Goal: Task Accomplishment & Management: Use online tool/utility

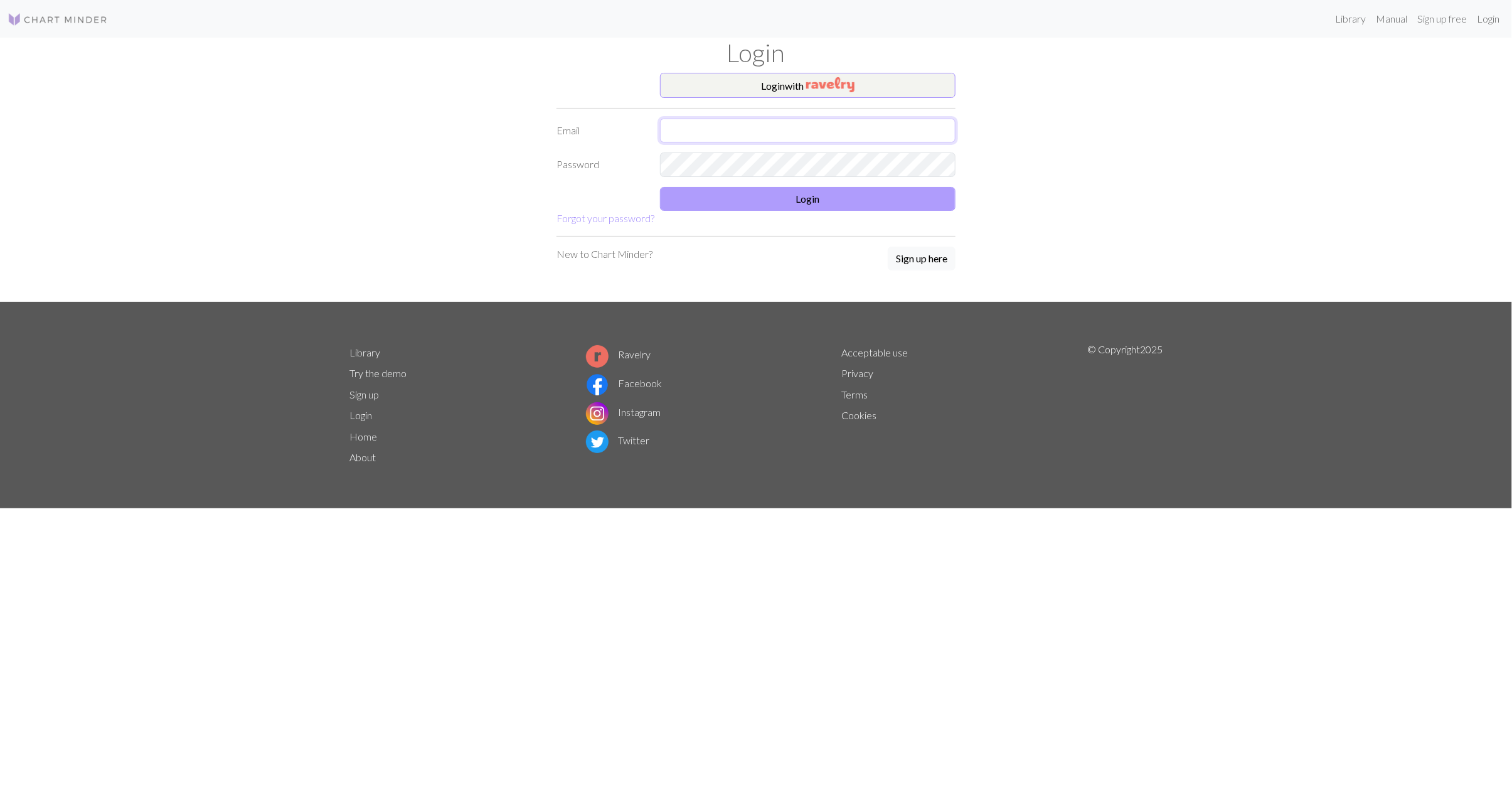
type input "[EMAIL_ADDRESS][DOMAIN_NAME]"
click at [845, 202] on button "Login" at bounding box center [808, 199] width 296 height 24
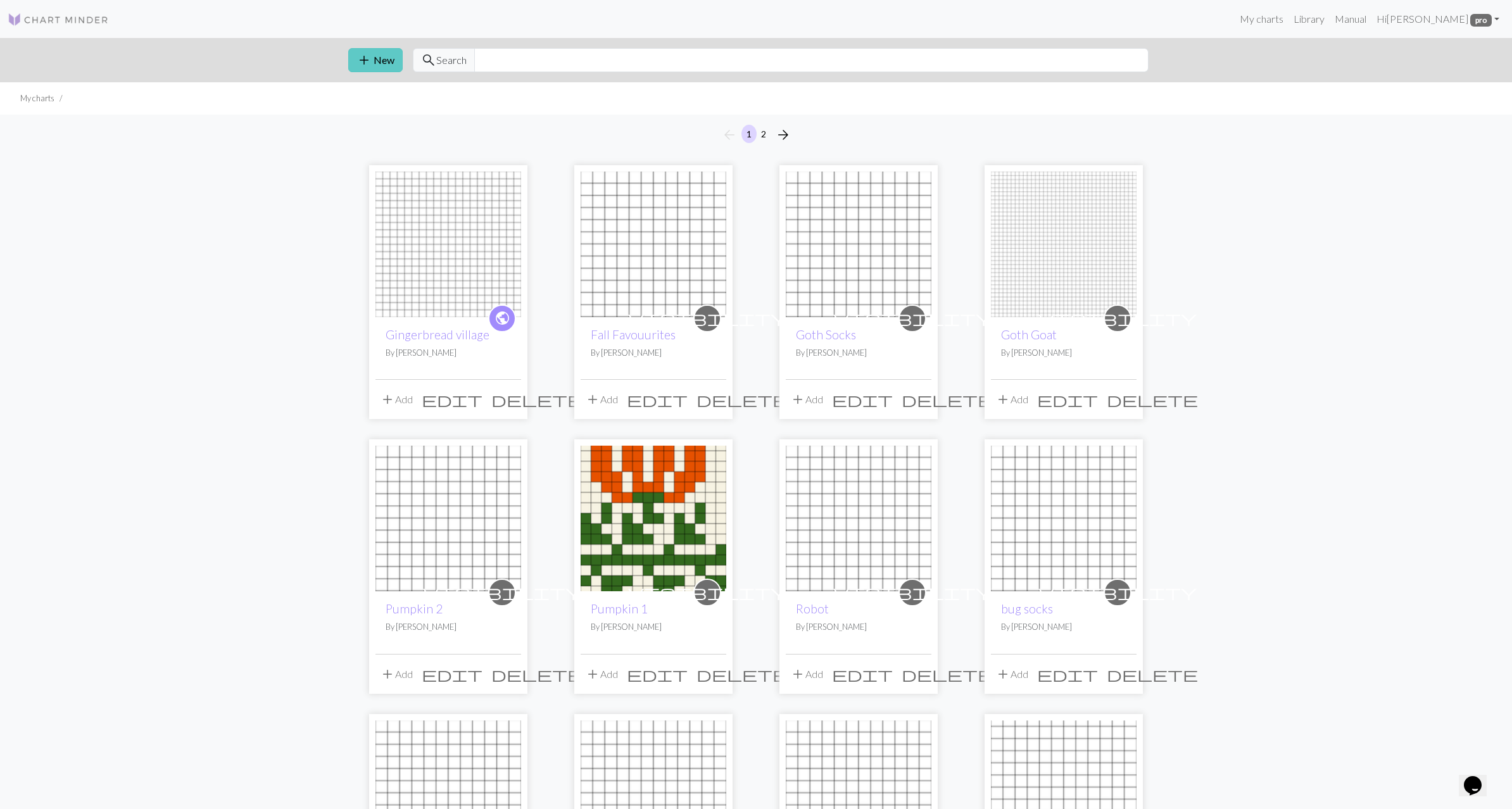
click at [384, 61] on button "add New" at bounding box center [375, 60] width 54 height 24
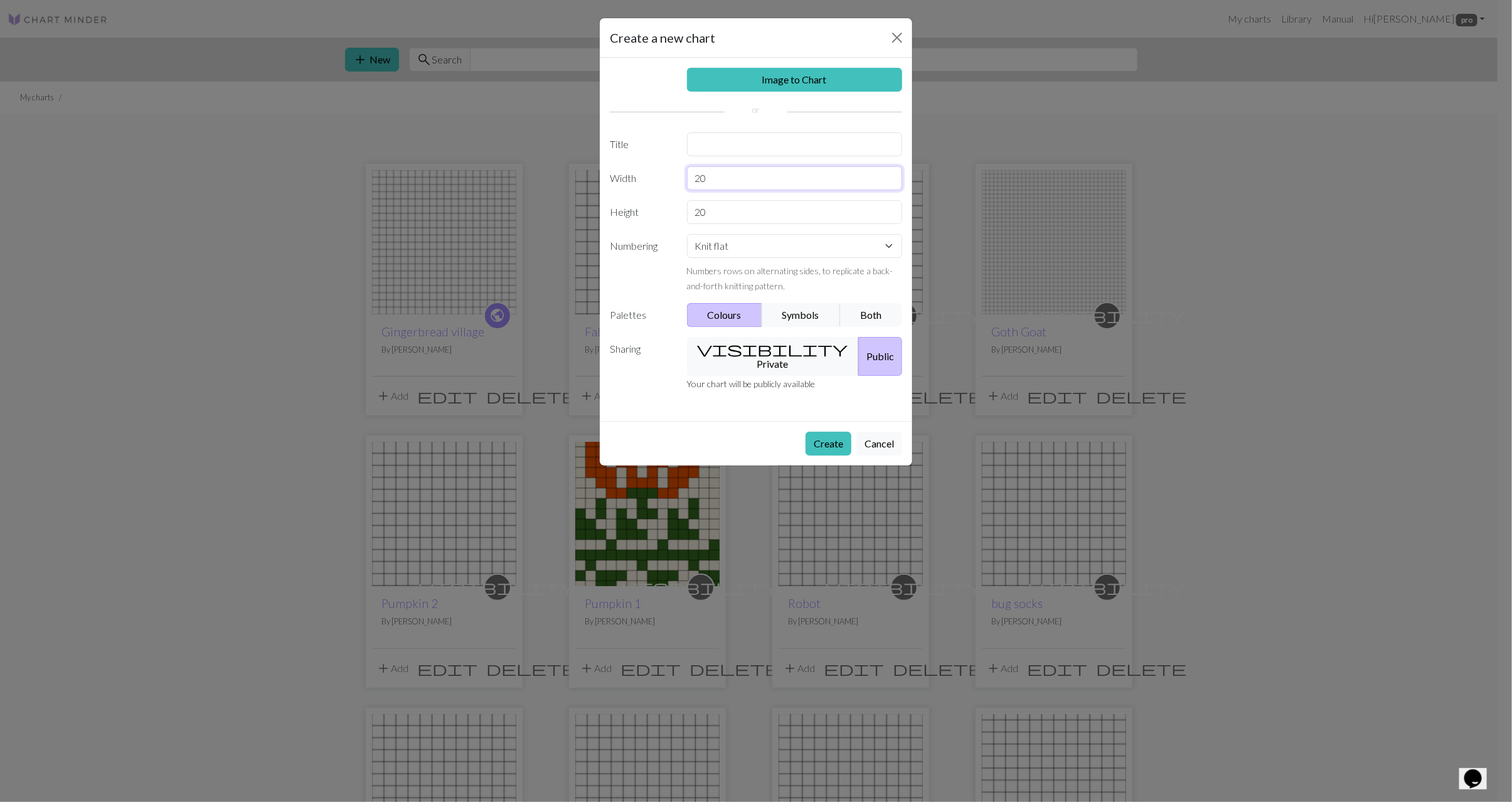
drag, startPoint x: 726, startPoint y: 180, endPoint x: 614, endPoint y: 164, distance: 113.1
click at [614, 164] on div "Image to Chart Title Width 20 Height 20 Numbering Knit flat Knit in the round L…" at bounding box center [756, 239] width 312 height 363
type input "12"
drag, startPoint x: 714, startPoint y: 221, endPoint x: 619, endPoint y: 211, distance: 95.5
click at [619, 211] on div "Height 20" at bounding box center [756, 212] width 307 height 24
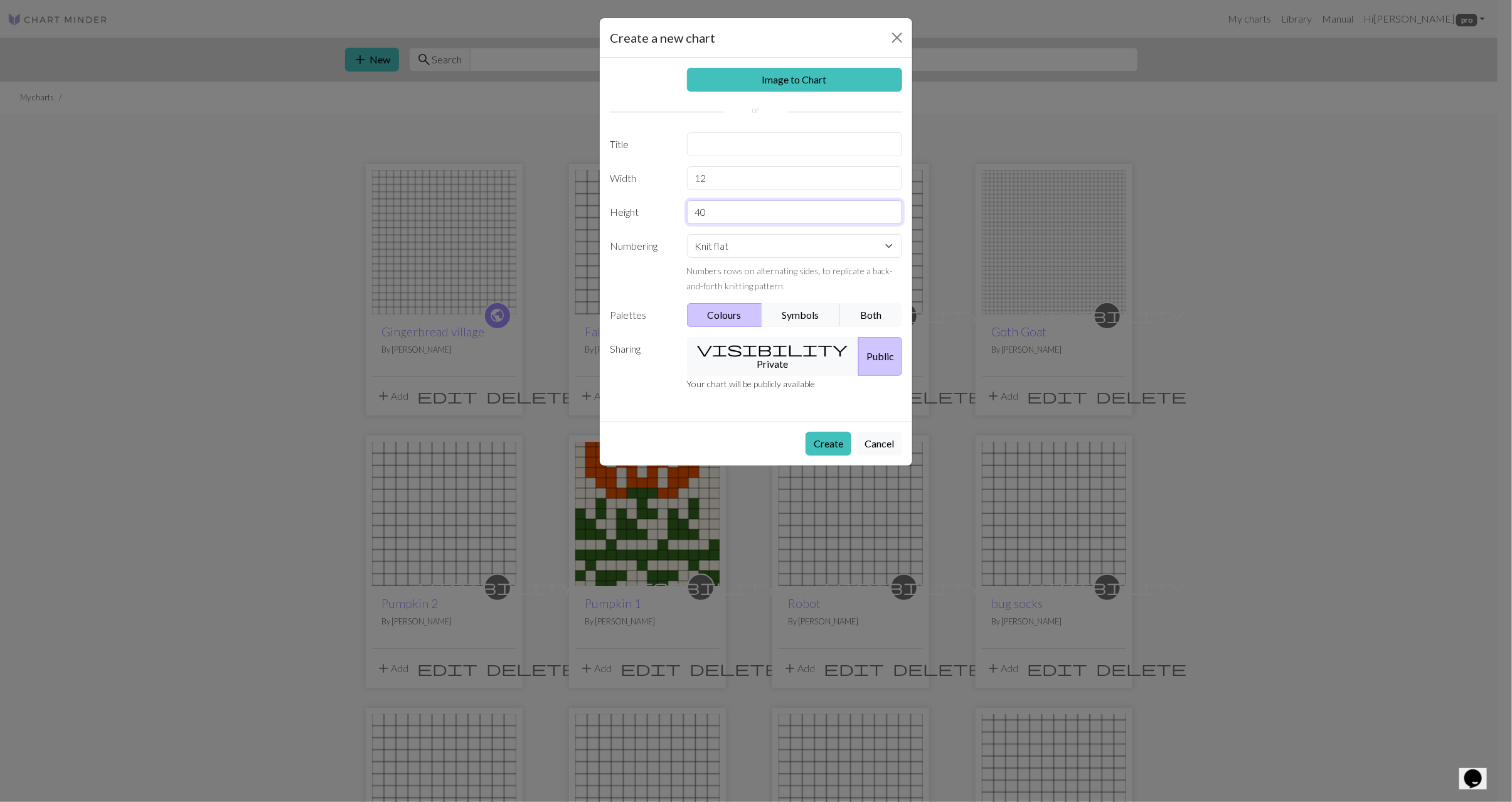
type input "40"
click at [706, 160] on div "Image to Chart Title Width 12 Height 40 Numbering Knit flat Knit in the round L…" at bounding box center [756, 239] width 312 height 363
click at [706, 156] on input "text" at bounding box center [795, 144] width 216 height 24
click at [720, 143] on input "Baa |Humbug" at bounding box center [795, 144] width 216 height 24
type input "Baa Humbug"
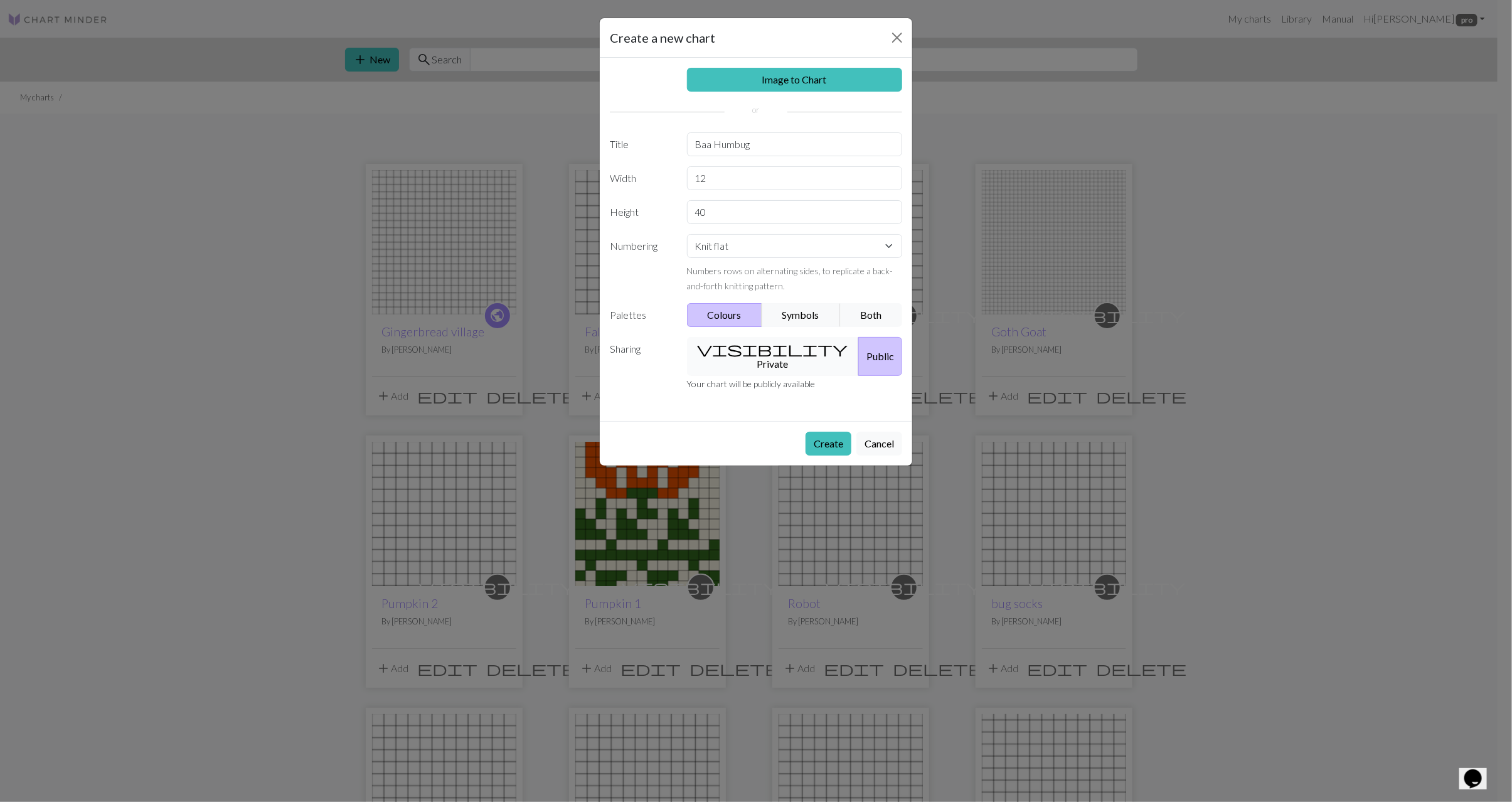
click at [757, 359] on button "visibility Private" at bounding box center [773, 356] width 173 height 39
click at [733, 251] on select "Knit flat Knit in the round Lace knitting Cross stitch" at bounding box center [795, 245] width 216 height 24
select select "round"
click at [687, 237] on select "Knit flat Knit in the round Lace knitting Cross stitch" at bounding box center [795, 245] width 216 height 24
click at [819, 439] on button "Create" at bounding box center [828, 444] width 46 height 24
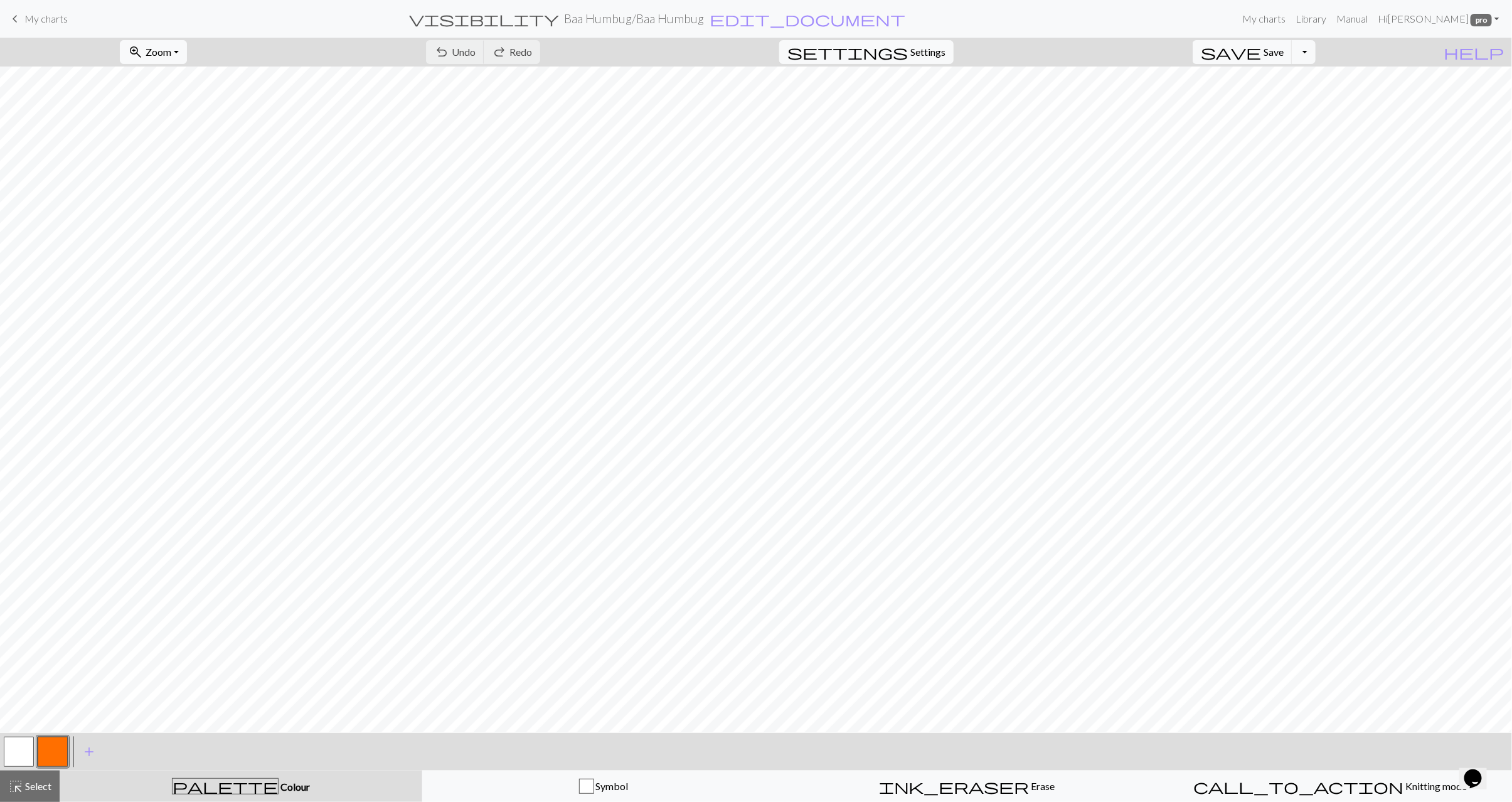
click at [66, 741] on button "button" at bounding box center [52, 752] width 30 height 30
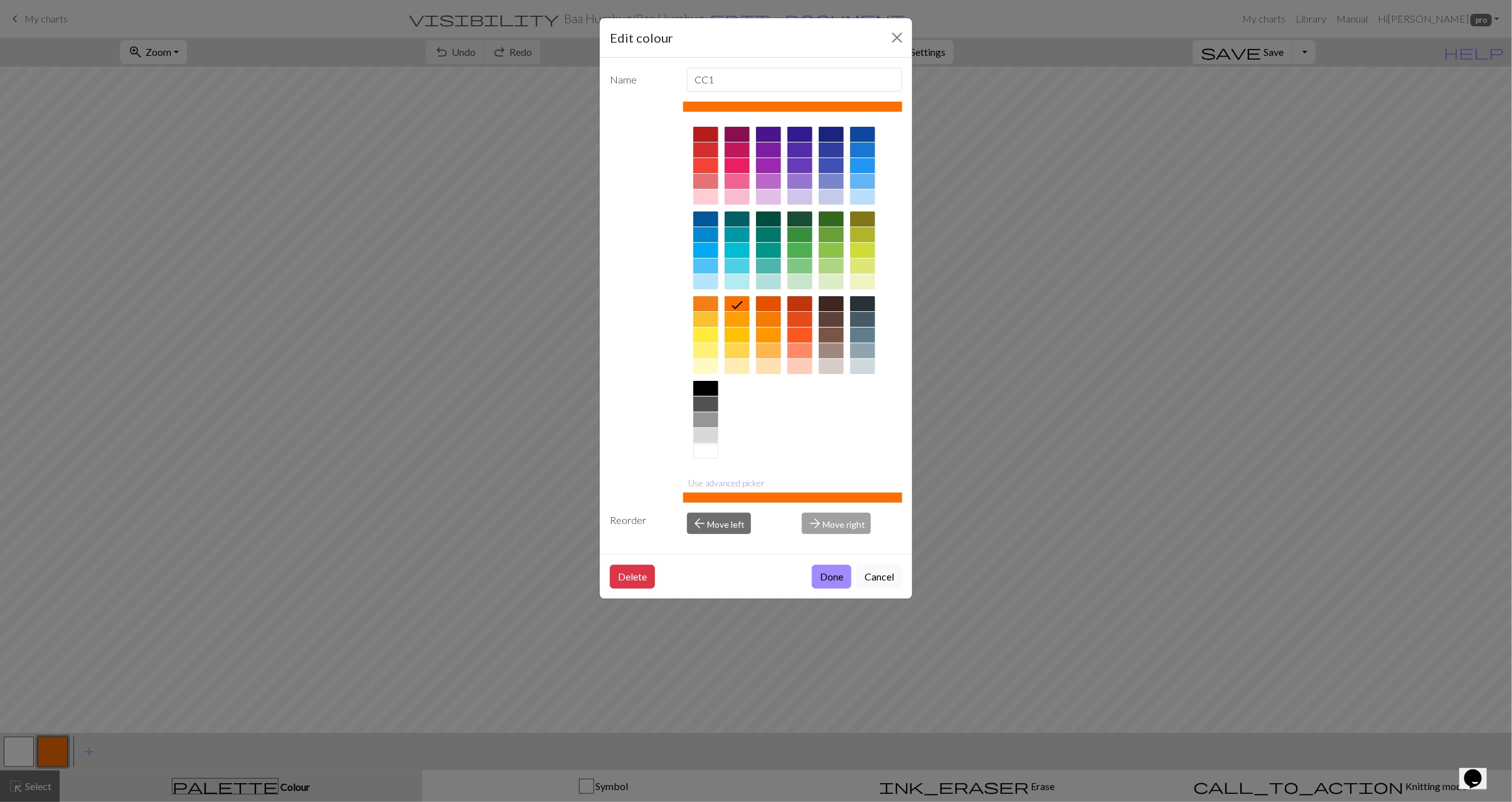
click at [720, 407] on div at bounding box center [793, 293] width 220 height 353
click at [709, 389] on div at bounding box center [706, 388] width 25 height 15
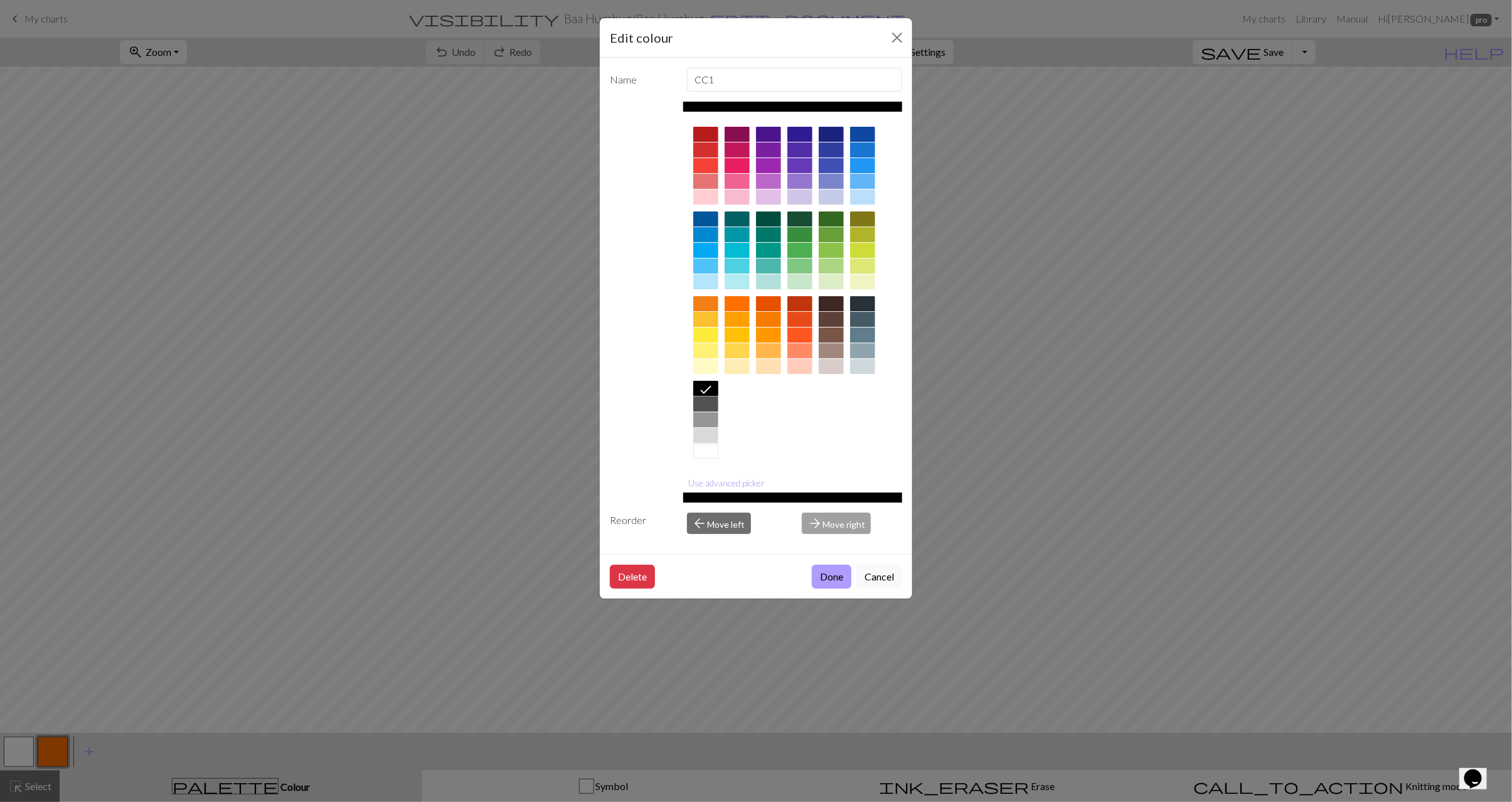
click at [824, 577] on button "Done" at bounding box center [832, 576] width 39 height 24
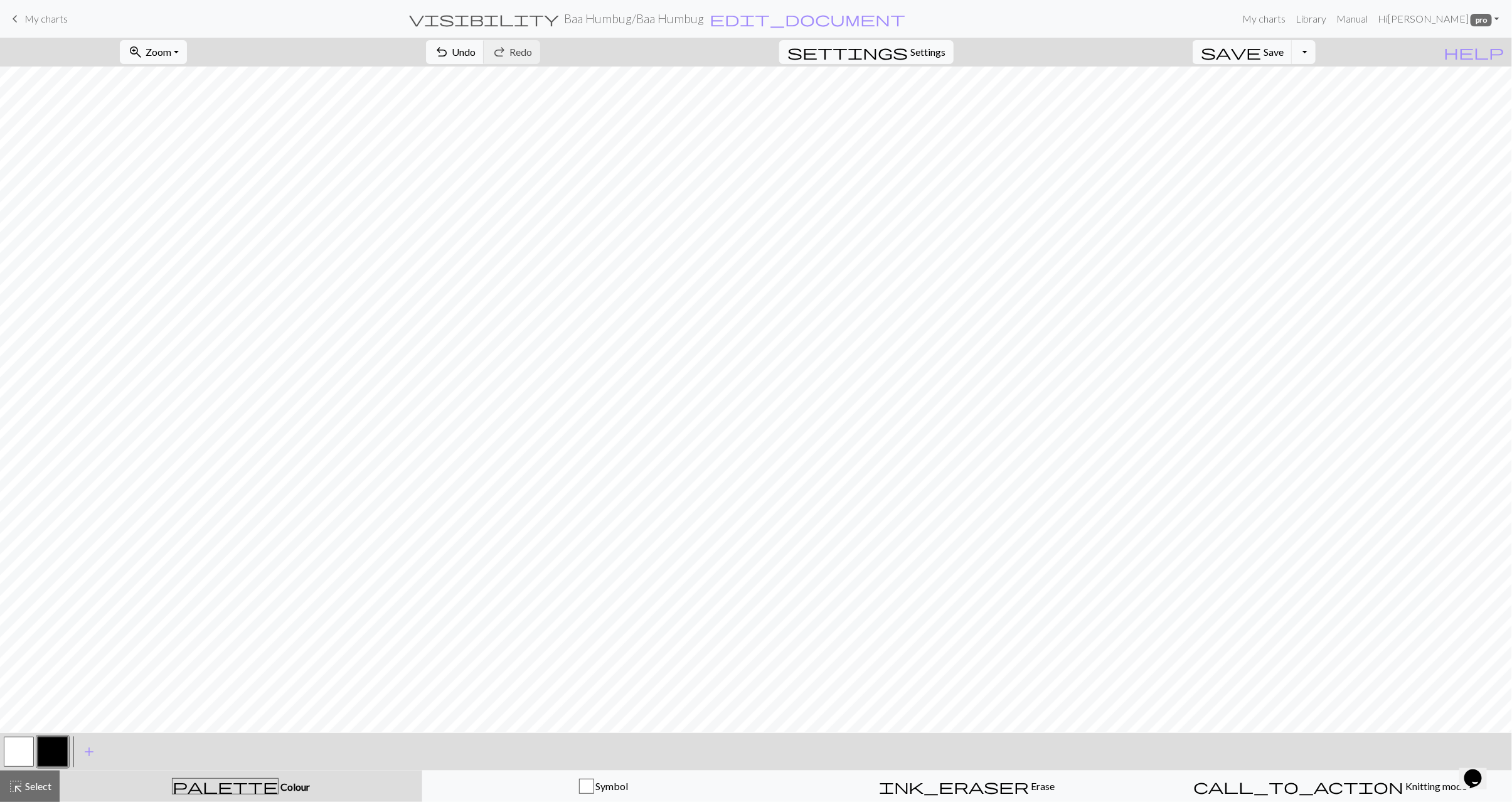
click at [23, 751] on button "button" at bounding box center [18, 752] width 30 height 30
click at [15, 750] on button "button" at bounding box center [18, 752] width 30 height 30
click at [14, 750] on button "button" at bounding box center [18, 752] width 30 height 30
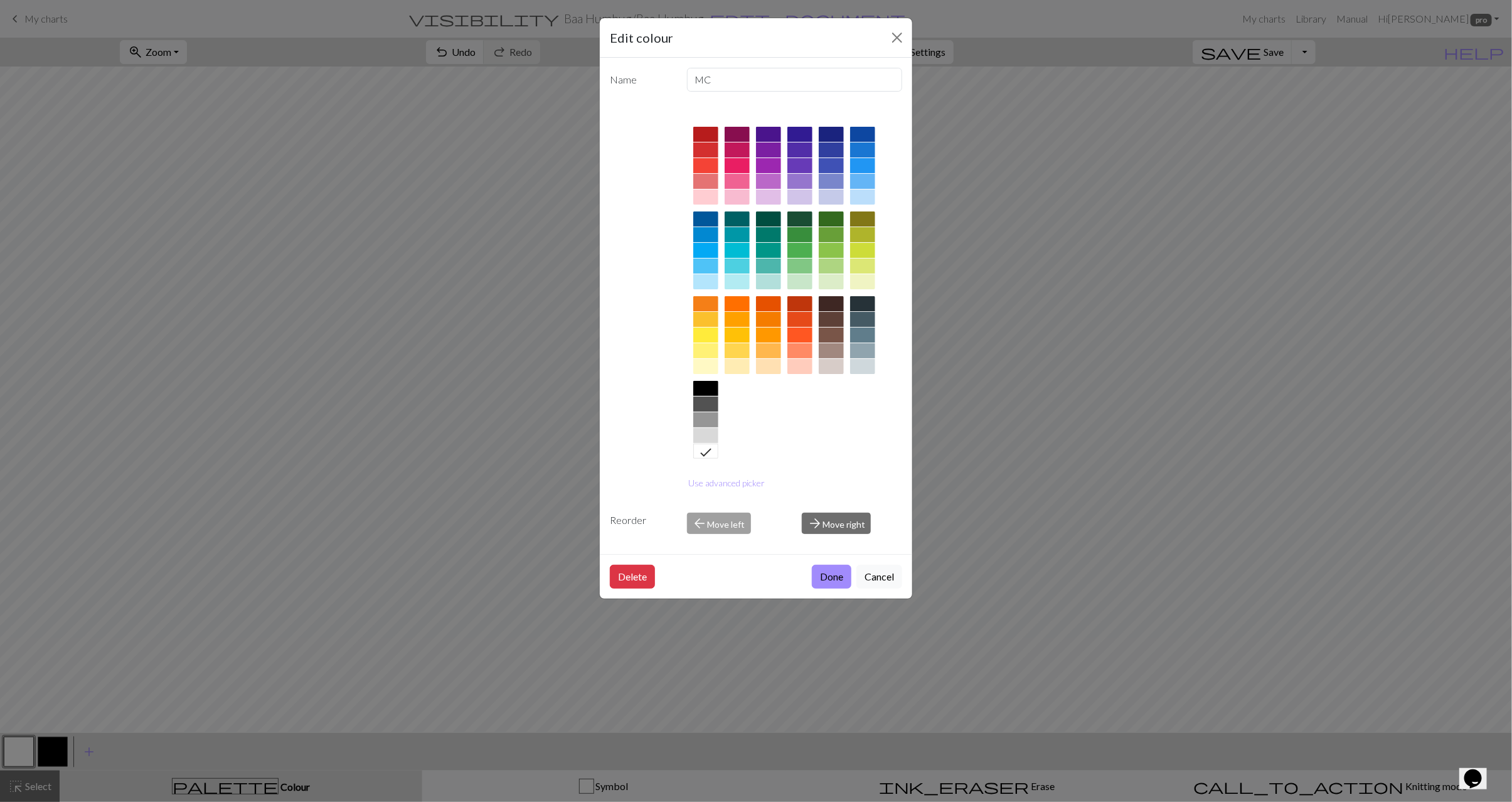
click at [764, 371] on div at bounding box center [768, 366] width 25 height 15
click at [744, 479] on button "Use advanced picker" at bounding box center [727, 483] width 88 height 20
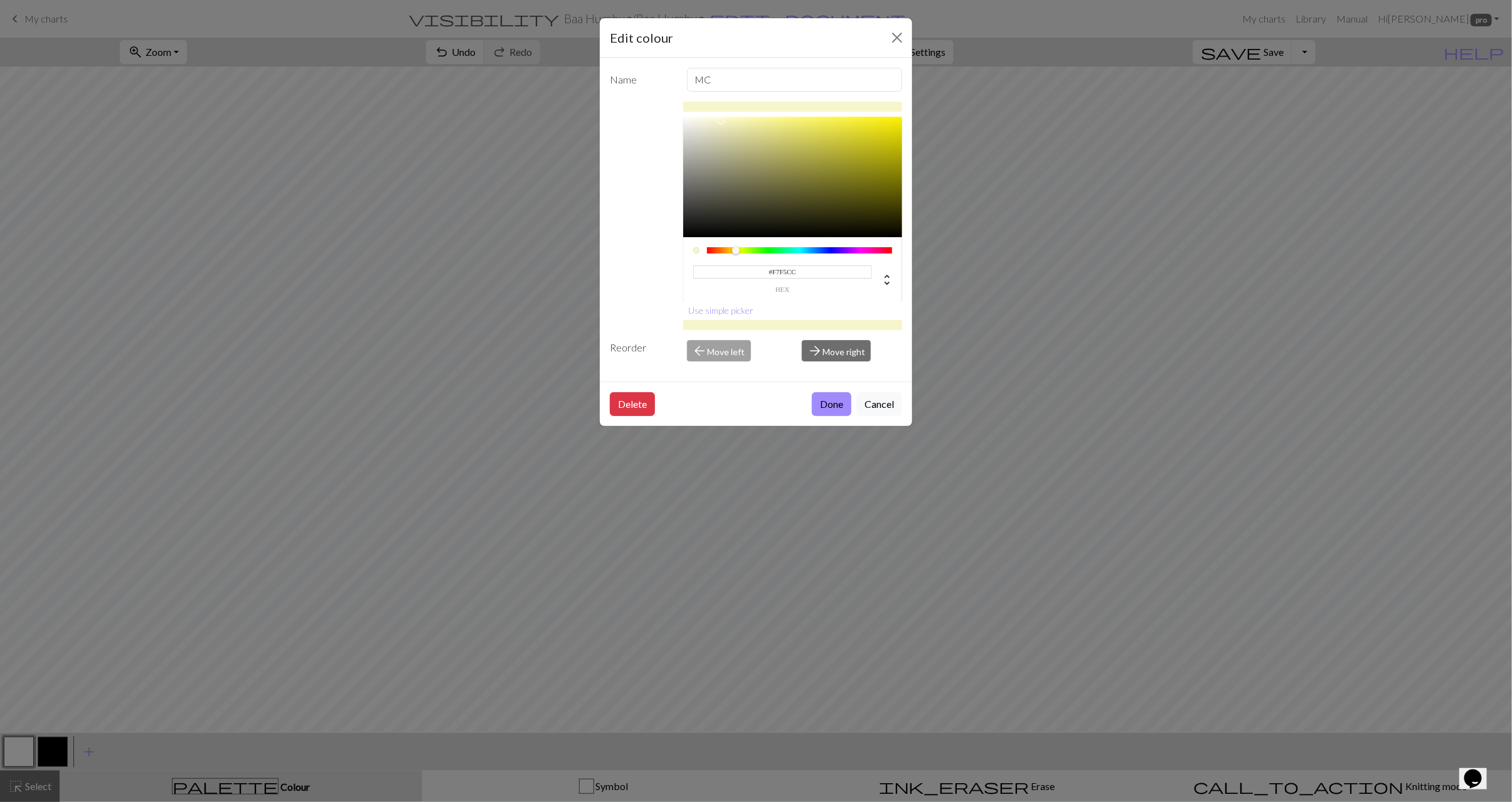
drag, startPoint x: 723, startPoint y: 125, endPoint x: 725, endPoint y: 133, distance: 8.2
click at [722, 122] on div at bounding box center [793, 176] width 220 height 120
click at [736, 251] on div at bounding box center [736, 251] width 7 height 7
drag, startPoint x: 719, startPoint y: 124, endPoint x: 712, endPoint y: 119, distance: 8.6
click at [712, 119] on div at bounding box center [712, 118] width 7 height 7
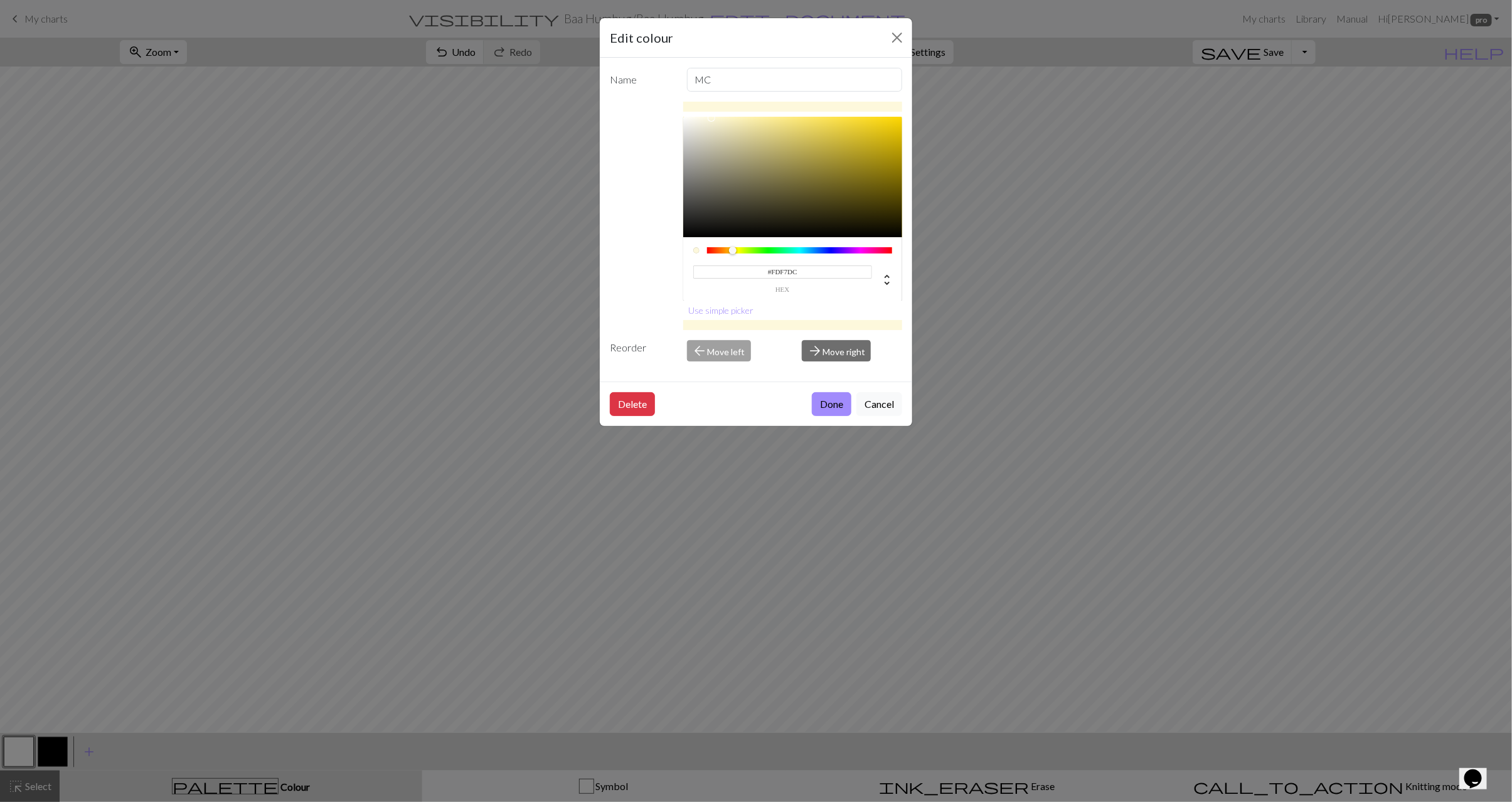
type input "#FDF6DC"
click at [732, 251] on div at bounding box center [731, 251] width 7 height 7
click at [822, 408] on button "Done" at bounding box center [832, 404] width 39 height 24
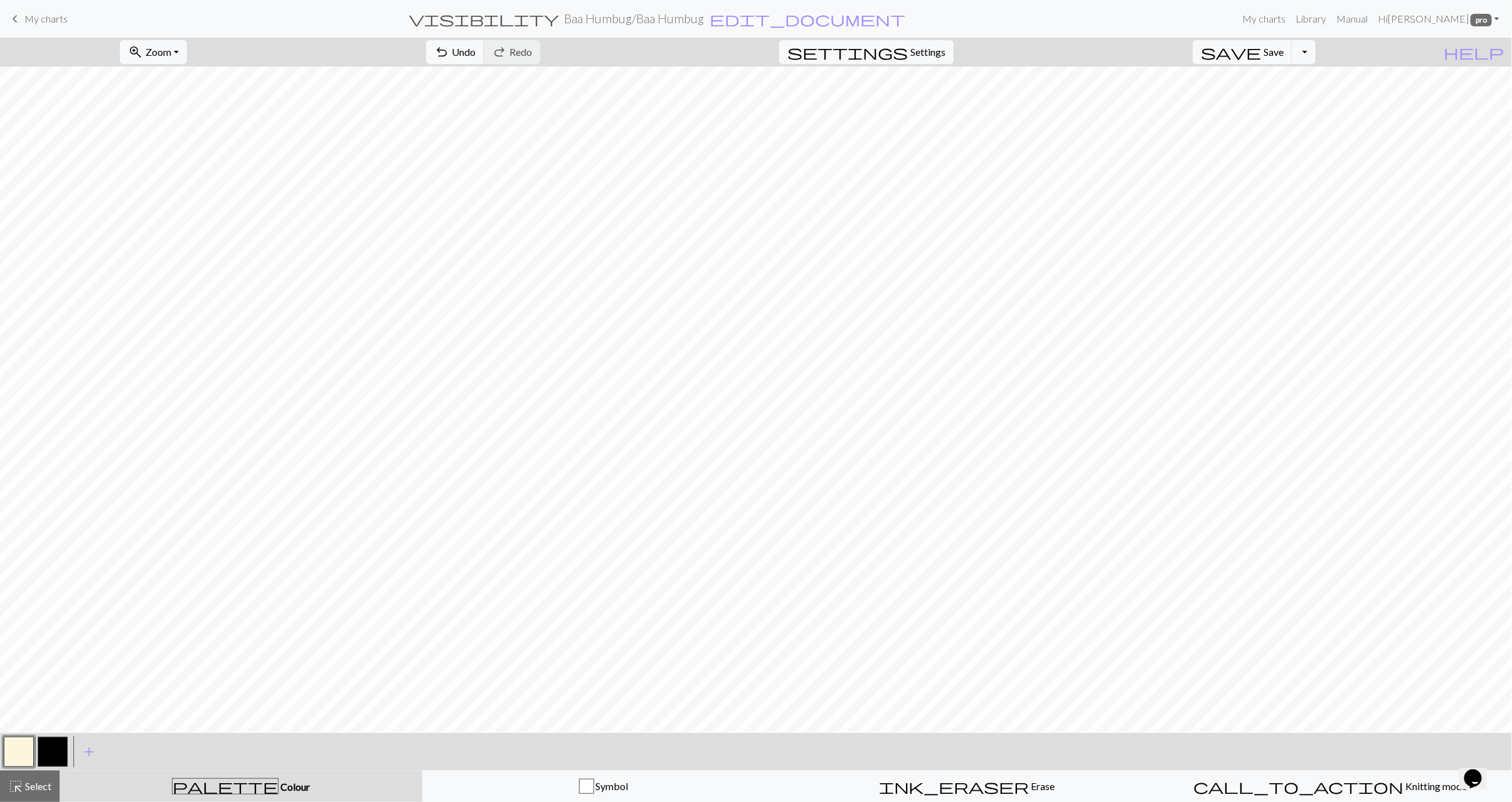
click at [49, 747] on button "button" at bounding box center [52, 752] width 30 height 30
click at [43, 787] on span "Select" at bounding box center [37, 786] width 28 height 12
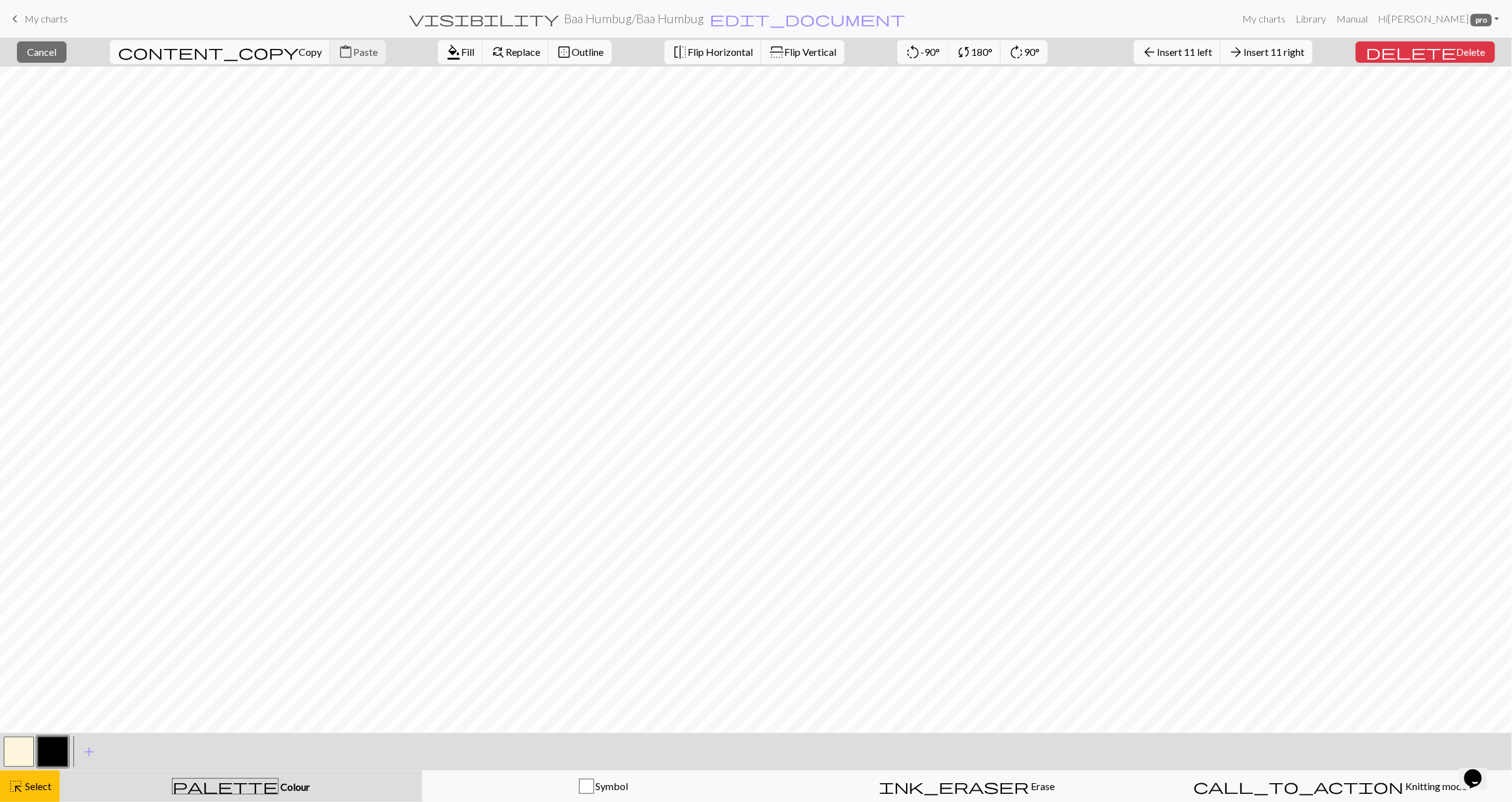
click at [1304, 57] on span "Insert 11 right" at bounding box center [1275, 52] width 61 height 12
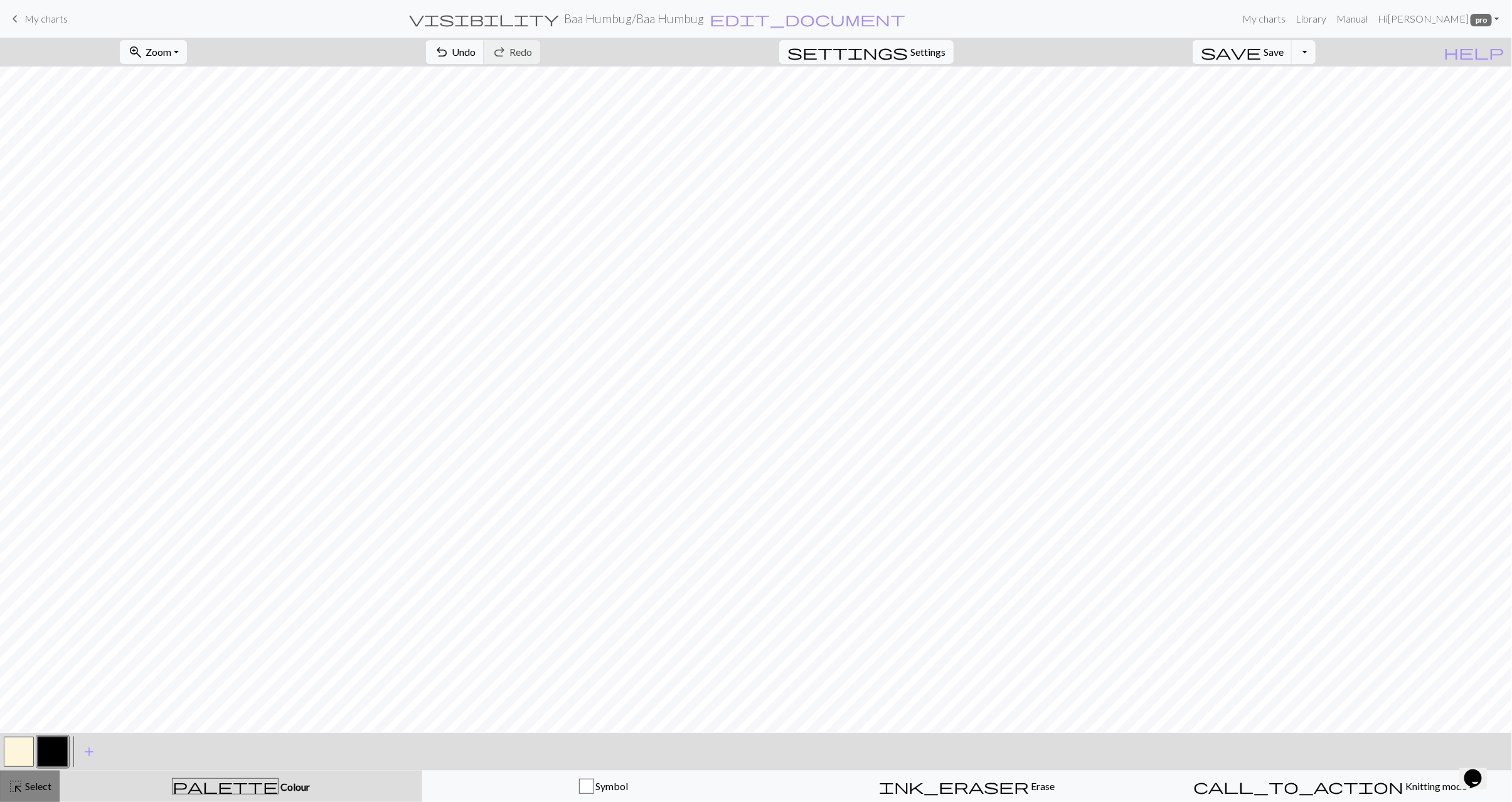
click at [39, 785] on span "Select" at bounding box center [37, 786] width 28 height 12
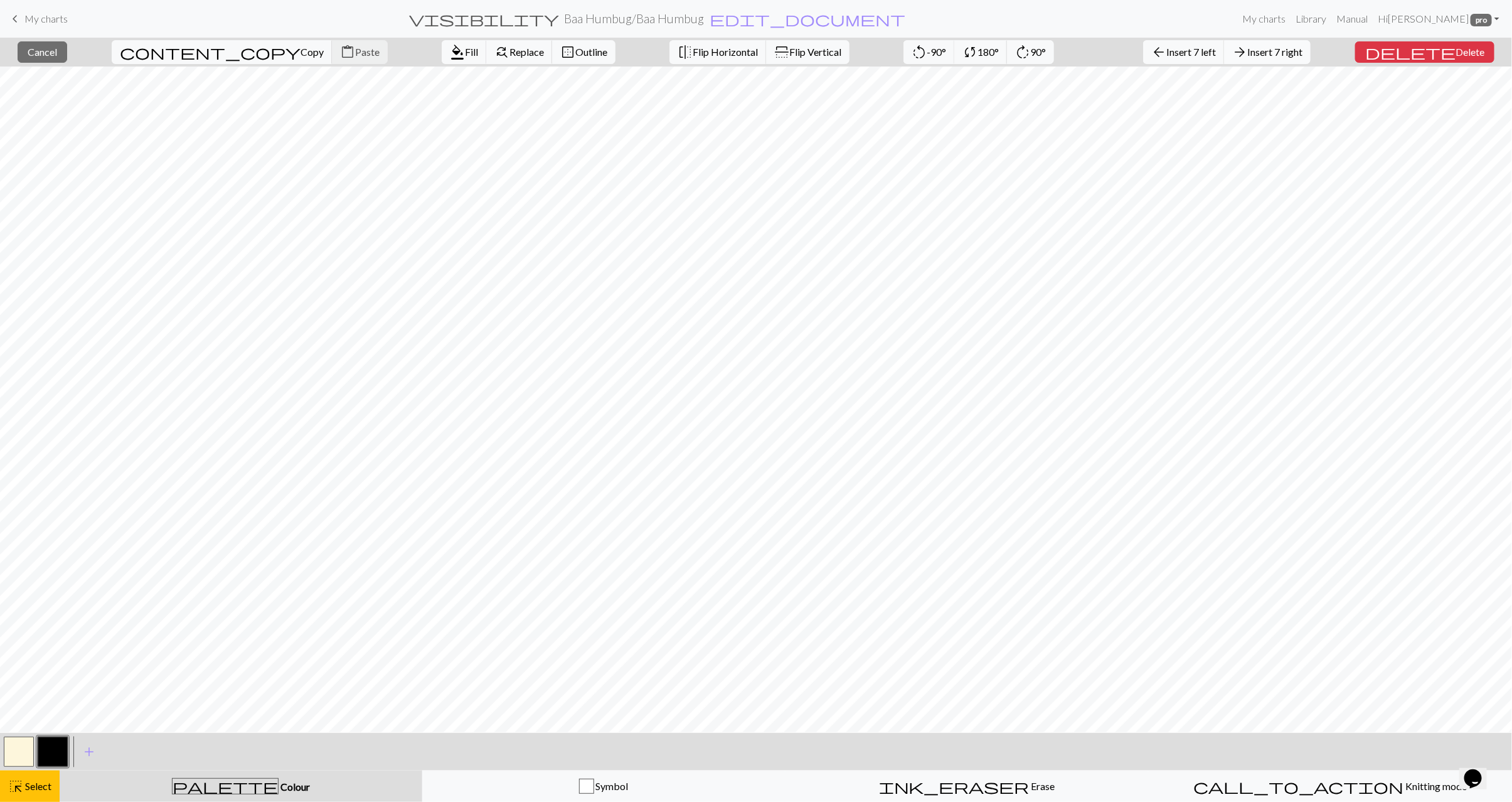
click at [1279, 53] on span "Insert 7 right" at bounding box center [1275, 52] width 55 height 12
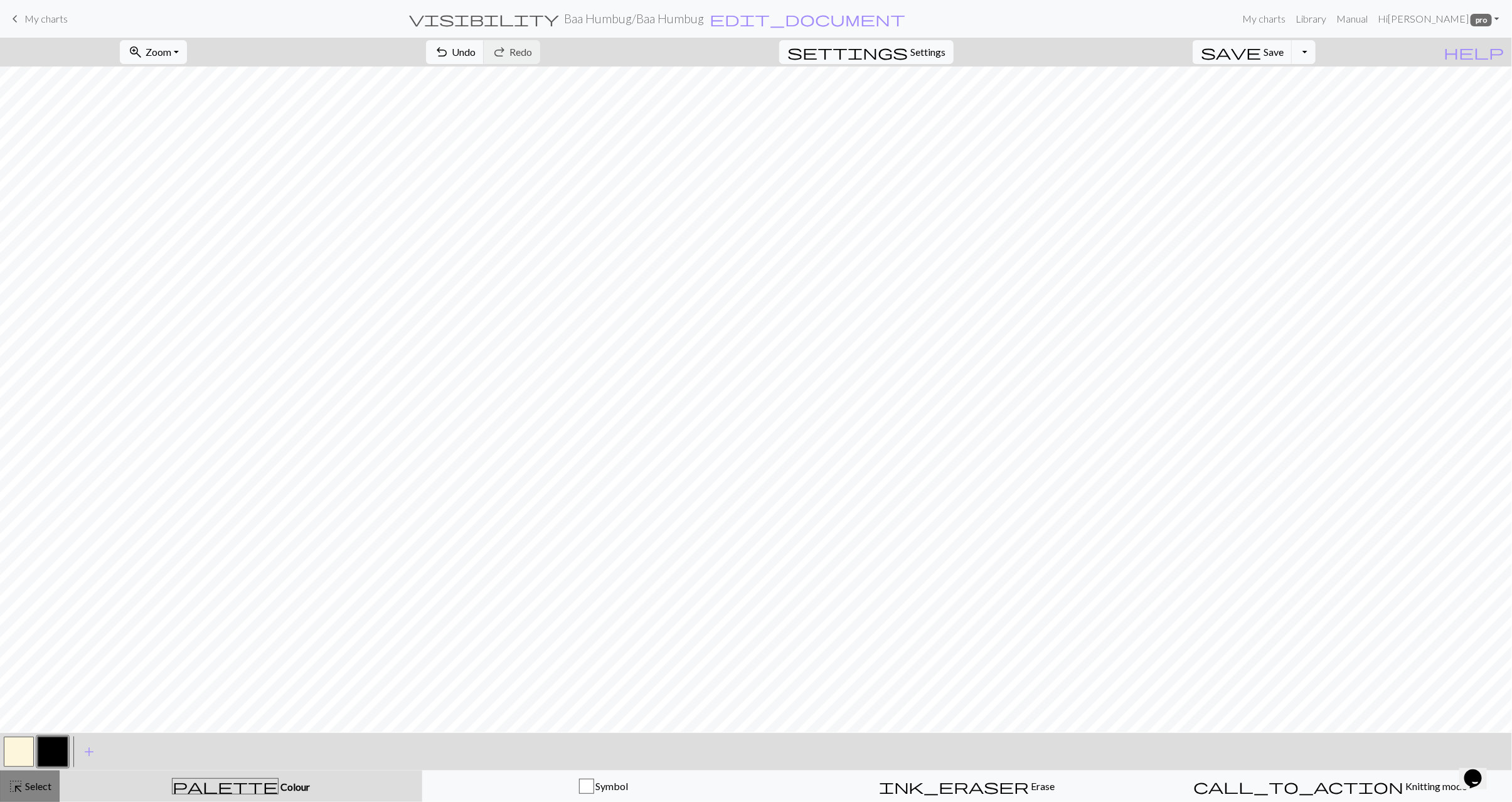
click at [29, 785] on span "Select" at bounding box center [37, 786] width 28 height 12
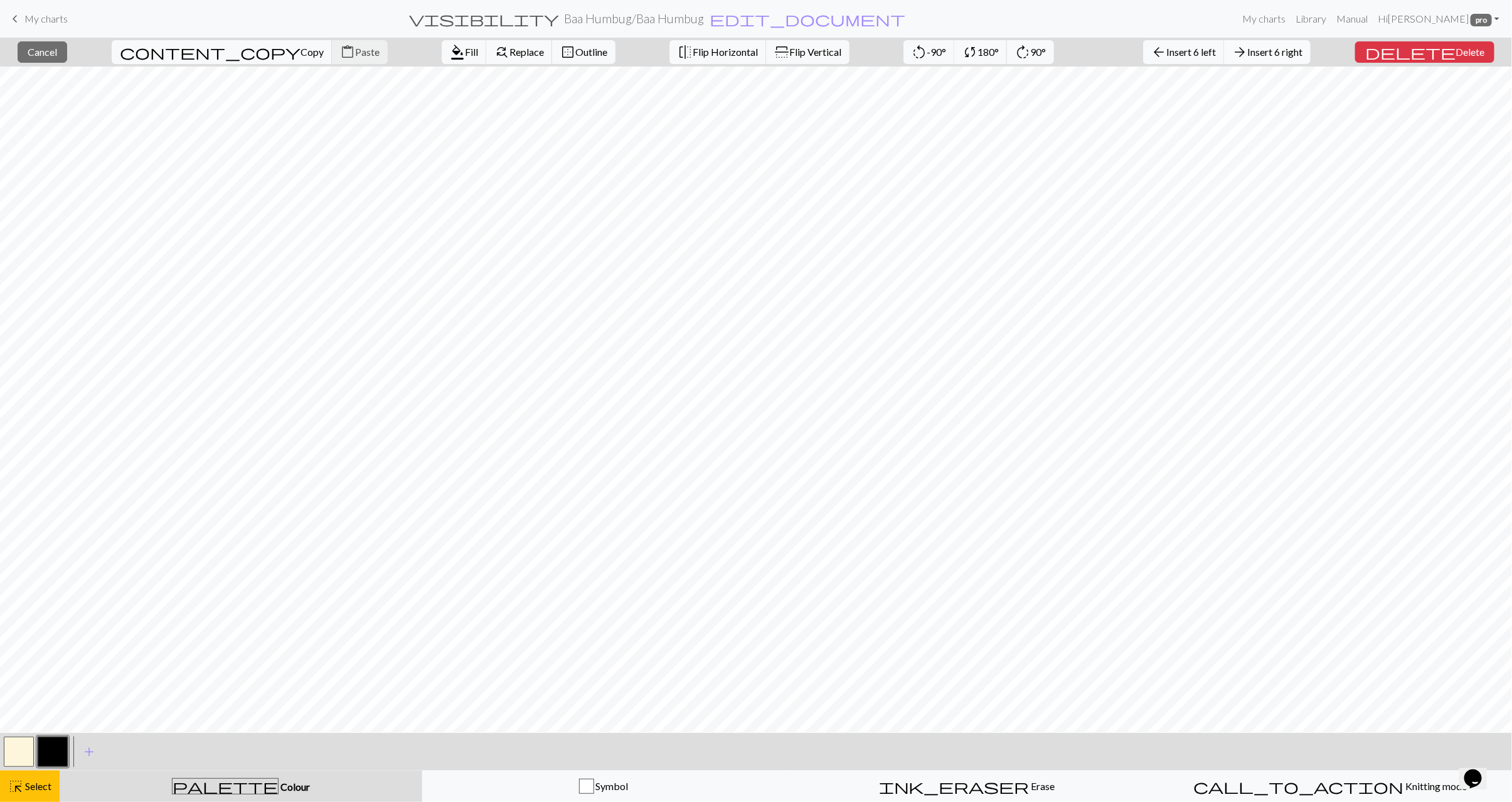
click at [1303, 55] on span "Insert 6 right" at bounding box center [1275, 52] width 55 height 12
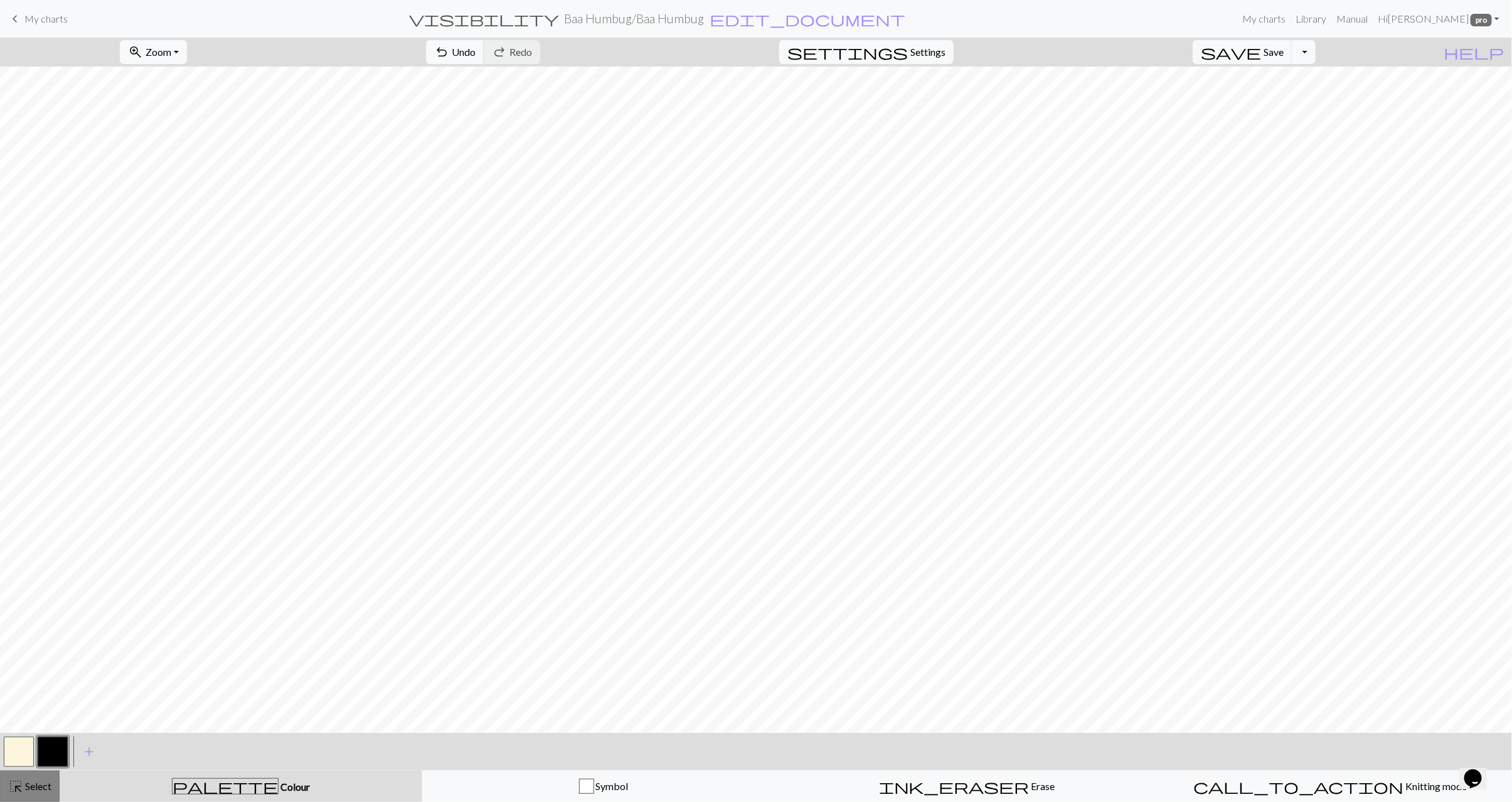
click at [43, 791] on span "Select" at bounding box center [37, 786] width 28 height 12
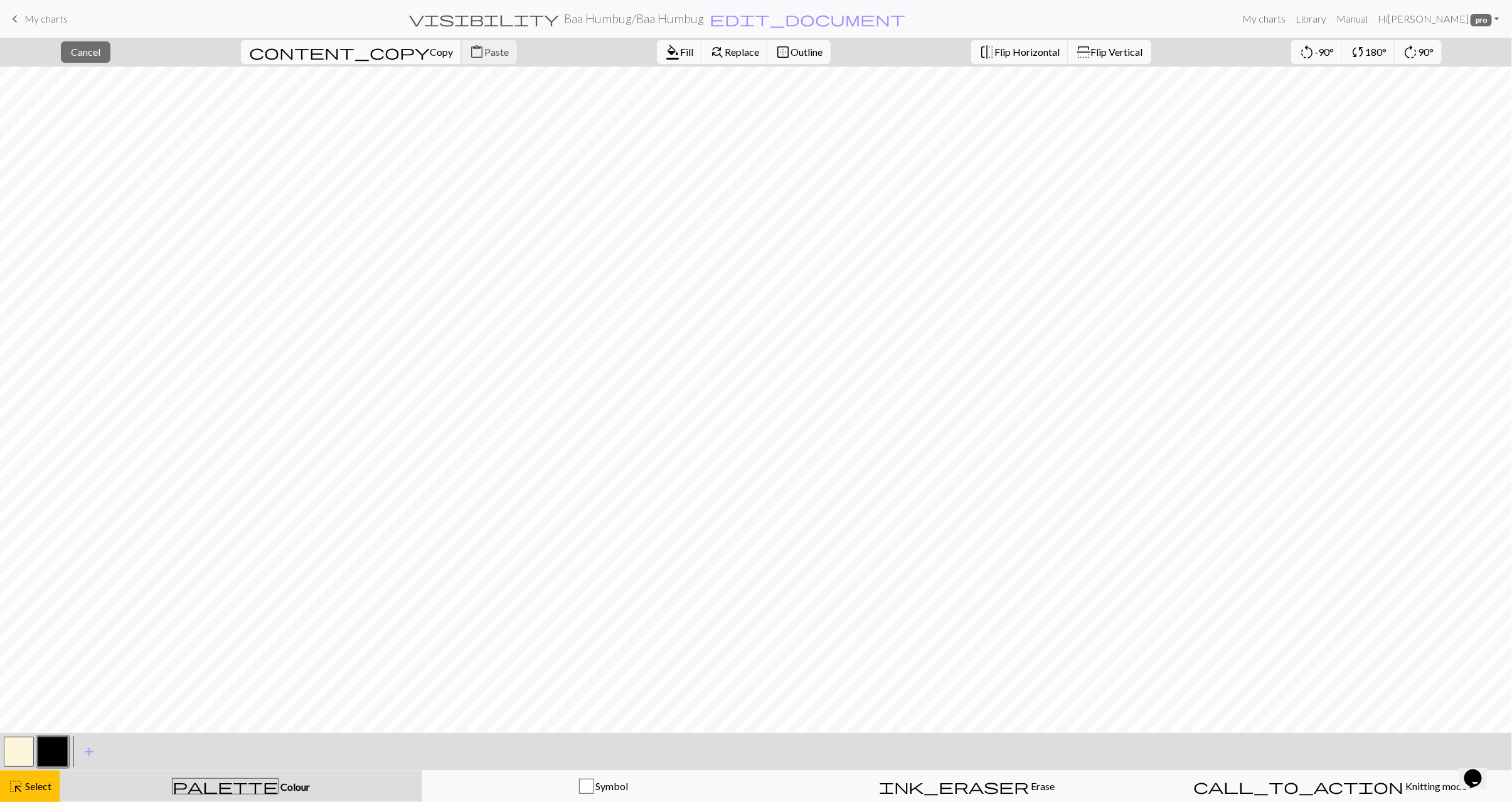
click at [430, 47] on span "Copy" at bounding box center [441, 52] width 23 height 12
click at [484, 55] on span "Paste" at bounding box center [497, 52] width 25 height 12
click at [29, 752] on button "button" at bounding box center [18, 752] width 30 height 30
click at [680, 53] on span "Fill" at bounding box center [687, 52] width 13 height 12
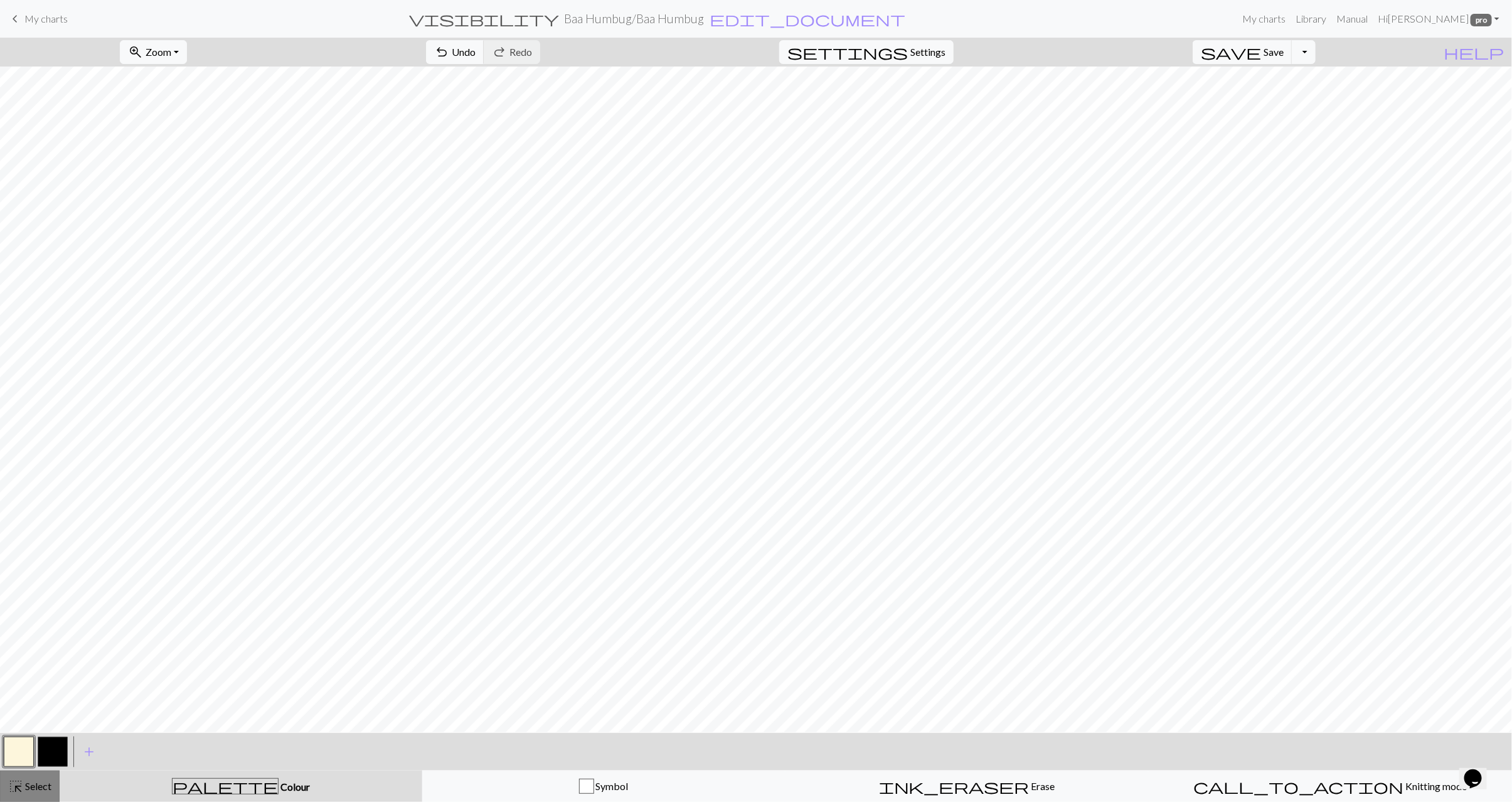
click at [37, 796] on button "highlight_alt Select Select" at bounding box center [30, 786] width 60 height 31
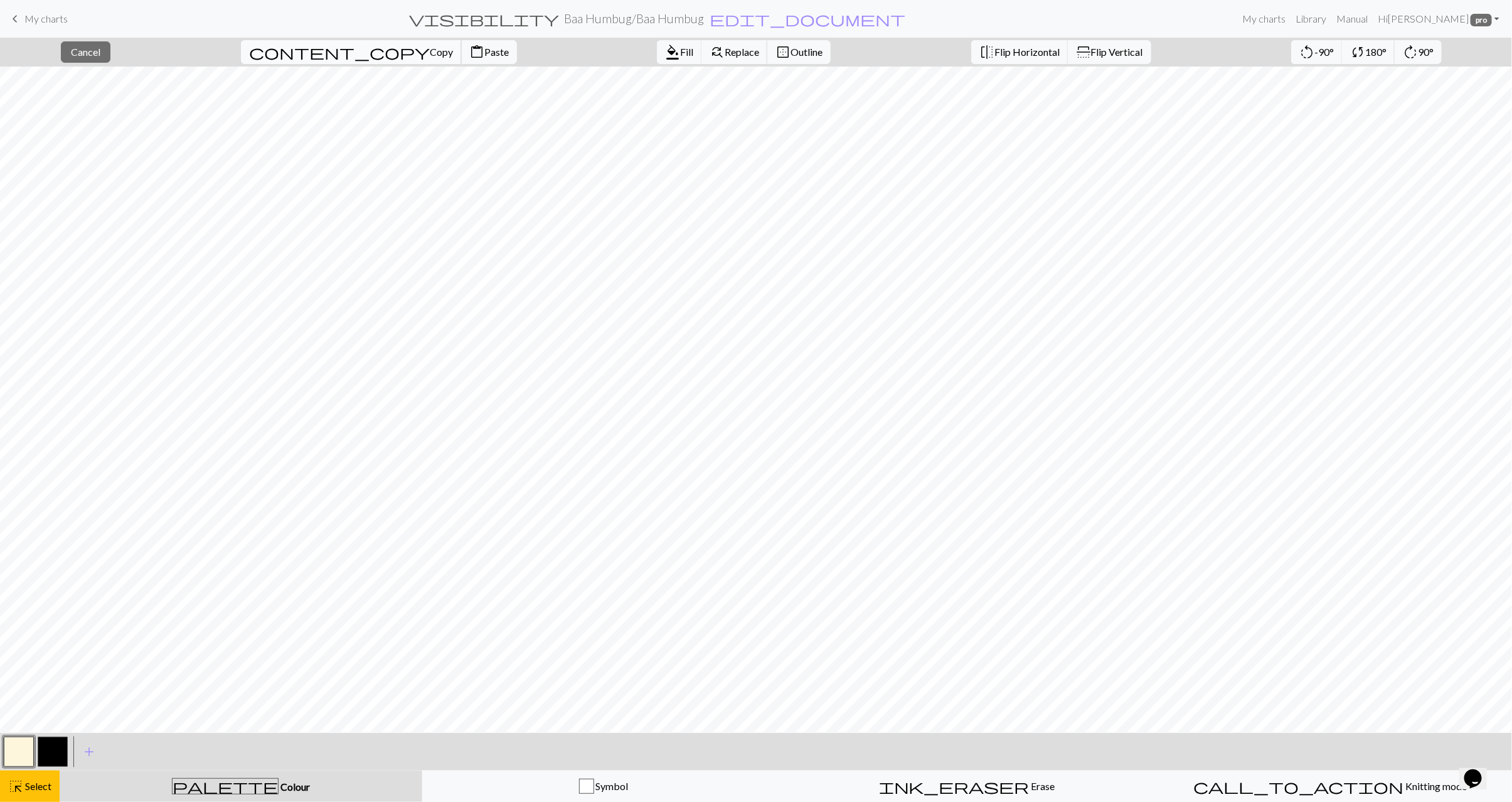
drag, startPoint x: 304, startPoint y: 54, endPoint x: 327, endPoint y: 62, distance: 24.4
click at [305, 54] on span "content_copy" at bounding box center [339, 52] width 181 height 17
click at [484, 52] on span "Paste" at bounding box center [497, 52] width 25 height 12
click at [665, 60] on span "format_color_fill" at bounding box center [672, 52] width 15 height 17
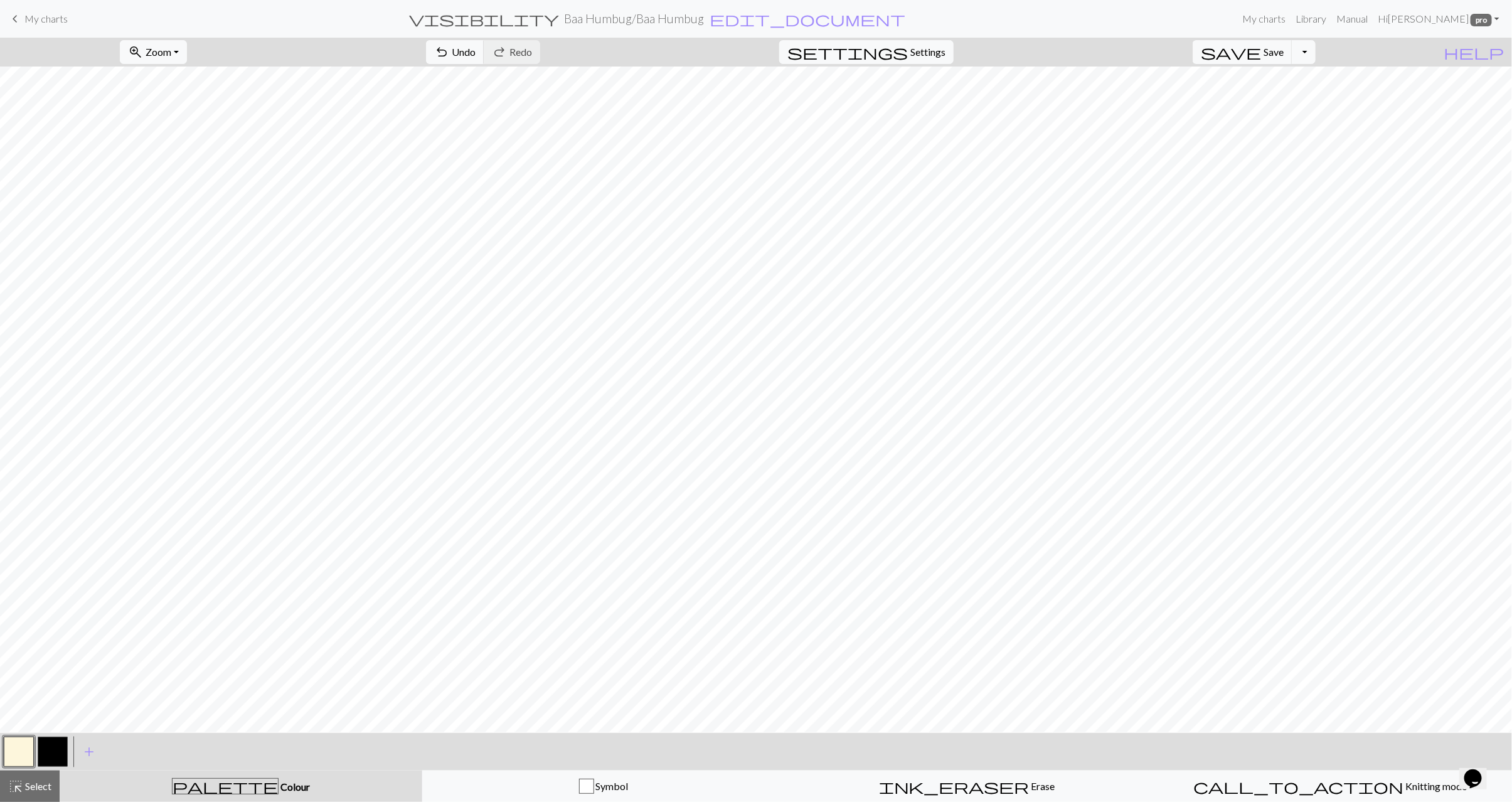
click at [55, 750] on button "button" at bounding box center [52, 752] width 30 height 30
click at [33, 787] on span "Select" at bounding box center [37, 786] width 28 height 12
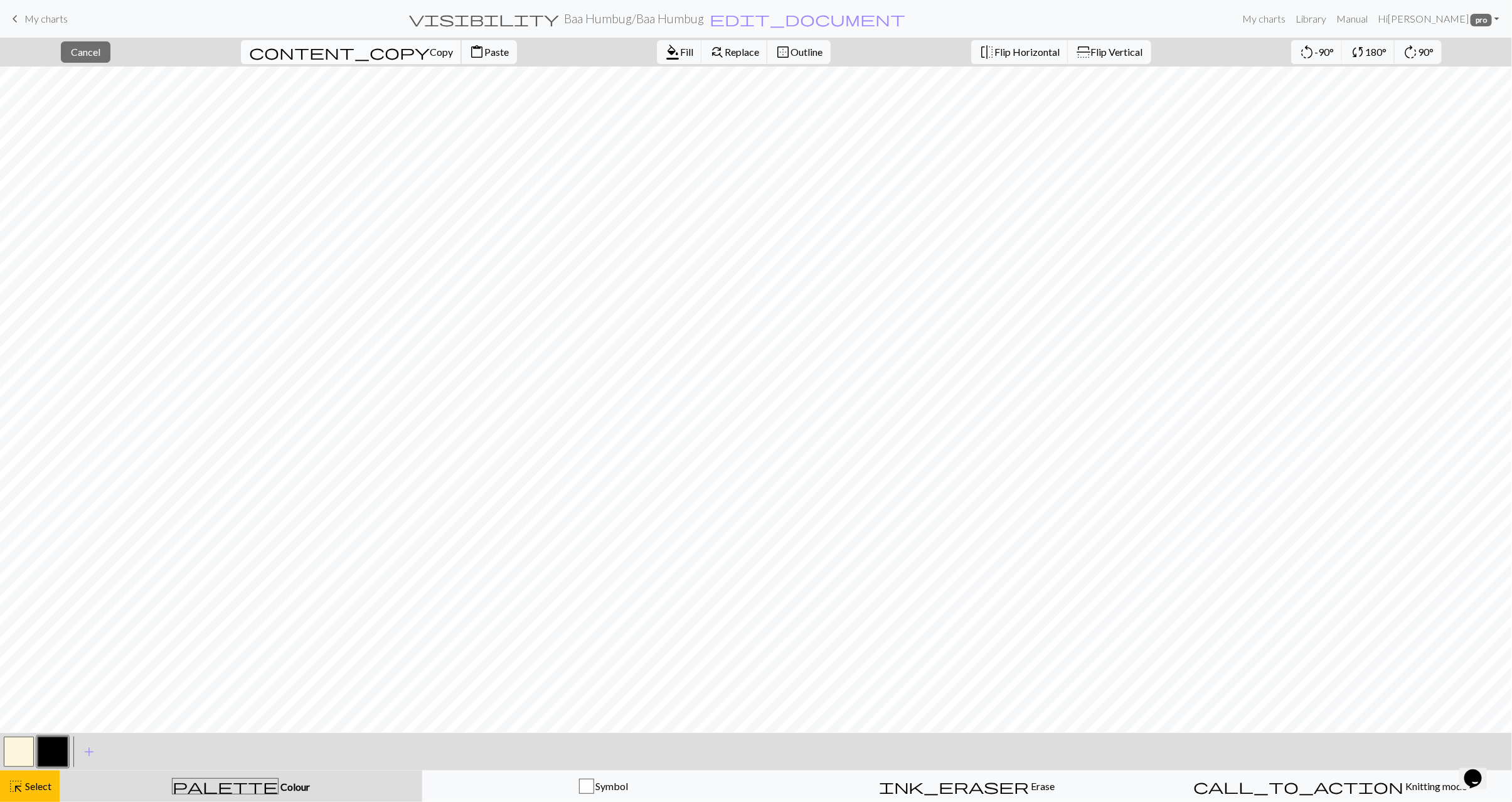
click at [430, 54] on span "Copy" at bounding box center [441, 52] width 23 height 12
click at [484, 53] on span "Paste" at bounding box center [497, 52] width 25 height 12
click at [30, 789] on span "Select" at bounding box center [37, 786] width 28 height 12
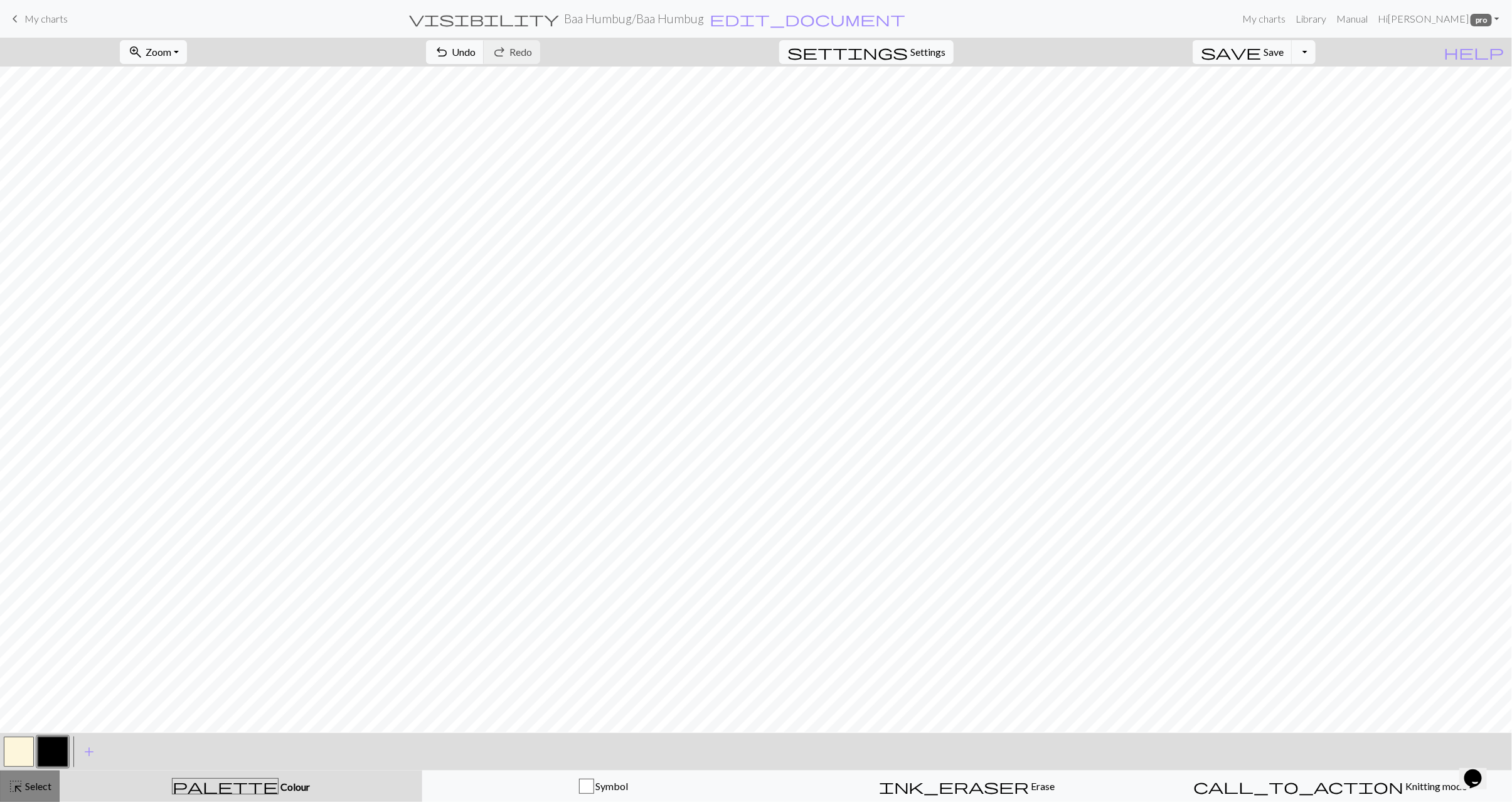
click at [32, 794] on button "highlight_alt Select Select" at bounding box center [30, 786] width 60 height 31
click at [484, 54] on span "Paste" at bounding box center [497, 52] width 25 height 12
click at [9, 754] on button "button" at bounding box center [18, 752] width 30 height 30
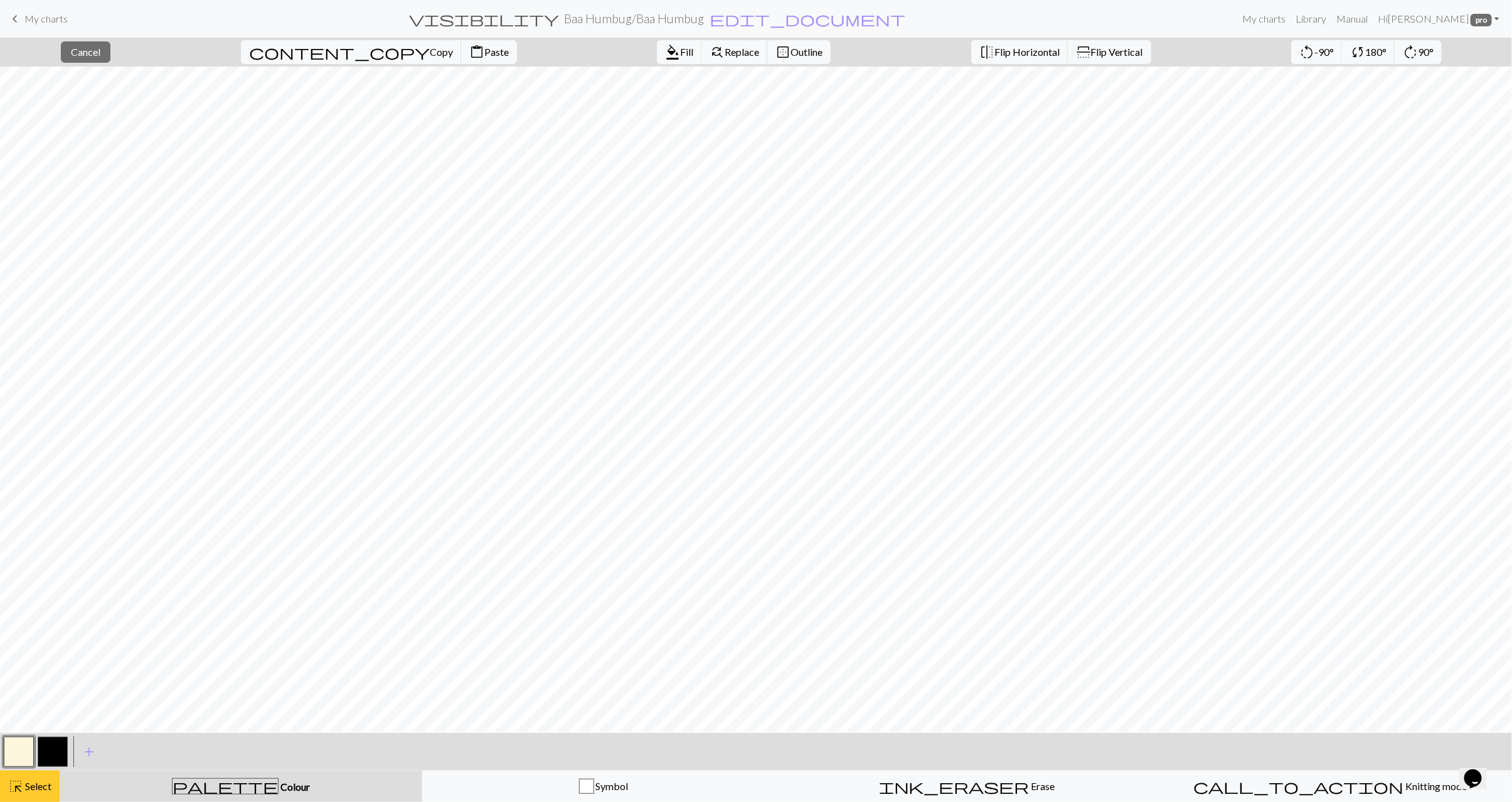
click at [39, 788] on span "Select" at bounding box center [37, 786] width 28 height 12
click at [44, 754] on button "button" at bounding box center [52, 752] width 30 height 30
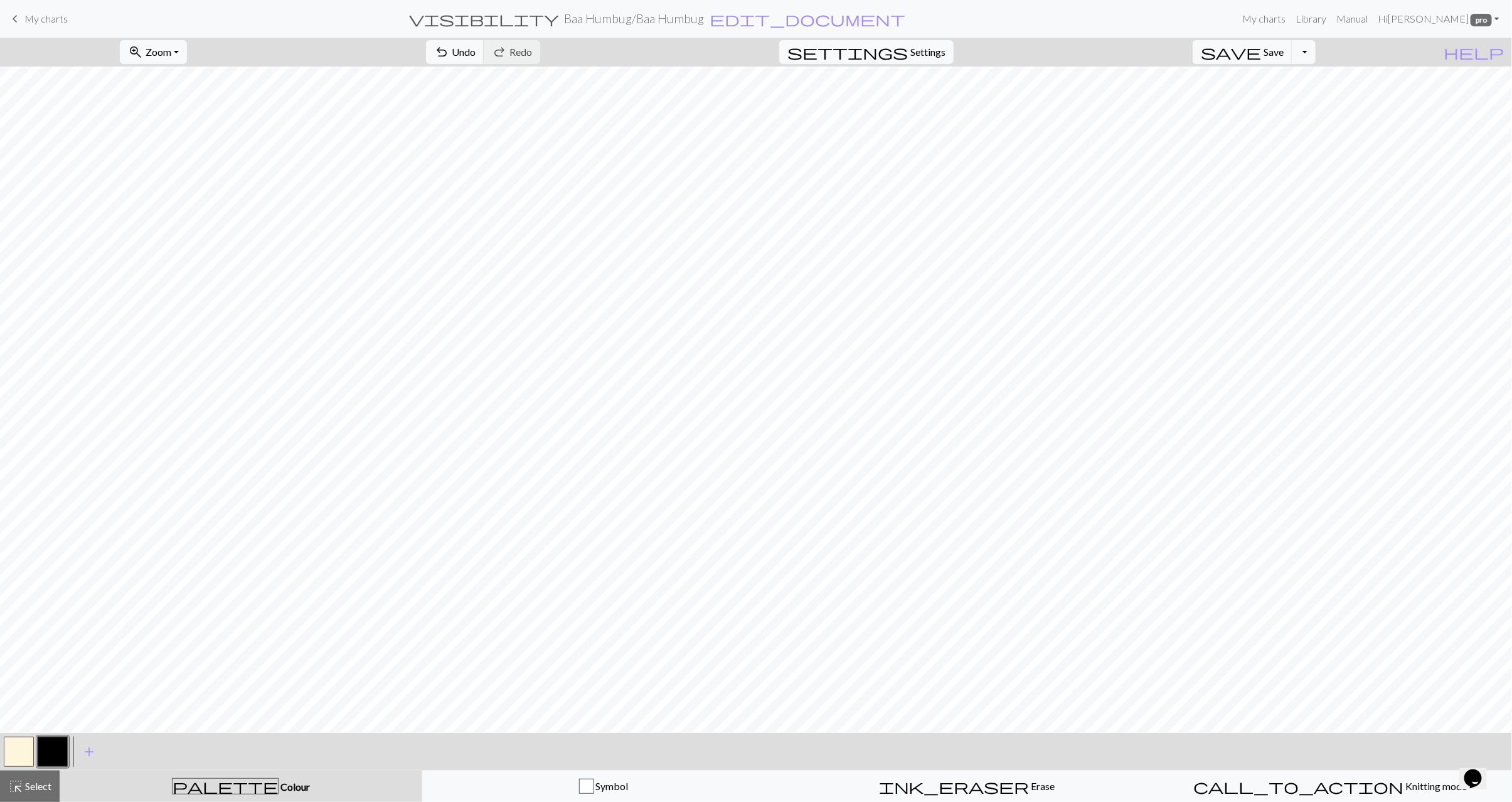
click at [20, 763] on button "button" at bounding box center [18, 752] width 30 height 30
click at [52, 746] on button "button" at bounding box center [52, 752] width 30 height 30
drag, startPoint x: 33, startPoint y: 791, endPoint x: 58, endPoint y: 779, distance: 27.7
click at [34, 791] on span "Select" at bounding box center [37, 786] width 28 height 12
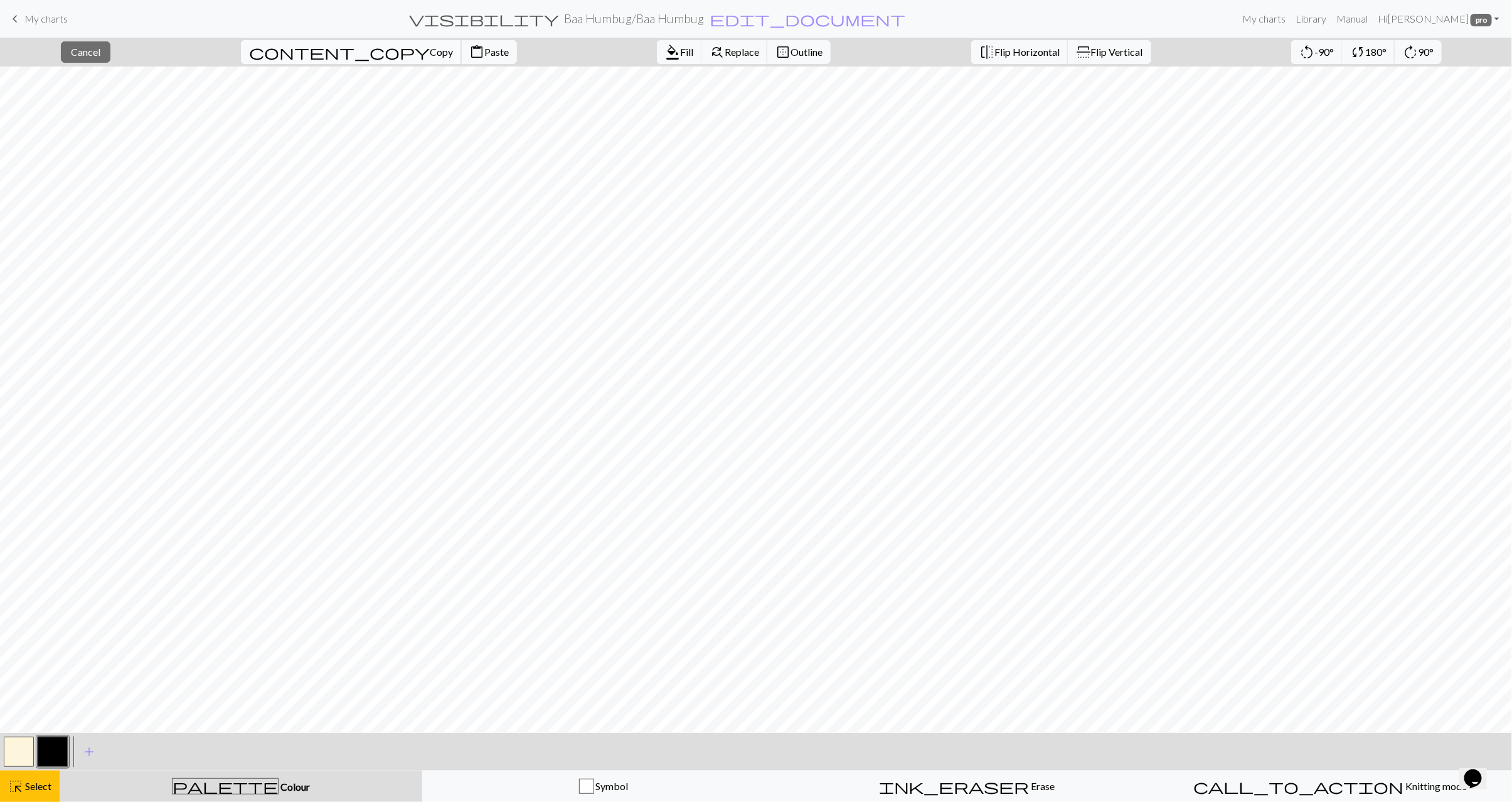
click at [302, 52] on span "content_copy" at bounding box center [339, 52] width 181 height 17
click at [484, 52] on span "Paste" at bounding box center [497, 52] width 25 height 12
click at [17, 788] on span "highlight_alt" at bounding box center [15, 787] width 15 height 17
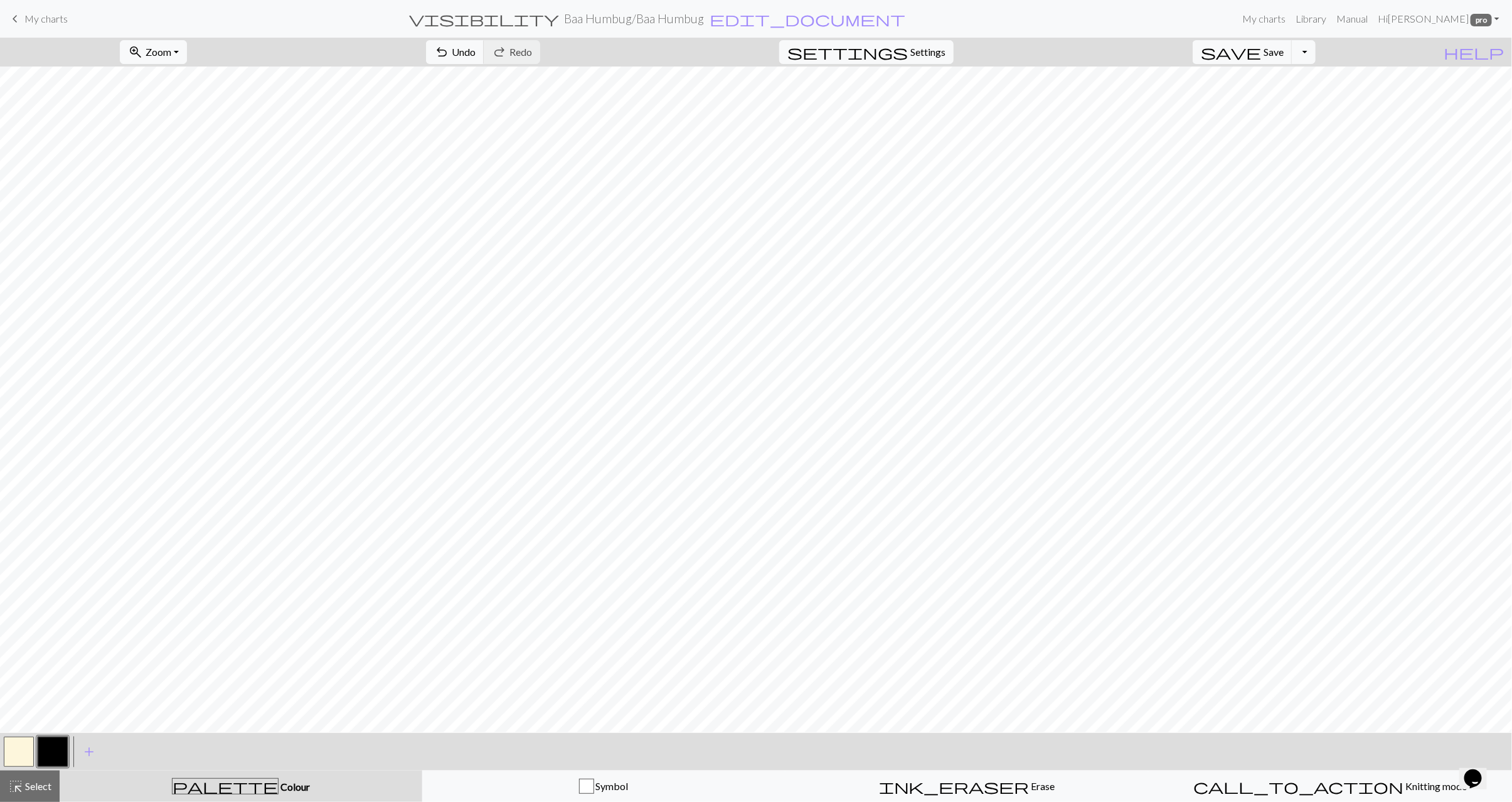
click at [20, 751] on button "button" at bounding box center [18, 752] width 30 height 30
click at [12, 761] on button "button" at bounding box center [18, 752] width 30 height 30
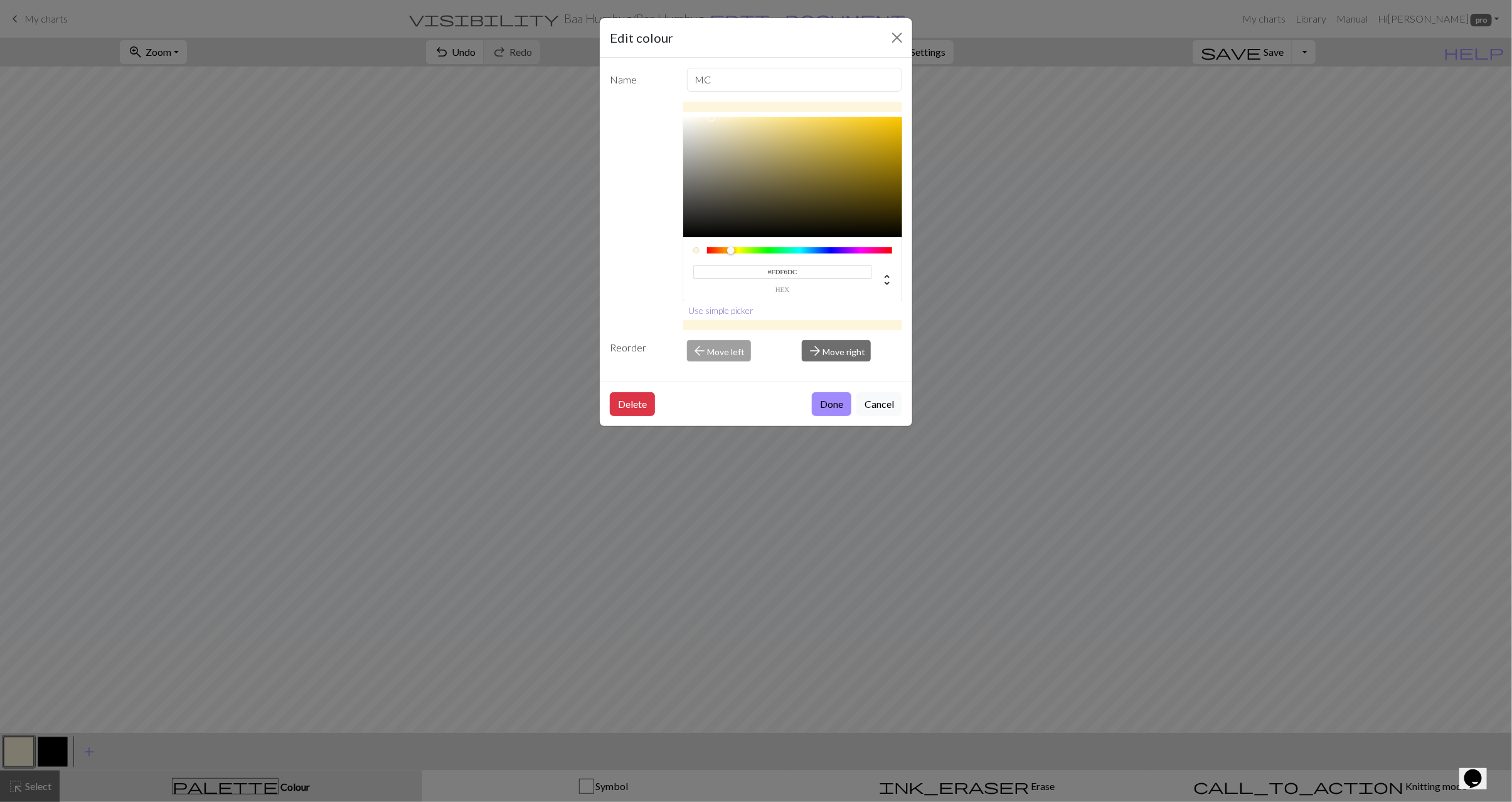
click at [741, 315] on button "Use simple picker" at bounding box center [721, 310] width 76 height 20
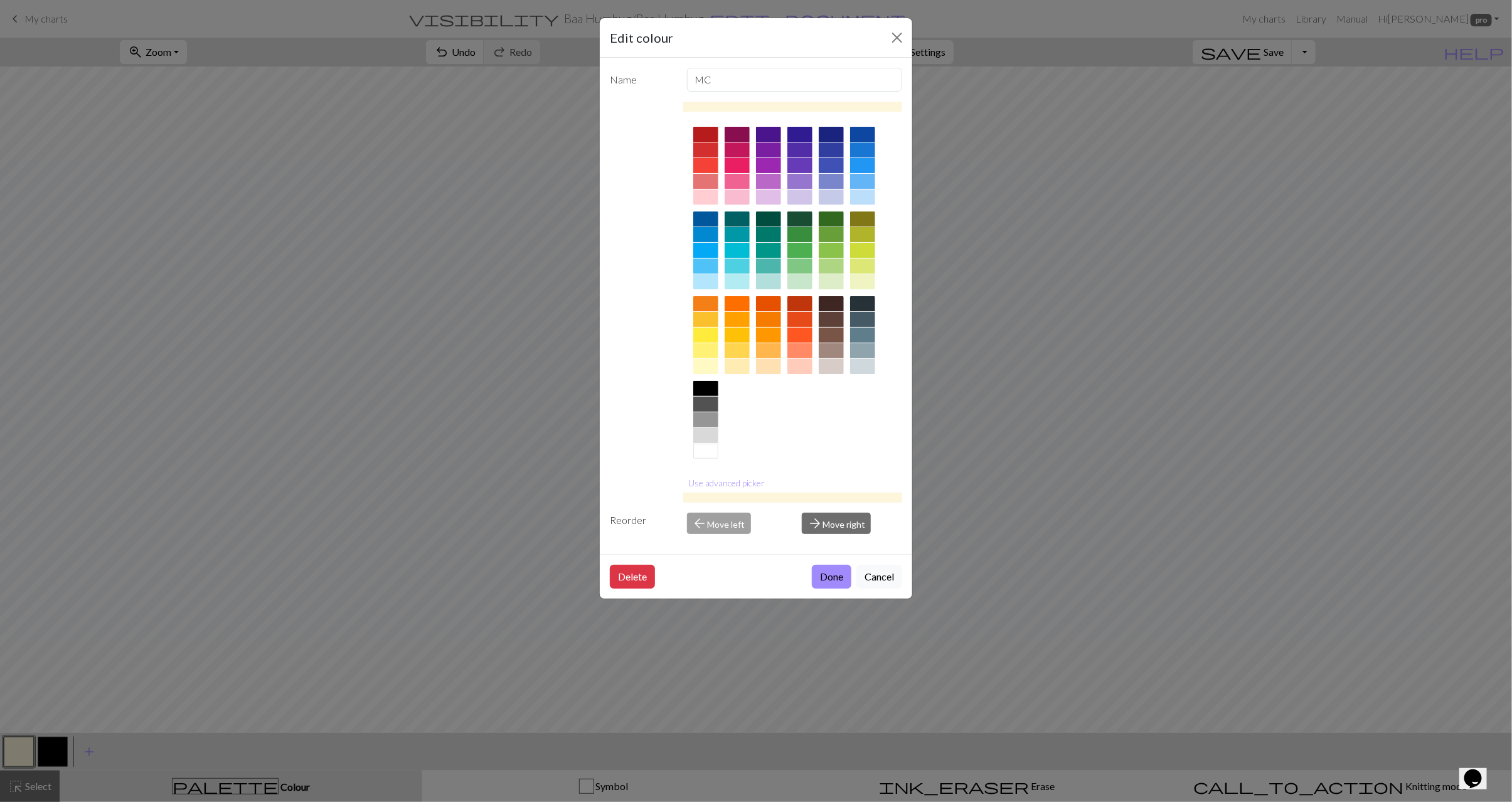
click at [863, 364] on div at bounding box center [862, 366] width 25 height 15
click at [814, 580] on button "Done" at bounding box center [832, 576] width 39 height 24
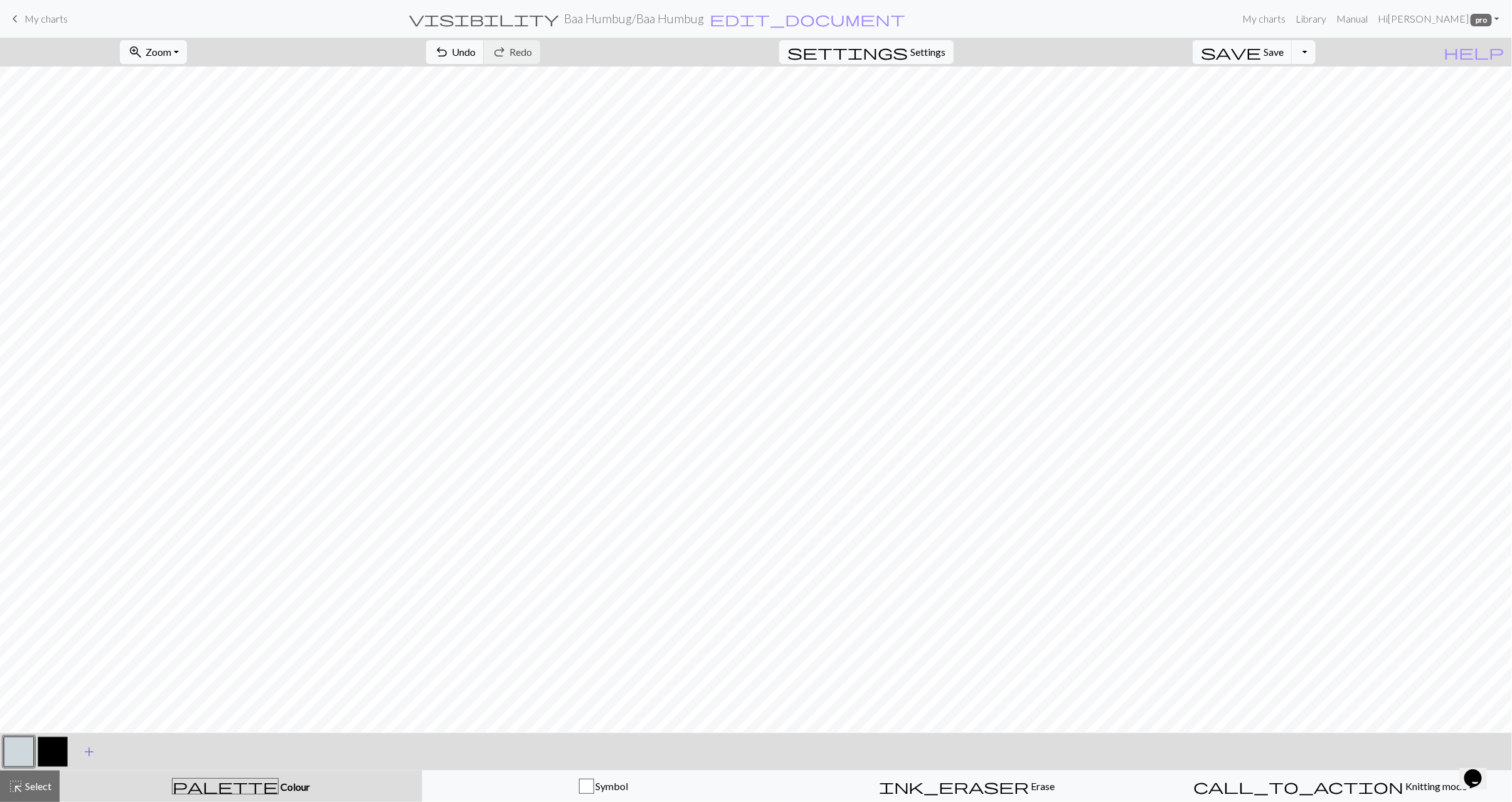
click at [92, 755] on span "add" at bounding box center [89, 752] width 15 height 17
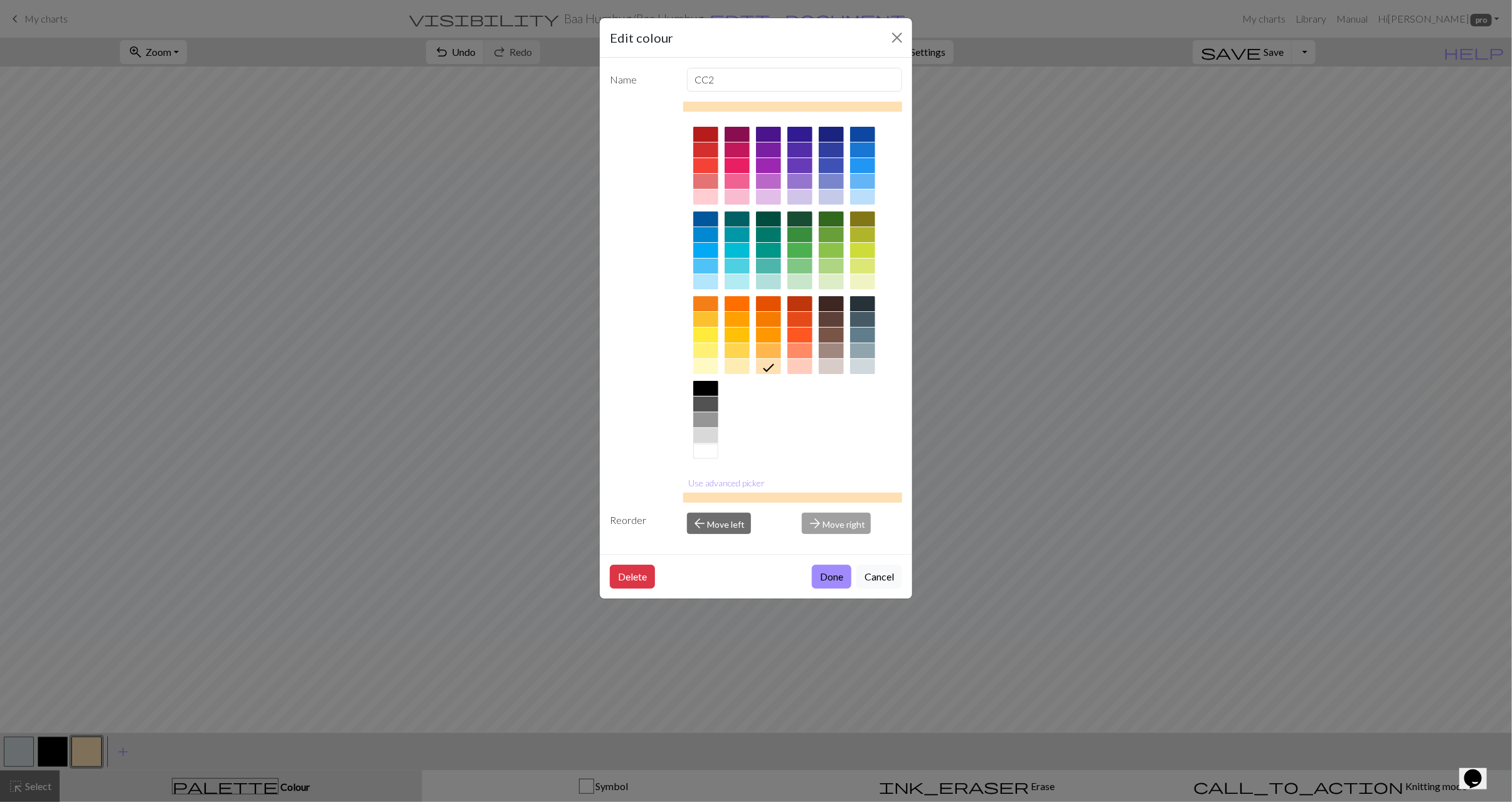
click at [698, 453] on div at bounding box center [706, 451] width 25 height 15
click at [841, 578] on button "Done" at bounding box center [832, 576] width 39 height 24
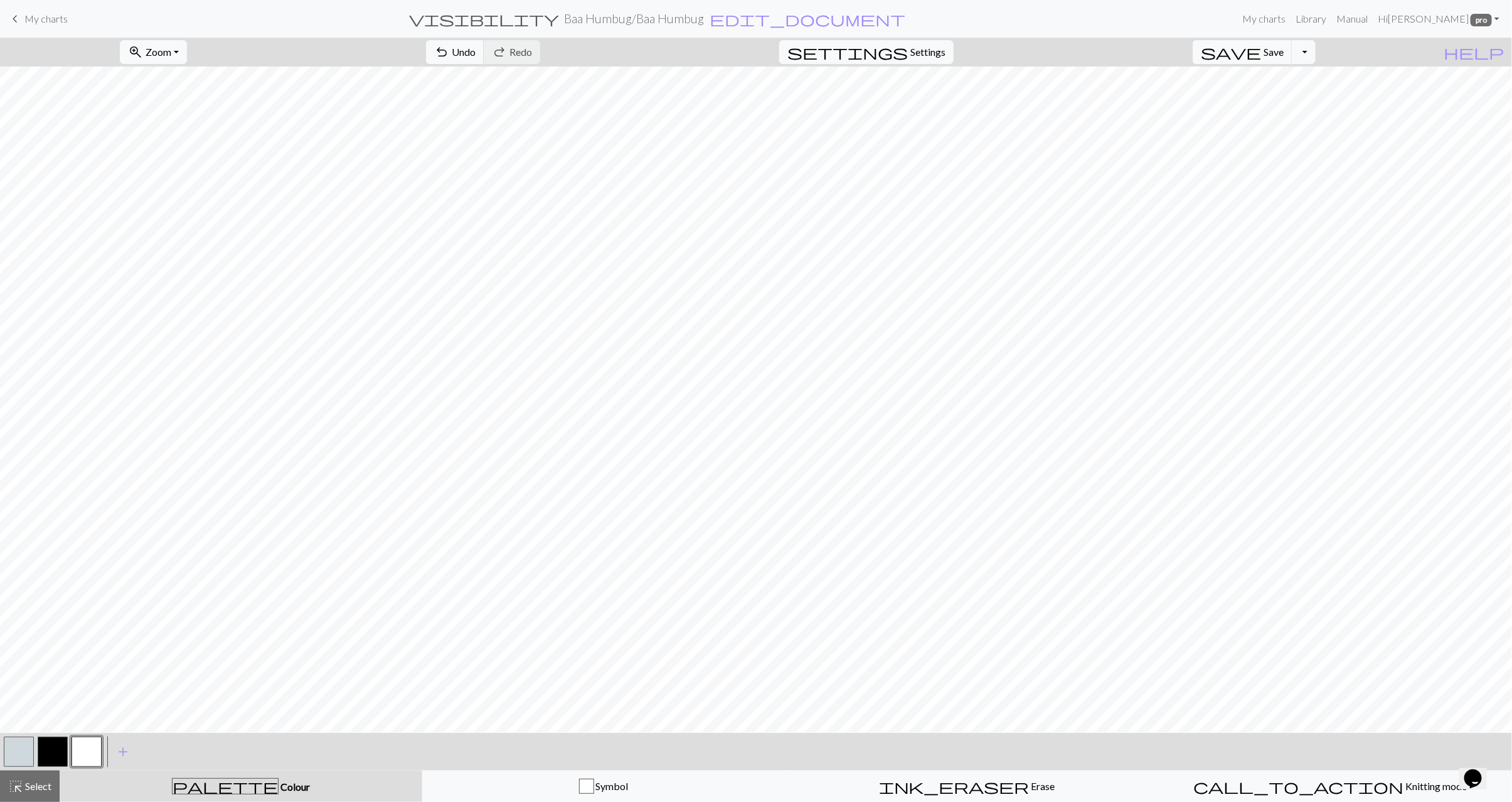
click at [50, 750] on button "button" at bounding box center [52, 752] width 30 height 30
click at [80, 750] on button "button" at bounding box center [86, 752] width 30 height 30
click at [56, 746] on button "button" at bounding box center [52, 752] width 30 height 30
click at [28, 764] on button "button" at bounding box center [18, 752] width 30 height 30
click at [58, 742] on button "button" at bounding box center [52, 752] width 30 height 30
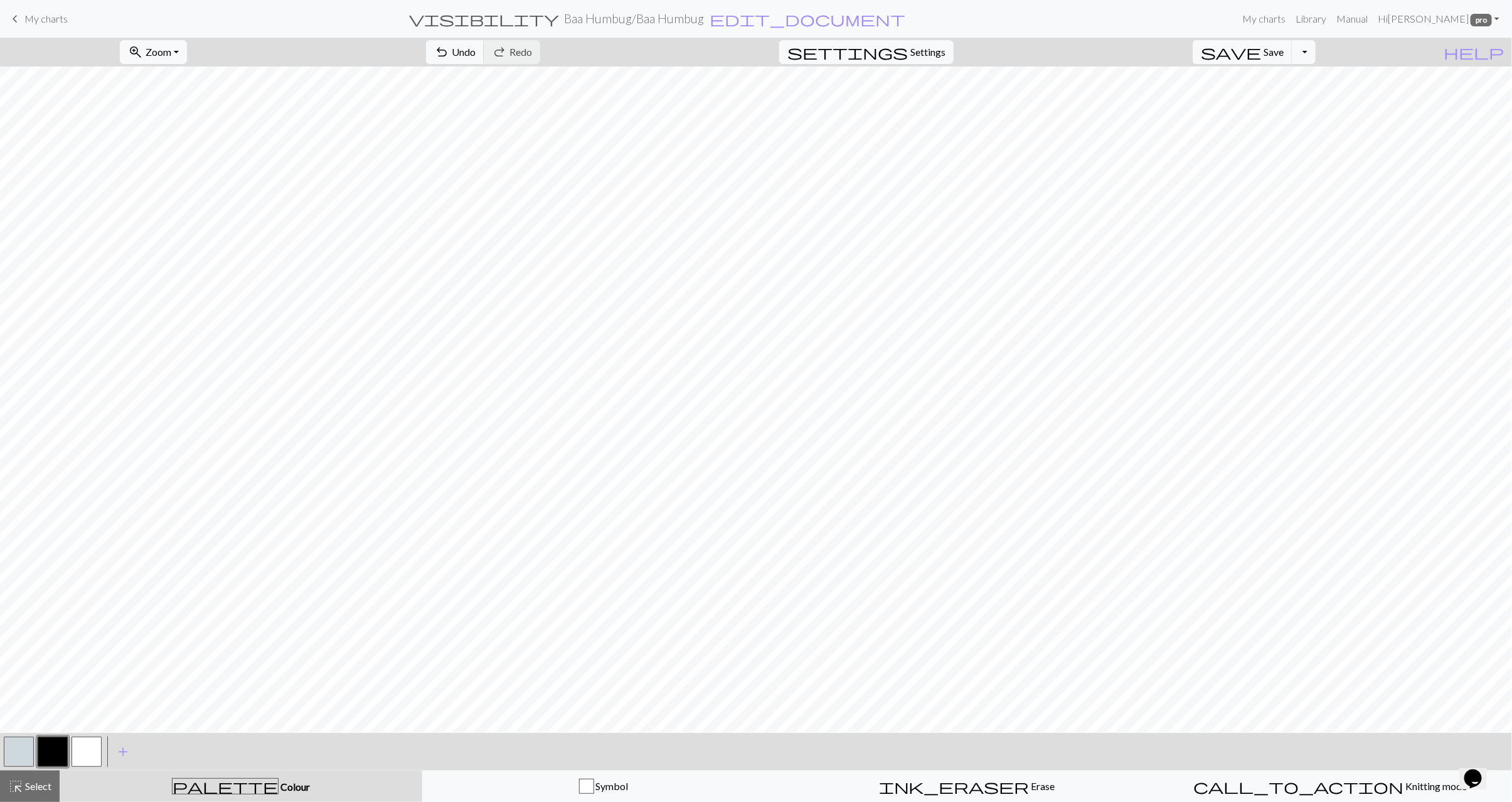
click at [82, 749] on button "button" at bounding box center [86, 752] width 30 height 30
click at [15, 755] on button "button" at bounding box center [18, 752] width 30 height 30
click at [59, 755] on button "button" at bounding box center [52, 752] width 30 height 30
click at [20, 754] on button "button" at bounding box center [18, 752] width 30 height 30
click at [58, 752] on button "button" at bounding box center [52, 752] width 30 height 30
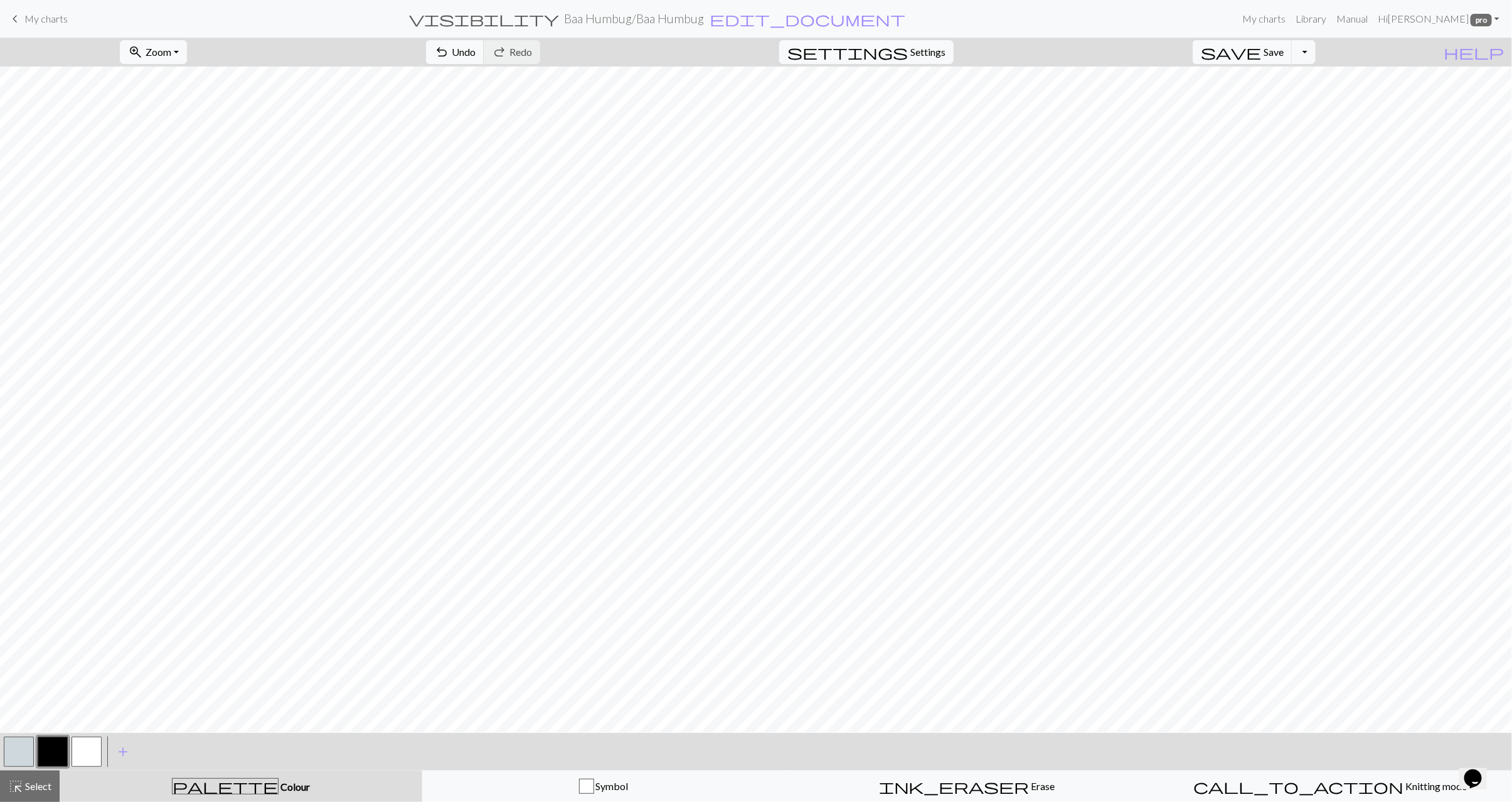
click at [22, 748] on button "button" at bounding box center [18, 752] width 30 height 30
click at [47, 754] on button "button" at bounding box center [52, 752] width 30 height 30
click at [19, 750] on button "button" at bounding box center [18, 752] width 30 height 30
click at [60, 756] on button "button" at bounding box center [52, 752] width 30 height 30
click at [8, 747] on button "button" at bounding box center [18, 752] width 30 height 30
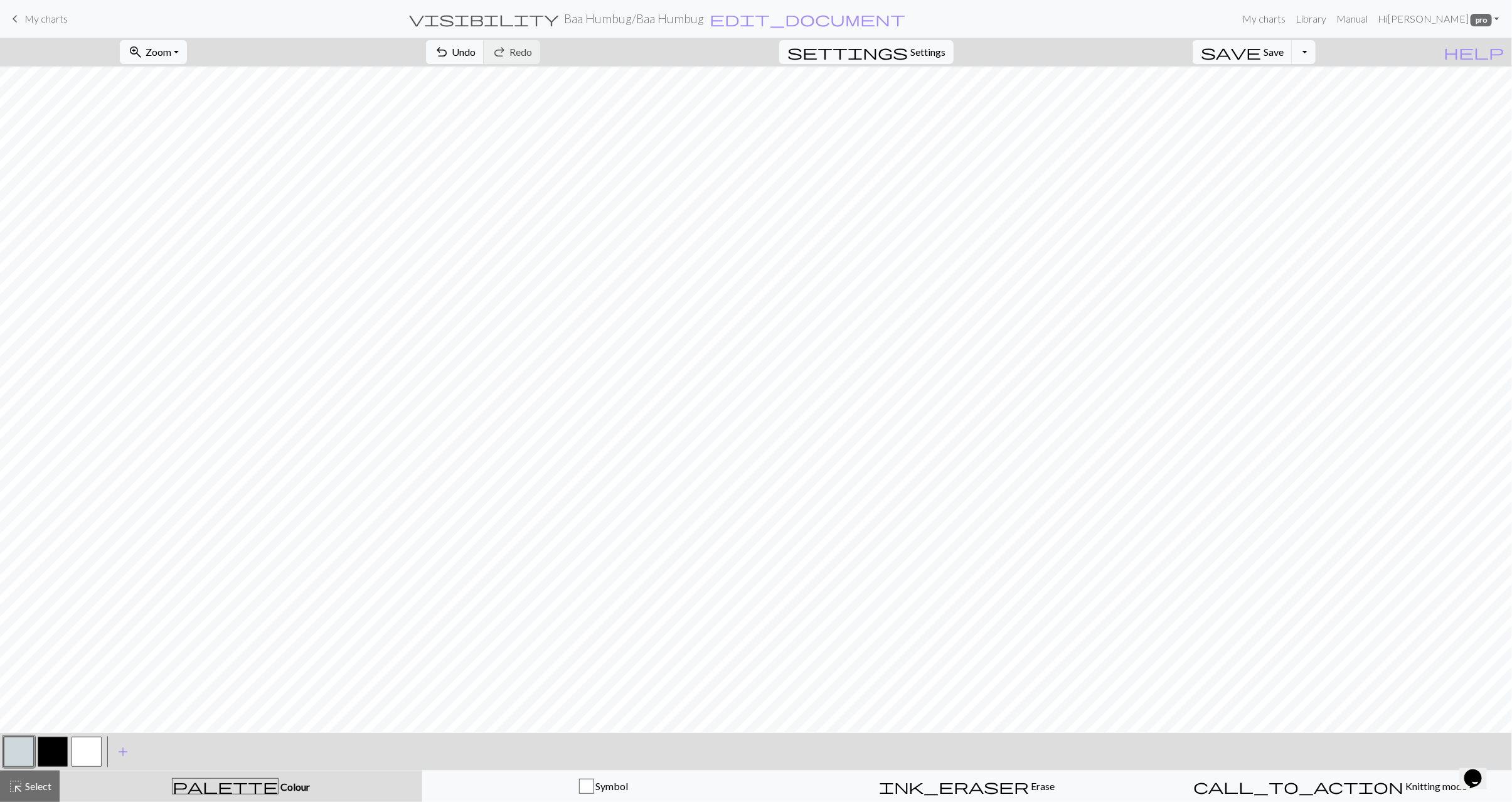
click at [52, 749] on button "button" at bounding box center [52, 752] width 30 height 30
click at [26, 785] on span "Select" at bounding box center [37, 786] width 28 height 12
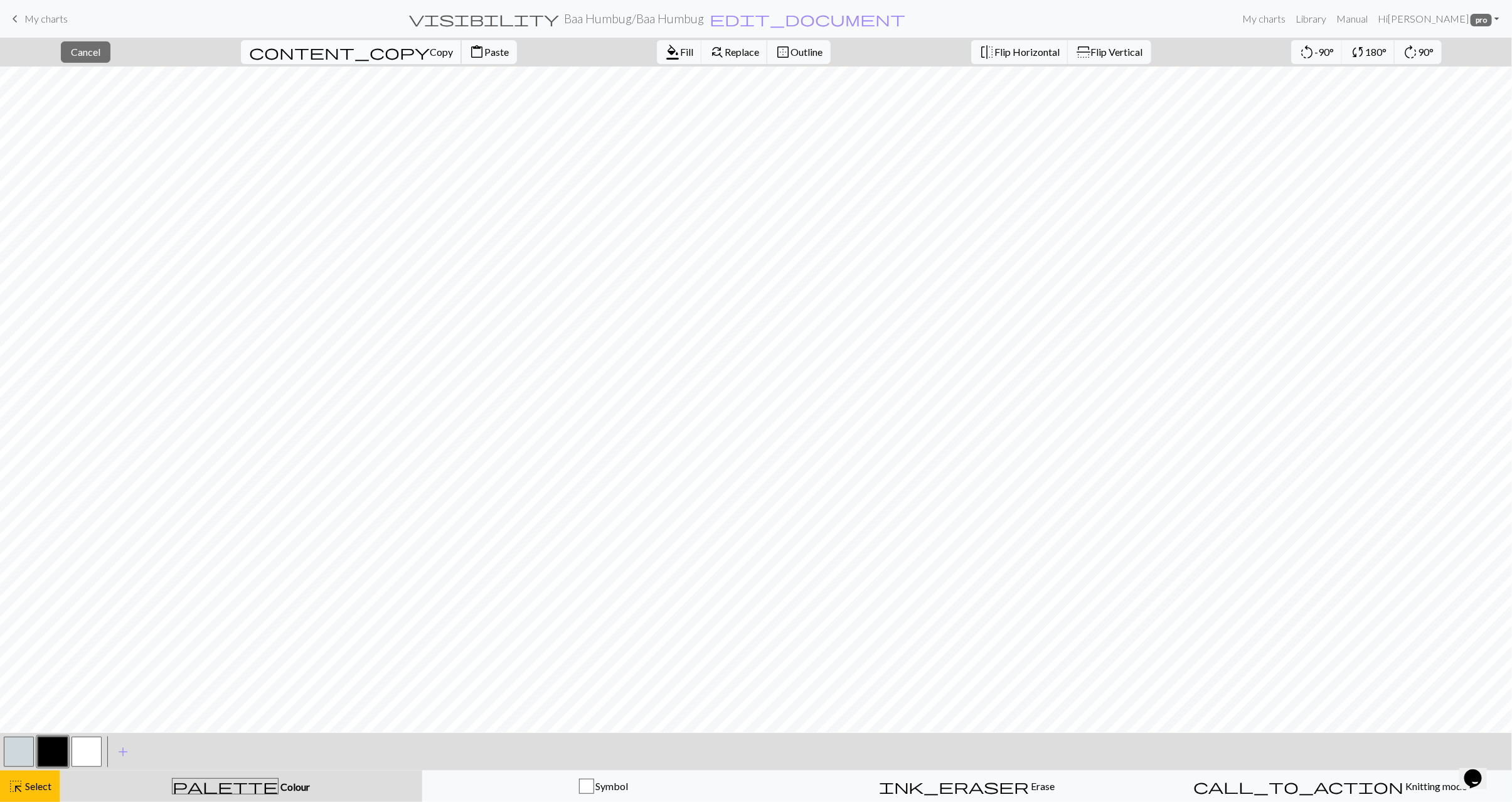
click at [313, 60] on button "content_copy Copy" at bounding box center [351, 52] width 221 height 24
click at [484, 52] on span "Paste" at bounding box center [497, 52] width 25 height 12
click at [484, 51] on span "Paste" at bounding box center [497, 52] width 25 height 12
click at [42, 782] on span "Select" at bounding box center [37, 786] width 28 height 12
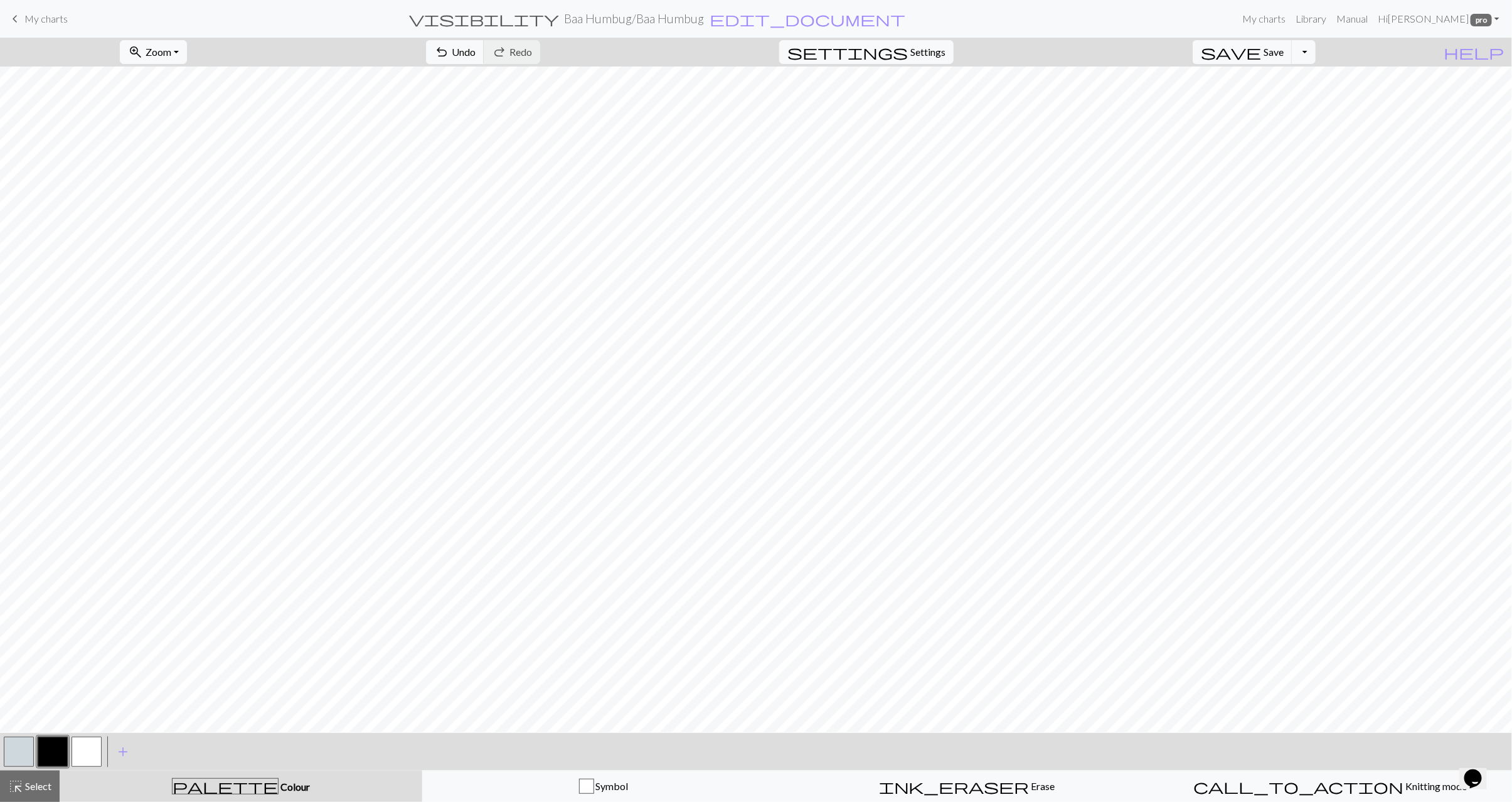
click at [30, 755] on button "button" at bounding box center [18, 752] width 30 height 30
click at [42, 751] on button "button" at bounding box center [52, 752] width 30 height 30
click at [28, 752] on button "button" at bounding box center [18, 752] width 30 height 30
click at [64, 758] on button "button" at bounding box center [52, 752] width 30 height 30
click at [23, 753] on button "button" at bounding box center [18, 752] width 30 height 30
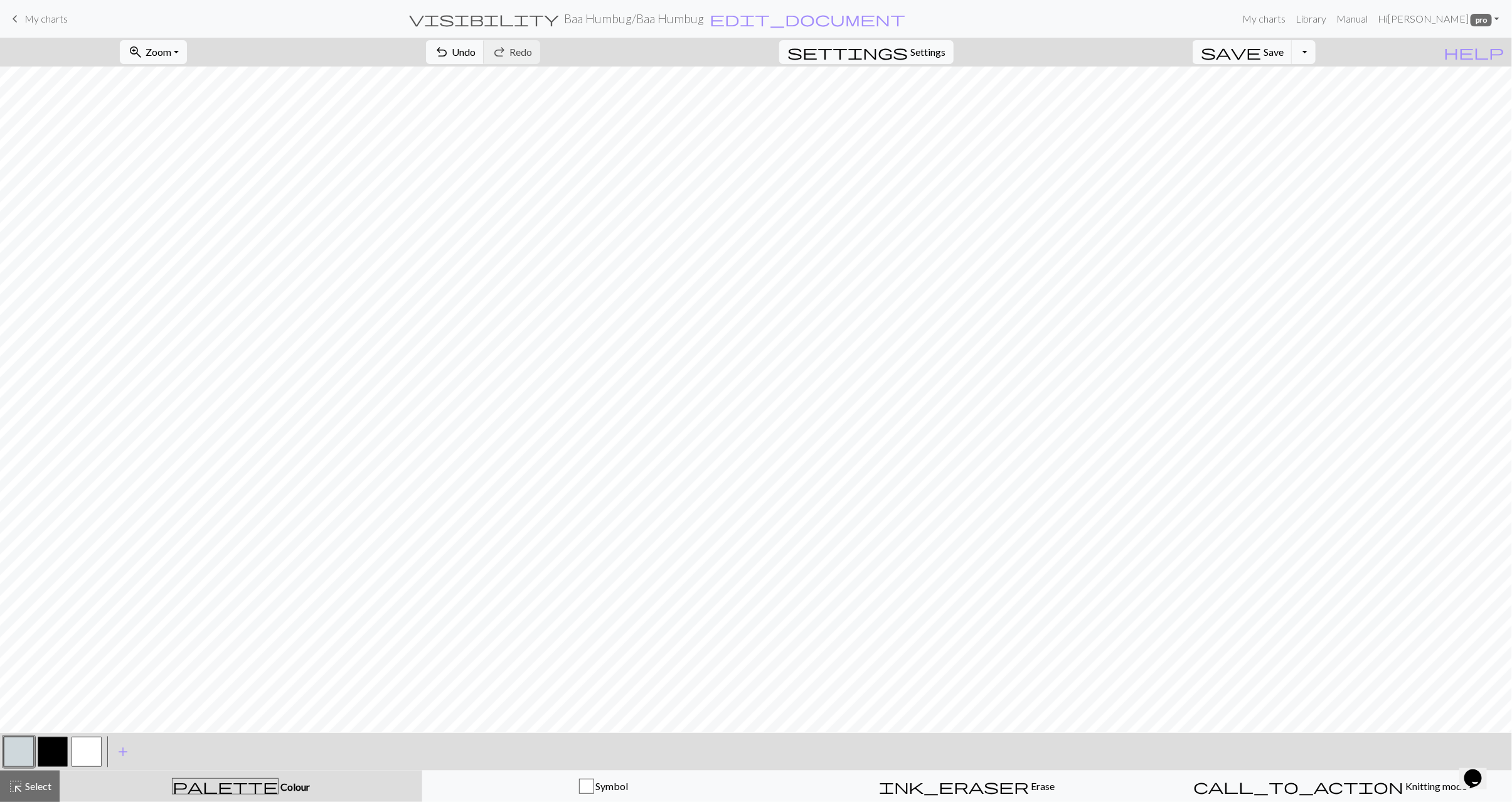
click at [42, 752] on button "button" at bounding box center [52, 752] width 30 height 30
click at [25, 753] on button "button" at bounding box center [18, 752] width 30 height 30
click at [46, 755] on button "button" at bounding box center [52, 752] width 30 height 30
click at [31, 752] on button "button" at bounding box center [18, 752] width 30 height 30
click at [53, 746] on button "button" at bounding box center [52, 752] width 30 height 30
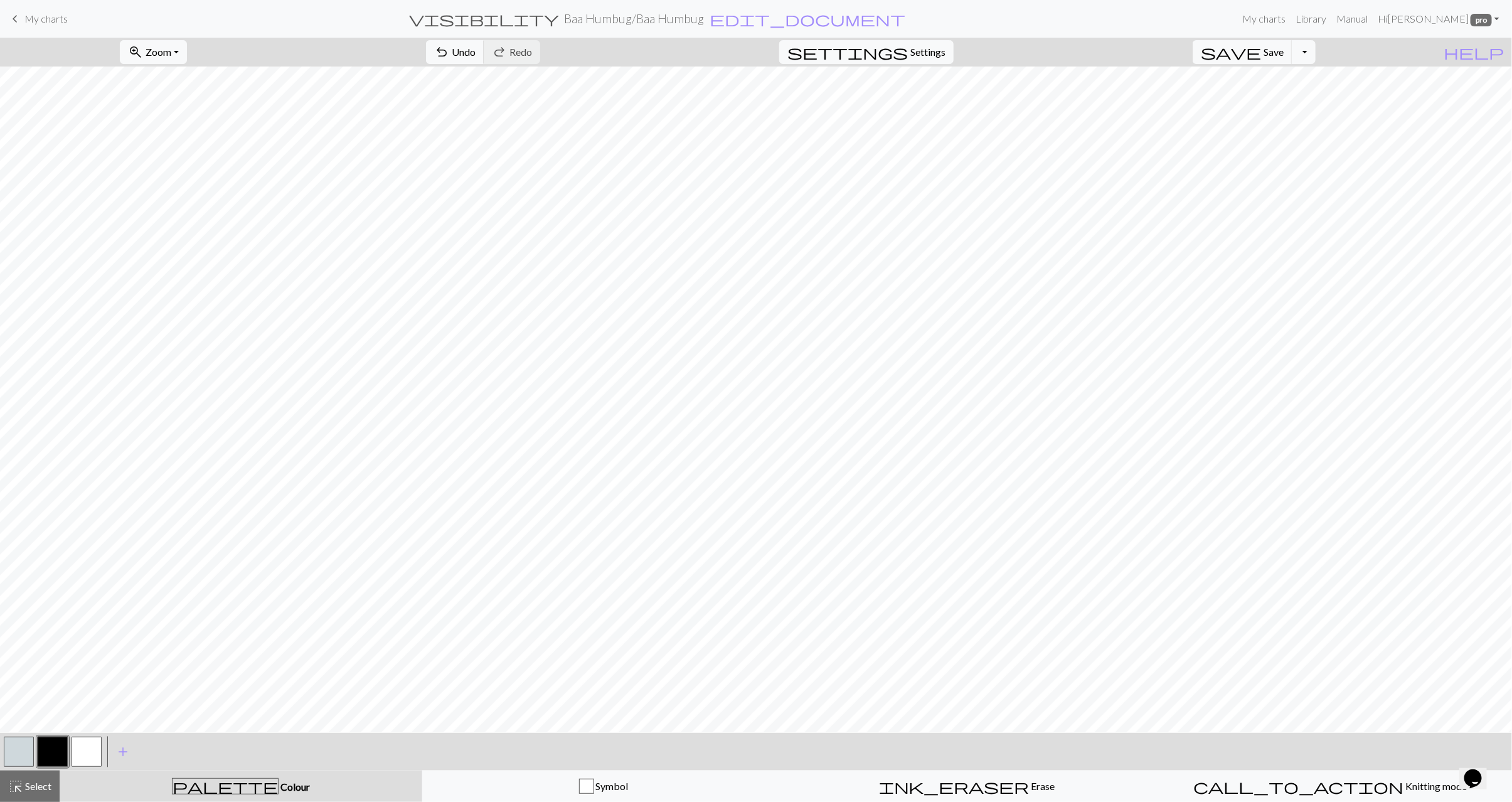
drag, startPoint x: 9, startPoint y: 750, endPoint x: 47, endPoint y: 736, distance: 40.5
click at [9, 750] on button "button" at bounding box center [18, 752] width 30 height 30
click at [52, 751] on button "button" at bounding box center [52, 752] width 30 height 30
click at [14, 752] on button "button" at bounding box center [18, 752] width 30 height 30
click at [44, 755] on button "button" at bounding box center [52, 752] width 30 height 30
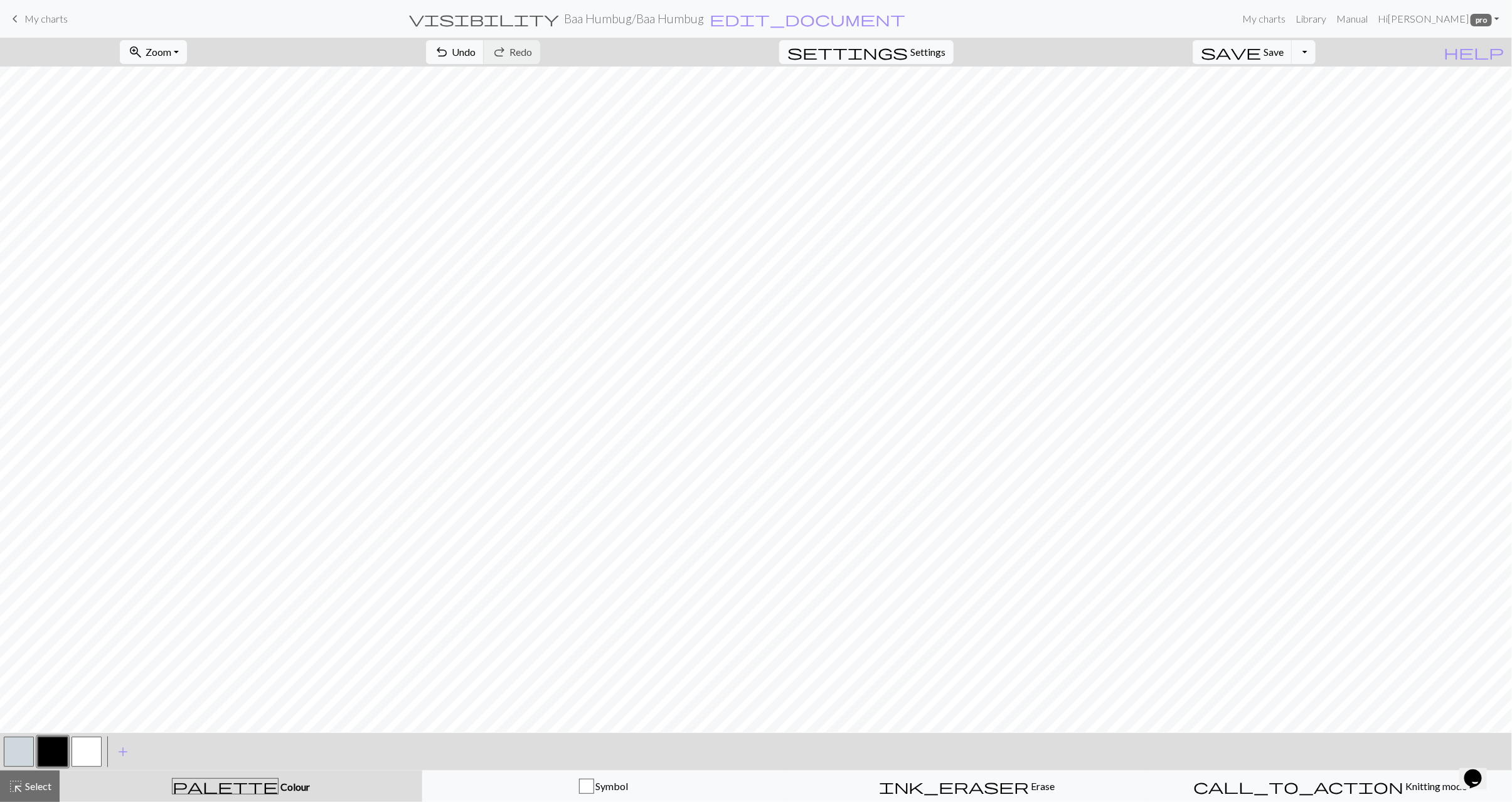
click at [18, 749] on button "button" at bounding box center [18, 752] width 30 height 30
drag, startPoint x: 52, startPoint y: 743, endPoint x: 66, endPoint y: 736, distance: 15.7
click at [52, 743] on button "button" at bounding box center [52, 752] width 30 height 30
click at [16, 752] on button "button" at bounding box center [18, 752] width 30 height 30
click at [52, 753] on button "button" at bounding box center [52, 752] width 30 height 30
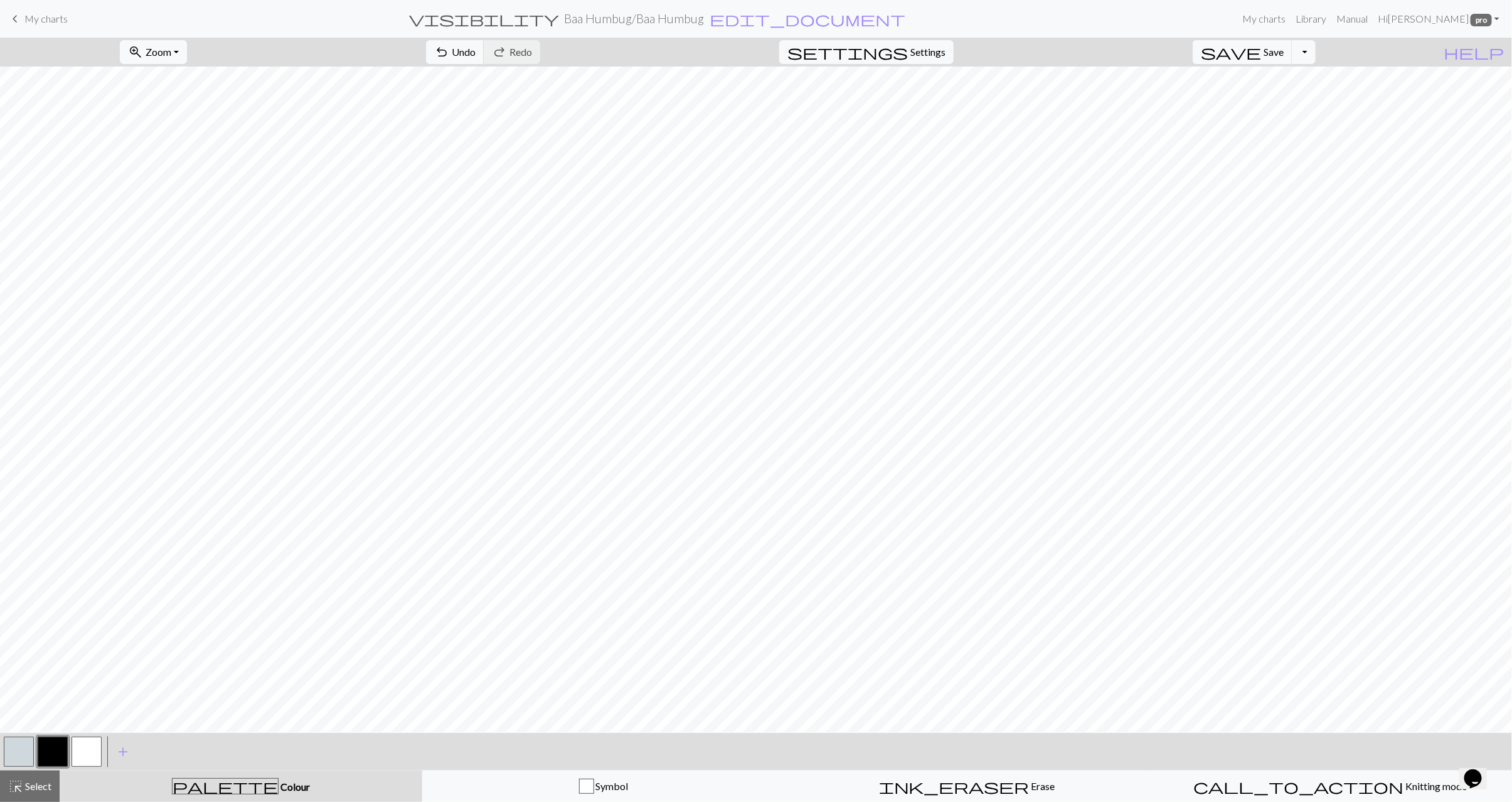
click at [27, 751] on button "button" at bounding box center [18, 752] width 30 height 30
click at [52, 750] on button "button" at bounding box center [52, 752] width 30 height 30
click at [92, 746] on button "button" at bounding box center [86, 752] width 30 height 30
click at [13, 759] on button "button" at bounding box center [18, 752] width 30 height 30
click at [476, 58] on span "Undo" at bounding box center [463, 52] width 24 height 12
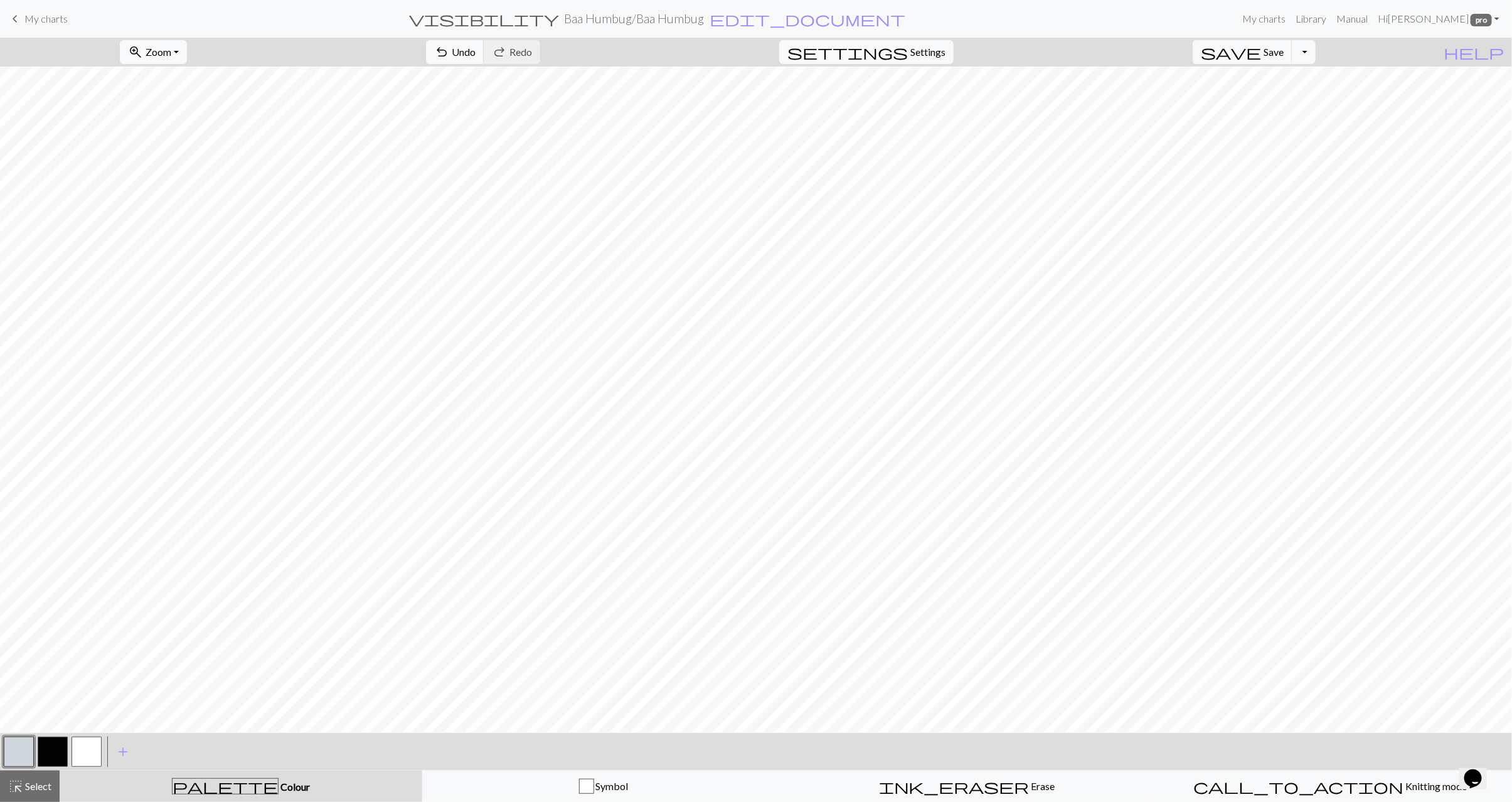
click at [60, 753] on button "button" at bounding box center [52, 752] width 30 height 30
click at [84, 744] on button "button" at bounding box center [86, 752] width 30 height 30
click at [14, 745] on button "button" at bounding box center [18, 752] width 30 height 30
click at [51, 752] on button "button" at bounding box center [52, 752] width 30 height 30
click at [89, 755] on button "button" at bounding box center [86, 752] width 30 height 30
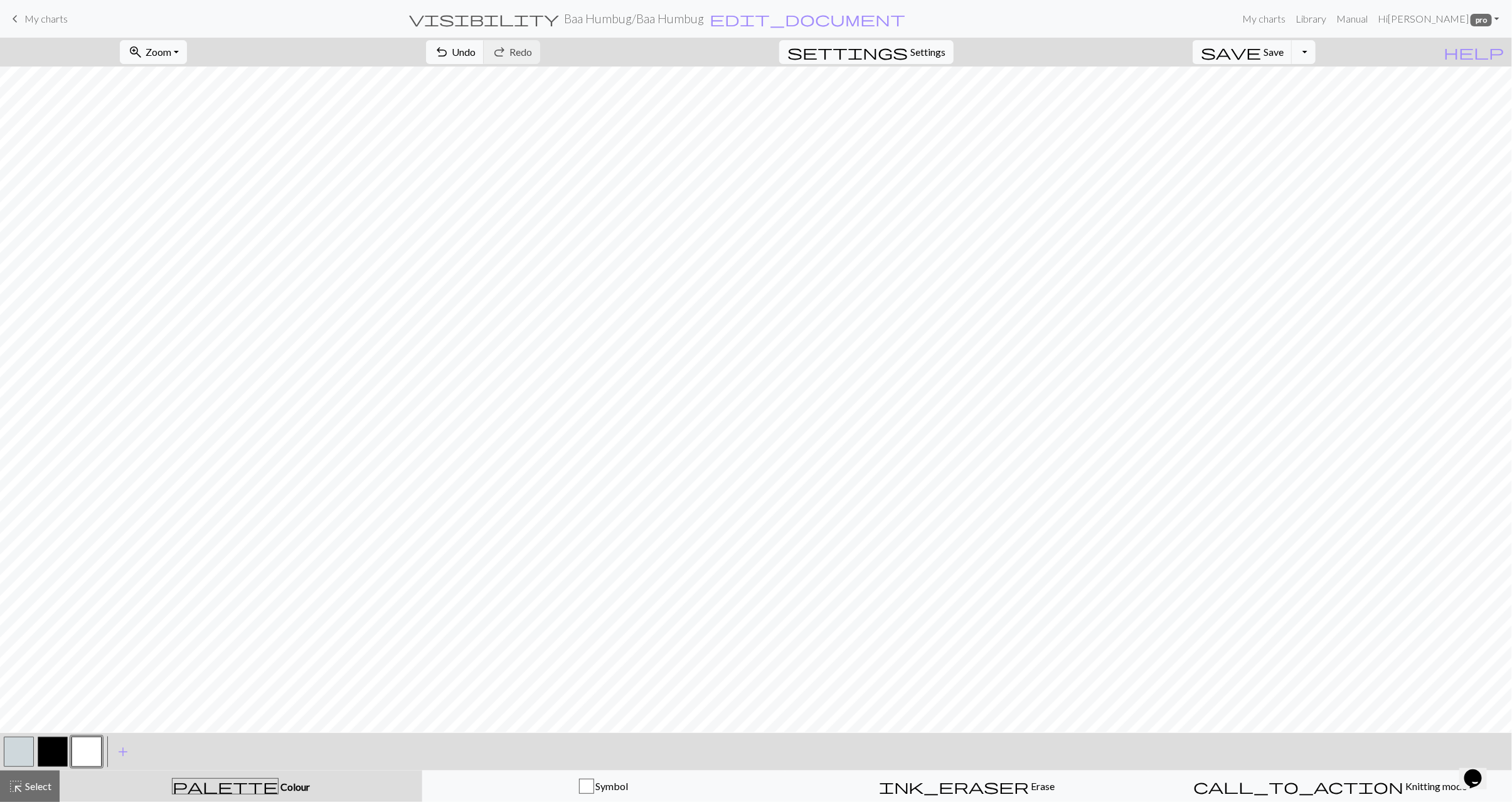
click at [63, 750] on button "button" at bounding box center [52, 752] width 30 height 30
click at [18, 758] on button "button" at bounding box center [18, 752] width 30 height 30
click at [63, 750] on button "button" at bounding box center [52, 752] width 30 height 30
click at [80, 754] on button "button" at bounding box center [86, 752] width 30 height 30
click at [29, 755] on button "button" at bounding box center [18, 752] width 30 height 30
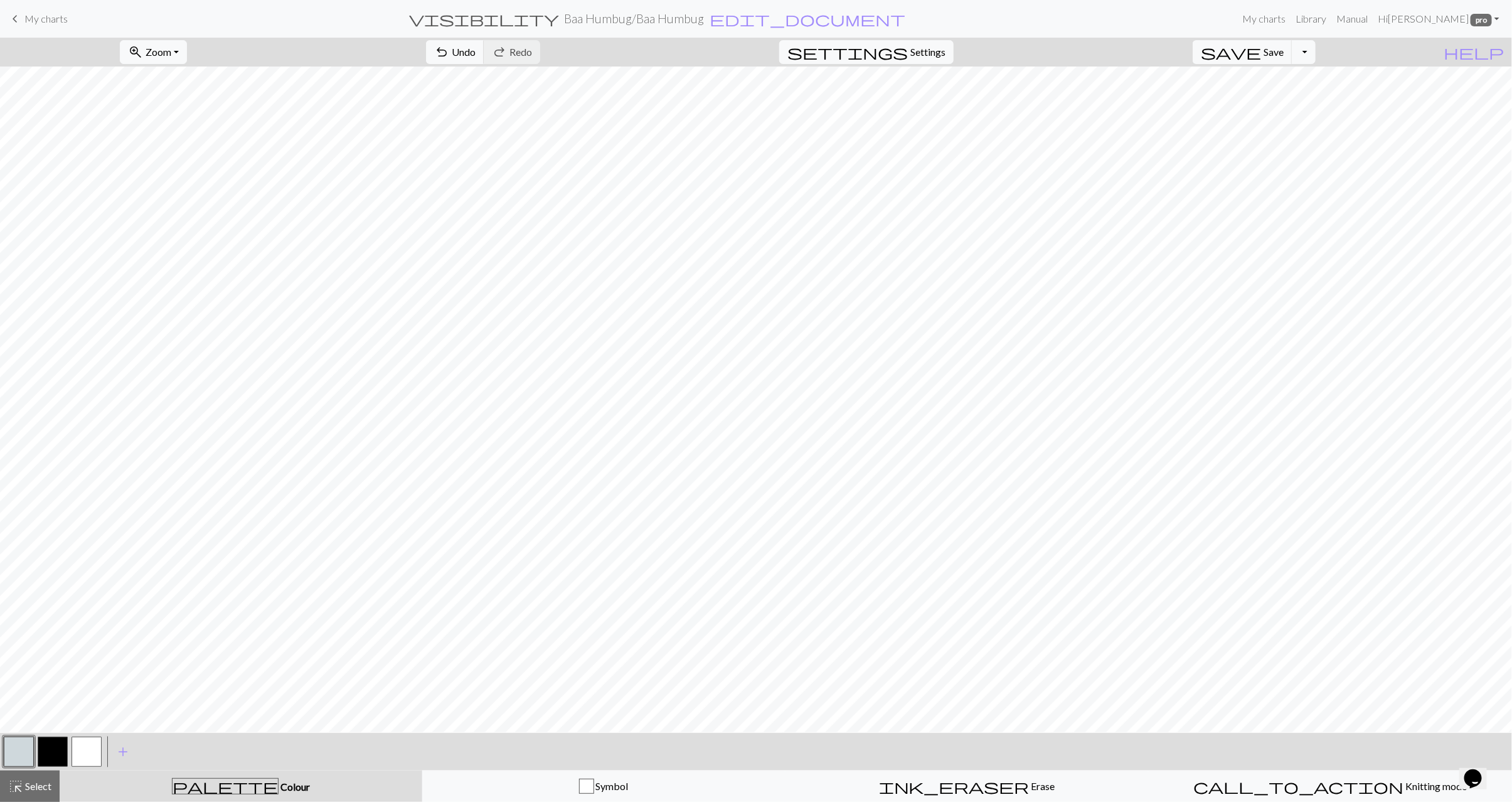
click at [70, 756] on div at bounding box center [87, 752] width 34 height 34
click at [85, 752] on button "button" at bounding box center [86, 752] width 30 height 30
drag, startPoint x: 66, startPoint y: 747, endPoint x: 75, endPoint y: 744, distance: 9.5
click at [66, 747] on button "button" at bounding box center [52, 752] width 30 height 30
click at [21, 751] on button "button" at bounding box center [18, 752] width 30 height 30
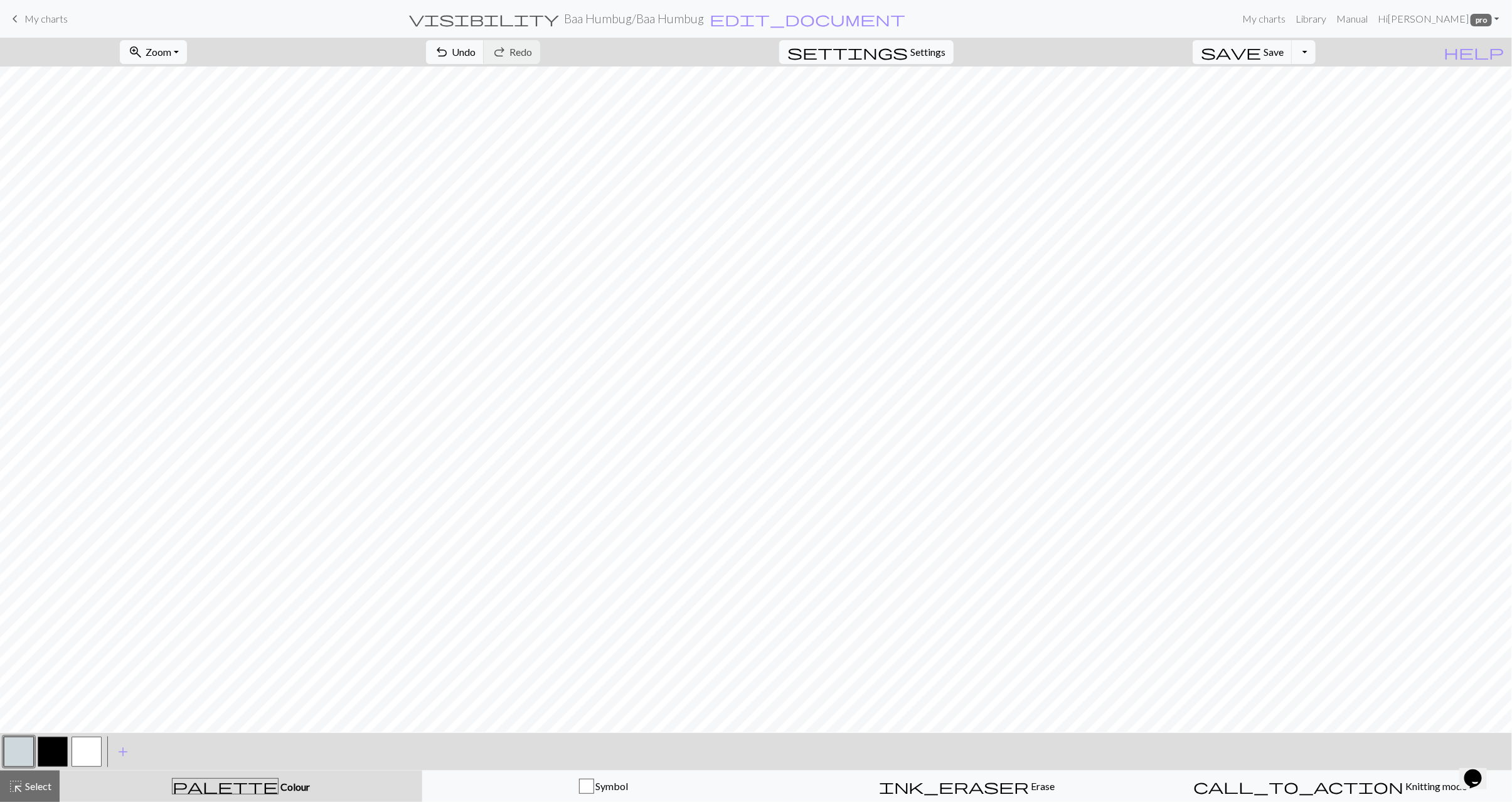
click at [60, 747] on button "button" at bounding box center [52, 752] width 30 height 30
click at [79, 750] on button "button" at bounding box center [86, 752] width 30 height 30
click at [15, 754] on button "button" at bounding box center [18, 752] width 30 height 30
click at [29, 780] on span "Select" at bounding box center [37, 786] width 28 height 12
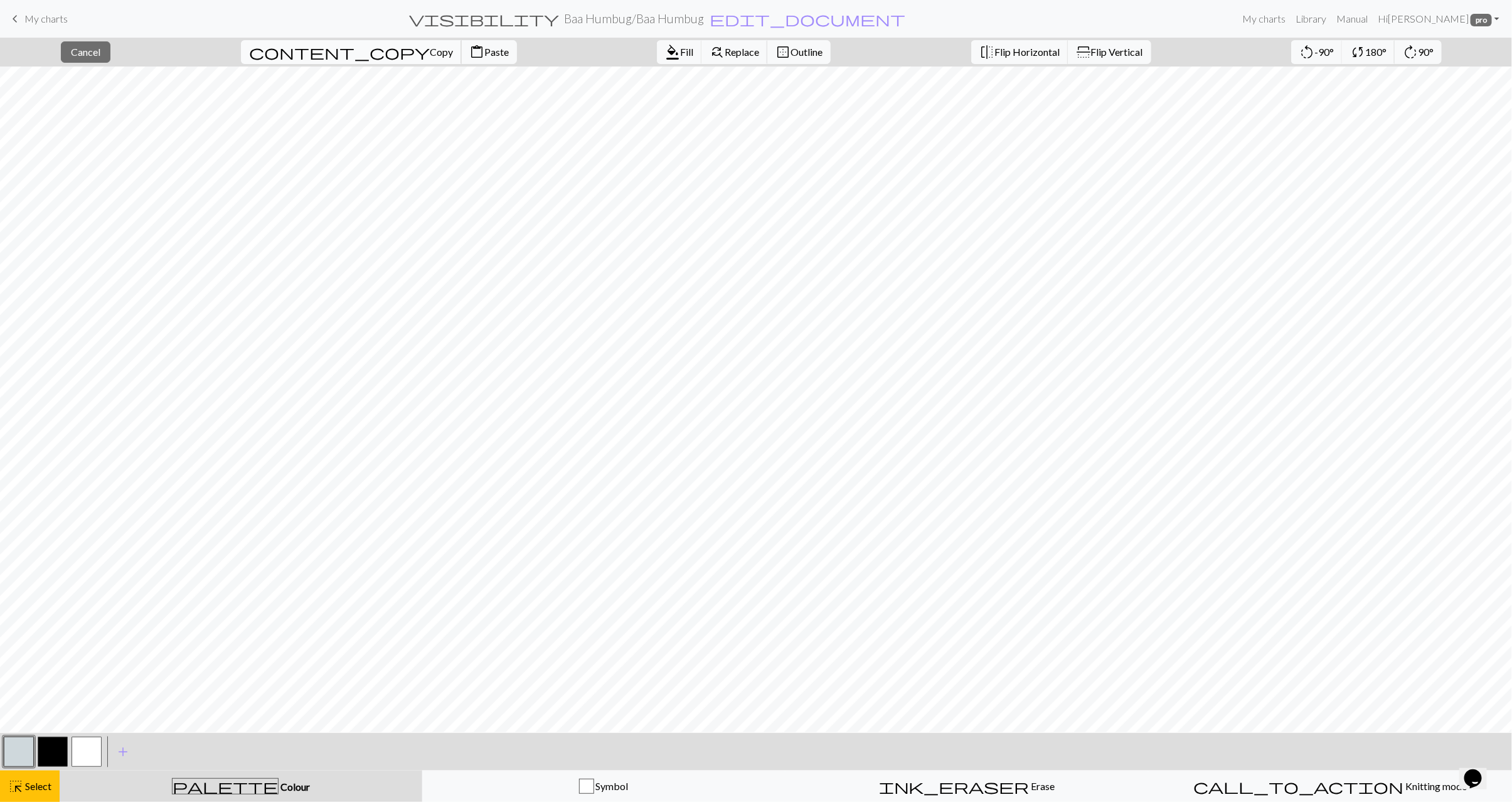
click at [430, 55] on span "Copy" at bounding box center [441, 52] width 23 height 12
click at [484, 51] on span "Paste" at bounding box center [497, 52] width 25 height 12
click at [40, 773] on button "highlight_alt Select Select" at bounding box center [30, 786] width 60 height 31
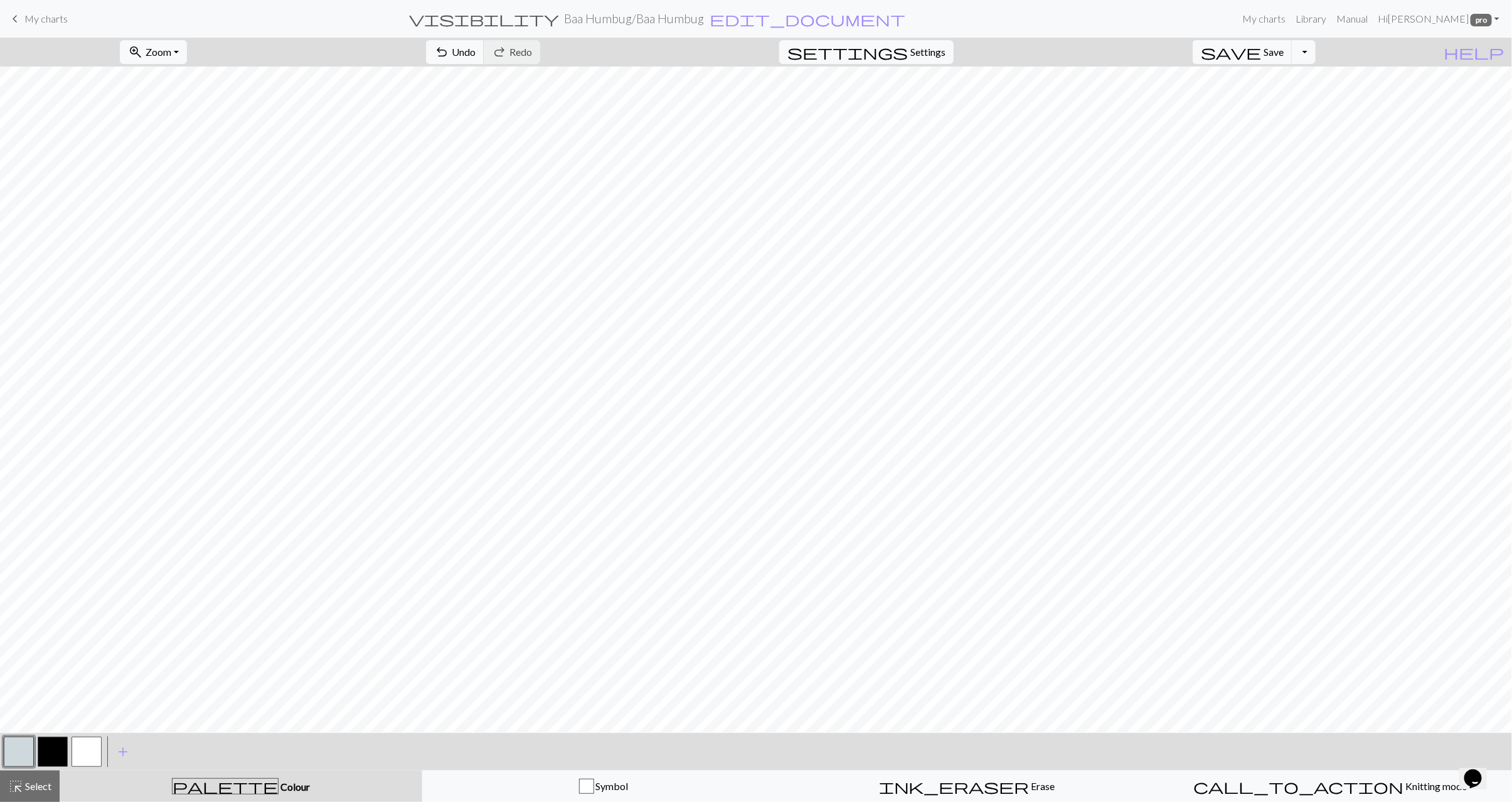
click at [44, 755] on button "button" at bounding box center [52, 752] width 30 height 30
click at [19, 751] on button "button" at bounding box center [18, 752] width 30 height 30
click at [89, 752] on button "button" at bounding box center [86, 752] width 30 height 30
drag, startPoint x: 24, startPoint y: 750, endPoint x: 71, endPoint y: 734, distance: 49.6
click at [24, 750] on button "button" at bounding box center [18, 752] width 30 height 30
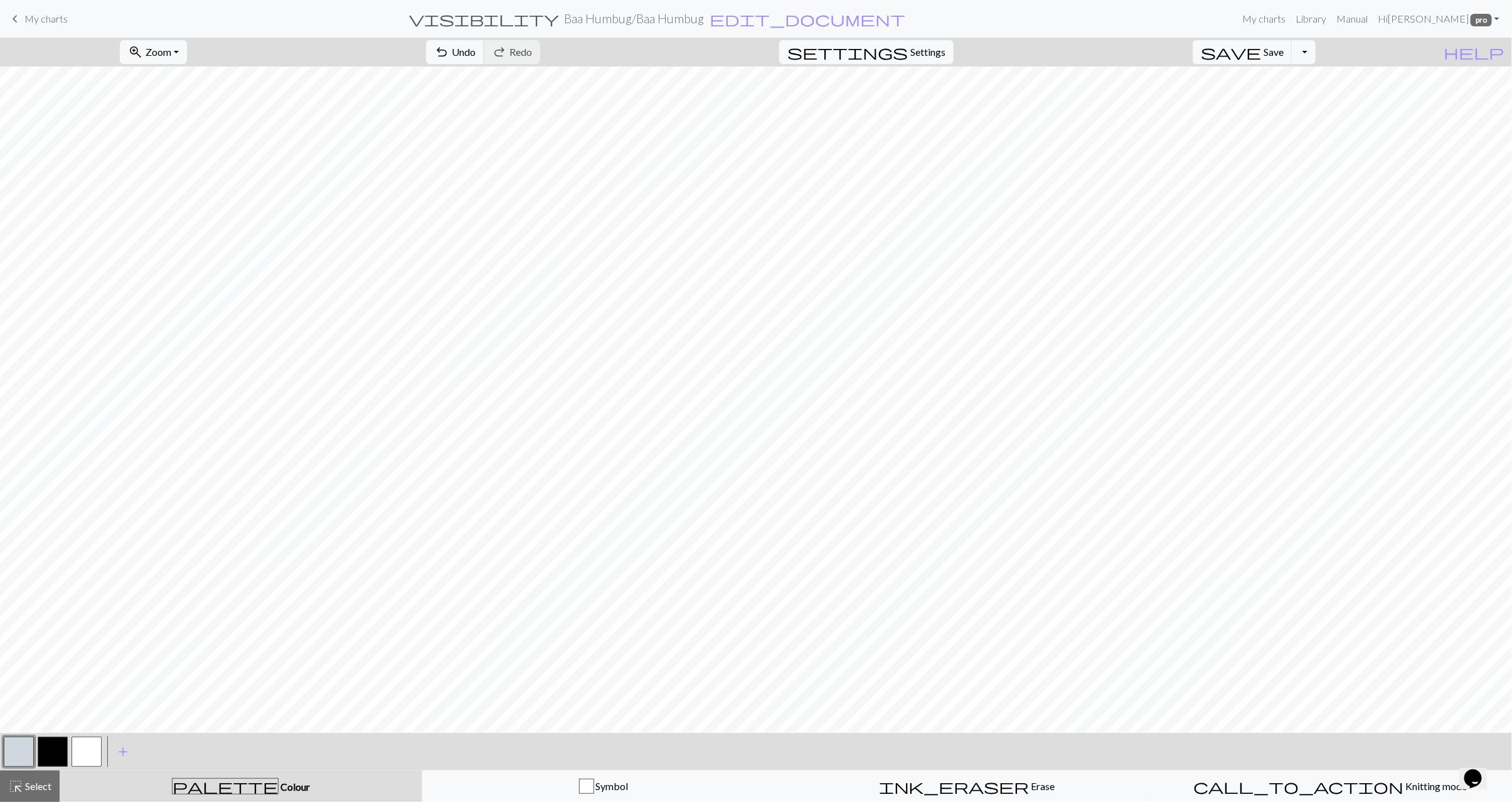
click at [57, 743] on button "button" at bounding box center [52, 752] width 30 height 30
click at [84, 754] on button "button" at bounding box center [86, 752] width 30 height 30
click at [20, 758] on button "button" at bounding box center [18, 752] width 30 height 30
click at [37, 790] on span "Select" at bounding box center [37, 786] width 28 height 12
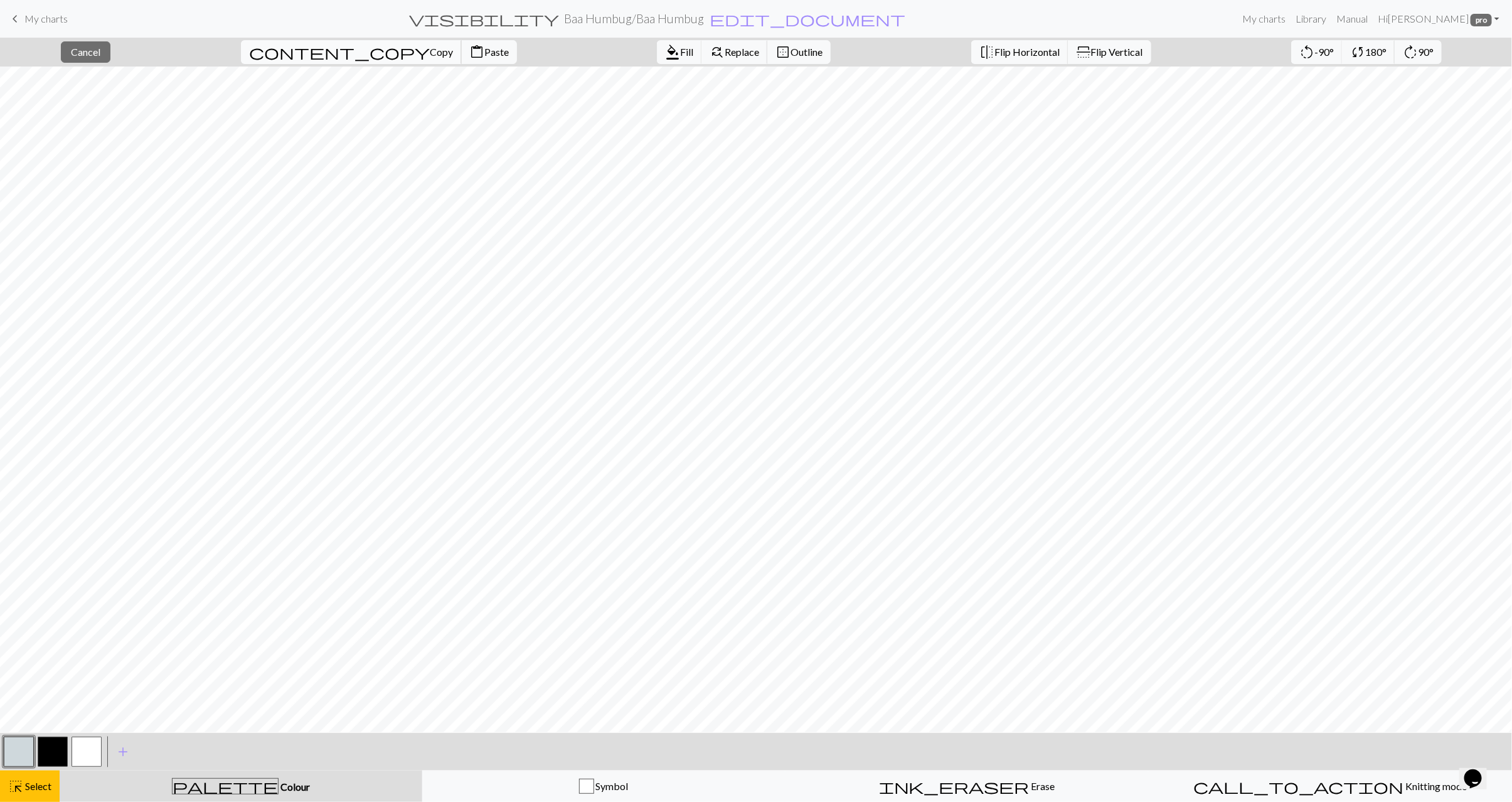
click at [430, 53] on span "Copy" at bounding box center [441, 52] width 23 height 12
drag, startPoint x: 25, startPoint y: 782, endPoint x: 33, endPoint y: 775, distance: 10.6
click at [25, 782] on span "Select" at bounding box center [37, 786] width 28 height 12
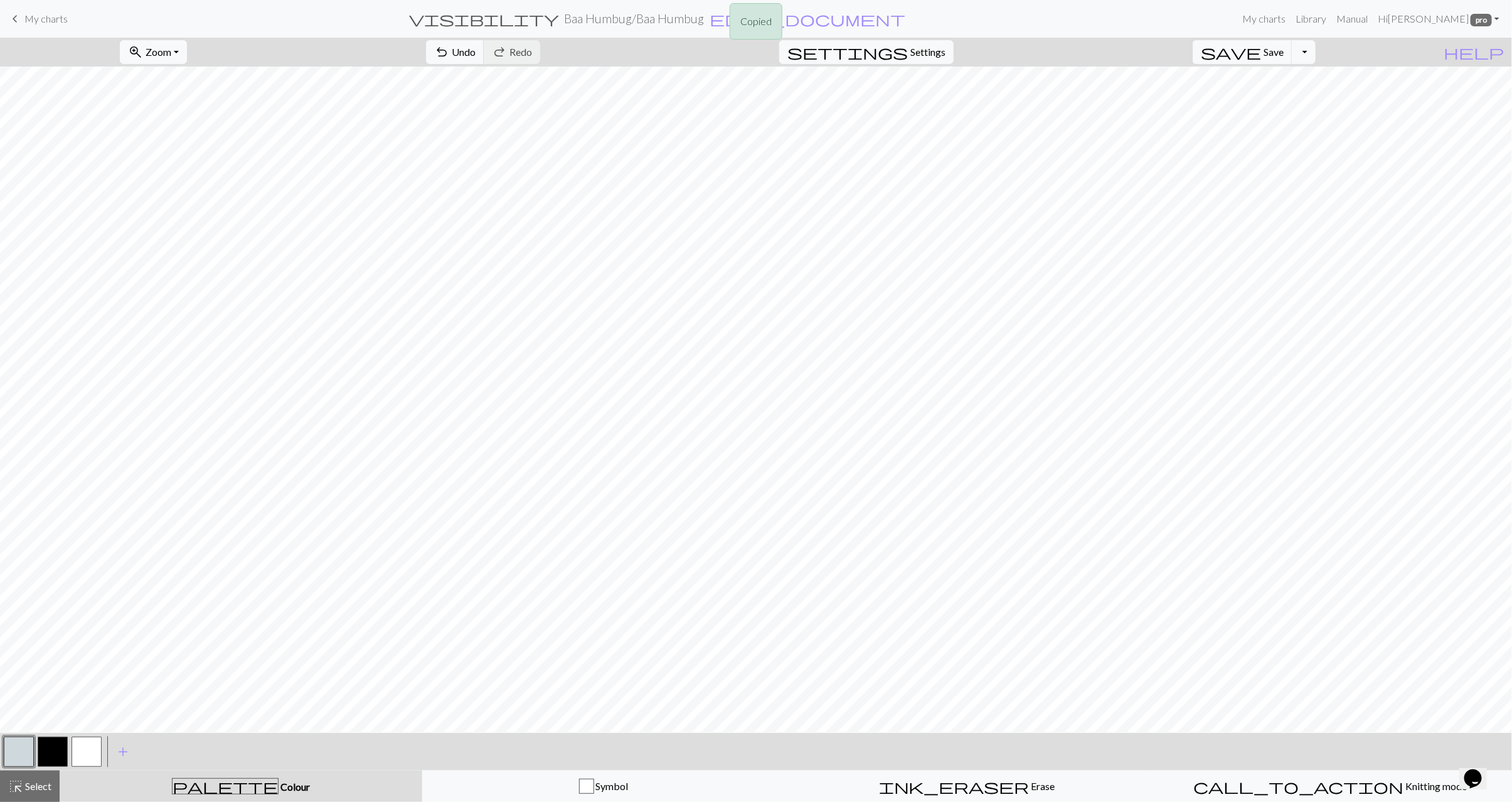
click at [57, 755] on button "button" at bounding box center [52, 752] width 30 height 30
drag, startPoint x: 12, startPoint y: 758, endPoint x: 36, endPoint y: 751, distance: 25.0
click at [15, 755] on button "button" at bounding box center [18, 752] width 30 height 30
click at [42, 746] on button "button" at bounding box center [52, 752] width 30 height 30
click at [9, 750] on button "button" at bounding box center [18, 752] width 30 height 30
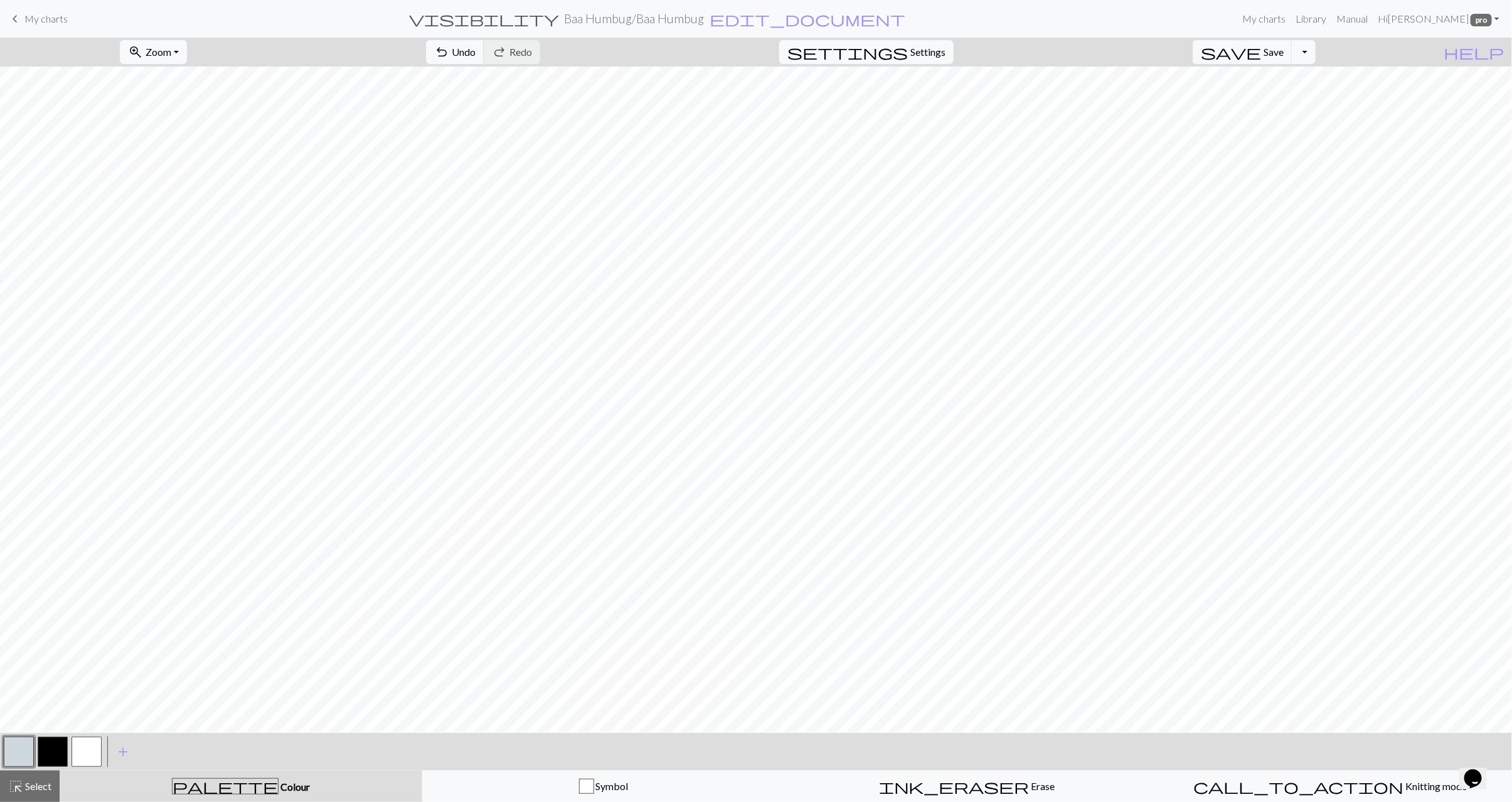
click at [49, 757] on button "button" at bounding box center [52, 752] width 30 height 30
click at [28, 755] on button "button" at bounding box center [18, 752] width 30 height 30
click at [61, 760] on button "button" at bounding box center [52, 752] width 30 height 30
click at [74, 741] on button "button" at bounding box center [86, 752] width 30 height 30
click at [50, 752] on button "button" at bounding box center [52, 752] width 30 height 30
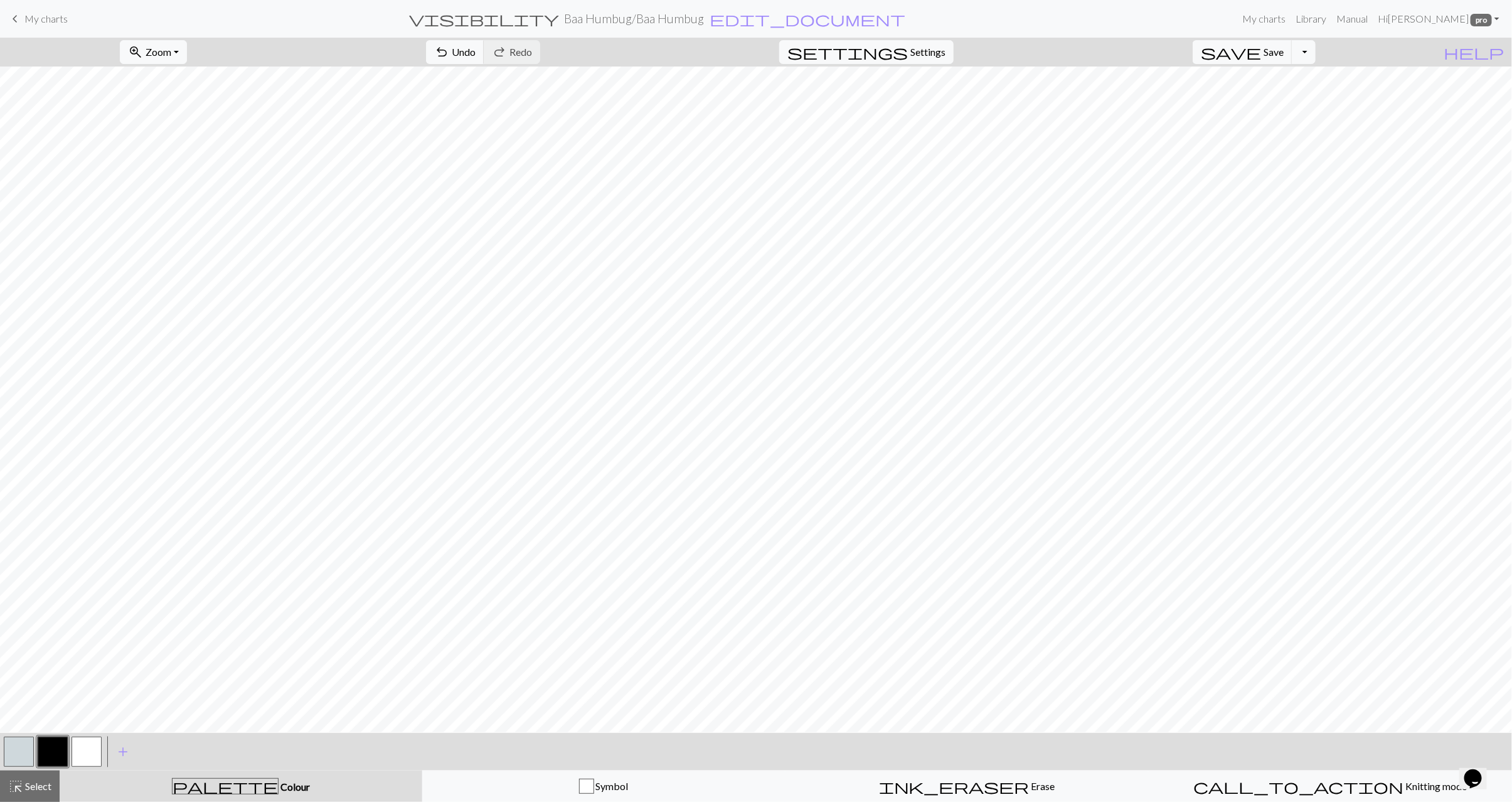
click at [77, 752] on button "button" at bounding box center [86, 752] width 30 height 30
click at [22, 755] on button "button" at bounding box center [18, 752] width 30 height 30
drag, startPoint x: 50, startPoint y: 755, endPoint x: 70, endPoint y: 742, distance: 23.9
click at [52, 752] on button "button" at bounding box center [52, 752] width 30 height 30
click at [89, 757] on button "button" at bounding box center [86, 752] width 30 height 30
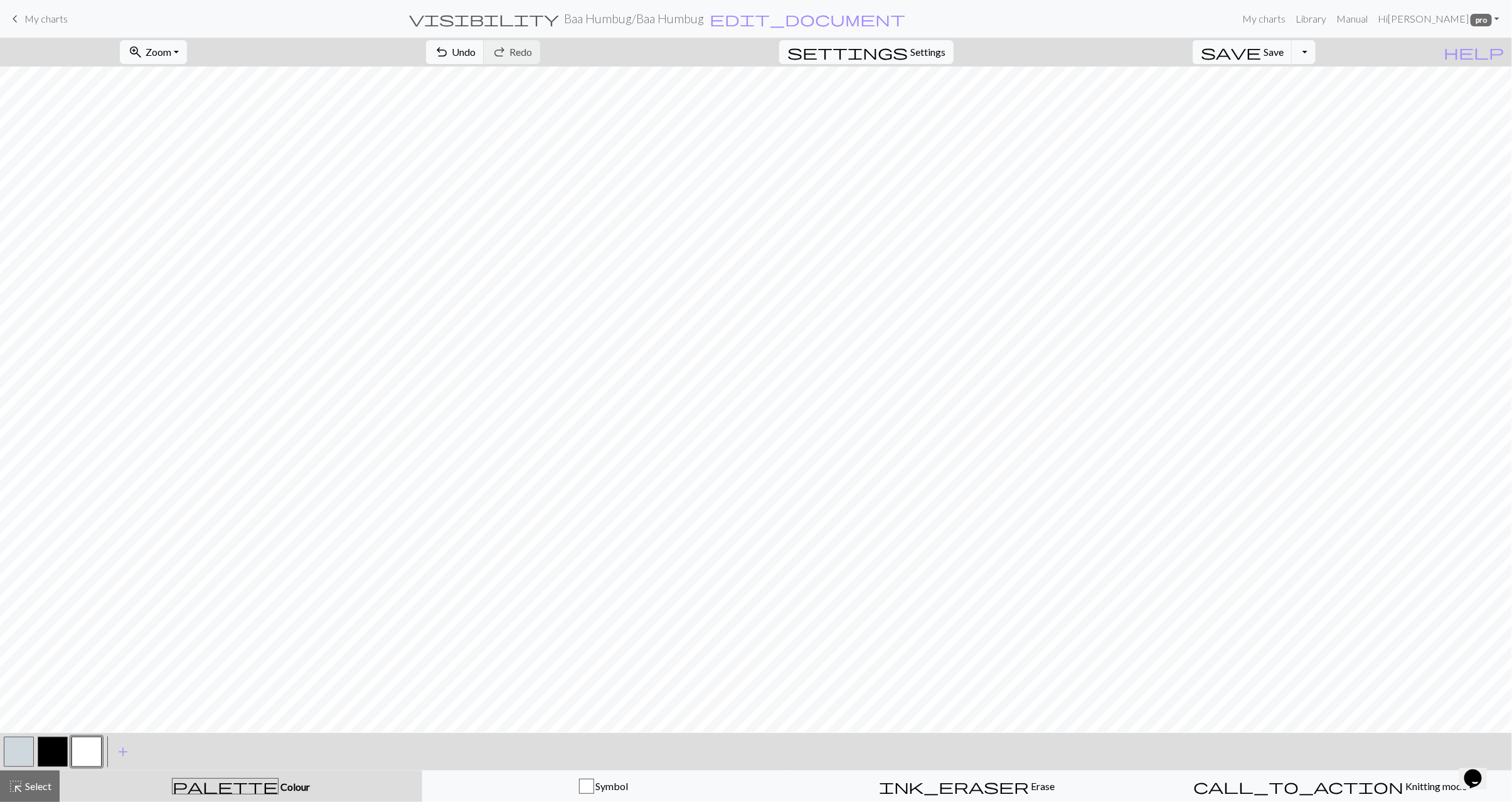
click at [52, 756] on button "button" at bounding box center [52, 752] width 30 height 30
click at [25, 751] on button "button" at bounding box center [18, 752] width 30 height 30
click at [63, 744] on button "button" at bounding box center [52, 752] width 30 height 30
click at [84, 749] on button "button" at bounding box center [86, 752] width 30 height 30
click at [20, 782] on span "highlight_alt" at bounding box center [15, 787] width 15 height 17
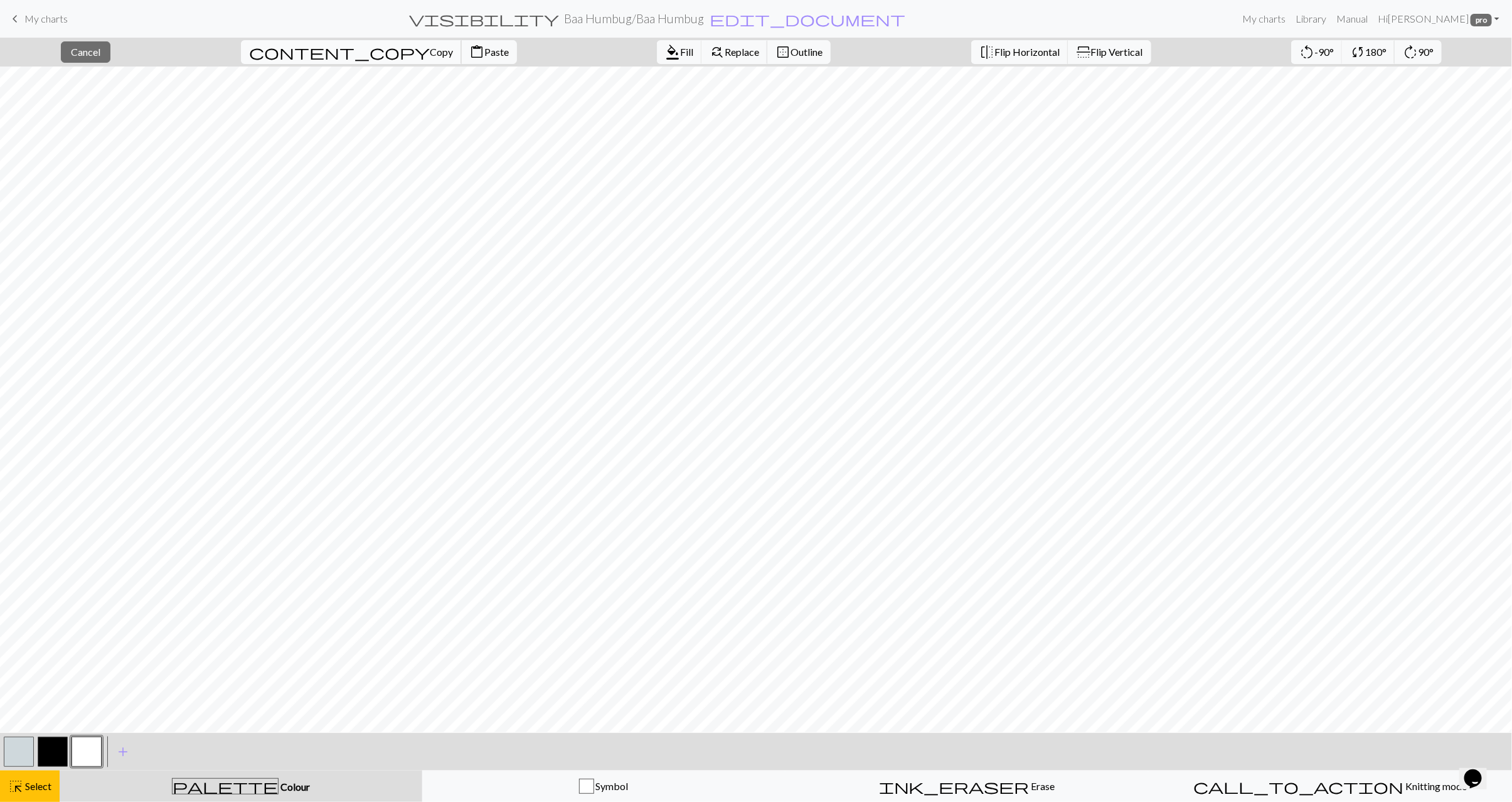
click at [430, 55] on span "Copy" at bounding box center [441, 52] width 23 height 12
click at [484, 55] on span "Paste" at bounding box center [497, 52] width 25 height 12
click at [484, 57] on span "Paste" at bounding box center [497, 52] width 25 height 12
click at [33, 787] on span "Select" at bounding box center [37, 786] width 28 height 12
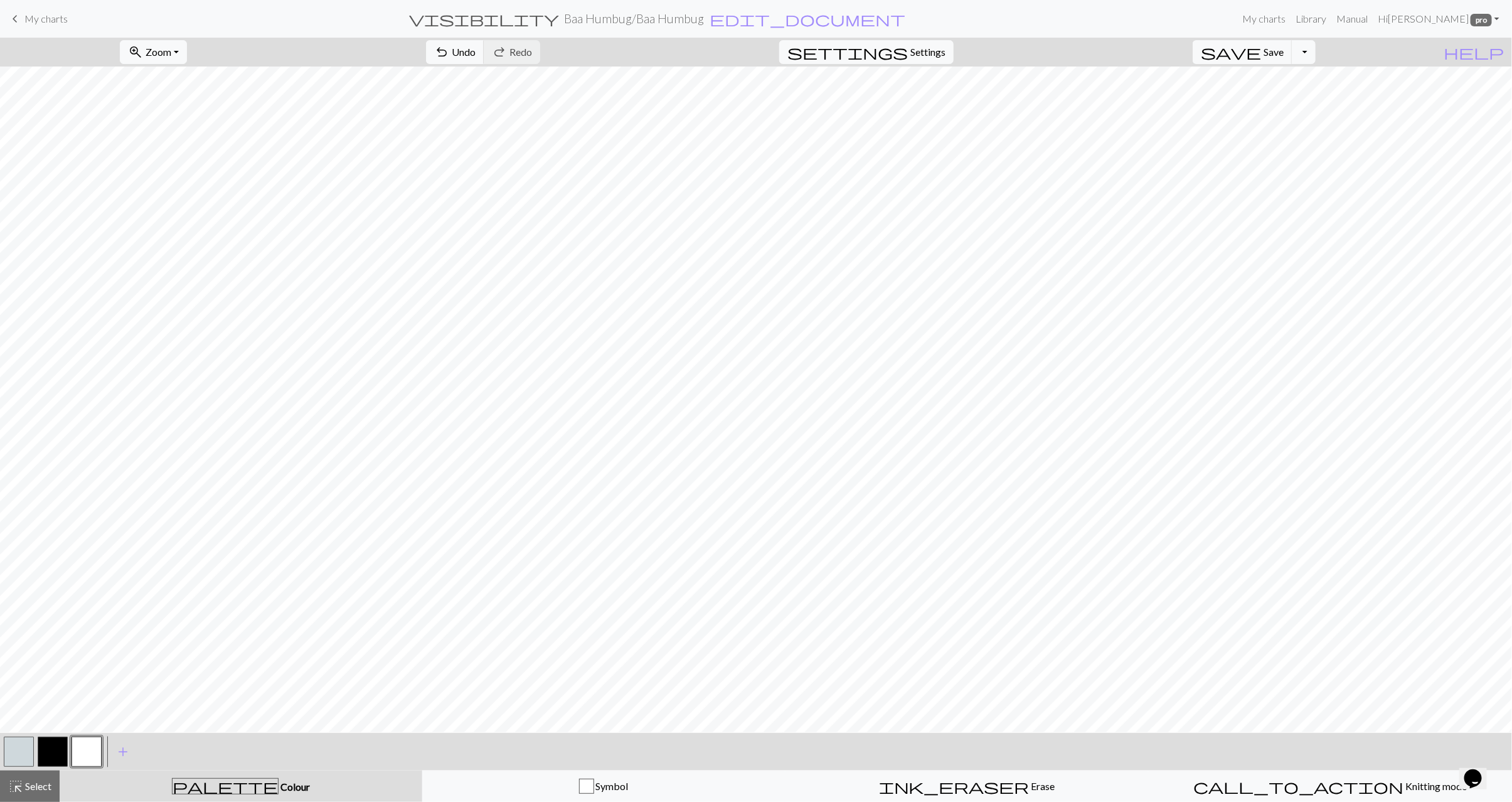
click at [21, 752] on button "button" at bounding box center [18, 752] width 30 height 30
click at [25, 790] on span "Select" at bounding box center [37, 786] width 28 height 12
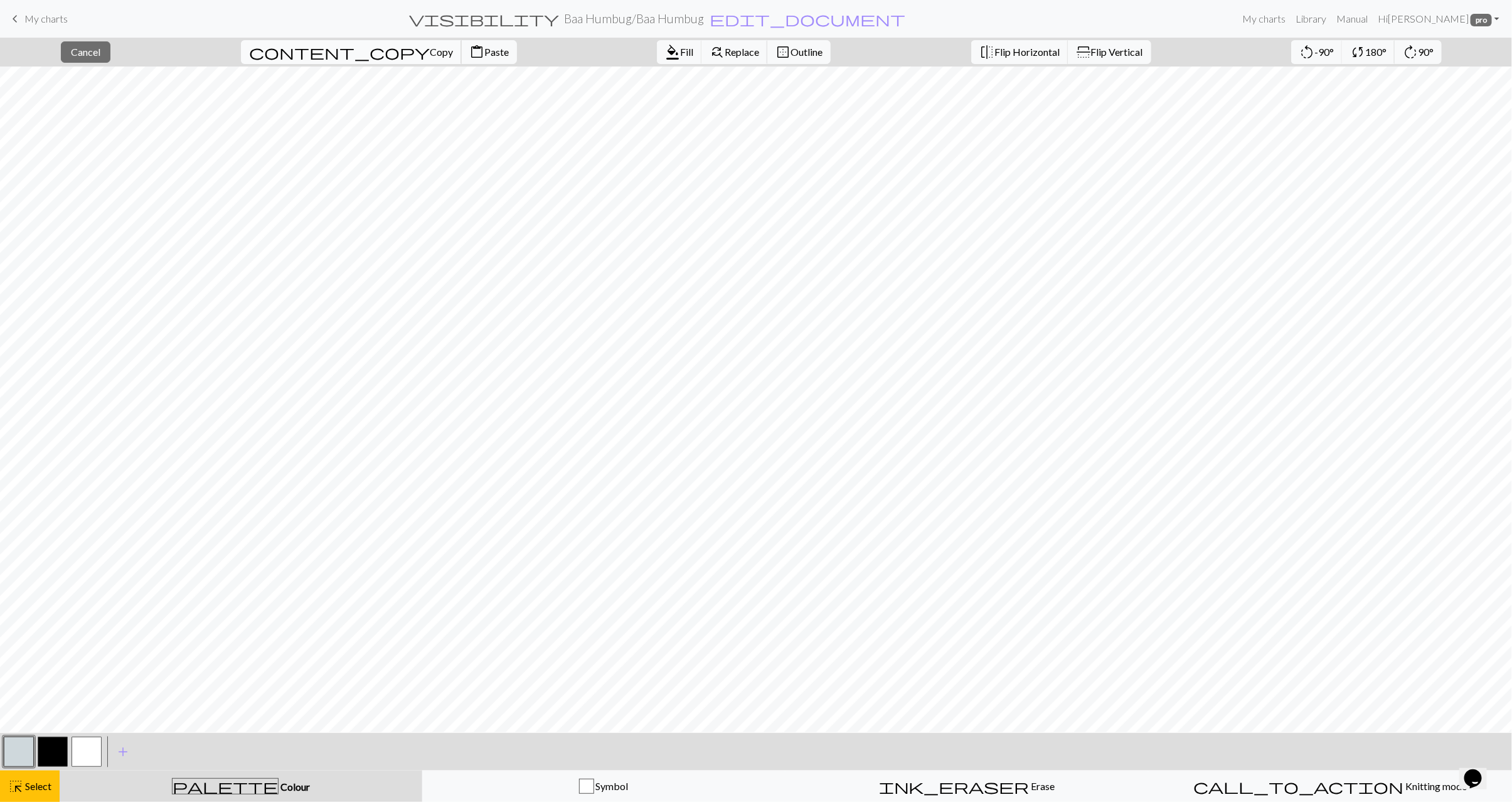
click at [430, 57] on span "Copy" at bounding box center [441, 52] width 23 height 12
drag, startPoint x: 370, startPoint y: 51, endPoint x: 375, endPoint y: 62, distance: 12.1
click at [484, 52] on span "Paste" at bounding box center [497, 52] width 25 height 12
click at [484, 56] on span "Paste" at bounding box center [497, 52] width 25 height 12
click at [995, 55] on span "Flip Horizontal" at bounding box center [1028, 52] width 66 height 12
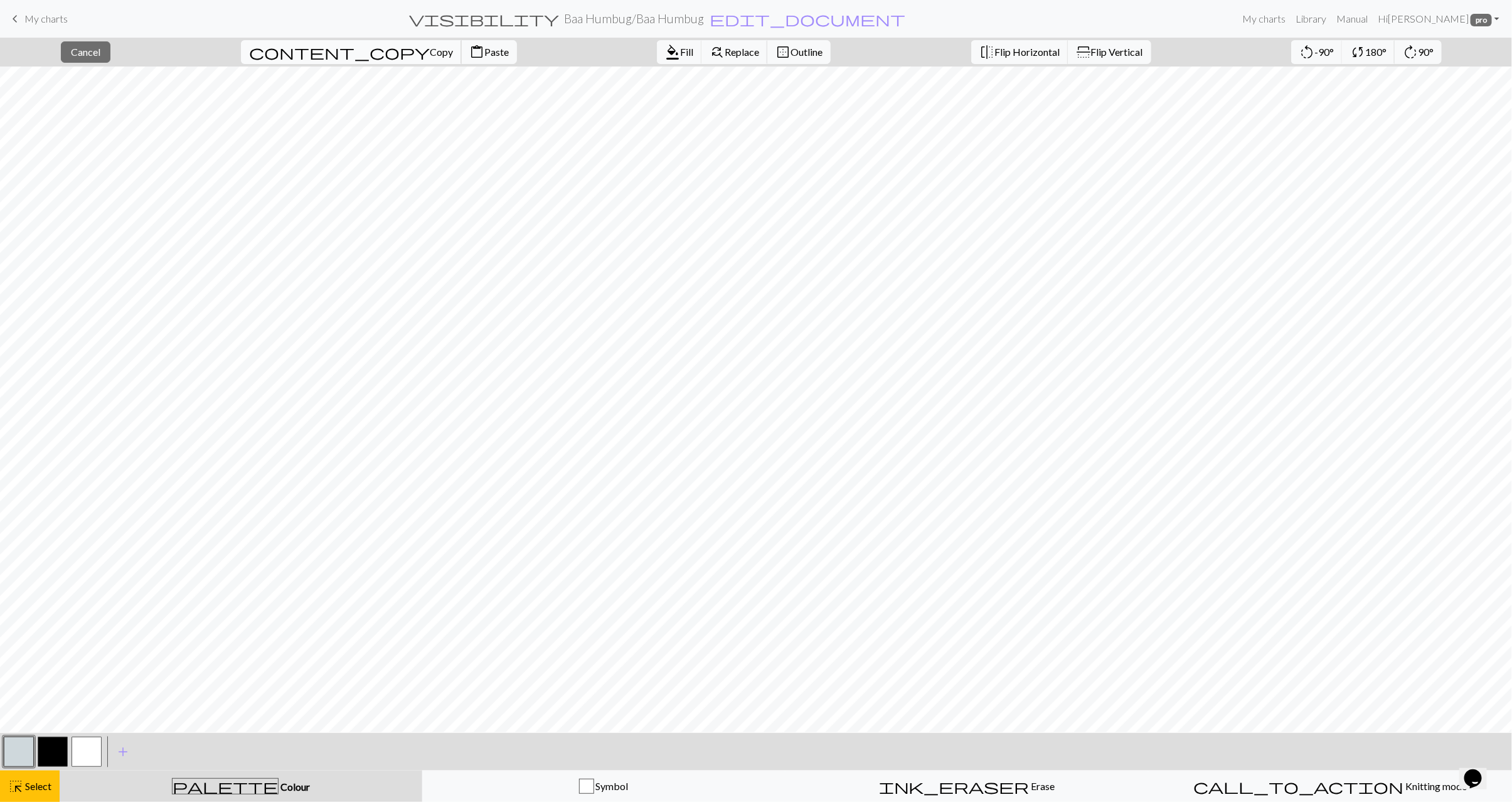
click at [302, 51] on span "content_copy" at bounding box center [339, 52] width 181 height 17
click at [484, 56] on span "Paste" at bounding box center [497, 52] width 25 height 12
click at [484, 46] on span "Paste" at bounding box center [497, 52] width 25 height 12
click at [430, 54] on span "Copy" at bounding box center [441, 52] width 23 height 12
click at [484, 56] on span "Paste" at bounding box center [497, 52] width 25 height 12
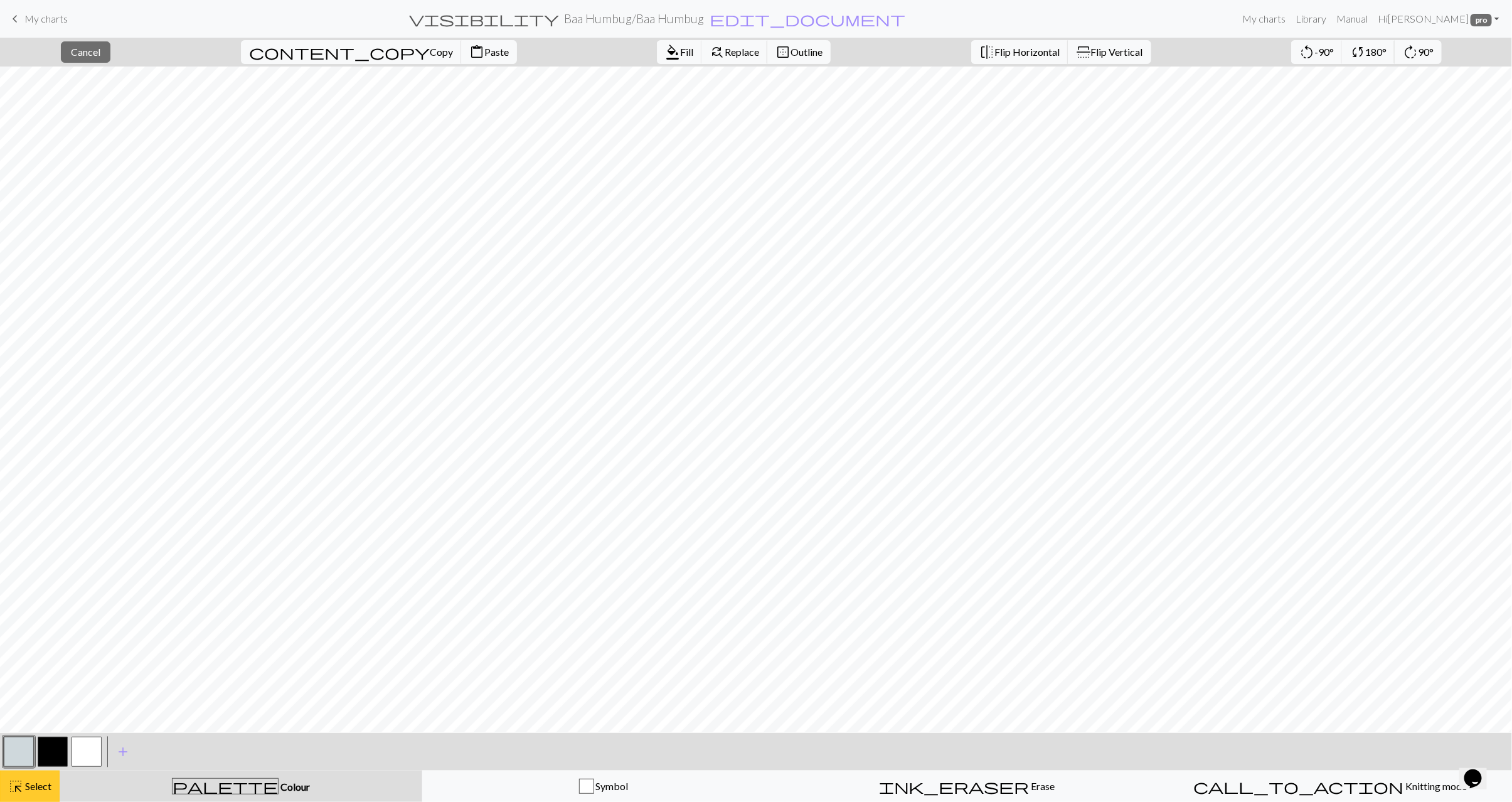
click at [42, 780] on span "Select" at bounding box center [37, 786] width 28 height 12
click at [32, 796] on button "highlight_alt Select Select" at bounding box center [30, 786] width 60 height 31
click at [52, 789] on span "Select" at bounding box center [37, 786] width 28 height 12
click at [29, 793] on div "highlight_alt Select Select" at bounding box center [29, 786] width 43 height 15
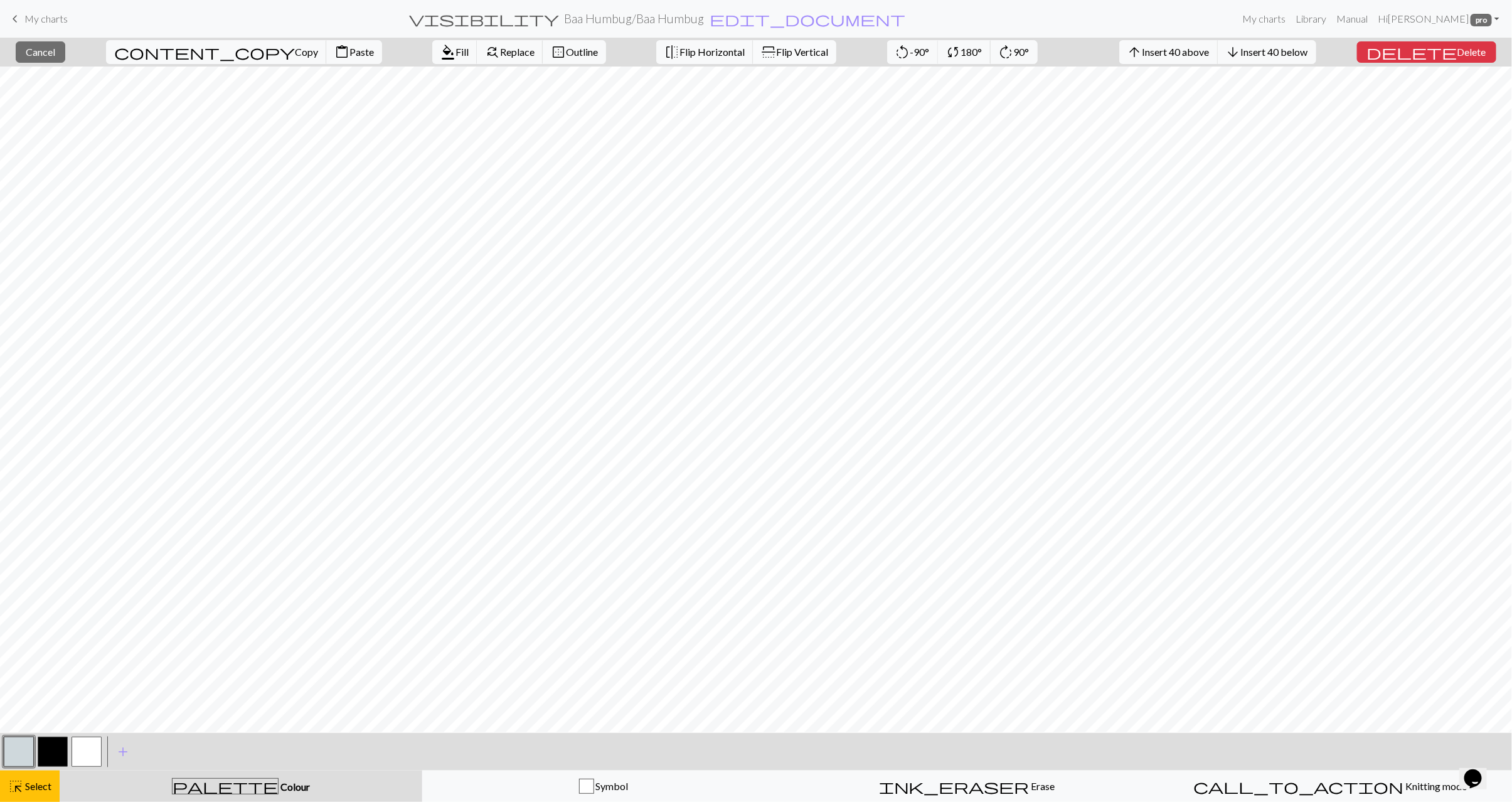
click at [776, 54] on span "Flip Vertical" at bounding box center [803, 52] width 52 height 12
click at [36, 782] on span "Select" at bounding box center [37, 786] width 28 height 12
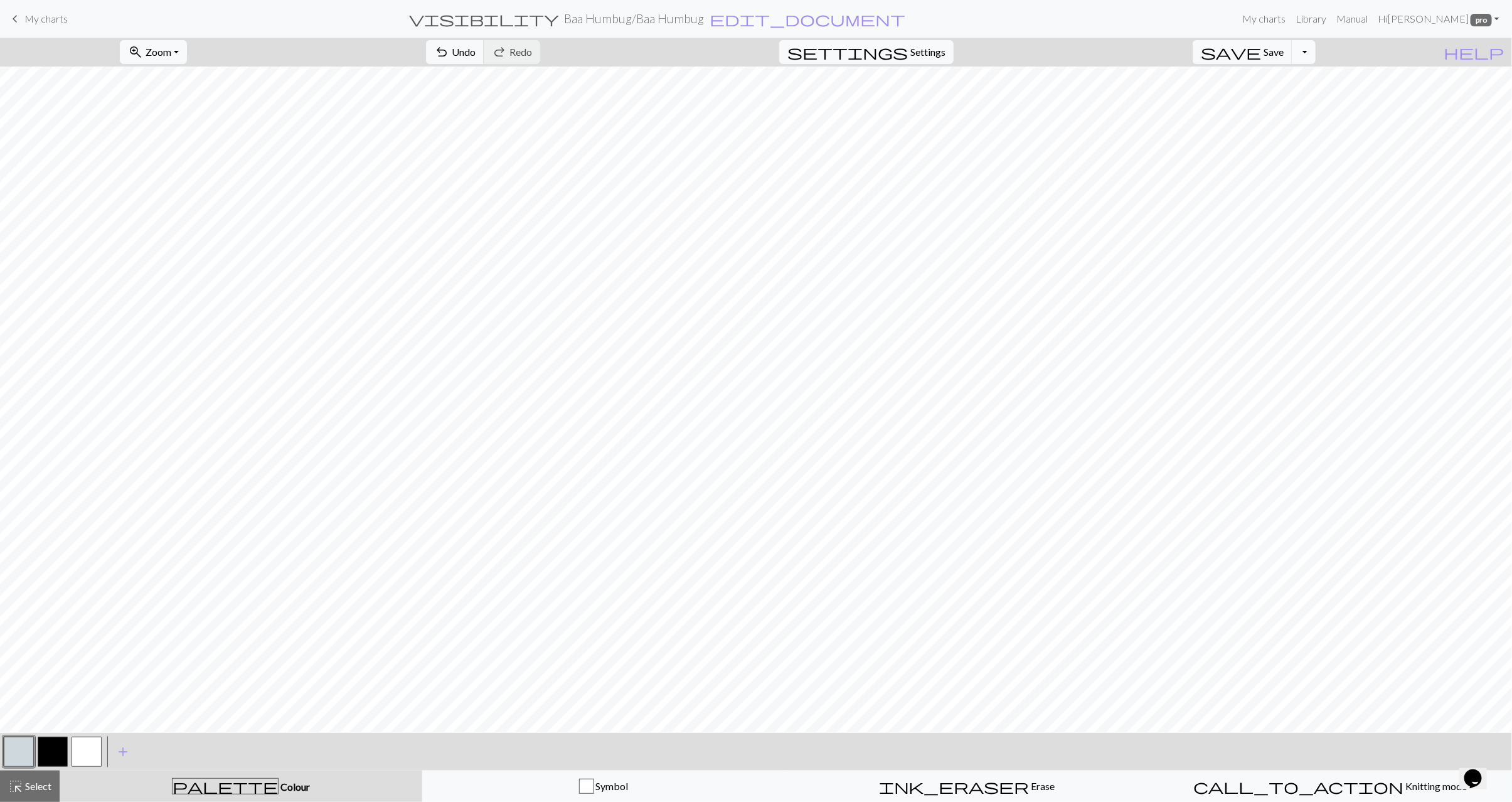
click at [1316, 50] on button "Toggle Dropdown" at bounding box center [1304, 52] width 24 height 24
click at [1298, 103] on button "save_alt Download" at bounding box center [1212, 101] width 207 height 20
click at [717, 39] on button "Download" at bounding box center [726, 41] width 61 height 24
click at [43, 782] on span "Select" at bounding box center [37, 786] width 28 height 12
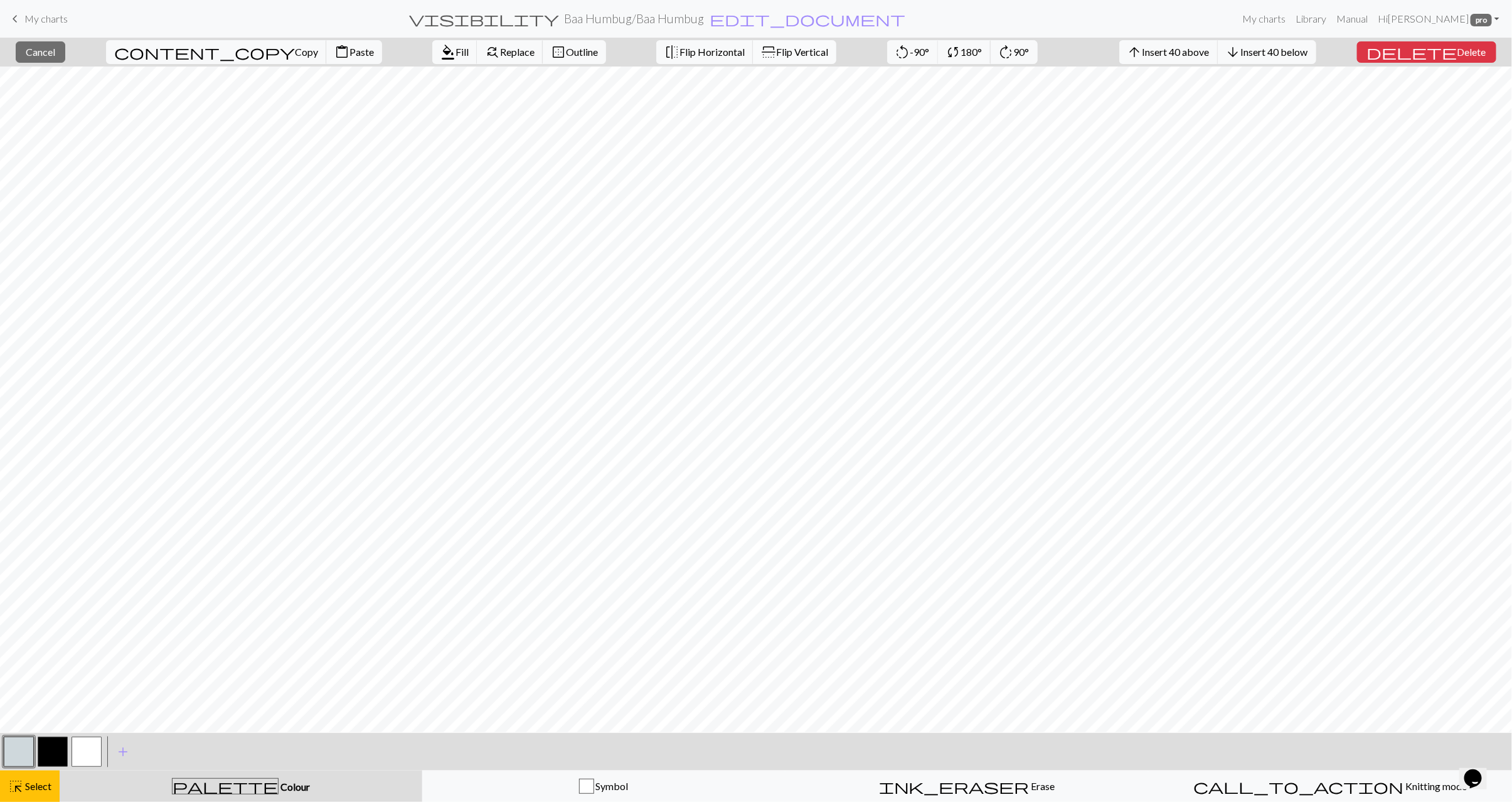
click at [776, 47] on span "Flip Vertical" at bounding box center [803, 52] width 52 height 12
click at [35, 787] on span "Select" at bounding box center [37, 786] width 28 height 12
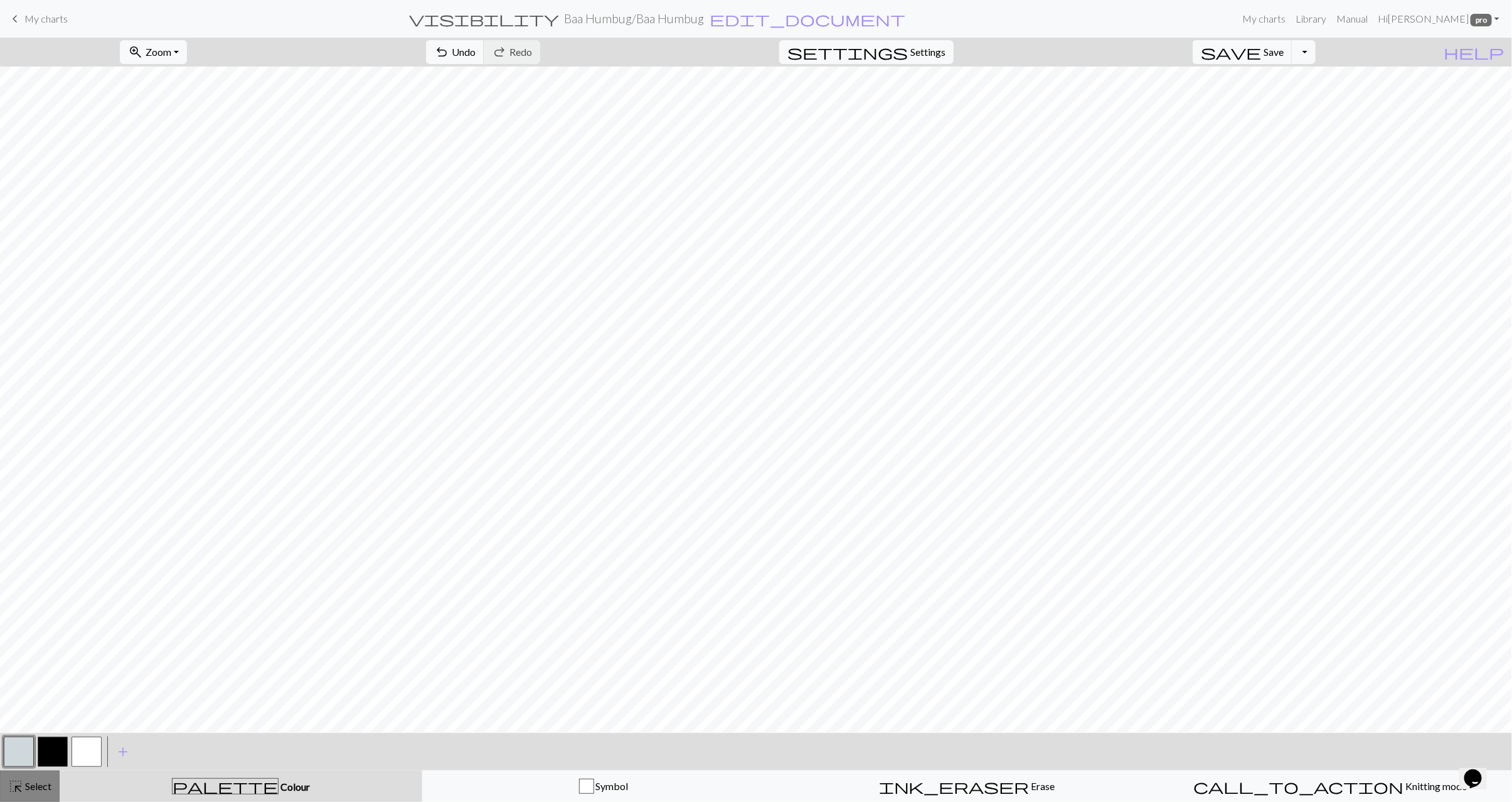
click at [34, 783] on span "Select" at bounding box center [37, 786] width 28 height 12
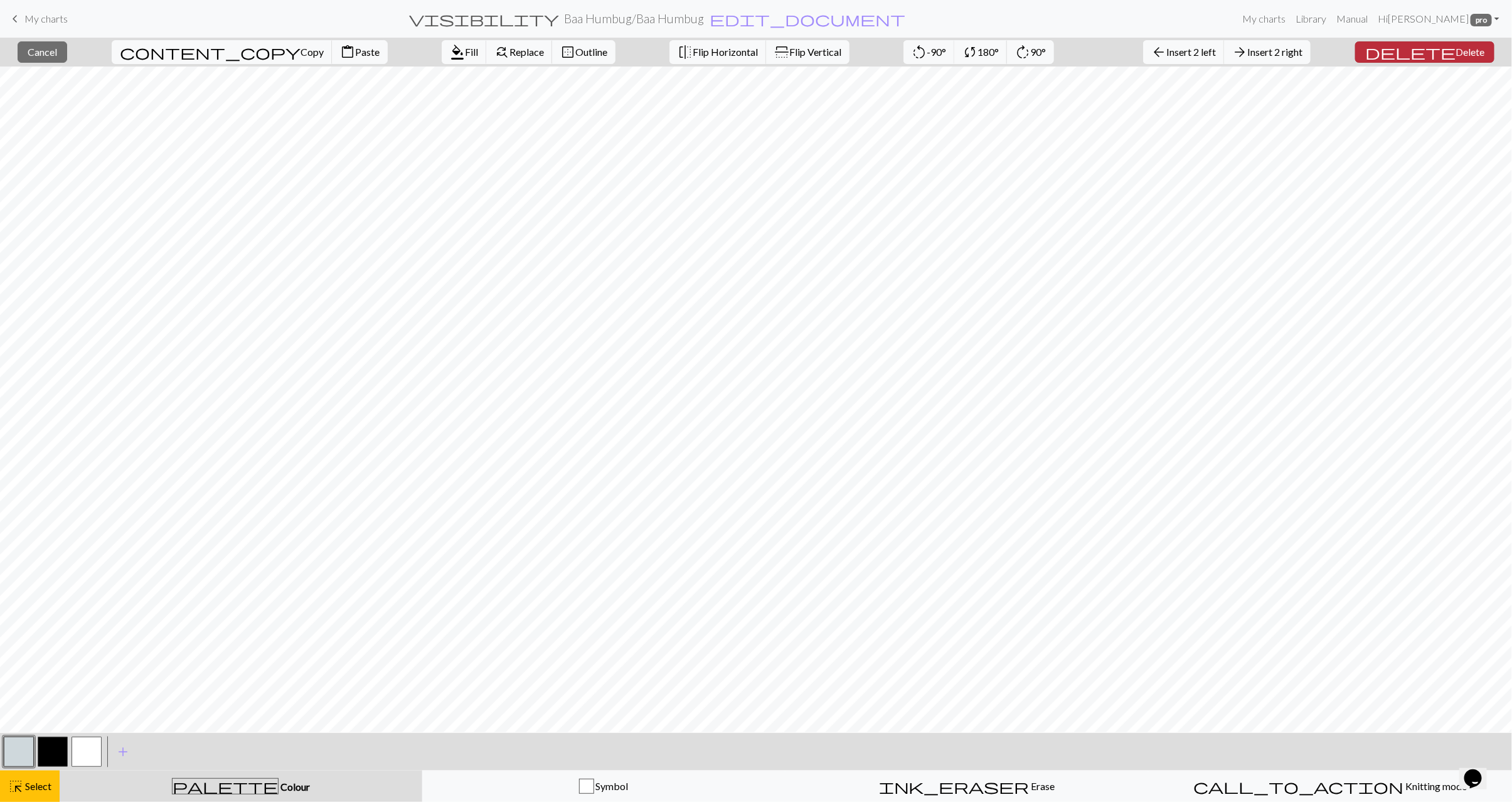
click at [1463, 57] on span "Delete" at bounding box center [1470, 52] width 29 height 12
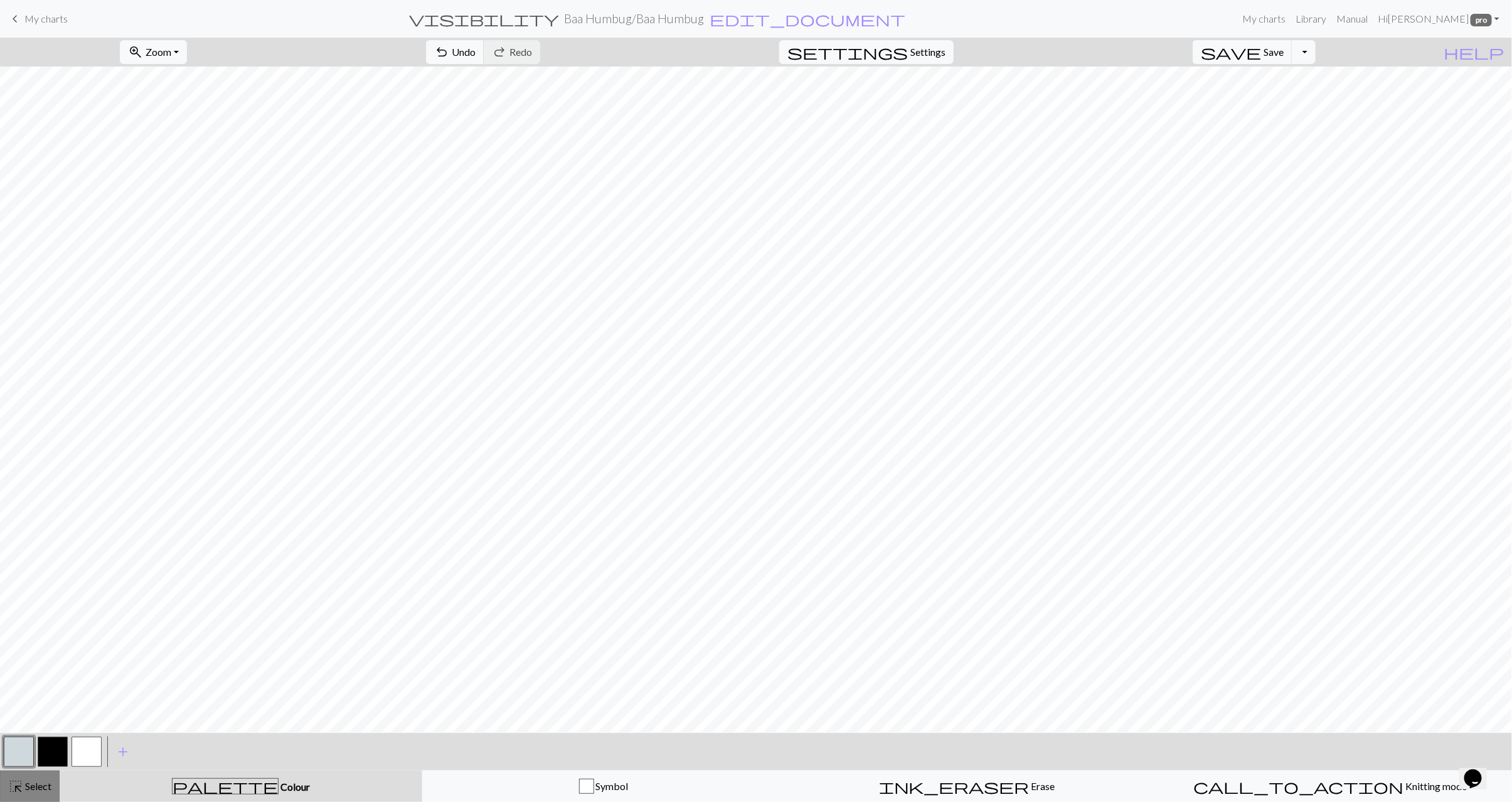
click at [57, 788] on button "highlight_alt Select Select" at bounding box center [30, 786] width 60 height 31
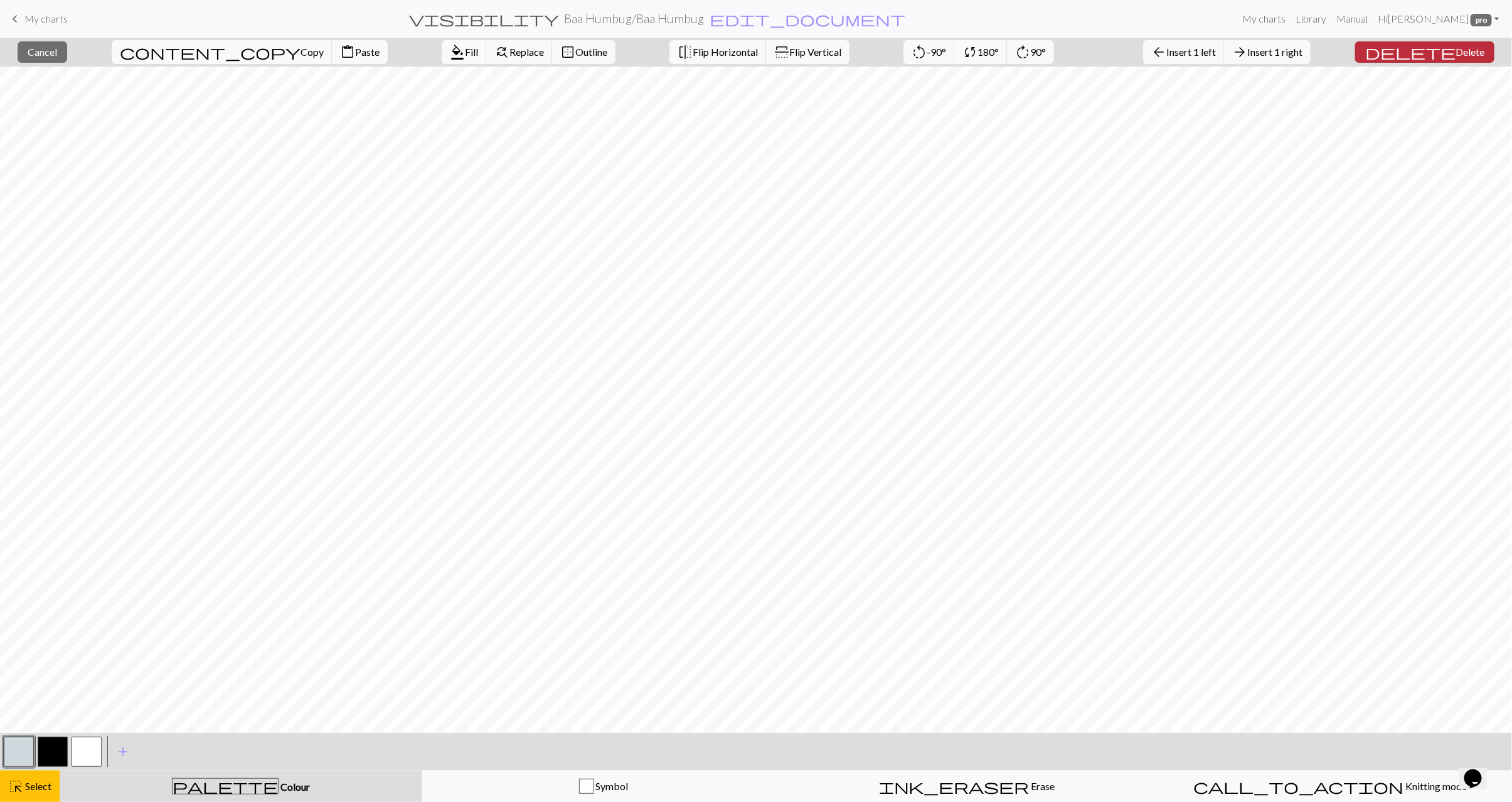
click at [1470, 55] on span "Delete" at bounding box center [1470, 52] width 29 height 12
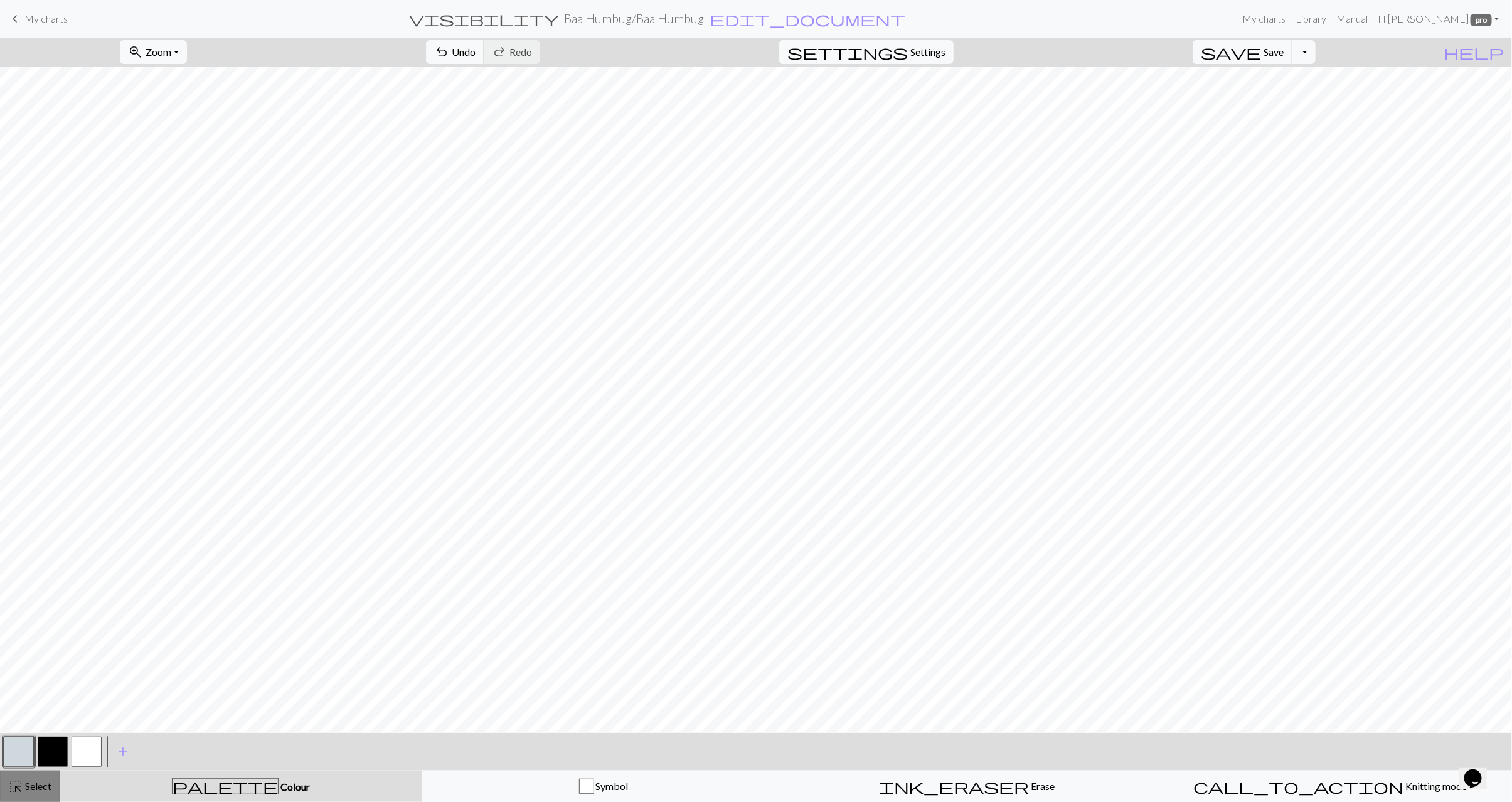
click at [36, 782] on span "Select" at bounding box center [37, 786] width 28 height 12
click at [30, 758] on button "button" at bounding box center [18, 752] width 30 height 30
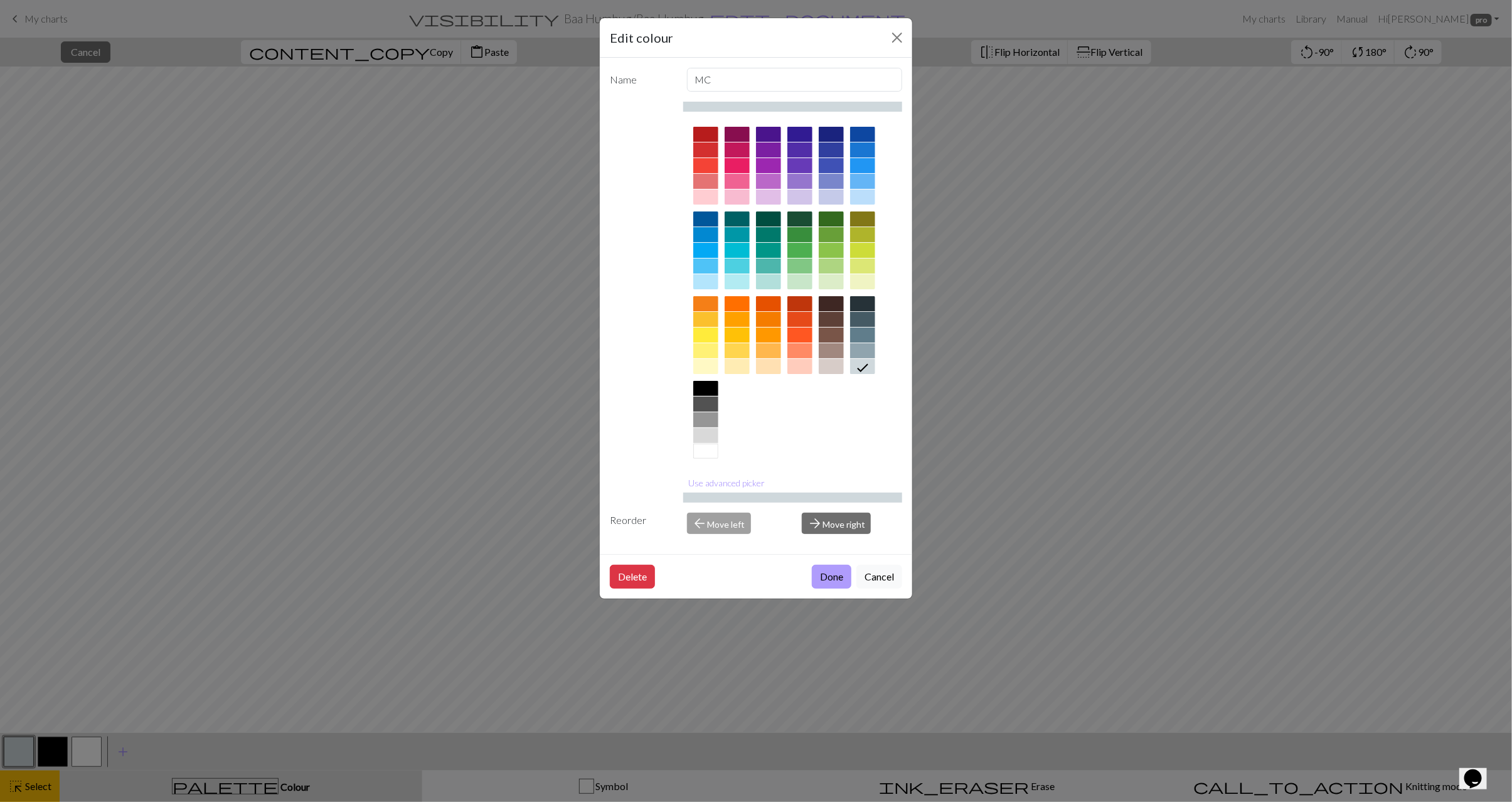
click at [837, 573] on button "Done" at bounding box center [832, 576] width 39 height 24
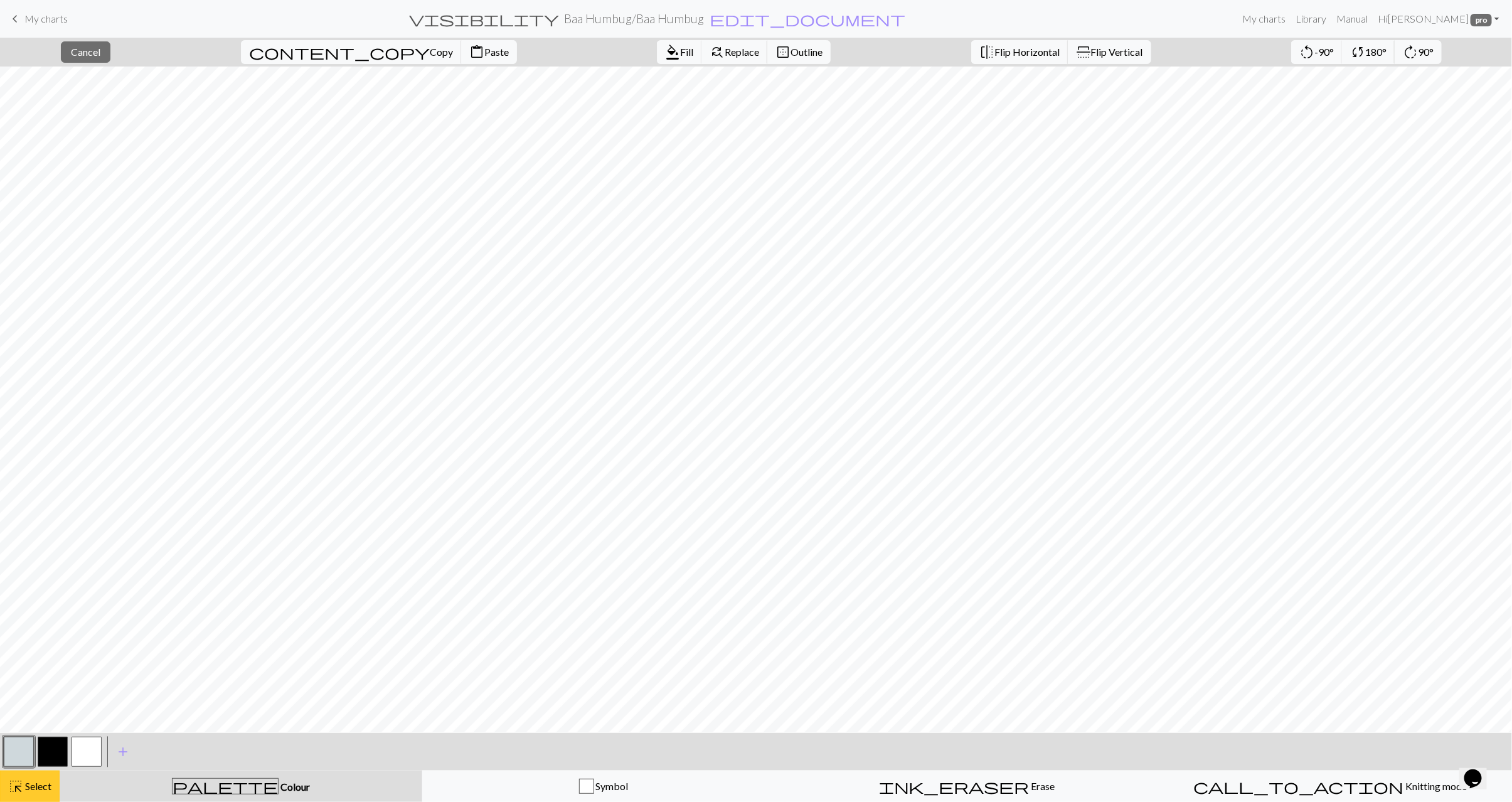
click at [39, 788] on span "Select" at bounding box center [37, 786] width 28 height 12
click at [16, 784] on span "highlight_alt" at bounding box center [15, 787] width 15 height 17
click at [430, 55] on span "Copy" at bounding box center [441, 52] width 23 height 12
click at [484, 52] on span "Paste" at bounding box center [497, 52] width 25 height 12
click at [18, 782] on span "highlight_alt" at bounding box center [15, 787] width 15 height 17
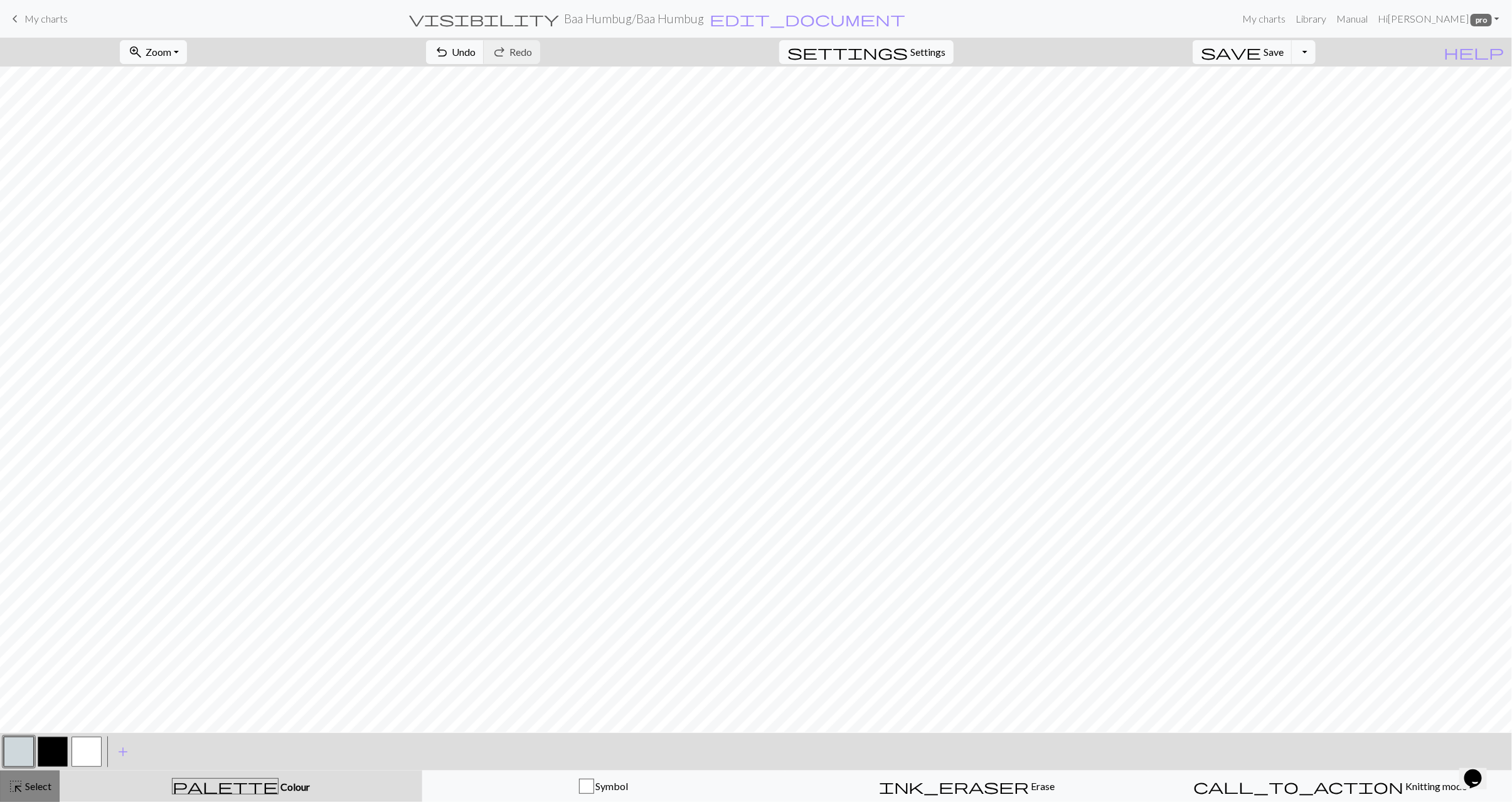
click at [23, 785] on span "highlight_alt" at bounding box center [15, 787] width 15 height 17
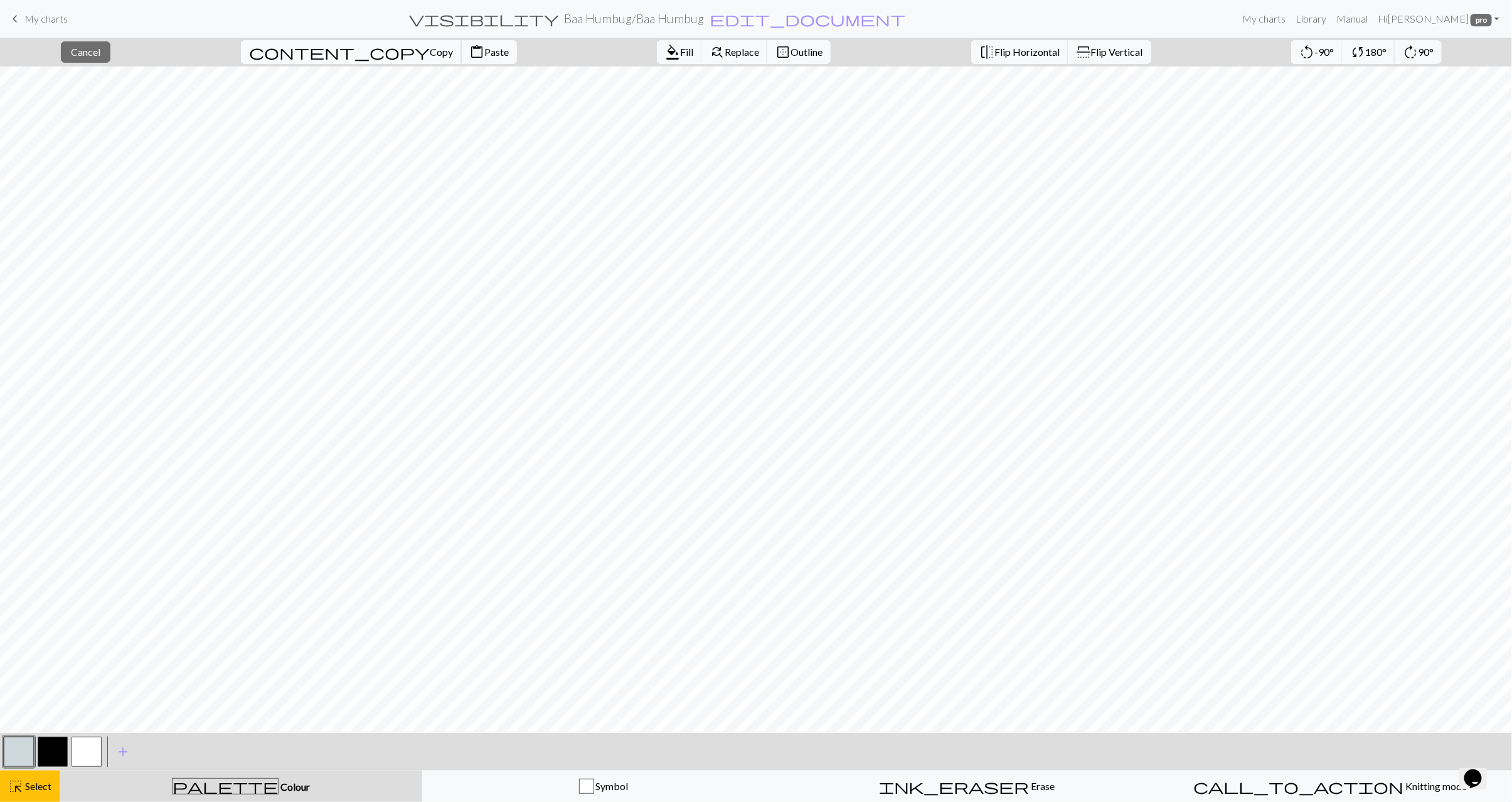
click at [430, 50] on span "Copy" at bounding box center [441, 52] width 23 height 12
click at [484, 52] on span "Paste" at bounding box center [497, 52] width 25 height 12
click at [484, 50] on span "Paste" at bounding box center [497, 52] width 25 height 12
click at [484, 51] on span "Paste" at bounding box center [497, 52] width 25 height 12
click at [1091, 55] on span "Flip Vertical" at bounding box center [1117, 52] width 52 height 12
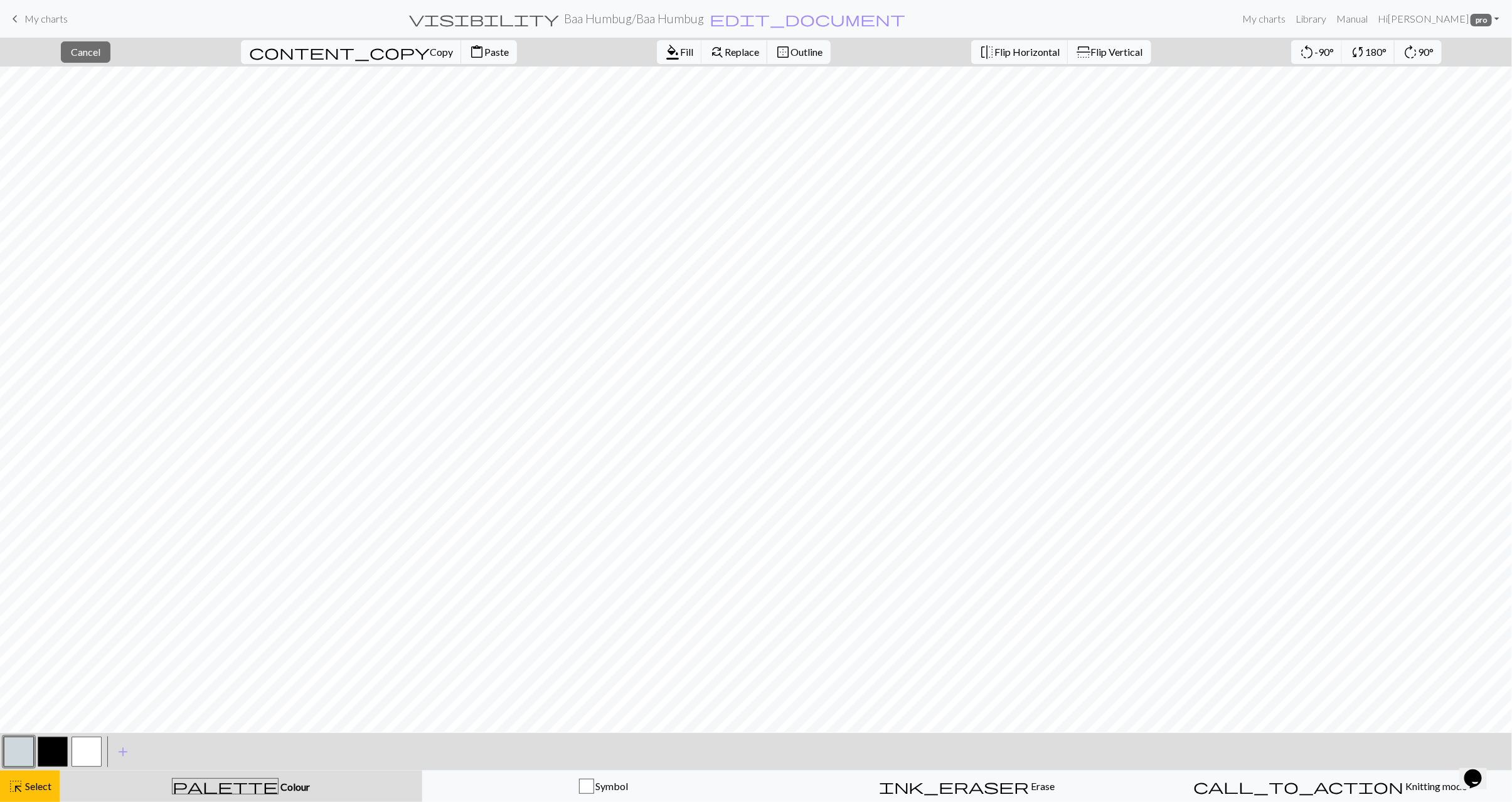
click at [1091, 52] on span "Flip Vertical" at bounding box center [1117, 52] width 52 height 12
click at [995, 48] on span "Flip Horizontal" at bounding box center [1028, 52] width 66 height 12
click at [34, 788] on span "Select" at bounding box center [37, 786] width 28 height 12
click at [33, 780] on span "Select" at bounding box center [37, 786] width 28 height 12
click at [329, 59] on button "content_copy Copy" at bounding box center [351, 52] width 221 height 24
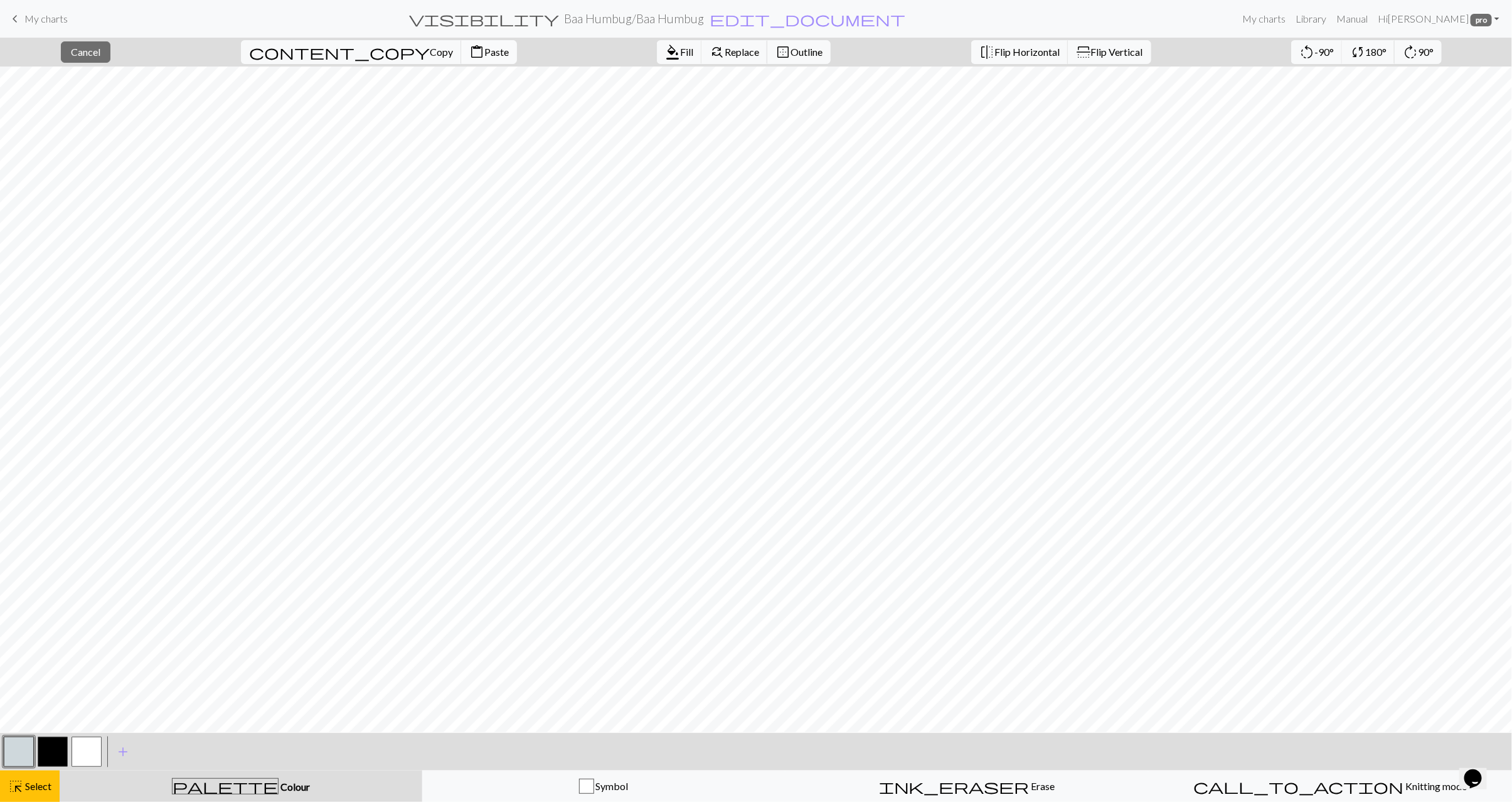
click at [484, 55] on span "Paste" at bounding box center [497, 52] width 25 height 12
click at [461, 47] on button "content_paste Paste" at bounding box center [489, 52] width 56 height 24
click at [47, 793] on div "highlight_alt Select Select" at bounding box center [29, 786] width 43 height 15
click at [22, 792] on span "highlight_alt" at bounding box center [15, 787] width 15 height 17
click at [430, 52] on span "Copy" at bounding box center [441, 52] width 23 height 12
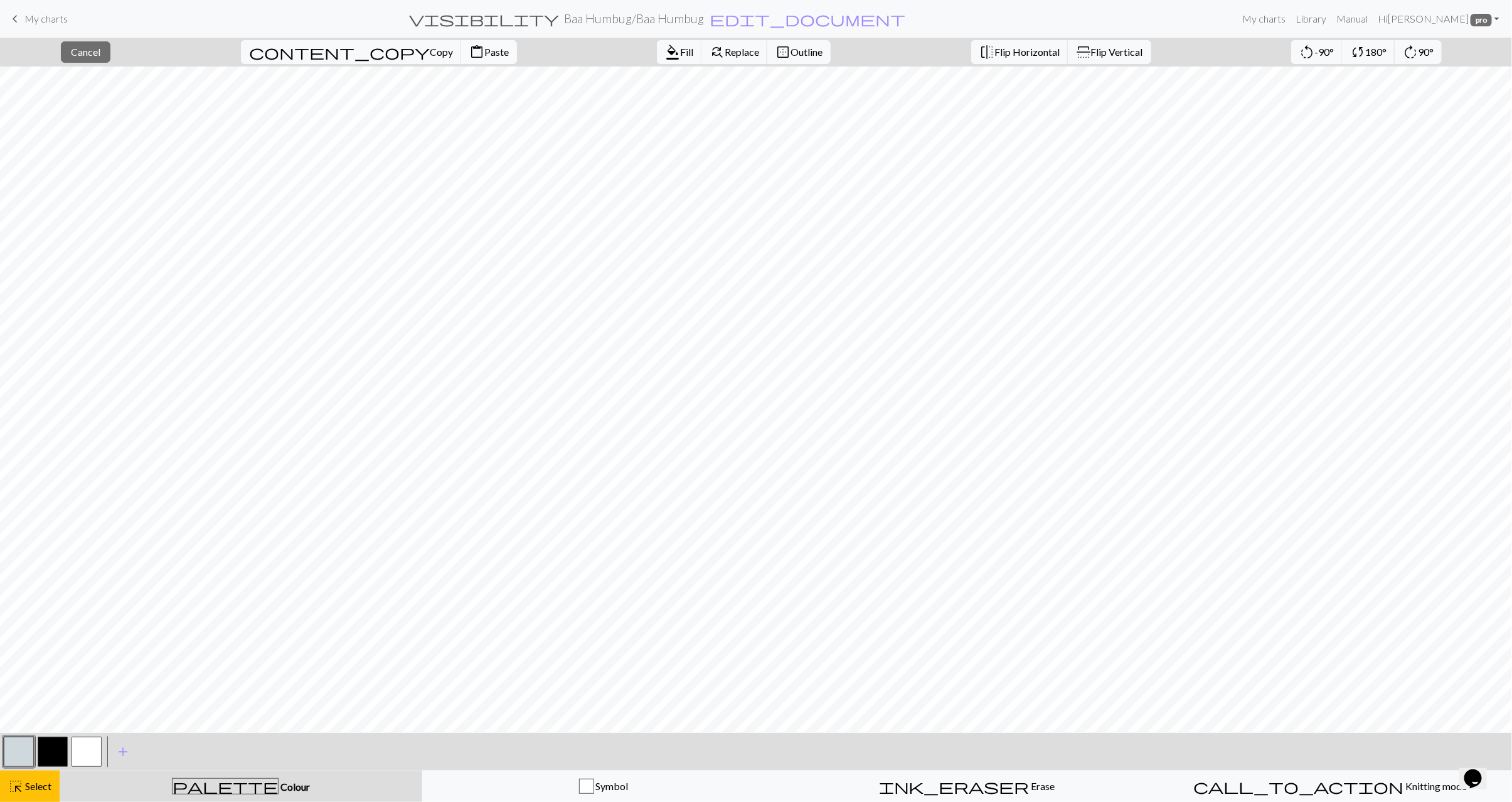
click at [484, 47] on span "Paste" at bounding box center [497, 52] width 25 height 12
click at [29, 779] on div "highlight_alt Select Select" at bounding box center [29, 786] width 43 height 15
click at [31, 787] on span "Select" at bounding box center [37, 786] width 28 height 12
click at [430, 52] on span "Copy" at bounding box center [441, 52] width 23 height 12
click at [484, 58] on span "Paste" at bounding box center [497, 52] width 25 height 12
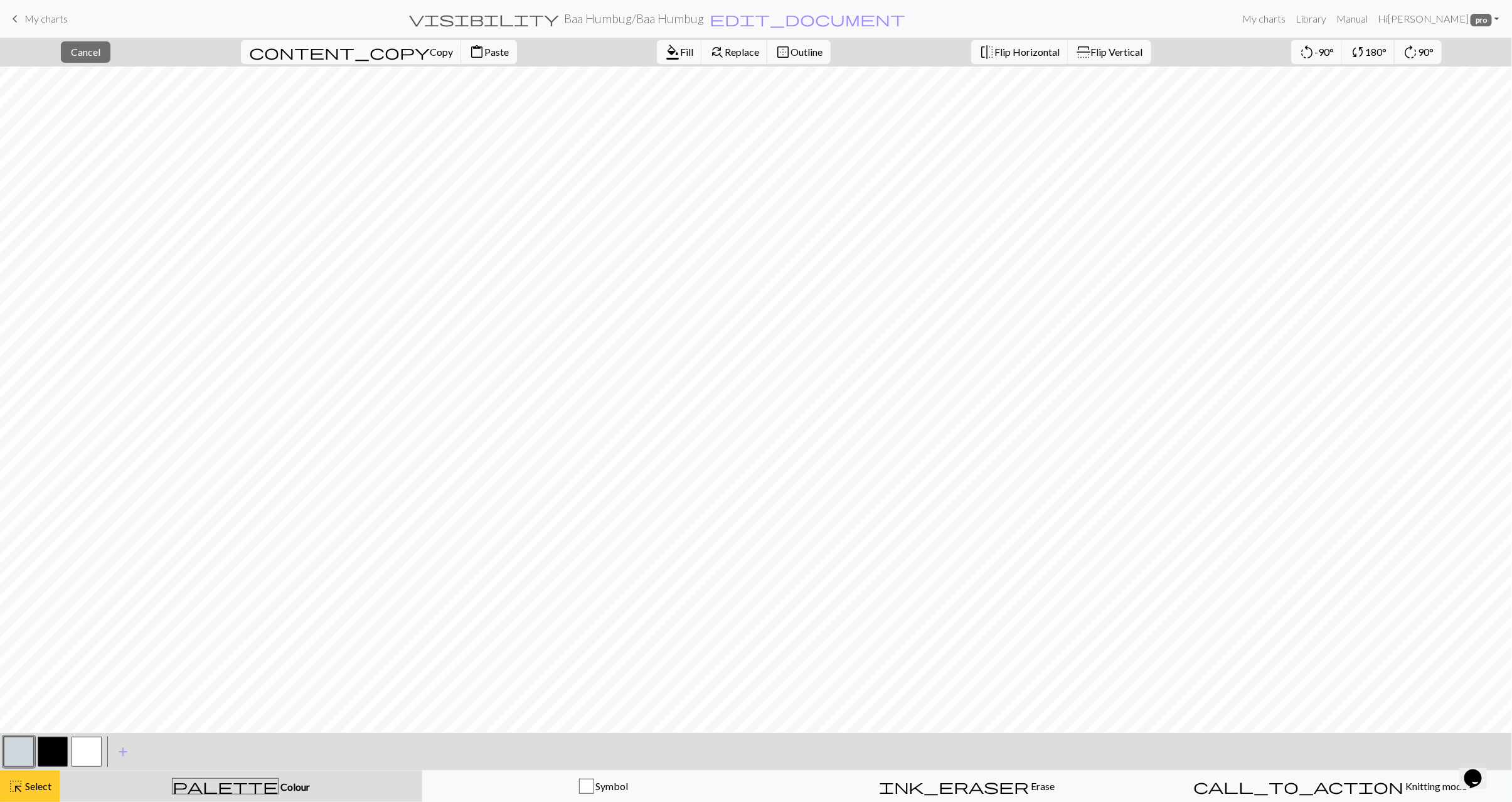
click at [38, 795] on button "highlight_alt Select Select" at bounding box center [30, 786] width 60 height 31
click at [25, 788] on span "Select" at bounding box center [37, 786] width 28 height 12
click at [302, 48] on span "content_copy" at bounding box center [339, 52] width 181 height 17
click at [484, 53] on span "Paste" at bounding box center [497, 52] width 25 height 12
click at [44, 780] on span "Select" at bounding box center [37, 786] width 28 height 12
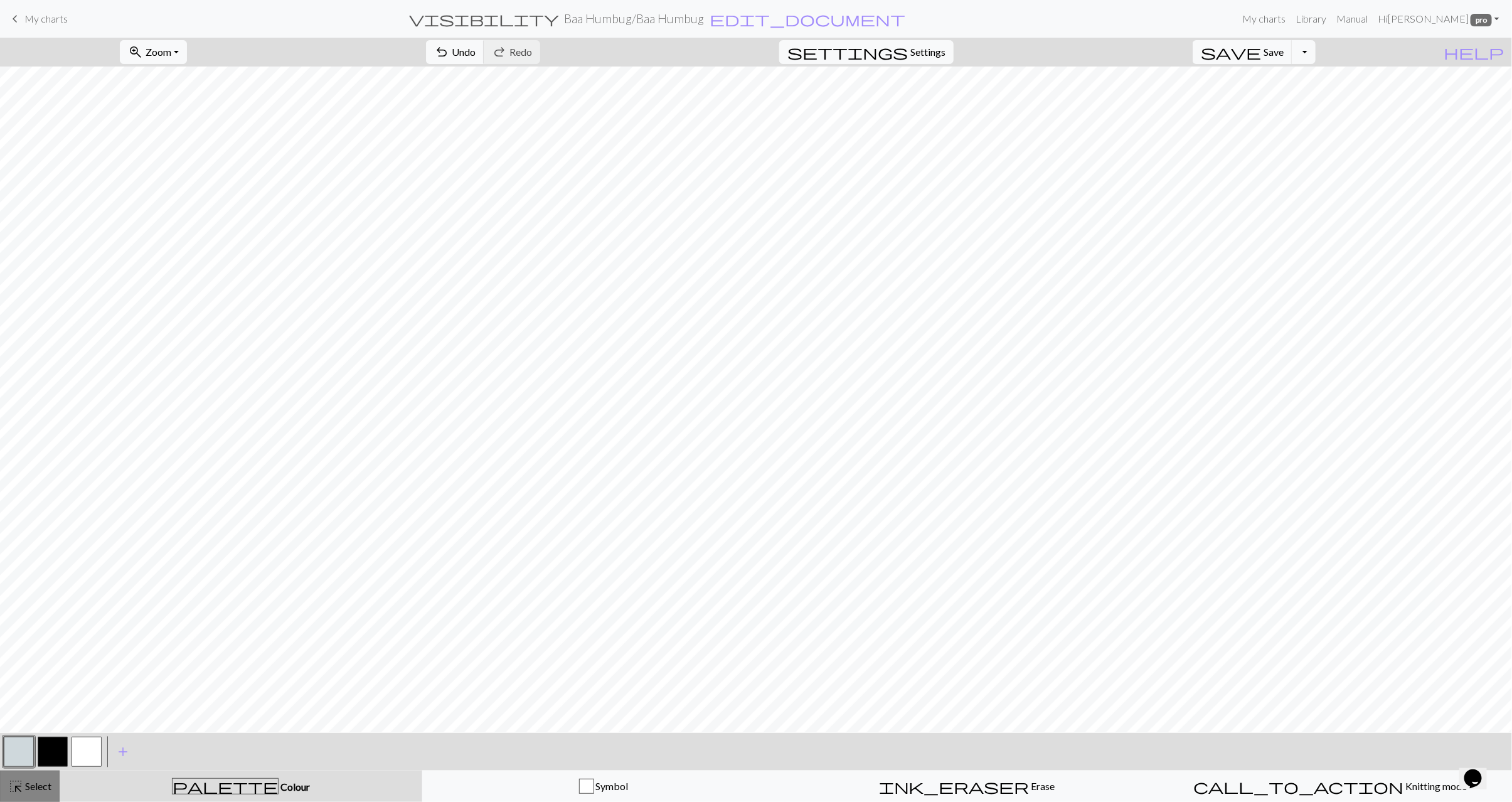
click at [25, 795] on button "highlight_alt Select Select" at bounding box center [30, 786] width 60 height 31
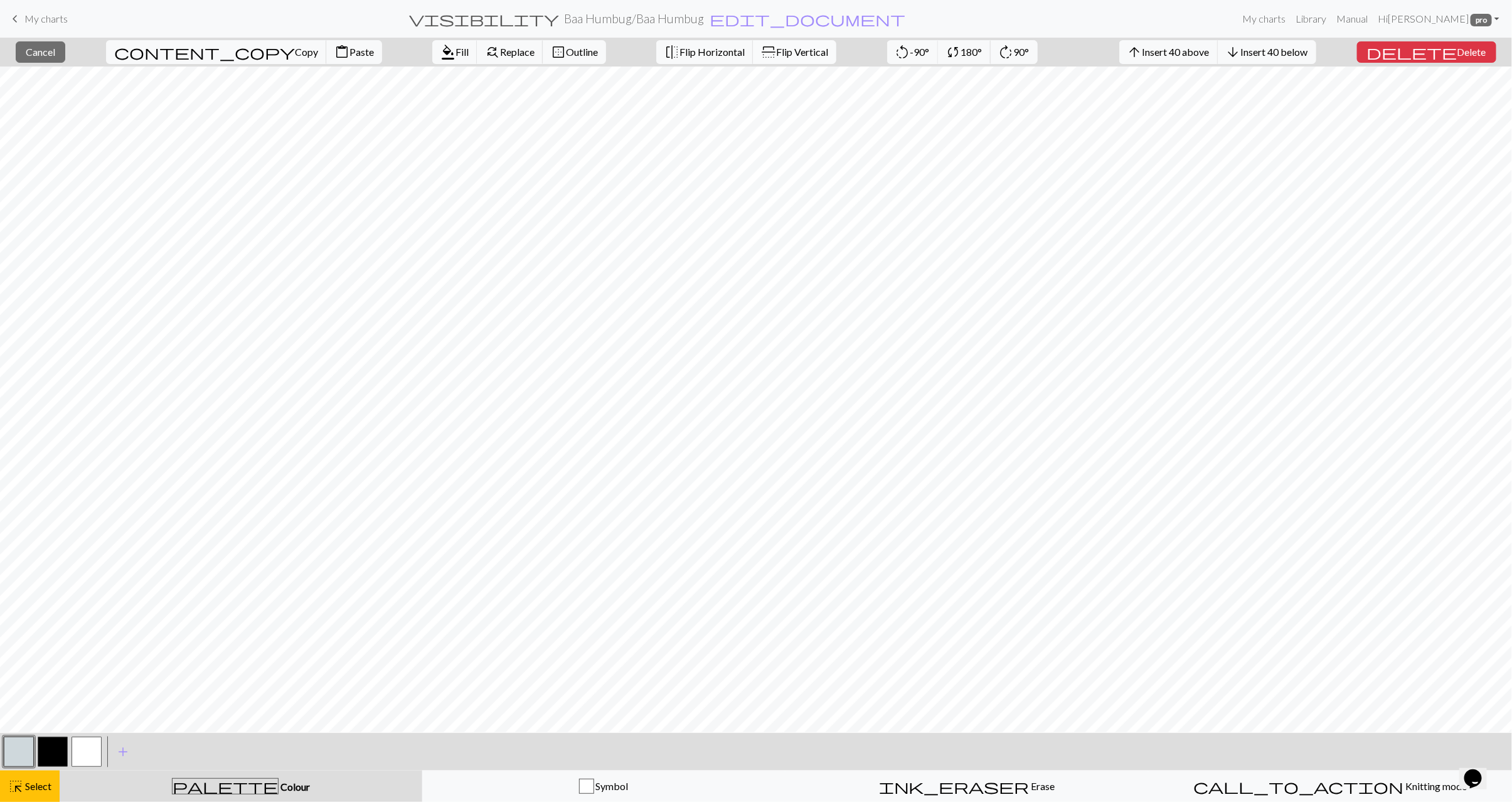
click at [753, 59] on button "flip Flip Vertical" at bounding box center [795, 52] width 84 height 24
click at [33, 792] on div "highlight_alt Select Select" at bounding box center [29, 786] width 43 height 15
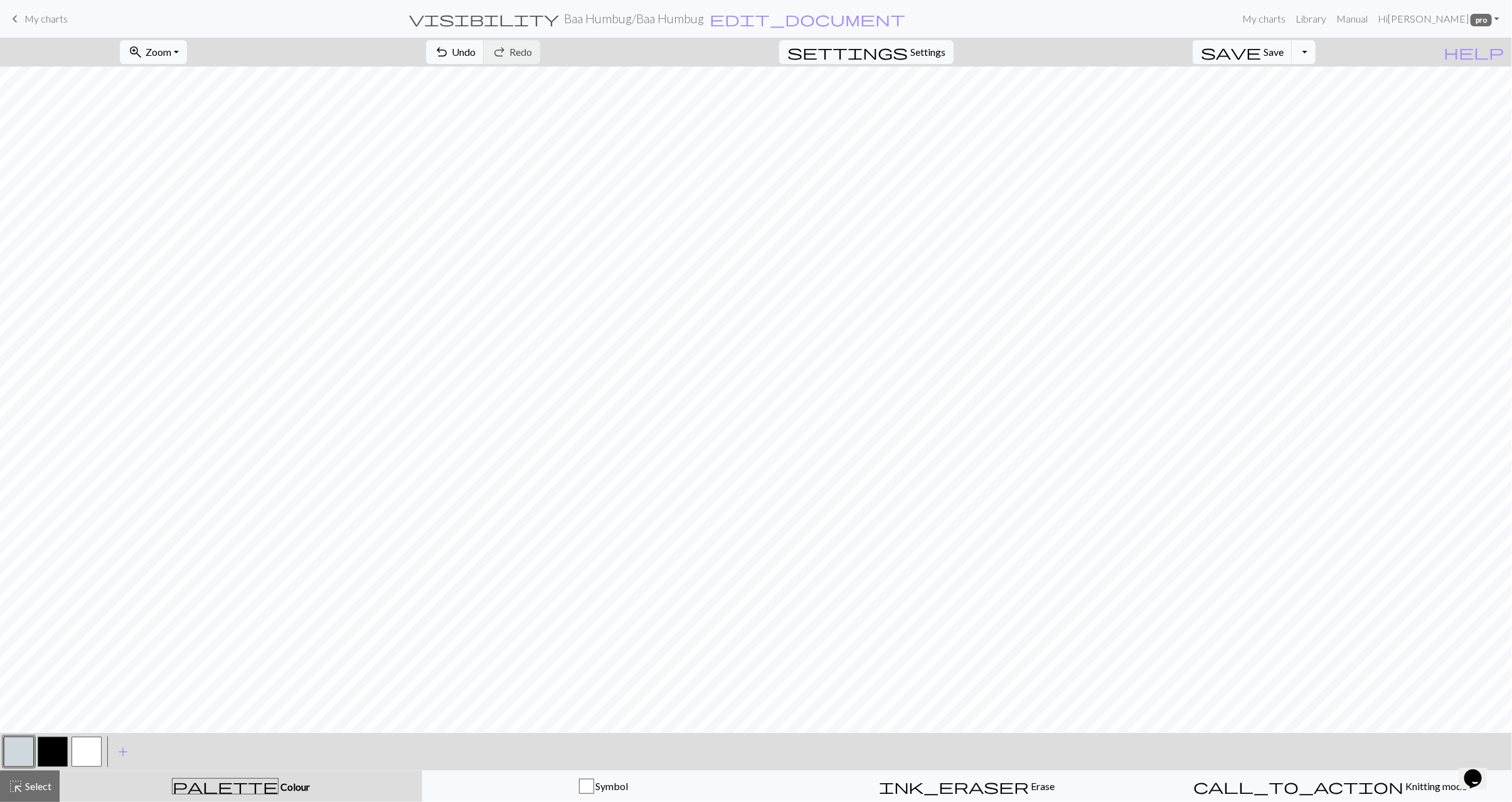
click at [1316, 57] on button "Toggle Dropdown" at bounding box center [1304, 52] width 24 height 24
click at [1286, 99] on button "save_alt Download" at bounding box center [1212, 101] width 207 height 20
click at [709, 40] on button "Download" at bounding box center [726, 41] width 61 height 24
drag, startPoint x: 14, startPoint y: 782, endPoint x: 93, endPoint y: 749, distance: 85.6
click at [15, 782] on span "highlight_alt" at bounding box center [15, 787] width 15 height 17
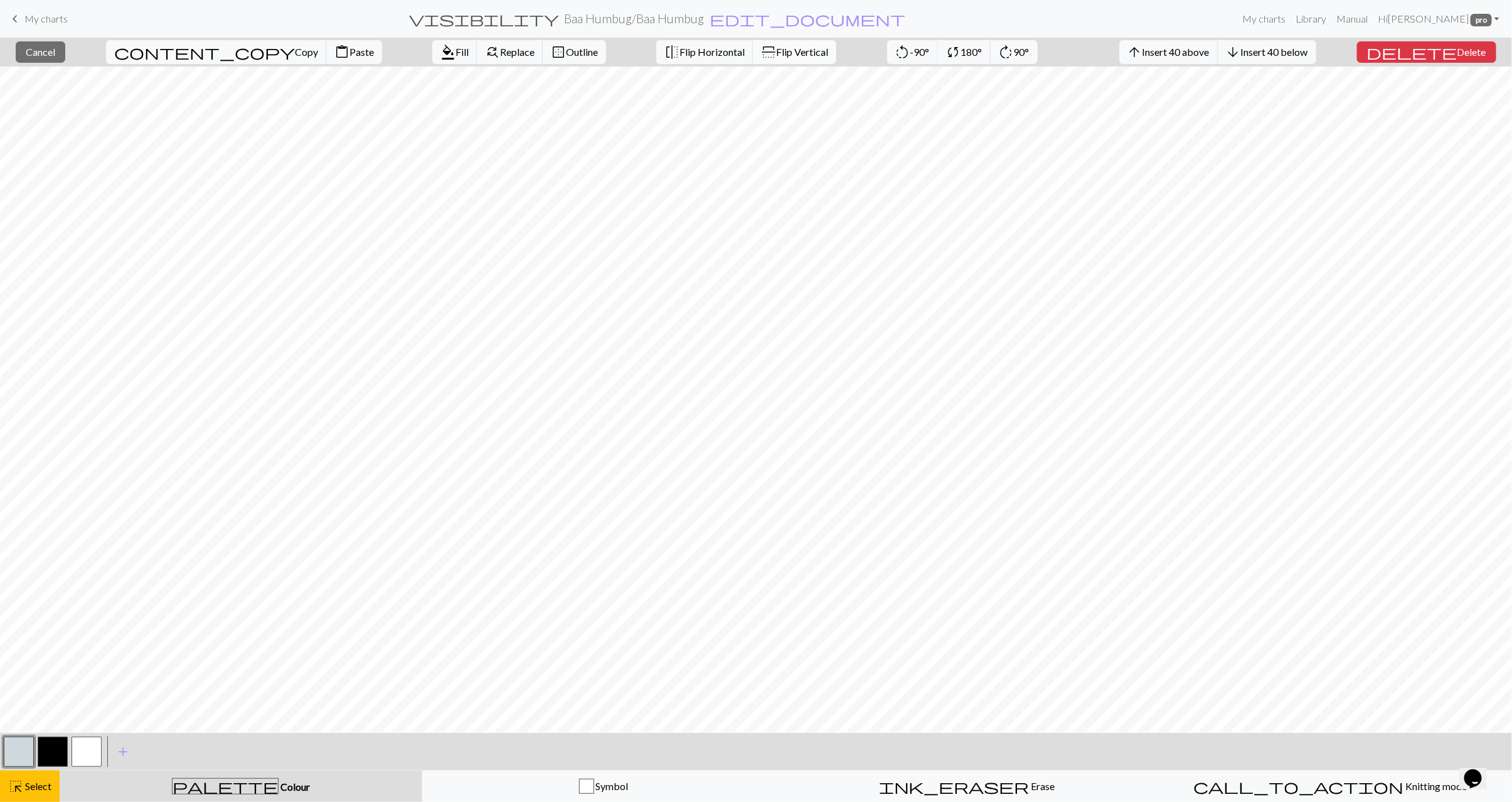
click at [776, 50] on span "Flip Vertical" at bounding box center [803, 52] width 52 height 12
click at [34, 790] on span "Select" at bounding box center [37, 786] width 28 height 12
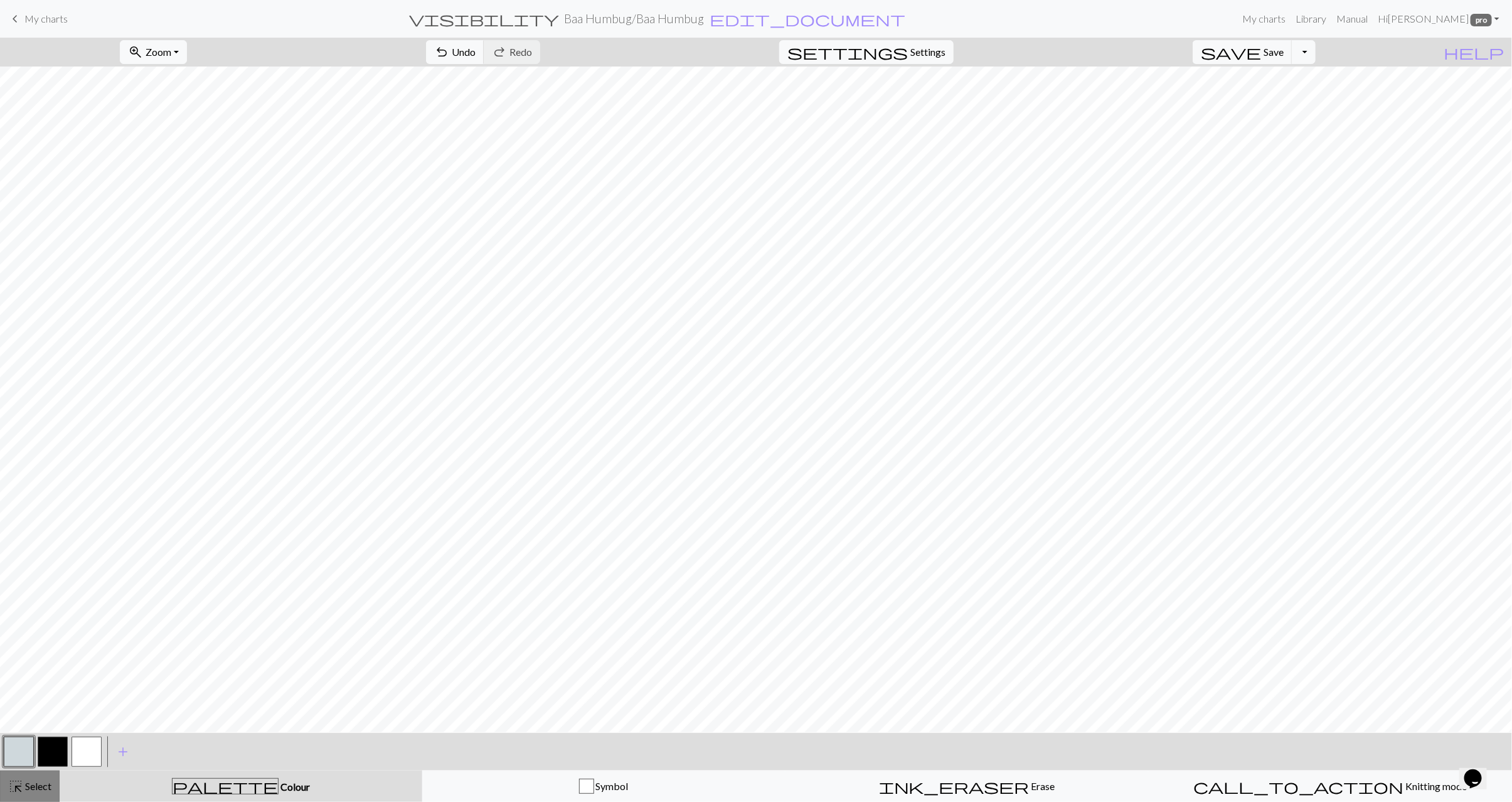
click at [36, 785] on span "Select" at bounding box center [37, 786] width 28 height 12
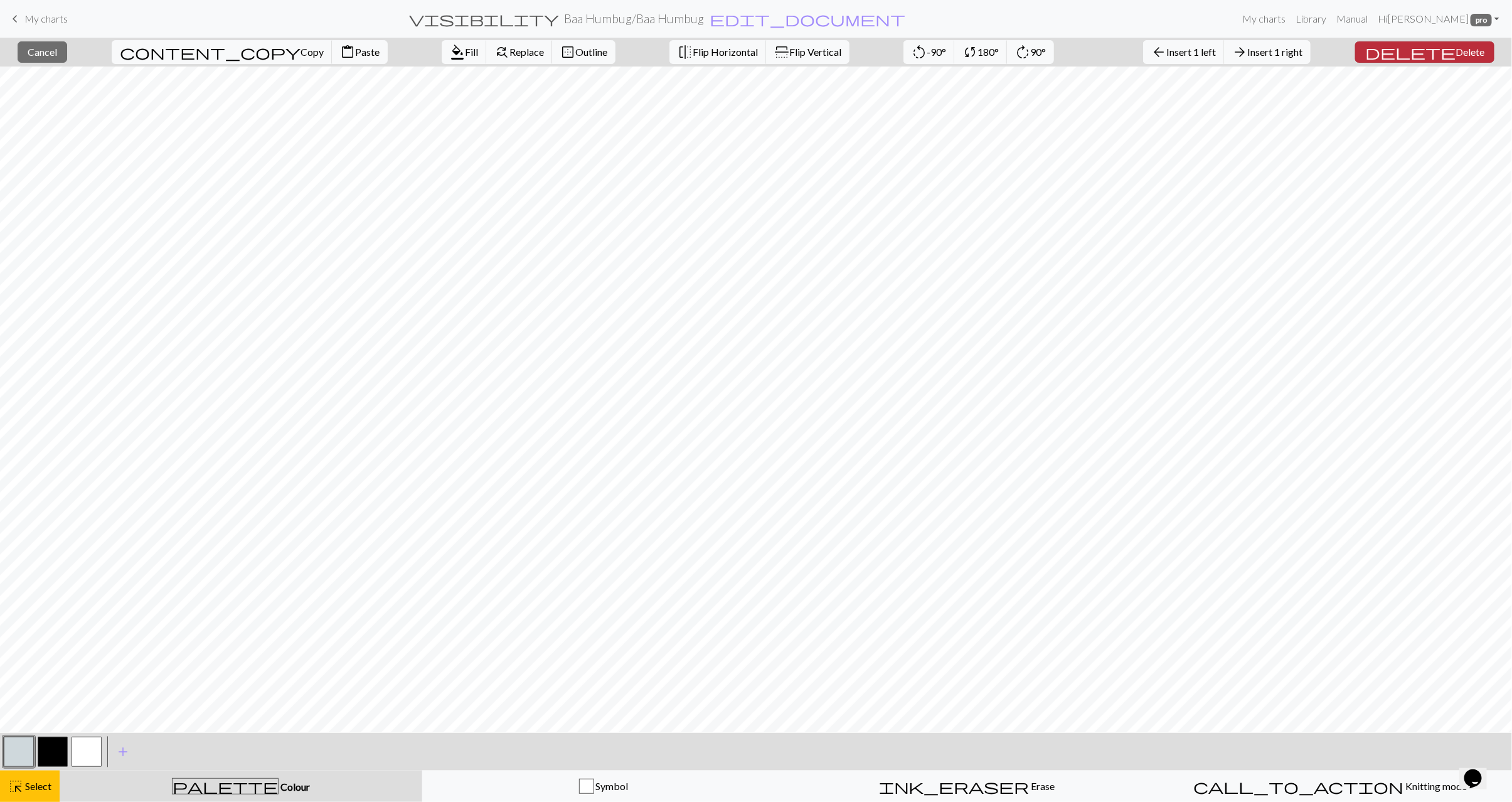
click at [1437, 56] on span "delete" at bounding box center [1411, 52] width 90 height 17
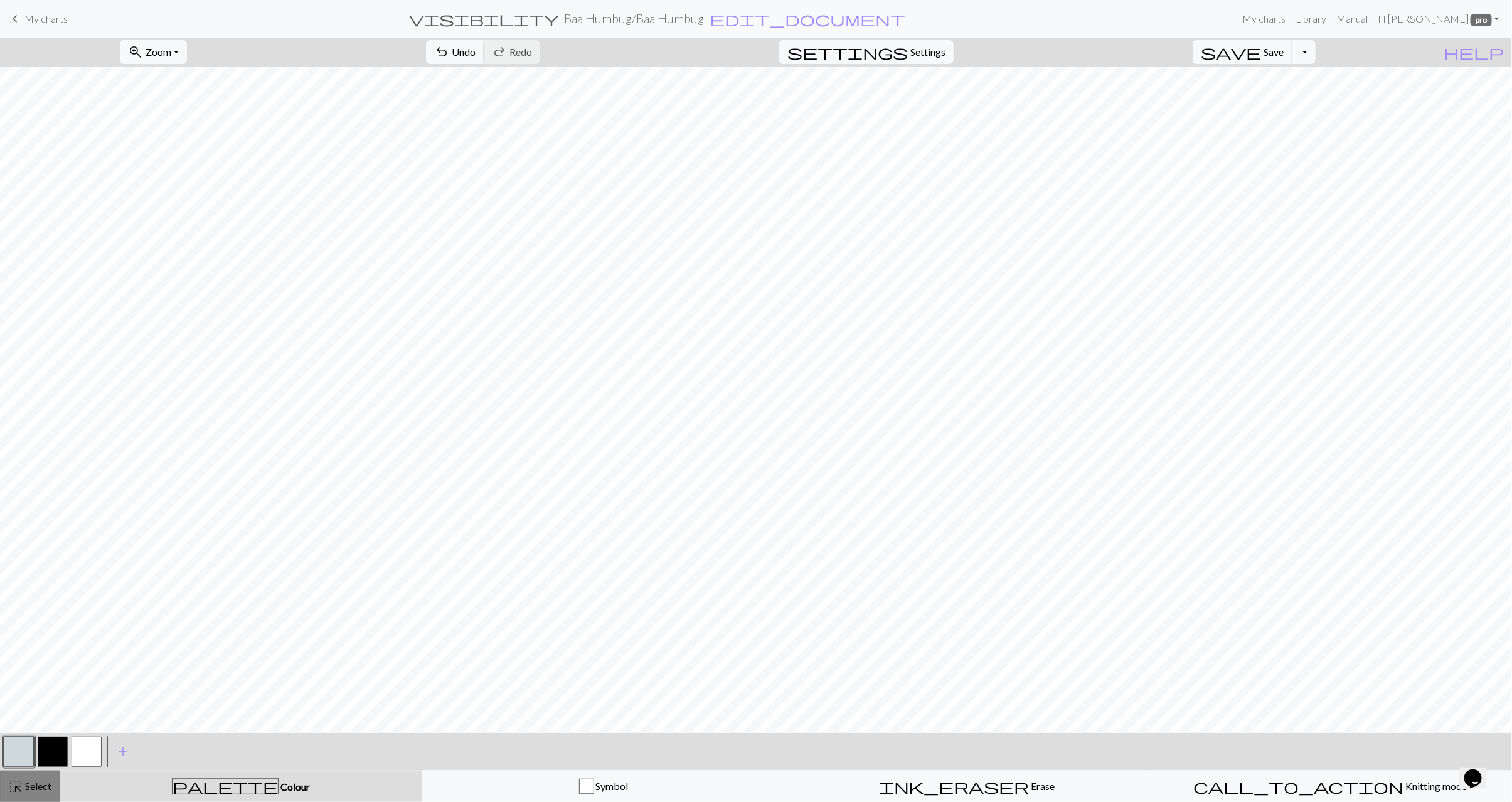
click at [54, 780] on button "highlight_alt Select Select" at bounding box center [30, 786] width 60 height 31
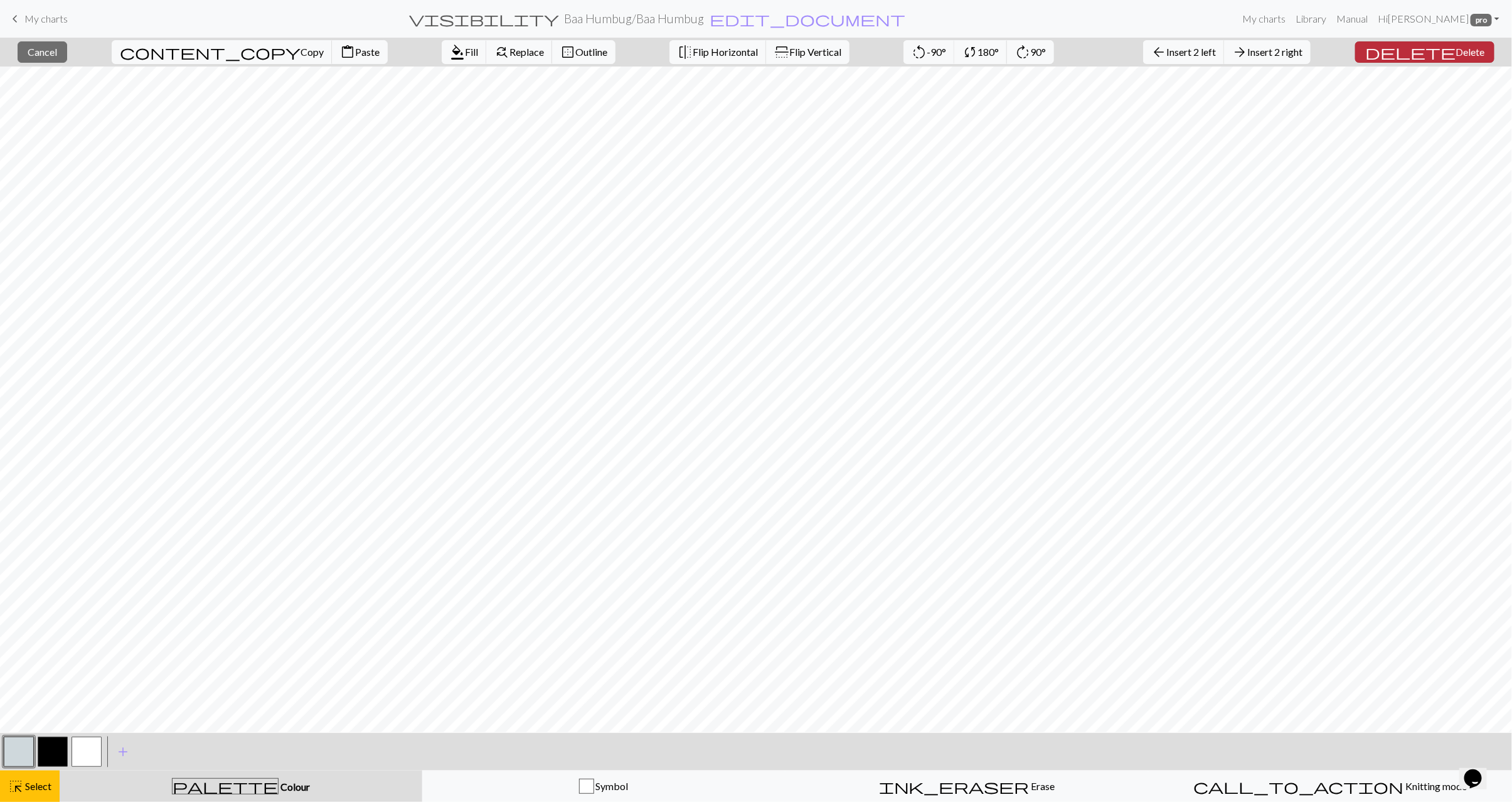
click at [1426, 51] on span "delete" at bounding box center [1411, 52] width 90 height 17
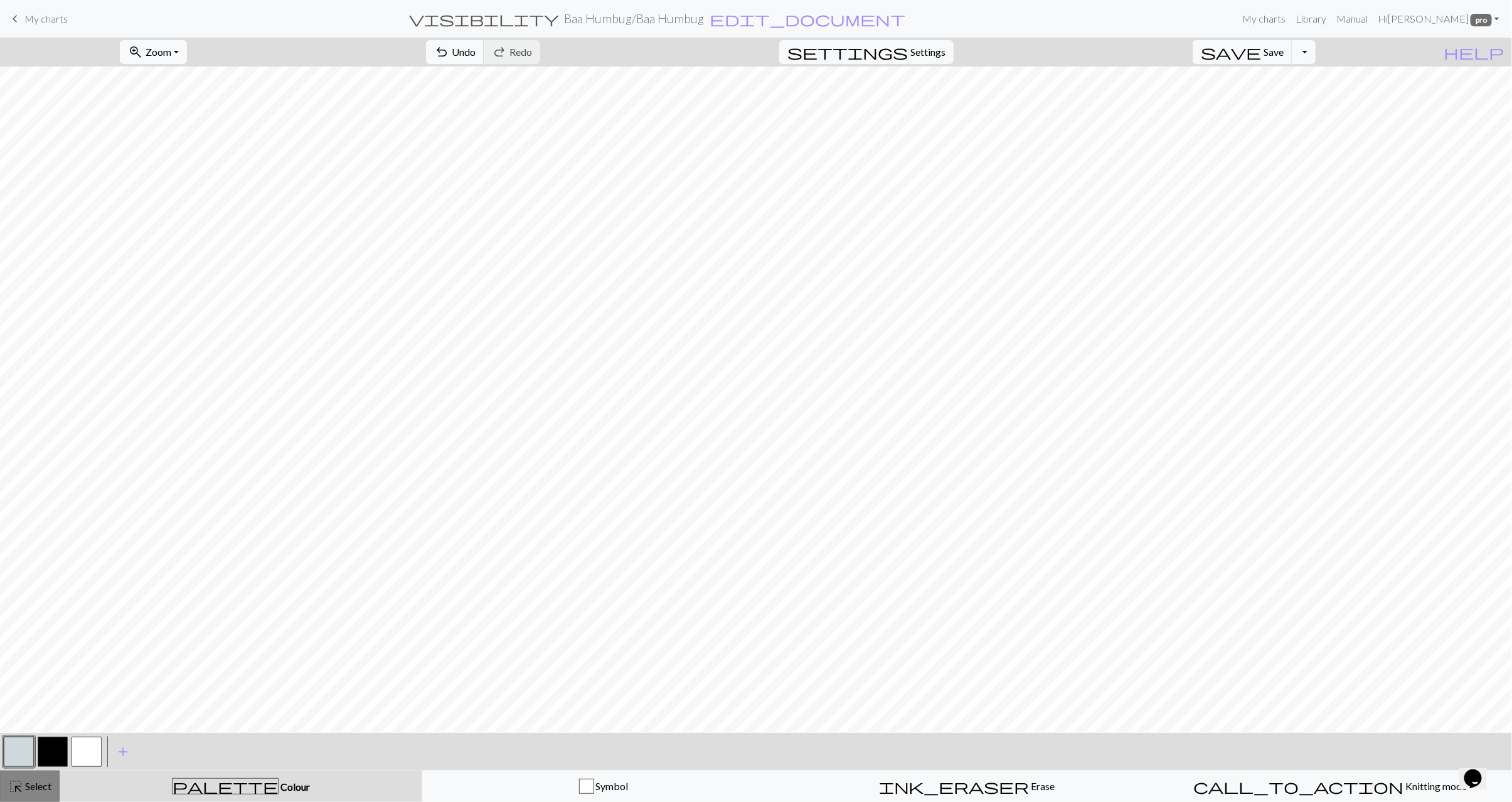
click at [40, 785] on span "Select" at bounding box center [37, 786] width 28 height 12
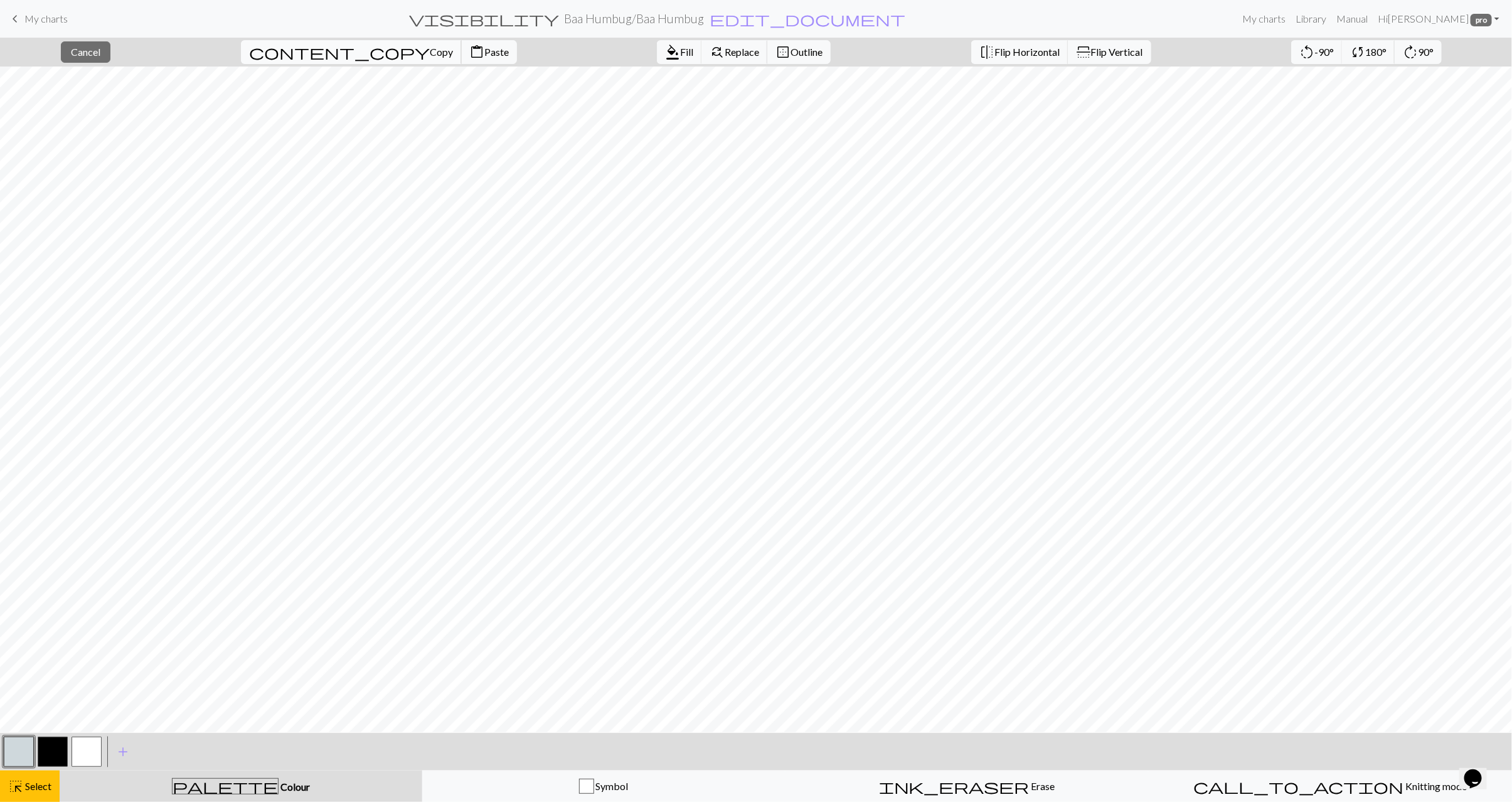
click at [430, 58] on span "Copy" at bounding box center [441, 52] width 23 height 12
click at [484, 47] on span "Paste" at bounding box center [497, 52] width 25 height 12
click at [46, 794] on button "highlight_alt Select Select" at bounding box center [30, 786] width 60 height 31
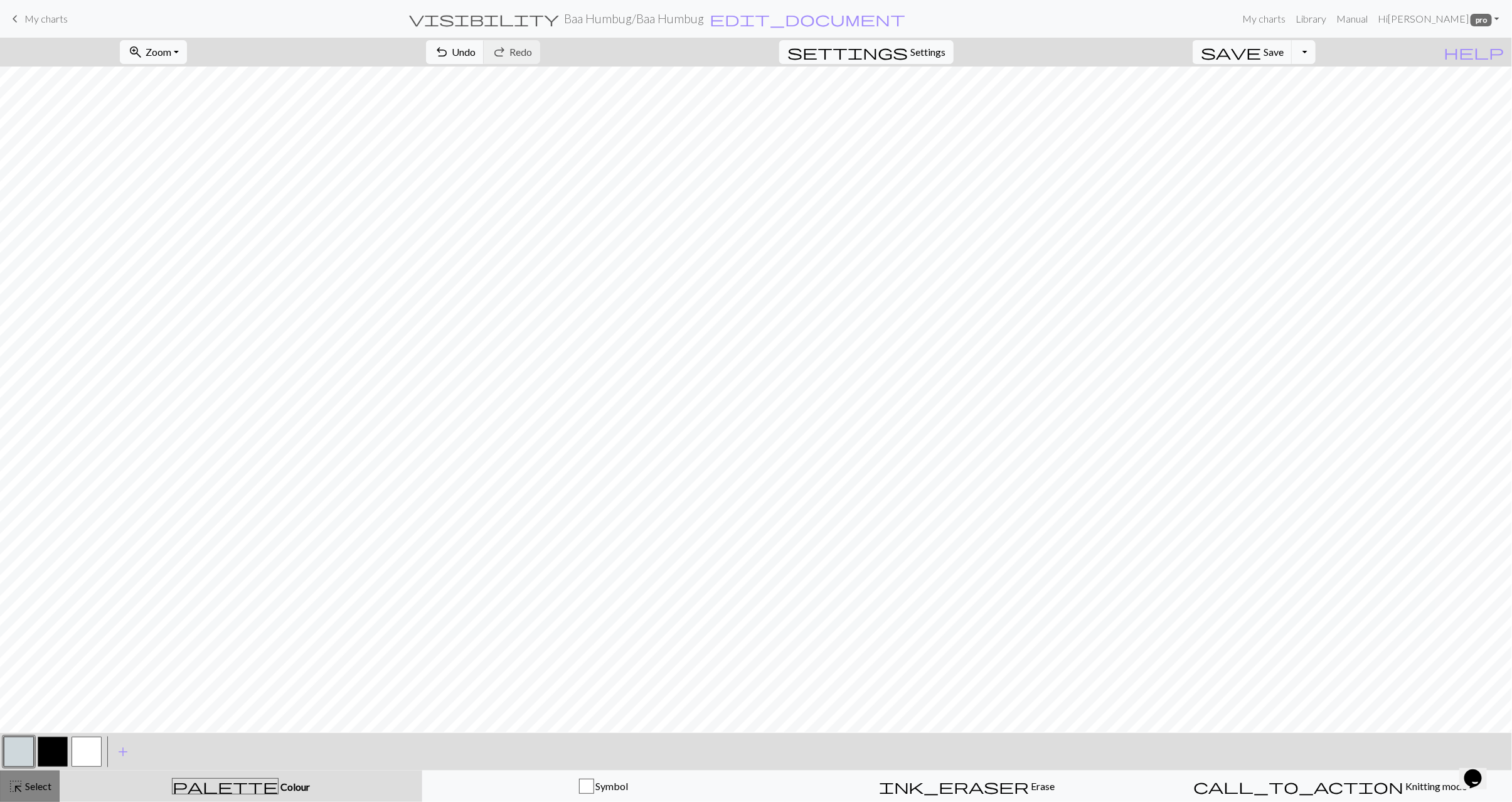
click at [31, 788] on span "Select" at bounding box center [37, 786] width 28 height 12
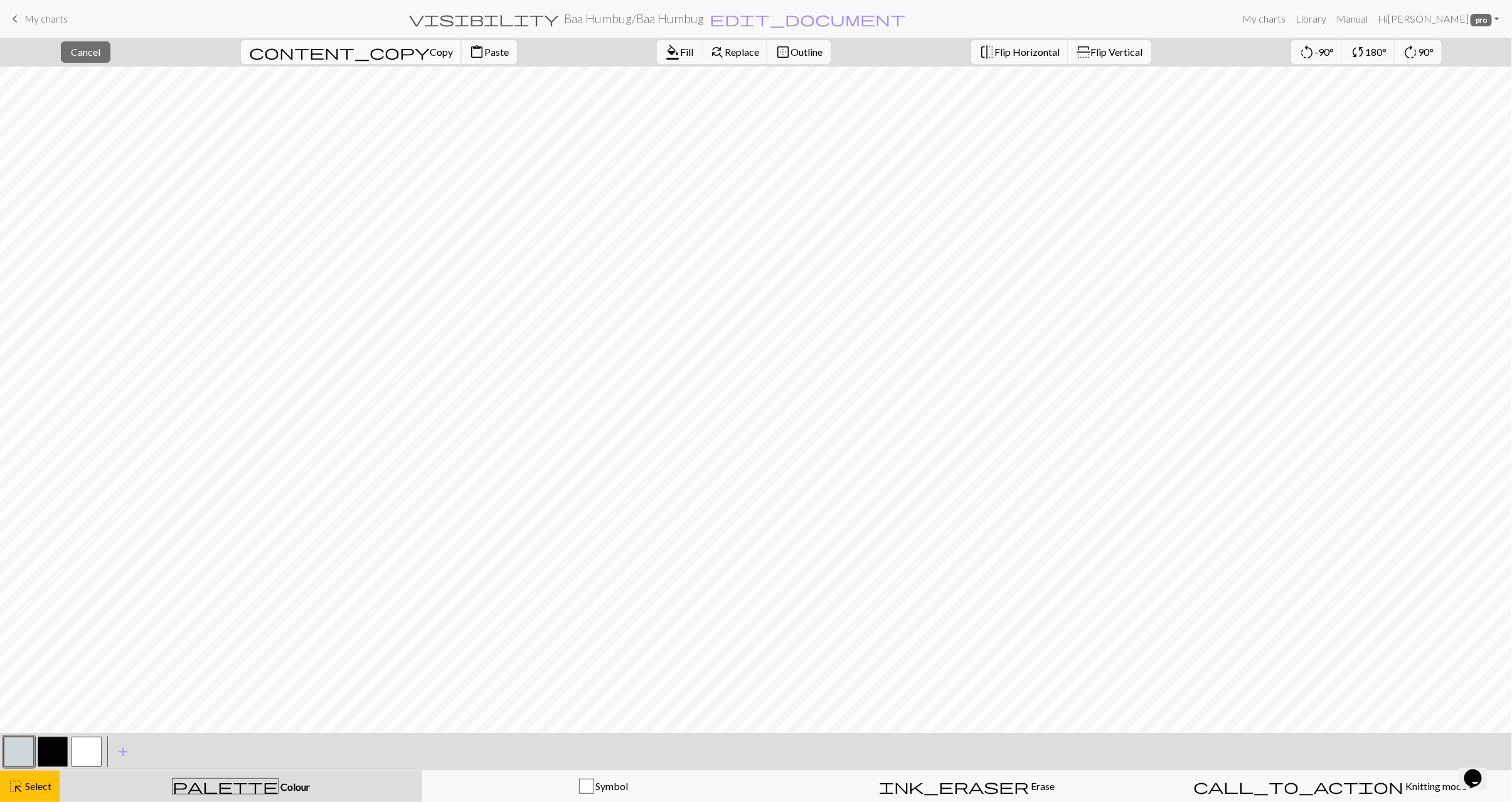
click at [430, 53] on span "Copy" at bounding box center [441, 52] width 23 height 12
click at [484, 54] on span "Paste" at bounding box center [497, 52] width 25 height 12
click at [52, 786] on button "highlight_alt Select Select" at bounding box center [30, 786] width 60 height 31
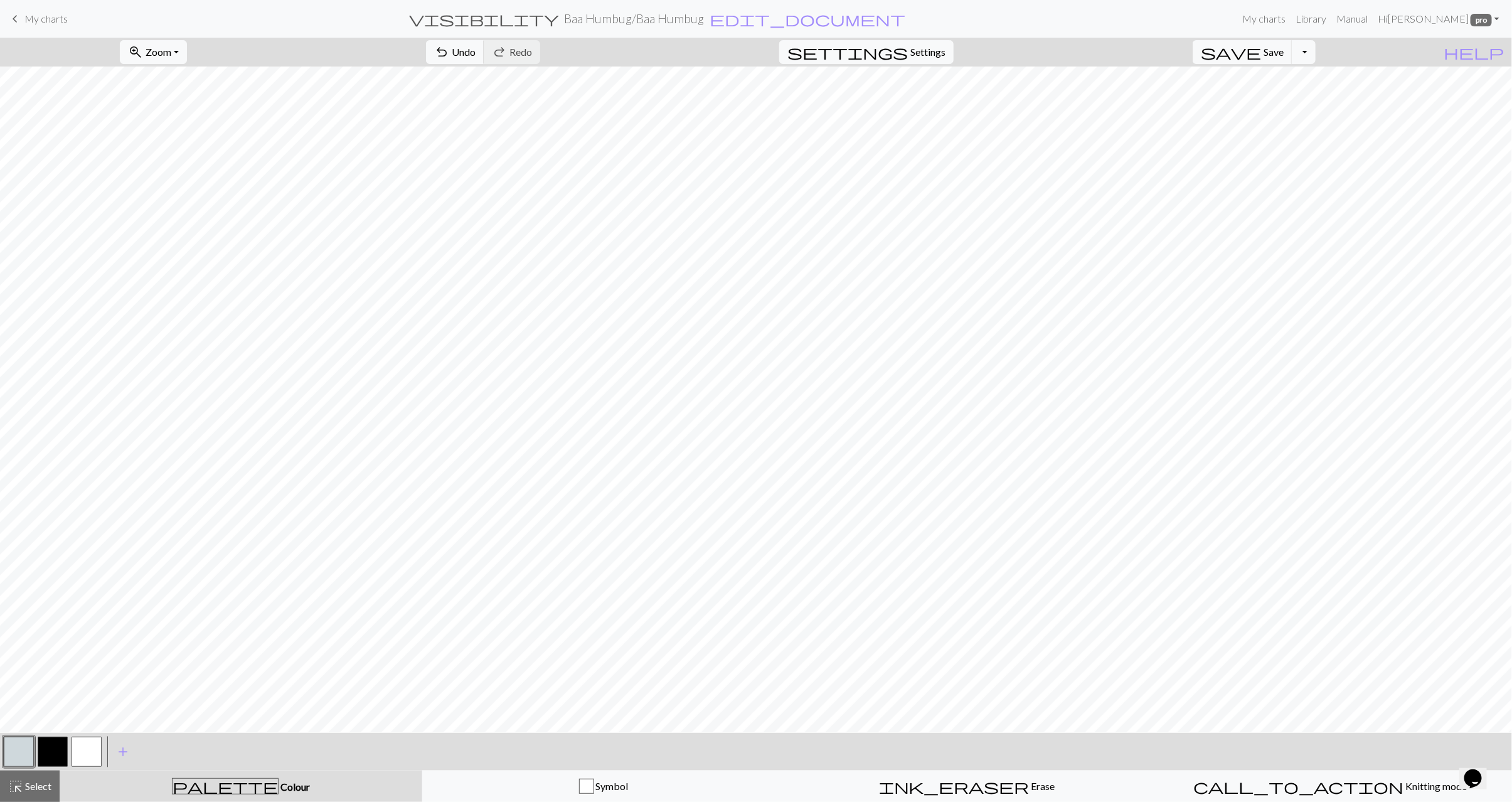
drag, startPoint x: 29, startPoint y: 789, endPoint x: 112, endPoint y: 780, distance: 83.5
click at [29, 789] on span "Select" at bounding box center [37, 786] width 28 height 12
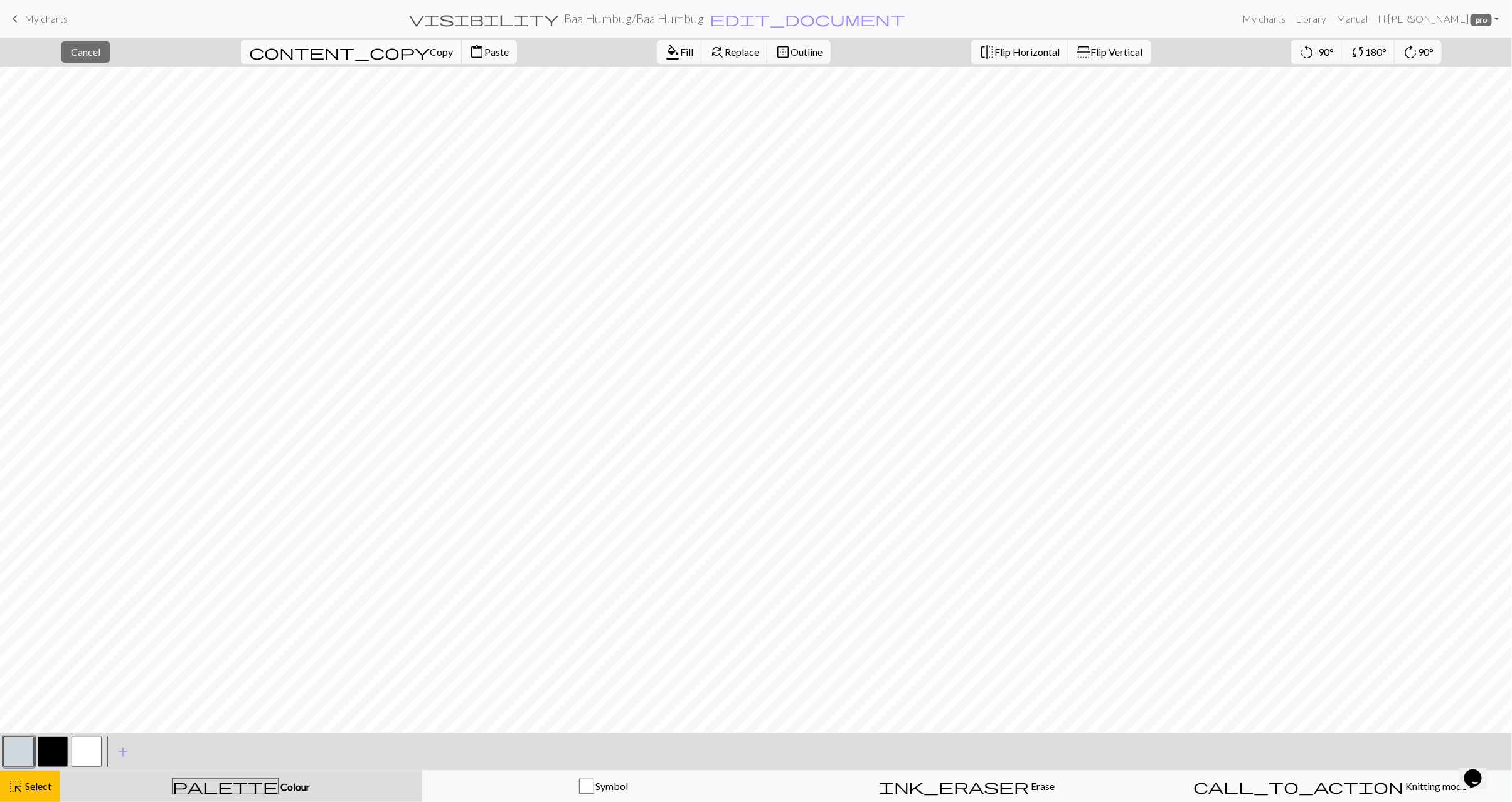
click at [306, 51] on span "content_copy" at bounding box center [339, 52] width 181 height 17
click at [484, 47] on span "Paste" at bounding box center [497, 52] width 25 height 12
click at [25, 783] on span "Select" at bounding box center [37, 786] width 28 height 12
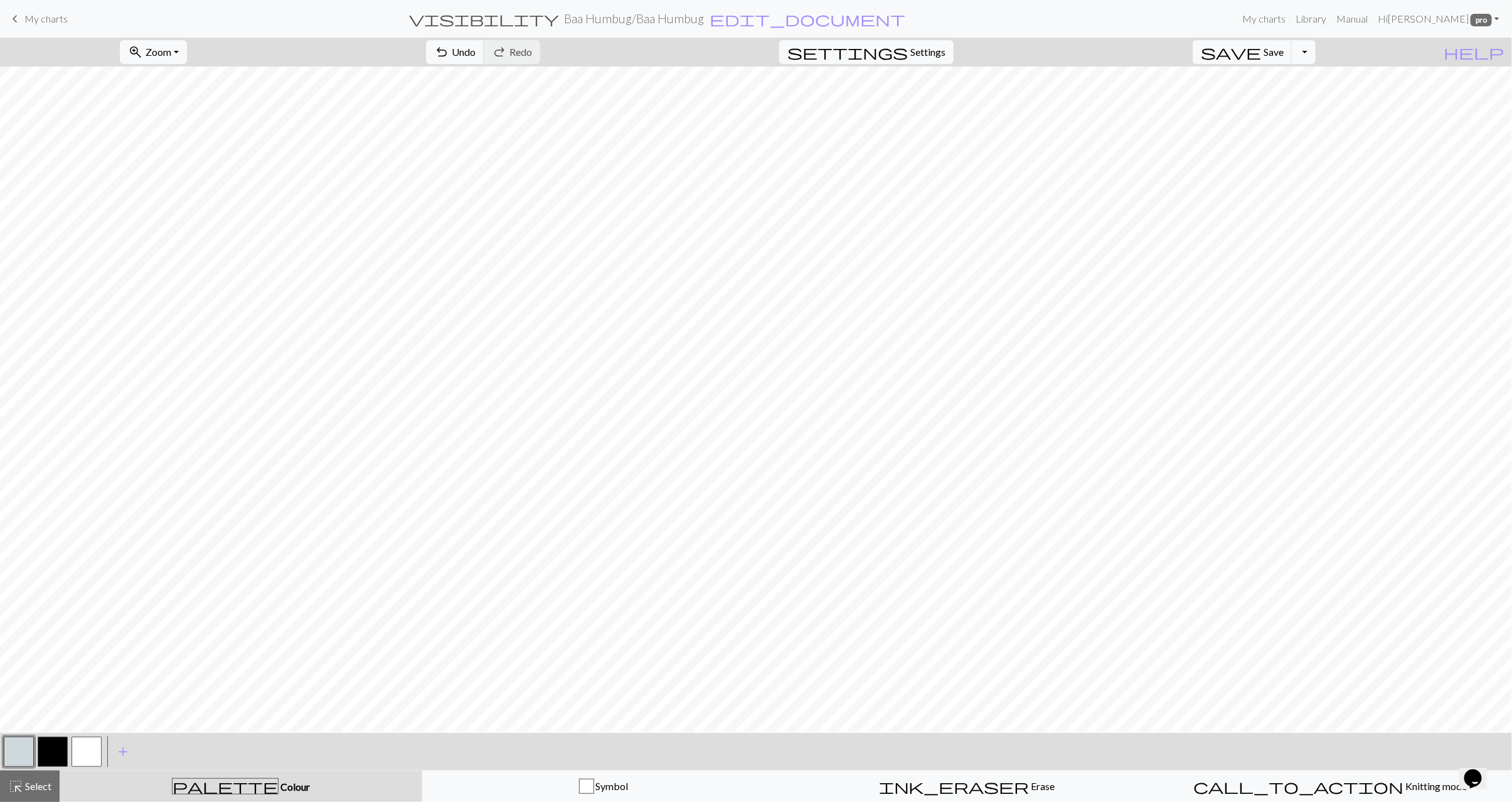
click at [25, 785] on span "Select" at bounding box center [37, 786] width 28 height 12
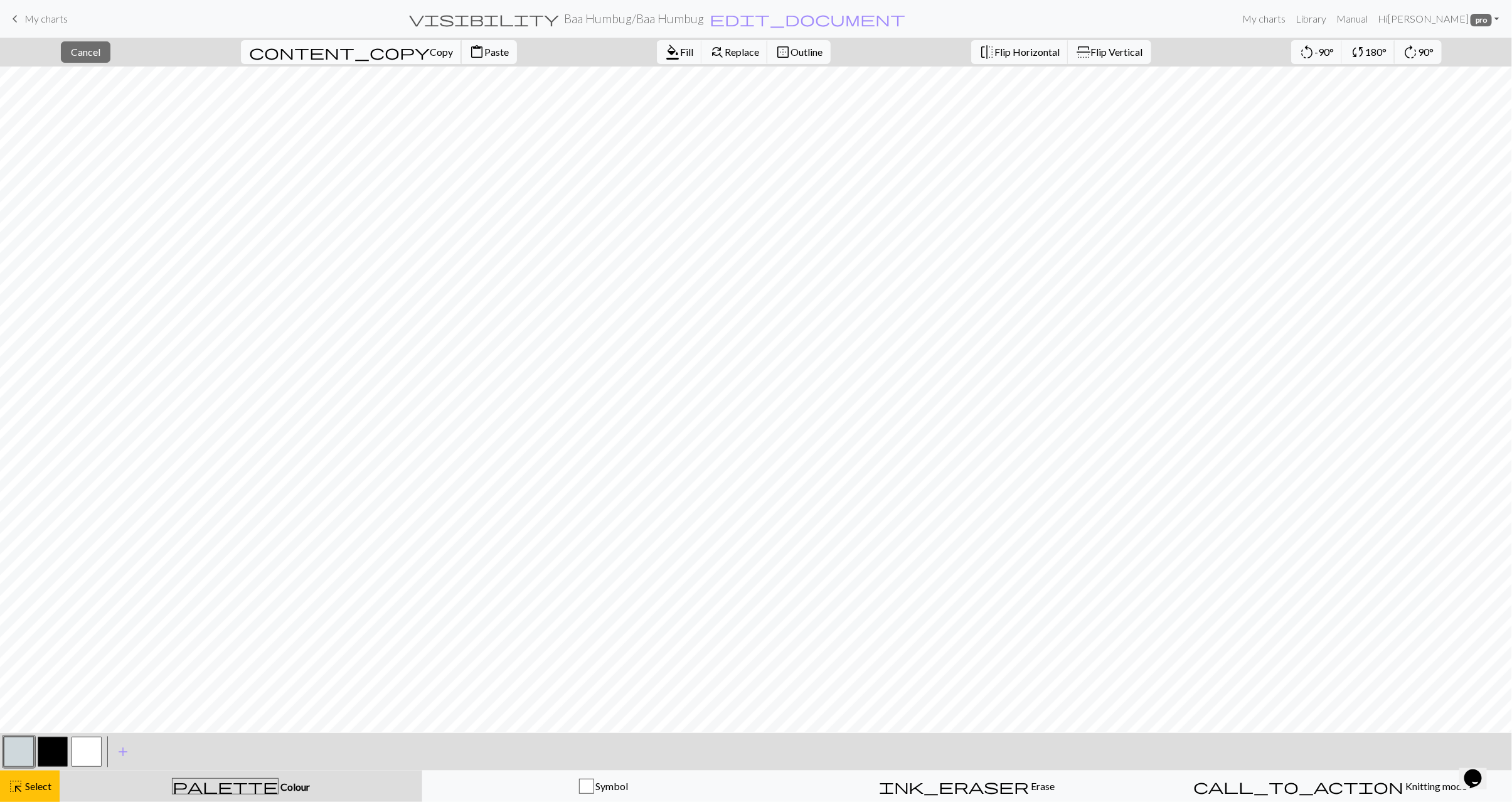
click at [430, 55] on span "Copy" at bounding box center [441, 52] width 23 height 12
click at [484, 50] on span "Paste" at bounding box center [497, 52] width 25 height 12
click at [430, 49] on span "Copy" at bounding box center [441, 52] width 23 height 12
click at [484, 52] on span "Paste" at bounding box center [497, 52] width 25 height 12
click at [41, 787] on span "Select" at bounding box center [37, 786] width 28 height 12
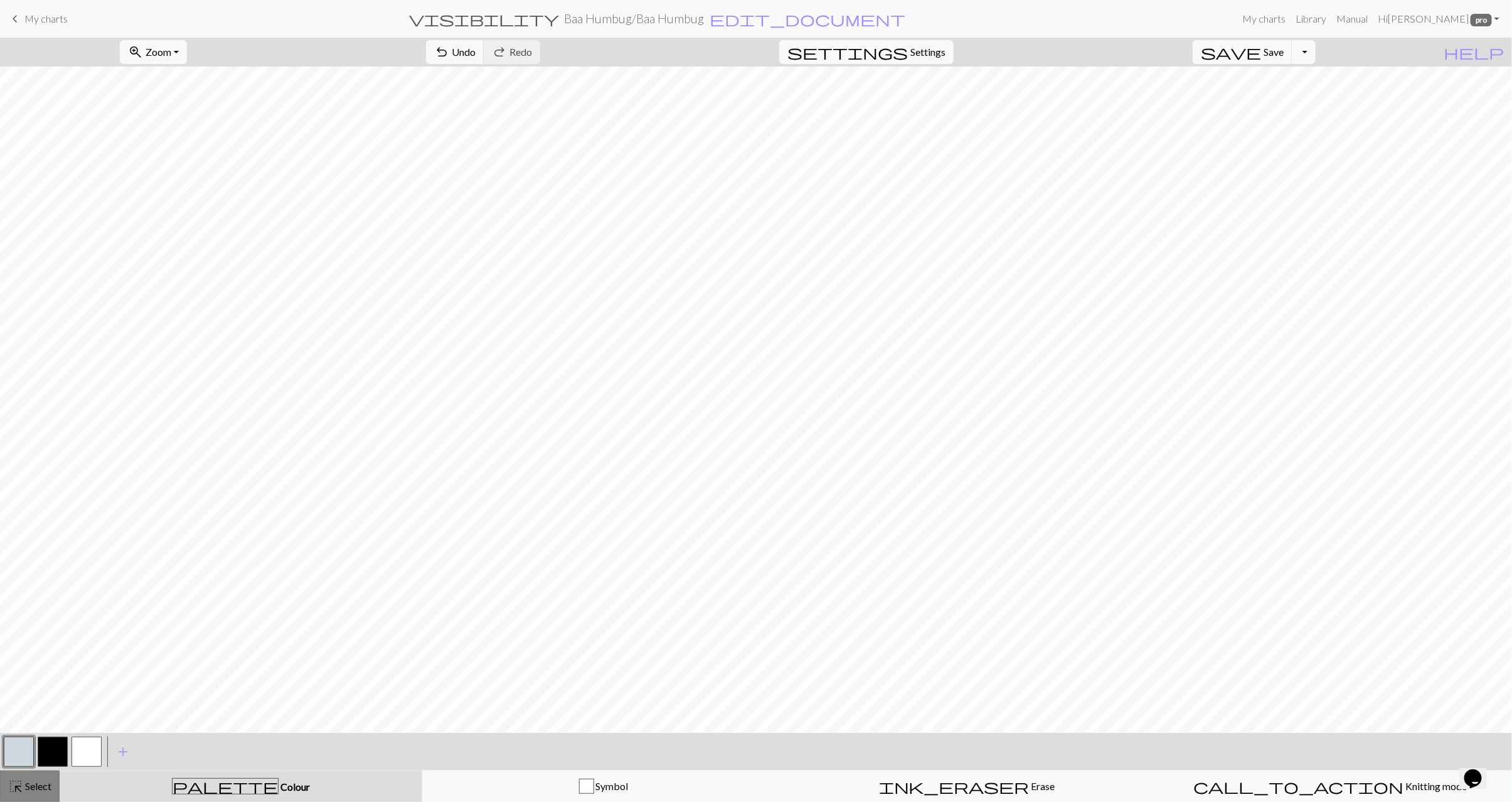
click at [47, 783] on span "Select" at bounding box center [37, 786] width 28 height 12
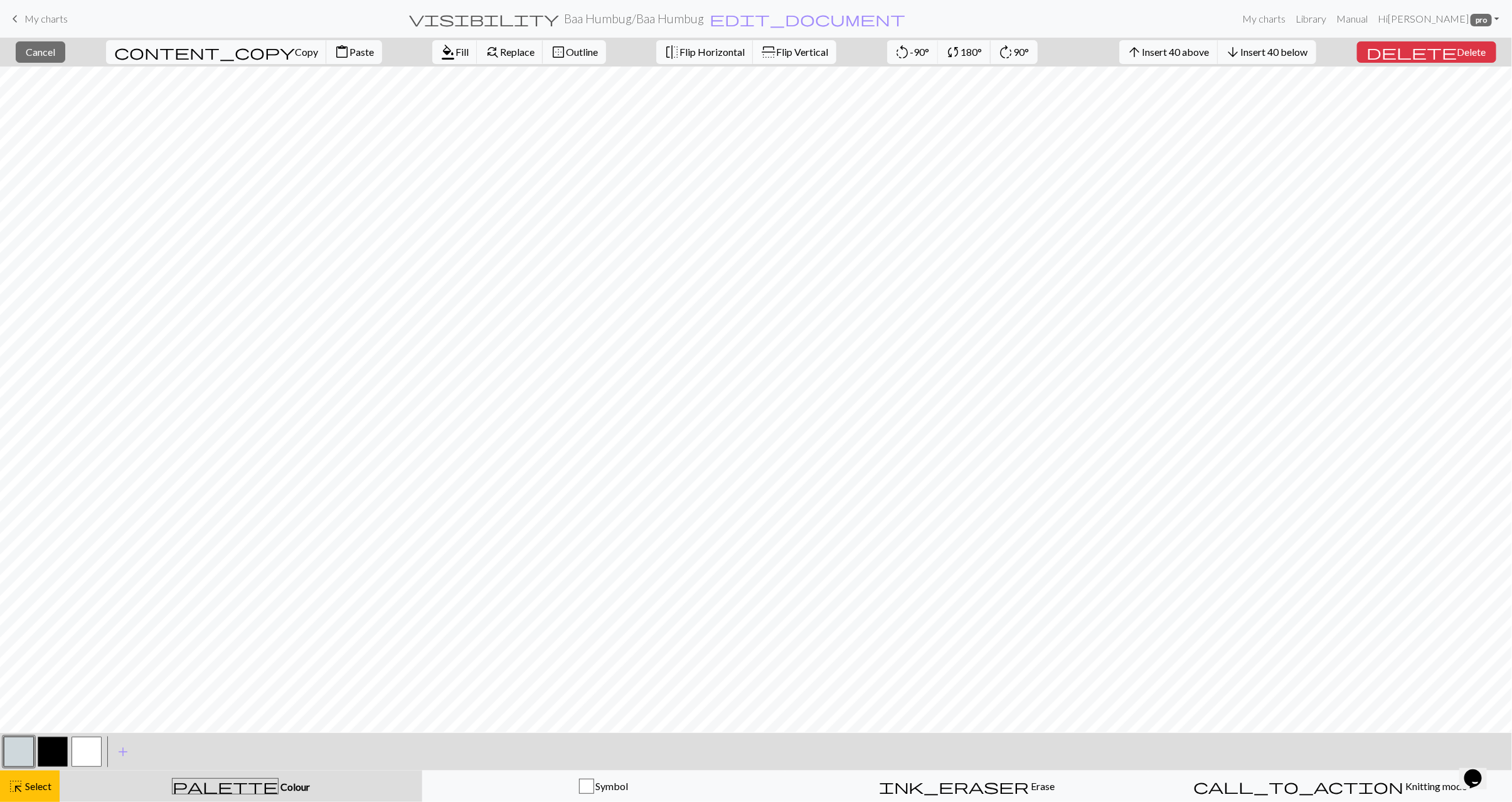
click at [776, 50] on span "Flip Vertical" at bounding box center [803, 52] width 52 height 12
click at [7, 787] on button "highlight_alt Select Select" at bounding box center [30, 786] width 60 height 31
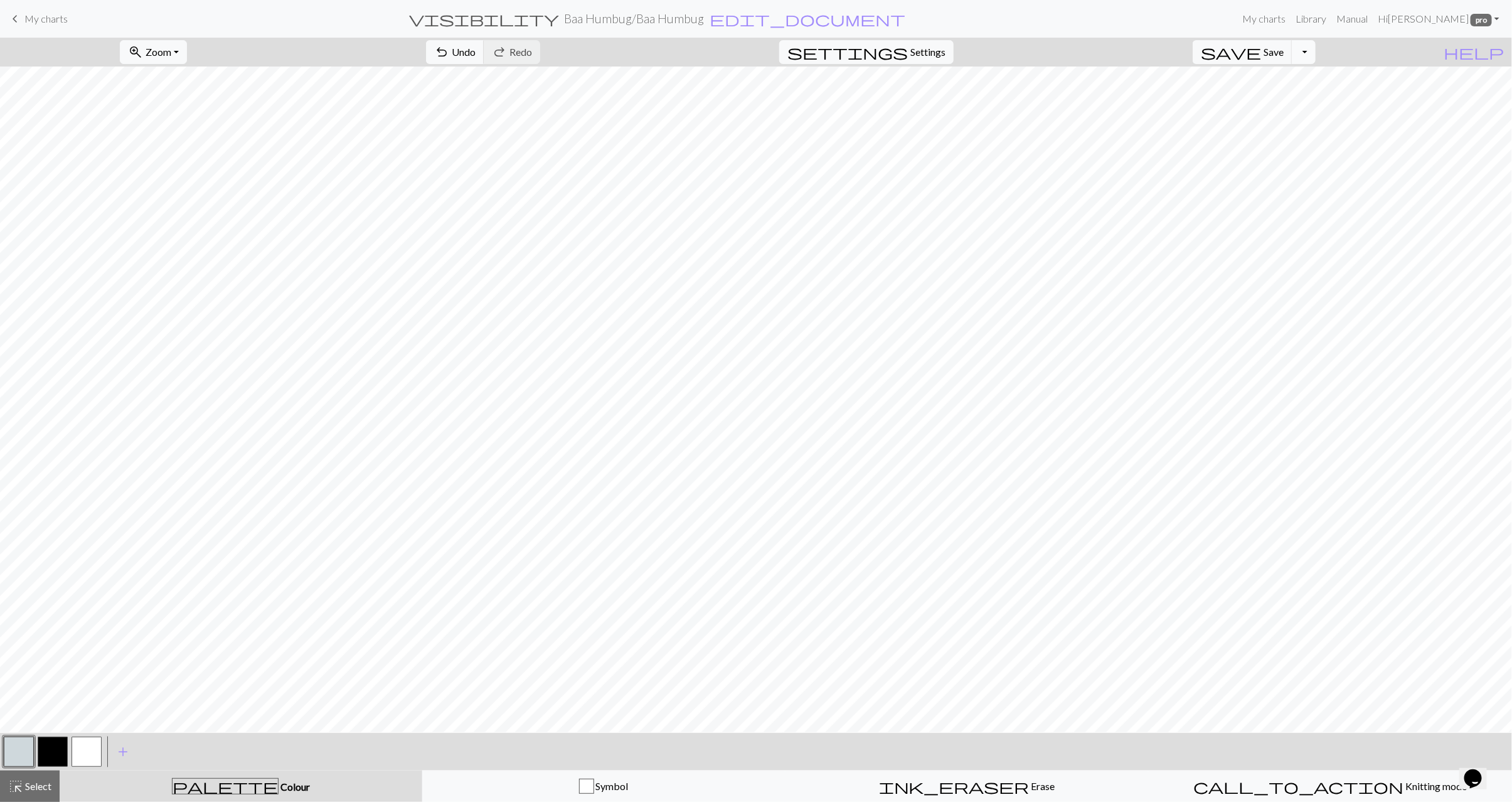
click at [1316, 52] on button "Toggle Dropdown" at bounding box center [1304, 52] width 24 height 24
click at [1278, 106] on button "save_alt Download" at bounding box center [1212, 101] width 207 height 20
click at [23, 787] on span "Select" at bounding box center [37, 786] width 28 height 12
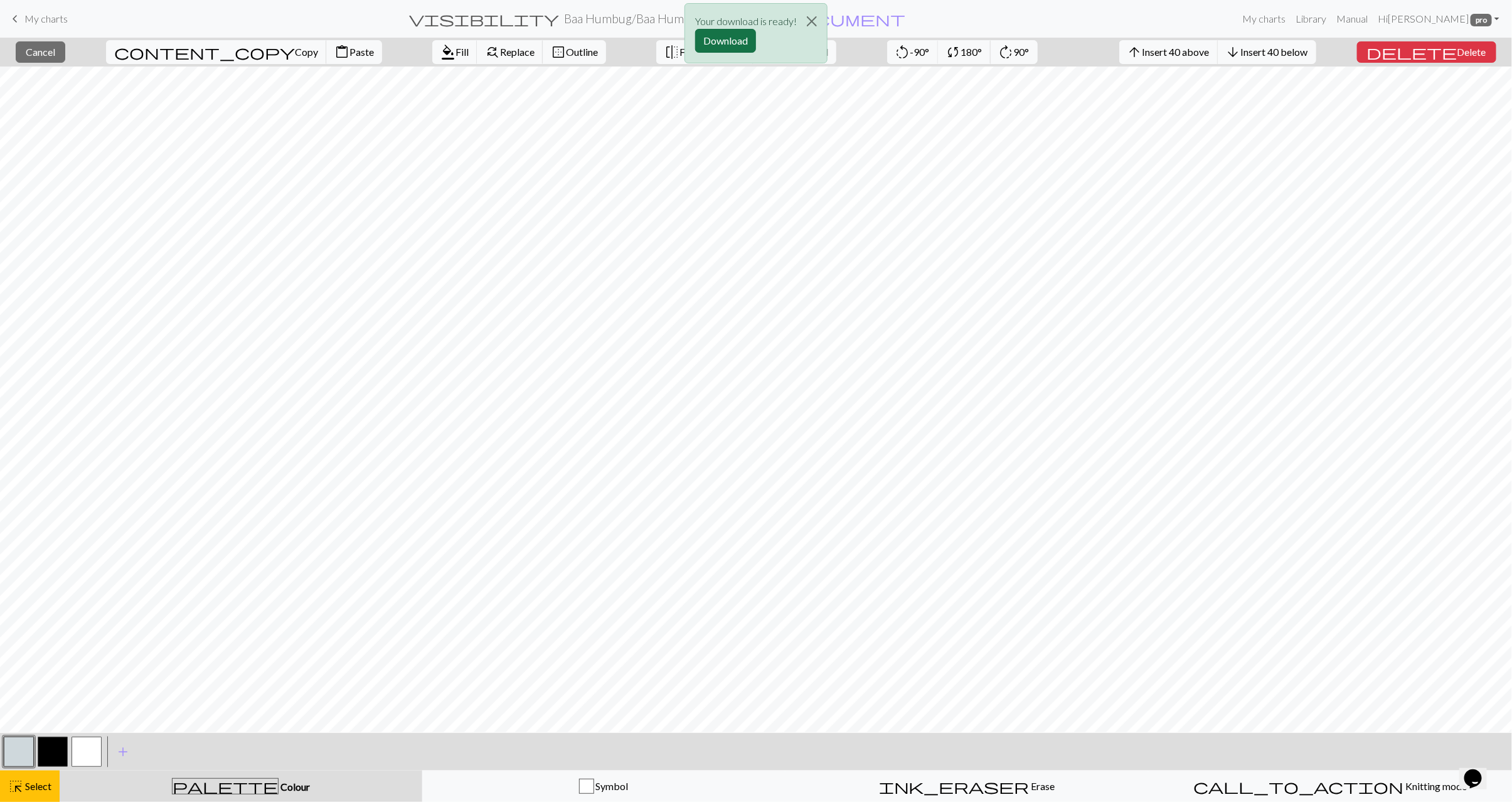
click at [733, 39] on button "Download" at bounding box center [726, 41] width 61 height 24
click at [776, 57] on span "Flip Vertical" at bounding box center [803, 52] width 52 height 12
click at [20, 786] on span "highlight_alt" at bounding box center [15, 787] width 15 height 17
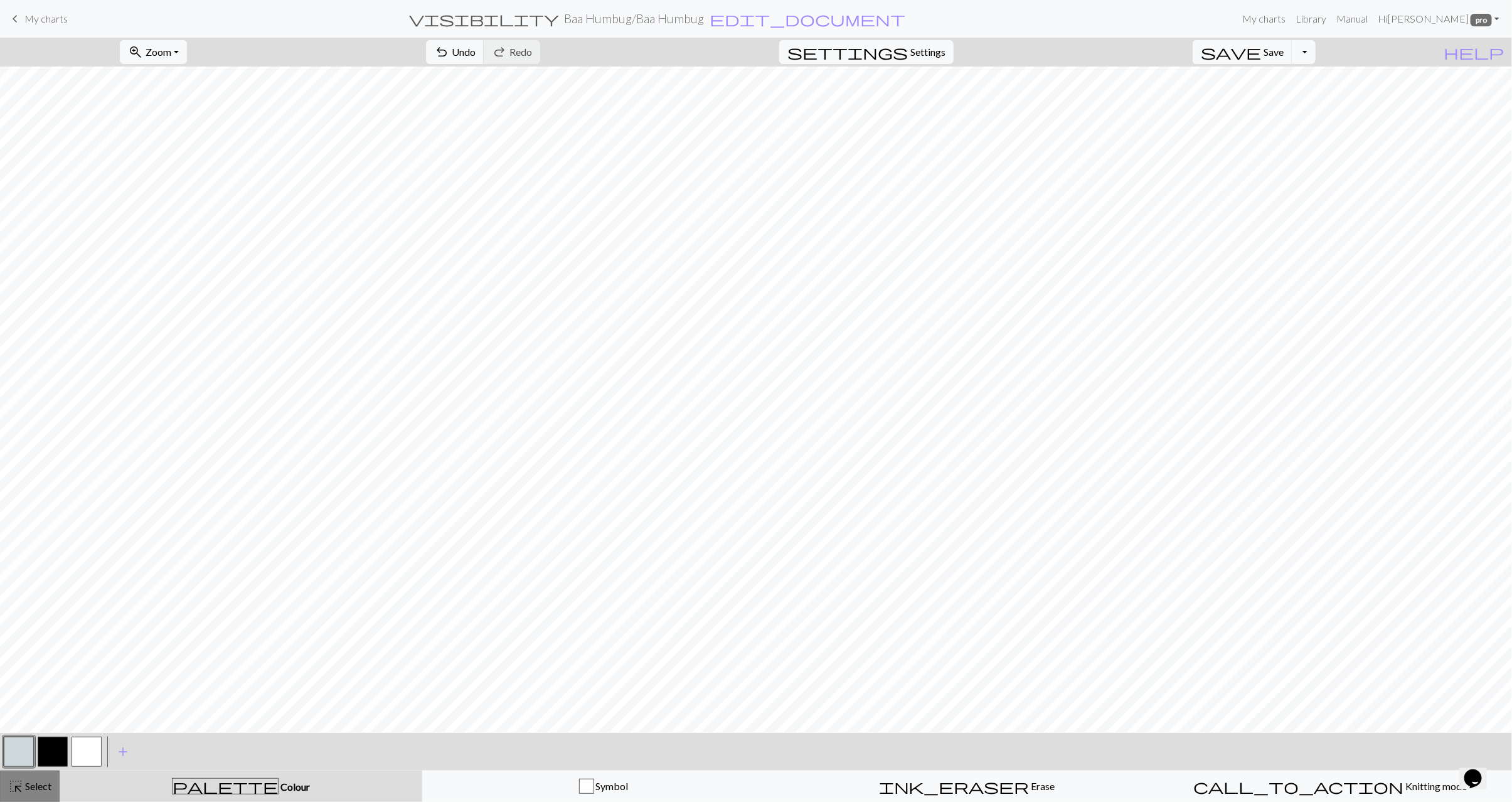
click at [29, 789] on span "Select" at bounding box center [37, 786] width 28 height 12
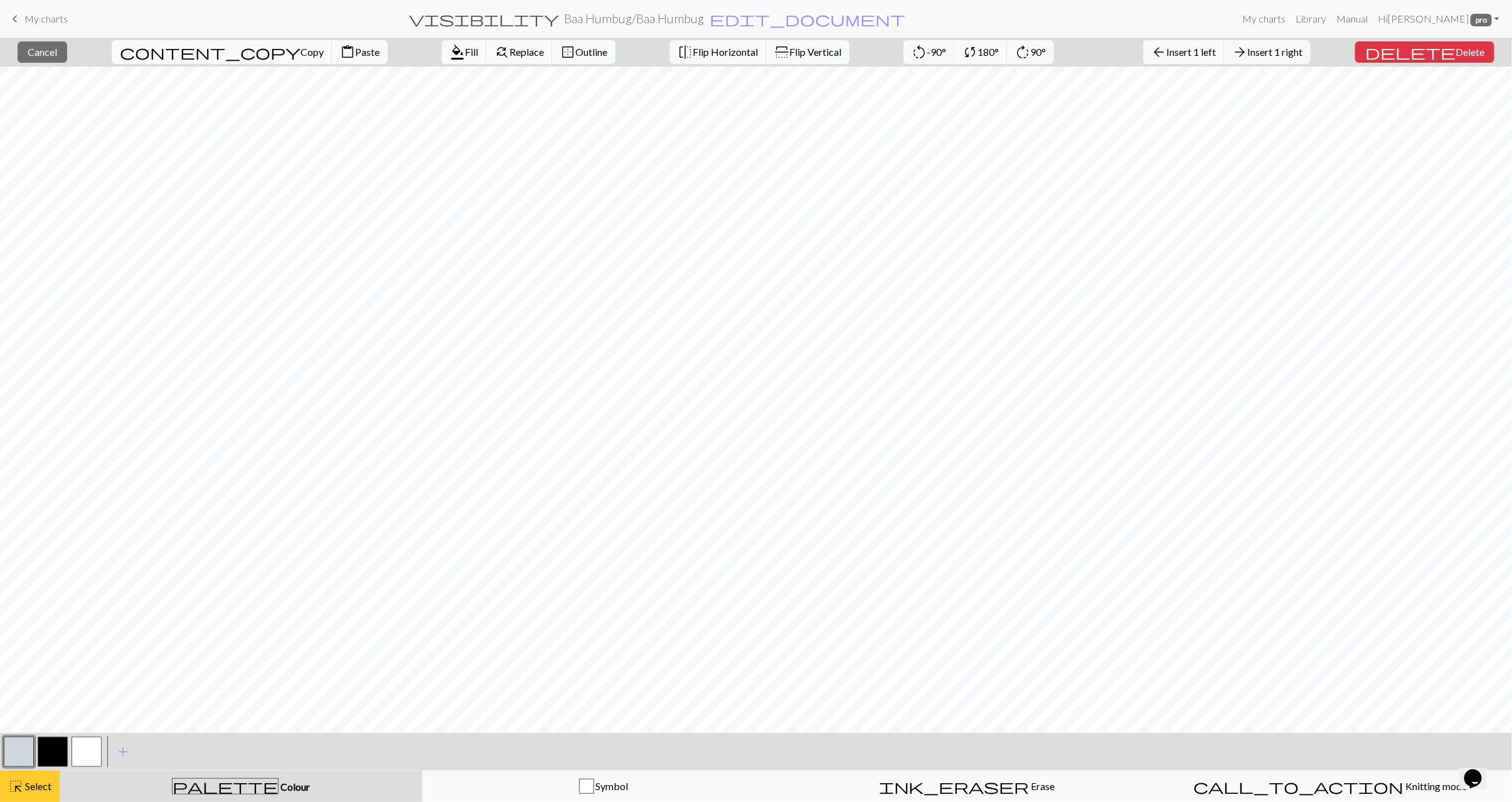
click at [28, 785] on span "Select" at bounding box center [37, 786] width 28 height 12
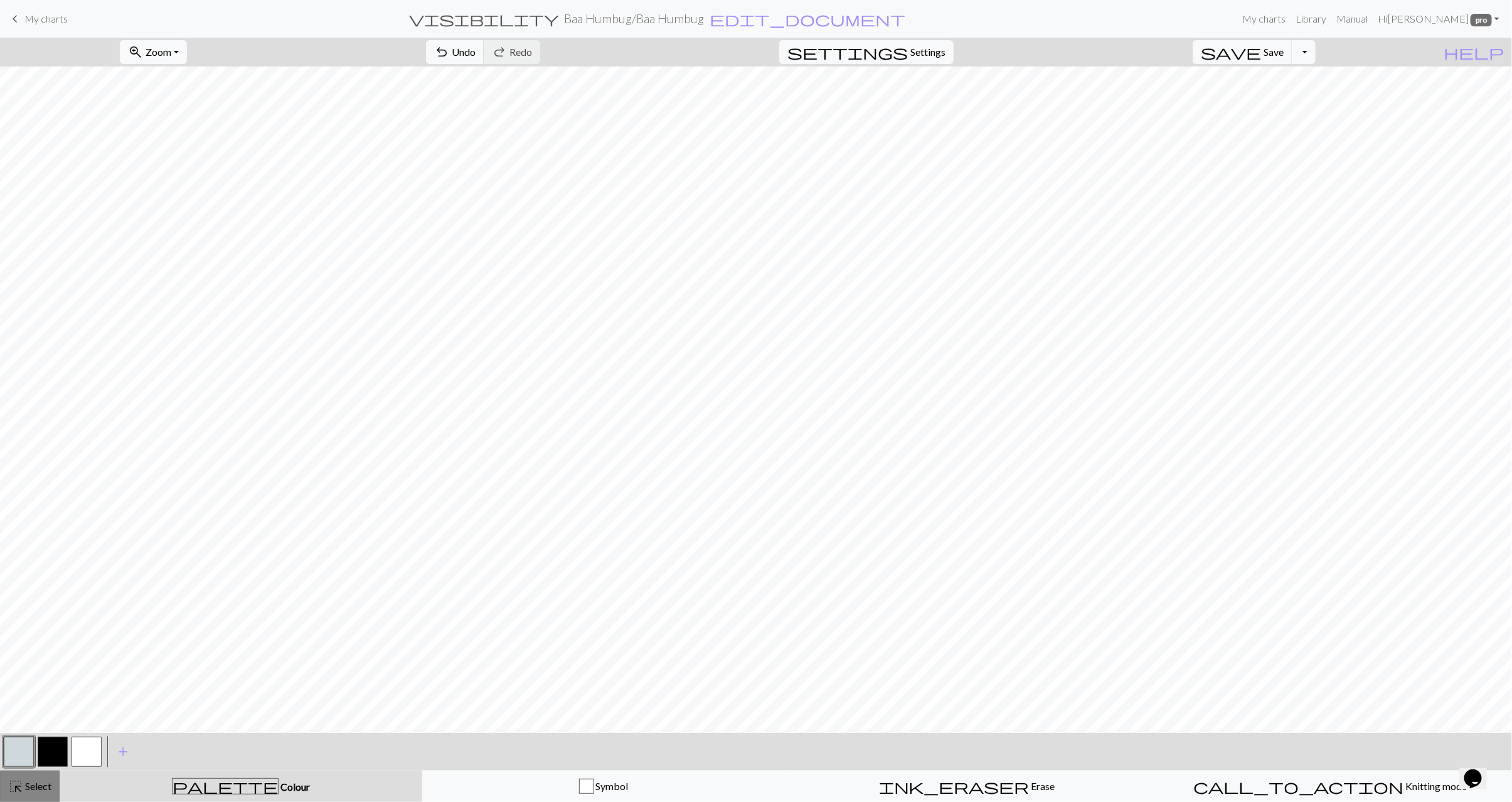
click at [27, 785] on span "Select" at bounding box center [37, 786] width 28 height 12
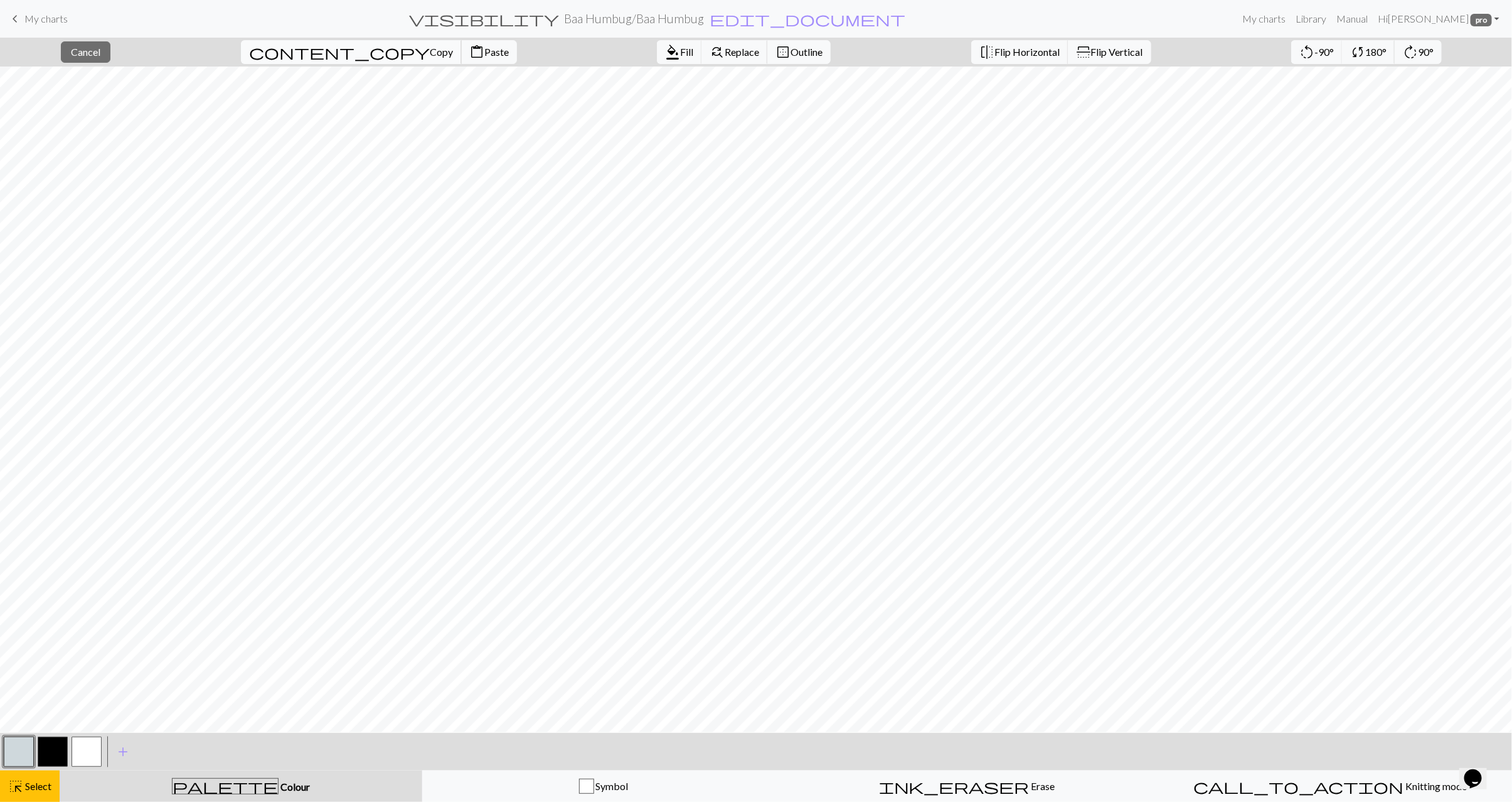
click at [430, 57] on span "Copy" at bounding box center [441, 52] width 23 height 12
click at [484, 58] on span "Paste" at bounding box center [497, 52] width 25 height 12
click at [484, 56] on span "Paste" at bounding box center [497, 52] width 25 height 12
click at [25, 784] on span "Select" at bounding box center [37, 786] width 28 height 12
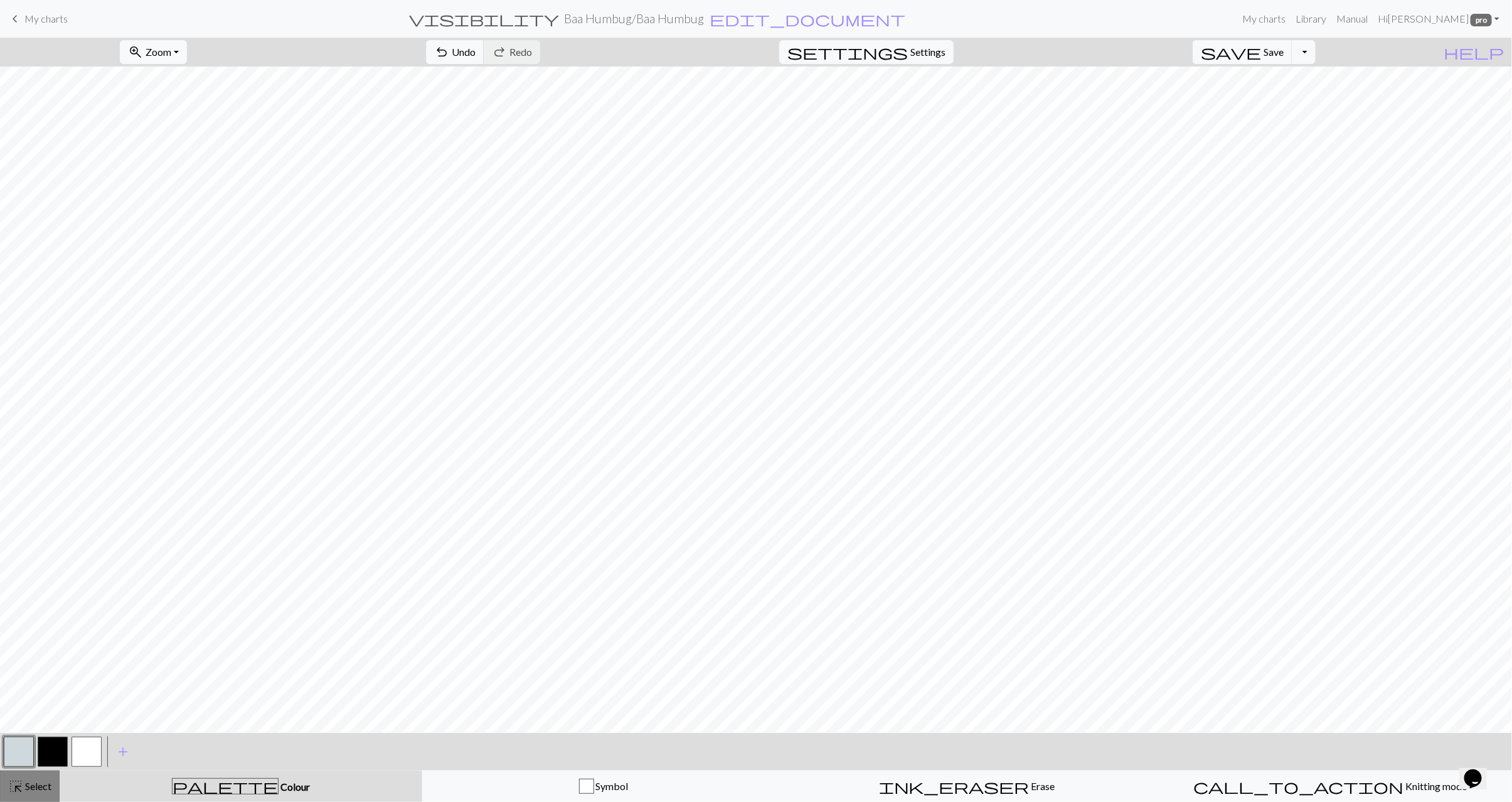
click at [29, 788] on span "Select" at bounding box center [37, 786] width 28 height 12
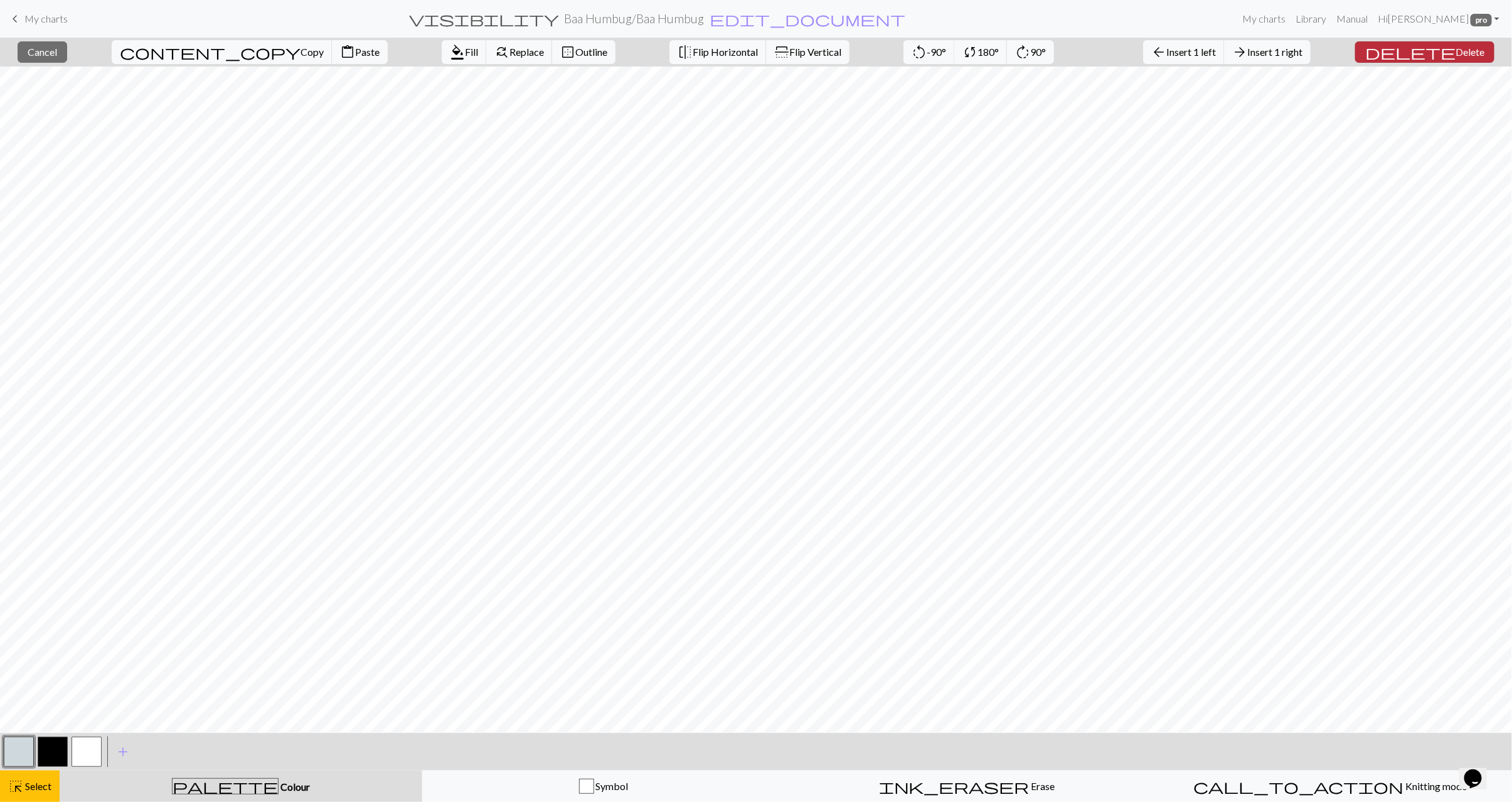
click at [1460, 52] on span "Delete" at bounding box center [1470, 52] width 29 height 12
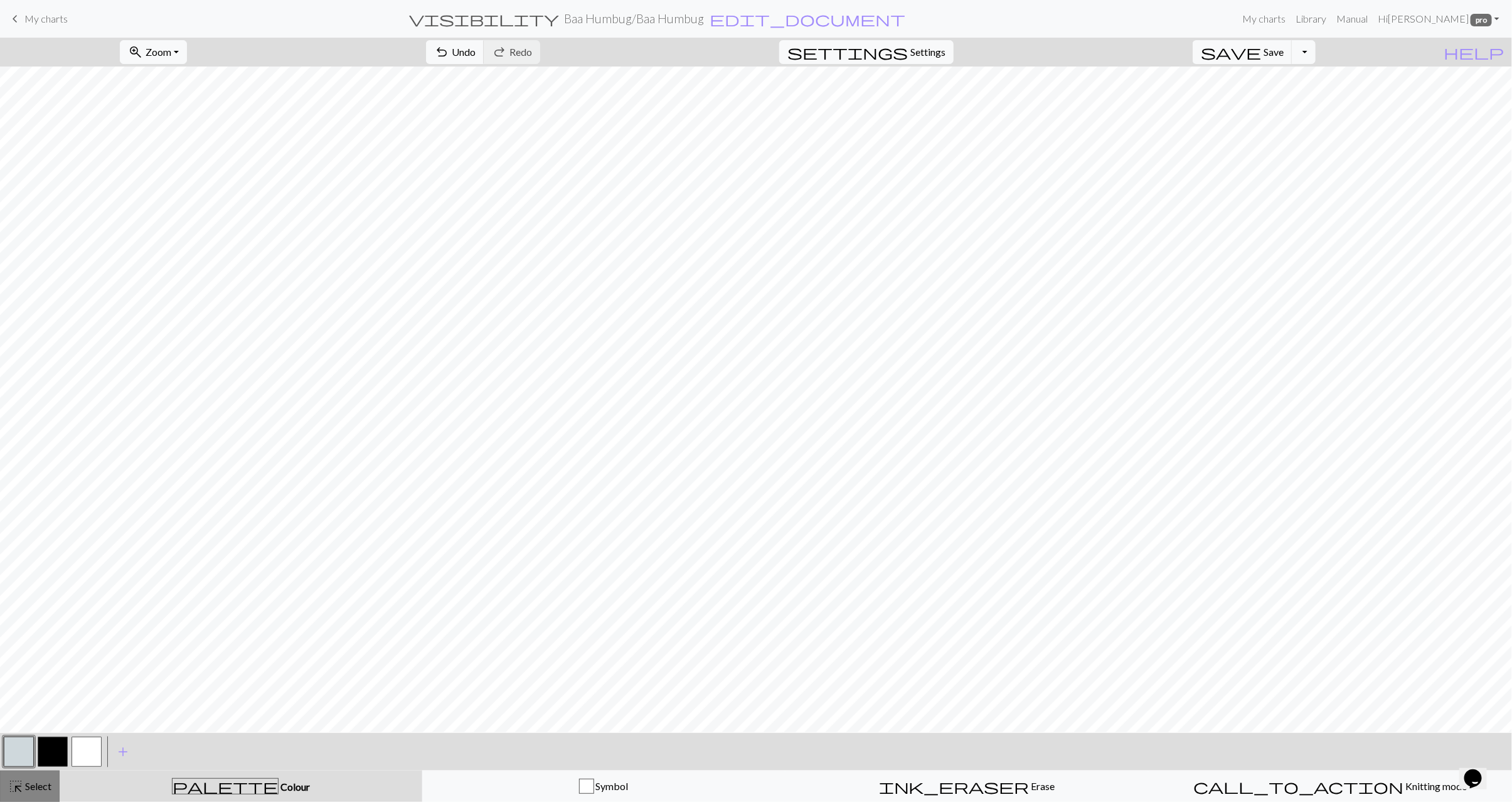
click at [29, 782] on span "Select" at bounding box center [37, 786] width 28 height 12
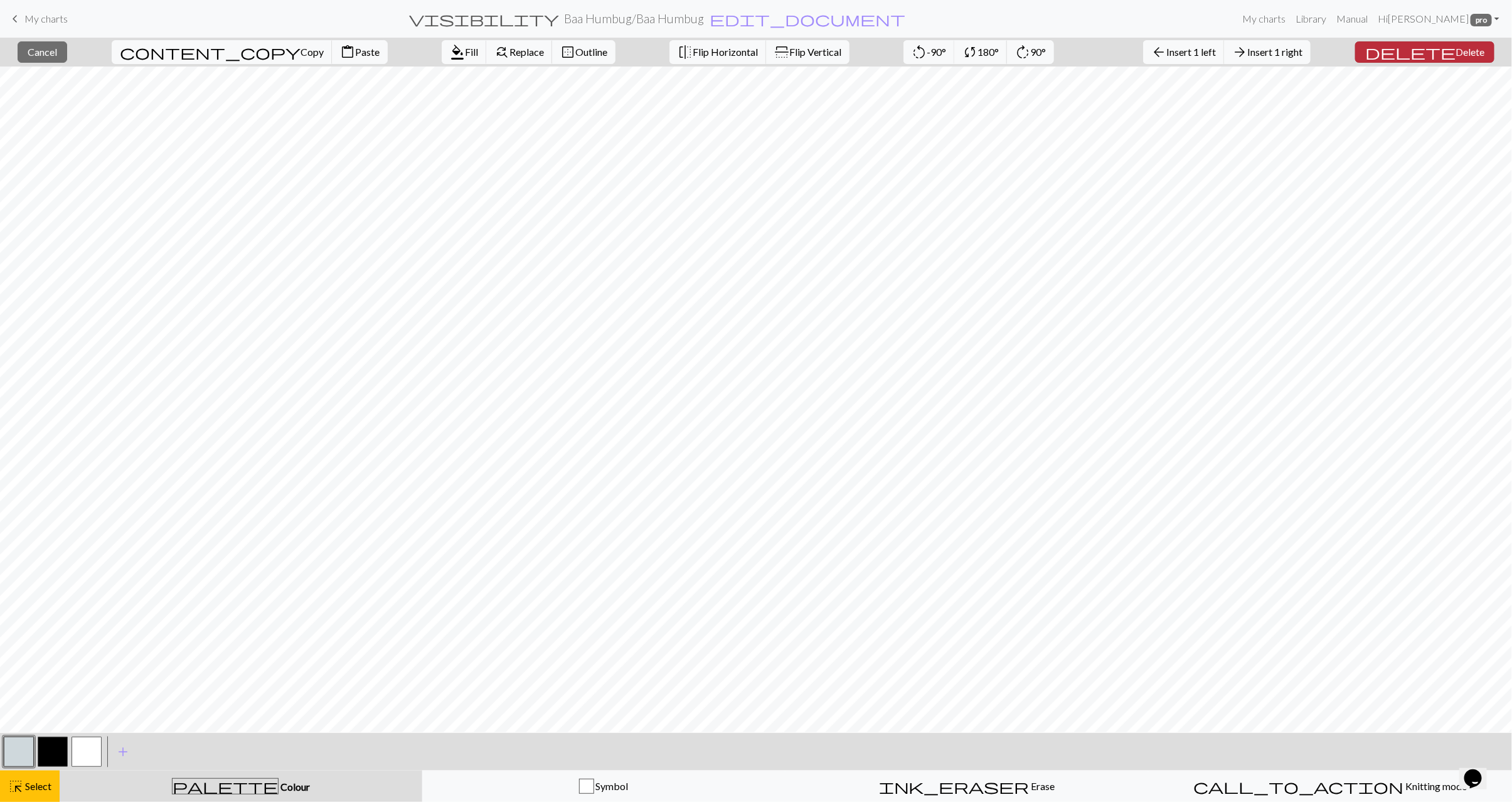
click at [1470, 54] on span "Delete" at bounding box center [1470, 52] width 29 height 12
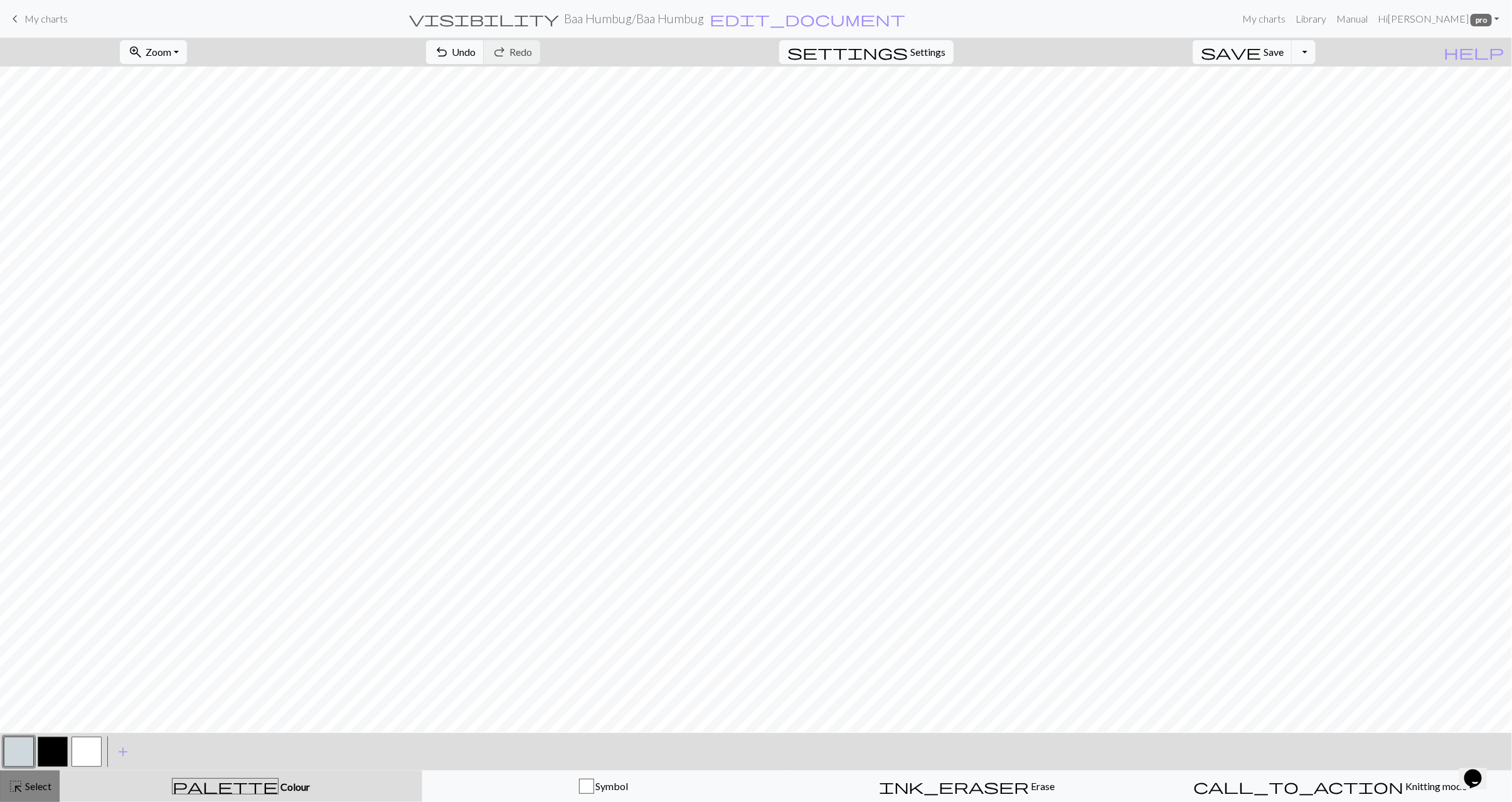
click at [34, 790] on span "Select" at bounding box center [37, 786] width 28 height 12
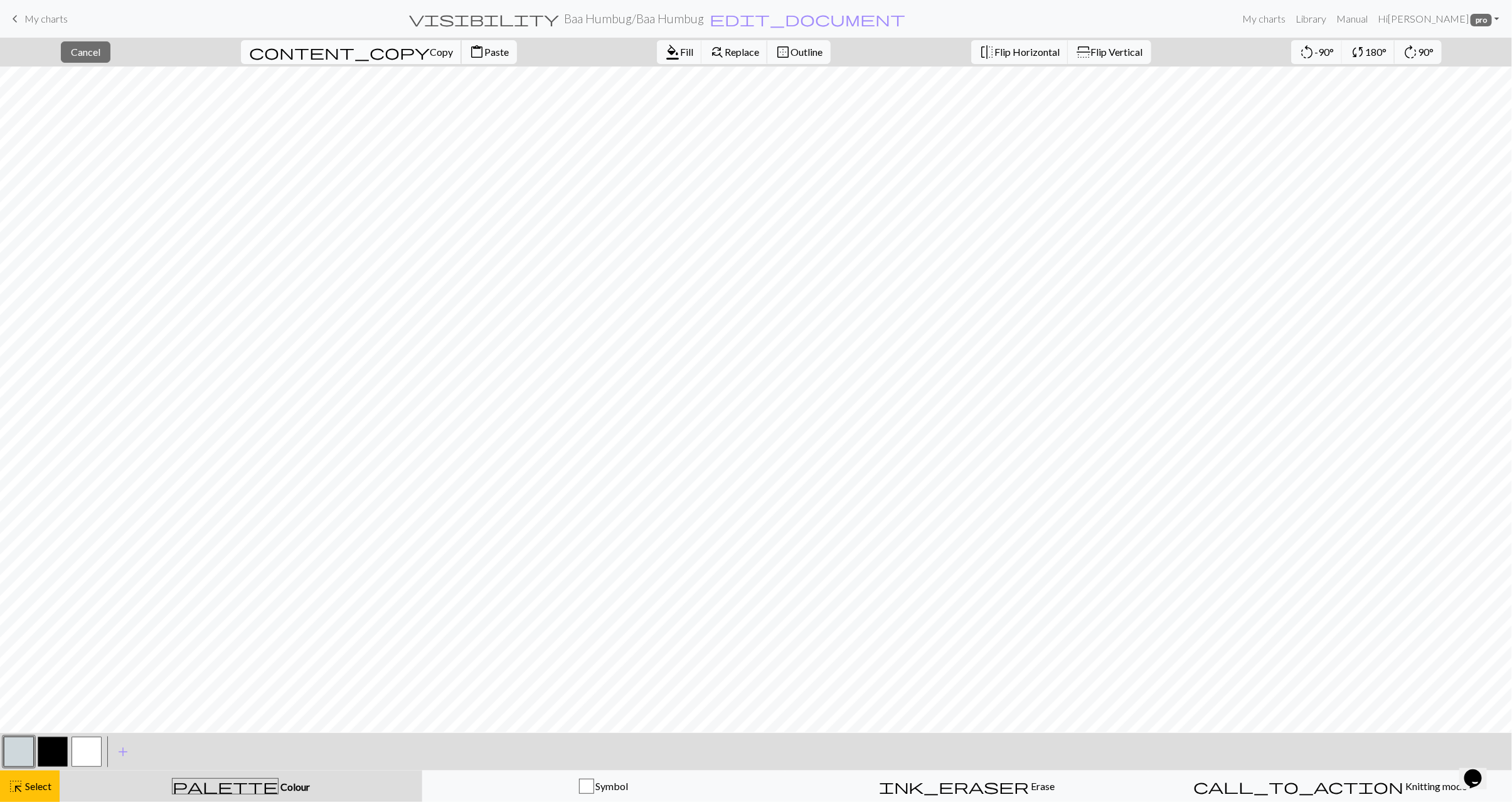
click at [430, 58] on span "Copy" at bounding box center [441, 52] width 23 height 12
click at [484, 57] on span "Paste" at bounding box center [497, 52] width 25 height 12
click at [484, 53] on span "Paste" at bounding box center [497, 52] width 25 height 12
click at [484, 55] on span "Paste" at bounding box center [497, 52] width 25 height 12
drag, startPoint x: 369, startPoint y: 52, endPoint x: 393, endPoint y: 61, distance: 25.6
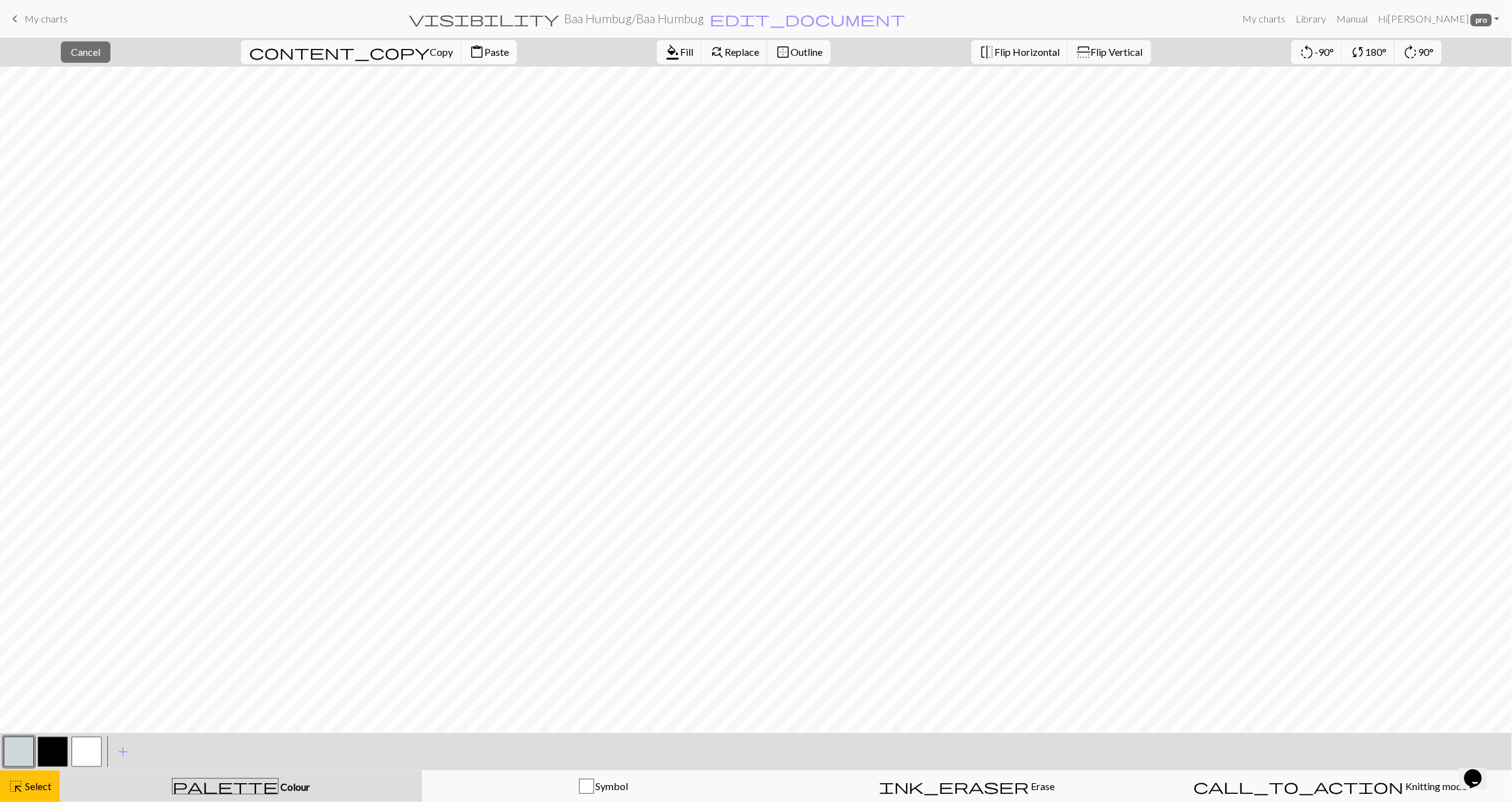
click at [484, 52] on span "Paste" at bounding box center [497, 52] width 25 height 12
click at [430, 47] on span "Copy" at bounding box center [441, 52] width 23 height 12
click at [484, 53] on span "Paste" at bounding box center [497, 52] width 25 height 12
click at [42, 788] on span "Select" at bounding box center [37, 786] width 28 height 12
click at [15, 789] on span "highlight_alt" at bounding box center [15, 787] width 15 height 17
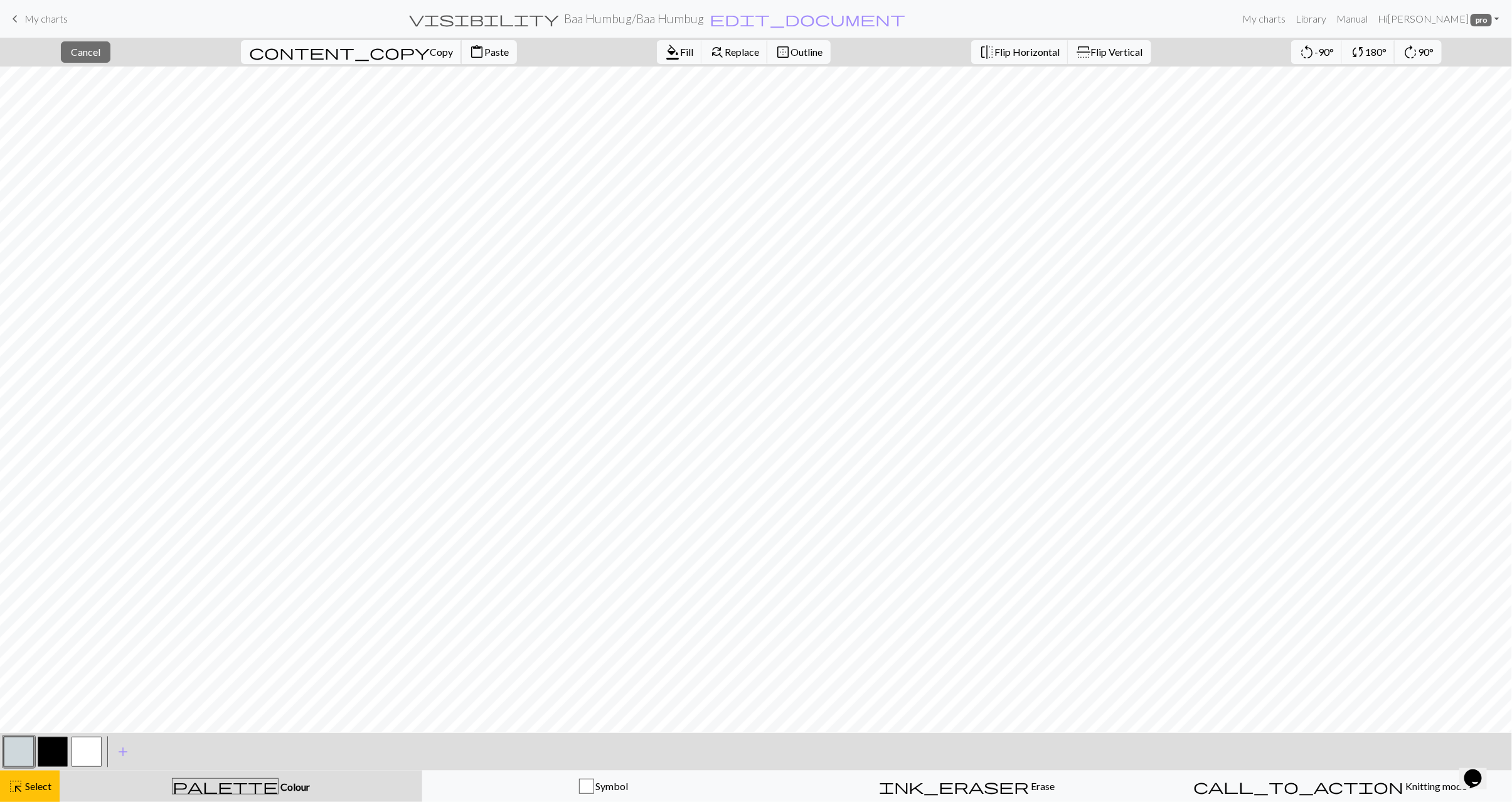
click at [430, 52] on span "Copy" at bounding box center [441, 52] width 23 height 12
click at [484, 50] on span "Paste" at bounding box center [497, 52] width 25 height 12
click at [50, 780] on span "Select" at bounding box center [37, 786] width 28 height 12
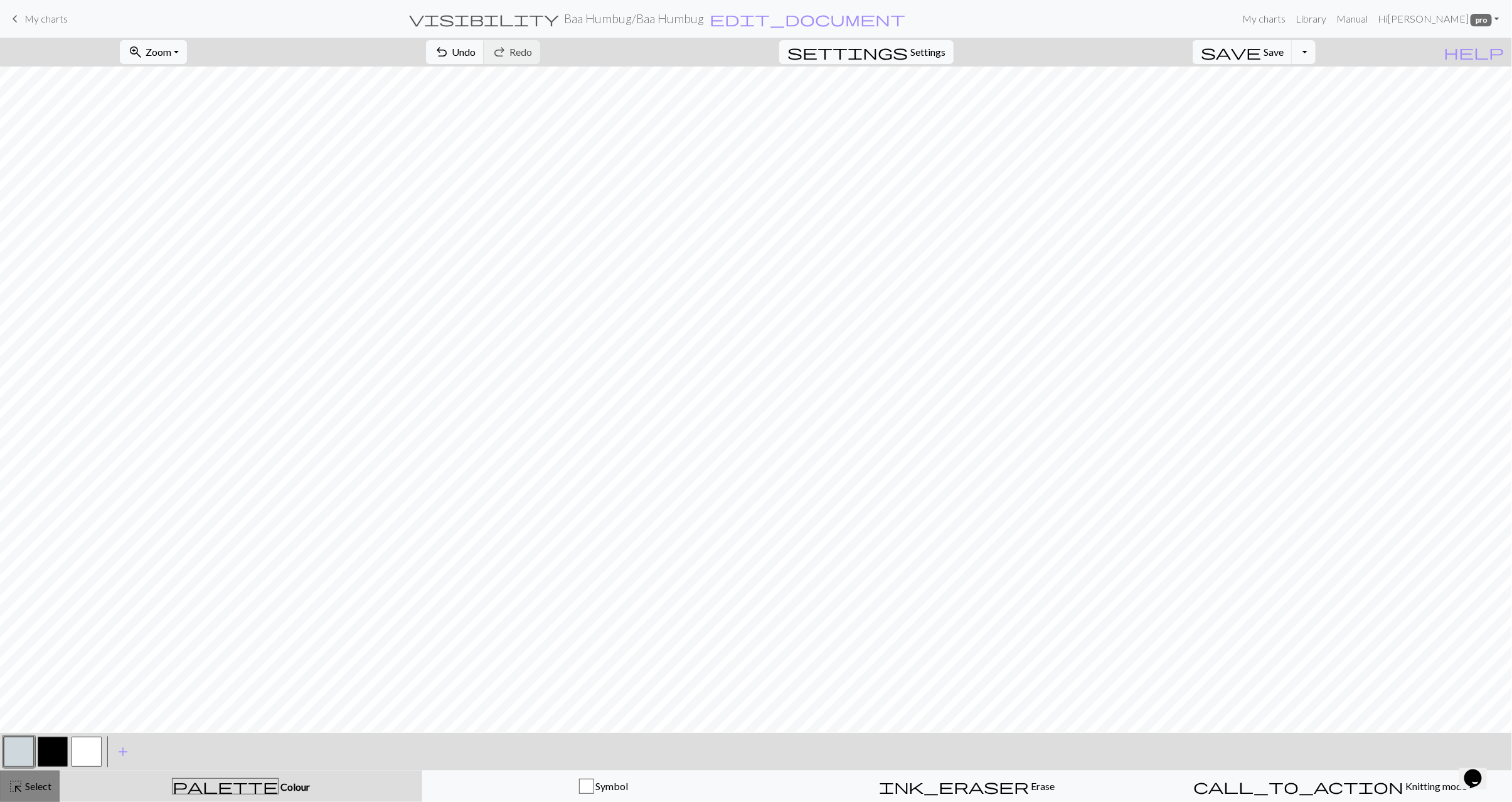
click at [23, 784] on span "Select" at bounding box center [37, 786] width 28 height 12
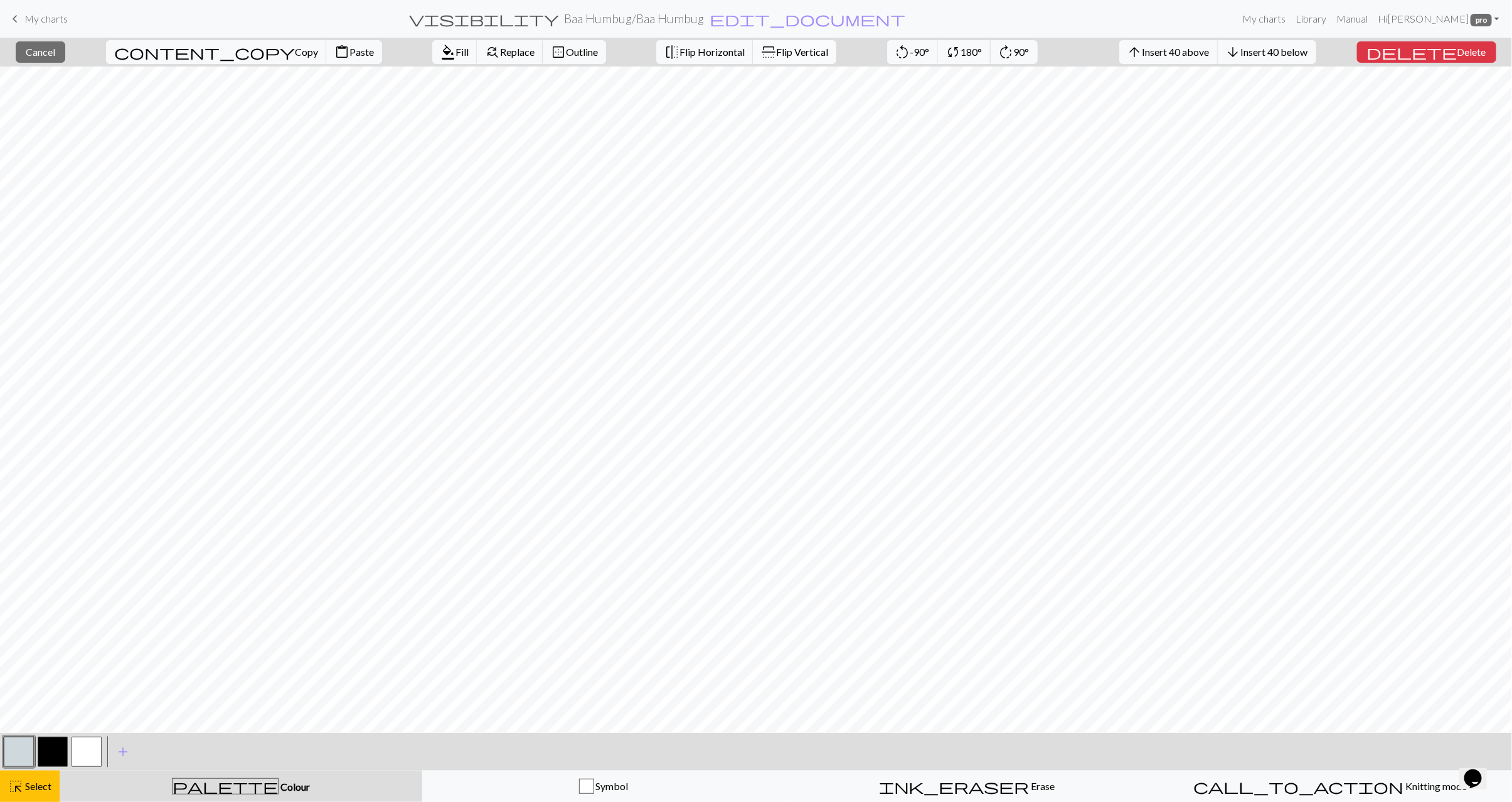
click at [776, 54] on span "Flip Vertical" at bounding box center [803, 52] width 52 height 12
click at [36, 779] on div "highlight_alt Select Select" at bounding box center [29, 786] width 43 height 15
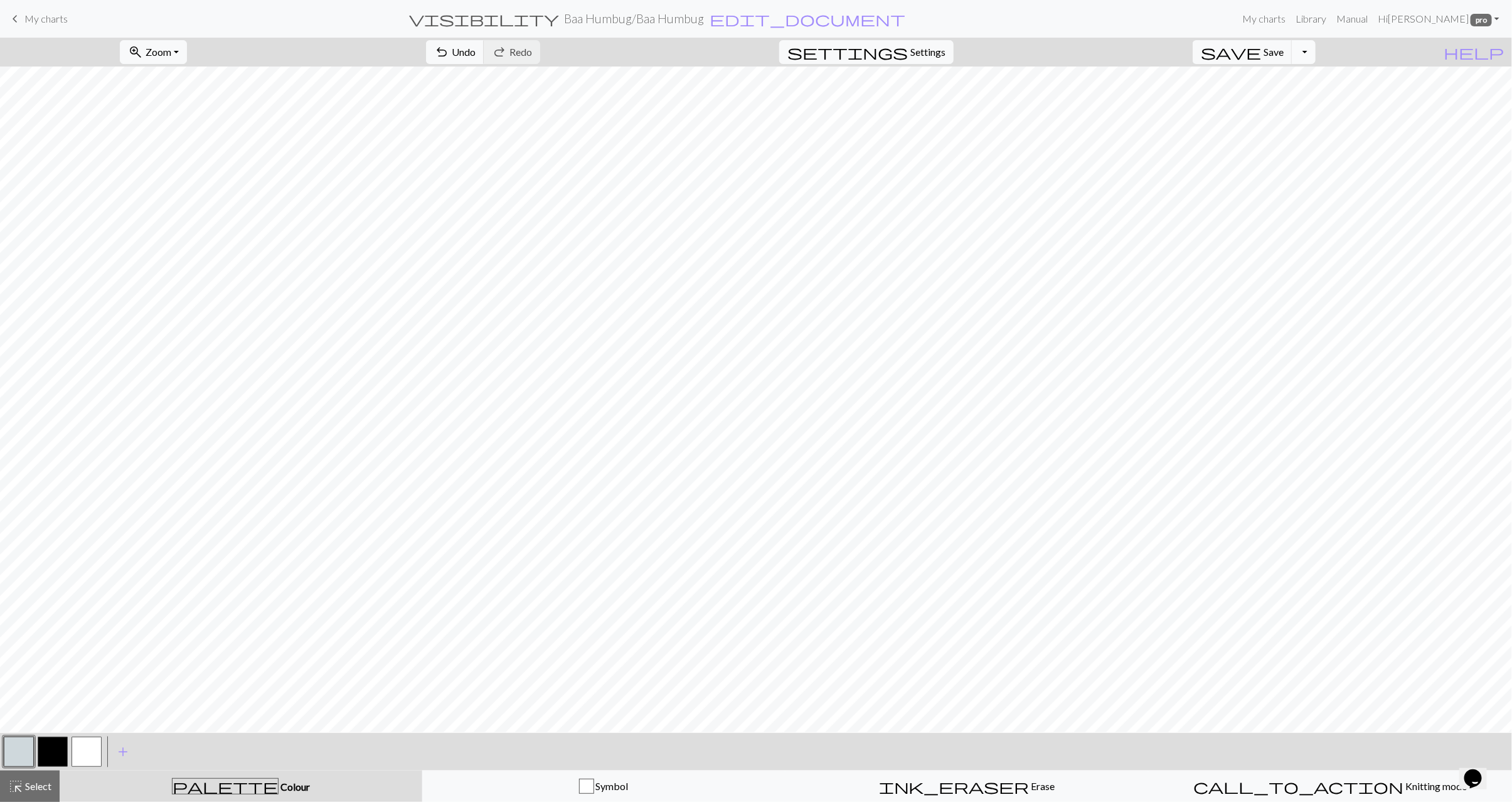
click at [1316, 57] on button "Toggle Dropdown" at bounding box center [1304, 52] width 24 height 24
click at [1279, 97] on button "save_alt Download" at bounding box center [1212, 101] width 207 height 20
click at [741, 39] on button "Download" at bounding box center [726, 41] width 61 height 24
click at [52, 20] on span "My charts" at bounding box center [46, 18] width 43 height 12
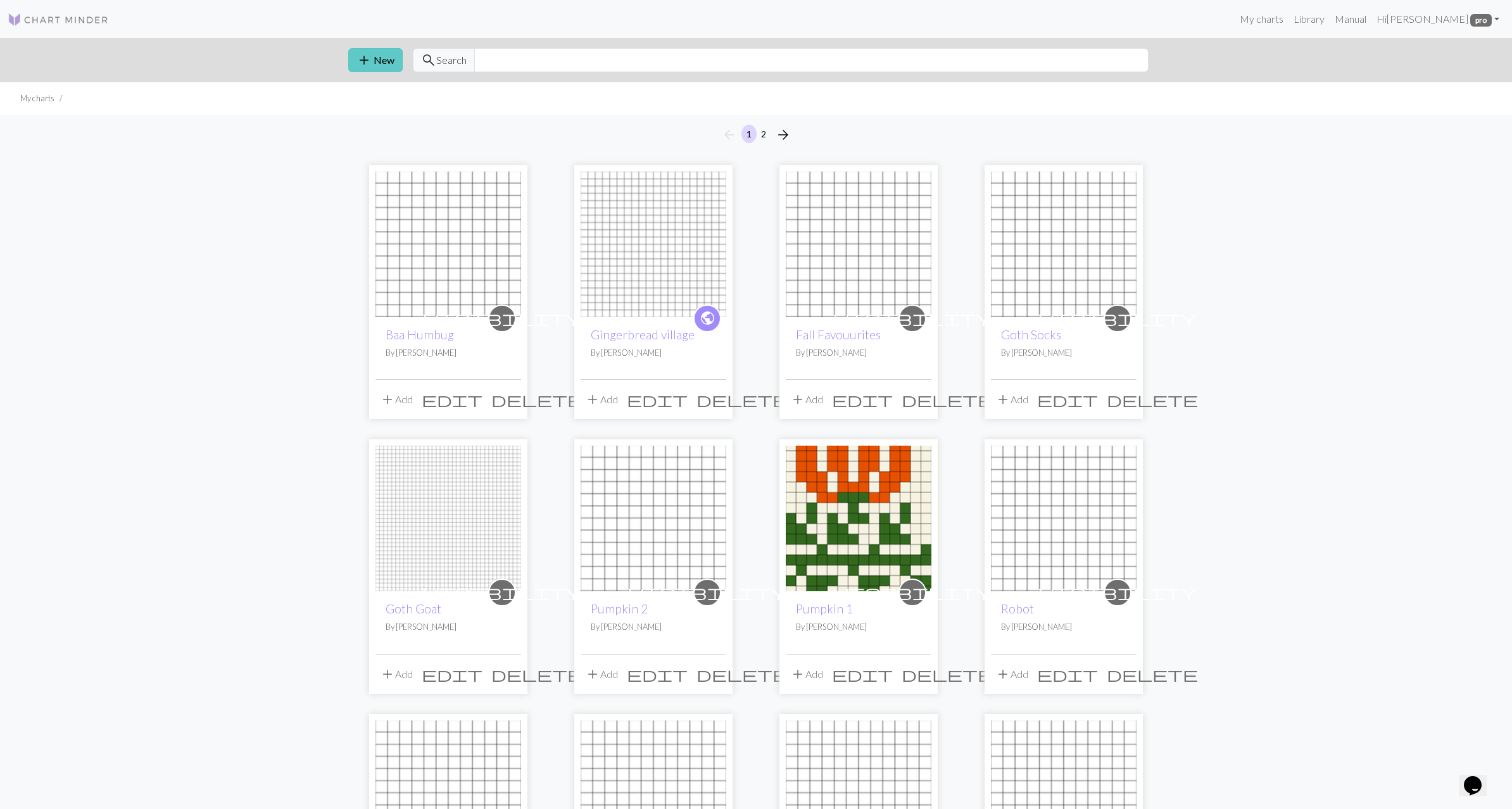
click at [370, 58] on span "add" at bounding box center [364, 60] width 15 height 18
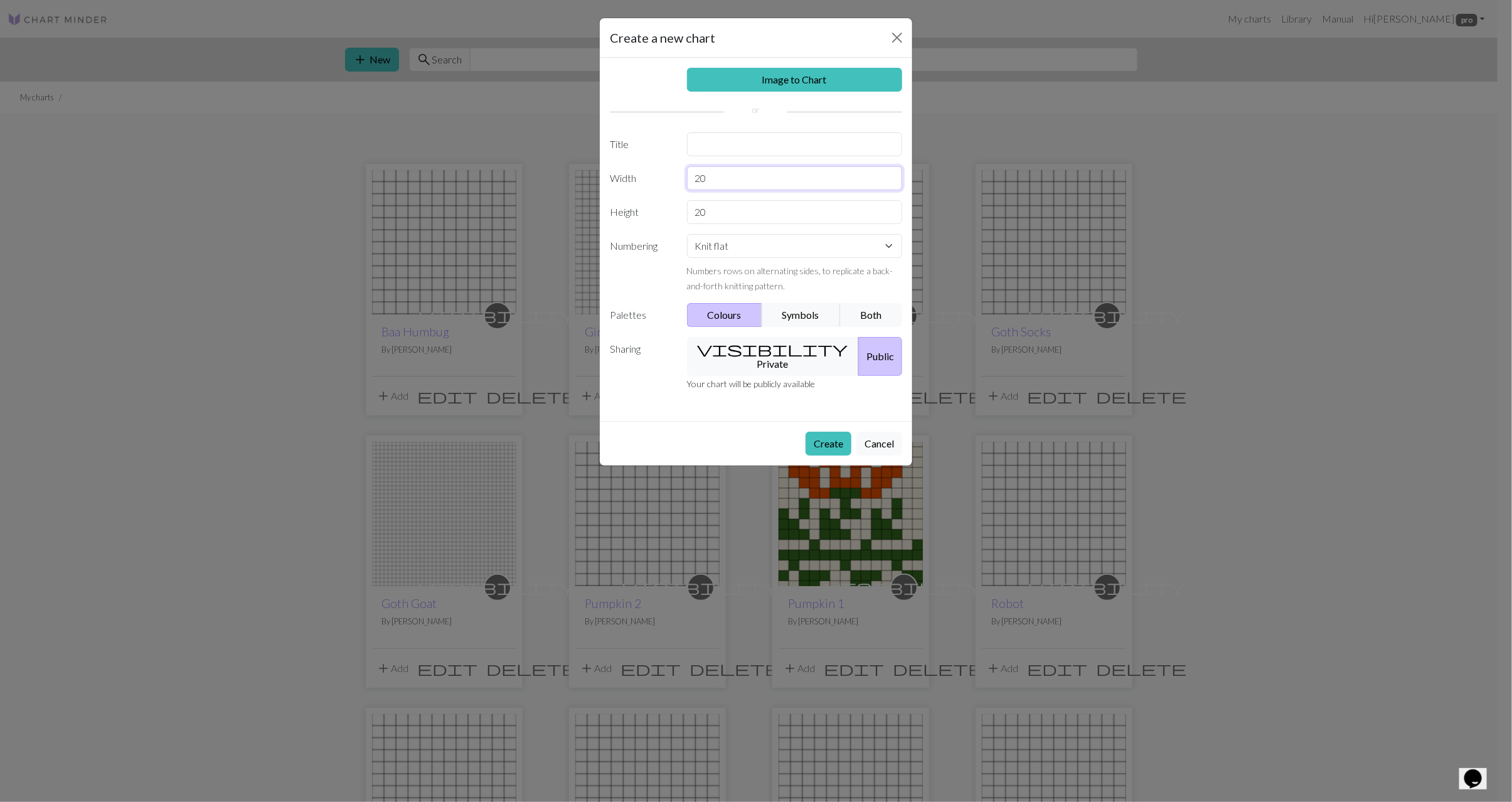
drag, startPoint x: 720, startPoint y: 171, endPoint x: 664, endPoint y: 171, distance: 56.0
click at [664, 171] on div "Width 20" at bounding box center [756, 178] width 307 height 24
drag, startPoint x: 725, startPoint y: 180, endPoint x: 645, endPoint y: 180, distance: 80.0
click at [645, 180] on div "Width 20" at bounding box center [756, 178] width 307 height 24
type input "36"
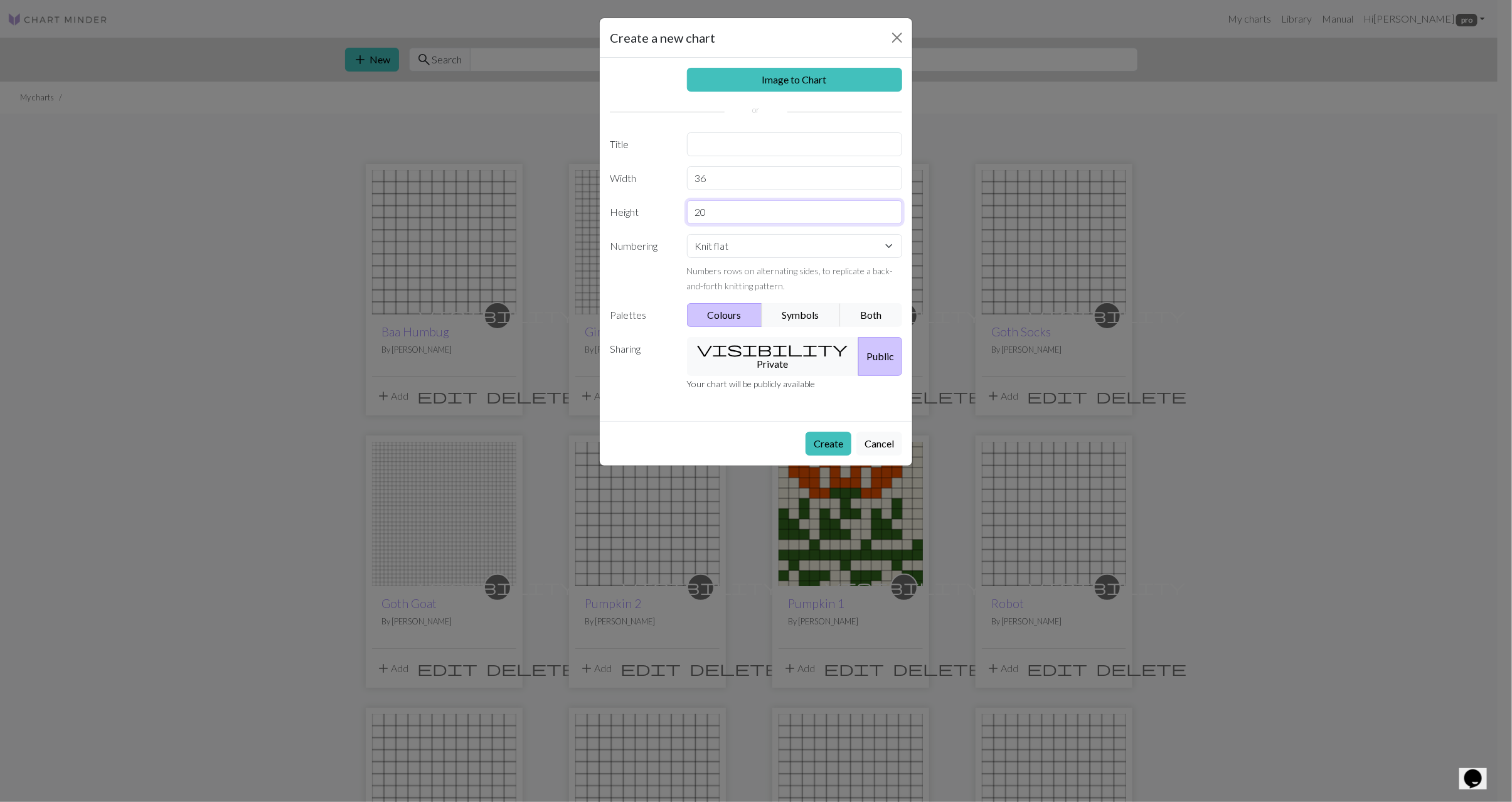
drag, startPoint x: 732, startPoint y: 216, endPoint x: 648, endPoint y: 208, distance: 84.4
click at [648, 208] on div "Height 20" at bounding box center [756, 212] width 307 height 24
type input "40"
click at [740, 140] on input "text" at bounding box center [795, 144] width 216 height 24
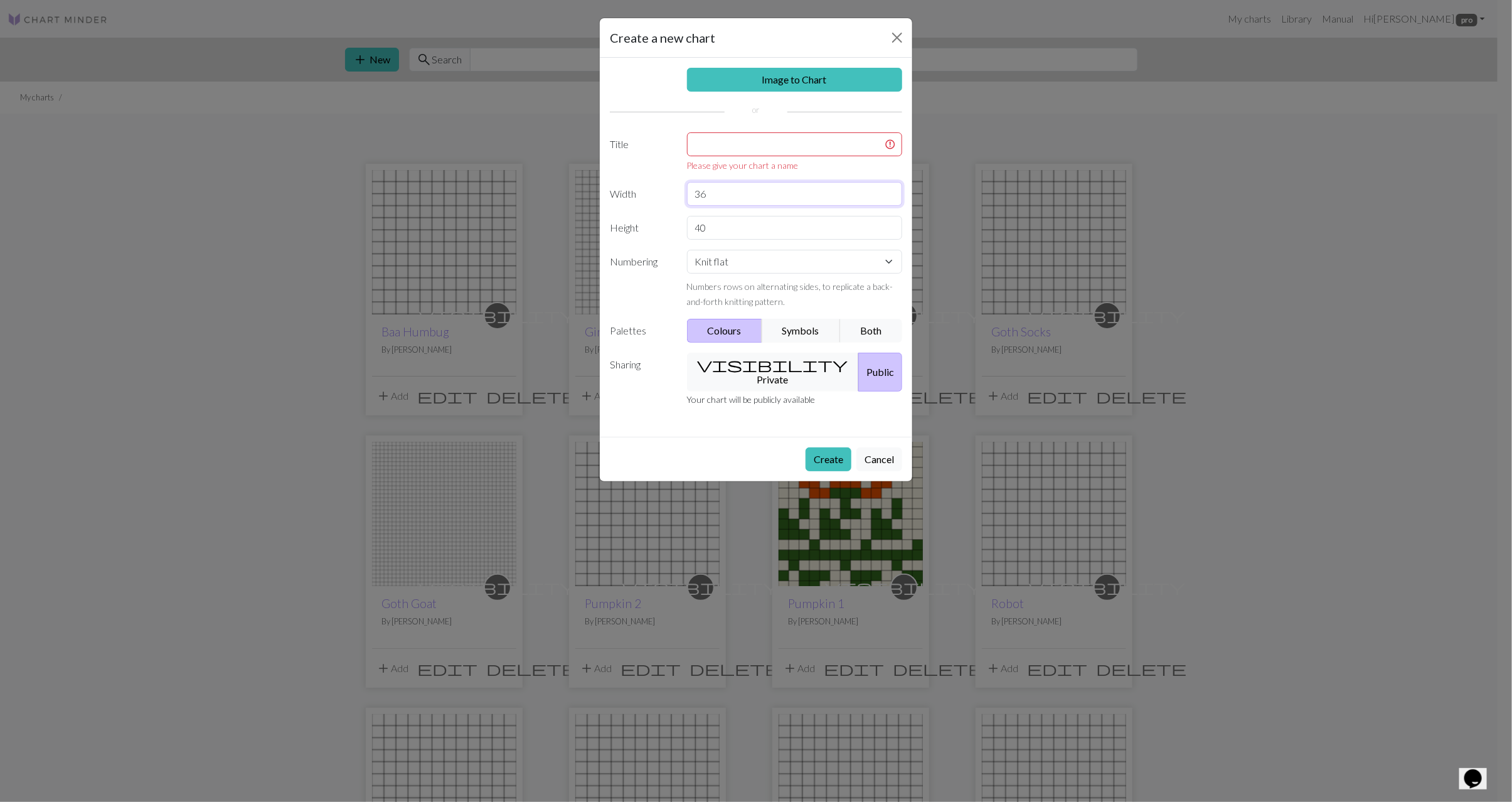
drag, startPoint x: 716, startPoint y: 178, endPoint x: 651, endPoint y: 177, distance: 65.0
click at [653, 175] on div "Image to Chart Title Please give your chart a name Width 36 Height 40 Numbering…" at bounding box center [756, 247] width 312 height 379
drag, startPoint x: 734, startPoint y: 205, endPoint x: 677, endPoint y: 197, distance: 57.6
click at [677, 197] on div "Width 36" at bounding box center [756, 194] width 307 height 24
type input "12"
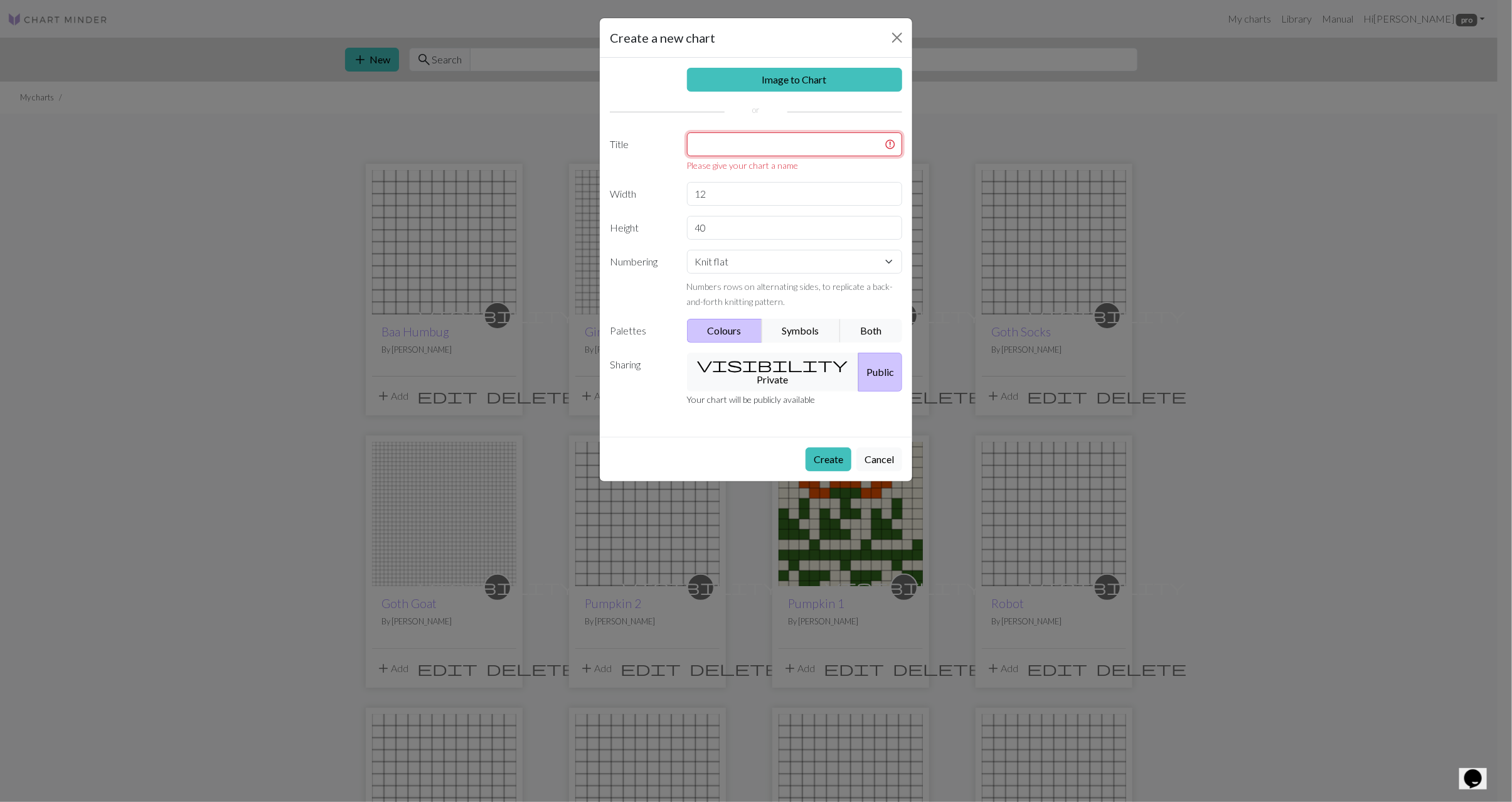
click at [705, 150] on input "text" at bounding box center [795, 144] width 216 height 24
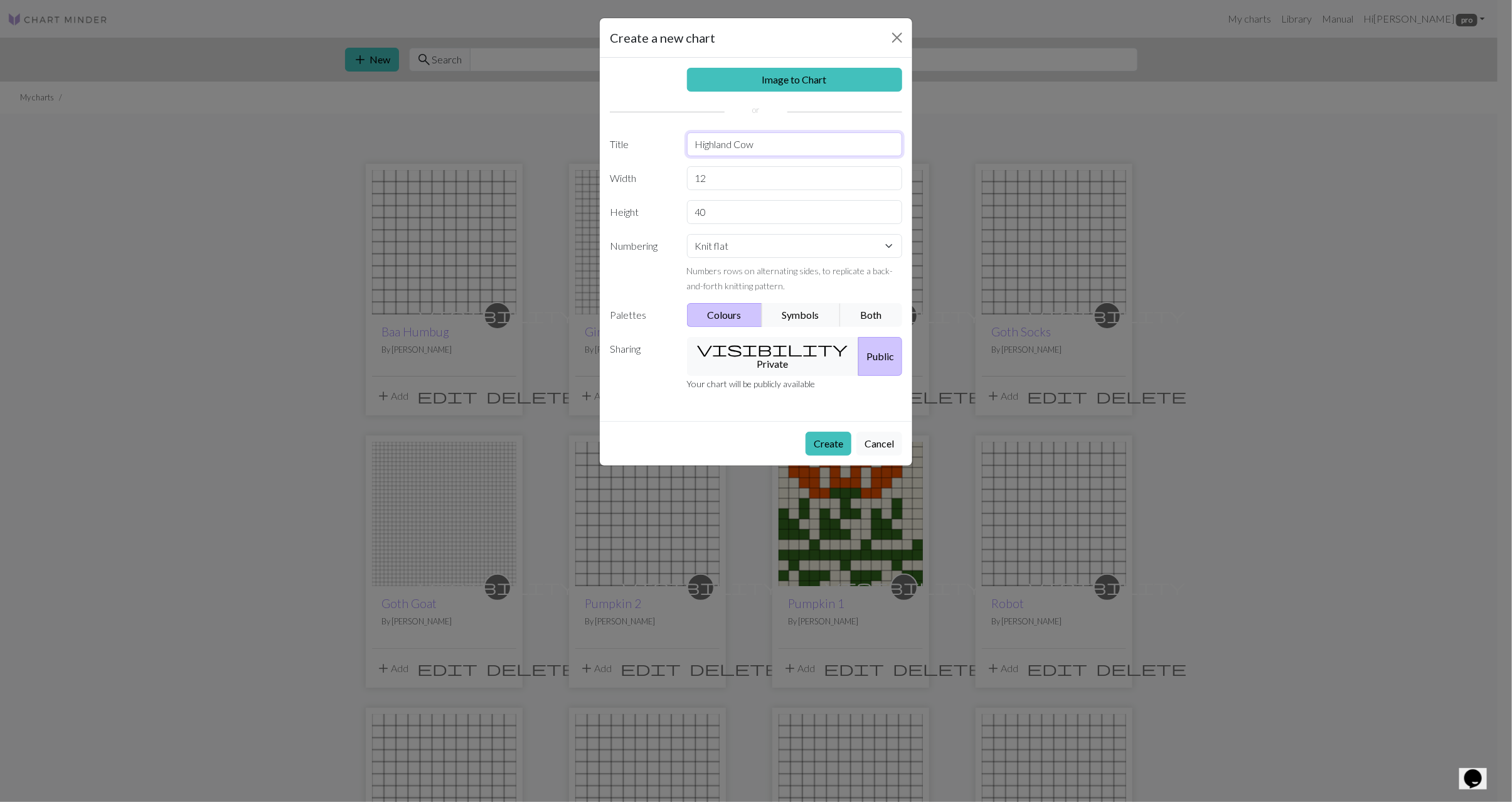
type input "Highland Cow"
click at [741, 252] on select "Knit flat Knit in the round Lace knitting Cross stitch" at bounding box center [795, 245] width 216 height 24
select select "round"
click at [687, 237] on select "Knit flat Knit in the round Lace knitting Cross stitch" at bounding box center [795, 245] width 216 height 24
click at [760, 353] on button "visibility Private" at bounding box center [773, 356] width 173 height 39
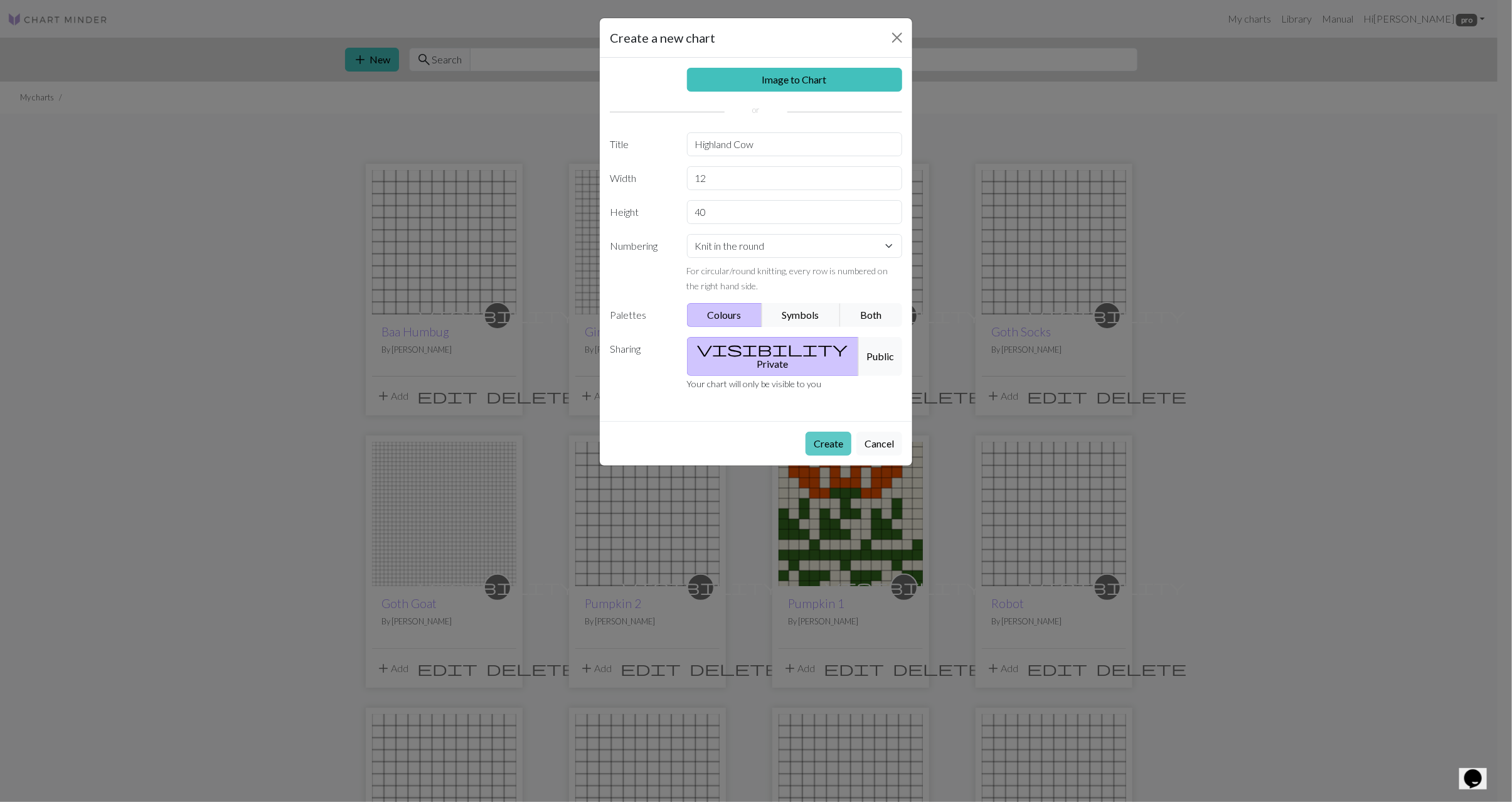
click at [823, 432] on button "Create" at bounding box center [828, 444] width 46 height 24
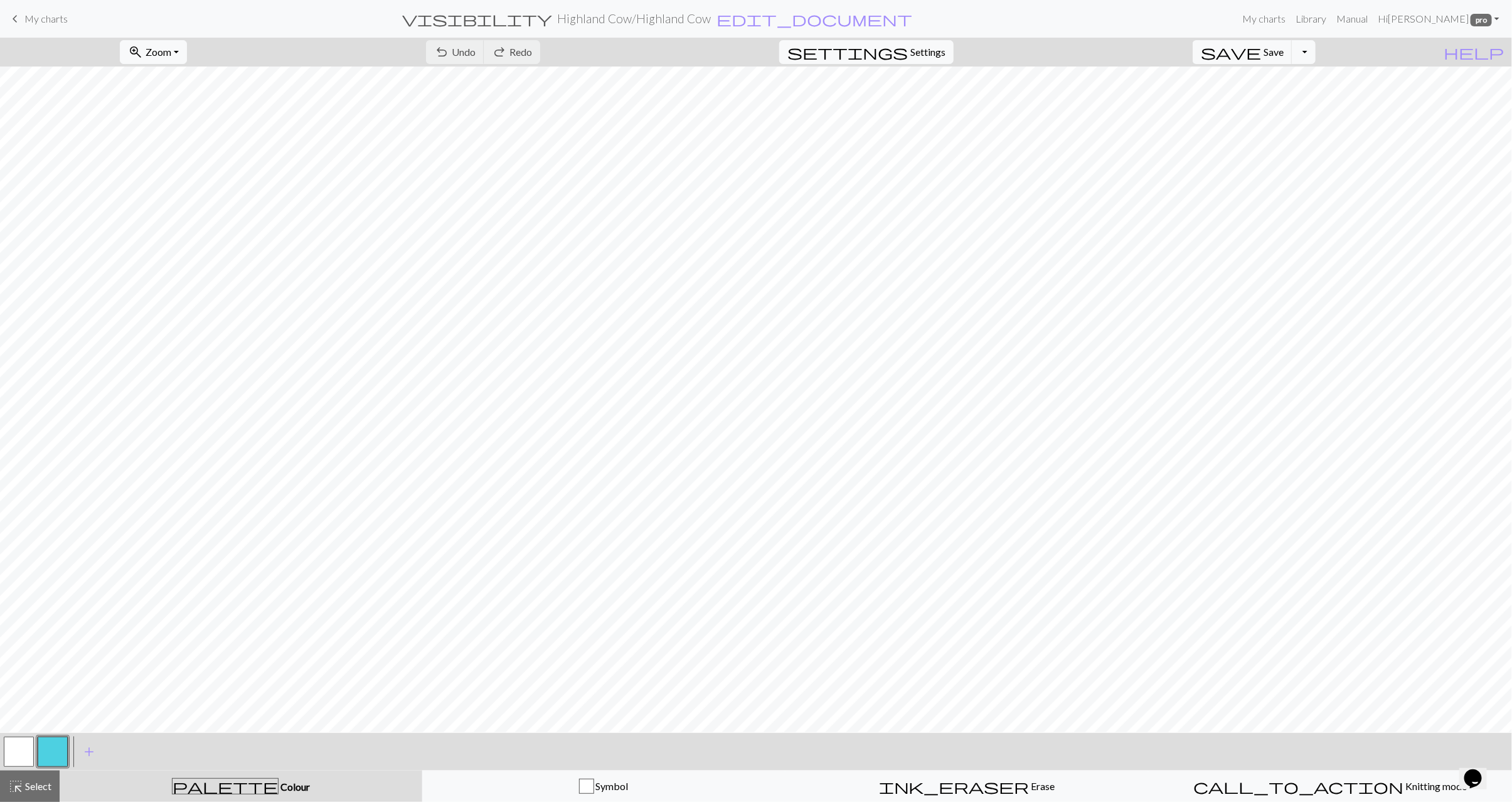
click at [21, 755] on button "button" at bounding box center [18, 752] width 30 height 30
click at [11, 755] on button "button" at bounding box center [18, 752] width 30 height 30
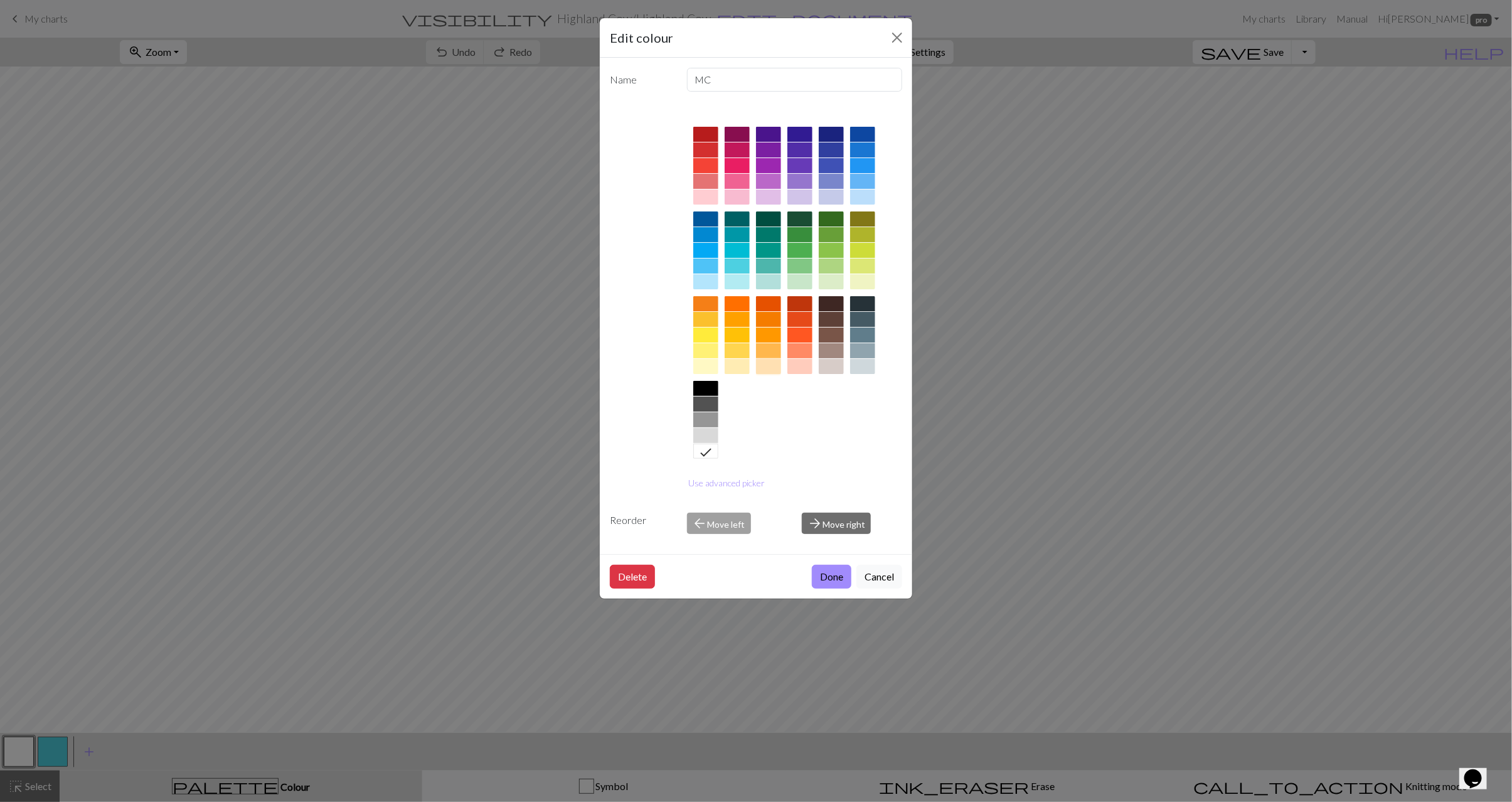
click at [763, 369] on div at bounding box center [768, 366] width 25 height 15
click at [723, 479] on button "Use advanced picker" at bounding box center [727, 483] width 88 height 20
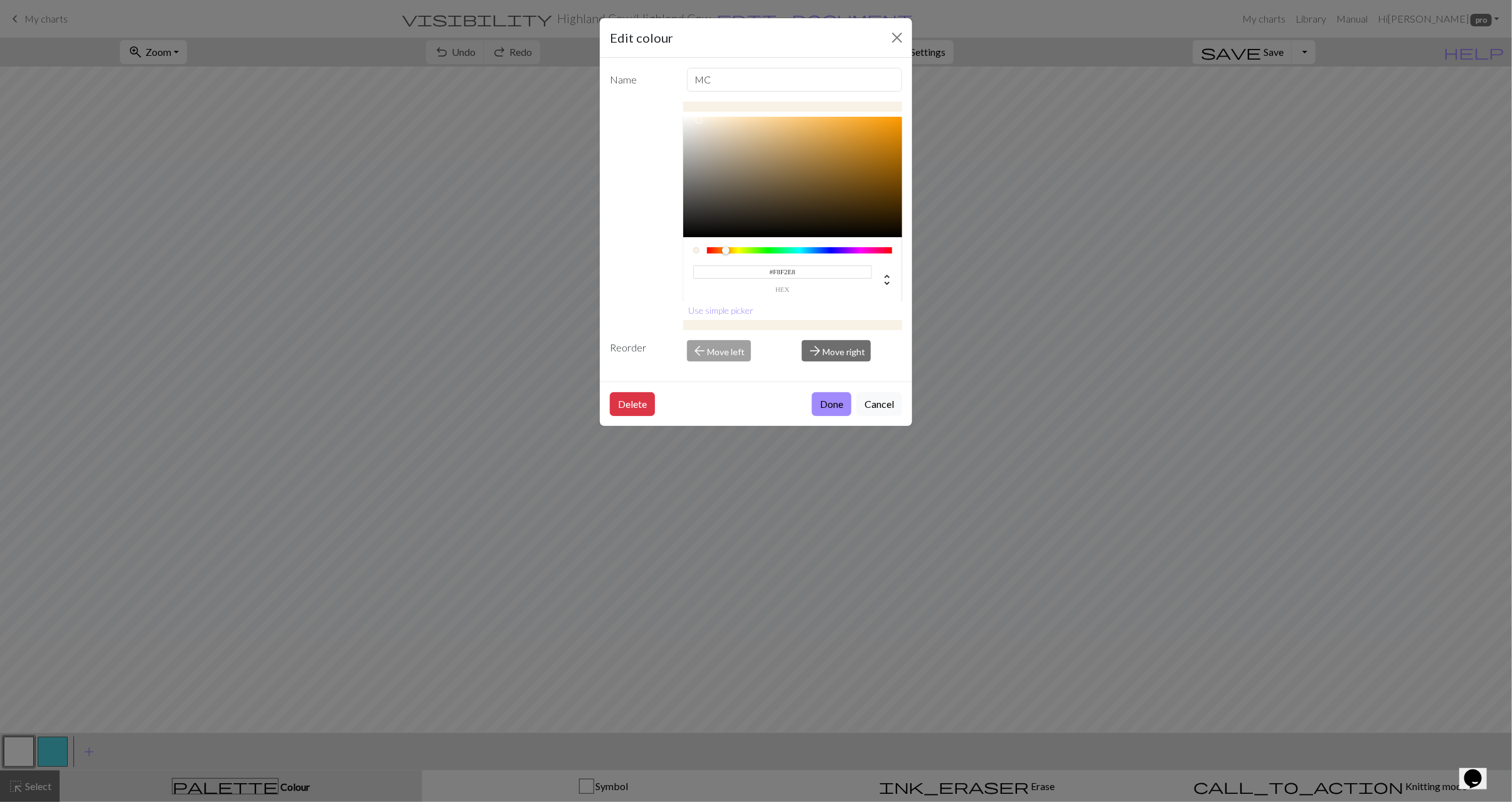
type input "#F7F1E7"
drag, startPoint x: 748, startPoint y: 119, endPoint x: 697, endPoint y: 122, distance: 51.1
click at [697, 122] on div at bounding box center [697, 120] width 7 height 7
click at [832, 401] on button "Done" at bounding box center [832, 404] width 39 height 24
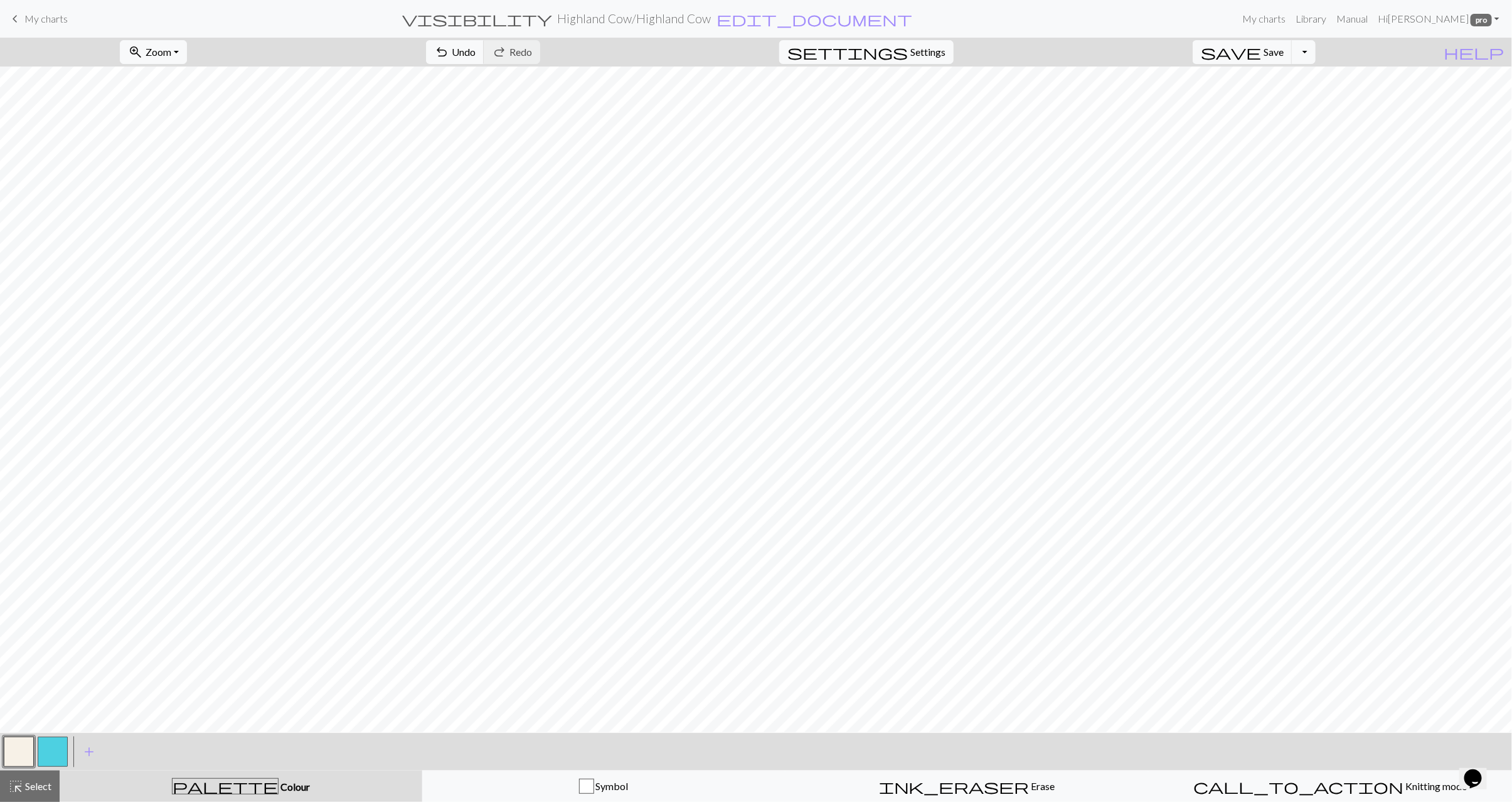
click at [52, 754] on button "button" at bounding box center [52, 752] width 30 height 30
click at [45, 759] on button "button" at bounding box center [52, 752] width 30 height 30
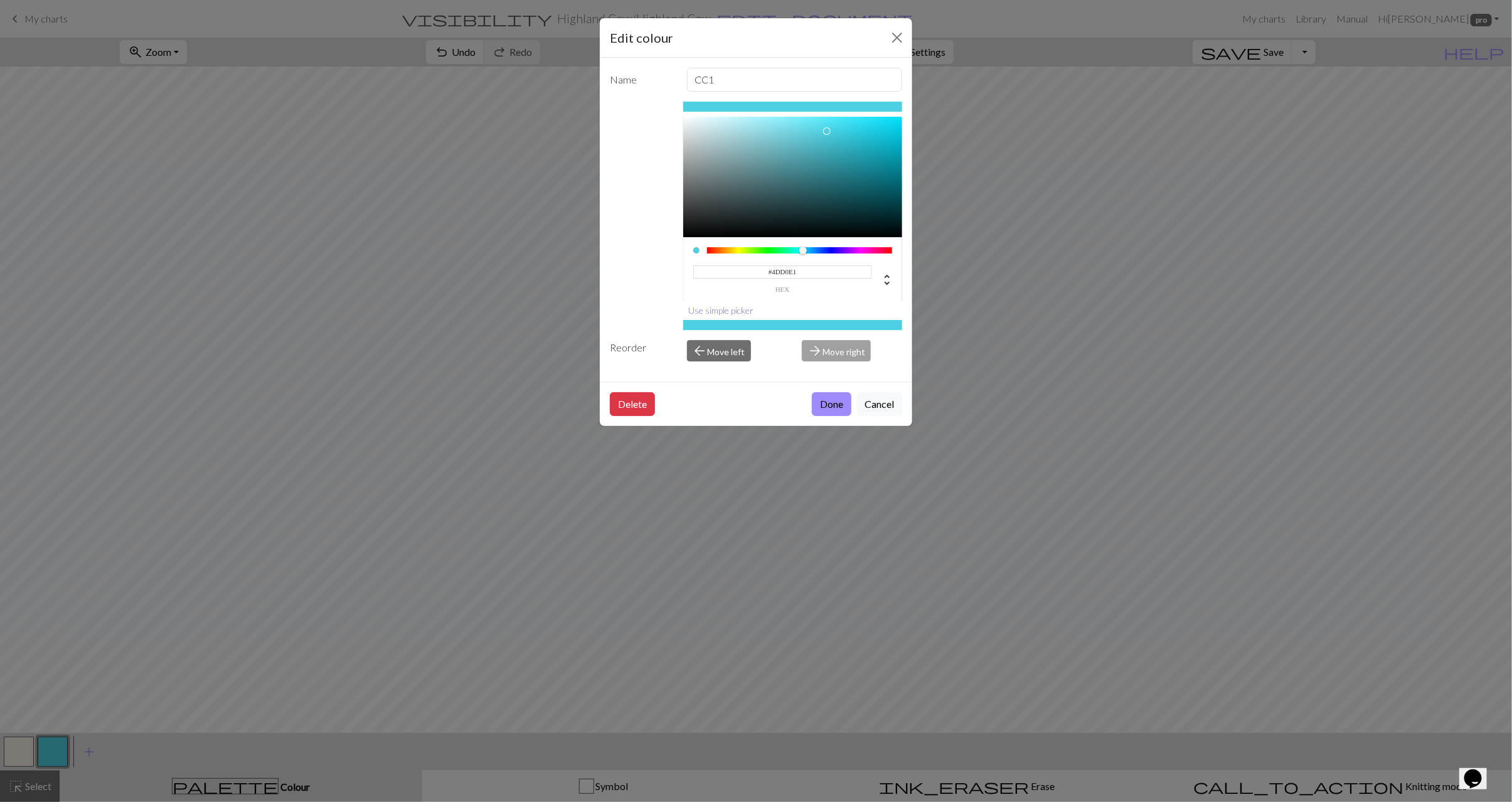
click at [733, 308] on button "Use simple picker" at bounding box center [721, 310] width 76 height 20
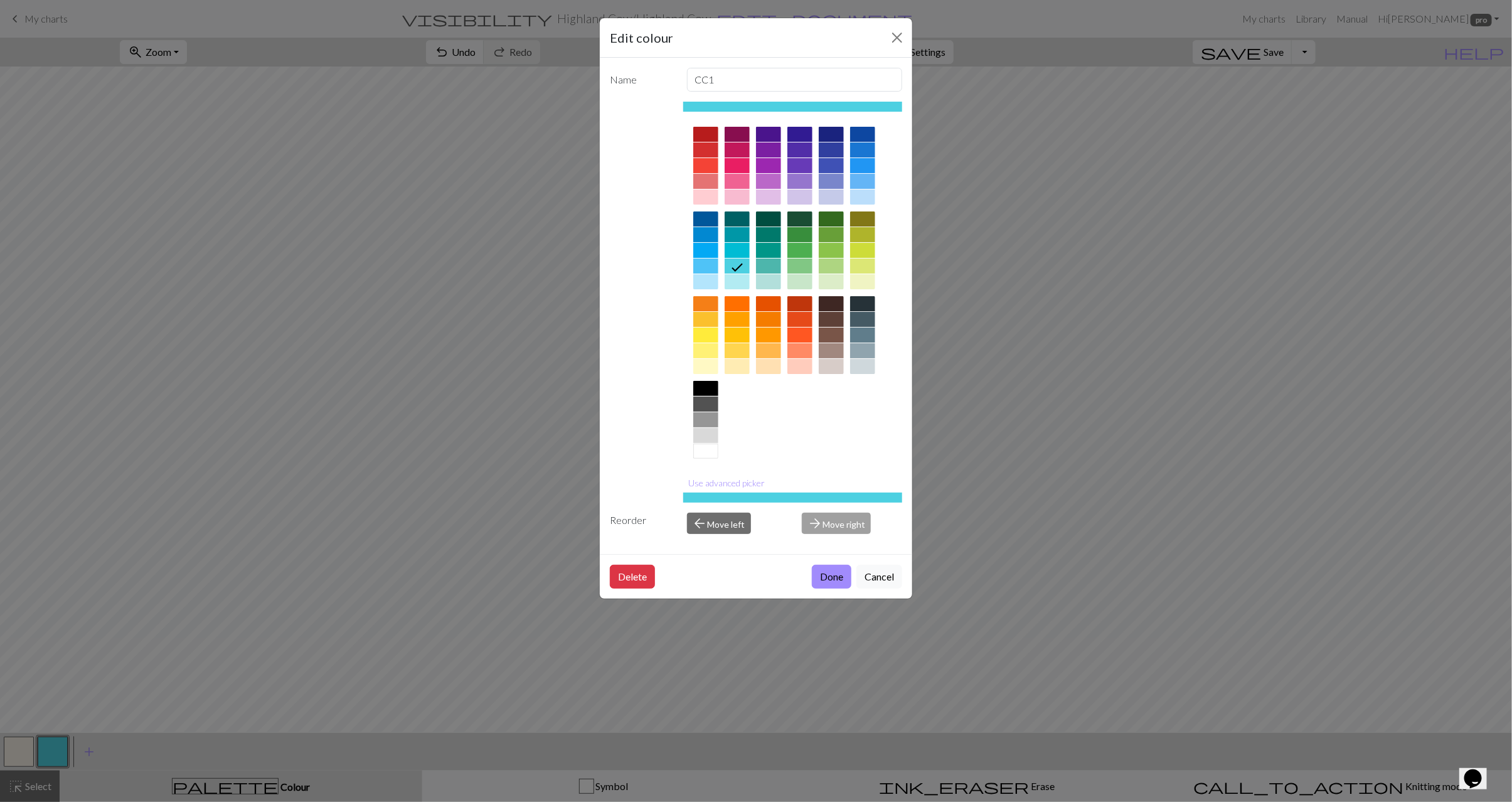
click at [765, 351] on div at bounding box center [768, 350] width 25 height 15
click at [720, 482] on button "Use advanced picker" at bounding box center [727, 483] width 88 height 20
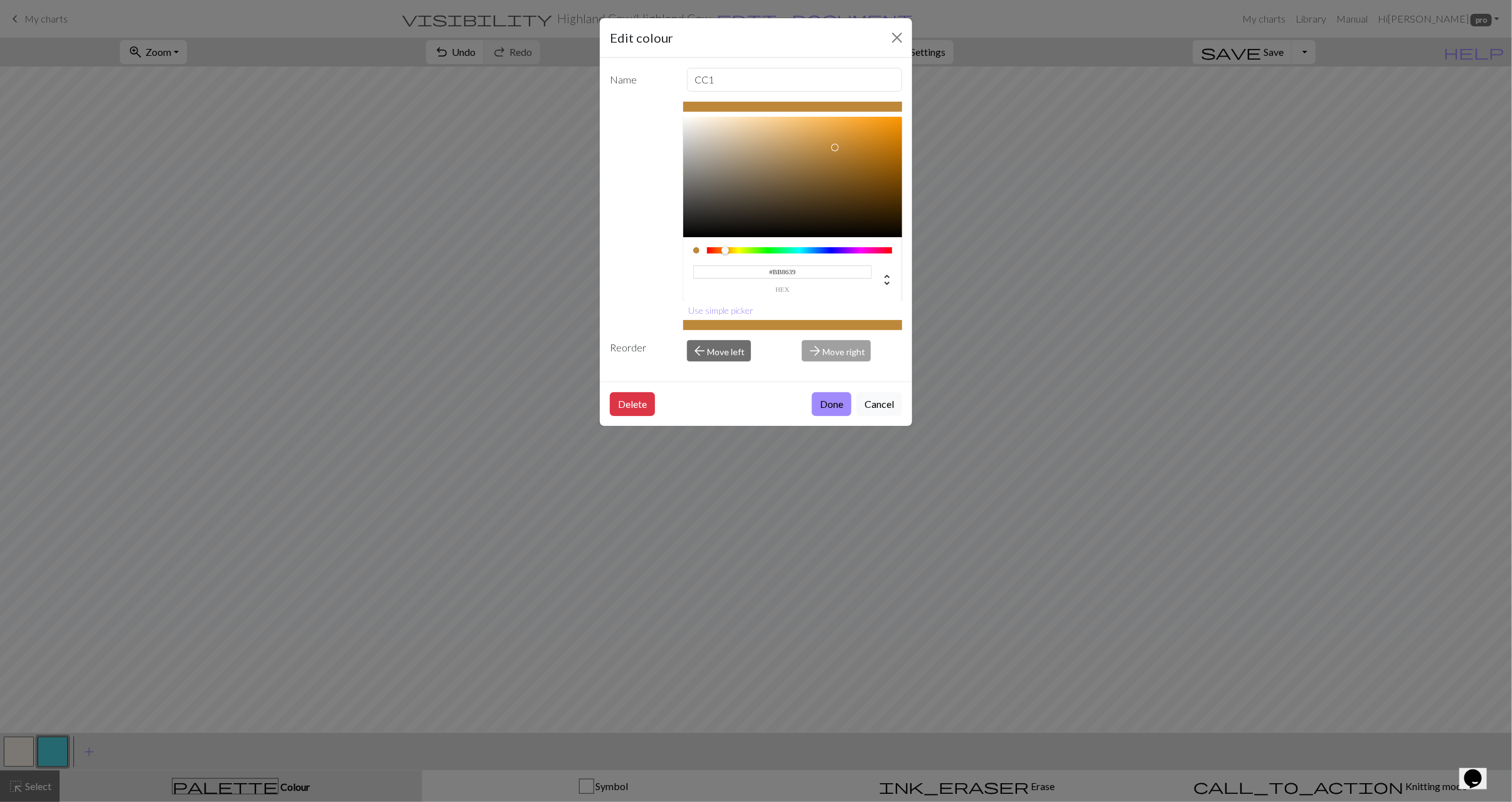
type input "#BA8539"
drag, startPoint x: 835, startPoint y: 120, endPoint x: 835, endPoint y: 152, distance: 32.0
click at [835, 151] on div at bounding box center [835, 147] width 7 height 7
click at [824, 410] on button "Done" at bounding box center [832, 404] width 39 height 24
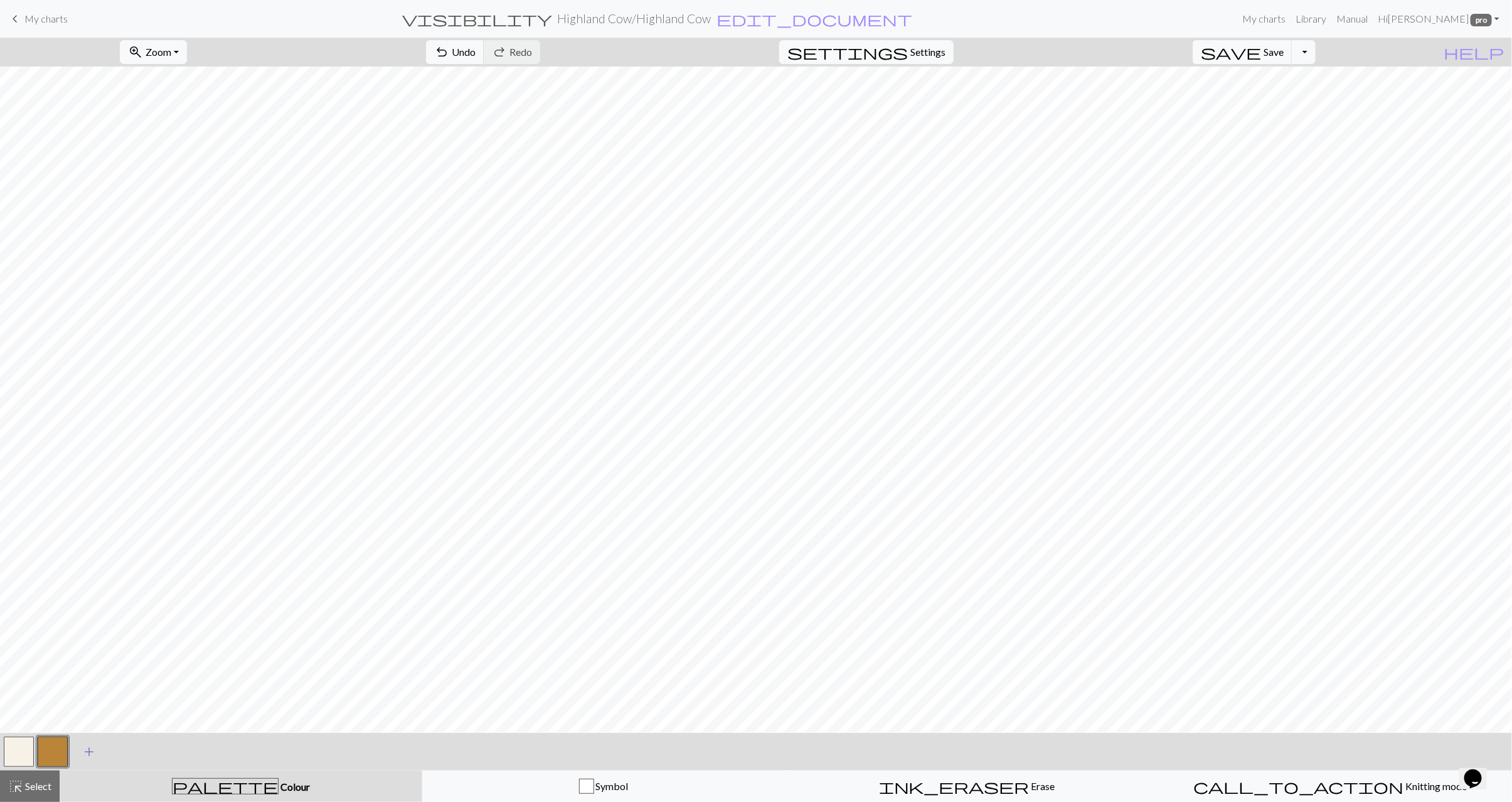
click at [84, 748] on span "add" at bounding box center [89, 752] width 15 height 17
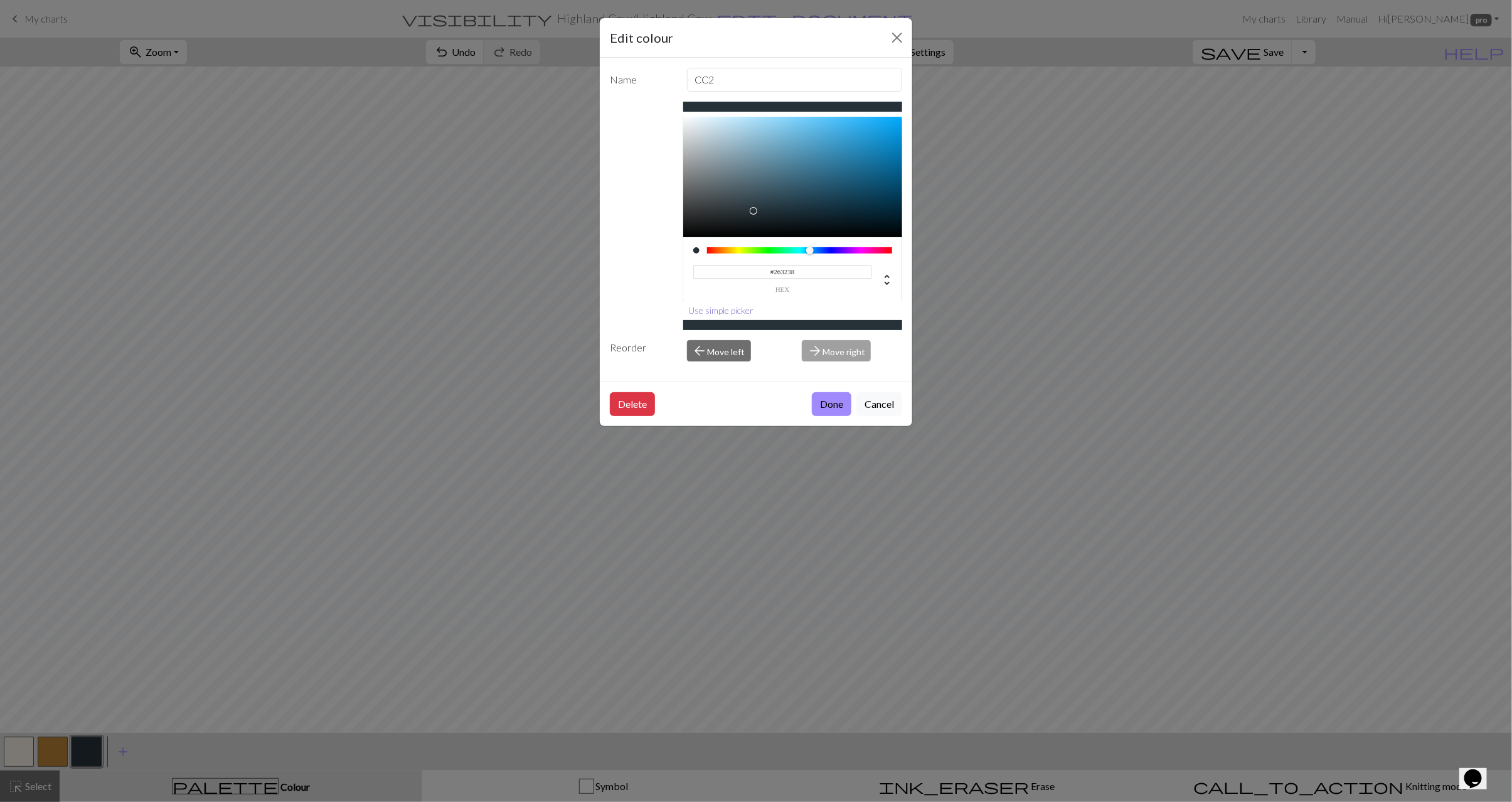
click at [732, 312] on button "Use simple picker" at bounding box center [721, 310] width 76 height 20
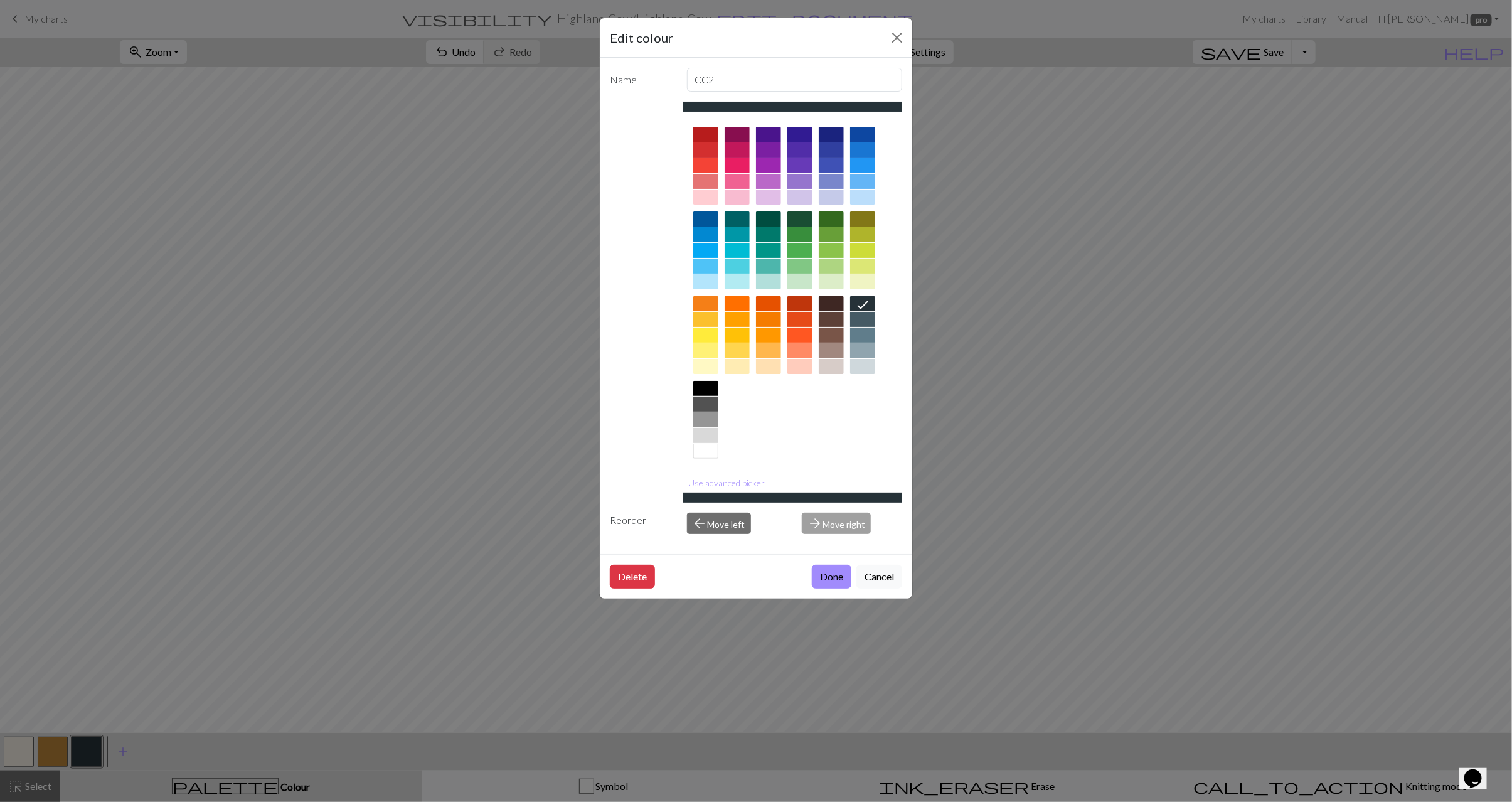
click at [709, 454] on div at bounding box center [706, 451] width 25 height 15
click at [845, 580] on button "Done" at bounding box center [832, 576] width 39 height 24
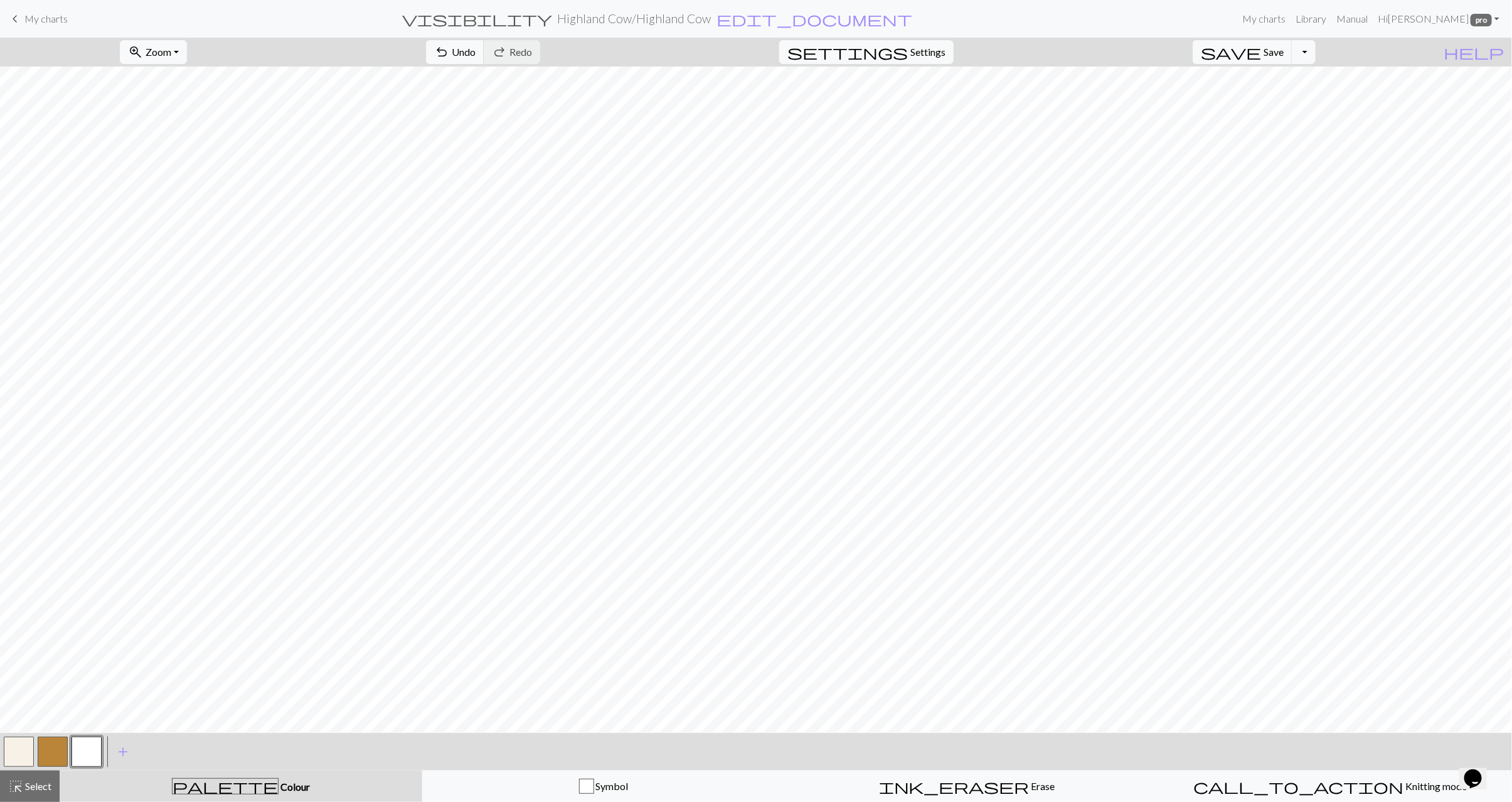
click at [58, 756] on button "button" at bounding box center [52, 752] width 30 height 30
click at [119, 753] on span "add" at bounding box center [123, 752] width 15 height 17
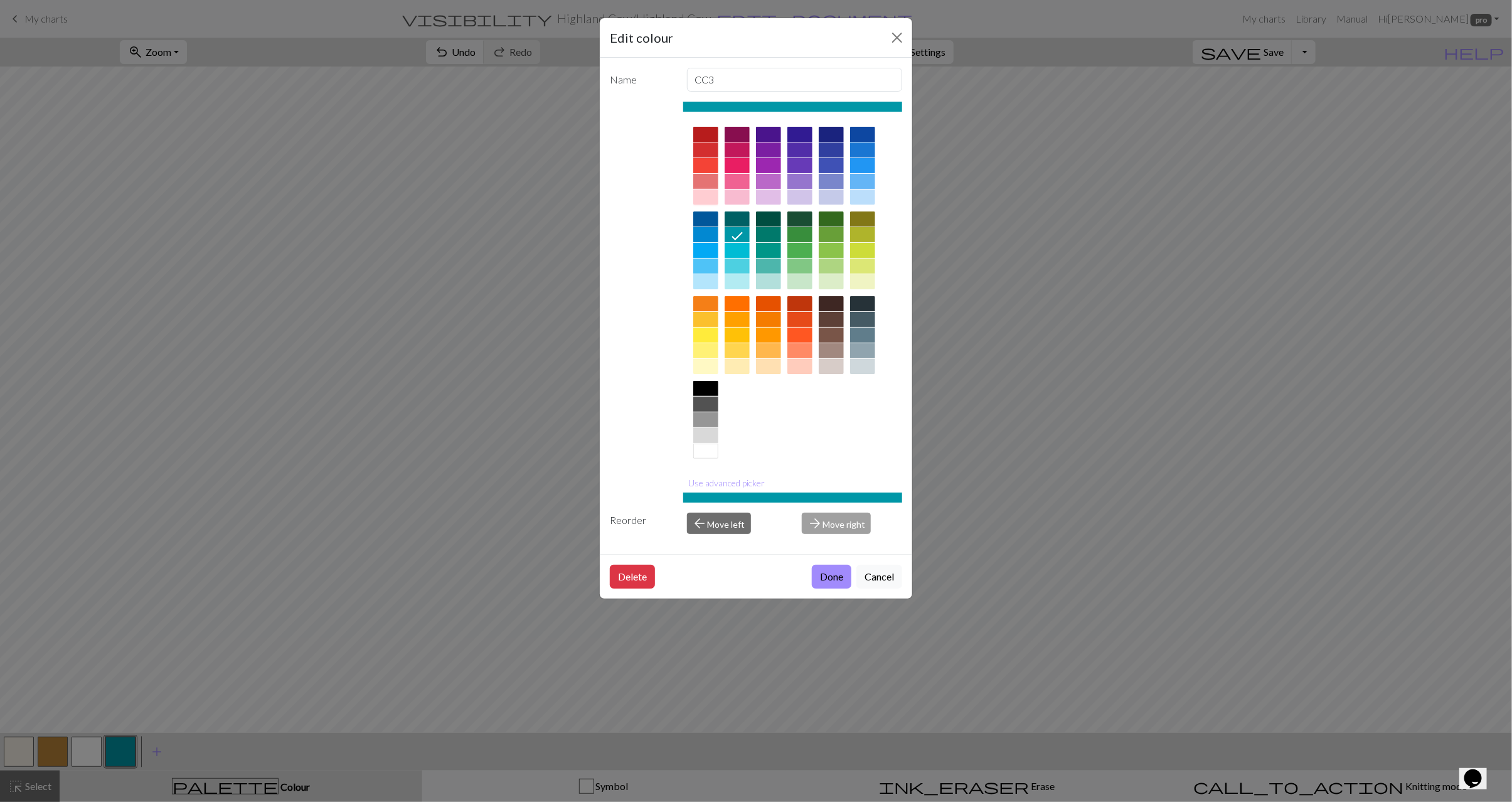
click at [709, 202] on div at bounding box center [706, 197] width 25 height 15
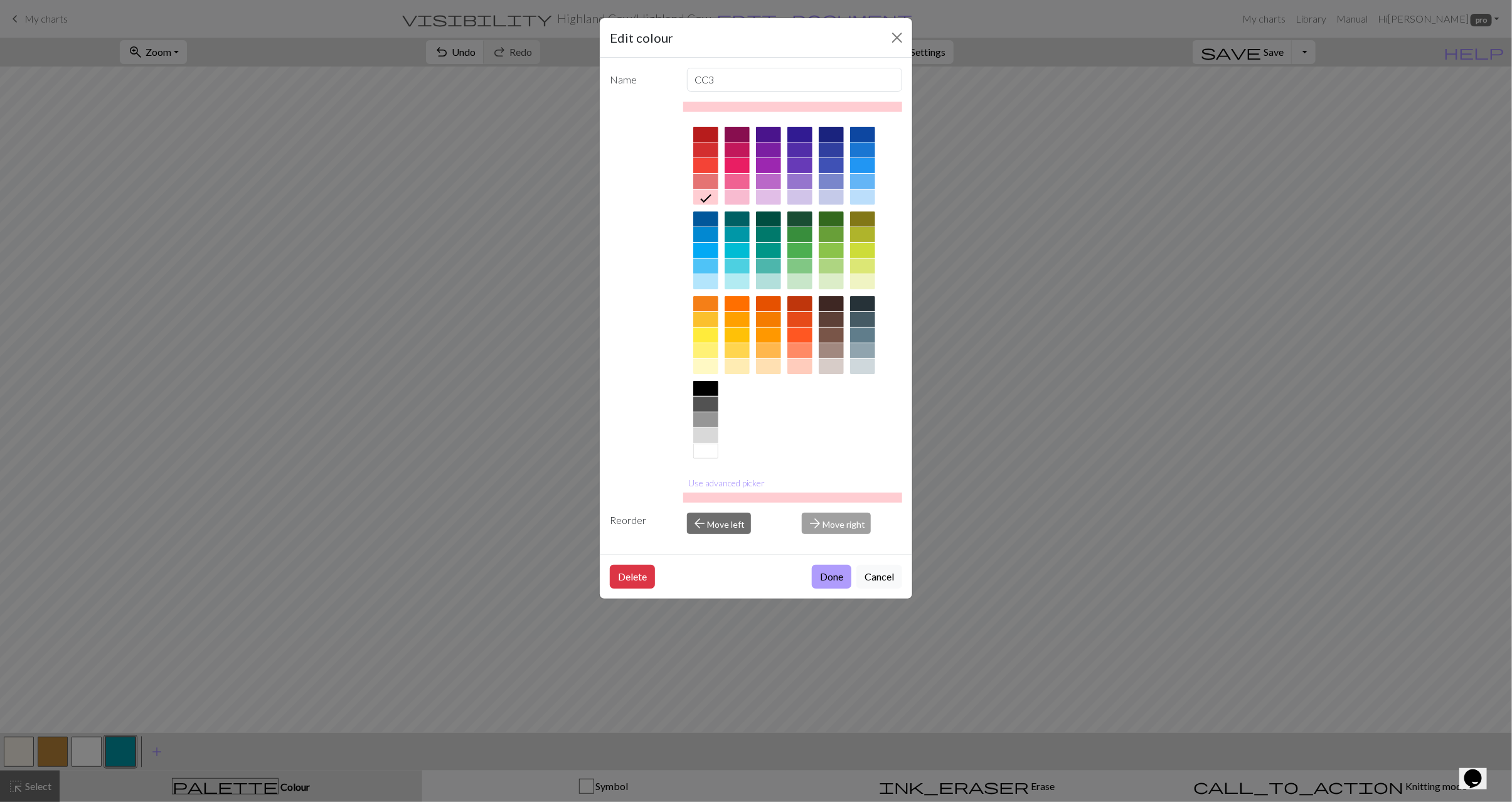
click at [832, 578] on button "Done" at bounding box center [832, 576] width 39 height 24
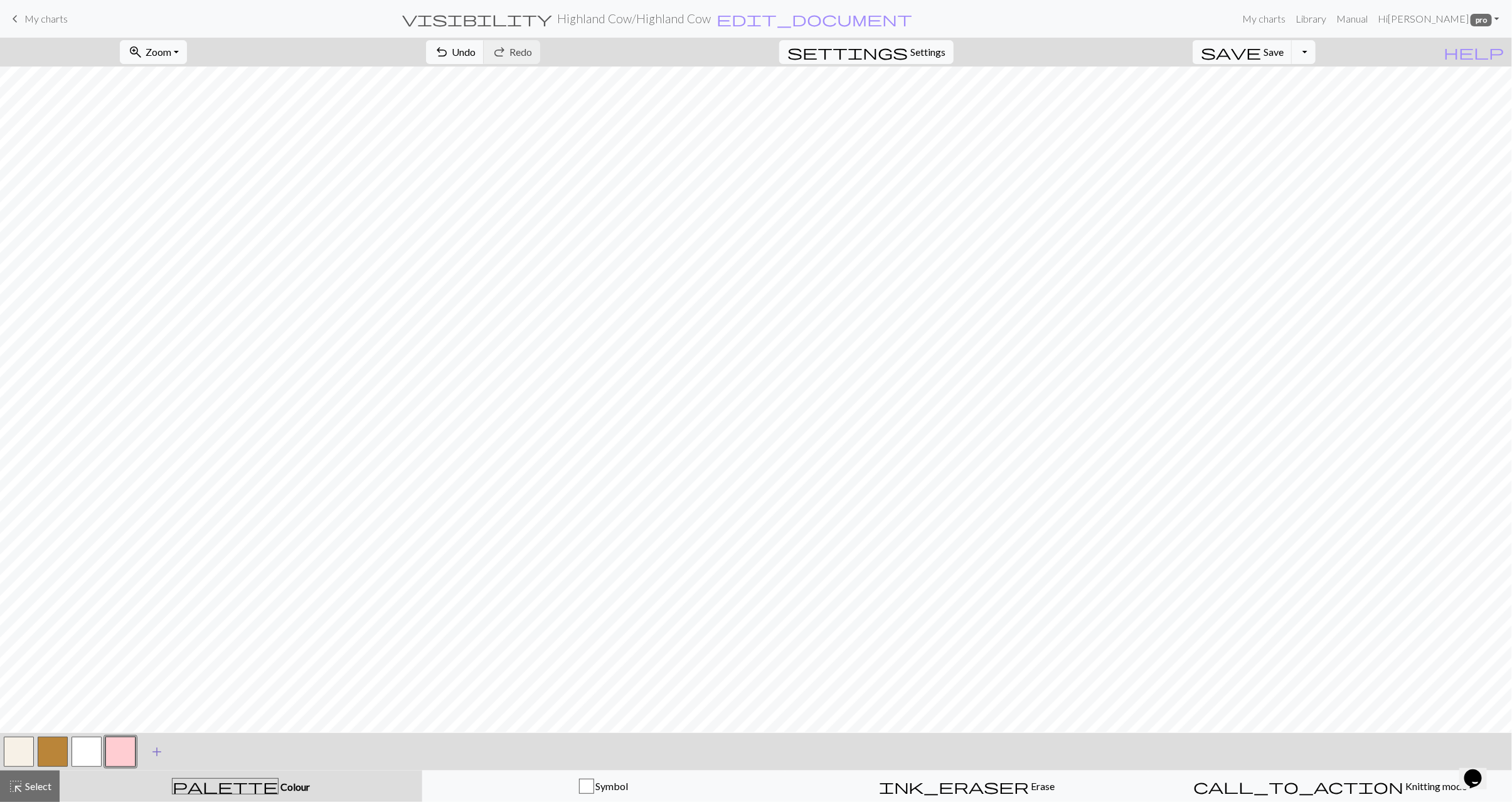
click at [161, 753] on span "add" at bounding box center [157, 752] width 15 height 17
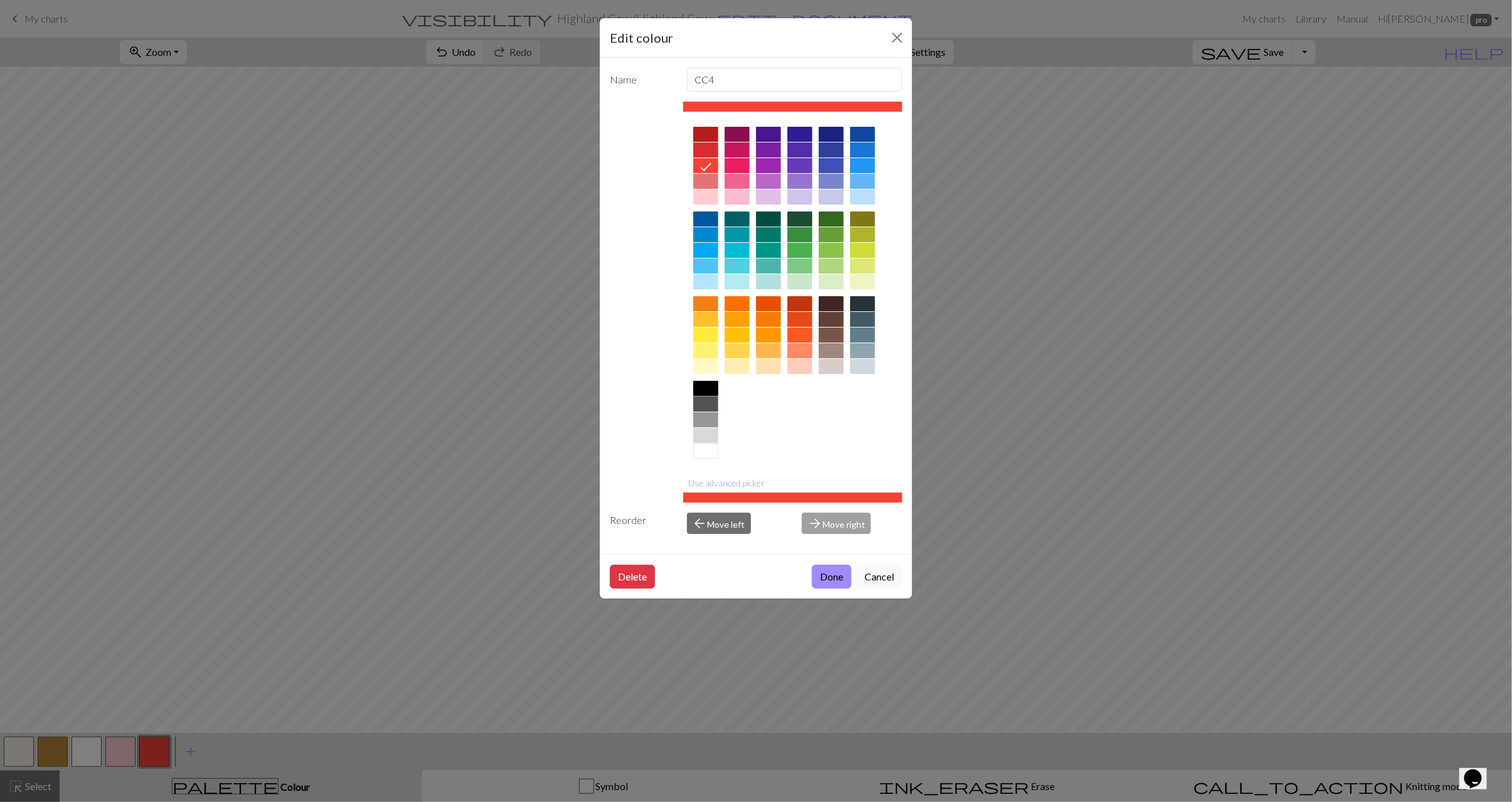
click at [701, 389] on div at bounding box center [706, 388] width 25 height 15
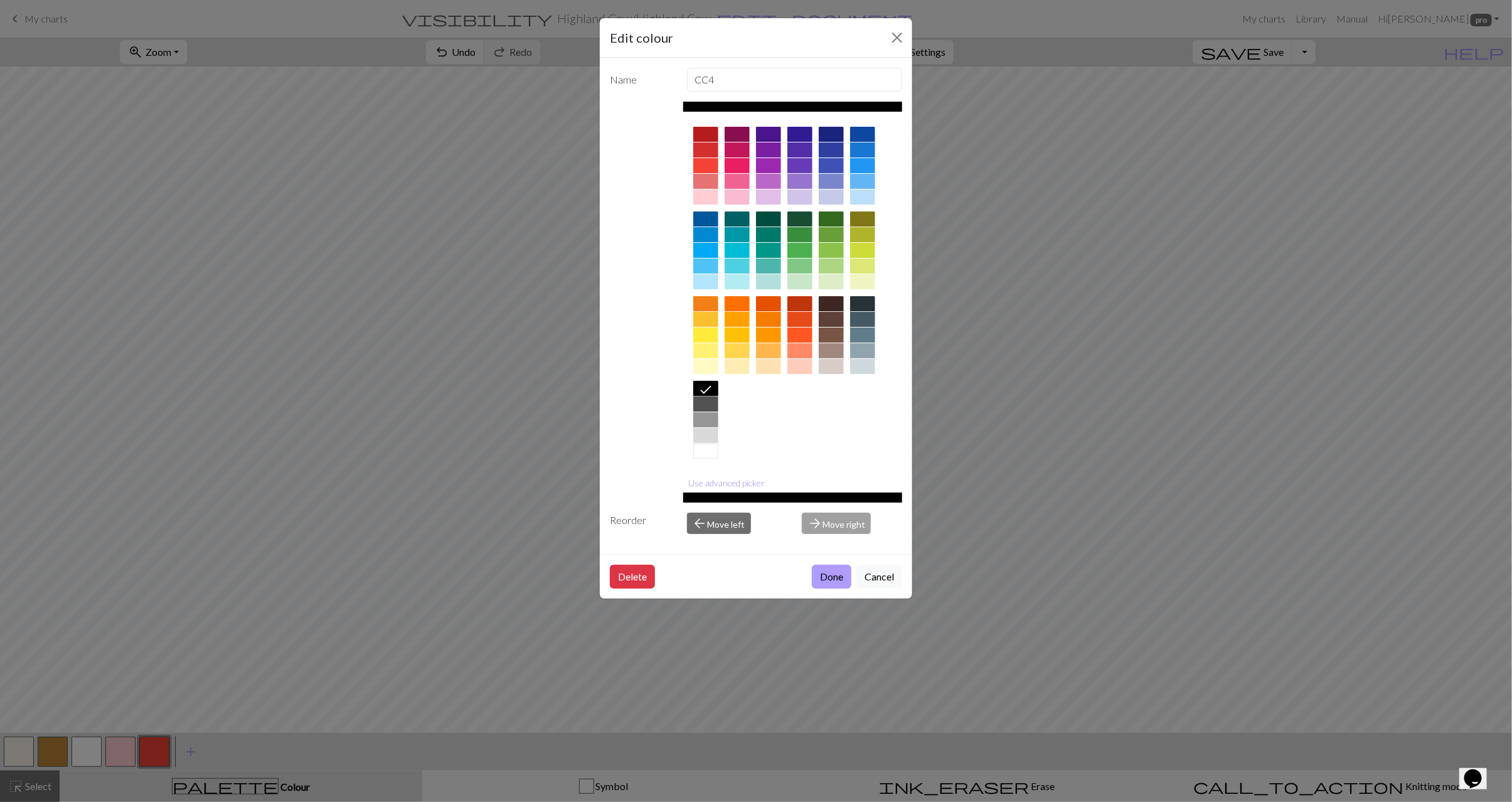
click at [820, 583] on button "Done" at bounding box center [832, 576] width 39 height 24
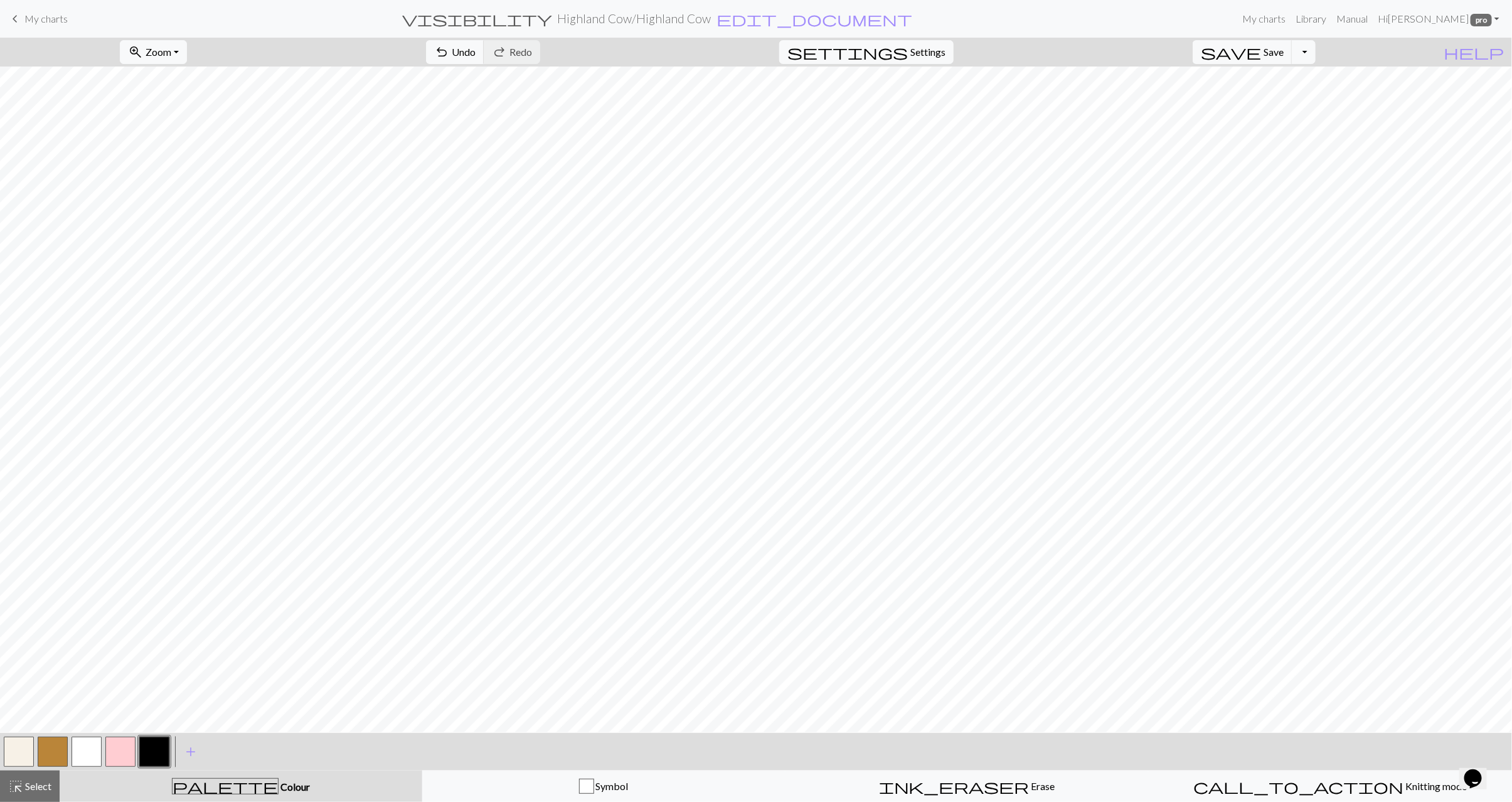
click at [47, 755] on button "button" at bounding box center [52, 752] width 30 height 30
click at [82, 753] on button "button" at bounding box center [86, 752] width 30 height 30
click at [21, 752] on button "button" at bounding box center [18, 752] width 30 height 30
drag, startPoint x: 63, startPoint y: 752, endPoint x: 79, endPoint y: 742, distance: 18.9
click at [63, 752] on button "button" at bounding box center [52, 752] width 30 height 30
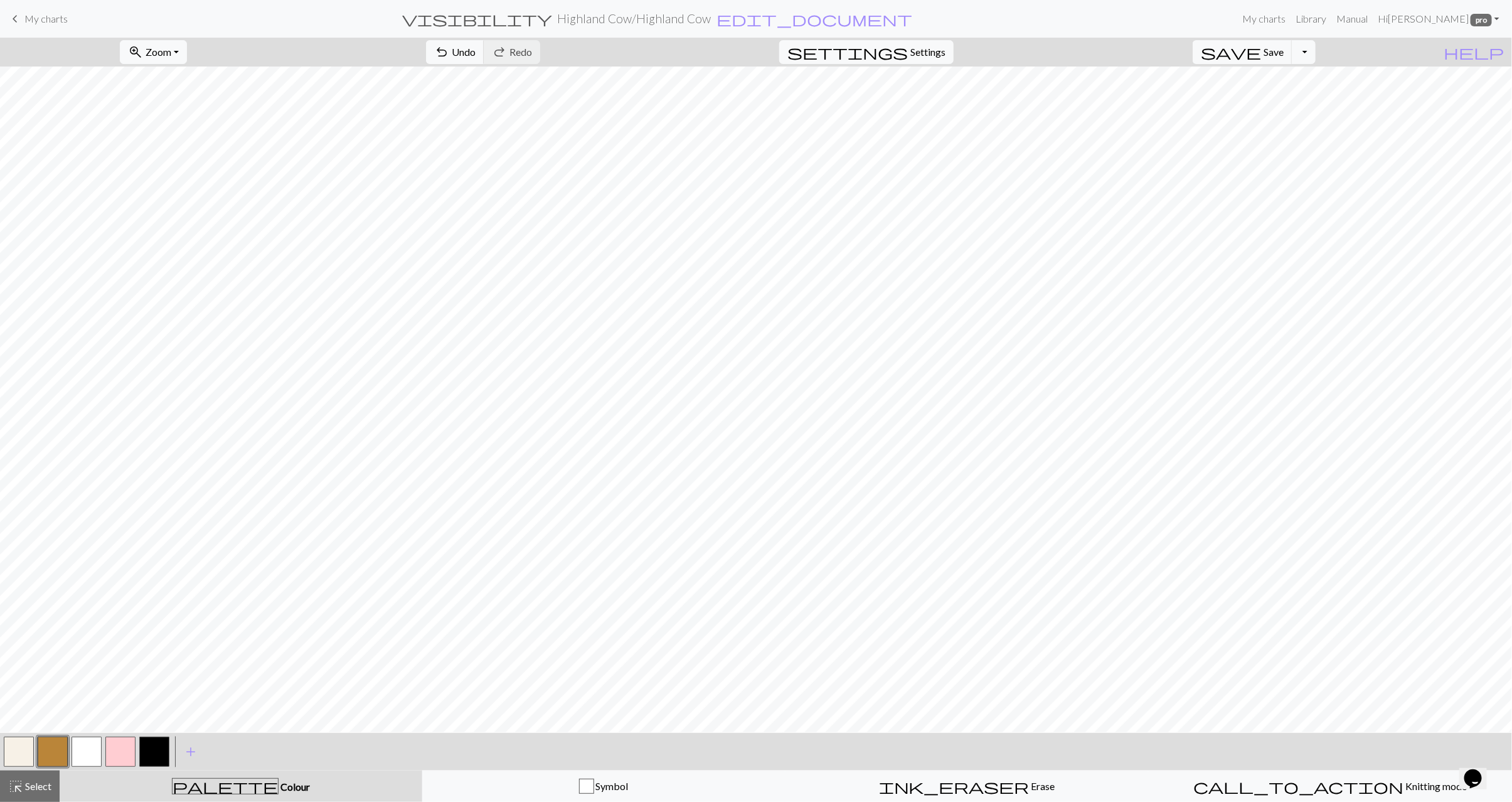
click at [15, 749] on button "button" at bounding box center [18, 752] width 30 height 30
click at [47, 758] on button "button" at bounding box center [52, 752] width 30 height 30
click at [29, 787] on span "Select" at bounding box center [37, 786] width 28 height 12
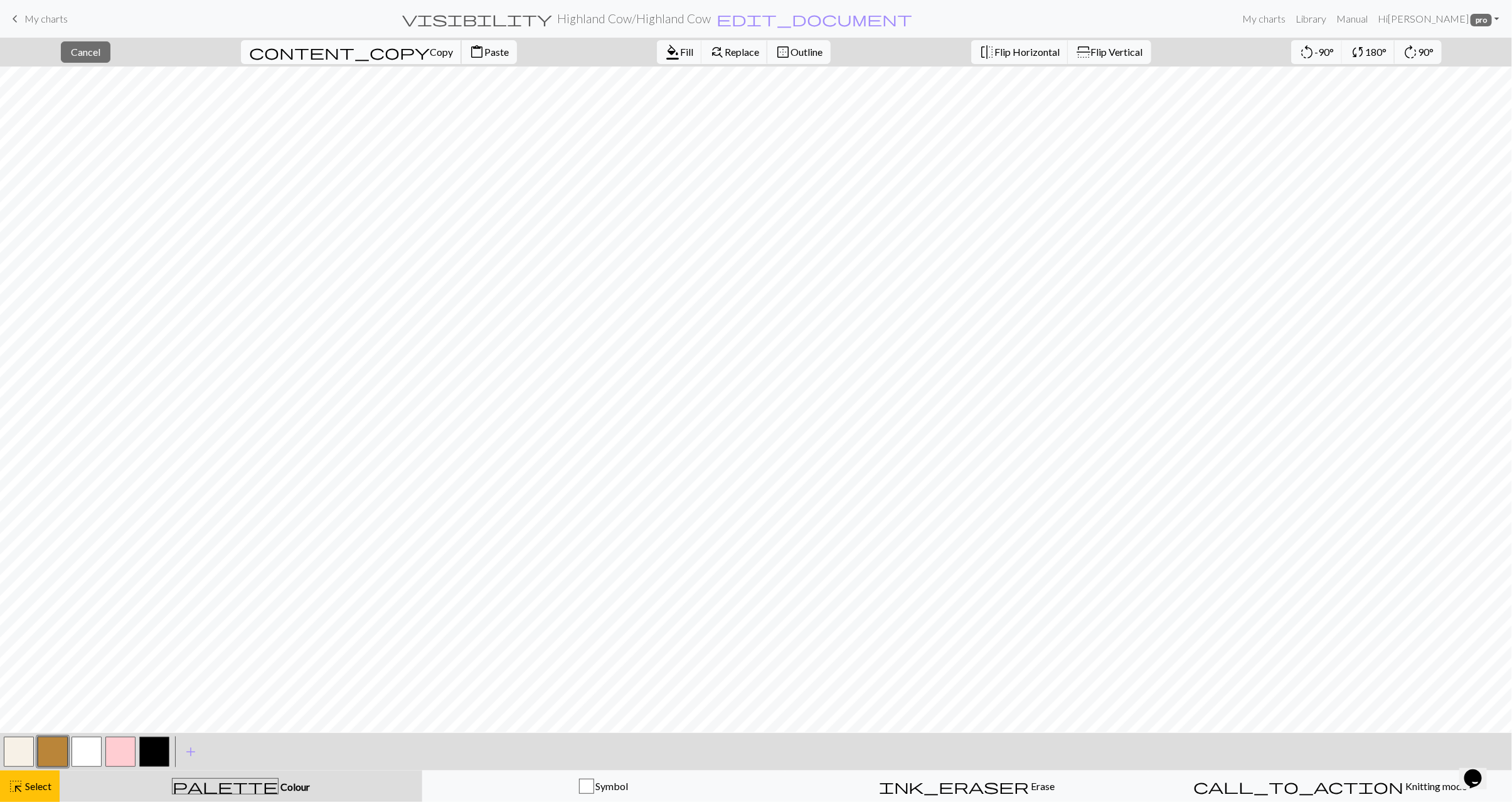
click at [304, 43] on span "content_copy" at bounding box center [339, 52] width 181 height 17
click at [484, 58] on span "Paste" at bounding box center [497, 52] width 25 height 12
click at [22, 763] on button "button" at bounding box center [18, 752] width 30 height 30
click at [37, 791] on span "Select" at bounding box center [37, 786] width 28 height 12
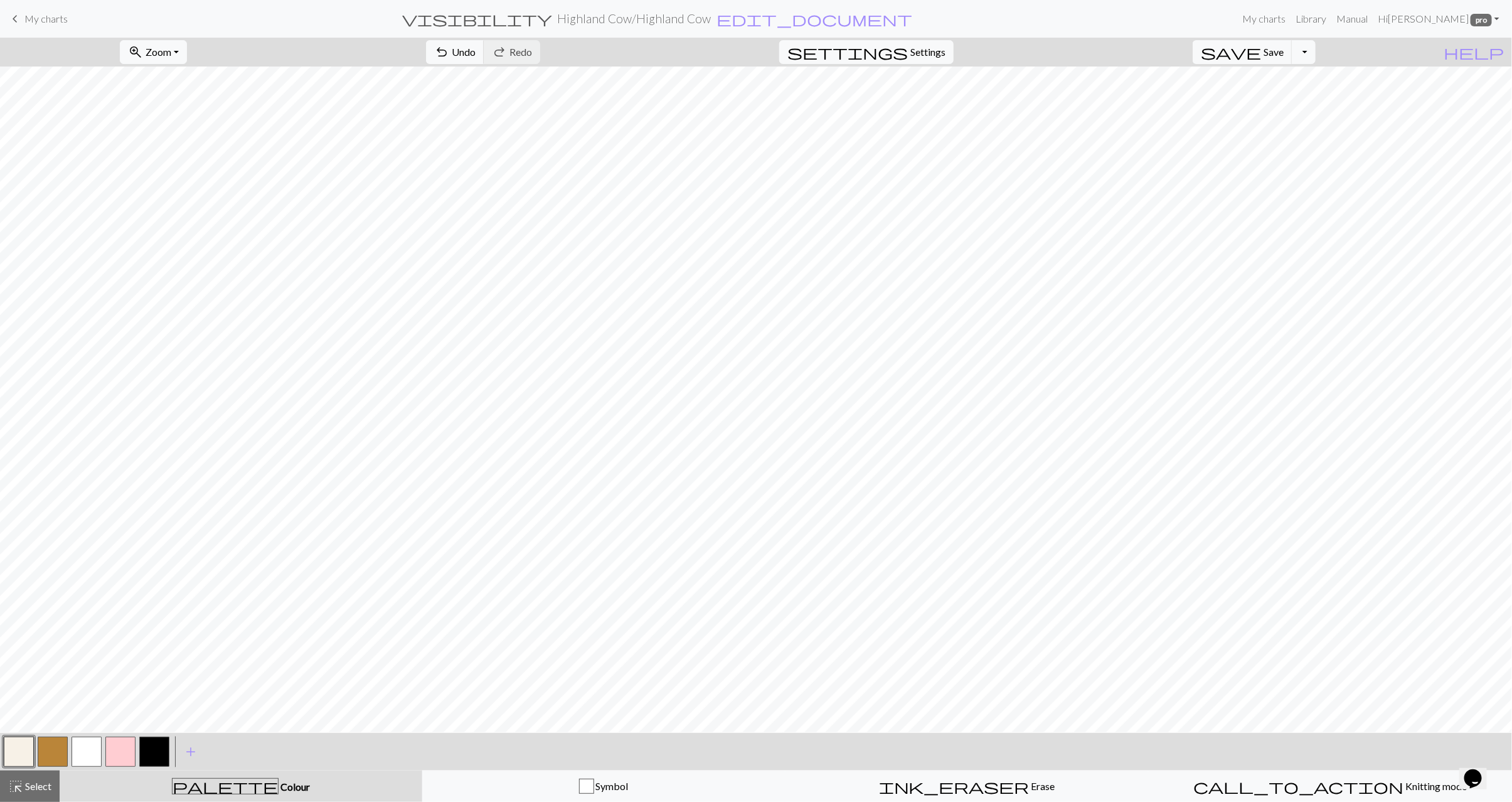
click at [153, 751] on button "button" at bounding box center [154, 752] width 30 height 30
click at [50, 750] on button "button" at bounding box center [52, 752] width 30 height 30
click at [90, 760] on button "button" at bounding box center [86, 752] width 30 height 30
click at [58, 757] on button "button" at bounding box center [52, 752] width 30 height 30
click at [30, 787] on span "Select" at bounding box center [37, 786] width 28 height 12
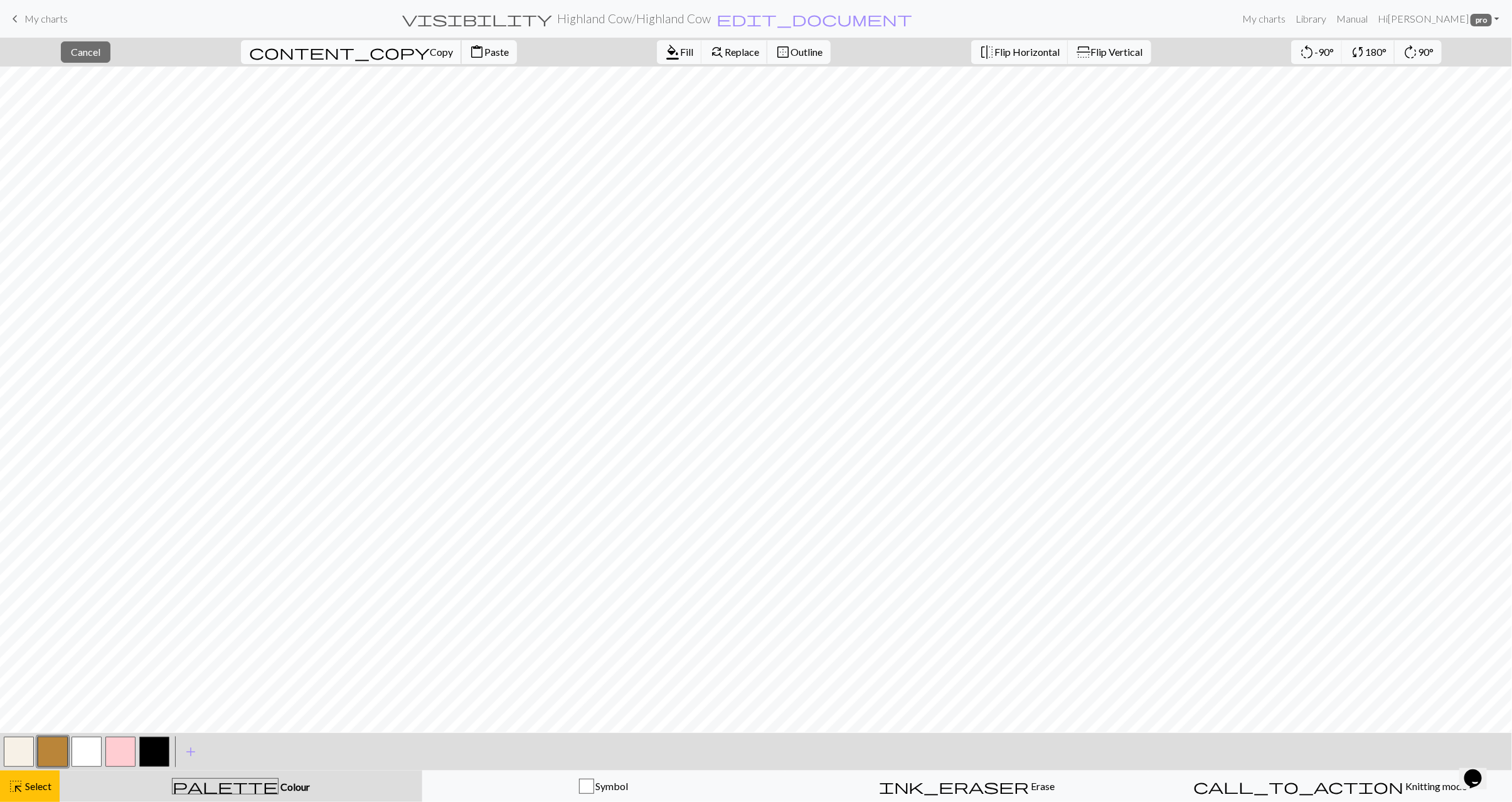
click at [305, 52] on span "content_copy" at bounding box center [339, 52] width 181 height 17
click at [484, 52] on span "Paste" at bounding box center [497, 52] width 25 height 12
click at [39, 785] on span "Select" at bounding box center [37, 786] width 28 height 12
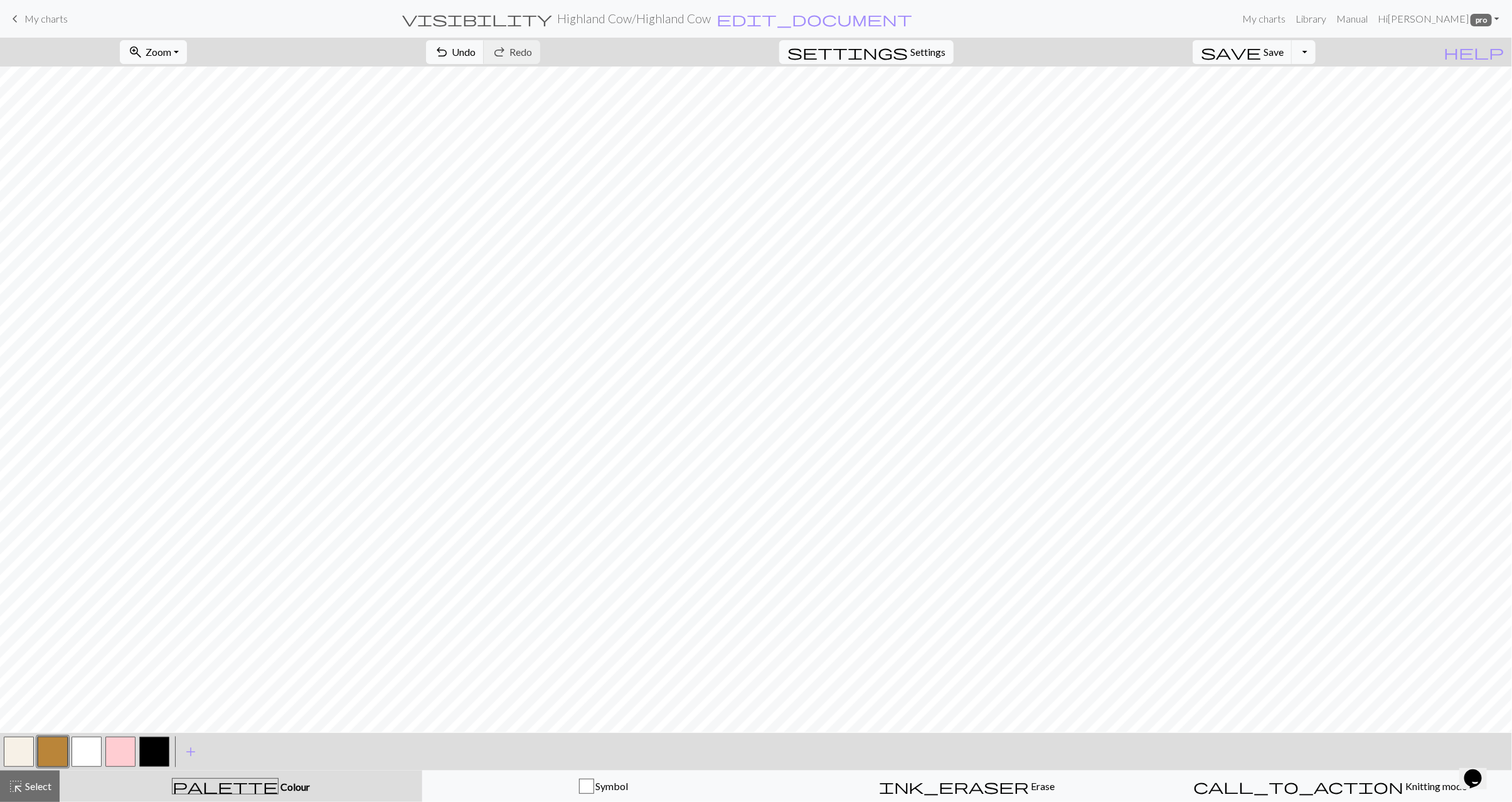
click at [23, 757] on button "button" at bounding box center [18, 752] width 30 height 30
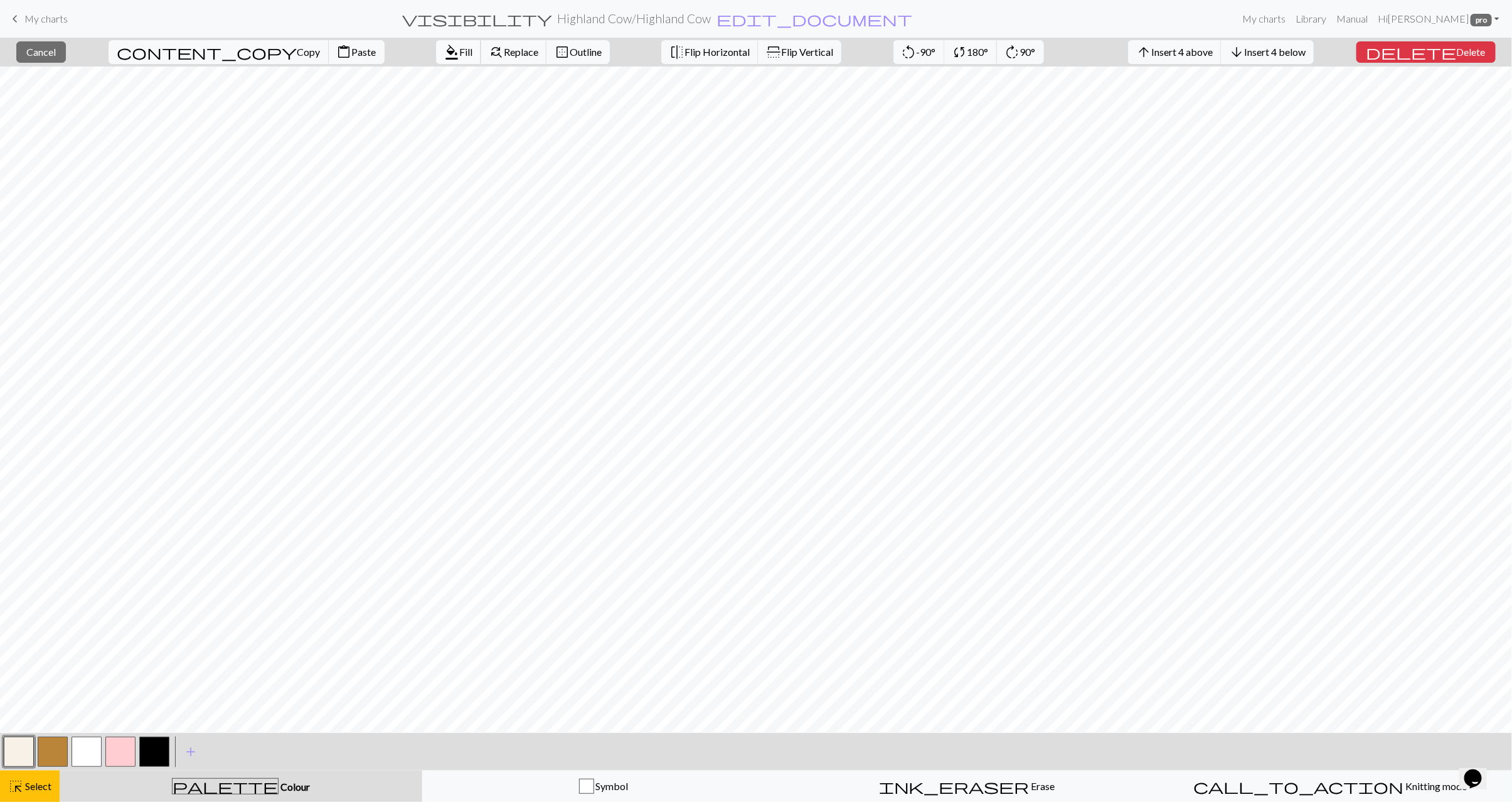
click at [460, 47] on span "Fill" at bounding box center [466, 52] width 13 height 12
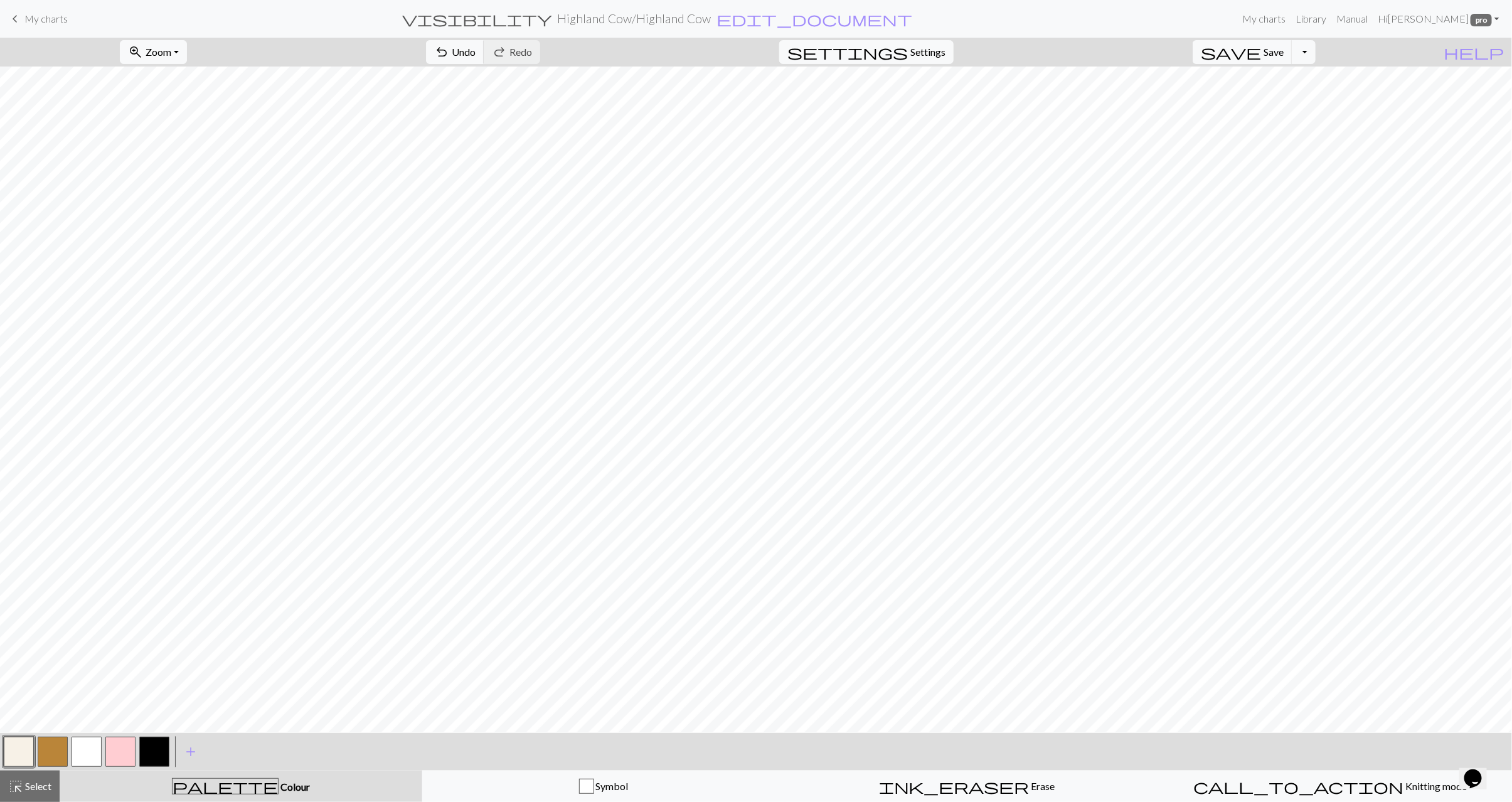
click at [93, 751] on button "button" at bounding box center [86, 752] width 30 height 30
click at [50, 751] on button "button" at bounding box center [52, 752] width 30 height 30
click at [7, 755] on button "button" at bounding box center [18, 752] width 30 height 30
click at [15, 750] on button "button" at bounding box center [18, 752] width 30 height 30
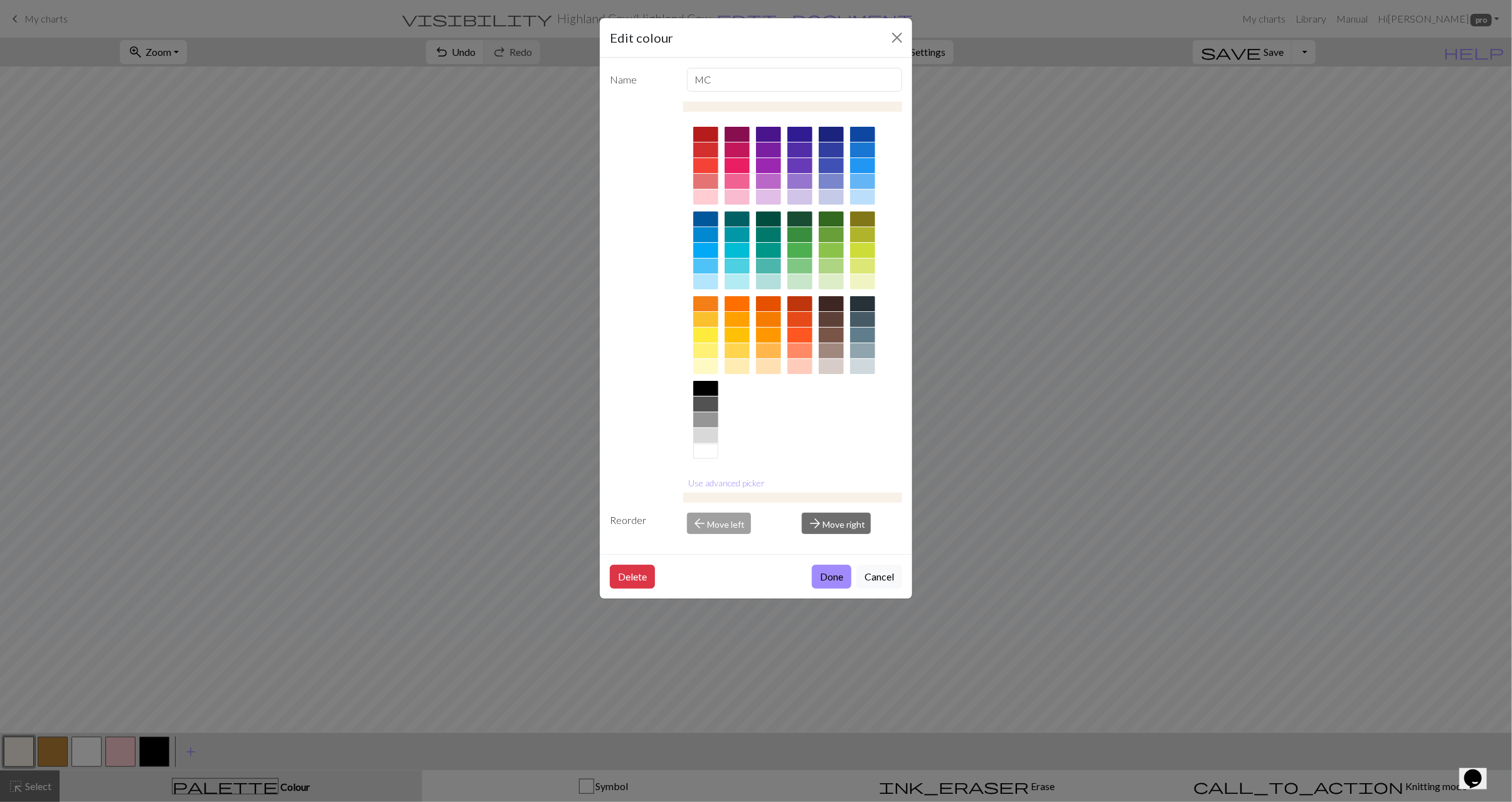
click at [837, 137] on div at bounding box center [831, 134] width 25 height 15
click at [827, 586] on button "Done" at bounding box center [832, 576] width 39 height 24
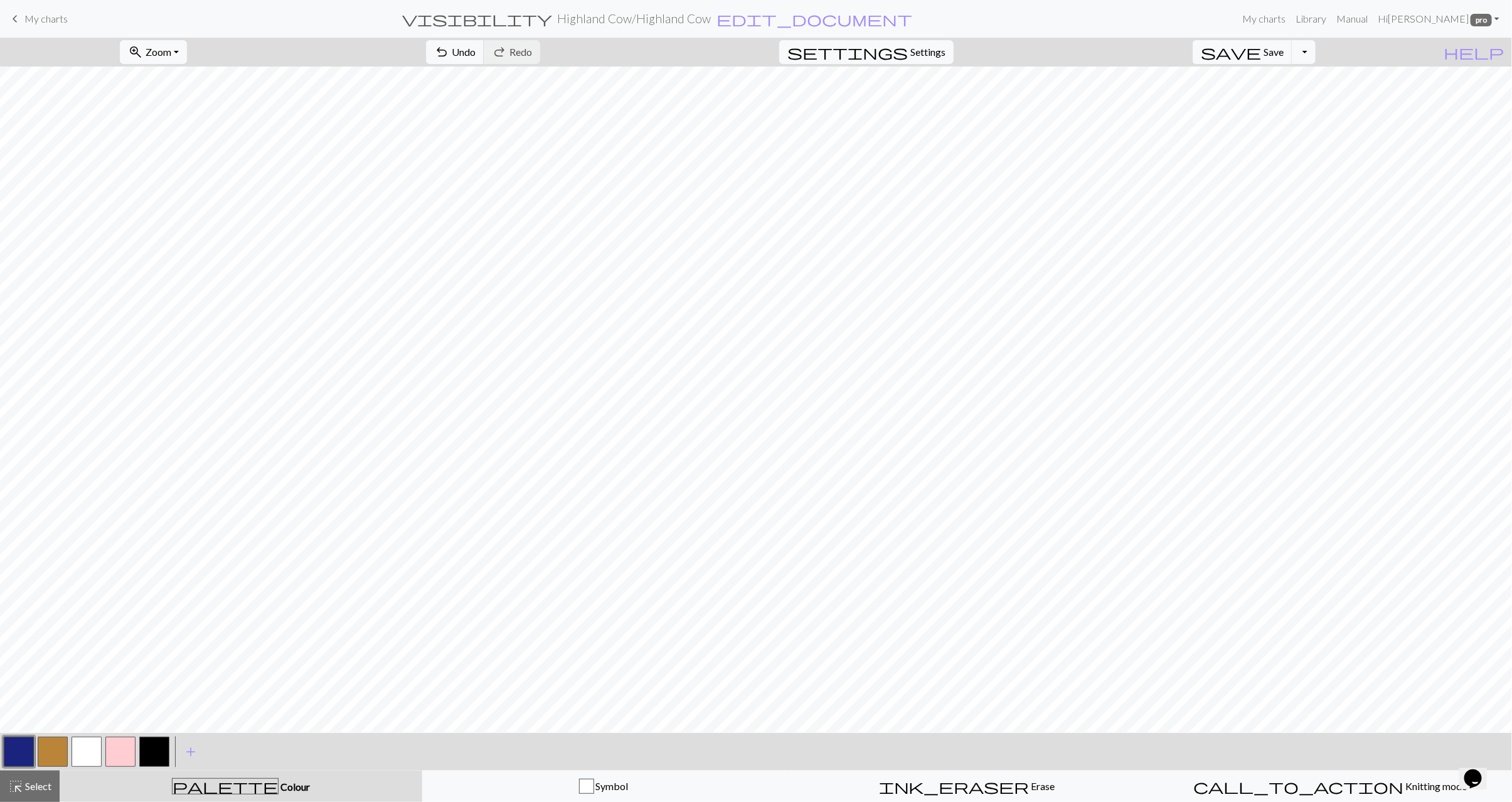
click at [10, 753] on button "button" at bounding box center [18, 752] width 30 height 30
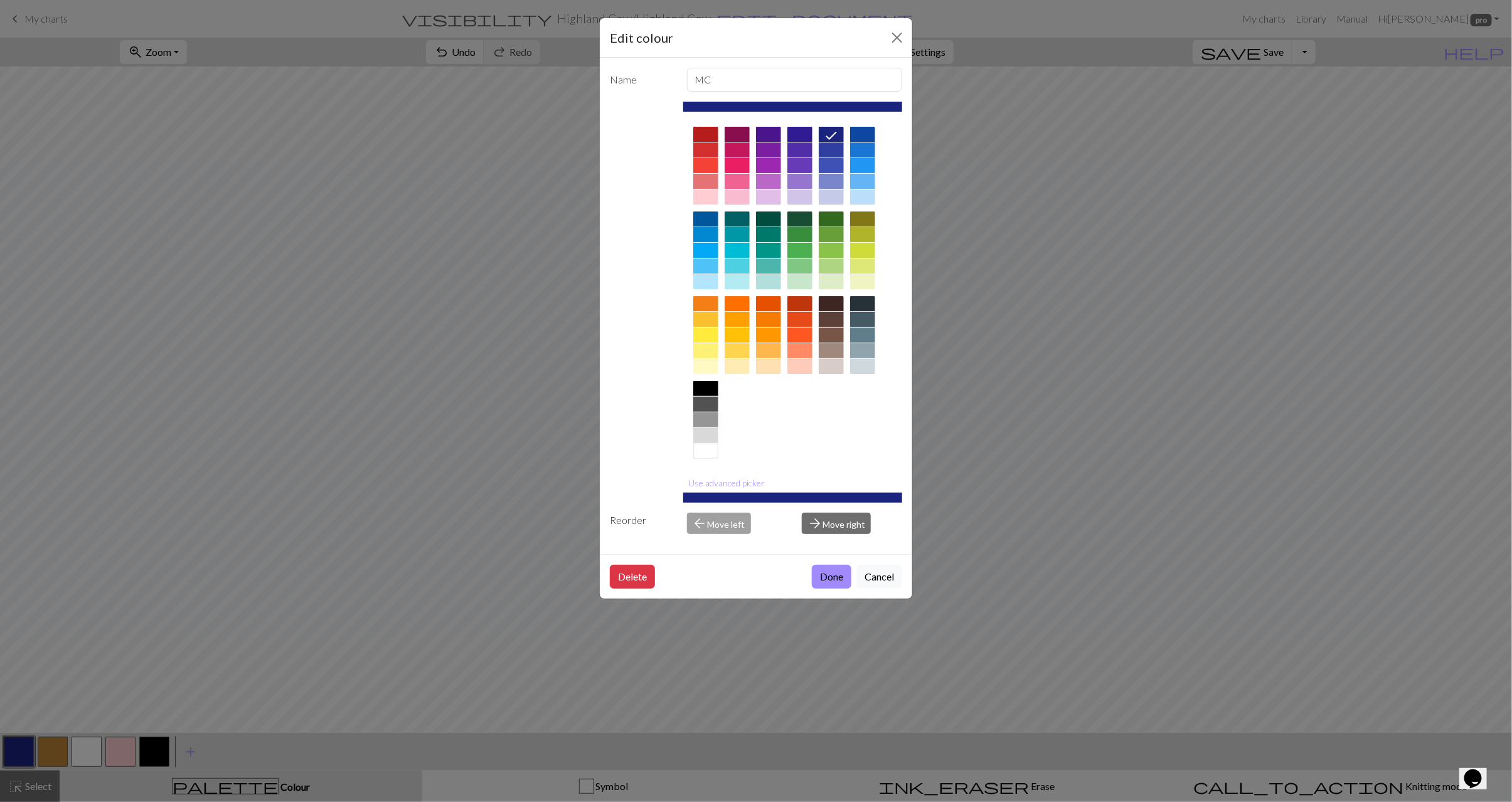
click at [827, 369] on div at bounding box center [831, 366] width 25 height 15
click at [838, 578] on button "Done" at bounding box center [832, 576] width 39 height 24
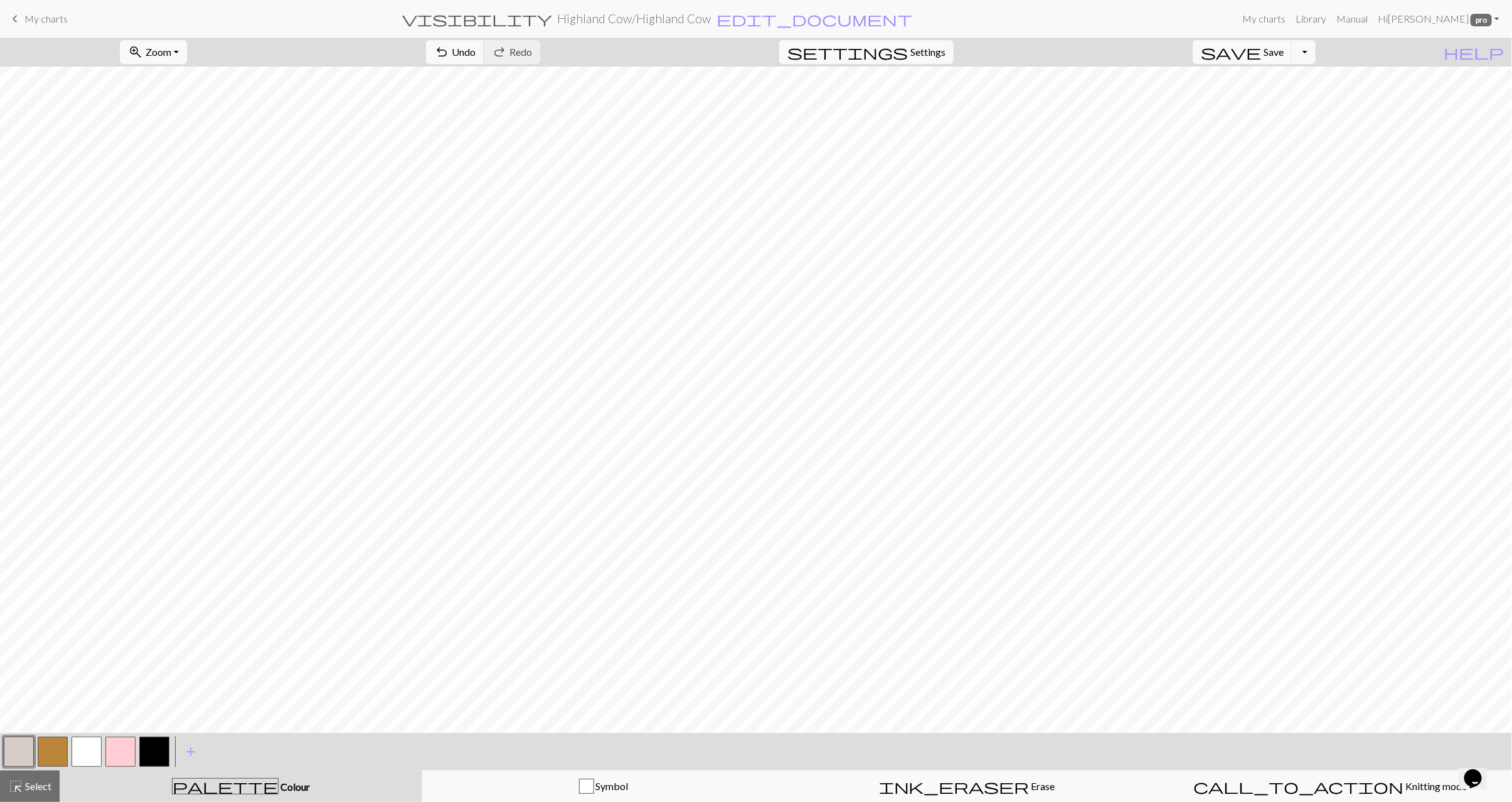
click at [99, 746] on button "button" at bounding box center [86, 752] width 30 height 30
click at [28, 748] on button "button" at bounding box center [18, 752] width 30 height 30
click at [101, 751] on button "button" at bounding box center [86, 752] width 30 height 30
click at [132, 750] on button "button" at bounding box center [120, 752] width 30 height 30
click at [25, 755] on button "button" at bounding box center [18, 752] width 30 height 30
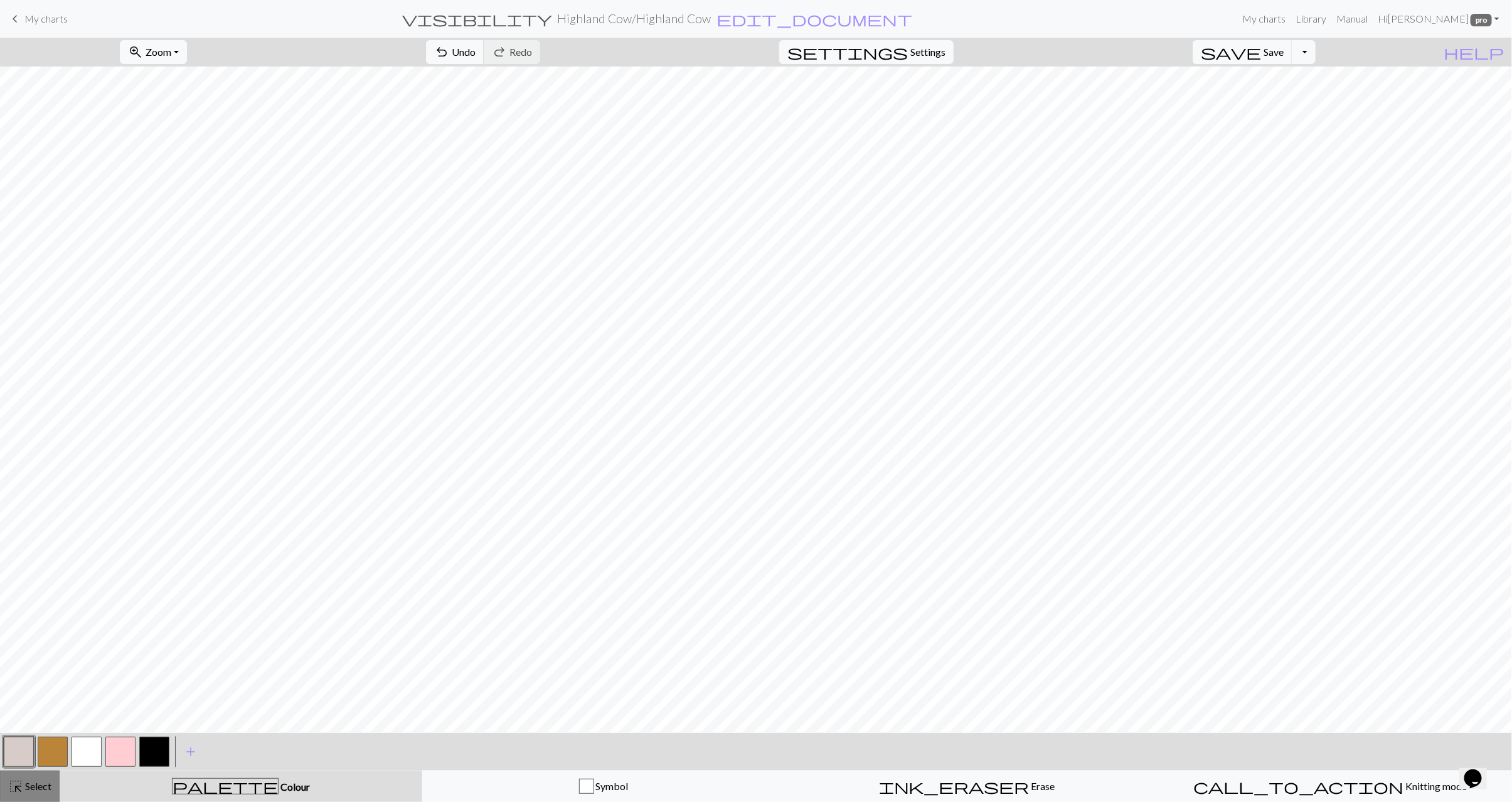
click at [31, 789] on span "Select" at bounding box center [37, 786] width 28 height 12
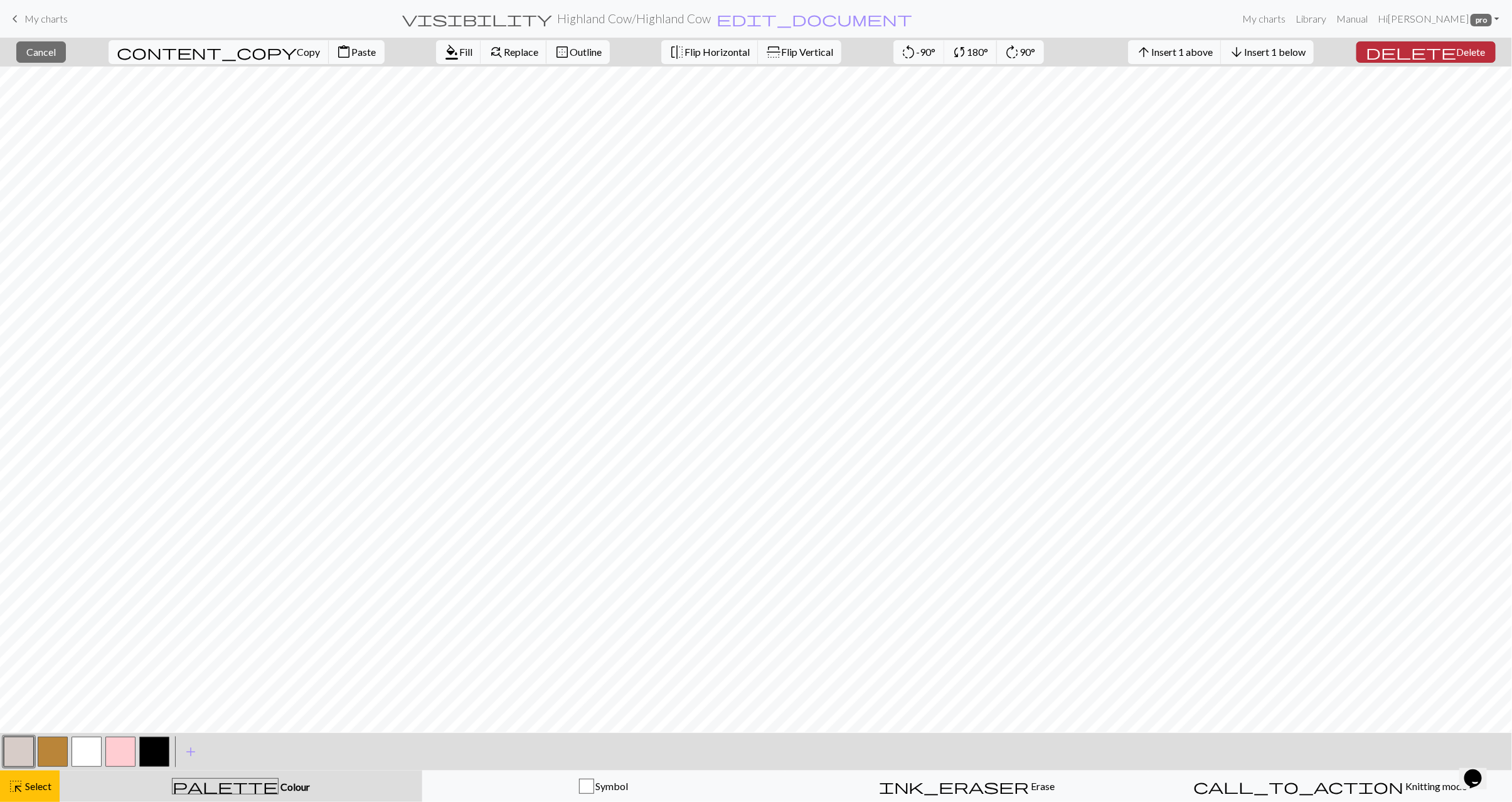
click at [1457, 52] on span "Delete" at bounding box center [1472, 52] width 29 height 12
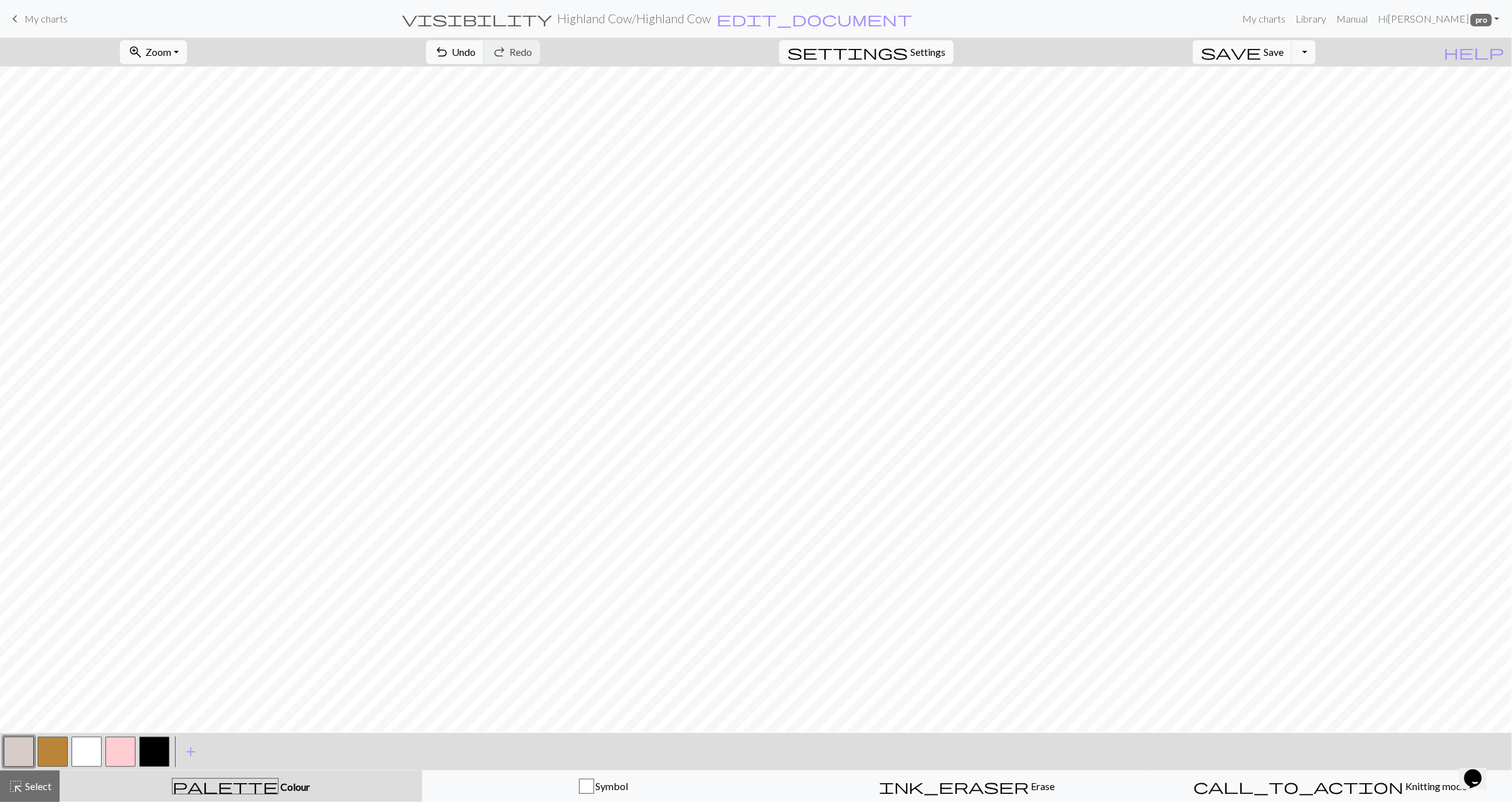
click at [124, 750] on button "button" at bounding box center [120, 752] width 30 height 30
click at [154, 753] on button "button" at bounding box center [154, 752] width 30 height 30
click at [59, 755] on button "button" at bounding box center [52, 752] width 30 height 30
click at [147, 742] on button "button" at bounding box center [154, 752] width 30 height 30
click at [55, 753] on button "button" at bounding box center [52, 752] width 30 height 30
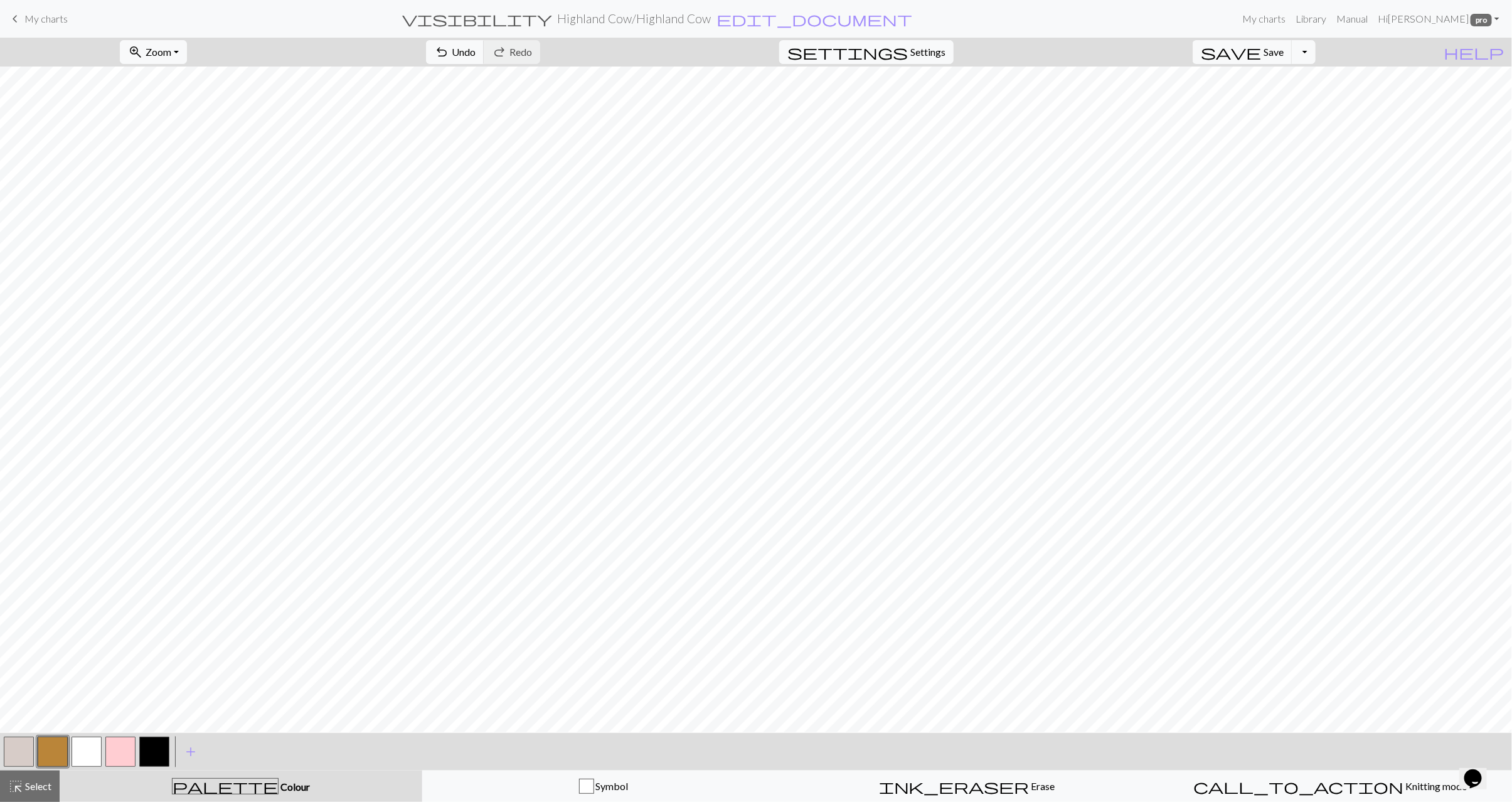
click at [125, 750] on button "button" at bounding box center [120, 752] width 30 height 30
click at [149, 752] on button "button" at bounding box center [154, 752] width 30 height 30
click at [122, 746] on button "button" at bounding box center [120, 752] width 30 height 30
click at [151, 749] on button "button" at bounding box center [154, 752] width 30 height 30
drag, startPoint x: 112, startPoint y: 756, endPoint x: 161, endPoint y: 742, distance: 51.0
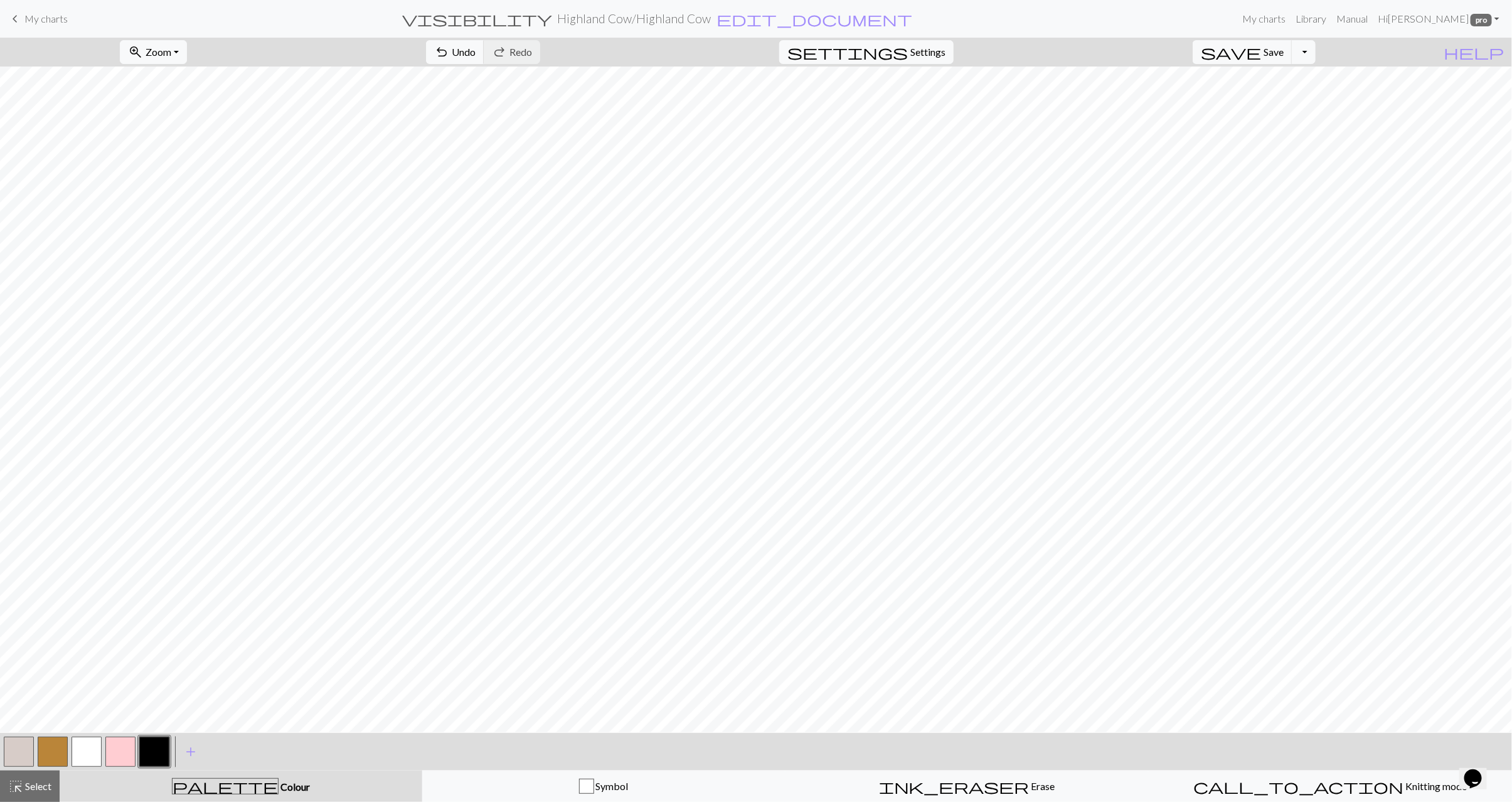
click at [113, 757] on button "button" at bounding box center [120, 752] width 30 height 30
click at [44, 749] on button "button" at bounding box center [52, 752] width 30 height 30
click at [129, 750] on button "button" at bounding box center [120, 752] width 30 height 30
click at [165, 751] on button "button" at bounding box center [154, 752] width 30 height 30
click at [123, 744] on button "button" at bounding box center [120, 752] width 30 height 30
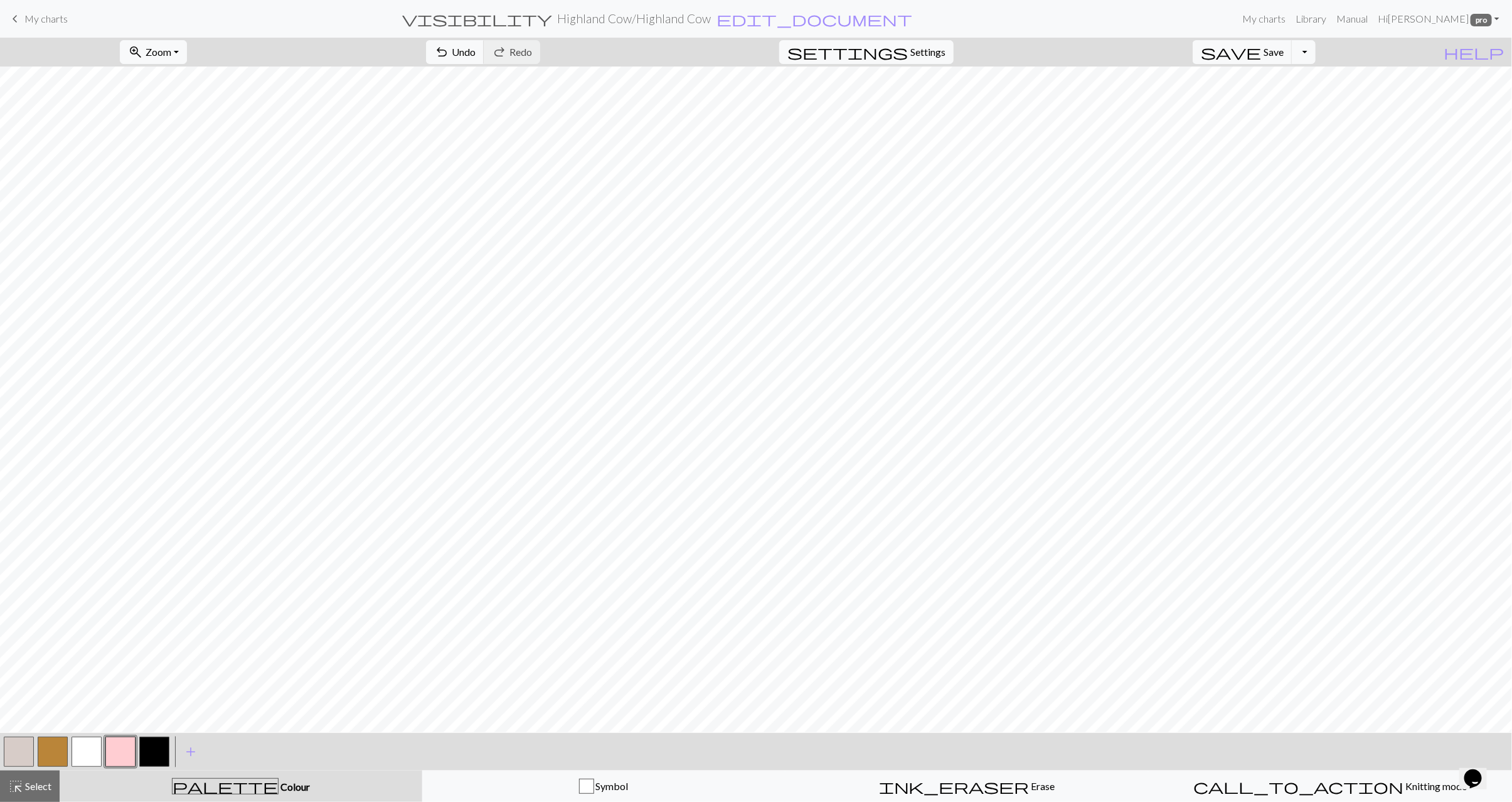
drag, startPoint x: 25, startPoint y: 747, endPoint x: 76, endPoint y: 736, distance: 52.2
click at [25, 746] on button "button" at bounding box center [18, 752] width 30 height 30
click at [34, 789] on span "Select" at bounding box center [37, 786] width 28 height 12
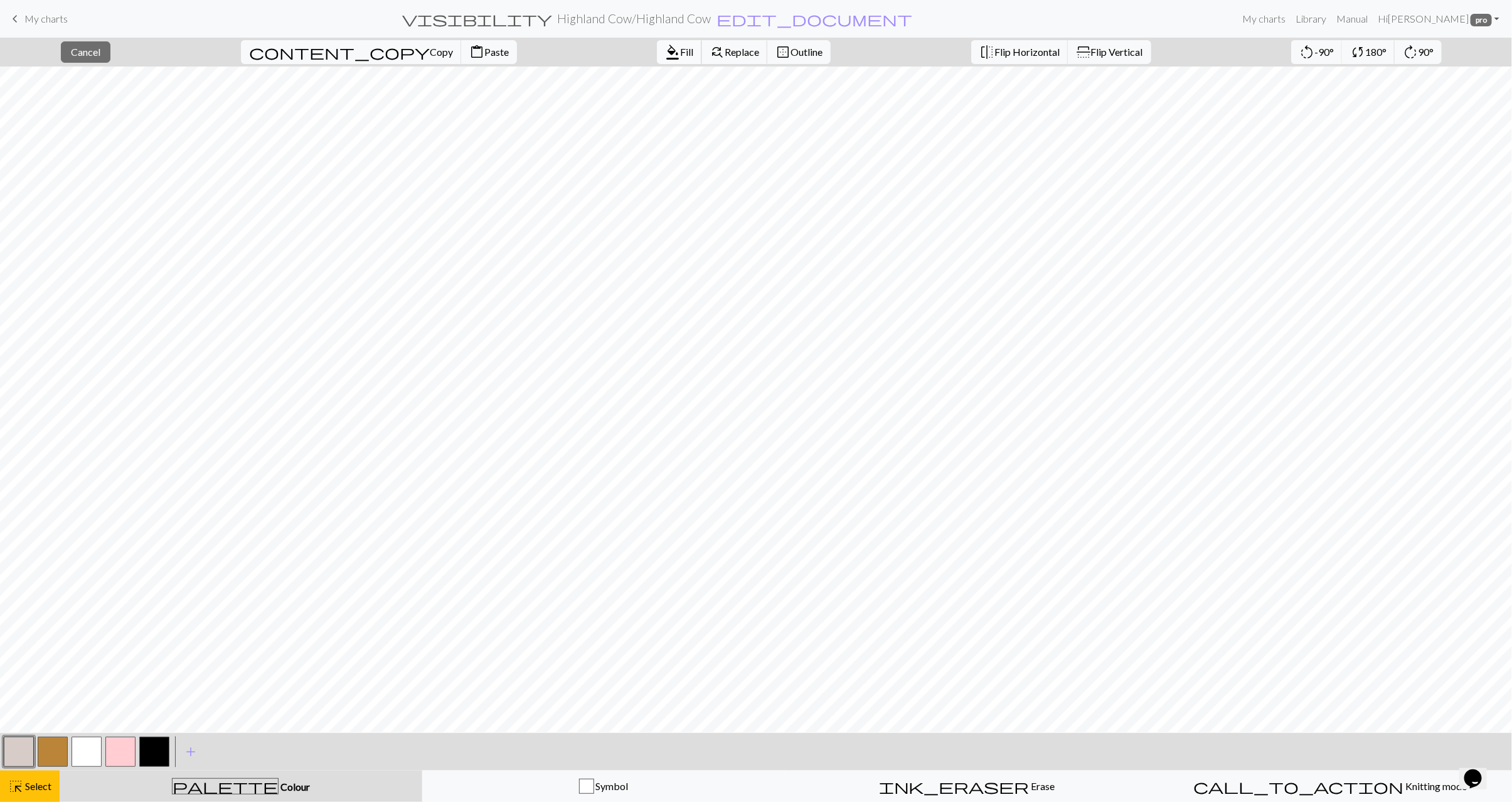
click at [665, 53] on span "format_color_fill" at bounding box center [672, 52] width 15 height 17
click at [66, 756] on button "button" at bounding box center [52, 752] width 30 height 30
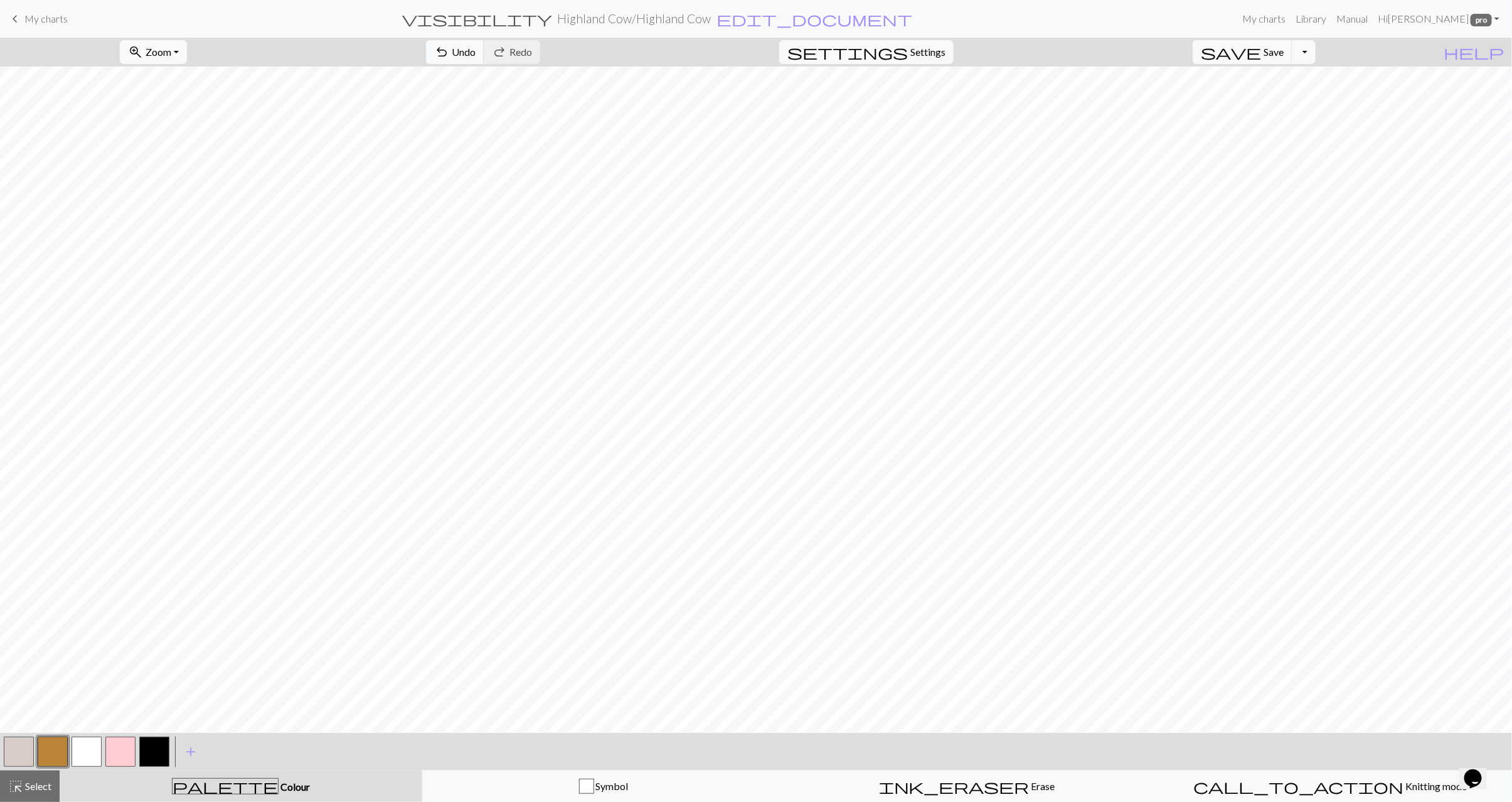
click at [86, 750] on button "button" at bounding box center [86, 752] width 30 height 30
click at [23, 752] on button "button" at bounding box center [18, 752] width 30 height 30
click at [50, 747] on button "button" at bounding box center [52, 752] width 30 height 30
click at [17, 760] on button "button" at bounding box center [18, 752] width 30 height 30
click at [32, 785] on span "Select" at bounding box center [37, 786] width 28 height 12
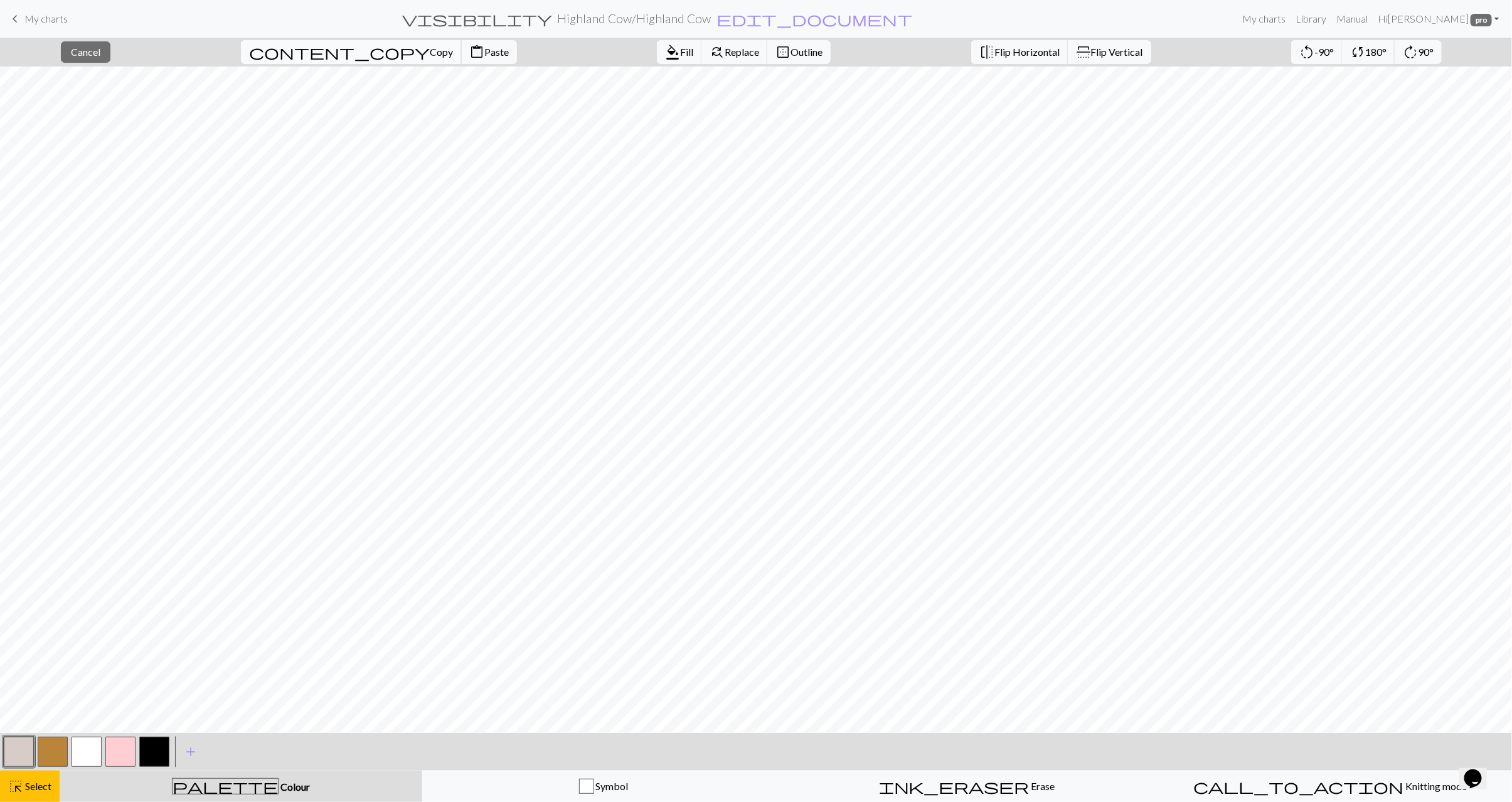
click at [430, 54] on span "Copy" at bounding box center [441, 52] width 23 height 12
click at [461, 55] on button "content_paste Paste" at bounding box center [489, 52] width 56 height 24
click at [51, 786] on span "Select" at bounding box center [37, 786] width 28 height 12
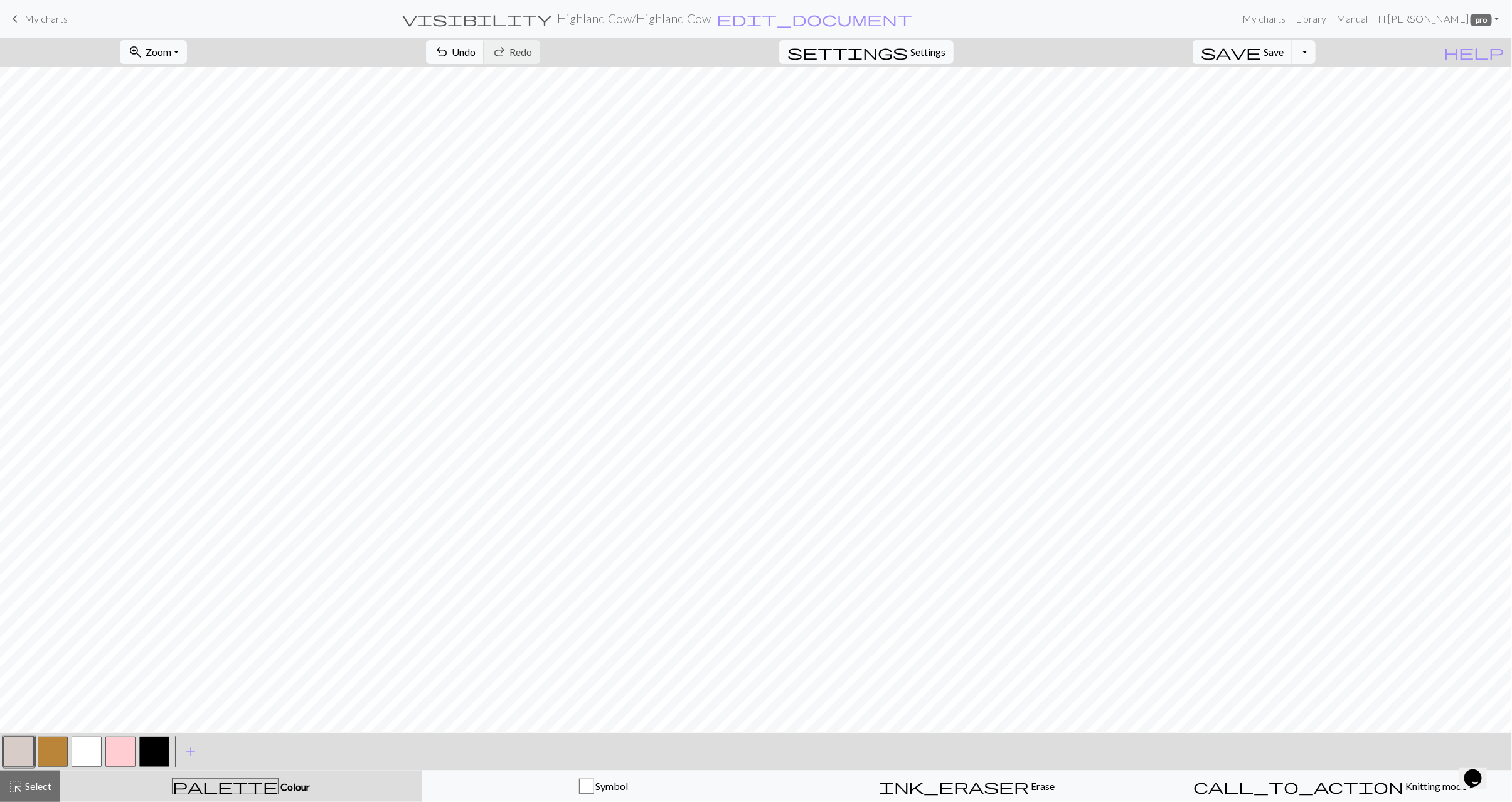
click at [117, 755] on button "button" at bounding box center [120, 752] width 30 height 30
click at [53, 750] on button "button" at bounding box center [52, 752] width 30 height 30
click at [165, 750] on button "button" at bounding box center [154, 752] width 30 height 30
click at [126, 747] on button "button" at bounding box center [120, 752] width 30 height 30
click at [91, 741] on button "button" at bounding box center [86, 752] width 30 height 30
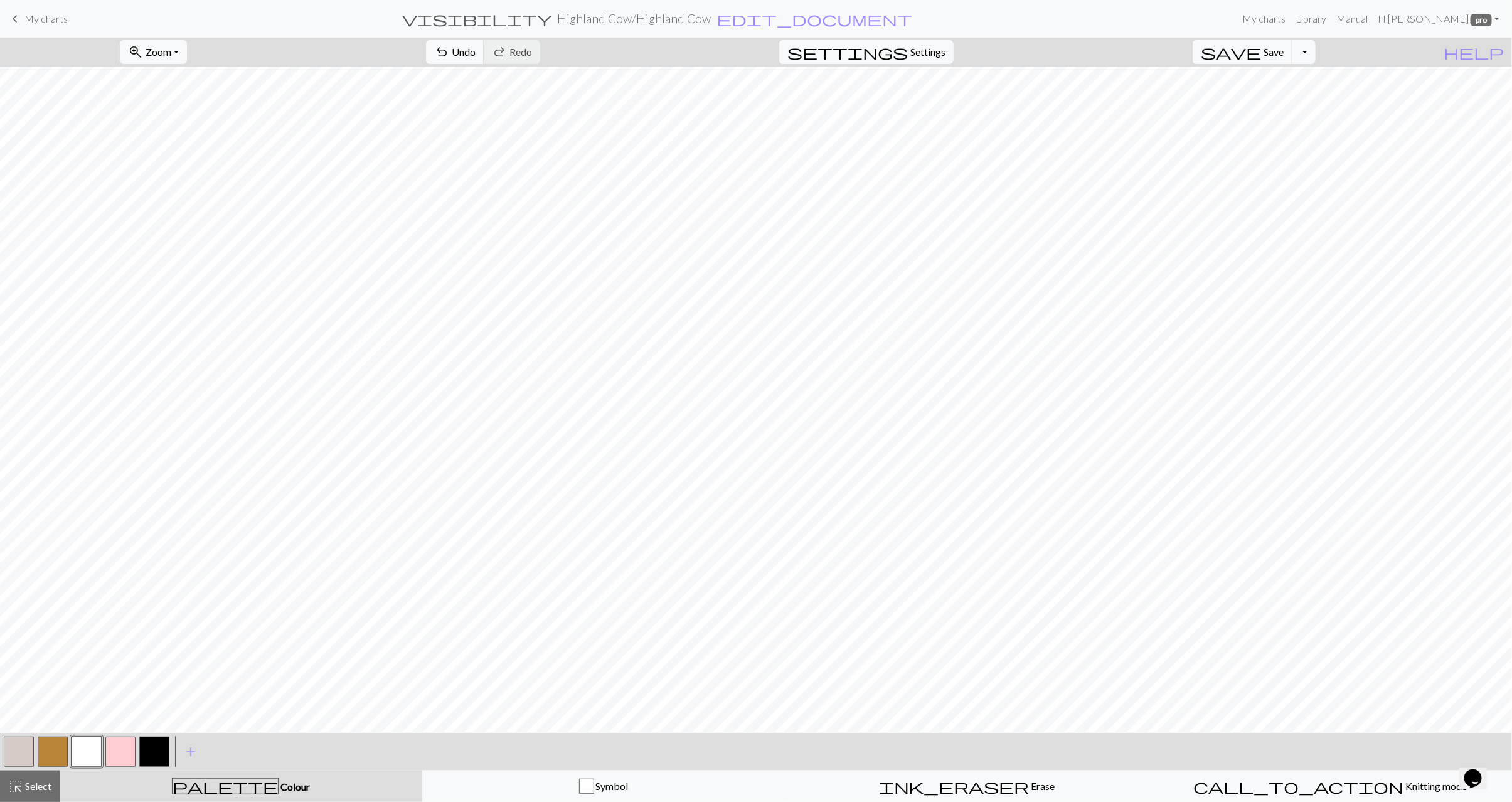
click at [25, 747] on button "button" at bounding box center [18, 752] width 30 height 30
click at [92, 752] on button "button" at bounding box center [86, 752] width 30 height 30
click at [16, 755] on button "button" at bounding box center [18, 752] width 30 height 30
click at [92, 750] on button "button" at bounding box center [86, 752] width 30 height 30
click at [13, 779] on span "highlight_alt" at bounding box center [15, 787] width 15 height 17
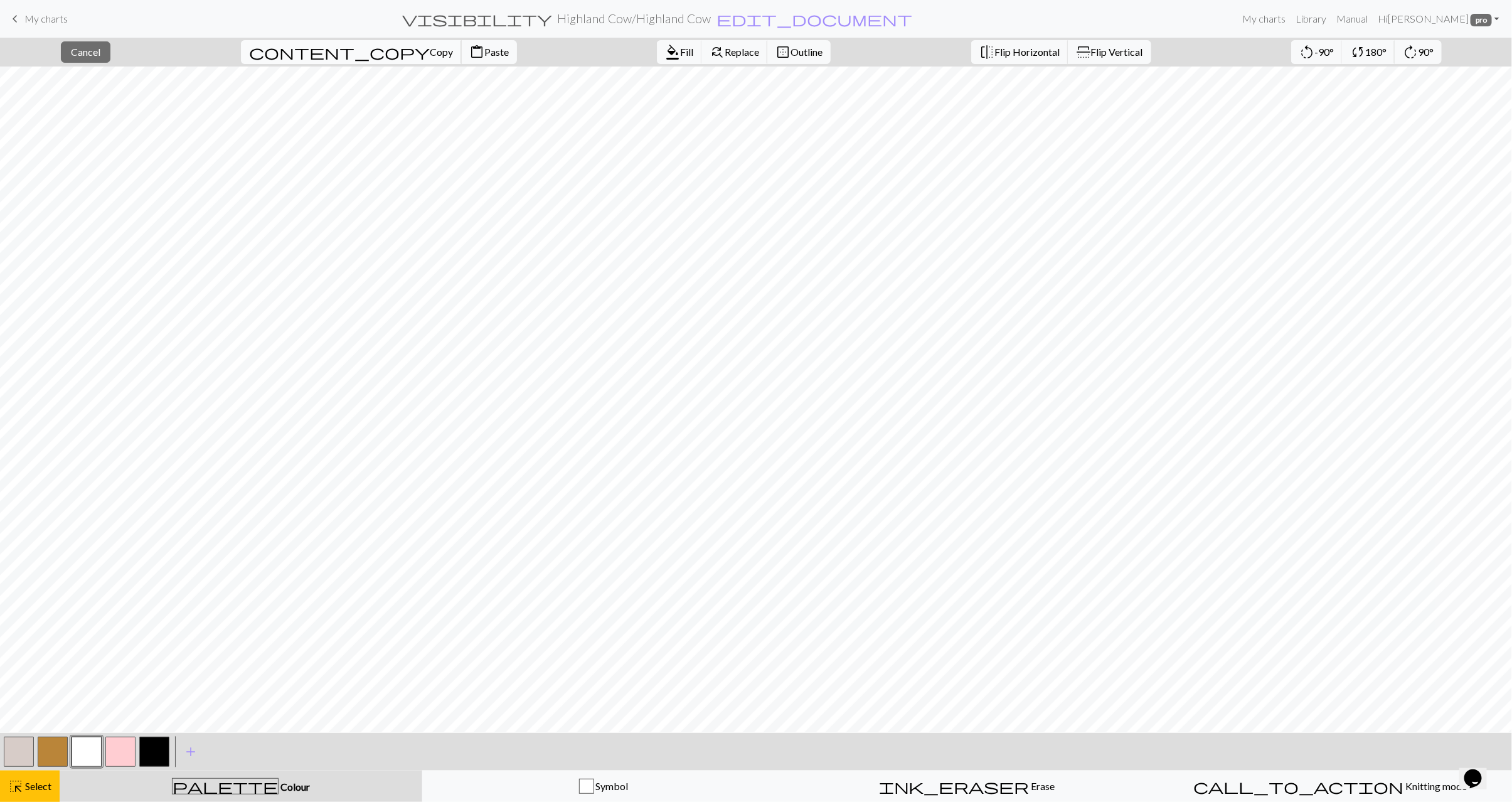
click at [311, 60] on button "content_copy Copy" at bounding box center [351, 52] width 221 height 24
click at [484, 50] on span "Paste" at bounding box center [497, 52] width 25 height 12
click at [25, 781] on span "Select" at bounding box center [37, 786] width 28 height 12
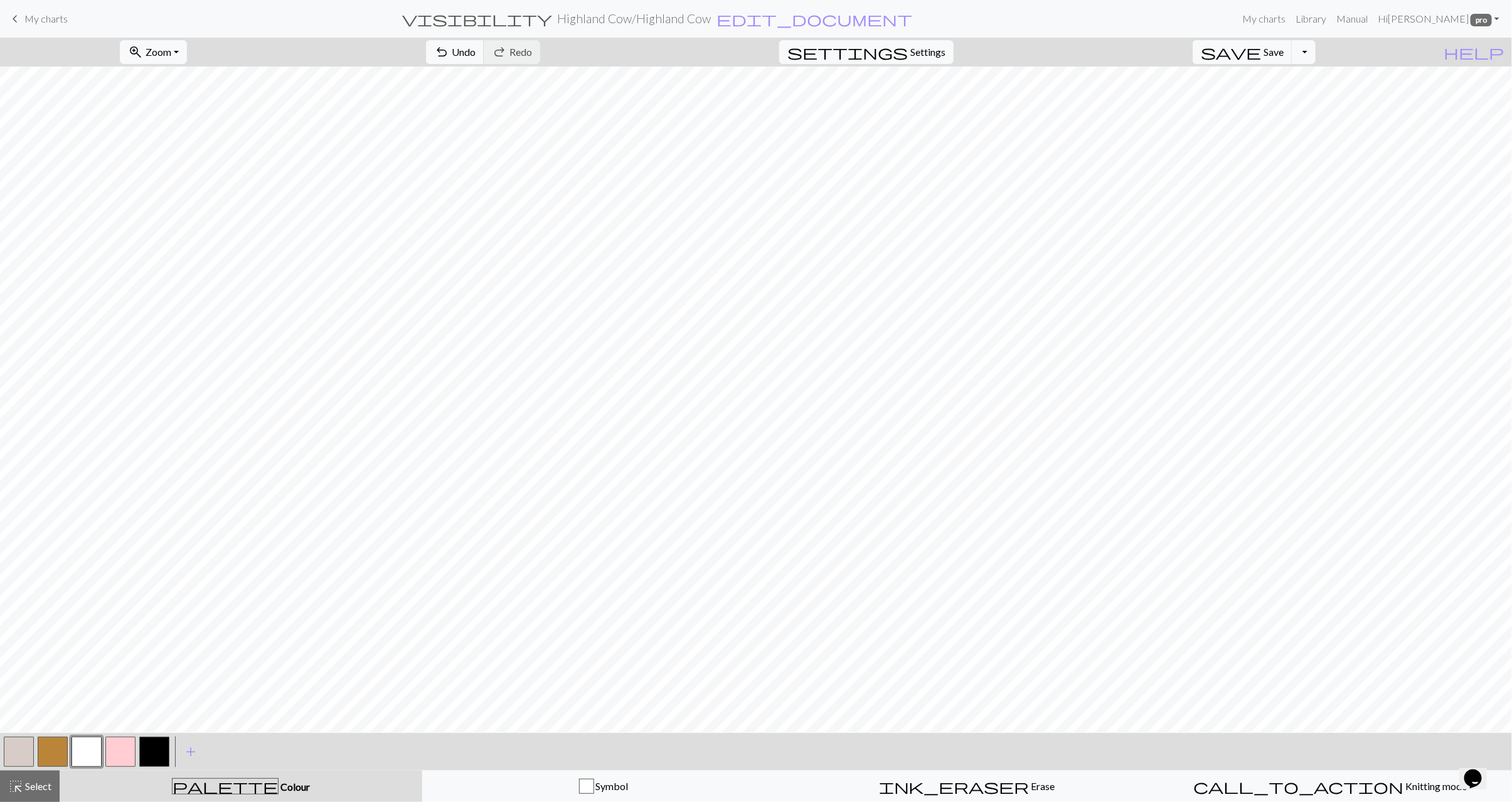
click at [26, 752] on button "button" at bounding box center [18, 752] width 30 height 30
click at [89, 755] on button "button" at bounding box center [86, 752] width 30 height 30
click at [12, 747] on button "button" at bounding box center [18, 752] width 30 height 30
click at [34, 780] on span "Select" at bounding box center [37, 786] width 28 height 12
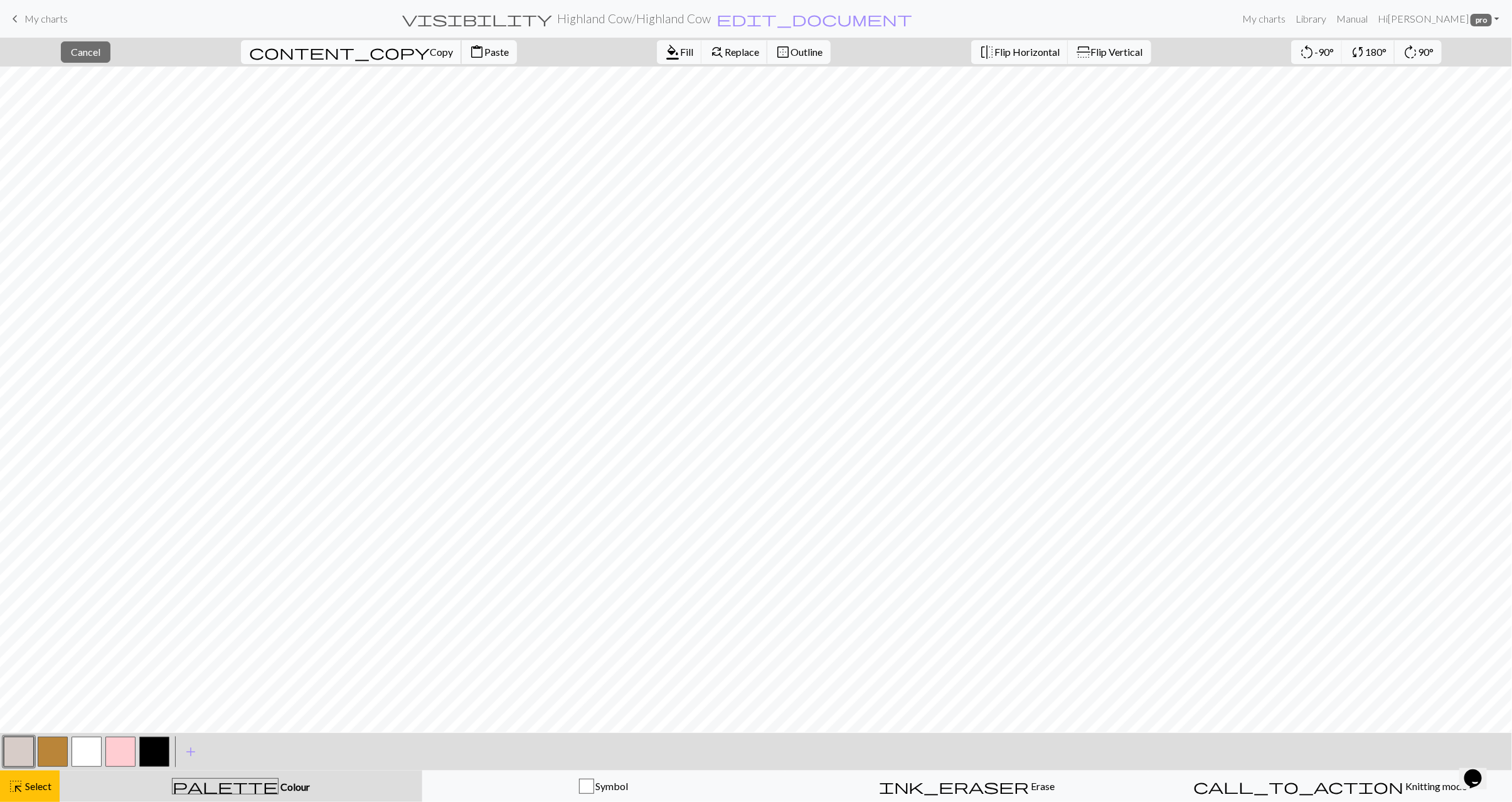
click at [430, 54] on span "Copy" at bounding box center [441, 52] width 23 height 12
click at [484, 50] on span "Paste" at bounding box center [497, 52] width 25 height 12
click at [995, 50] on span "Flip Horizontal" at bounding box center [1028, 52] width 66 height 12
click at [39, 780] on span "Select" at bounding box center [37, 786] width 28 height 12
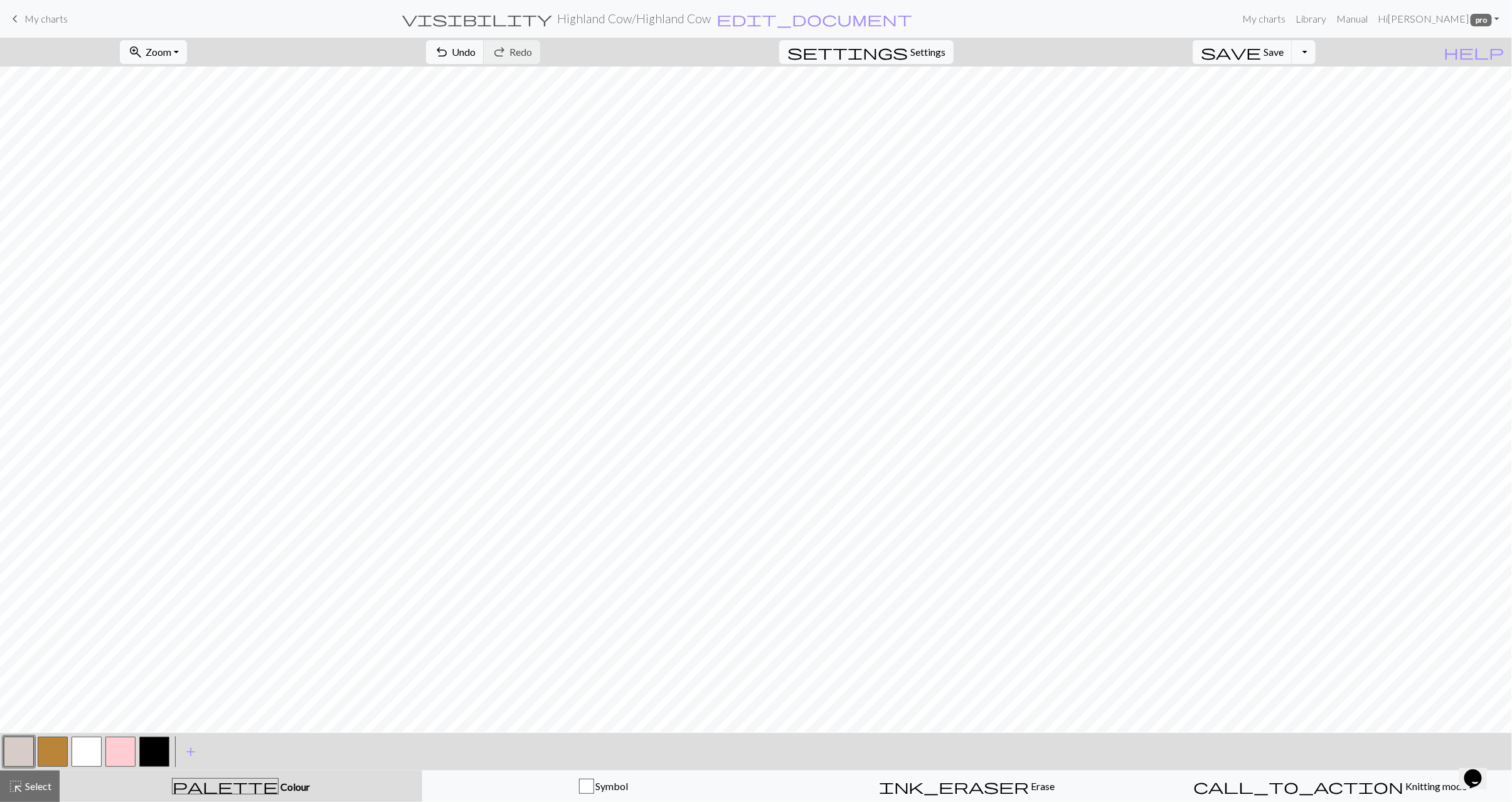
click at [63, 744] on button "button" at bounding box center [52, 752] width 30 height 30
click at [476, 50] on span "Undo" at bounding box center [463, 52] width 24 height 12
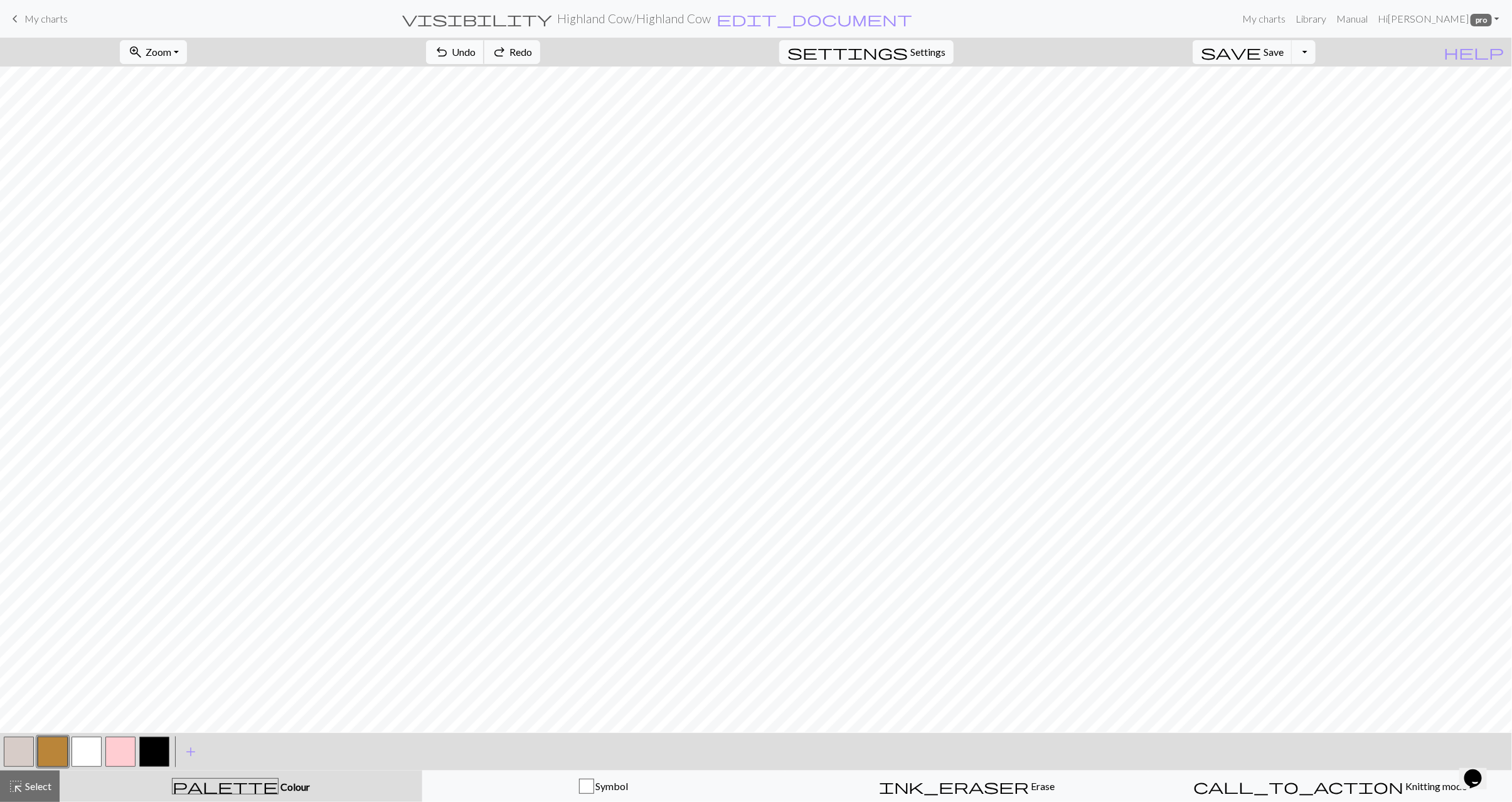
click at [476, 50] on span "Undo" at bounding box center [463, 52] width 24 height 12
click at [30, 784] on span "Select" at bounding box center [37, 786] width 28 height 12
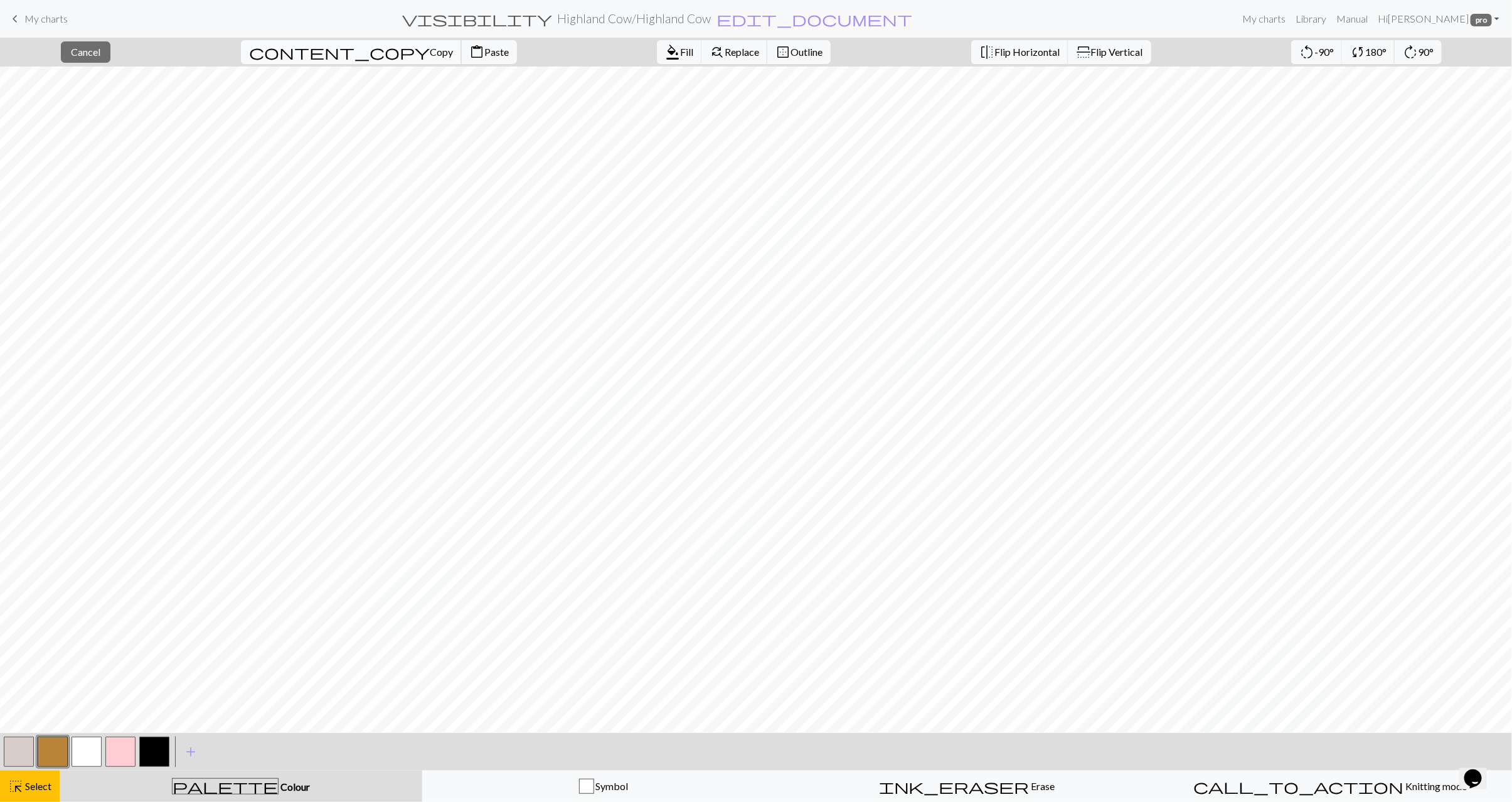
click at [430, 52] on span "Copy" at bounding box center [441, 52] width 23 height 12
click at [752, 17] on span "edit_document" at bounding box center [815, 19] width 196 height 17
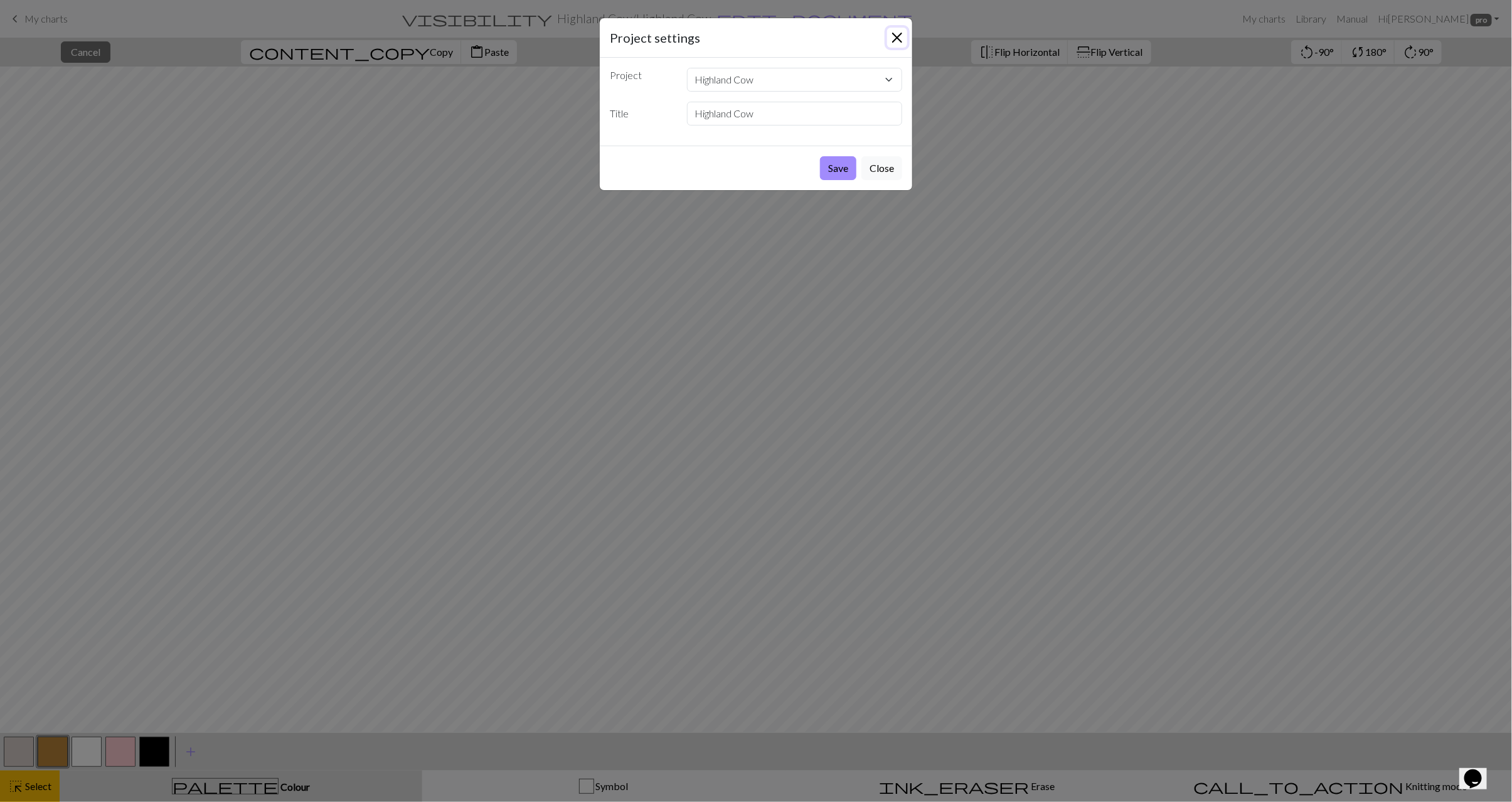
click at [895, 37] on button "Close" at bounding box center [897, 38] width 20 height 20
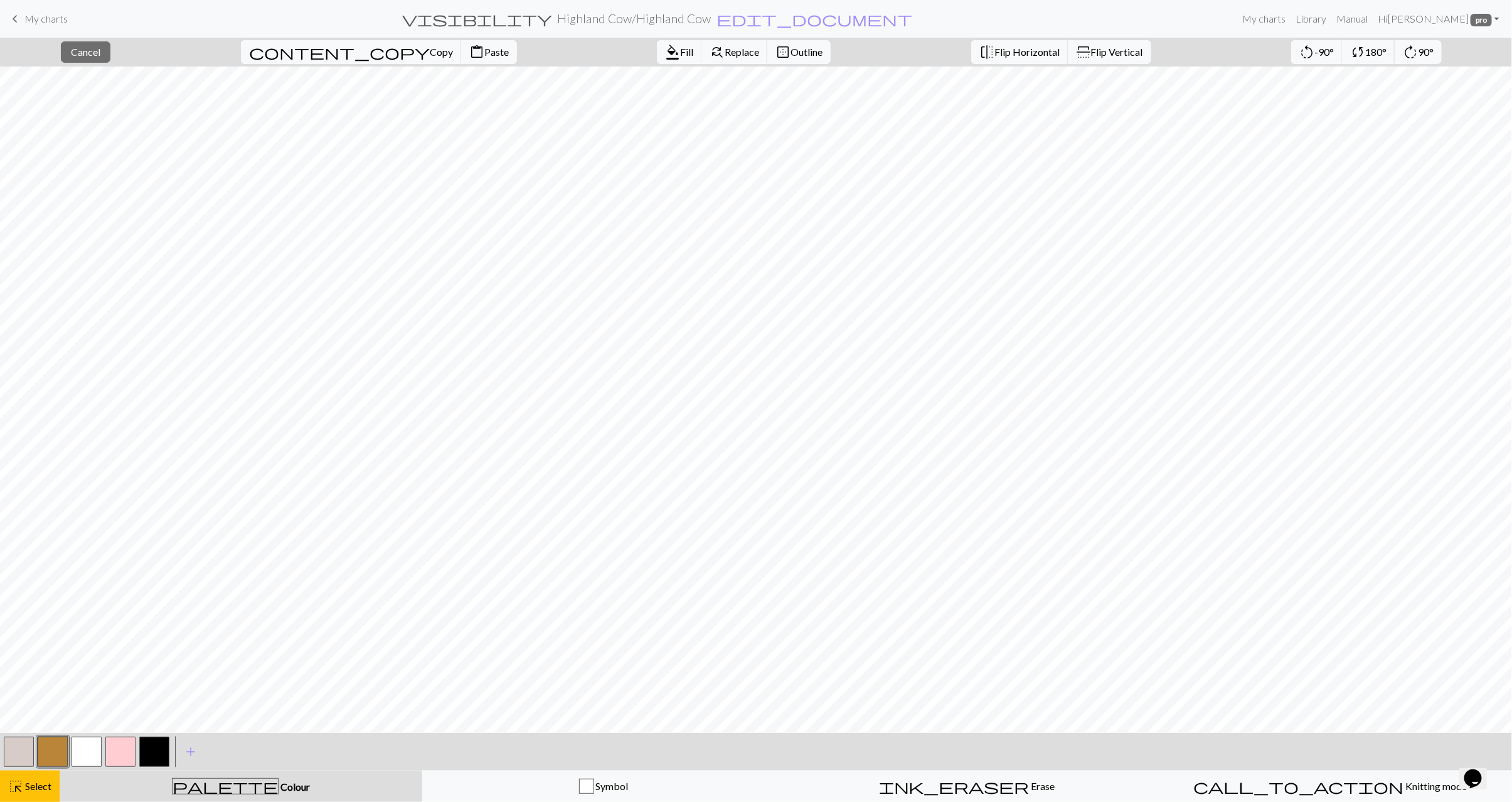
click at [24, 752] on button "button" at bounding box center [18, 752] width 30 height 30
click at [680, 48] on span "Fill" at bounding box center [687, 52] width 13 height 12
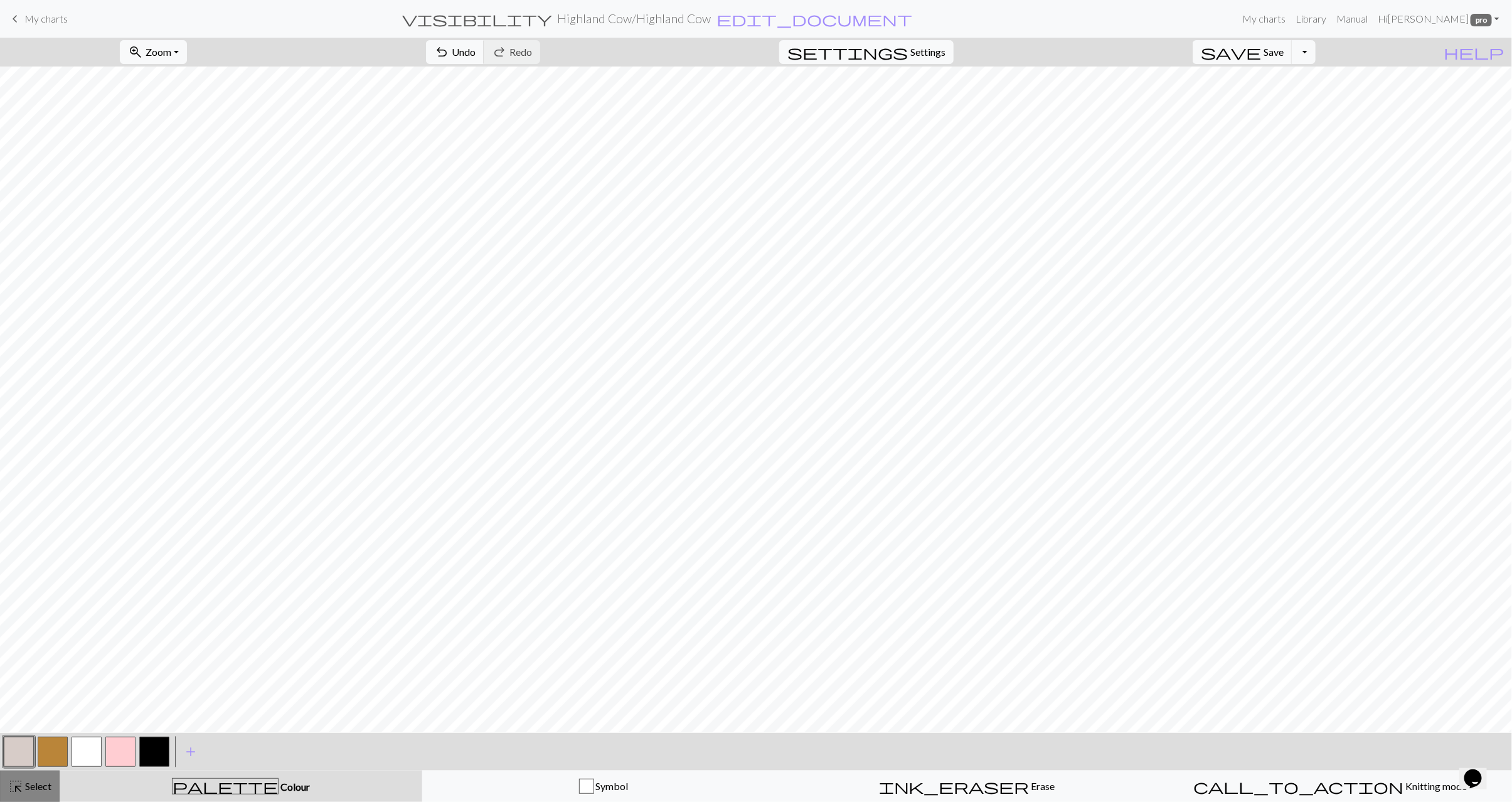
click at [33, 788] on span "Select" at bounding box center [37, 786] width 28 height 12
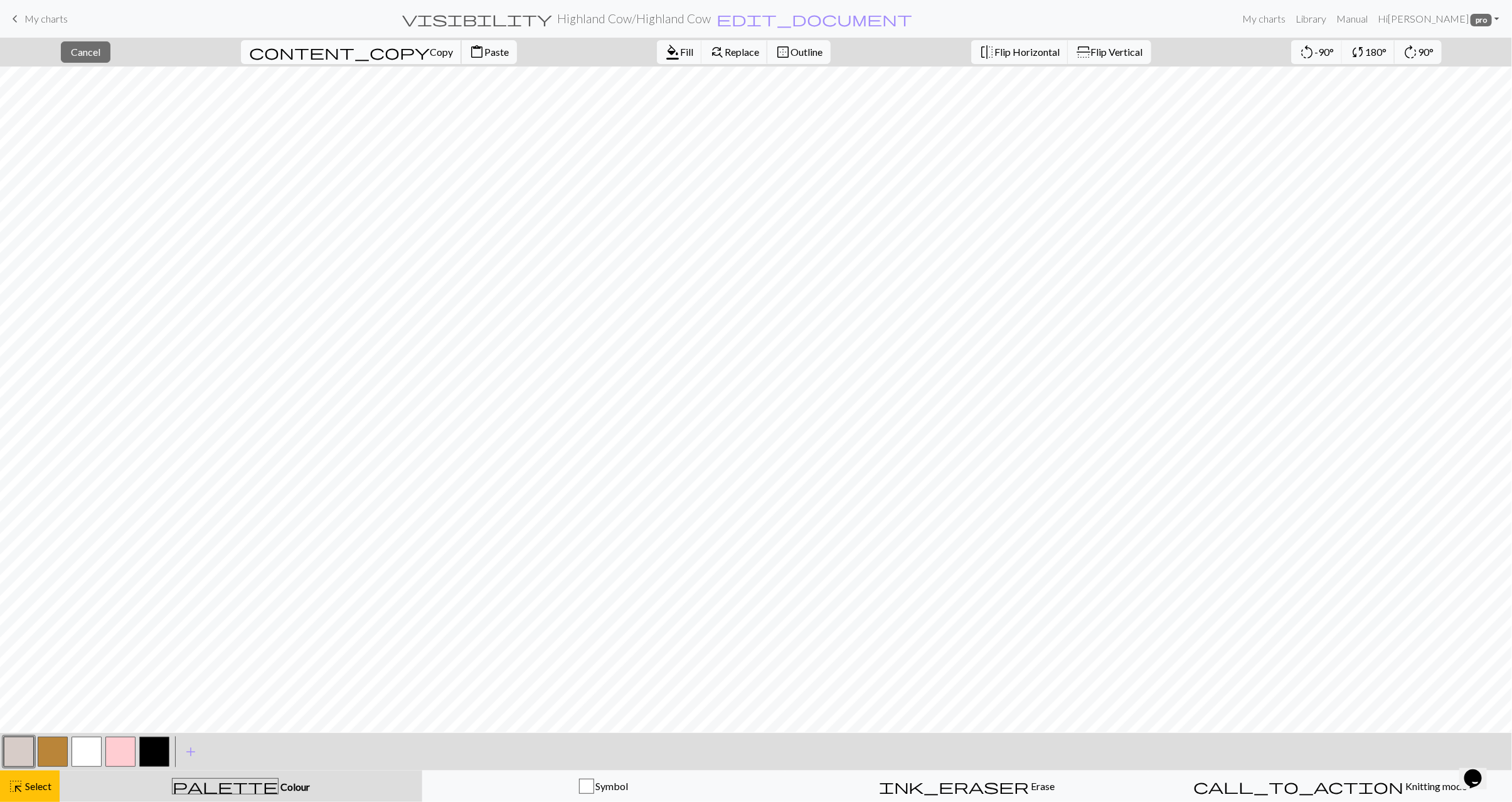
click at [430, 52] on span "Copy" at bounding box center [441, 52] width 23 height 12
click at [484, 56] on span "Paste" at bounding box center [497, 52] width 25 height 12
click at [295, 50] on span "content_copy" at bounding box center [339, 52] width 181 height 17
click at [484, 47] on span "Paste" at bounding box center [497, 52] width 25 height 12
click at [29, 790] on span "Select" at bounding box center [37, 786] width 28 height 12
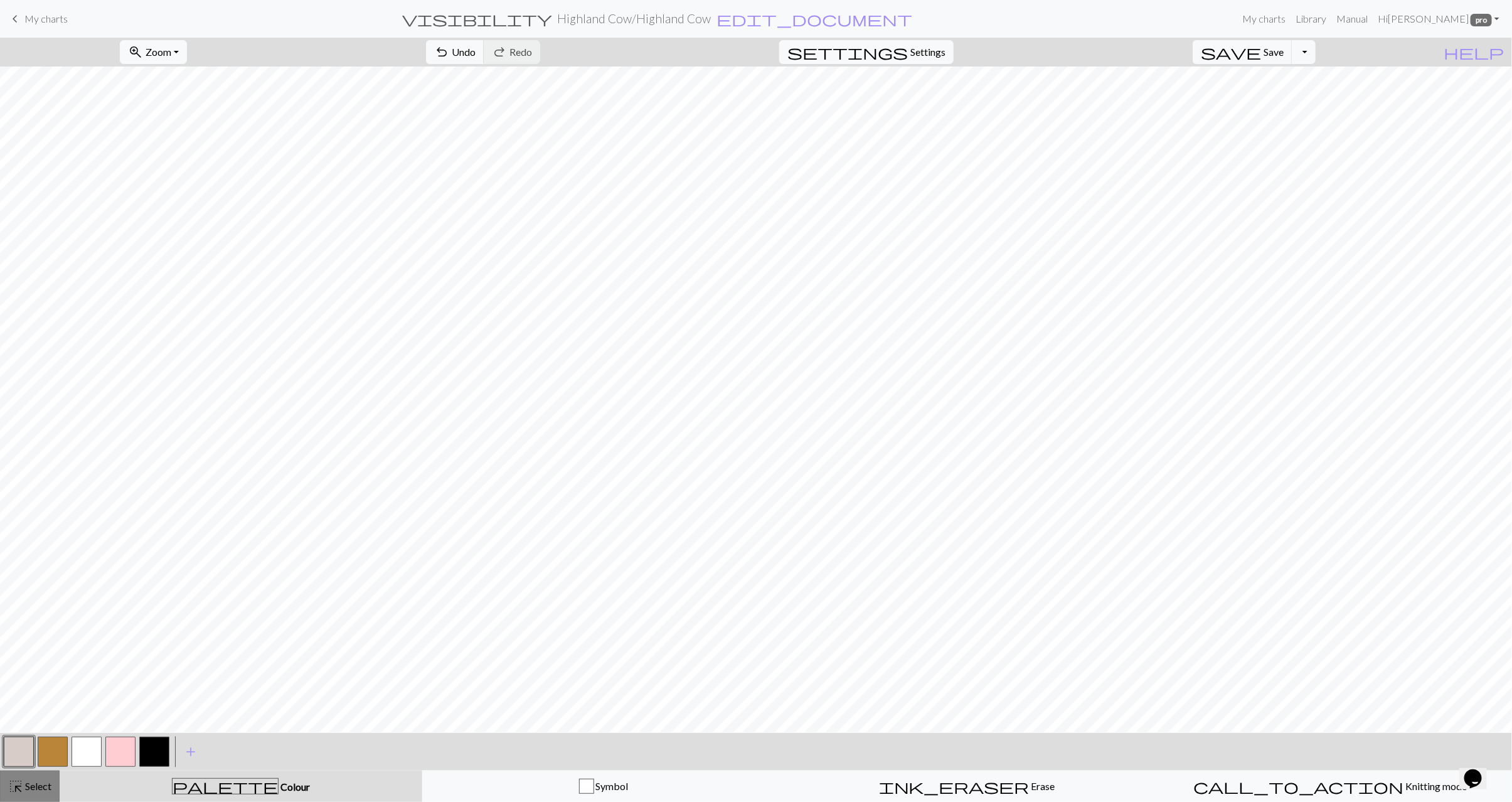
click at [29, 787] on span "Select" at bounding box center [37, 786] width 28 height 12
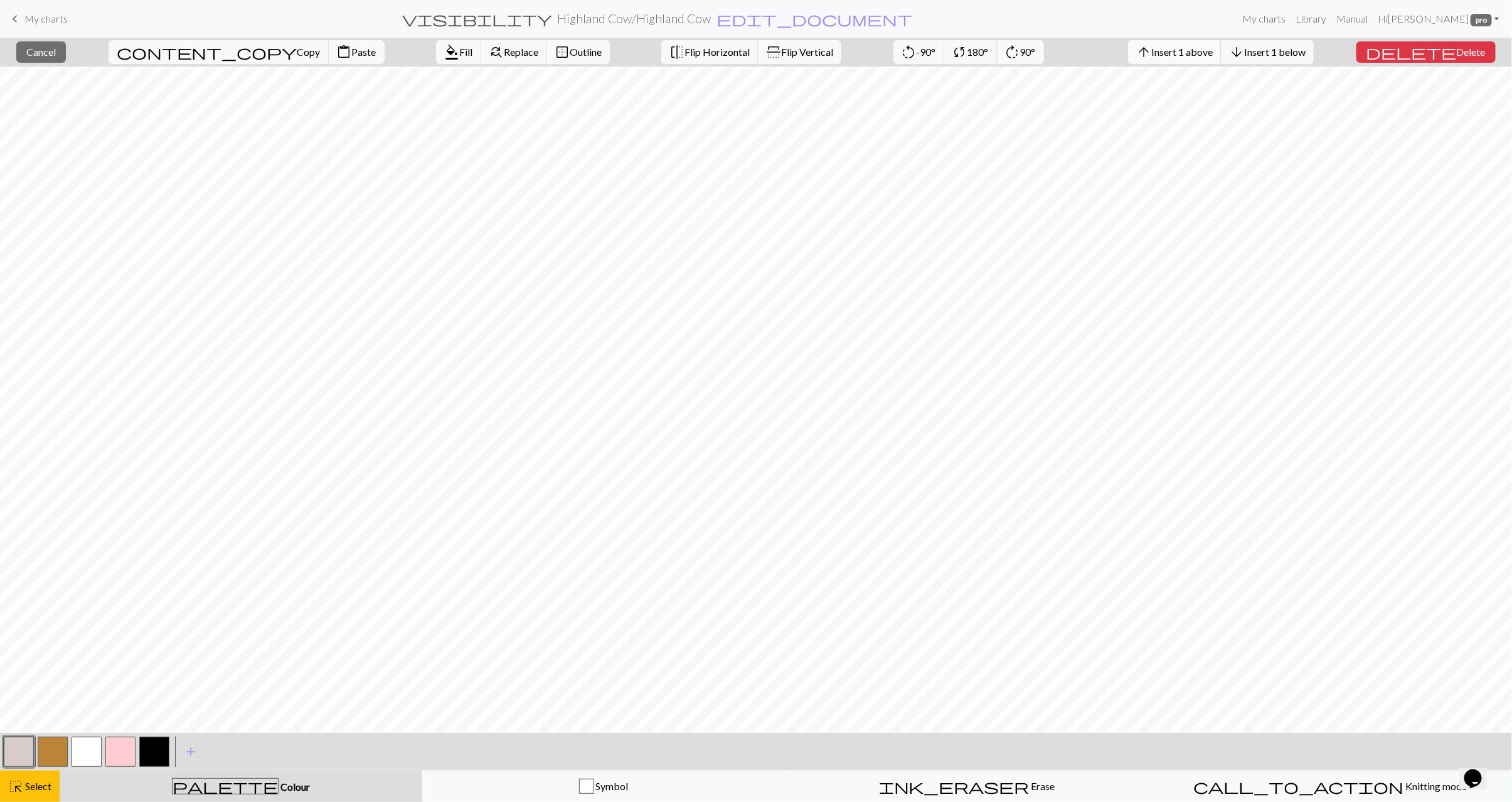
click at [1213, 55] on span "Insert 1 above" at bounding box center [1182, 52] width 61 height 12
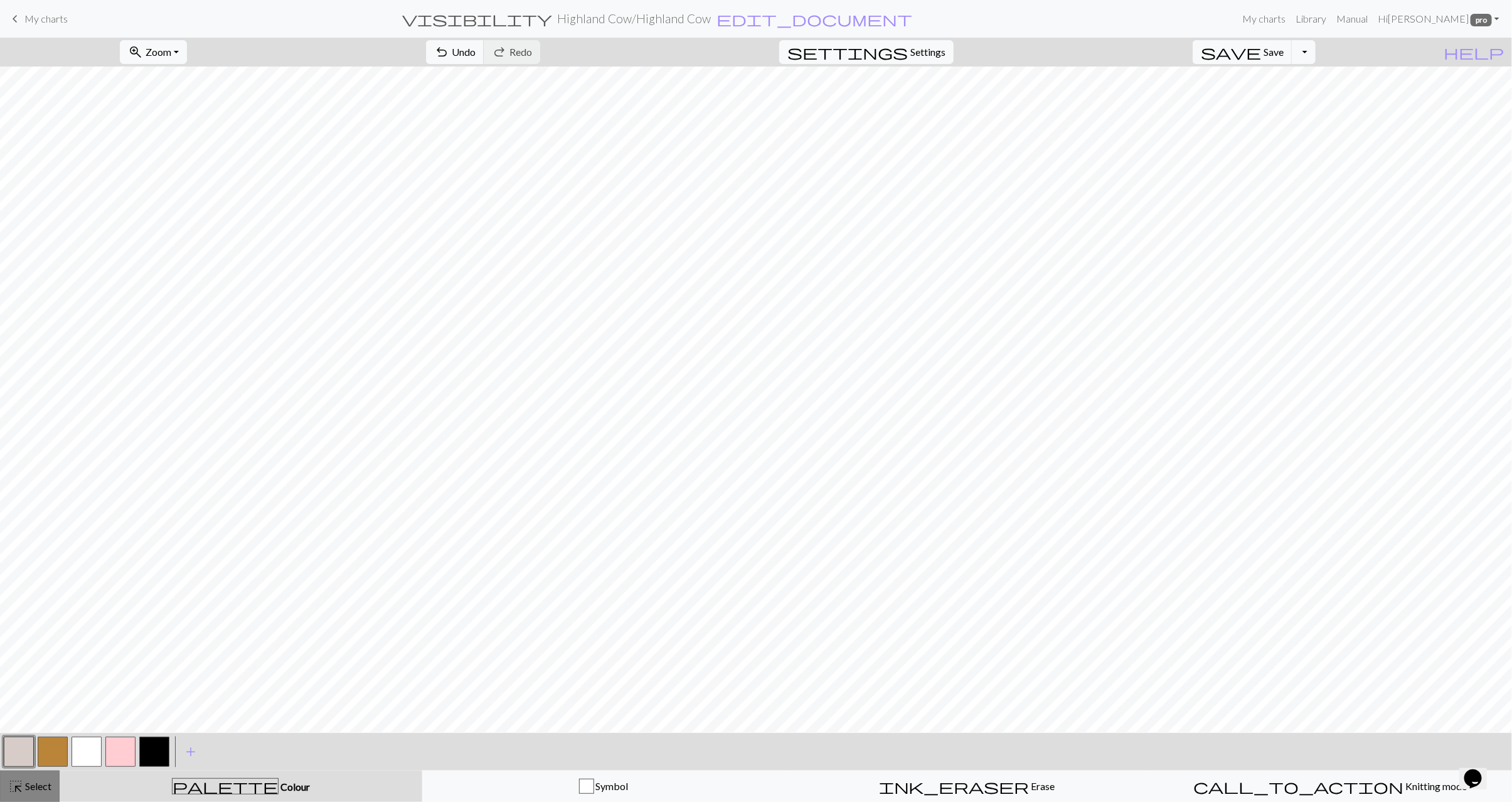
click at [34, 785] on span "Select" at bounding box center [37, 786] width 28 height 12
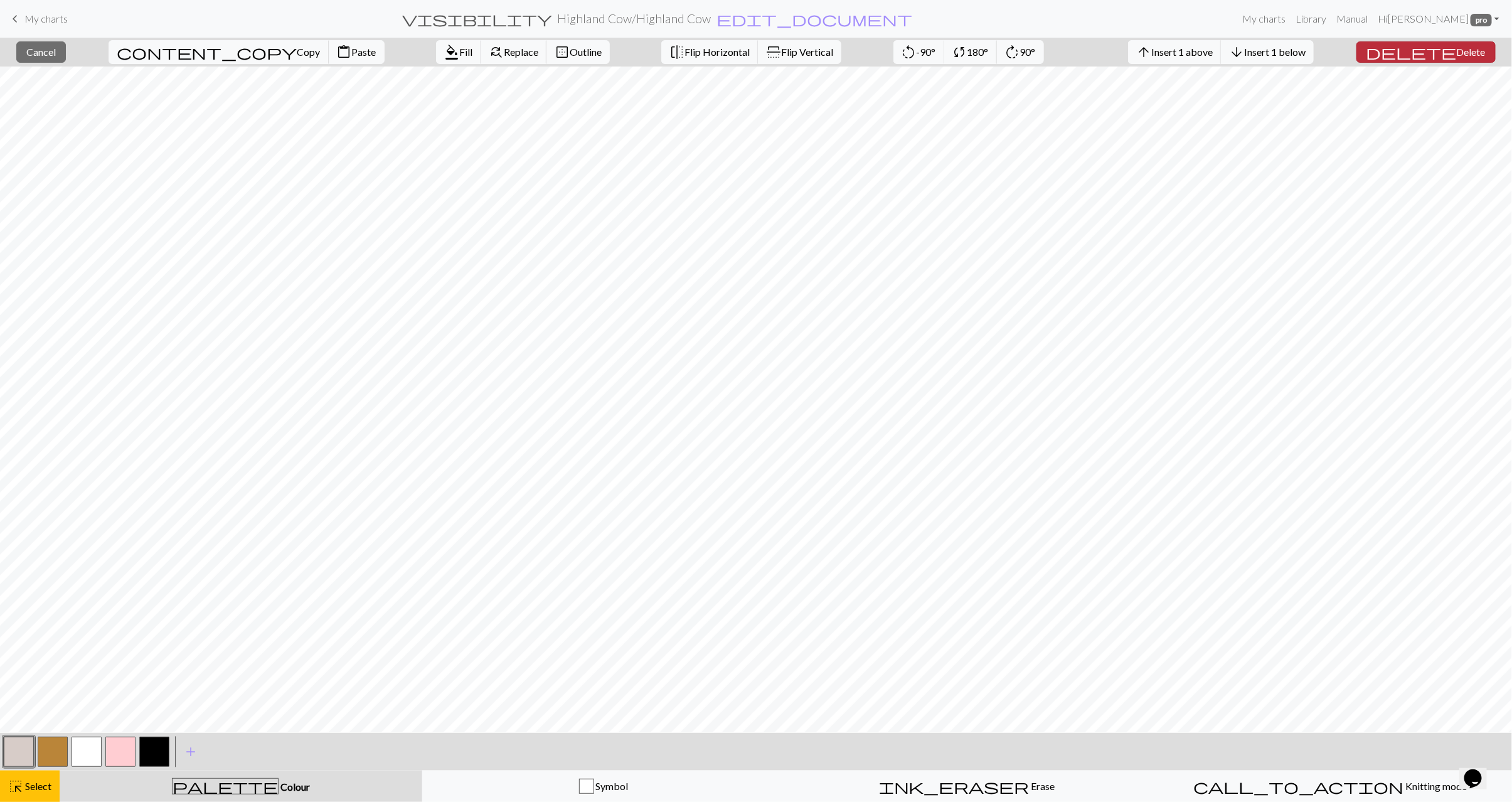
click at [1471, 57] on span "Delete" at bounding box center [1472, 52] width 29 height 12
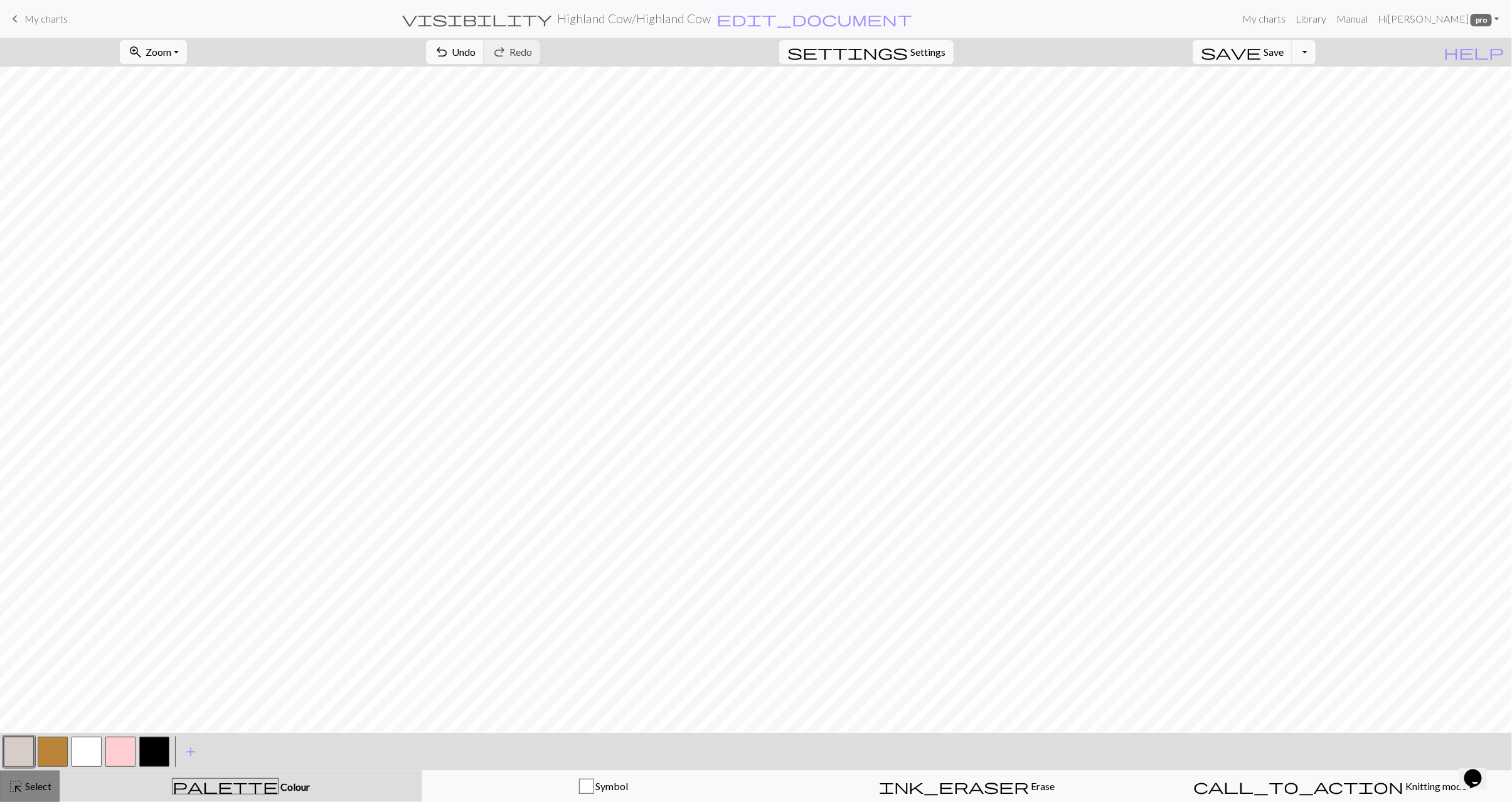
click at [13, 781] on span "highlight_alt" at bounding box center [15, 787] width 15 height 17
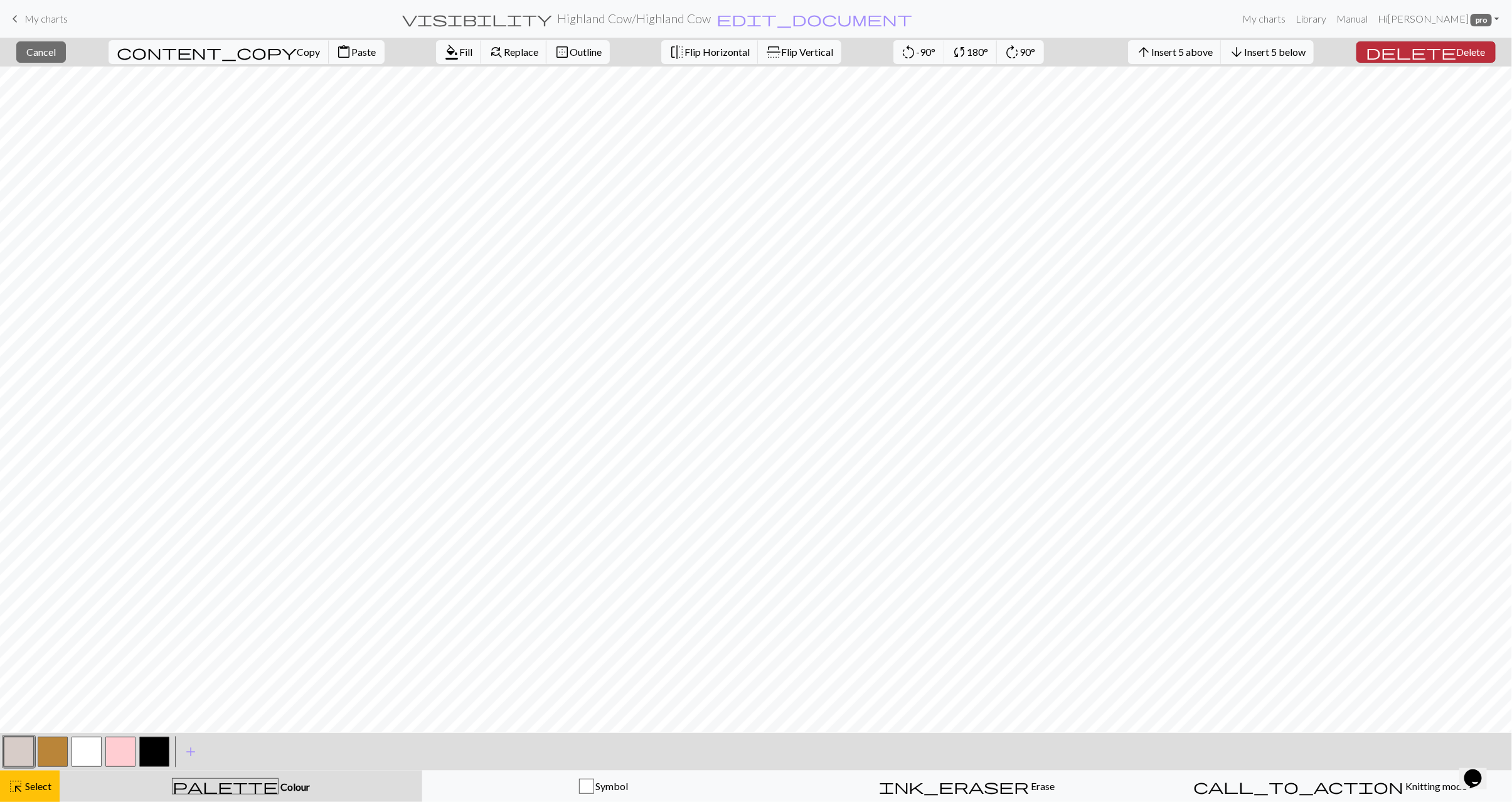
click at [1464, 59] on button "delete Delete" at bounding box center [1426, 52] width 139 height 21
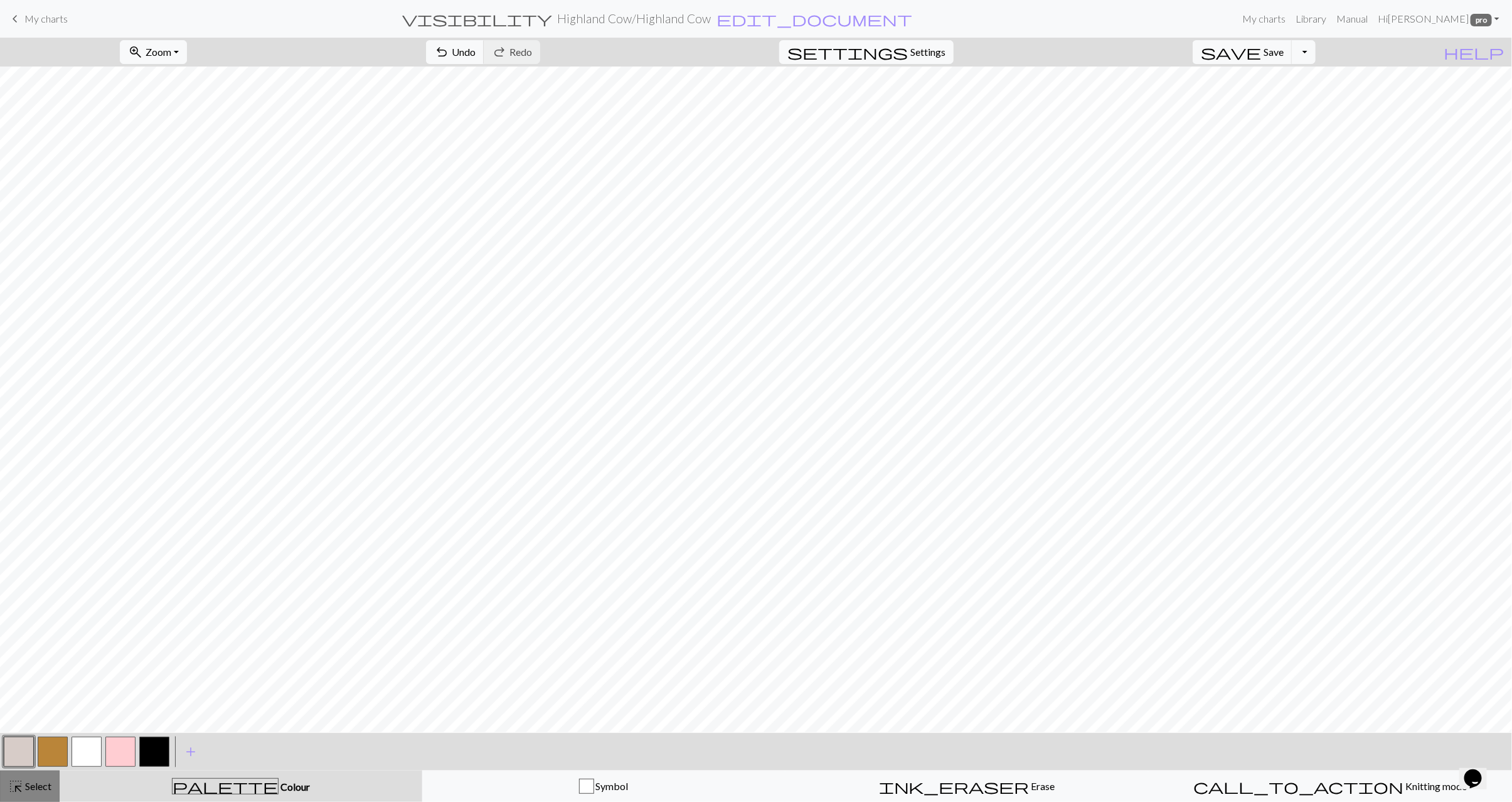
click at [26, 781] on span "Select" at bounding box center [37, 786] width 28 height 12
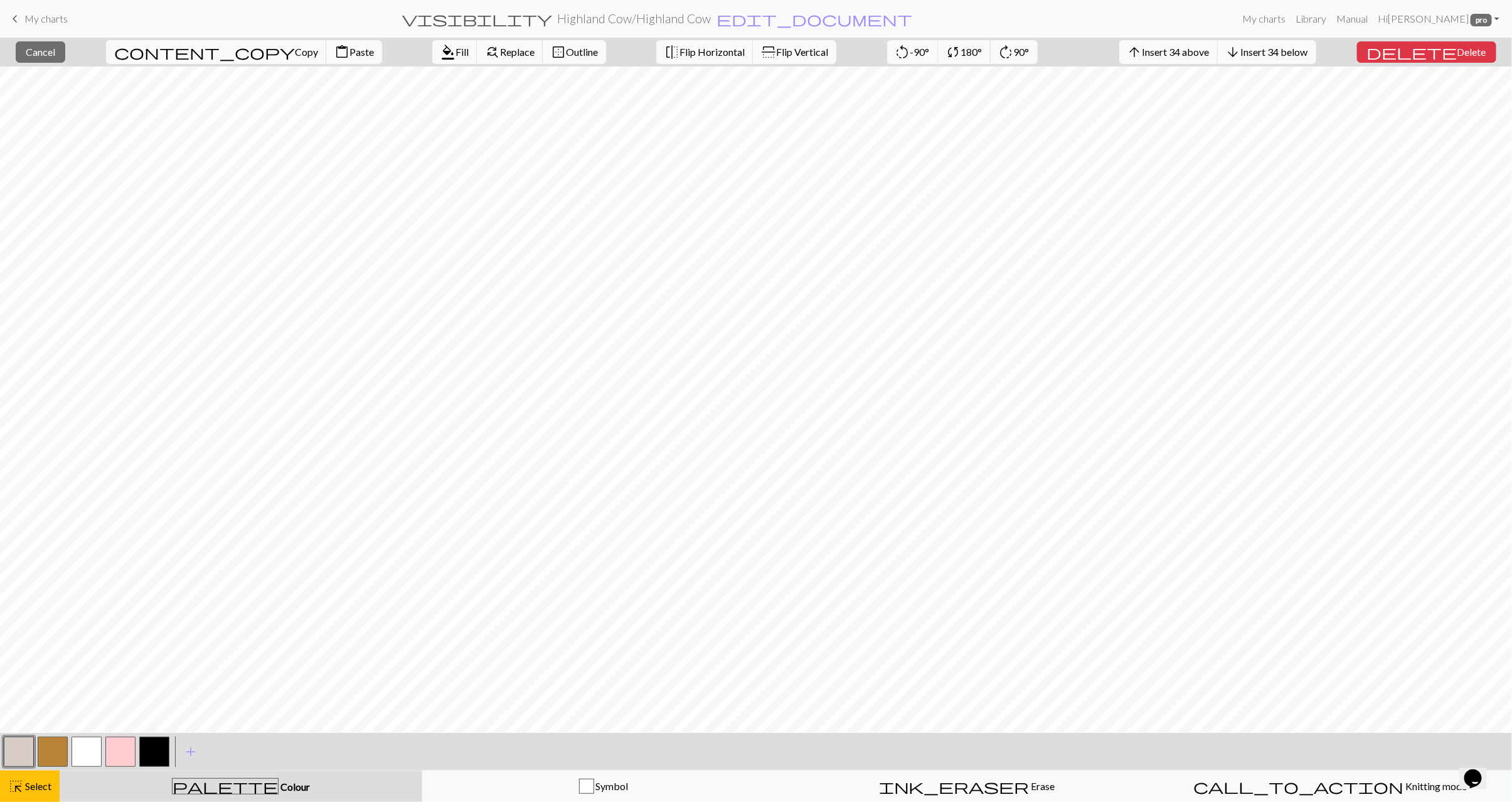
click at [776, 52] on span "Flip Vertical" at bounding box center [803, 52] width 52 height 12
click at [34, 782] on span "Select" at bounding box center [37, 786] width 28 height 12
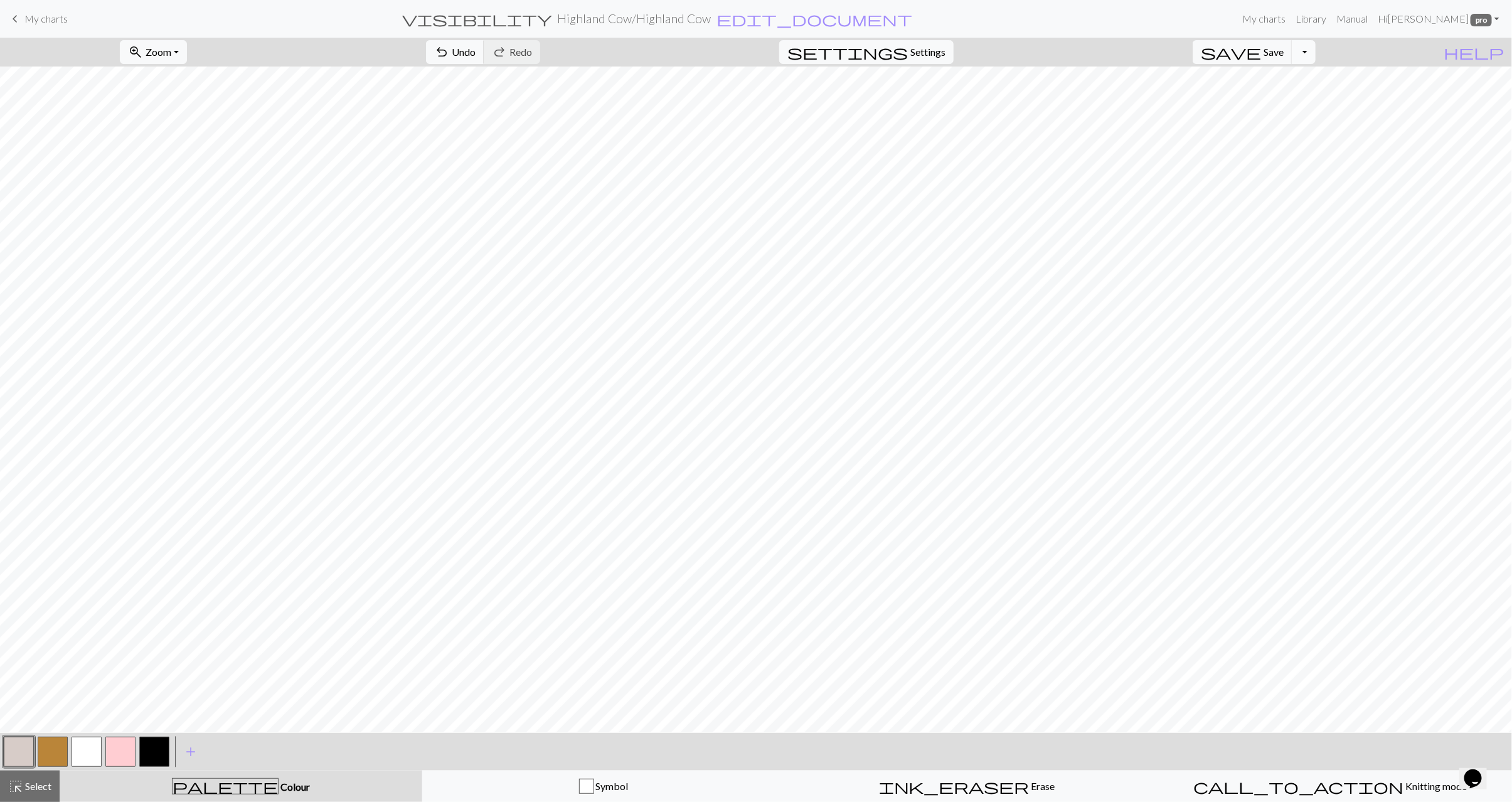
click at [1316, 53] on button "Toggle Dropdown" at bounding box center [1304, 52] width 24 height 24
click at [1274, 103] on button "save_alt Download" at bounding box center [1212, 101] width 207 height 20
click at [729, 44] on button "Download" at bounding box center [726, 41] width 61 height 24
click at [35, 785] on span "Select" at bounding box center [37, 786] width 28 height 12
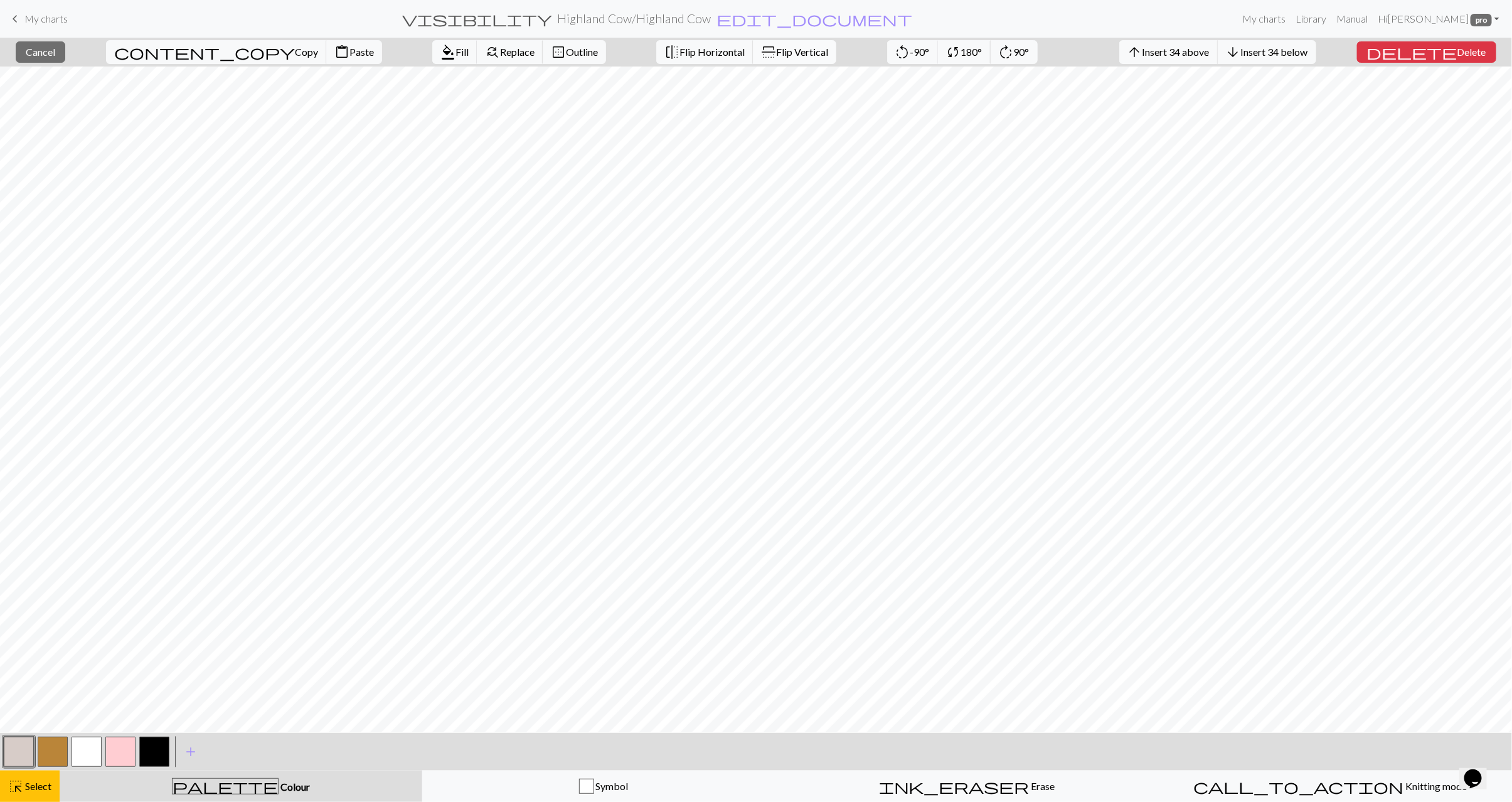
click at [776, 50] on span "Flip Vertical" at bounding box center [803, 52] width 52 height 12
click at [23, 792] on div "highlight_alt Select Select" at bounding box center [29, 786] width 43 height 15
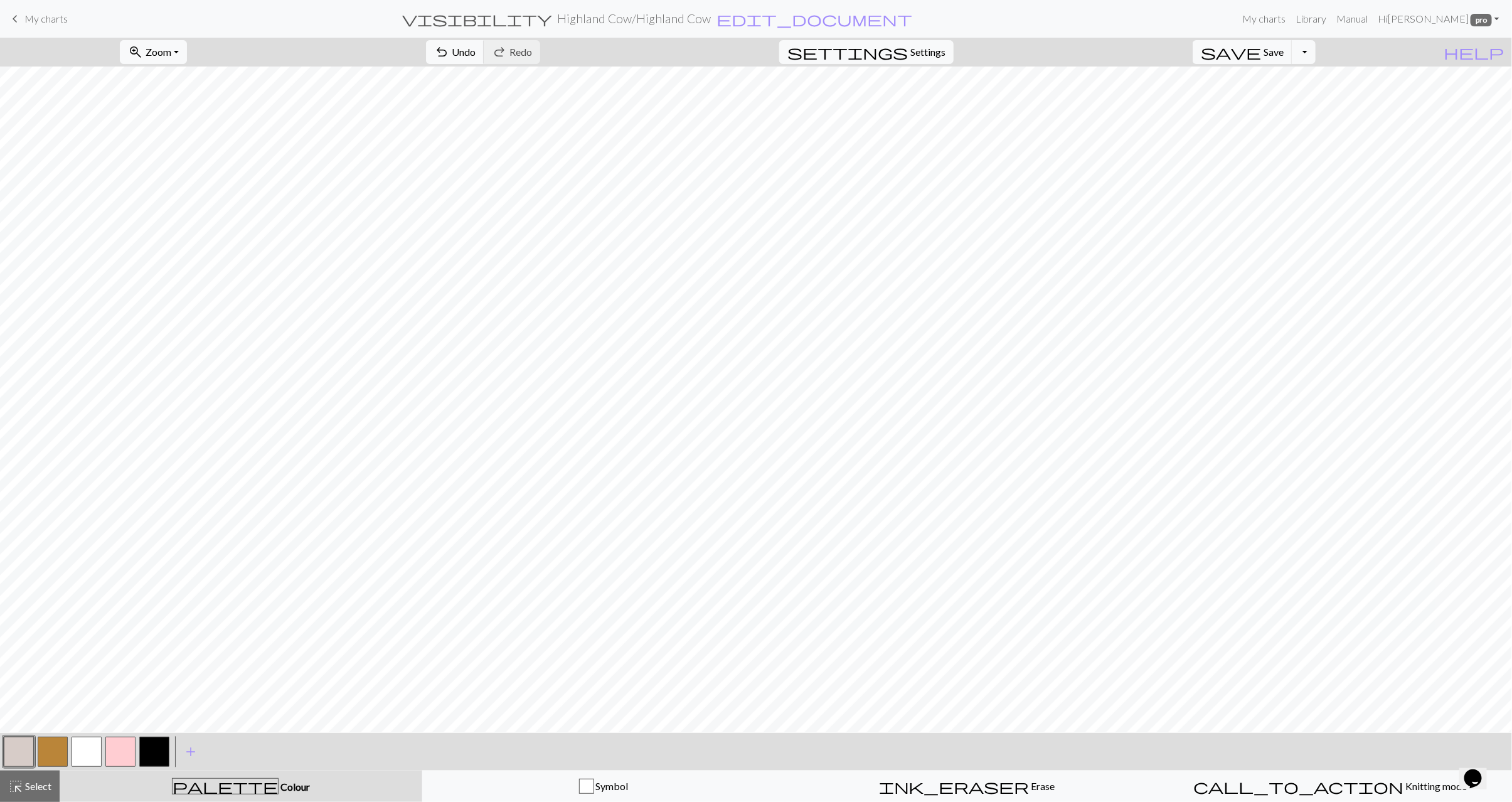
click at [58, 755] on button "button" at bounding box center [52, 752] width 30 height 30
click at [484, 48] on button "undo Undo Undo" at bounding box center [455, 52] width 58 height 24
click at [476, 48] on span "Undo" at bounding box center [463, 52] width 24 height 12
click at [15, 790] on span "highlight_alt" at bounding box center [15, 787] width 15 height 17
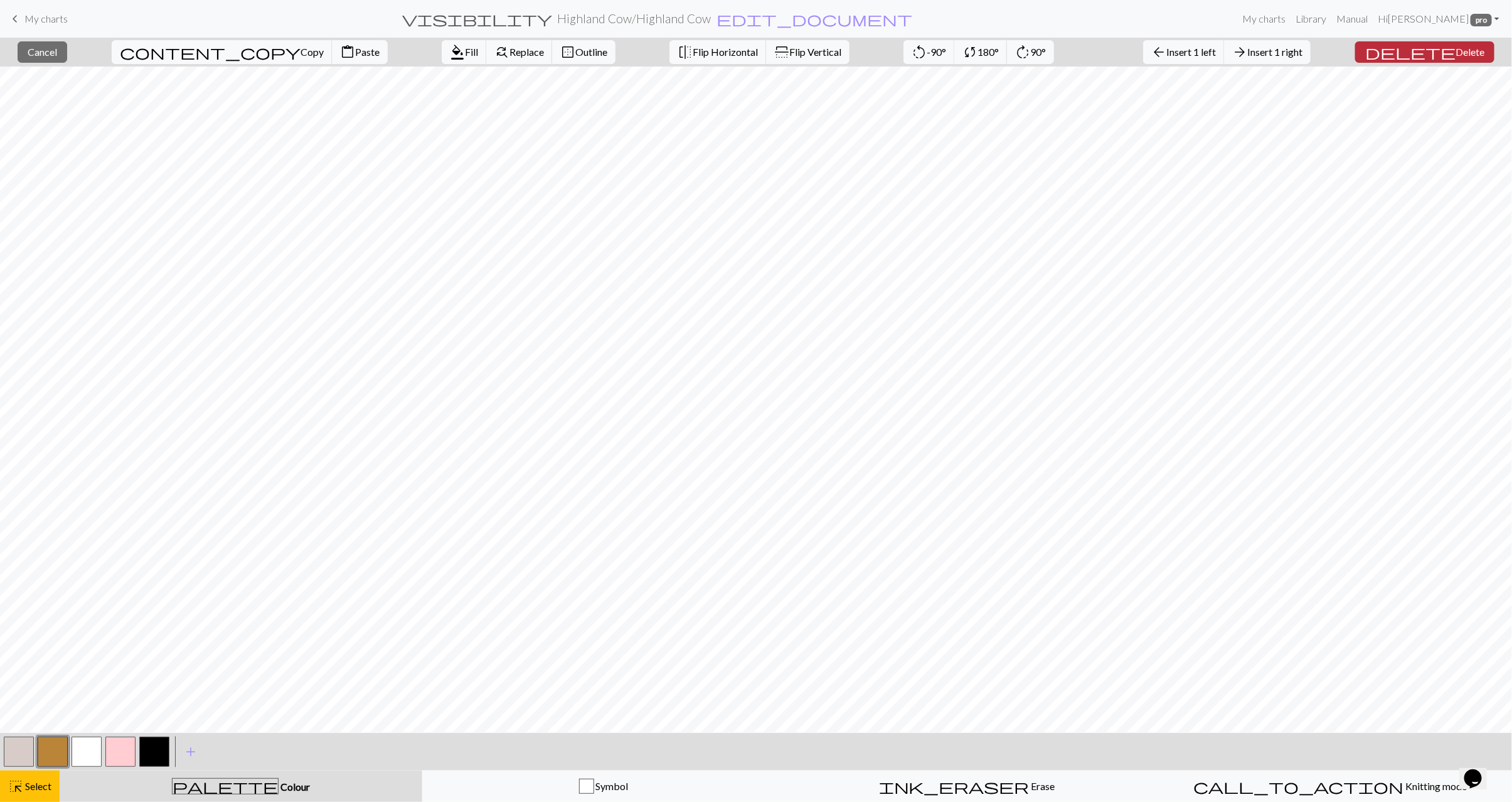
click at [1456, 52] on span "Delete" at bounding box center [1470, 52] width 29 height 12
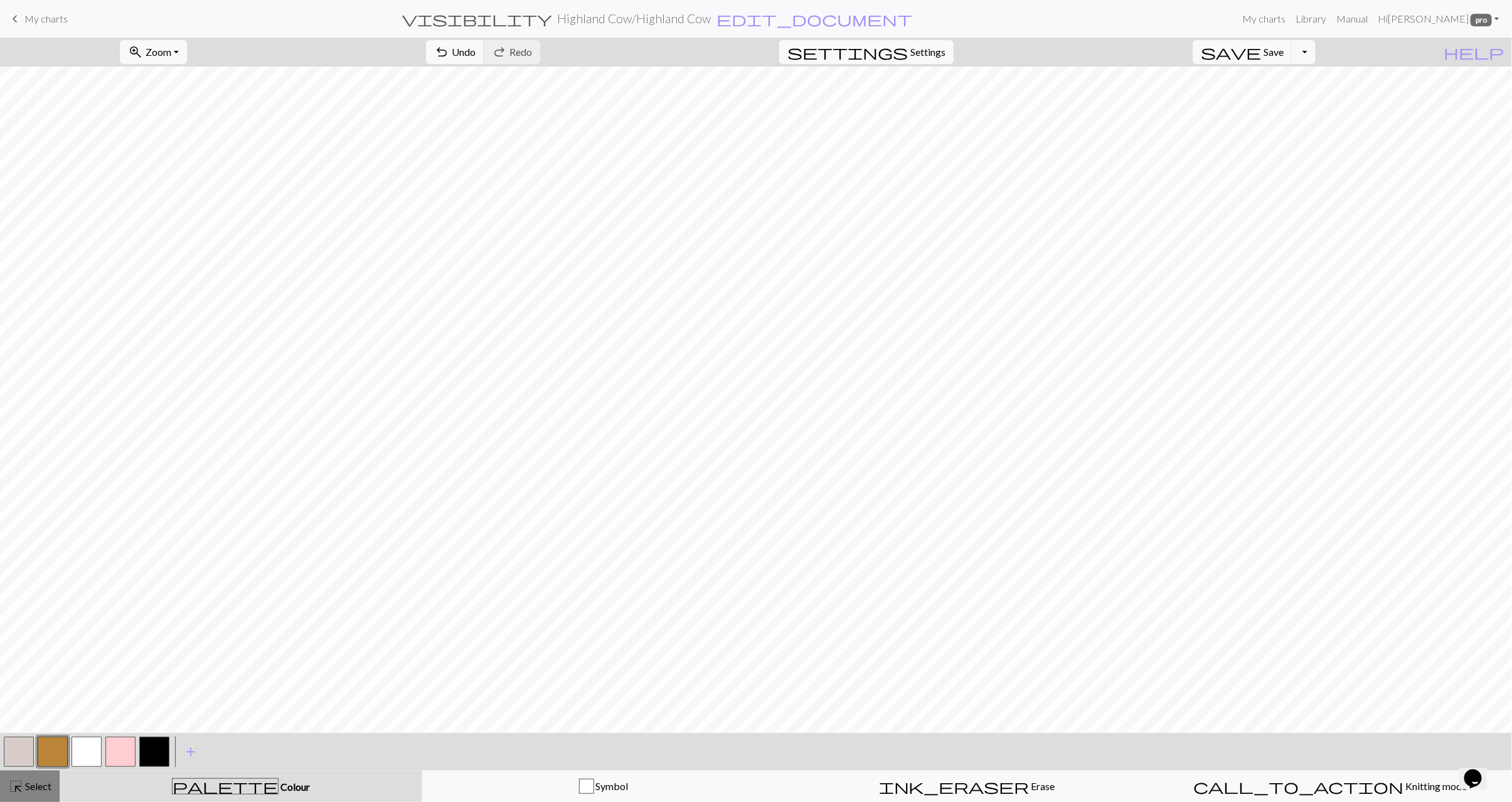
click at [25, 785] on span "Select" at bounding box center [37, 786] width 28 height 12
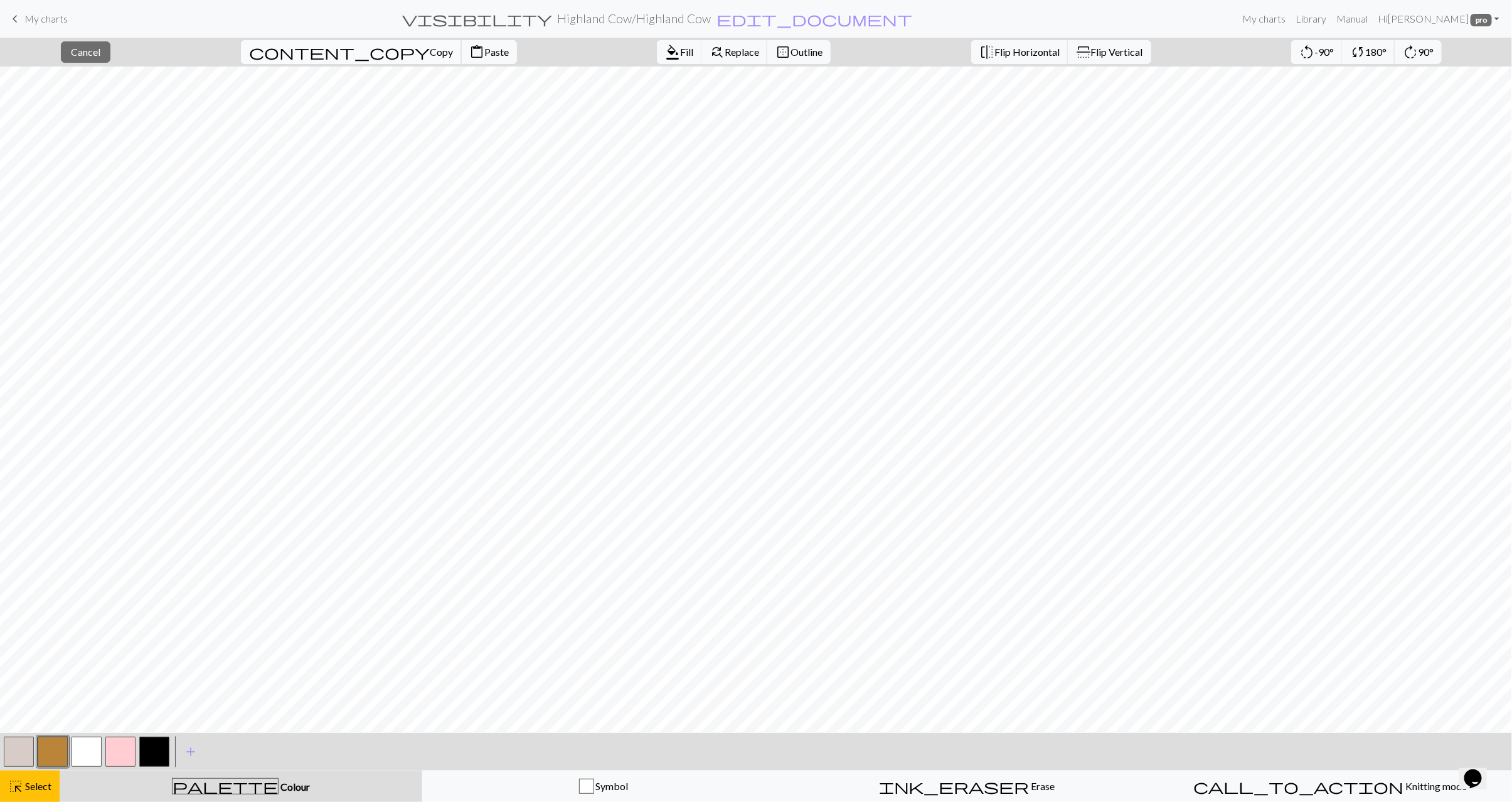
click at [299, 46] on span "content_copy" at bounding box center [339, 52] width 181 height 17
click at [484, 52] on span "Paste" at bounding box center [497, 52] width 25 height 12
click at [20, 793] on span "highlight_alt" at bounding box center [15, 787] width 15 height 17
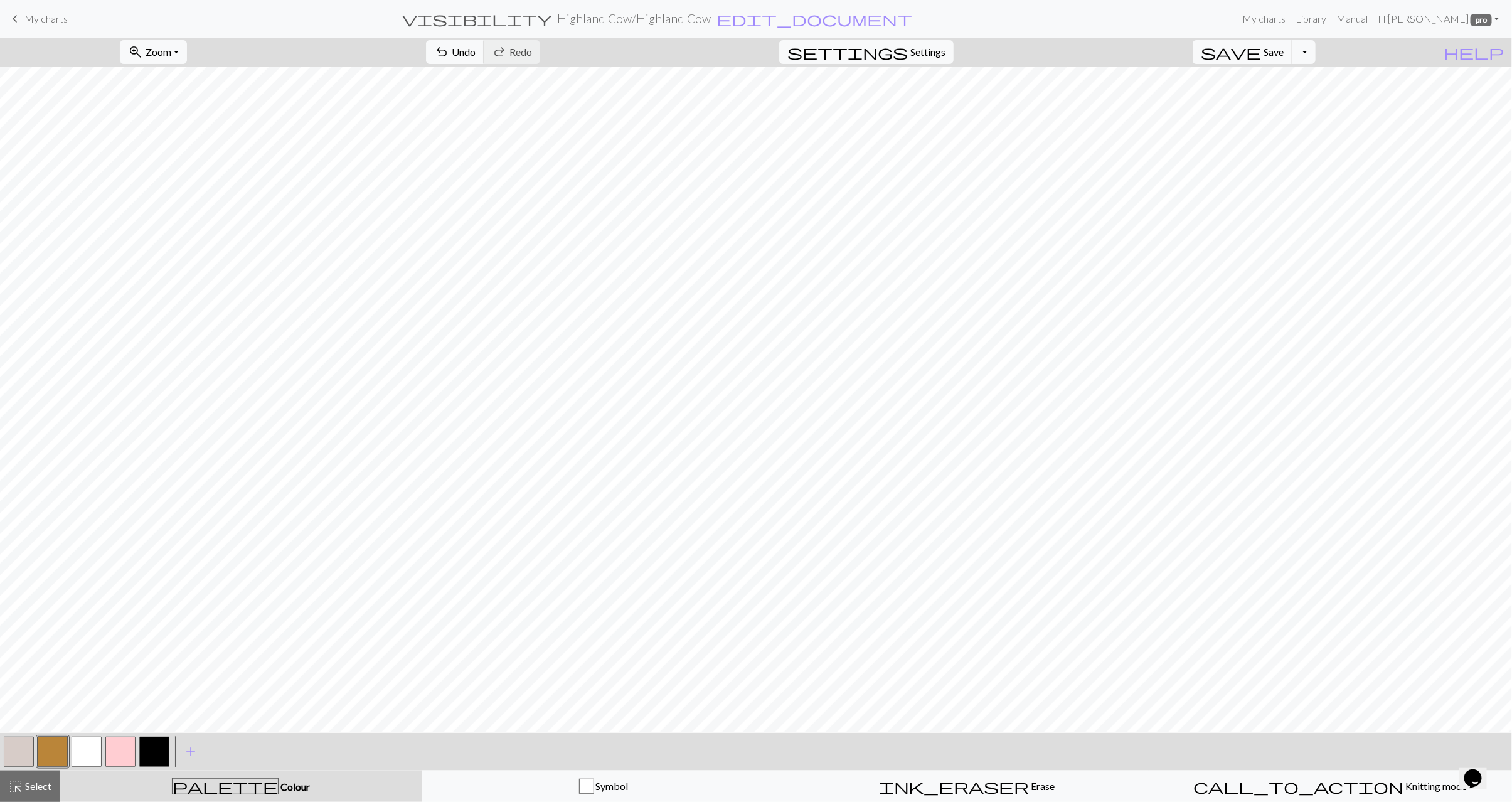
click at [7, 746] on button "button" at bounding box center [18, 752] width 30 height 30
drag, startPoint x: 58, startPoint y: 742, endPoint x: 74, endPoint y: 735, distance: 17.5
click at [58, 740] on button "button" at bounding box center [52, 752] width 30 height 30
click at [32, 790] on span "Select" at bounding box center [37, 786] width 28 height 12
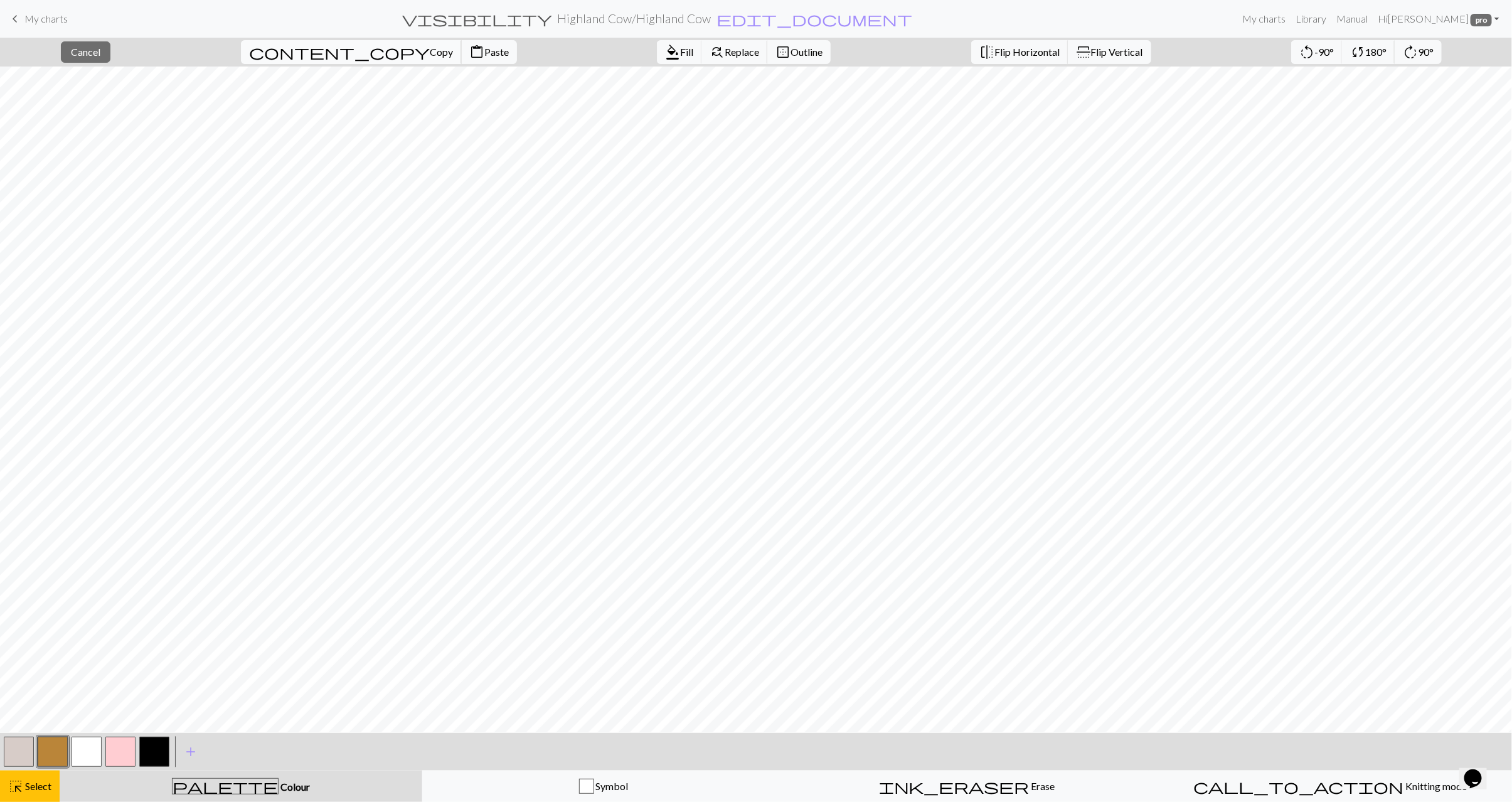
click at [430, 55] on span "Copy" at bounding box center [441, 52] width 23 height 12
click at [484, 52] on span "Paste" at bounding box center [497, 52] width 25 height 12
click at [995, 57] on span "Flip Horizontal" at bounding box center [1028, 52] width 66 height 12
click at [39, 782] on span "Select" at bounding box center [37, 786] width 28 height 12
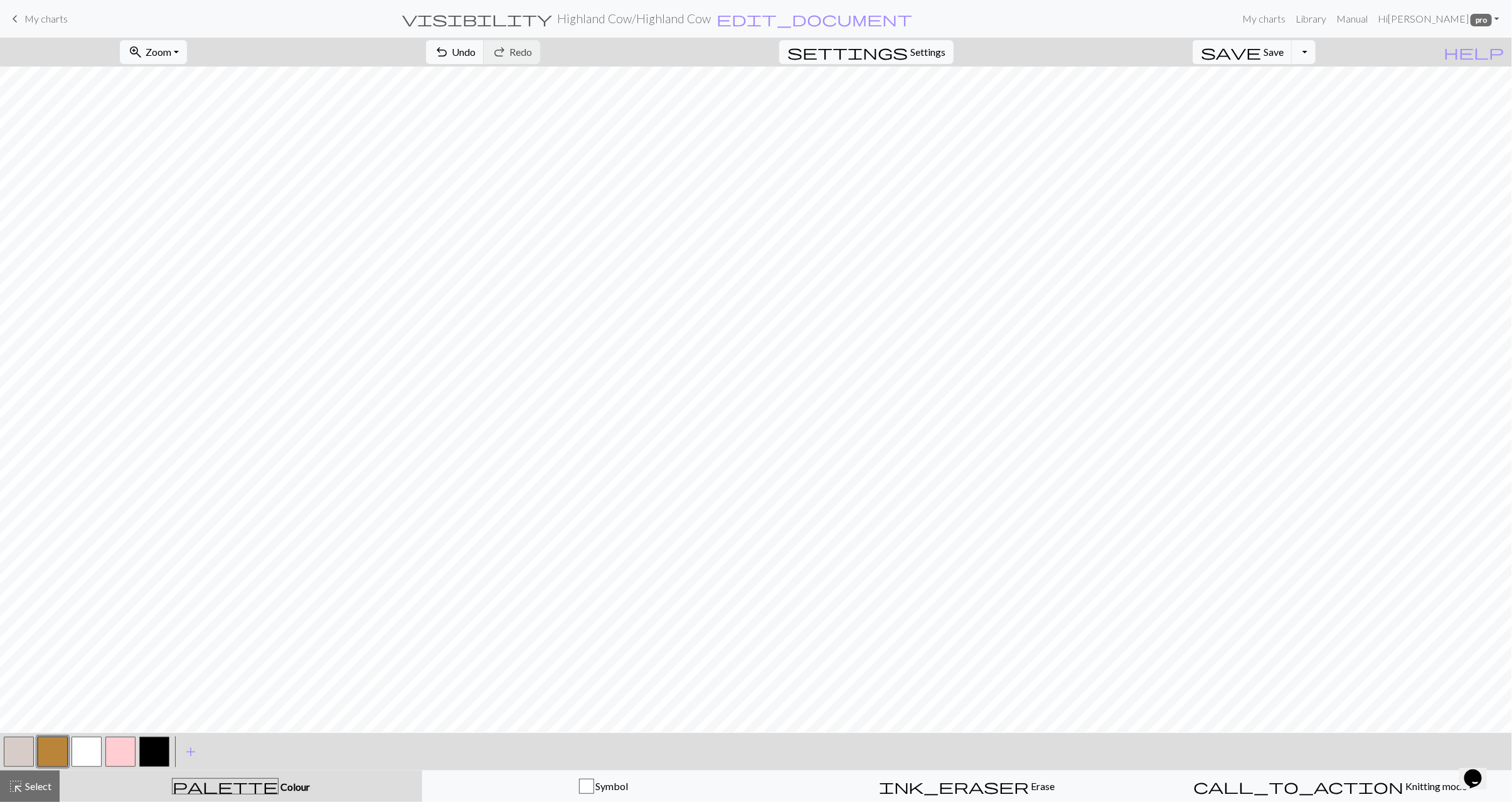
click at [13, 743] on button "button" at bounding box center [18, 752] width 30 height 30
click at [29, 781] on span "Select" at bounding box center [37, 786] width 28 height 12
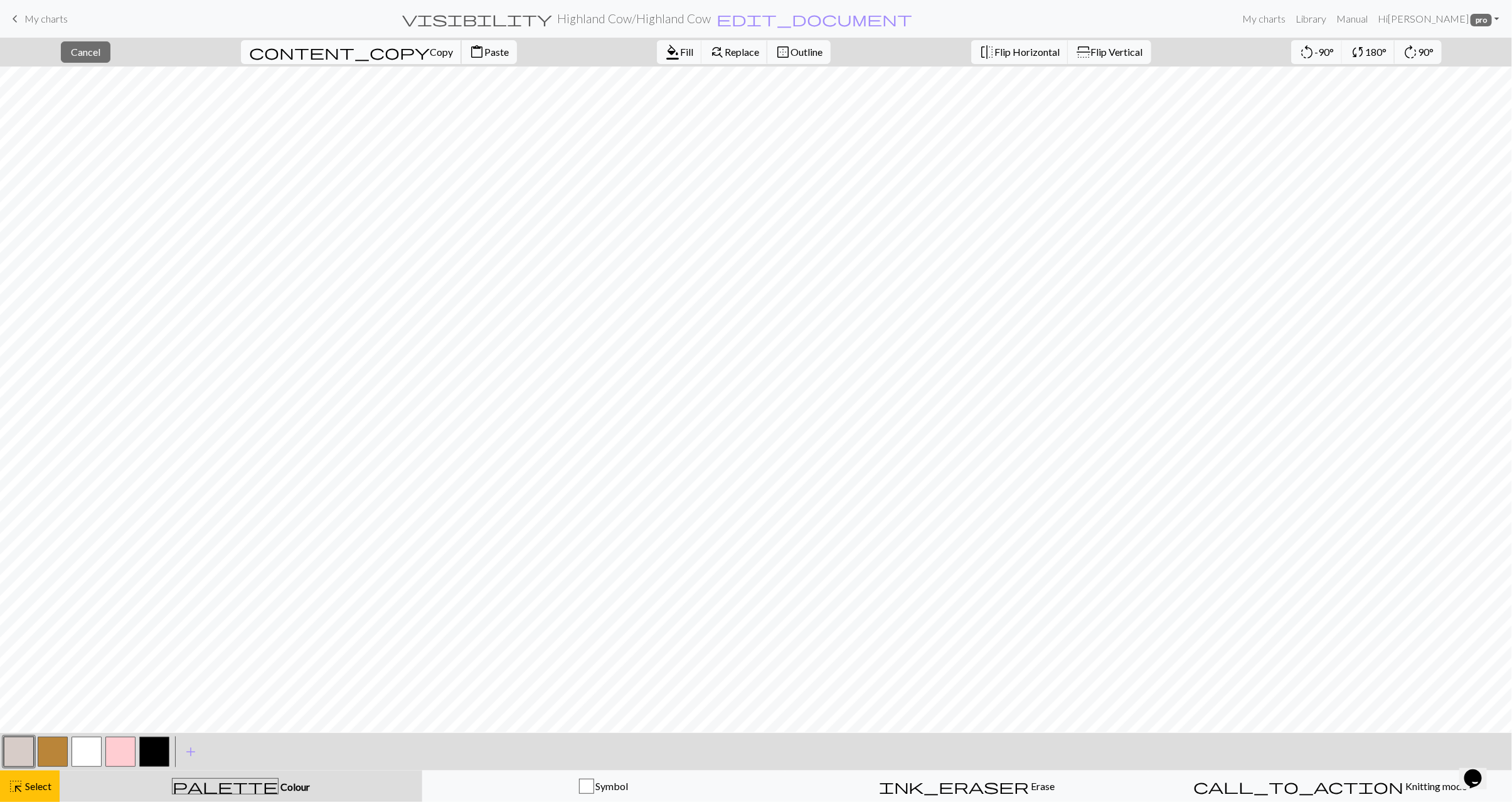
click at [430, 49] on span "Copy" at bounding box center [441, 52] width 23 height 12
click at [484, 47] on span "Paste" at bounding box center [497, 52] width 25 height 12
click at [306, 48] on span "content_copy" at bounding box center [339, 52] width 181 height 17
click at [484, 52] on span "Paste" at bounding box center [497, 52] width 25 height 12
click at [28, 784] on span "Select" at bounding box center [37, 786] width 28 height 12
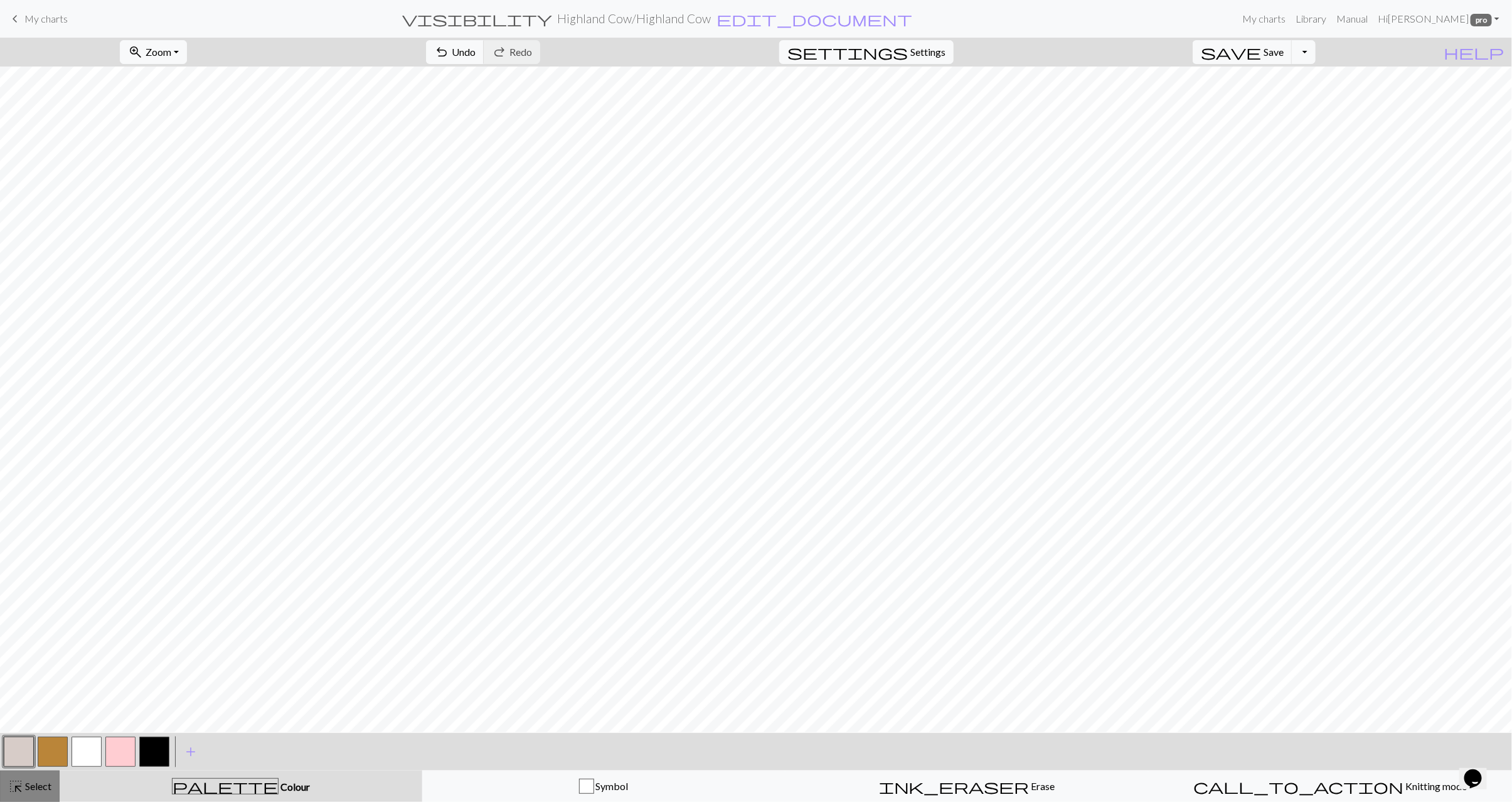
click at [15, 784] on span "highlight_alt" at bounding box center [15, 787] width 15 height 17
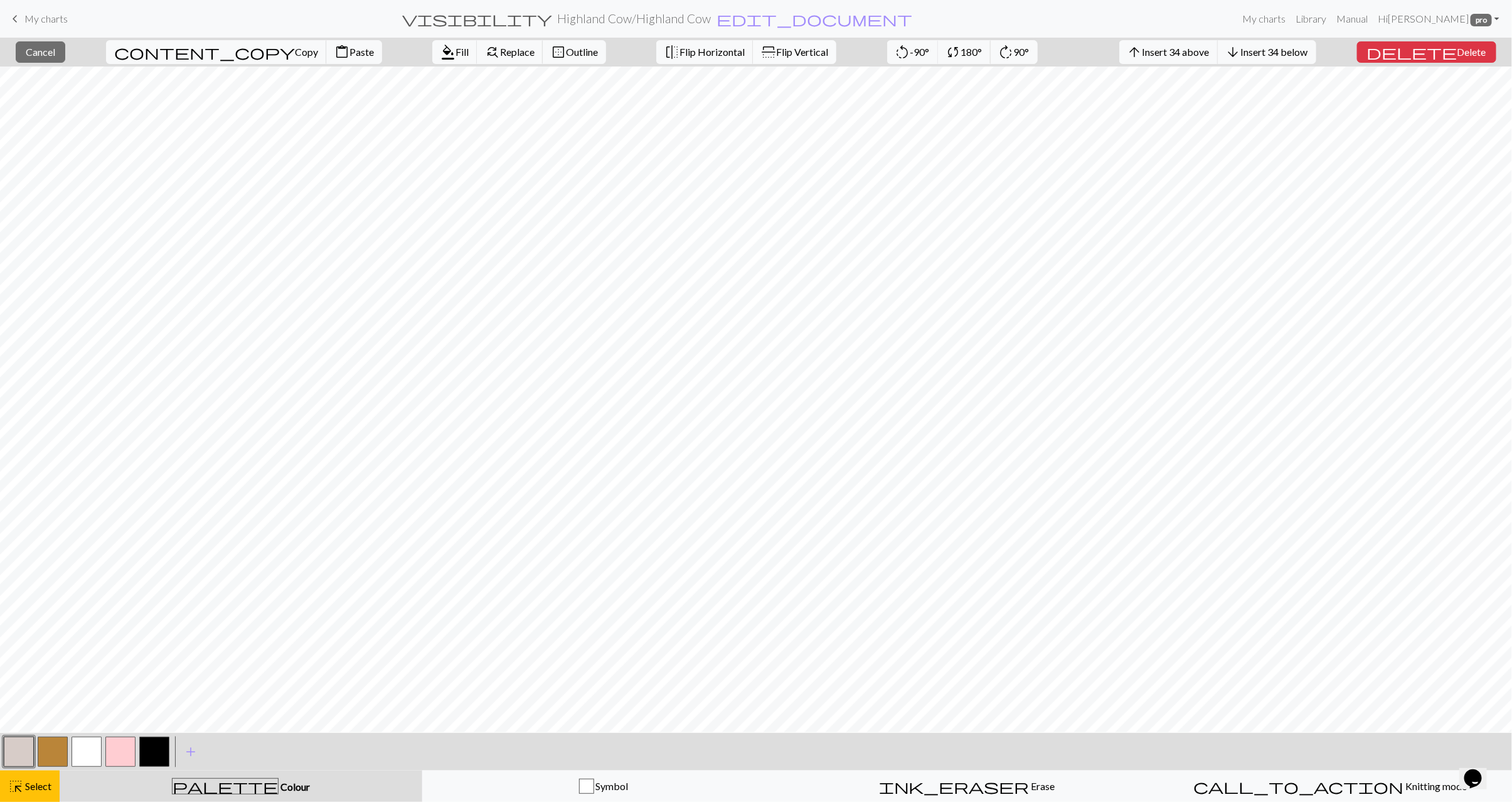
click at [776, 48] on span "Flip Vertical" at bounding box center [803, 52] width 52 height 12
click at [48, 782] on span "Select" at bounding box center [37, 786] width 28 height 12
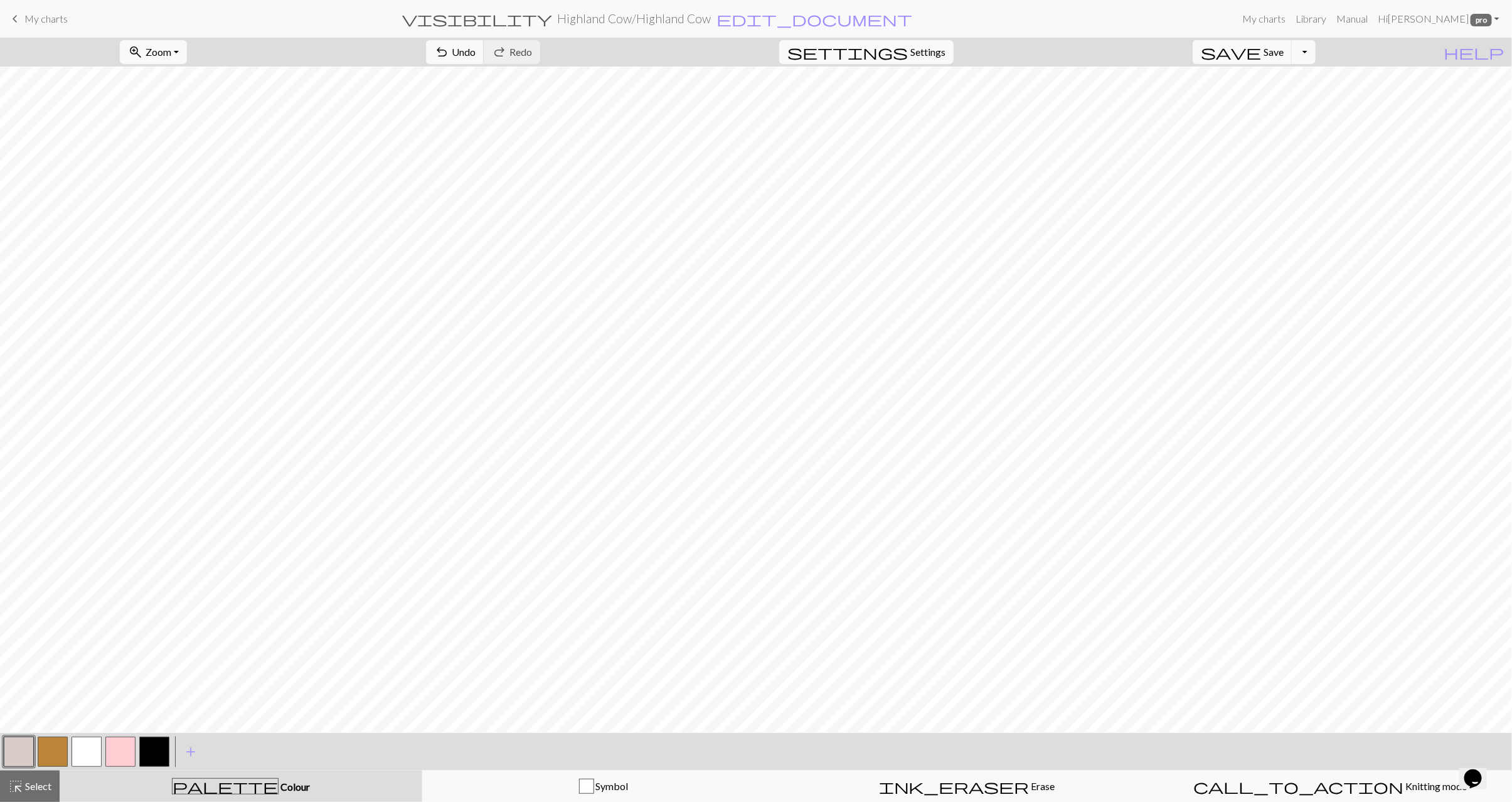
click at [1316, 52] on button "Toggle Dropdown" at bounding box center [1304, 52] width 24 height 24
click at [1305, 98] on button "save_alt Download" at bounding box center [1212, 101] width 207 height 20
click at [20, 789] on span "highlight_alt" at bounding box center [15, 787] width 15 height 17
click at [817, 16] on button "Close" at bounding box center [811, 21] width 30 height 35
click at [484, 50] on button "undo Undo Undo" at bounding box center [455, 52] width 58 height 24
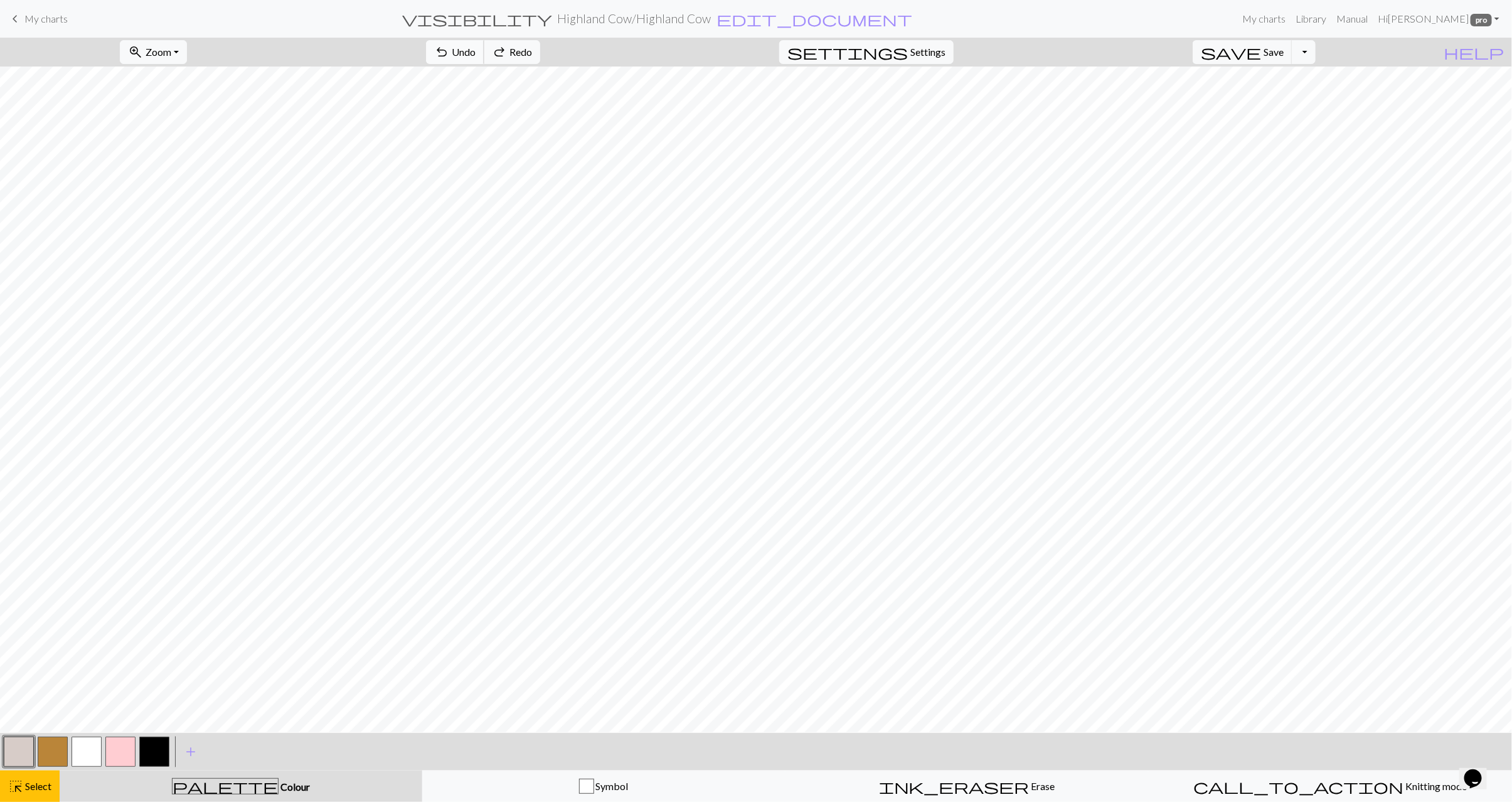
click at [484, 50] on button "undo Undo Undo" at bounding box center [455, 52] width 58 height 24
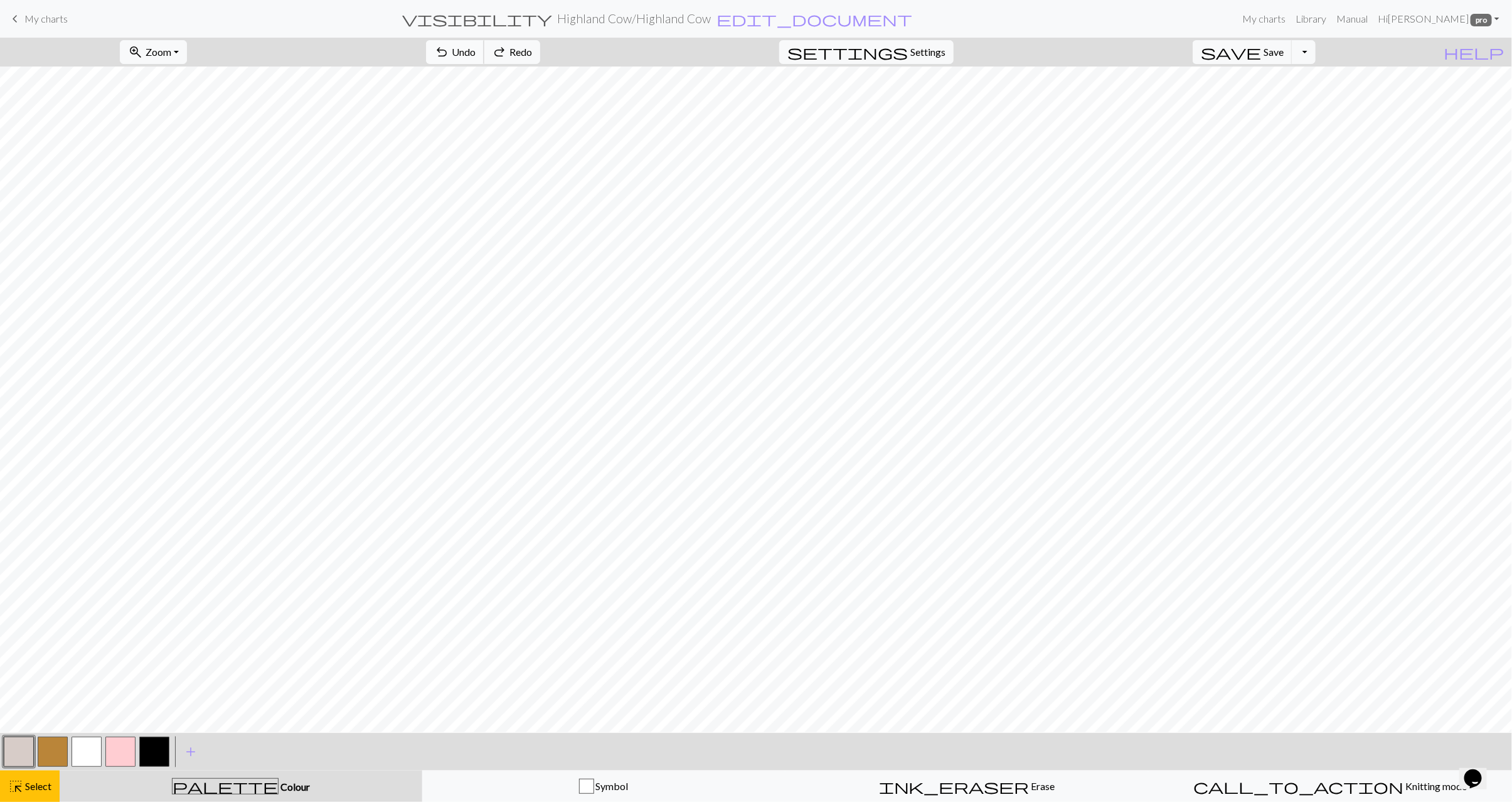
click at [484, 50] on button "undo Undo Undo" at bounding box center [455, 52] width 58 height 24
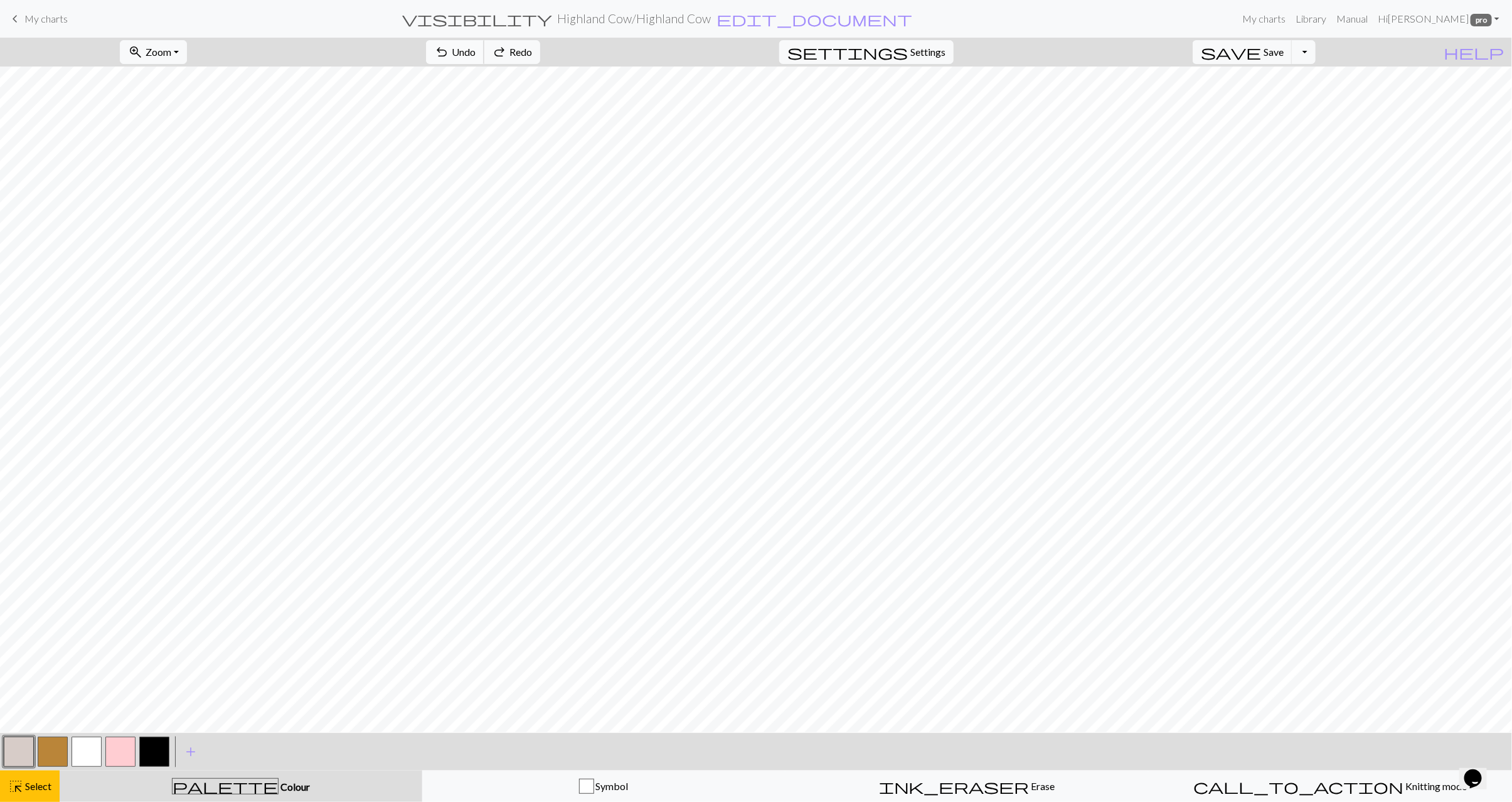
click at [484, 50] on button "undo Undo Undo" at bounding box center [455, 52] width 58 height 24
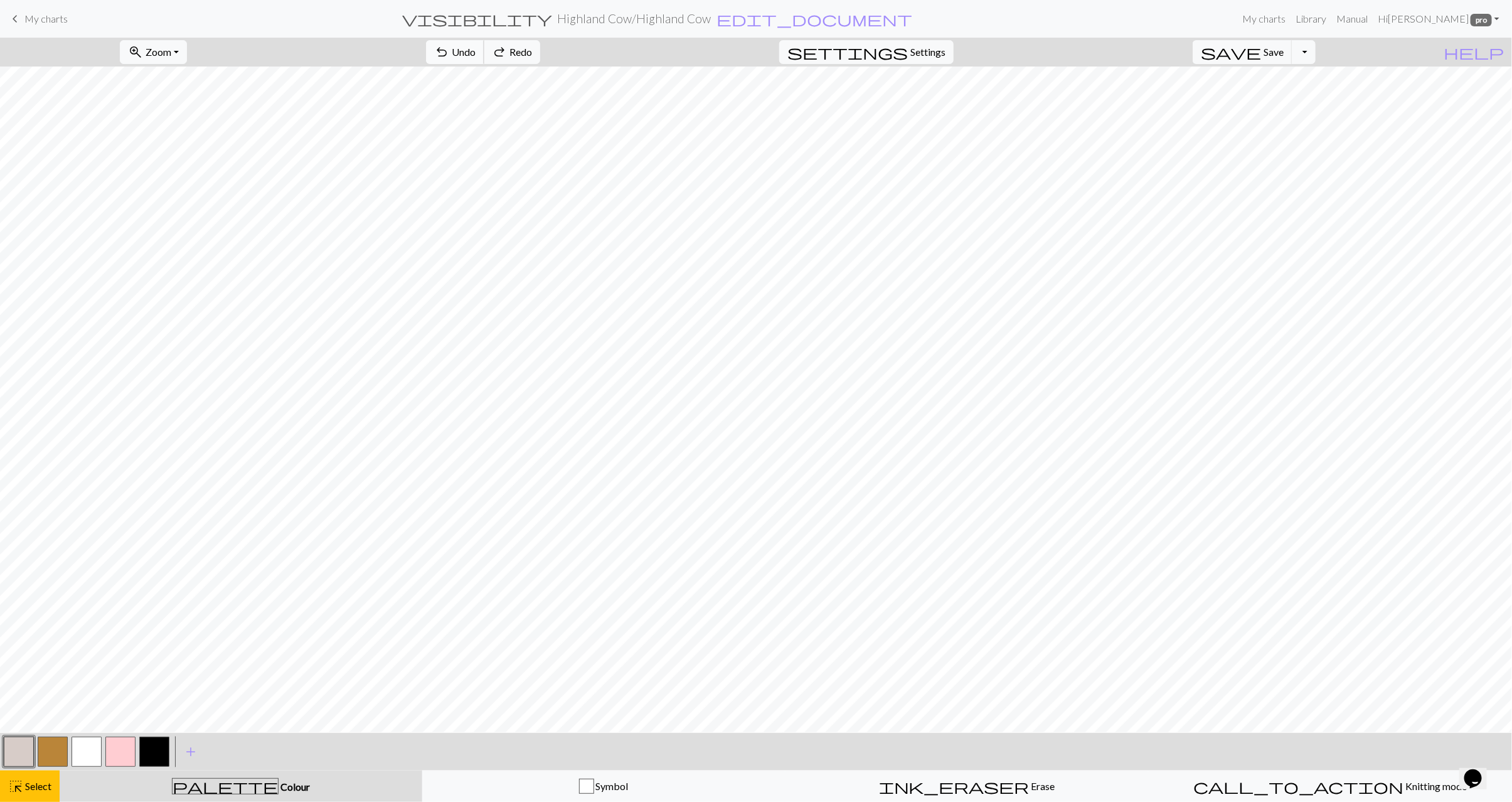
click at [484, 50] on button "undo Undo Undo" at bounding box center [455, 52] width 58 height 24
click at [476, 53] on span "Undo" at bounding box center [463, 52] width 24 height 12
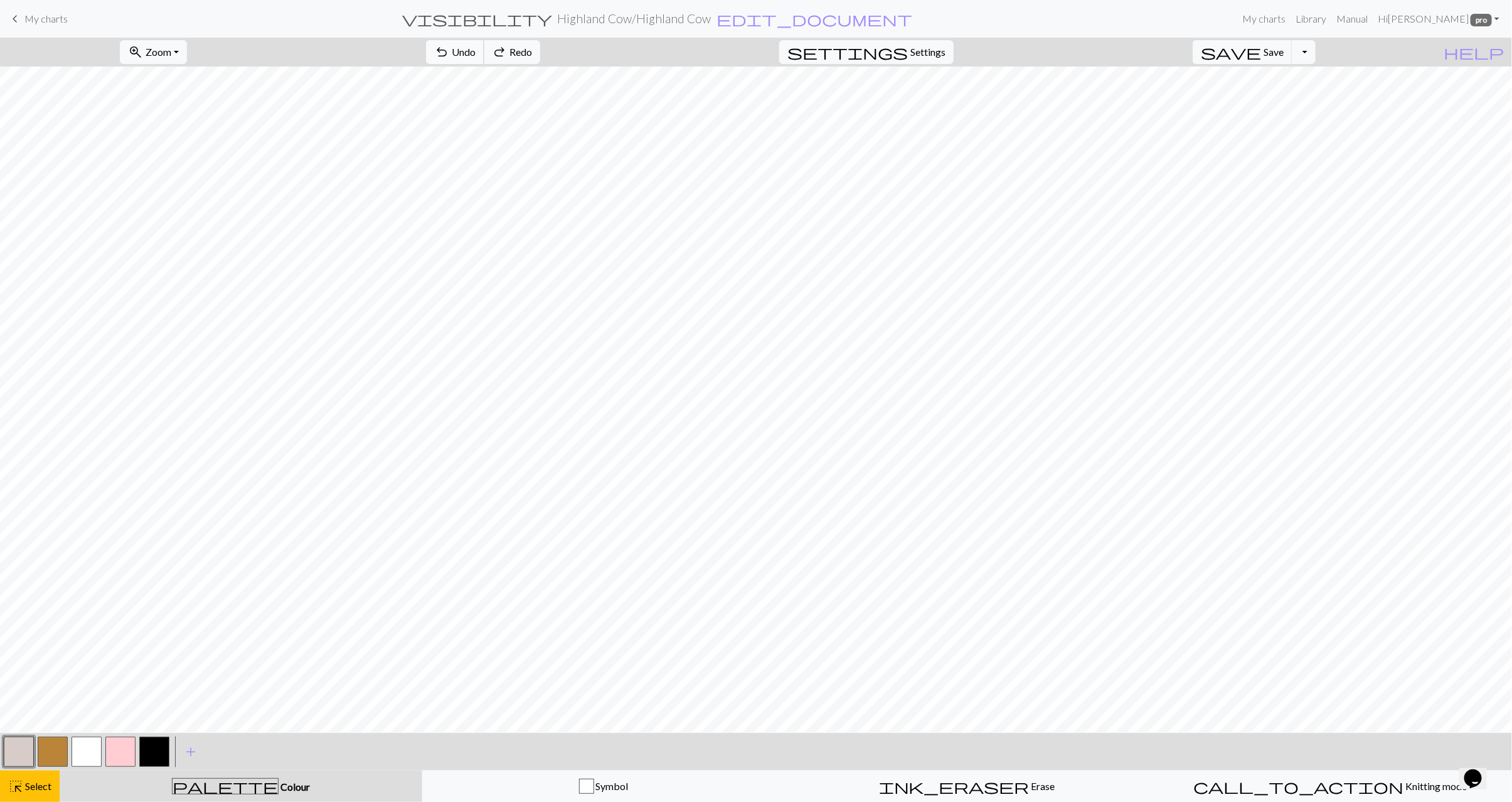
click at [449, 52] on span "undo" at bounding box center [441, 52] width 15 height 17
click at [34, 785] on span "Select" at bounding box center [37, 786] width 28 height 12
click at [25, 783] on span "Select" at bounding box center [37, 786] width 28 height 12
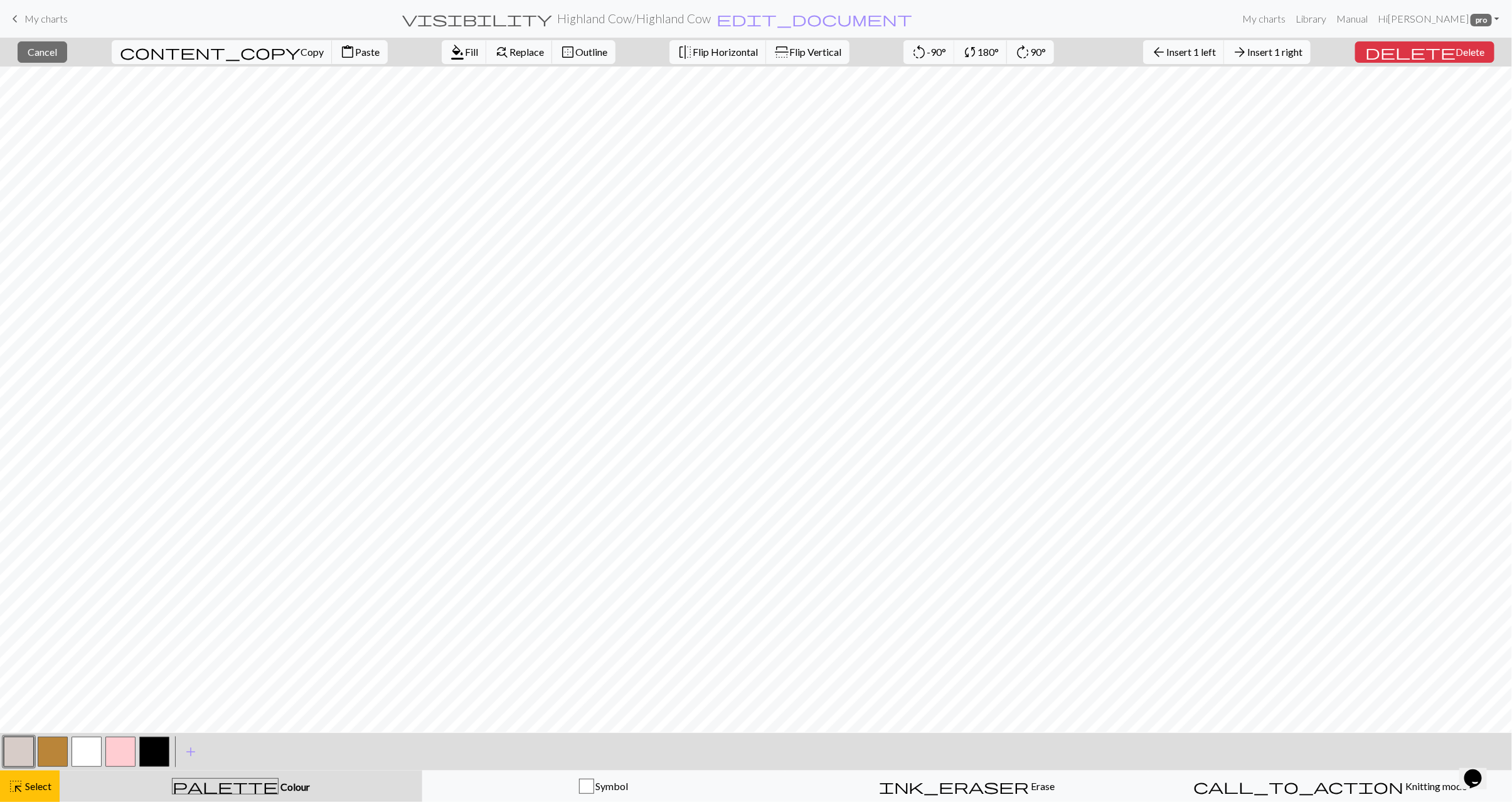
click at [1287, 54] on span "Insert 1 right" at bounding box center [1275, 52] width 55 height 12
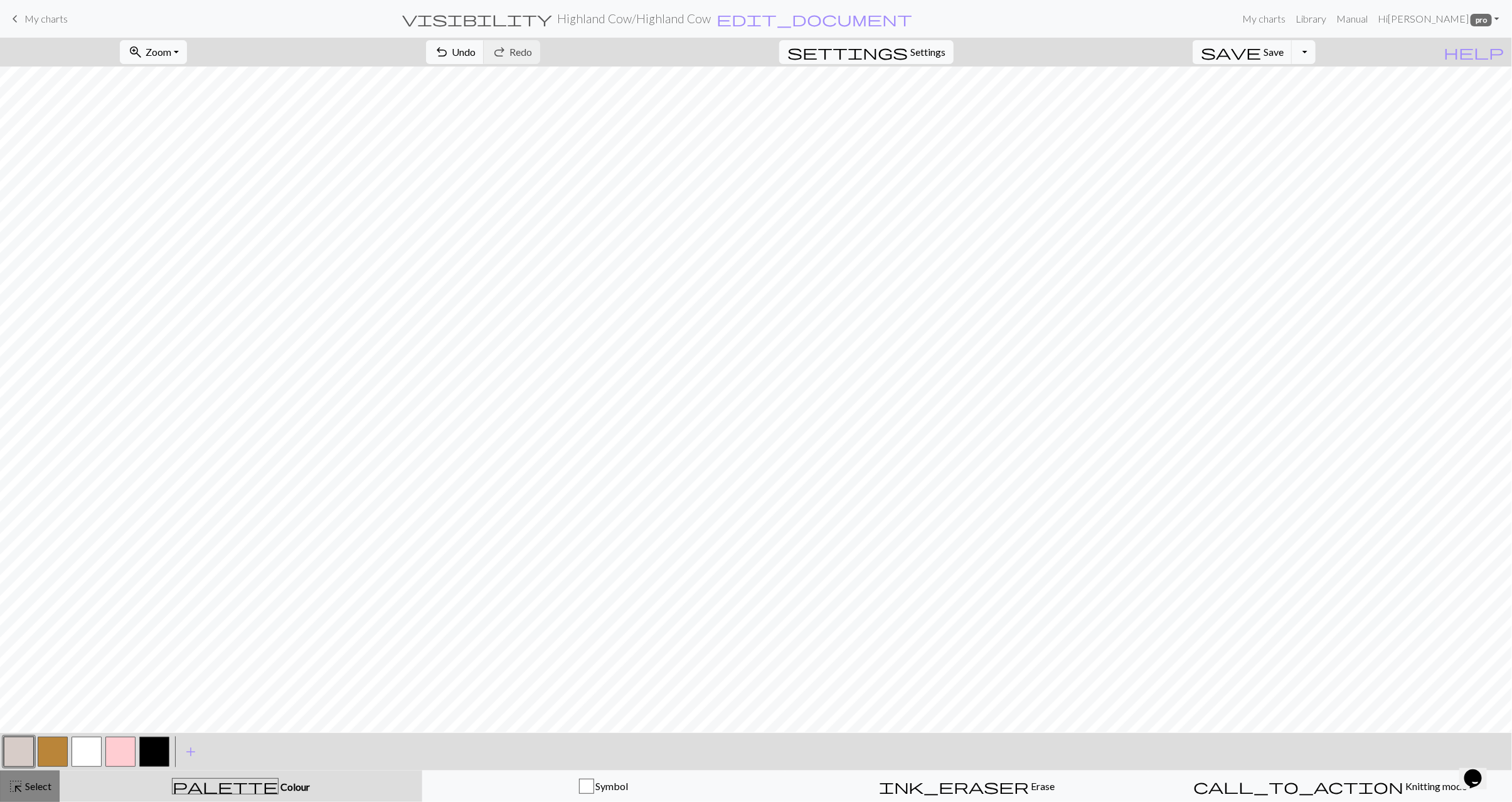
click at [46, 780] on span "Select" at bounding box center [37, 786] width 28 height 12
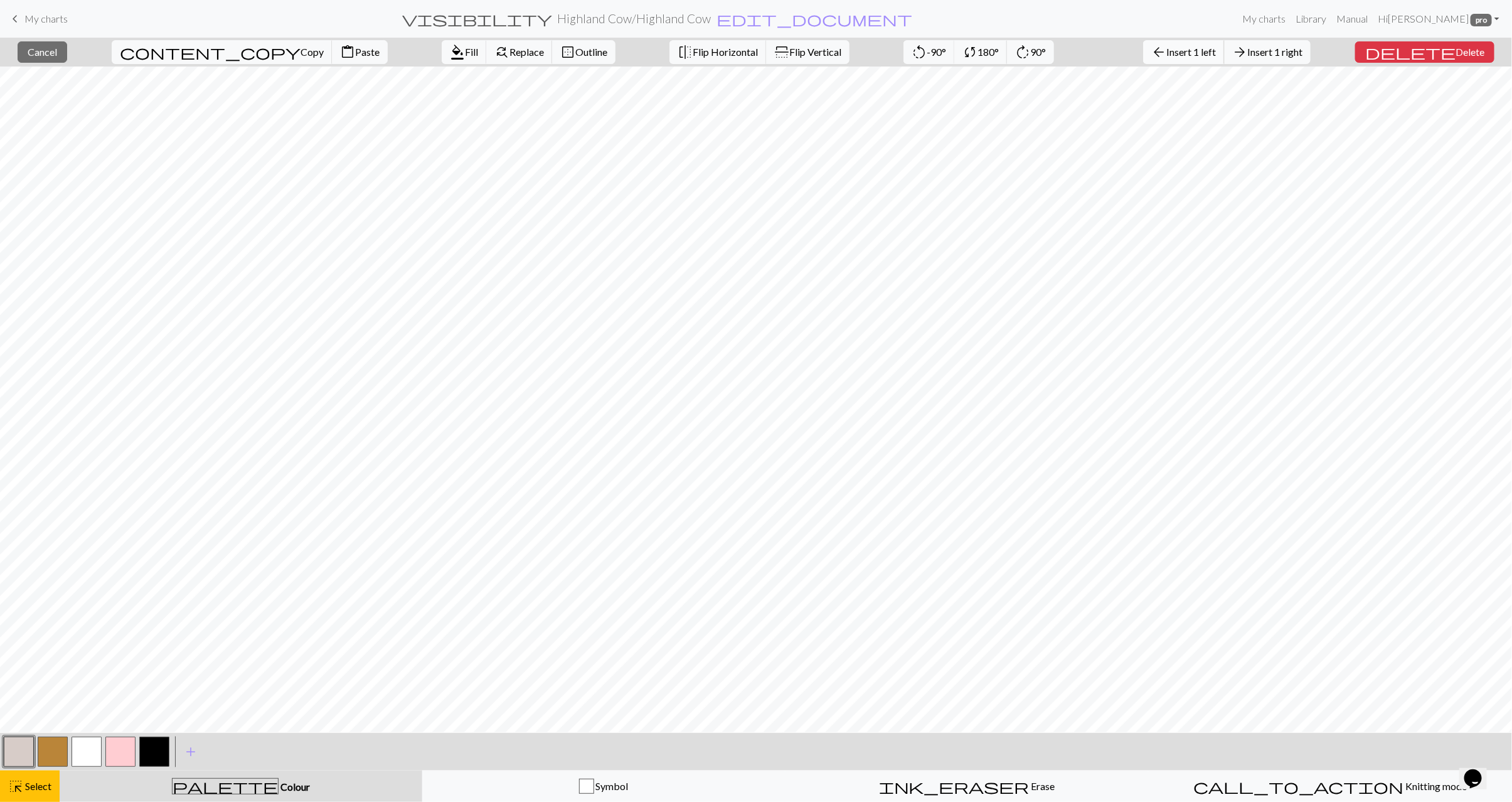
click at [1216, 55] on span "Insert 1 left" at bounding box center [1192, 52] width 50 height 12
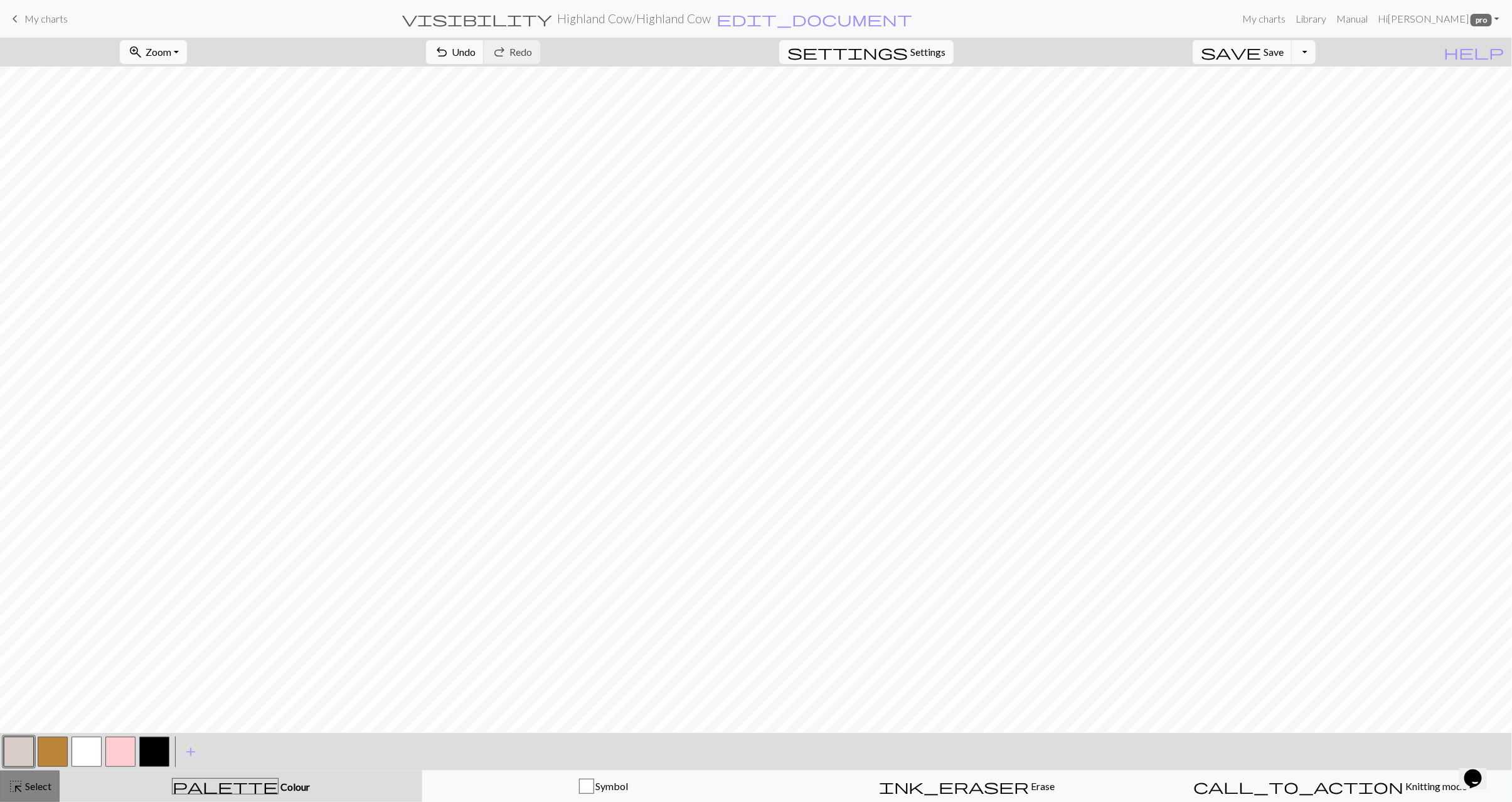
click at [15, 795] on span "highlight_alt" at bounding box center [15, 787] width 15 height 17
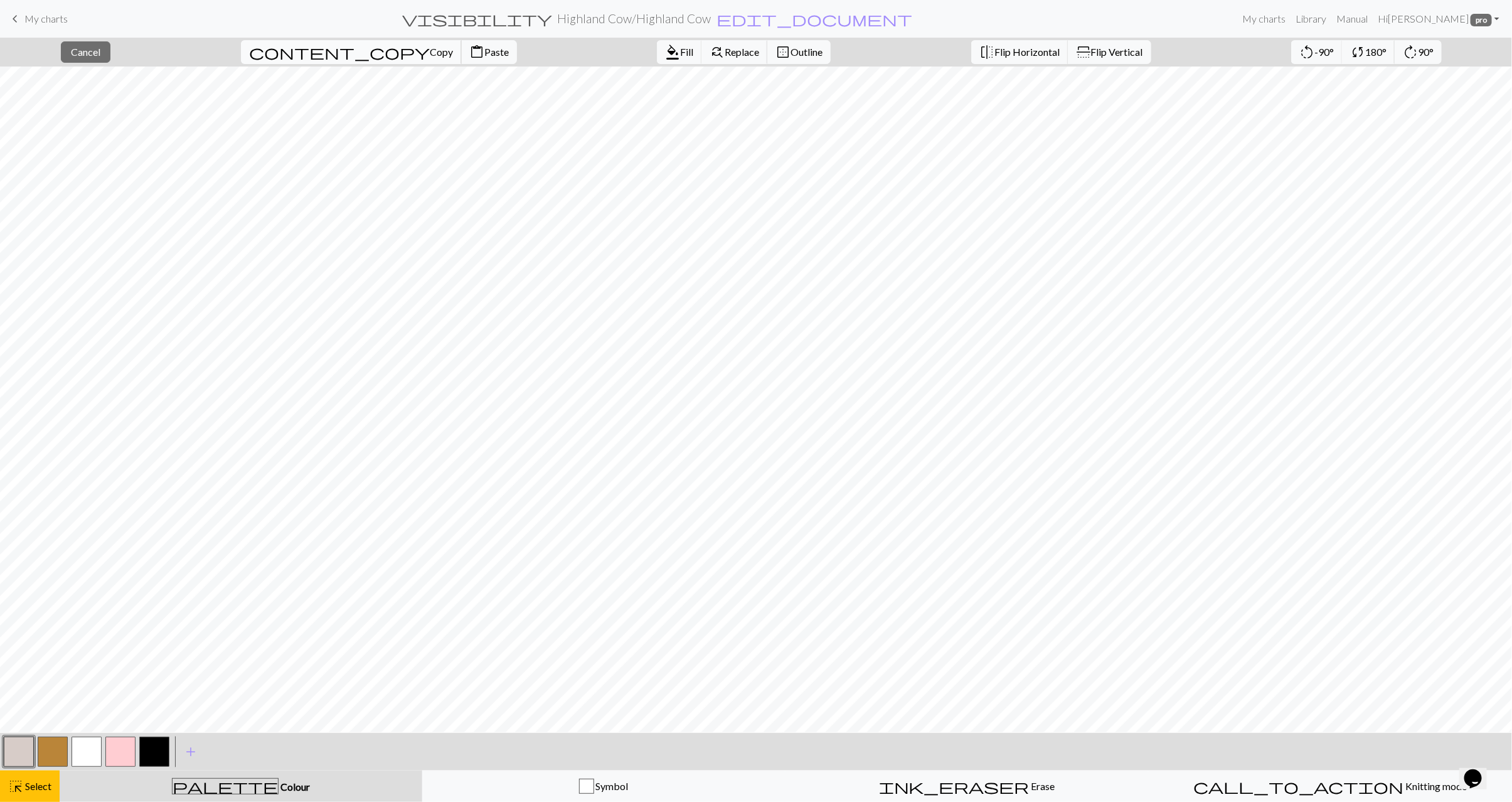
click at [430, 50] on span "Copy" at bounding box center [441, 52] width 23 height 12
click at [484, 49] on span "Paste" at bounding box center [497, 52] width 25 height 12
click at [430, 55] on span "Copy" at bounding box center [441, 52] width 23 height 12
click at [484, 55] on span "Paste" at bounding box center [497, 52] width 25 height 12
click at [39, 778] on button "highlight_alt Select Select" at bounding box center [30, 786] width 60 height 31
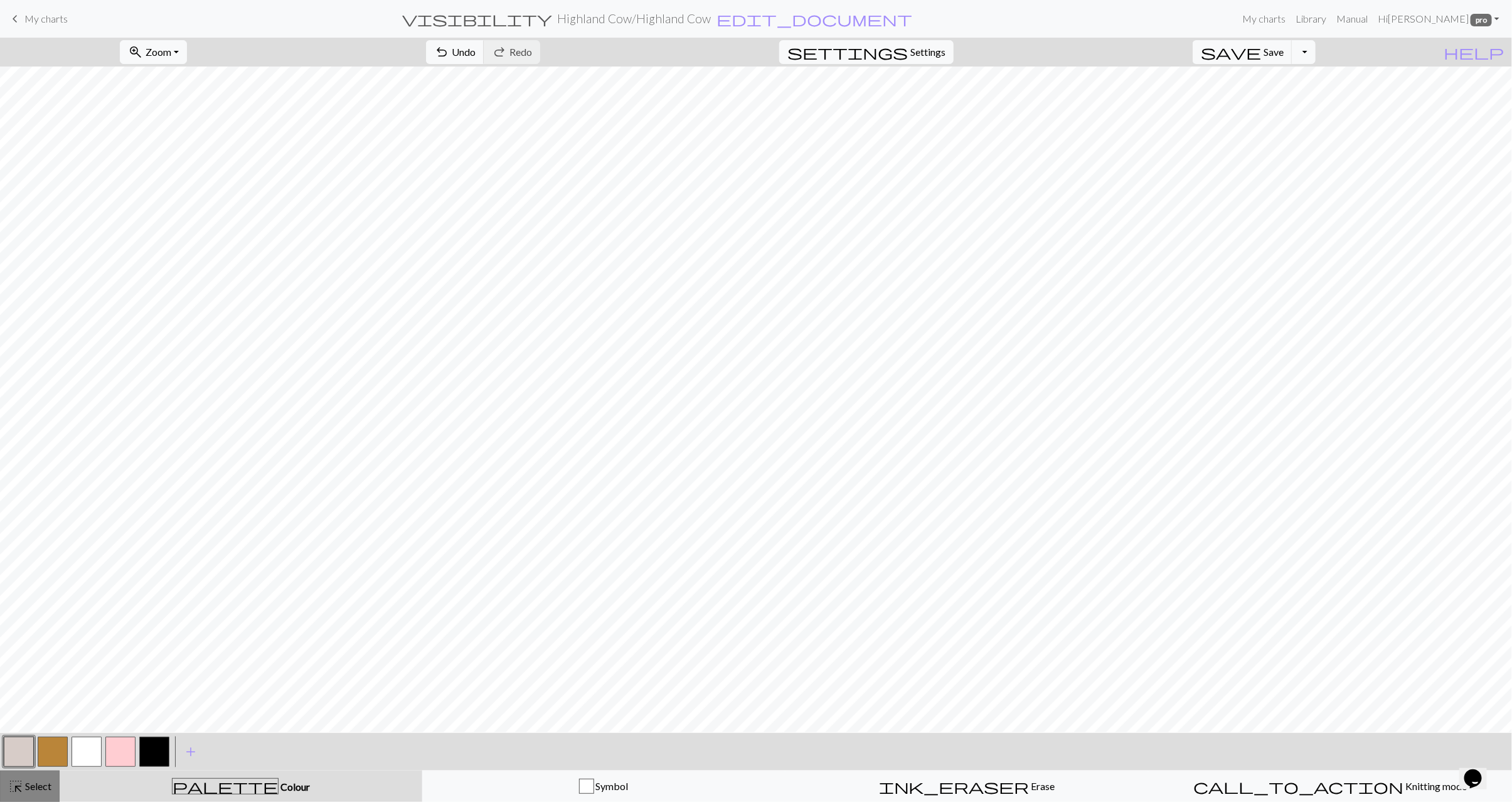
click at [39, 786] on span "Select" at bounding box center [37, 786] width 28 height 12
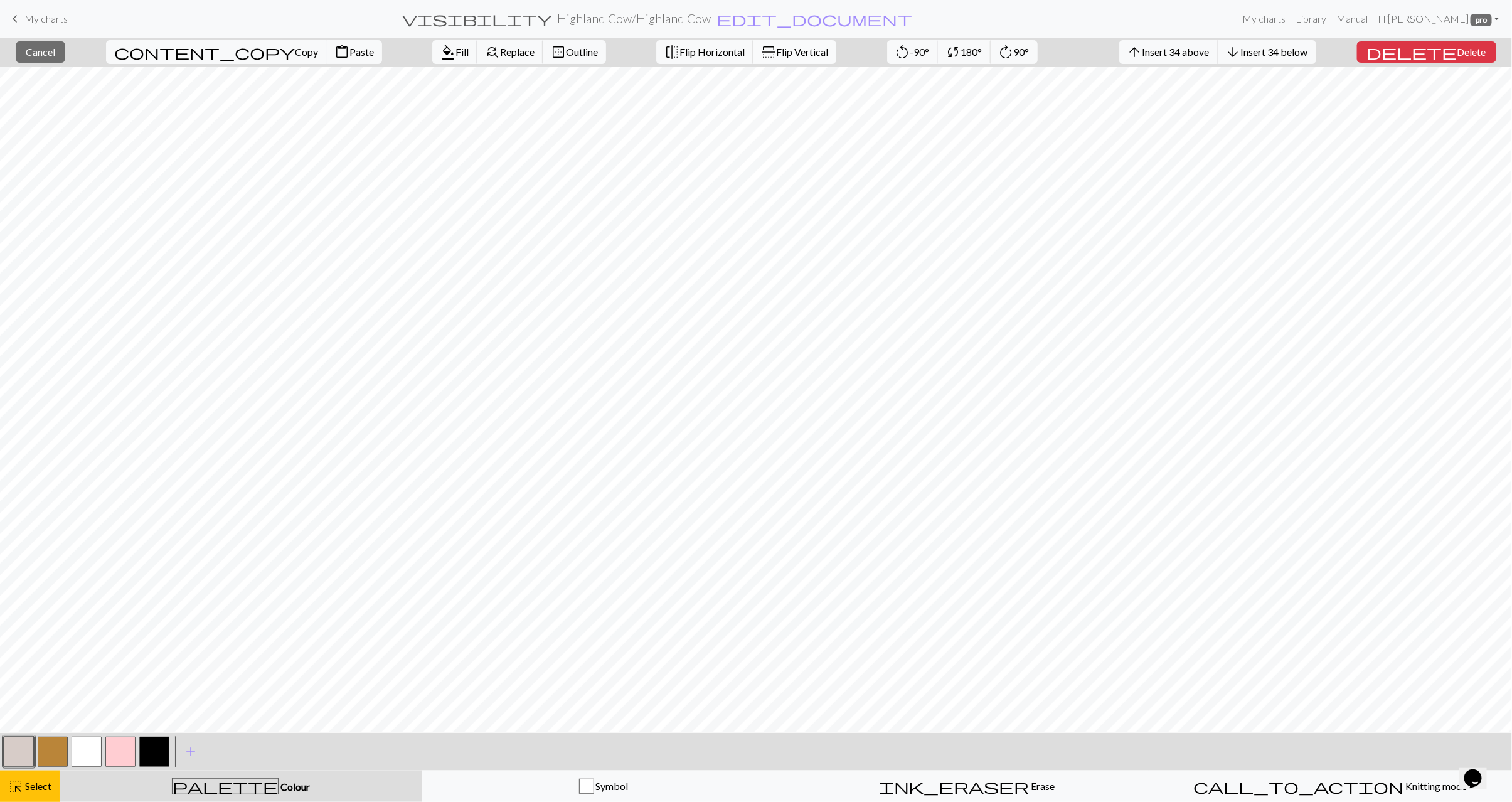
click at [776, 54] on span "Flip Vertical" at bounding box center [803, 52] width 52 height 12
click at [47, 780] on span "Select" at bounding box center [37, 786] width 28 height 12
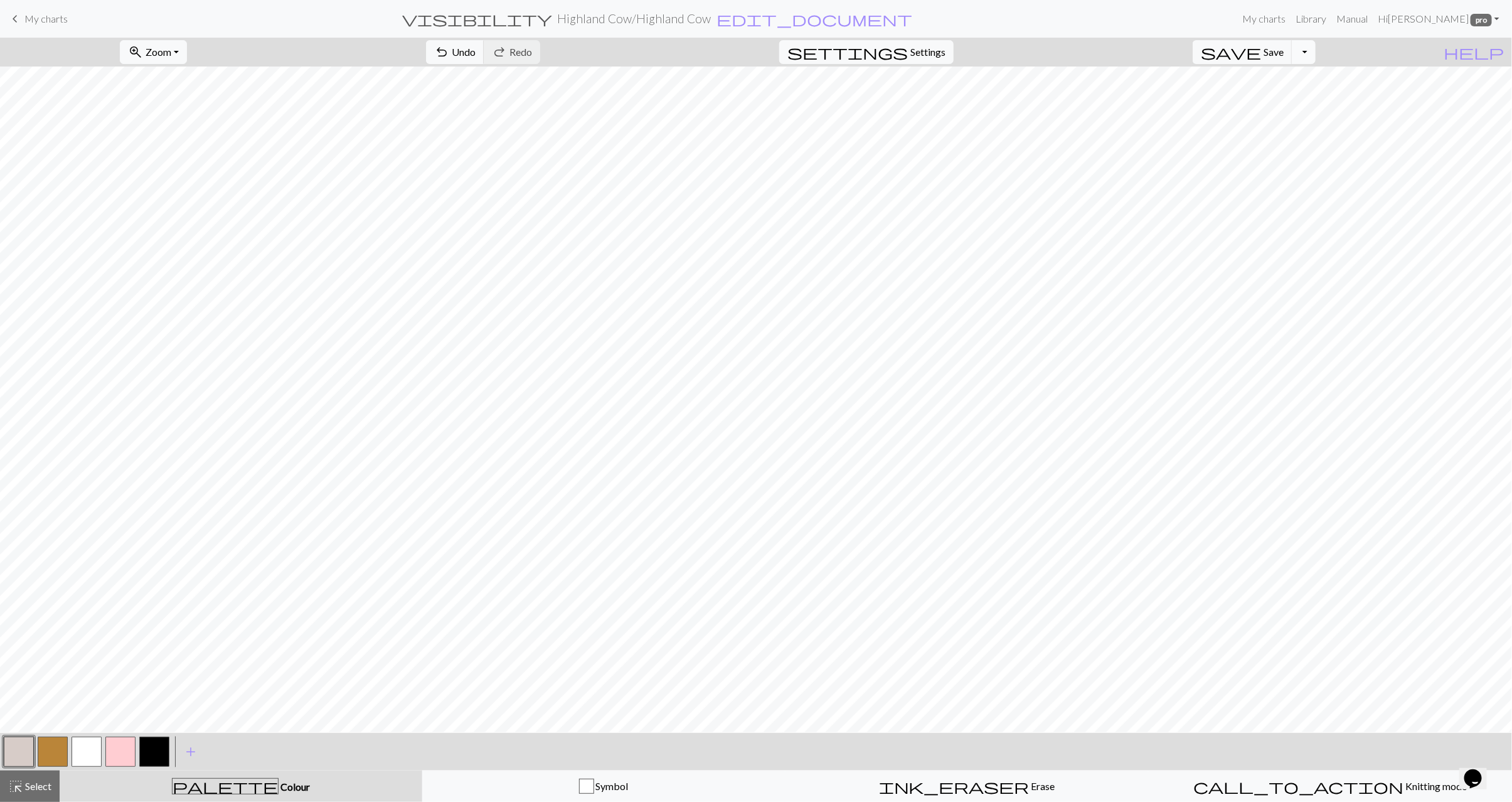
click at [1316, 47] on button "Toggle Dropdown" at bounding box center [1304, 52] width 24 height 24
click at [1268, 100] on button "save_alt Download" at bounding box center [1212, 101] width 207 height 20
click at [736, 39] on button "Download" at bounding box center [726, 41] width 61 height 24
click at [43, 11] on link "keyboard_arrow_left My charts" at bounding box center [37, 18] width 60 height 21
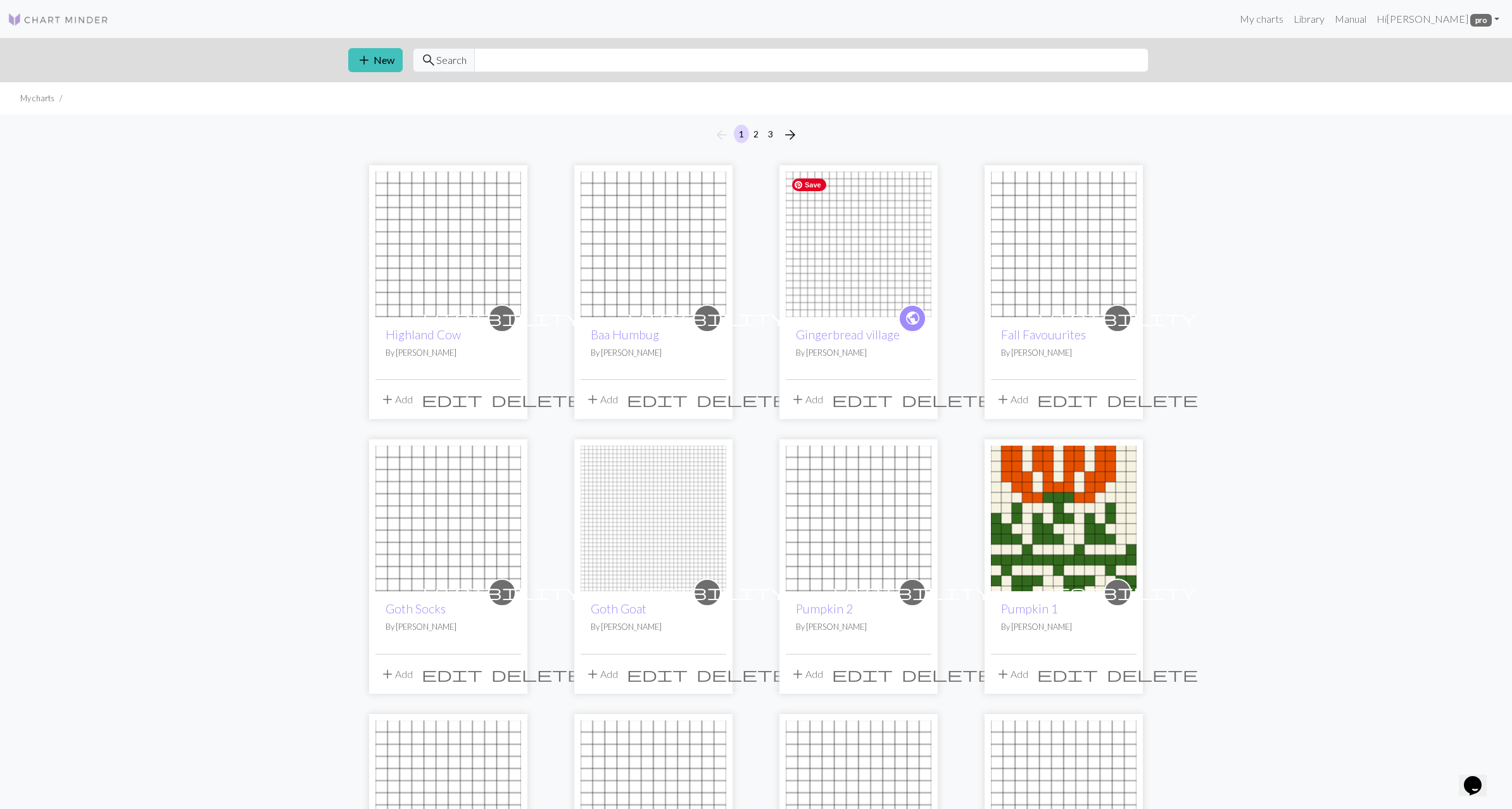
click at [847, 256] on img at bounding box center [858, 244] width 145 height 145
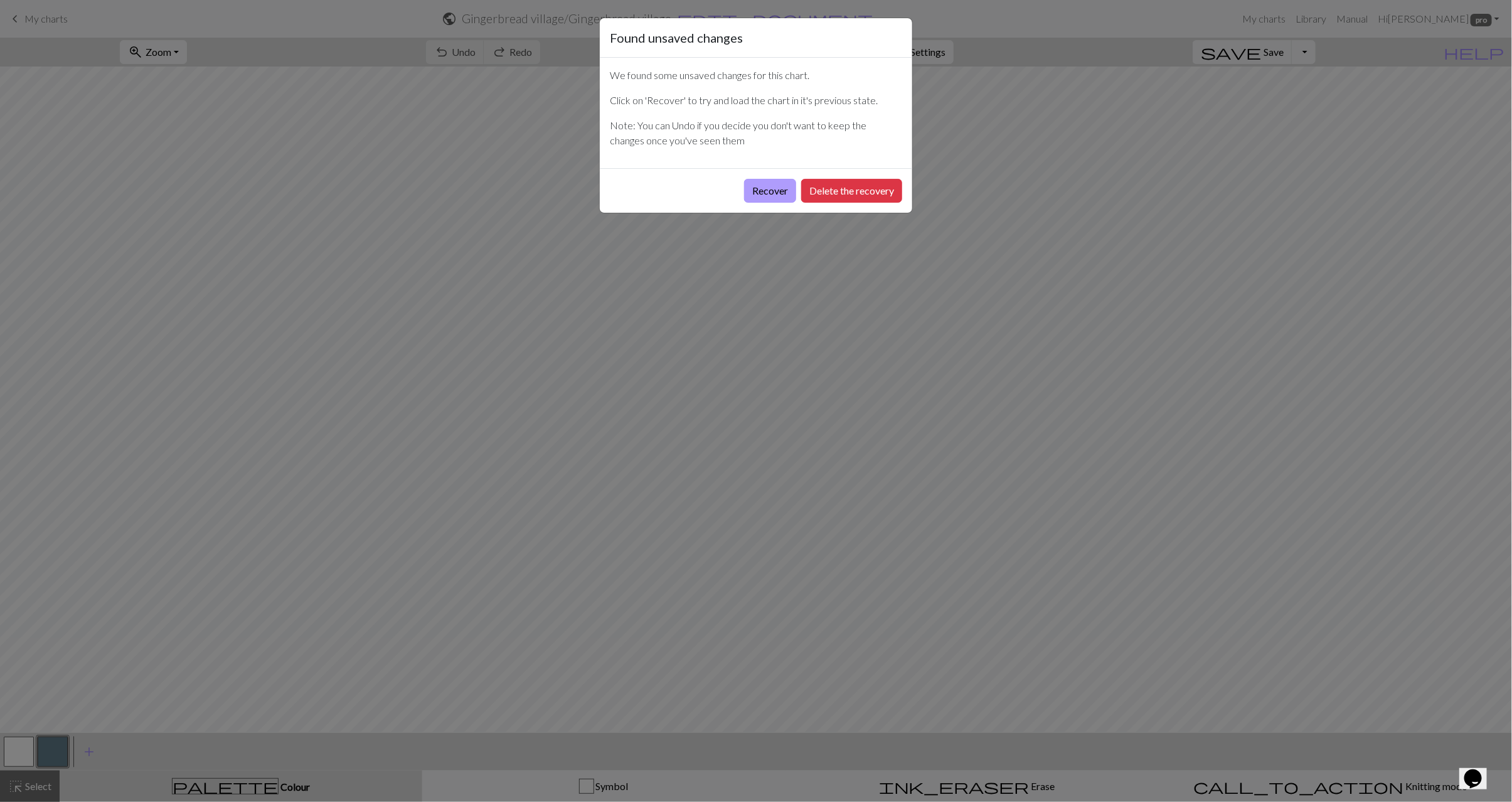
click at [758, 190] on button "Recover" at bounding box center [771, 191] width 52 height 24
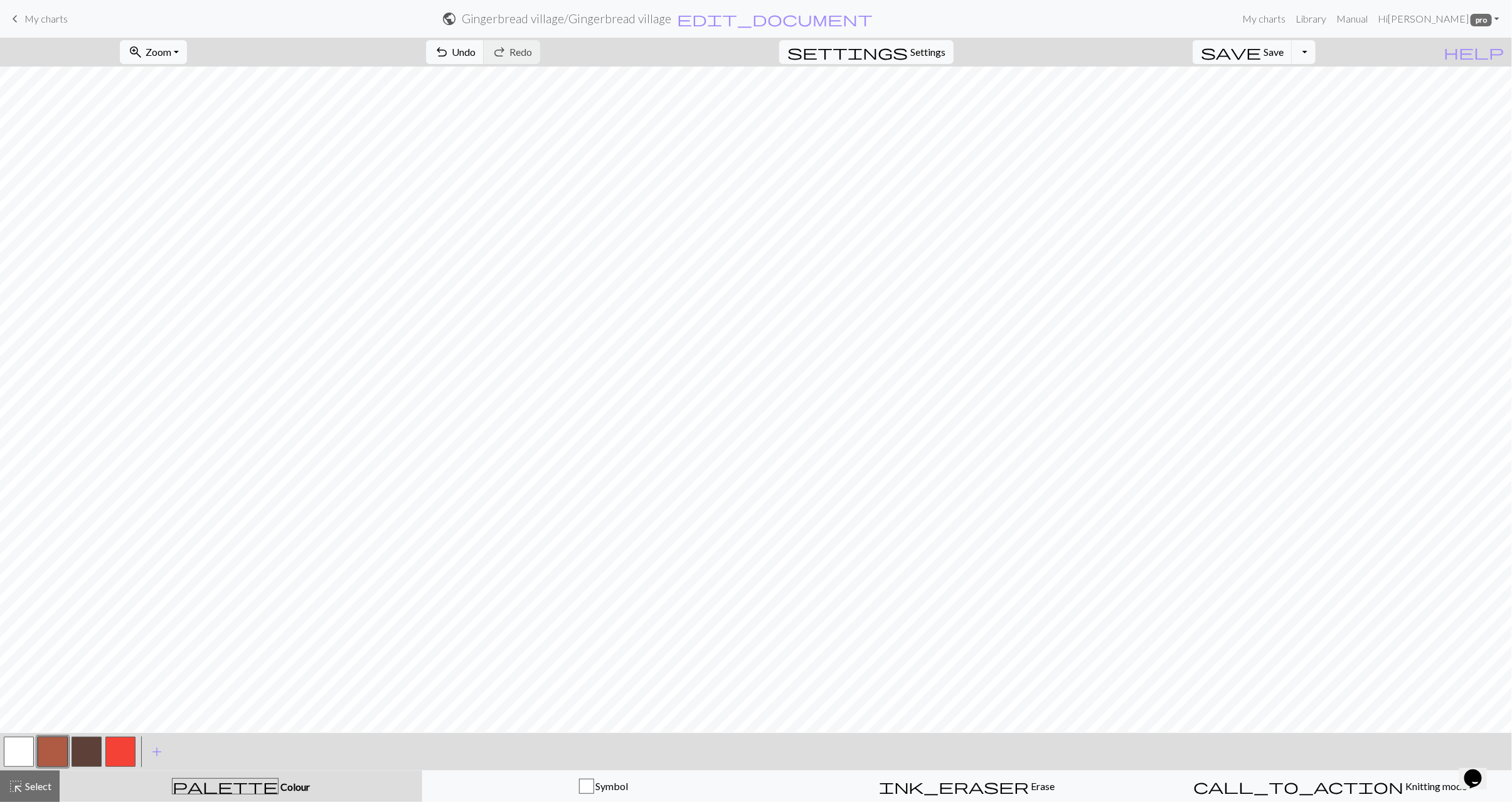
drag, startPoint x: 43, startPoint y: 780, endPoint x: 63, endPoint y: 774, distance: 20.9
click at [43, 780] on span "Select" at bounding box center [37, 786] width 28 height 12
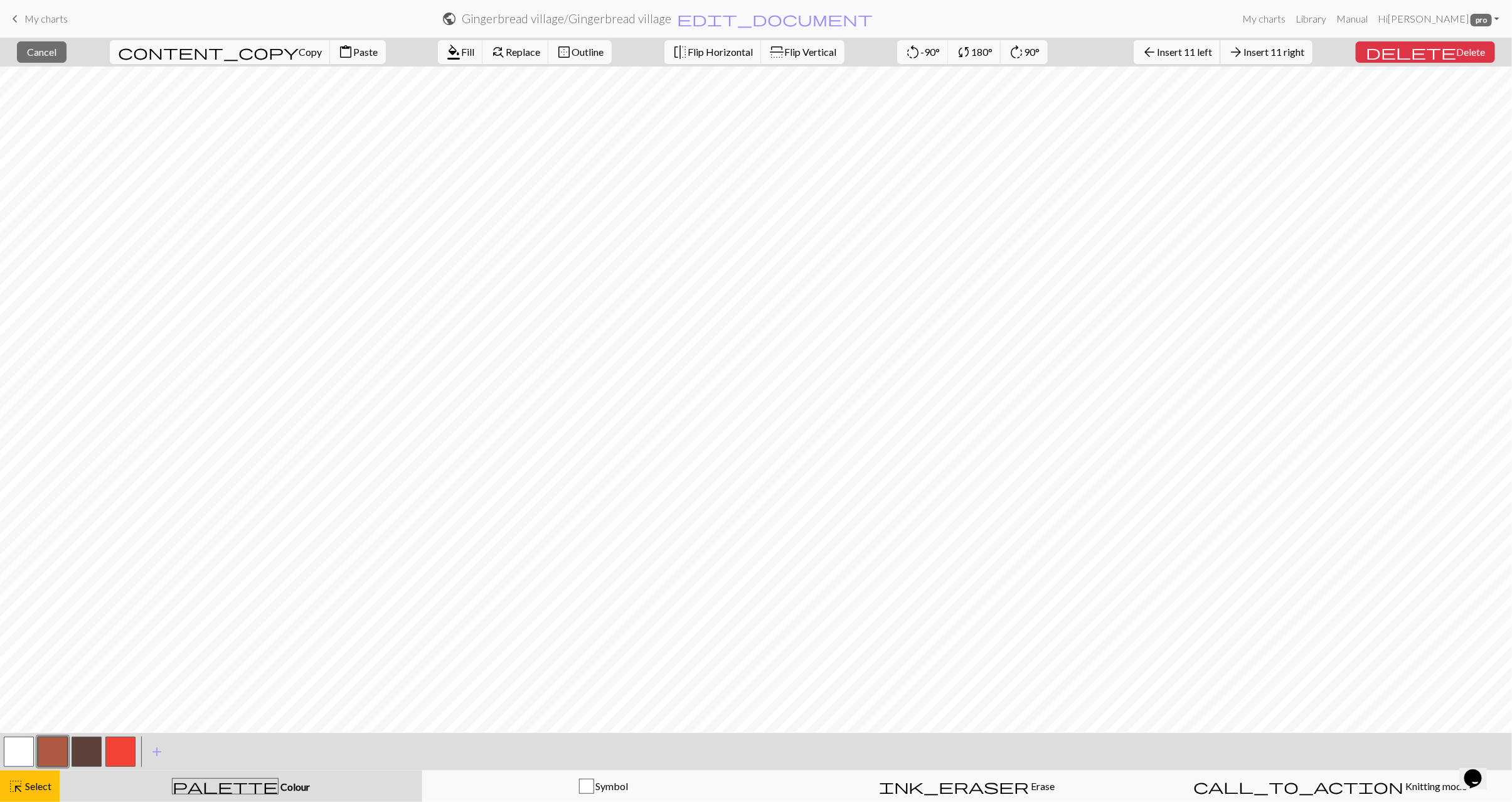
click at [1195, 46] on span "Insert 11 left" at bounding box center [1185, 52] width 55 height 12
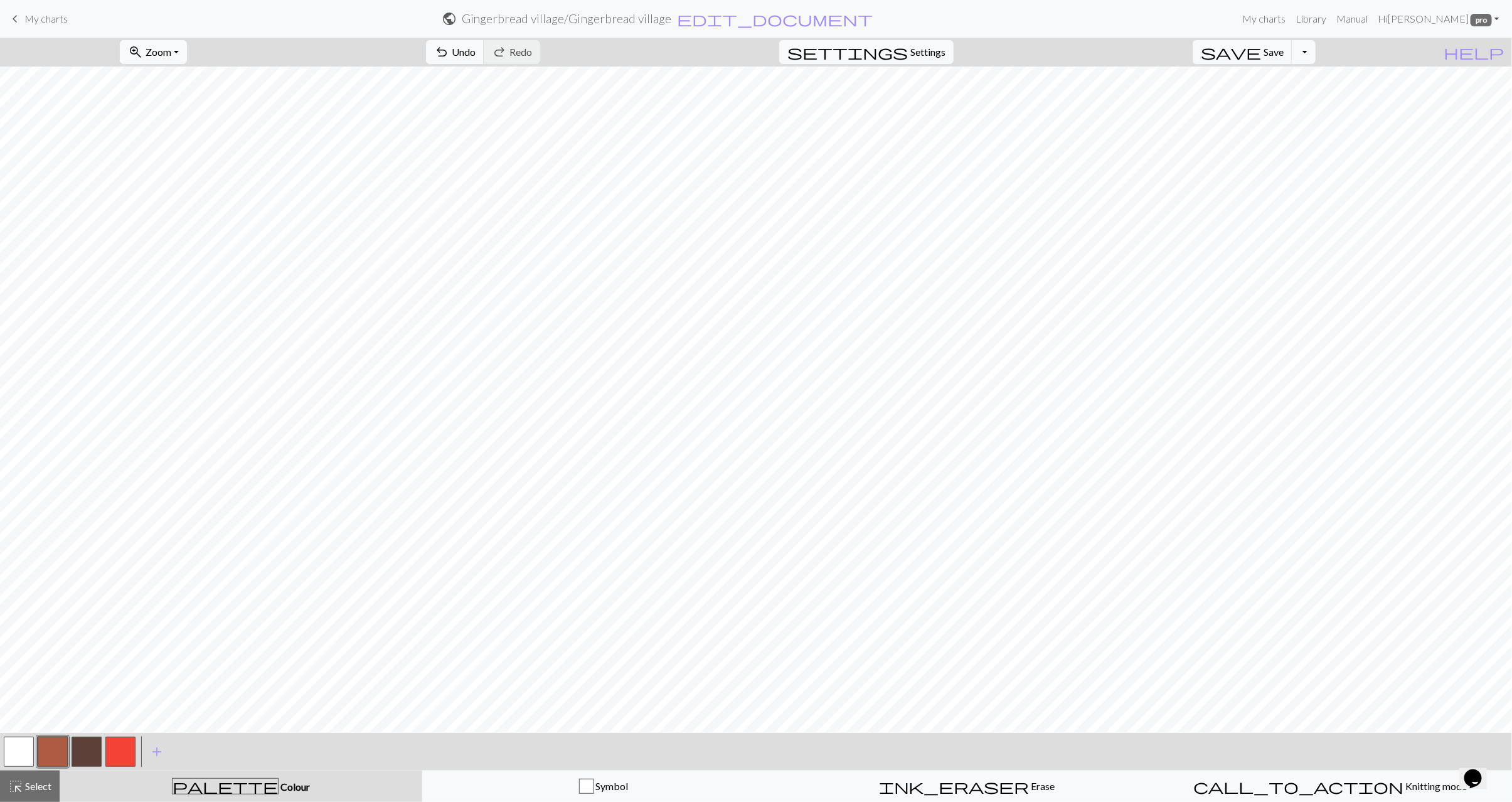
click at [52, 788] on span "Select" at bounding box center [37, 786] width 28 height 12
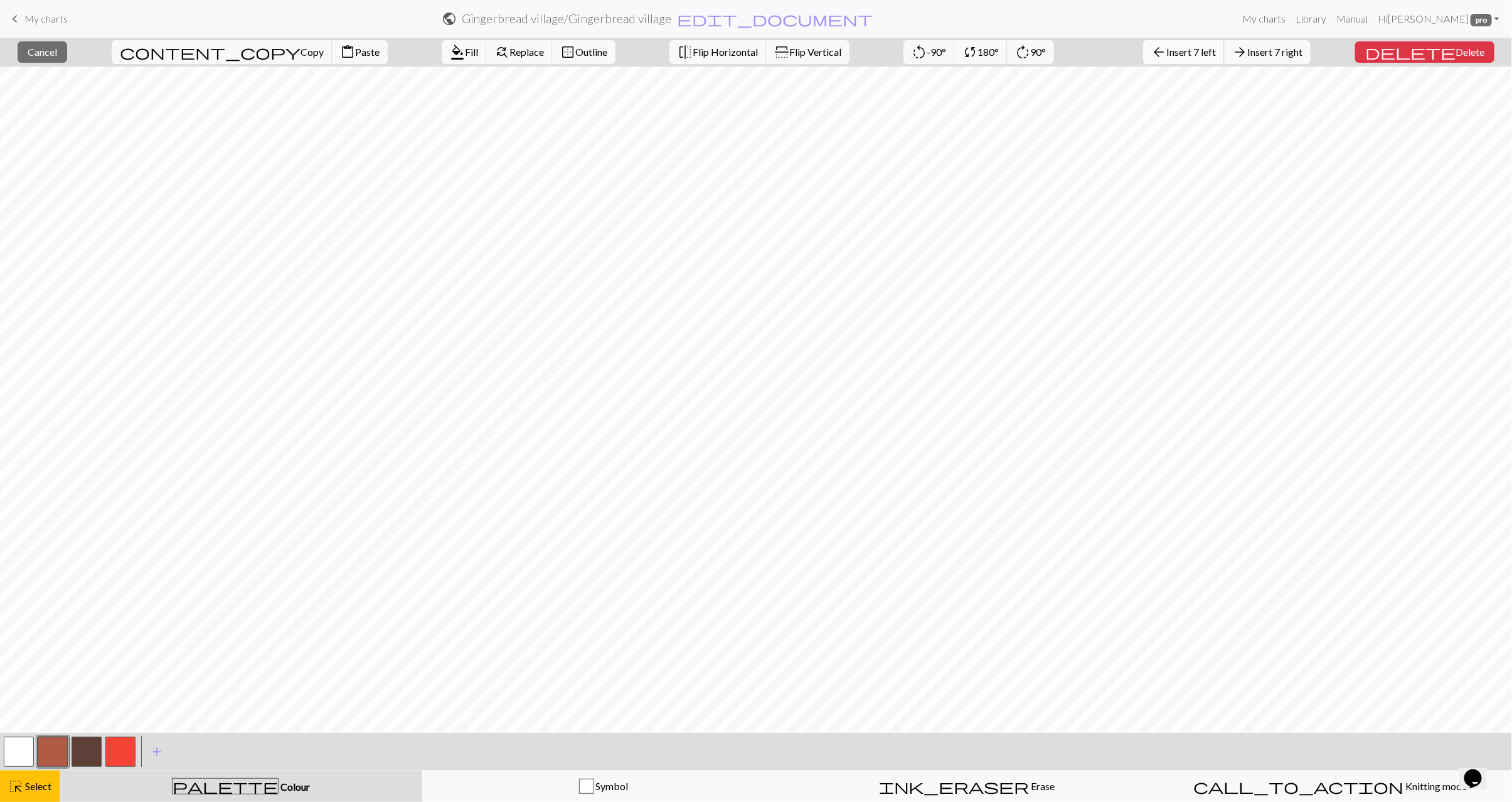
click at [1216, 58] on span "Insert 7 left" at bounding box center [1192, 52] width 50 height 12
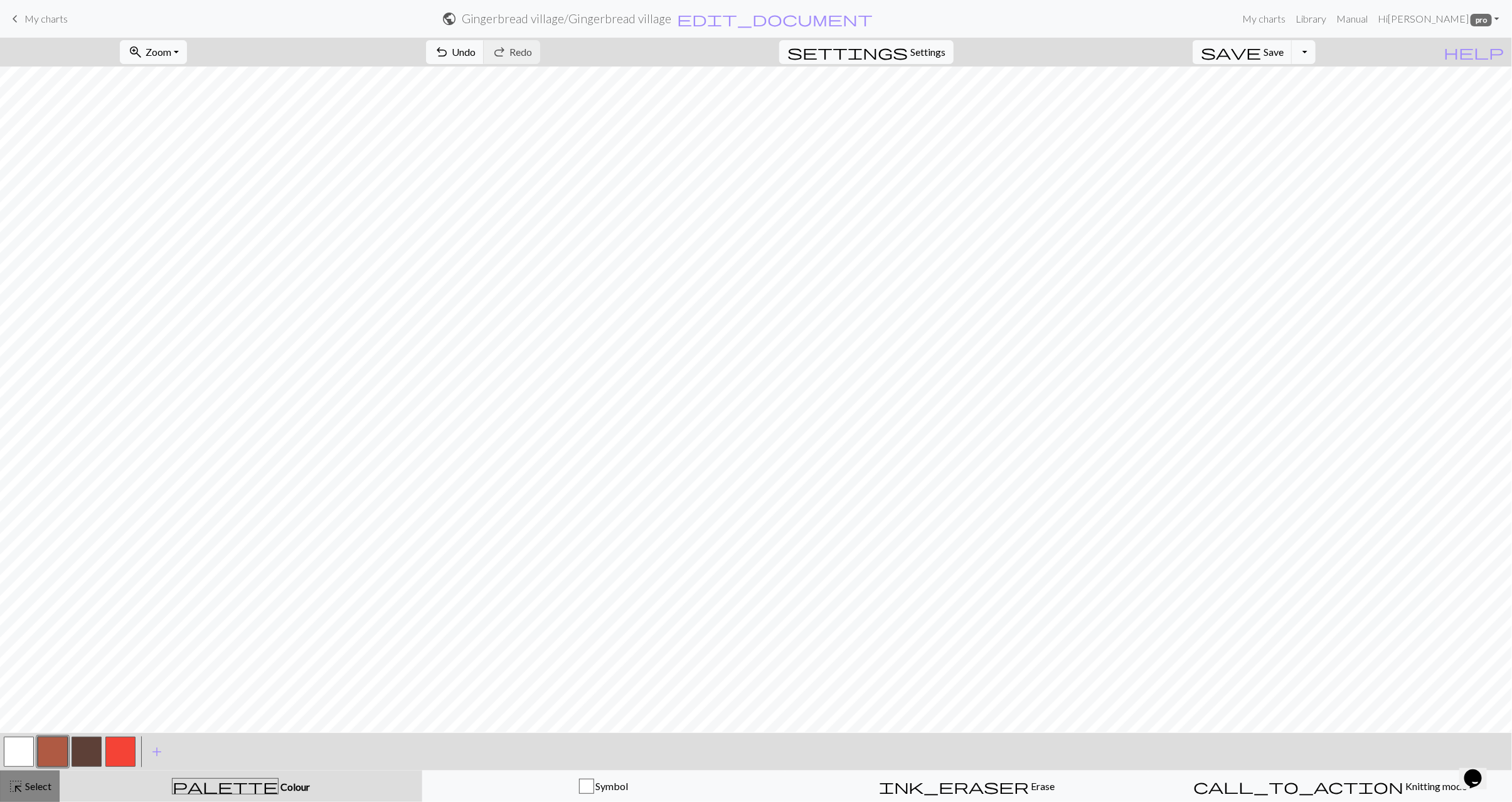
click at [43, 782] on span "Select" at bounding box center [37, 786] width 28 height 12
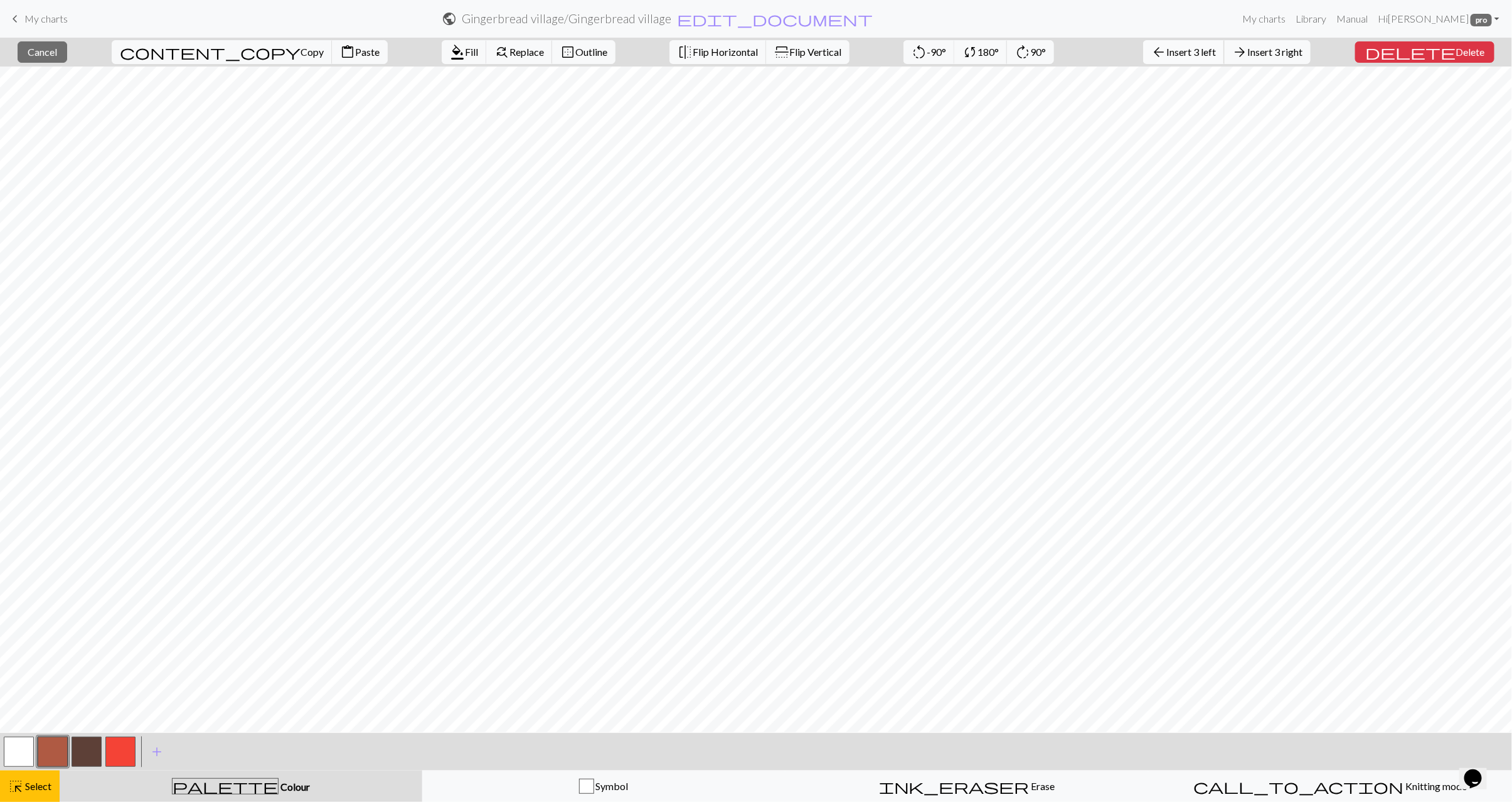
click at [1216, 48] on span "Insert 3 left" at bounding box center [1192, 52] width 50 height 12
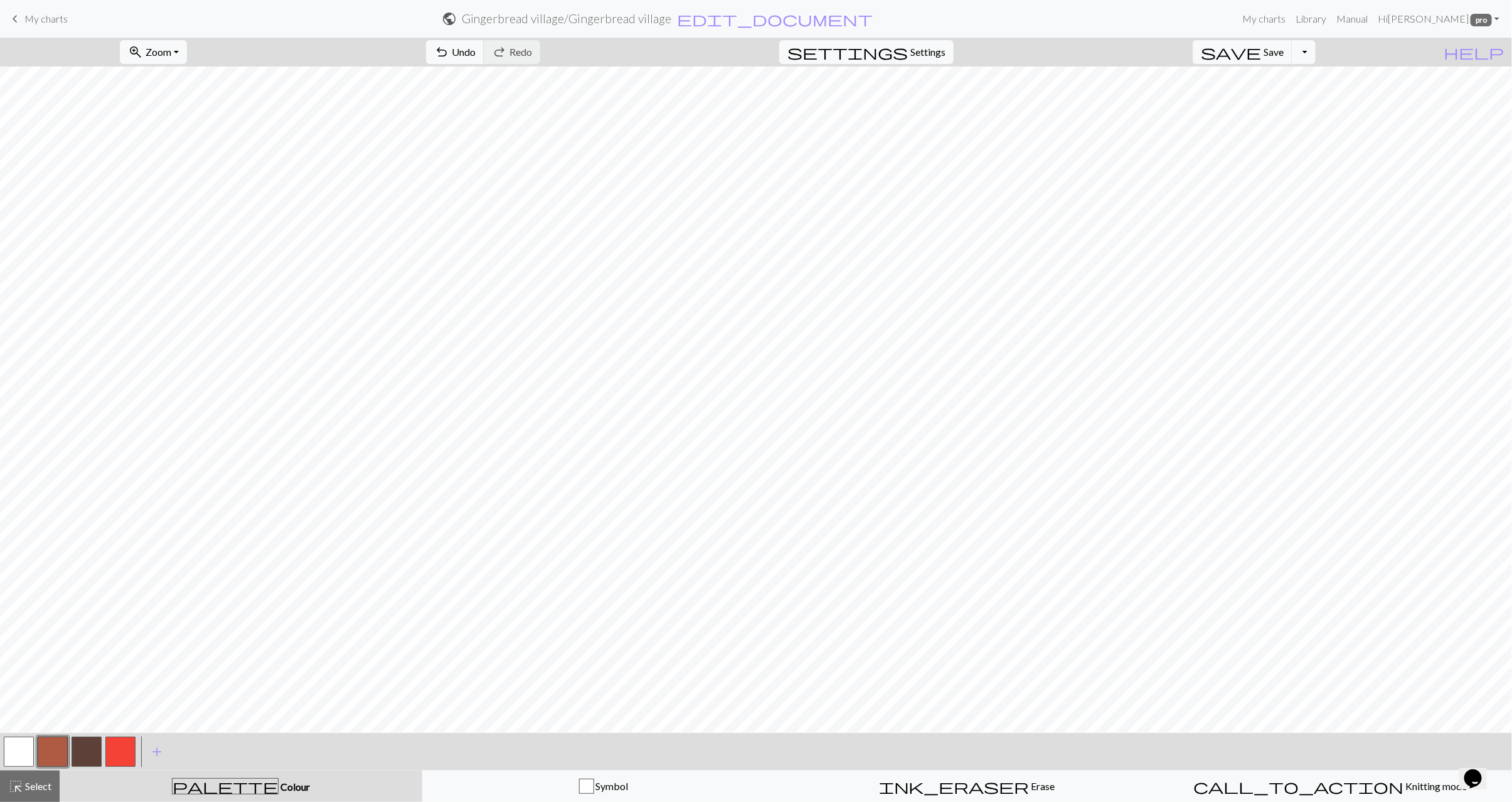
click at [55, 758] on button "button" at bounding box center [52, 752] width 30 height 30
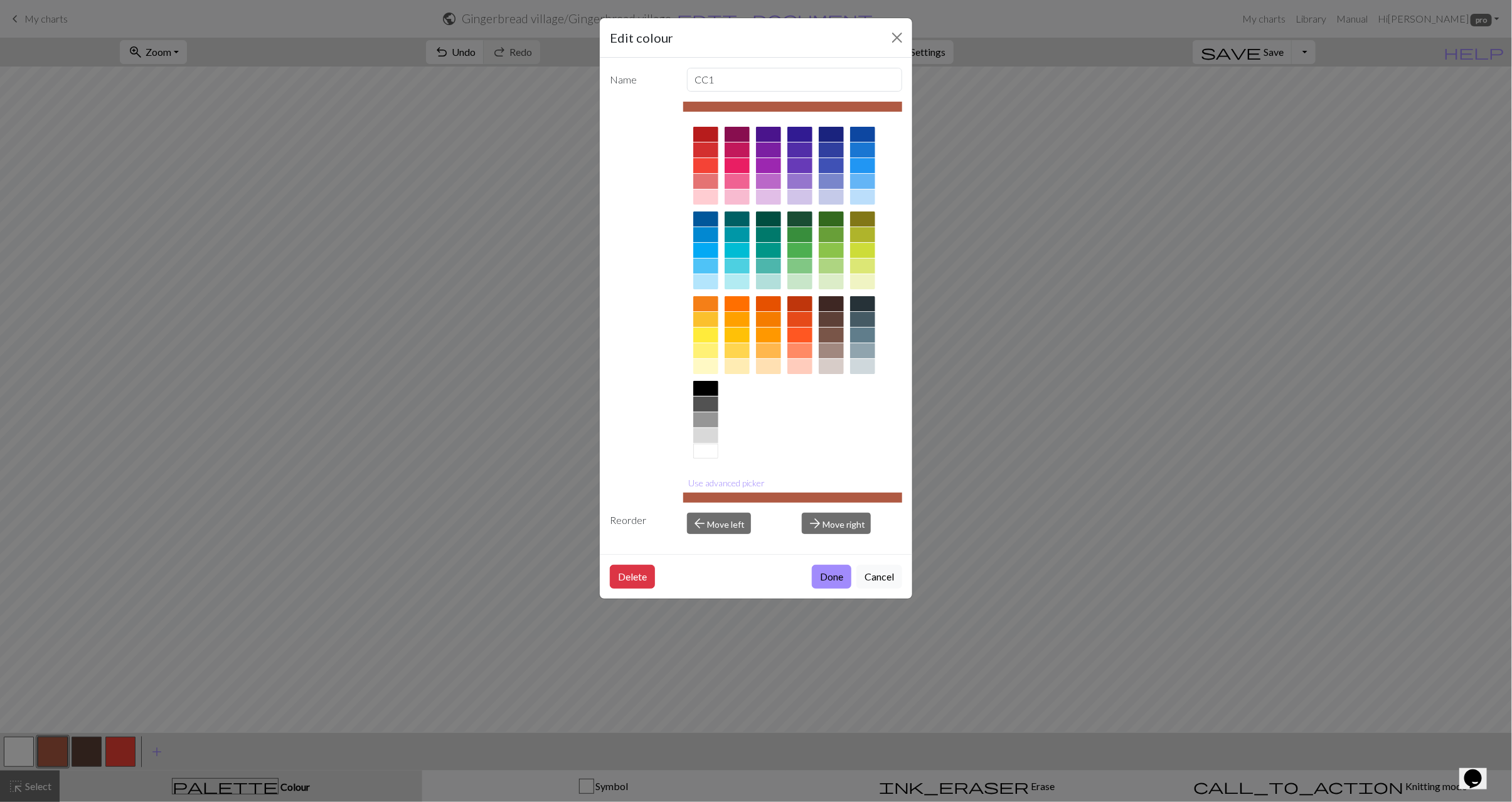
click at [768, 337] on div at bounding box center [768, 335] width 25 height 15
click at [741, 485] on button "Use advanced picker" at bounding box center [727, 483] width 88 height 20
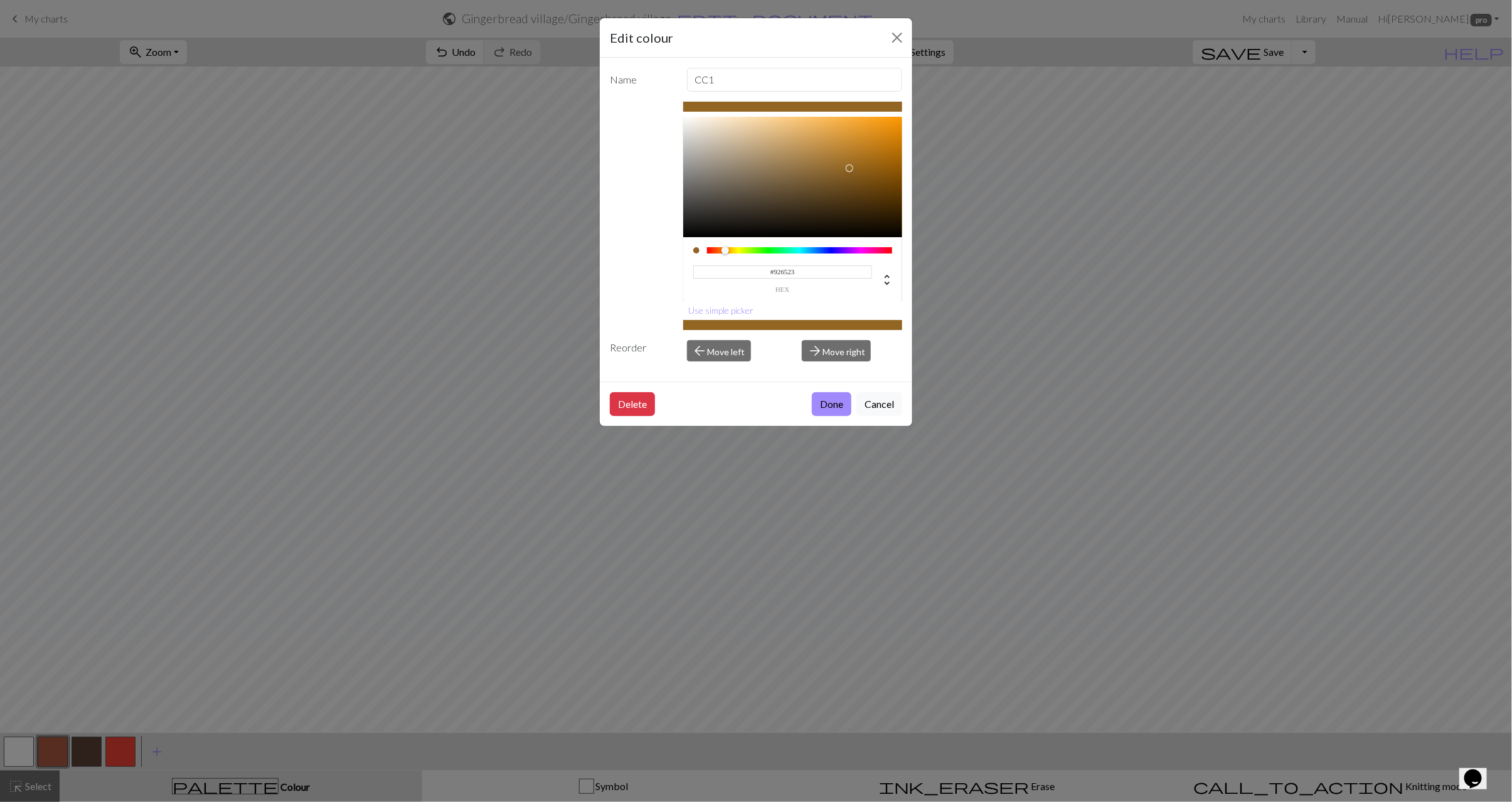
drag, startPoint x: 825, startPoint y: 136, endPoint x: 850, endPoint y: 170, distance: 42.2
click at [850, 170] on div at bounding box center [793, 176] width 220 height 120
type input "#BA7C23"
drag, startPoint x: 866, startPoint y: 157, endPoint x: 861, endPoint y: 151, distance: 7.8
click at [861, 151] on div at bounding box center [793, 176] width 220 height 120
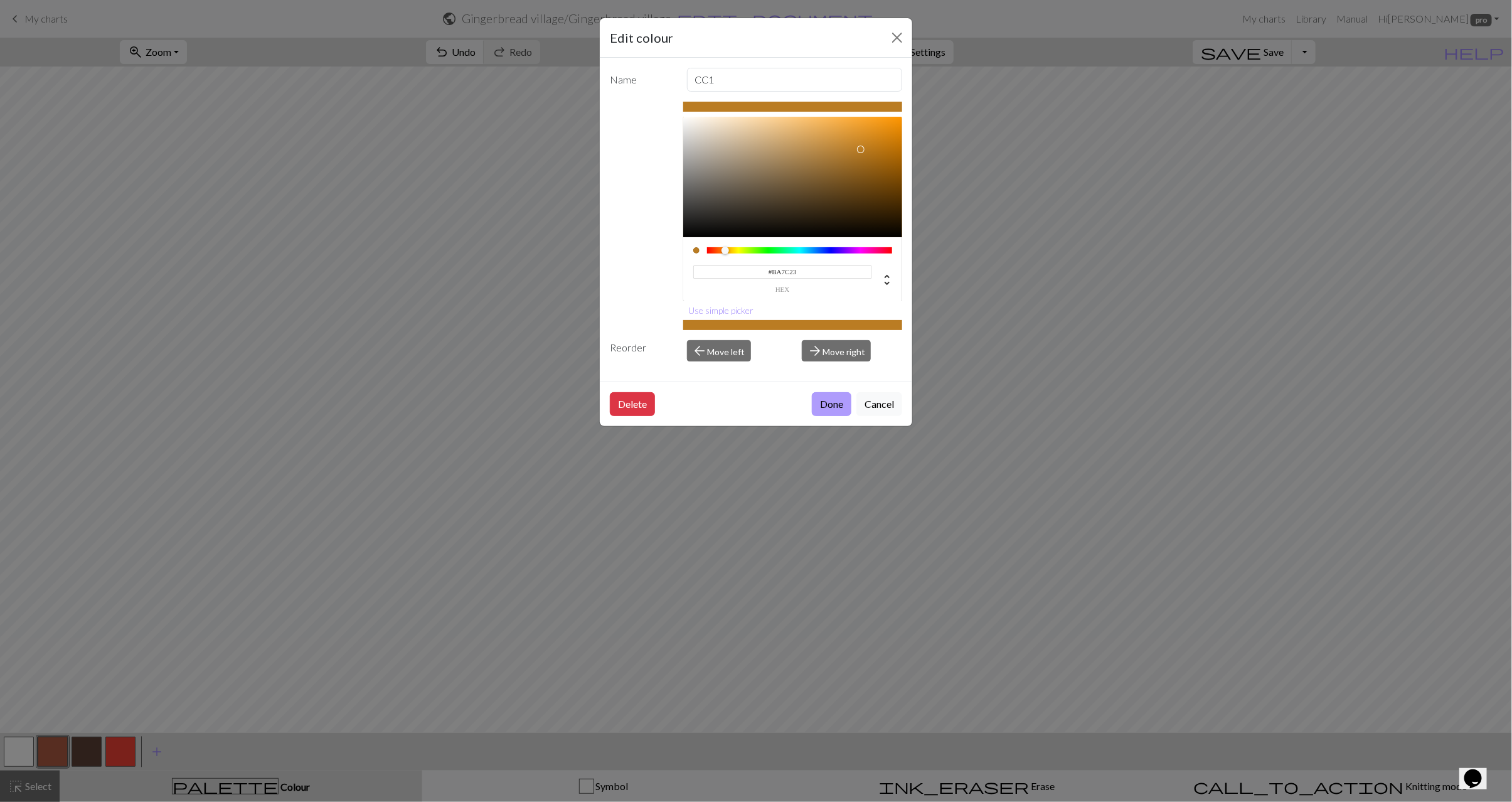
click at [829, 401] on button "Done" at bounding box center [832, 404] width 39 height 24
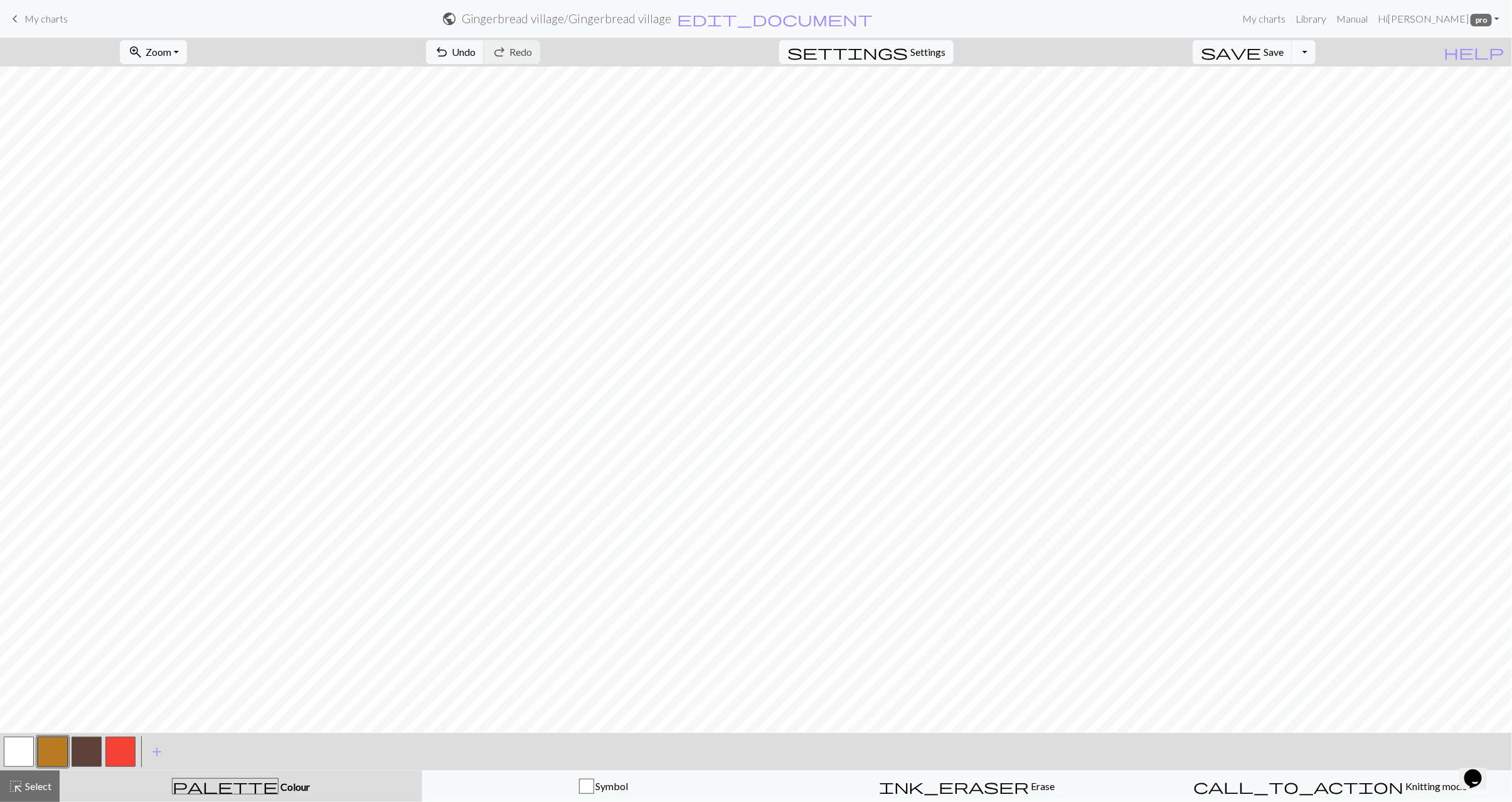
click at [9, 758] on button "button" at bounding box center [18, 752] width 30 height 30
click at [47, 751] on button "button" at bounding box center [52, 752] width 30 height 30
click at [15, 755] on button "button" at bounding box center [18, 752] width 30 height 30
click at [63, 752] on button "button" at bounding box center [52, 752] width 30 height 30
drag, startPoint x: 15, startPoint y: 750, endPoint x: 31, endPoint y: 742, distance: 17.9
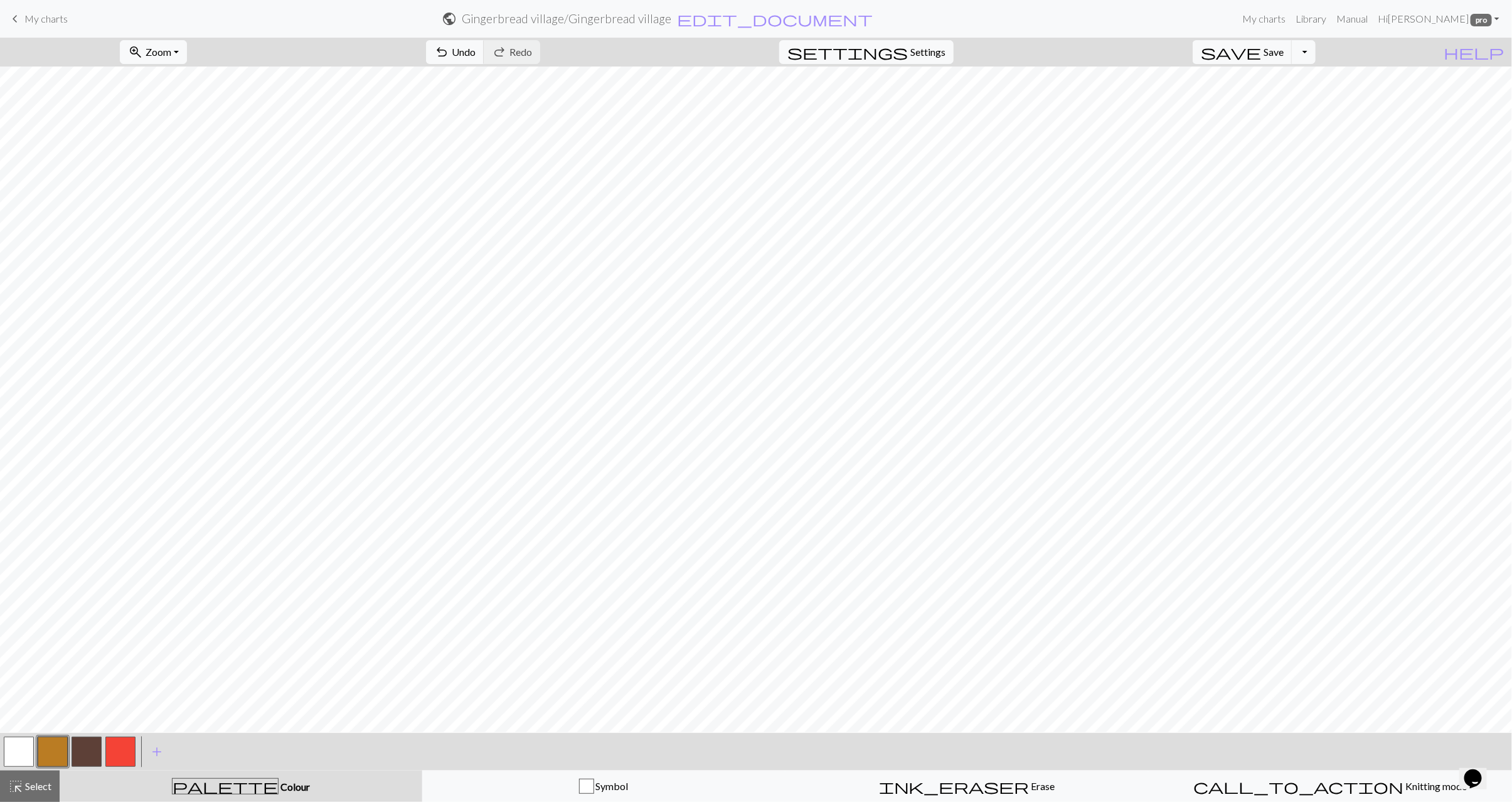
click at [15, 750] on button "button" at bounding box center [18, 752] width 30 height 30
click at [42, 751] on button "button" at bounding box center [52, 752] width 30 height 30
click at [16, 752] on button "button" at bounding box center [18, 752] width 30 height 30
click at [47, 787] on span "Select" at bounding box center [37, 786] width 28 height 12
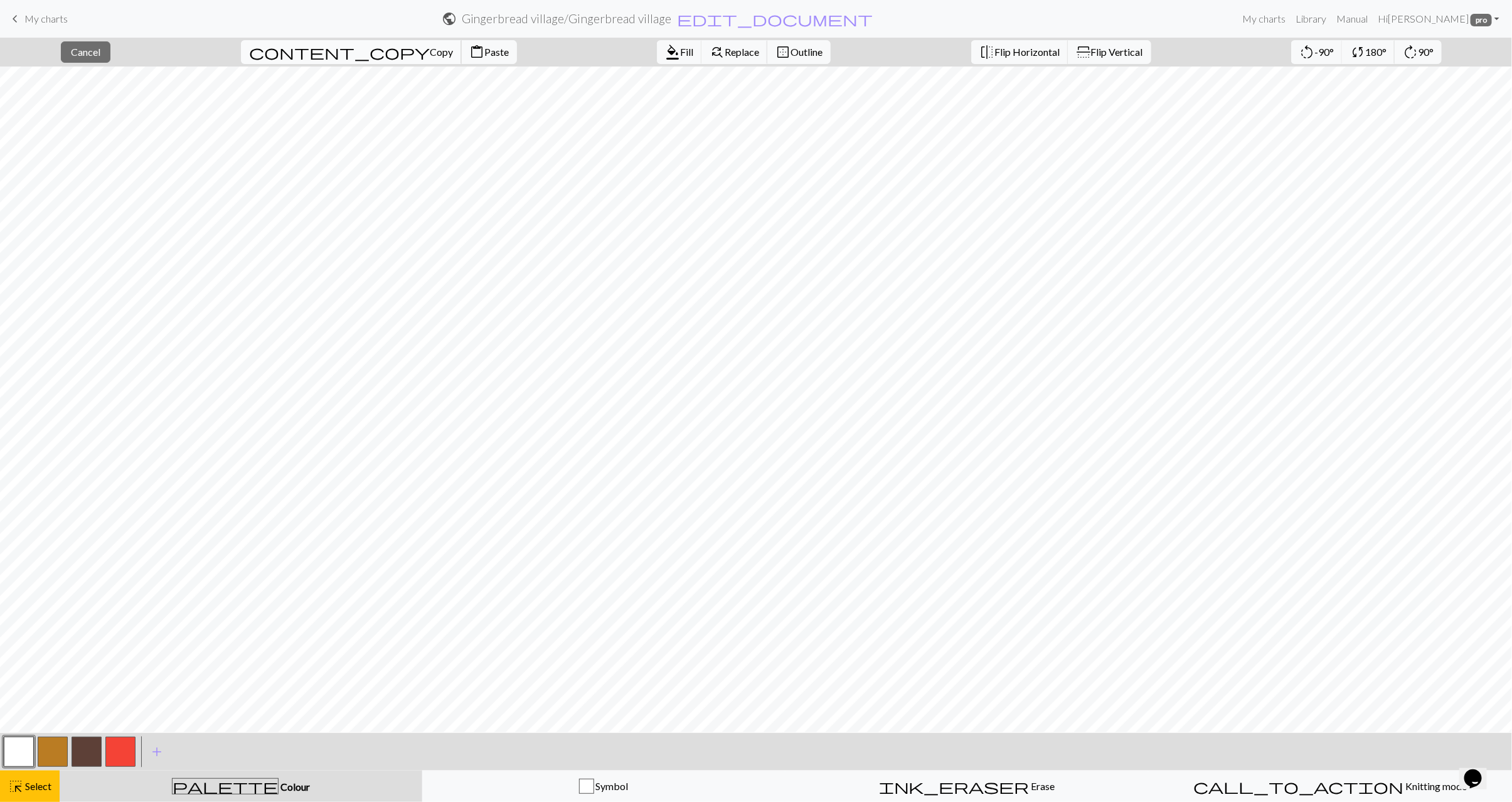
click at [430, 50] on span "Copy" at bounding box center [441, 52] width 23 height 12
click at [461, 59] on button "content_paste Paste" at bounding box center [489, 52] width 56 height 24
click at [19, 779] on span "highlight_alt" at bounding box center [15, 787] width 15 height 17
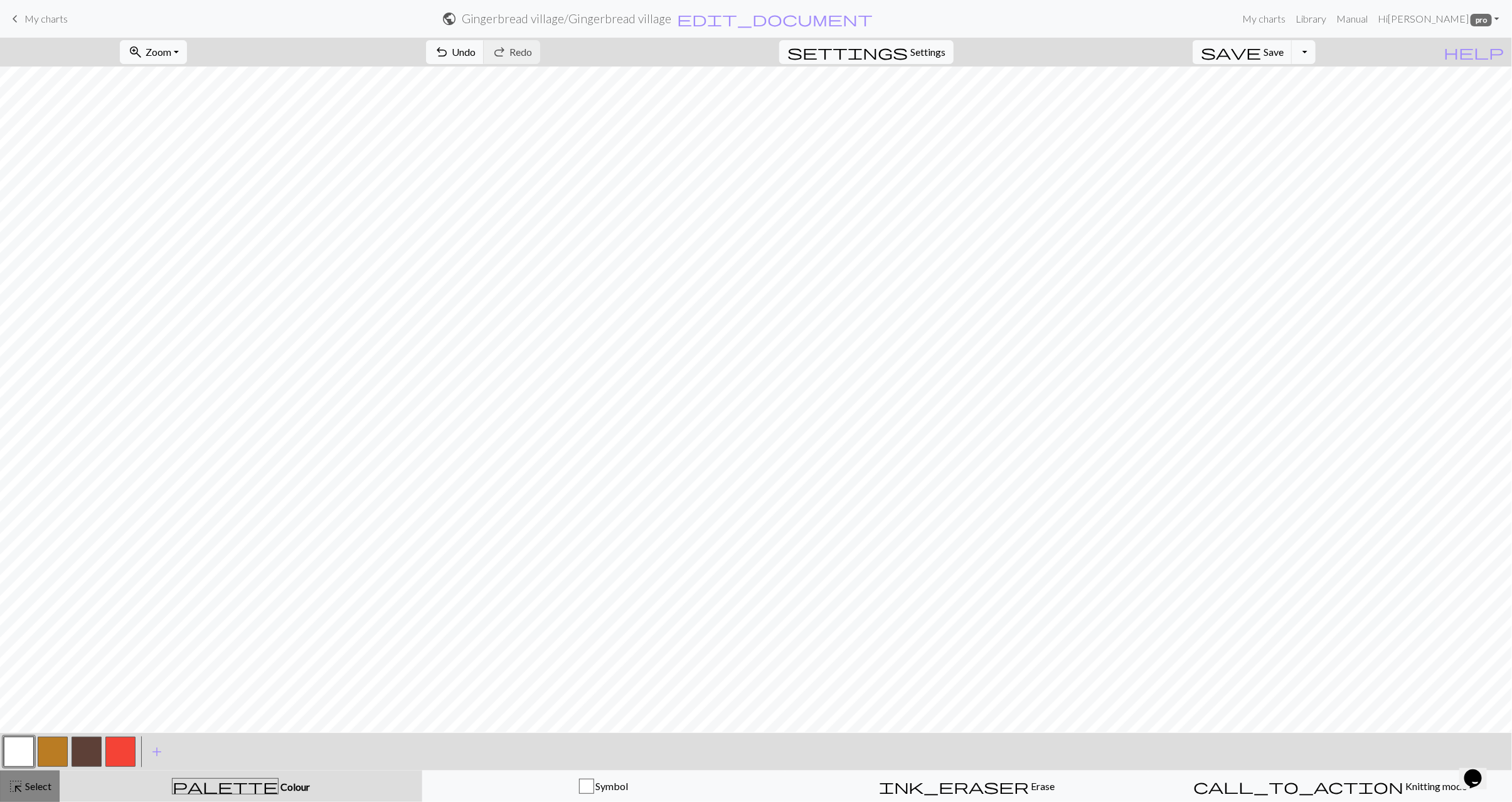
click at [12, 795] on span "highlight_alt" at bounding box center [15, 787] width 15 height 17
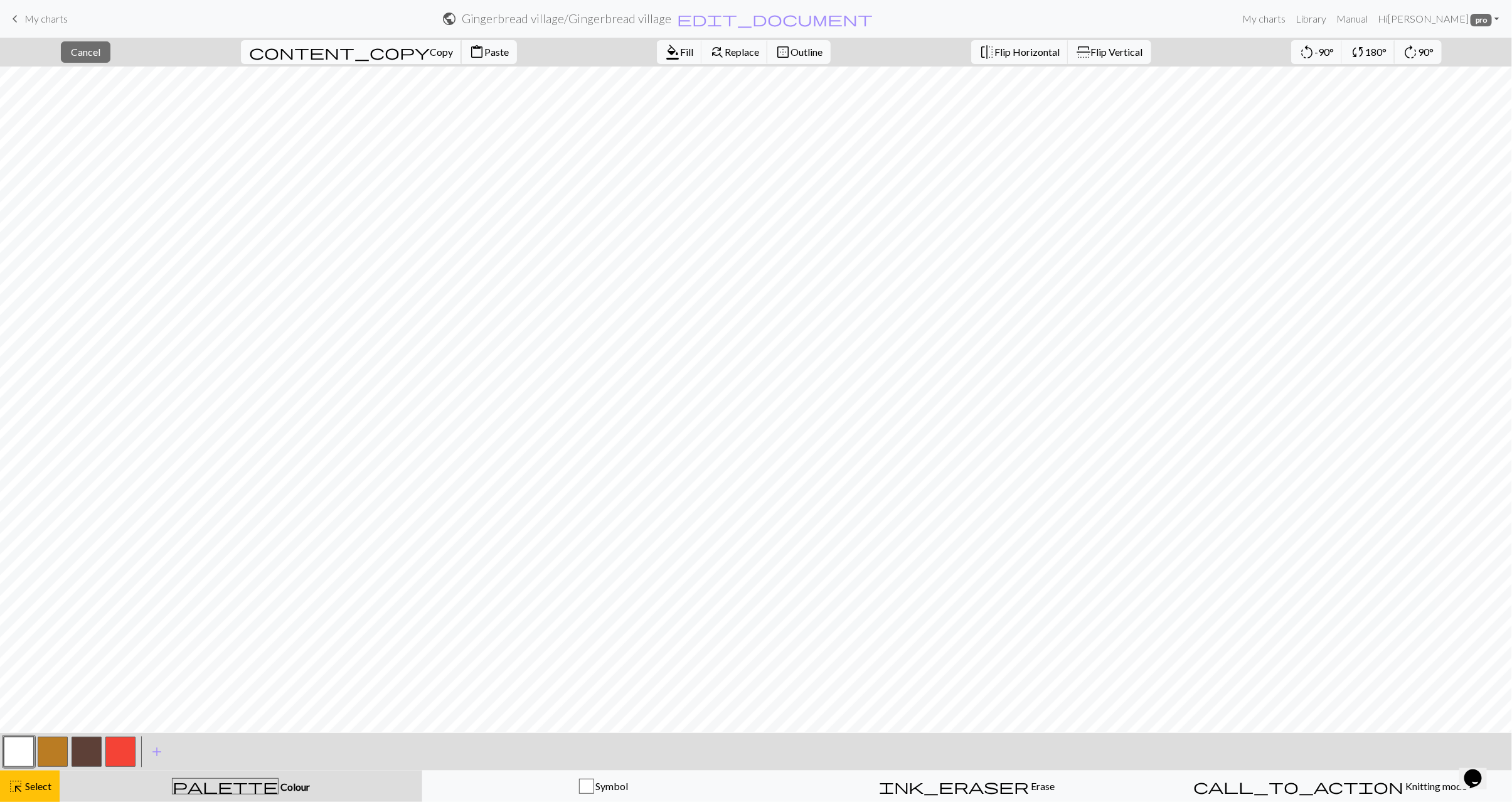
click at [430, 51] on span "Copy" at bounding box center [441, 52] width 23 height 12
click at [484, 52] on span "Paste" at bounding box center [497, 52] width 25 height 12
click at [28, 794] on button "highlight_alt Select Select" at bounding box center [30, 786] width 60 height 31
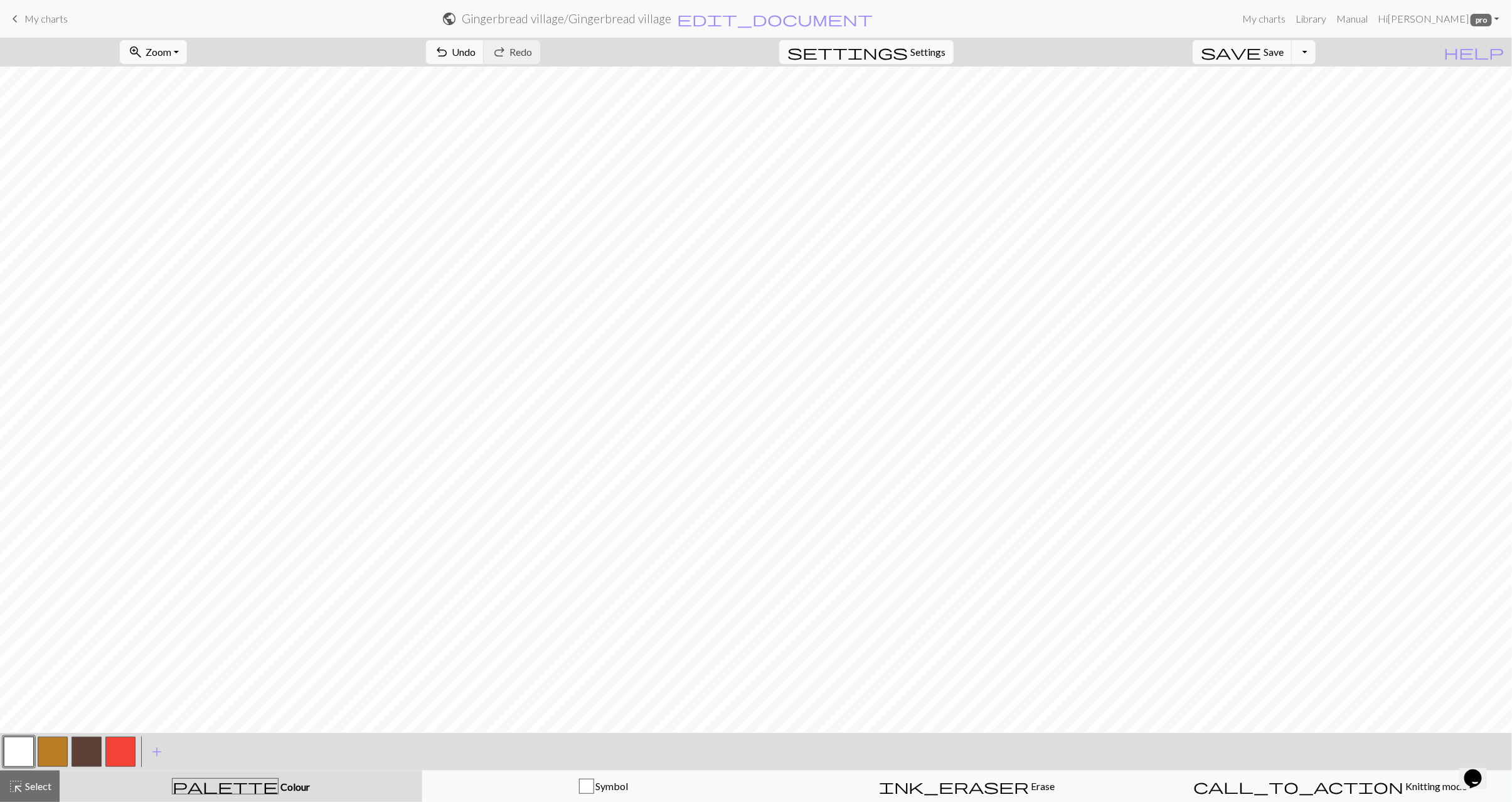
click at [16, 758] on button "button" at bounding box center [18, 752] width 30 height 30
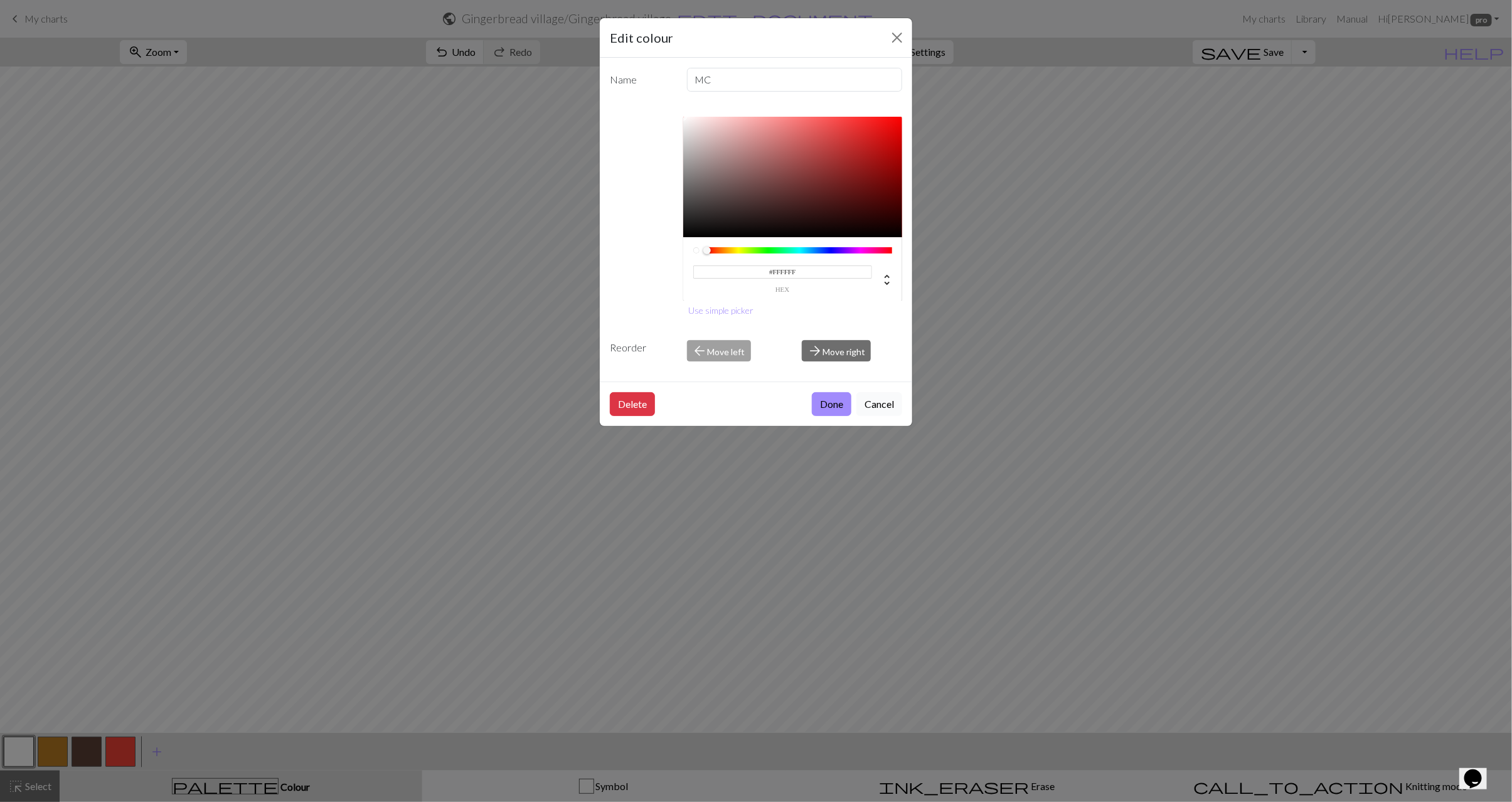
click at [885, 408] on button "Cancel" at bounding box center [879, 404] width 46 height 24
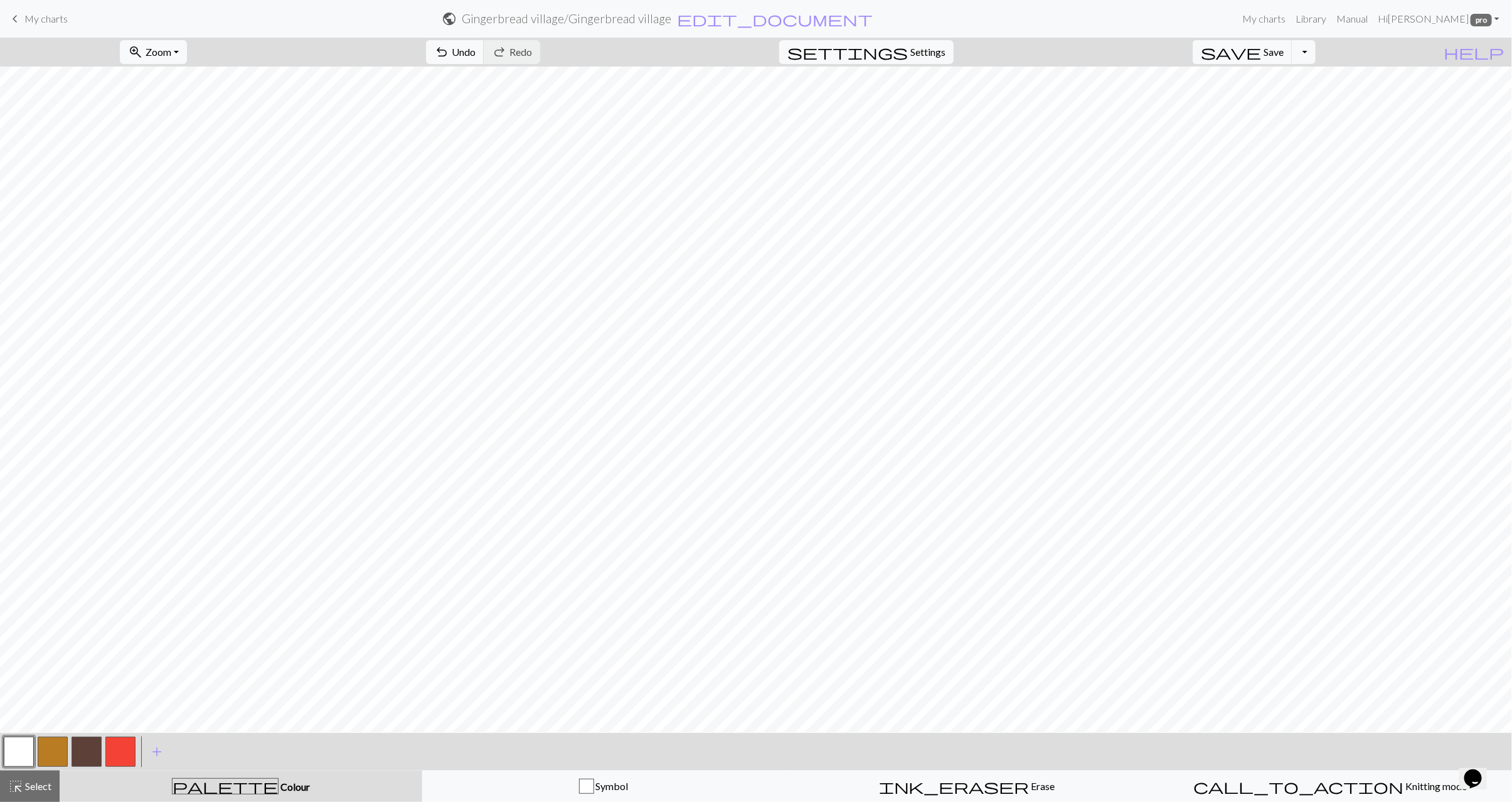
click at [60, 753] on button "button" at bounding box center [52, 752] width 30 height 30
click at [24, 753] on button "button" at bounding box center [18, 752] width 30 height 30
click at [39, 750] on button "button" at bounding box center [52, 752] width 30 height 30
click at [12, 758] on button "button" at bounding box center [18, 752] width 30 height 30
click at [55, 760] on button "button" at bounding box center [52, 752] width 30 height 30
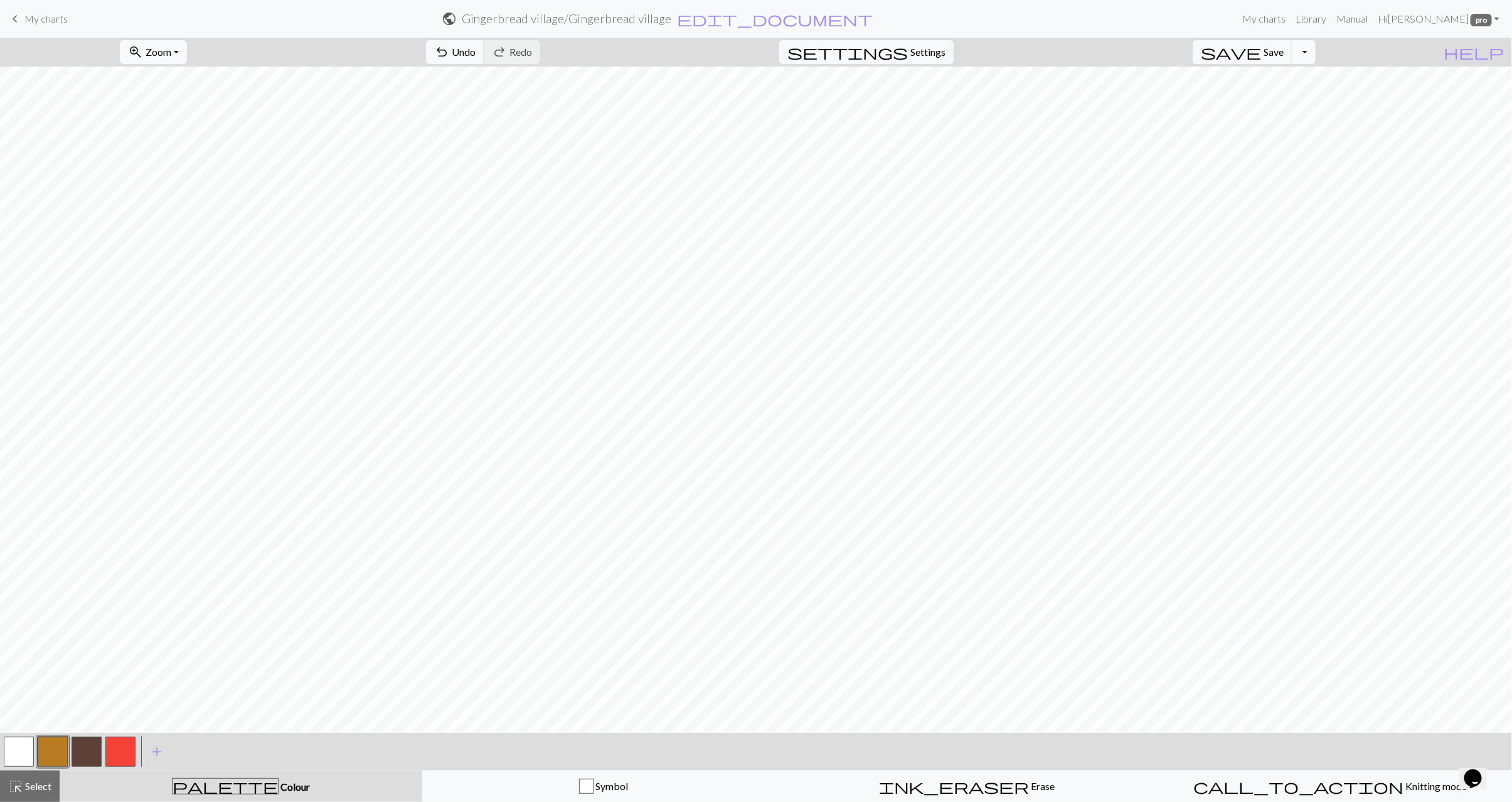
drag, startPoint x: 17, startPoint y: 750, endPoint x: 82, endPoint y: 734, distance: 66.9
click at [25, 750] on button "button" at bounding box center [18, 752] width 30 height 30
click at [43, 754] on button "button" at bounding box center [52, 752] width 30 height 30
drag, startPoint x: 9, startPoint y: 754, endPoint x: 39, endPoint y: 741, distance: 32.7
click at [10, 753] on button "button" at bounding box center [18, 752] width 30 height 30
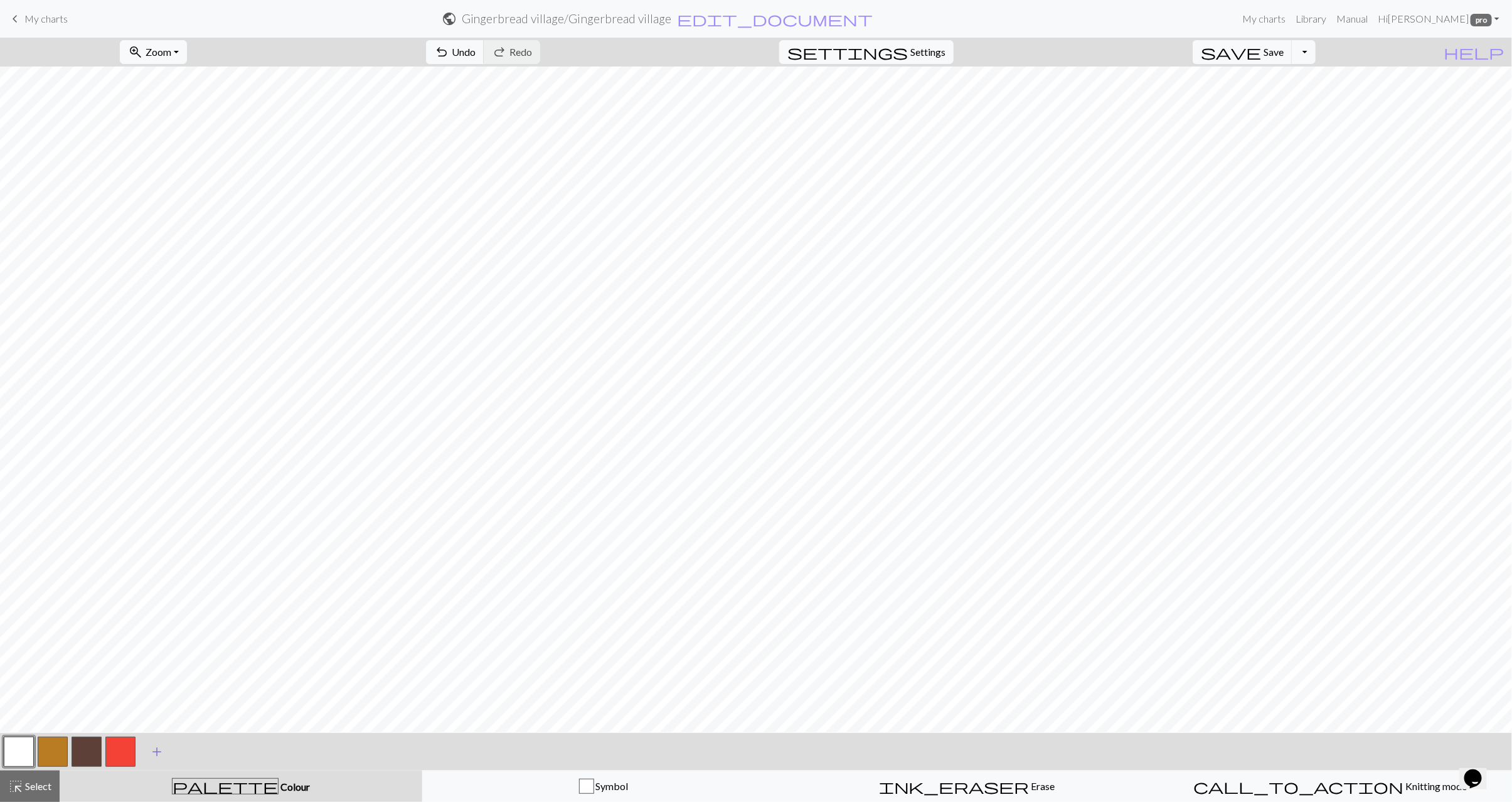
drag, startPoint x: 119, startPoint y: 762, endPoint x: 157, endPoint y: 737, distance: 45.5
click at [120, 761] on button "button" at bounding box center [120, 752] width 30 height 30
click at [62, 750] on button "button" at bounding box center [52, 752] width 30 height 30
drag, startPoint x: 115, startPoint y: 755, endPoint x: 146, endPoint y: 736, distance: 36.4
click at [115, 755] on button "button" at bounding box center [120, 752] width 30 height 30
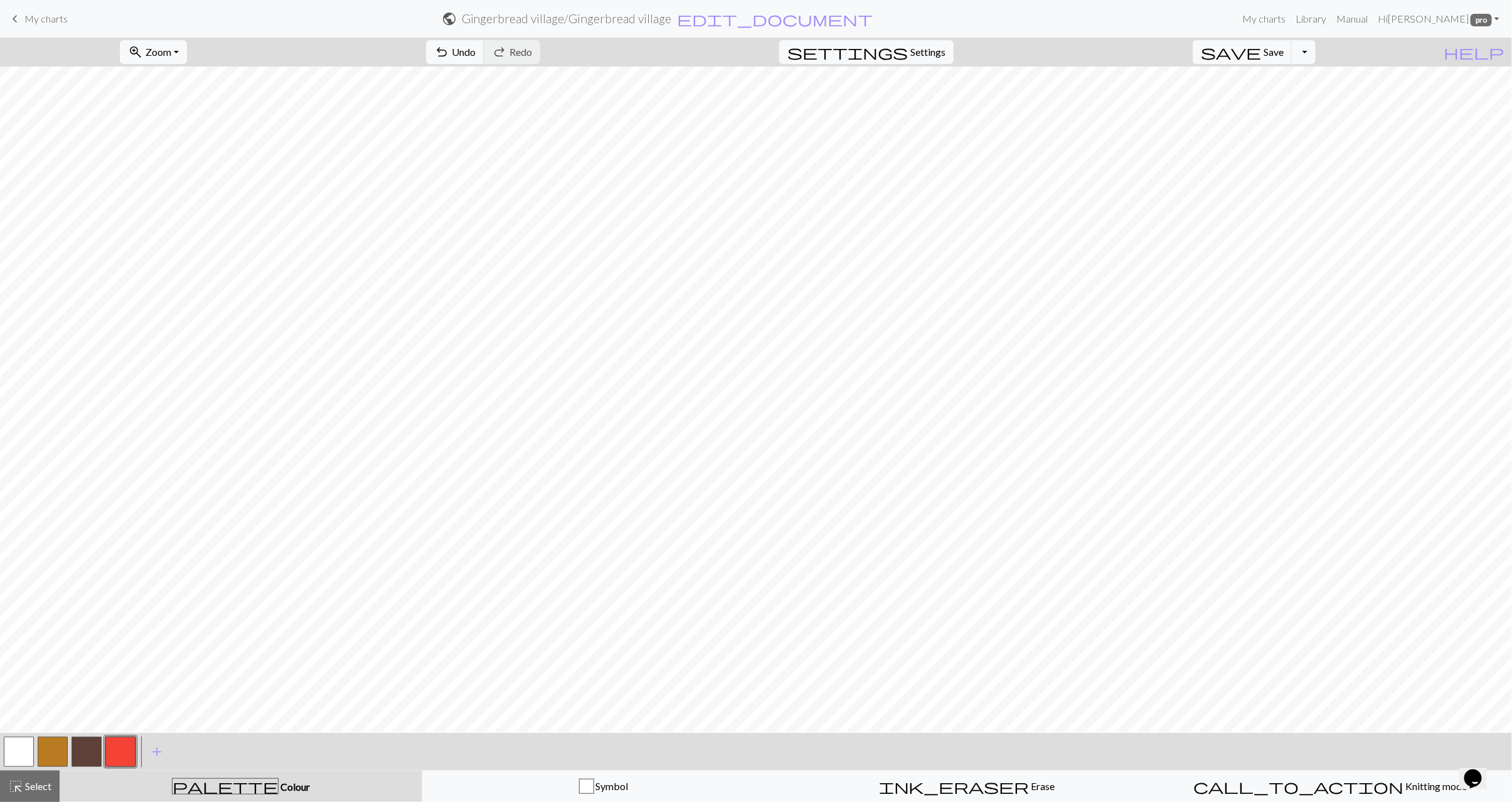
click at [31, 750] on button "button" at bounding box center [18, 752] width 30 height 30
click at [48, 748] on button "button" at bounding box center [52, 752] width 30 height 30
click at [26, 784] on span "Select" at bounding box center [37, 786] width 28 height 12
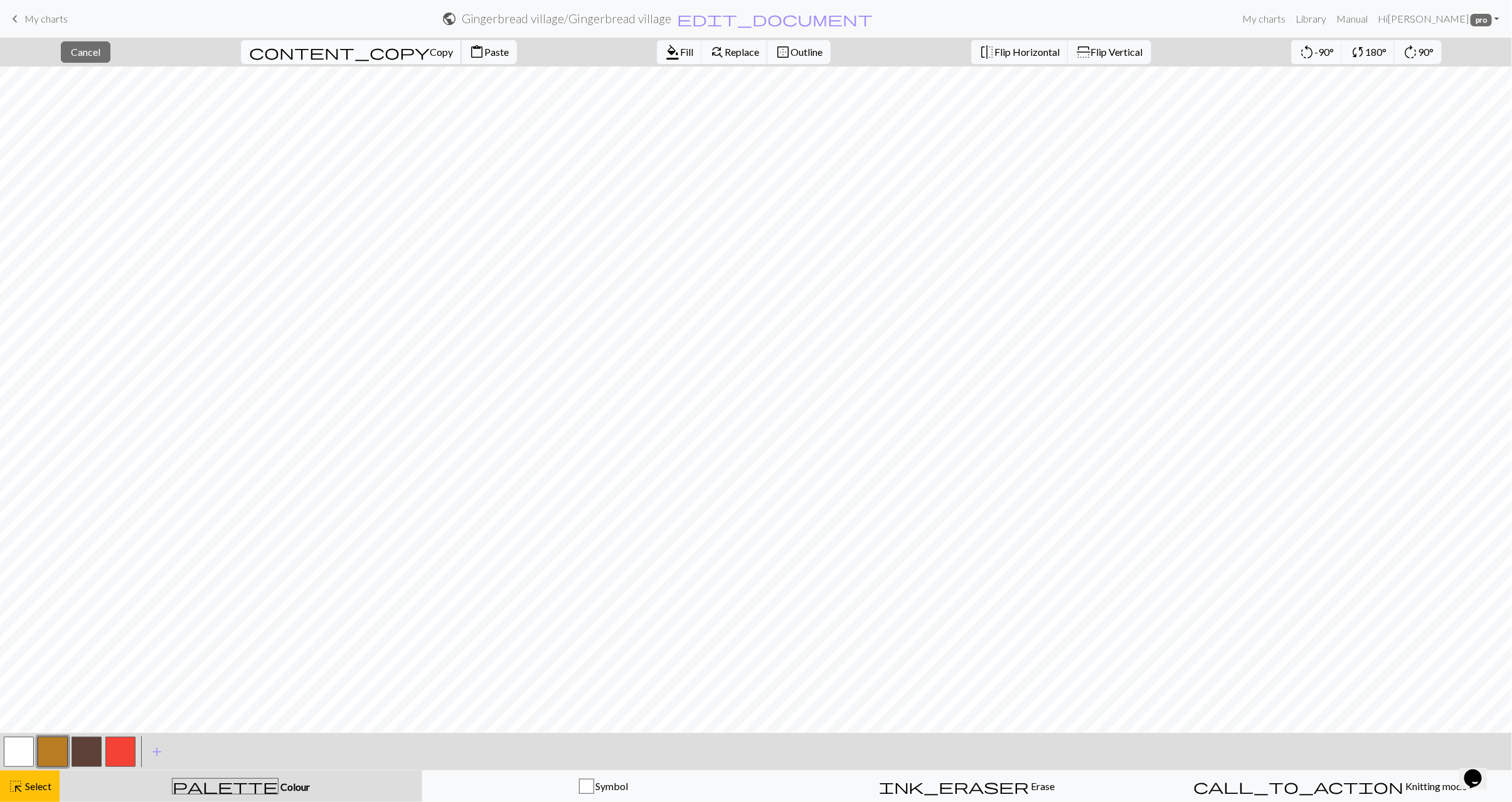
click at [430, 52] on span "Copy" at bounding box center [441, 52] width 23 height 12
click at [379, 47] on div "Copied" at bounding box center [756, 25] width 1512 height 50
click at [469, 52] on span "content_paste" at bounding box center [476, 52] width 15 height 17
click at [42, 789] on span "Select" at bounding box center [37, 786] width 28 height 12
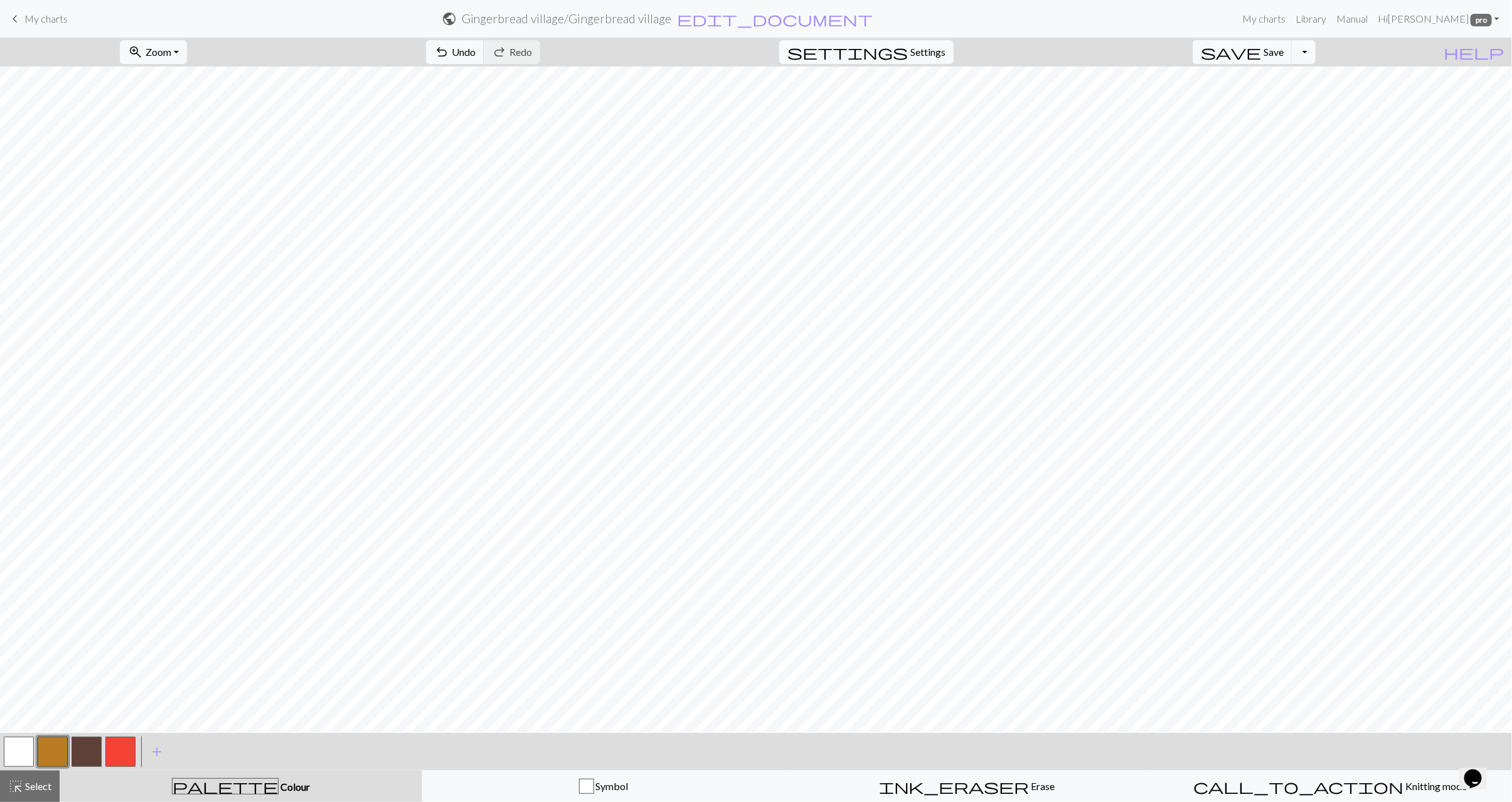
click at [15, 747] on button "button" at bounding box center [18, 752] width 30 height 30
click at [63, 753] on button "button" at bounding box center [52, 752] width 30 height 30
click at [23, 750] on button "button" at bounding box center [18, 752] width 30 height 30
drag, startPoint x: 47, startPoint y: 758, endPoint x: 70, endPoint y: 740, distance: 29.2
click at [47, 758] on button "button" at bounding box center [52, 752] width 30 height 30
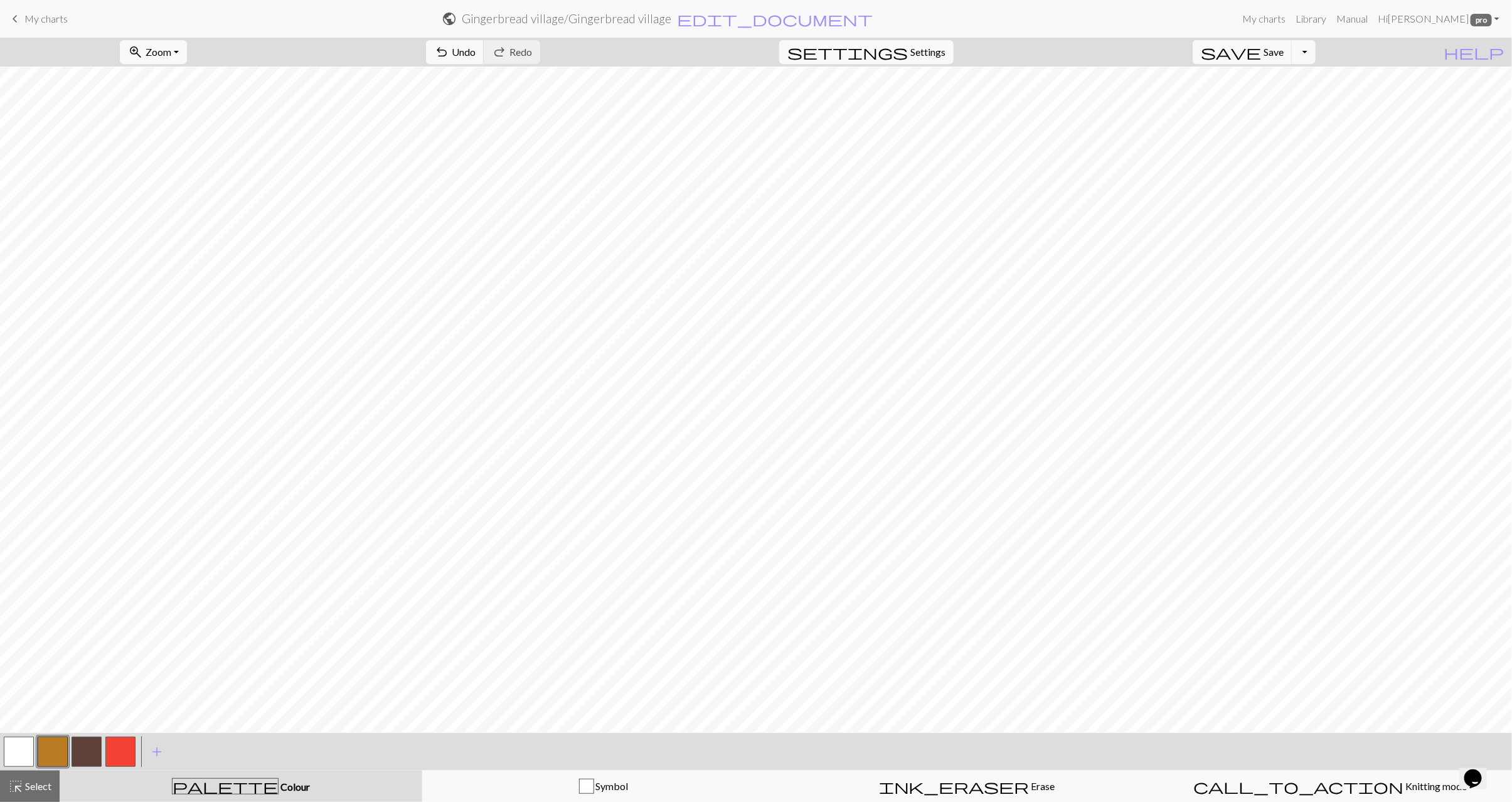
click at [20, 750] on button "button" at bounding box center [18, 752] width 30 height 30
click at [57, 742] on button "button" at bounding box center [52, 752] width 30 height 30
click at [25, 743] on button "button" at bounding box center [18, 752] width 30 height 30
drag, startPoint x: 64, startPoint y: 755, endPoint x: 88, endPoint y: 739, distance: 28.8
click at [66, 755] on button "button" at bounding box center [52, 752] width 30 height 30
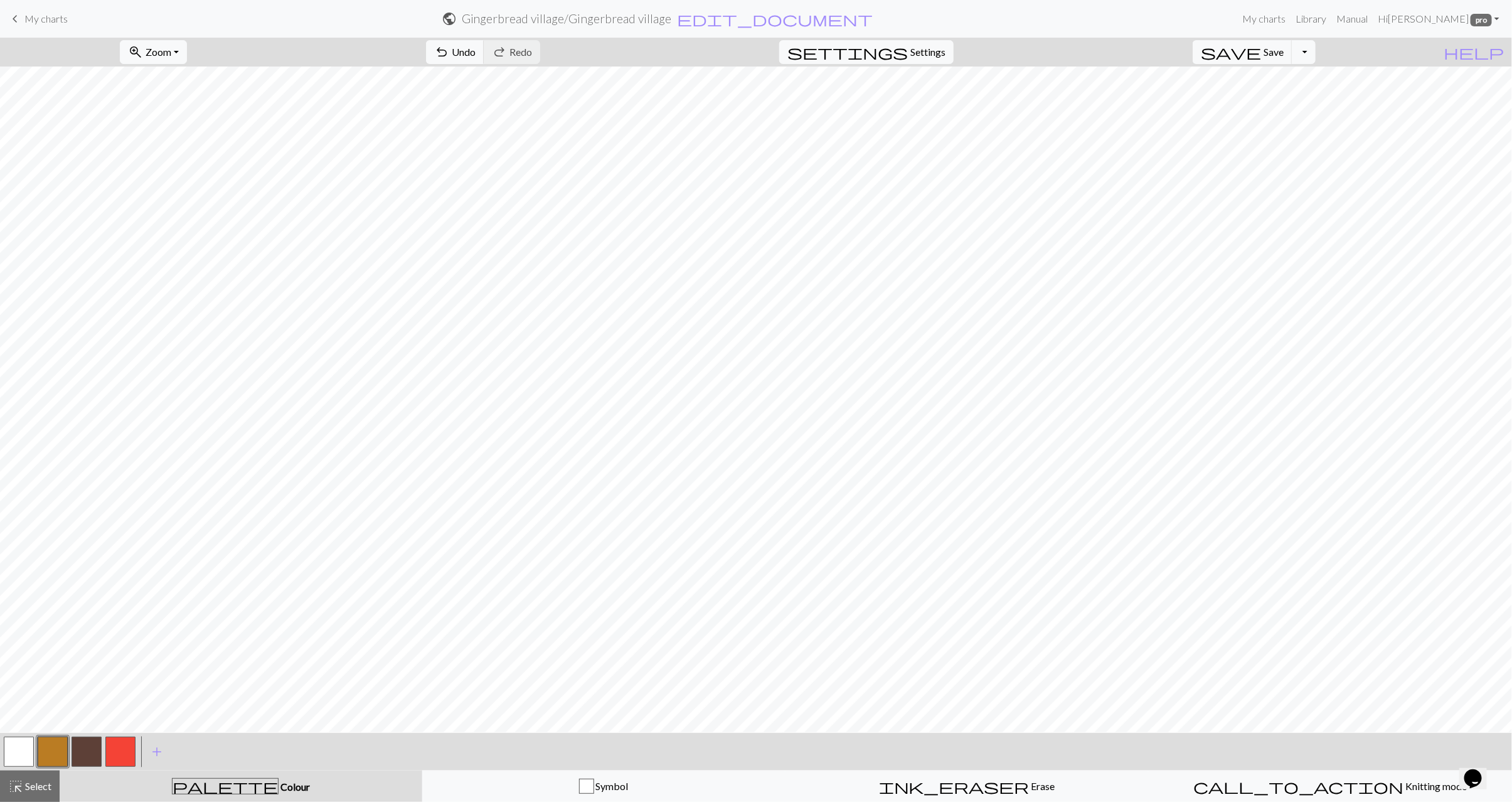
drag, startPoint x: 25, startPoint y: 746, endPoint x: 32, endPoint y: 740, distance: 9.2
click at [25, 744] on button "button" at bounding box center [18, 752] width 30 height 30
click at [53, 757] on button "button" at bounding box center [52, 752] width 30 height 30
click at [29, 750] on button "button" at bounding box center [18, 752] width 30 height 30
click at [57, 758] on button "button" at bounding box center [52, 752] width 30 height 30
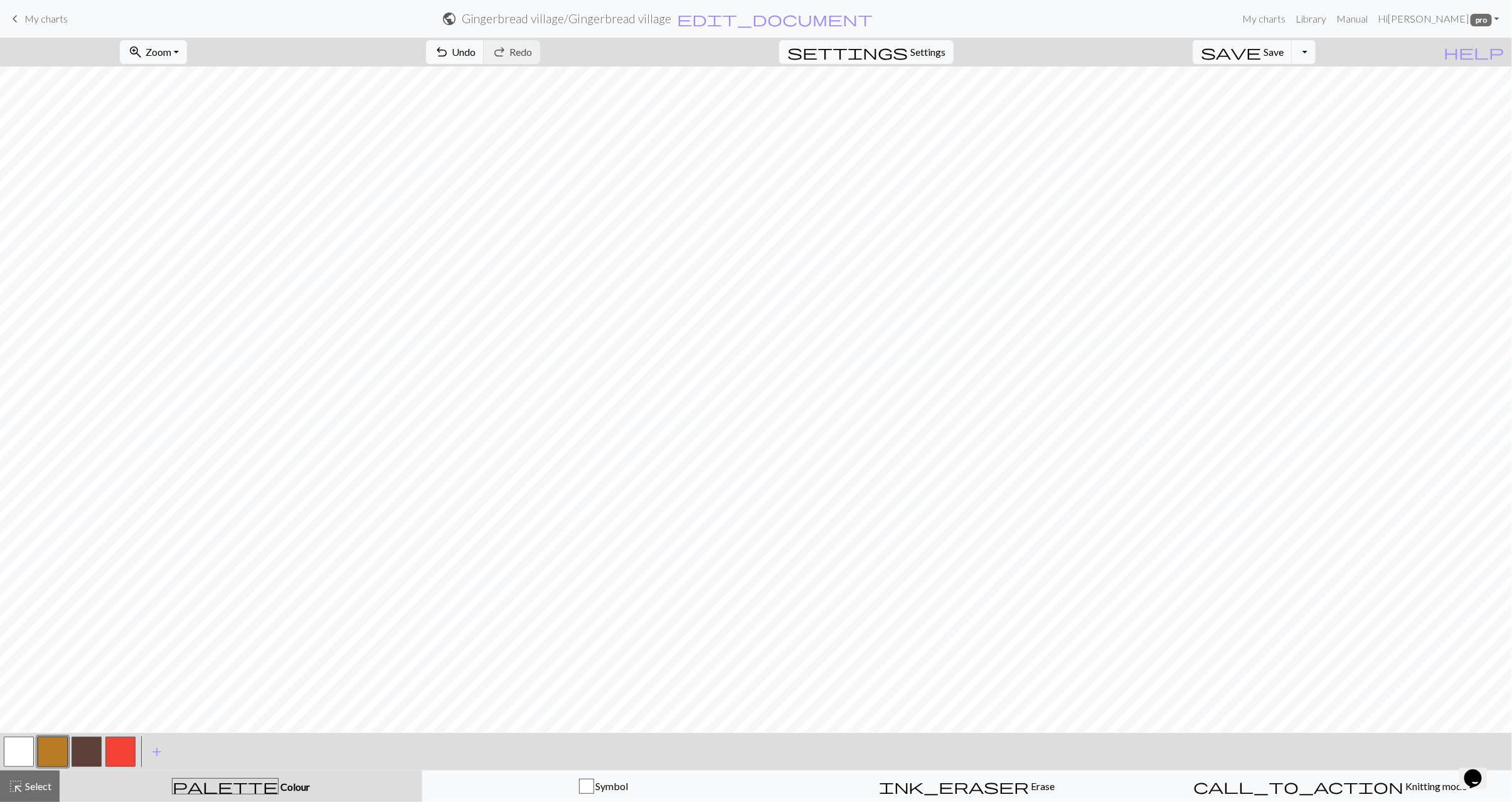
click at [10, 752] on button "button" at bounding box center [18, 752] width 30 height 30
click at [43, 755] on button "button" at bounding box center [52, 752] width 30 height 30
click at [17, 754] on button "button" at bounding box center [18, 752] width 30 height 30
click at [48, 789] on span "Select" at bounding box center [37, 786] width 28 height 12
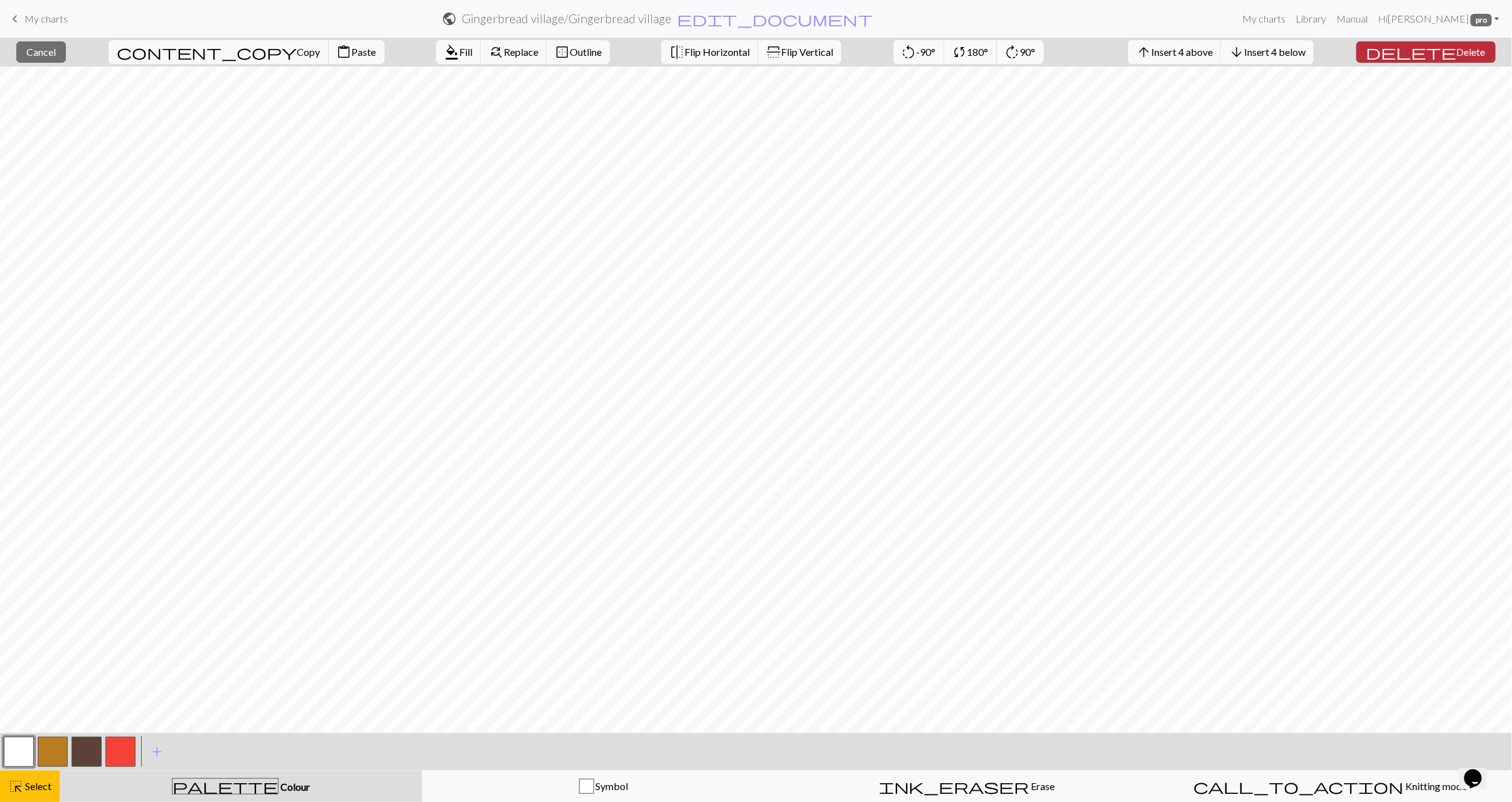
click at [1457, 50] on span "Delete" at bounding box center [1472, 52] width 29 height 12
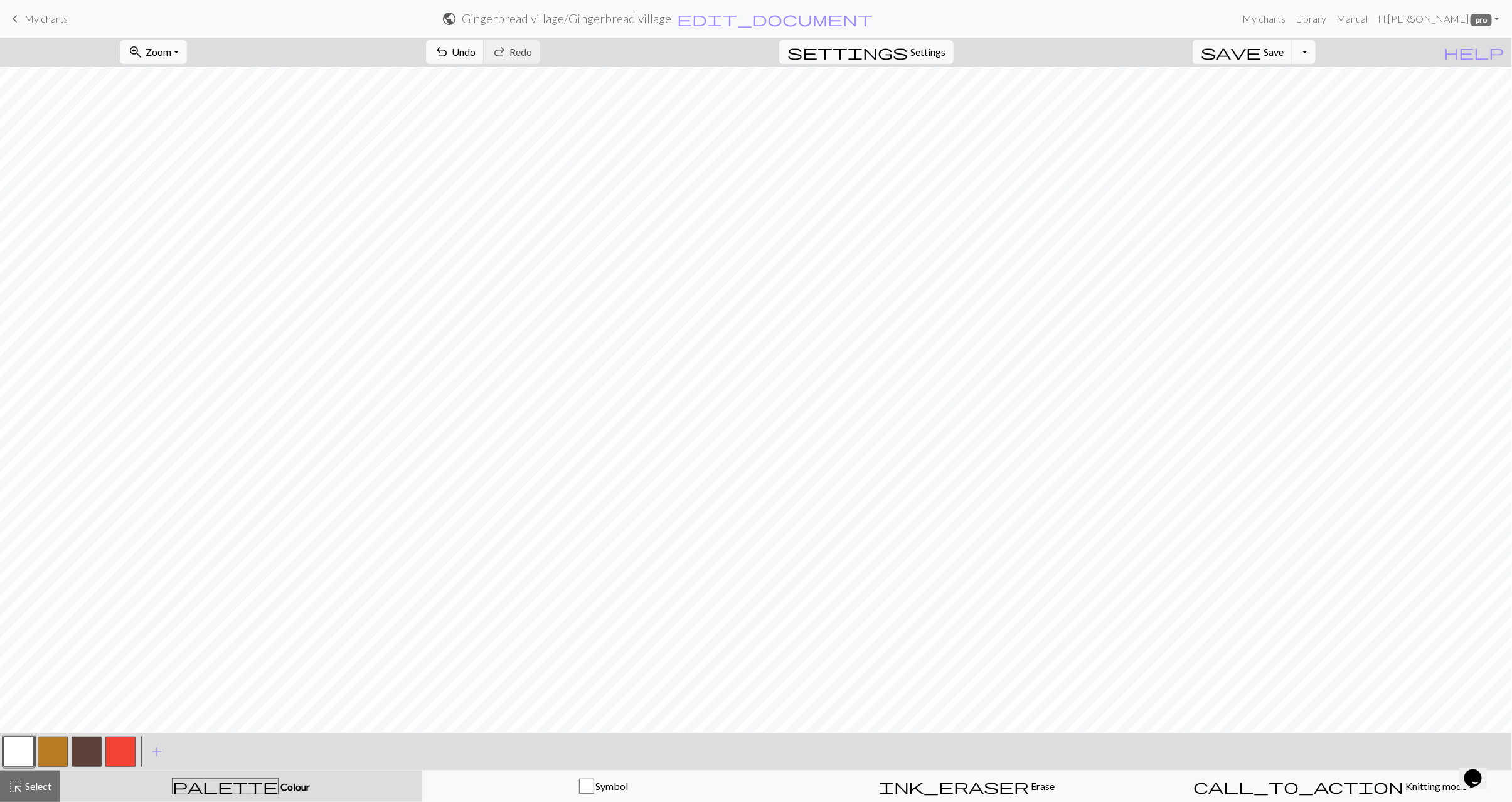
drag, startPoint x: 40, startPoint y: 760, endPoint x: 76, endPoint y: 742, distance: 40.2
click at [42, 758] on button "button" at bounding box center [52, 752] width 30 height 30
click at [15, 746] on button "button" at bounding box center [18, 752] width 30 height 30
drag, startPoint x: 60, startPoint y: 755, endPoint x: 76, endPoint y: 744, distance: 19.4
click at [66, 750] on button "button" at bounding box center [52, 752] width 30 height 30
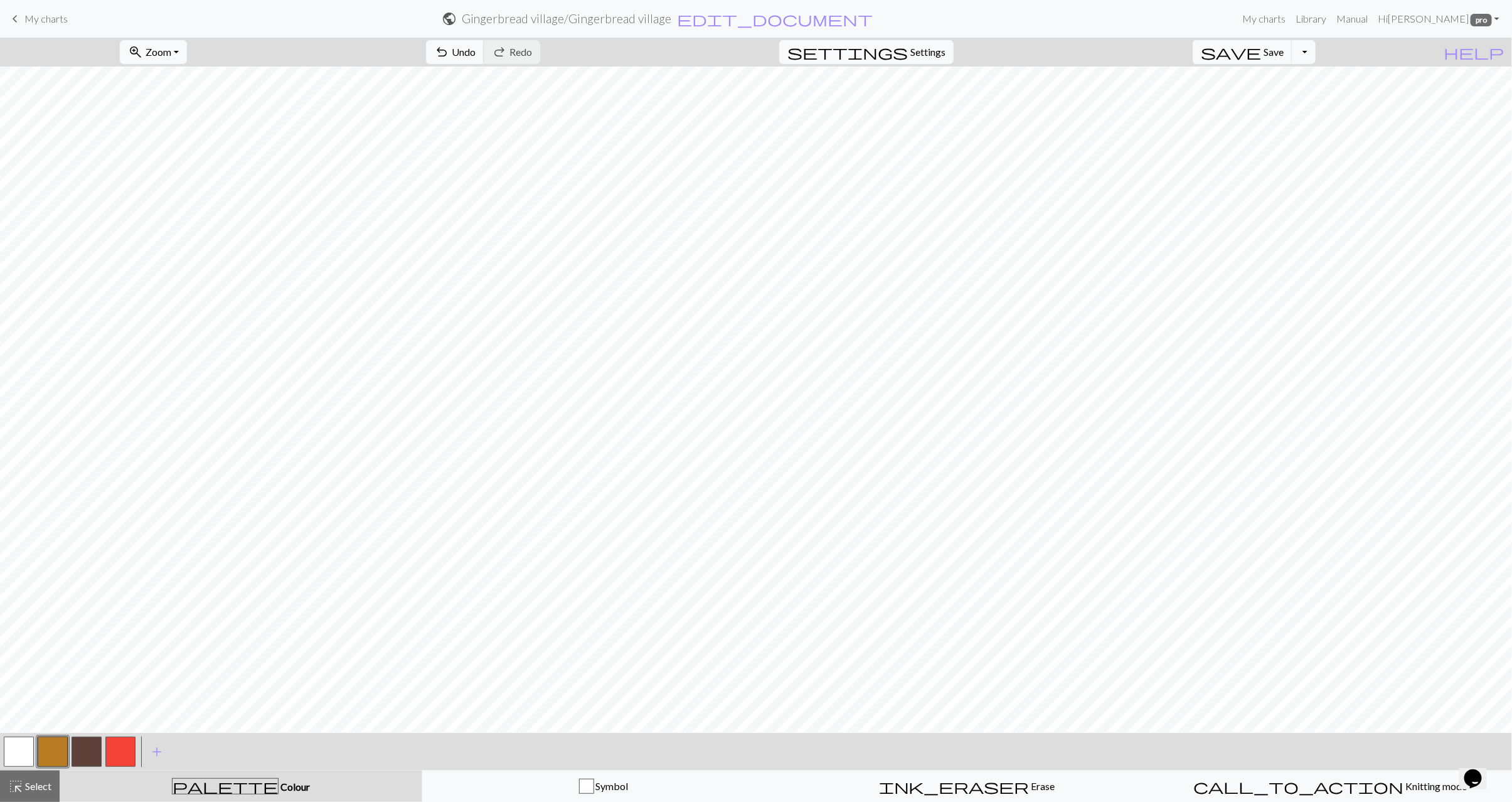
click at [20, 761] on button "button" at bounding box center [18, 752] width 30 height 30
click at [42, 747] on button "button" at bounding box center [52, 752] width 30 height 30
click at [12, 760] on button "button" at bounding box center [18, 752] width 30 height 30
click at [52, 754] on button "button" at bounding box center [52, 752] width 30 height 30
click at [27, 747] on button "button" at bounding box center [18, 752] width 30 height 30
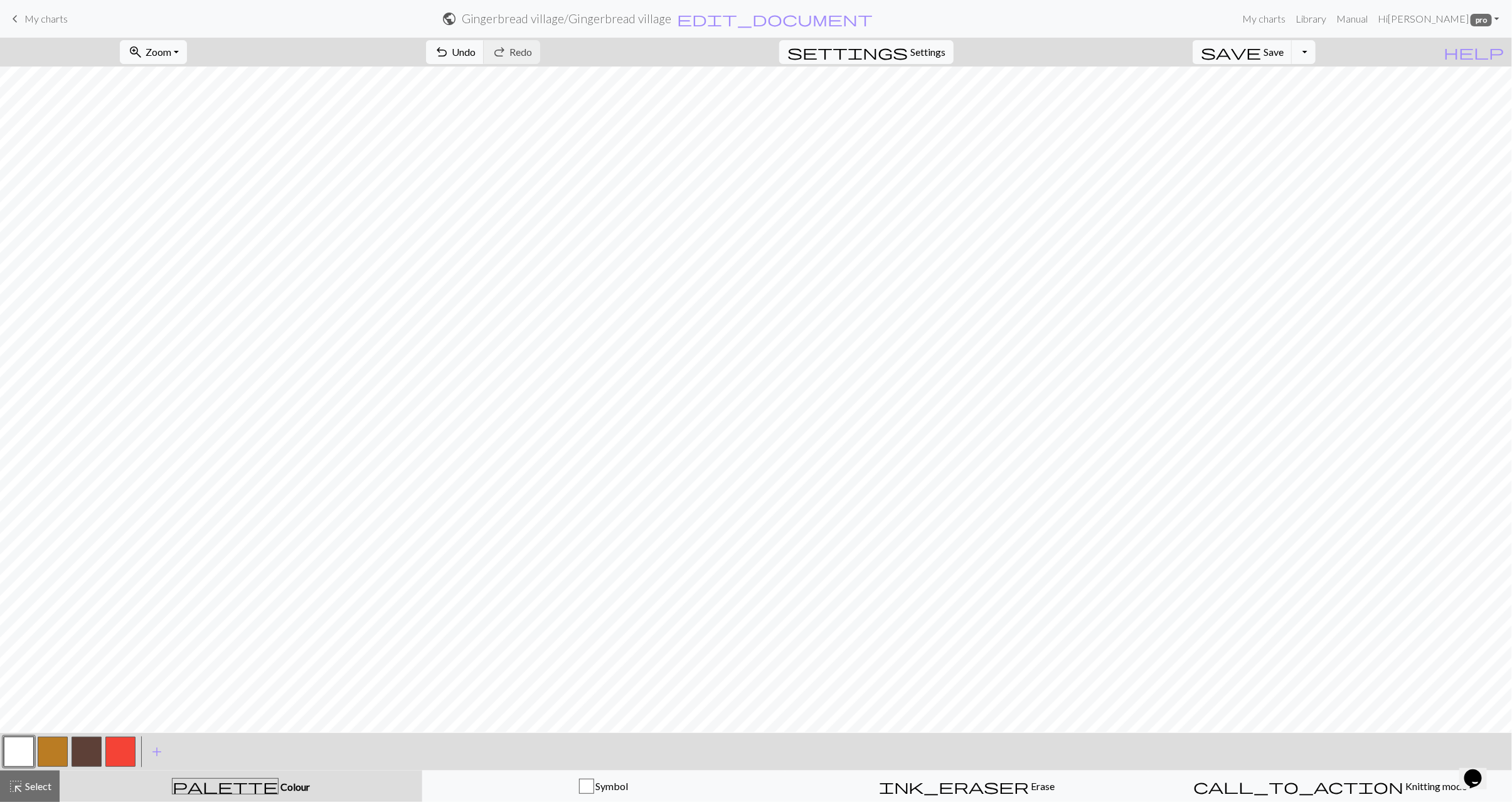
drag, startPoint x: 50, startPoint y: 747, endPoint x: 68, endPoint y: 734, distance: 22.2
click at [50, 747] on button "button" at bounding box center [52, 752] width 30 height 30
click at [21, 750] on button "button" at bounding box center [18, 752] width 30 height 30
click at [44, 756] on button "button" at bounding box center [52, 752] width 30 height 30
click at [18, 755] on button "button" at bounding box center [18, 752] width 30 height 30
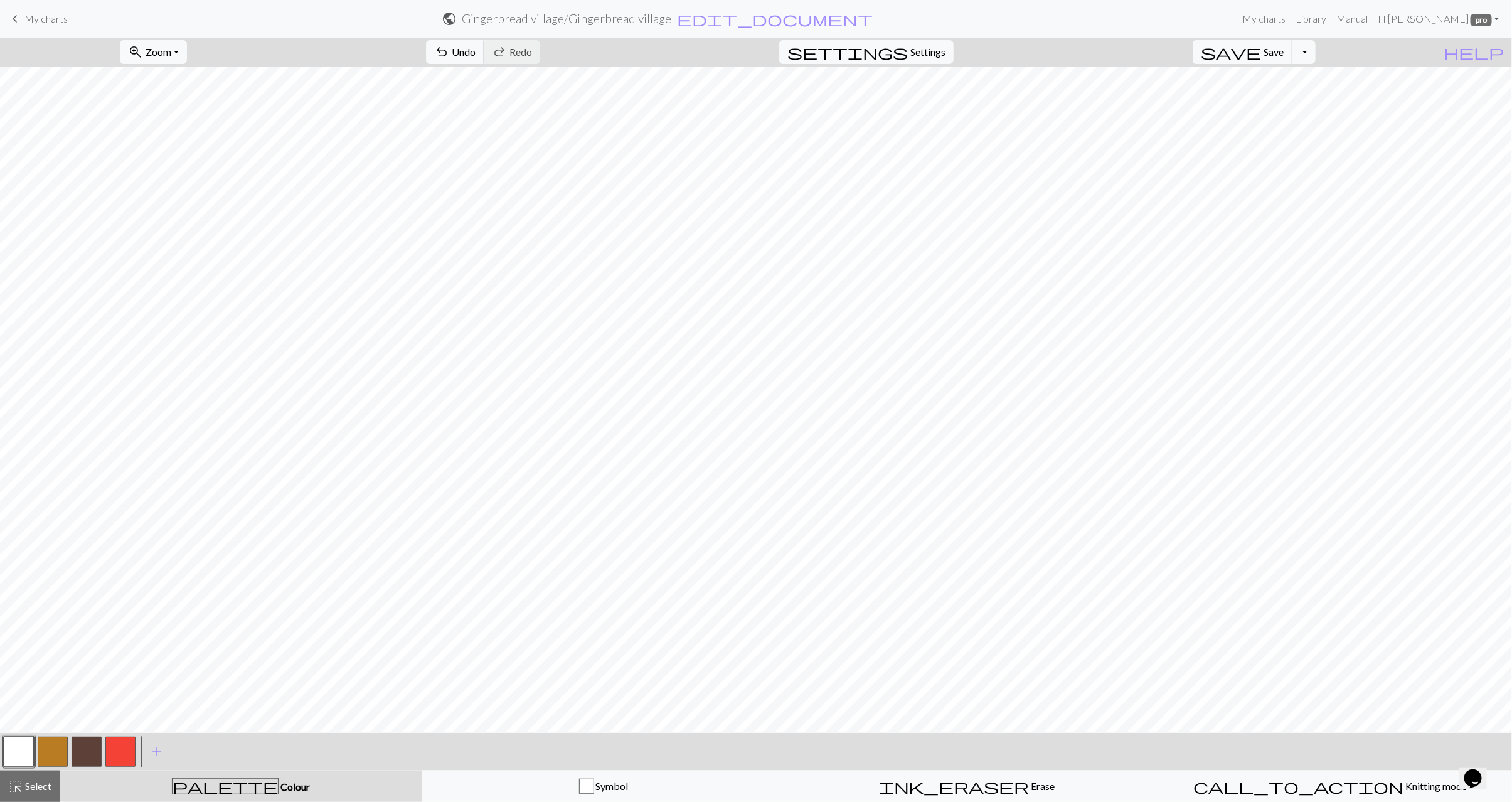
click at [52, 755] on button "button" at bounding box center [52, 752] width 30 height 30
click at [15, 750] on button "button" at bounding box center [18, 752] width 30 height 30
click at [47, 785] on span "Select" at bounding box center [37, 786] width 28 height 12
click at [980, 44] on button "flip Flip Horizontal" at bounding box center [1020, 52] width 98 height 24
click at [26, 790] on span "Select" at bounding box center [37, 786] width 28 height 12
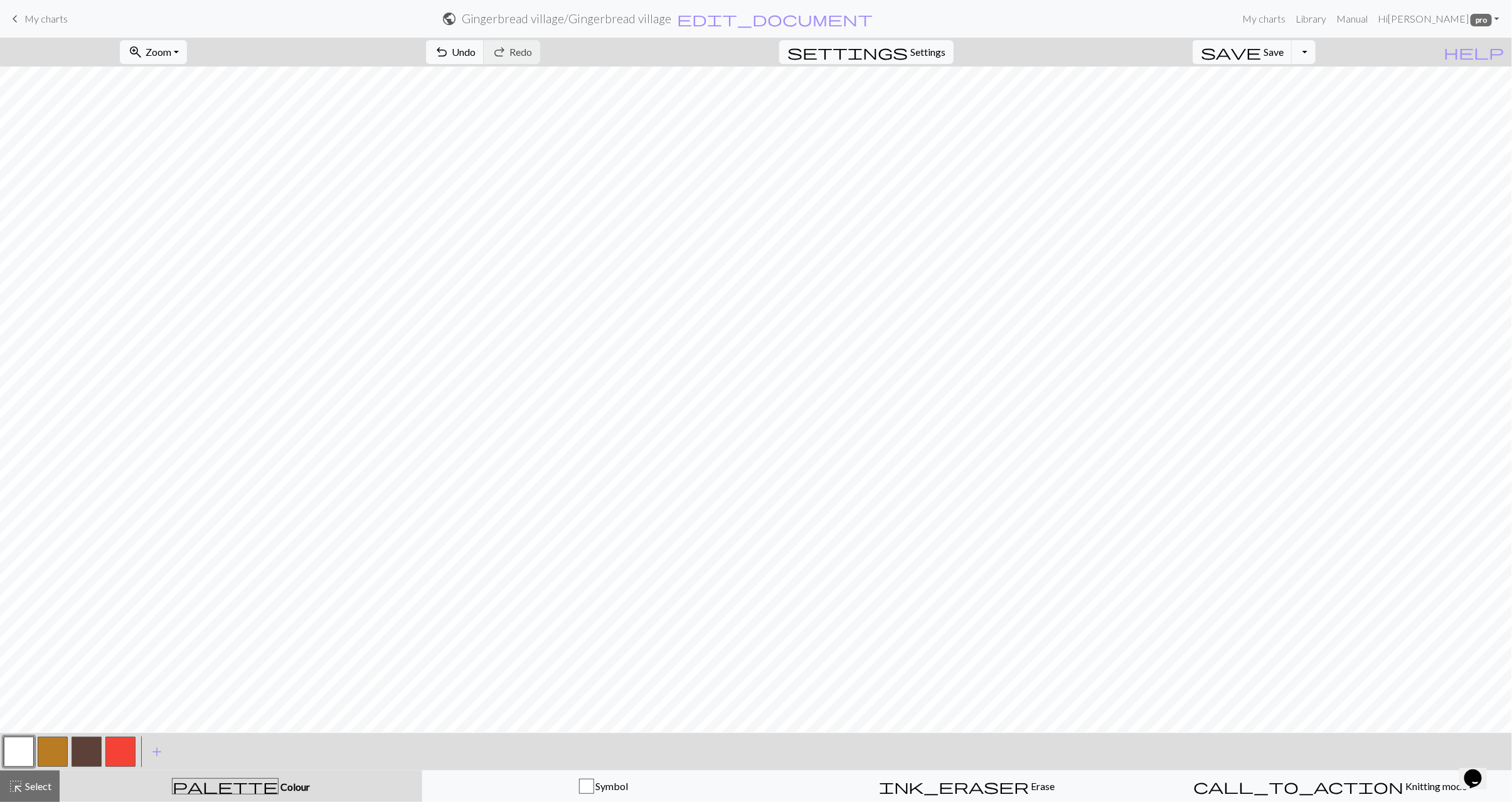
click at [47, 787] on span "Select" at bounding box center [37, 786] width 28 height 12
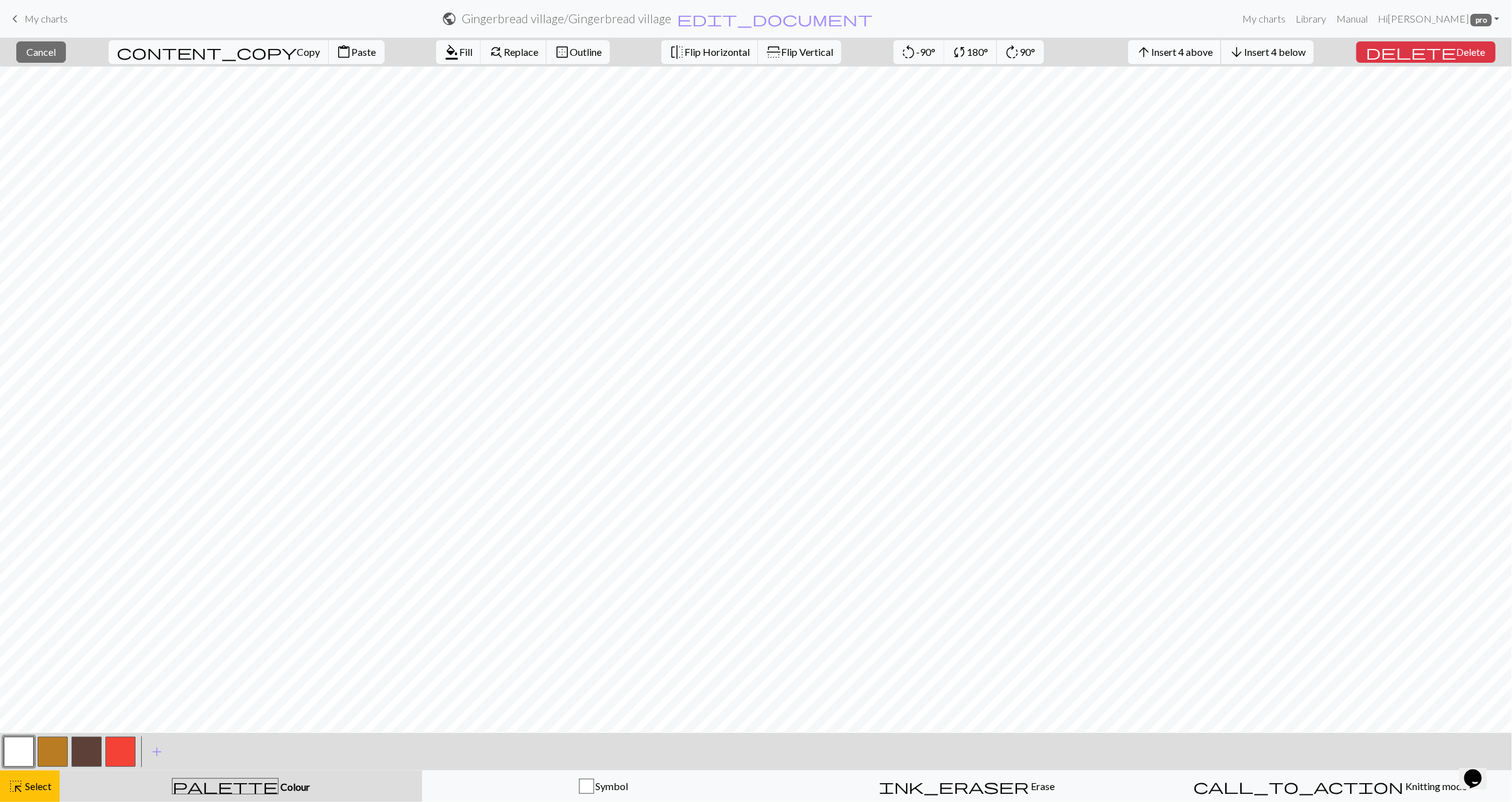
click at [1202, 56] on span "Insert 4 above" at bounding box center [1182, 52] width 61 height 12
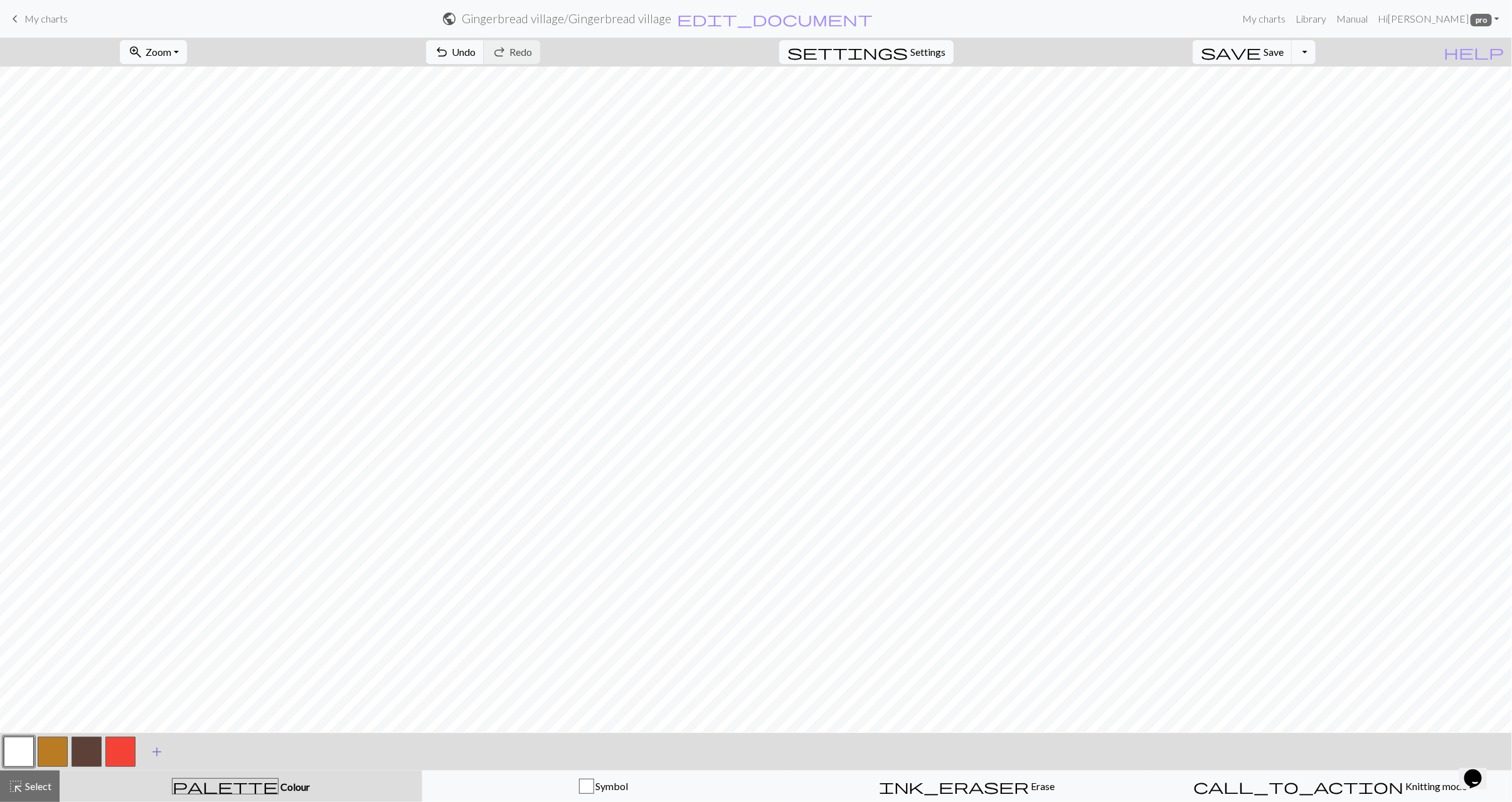
click at [154, 755] on span "add" at bounding box center [157, 752] width 15 height 17
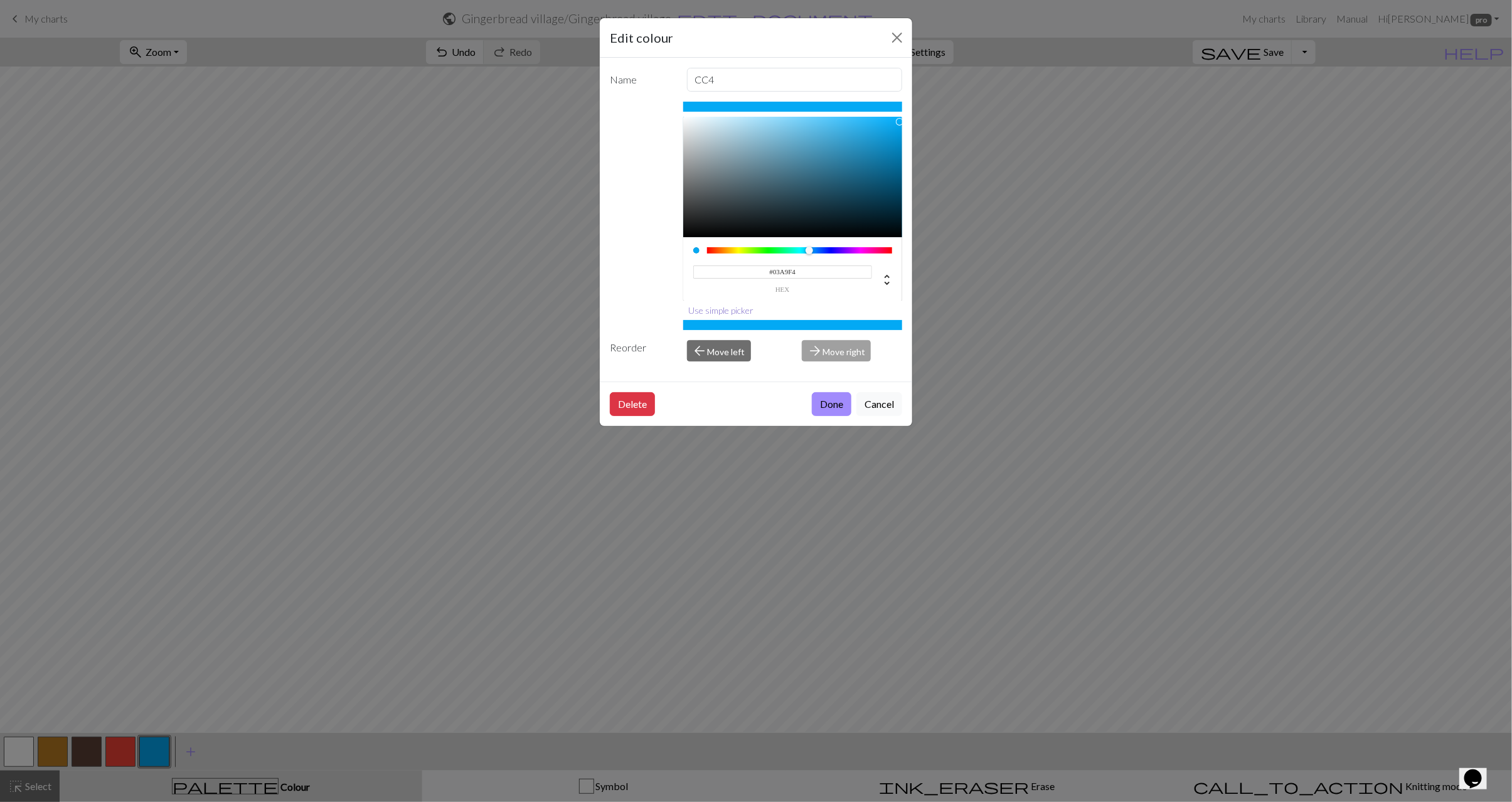
click at [707, 315] on button "Use simple picker" at bounding box center [721, 310] width 76 height 20
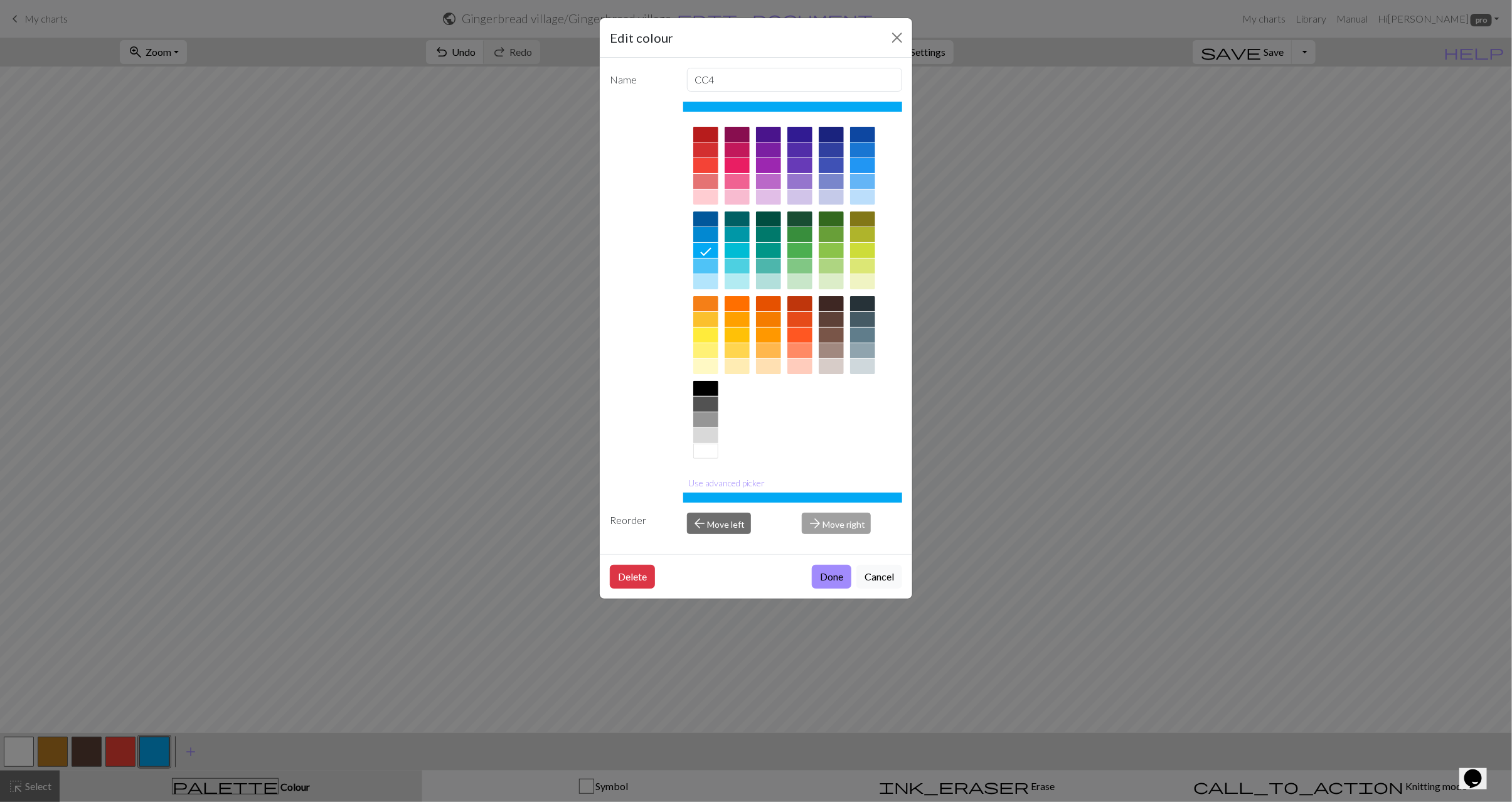
click at [795, 235] on div at bounding box center [800, 235] width 25 height 15
click at [823, 574] on button "Done" at bounding box center [832, 576] width 39 height 24
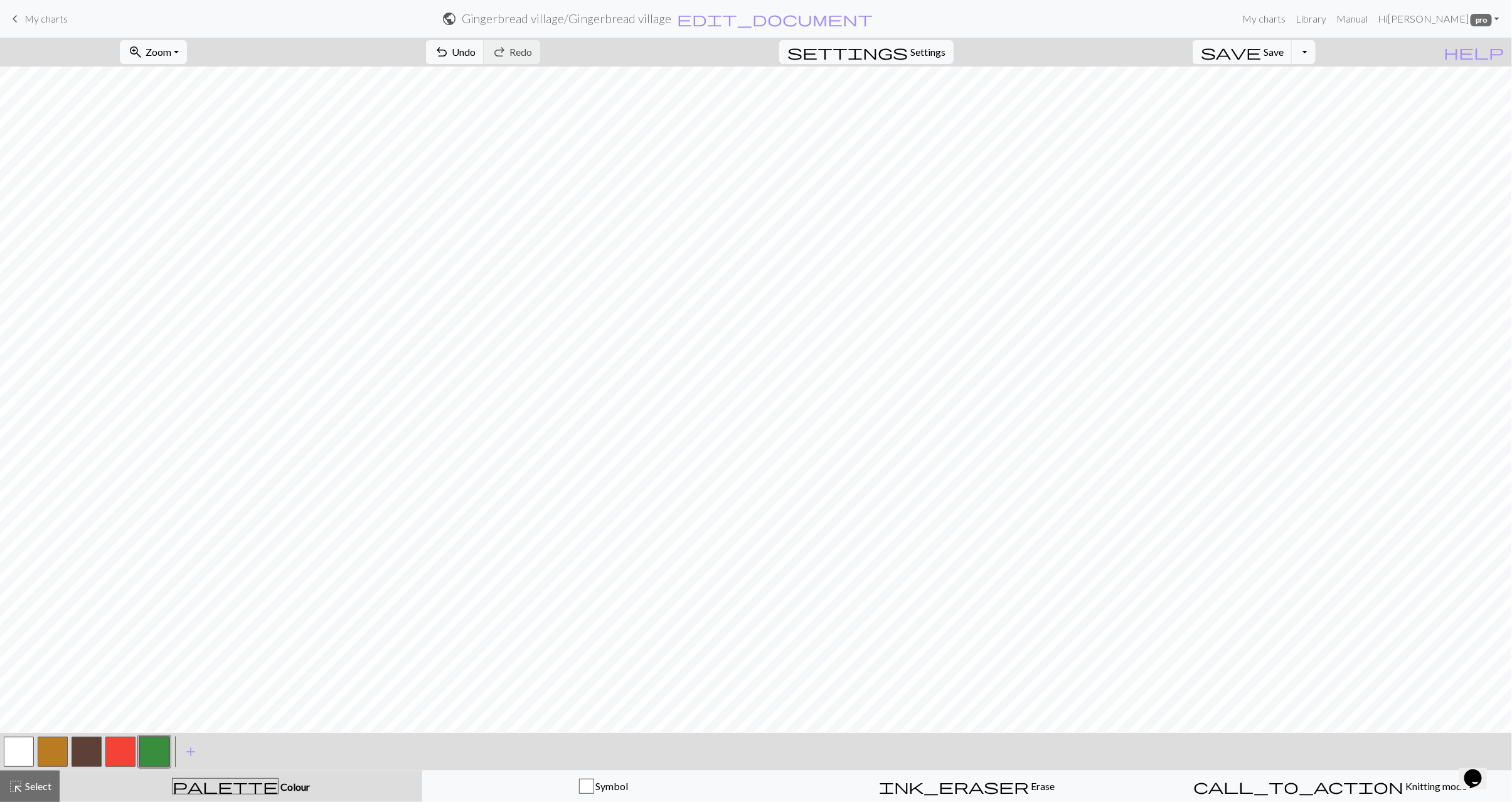
drag, startPoint x: 114, startPoint y: 745, endPoint x: 127, endPoint y: 734, distance: 17.0
click at [122, 739] on button "button" at bounding box center [120, 752] width 30 height 30
click at [141, 760] on button "button" at bounding box center [154, 752] width 30 height 30
click at [151, 753] on button "button" at bounding box center [154, 752] width 30 height 30
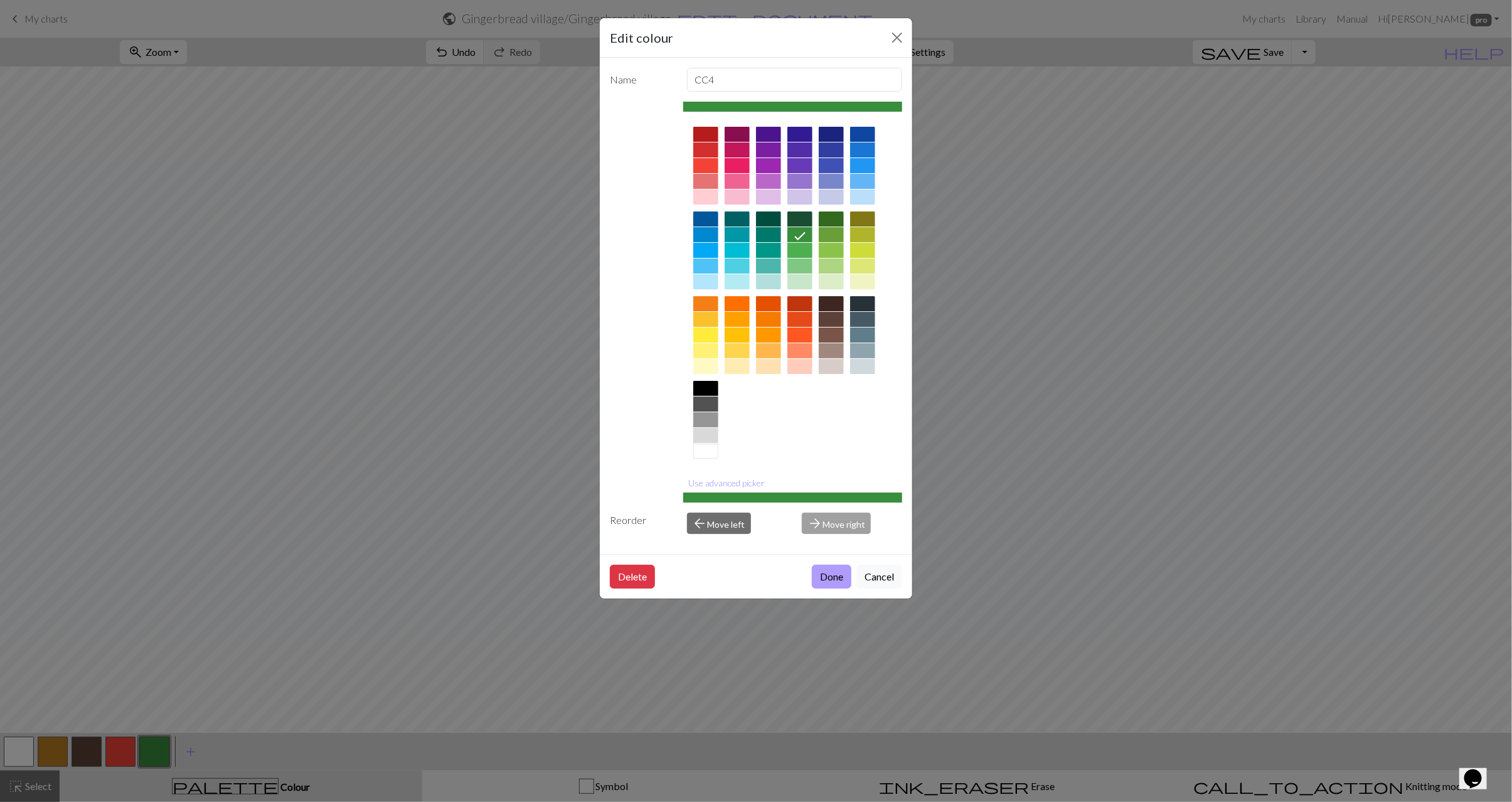
click at [838, 582] on button "Done" at bounding box center [832, 576] width 39 height 24
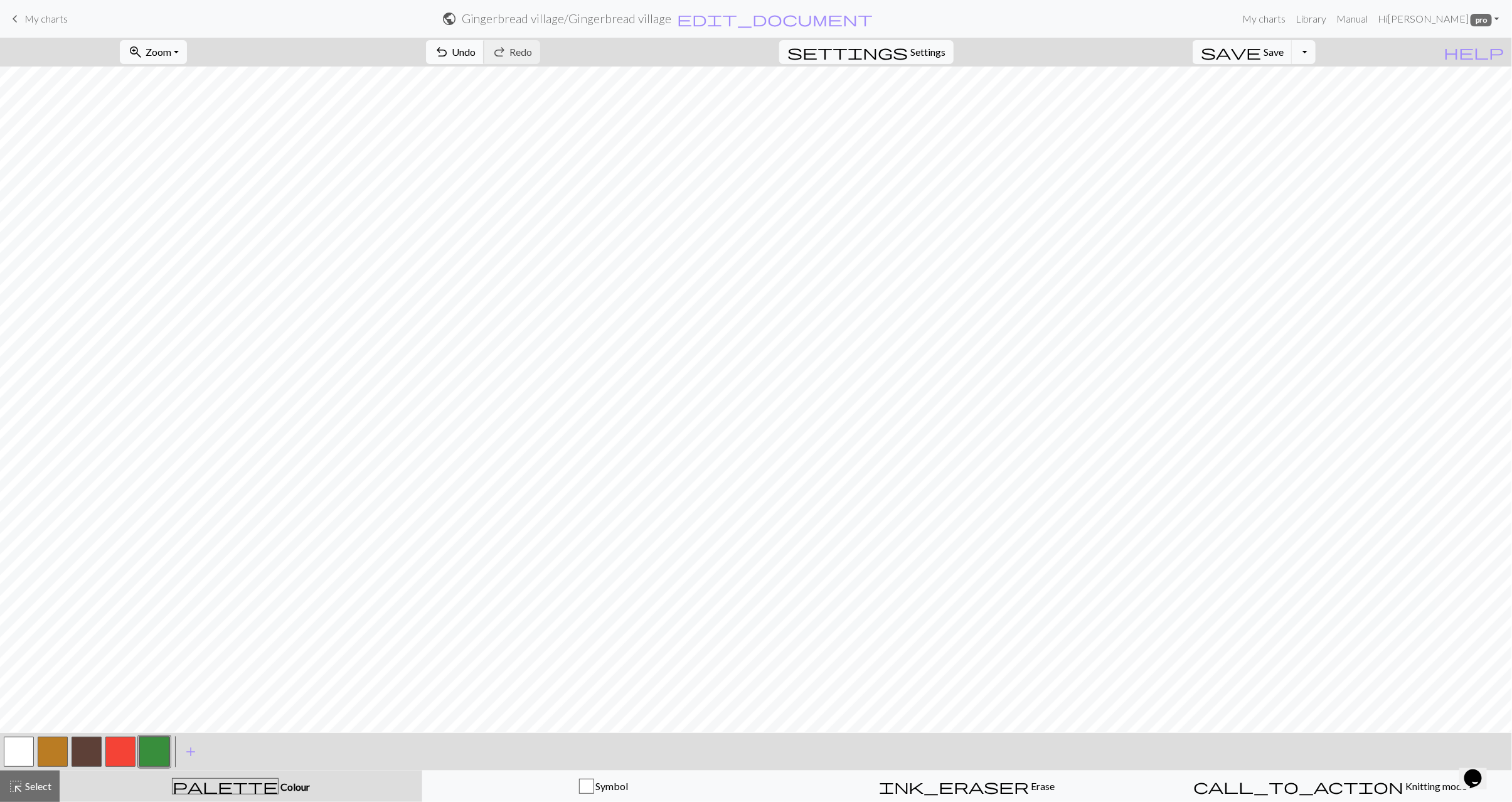
click at [476, 49] on span "Undo" at bounding box center [463, 52] width 24 height 12
click at [120, 746] on button "button" at bounding box center [120, 752] width 30 height 30
click at [8, 757] on button "button" at bounding box center [18, 752] width 30 height 30
click at [120, 749] on button "button" at bounding box center [120, 752] width 30 height 30
click at [148, 742] on button "button" at bounding box center [154, 752] width 30 height 30
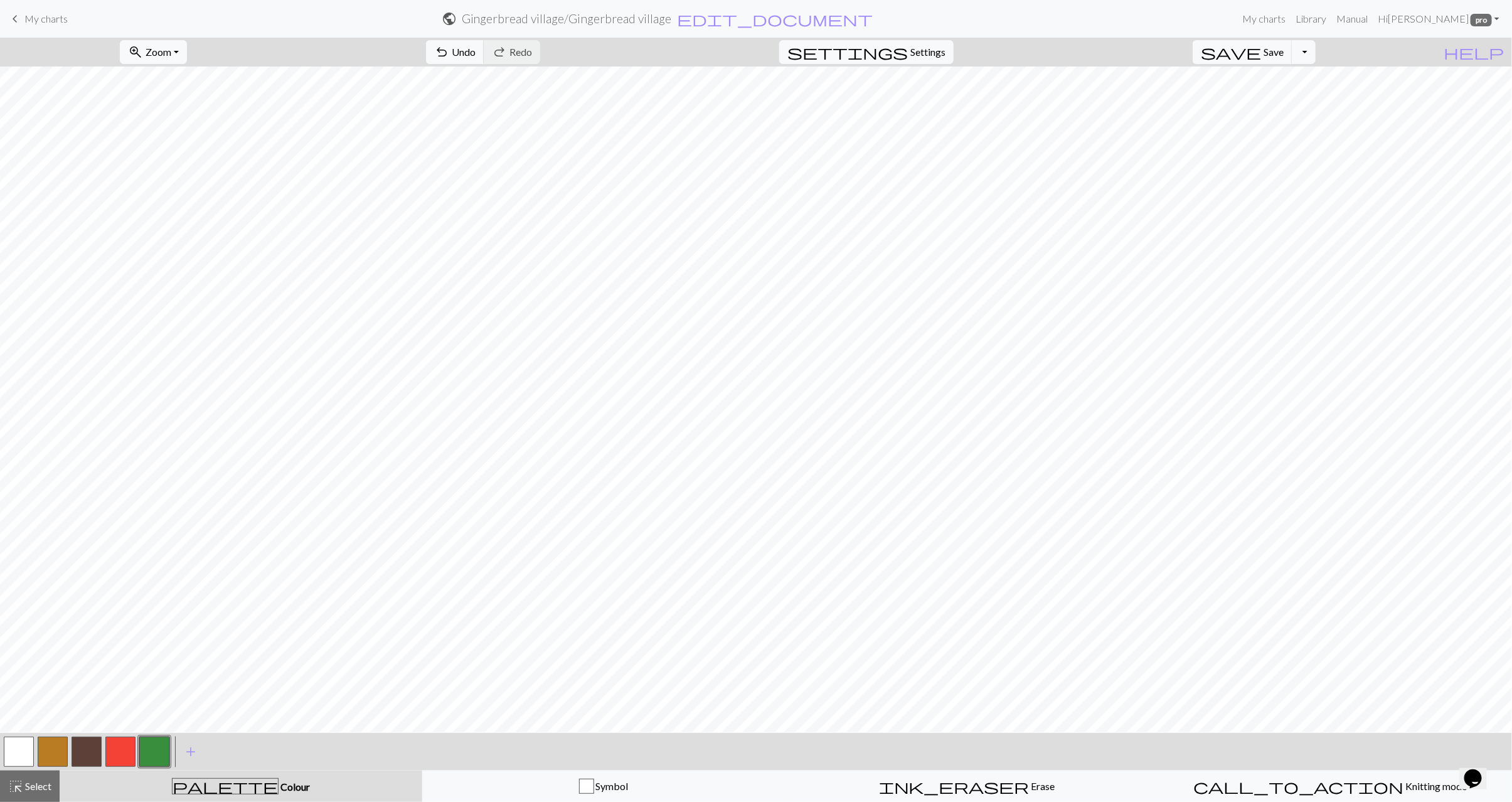
click at [20, 749] on button "button" at bounding box center [18, 752] width 30 height 30
click at [28, 783] on span "Select" at bounding box center [37, 786] width 28 height 12
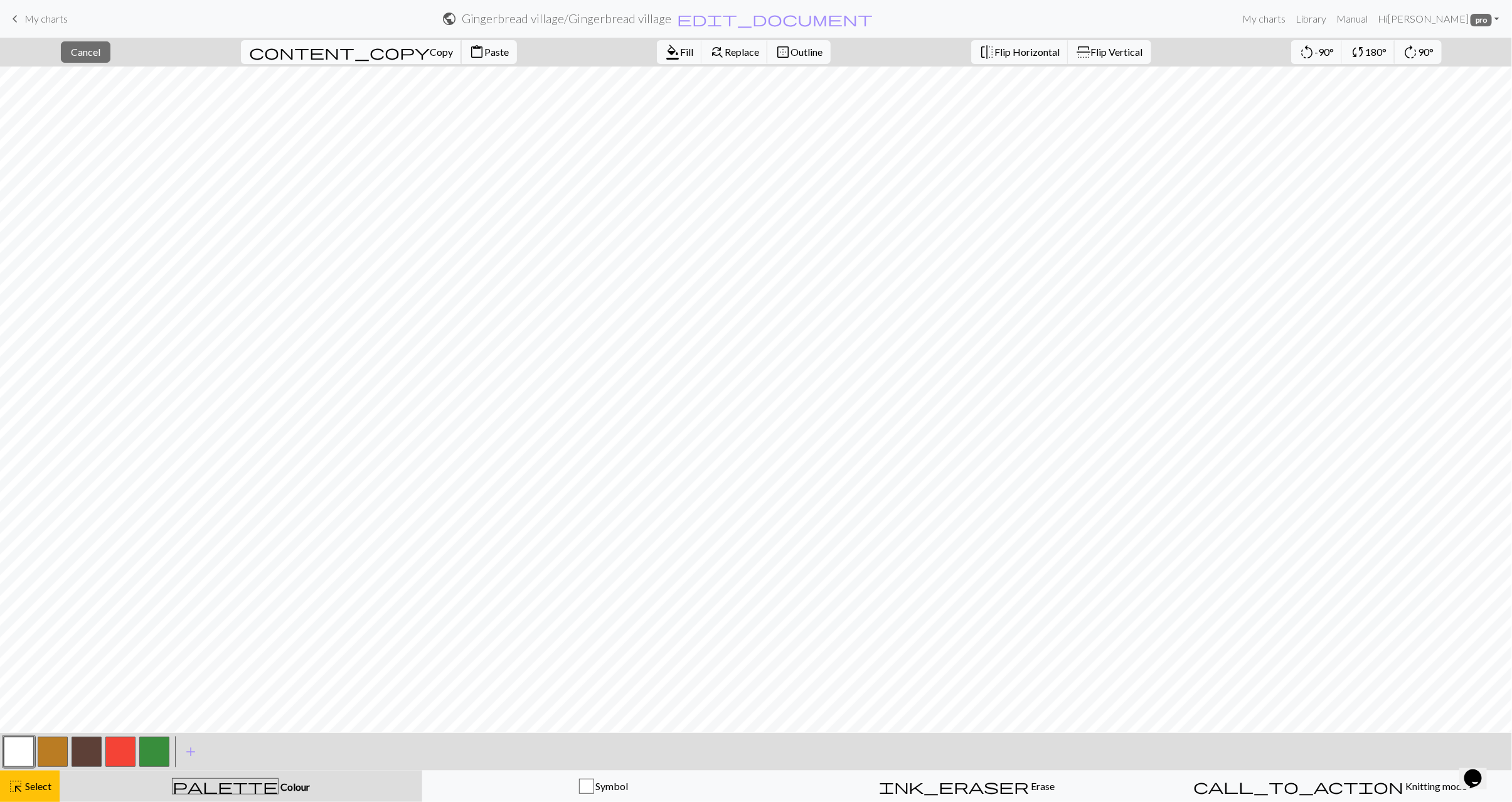
click at [430, 55] on span "Copy" at bounding box center [441, 52] width 23 height 12
click at [484, 54] on span "Paste" at bounding box center [497, 52] width 25 height 12
click at [312, 44] on button "content_copy Copy" at bounding box center [351, 52] width 221 height 24
click at [484, 57] on span "Paste" at bounding box center [497, 52] width 25 height 12
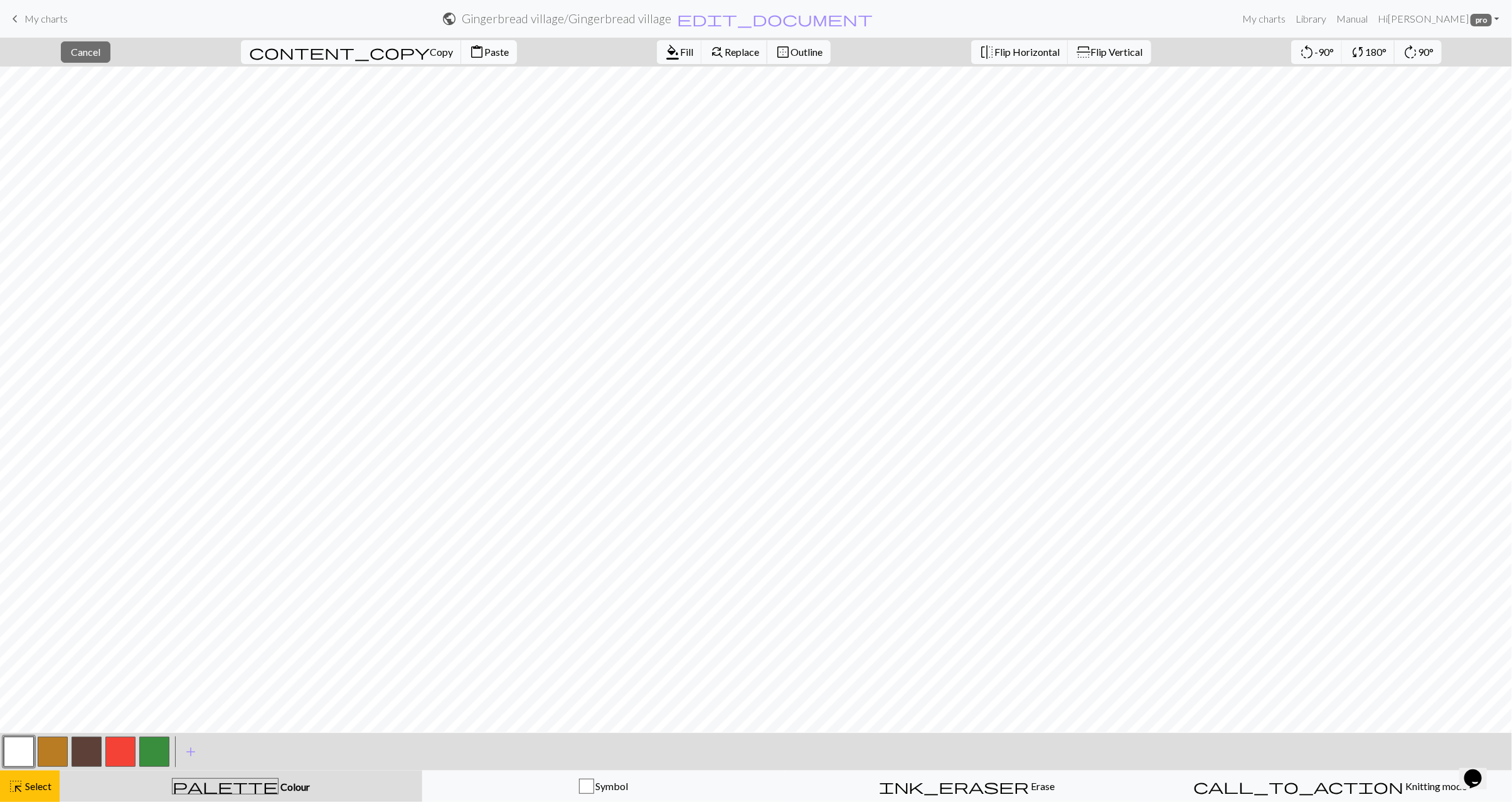
click at [484, 52] on span "Paste" at bounding box center [497, 52] width 25 height 12
drag, startPoint x: 34, startPoint y: 794, endPoint x: 85, endPoint y: 781, distance: 52.6
click at [34, 793] on button "highlight_alt Select Select" at bounding box center [30, 786] width 60 height 31
click at [155, 763] on button "button" at bounding box center [154, 752] width 30 height 30
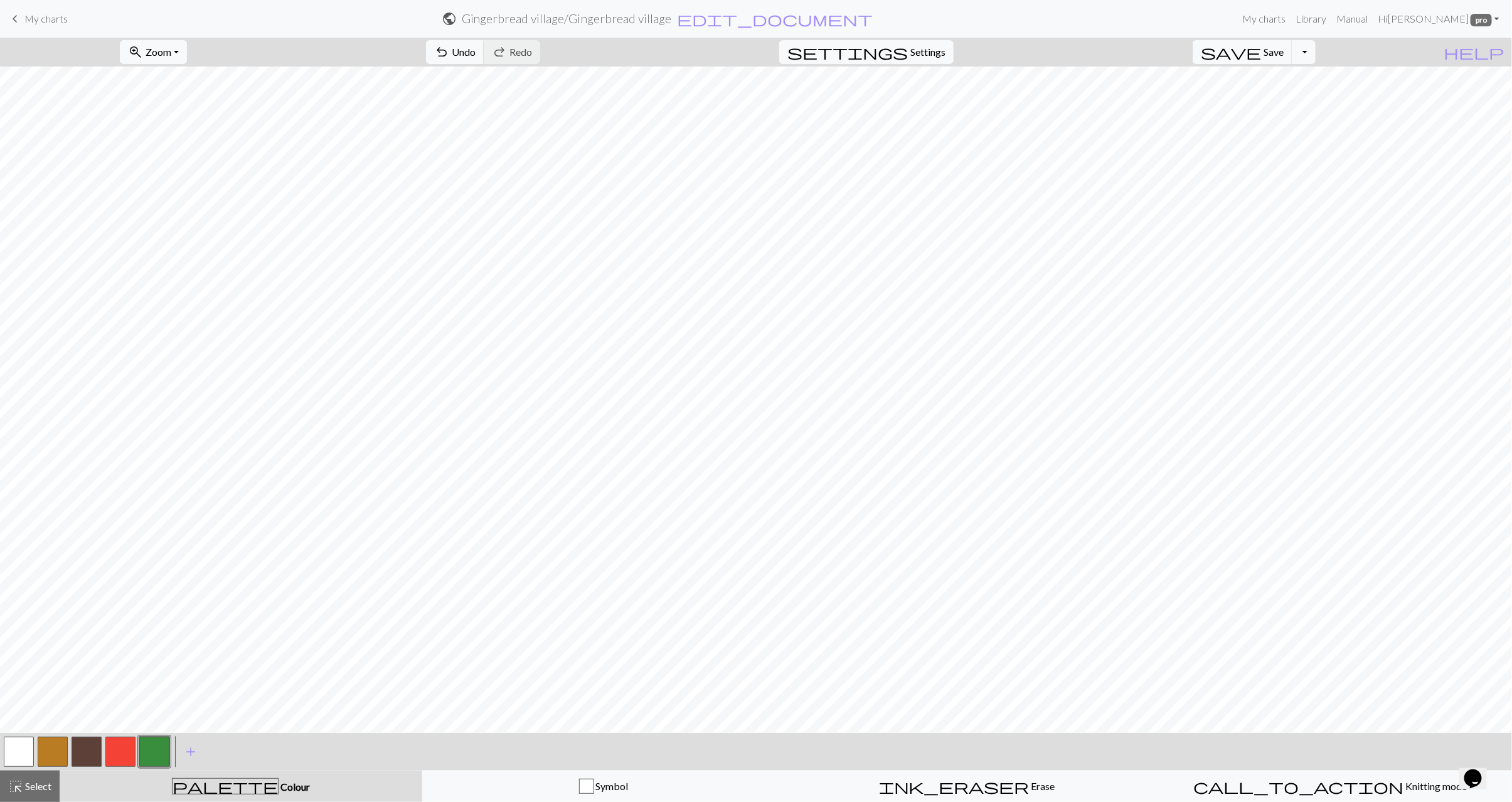
click at [20, 752] on button "button" at bounding box center [18, 752] width 30 height 30
click at [127, 750] on button "button" at bounding box center [120, 752] width 30 height 30
click at [163, 750] on button "button" at bounding box center [154, 752] width 30 height 30
click at [117, 752] on button "button" at bounding box center [120, 752] width 30 height 30
click at [146, 750] on button "button" at bounding box center [154, 752] width 30 height 30
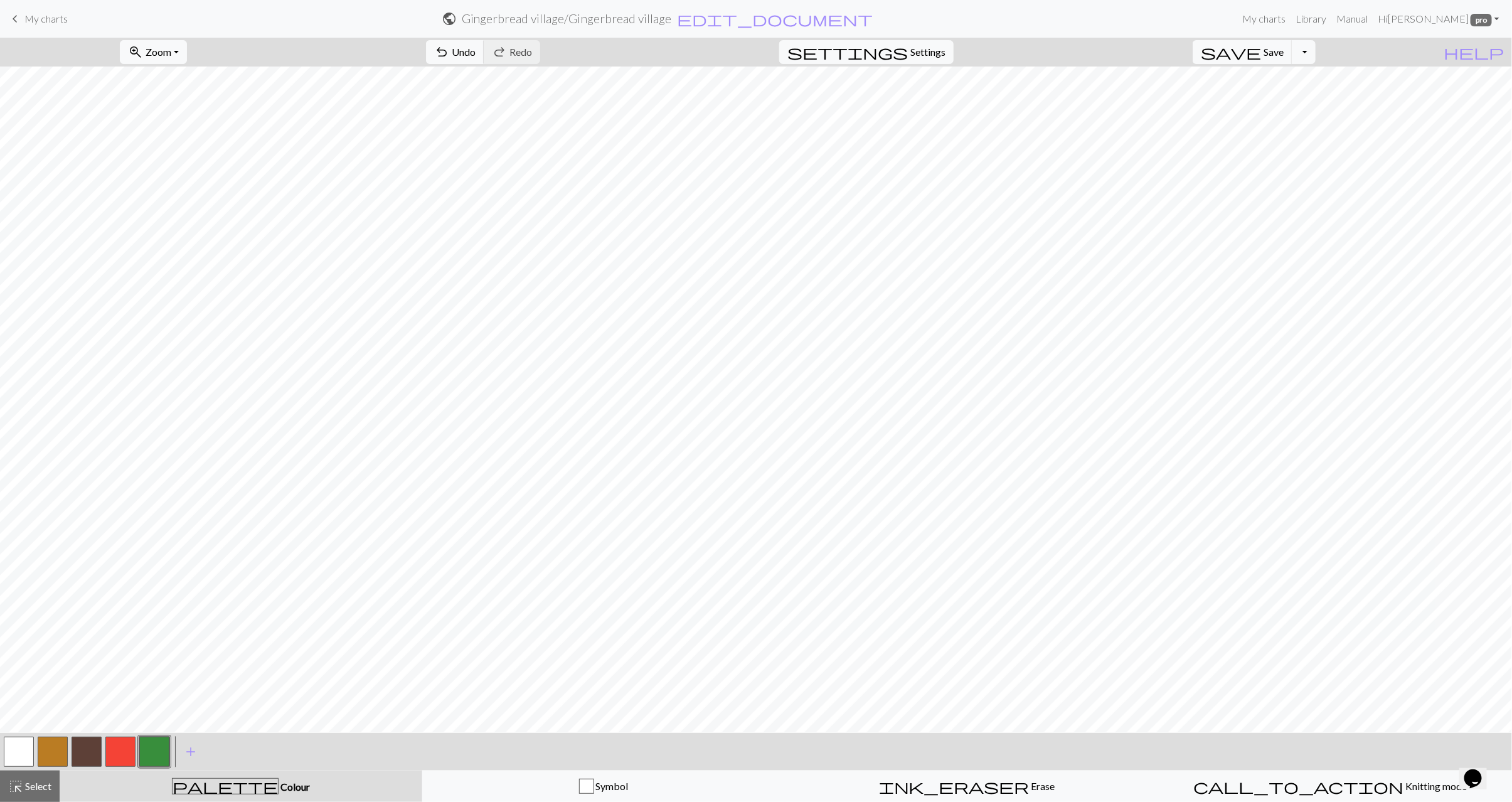
click at [130, 752] on button "button" at bounding box center [120, 752] width 30 height 30
click at [20, 758] on button "button" at bounding box center [18, 752] width 30 height 30
click at [484, 60] on button "undo Undo Undo" at bounding box center [455, 52] width 58 height 24
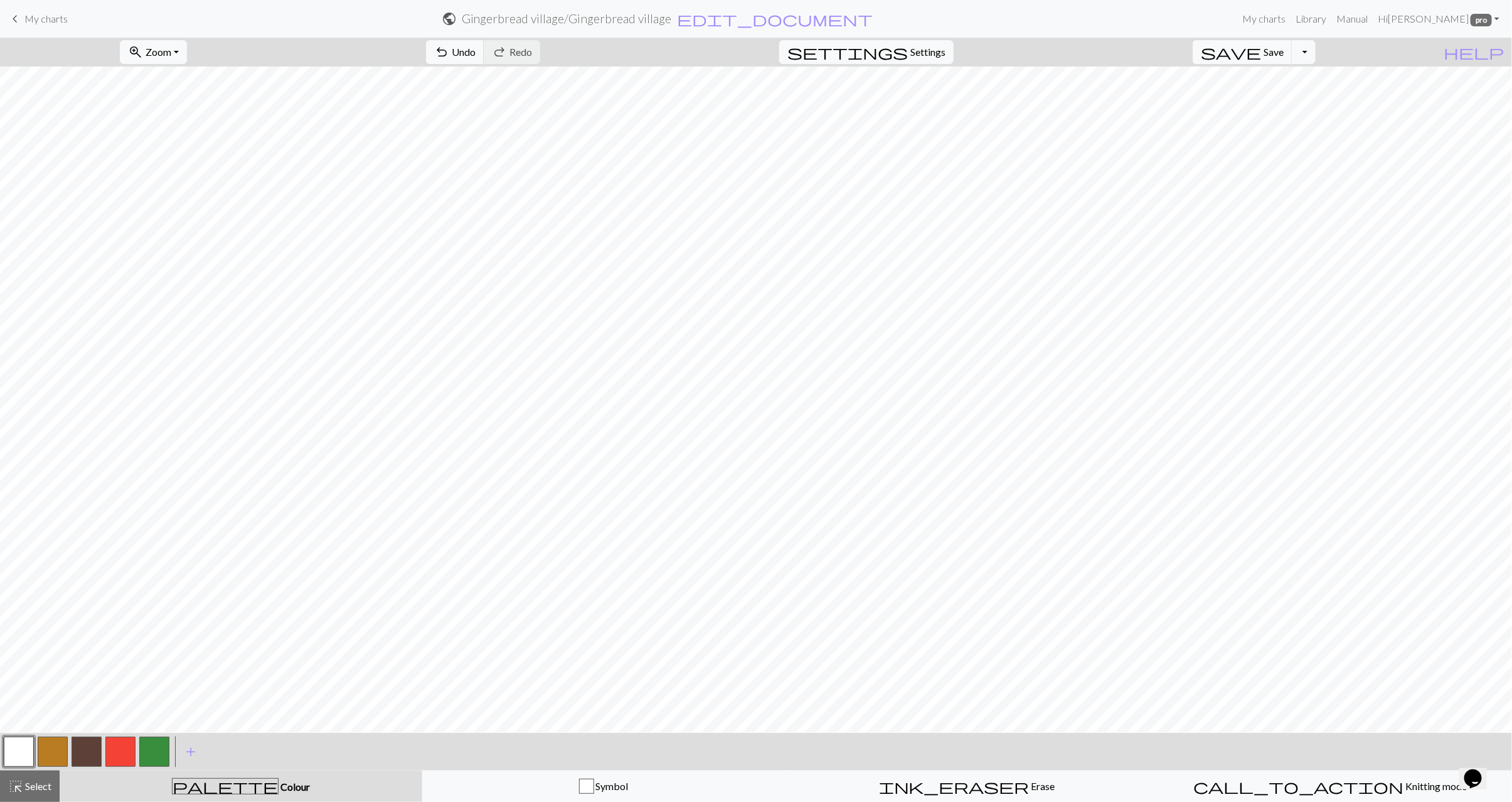
click at [165, 755] on button "button" at bounding box center [154, 752] width 30 height 30
drag, startPoint x: 120, startPoint y: 750, endPoint x: 126, endPoint y: 742, distance: 10.0
click at [121, 749] on button "button" at bounding box center [120, 752] width 30 height 30
click at [16, 750] on button "button" at bounding box center [18, 752] width 30 height 30
drag, startPoint x: 36, startPoint y: 798, endPoint x: 66, endPoint y: 785, distance: 32.7
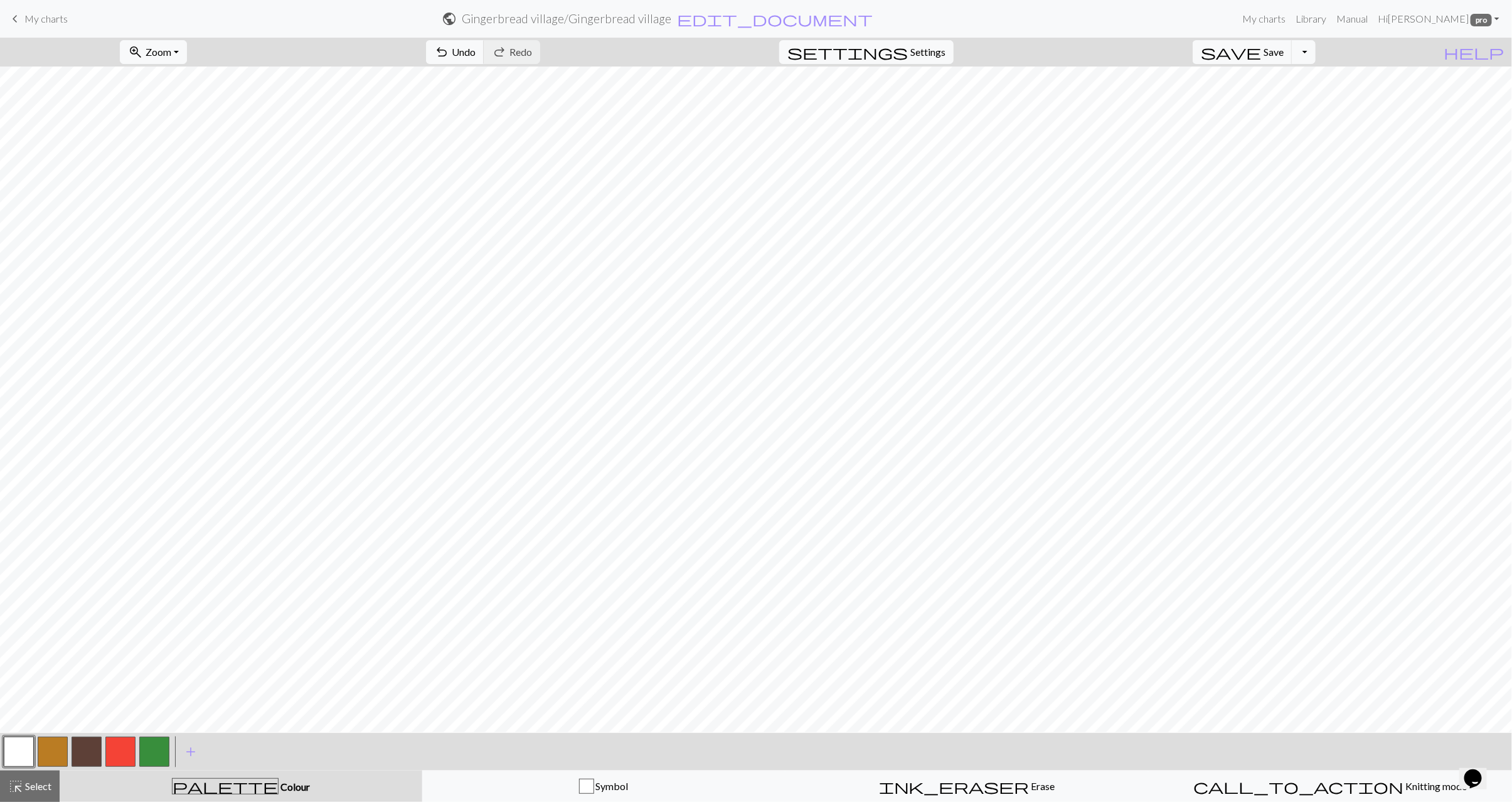
click at [36, 797] on button "highlight_alt Select Select" at bounding box center [30, 786] width 60 height 31
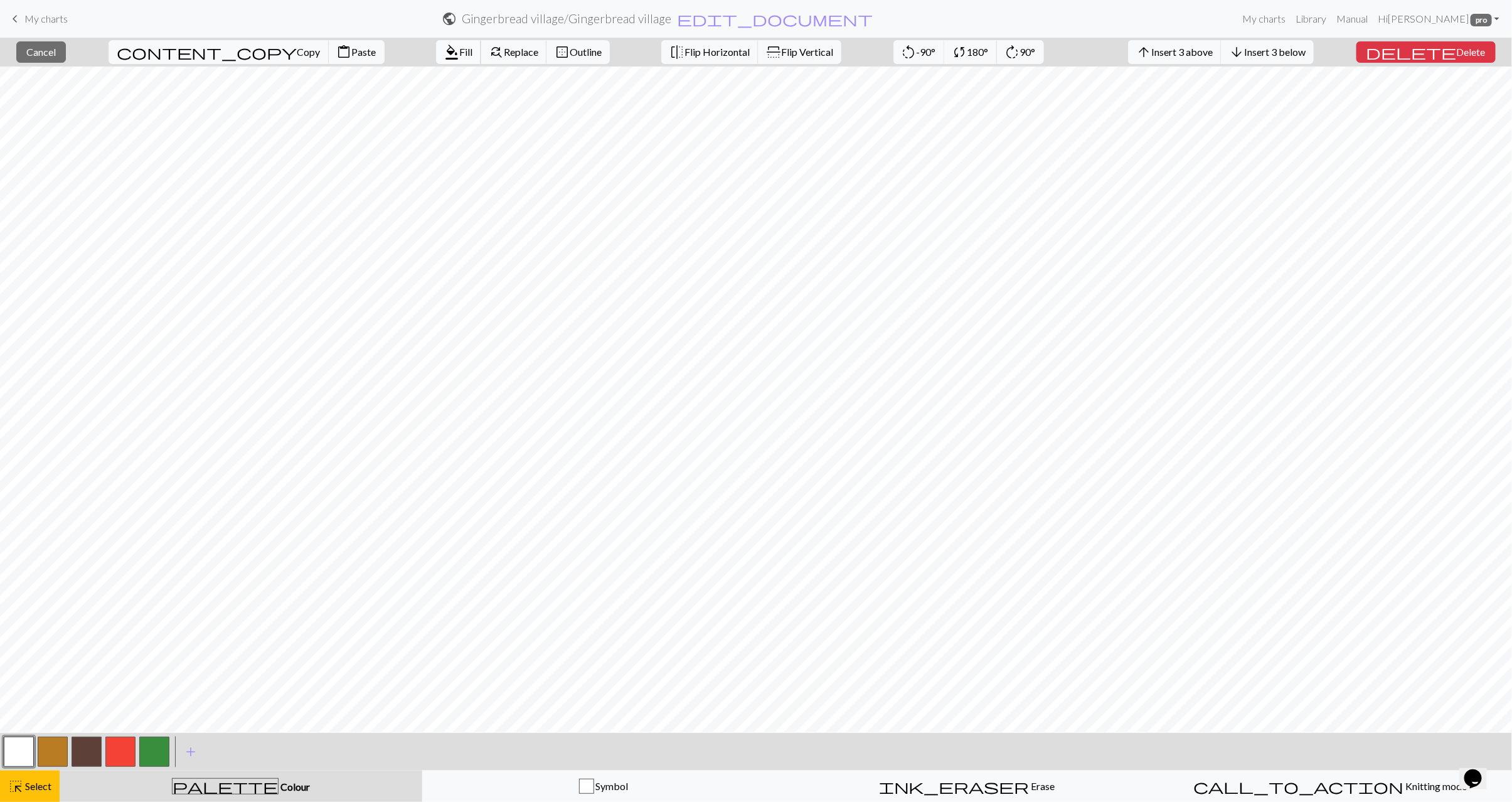
click at [460, 55] on span "Fill" at bounding box center [466, 52] width 13 height 12
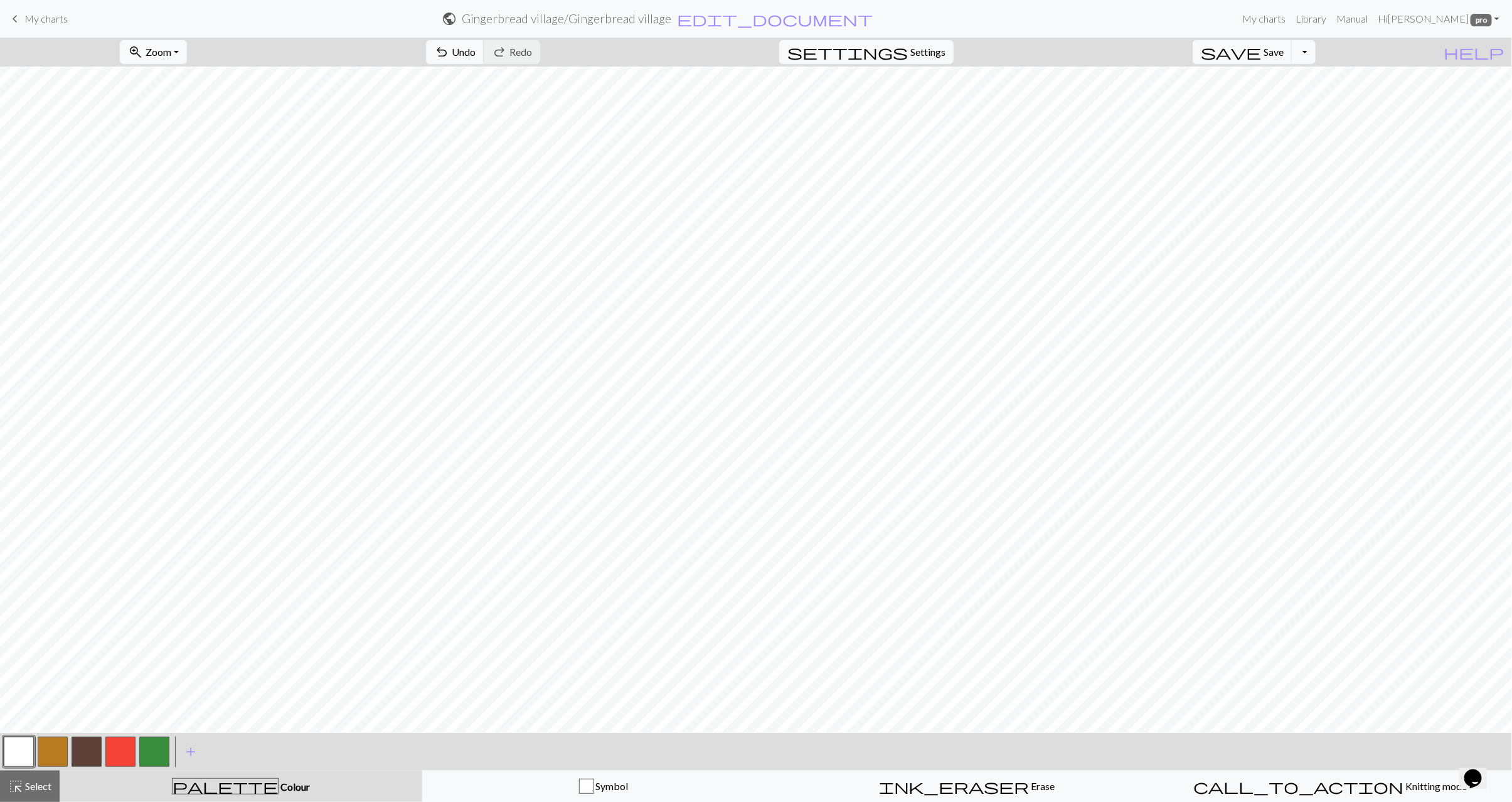
click at [153, 755] on button "button" at bounding box center [154, 752] width 30 height 30
click at [130, 750] on button "button" at bounding box center [120, 752] width 30 height 30
click at [476, 55] on span "Undo" at bounding box center [463, 52] width 24 height 12
click at [156, 748] on button "button" at bounding box center [154, 752] width 30 height 30
click at [22, 793] on span "highlight_alt" at bounding box center [15, 787] width 15 height 17
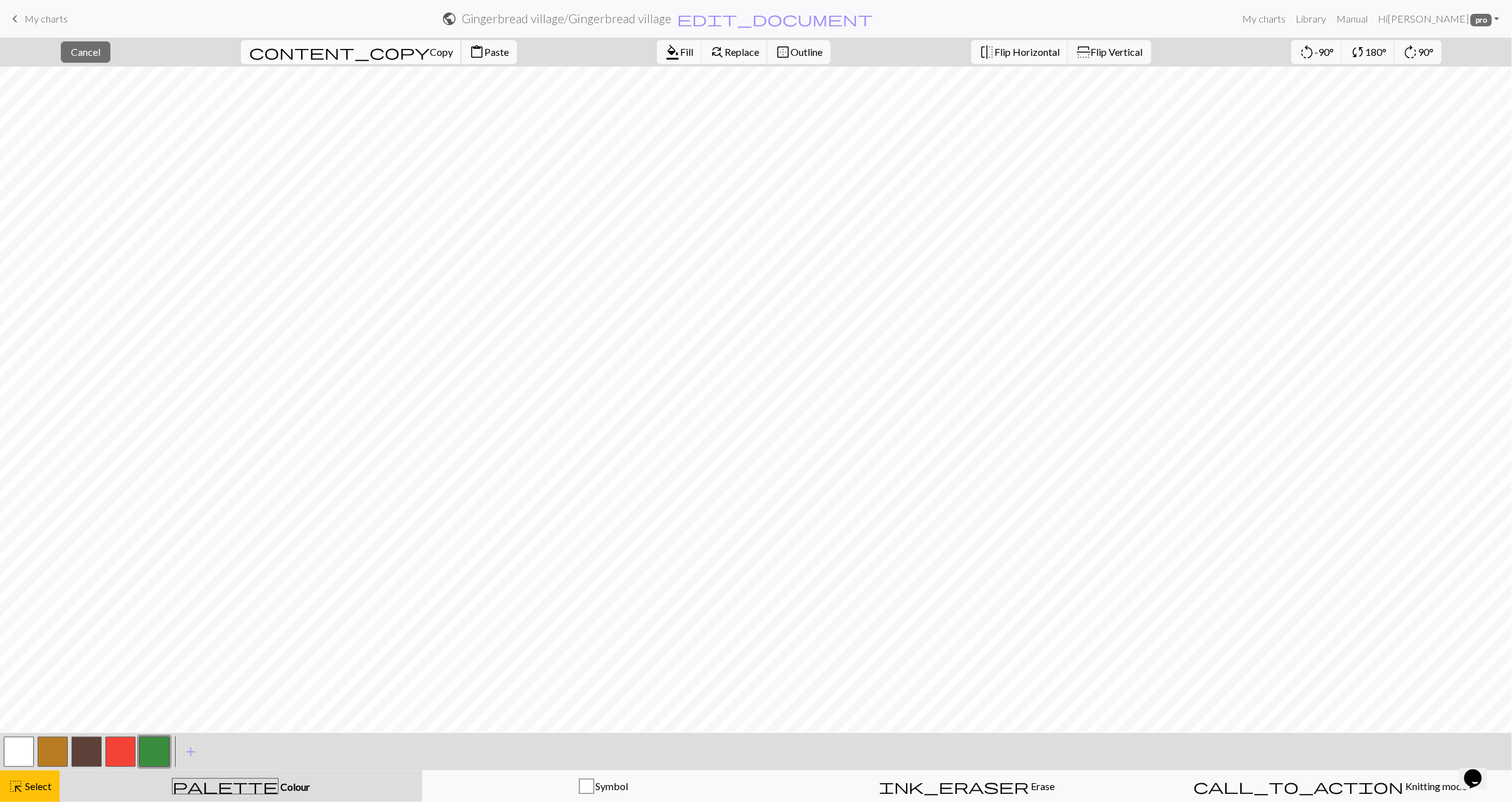
click at [302, 47] on span "content_copy" at bounding box center [339, 52] width 181 height 17
drag, startPoint x: 20, startPoint y: 760, endPoint x: 24, endPoint y: 753, distance: 8.1
click at [20, 760] on button "button" at bounding box center [18, 752] width 30 height 30
click at [657, 51] on button "format_color_fill Fill" at bounding box center [680, 52] width 45 height 24
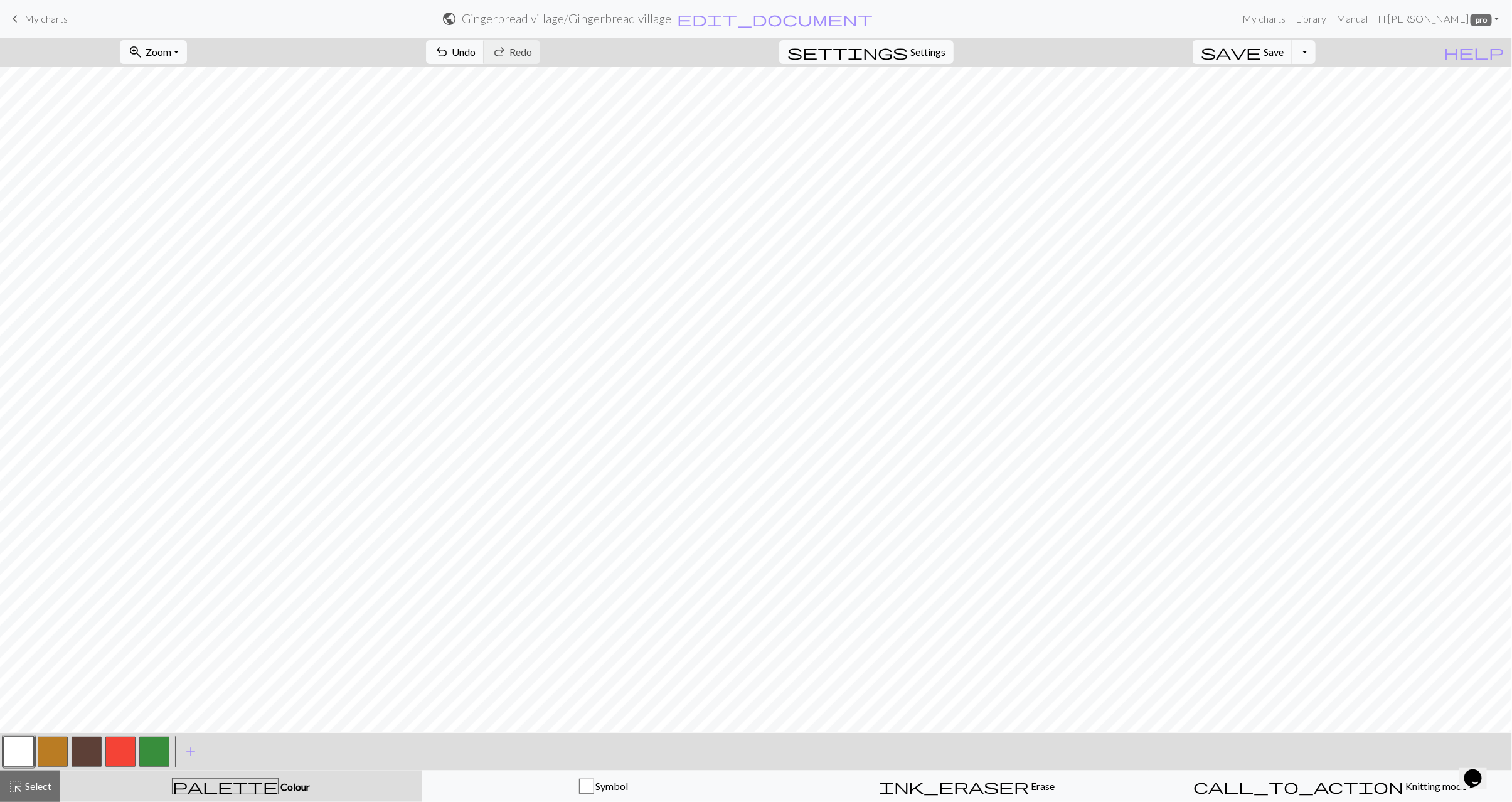
click at [49, 749] on button "button" at bounding box center [52, 752] width 30 height 30
drag, startPoint x: 13, startPoint y: 751, endPoint x: 18, endPoint y: 744, distance: 8.6
click at [13, 750] on button "button" at bounding box center [18, 752] width 30 height 30
click at [52, 758] on button "button" at bounding box center [52, 752] width 30 height 30
click at [14, 752] on button "button" at bounding box center [18, 752] width 30 height 30
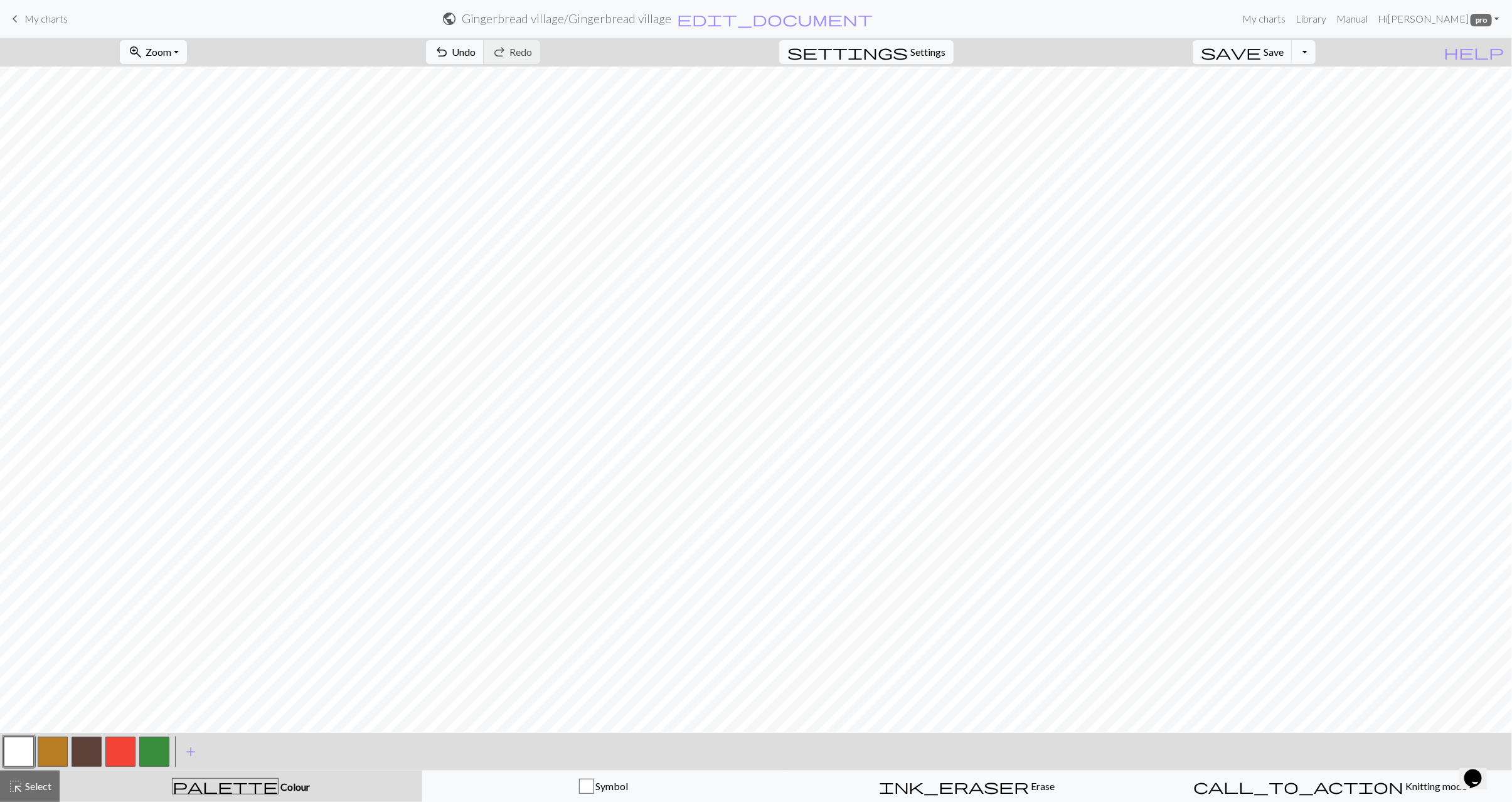
drag, startPoint x: 47, startPoint y: 750, endPoint x: 66, endPoint y: 742, distance: 20.6
click at [49, 750] on button "button" at bounding box center [52, 752] width 30 height 30
click at [32, 750] on button "button" at bounding box center [18, 752] width 30 height 30
drag, startPoint x: 49, startPoint y: 779, endPoint x: 245, endPoint y: 739, distance: 200.0
click at [50, 780] on span "Select" at bounding box center [37, 786] width 28 height 12
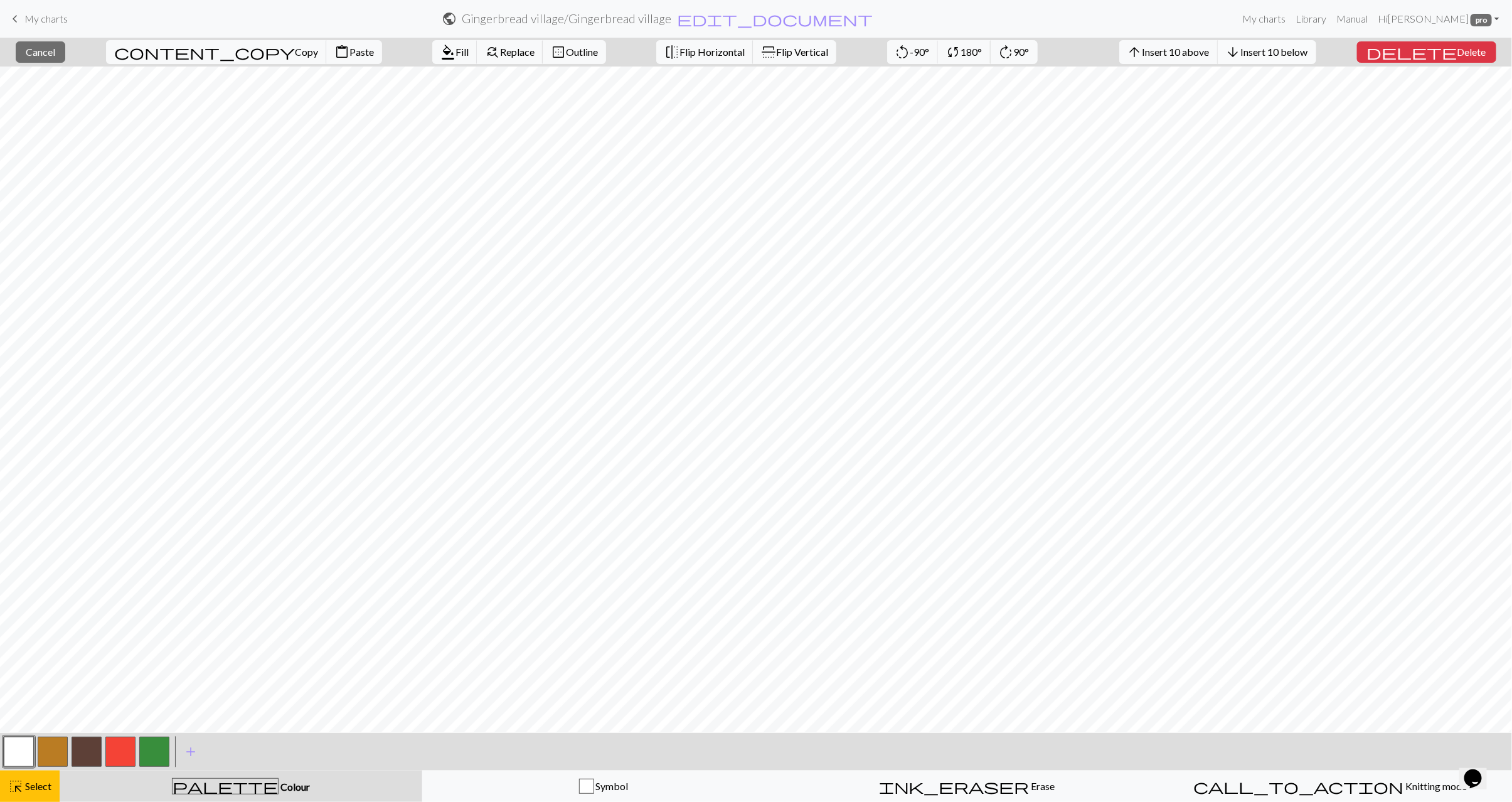
click at [1294, 52] on span "Insert 10 below" at bounding box center [1275, 52] width 67 height 12
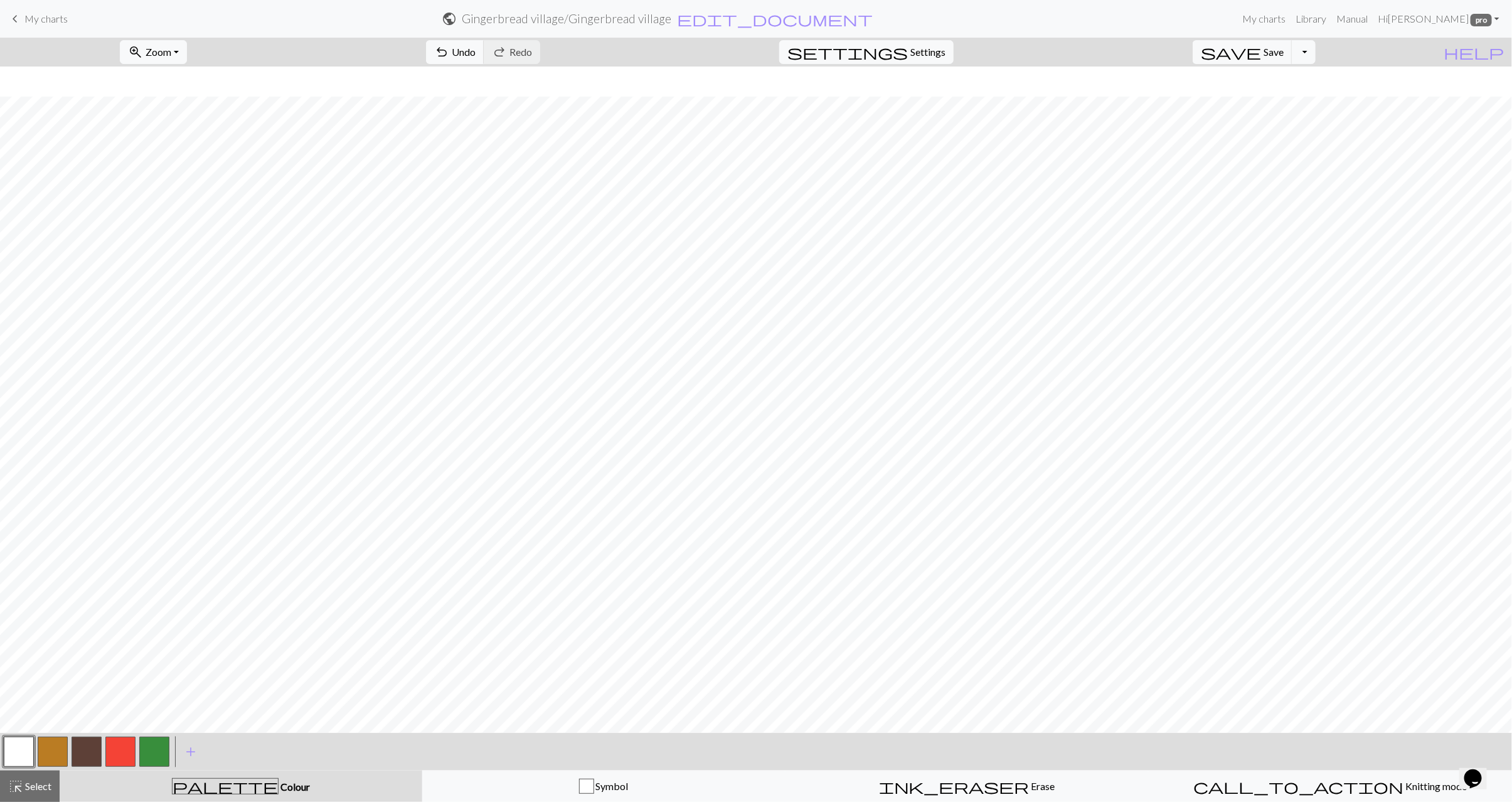
scroll to position [32, 0]
click at [20, 787] on span "highlight_alt" at bounding box center [15, 787] width 15 height 17
click at [461, 43] on button "content_paste Paste" at bounding box center [489, 52] width 56 height 24
click at [25, 780] on span "Select" at bounding box center [37, 786] width 28 height 12
drag, startPoint x: 62, startPoint y: 750, endPoint x: 210, endPoint y: 739, distance: 148.4
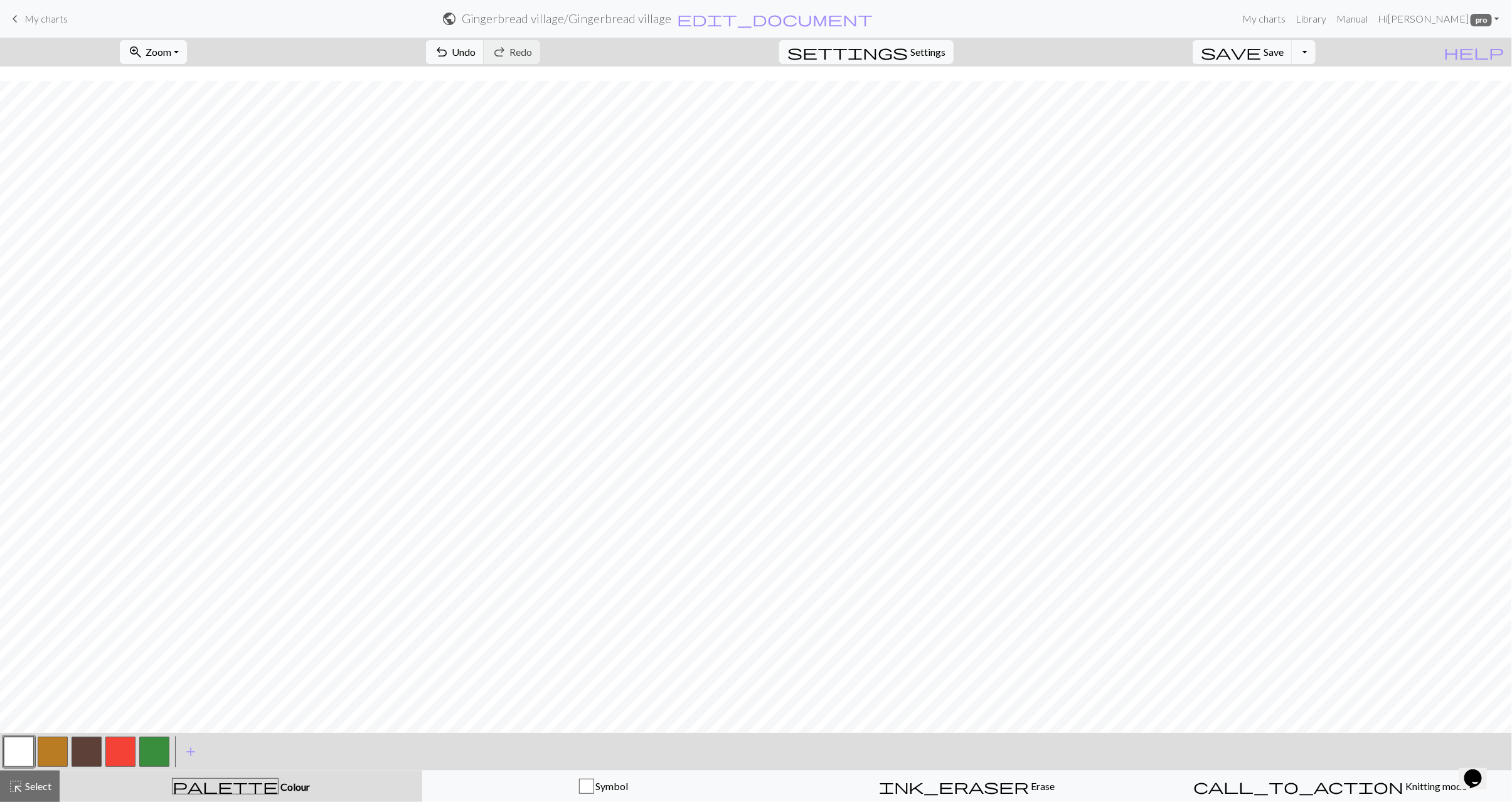
click at [61, 750] on button "button" at bounding box center [52, 752] width 30 height 30
click at [39, 797] on button "highlight_alt Select Select" at bounding box center [30, 786] width 60 height 31
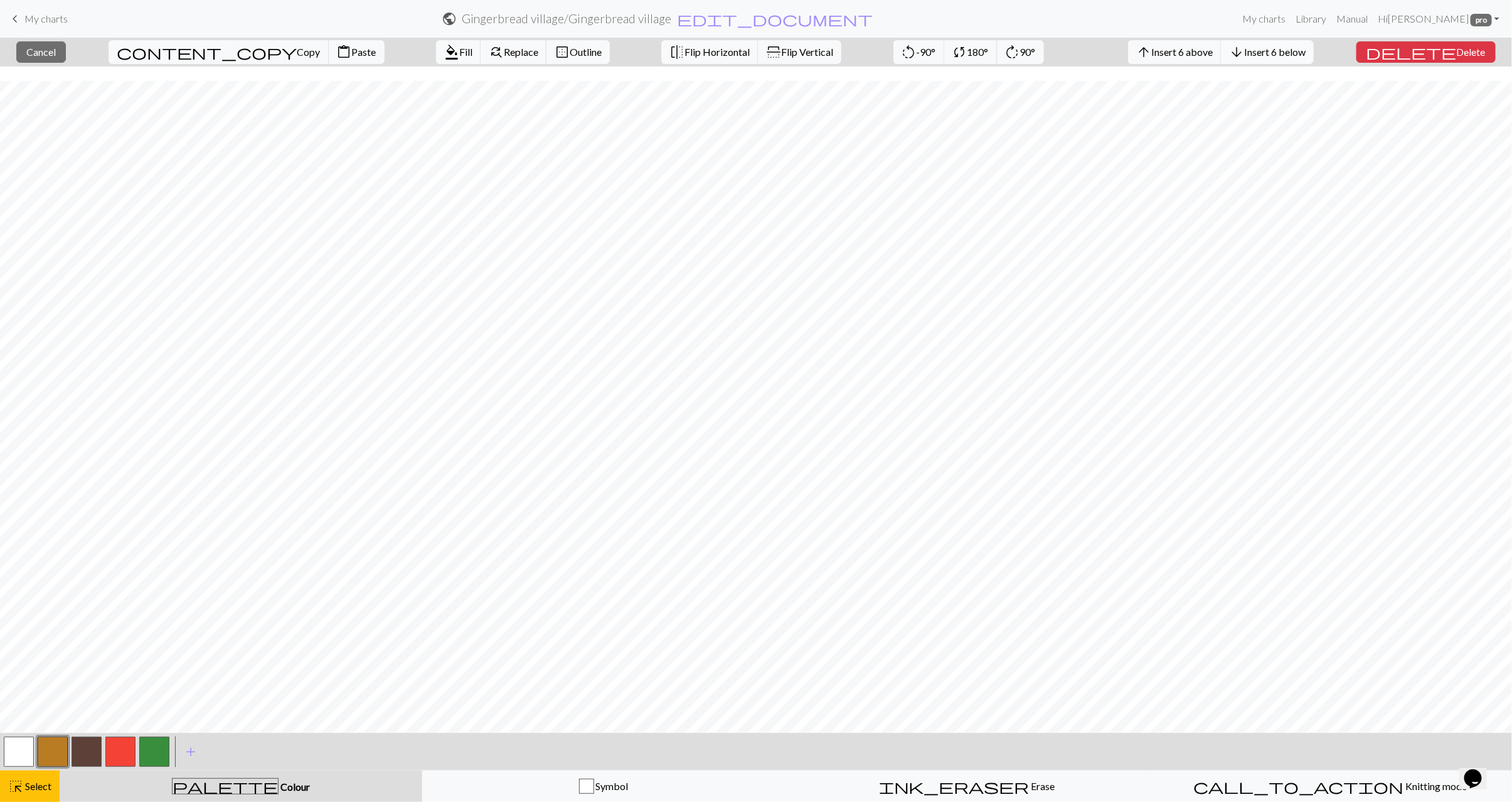
click at [1306, 58] on span "Insert 6 below" at bounding box center [1275, 52] width 61 height 12
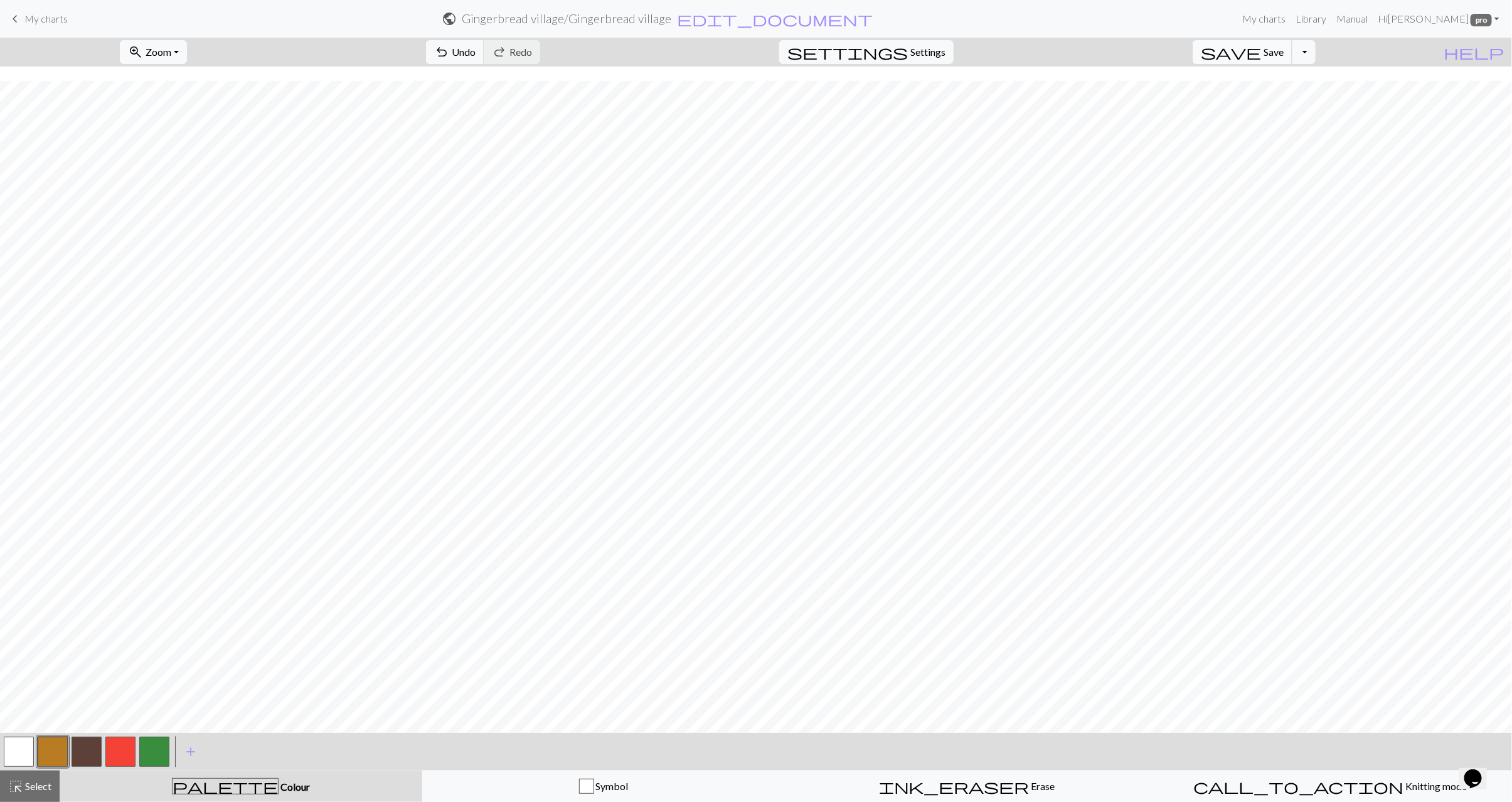
scroll to position [107, 0]
click at [16, 752] on button "button" at bounding box center [18, 752] width 30 height 30
click at [36, 780] on span "Select" at bounding box center [37, 786] width 28 height 12
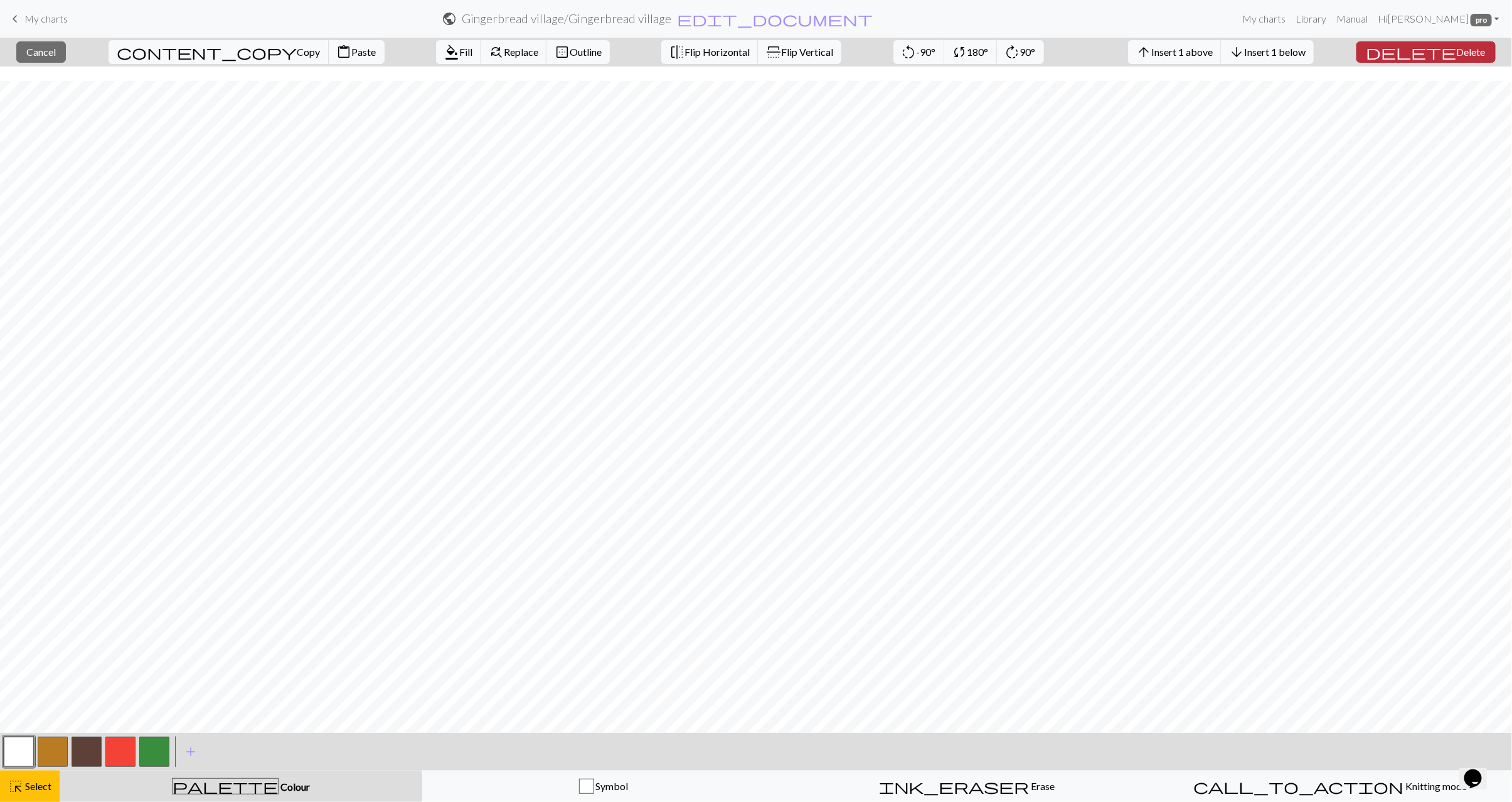
click at [1457, 58] on span "Delete" at bounding box center [1472, 52] width 29 height 12
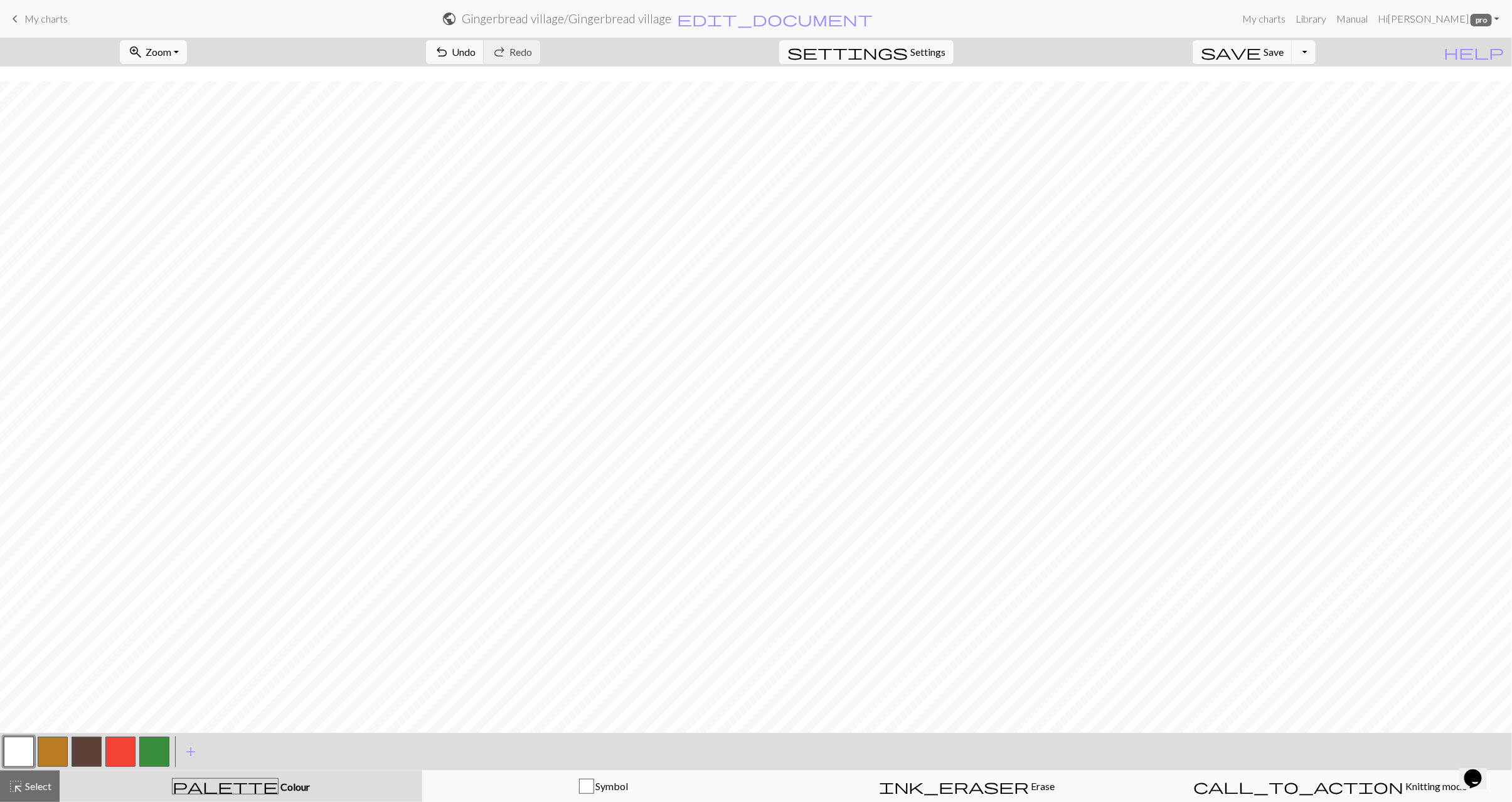
scroll to position [95, 0]
drag, startPoint x: 44, startPoint y: 783, endPoint x: 240, endPoint y: 719, distance: 206.2
click at [44, 783] on span "Select" at bounding box center [37, 786] width 28 height 12
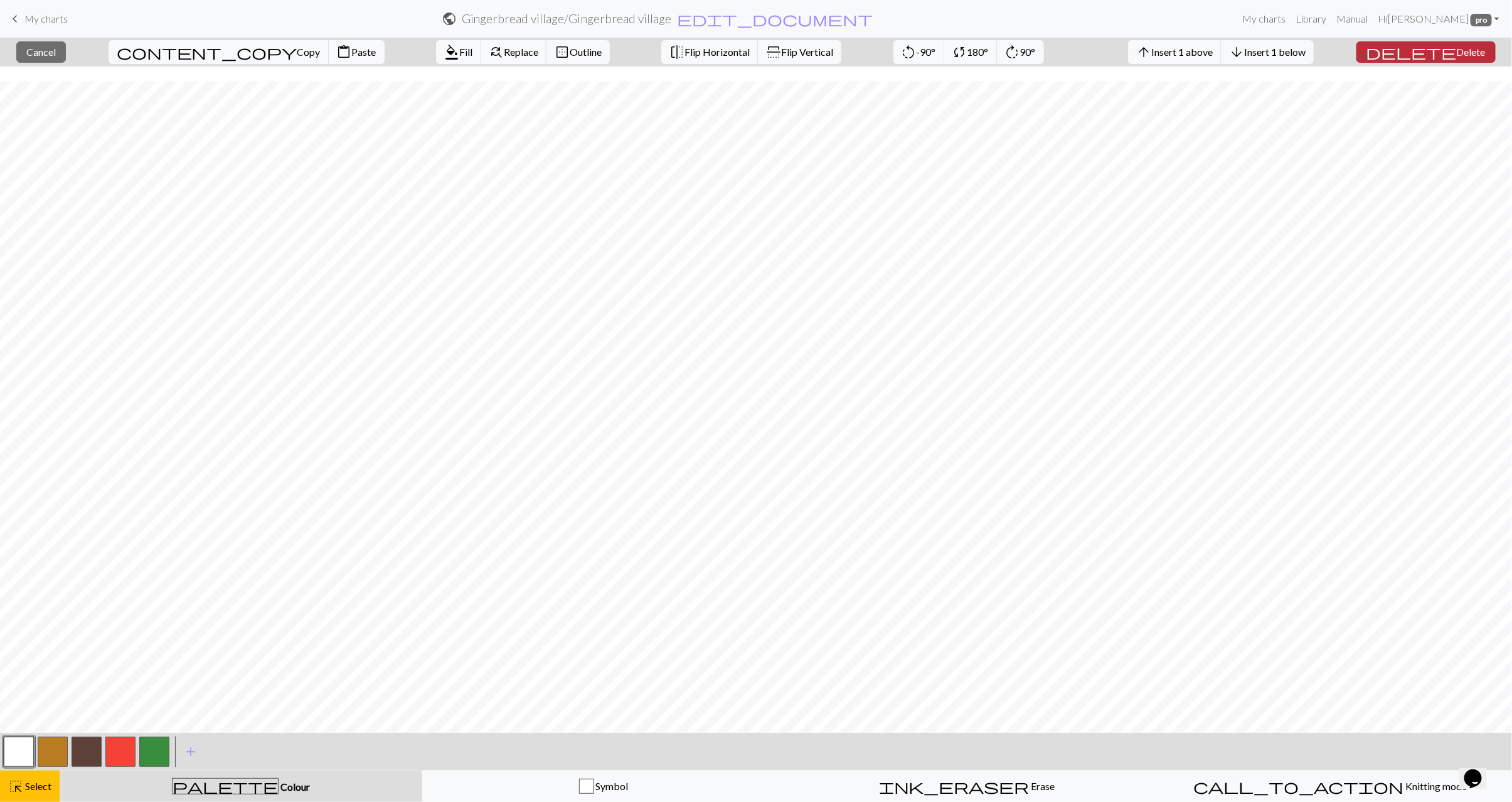
click at [1467, 55] on span "Delete" at bounding box center [1472, 52] width 29 height 12
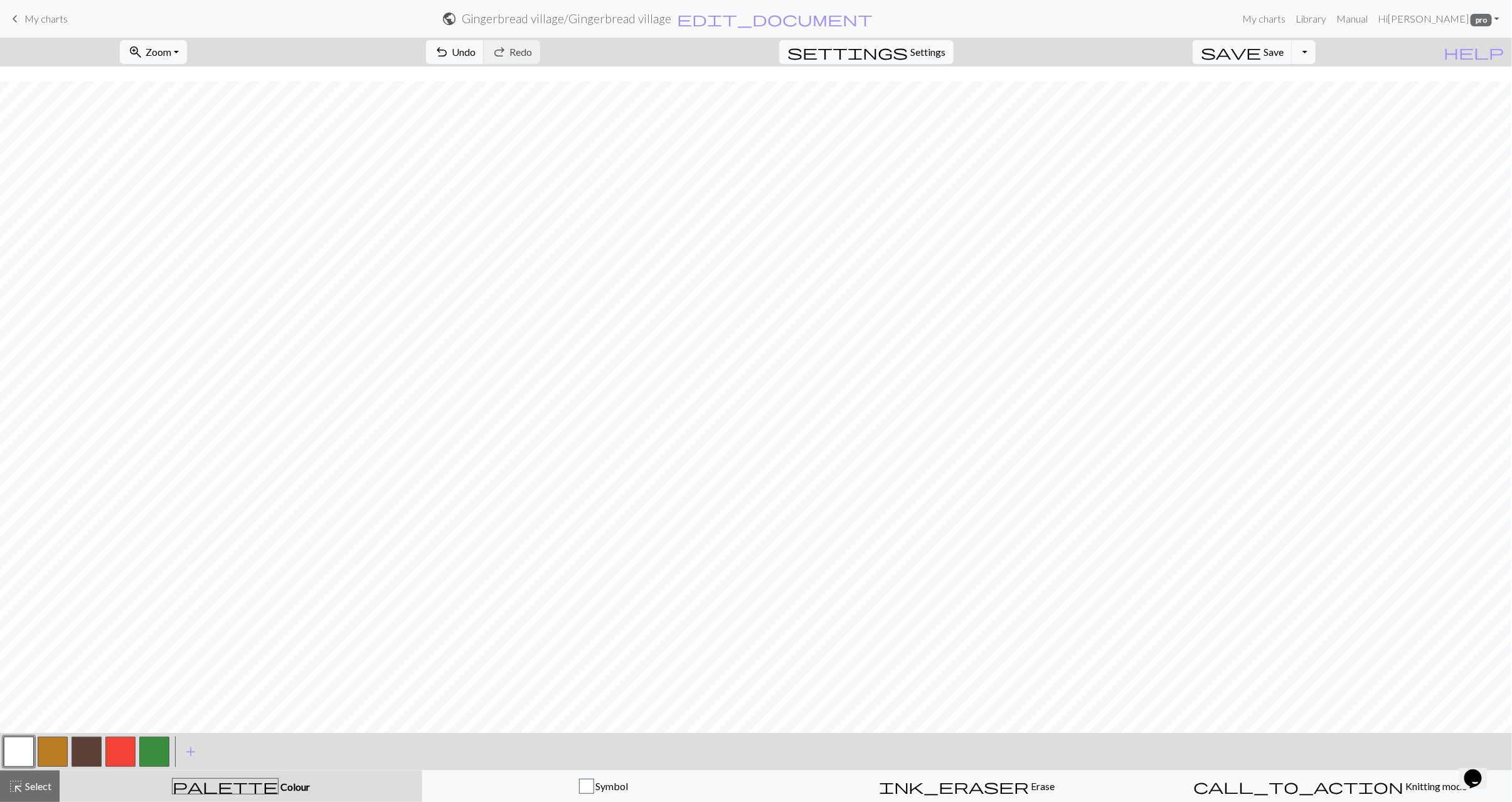
scroll to position [83, 0]
drag, startPoint x: 34, startPoint y: 784, endPoint x: 234, endPoint y: 728, distance: 207.7
click at [34, 784] on span "Select" at bounding box center [37, 786] width 28 height 12
drag, startPoint x: 18, startPoint y: 785, endPoint x: 169, endPoint y: 744, distance: 156.5
click at [20, 785] on span "highlight_alt" at bounding box center [15, 787] width 15 height 17
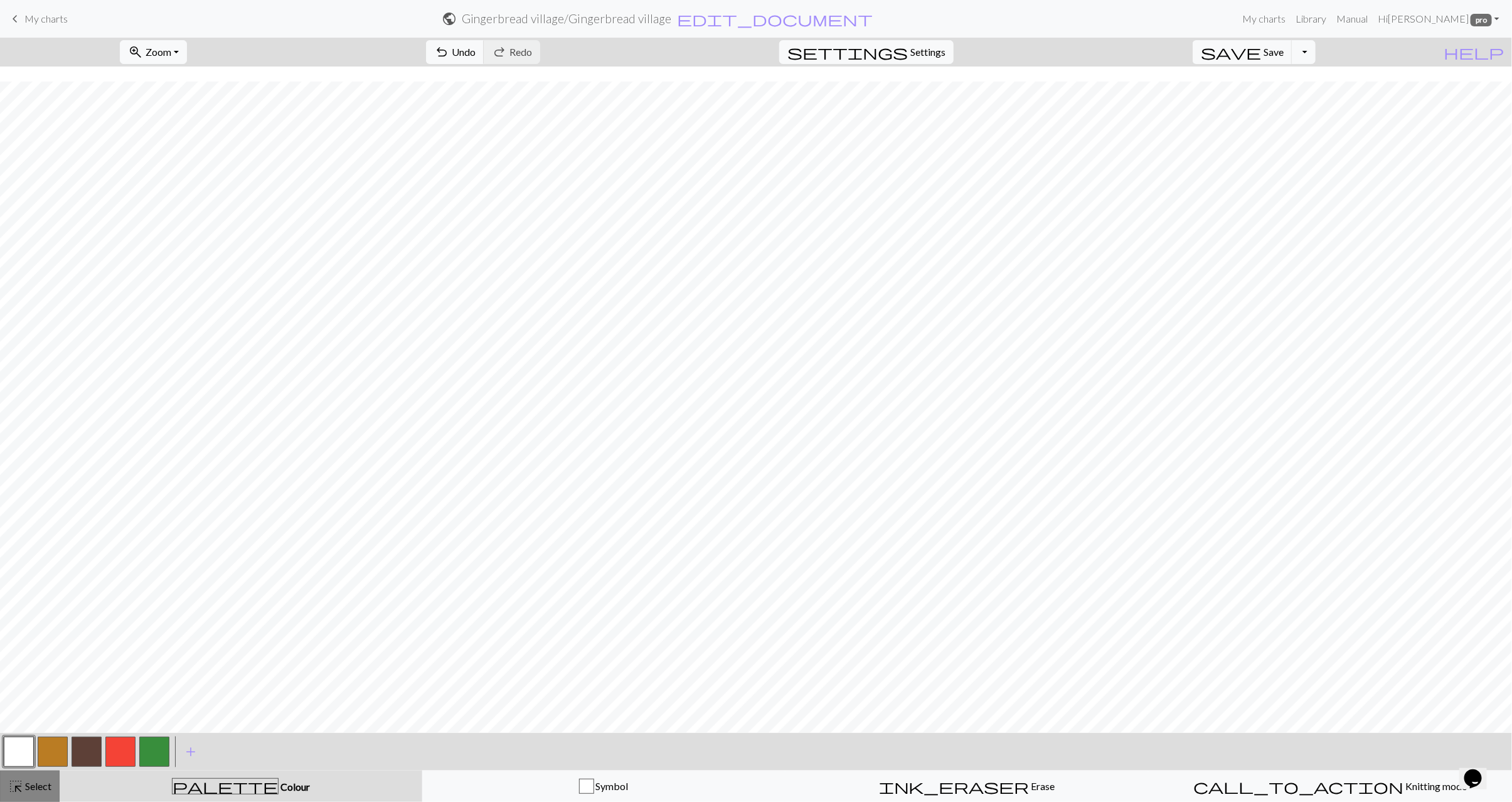
click at [31, 794] on button "highlight_alt Select Select" at bounding box center [30, 786] width 60 height 31
click at [430, 56] on span "Copy" at bounding box center [441, 52] width 23 height 12
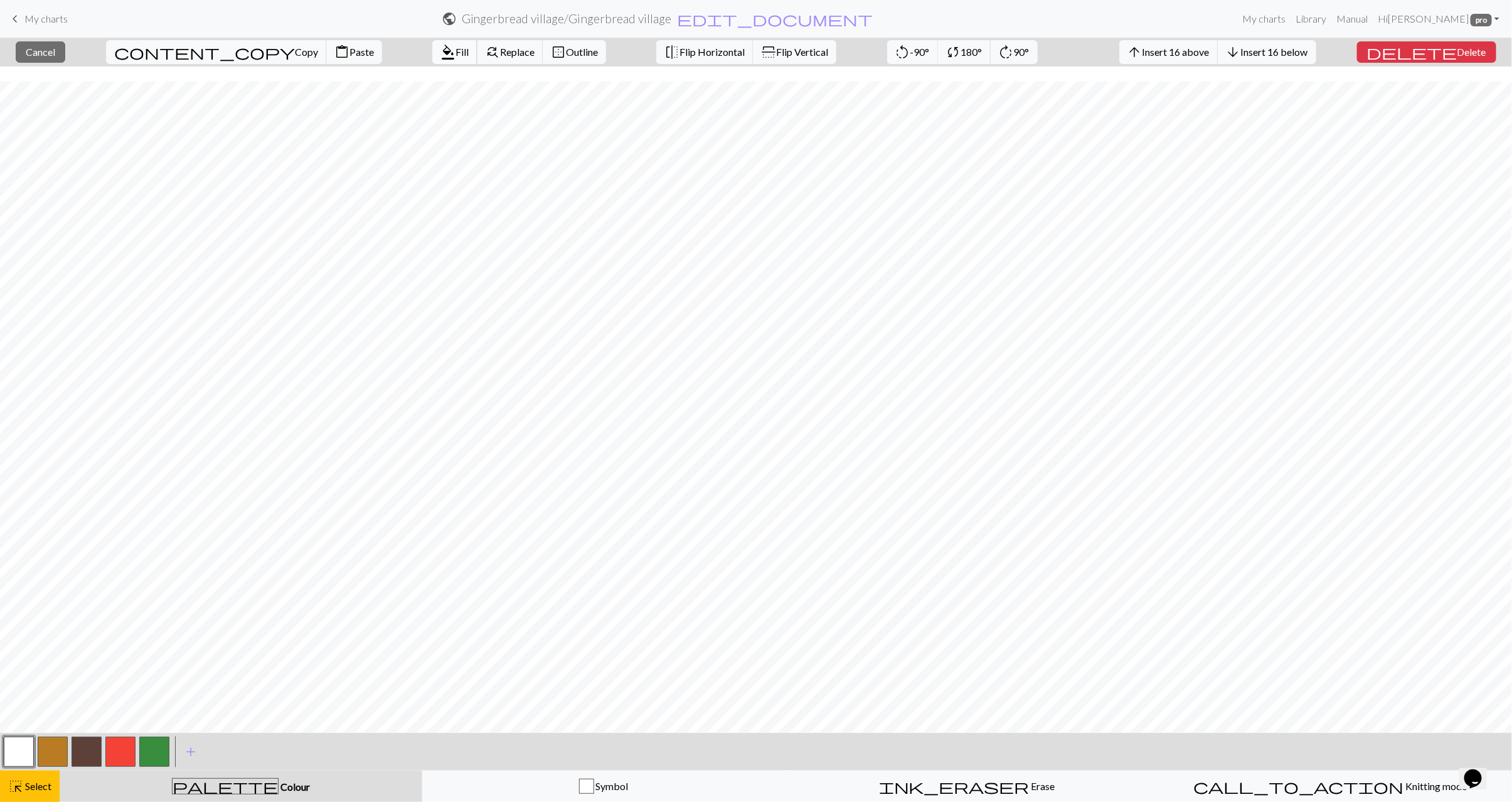
click at [433, 60] on button "format_color_fill Fill" at bounding box center [455, 52] width 45 height 24
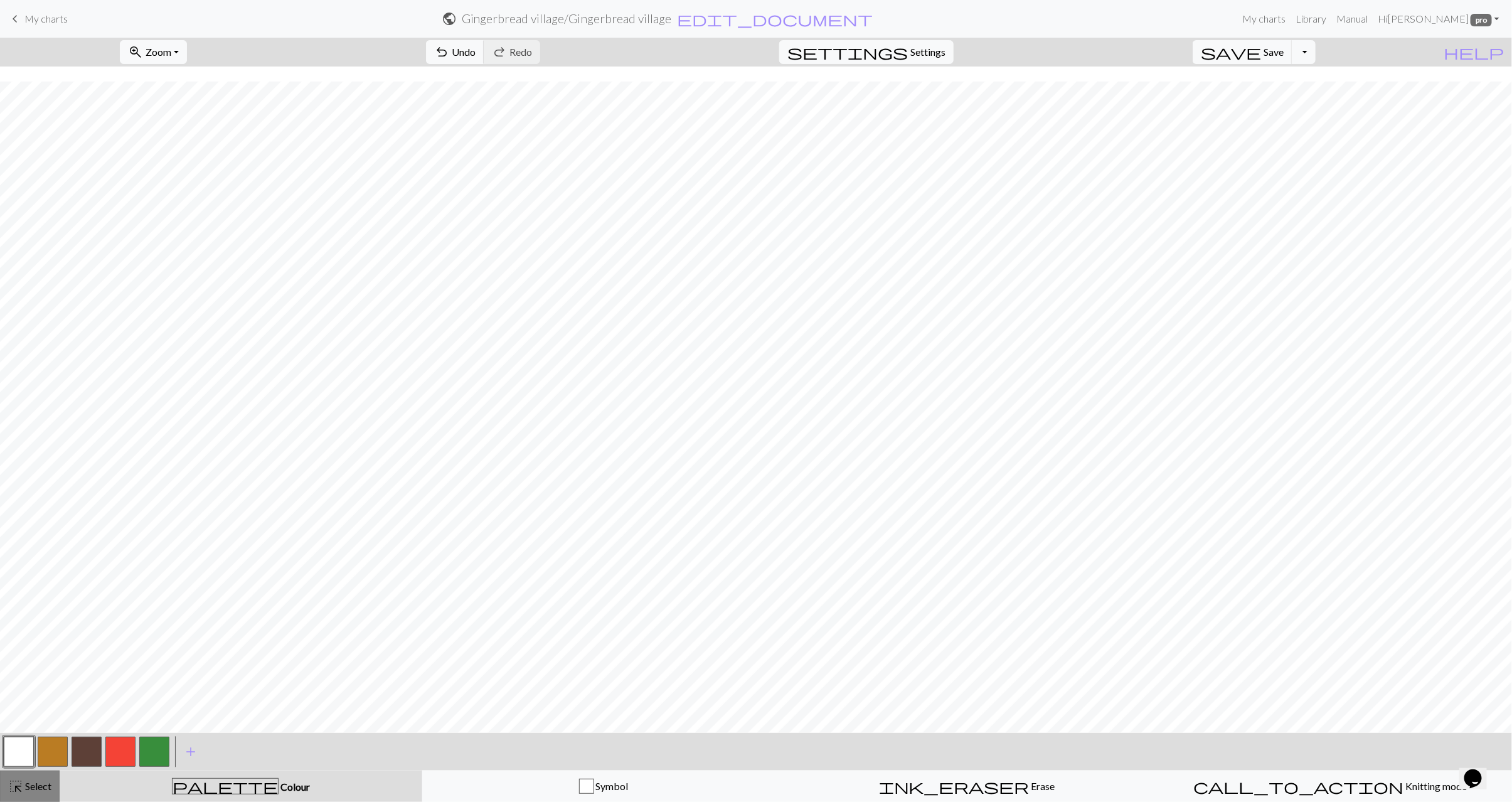
click at [36, 778] on button "highlight_alt Select Select" at bounding box center [30, 786] width 60 height 31
click at [430, 47] on span "Copy" at bounding box center [441, 52] width 23 height 12
click at [461, 47] on button "content_paste Paste" at bounding box center [489, 52] width 56 height 24
click at [484, 52] on span "Paste" at bounding box center [497, 52] width 25 height 12
click at [484, 47] on span "Paste" at bounding box center [497, 52] width 25 height 12
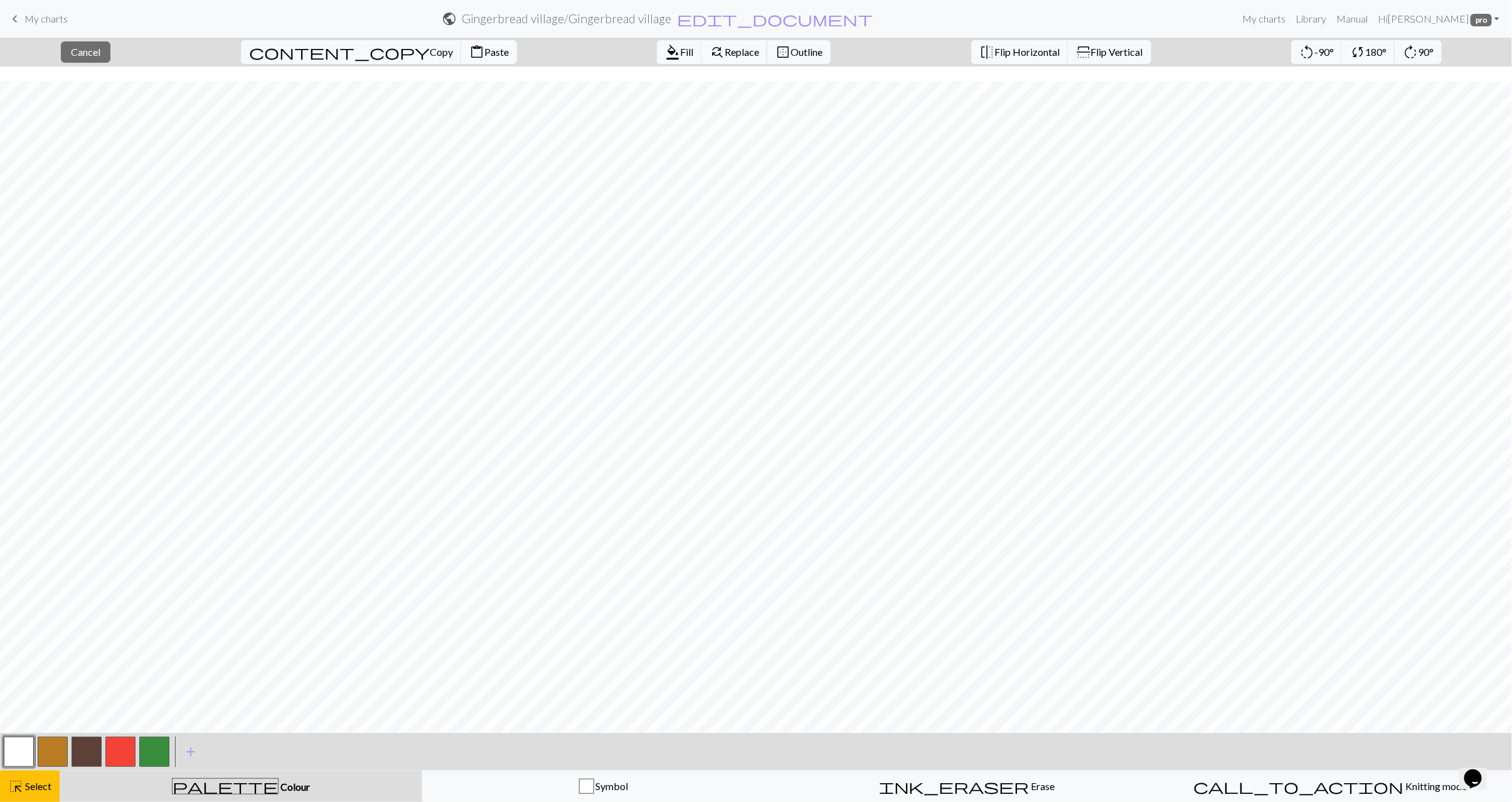
click at [461, 58] on button "content_paste Paste" at bounding box center [489, 52] width 56 height 24
click at [48, 737] on button "button" at bounding box center [52, 752] width 30 height 30
click at [17, 751] on button "button" at bounding box center [18, 752] width 30 height 30
click at [27, 780] on span "Select" at bounding box center [37, 786] width 28 height 12
click at [2, 791] on button "highlight_alt Select Select" at bounding box center [30, 786] width 60 height 31
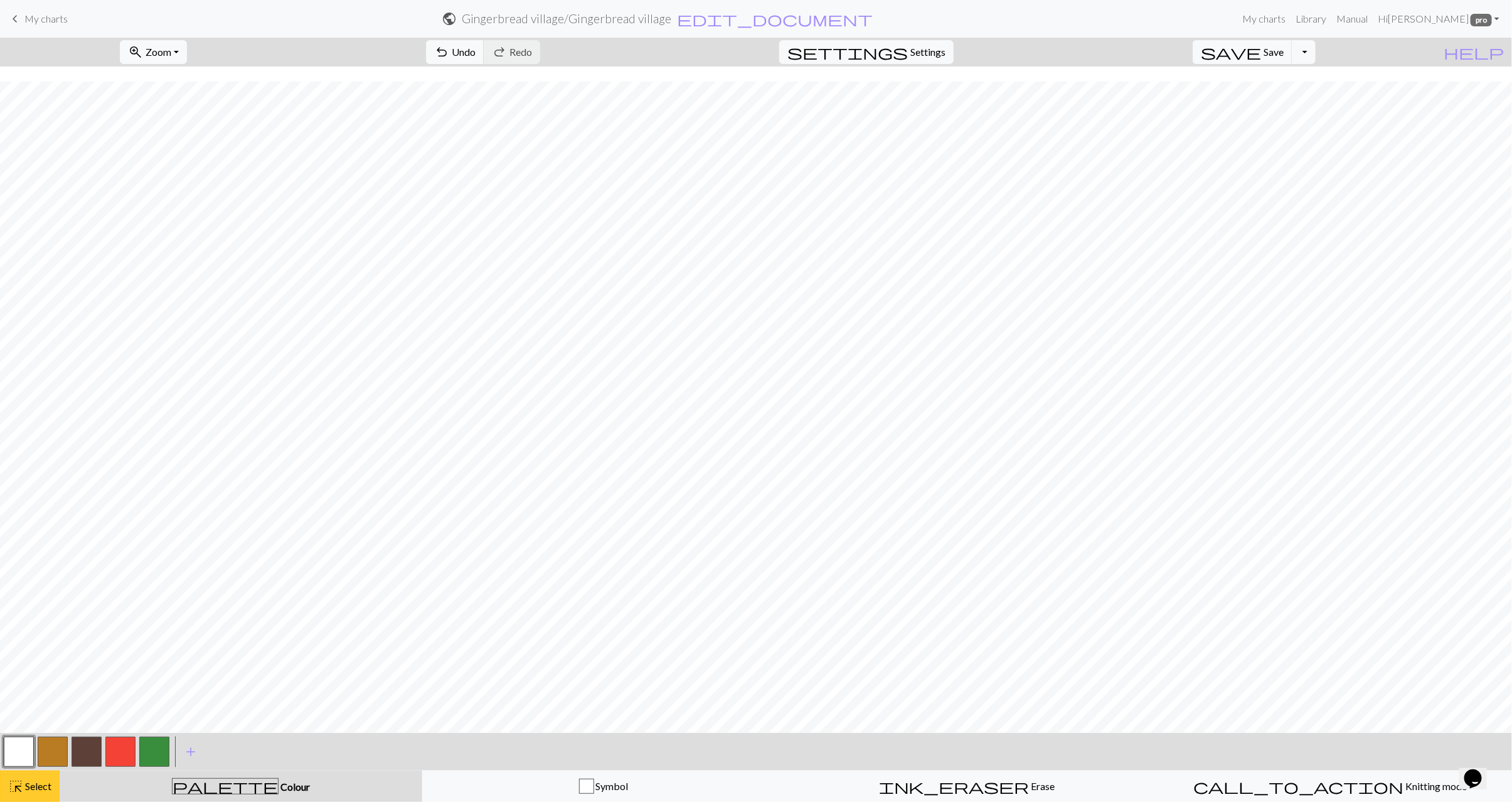
click at [27, 787] on span "Select" at bounding box center [37, 786] width 28 height 12
click at [35, 784] on span "Select" at bounding box center [37, 786] width 28 height 12
click at [430, 51] on span "Copy" at bounding box center [441, 52] width 23 height 12
click at [484, 55] on span "Paste" at bounding box center [497, 52] width 25 height 12
click at [17, 784] on span "highlight_alt" at bounding box center [15, 787] width 15 height 17
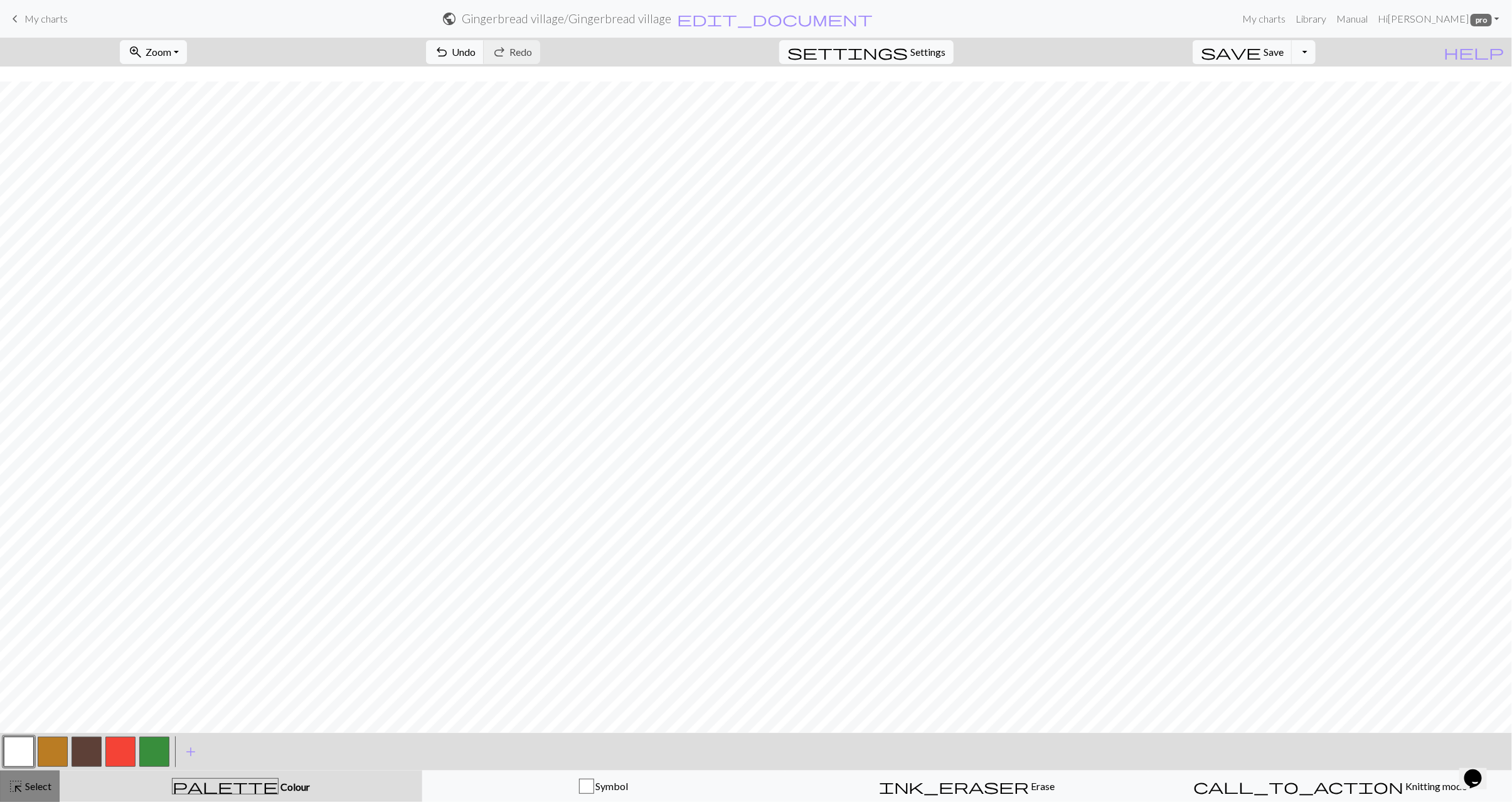
click at [36, 791] on span "Select" at bounding box center [37, 786] width 28 height 12
click at [430, 56] on span "Copy" at bounding box center [441, 52] width 23 height 12
click at [484, 48] on span "Paste" at bounding box center [497, 52] width 25 height 12
drag, startPoint x: 31, startPoint y: 790, endPoint x: 34, endPoint y: 774, distance: 16.3
click at [31, 789] on span "Select" at bounding box center [37, 786] width 28 height 12
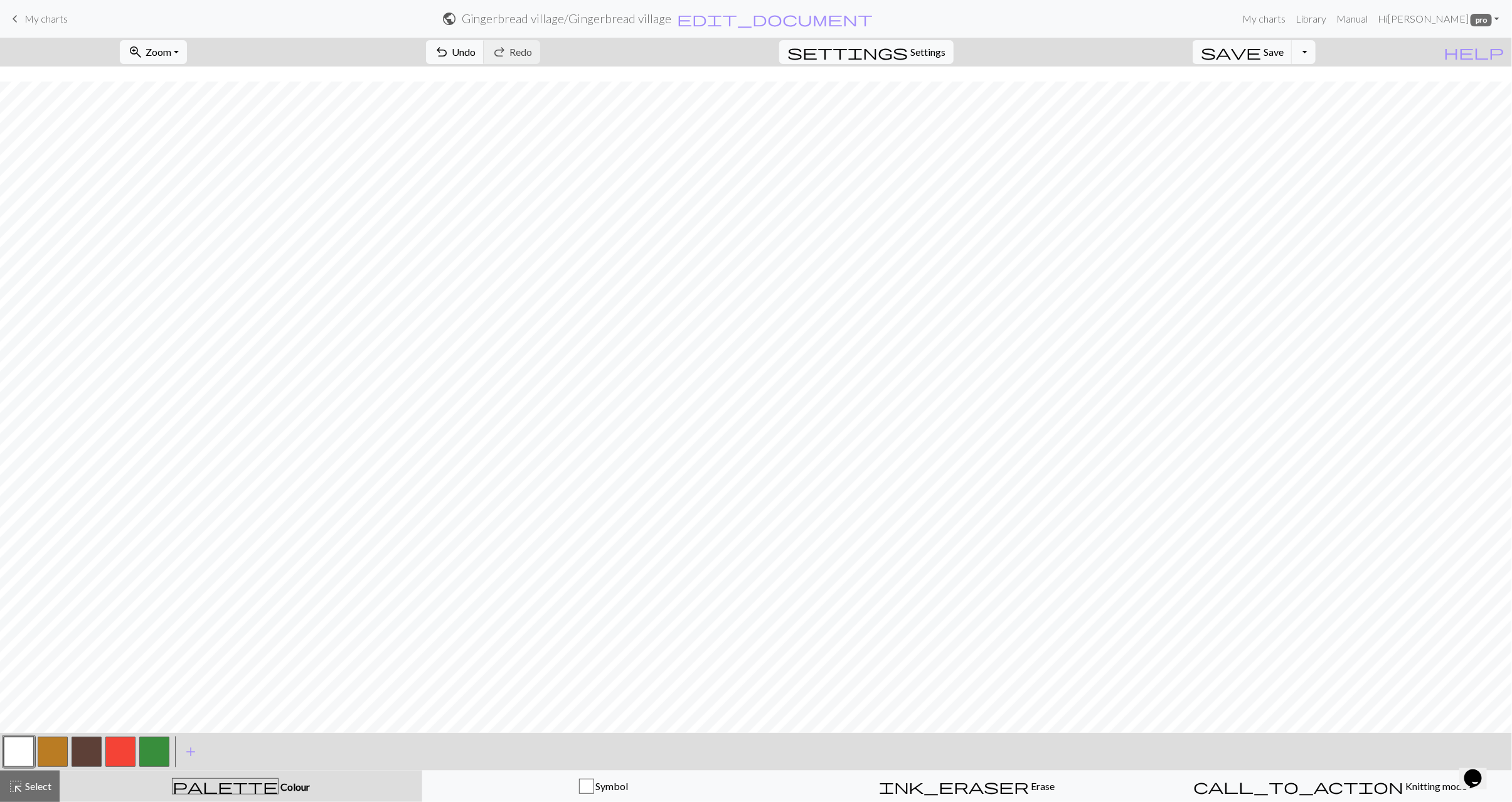
drag, startPoint x: 40, startPoint y: 747, endPoint x: 106, endPoint y: 720, distance: 71.3
click at [40, 747] on button "button" at bounding box center [52, 752] width 30 height 30
drag, startPoint x: 23, startPoint y: 787, endPoint x: 119, endPoint y: 758, distance: 100.3
click at [23, 787] on span "Select" at bounding box center [37, 786] width 28 height 12
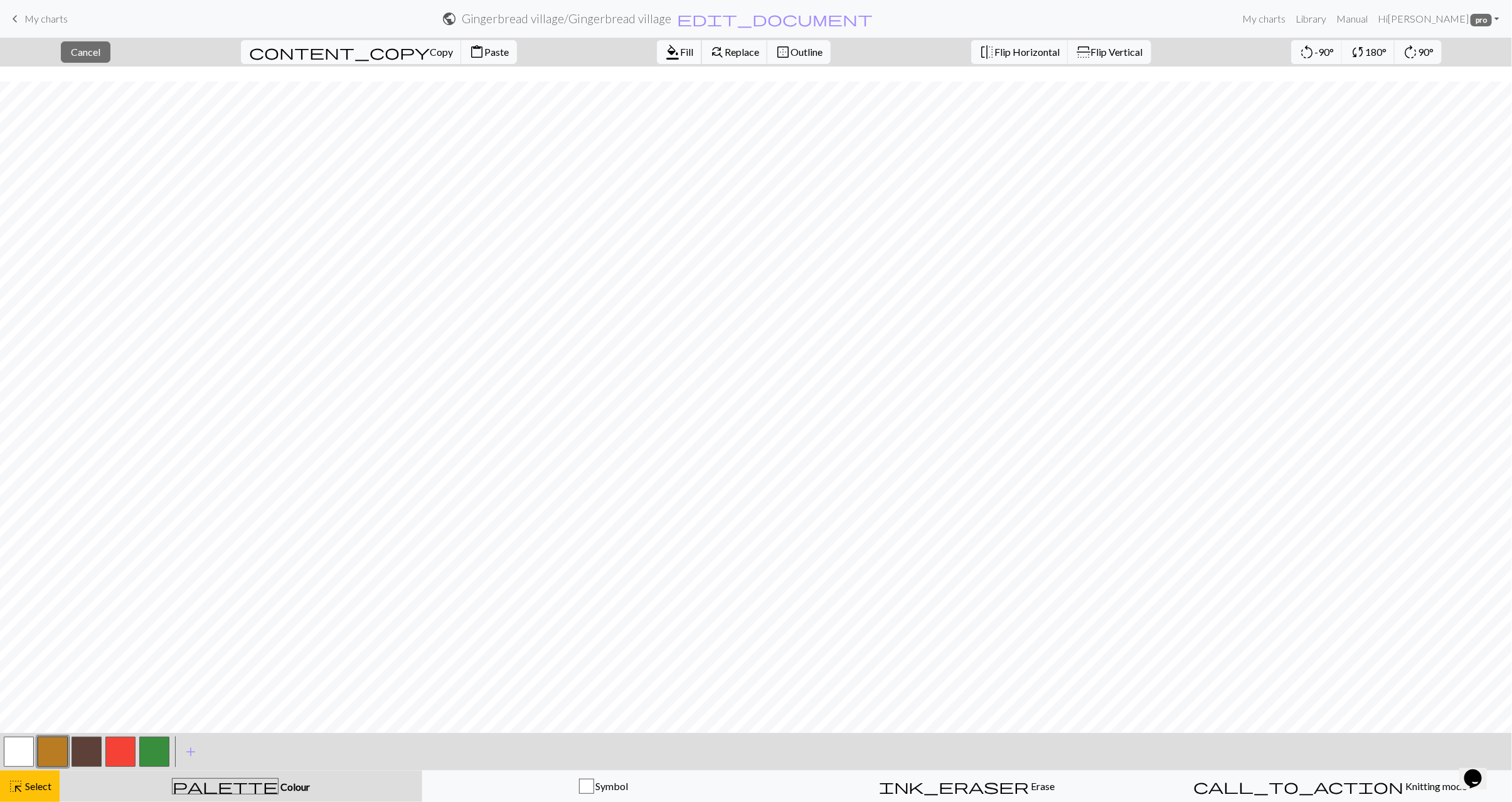
click at [680, 52] on span "Fill" at bounding box center [687, 52] width 13 height 12
click at [18, 755] on button "button" at bounding box center [18, 752] width 30 height 30
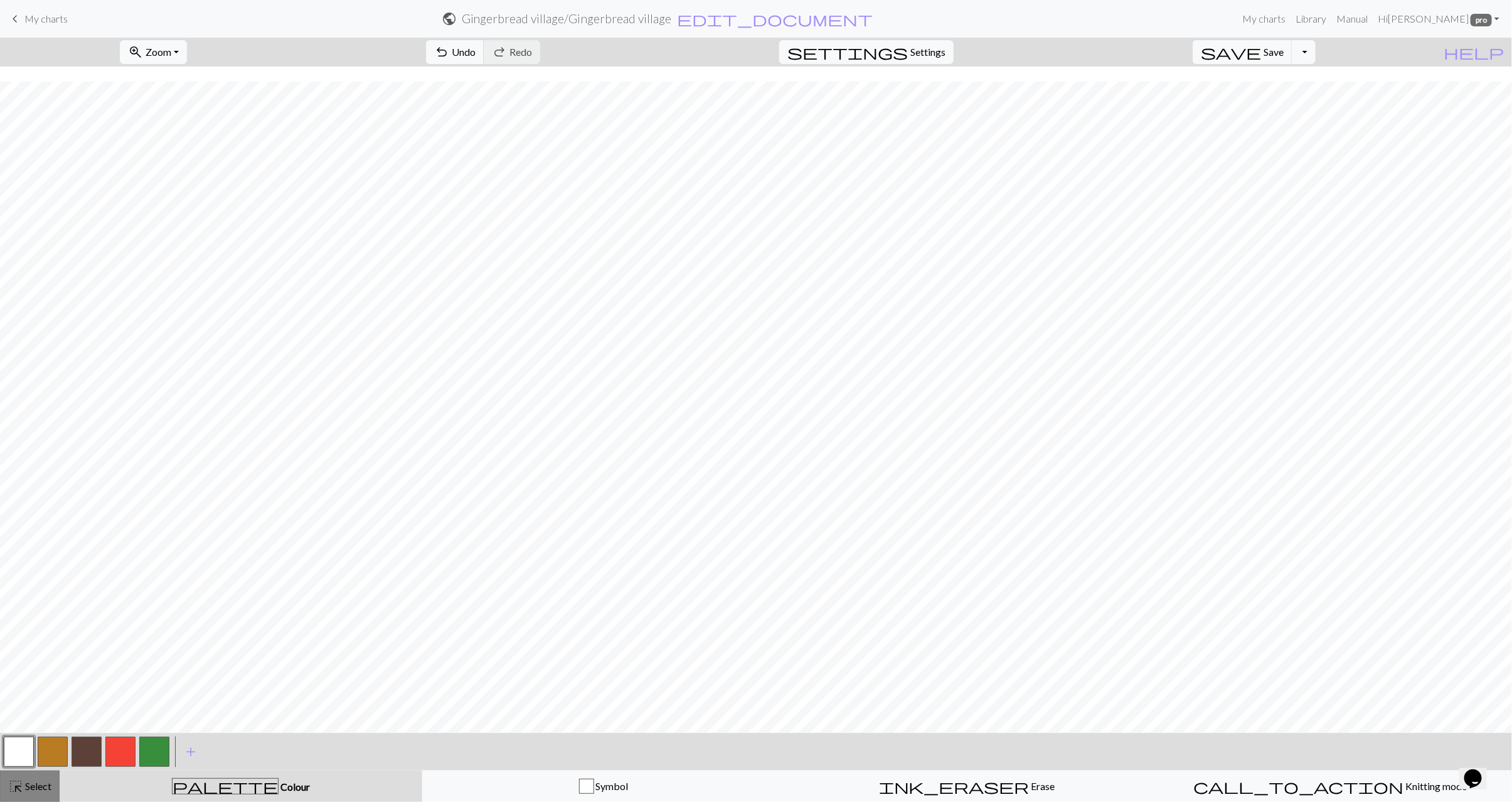
click at [31, 791] on span "Select" at bounding box center [37, 786] width 28 height 12
click at [680, 47] on span "Fill" at bounding box center [687, 52] width 13 height 12
click at [122, 755] on button "button" at bounding box center [120, 752] width 30 height 30
click at [52, 787] on span "Select" at bounding box center [37, 786] width 28 height 12
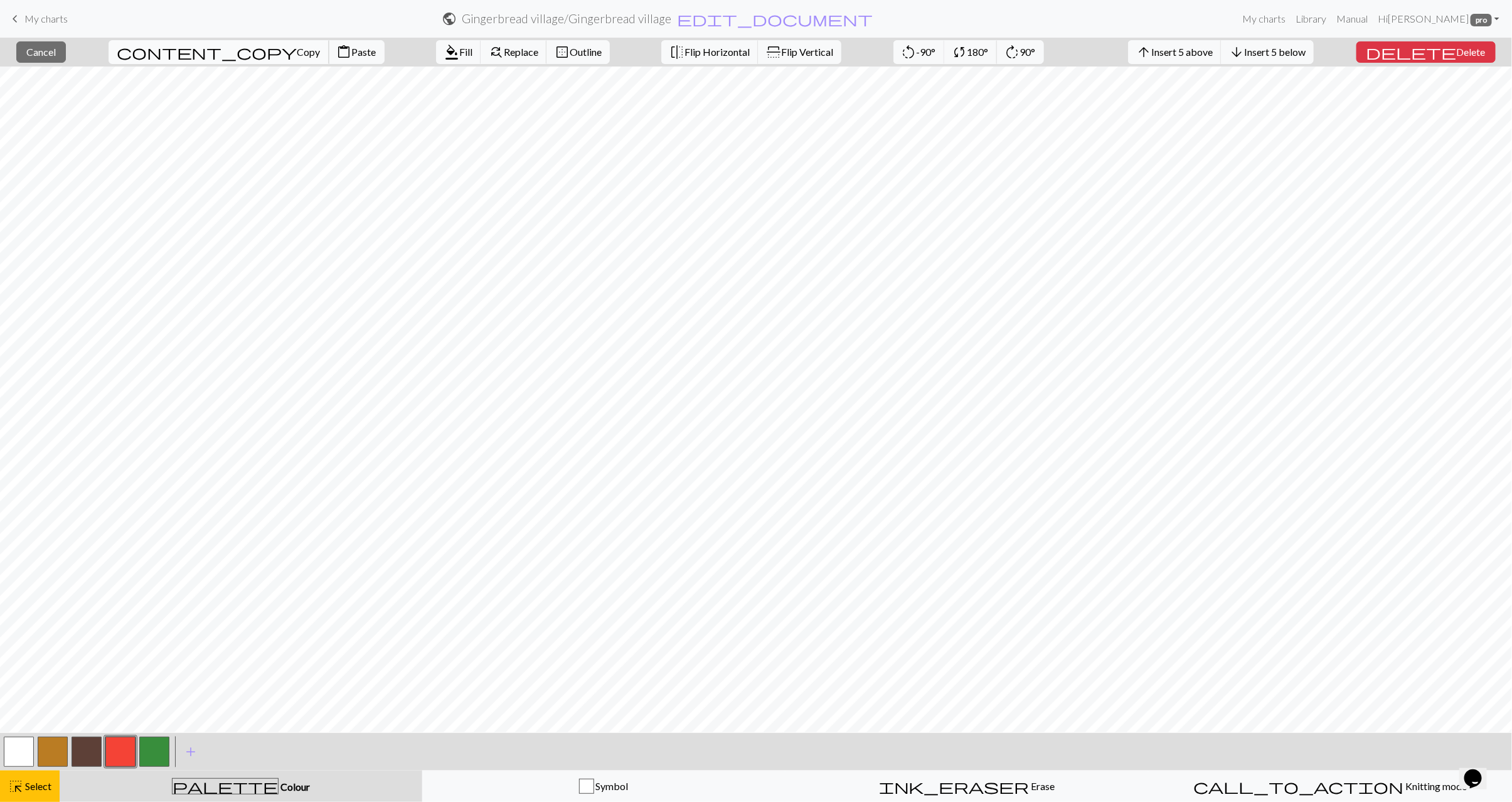
click at [297, 57] on span "Copy" at bounding box center [309, 52] width 23 height 12
click at [352, 52] on span "Paste" at bounding box center [364, 52] width 25 height 12
click at [47, 782] on span "Select" at bounding box center [37, 786] width 28 height 12
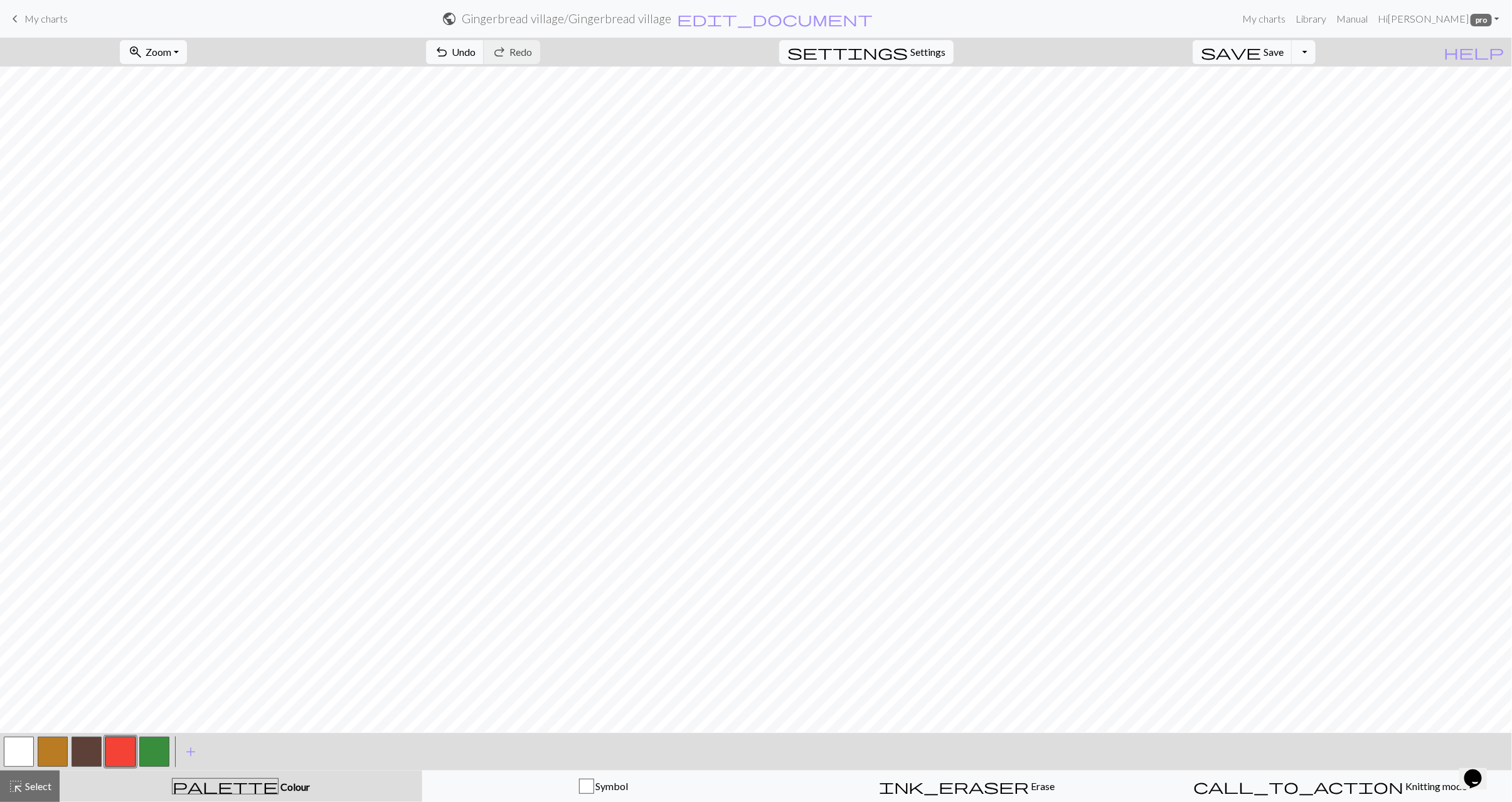
click at [60, 758] on button "button" at bounding box center [52, 752] width 30 height 30
click at [18, 745] on button "button" at bounding box center [18, 752] width 30 height 30
click at [57, 752] on button "button" at bounding box center [52, 752] width 30 height 30
click at [34, 793] on div "highlight_alt Select Select" at bounding box center [29, 786] width 43 height 15
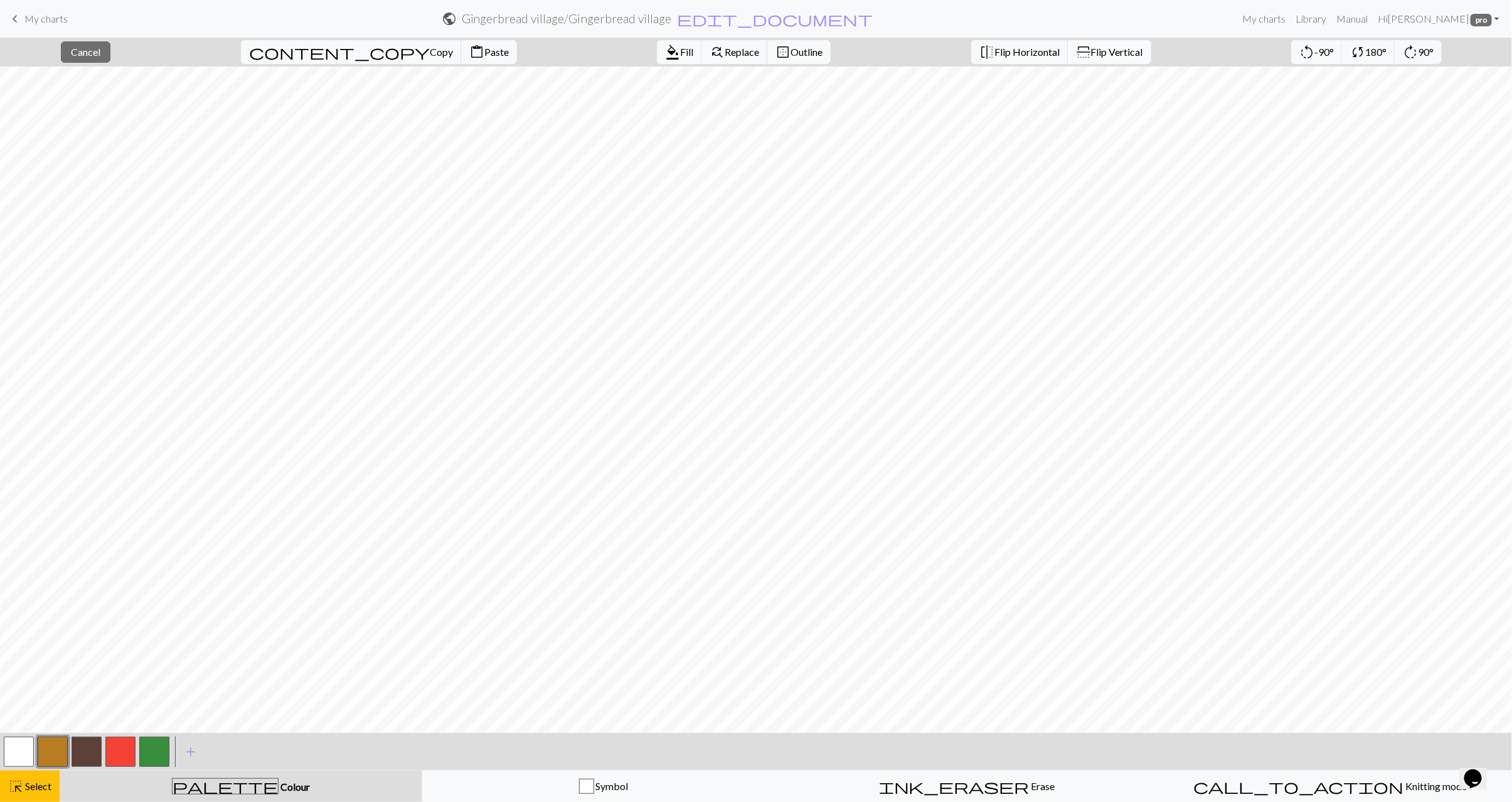
click at [1091, 55] on span "Flip Vertical" at bounding box center [1117, 52] width 52 height 12
click at [484, 52] on span "Paste" at bounding box center [497, 52] width 25 height 12
click at [61, 778] on button "palette Colour Colour" at bounding box center [241, 786] width 363 height 31
click at [39, 782] on span "Select" at bounding box center [37, 786] width 28 height 12
click at [476, 47] on span "Undo" at bounding box center [463, 52] width 24 height 12
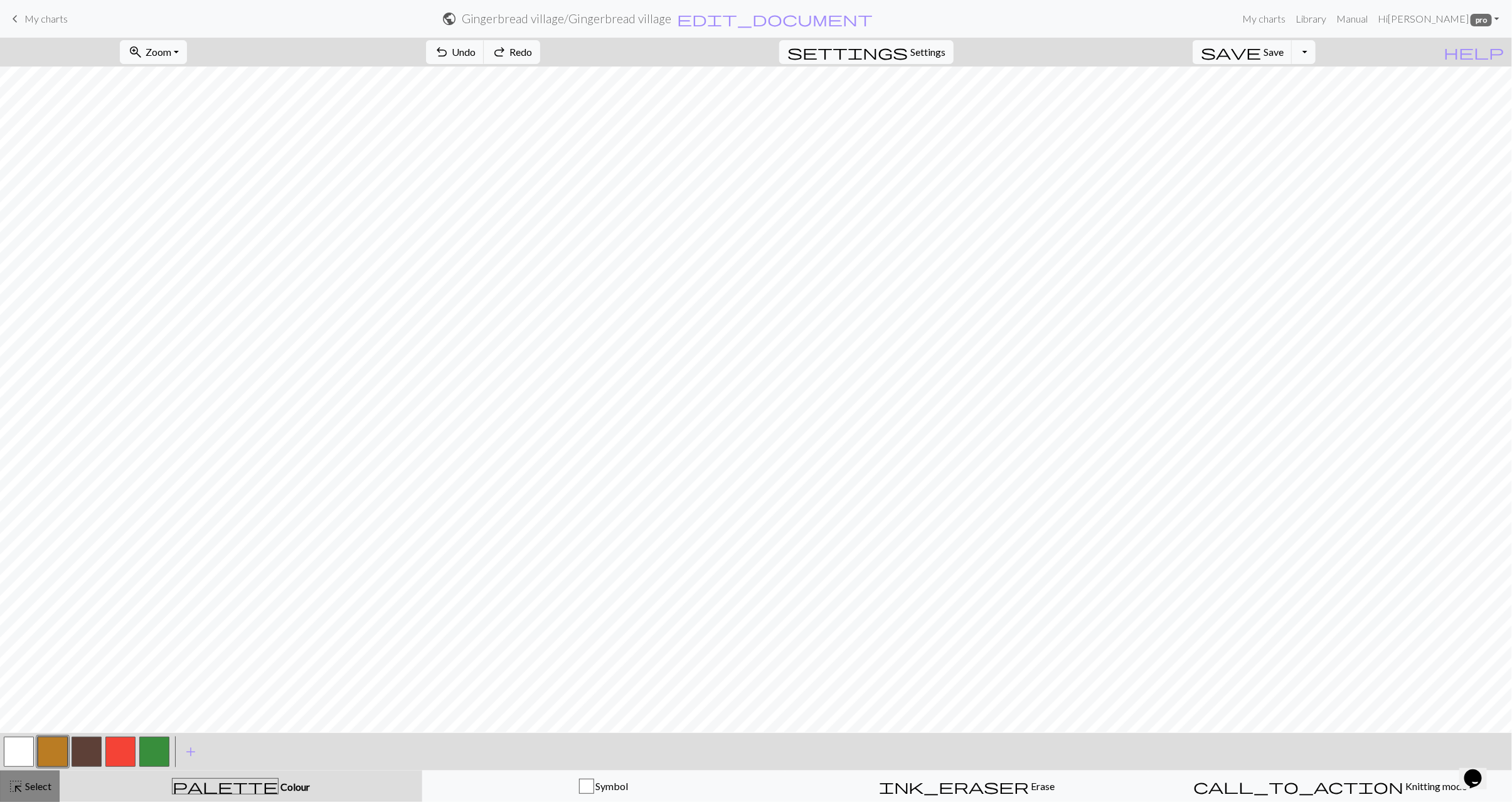
click at [36, 783] on span "Select" at bounding box center [37, 786] width 28 height 12
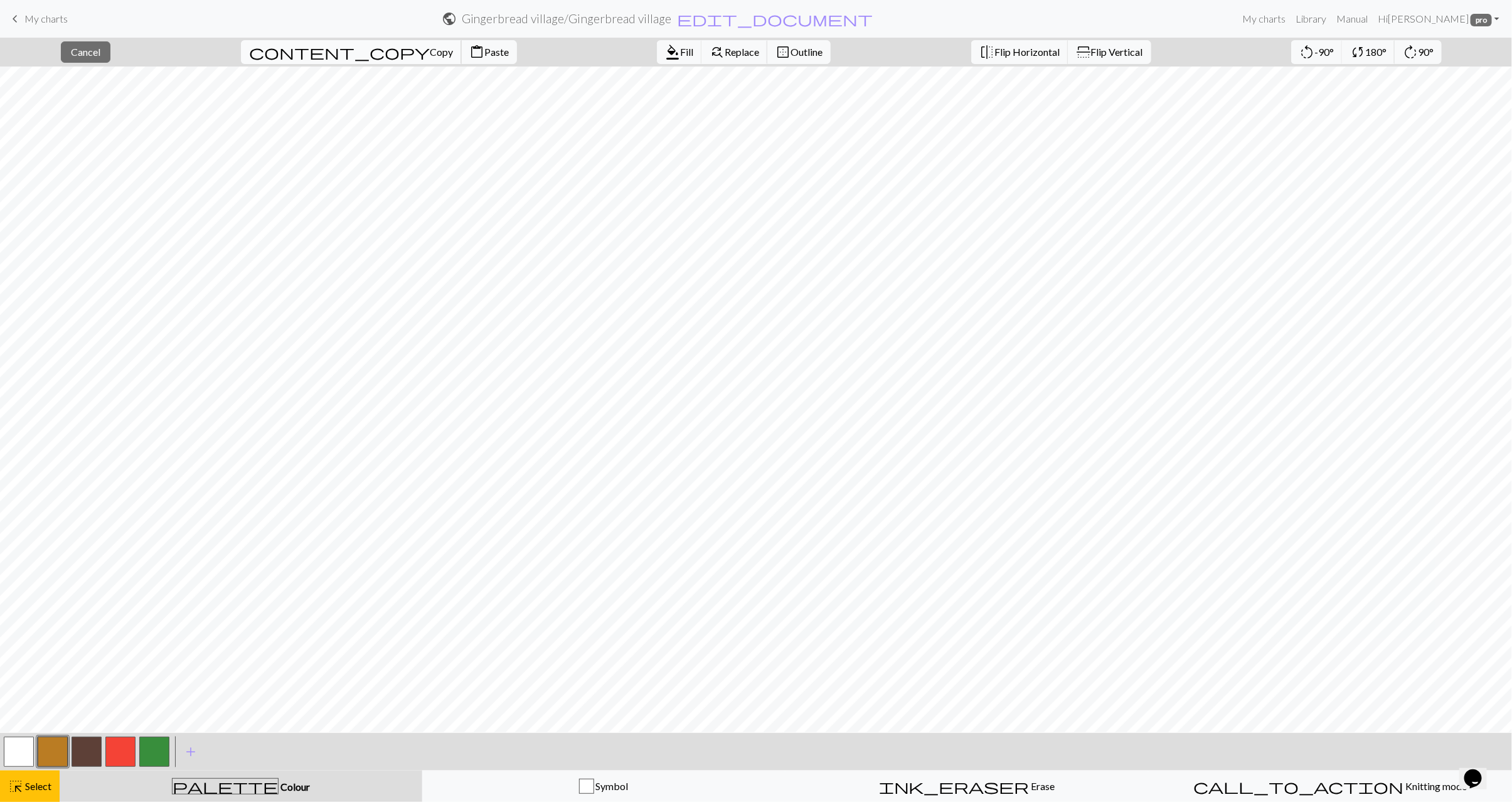
click at [301, 57] on span "content_copy" at bounding box center [339, 52] width 181 height 17
click at [484, 50] on span "Paste" at bounding box center [497, 52] width 25 height 12
click at [47, 787] on span "Select" at bounding box center [37, 786] width 28 height 12
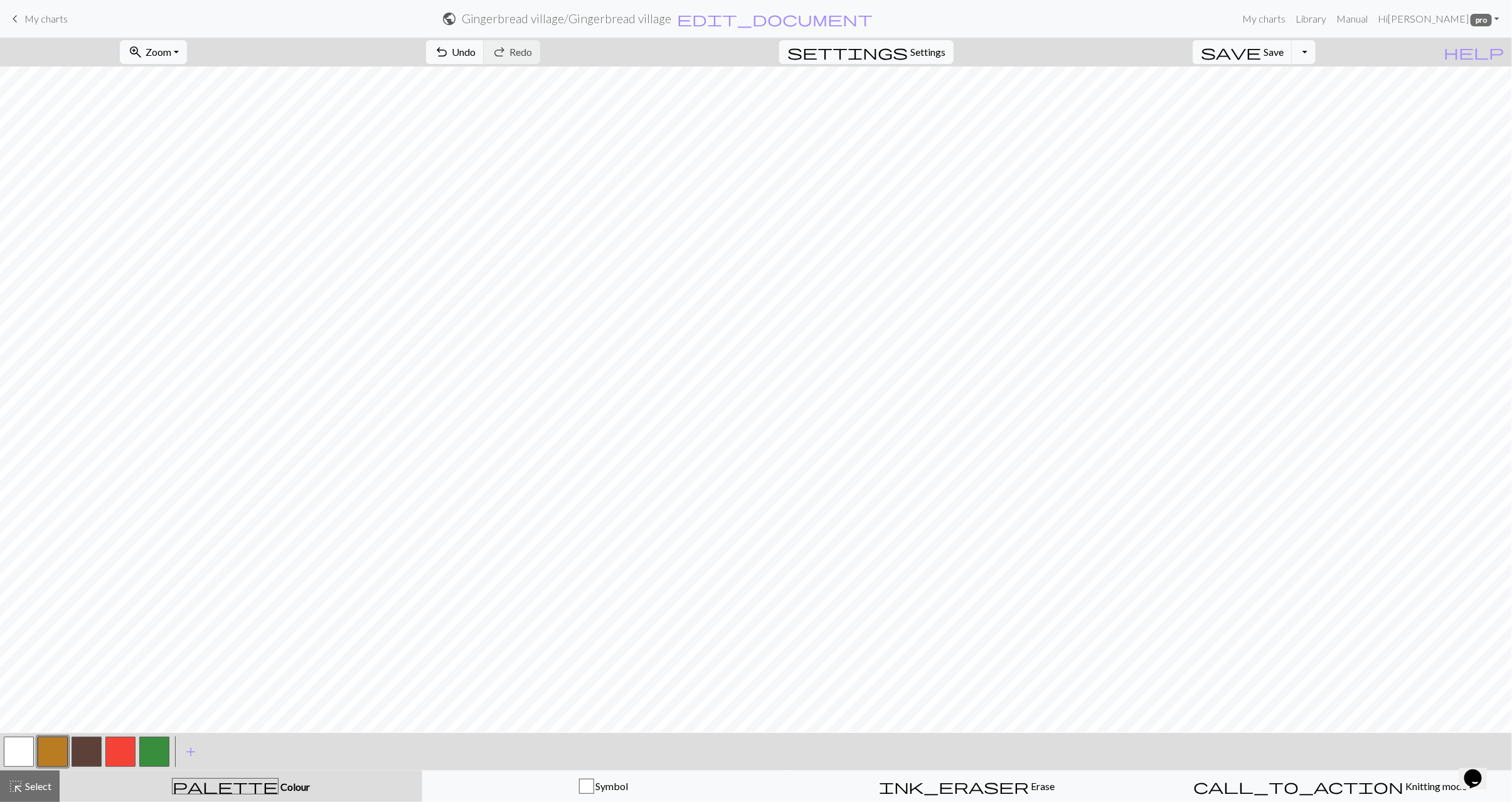
click at [22, 743] on button "button" at bounding box center [18, 752] width 30 height 30
drag, startPoint x: 16, startPoint y: 790, endPoint x: 29, endPoint y: 771, distance: 23.0
click at [17, 789] on span "highlight_alt" at bounding box center [15, 787] width 15 height 17
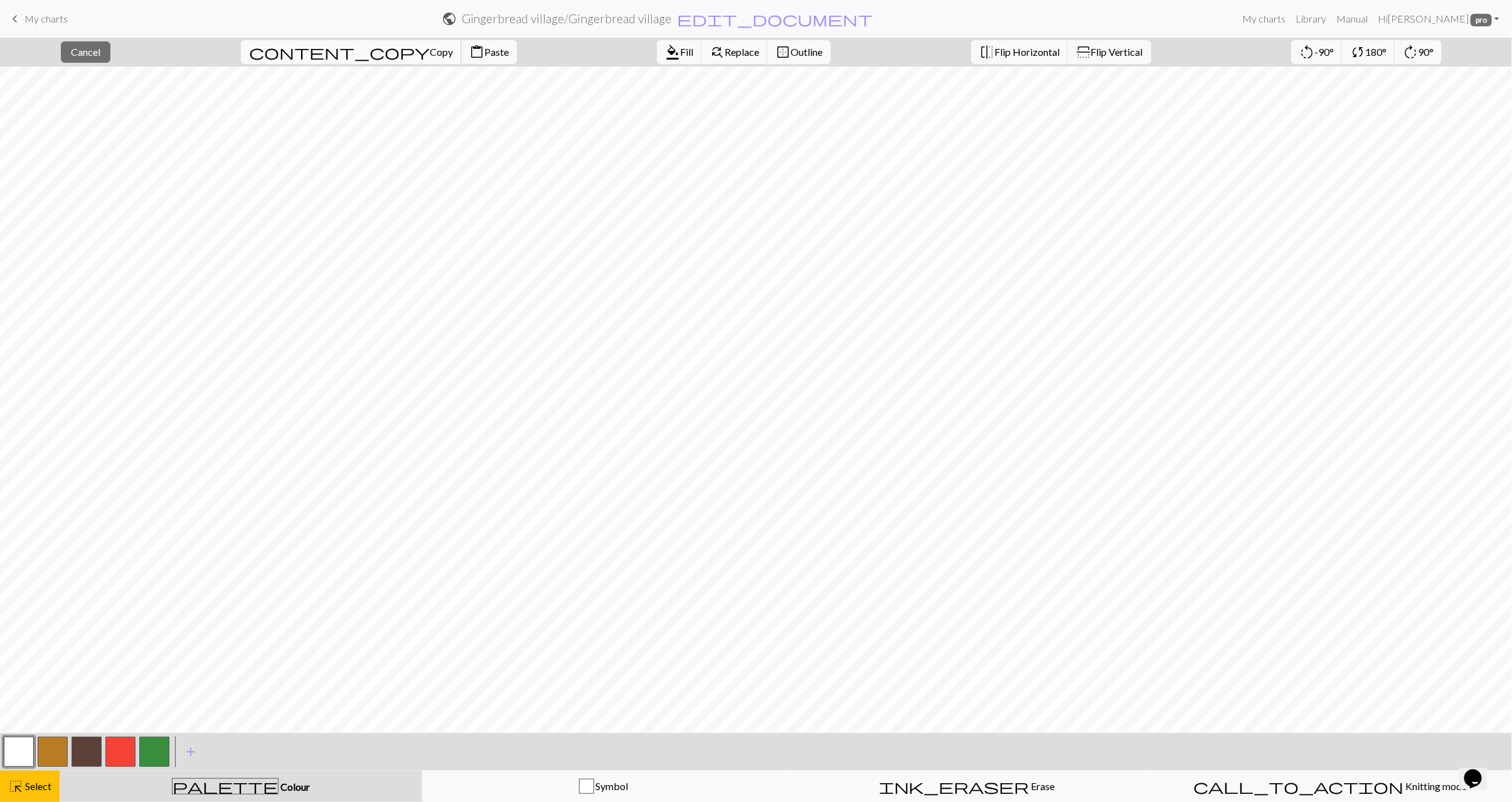
click at [310, 61] on button "content_copy Copy" at bounding box center [351, 52] width 221 height 24
click at [484, 50] on span "Paste" at bounding box center [497, 52] width 25 height 12
click at [33, 784] on span "Select" at bounding box center [37, 786] width 28 height 12
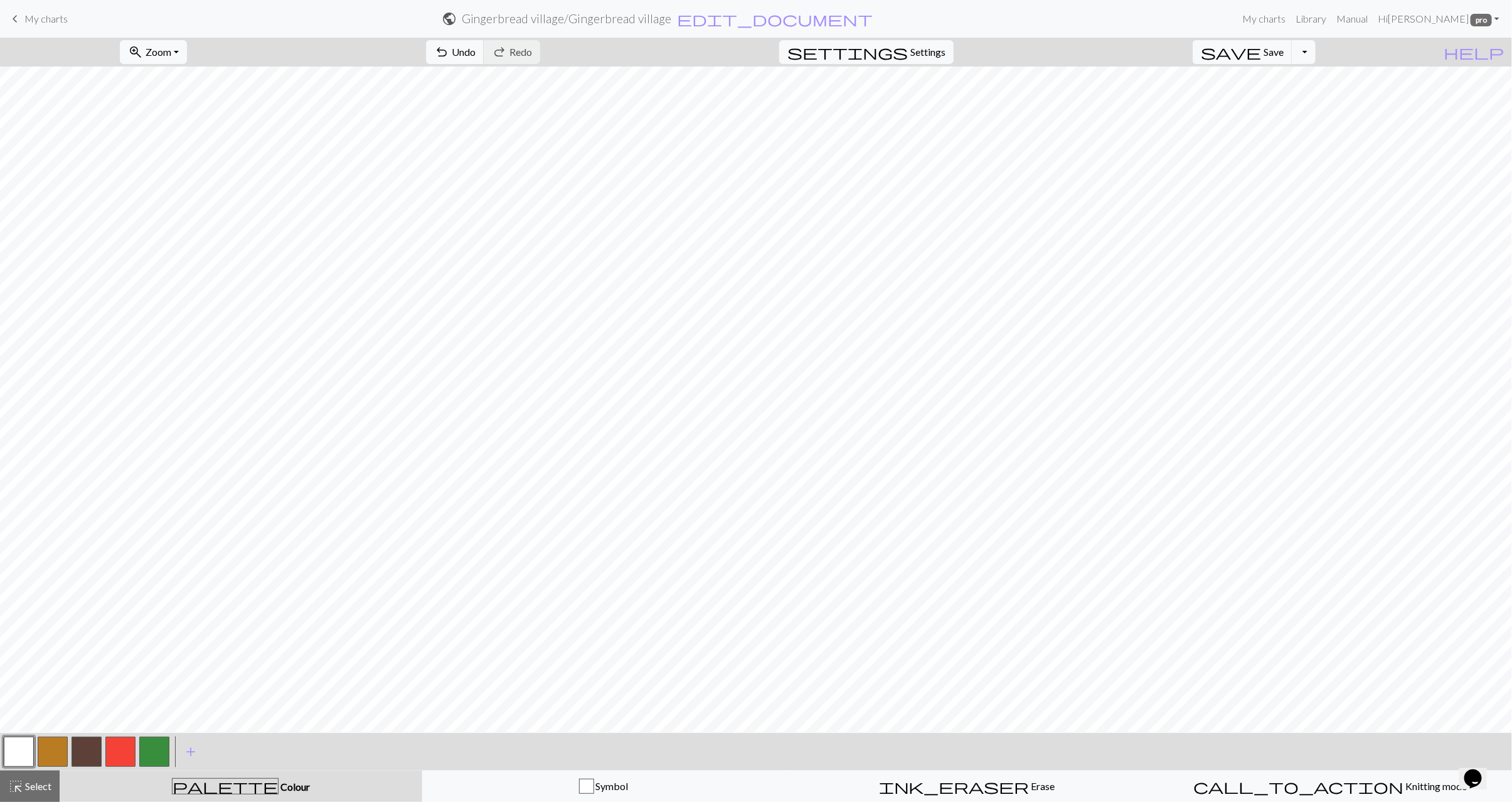
click at [122, 752] on button "button" at bounding box center [120, 752] width 30 height 30
click at [59, 750] on button "button" at bounding box center [52, 752] width 30 height 30
click at [24, 757] on button "button" at bounding box center [18, 752] width 30 height 30
click at [28, 788] on span "Select" at bounding box center [37, 786] width 28 height 12
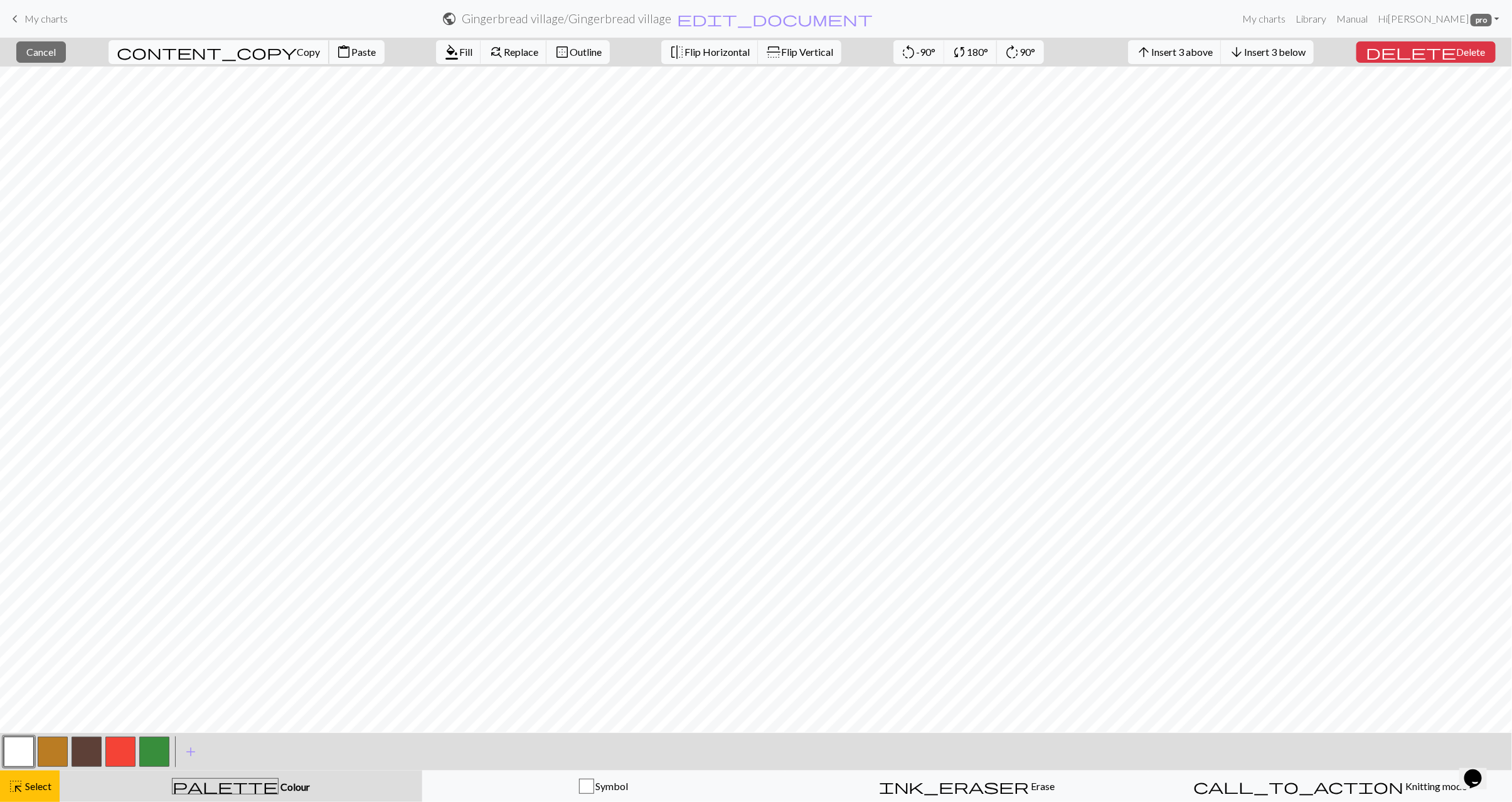
click at [297, 53] on span "Copy" at bounding box center [309, 52] width 23 height 12
click at [352, 57] on span "Paste" at bounding box center [364, 52] width 25 height 12
click at [460, 53] on span "Fill" at bounding box center [466, 52] width 13 height 12
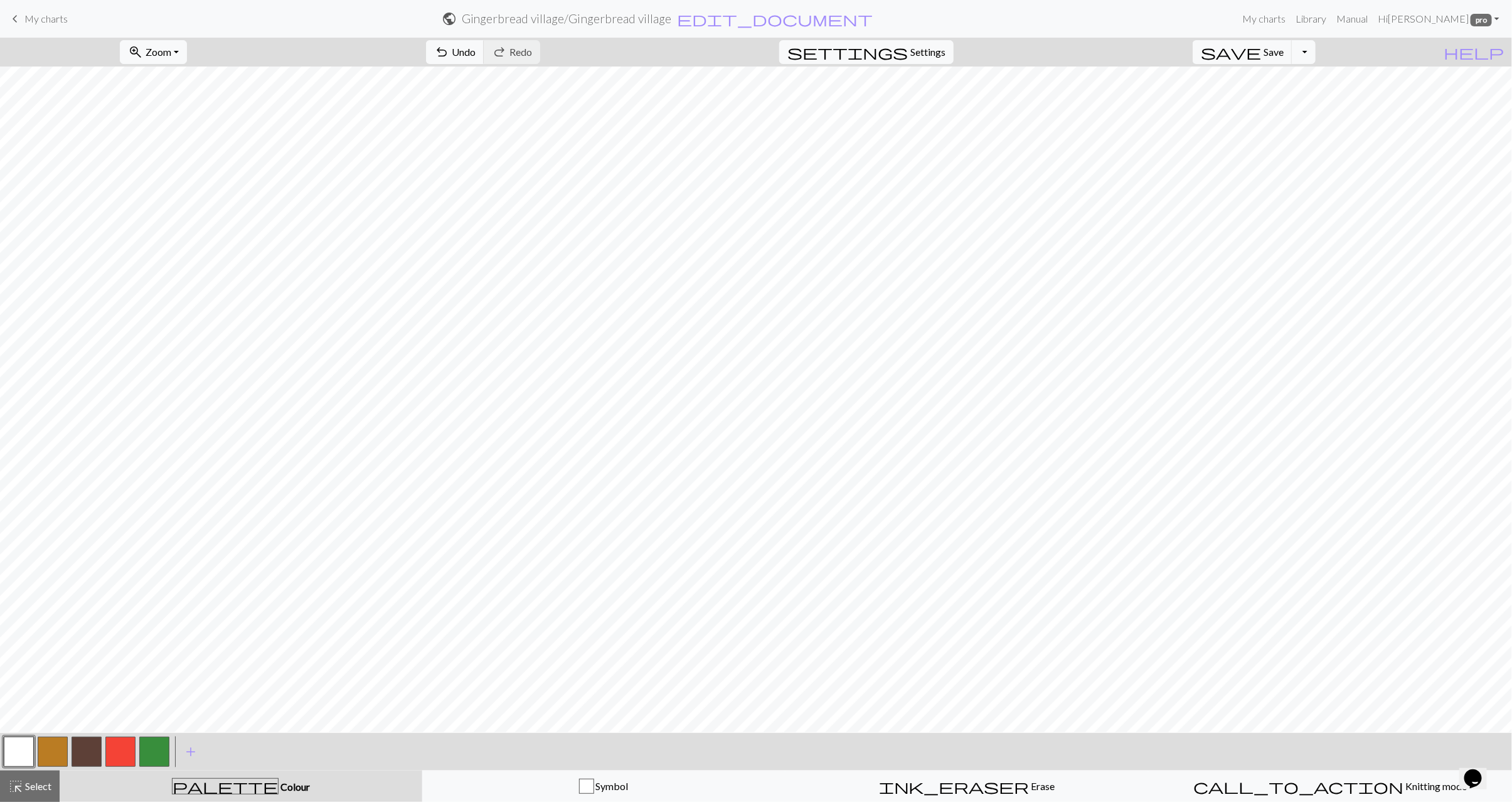
click at [59, 758] on button "button" at bounding box center [52, 752] width 30 height 30
click at [17, 748] on button "button" at bounding box center [18, 752] width 30 height 30
drag, startPoint x: 42, startPoint y: 753, endPoint x: 104, endPoint y: 723, distance: 68.9
click at [42, 753] on button "button" at bounding box center [52, 752] width 30 height 30
click at [23, 754] on button "button" at bounding box center [18, 752] width 30 height 30
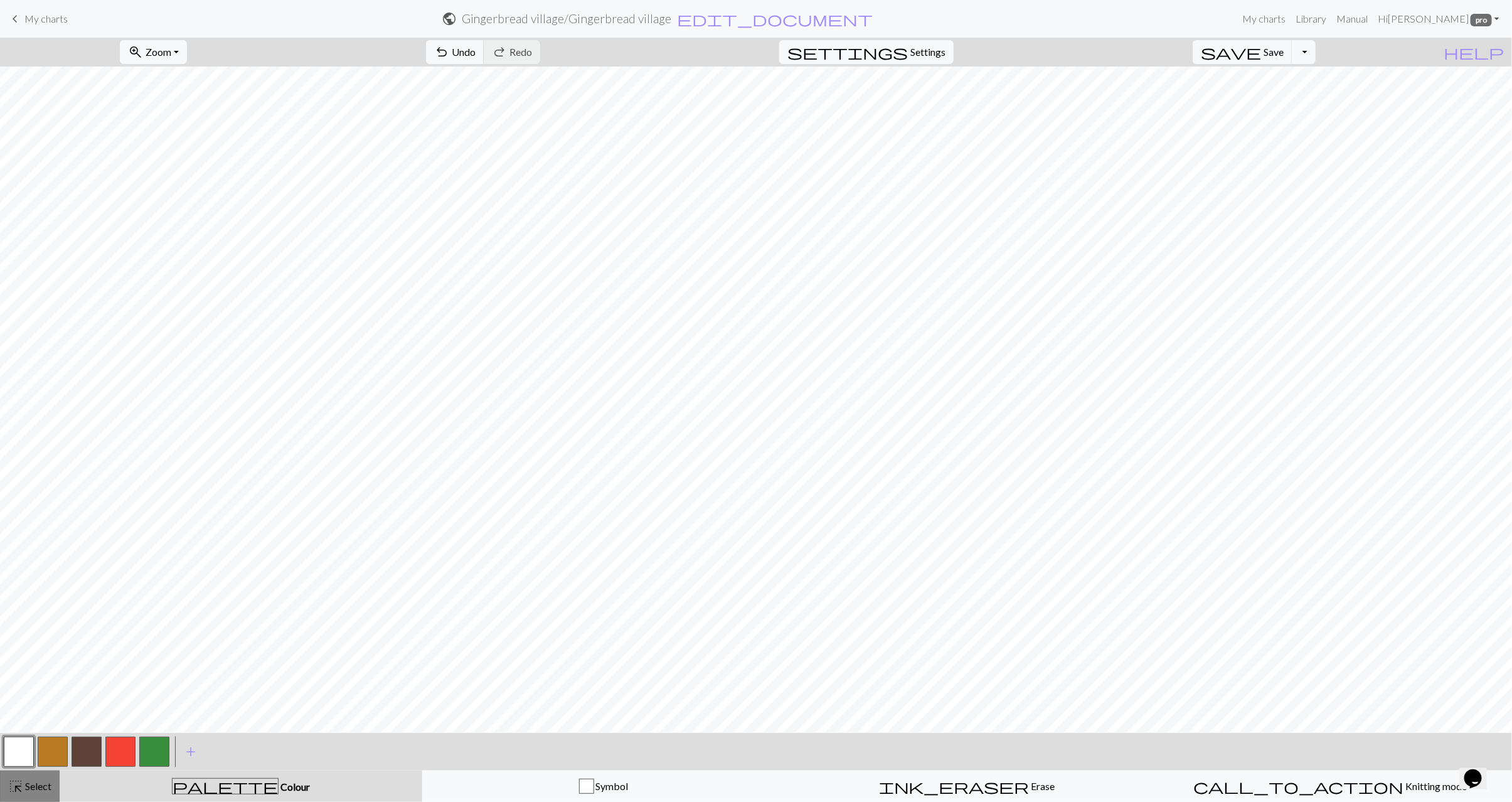
click at [34, 780] on span "Select" at bounding box center [37, 786] width 28 height 12
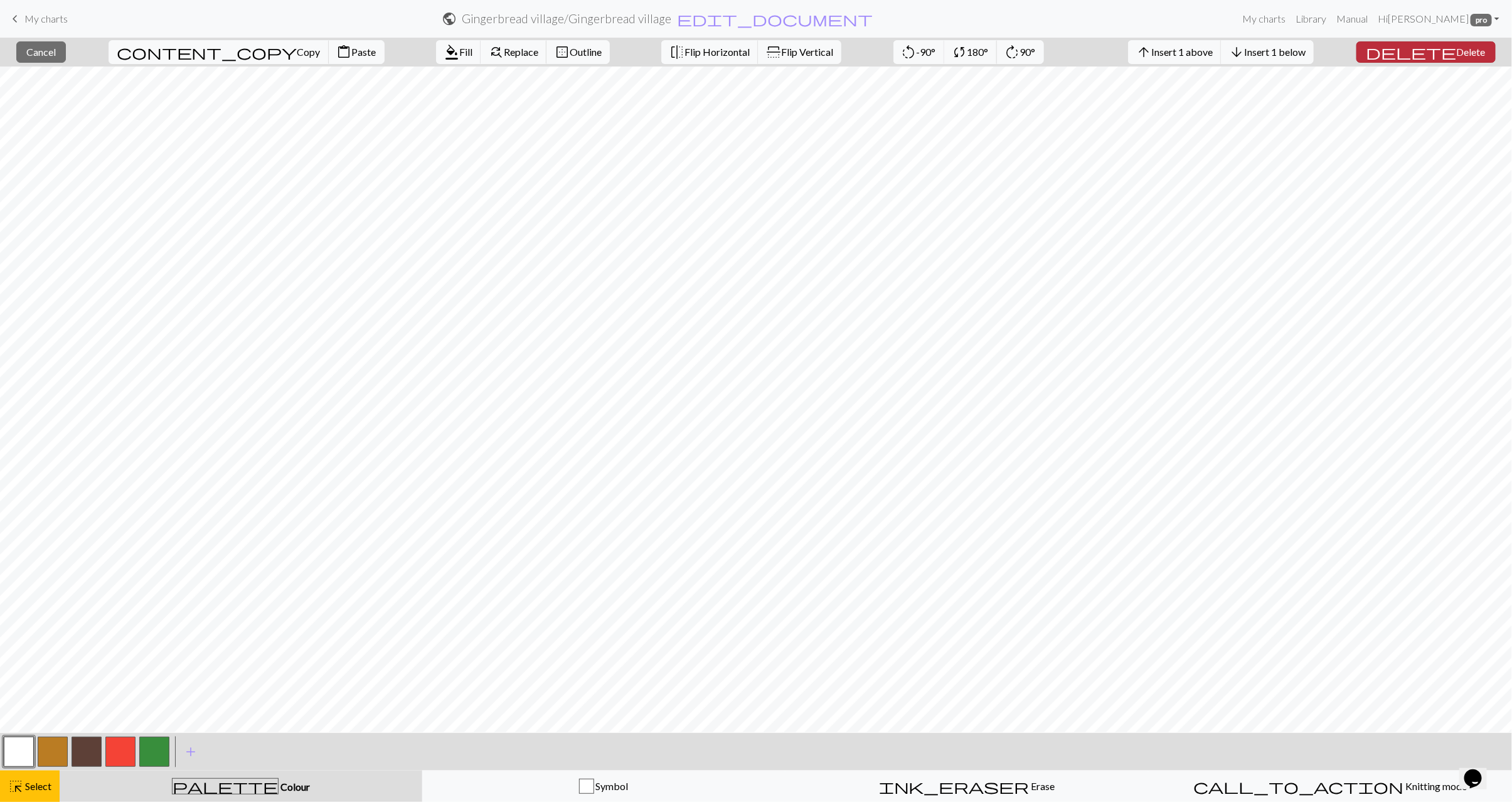
click at [1457, 55] on span "Delete" at bounding box center [1472, 52] width 29 height 12
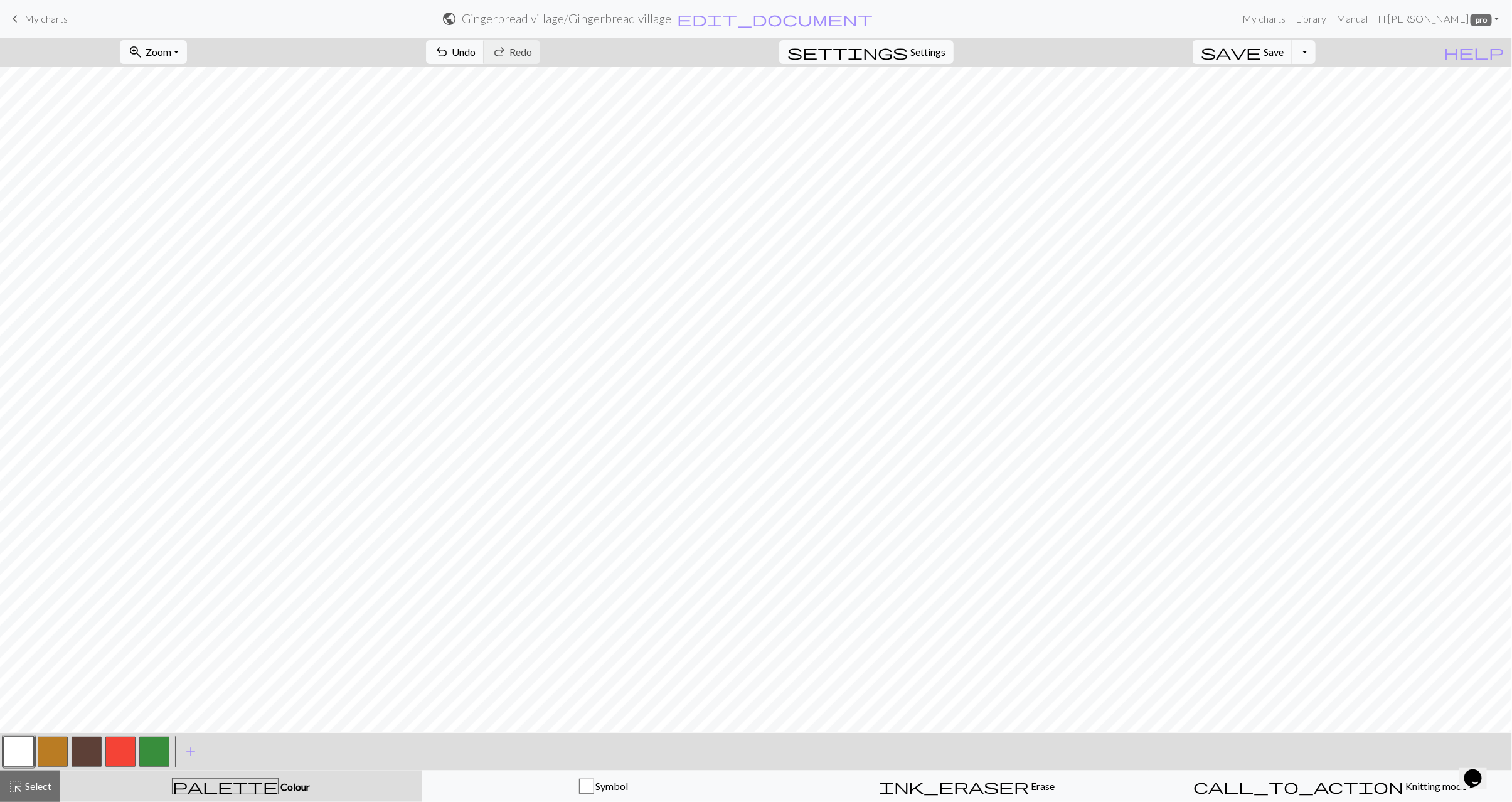
drag, startPoint x: 17, startPoint y: 783, endPoint x: 245, endPoint y: 720, distance: 236.5
click at [21, 782] on span "highlight_alt" at bounding box center [15, 787] width 15 height 17
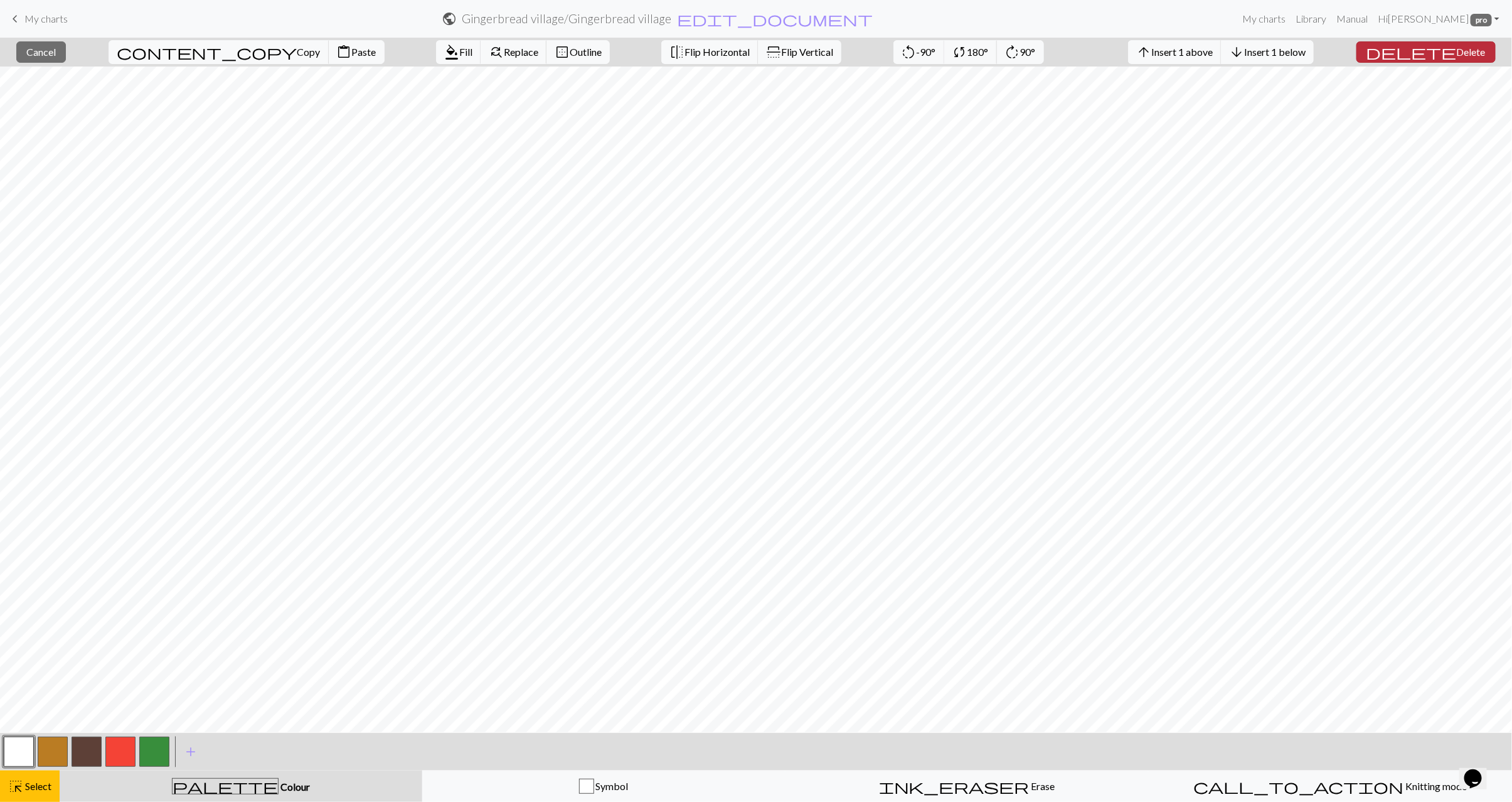
click at [1464, 55] on span "Delete" at bounding box center [1472, 52] width 29 height 12
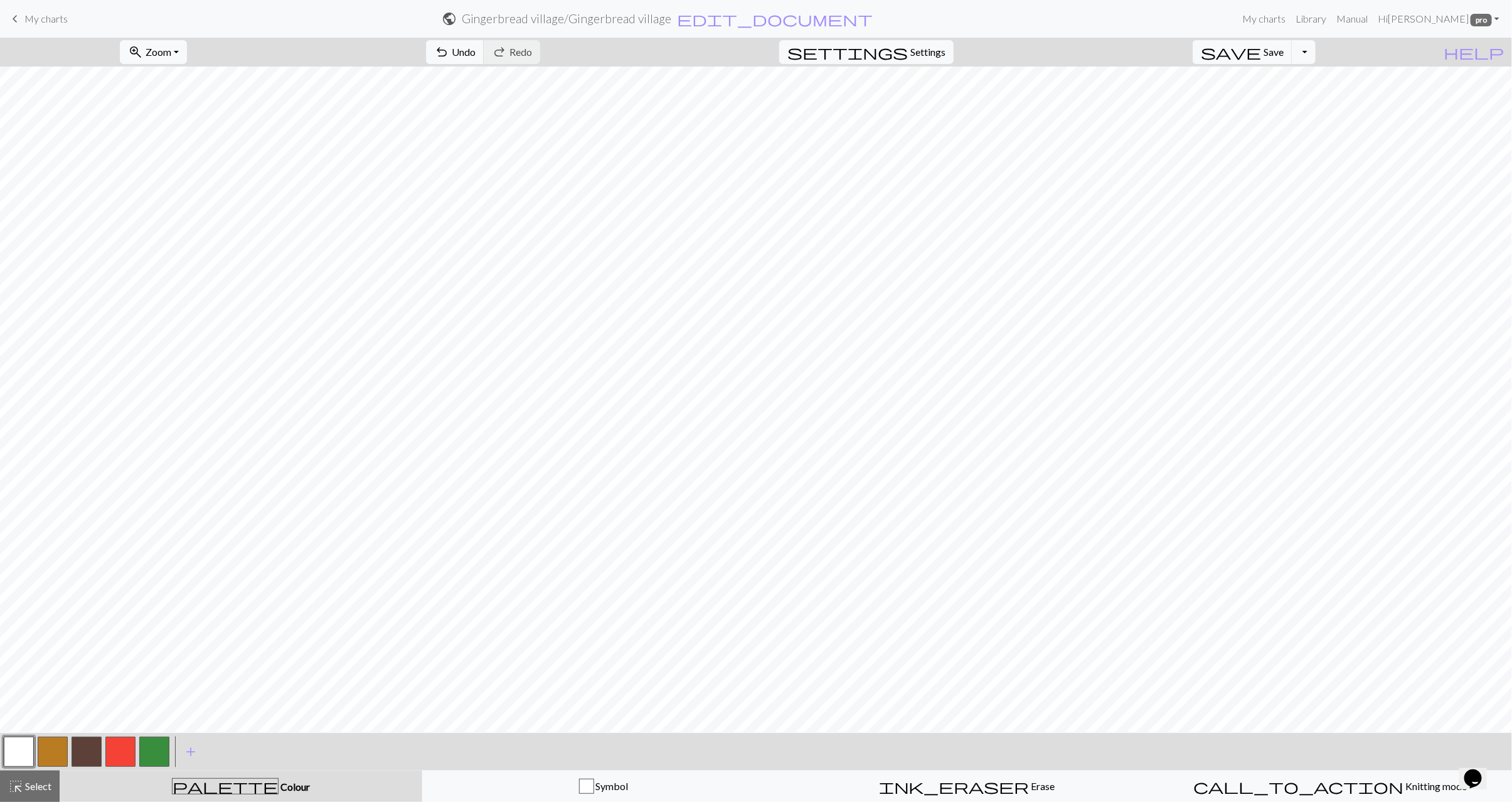
click at [45, 755] on button "button" at bounding box center [52, 752] width 30 height 30
click at [23, 745] on button "button" at bounding box center [18, 752] width 30 height 30
click at [55, 755] on button "button" at bounding box center [52, 752] width 30 height 30
click at [25, 758] on button "button" at bounding box center [18, 752] width 30 height 30
drag, startPoint x: 52, startPoint y: 751, endPoint x: 272, endPoint y: 721, distance: 222.0
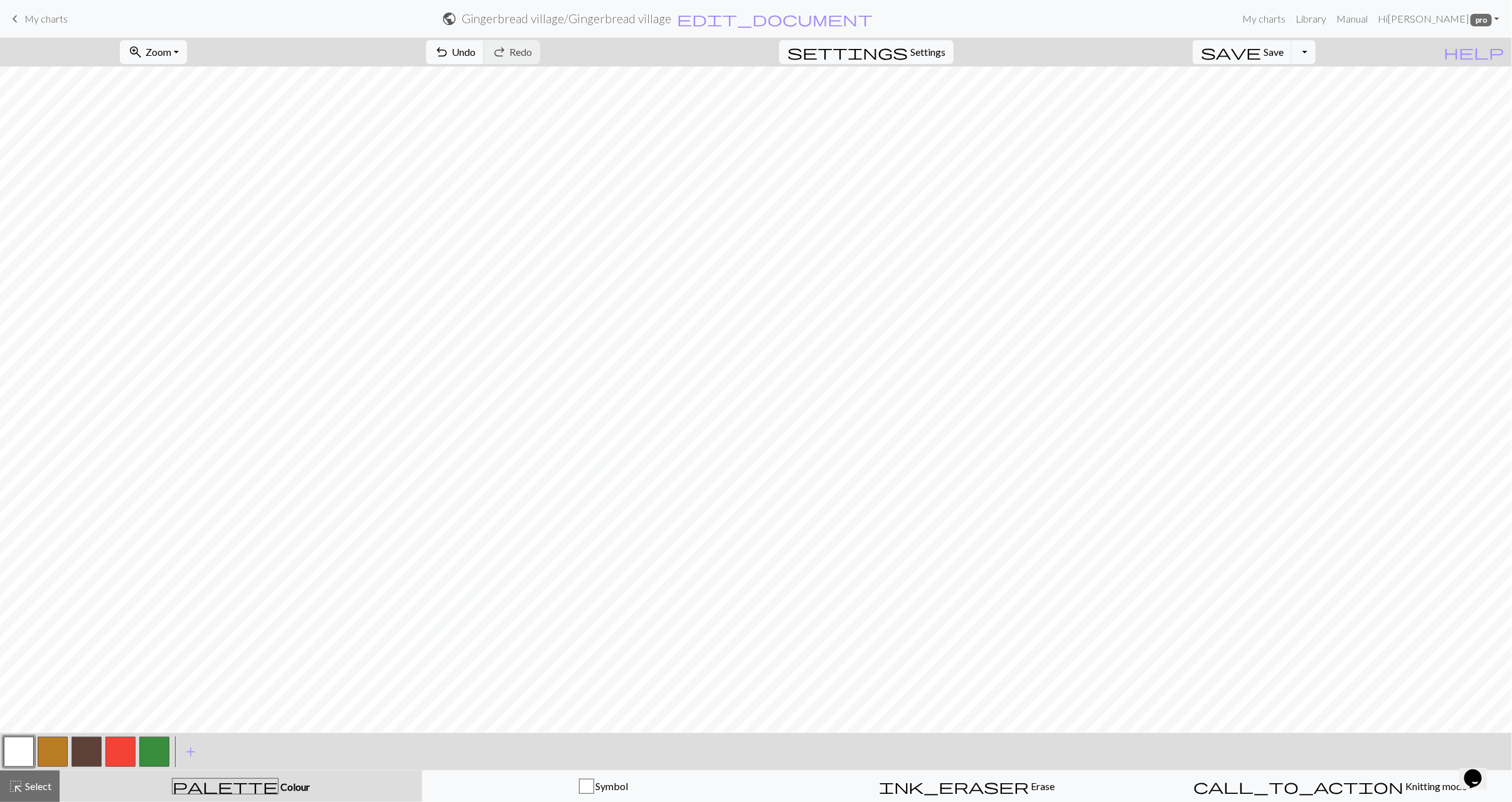
click at [54, 750] on button "button" at bounding box center [52, 752] width 30 height 30
click at [16, 757] on button "button" at bounding box center [18, 752] width 30 height 30
click at [47, 763] on button "button" at bounding box center [52, 752] width 30 height 30
drag, startPoint x: 25, startPoint y: 751, endPoint x: 129, endPoint y: 730, distance: 106.1
click at [26, 751] on button "button" at bounding box center [18, 752] width 30 height 30
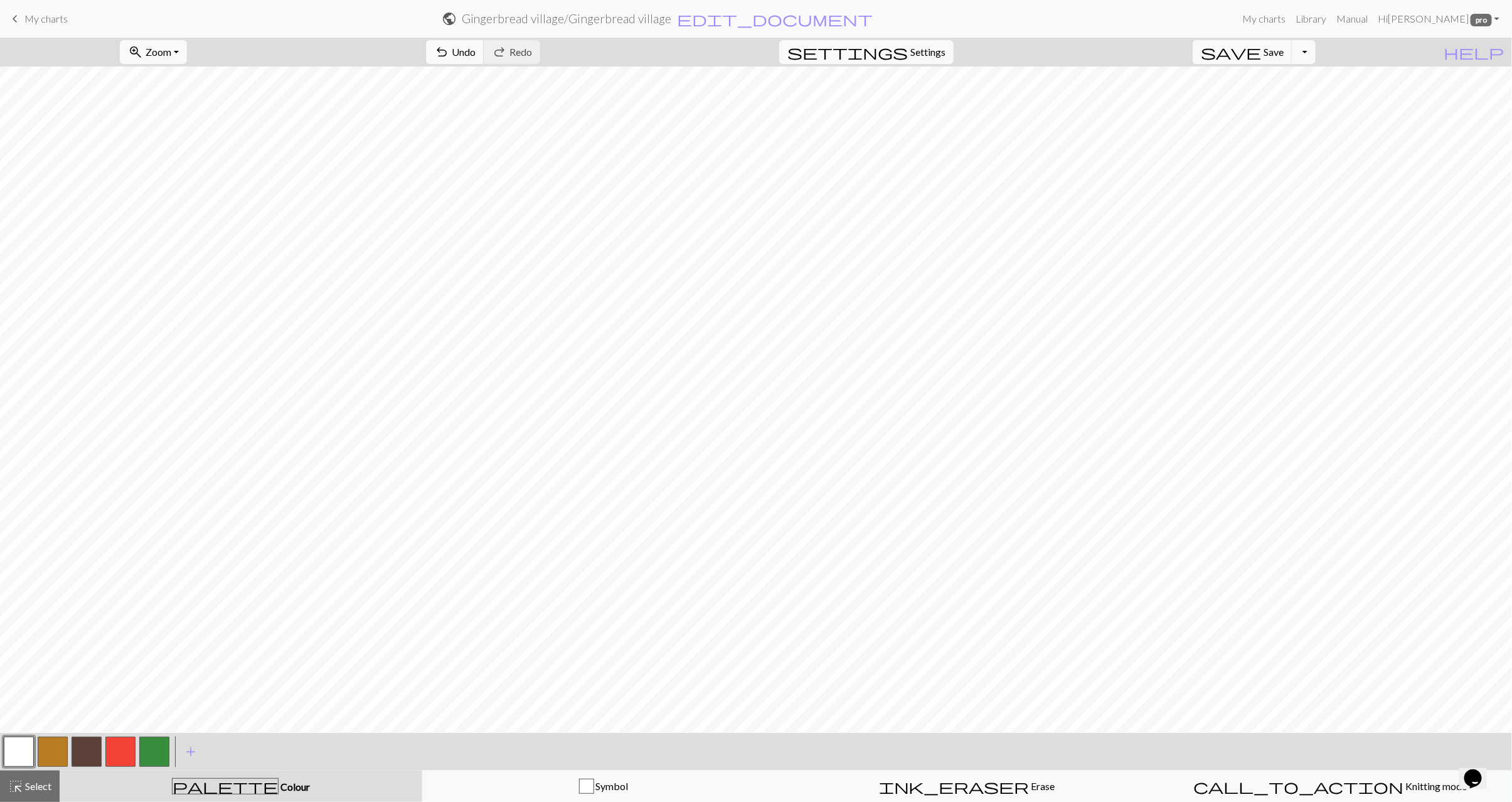
click at [48, 752] on button "button" at bounding box center [52, 752] width 30 height 30
drag, startPoint x: 40, startPoint y: 787, endPoint x: 153, endPoint y: 747, distance: 119.9
click at [40, 787] on span "Select" at bounding box center [37, 786] width 28 height 12
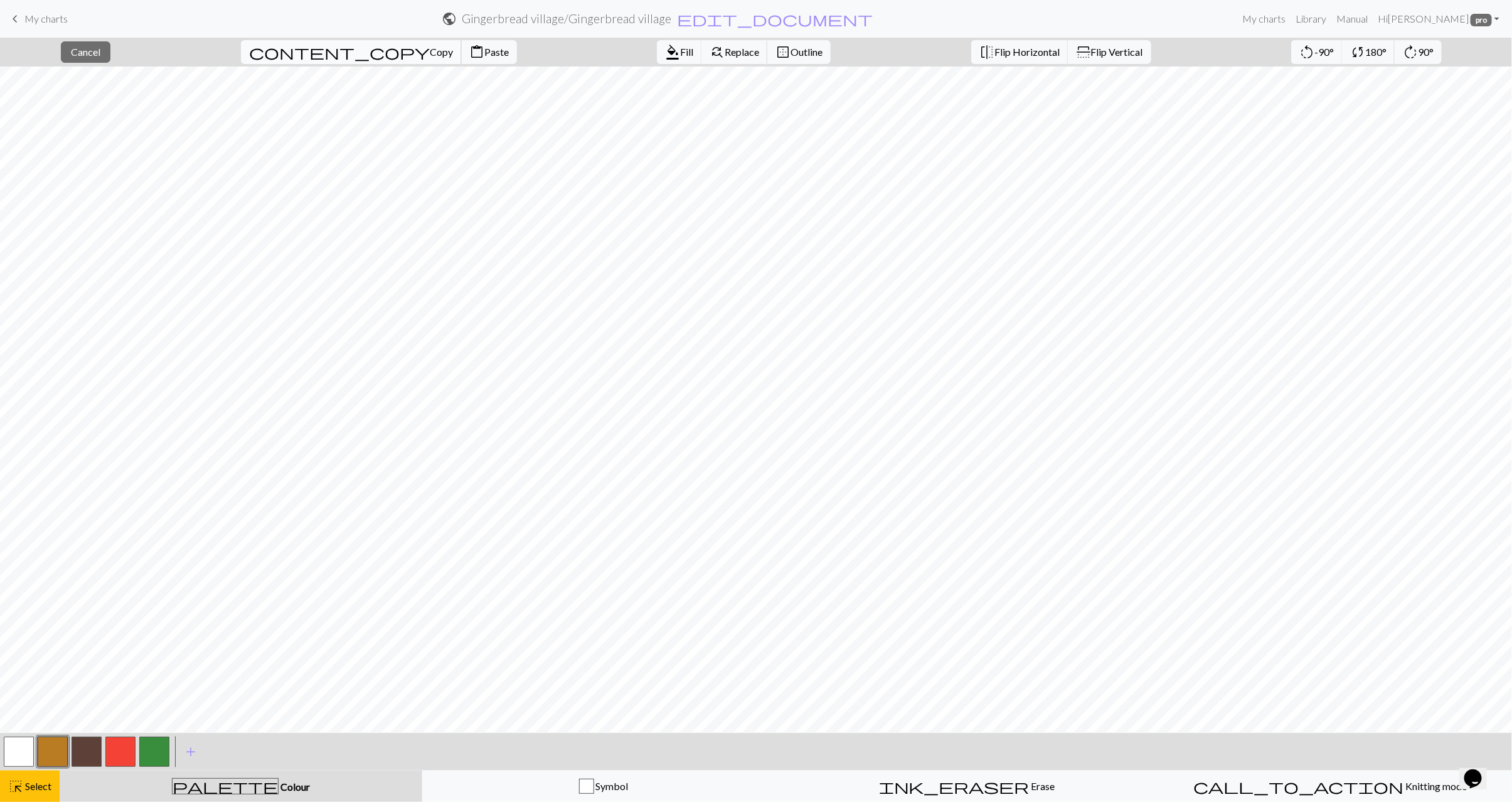
click at [430, 52] on span "Copy" at bounding box center [441, 52] width 23 height 12
click at [461, 58] on button "content_paste Paste" at bounding box center [489, 52] width 56 height 24
click at [47, 782] on span "Select" at bounding box center [37, 786] width 28 height 12
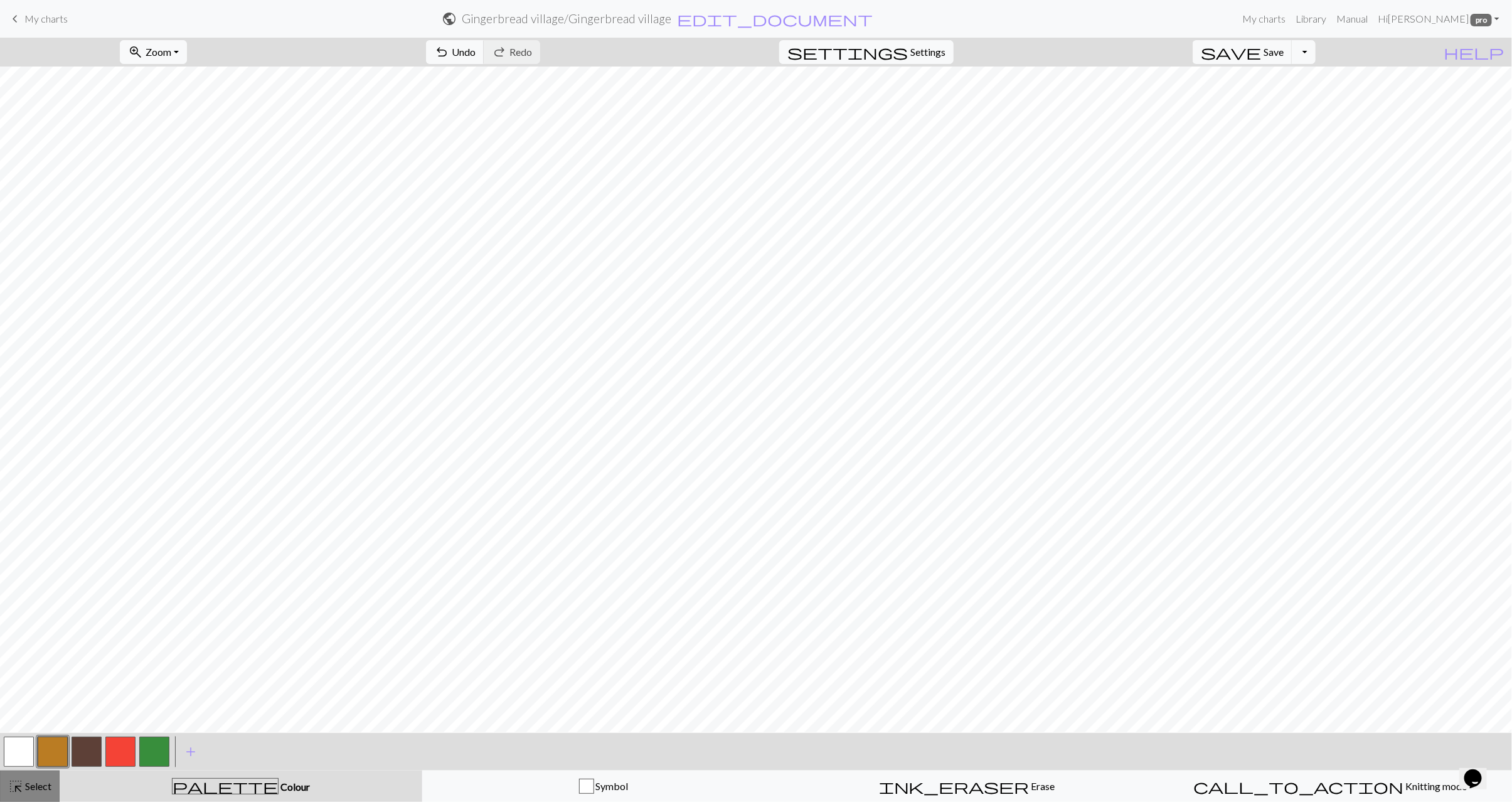
click at [17, 787] on span "highlight_alt" at bounding box center [15, 787] width 15 height 17
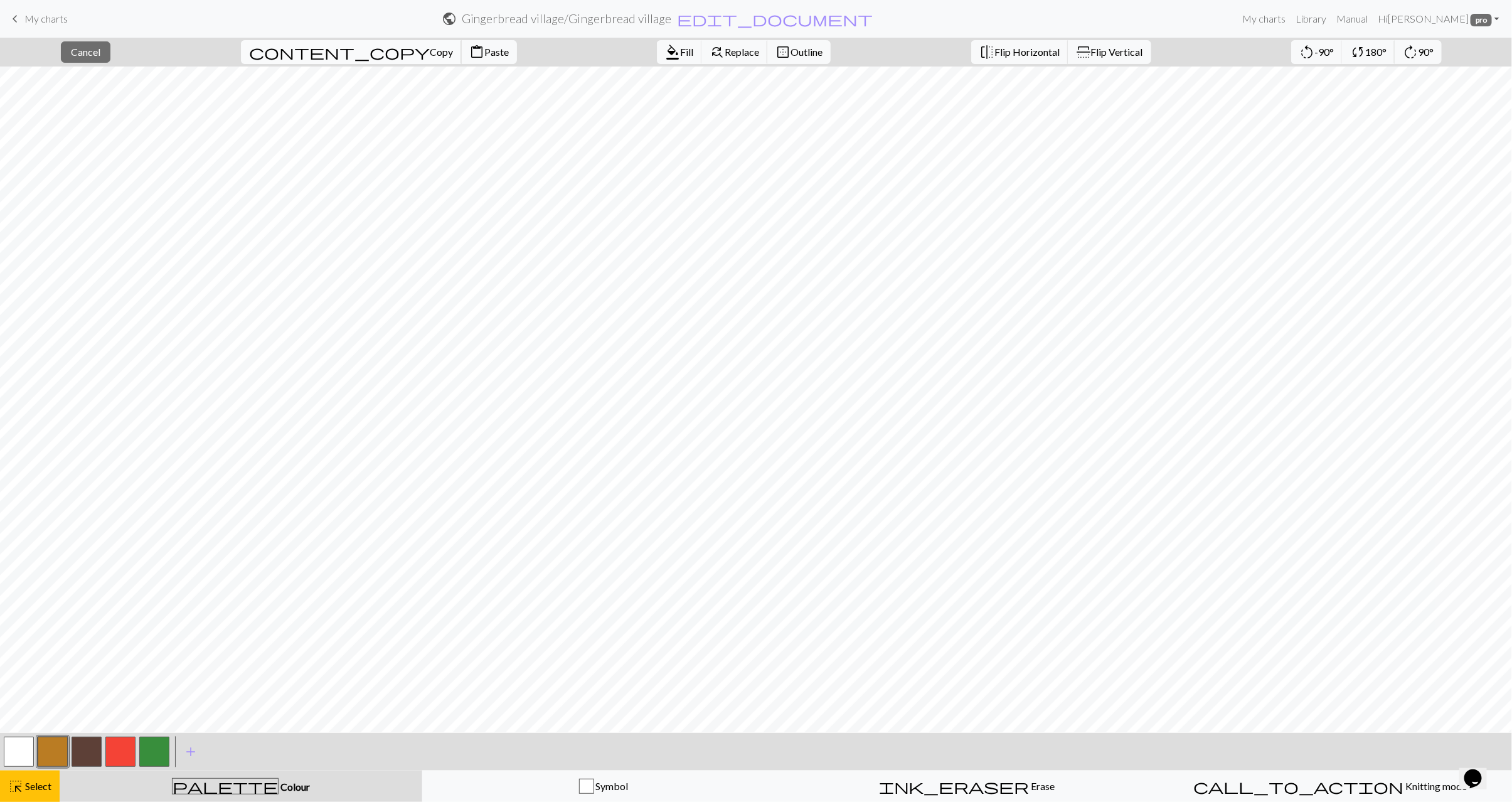
click at [315, 58] on button "content_copy Copy" at bounding box center [351, 52] width 221 height 24
click at [484, 57] on span "Paste" at bounding box center [497, 52] width 25 height 12
click at [28, 793] on div "highlight_alt Select Select" at bounding box center [29, 786] width 43 height 15
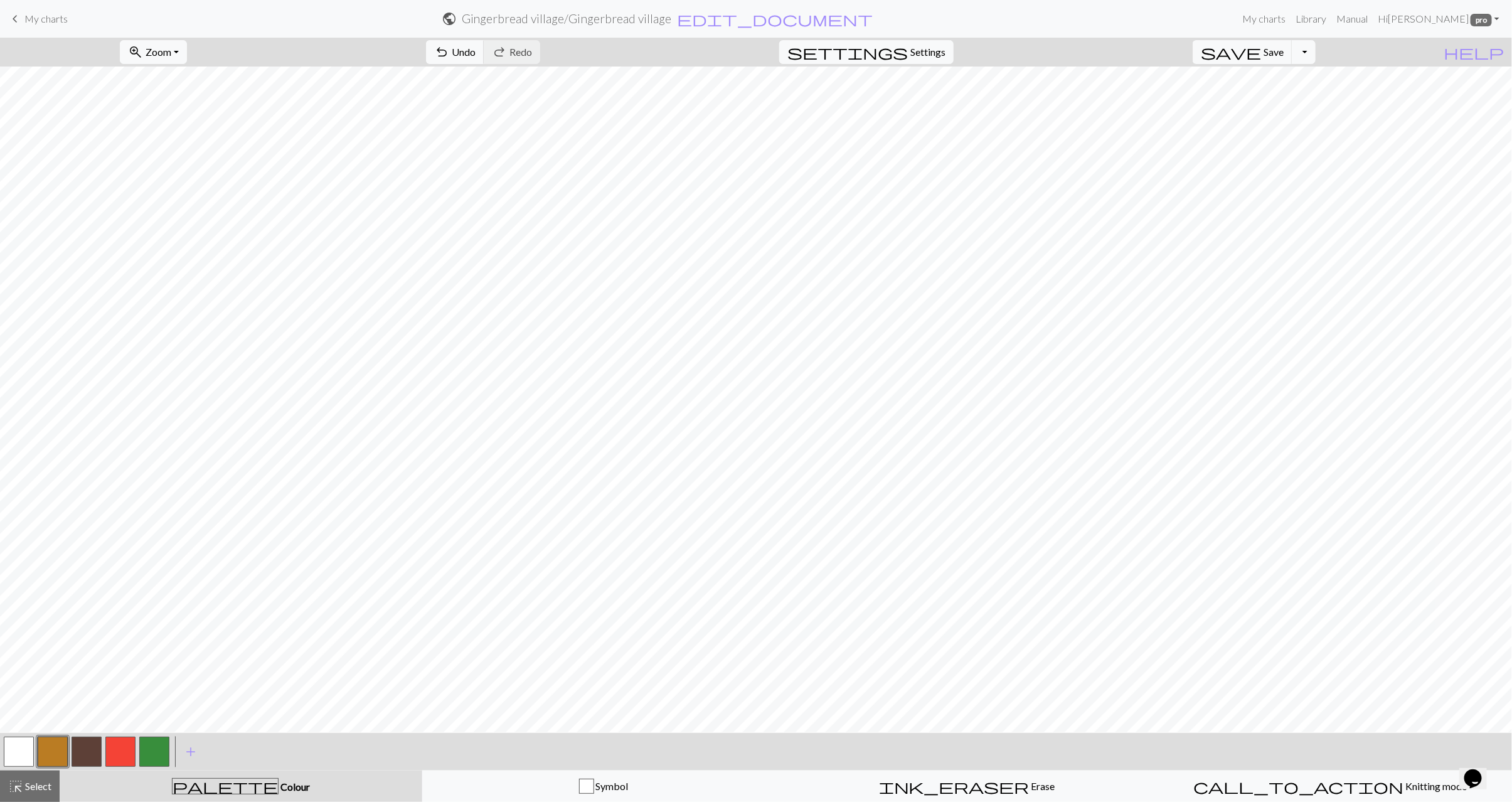
click at [36, 747] on div at bounding box center [52, 752] width 34 height 34
click at [22, 752] on button "button" at bounding box center [18, 752] width 30 height 30
click at [78, 754] on button "button" at bounding box center [86, 752] width 30 height 30
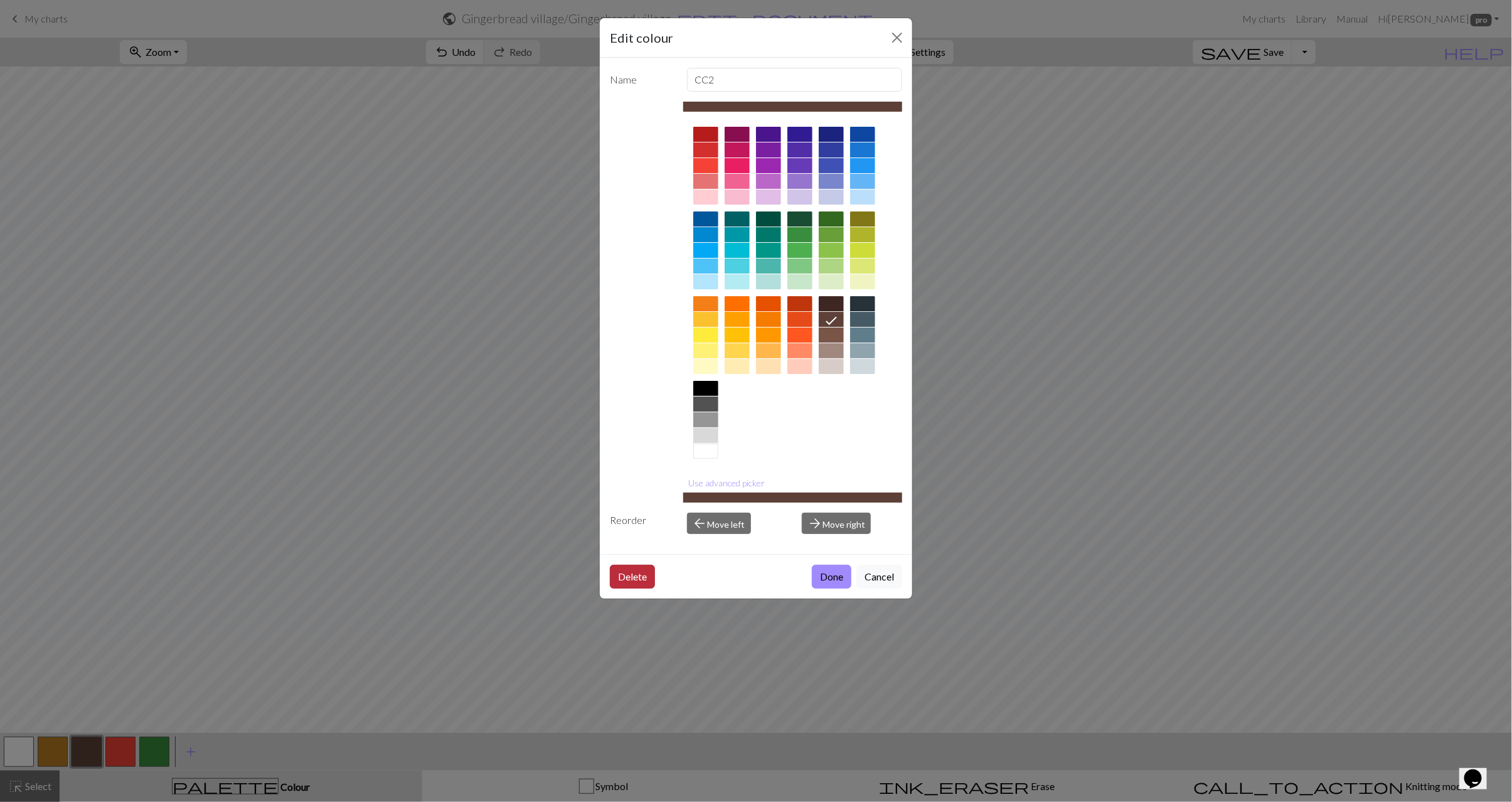
click at [633, 582] on button "Delete" at bounding box center [632, 576] width 45 height 24
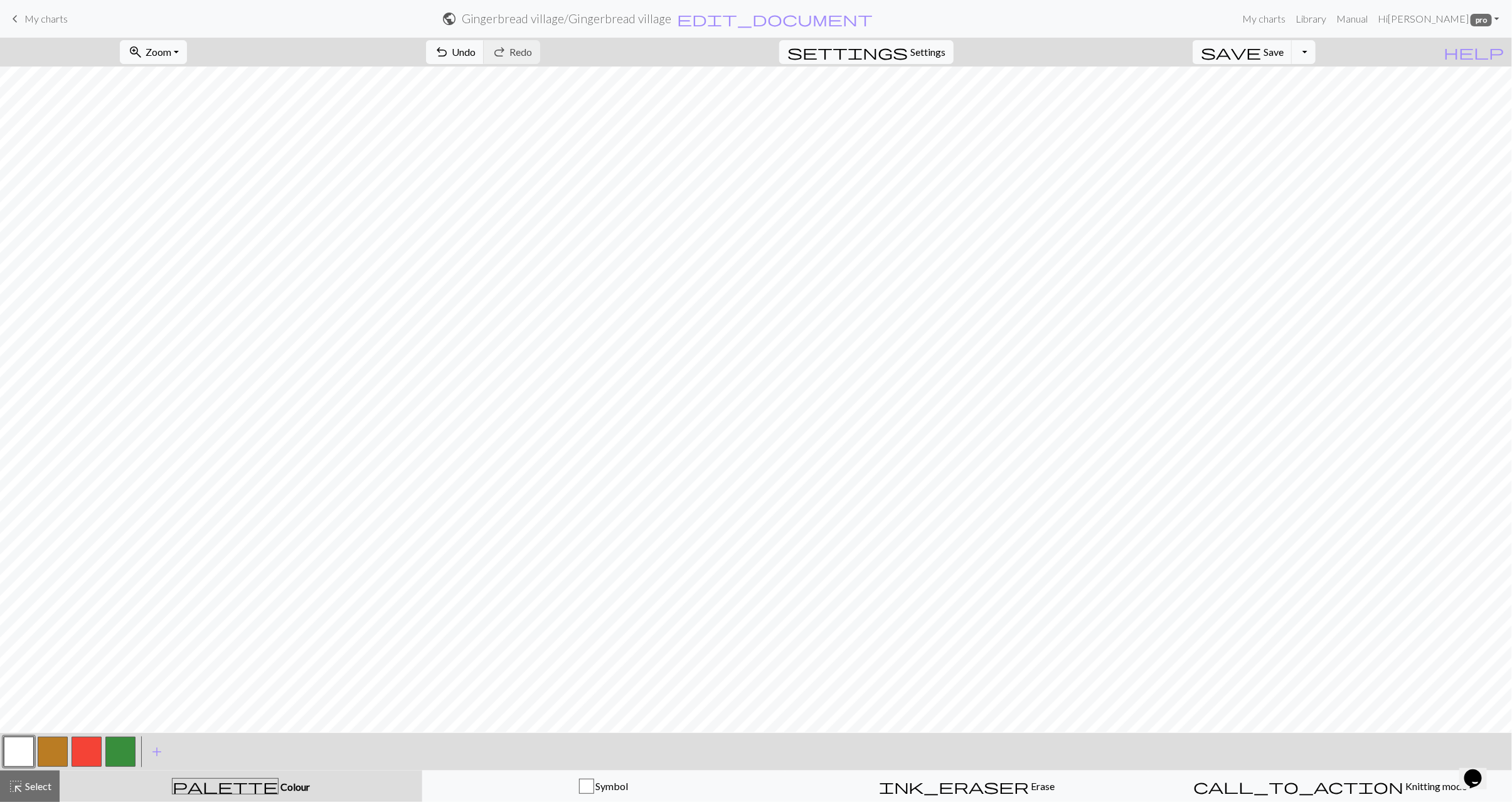
click at [51, 747] on button "button" at bounding box center [52, 752] width 30 height 30
drag, startPoint x: 15, startPoint y: 758, endPoint x: 184, endPoint y: 732, distance: 171.0
click at [15, 758] on button "button" at bounding box center [18, 752] width 30 height 30
drag, startPoint x: 58, startPoint y: 755, endPoint x: 115, endPoint y: 736, distance: 60.1
click at [59, 755] on button "button" at bounding box center [52, 752] width 30 height 30
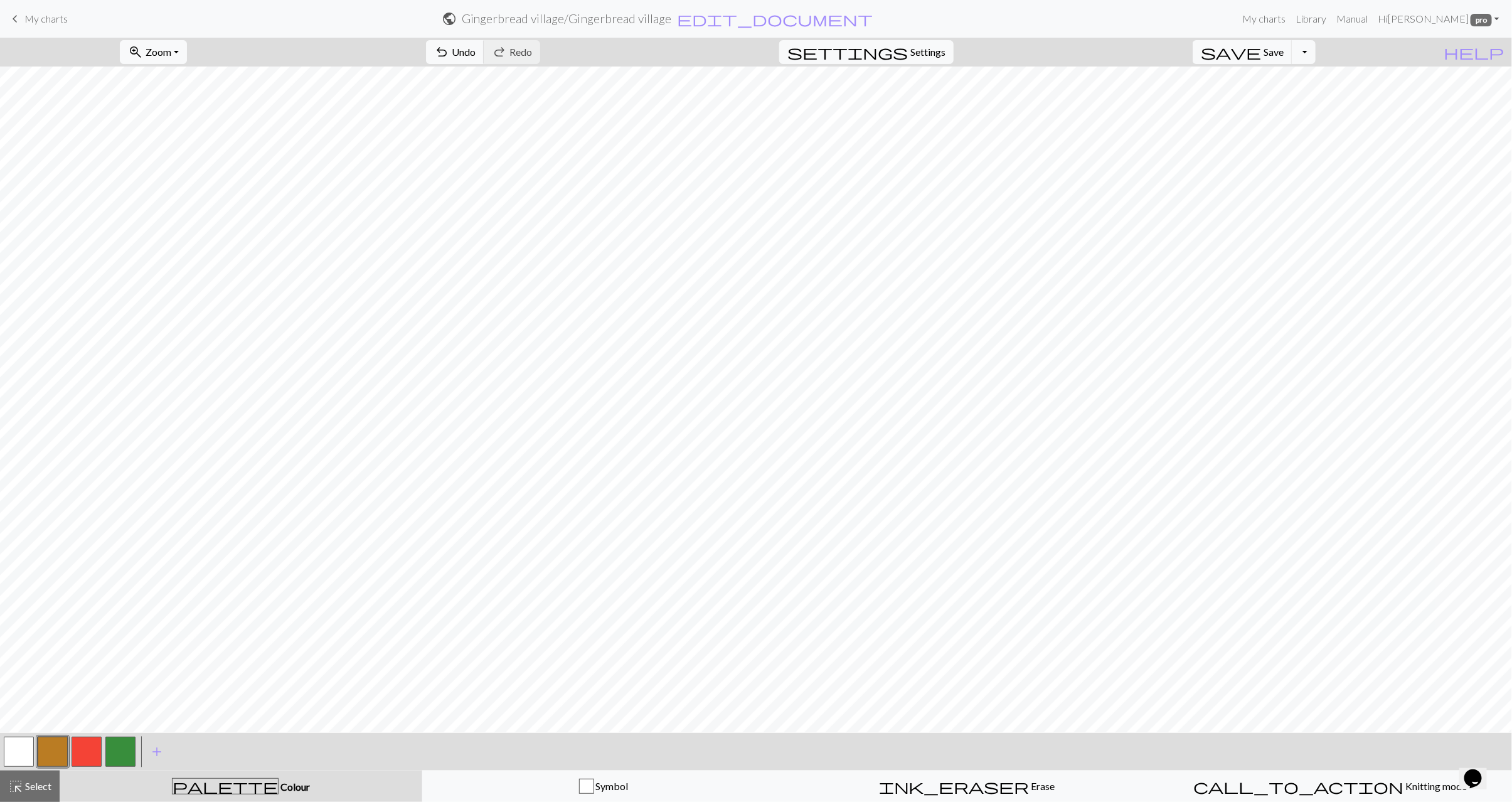
click at [20, 754] on button "button" at bounding box center [18, 752] width 30 height 30
click at [56, 758] on button "button" at bounding box center [52, 752] width 30 height 30
click at [126, 743] on button "button" at bounding box center [120, 752] width 30 height 30
click at [83, 747] on button "button" at bounding box center [86, 752] width 30 height 30
click at [12, 752] on button "button" at bounding box center [18, 752] width 30 height 30
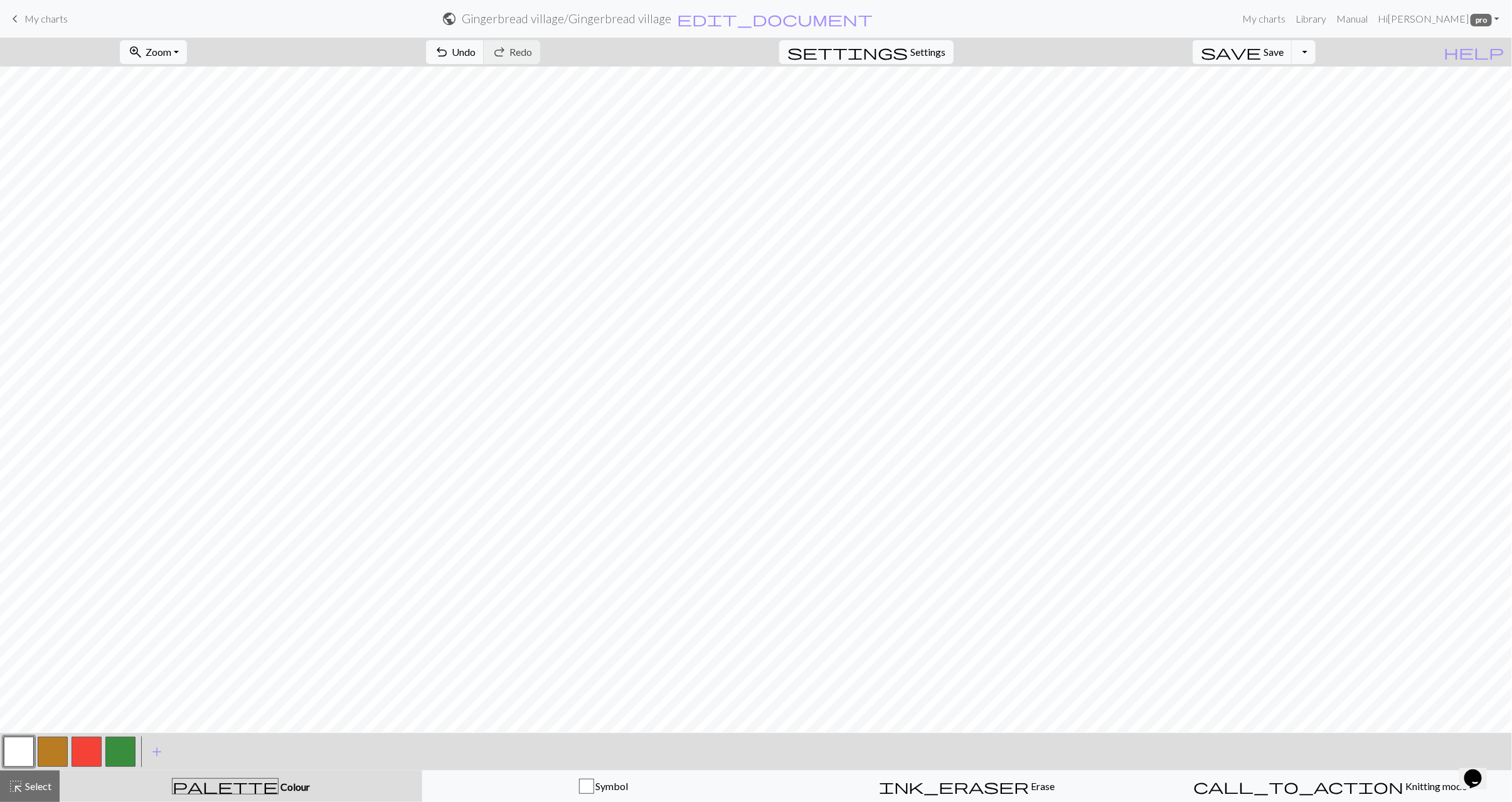
click at [53, 753] on button "button" at bounding box center [52, 752] width 30 height 30
click at [20, 750] on button "button" at bounding box center [18, 752] width 30 height 30
click at [56, 748] on button "button" at bounding box center [52, 752] width 30 height 30
click at [12, 755] on button "button" at bounding box center [18, 752] width 30 height 30
click at [50, 756] on button "button" at bounding box center [52, 752] width 30 height 30
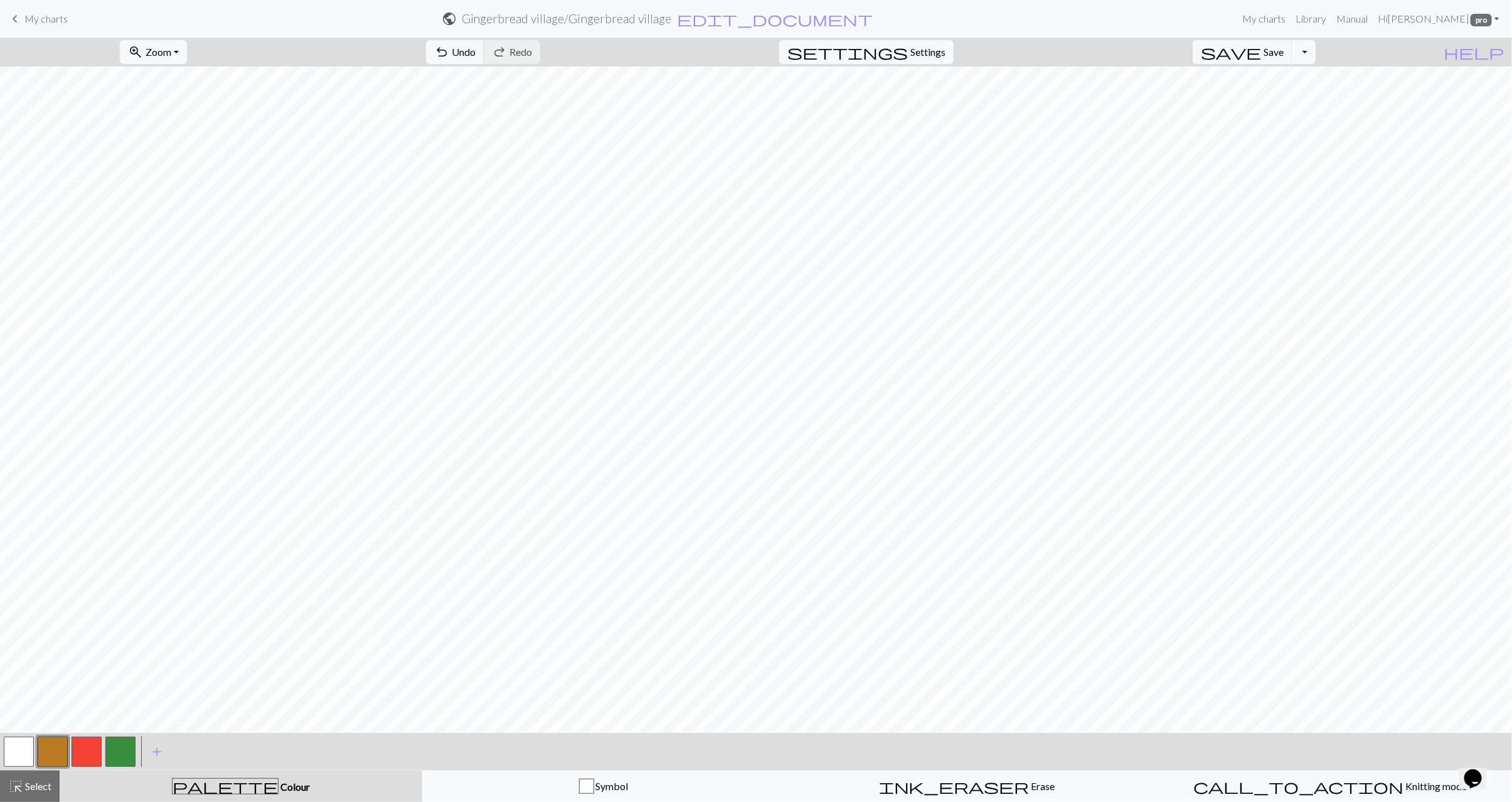
click at [16, 755] on button "button" at bounding box center [18, 752] width 30 height 30
click at [36, 783] on span "Select" at bounding box center [37, 786] width 28 height 12
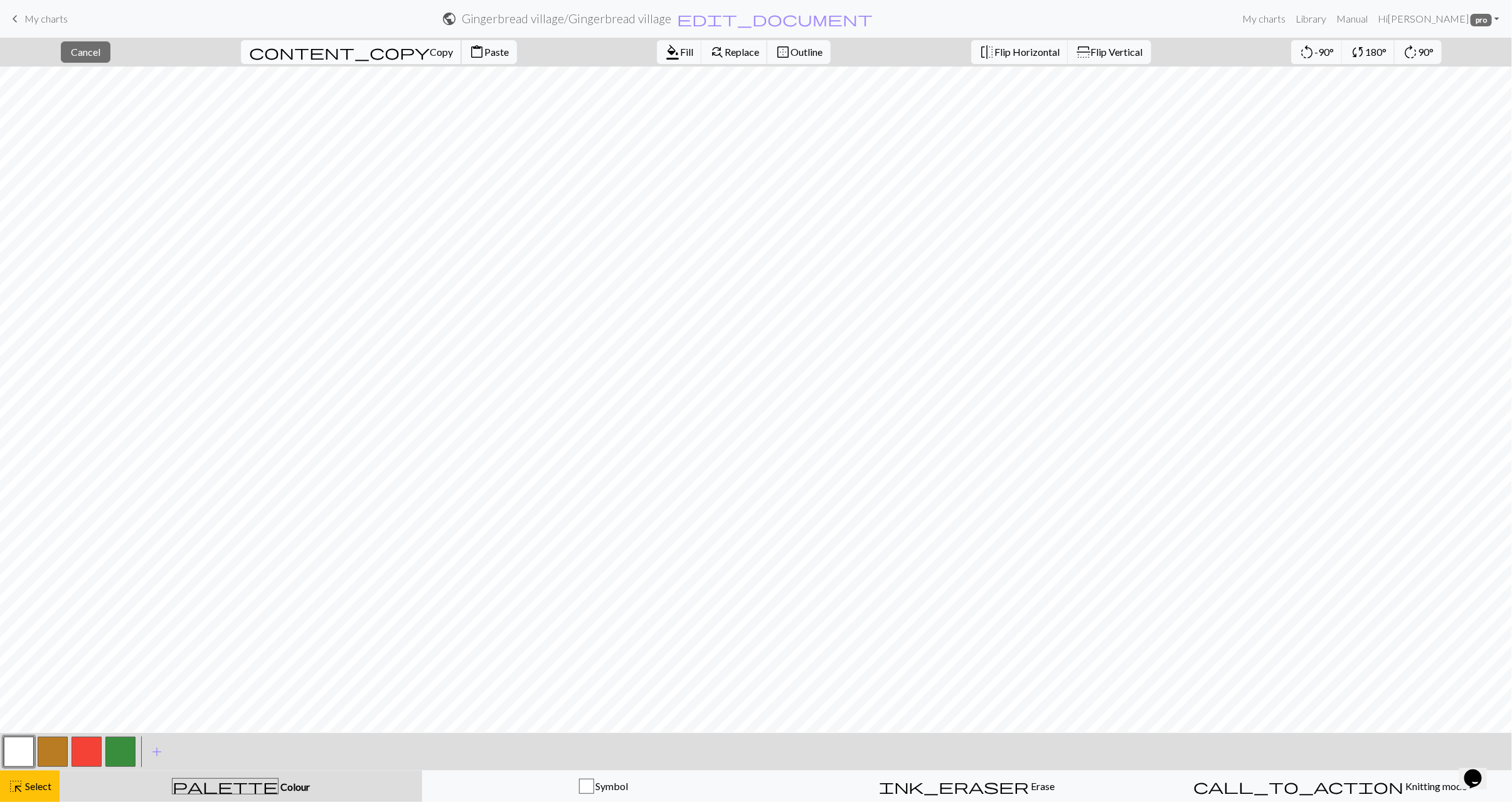
click at [430, 53] on span "Copy" at bounding box center [441, 52] width 23 height 12
click at [469, 49] on span "content_paste" at bounding box center [476, 52] width 15 height 17
click at [25, 789] on span "Select" at bounding box center [37, 786] width 28 height 12
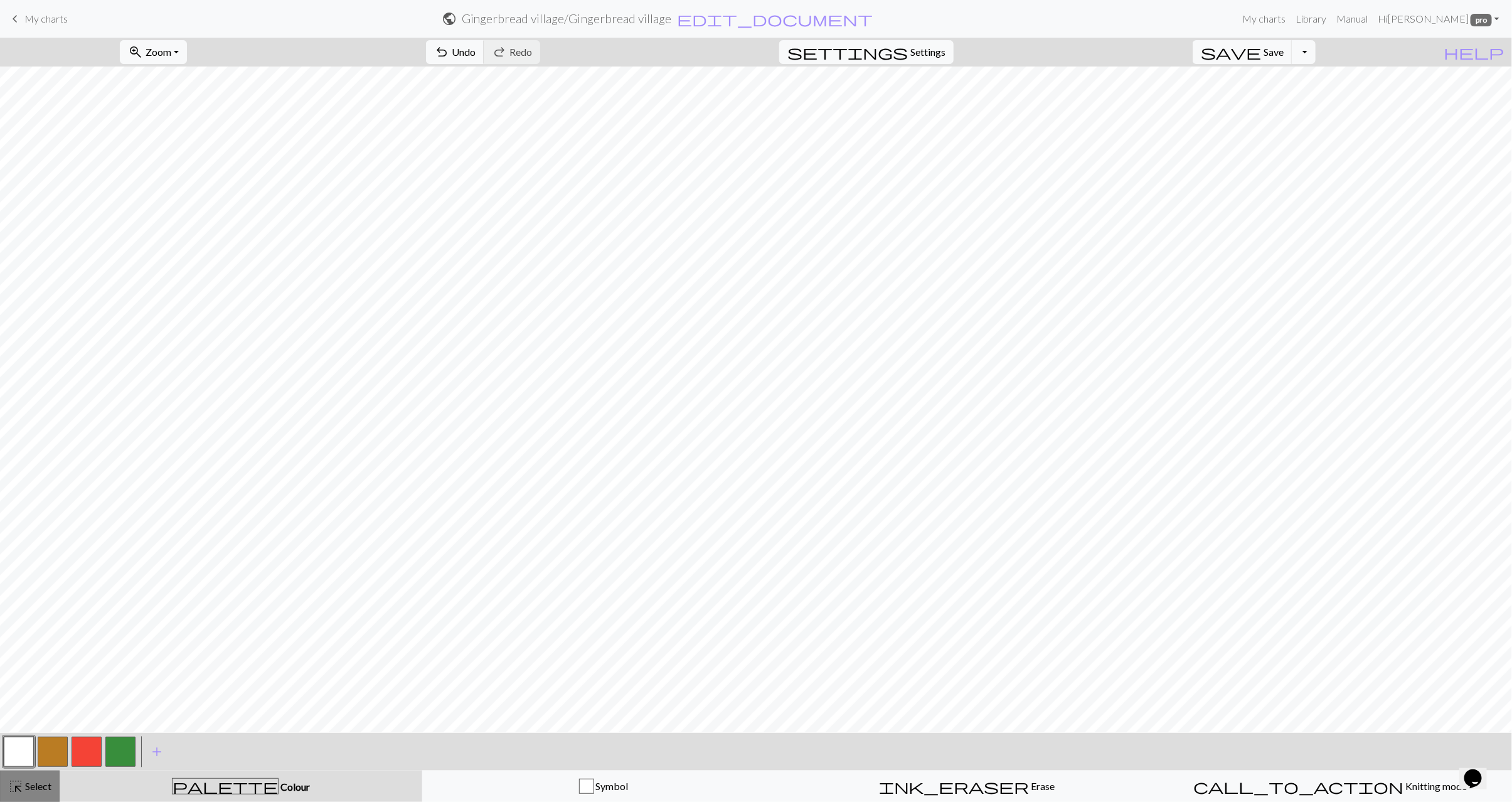
click at [28, 792] on div "highlight_alt Select Select" at bounding box center [29, 786] width 43 height 15
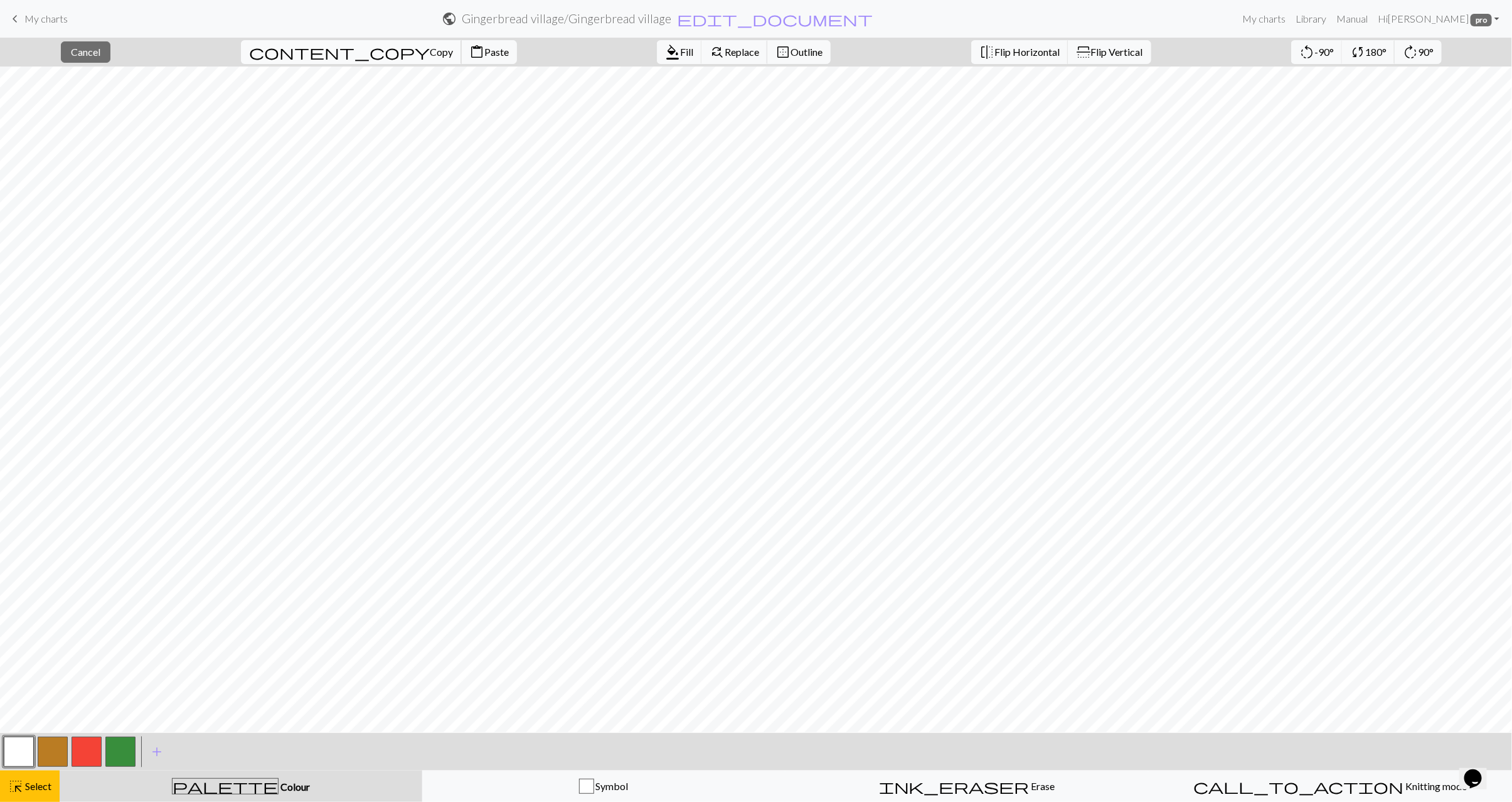
click at [430, 53] on span "Copy" at bounding box center [441, 52] width 23 height 12
click at [484, 50] on span "Paste" at bounding box center [497, 52] width 25 height 12
click at [33, 795] on button "highlight_alt Select Select" at bounding box center [30, 786] width 60 height 31
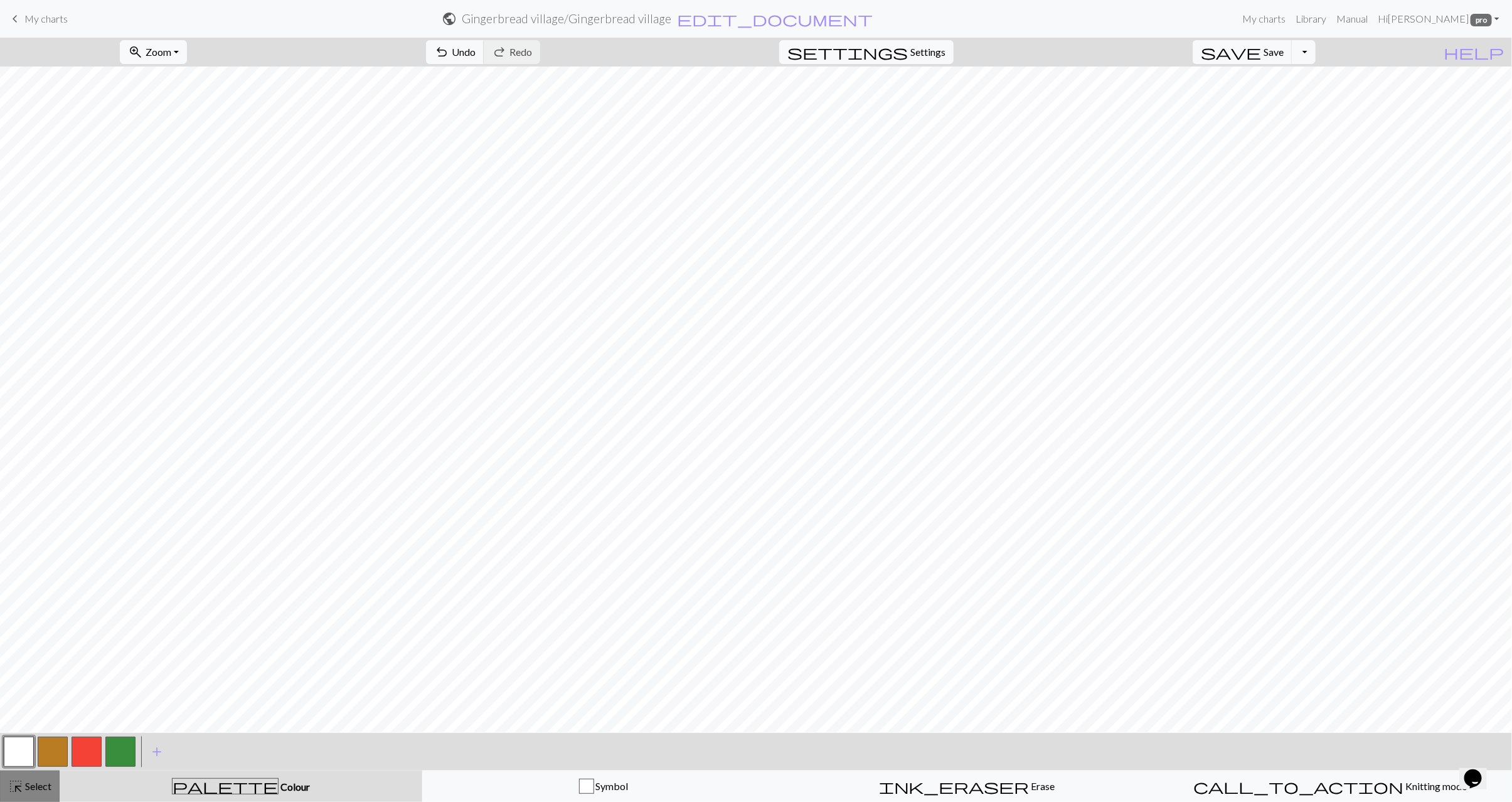
click at [47, 782] on span "Select" at bounding box center [37, 786] width 28 height 12
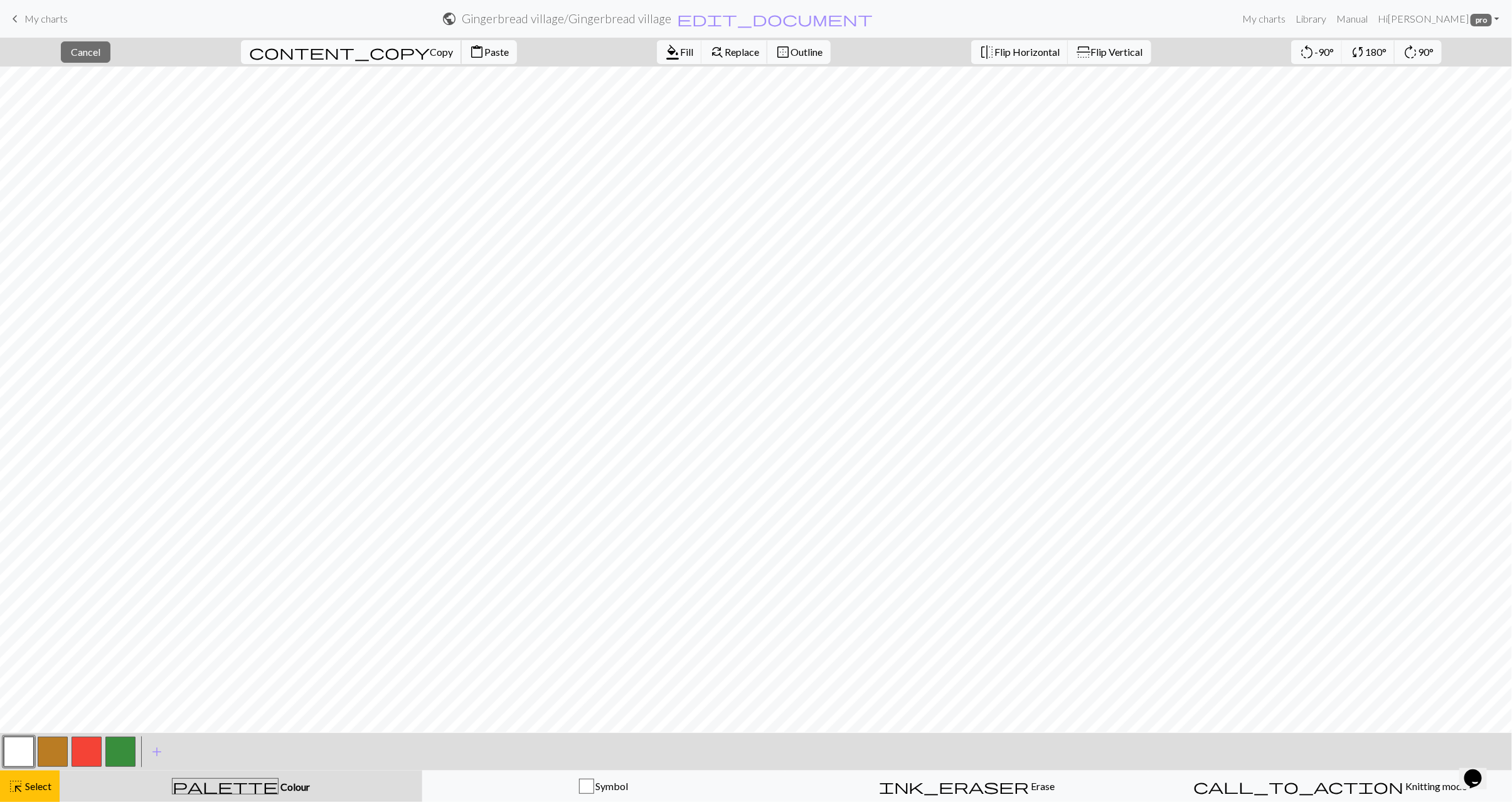
click at [320, 61] on button "content_copy Copy" at bounding box center [351, 52] width 221 height 24
click at [484, 52] on span "Paste" at bounding box center [497, 52] width 25 height 12
click at [54, 790] on button "highlight_alt Select Select" at bounding box center [30, 786] width 60 height 31
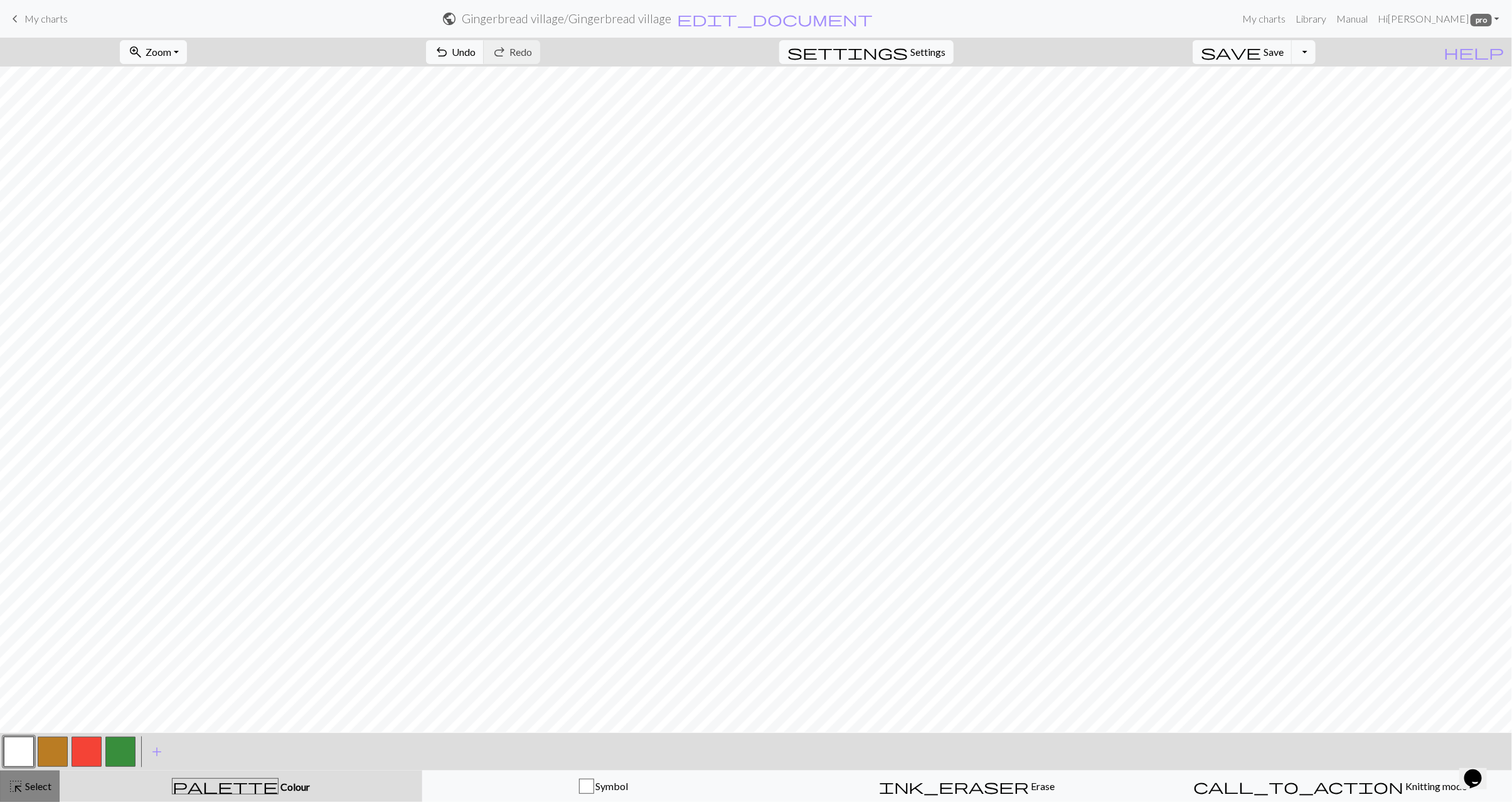
click at [39, 786] on span "Select" at bounding box center [37, 786] width 28 height 12
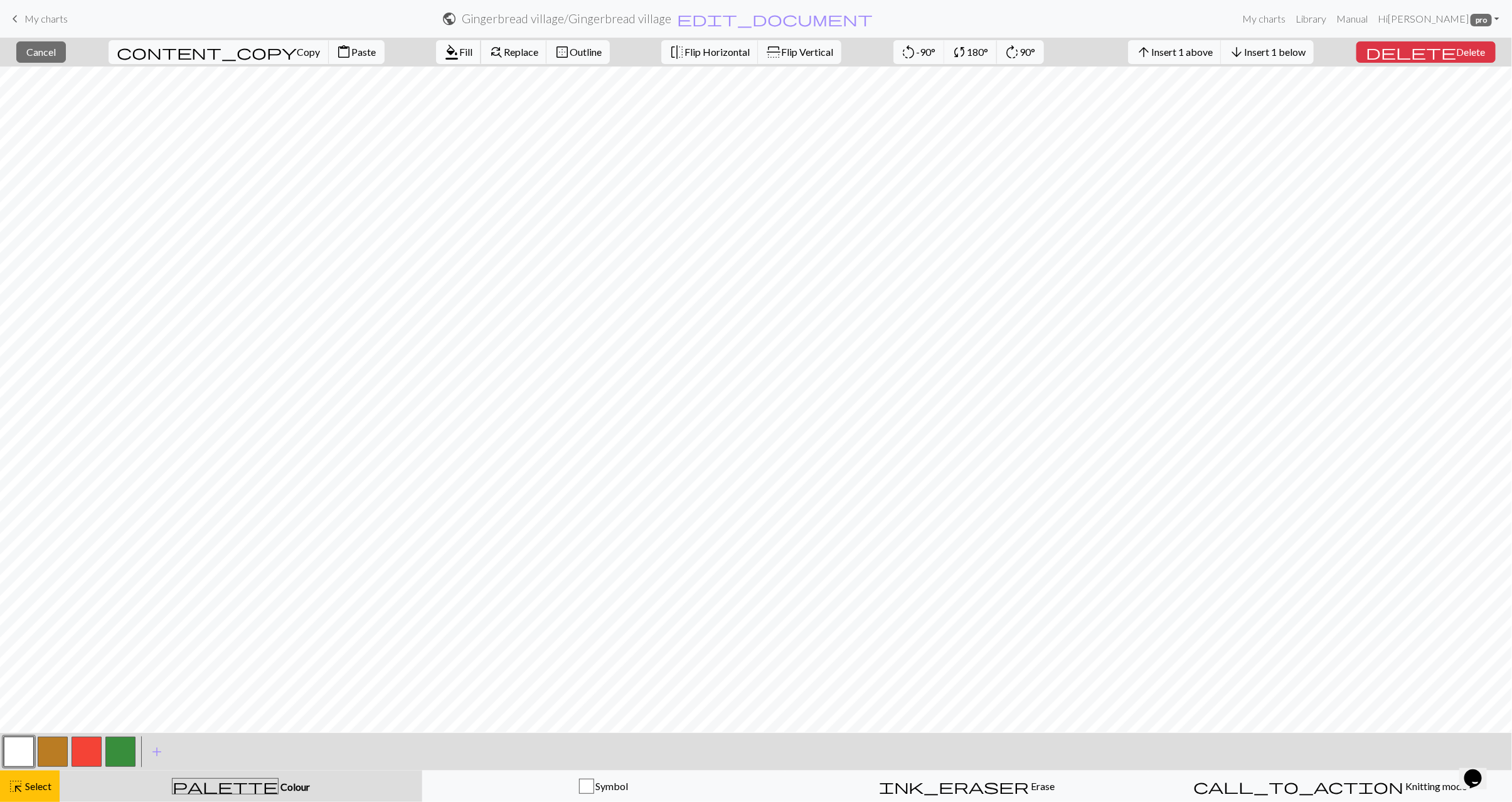
click at [444, 53] on span "format_color_fill" at bounding box center [452, 52] width 15 height 17
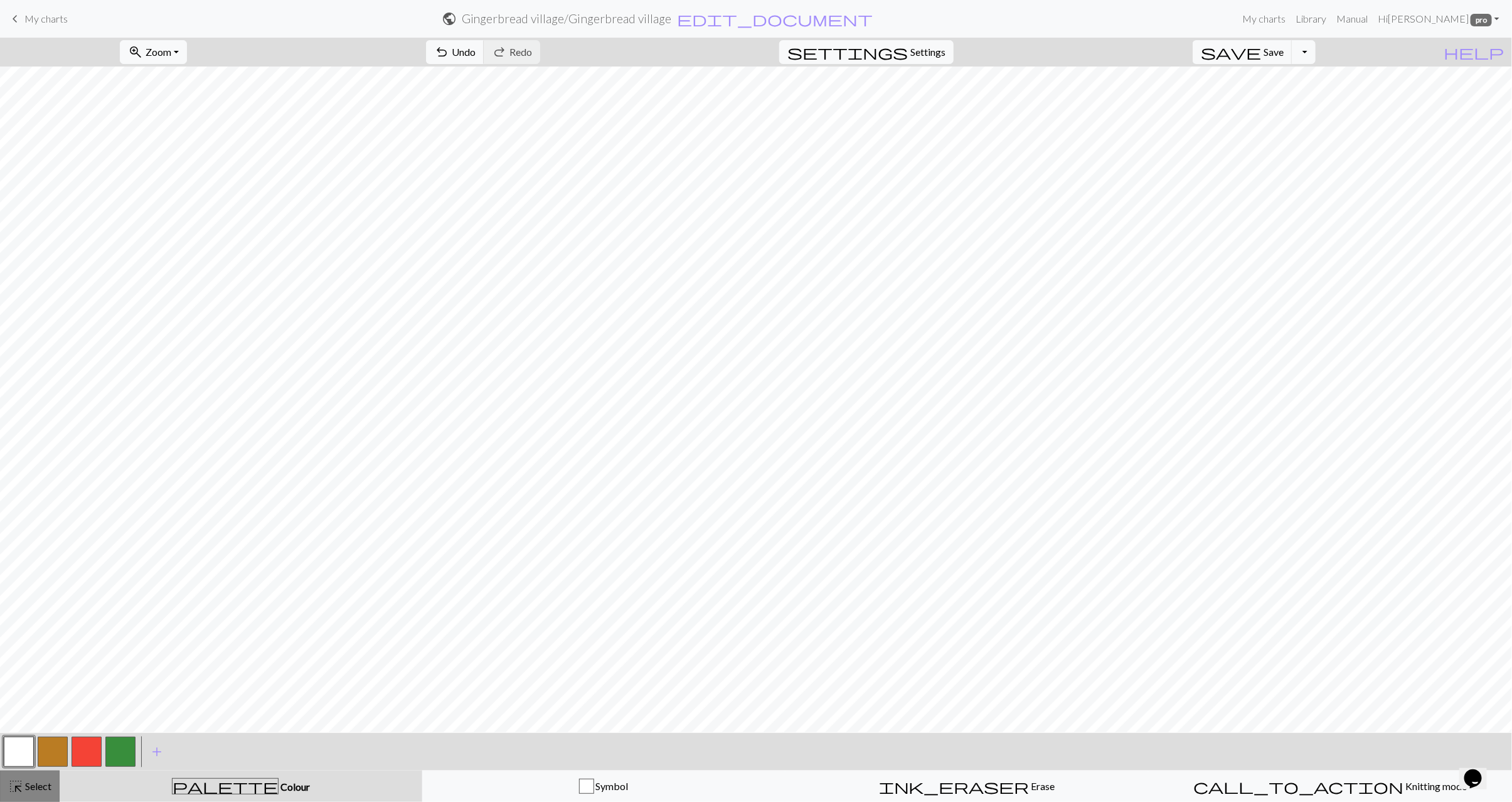
click at [50, 780] on span "Select" at bounding box center [37, 786] width 28 height 12
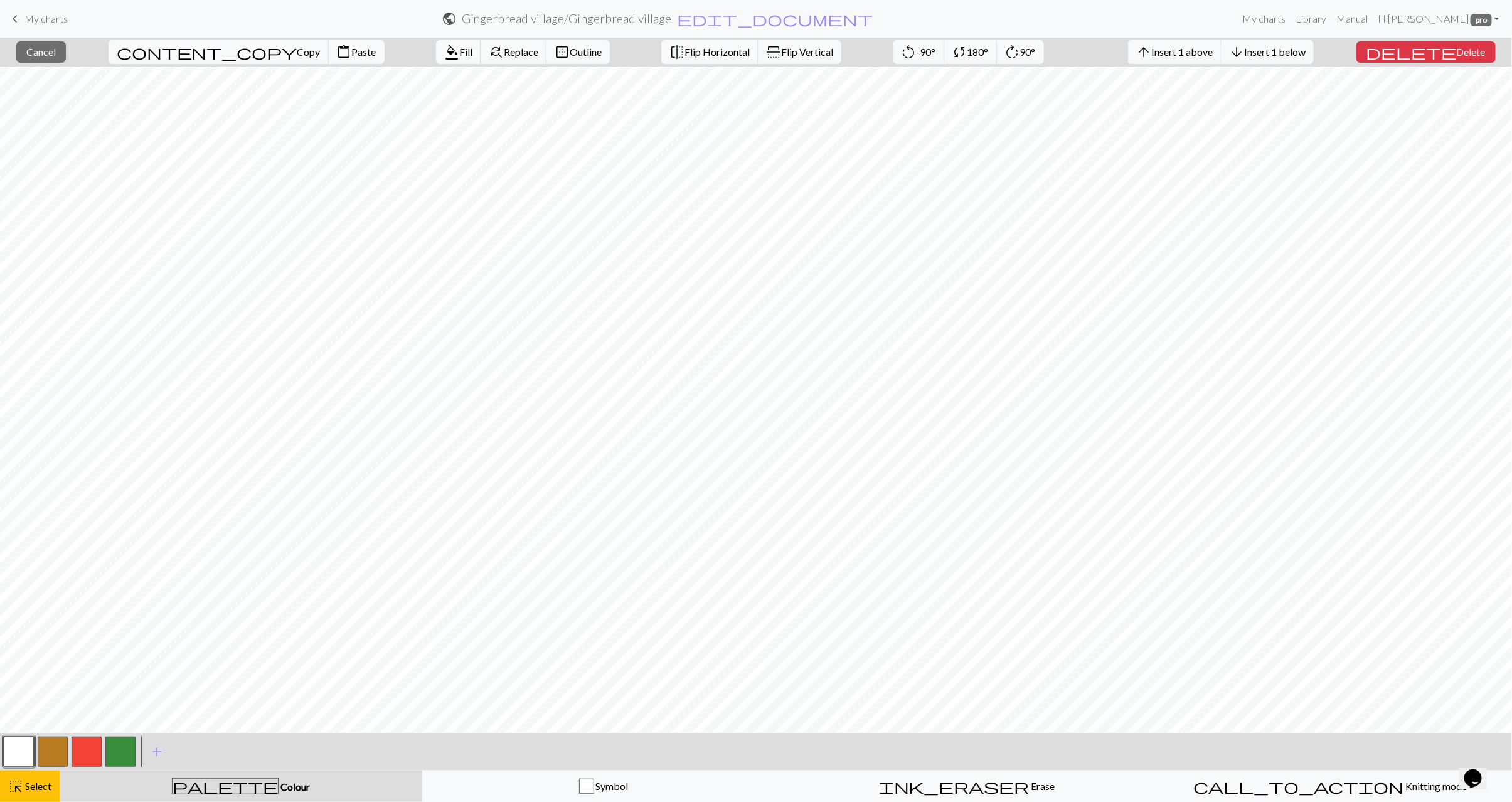
click at [444, 57] on span "format_color_fill" at bounding box center [452, 52] width 15 height 17
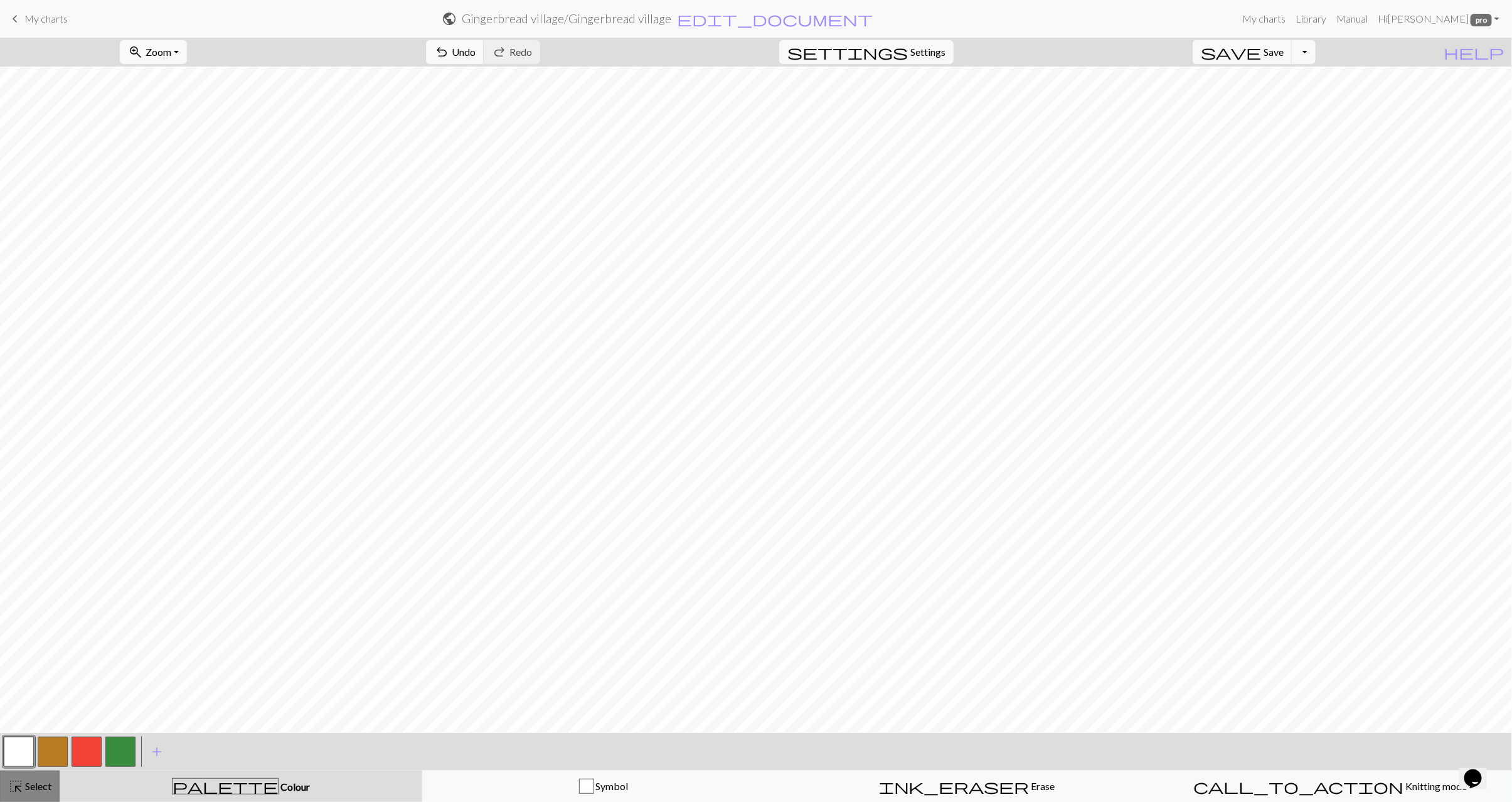
click at [22, 787] on span "highlight_alt" at bounding box center [15, 787] width 15 height 17
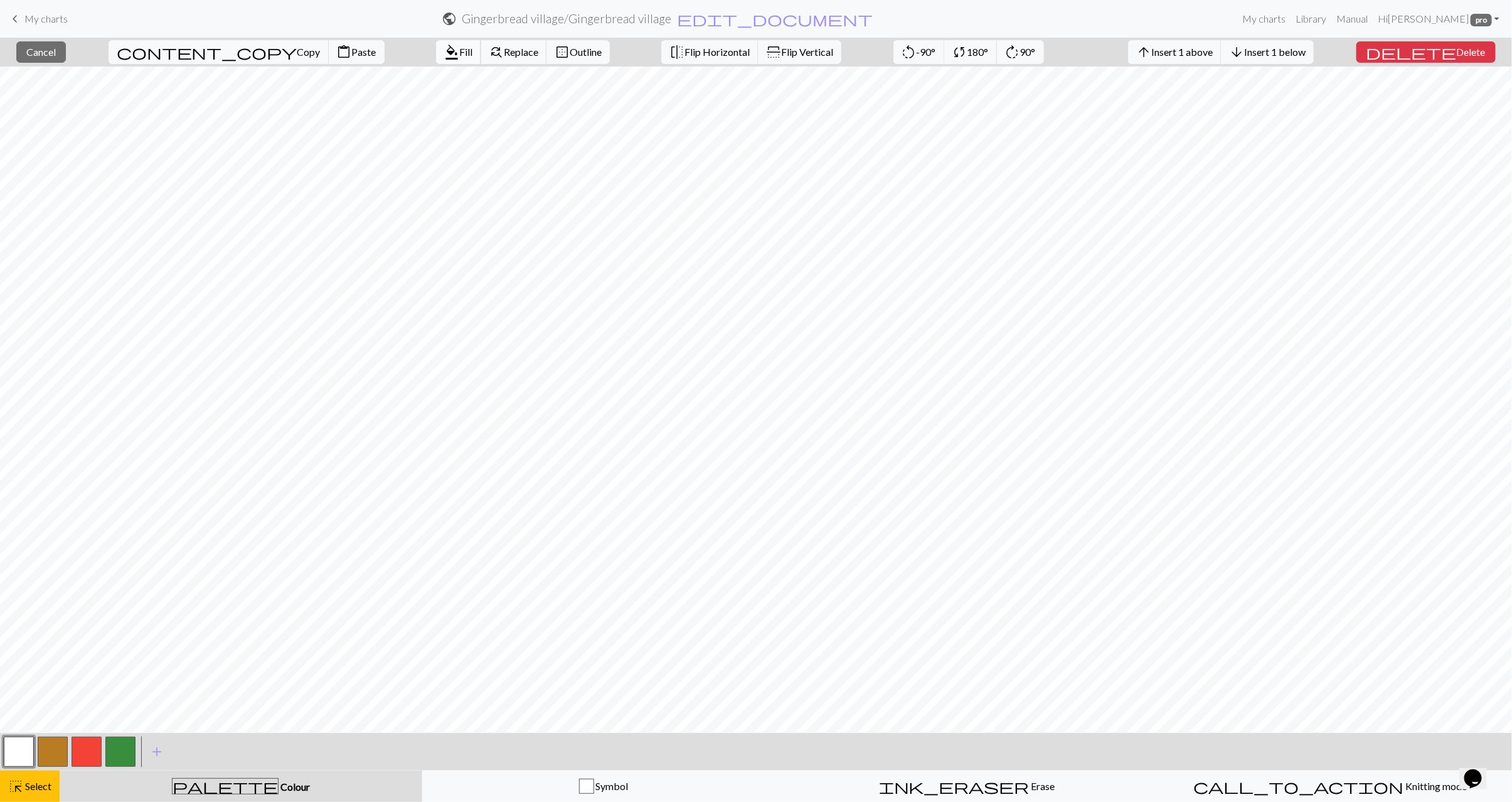
click at [460, 47] on span "Fill" at bounding box center [466, 52] width 13 height 12
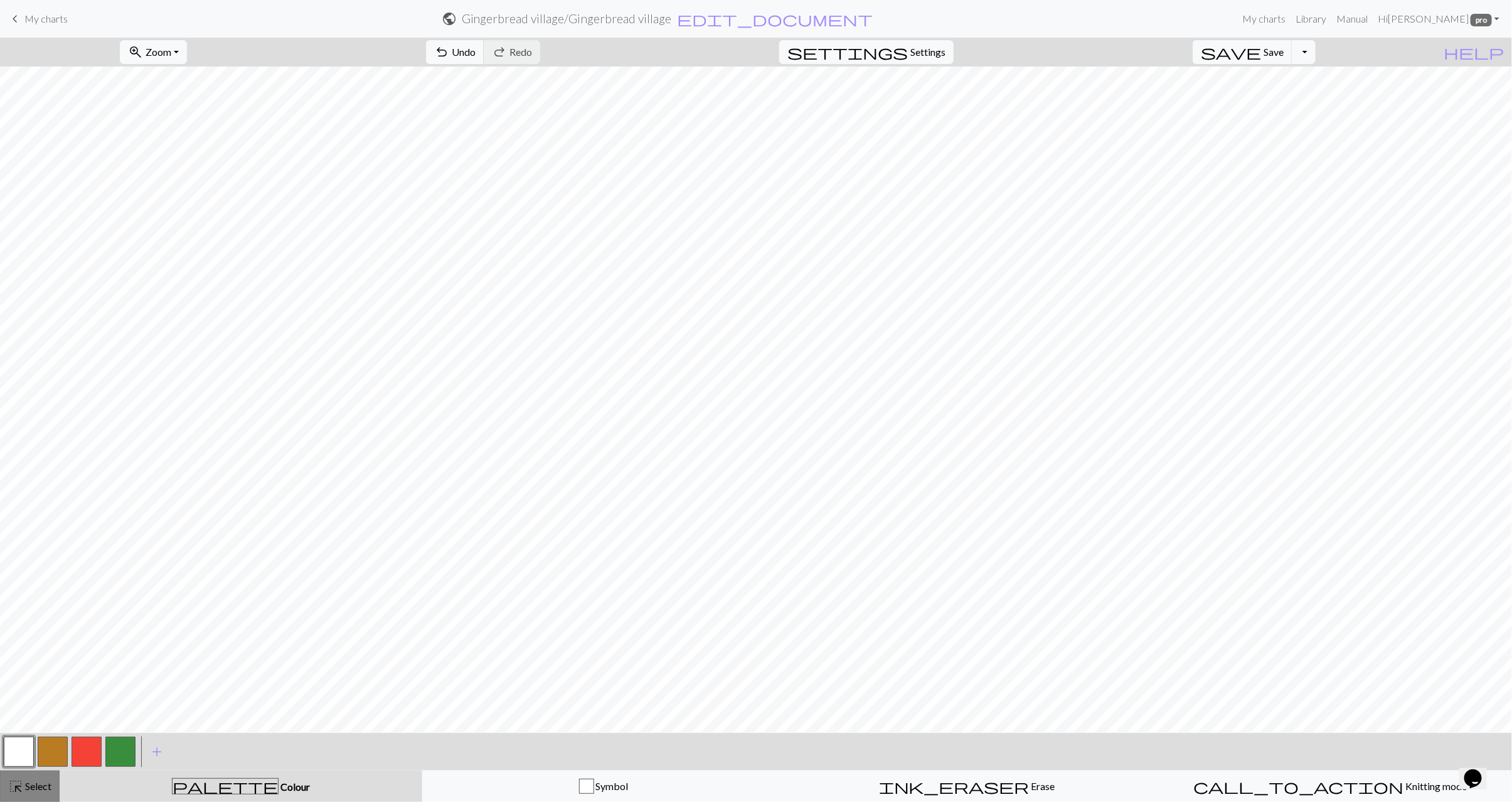
click at [41, 787] on span "Select" at bounding box center [37, 786] width 28 height 12
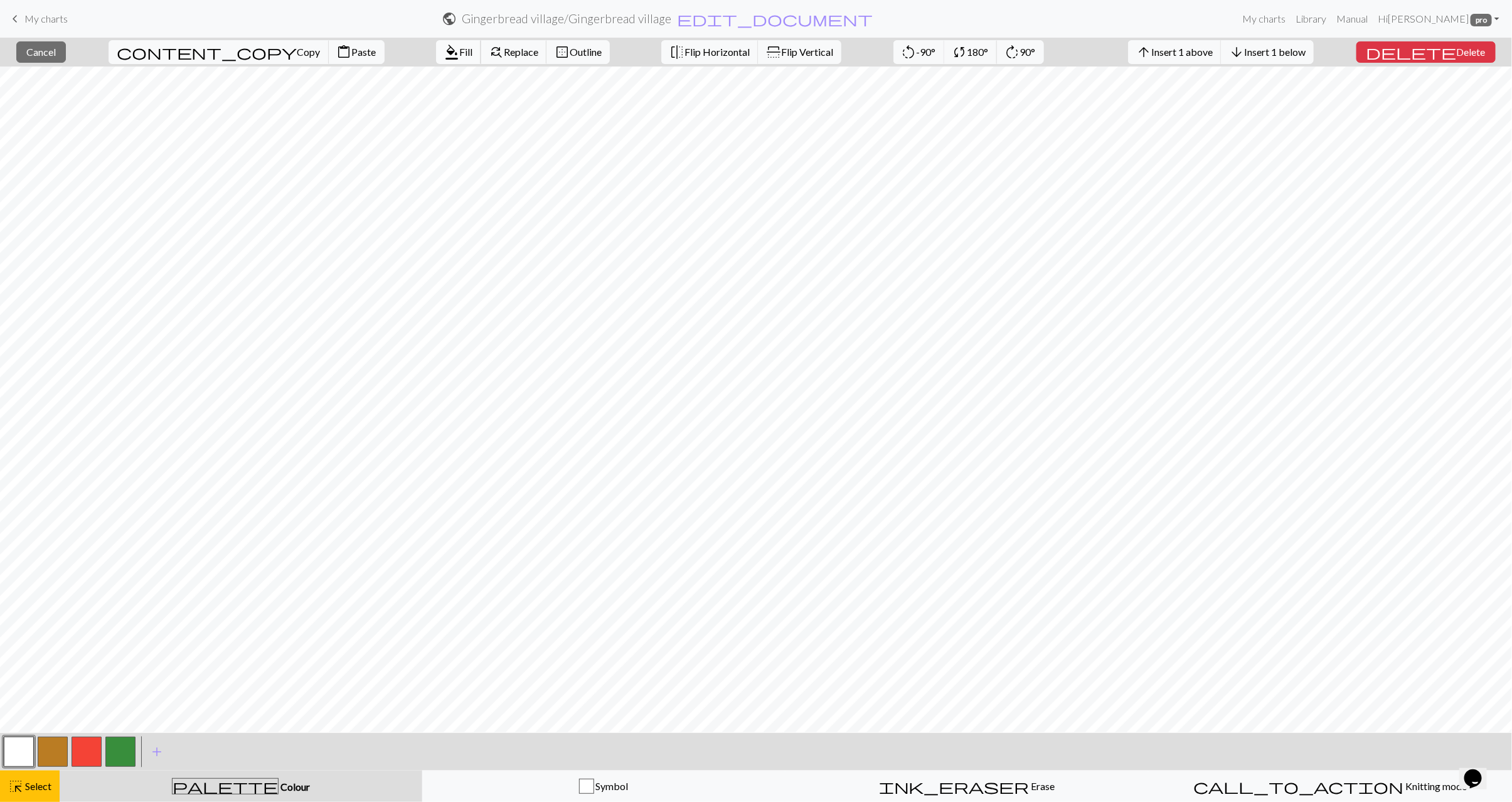
click at [444, 55] on span "format_color_fill" at bounding box center [452, 52] width 15 height 17
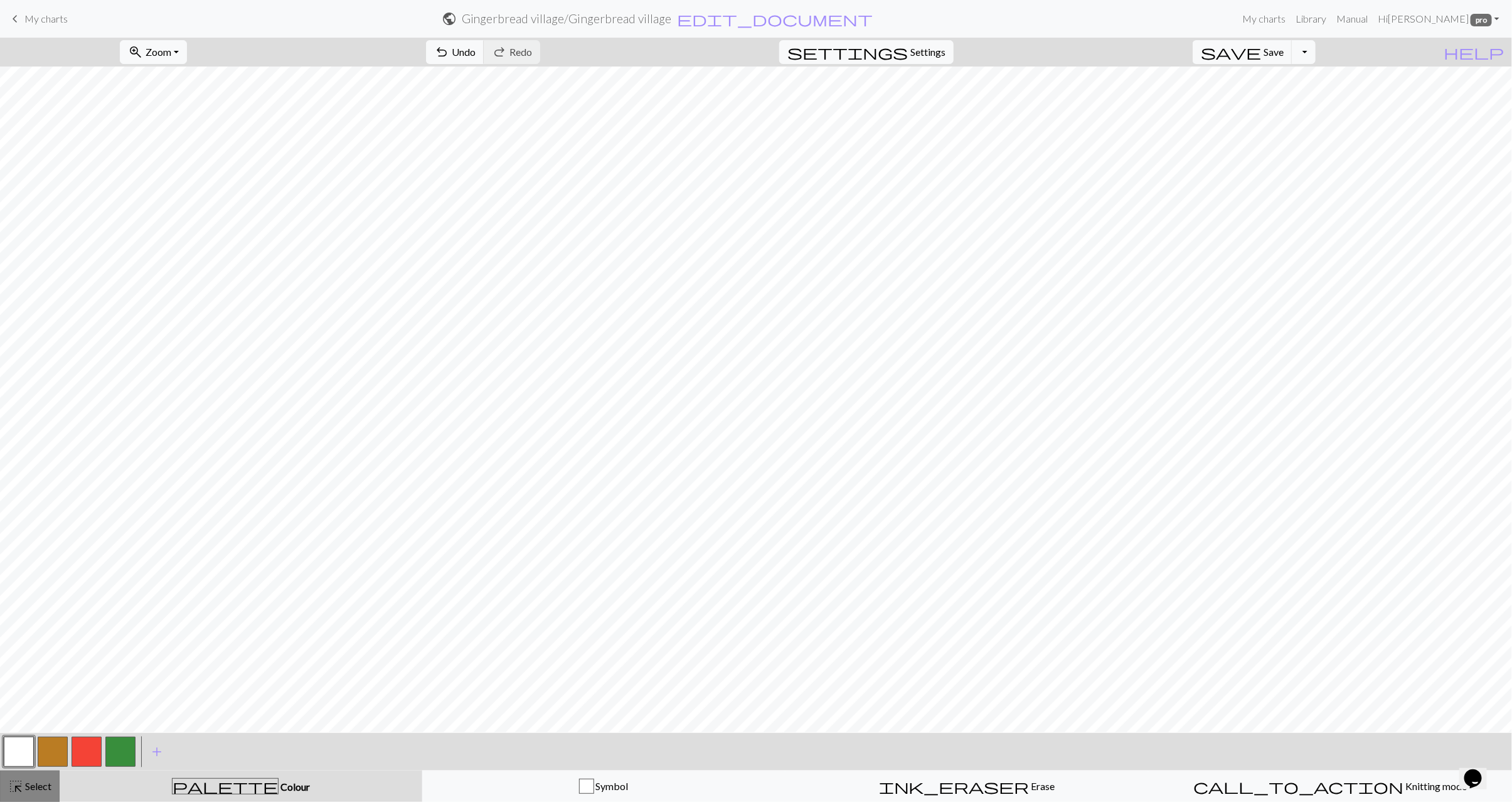
click at [50, 787] on span "Select" at bounding box center [37, 786] width 28 height 12
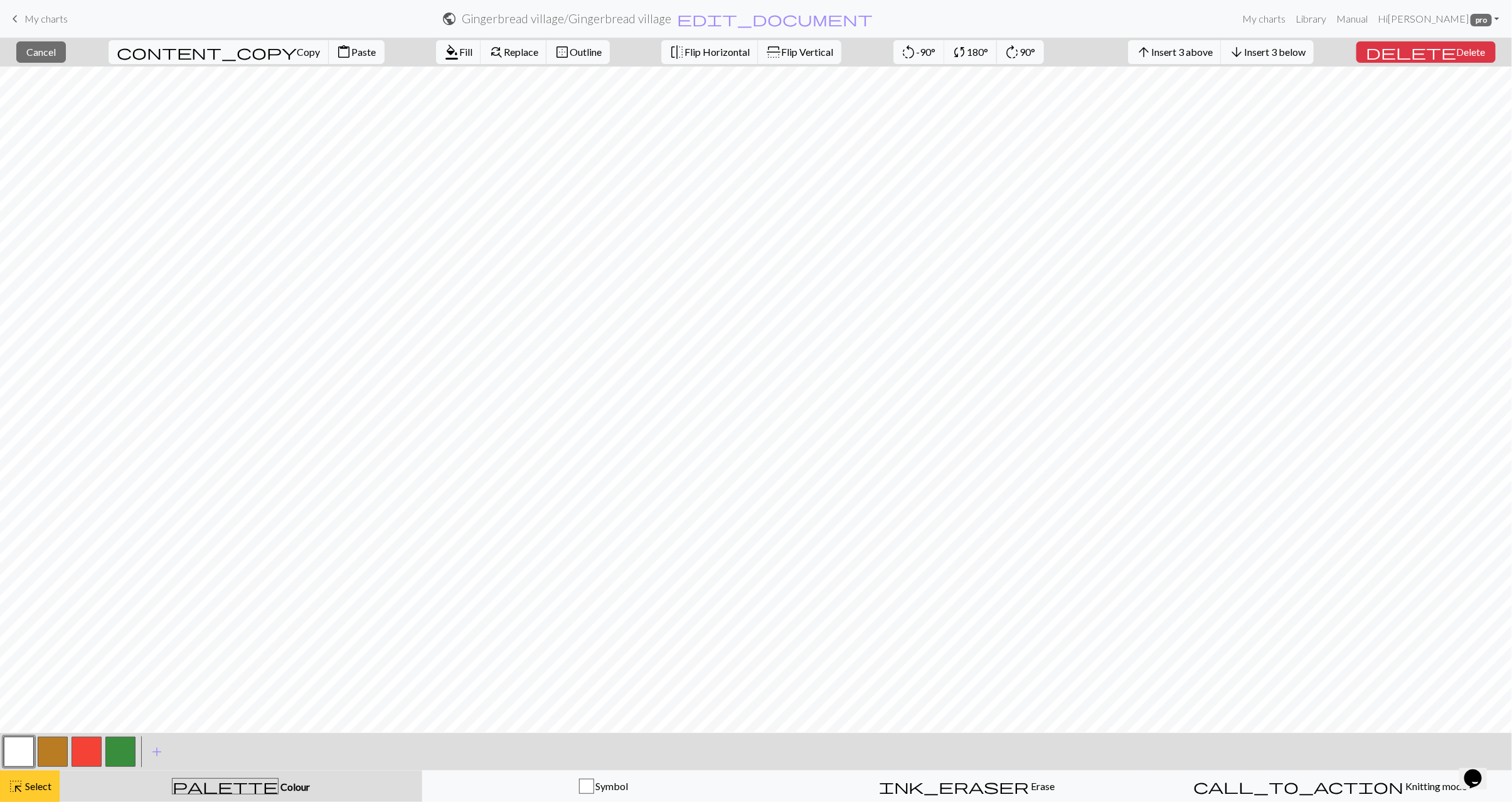
click at [19, 790] on span "highlight_alt" at bounding box center [15, 787] width 15 height 17
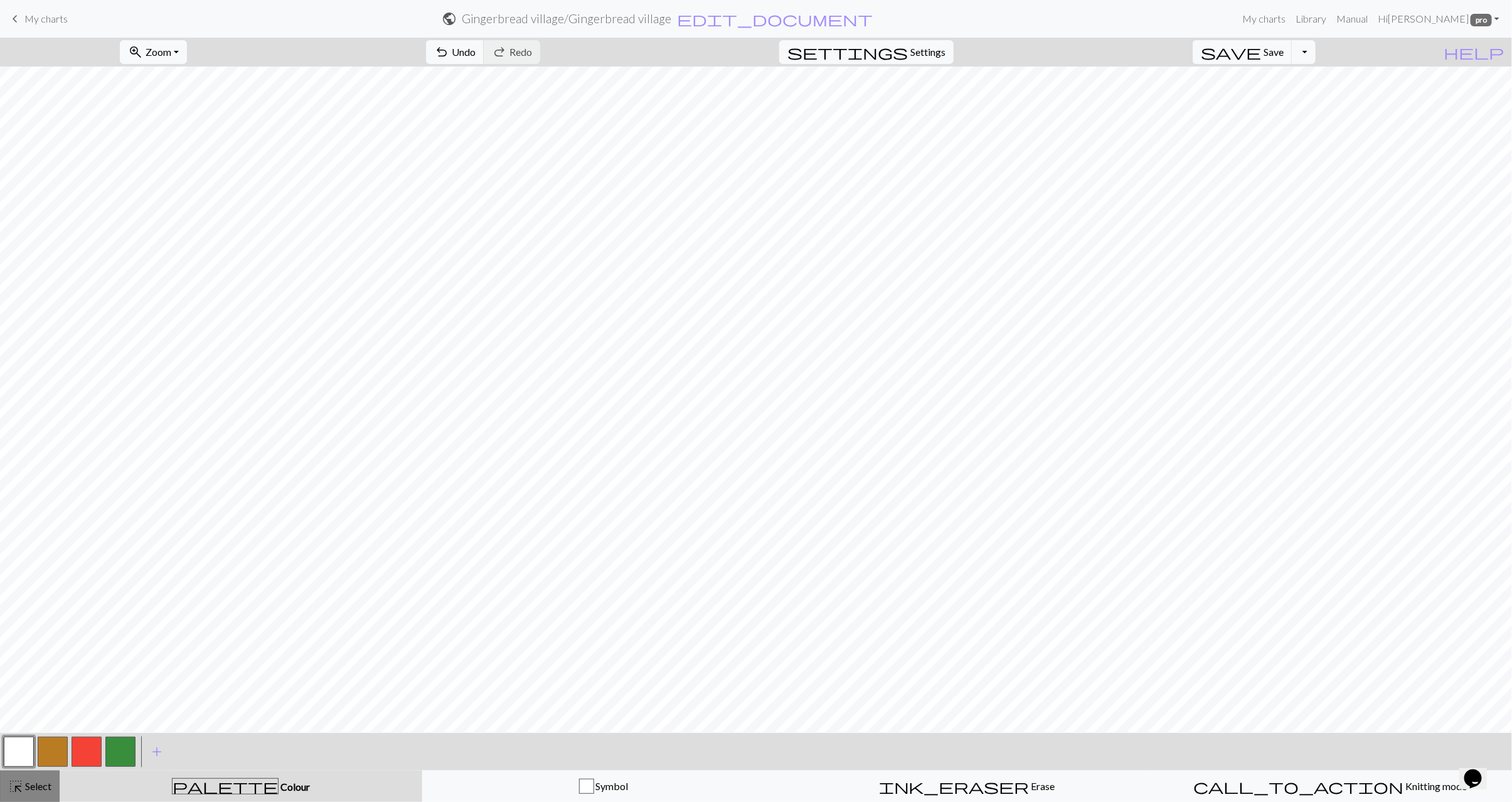
click at [49, 787] on span "Select" at bounding box center [37, 786] width 28 height 12
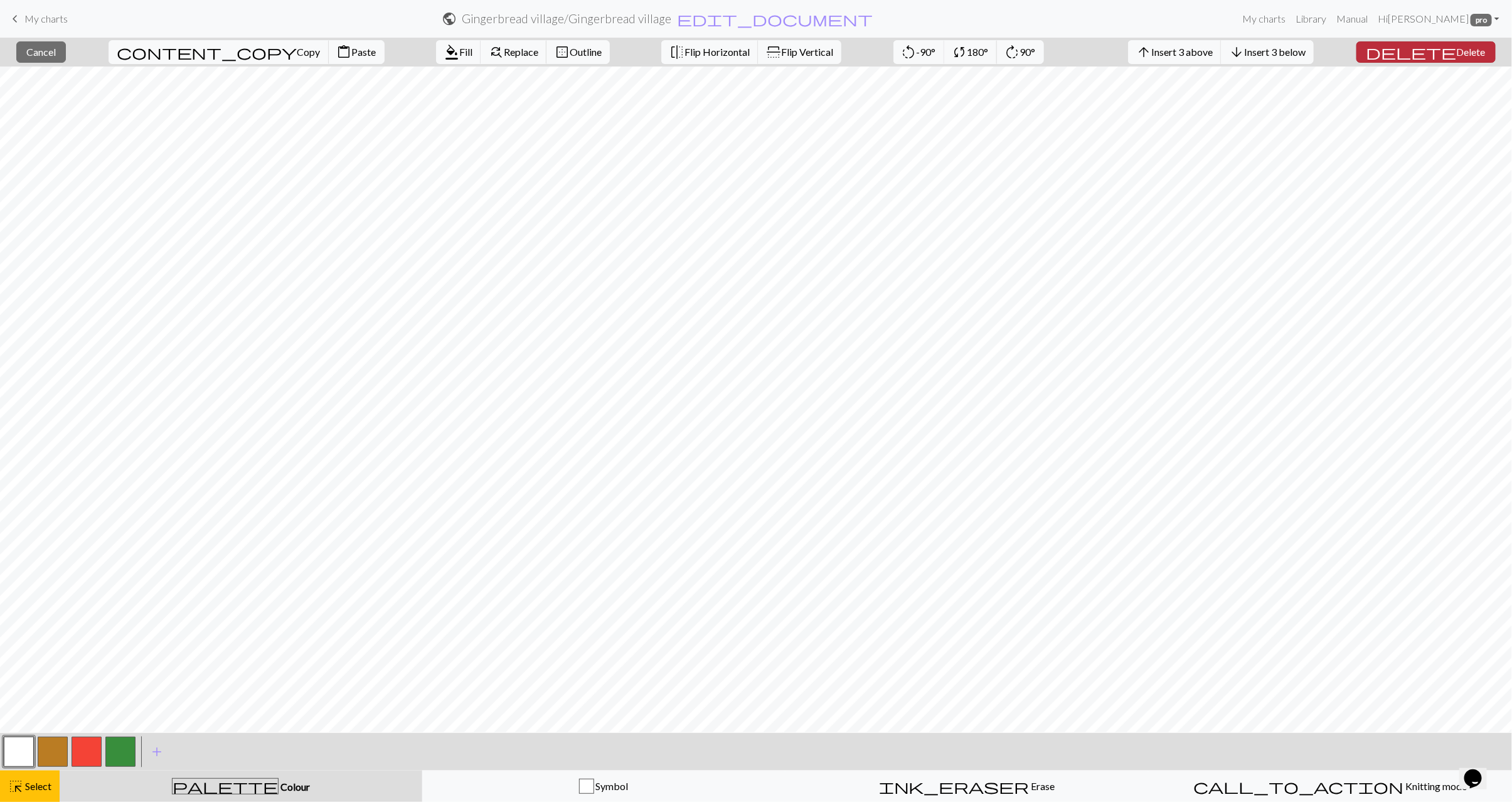
click at [1457, 51] on span "Delete" at bounding box center [1472, 52] width 29 height 12
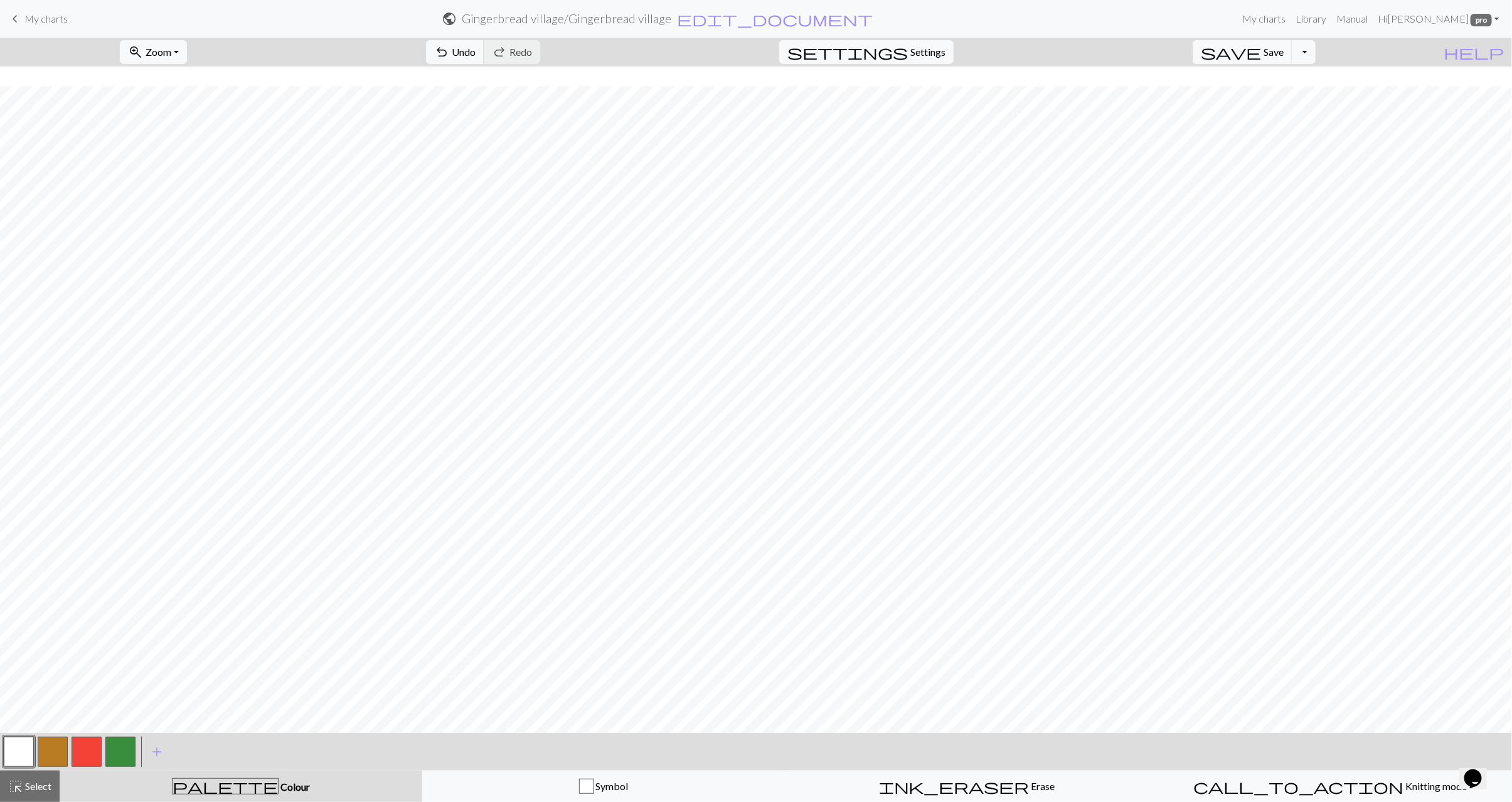
scroll to position [20, 0]
click at [43, 780] on span "Select" at bounding box center [37, 786] width 28 height 12
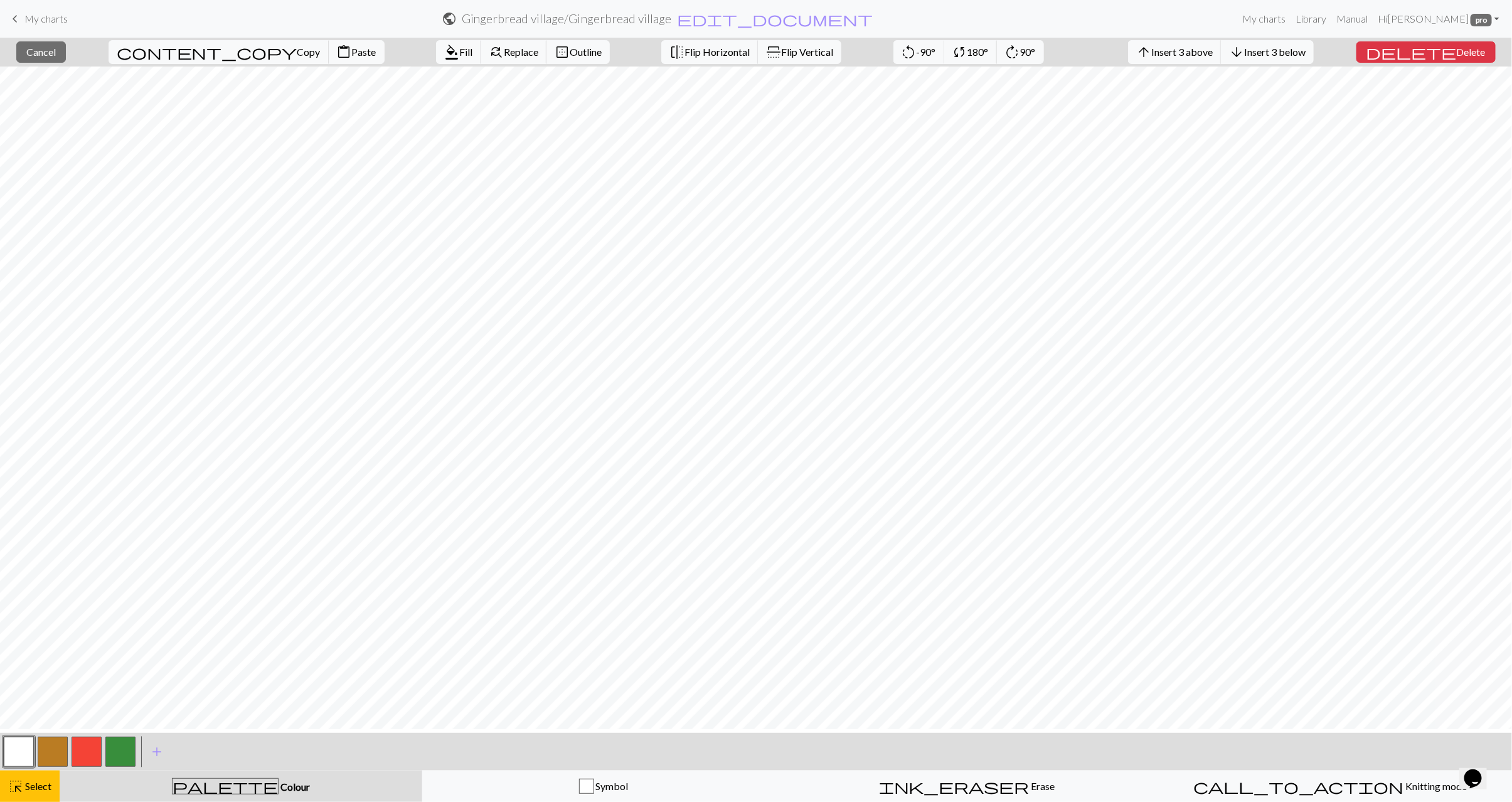
scroll to position [0, 0]
click at [1457, 57] on span "Delete" at bounding box center [1472, 52] width 29 height 12
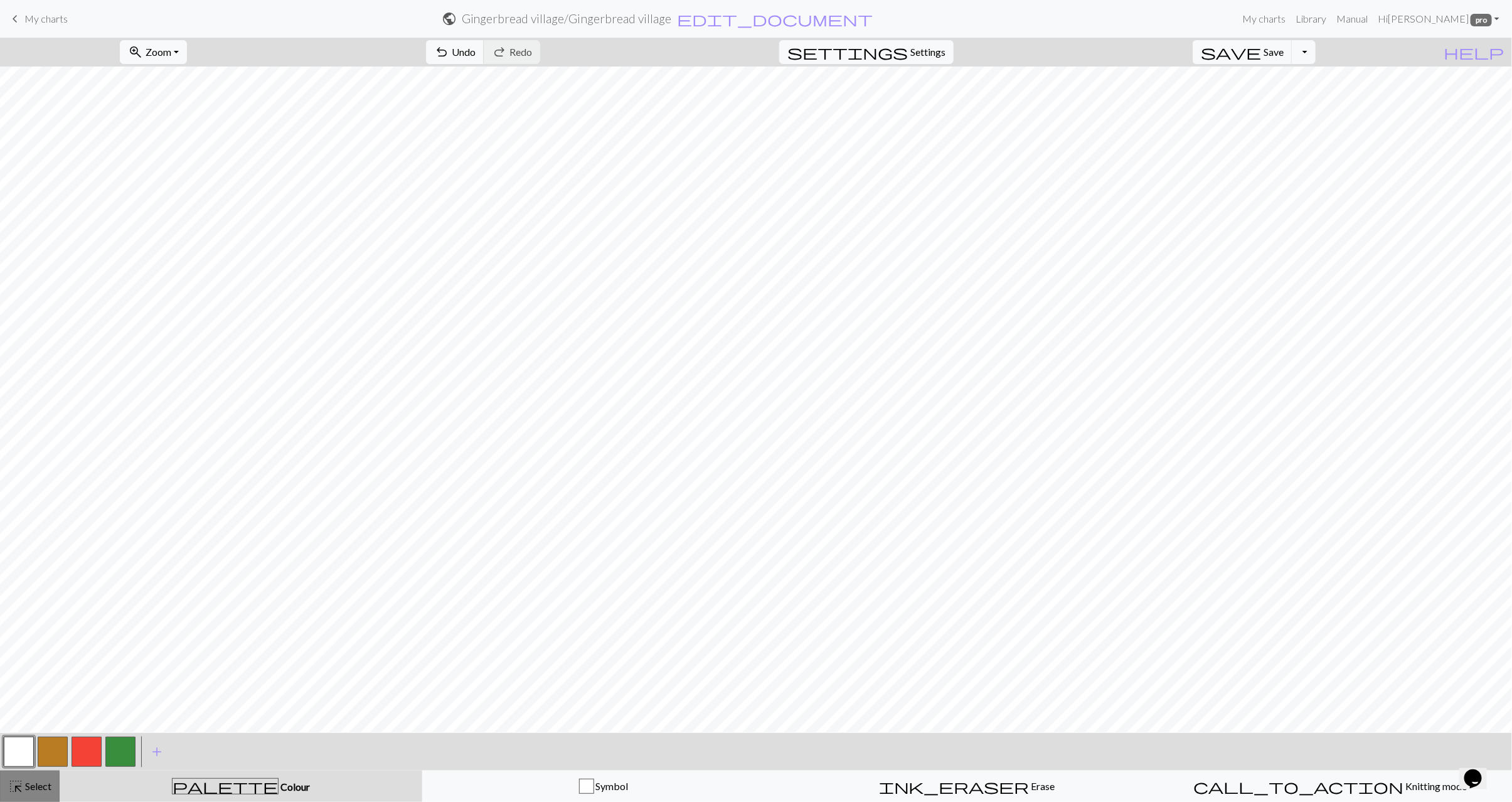
drag, startPoint x: 20, startPoint y: 780, endPoint x: 34, endPoint y: 772, distance: 16.1
click at [20, 780] on span "highlight_alt" at bounding box center [15, 787] width 15 height 17
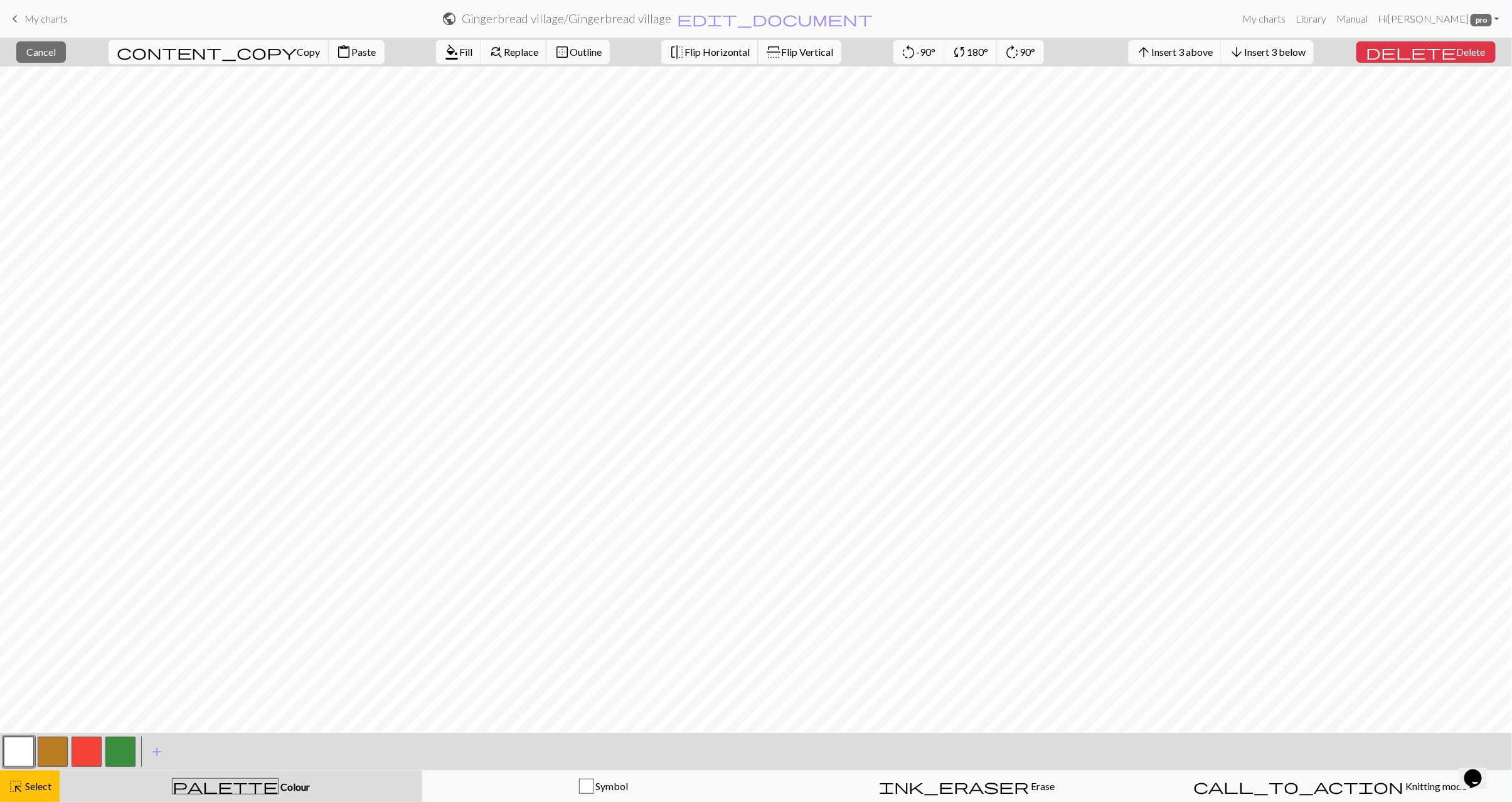
click at [685, 58] on span "Flip Horizontal" at bounding box center [717, 52] width 66 height 12
click at [28, 780] on span "Select" at bounding box center [37, 786] width 28 height 12
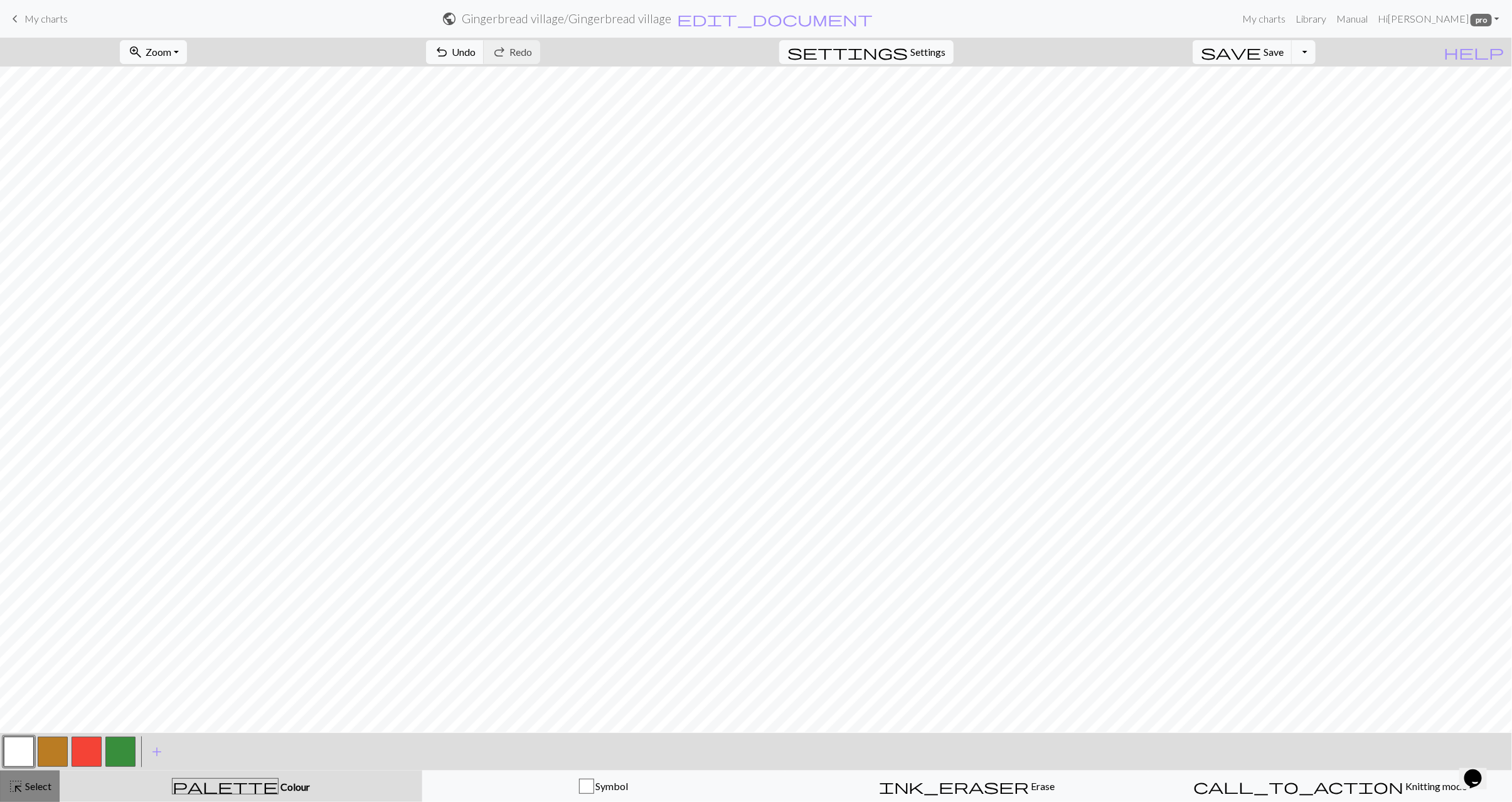
click at [17, 791] on span "highlight_alt" at bounding box center [15, 787] width 15 height 17
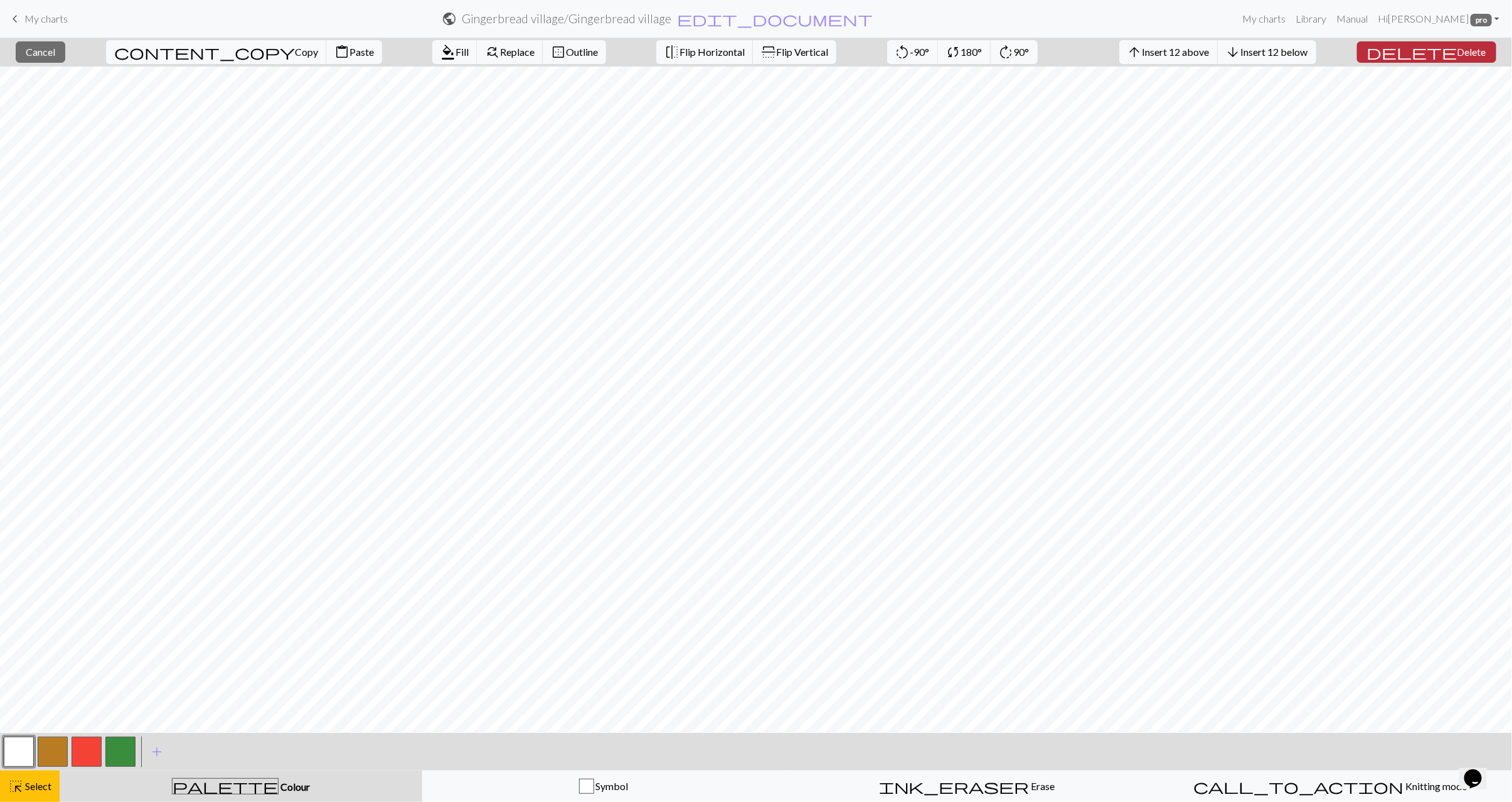
click at [1458, 55] on span "Delete" at bounding box center [1473, 52] width 29 height 12
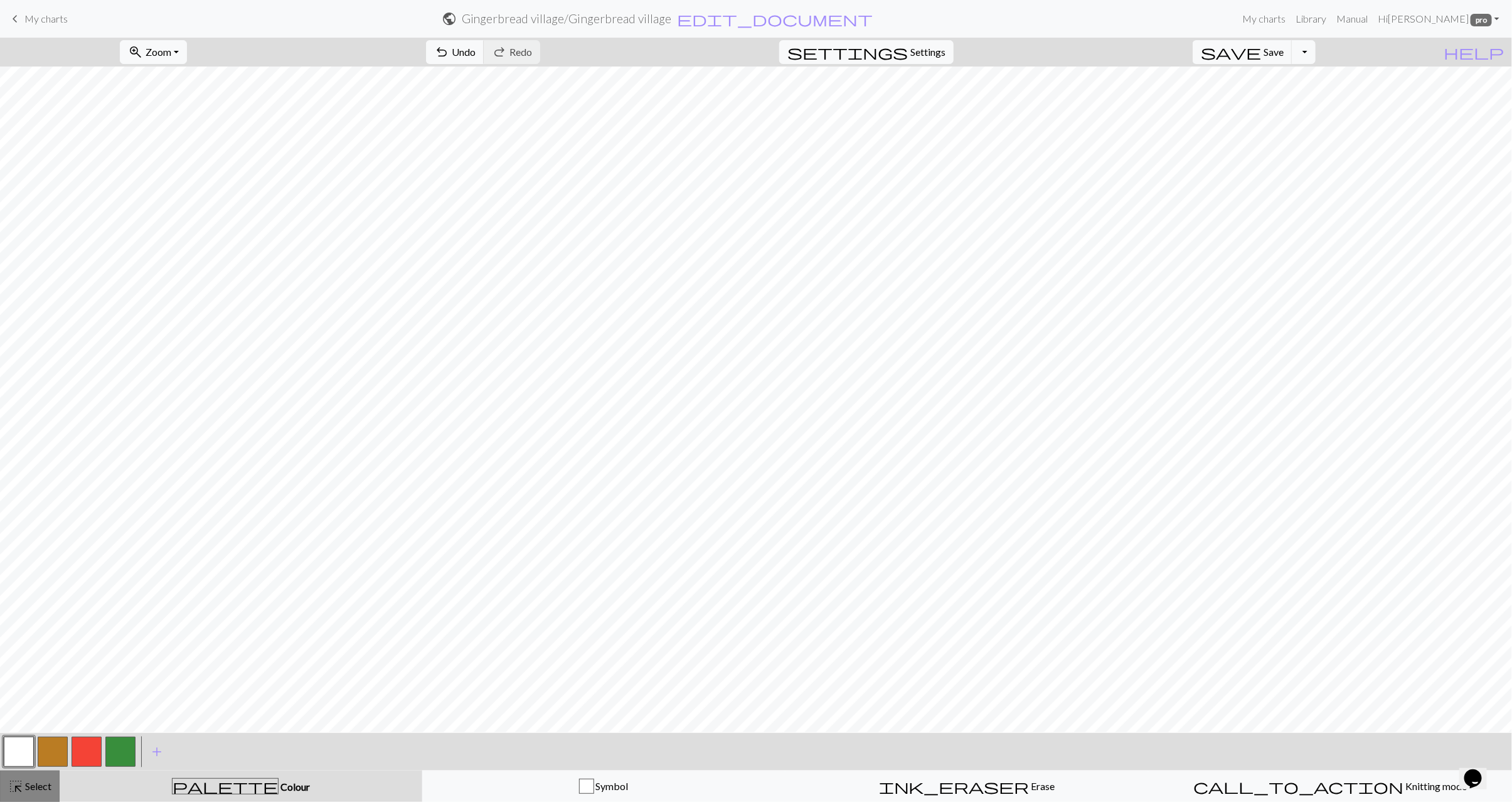
click at [18, 788] on span "highlight_alt" at bounding box center [15, 787] width 15 height 17
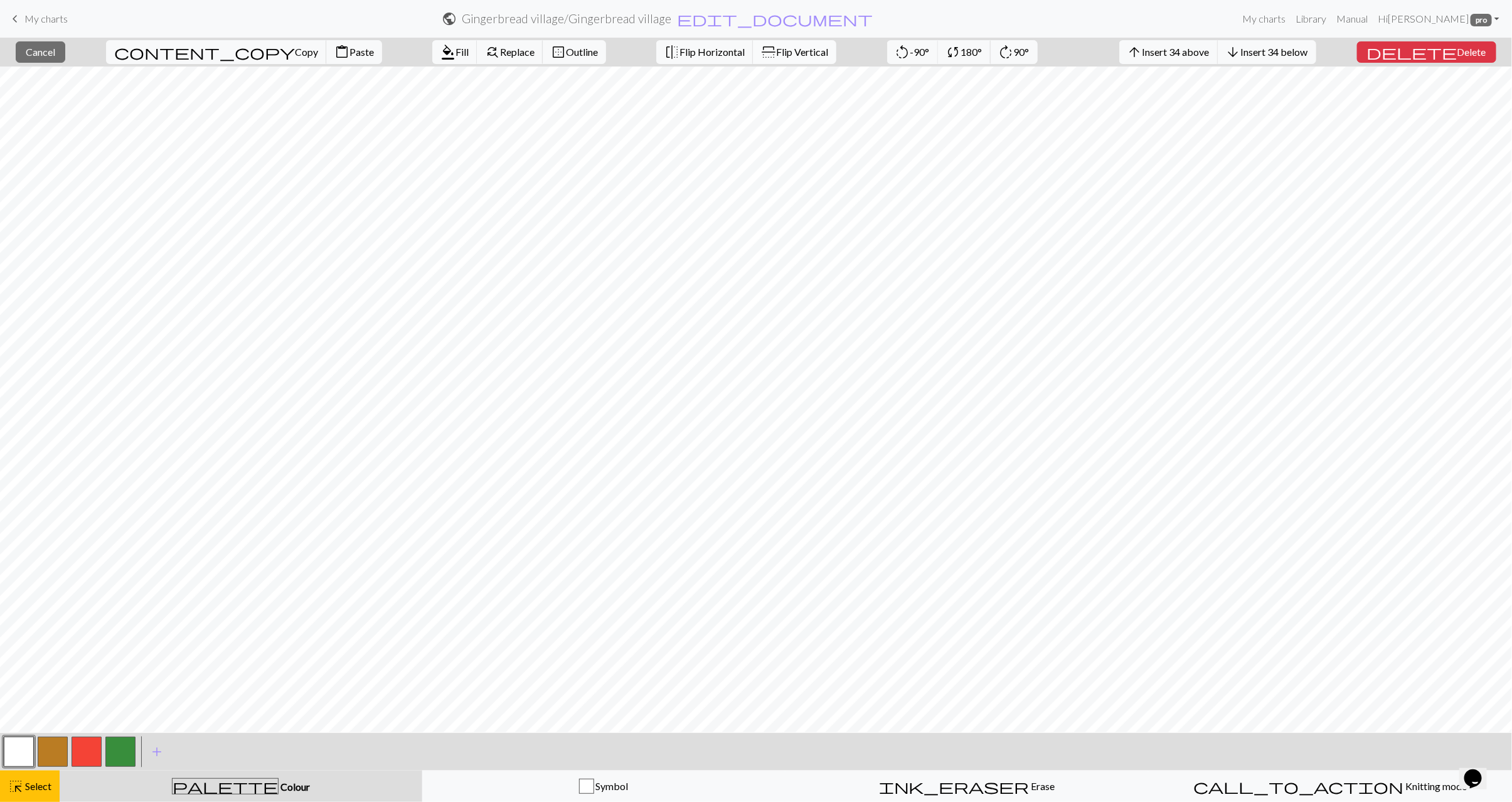
click at [776, 54] on span "Flip Vertical" at bounding box center [803, 52] width 52 height 12
click at [20, 780] on span "highlight_alt" at bounding box center [15, 787] width 15 height 17
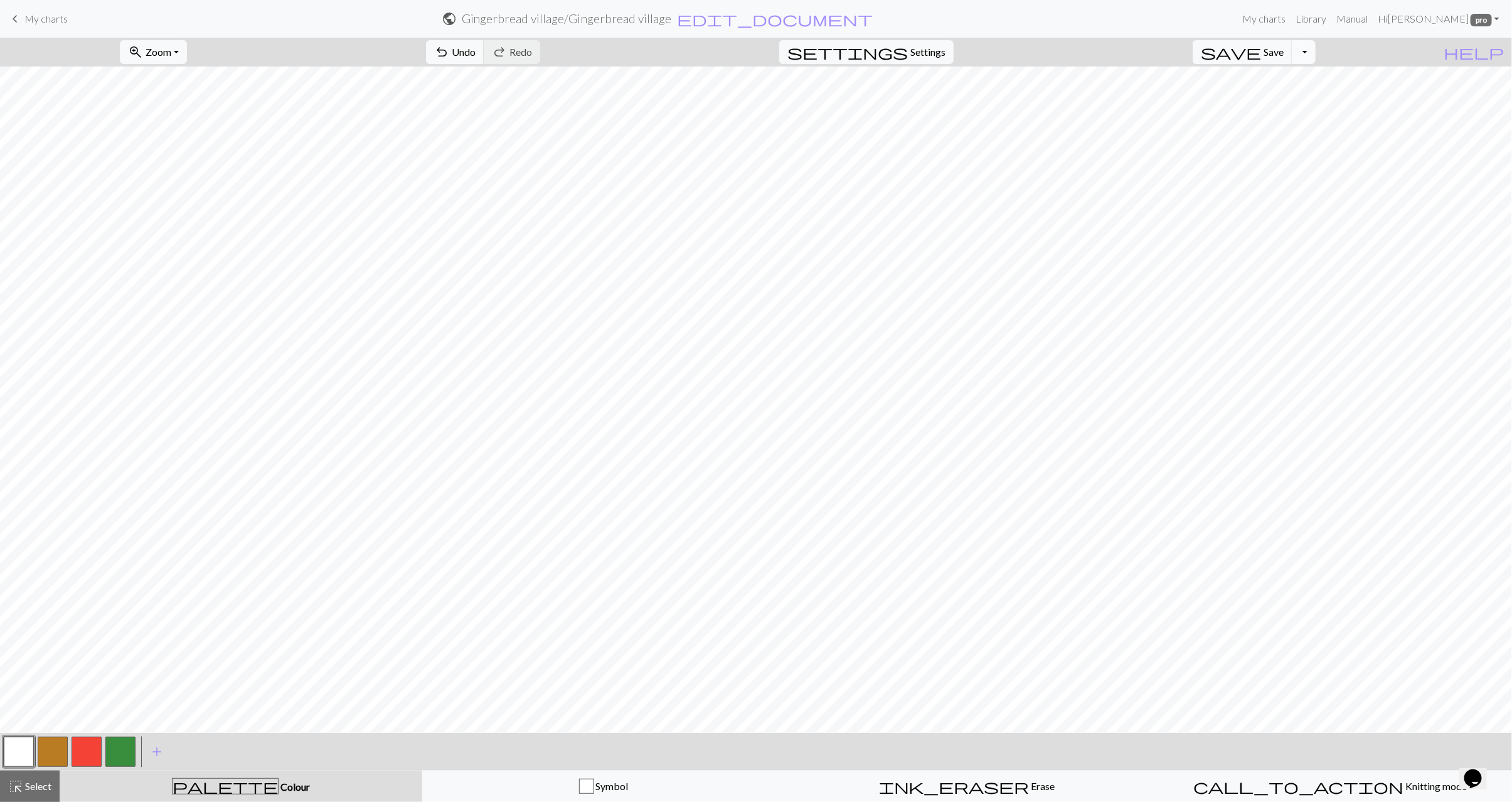
click at [1316, 50] on button "Toggle Dropdown" at bounding box center [1304, 52] width 24 height 24
click at [1293, 103] on button "save_alt Download" at bounding box center [1212, 101] width 207 height 20
click at [728, 39] on button "Download" at bounding box center [726, 41] width 61 height 24
click at [51, 778] on button "highlight_alt Select Select" at bounding box center [30, 786] width 60 height 31
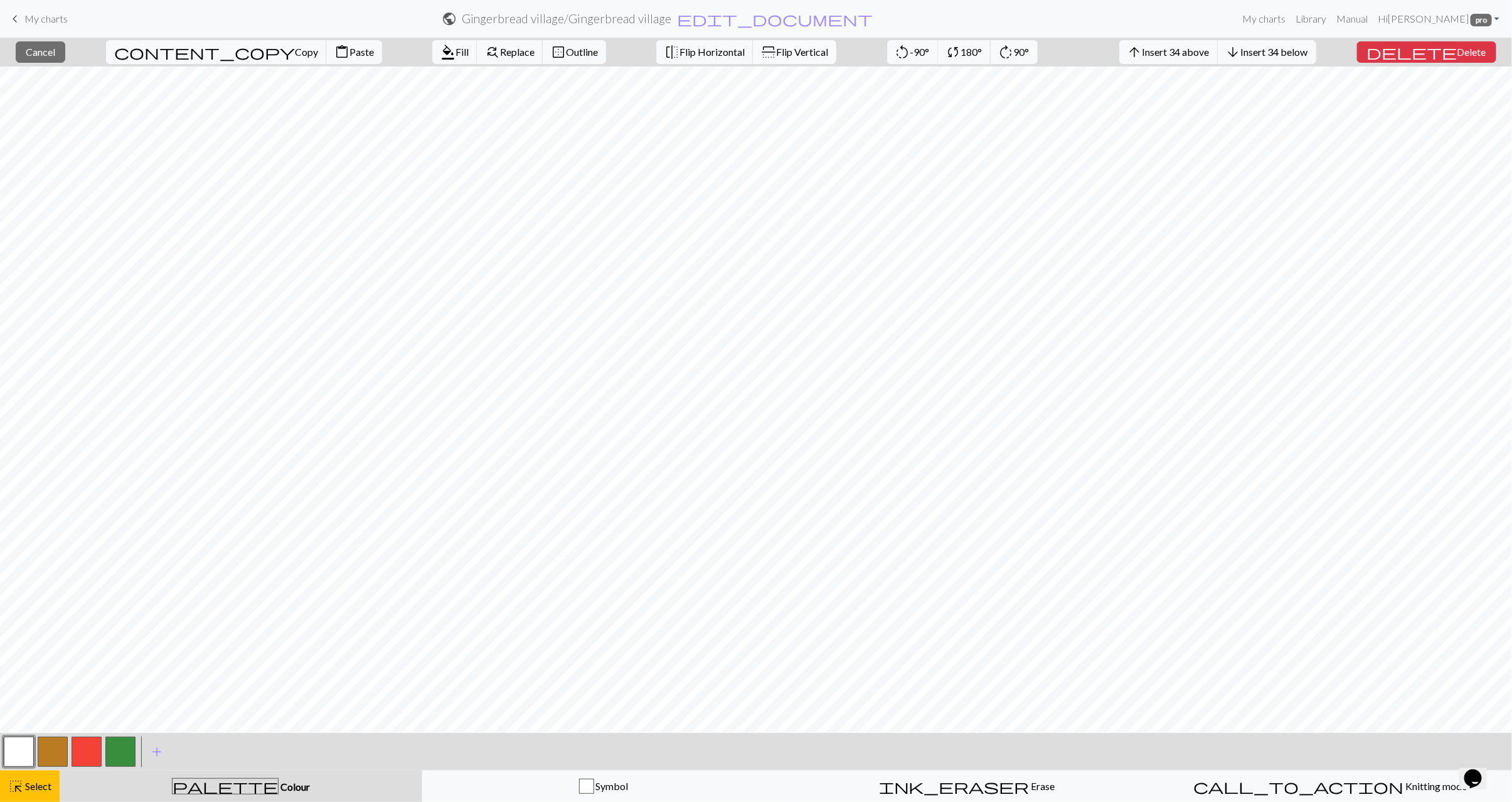
click at [760, 55] on span "flip" at bounding box center [768, 52] width 17 height 15
click at [53, 783] on button "highlight_alt Select Select" at bounding box center [30, 786] width 60 height 31
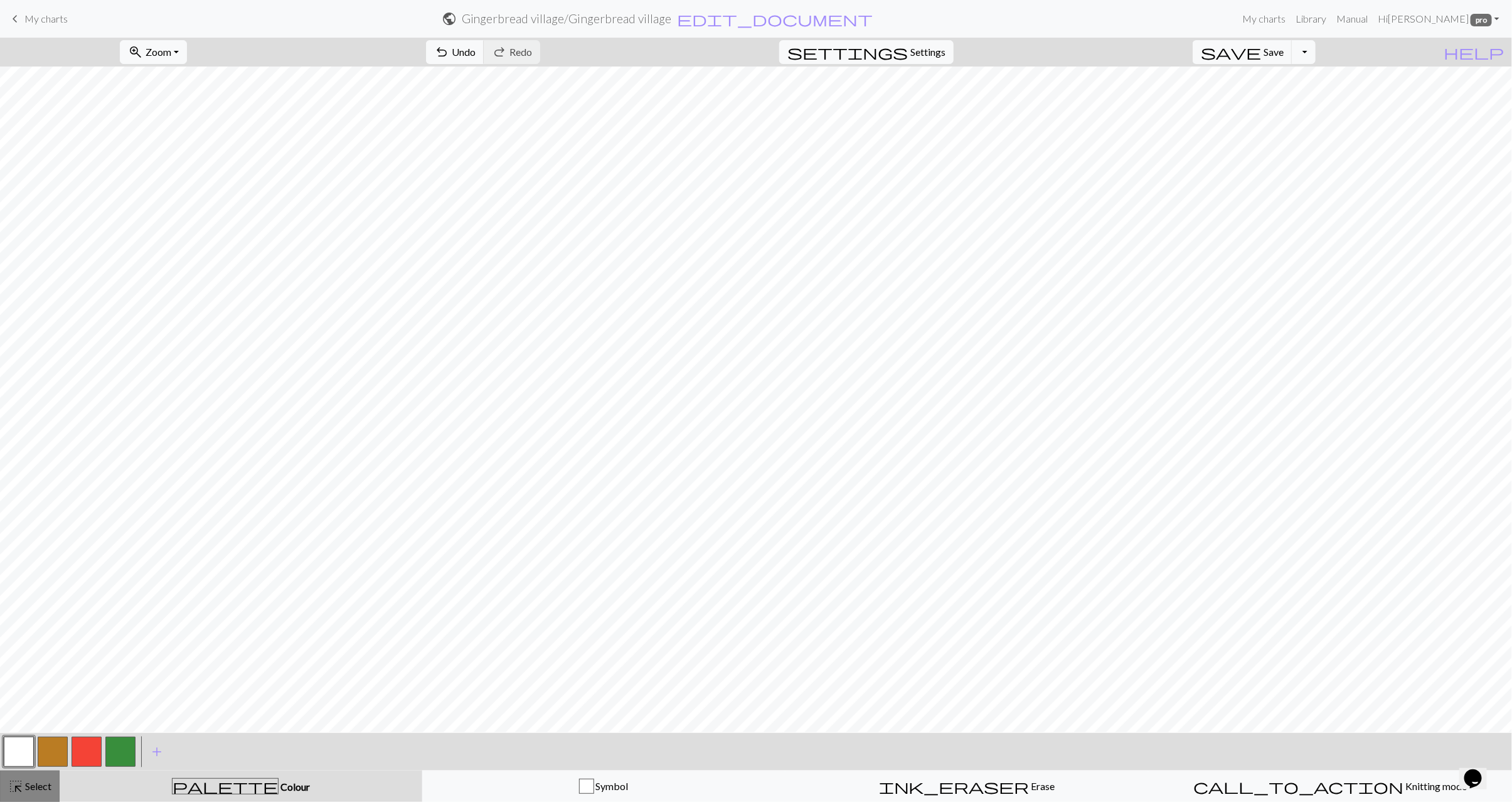
click at [28, 795] on button "highlight_alt Select Select" at bounding box center [30, 786] width 60 height 31
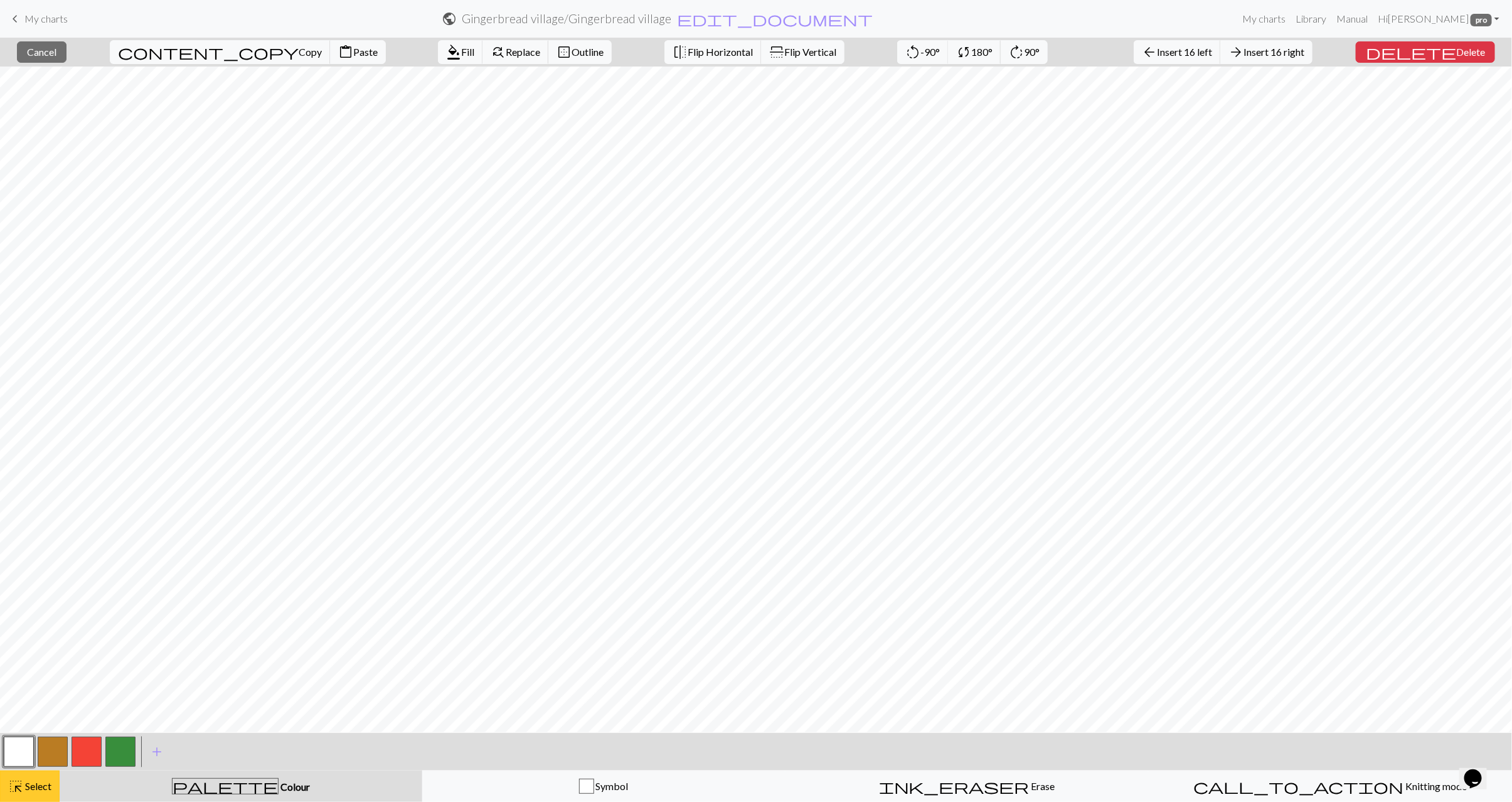
click at [36, 790] on span "Select" at bounding box center [37, 786] width 28 height 12
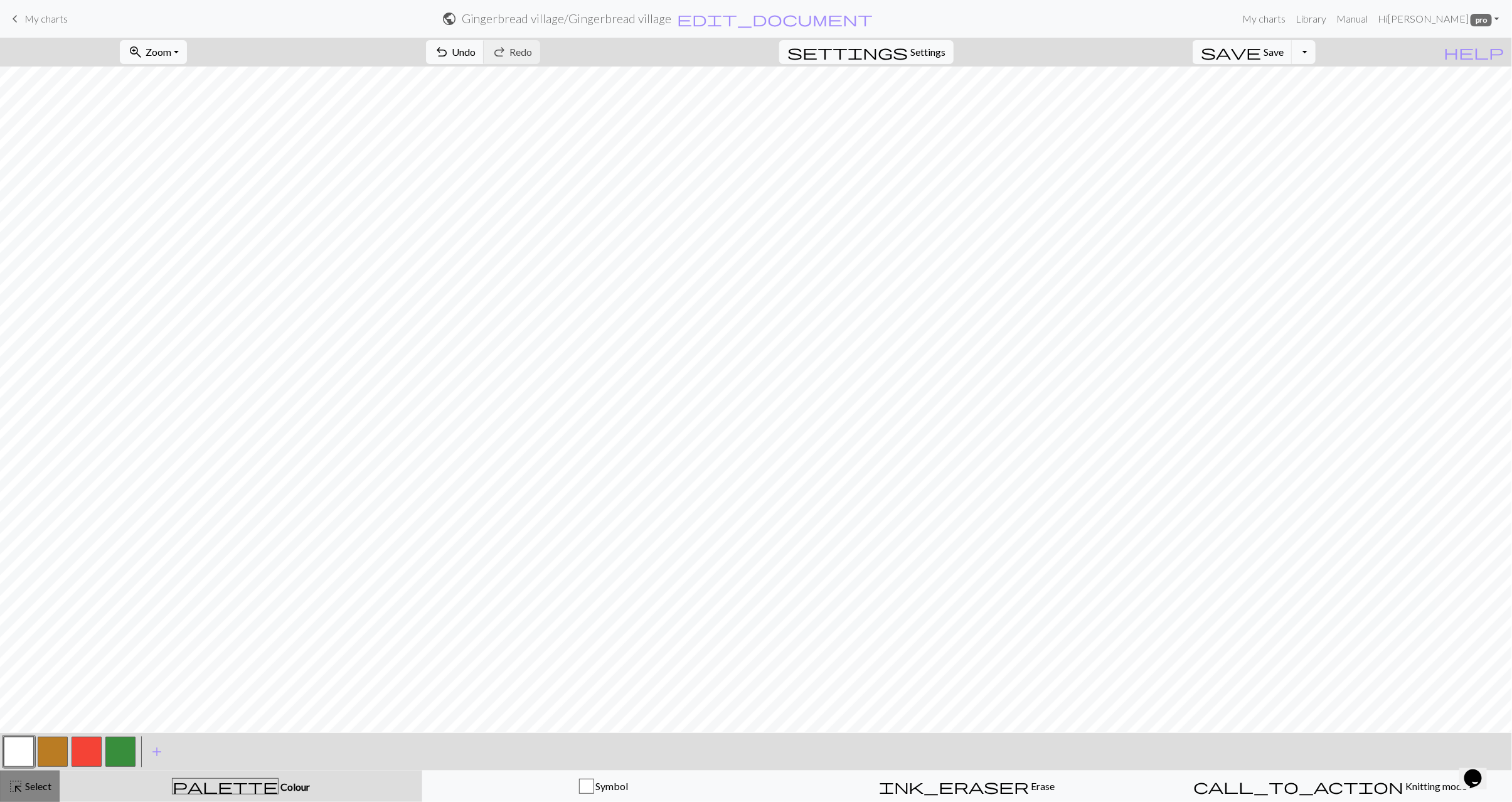
click at [42, 787] on span "Select" at bounding box center [37, 786] width 28 height 12
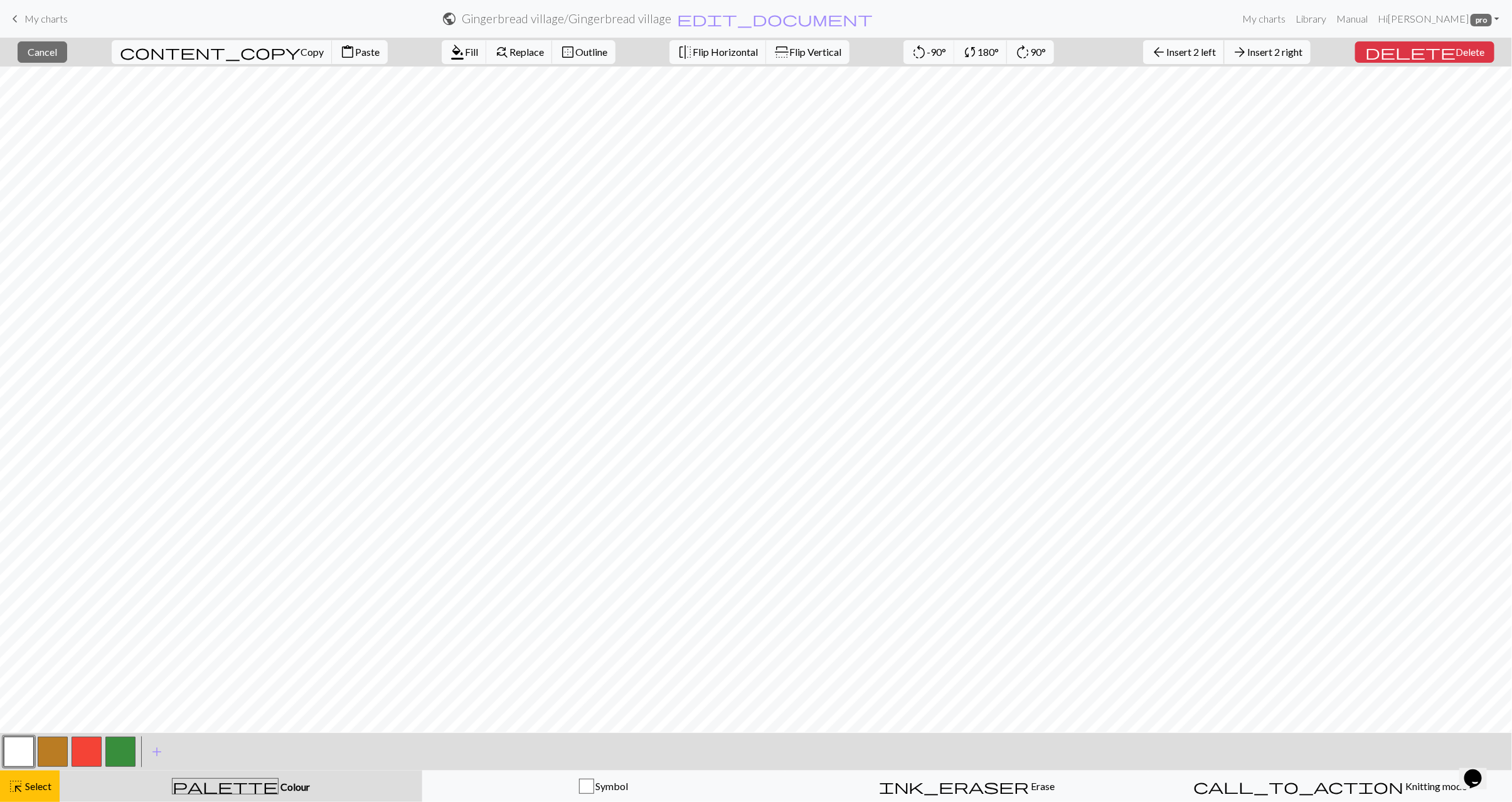
click at [1214, 53] on span "Insert 2 left" at bounding box center [1192, 52] width 50 height 12
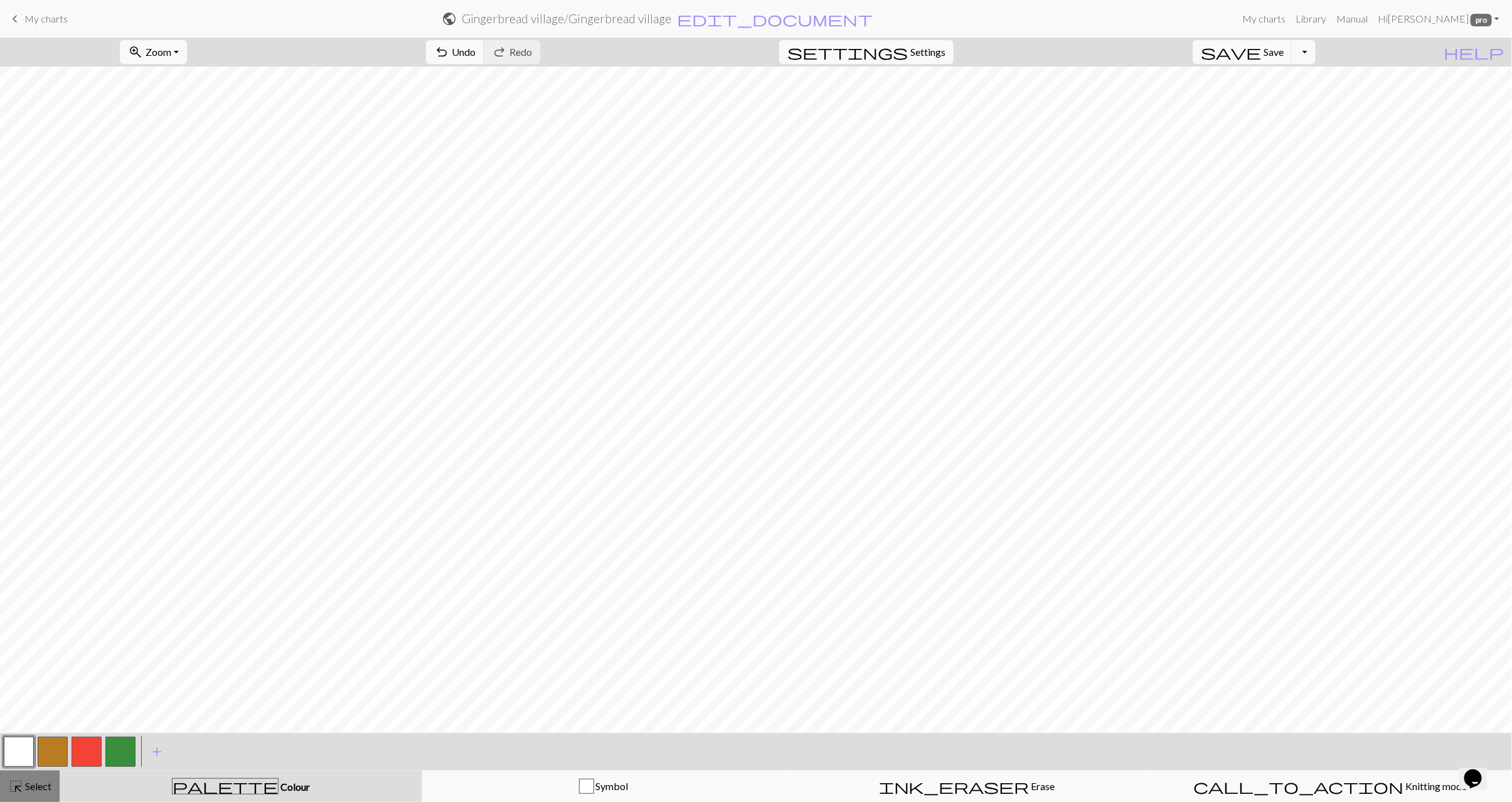
click at [34, 785] on span "Select" at bounding box center [37, 786] width 28 height 12
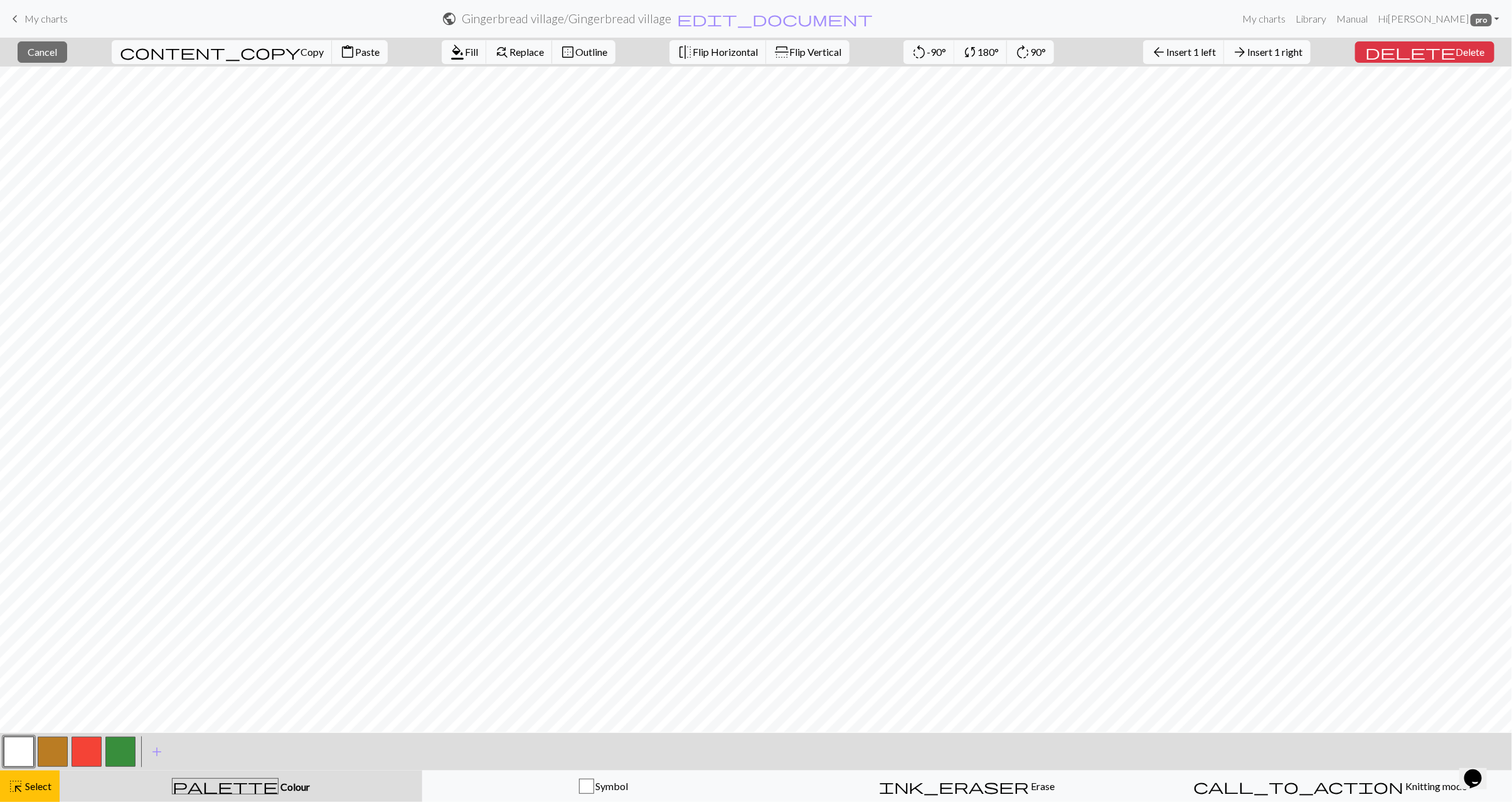
click at [1303, 49] on span "Insert 1 right" at bounding box center [1275, 52] width 55 height 12
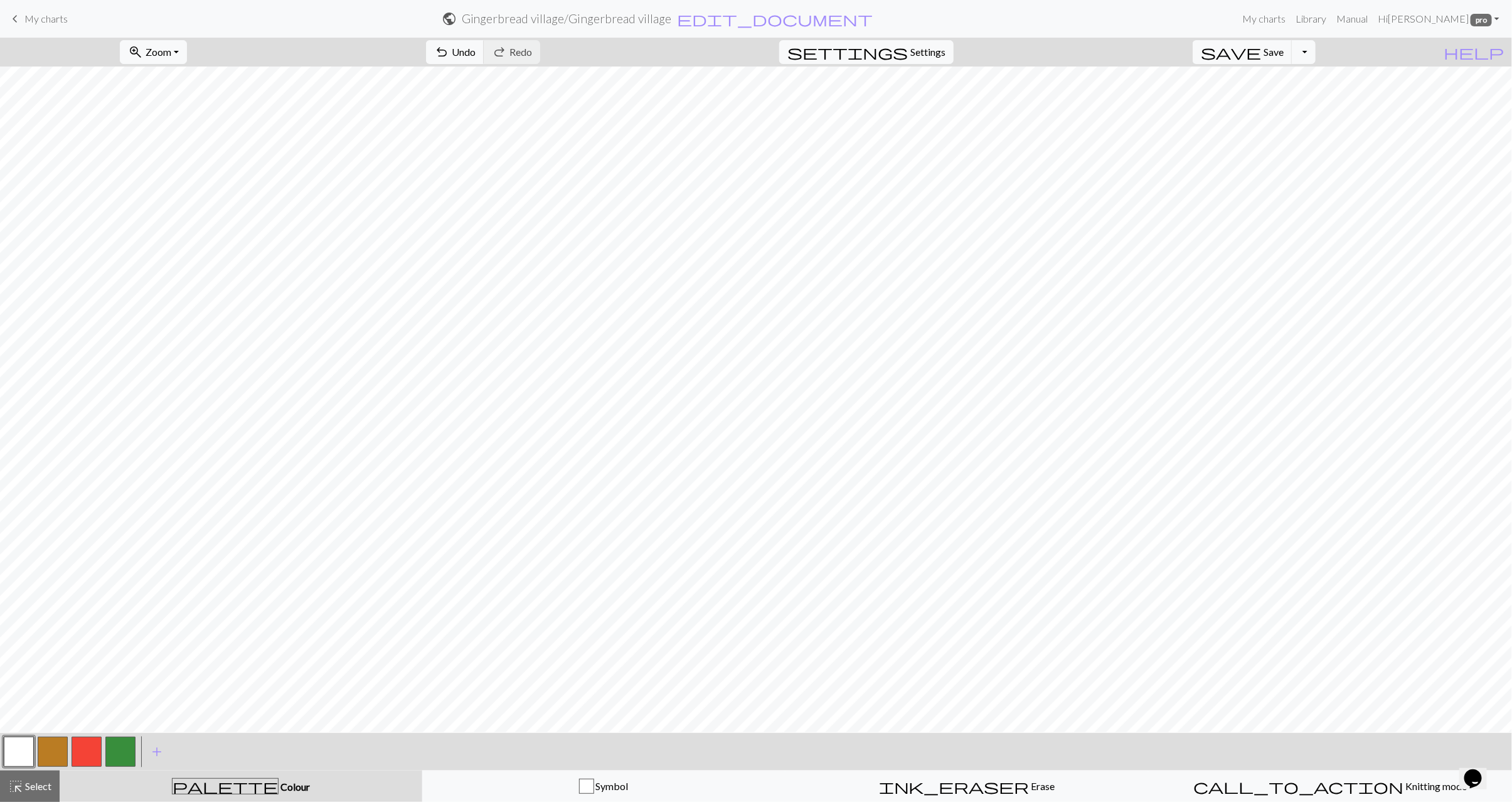
drag, startPoint x: 115, startPoint y: 750, endPoint x: 139, endPoint y: 737, distance: 27.3
click at [115, 750] on button "button" at bounding box center [120, 752] width 30 height 30
click at [73, 746] on button "button" at bounding box center [86, 752] width 30 height 30
click at [125, 746] on button "button" at bounding box center [120, 752] width 30 height 30
click at [94, 756] on button "button" at bounding box center [86, 752] width 30 height 30
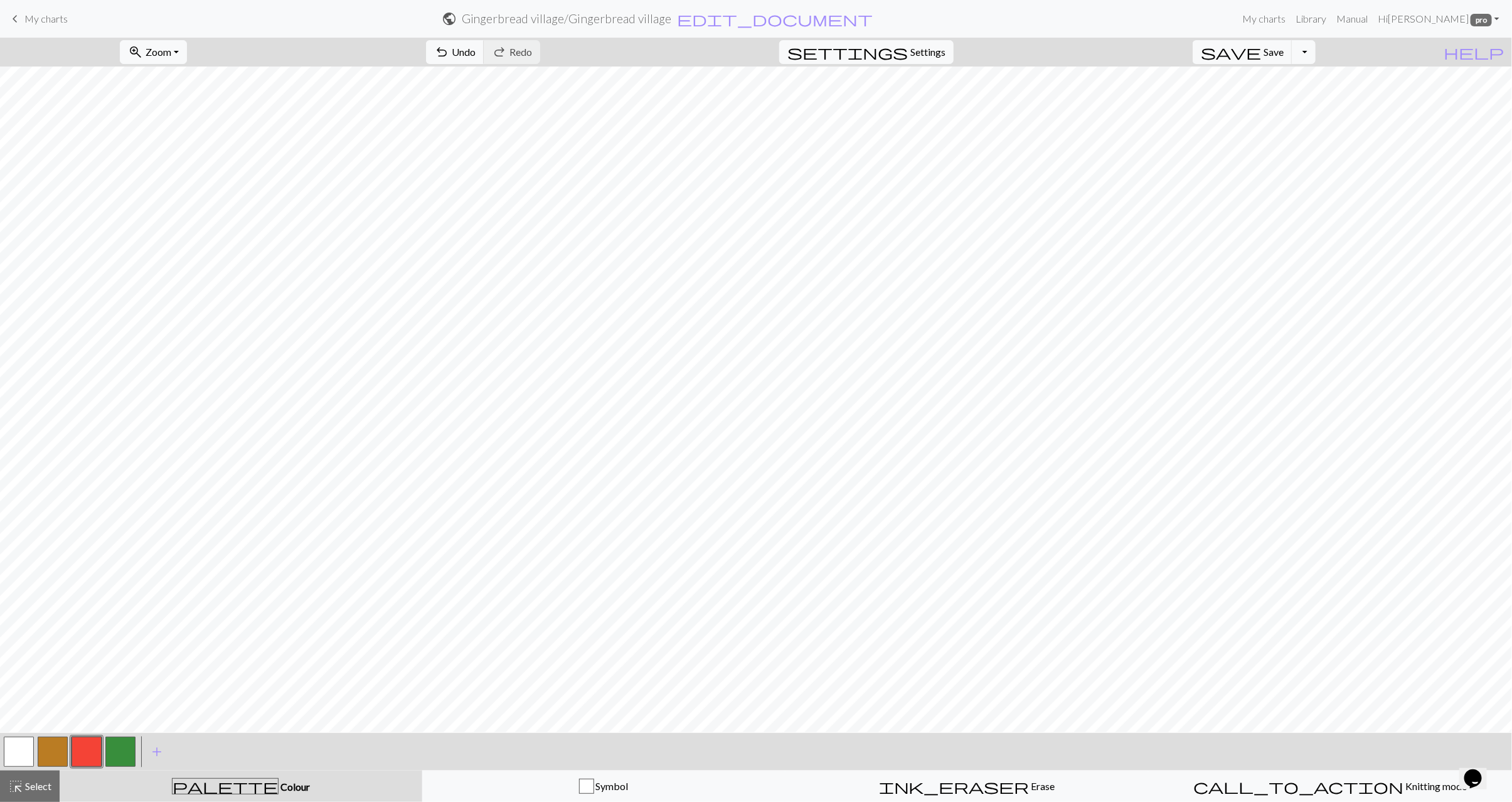
click at [25, 749] on button "button" at bounding box center [18, 752] width 30 height 30
click at [44, 785] on span "Select" at bounding box center [37, 786] width 28 height 12
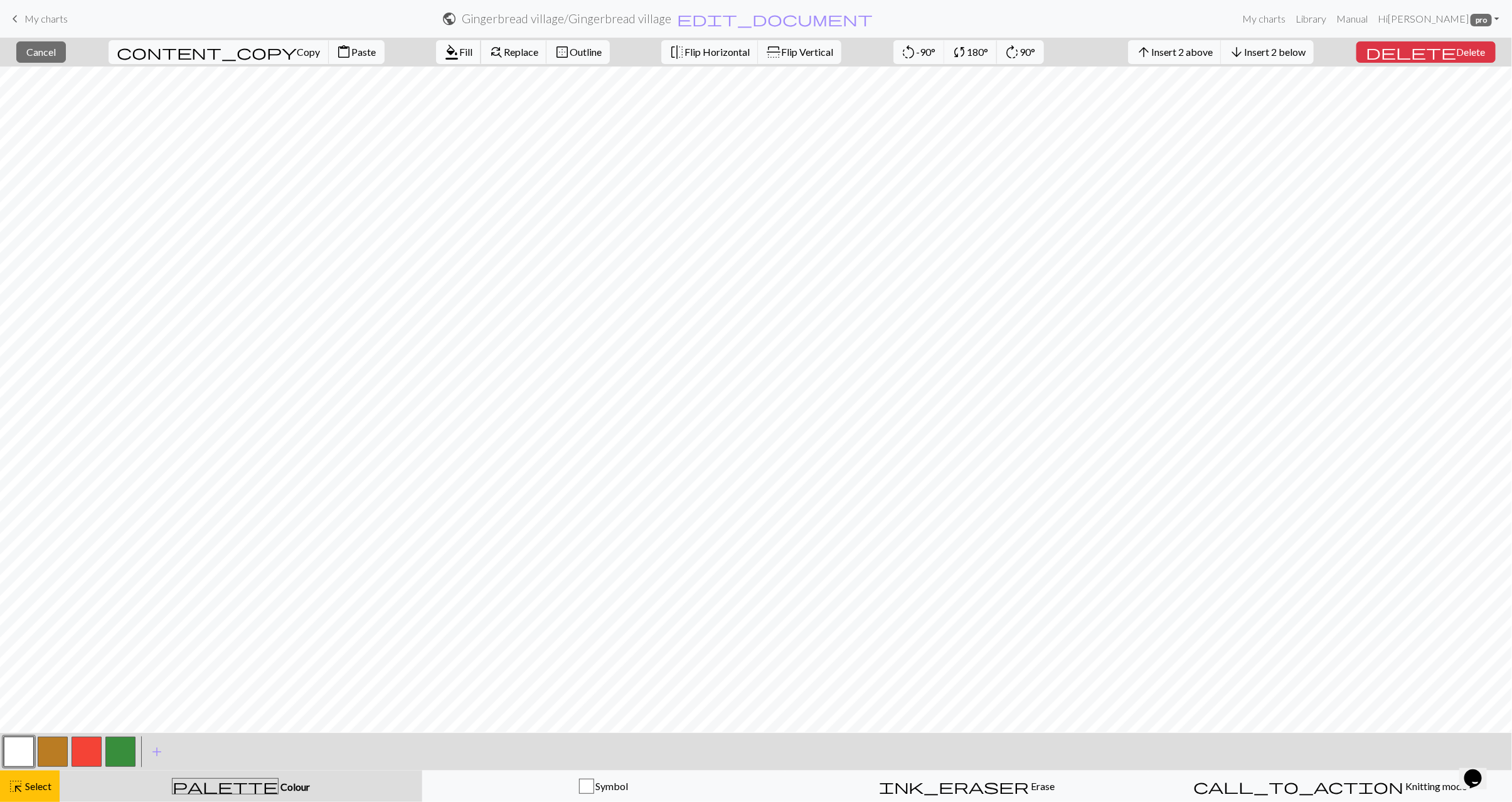
click at [444, 50] on span "format_color_fill" at bounding box center [452, 52] width 15 height 17
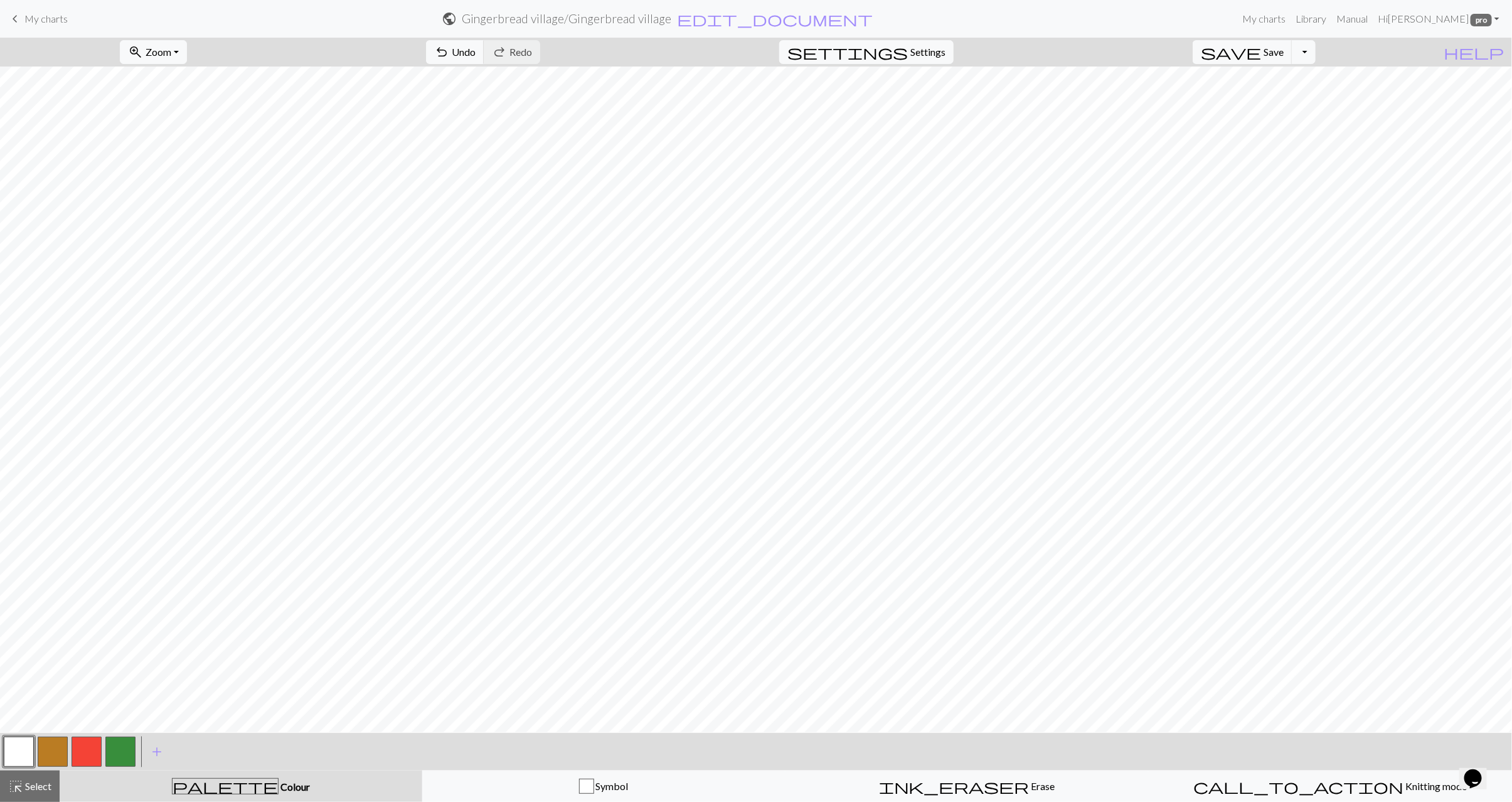
click at [43, 789] on span "Select" at bounding box center [37, 786] width 28 height 12
click at [680, 58] on span "Fill" at bounding box center [687, 52] width 13 height 12
click at [85, 747] on button "button" at bounding box center [86, 752] width 30 height 30
click at [127, 742] on button "button" at bounding box center [120, 752] width 30 height 30
click at [24, 757] on button "button" at bounding box center [18, 752] width 30 height 30
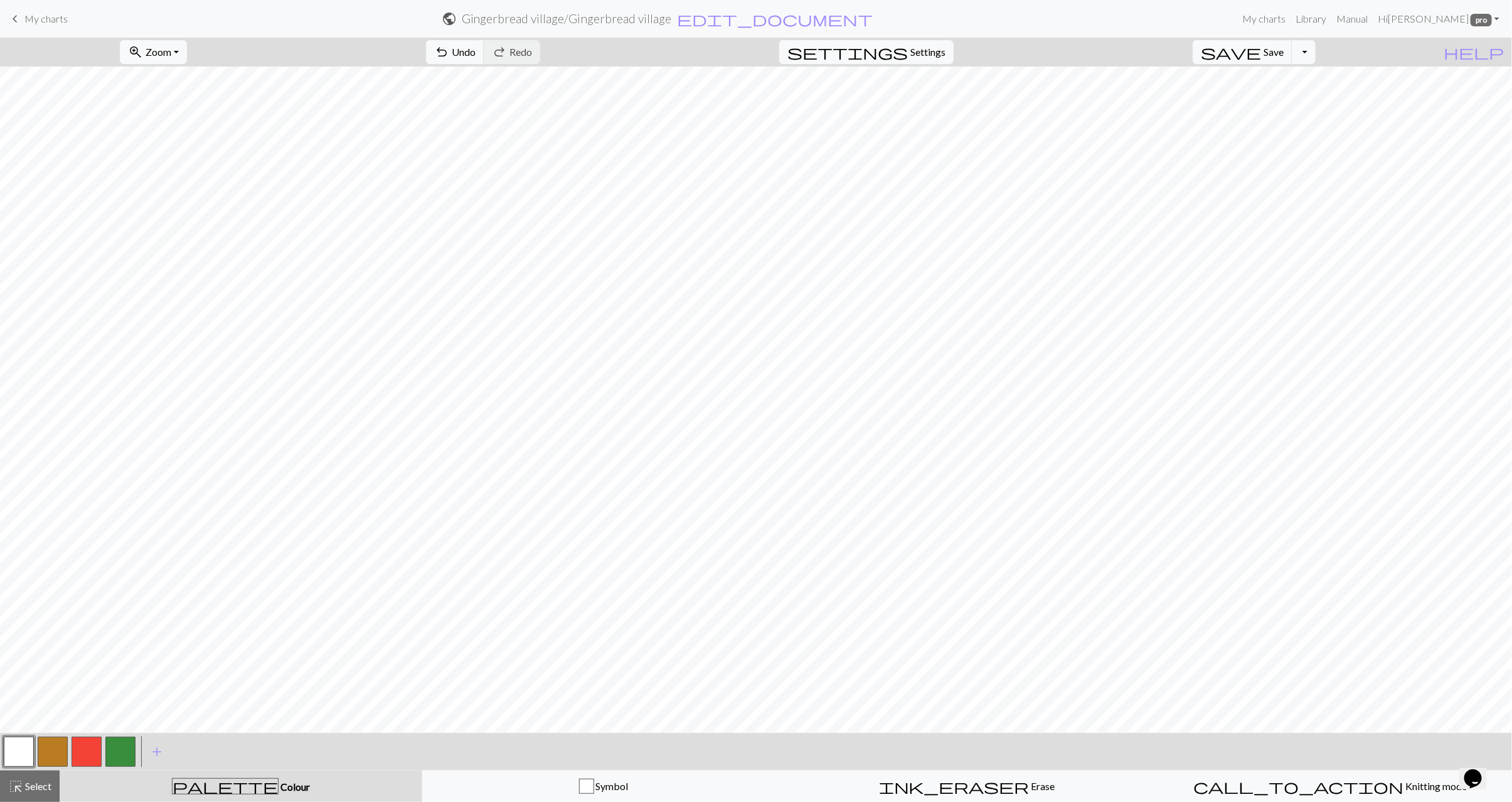
click at [93, 758] on button "button" at bounding box center [86, 752] width 30 height 30
click at [116, 757] on button "button" at bounding box center [120, 752] width 30 height 30
drag, startPoint x: 17, startPoint y: 752, endPoint x: 39, endPoint y: 732, distance: 29.7
click at [17, 751] on button "button" at bounding box center [18, 752] width 30 height 30
click at [130, 742] on button "button" at bounding box center [120, 752] width 30 height 30
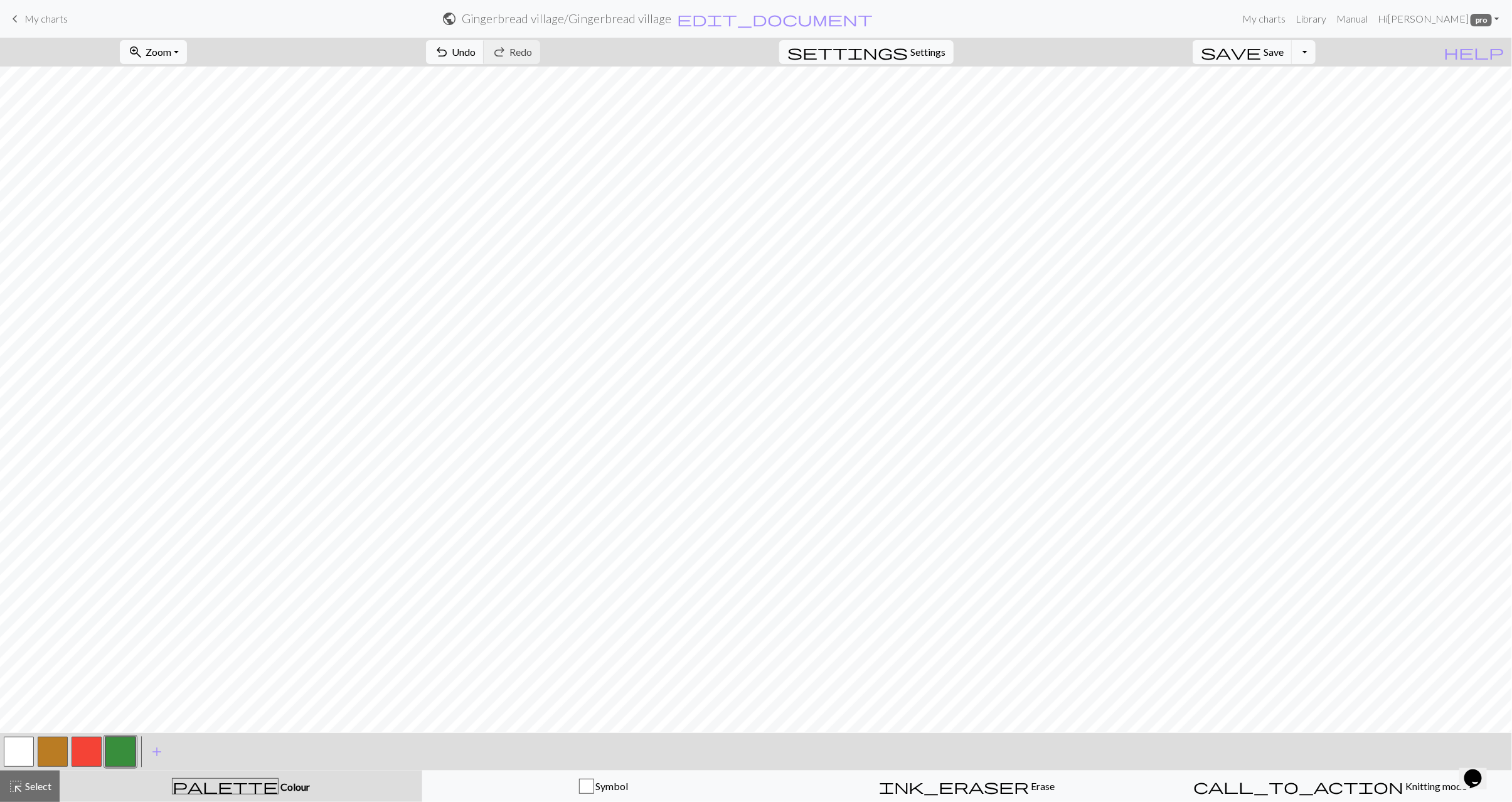
drag, startPoint x: 39, startPoint y: 795, endPoint x: 68, endPoint y: 778, distance: 33.6
click at [40, 795] on button "highlight_alt Select Select" at bounding box center [30, 786] width 60 height 31
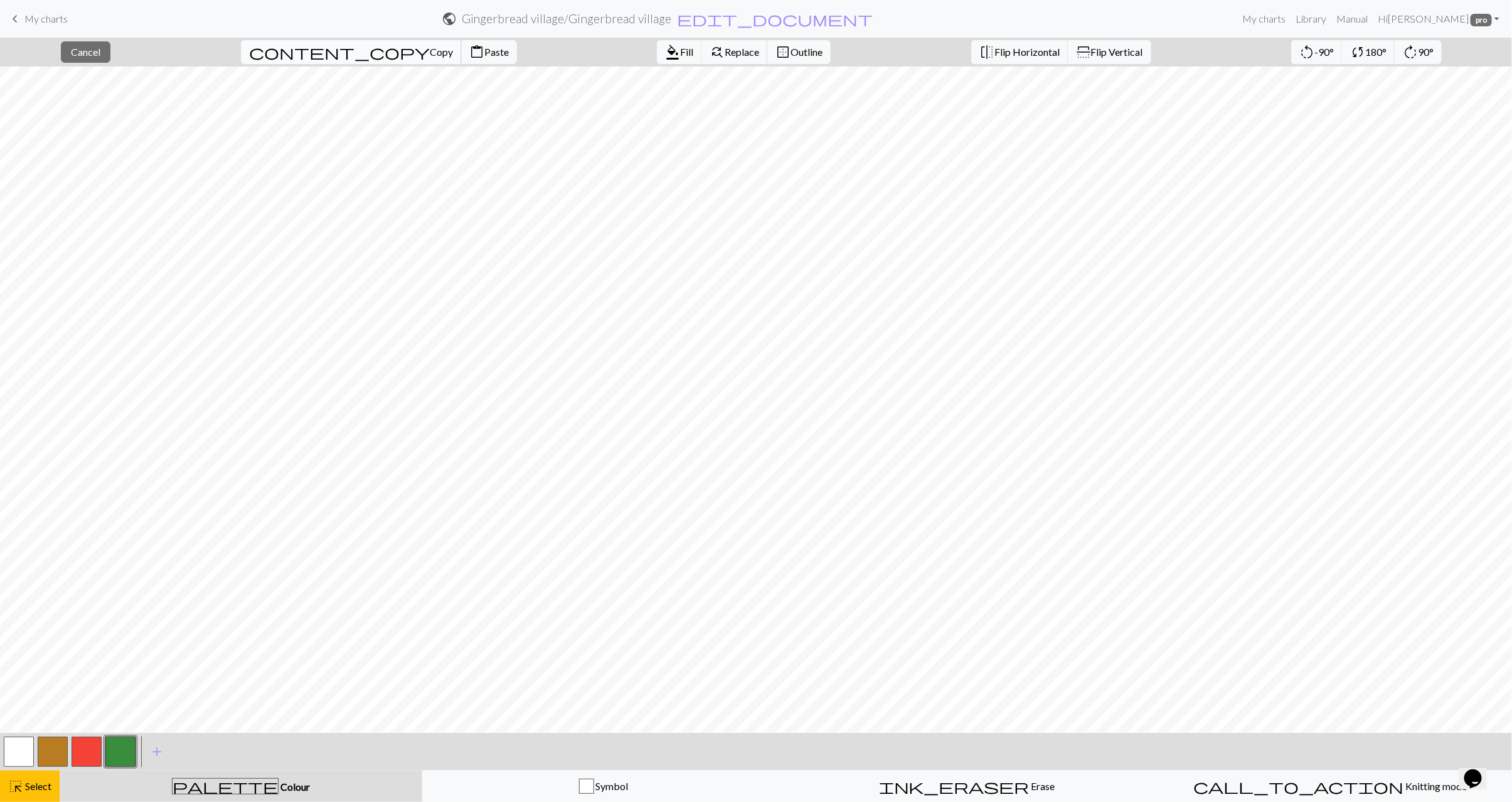
click at [430, 58] on span "Copy" at bounding box center [441, 52] width 23 height 12
click at [484, 57] on span "Paste" at bounding box center [497, 52] width 25 height 12
drag, startPoint x: 35, startPoint y: 779, endPoint x: 69, endPoint y: 771, distance: 34.9
click at [37, 780] on span "Select" at bounding box center [37, 786] width 28 height 12
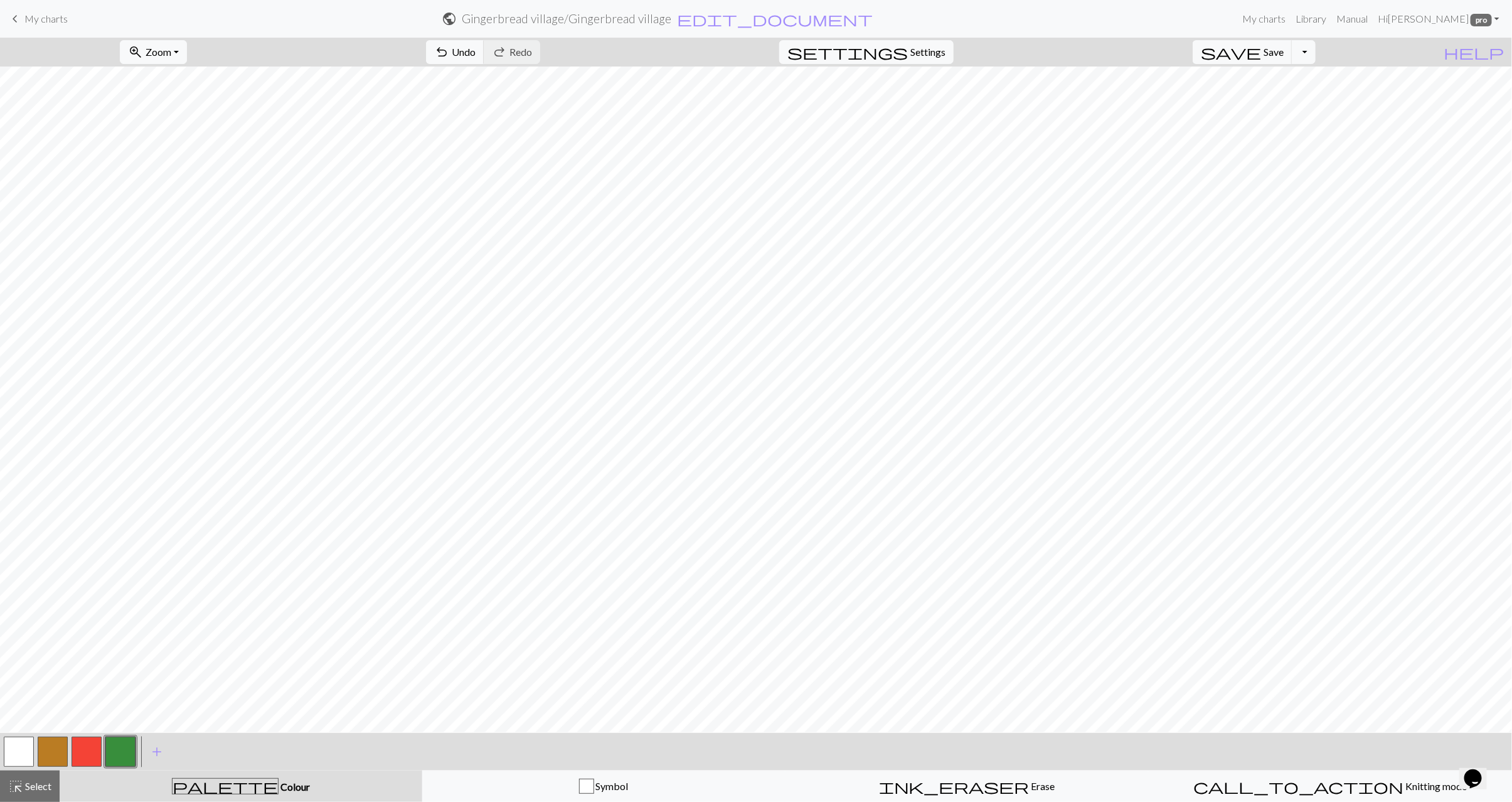
click at [89, 755] on button "button" at bounding box center [86, 752] width 30 height 30
click at [12, 752] on button "button" at bounding box center [18, 752] width 30 height 30
drag, startPoint x: 88, startPoint y: 753, endPoint x: 109, endPoint y: 736, distance: 27.0
click at [90, 750] on button "button" at bounding box center [86, 752] width 30 height 30
click at [118, 752] on button "button" at bounding box center [120, 752] width 30 height 30
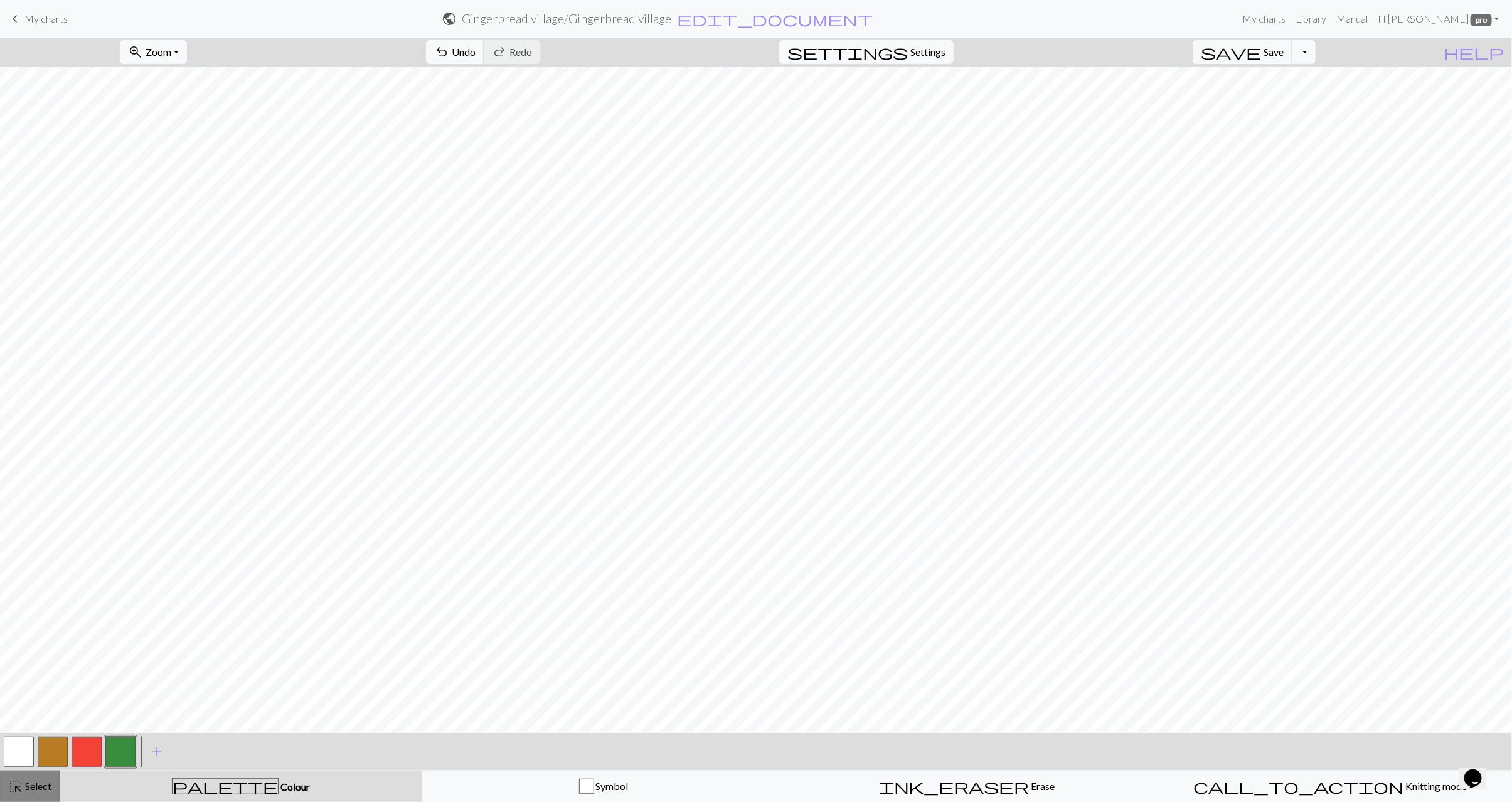
click at [27, 792] on div "highlight_alt Select Select" at bounding box center [29, 786] width 43 height 15
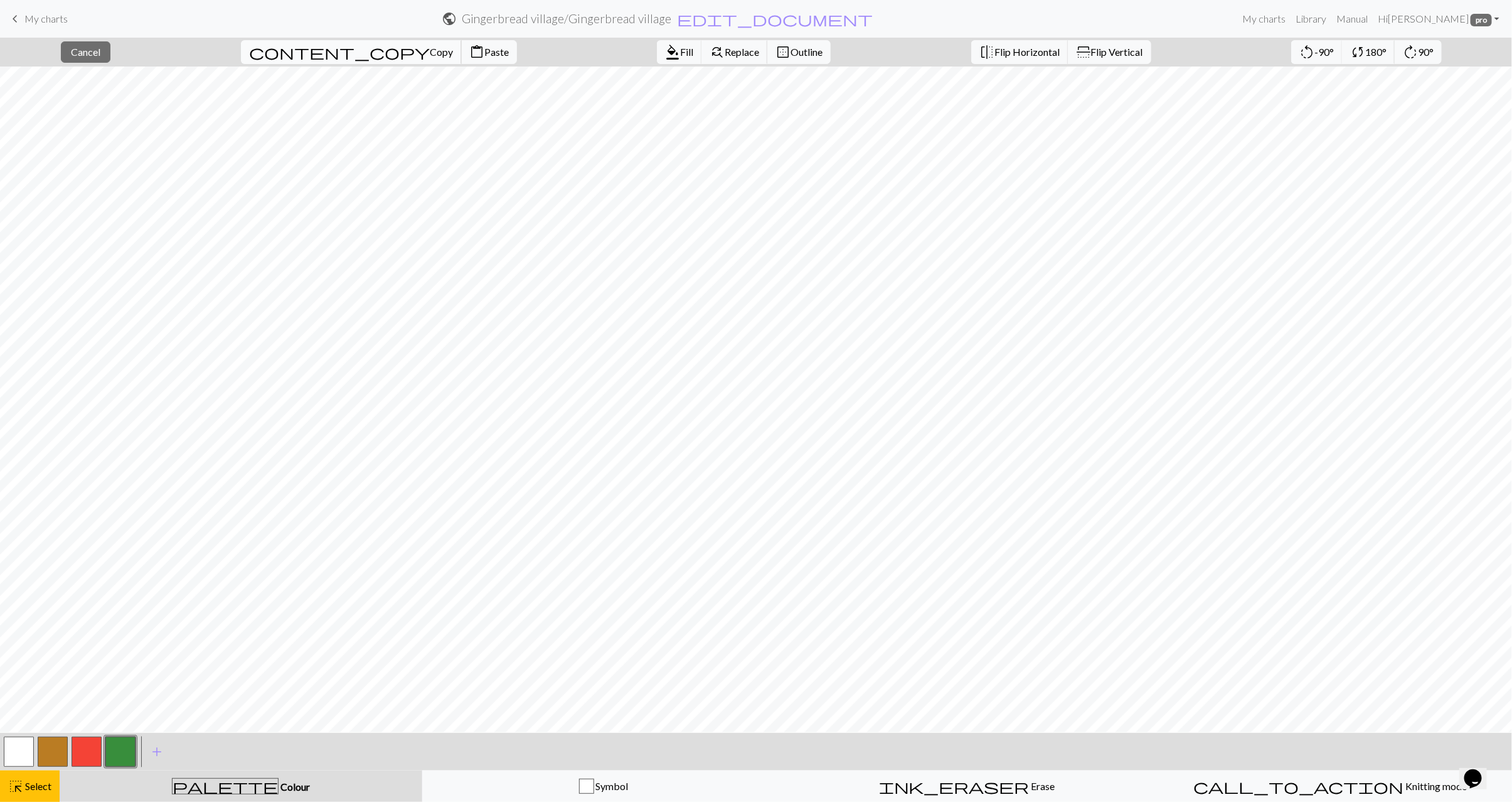
click at [430, 57] on span "Copy" at bounding box center [441, 52] width 23 height 12
click at [323, 60] on button "content_copy Copy" at bounding box center [351, 52] width 221 height 24
click at [484, 50] on span "Paste" at bounding box center [497, 52] width 25 height 12
click at [461, 58] on button "content_paste Paste" at bounding box center [489, 52] width 56 height 24
click at [484, 48] on span "Paste" at bounding box center [497, 52] width 25 height 12
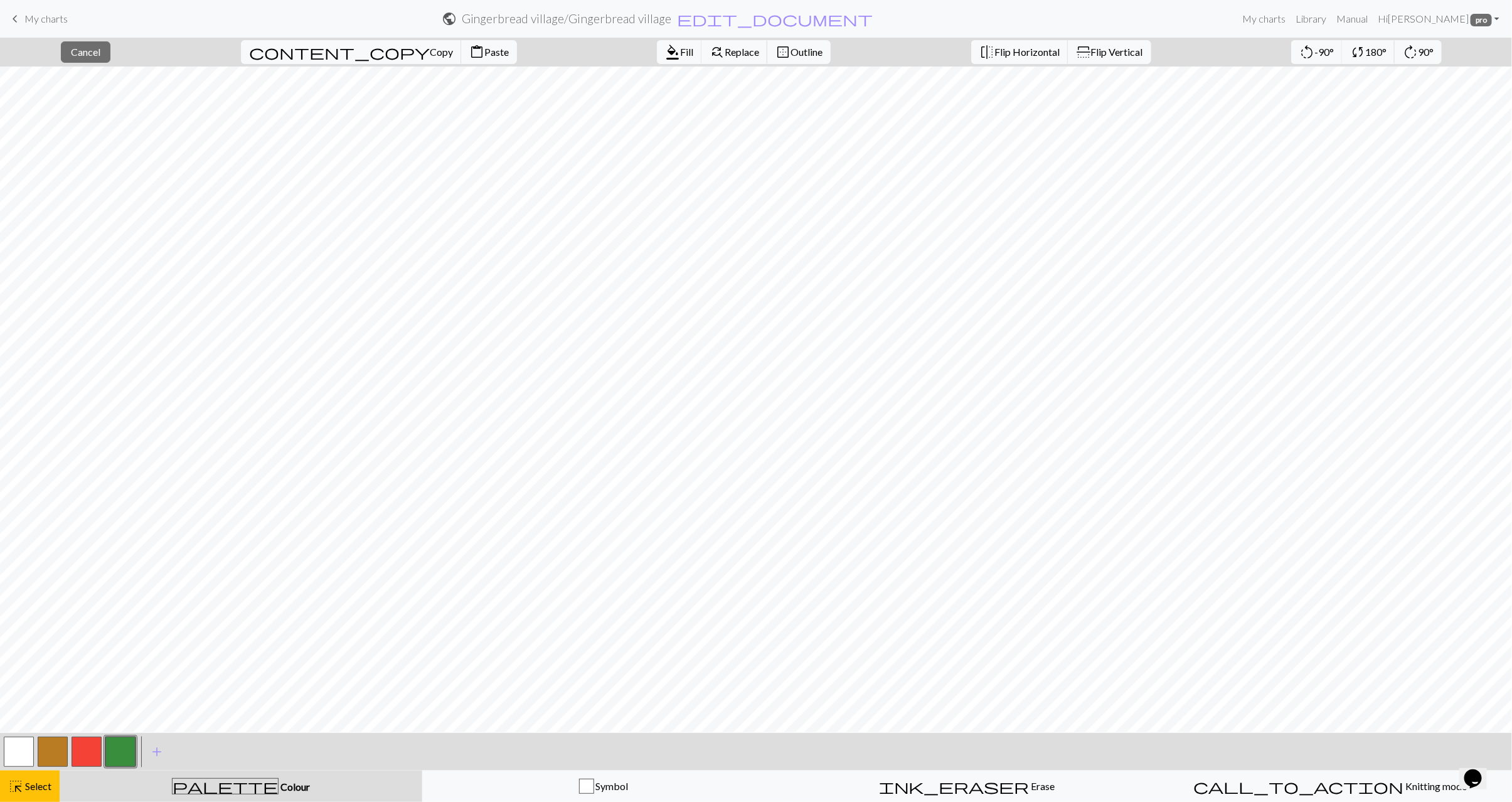
drag, startPoint x: 40, startPoint y: 791, endPoint x: 93, endPoint y: 755, distance: 64.1
click at [42, 790] on span "Select" at bounding box center [37, 786] width 28 height 12
click at [25, 780] on span "Select" at bounding box center [37, 786] width 28 height 12
click at [430, 57] on span "Copy" at bounding box center [441, 52] width 23 height 12
click at [430, 52] on span "Copy" at bounding box center [441, 52] width 23 height 12
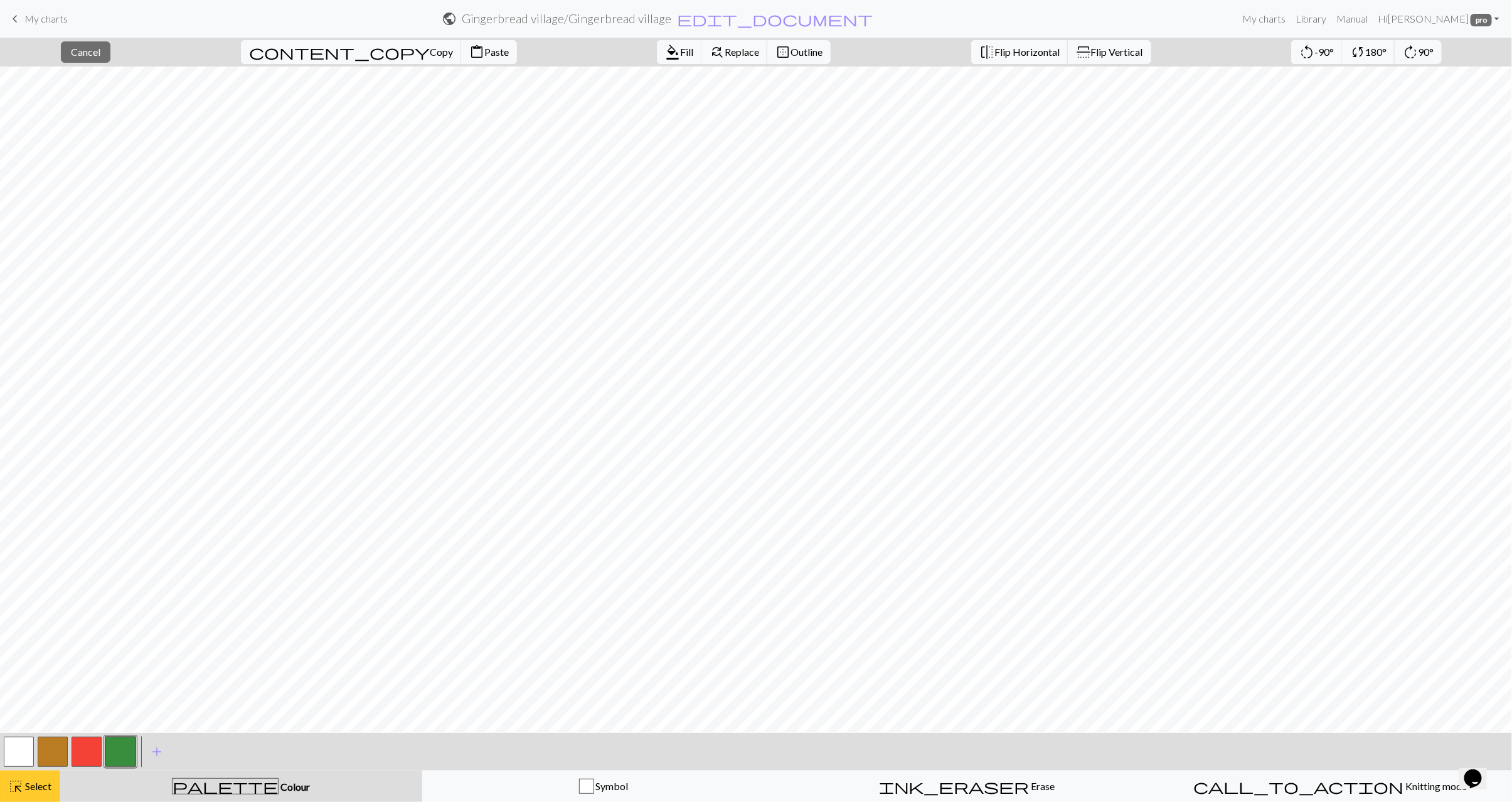
click at [50, 777] on button "highlight_alt Select Select" at bounding box center [30, 786] width 60 height 31
click at [17, 749] on button "button" at bounding box center [18, 752] width 30 height 30
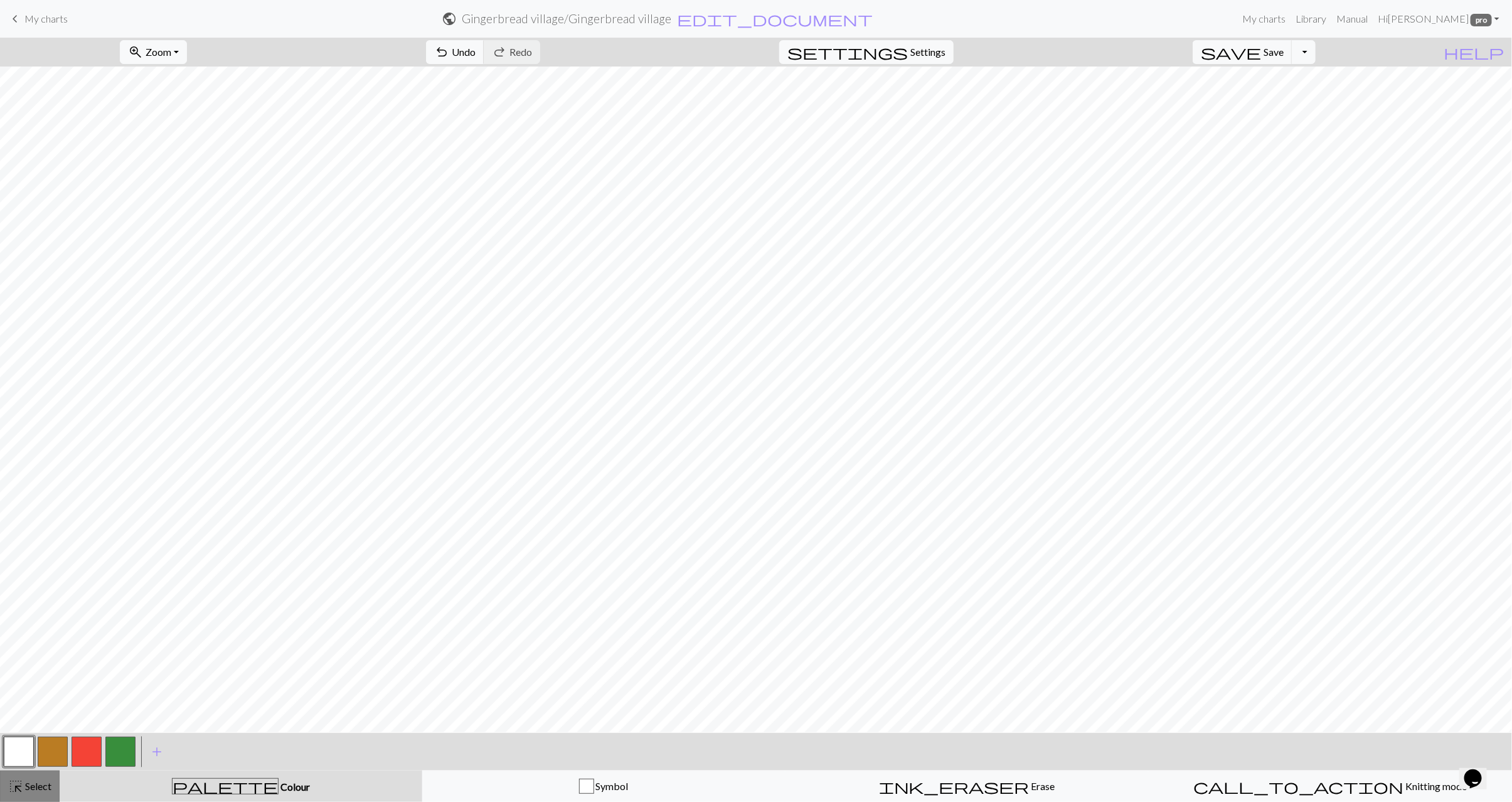
click at [37, 792] on div "highlight_alt Select Select" at bounding box center [29, 786] width 43 height 15
click at [35, 787] on span "Select" at bounding box center [37, 786] width 28 height 12
click at [96, 752] on button "button" at bounding box center [86, 752] width 30 height 30
drag, startPoint x: 54, startPoint y: 788, endPoint x: 95, endPoint y: 767, distance: 46.1
click at [54, 787] on button "highlight_alt Select Select" at bounding box center [30, 786] width 60 height 31
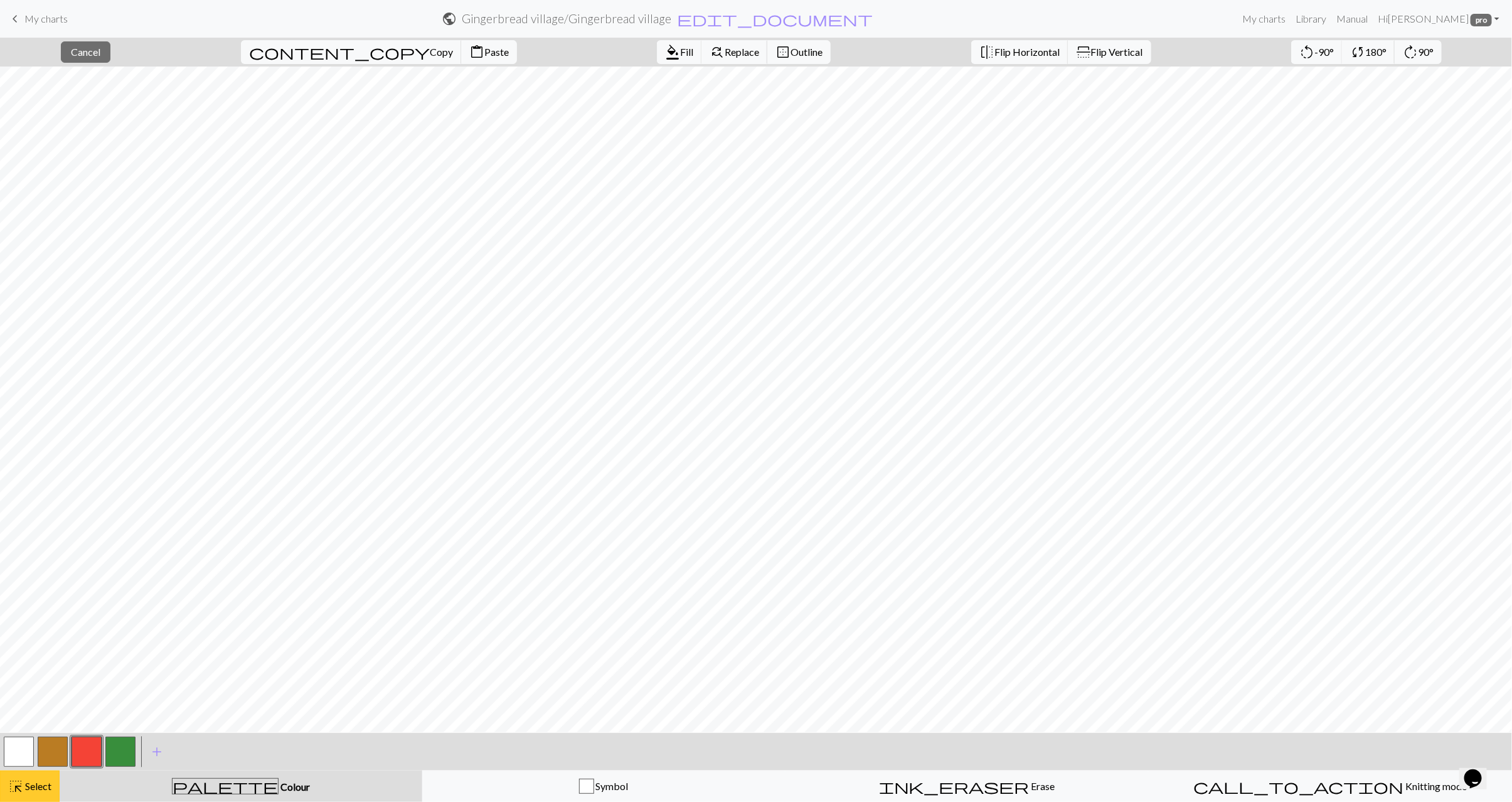
click at [48, 782] on span "Select" at bounding box center [37, 786] width 28 height 12
drag, startPoint x: 23, startPoint y: 756, endPoint x: 68, endPoint y: 731, distance: 51.5
click at [24, 755] on button "button" at bounding box center [18, 752] width 30 height 30
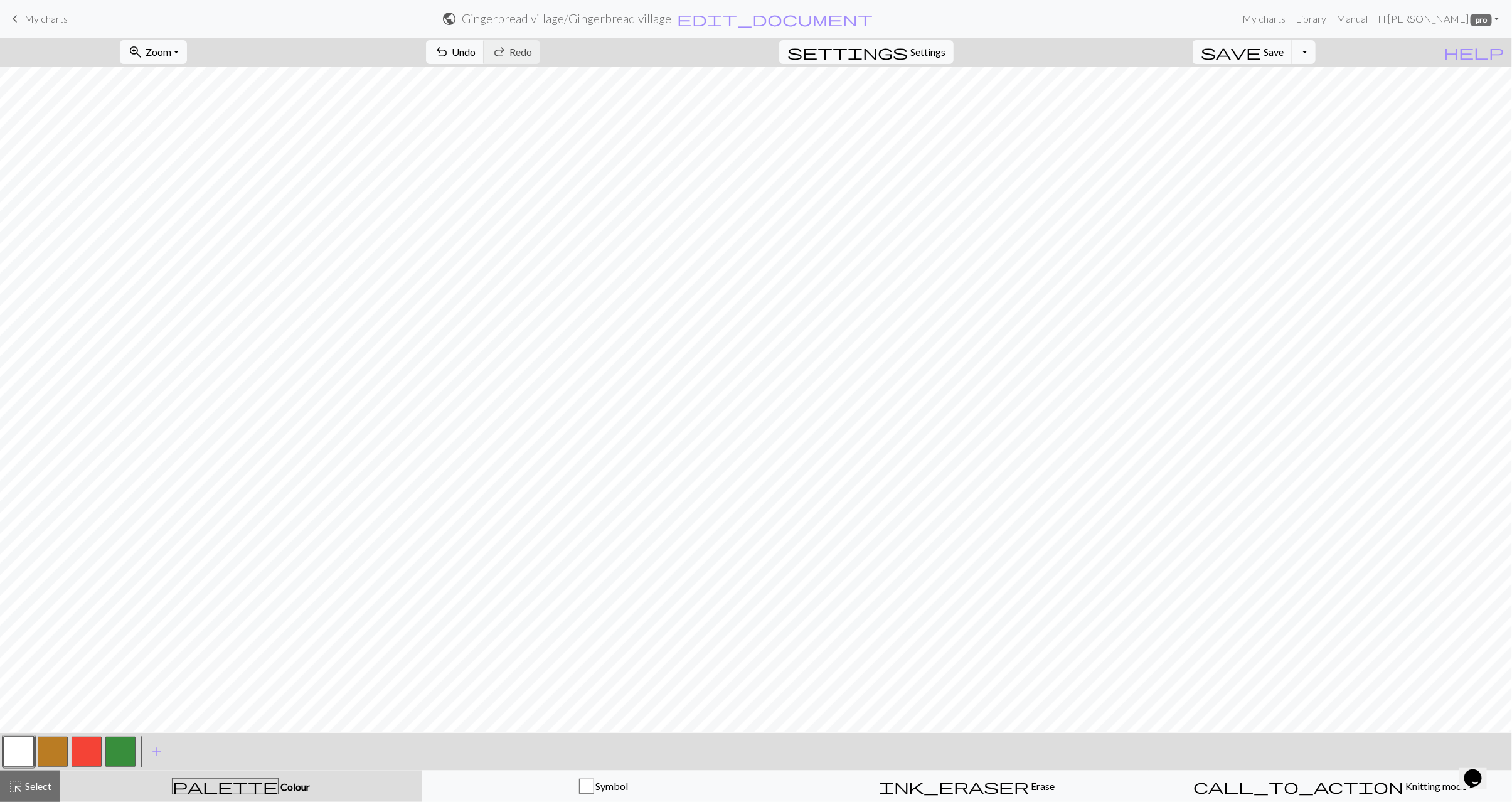
drag, startPoint x: 30, startPoint y: 789, endPoint x: 122, endPoint y: 737, distance: 105.7
click at [33, 787] on span "Select" at bounding box center [37, 786] width 28 height 12
click at [42, 785] on span "Select" at bounding box center [37, 786] width 28 height 12
click at [141, 746] on button "add Add a colour" at bounding box center [157, 752] width 31 height 31
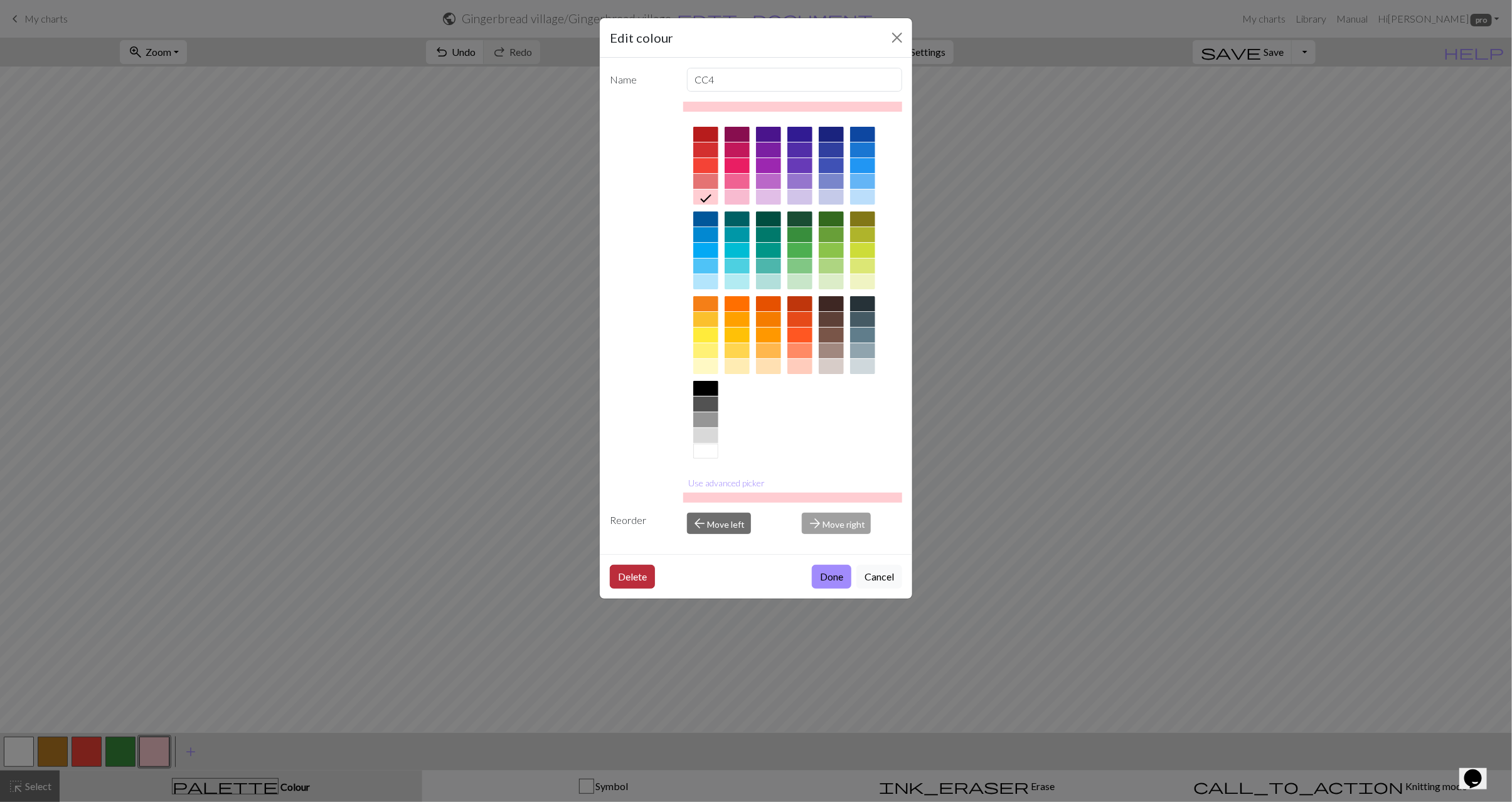
click at [639, 581] on button "Delete" at bounding box center [632, 576] width 45 height 24
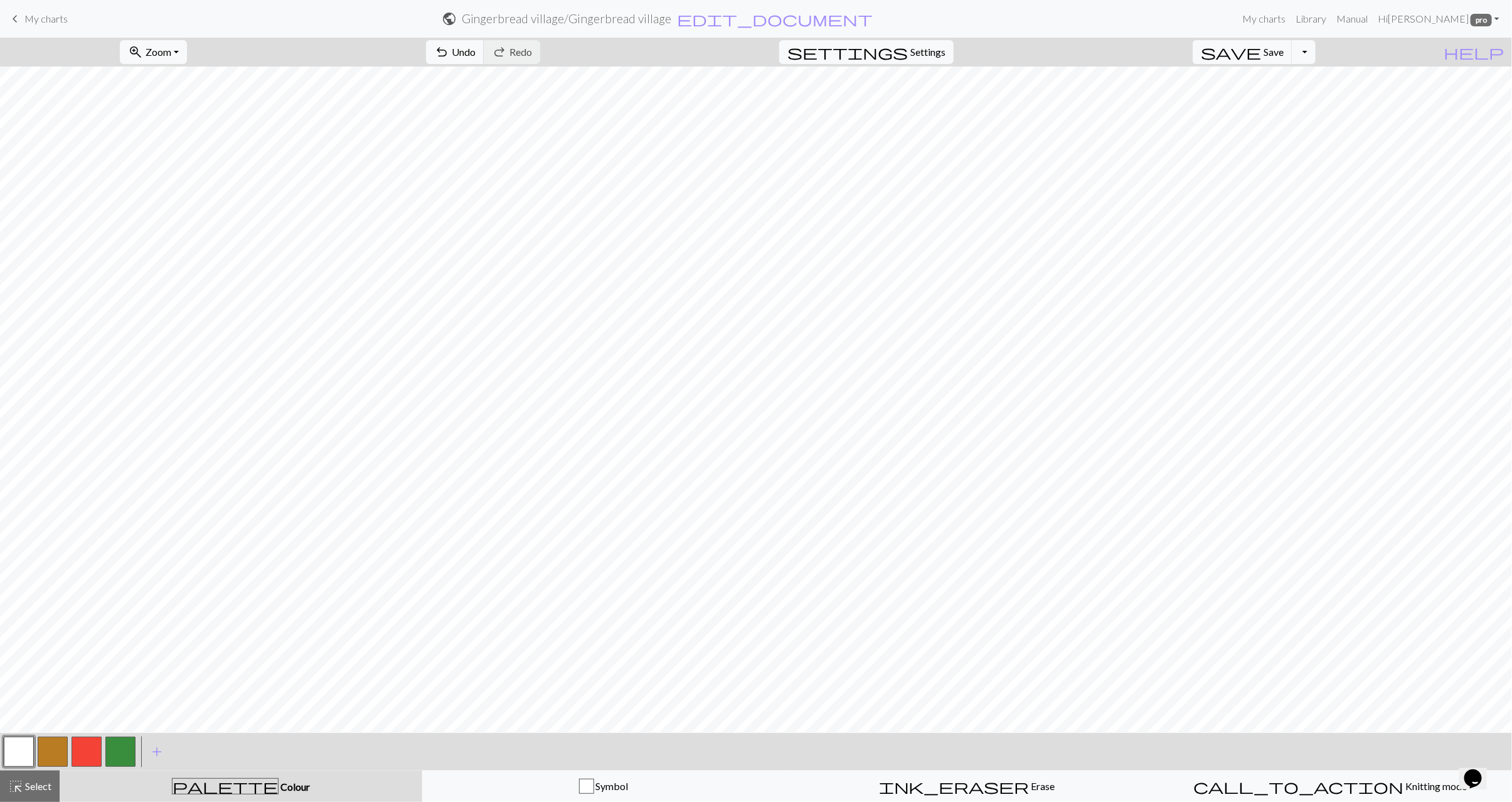
click at [113, 750] on button "button" at bounding box center [120, 752] width 30 height 30
click at [449, 50] on span "undo" at bounding box center [441, 52] width 15 height 17
click at [41, 782] on span "Select" at bounding box center [37, 786] width 28 height 12
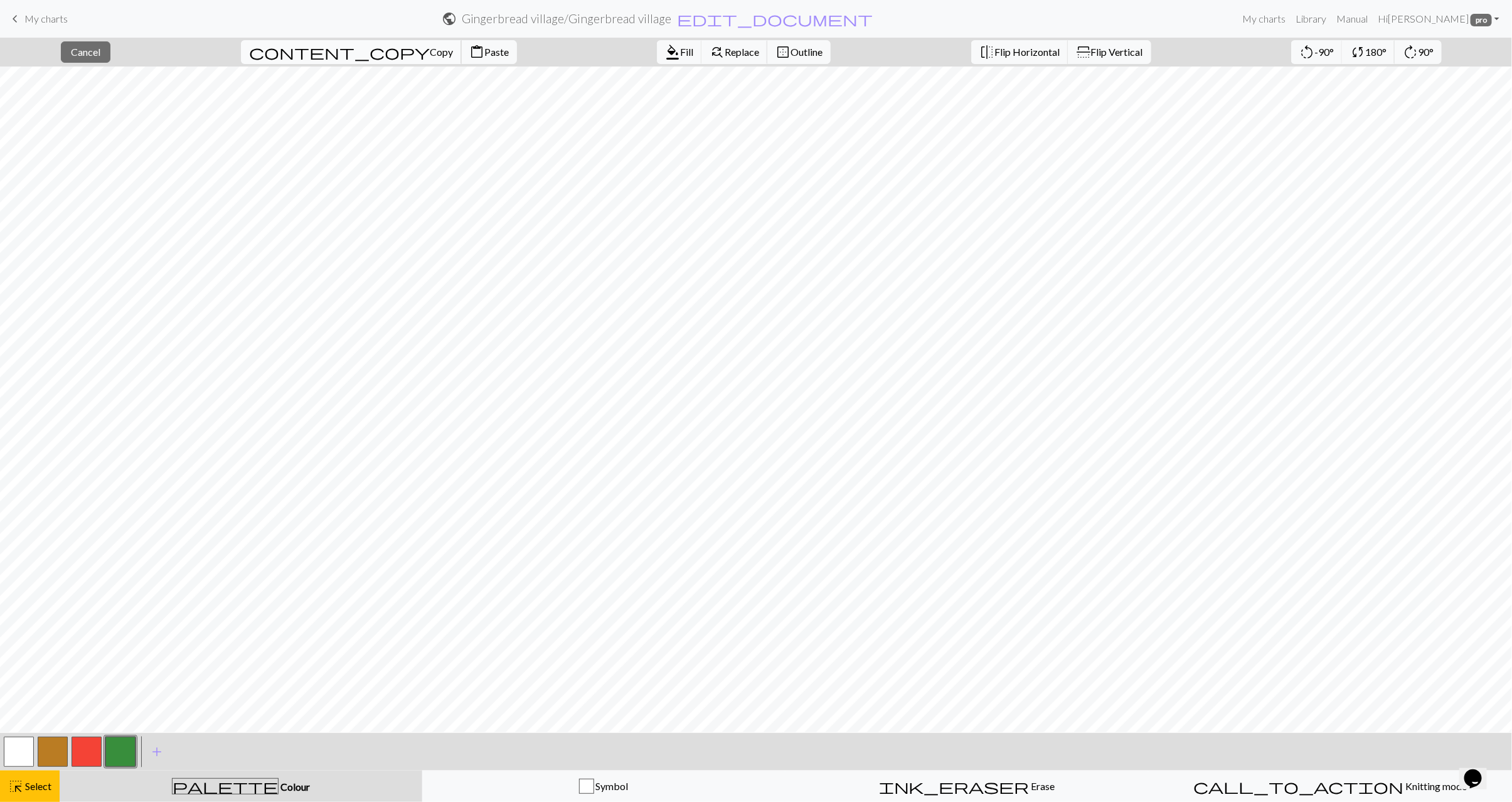
click at [312, 61] on button "content_copy Copy" at bounding box center [351, 52] width 221 height 24
click at [484, 50] on span "Paste" at bounding box center [497, 52] width 25 height 12
click at [484, 47] on span "Paste" at bounding box center [497, 52] width 25 height 12
click at [34, 785] on span "Select" at bounding box center [37, 786] width 28 height 12
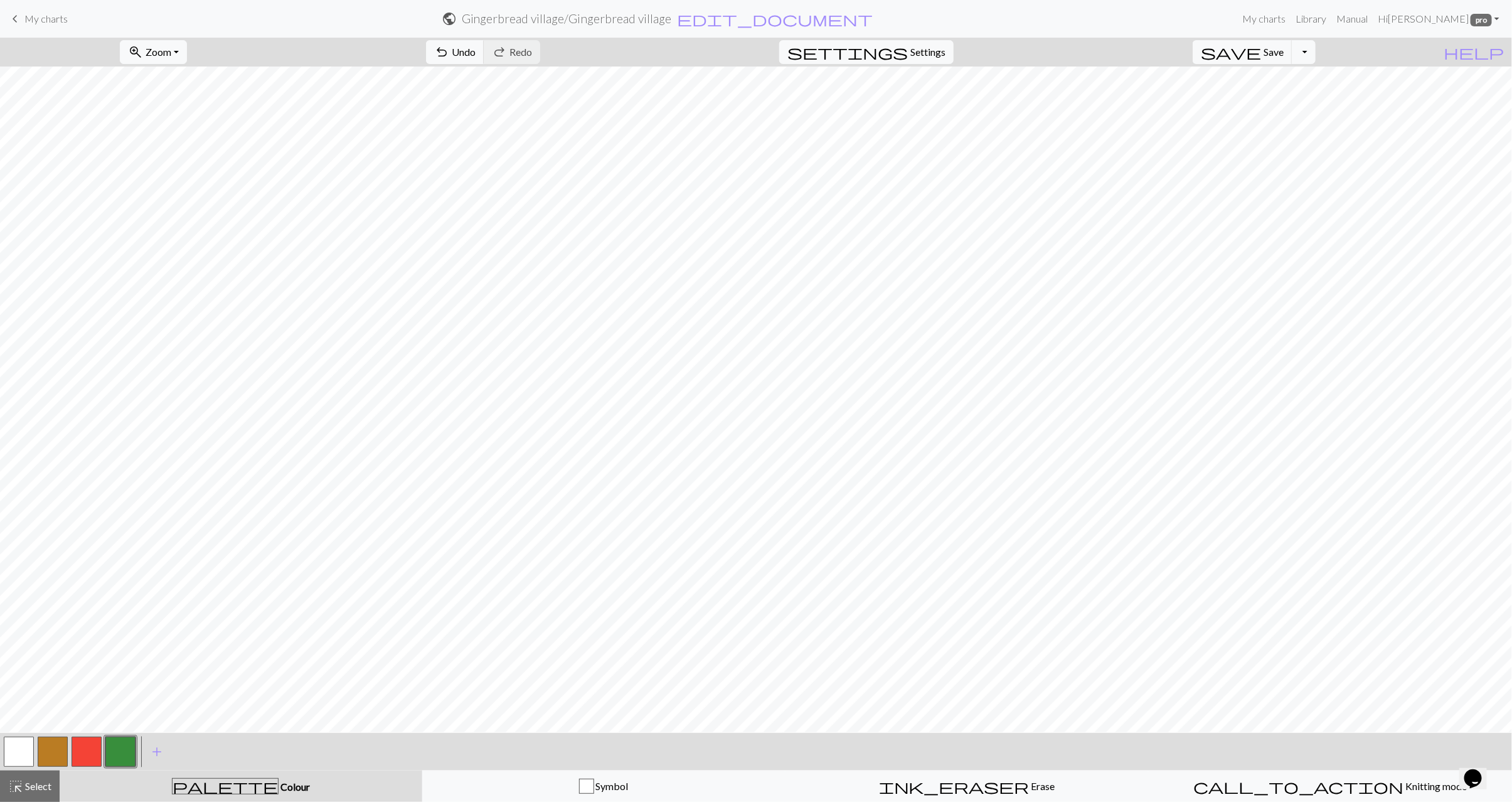
click at [92, 755] on button "button" at bounding box center [86, 752] width 30 height 30
click at [111, 743] on button "button" at bounding box center [120, 752] width 30 height 30
click at [9, 758] on button "button" at bounding box center [18, 752] width 30 height 30
click at [84, 747] on button "button" at bounding box center [86, 752] width 30 height 30
click at [476, 50] on span "Undo" at bounding box center [463, 52] width 24 height 12
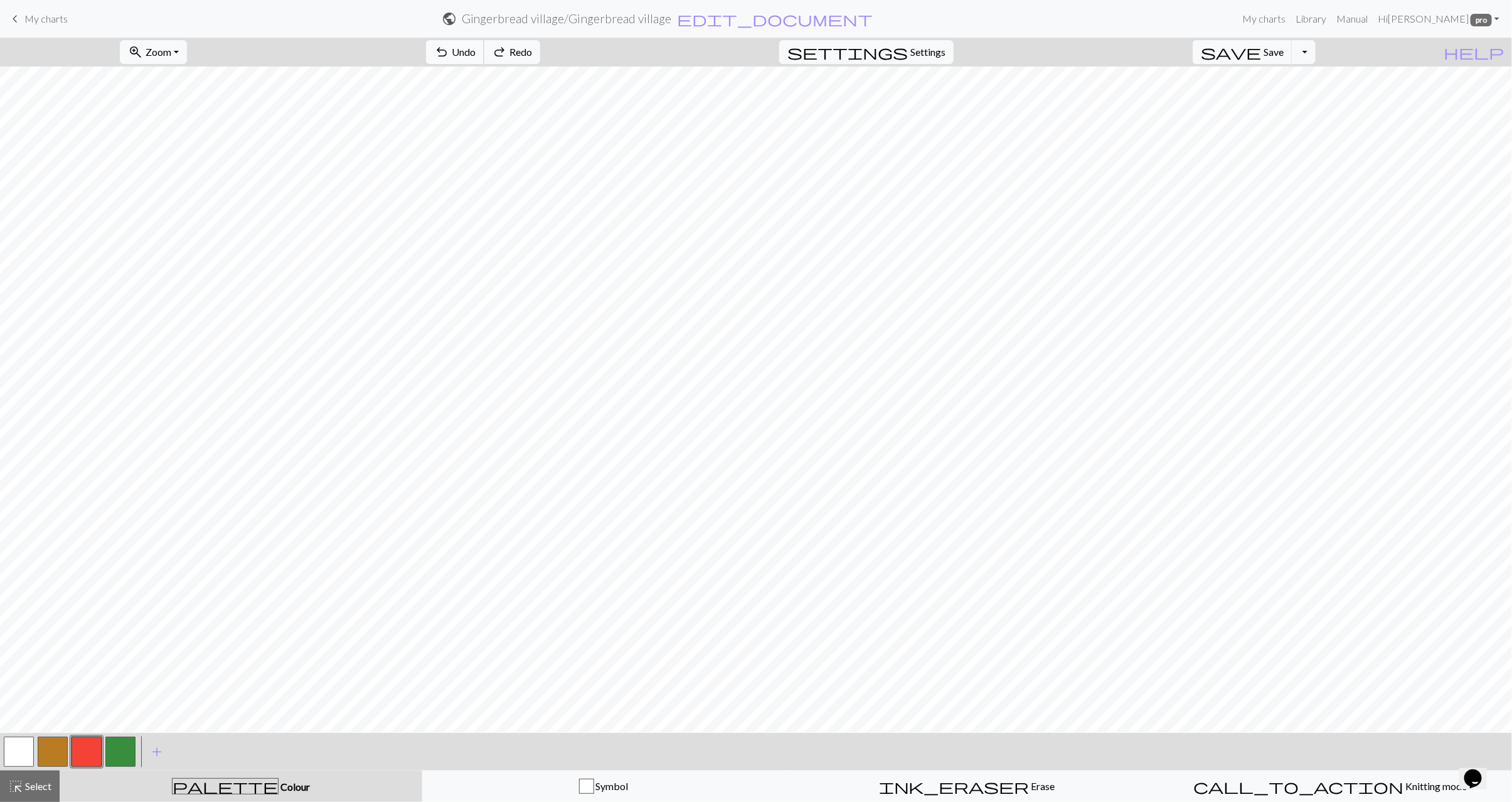
click at [476, 50] on span "Undo" at bounding box center [463, 52] width 24 height 12
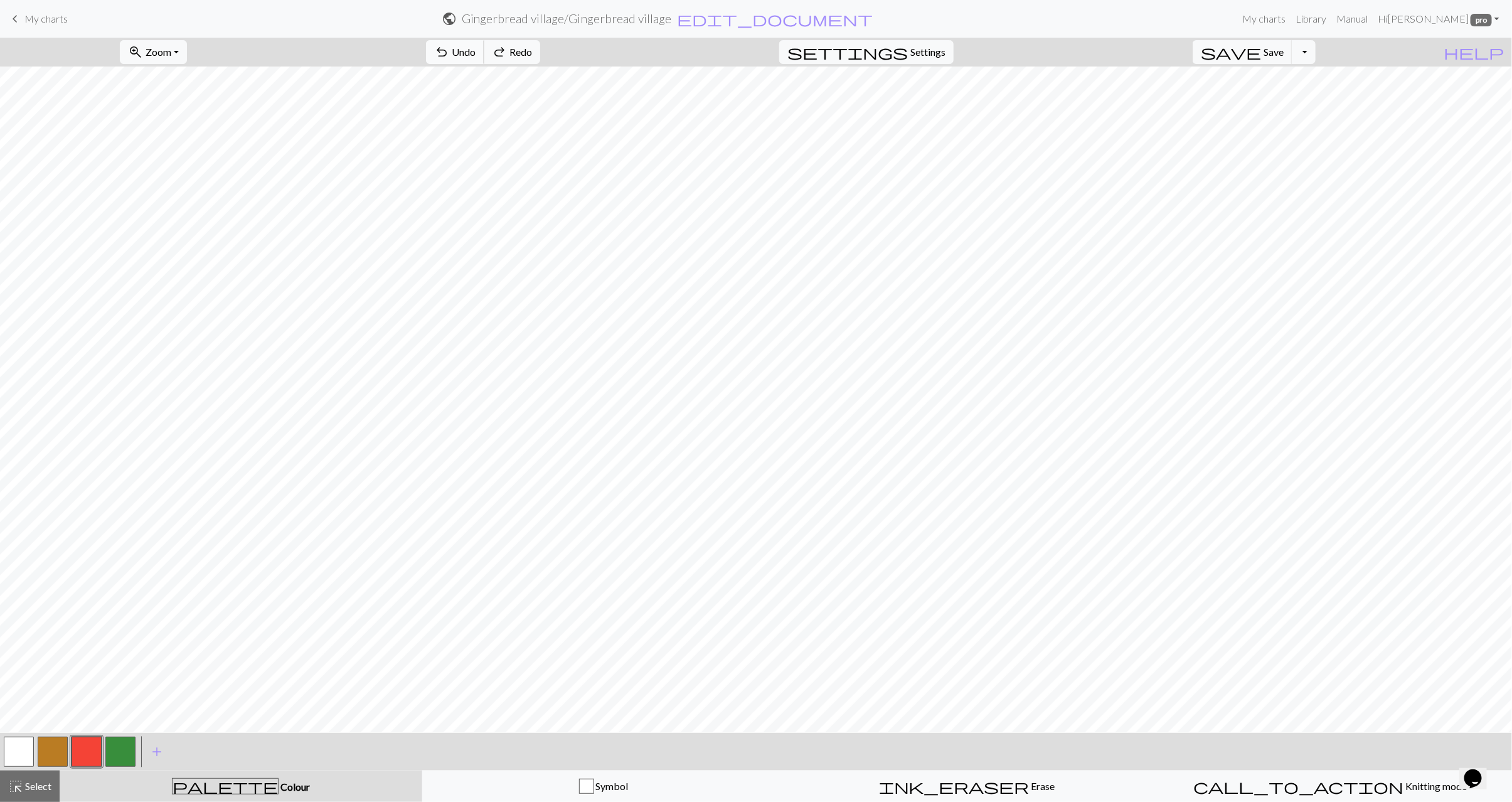
click at [476, 50] on span "Undo" at bounding box center [463, 52] width 24 height 12
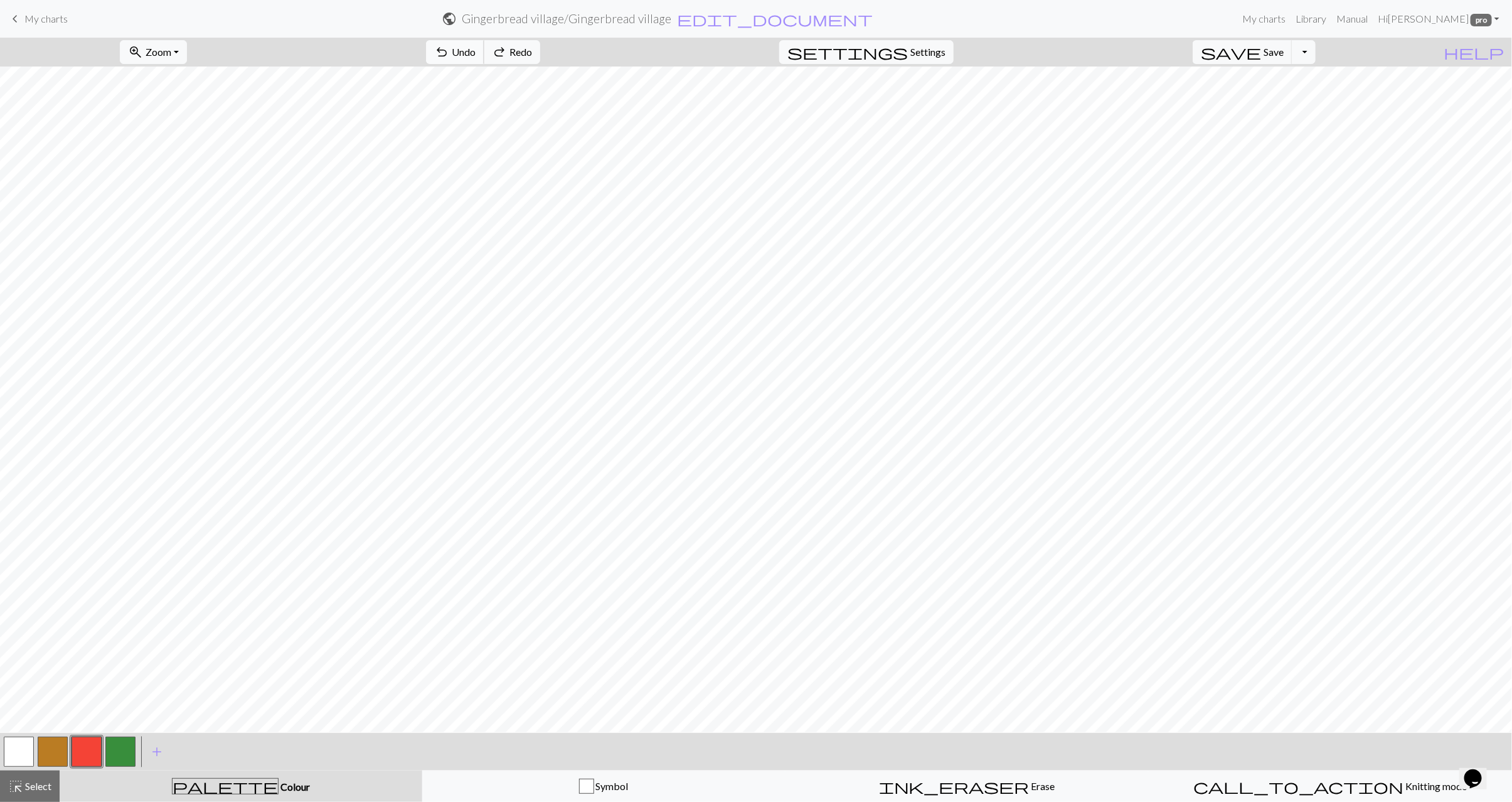
click at [476, 50] on span "Undo" at bounding box center [463, 52] width 24 height 12
click at [42, 784] on span "Select" at bounding box center [37, 786] width 28 height 12
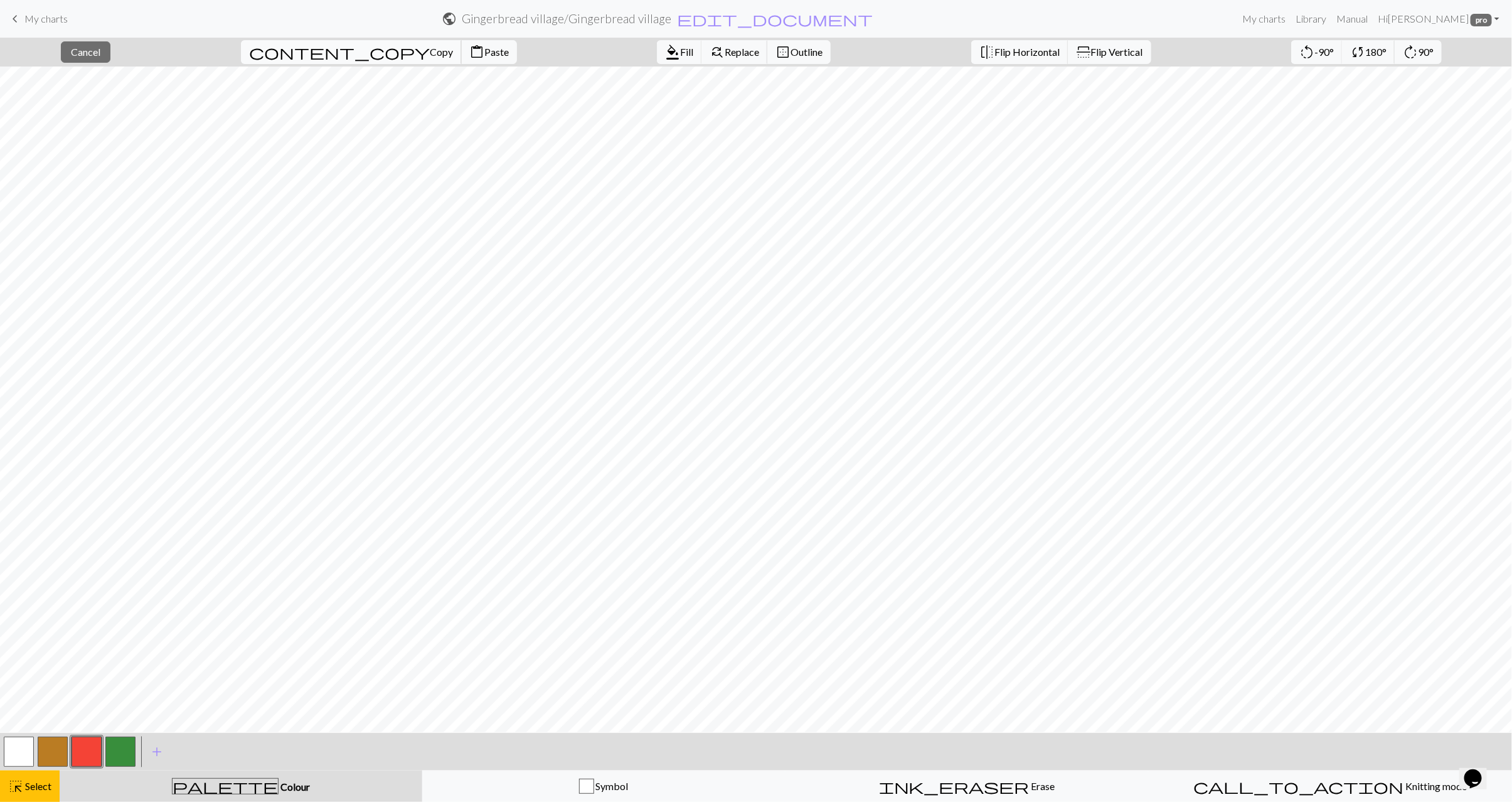
click at [430, 55] on span "Copy" at bounding box center [441, 52] width 23 height 12
click at [484, 49] on span "Paste" at bounding box center [497, 52] width 25 height 12
click at [31, 787] on span "Select" at bounding box center [37, 786] width 28 height 12
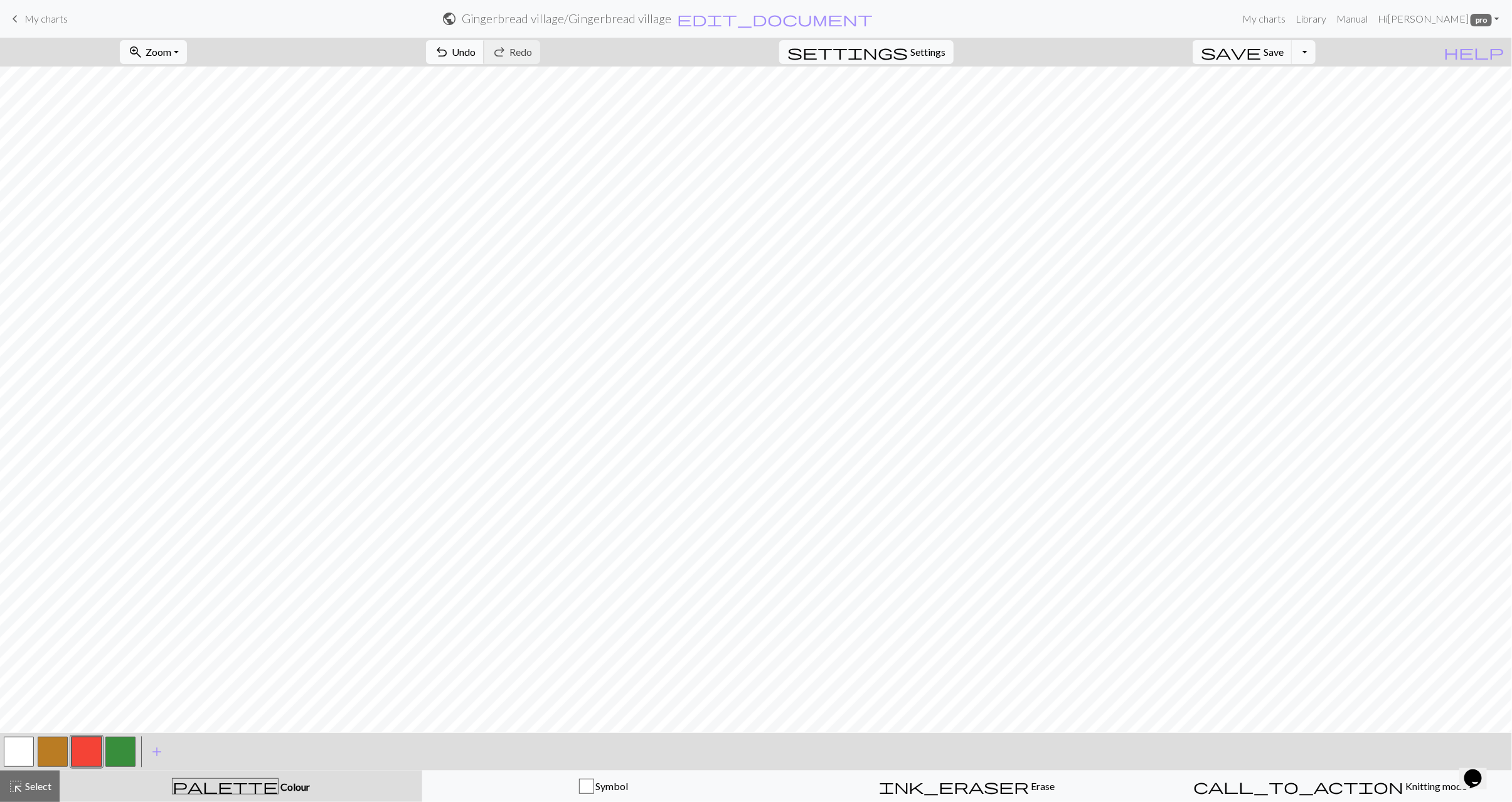
click at [449, 47] on span "undo" at bounding box center [441, 52] width 15 height 17
click at [38, 793] on div "highlight_alt Select Select" at bounding box center [29, 786] width 43 height 15
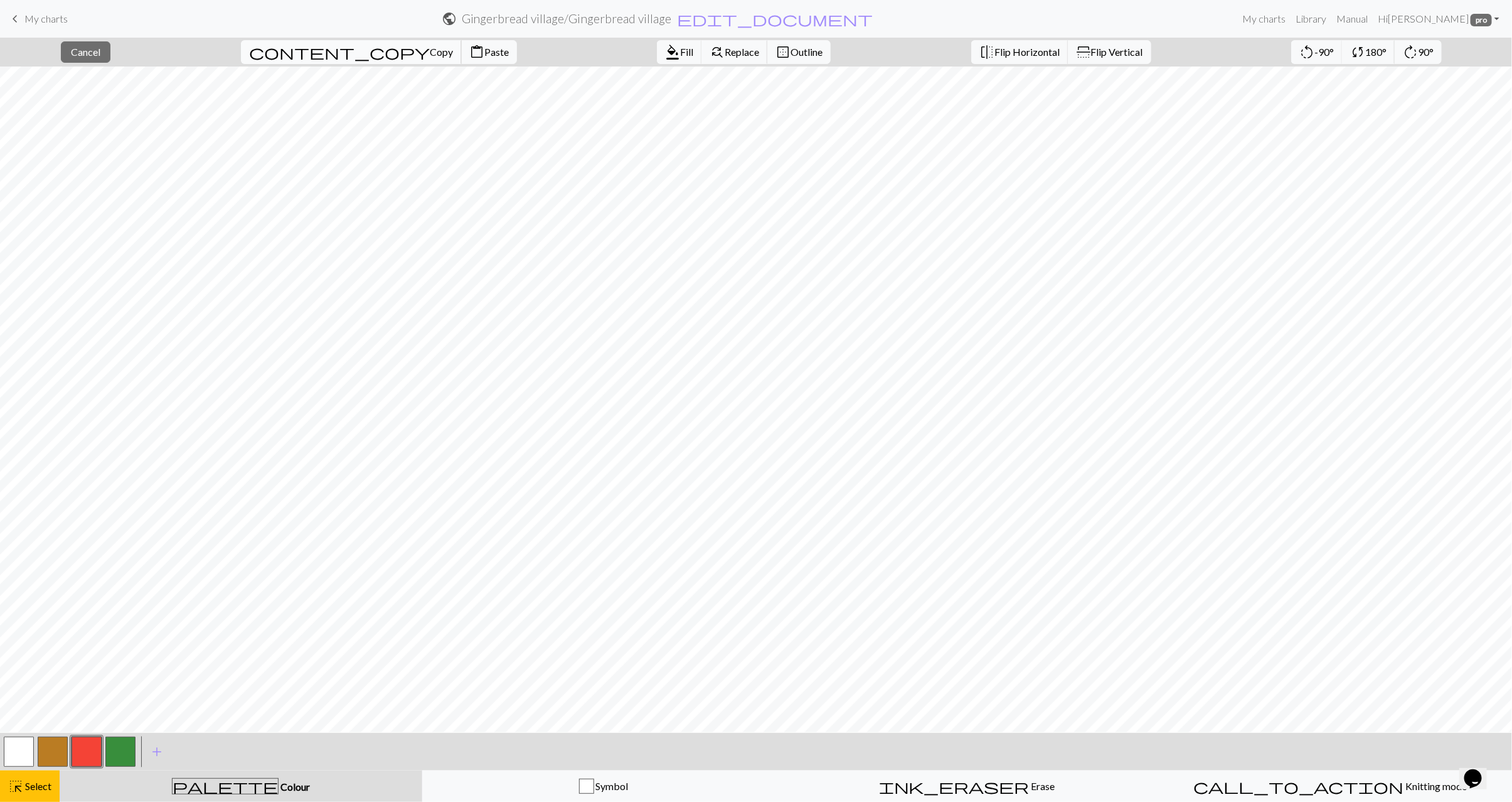
click at [430, 47] on span "Copy" at bounding box center [441, 52] width 23 height 12
click at [484, 54] on span "Paste" at bounding box center [497, 52] width 25 height 12
click at [50, 787] on span "Select" at bounding box center [37, 786] width 28 height 12
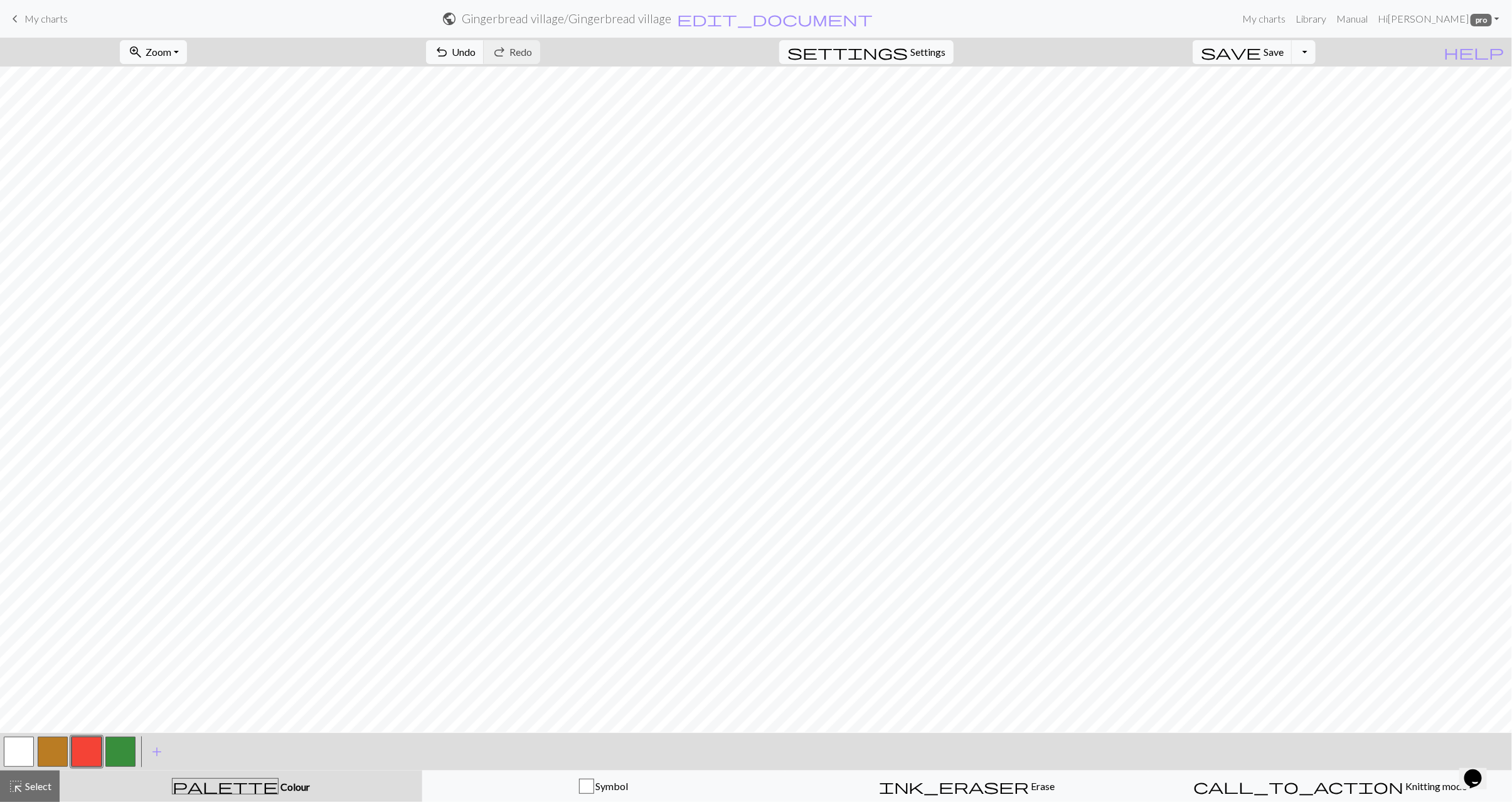
click at [19, 746] on button "button" at bounding box center [18, 752] width 30 height 30
click at [17, 790] on span "highlight_alt" at bounding box center [15, 787] width 15 height 17
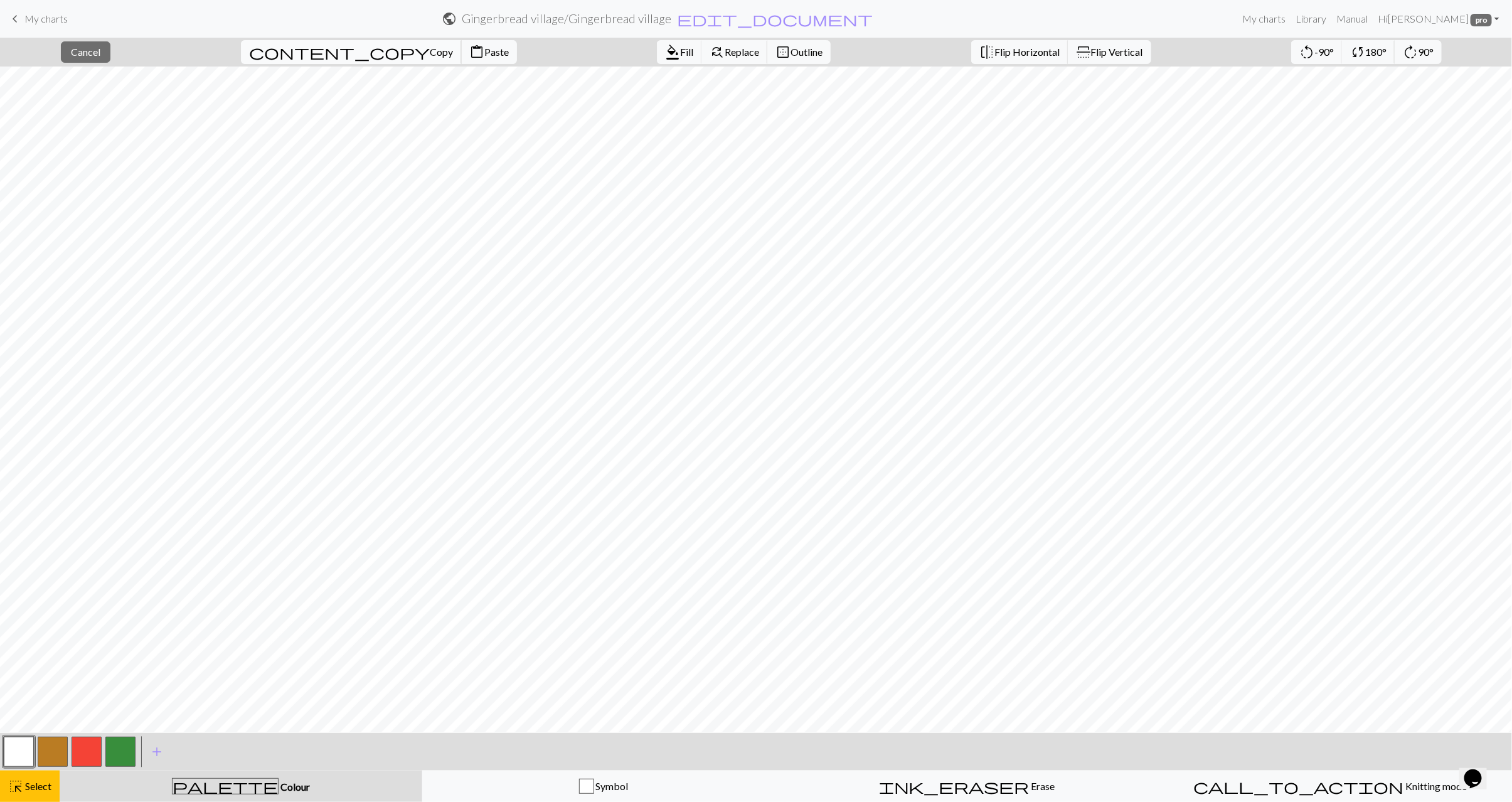
click at [430, 53] on span "Copy" at bounding box center [441, 52] width 23 height 12
click at [484, 52] on span "Paste" at bounding box center [497, 52] width 25 height 12
drag, startPoint x: 37, startPoint y: 785, endPoint x: 122, endPoint y: 736, distance: 98.1
click at [38, 785] on span "Select" at bounding box center [37, 786] width 28 height 12
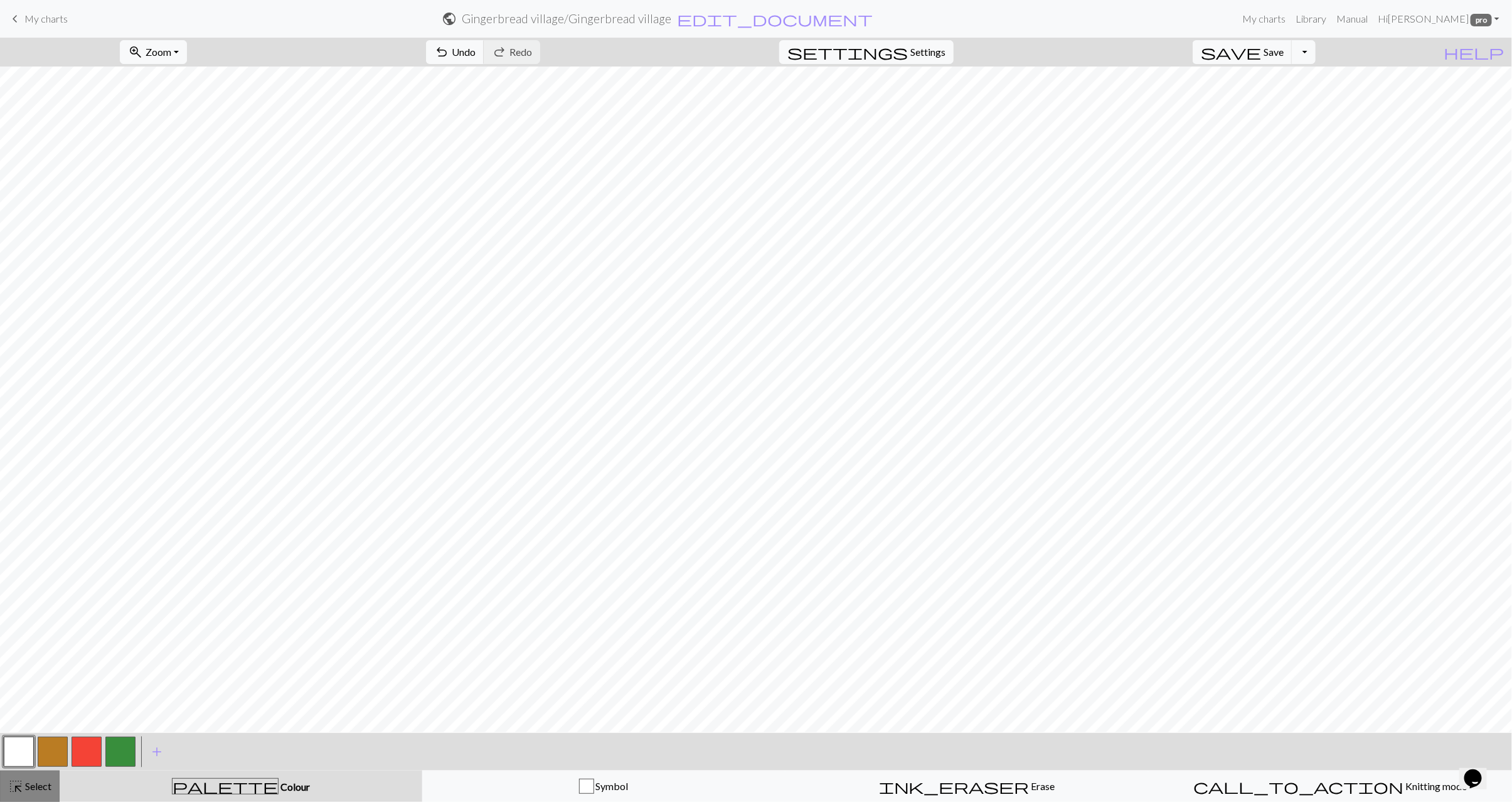
click at [44, 780] on span "Select" at bounding box center [37, 786] width 28 height 12
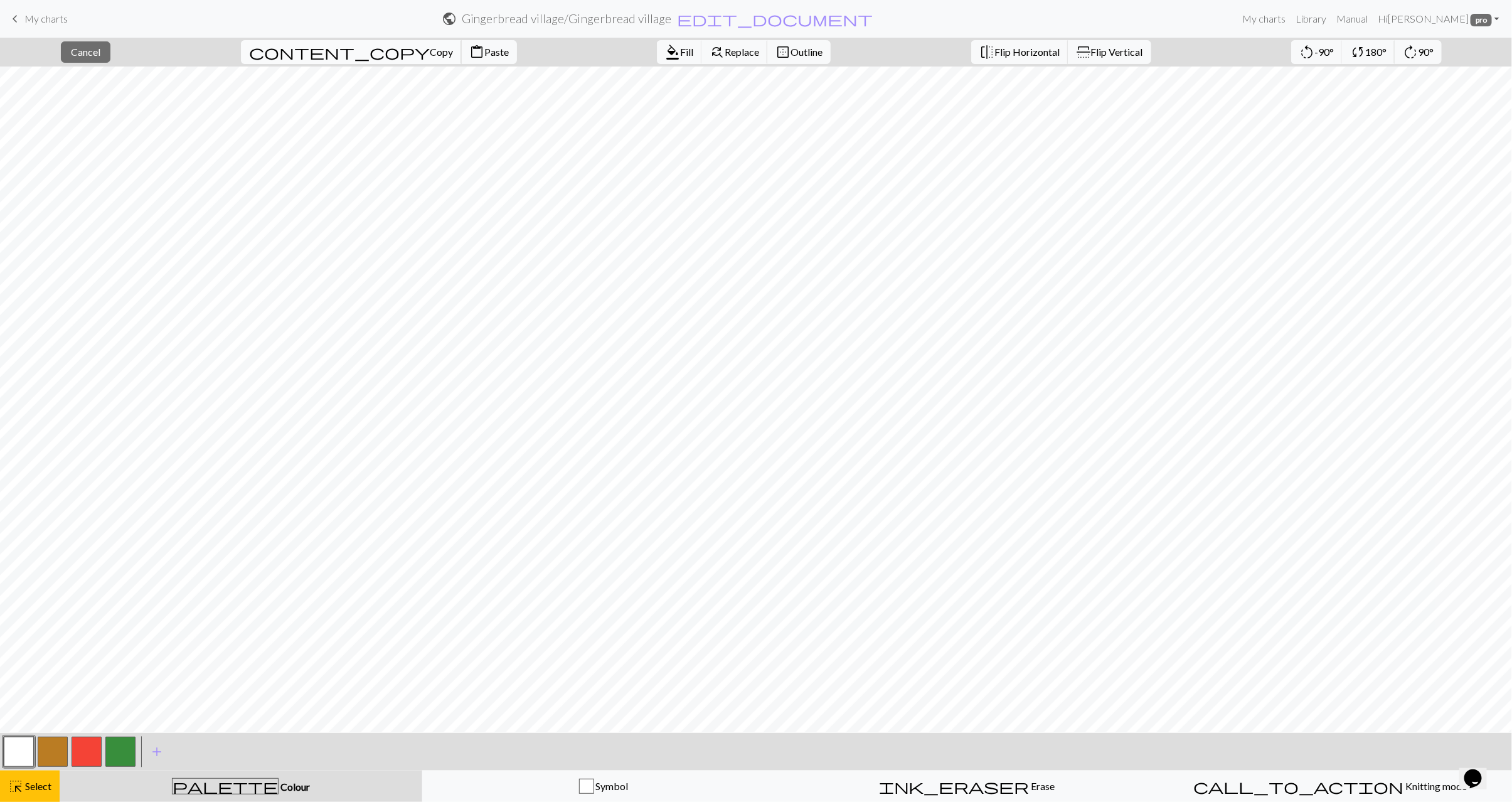
click at [430, 55] on span "Copy" at bounding box center [441, 52] width 23 height 12
click at [484, 49] on span "Paste" at bounding box center [497, 52] width 25 height 12
click at [44, 794] on button "highlight_alt Select Select" at bounding box center [30, 786] width 60 height 31
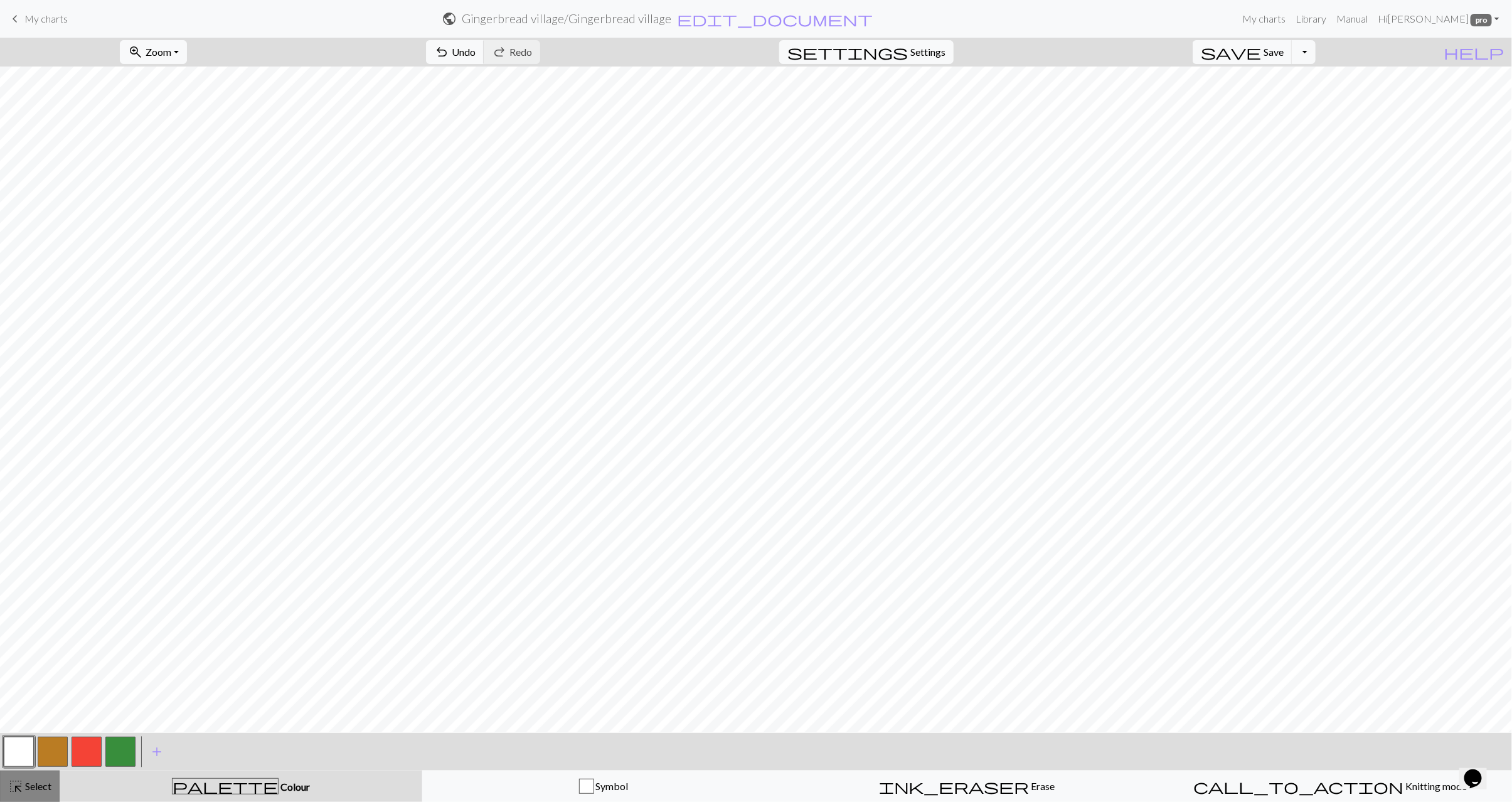
click at [39, 791] on span "Select" at bounding box center [37, 786] width 28 height 12
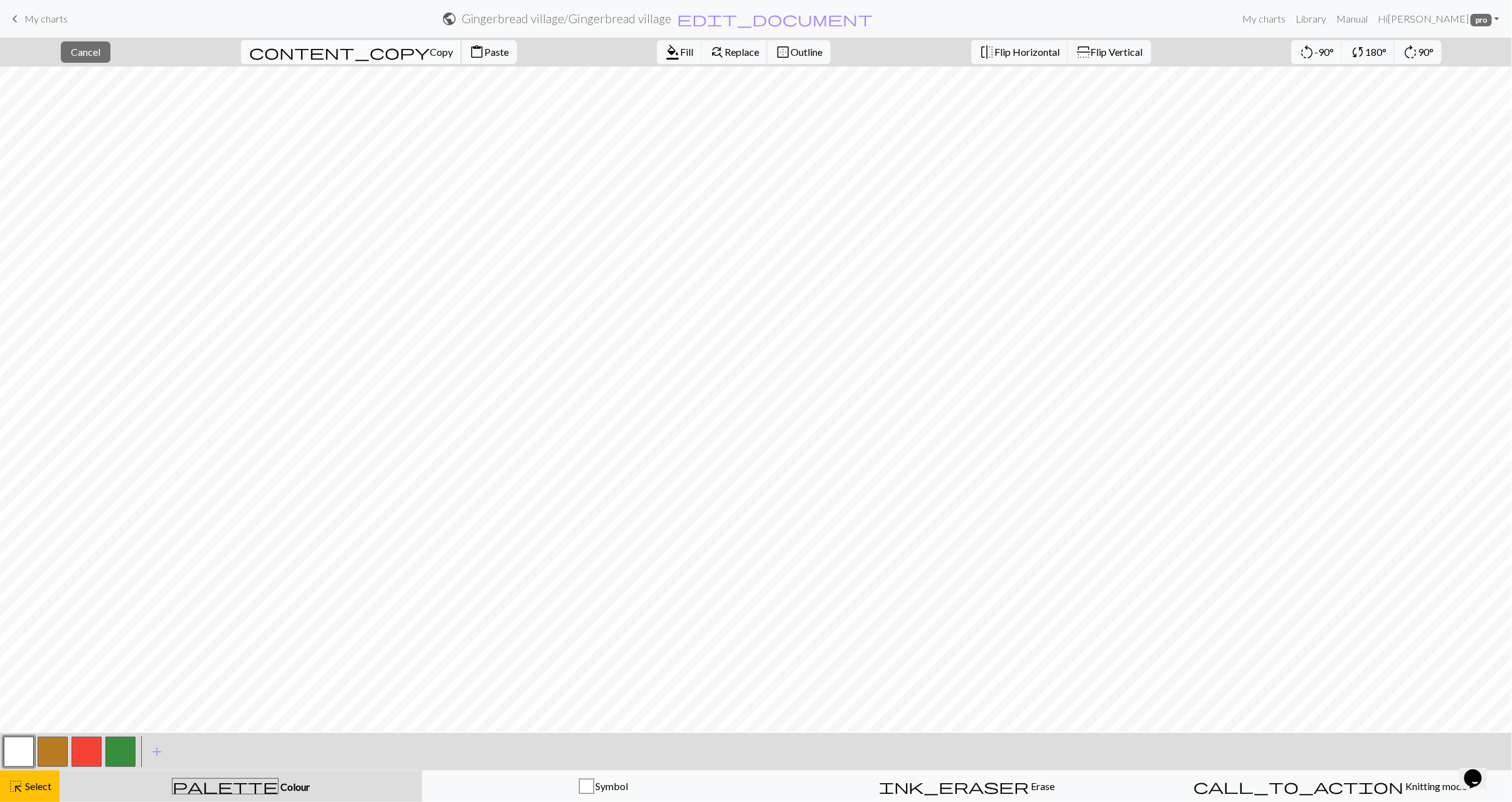
click at [430, 58] on span "Copy" at bounding box center [441, 52] width 23 height 12
click at [461, 61] on button "content_paste Paste" at bounding box center [489, 52] width 56 height 24
click at [40, 798] on button "highlight_alt Select Select" at bounding box center [30, 786] width 60 height 31
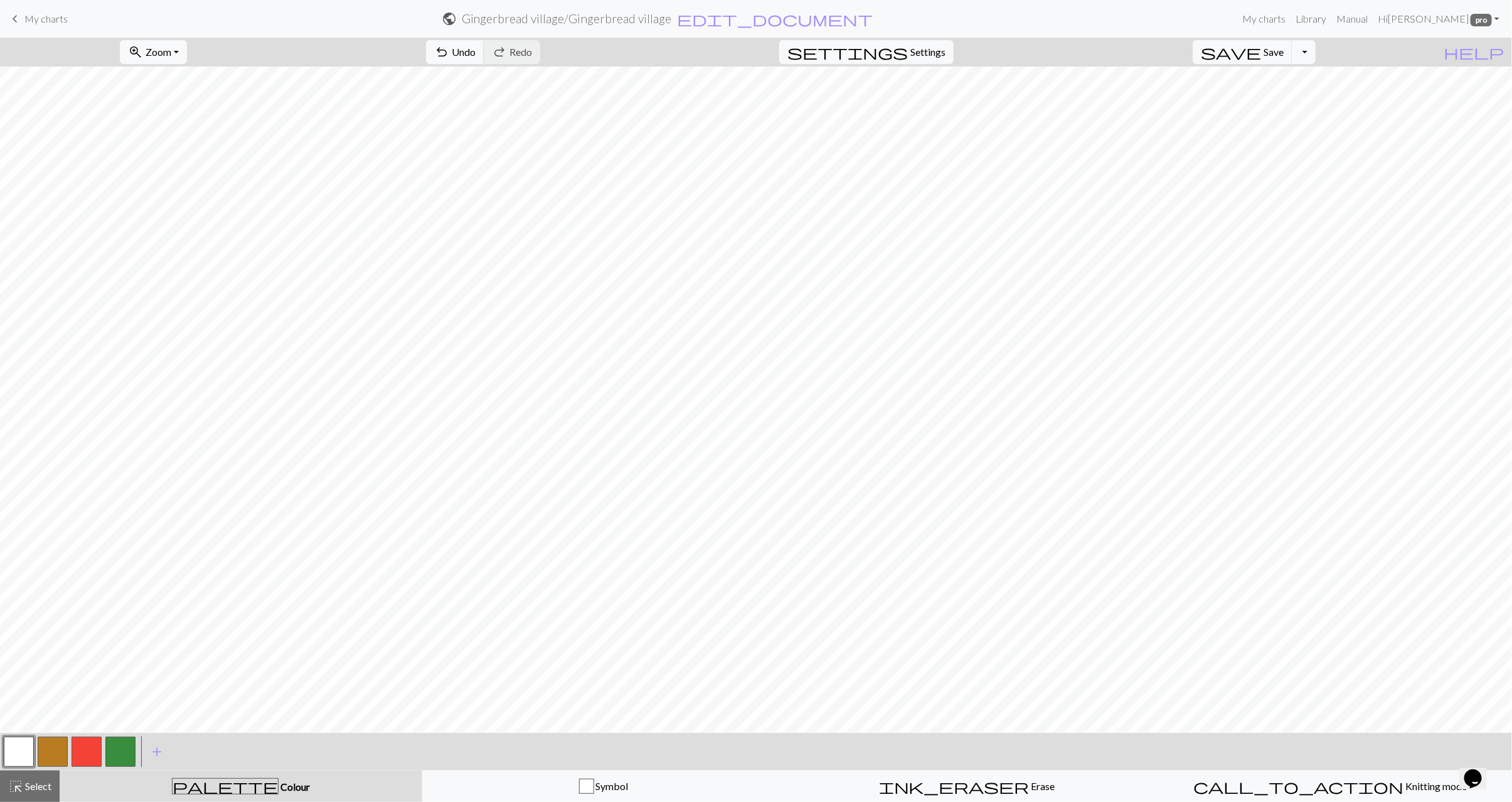
click at [56, 749] on button "button" at bounding box center [52, 752] width 30 height 30
click at [15, 760] on button "button" at bounding box center [18, 752] width 30 height 30
click at [56, 752] on button "button" at bounding box center [52, 752] width 30 height 30
click at [18, 752] on button "button" at bounding box center [18, 752] width 30 height 30
click at [71, 750] on button "button" at bounding box center [86, 752] width 30 height 30
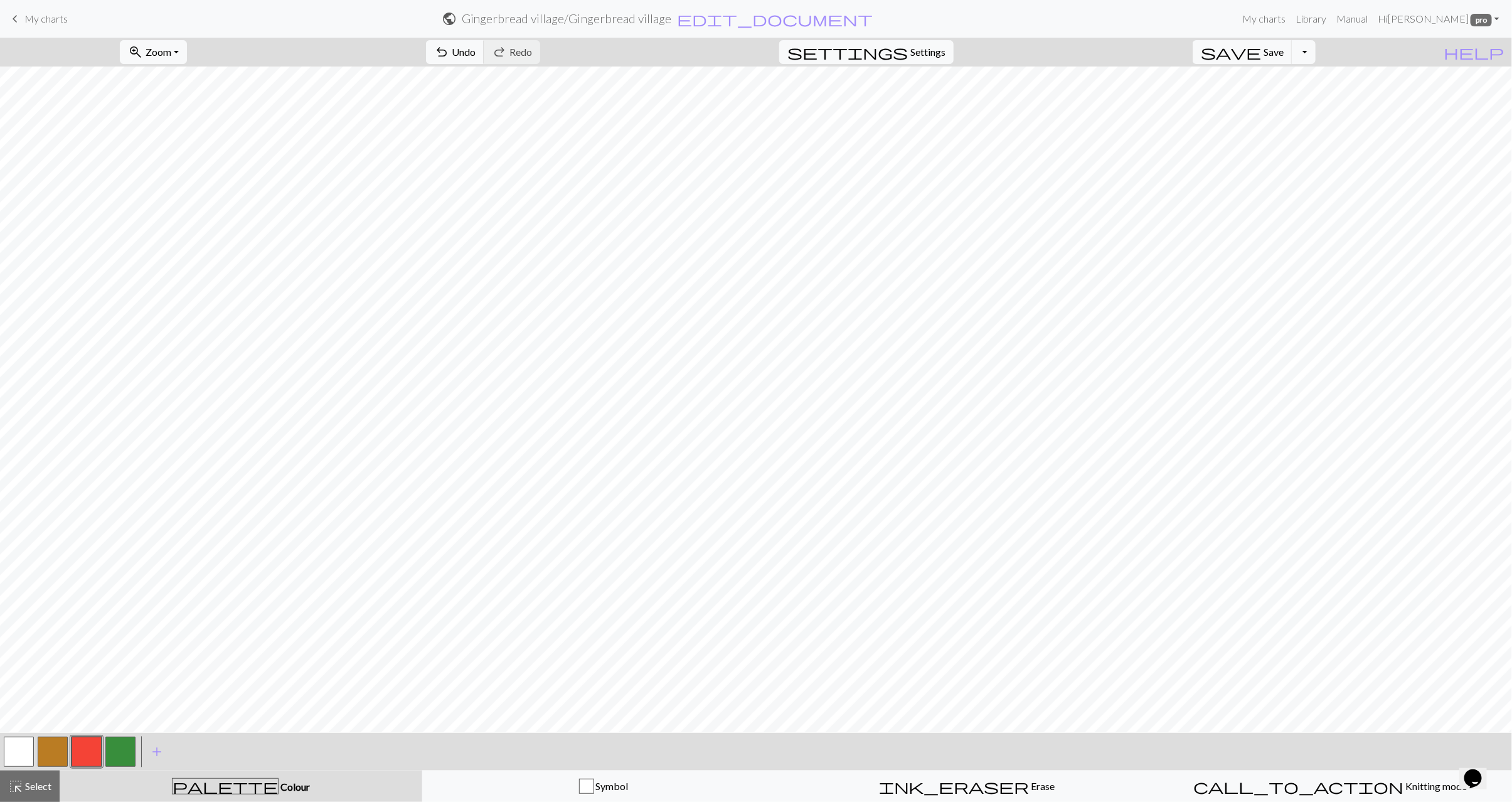
click at [60, 755] on button "button" at bounding box center [52, 752] width 30 height 30
click at [23, 750] on button "button" at bounding box center [18, 752] width 30 height 30
click at [34, 782] on span "Select" at bounding box center [37, 786] width 28 height 12
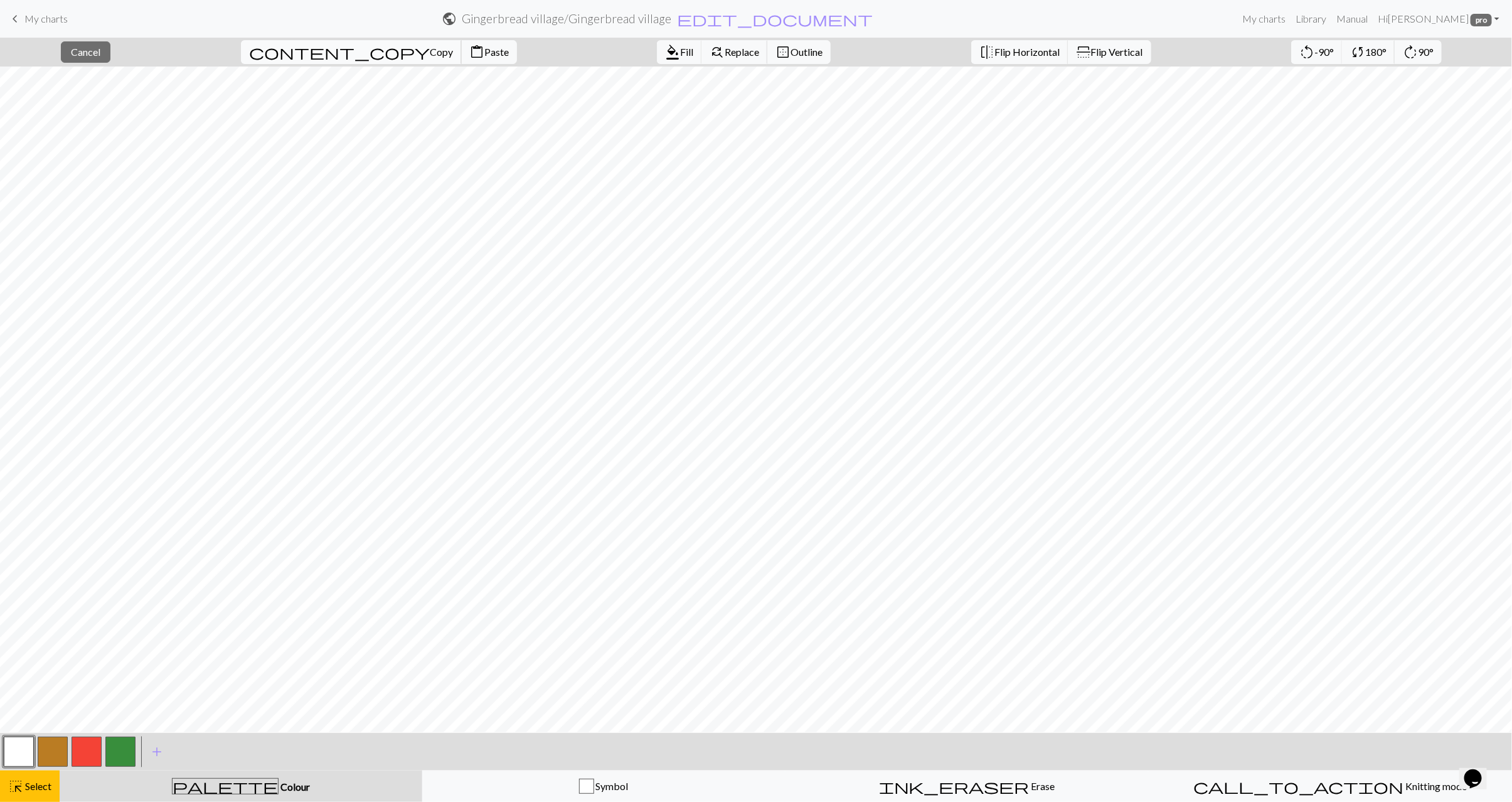
click at [430, 55] on span "Copy" at bounding box center [441, 52] width 23 height 12
click at [40, 780] on span "Select" at bounding box center [37, 786] width 28 height 12
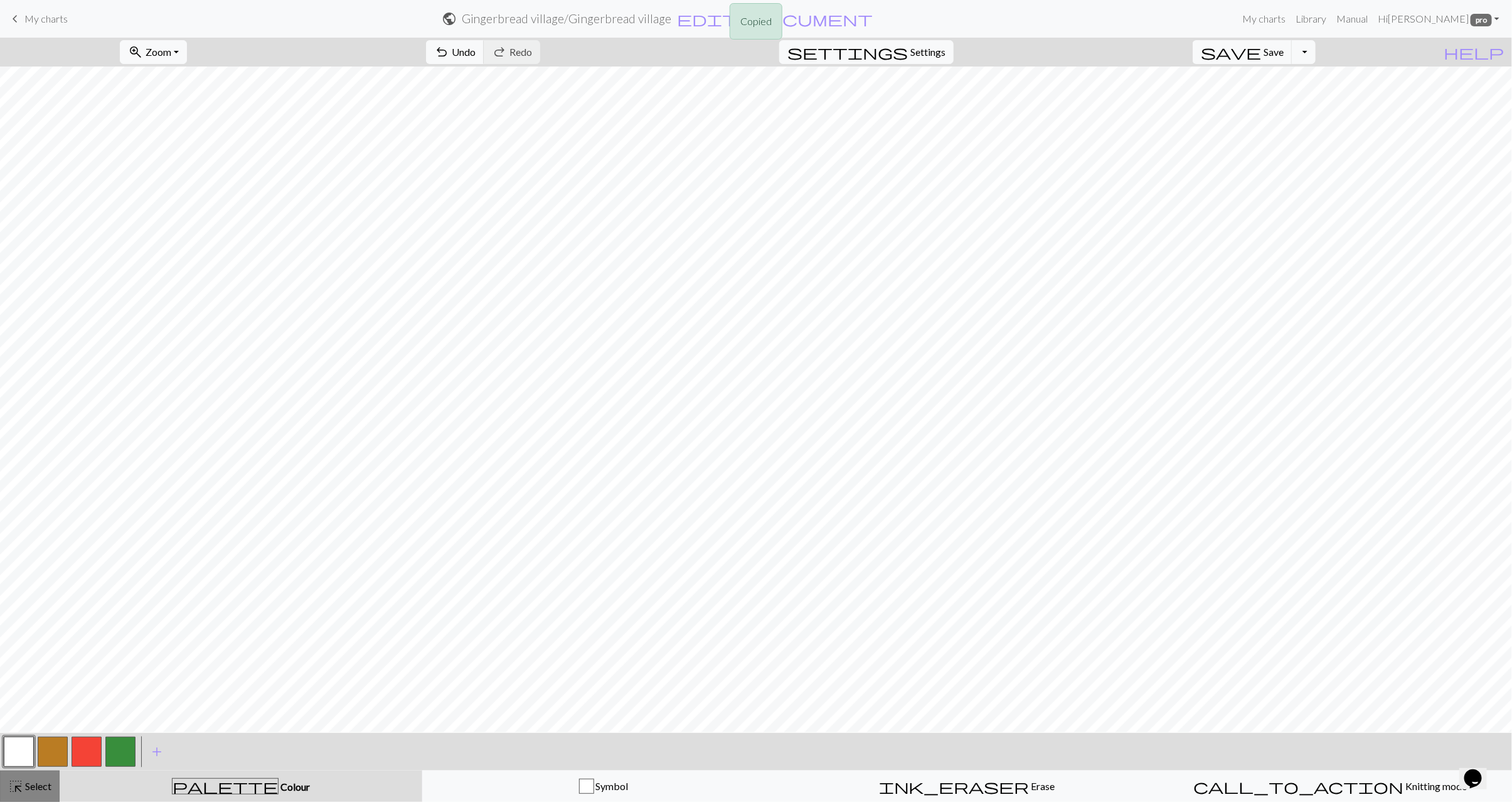
click at [30, 782] on span "Select" at bounding box center [37, 786] width 28 height 12
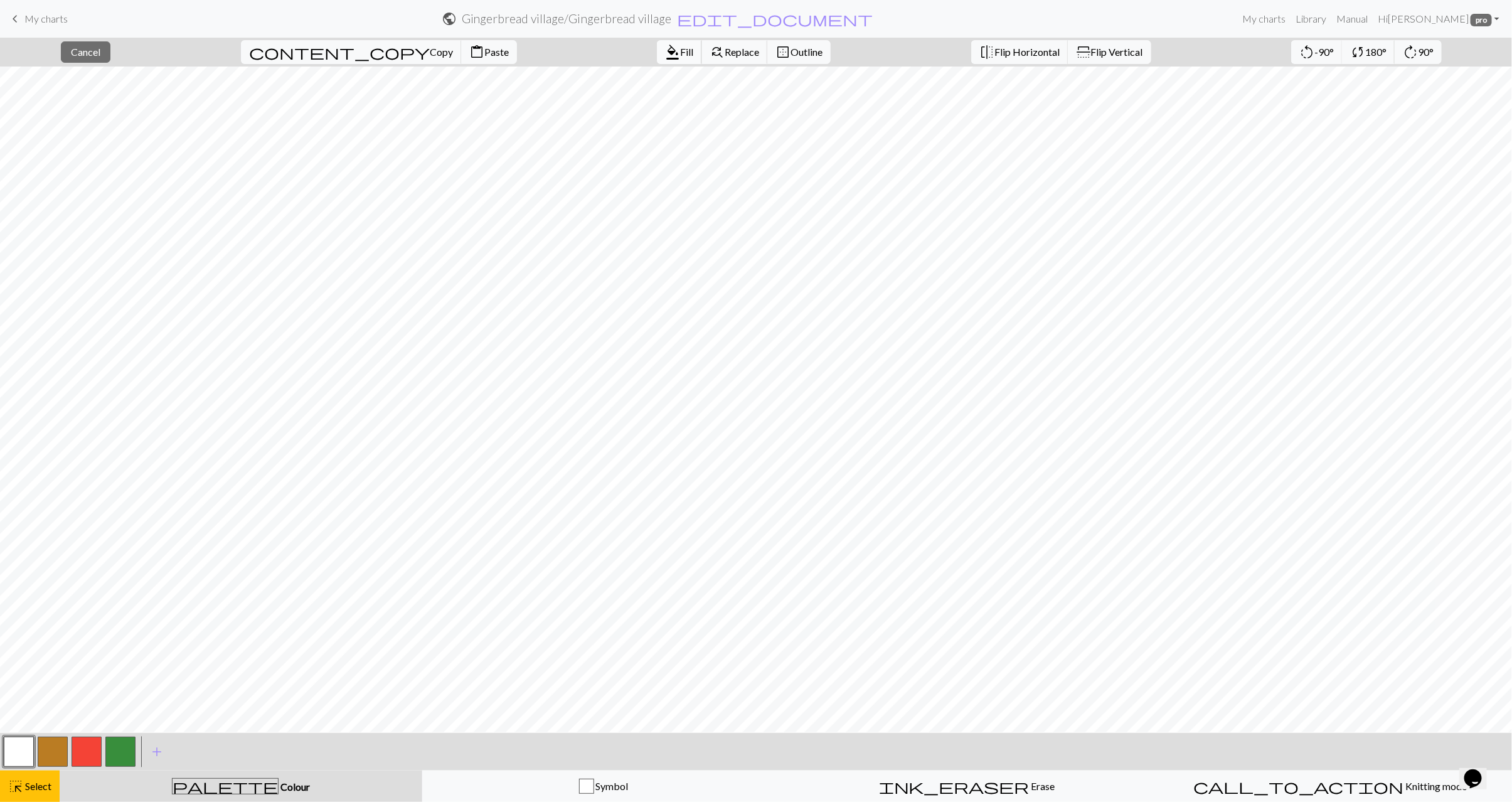
click at [680, 52] on span "Fill" at bounding box center [687, 52] width 13 height 12
click at [82, 759] on button "button" at bounding box center [86, 752] width 30 height 30
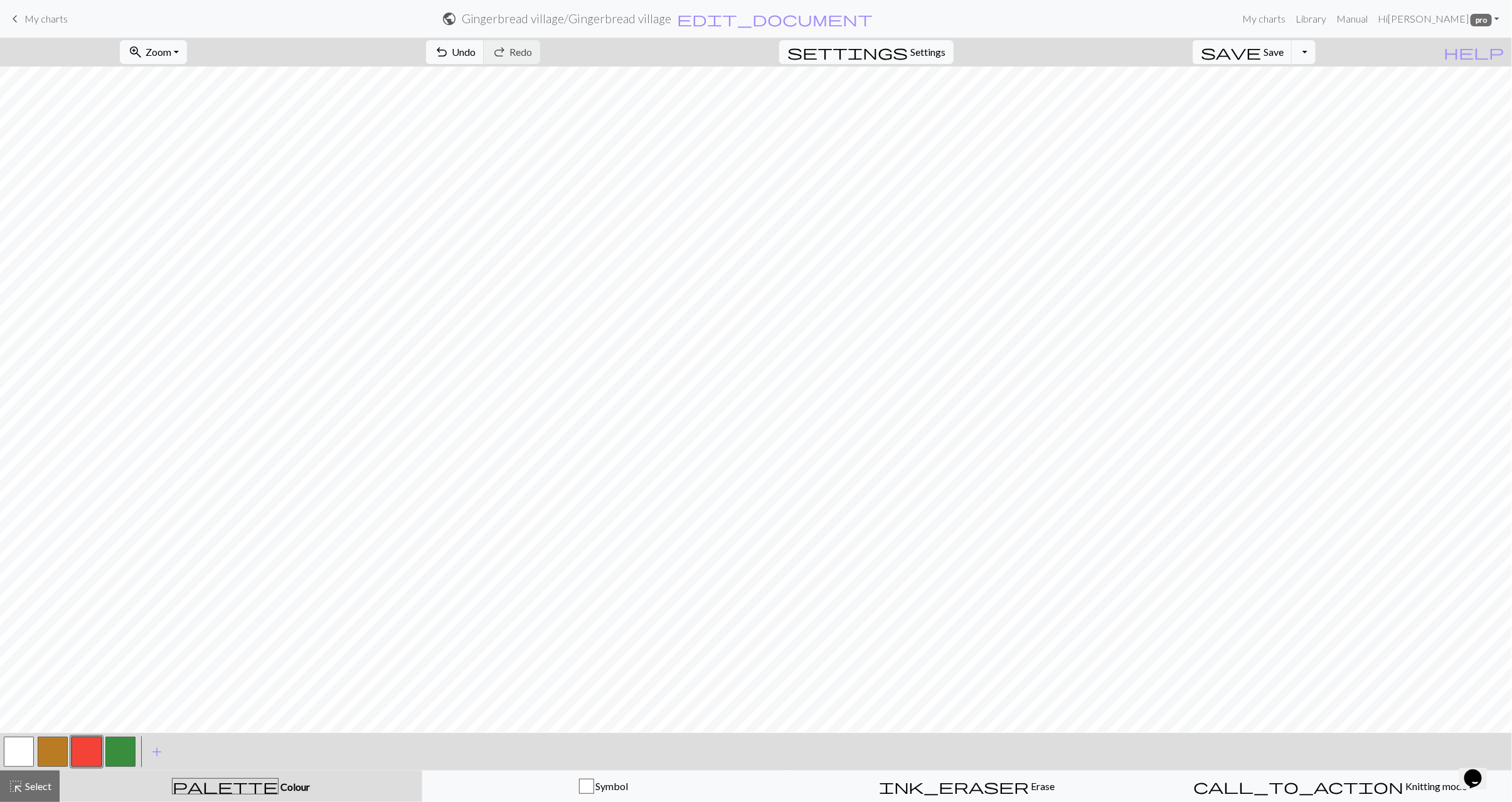
click at [117, 752] on button "button" at bounding box center [120, 752] width 30 height 30
drag, startPoint x: 31, startPoint y: 791, endPoint x: 93, endPoint y: 756, distance: 71.2
click at [31, 791] on span "Select" at bounding box center [37, 786] width 28 height 12
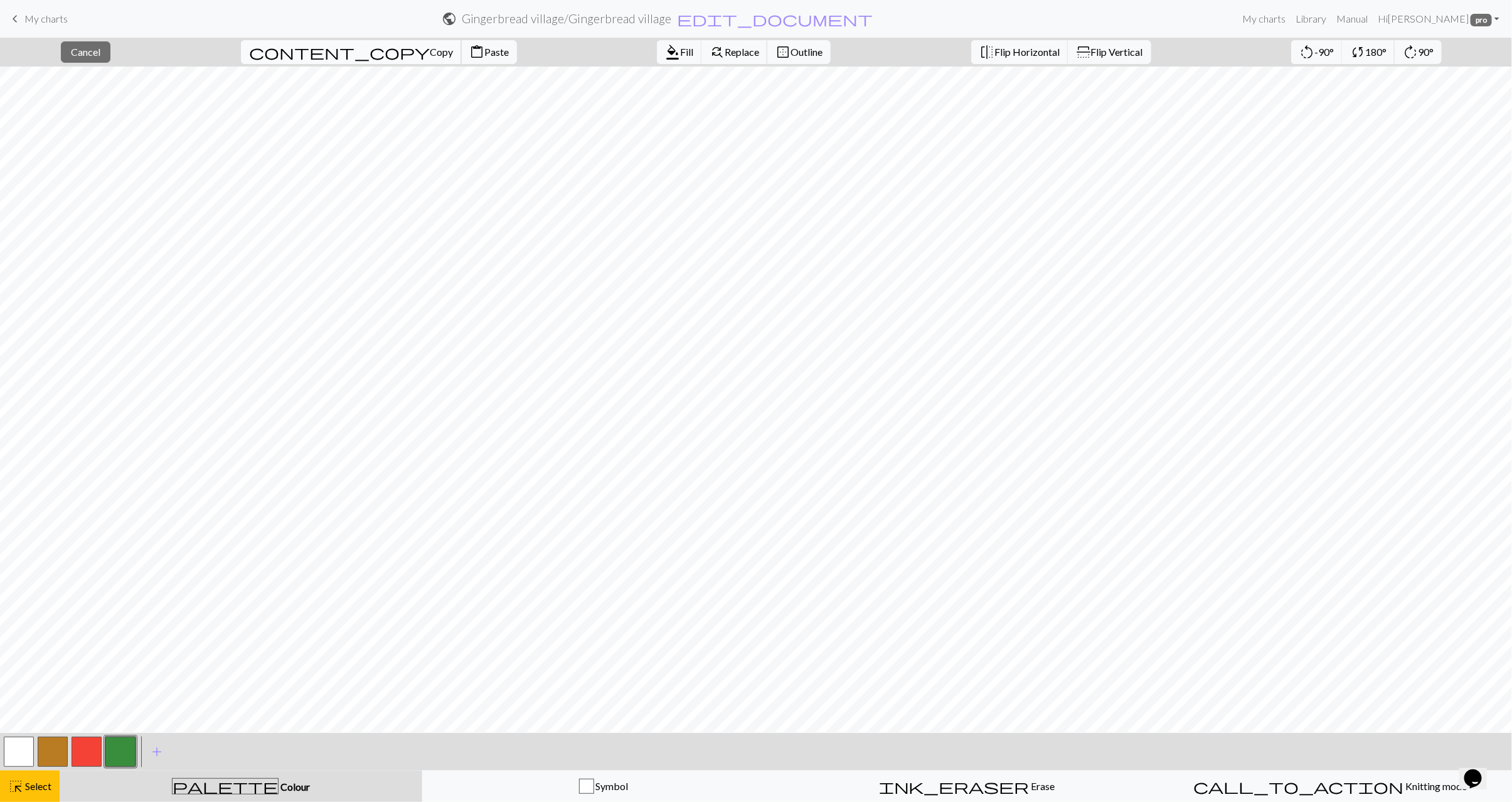
click at [430, 51] on span "Copy" at bounding box center [441, 52] width 23 height 12
click at [484, 52] on span "Paste" at bounding box center [497, 52] width 25 height 12
drag, startPoint x: 361, startPoint y: 50, endPoint x: 367, endPoint y: 54, distance: 7.2
click at [469, 50] on span "content_paste" at bounding box center [476, 52] width 15 height 17
click at [484, 55] on span "Paste" at bounding box center [497, 52] width 25 height 12
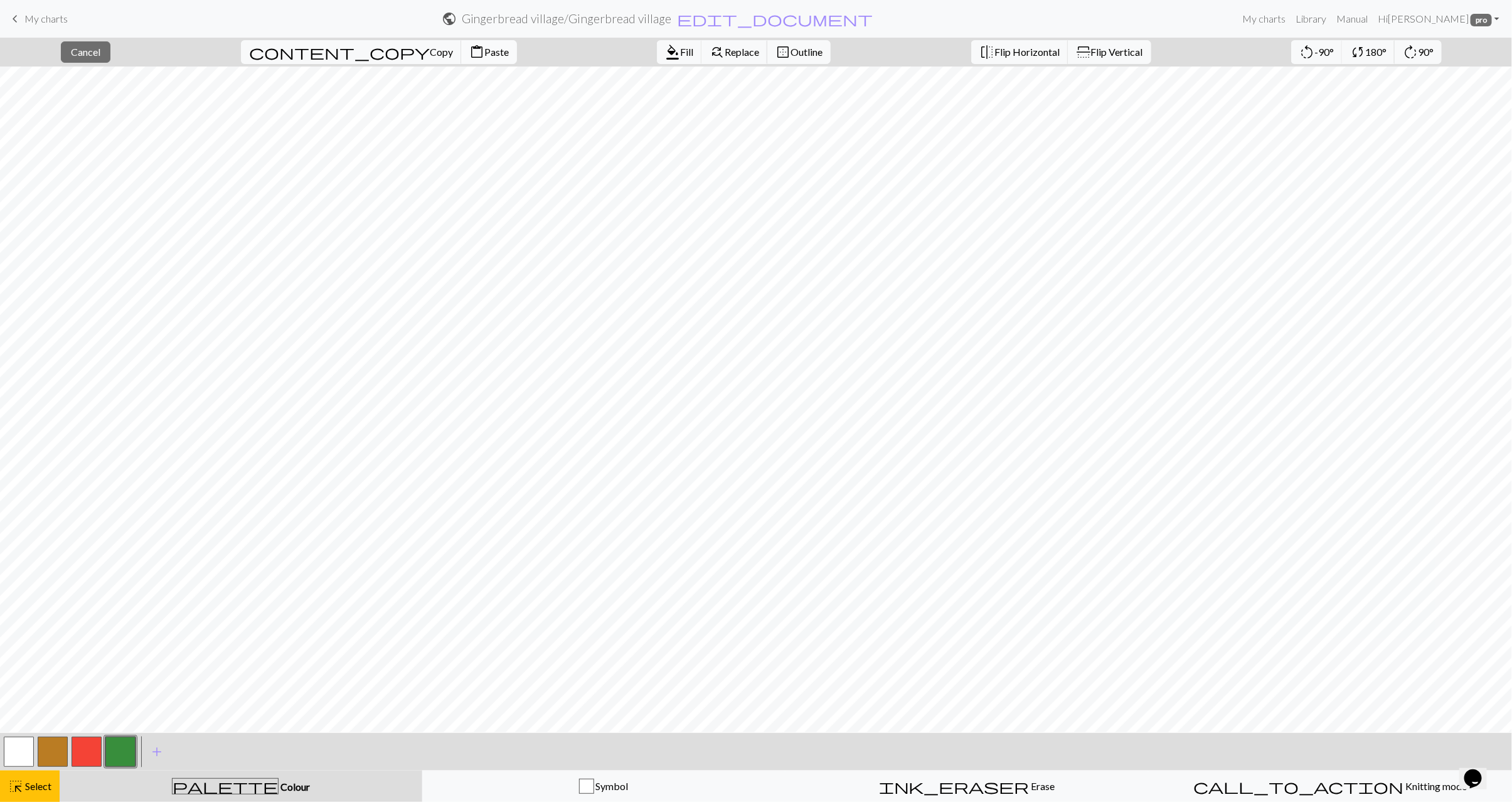
click at [484, 57] on span "Paste" at bounding box center [497, 52] width 25 height 12
click at [484, 56] on span "Paste" at bounding box center [497, 52] width 25 height 12
click at [484, 55] on span "Paste" at bounding box center [497, 52] width 25 height 12
click at [469, 47] on span "content_paste" at bounding box center [476, 52] width 15 height 17
click at [469, 55] on span "content_paste" at bounding box center [476, 52] width 15 height 17
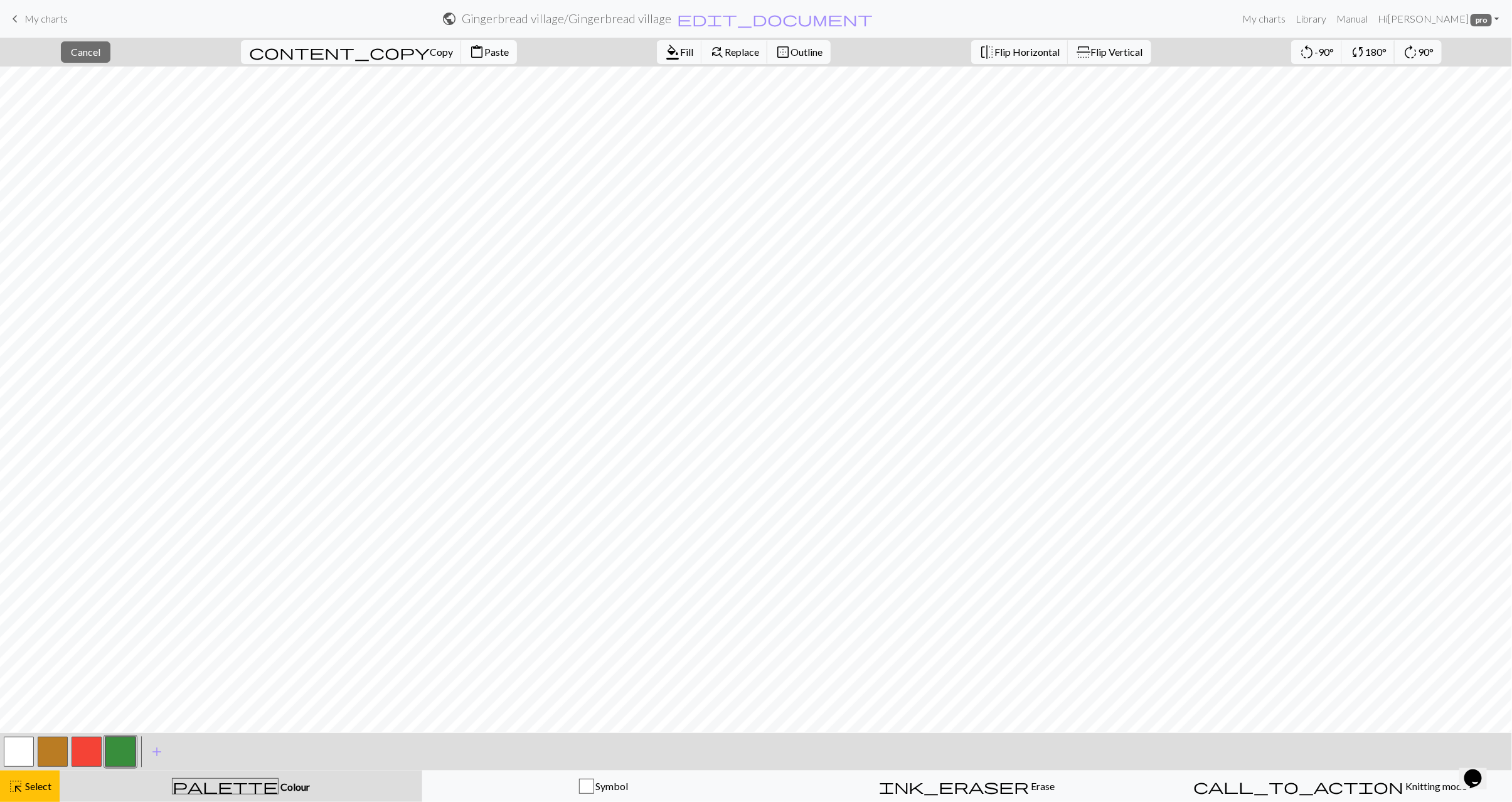
click at [484, 55] on span "Paste" at bounding box center [497, 52] width 25 height 12
click at [461, 61] on button "content_paste Paste" at bounding box center [489, 52] width 56 height 24
click at [41, 788] on span "Select" at bounding box center [37, 786] width 28 height 12
click at [17, 747] on button "button" at bounding box center [18, 752] width 30 height 30
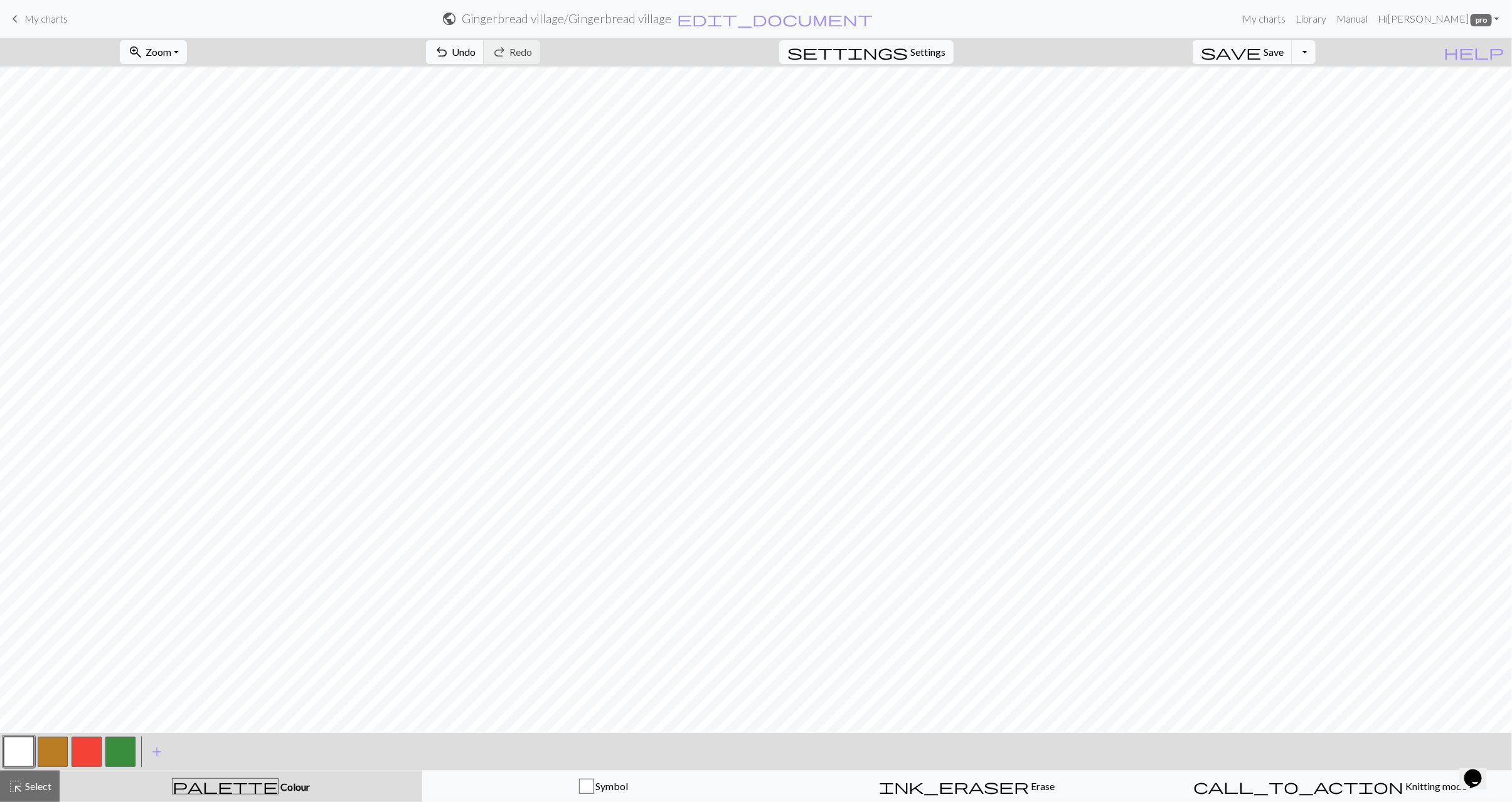
click at [118, 750] on button "button" at bounding box center [120, 752] width 30 height 30
click at [43, 783] on span "Select" at bounding box center [37, 786] width 28 height 12
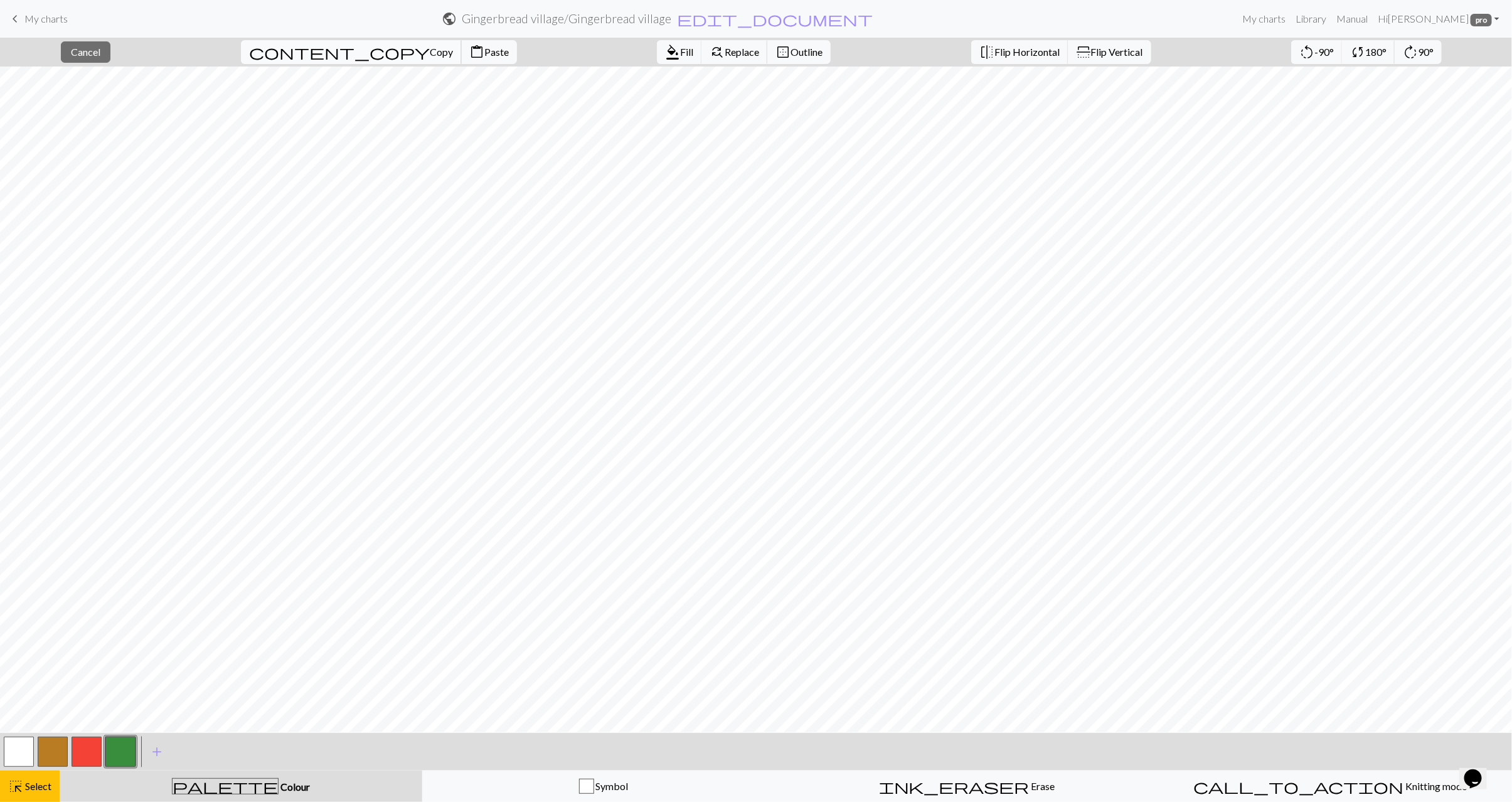
click at [430, 52] on span "Copy" at bounding box center [441, 52] width 23 height 12
click at [374, 50] on body "This website uses cookies to ensure you get the best experience on our website.…" at bounding box center [756, 401] width 1512 height 802
click at [484, 47] on span "Paste" at bounding box center [497, 52] width 25 height 12
drag, startPoint x: 42, startPoint y: 788, endPoint x: 58, endPoint y: 769, distance: 24.8
click at [41, 788] on span "Select" at bounding box center [37, 786] width 28 height 12
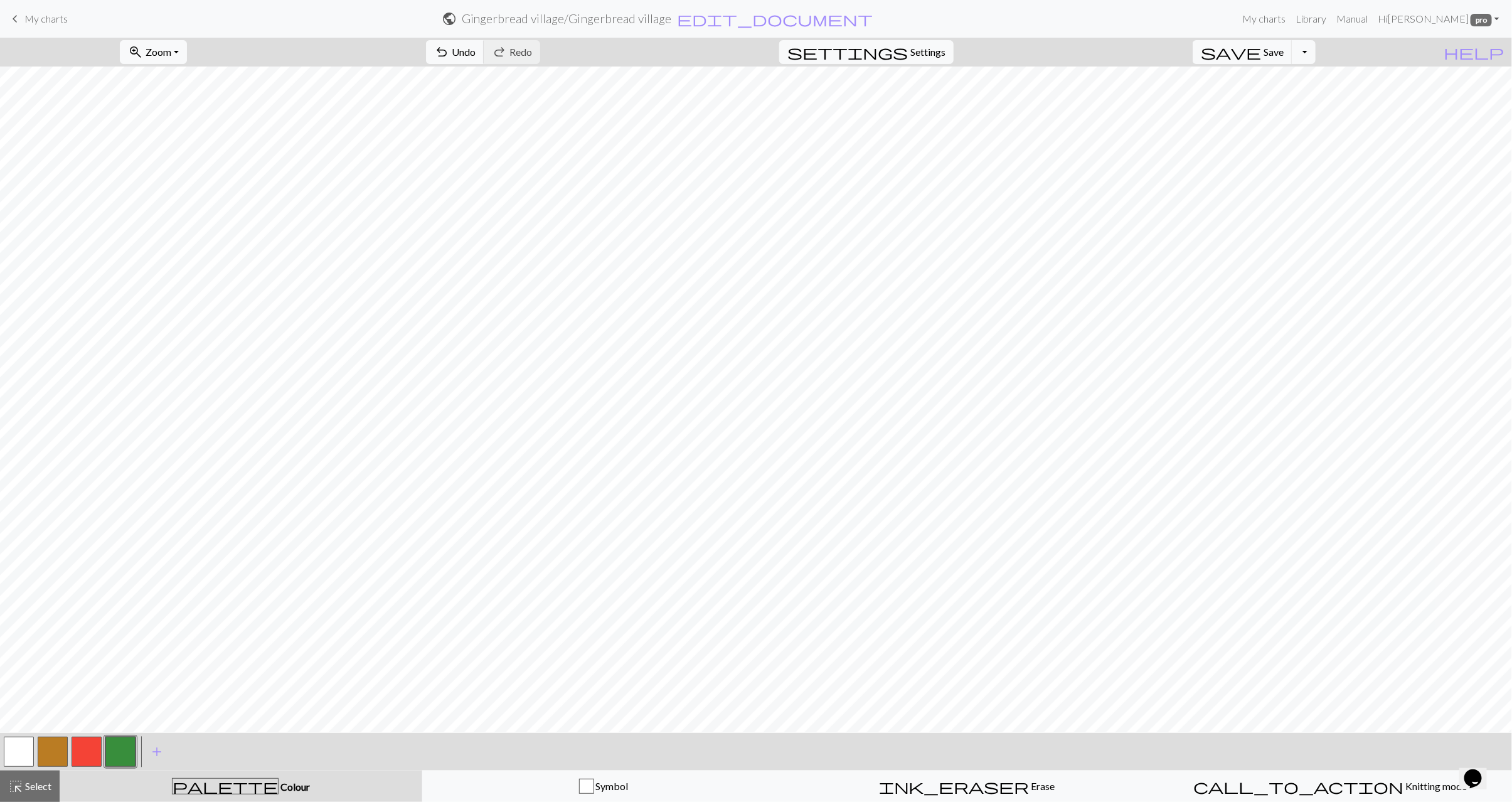
click at [17, 752] on button "button" at bounding box center [18, 752] width 30 height 30
click at [25, 782] on span "Select" at bounding box center [37, 786] width 28 height 12
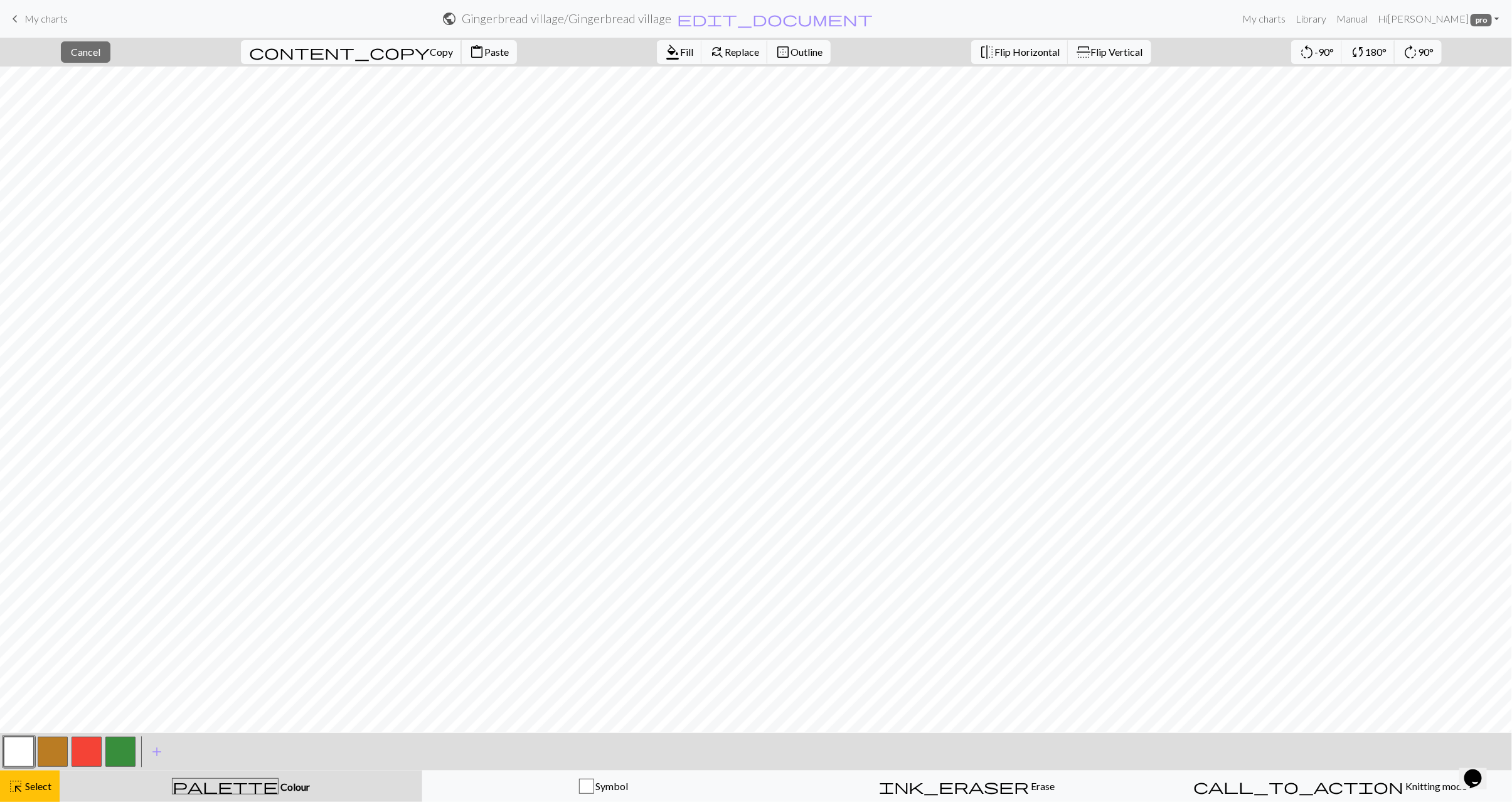
click at [430, 54] on span "Copy" at bounding box center [441, 52] width 23 height 12
click at [484, 57] on span "Paste" at bounding box center [497, 52] width 25 height 12
click at [42, 780] on span "Select" at bounding box center [37, 786] width 28 height 12
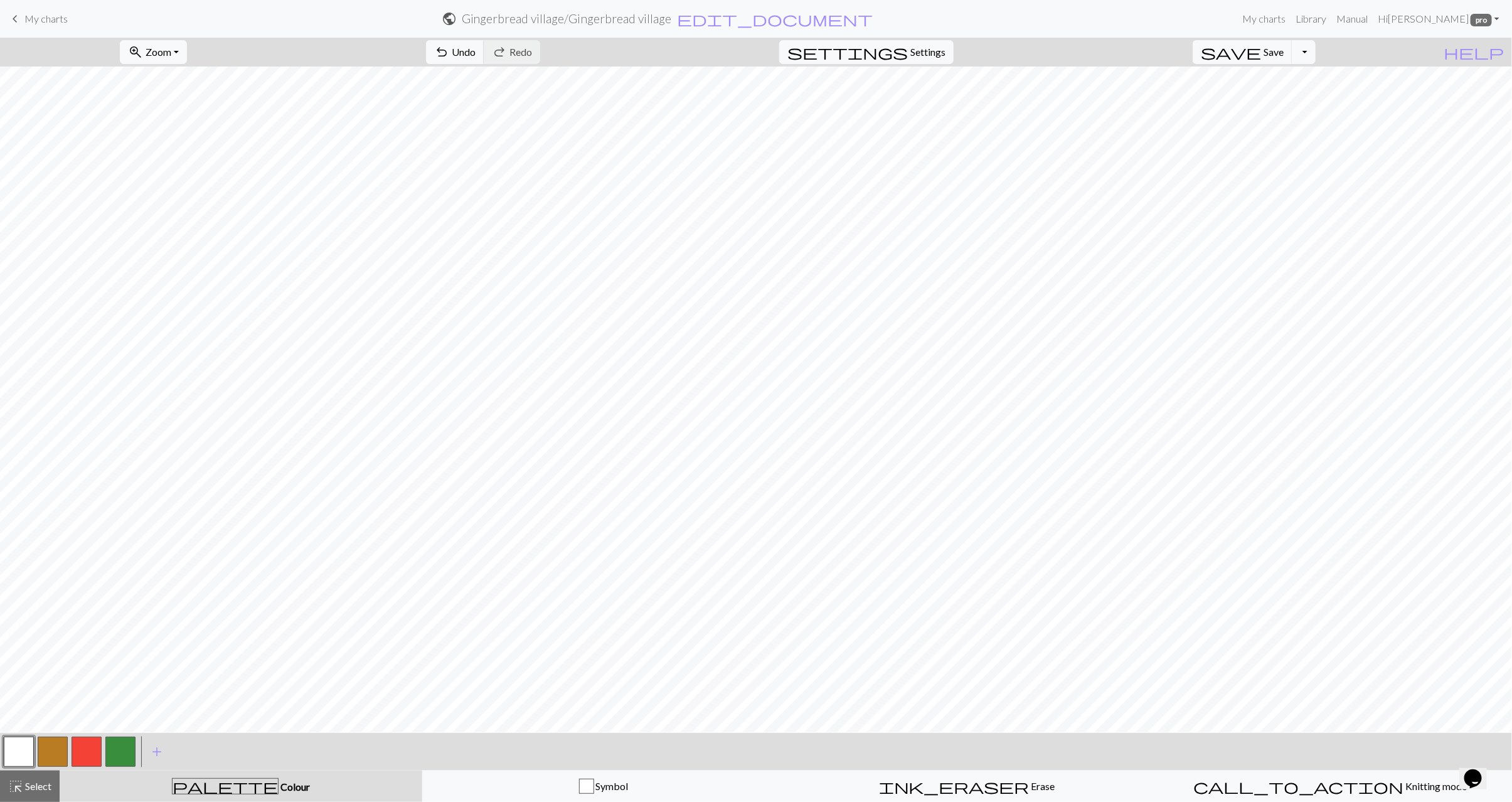
drag, startPoint x: 29, startPoint y: 782, endPoint x: 66, endPoint y: 756, distance: 45.2
click at [30, 781] on span "Select" at bounding box center [37, 786] width 28 height 12
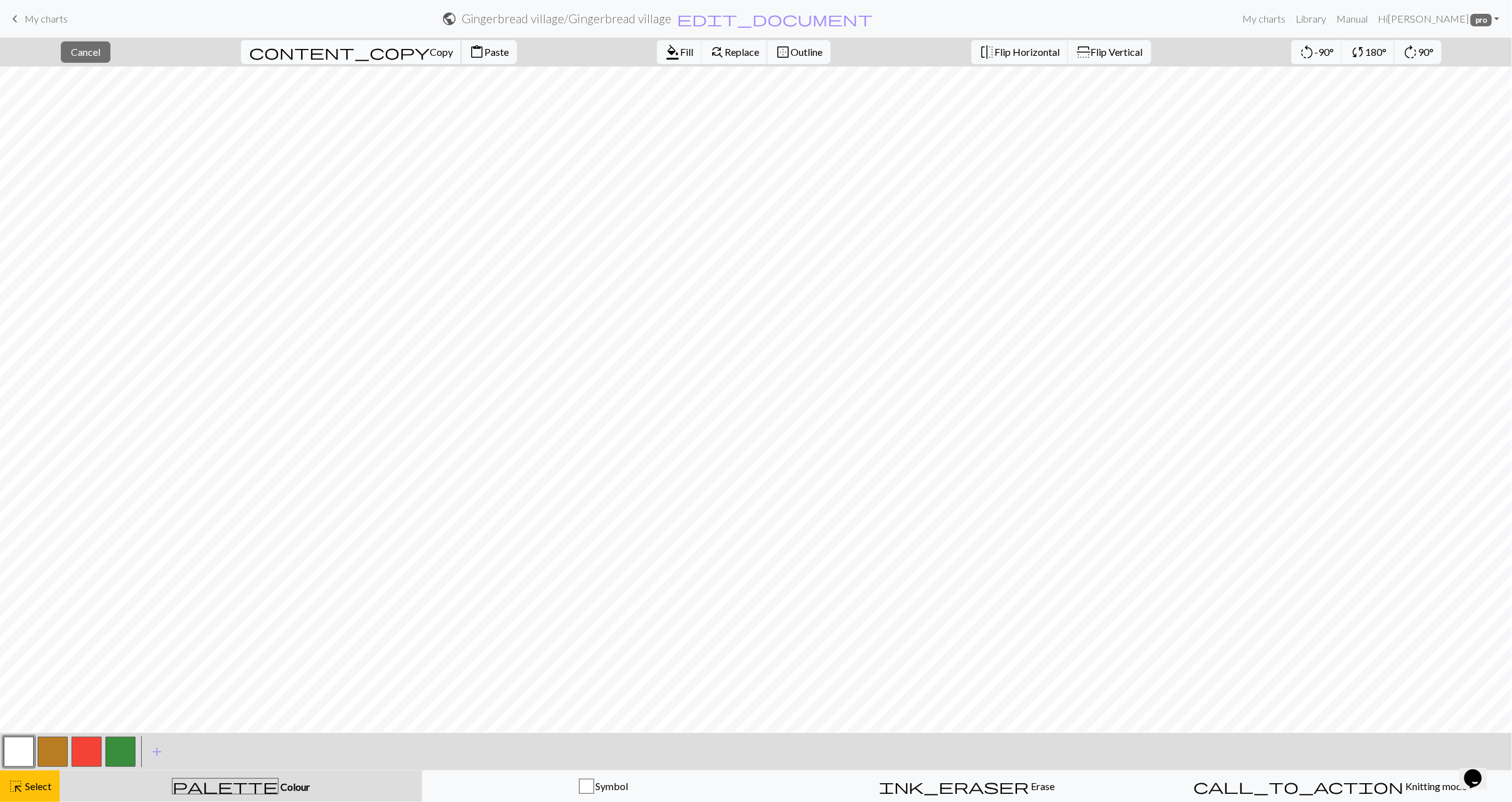
click at [430, 54] on span "Copy" at bounding box center [441, 52] width 23 height 12
click at [484, 52] on span "Paste" at bounding box center [497, 52] width 25 height 12
drag, startPoint x: 22, startPoint y: 793, endPoint x: 64, endPoint y: 760, distance: 53.4
click at [22, 793] on span "highlight_alt" at bounding box center [15, 787] width 15 height 17
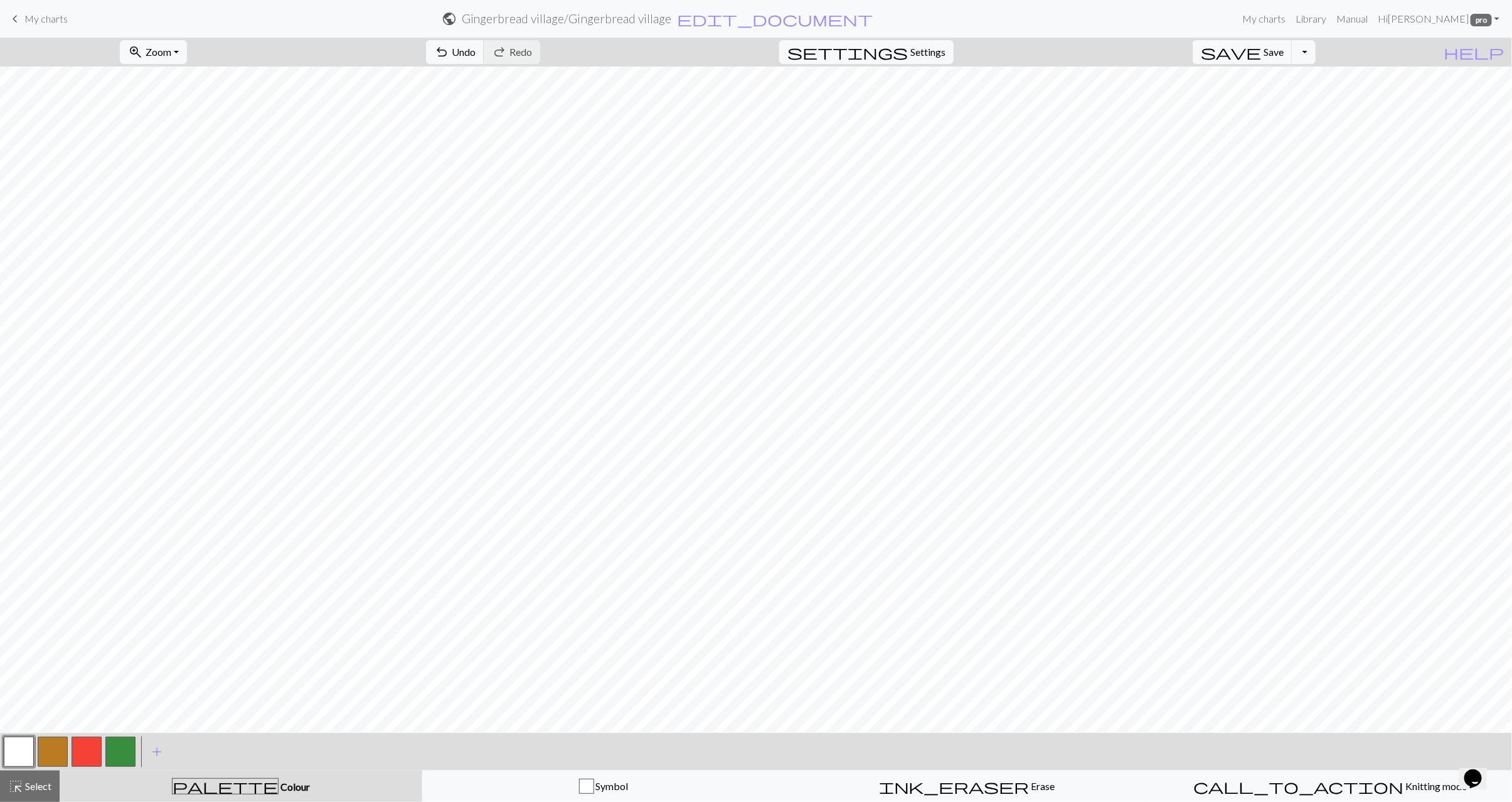
click at [52, 750] on button "button" at bounding box center [52, 752] width 30 height 30
click at [23, 755] on button "button" at bounding box center [18, 752] width 30 height 30
click at [50, 788] on span "Select" at bounding box center [37, 786] width 28 height 12
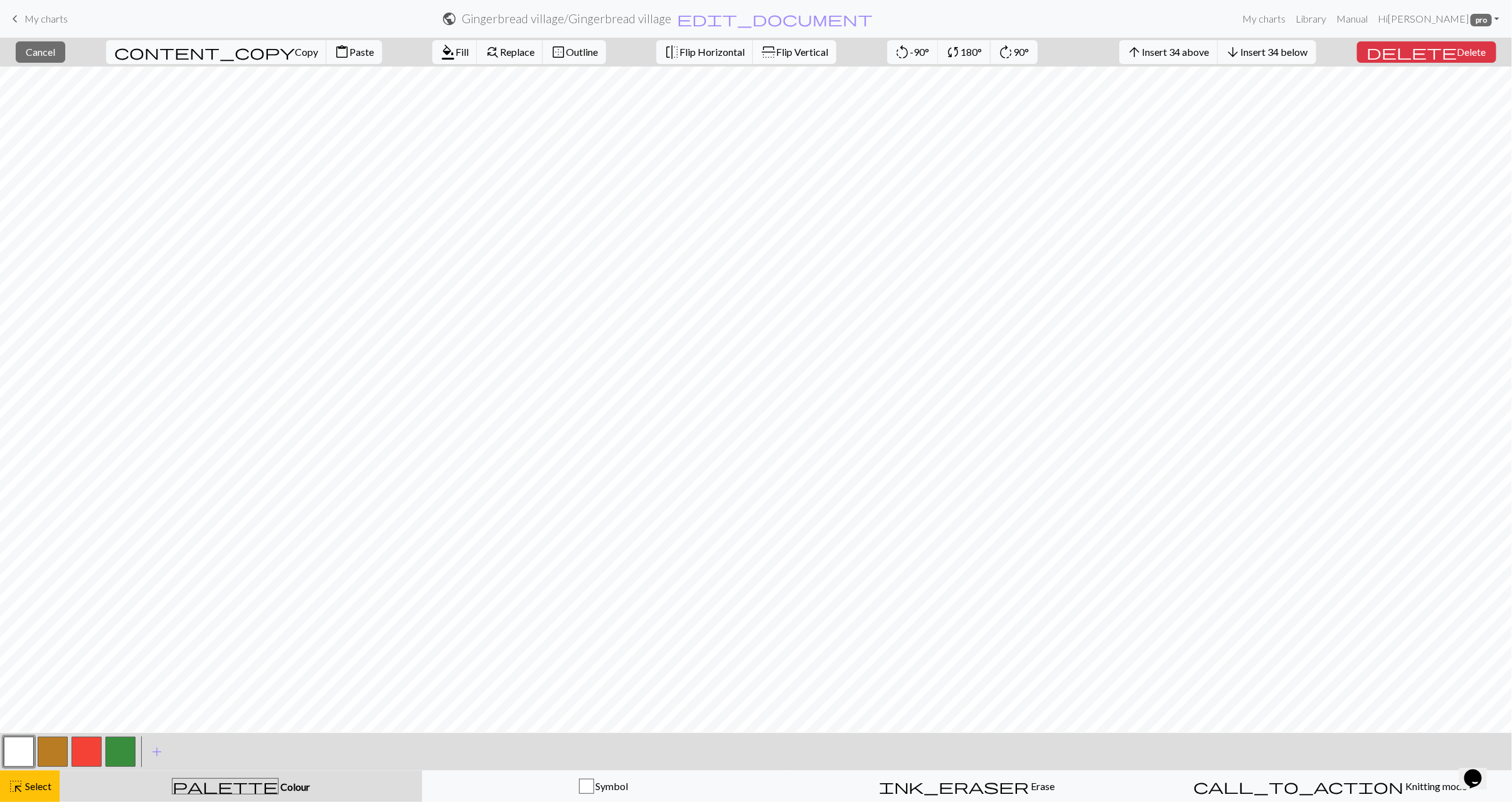
click at [760, 51] on span "flip" at bounding box center [768, 52] width 17 height 15
click at [30, 790] on span "Select" at bounding box center [37, 786] width 28 height 12
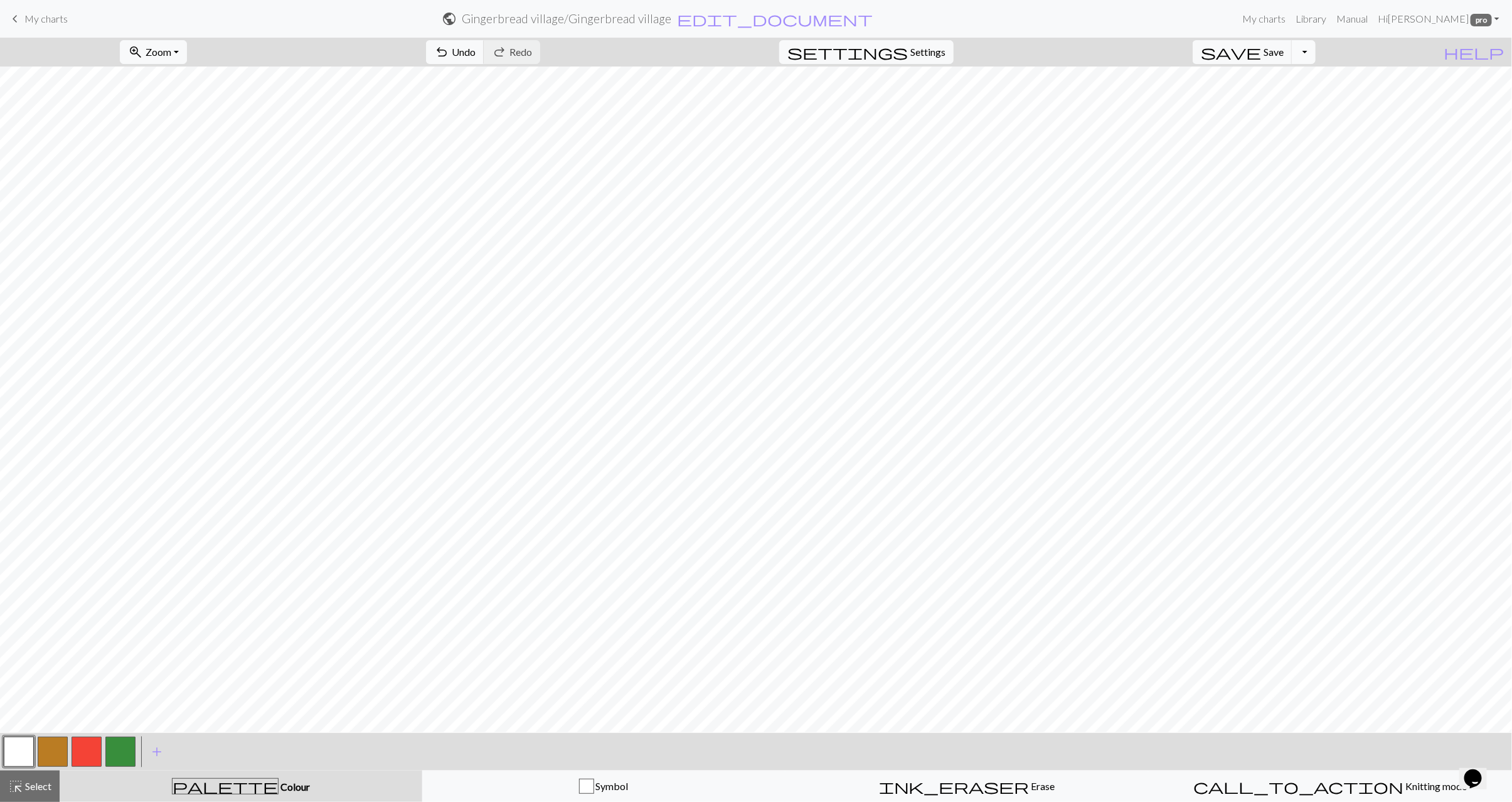
click at [1316, 55] on button "Toggle Dropdown" at bounding box center [1304, 52] width 24 height 24
click at [1272, 106] on button "save_alt Download" at bounding box center [1212, 101] width 207 height 20
click at [28, 787] on span "Select" at bounding box center [37, 786] width 28 height 12
click at [1316, 47] on button "Toggle Dropdown" at bounding box center [1304, 52] width 24 height 24
click at [1269, 106] on button "save_alt Download" at bounding box center [1212, 101] width 207 height 20
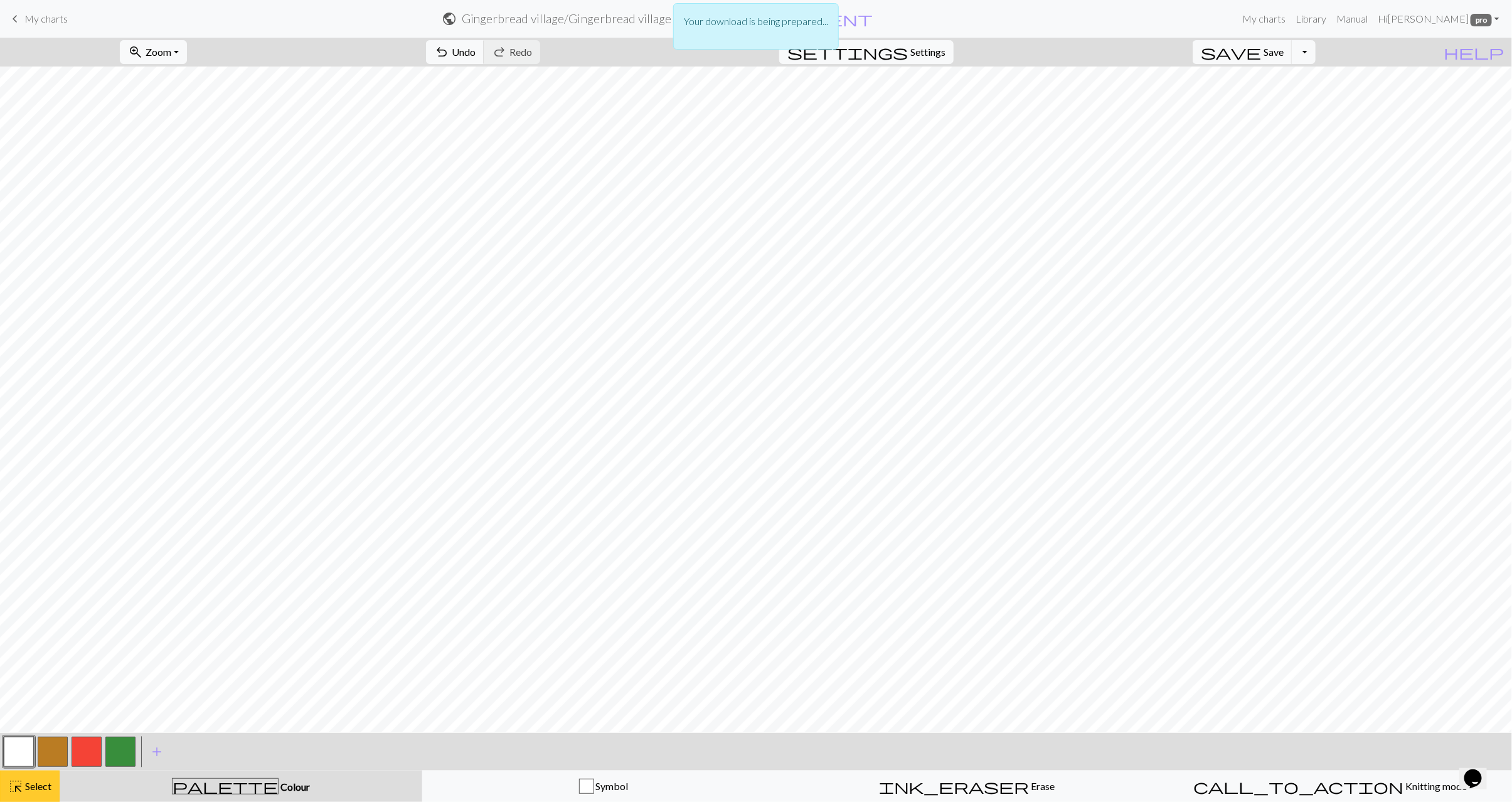
click at [54, 781] on button "highlight_alt Select Select" at bounding box center [30, 786] width 60 height 31
click at [1261, 59] on span "save" at bounding box center [1231, 52] width 60 height 17
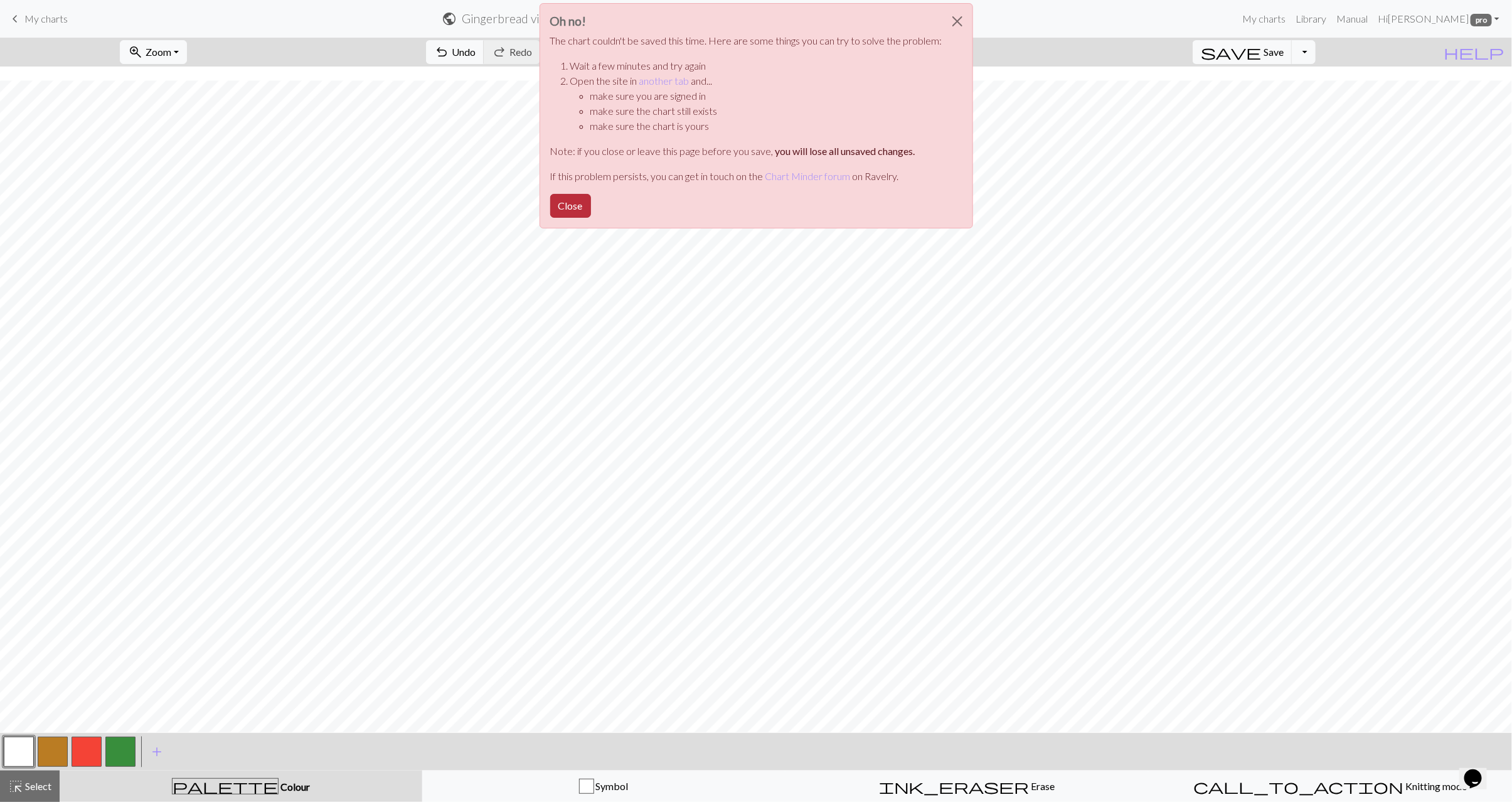
click at [573, 205] on button "Close" at bounding box center [571, 205] width 41 height 24
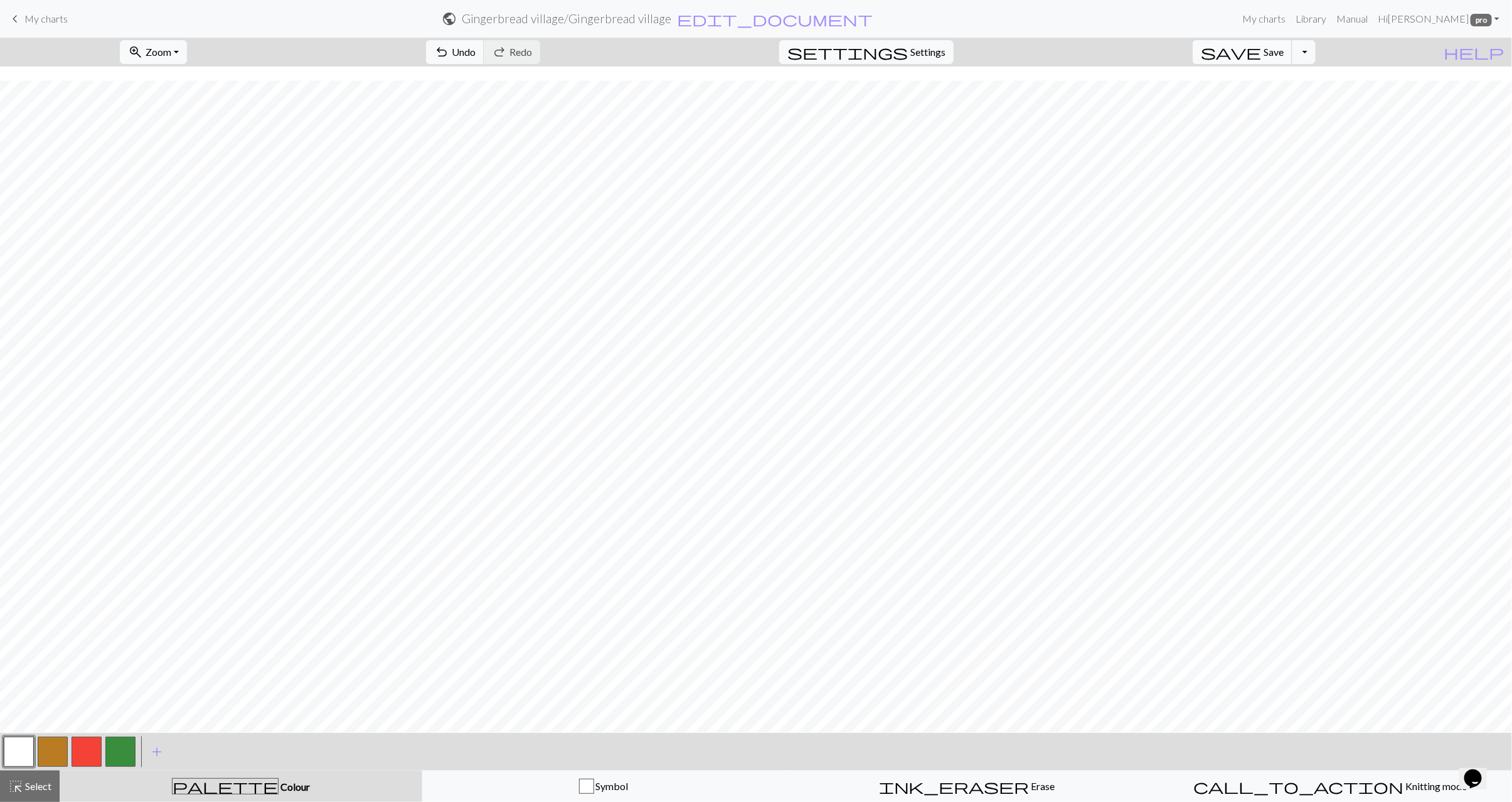
drag, startPoint x: 1300, startPoint y: 52, endPoint x: 1300, endPoint y: 60, distance: 8.0
click at [1284, 55] on span "Save" at bounding box center [1274, 52] width 20 height 12
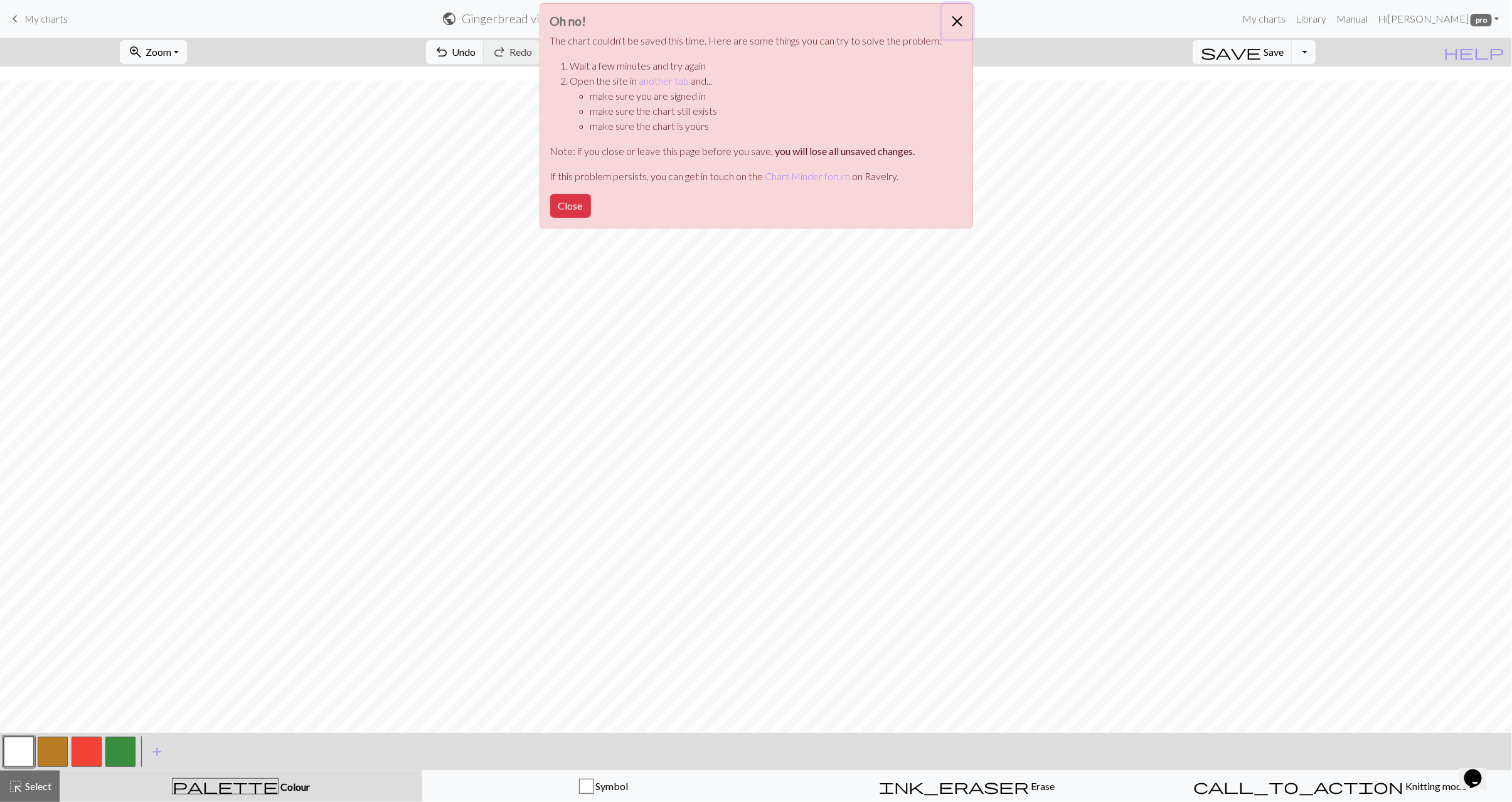
click at [953, 19] on button "Close" at bounding box center [957, 21] width 30 height 35
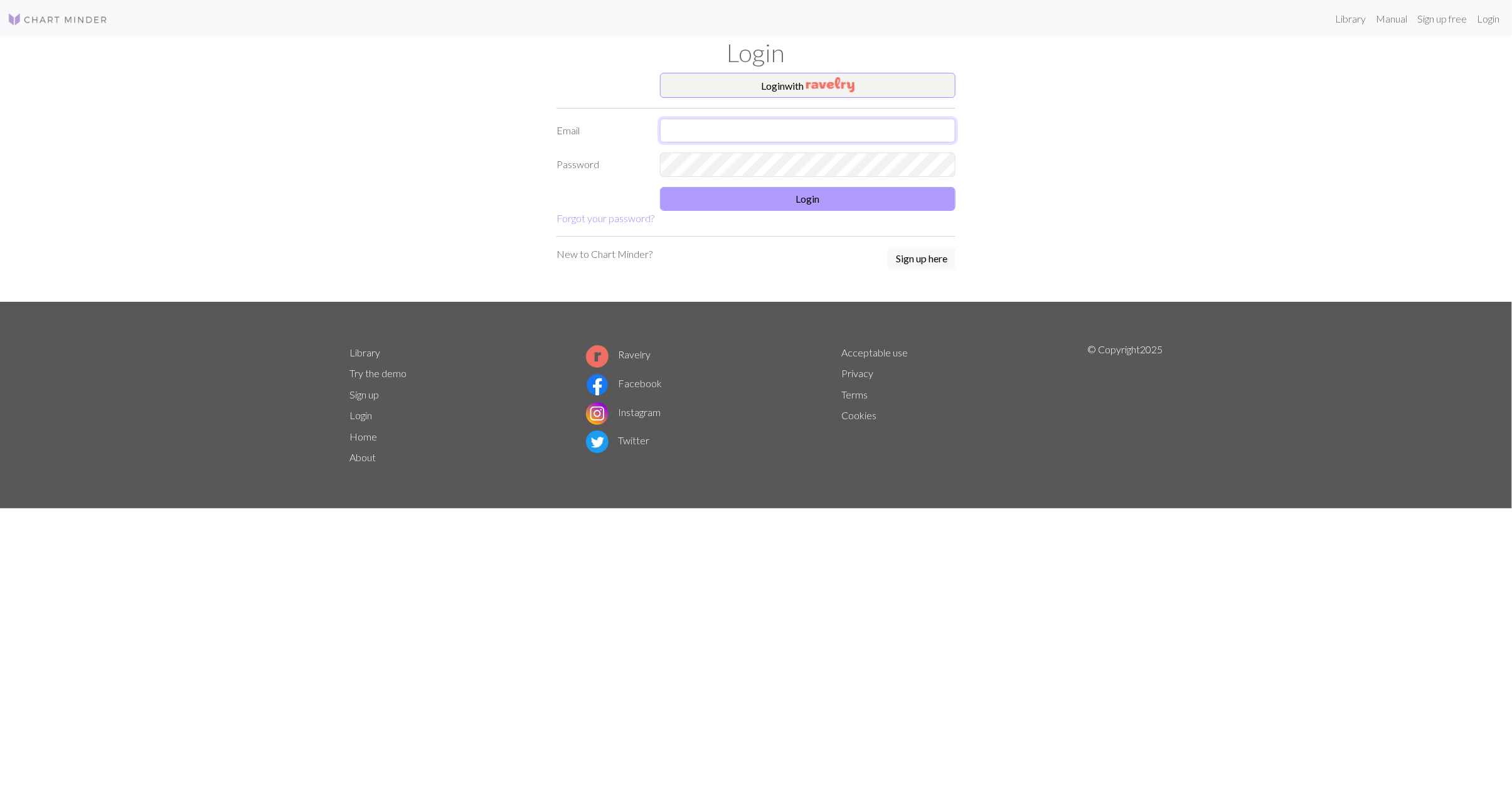
type input "[EMAIL_ADDRESS][DOMAIN_NAME]"
click at [837, 211] on button "Login" at bounding box center [808, 199] width 296 height 24
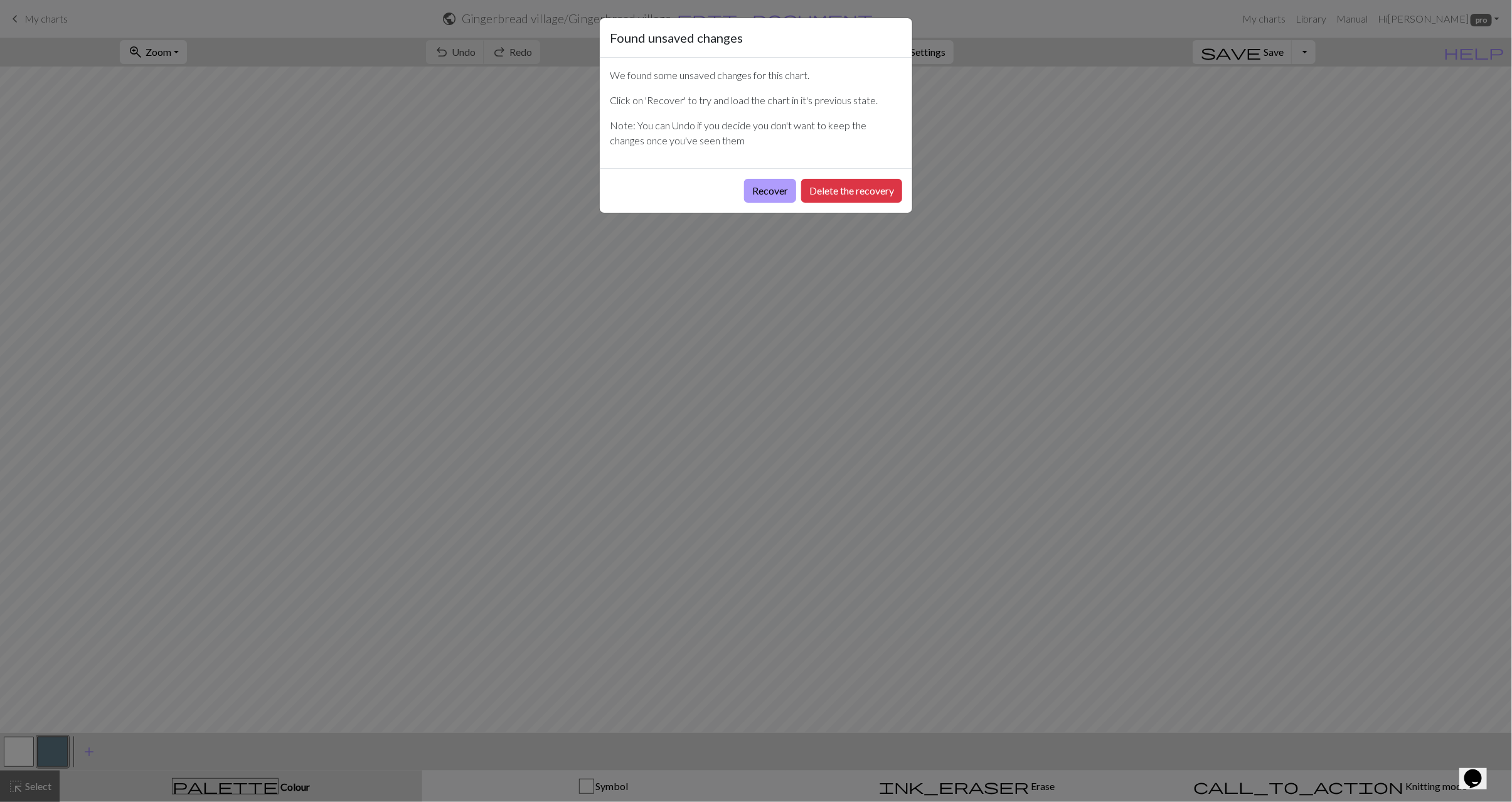
click at [760, 194] on button "Recover" at bounding box center [771, 191] width 52 height 24
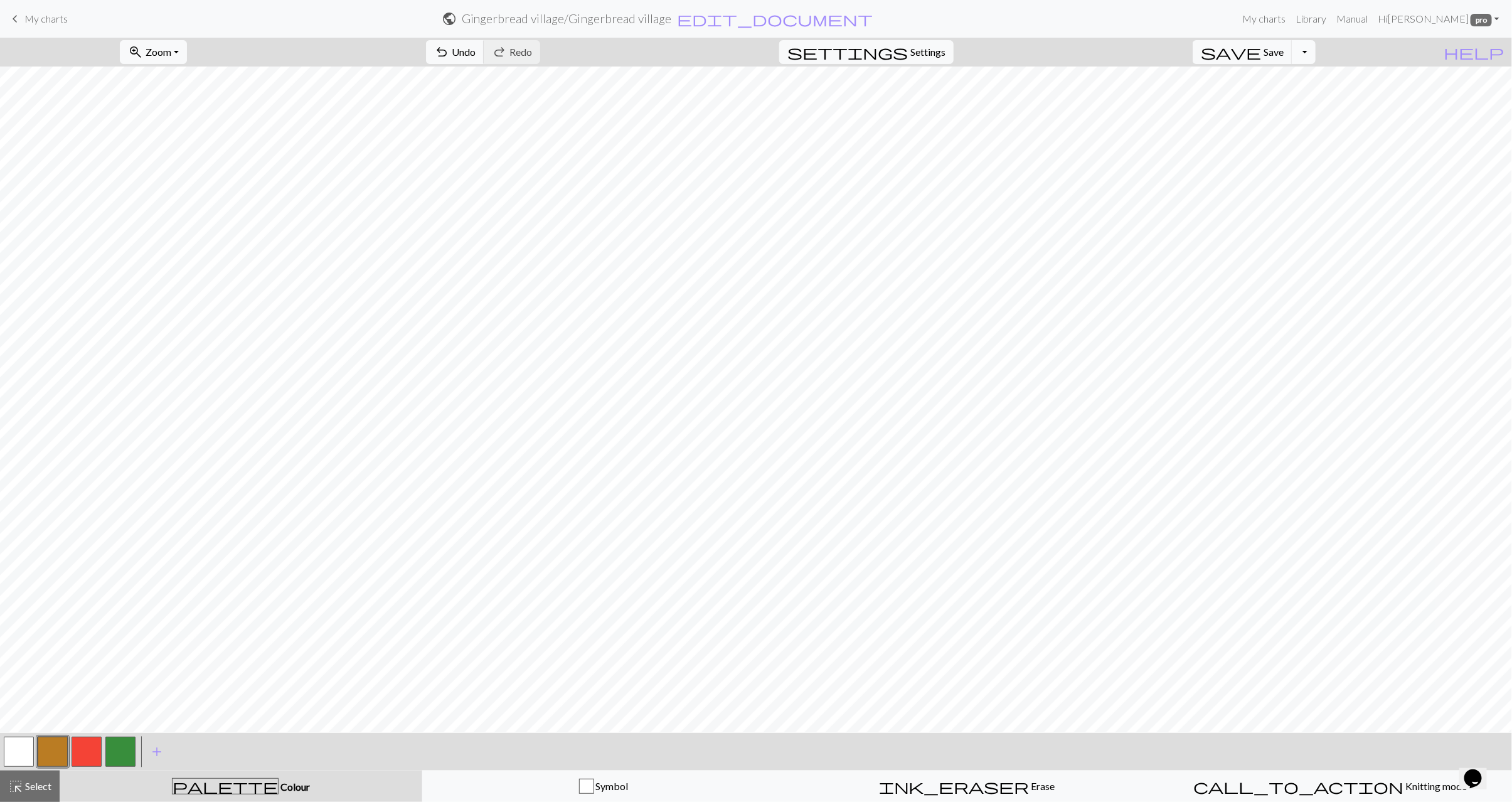
click at [1316, 58] on button "Toggle Dropdown" at bounding box center [1304, 52] width 24 height 24
click at [1288, 98] on button "save_alt Download" at bounding box center [1212, 101] width 207 height 20
click at [1284, 56] on span "Save" at bounding box center [1274, 52] width 20 height 12
drag, startPoint x: 1324, startPoint y: 54, endPoint x: 1327, endPoint y: 61, distance: 7.6
click at [1316, 56] on button "Toggle Dropdown" at bounding box center [1304, 52] width 24 height 24
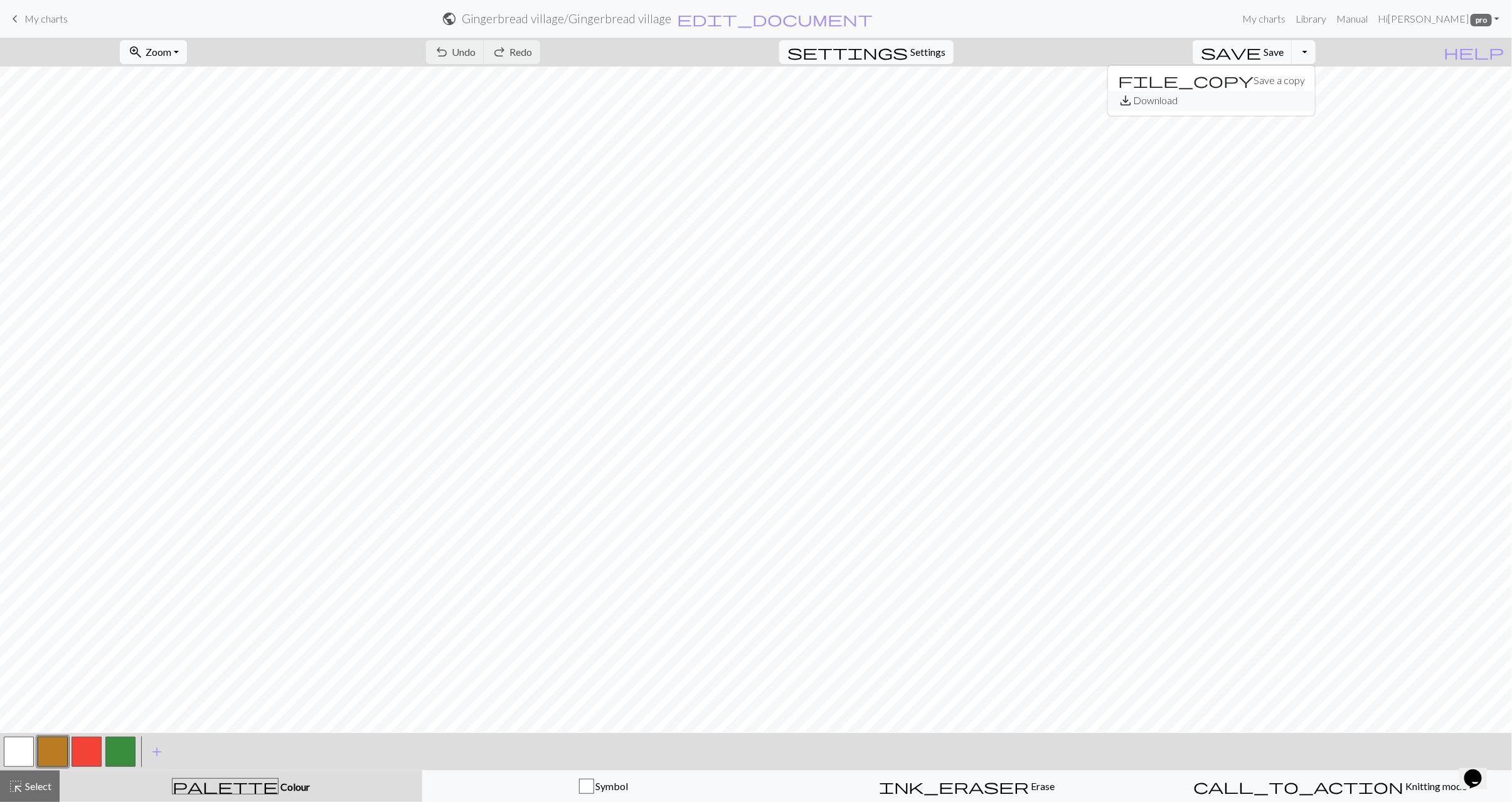
click at [1315, 97] on button "save_alt Download" at bounding box center [1212, 101] width 207 height 20
click at [1316, 57] on button "Toggle Dropdown" at bounding box center [1304, 52] width 24 height 24
click at [1310, 98] on button "save_alt Download" at bounding box center [1212, 101] width 207 height 20
click at [1316, 54] on button "Toggle Dropdown" at bounding box center [1304, 52] width 24 height 24
click at [1290, 104] on button "save_alt Download" at bounding box center [1212, 101] width 207 height 20
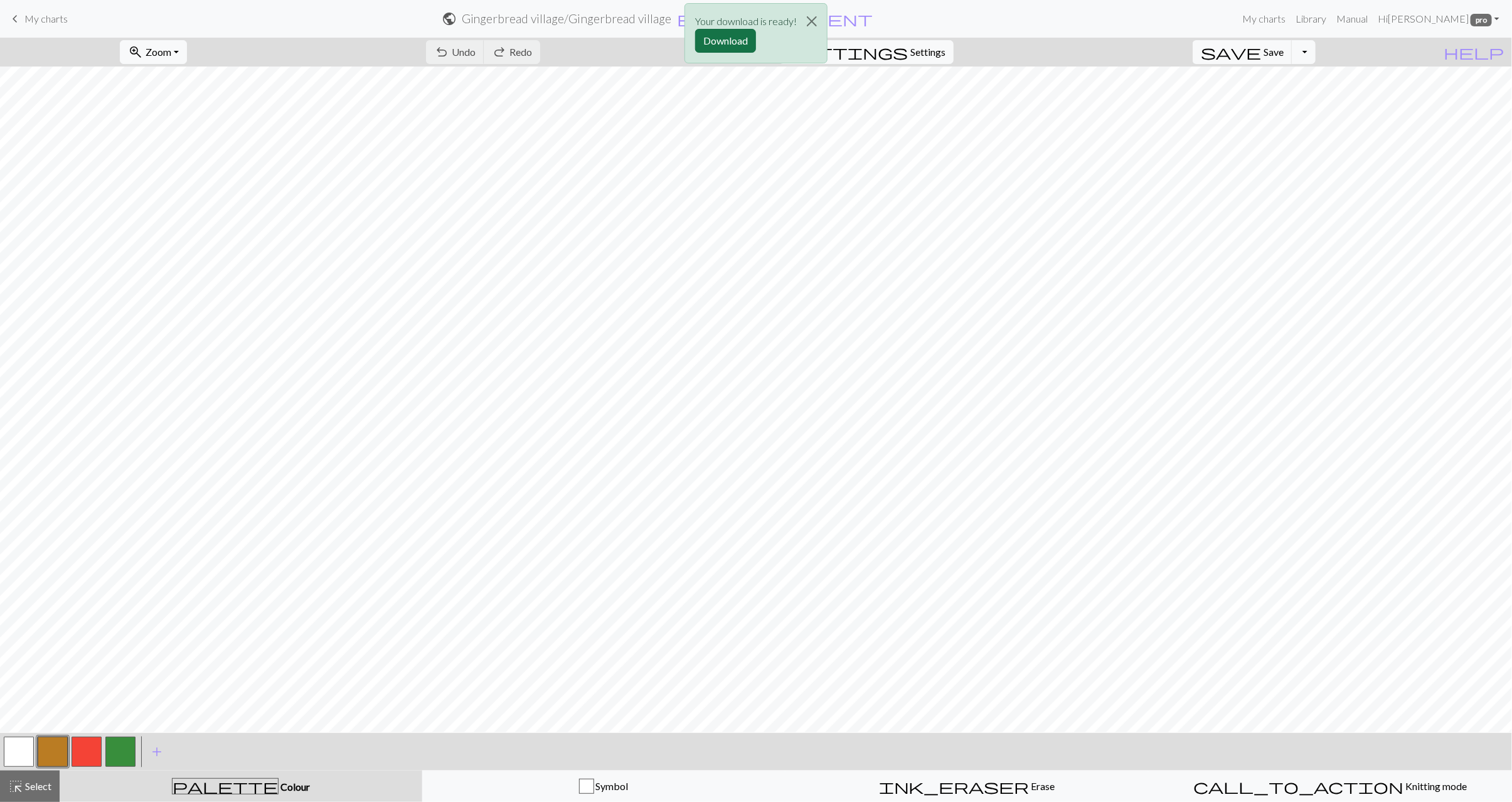
click at [733, 41] on button "Download" at bounding box center [726, 41] width 61 height 24
click at [25, 790] on span "Select" at bounding box center [37, 786] width 28 height 12
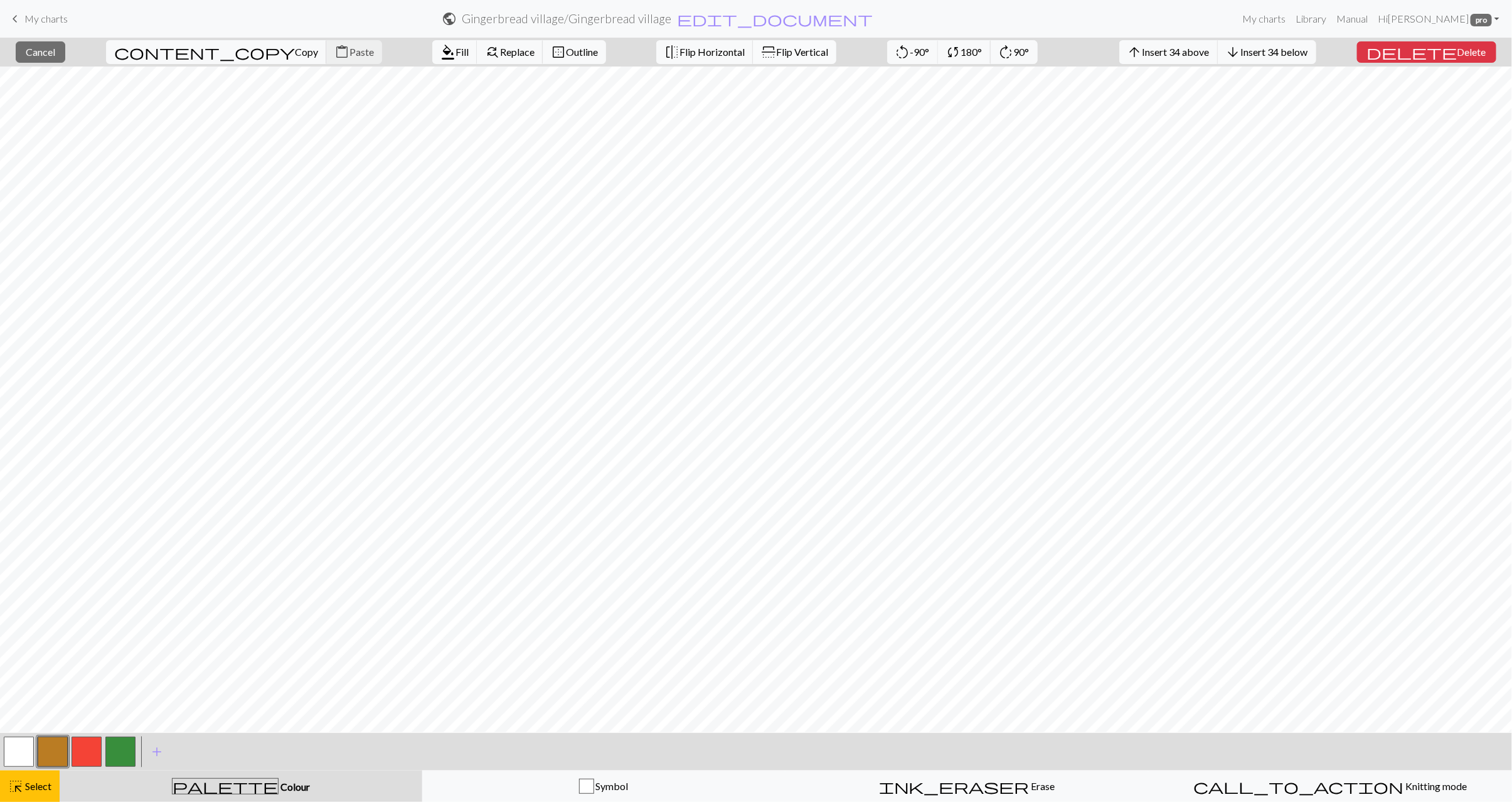
click at [776, 53] on span "Flip Vertical" at bounding box center [803, 52] width 52 height 12
click at [42, 796] on button "highlight_alt Select Select" at bounding box center [30, 786] width 60 height 31
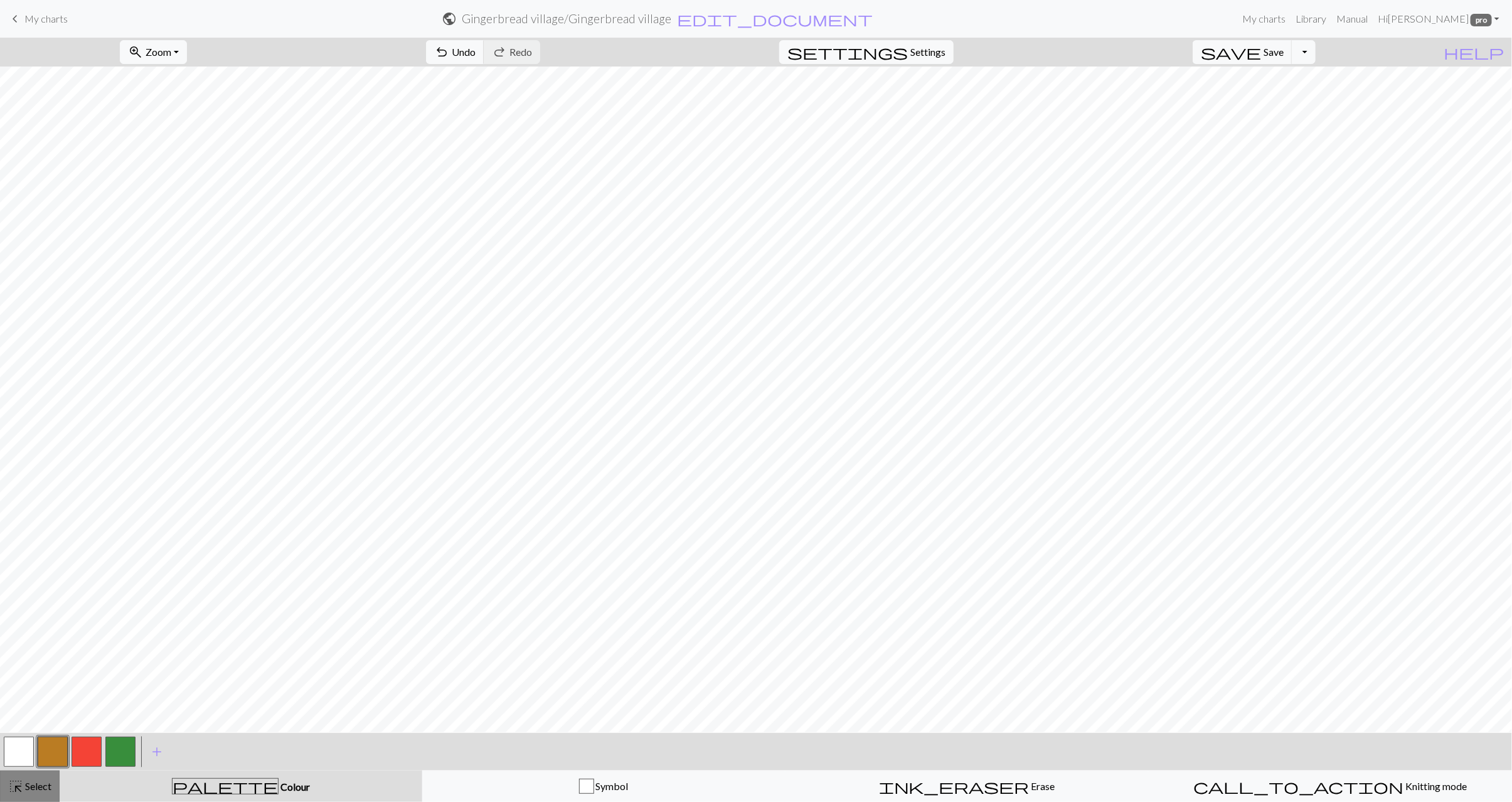
click at [47, 788] on span "Select" at bounding box center [37, 786] width 28 height 12
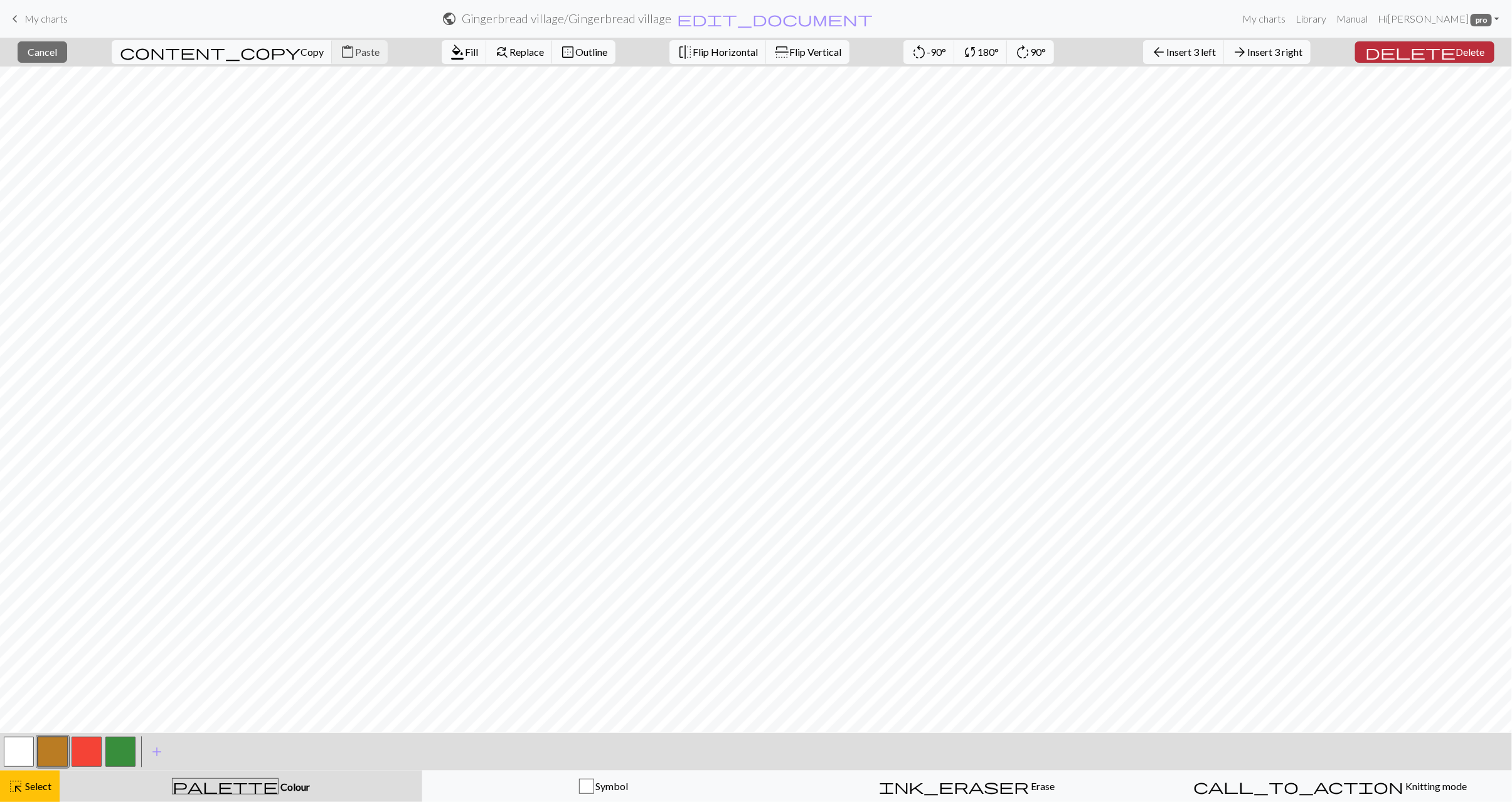
click at [1463, 57] on span "Delete" at bounding box center [1470, 52] width 29 height 12
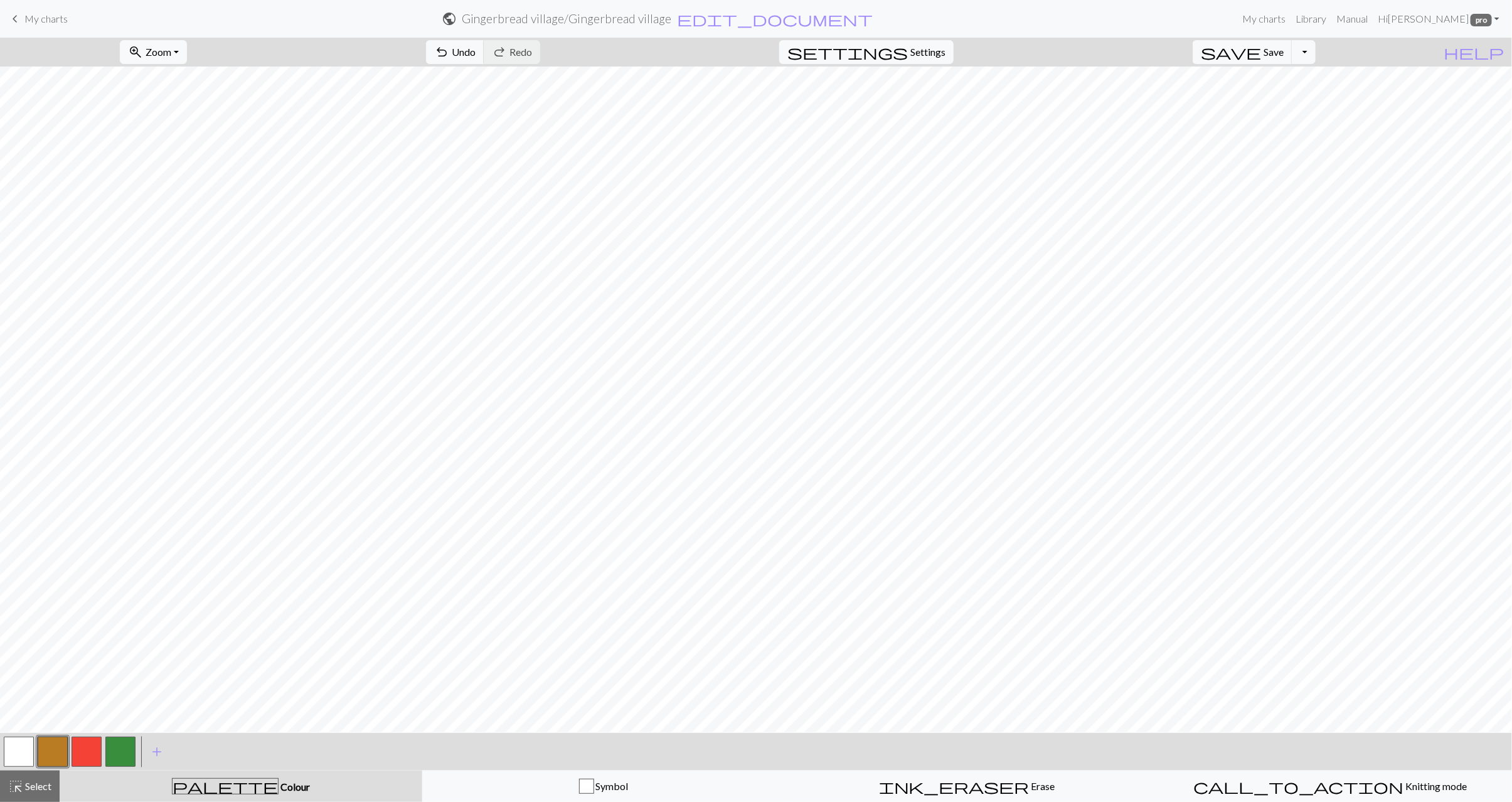
click at [46, 784] on span "Select" at bounding box center [37, 786] width 28 height 12
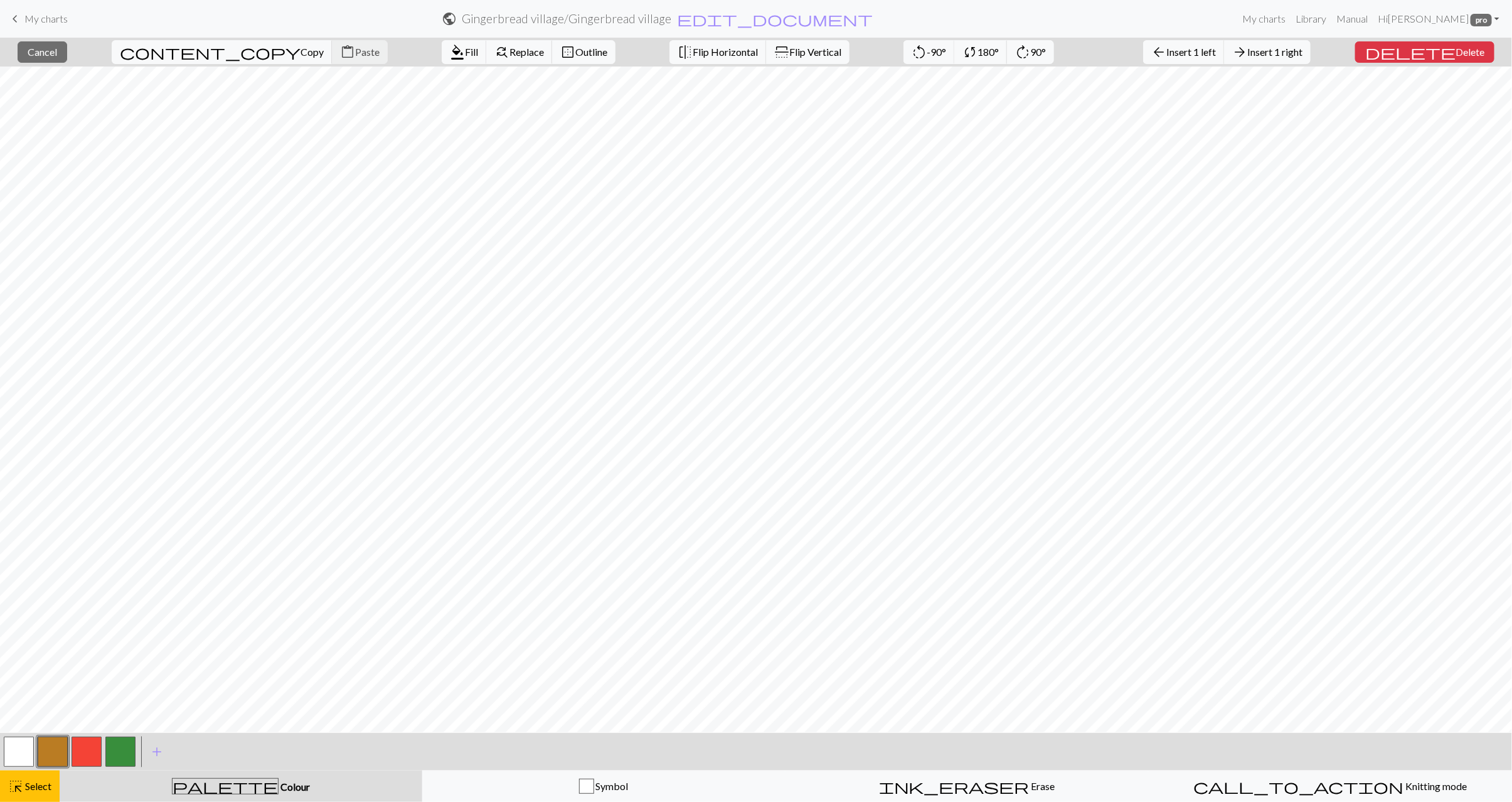
click at [55, 779] on button "highlight_alt Select Select" at bounding box center [30, 786] width 60 height 31
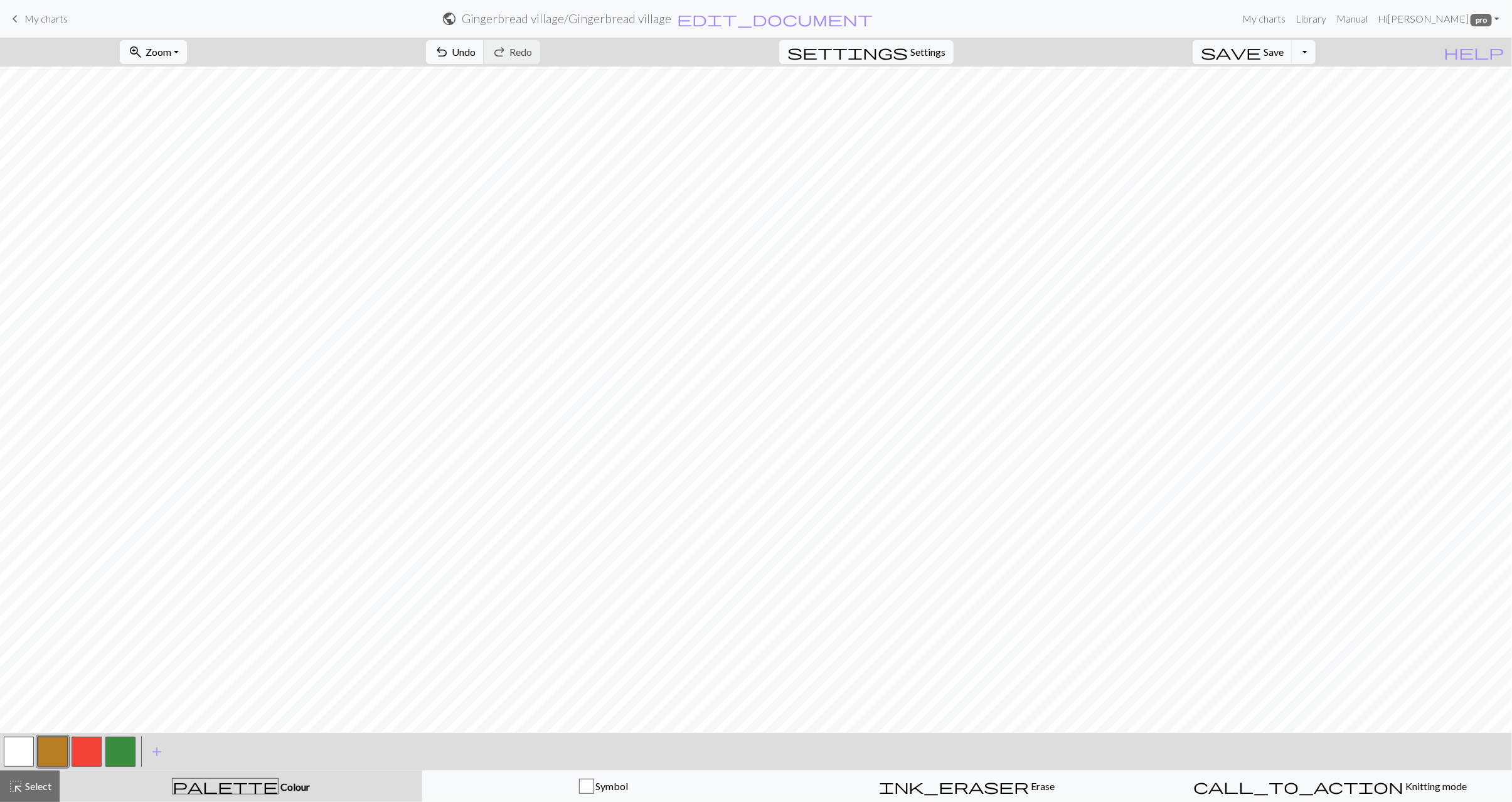
drag, startPoint x: 532, startPoint y: 56, endPoint x: 528, endPoint y: 65, distance: 9.8
click at [476, 57] on span "Undo" at bounding box center [463, 52] width 24 height 12
drag, startPoint x: 26, startPoint y: 783, endPoint x: 84, endPoint y: 755, distance: 64.4
click at [26, 783] on span "Select" at bounding box center [37, 786] width 28 height 12
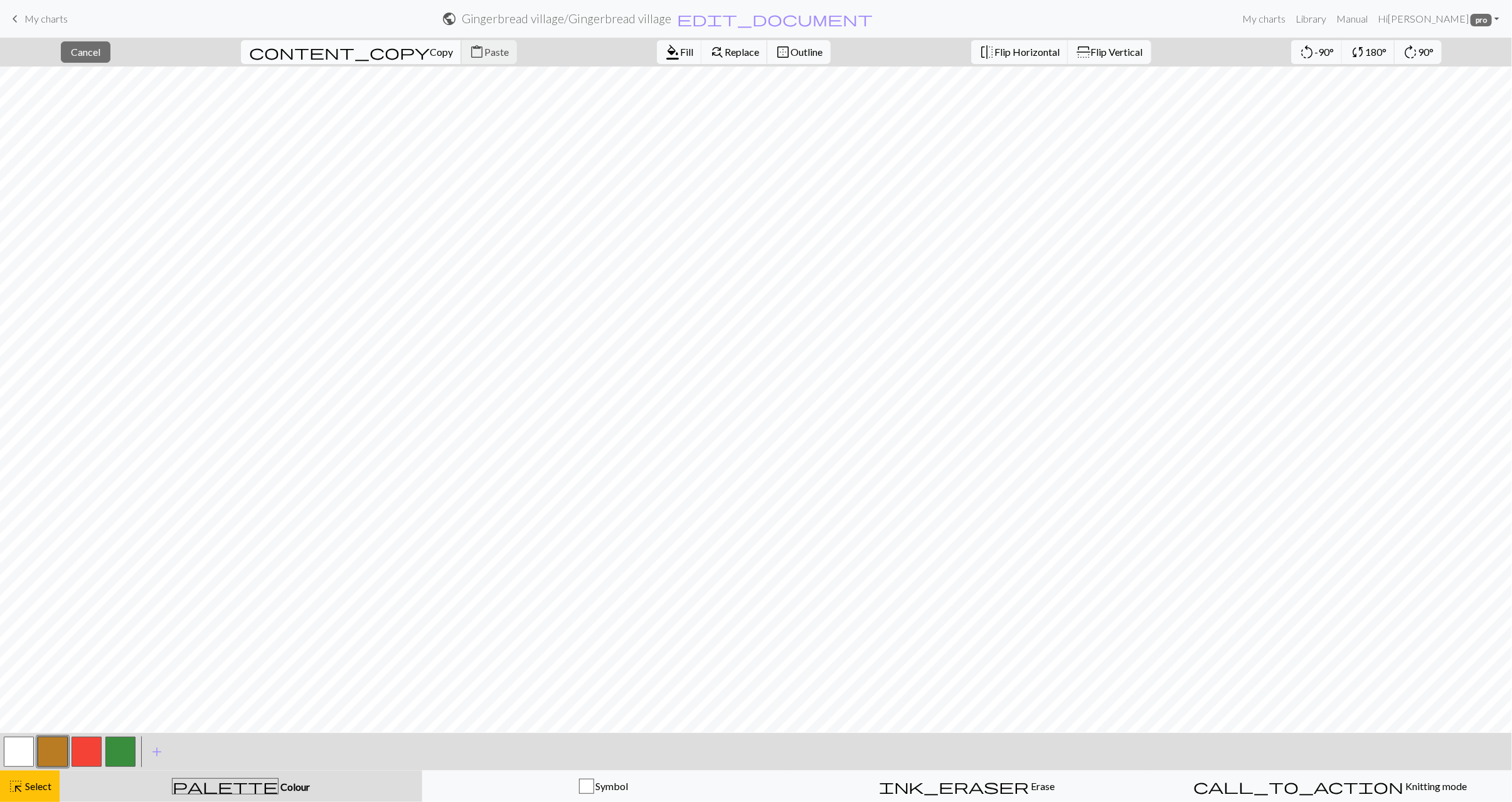
click at [305, 57] on span "content_copy" at bounding box center [339, 52] width 181 height 17
click at [461, 60] on button "content_paste Paste" at bounding box center [489, 52] width 56 height 24
click at [22, 792] on span "highlight_alt" at bounding box center [15, 787] width 15 height 17
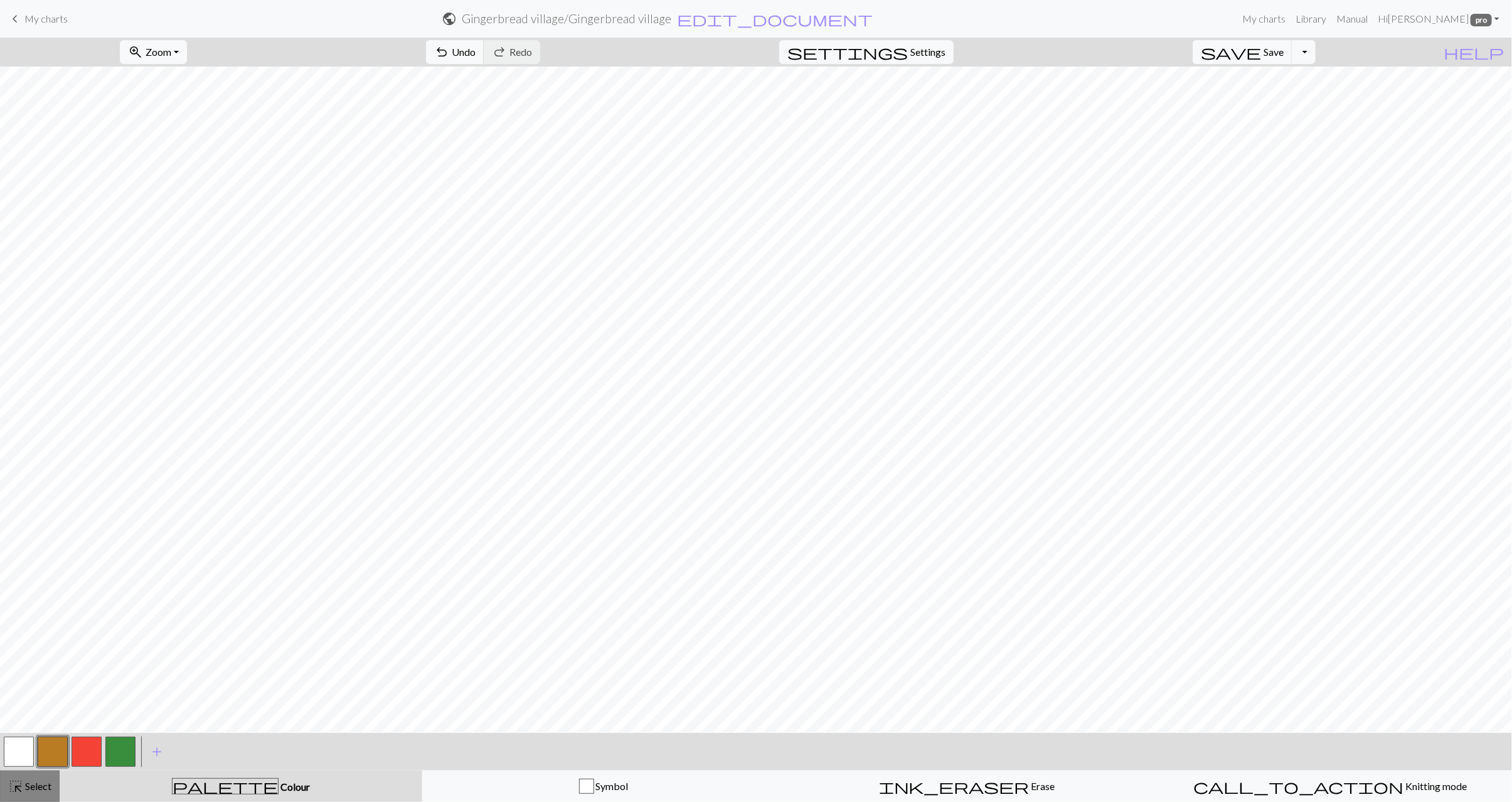
click at [54, 777] on button "highlight_alt Select Select" at bounding box center [30, 786] width 60 height 31
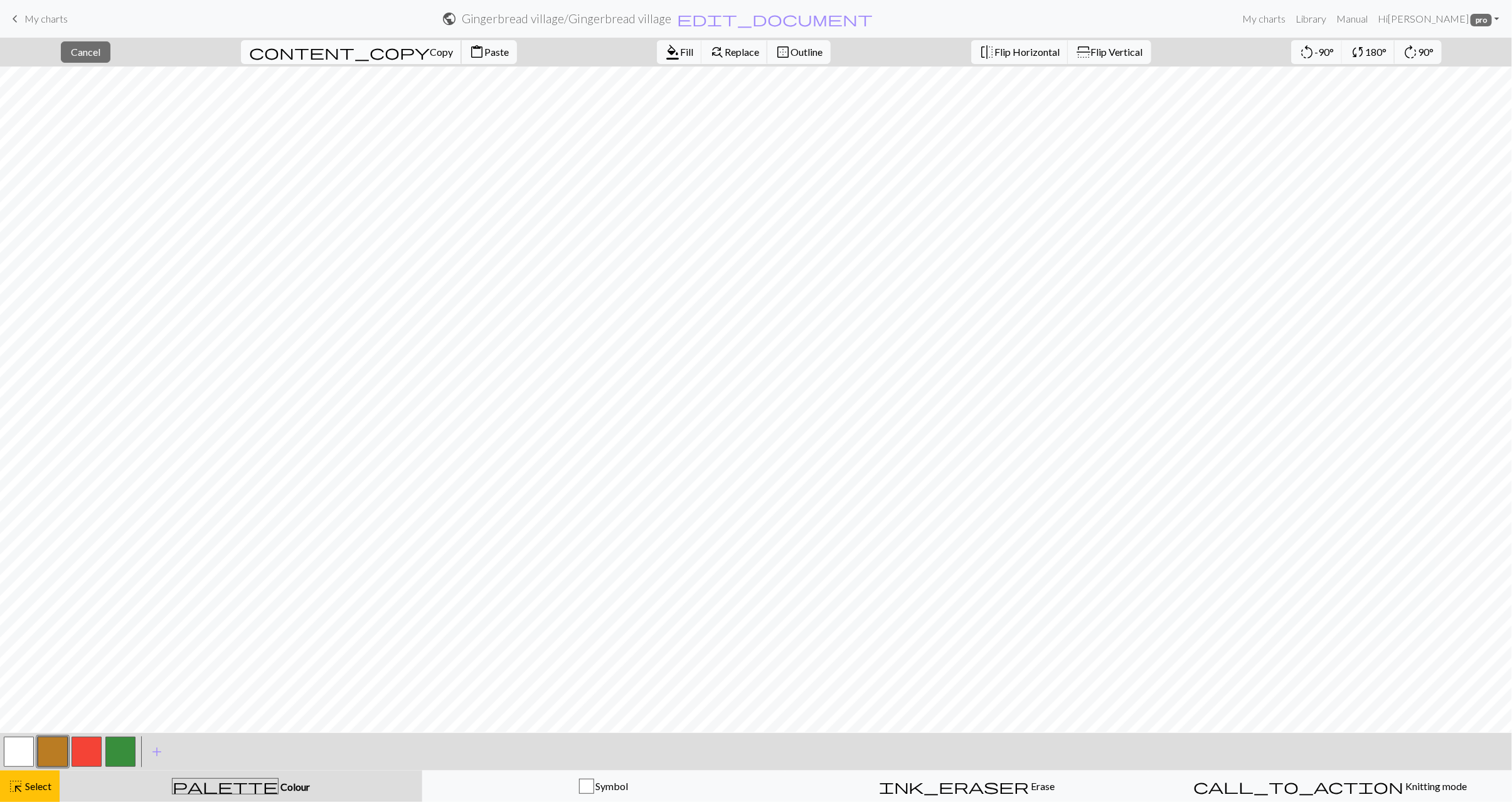
click at [430, 52] on span "Copy" at bounding box center [441, 52] width 23 height 12
click at [461, 46] on button "content_paste Paste" at bounding box center [489, 52] width 56 height 24
click at [45, 777] on button "highlight_alt Select Select" at bounding box center [30, 786] width 60 height 31
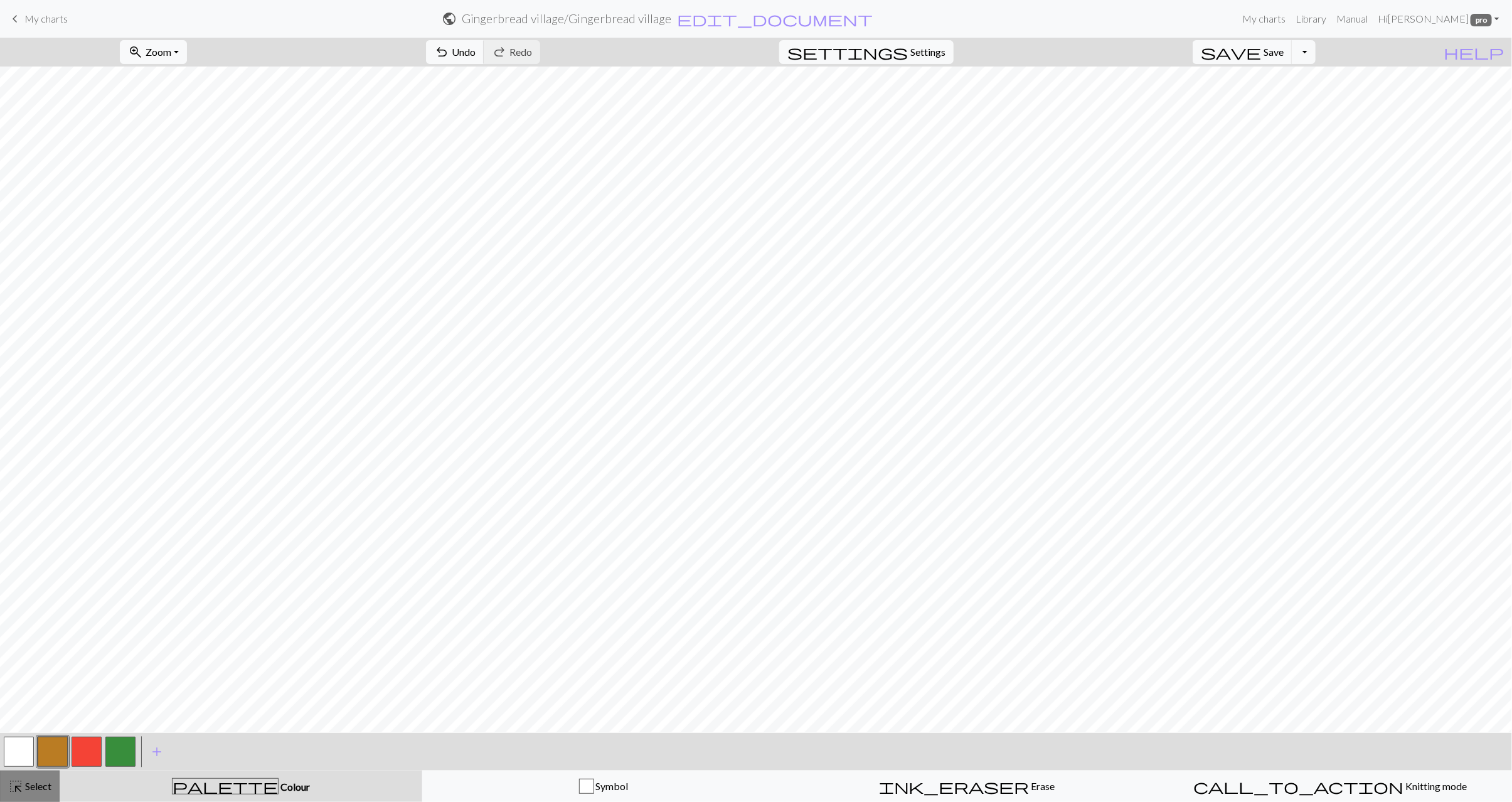
click at [43, 788] on span "Select" at bounding box center [37, 786] width 28 height 12
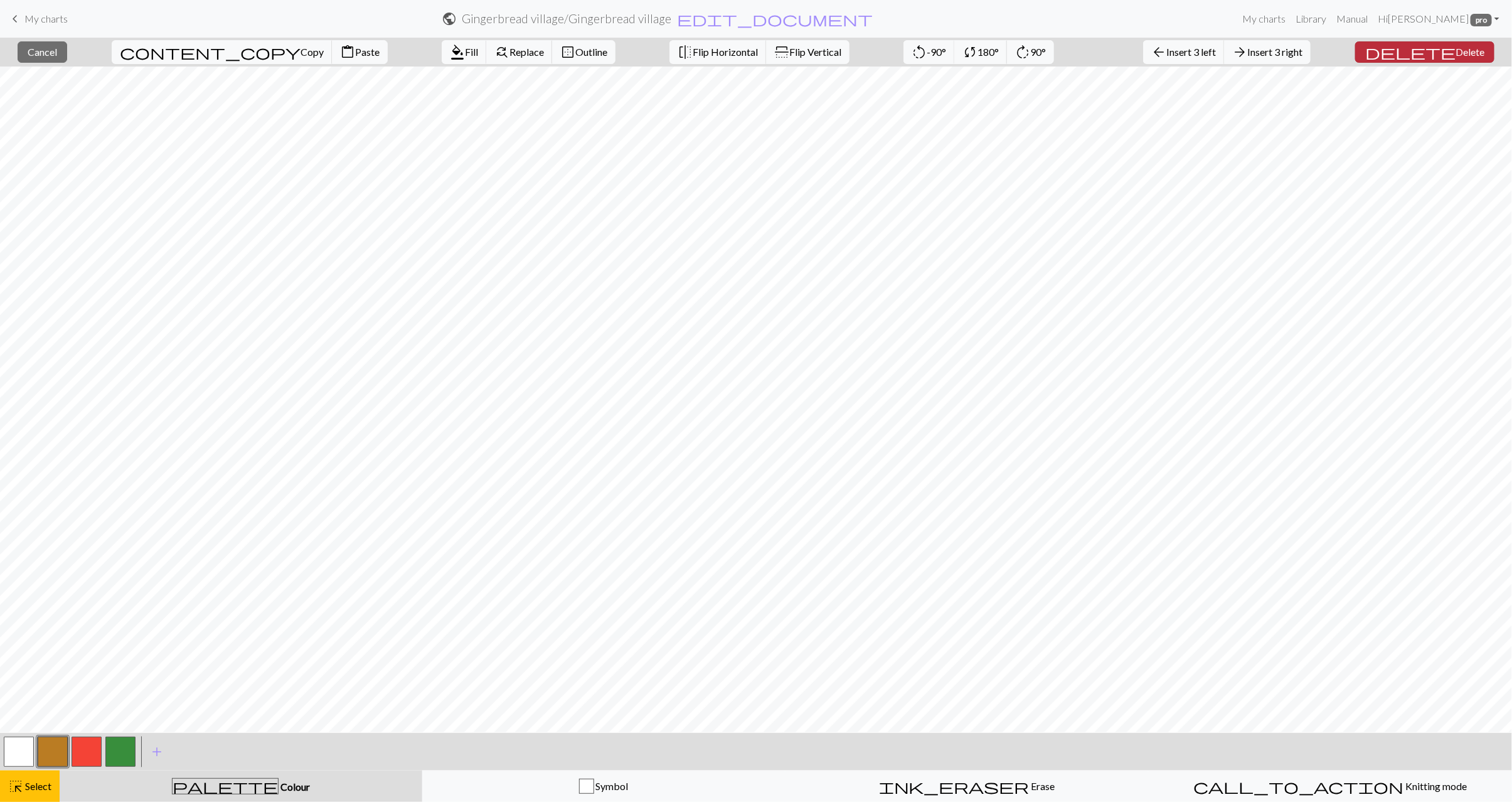
click at [1437, 52] on span "delete" at bounding box center [1411, 52] width 90 height 17
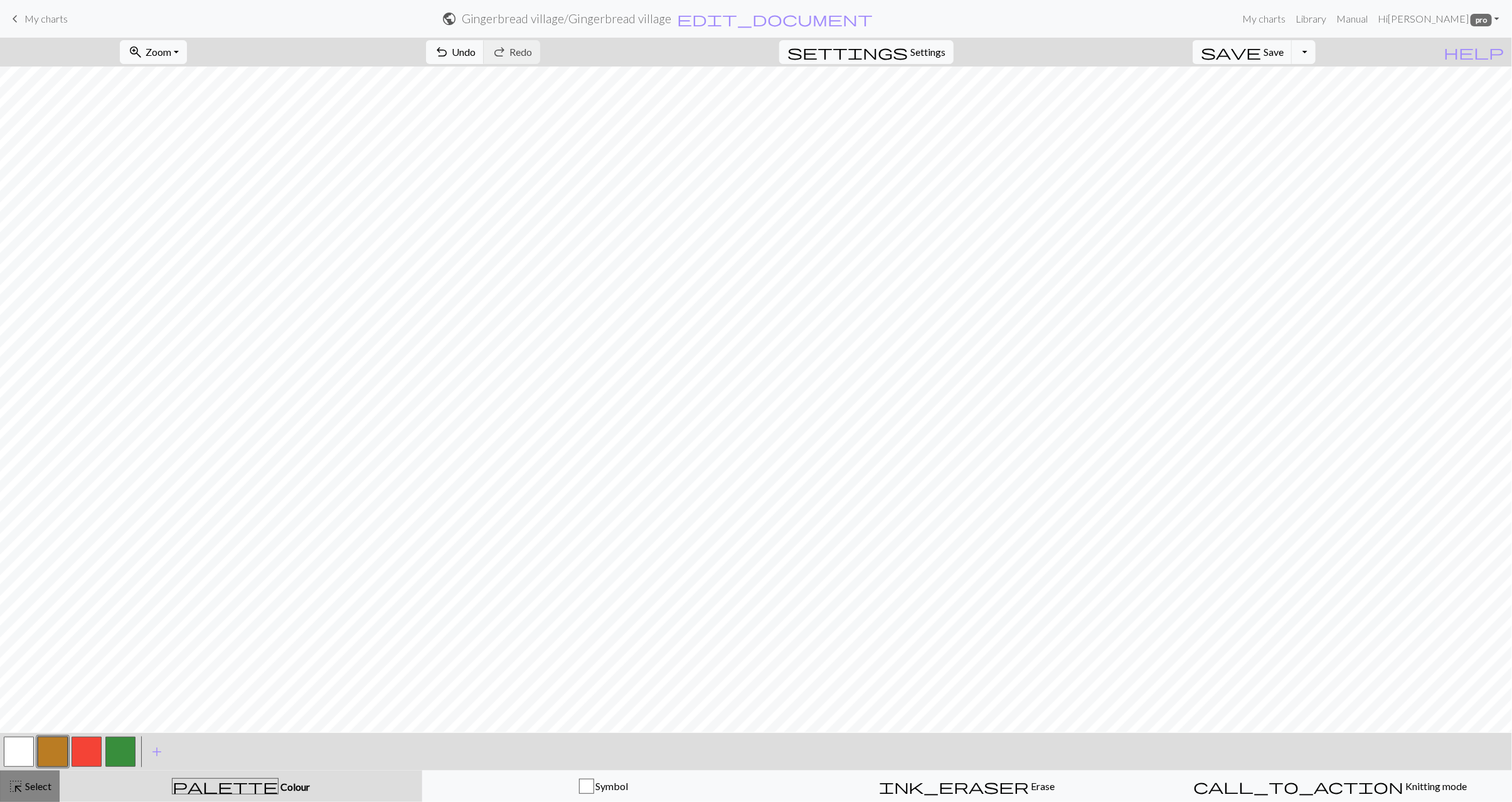
click at [39, 780] on span "Select" at bounding box center [37, 786] width 28 height 12
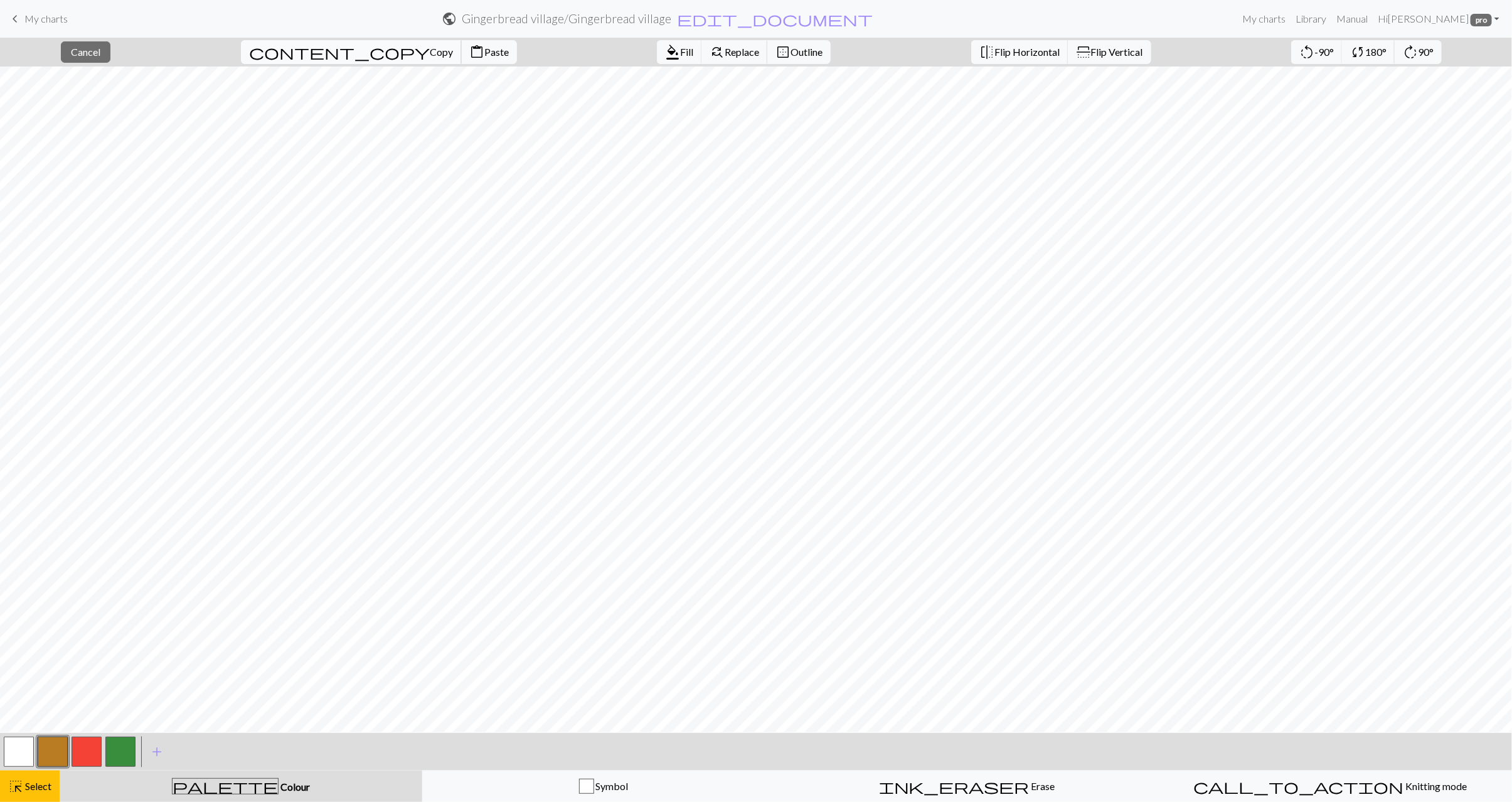
click at [430, 50] on span "Copy" at bounding box center [441, 52] width 23 height 12
click at [484, 57] on span "Paste" at bounding box center [497, 52] width 25 height 12
click at [48, 787] on span "Select" at bounding box center [37, 786] width 28 height 12
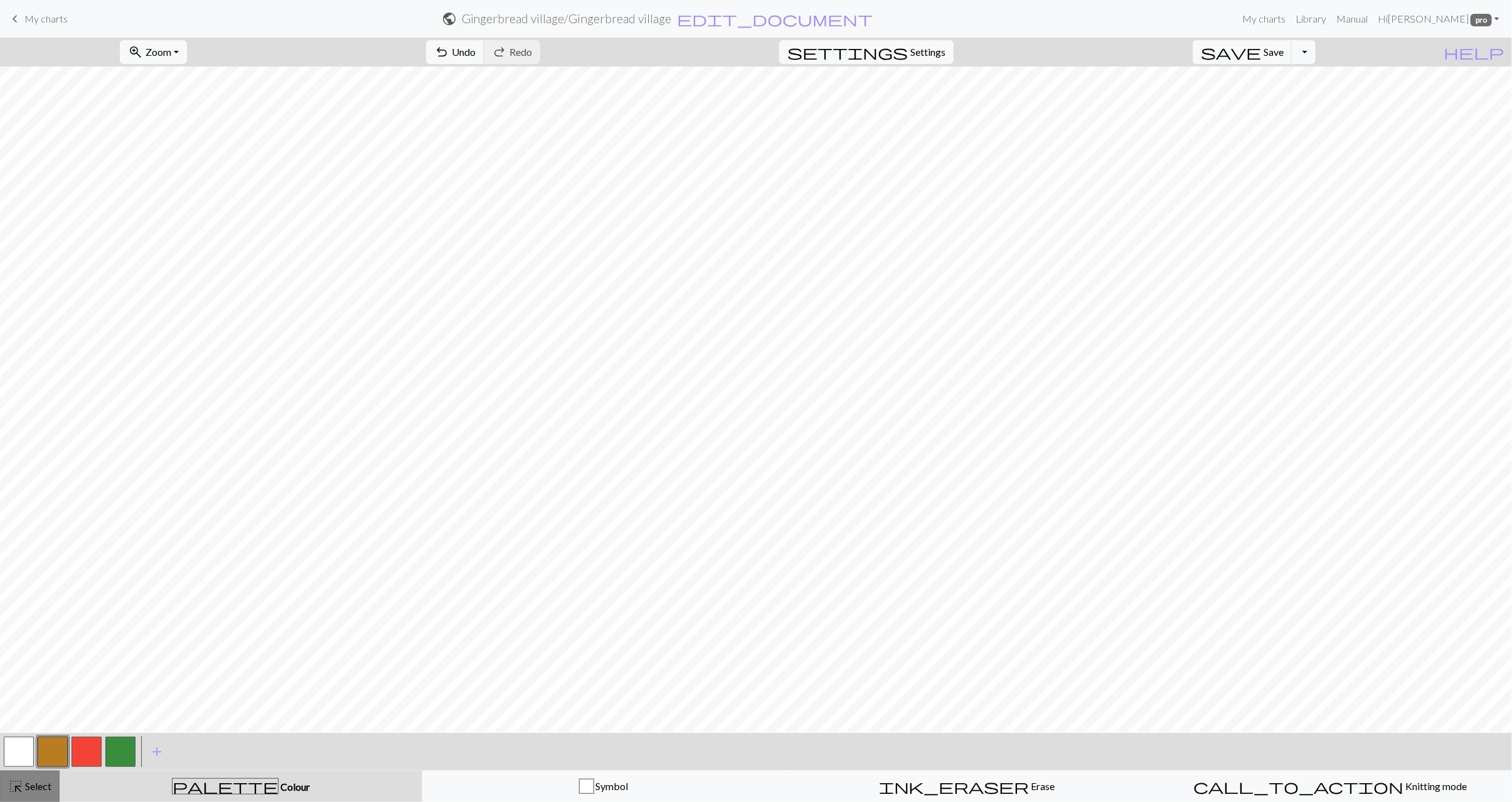
click at [34, 785] on span "Select" at bounding box center [37, 786] width 28 height 12
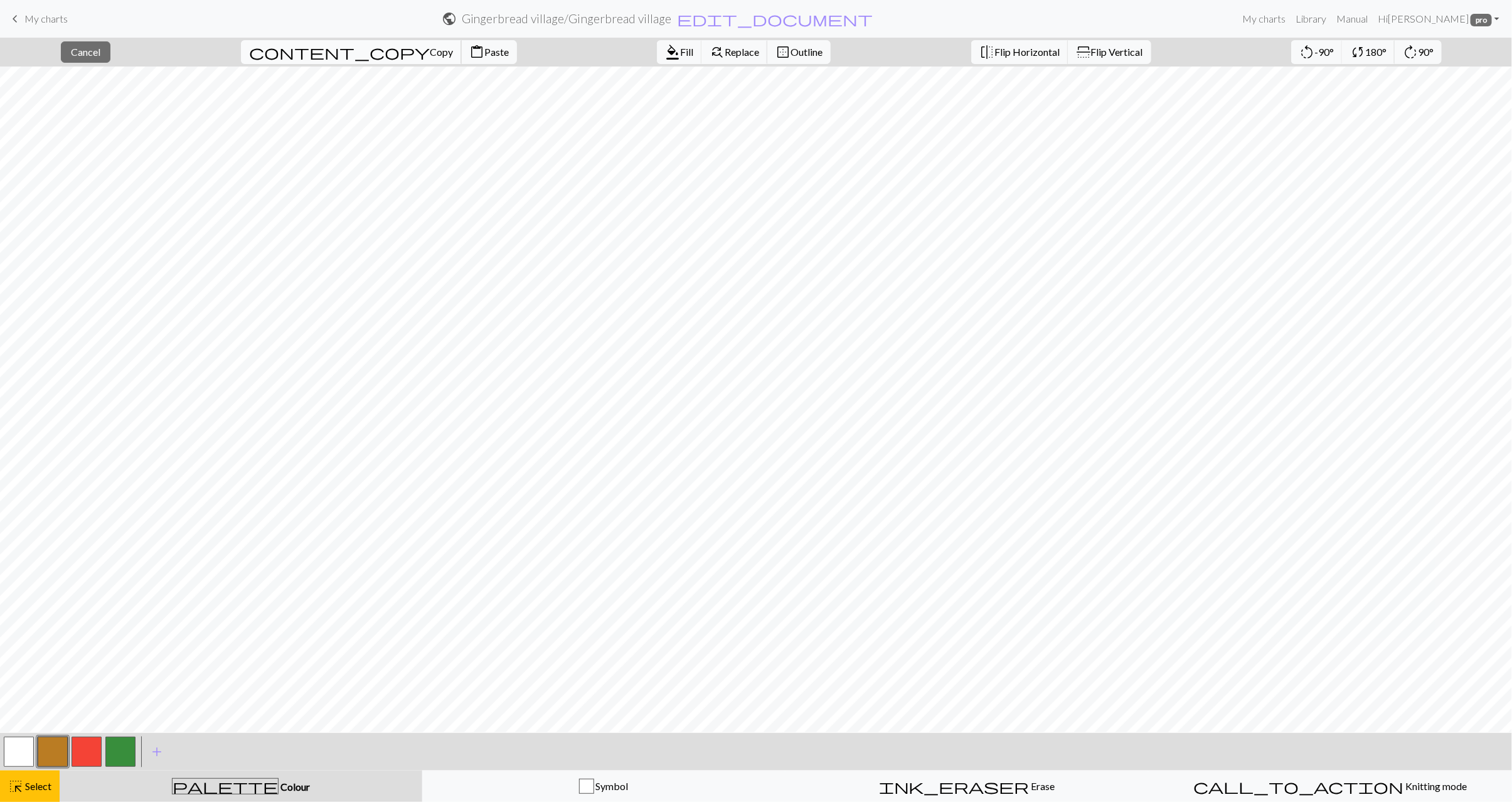
click at [430, 54] on span "Copy" at bounding box center [441, 52] width 23 height 12
click at [484, 55] on span "Paste" at bounding box center [497, 52] width 25 height 12
click at [20, 788] on span "highlight_alt" at bounding box center [15, 787] width 15 height 17
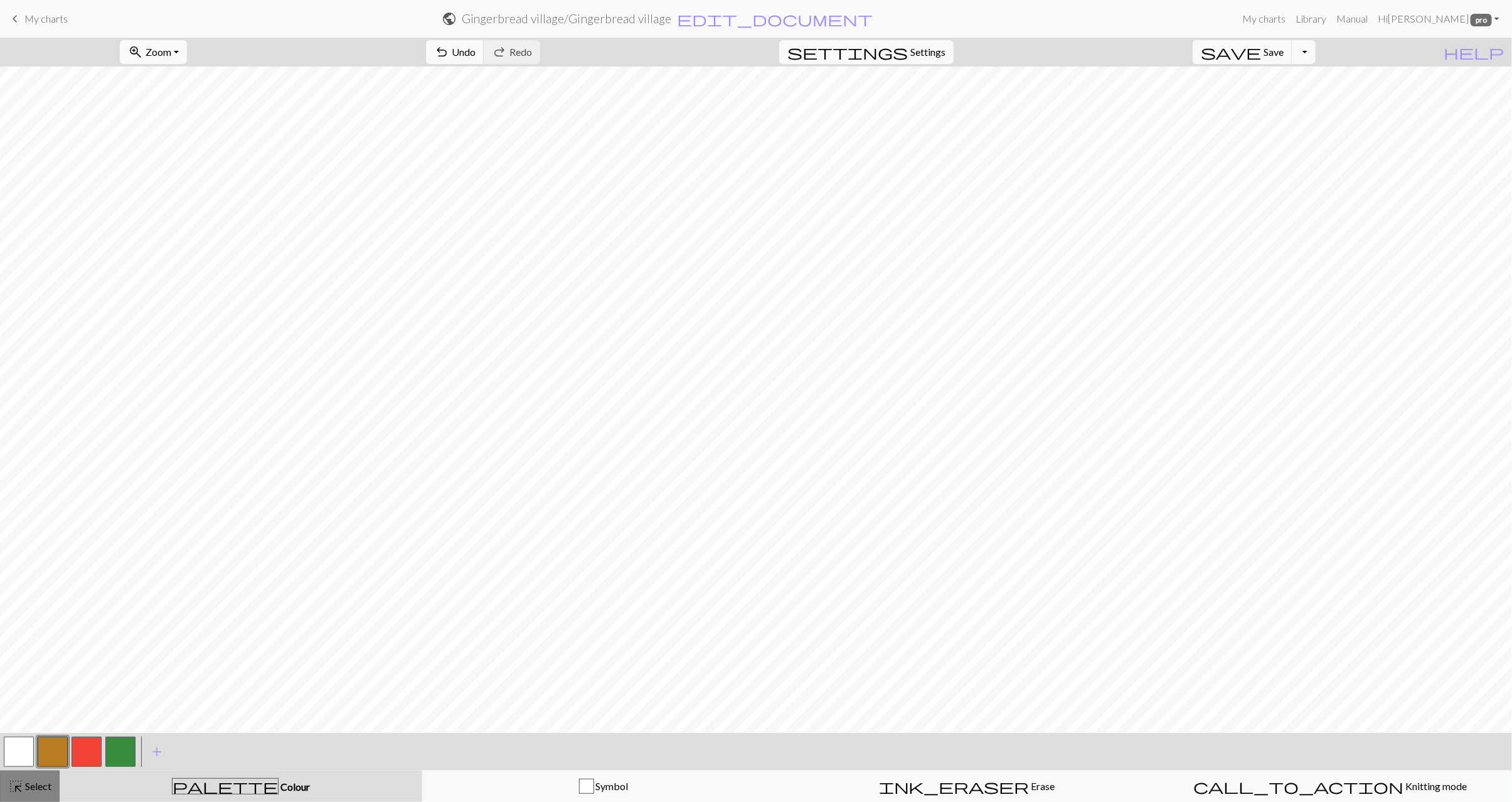
click at [35, 784] on span "Select" at bounding box center [37, 786] width 28 height 12
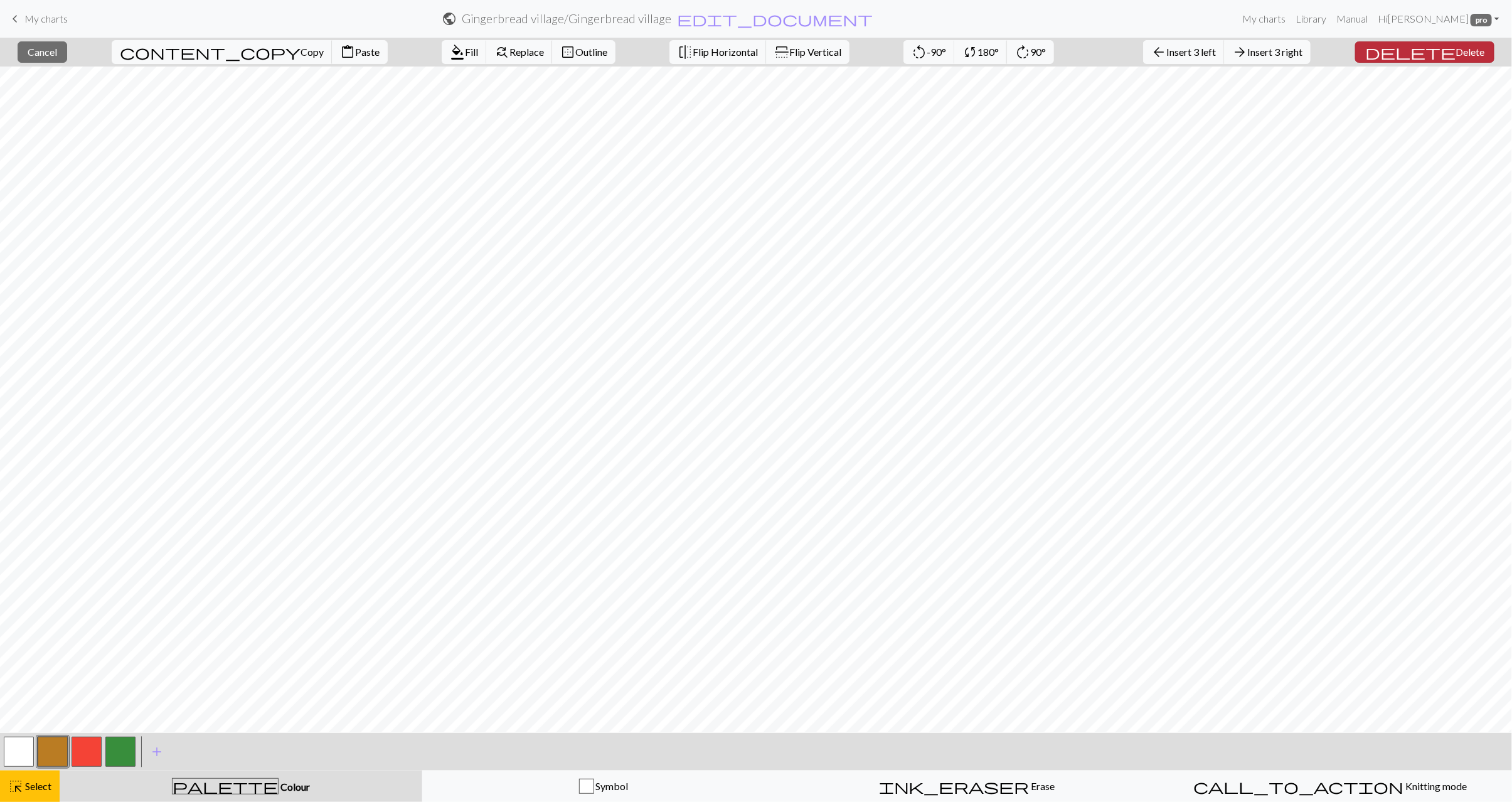
click at [1463, 48] on span "Delete" at bounding box center [1470, 52] width 29 height 12
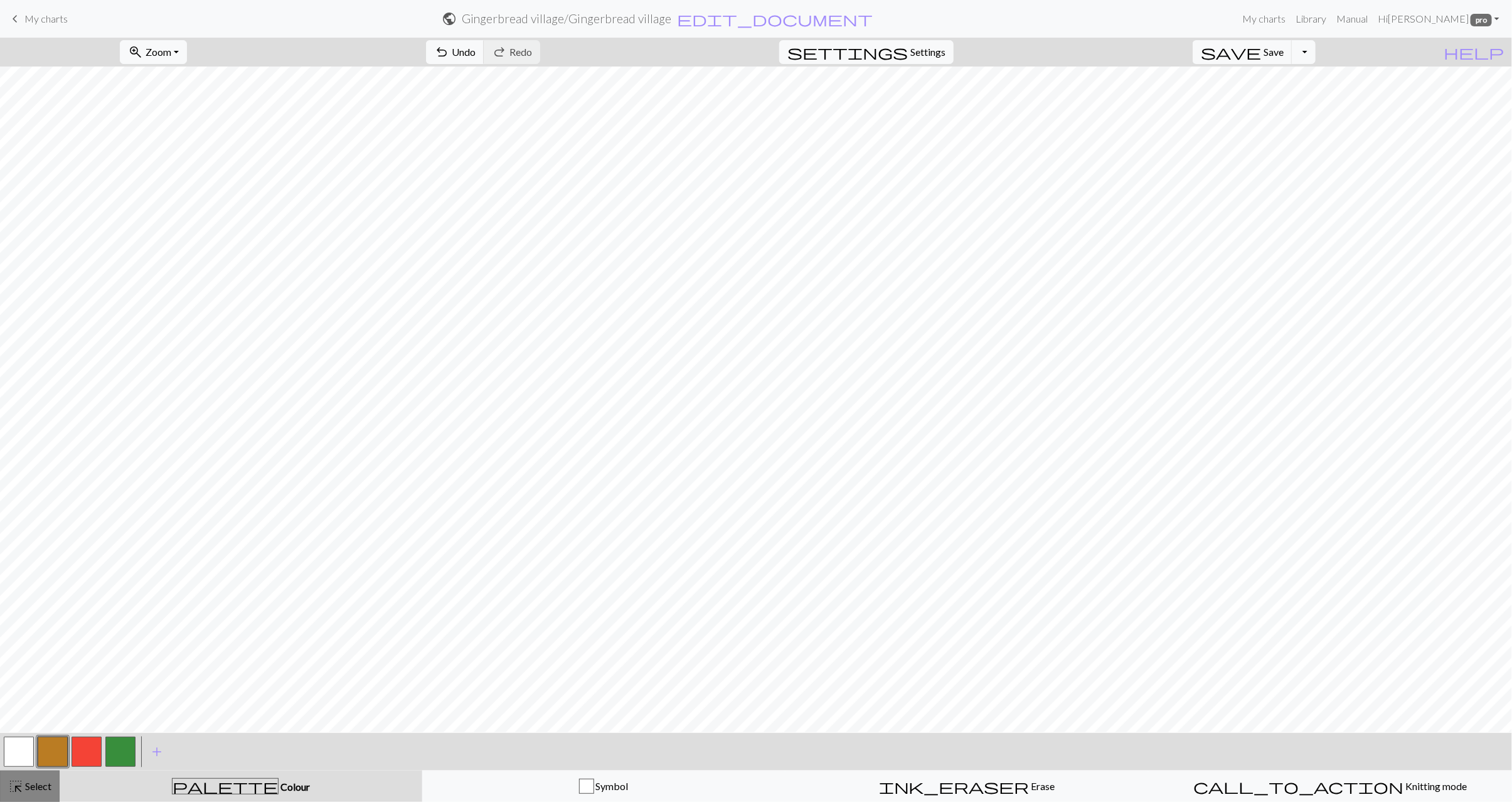
click at [14, 787] on span "highlight_alt" at bounding box center [15, 787] width 15 height 17
click at [17, 750] on button "button" at bounding box center [18, 752] width 30 height 30
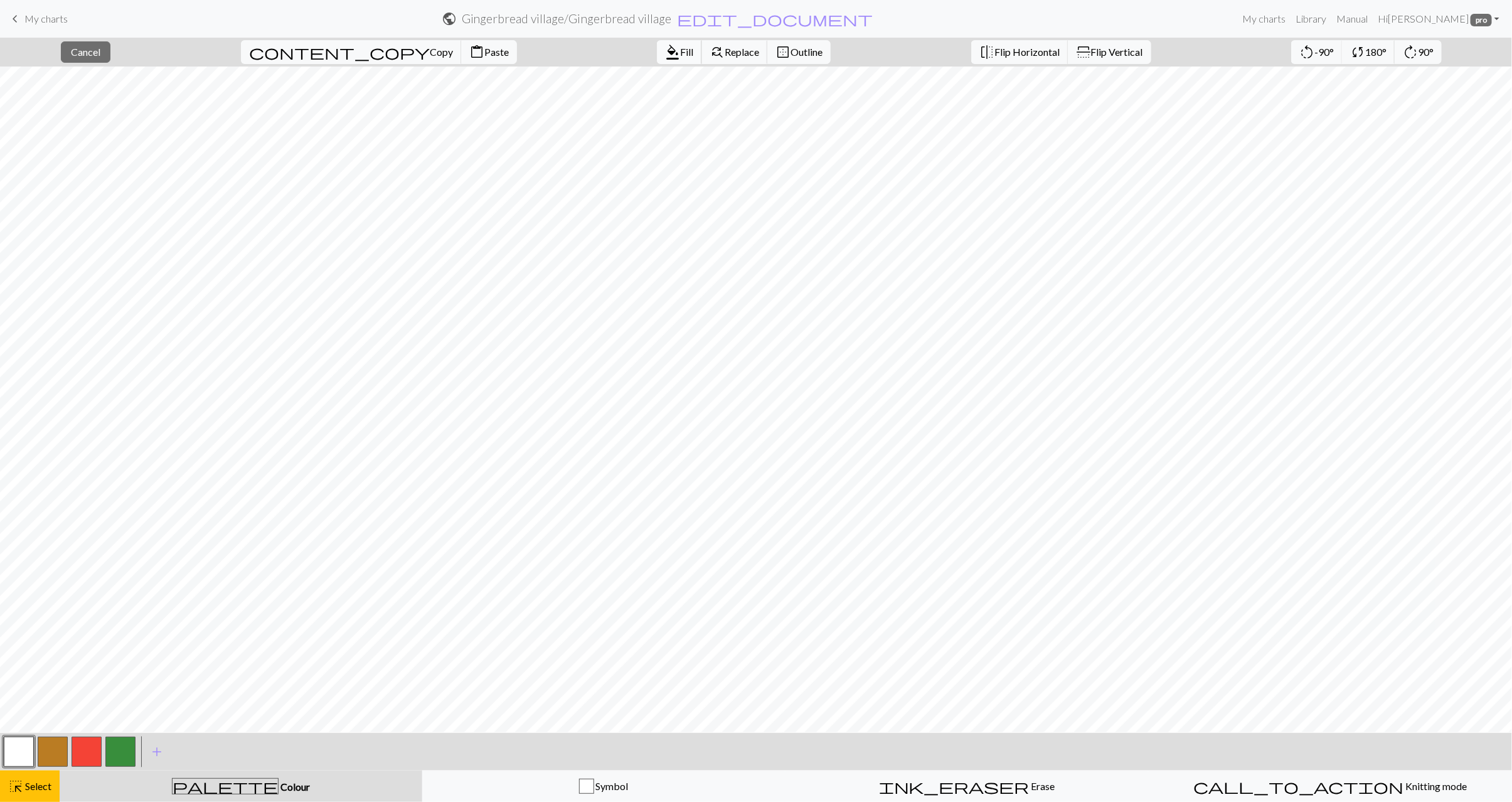
click at [665, 58] on span "format_color_fill" at bounding box center [672, 52] width 15 height 17
click at [27, 786] on span "Select" at bounding box center [37, 786] width 28 height 12
click at [57, 787] on button "highlight_alt Select Select" at bounding box center [30, 786] width 60 height 31
click at [43, 777] on button "highlight_alt Select Select" at bounding box center [30, 786] width 60 height 31
click at [302, 47] on span "content_copy" at bounding box center [339, 52] width 181 height 17
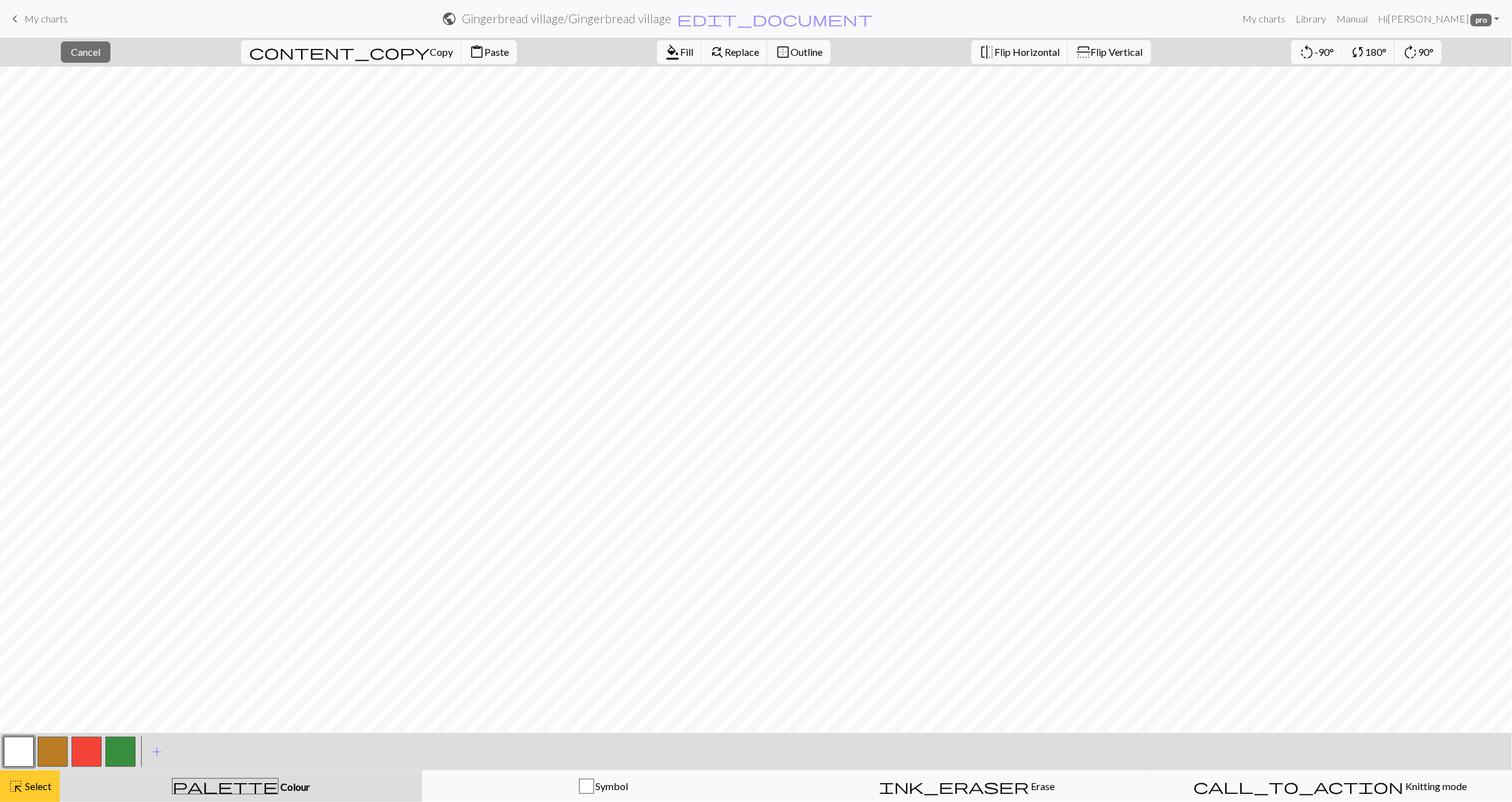
click at [39, 777] on button "highlight_alt Select Select" at bounding box center [30, 786] width 60 height 31
click at [41, 755] on button "button" at bounding box center [52, 752] width 30 height 30
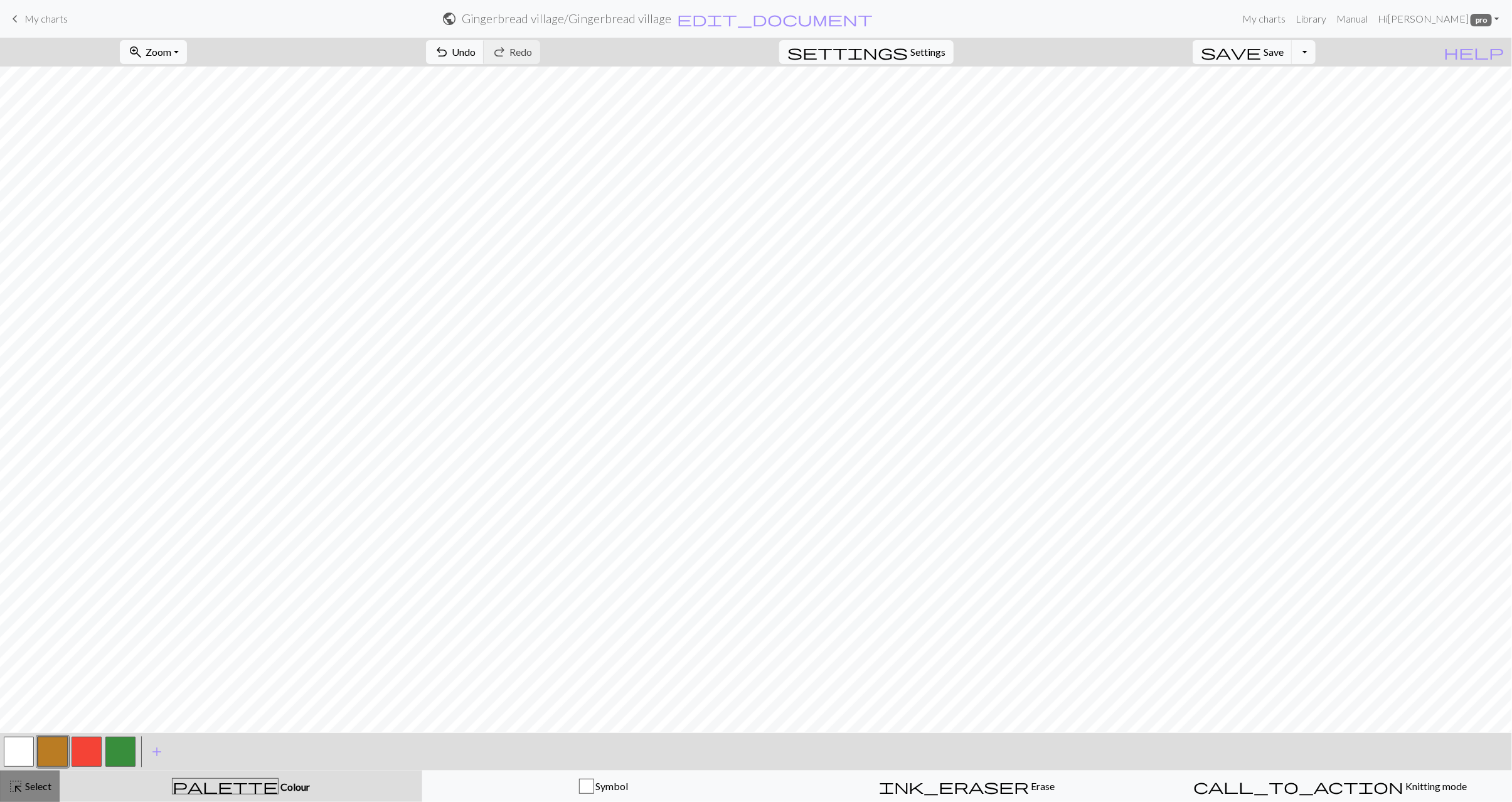
click at [34, 788] on span "Select" at bounding box center [37, 786] width 28 height 12
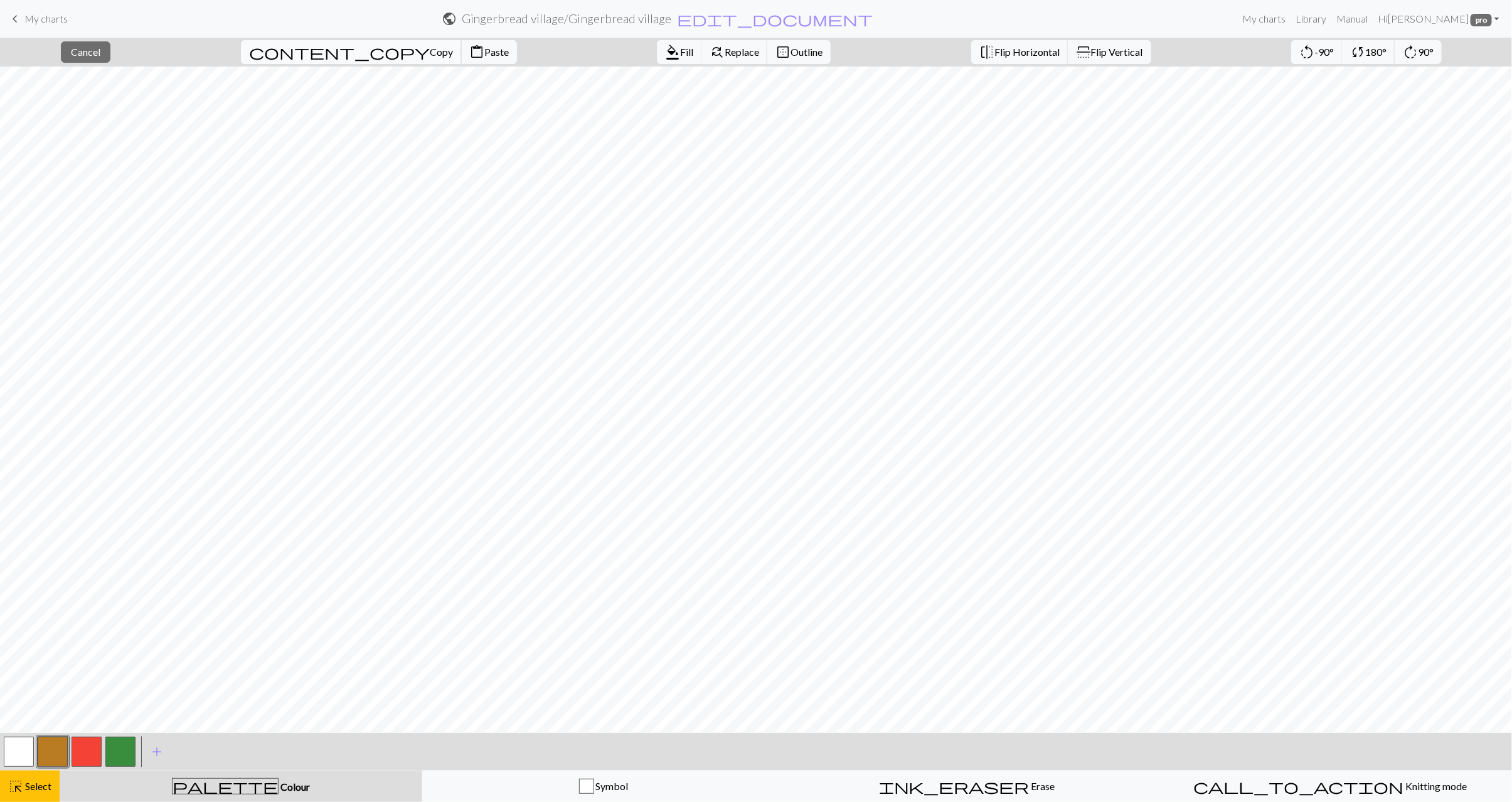
click at [430, 52] on span "Copy" at bounding box center [441, 52] width 23 height 12
click at [379, 47] on div "Copied" at bounding box center [756, 25] width 1512 height 50
click at [484, 52] on span "Paste" at bounding box center [497, 52] width 25 height 12
drag, startPoint x: 33, startPoint y: 792, endPoint x: 31, endPoint y: 772, distance: 20.1
click at [33, 792] on div "highlight_alt Select Select" at bounding box center [29, 786] width 43 height 15
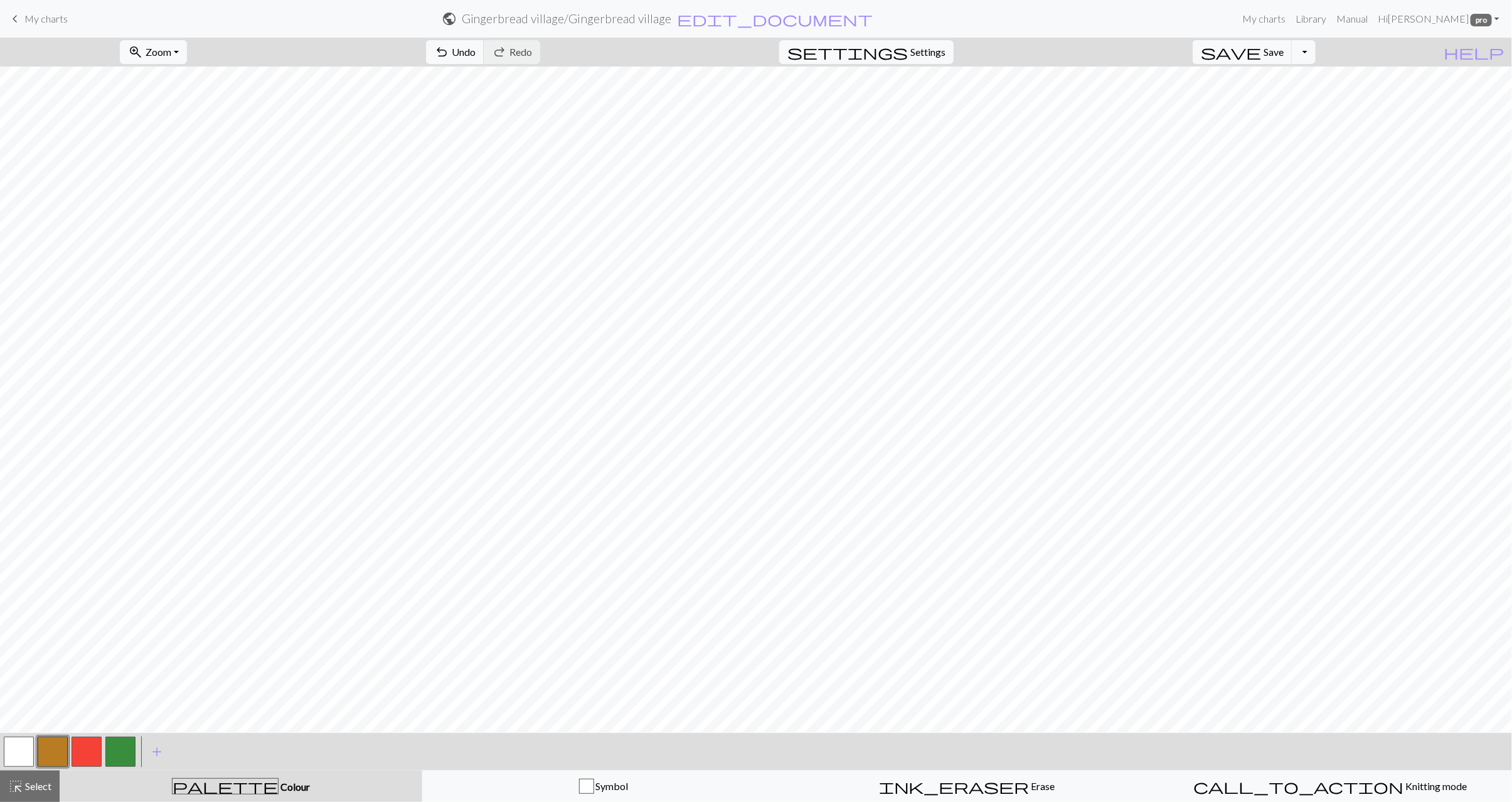
click at [22, 750] on button "button" at bounding box center [18, 752] width 30 height 30
click at [26, 788] on span "Select" at bounding box center [37, 786] width 28 height 12
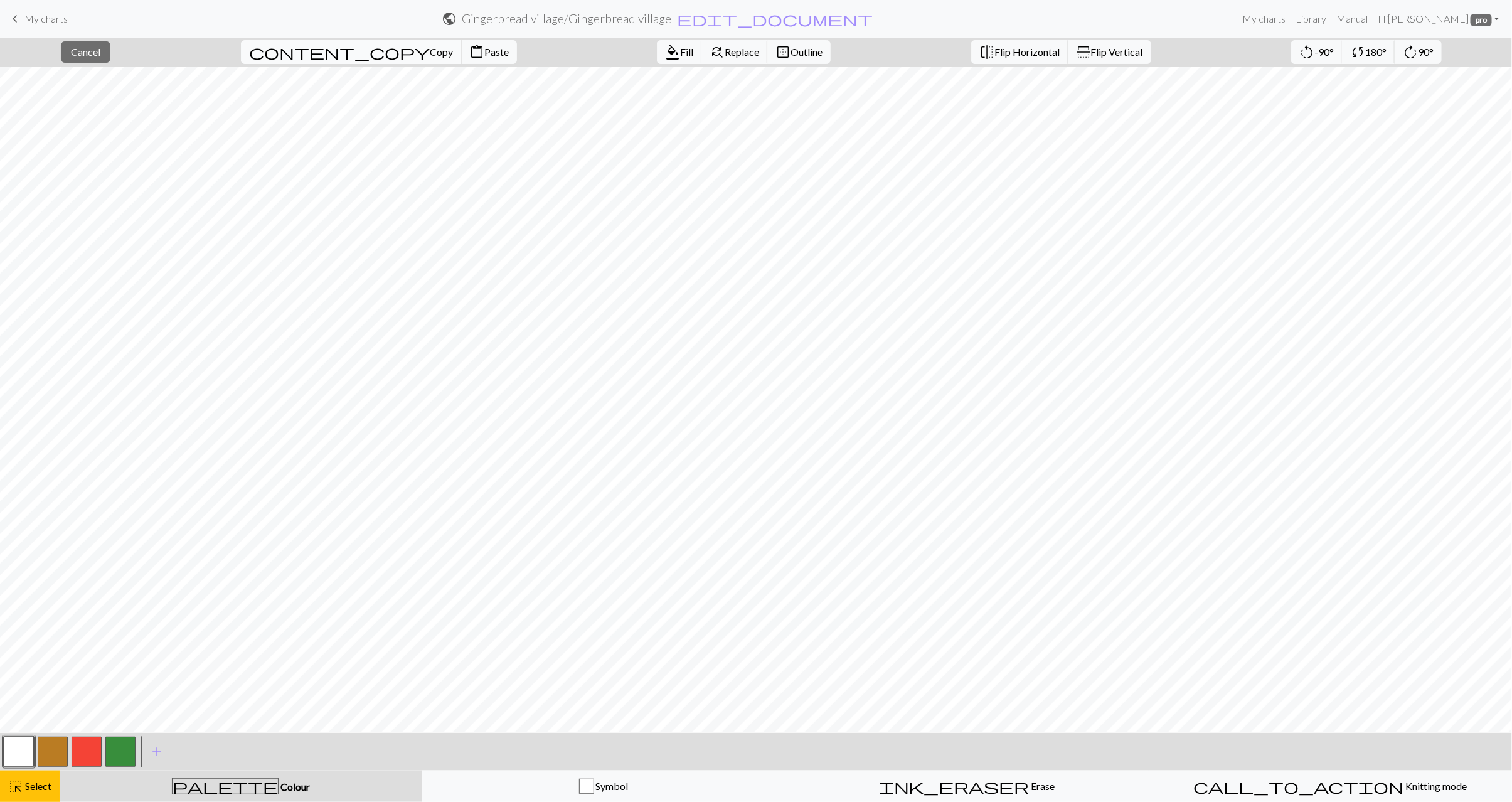
click at [430, 52] on span "Copy" at bounding box center [441, 52] width 23 height 12
click at [461, 60] on button "content_paste Paste" at bounding box center [489, 52] width 56 height 24
click at [29, 798] on button "highlight_alt Select Select" at bounding box center [30, 786] width 60 height 31
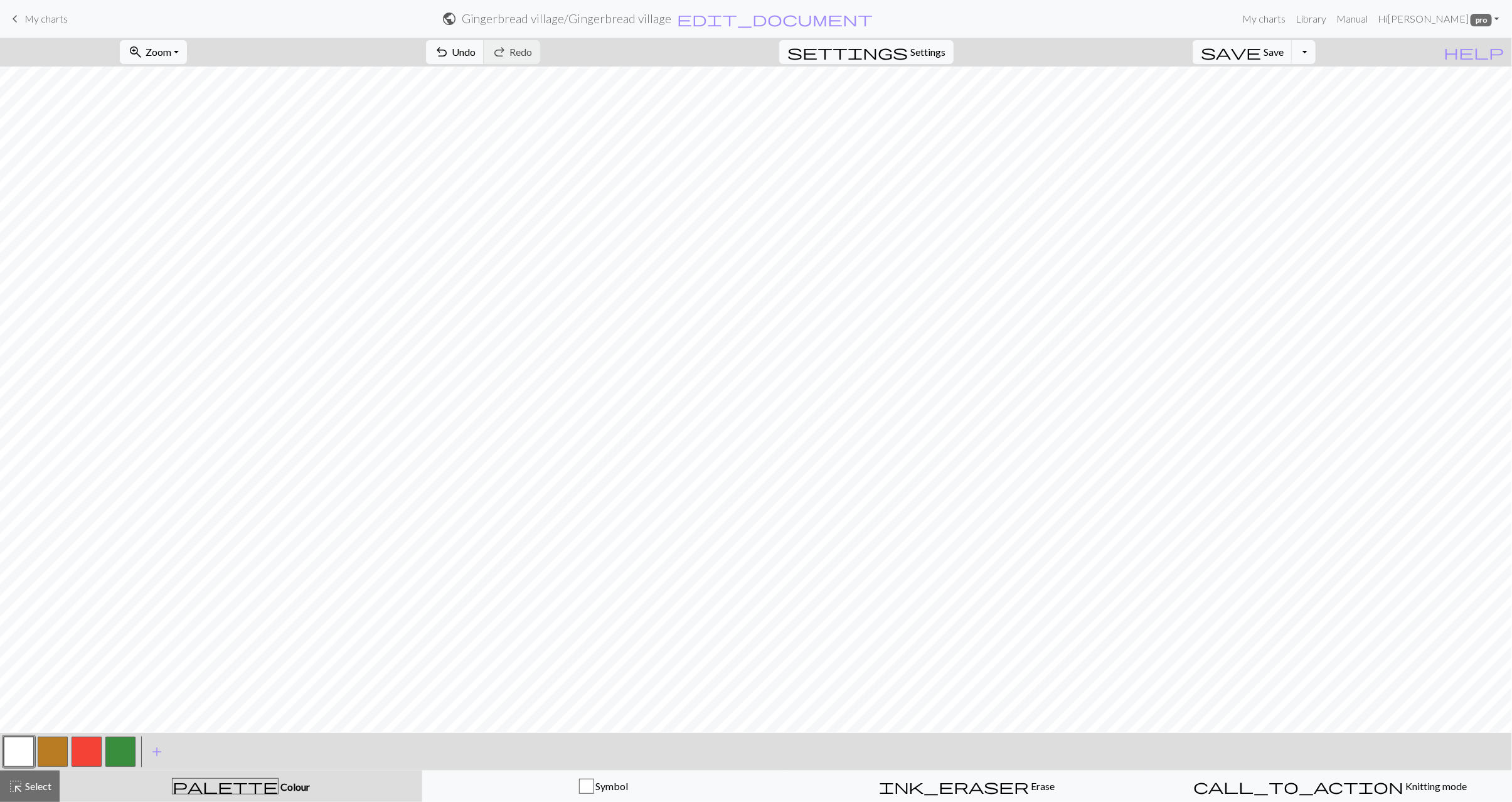
click at [57, 754] on button "button" at bounding box center [52, 752] width 30 height 30
click at [34, 783] on span "Select" at bounding box center [37, 786] width 28 height 12
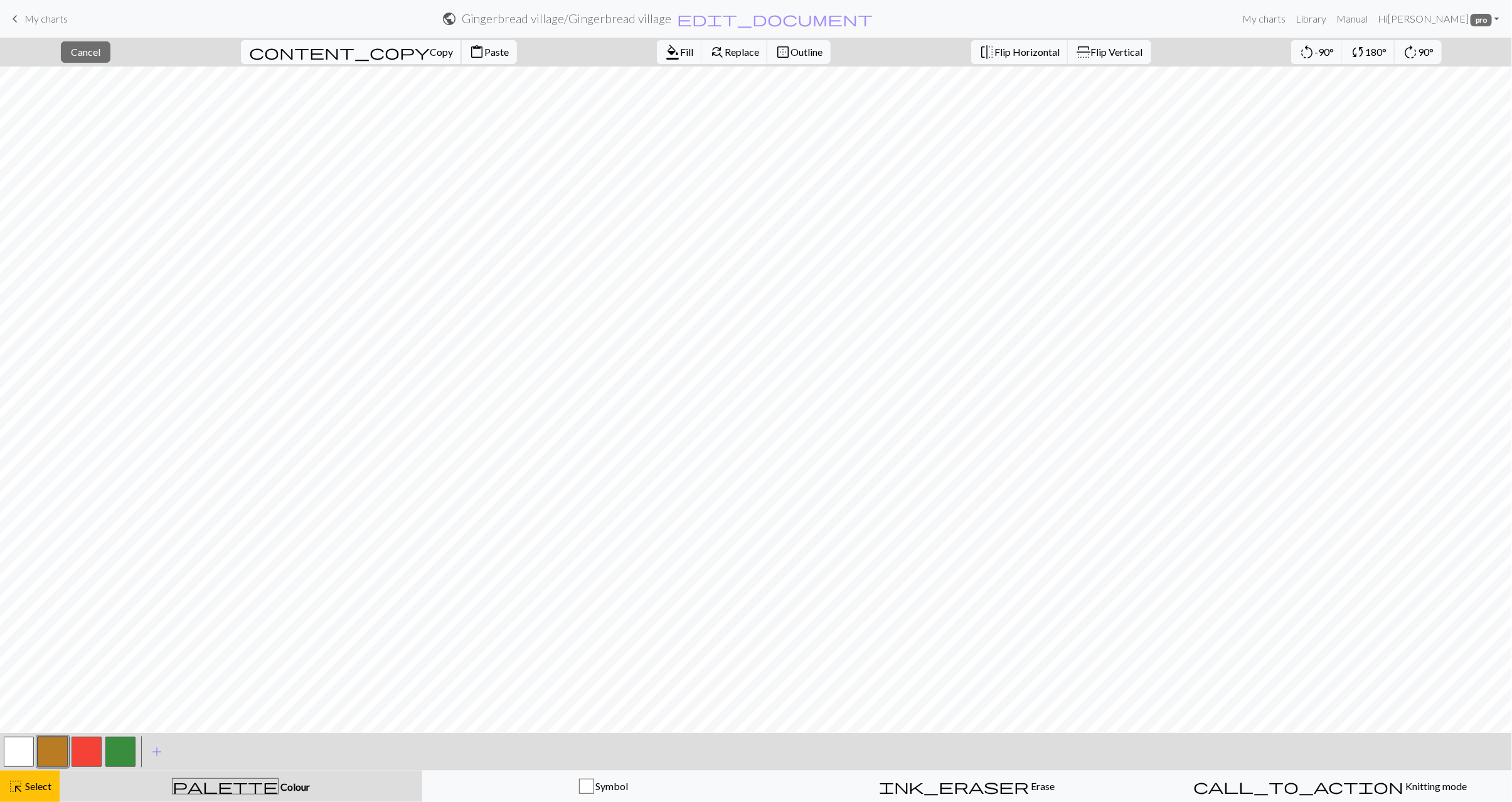
click at [430, 58] on span "Copy" at bounding box center [441, 52] width 23 height 12
click at [484, 54] on span "Paste" at bounding box center [497, 52] width 25 height 12
click at [25, 787] on span "Select" at bounding box center [37, 786] width 28 height 12
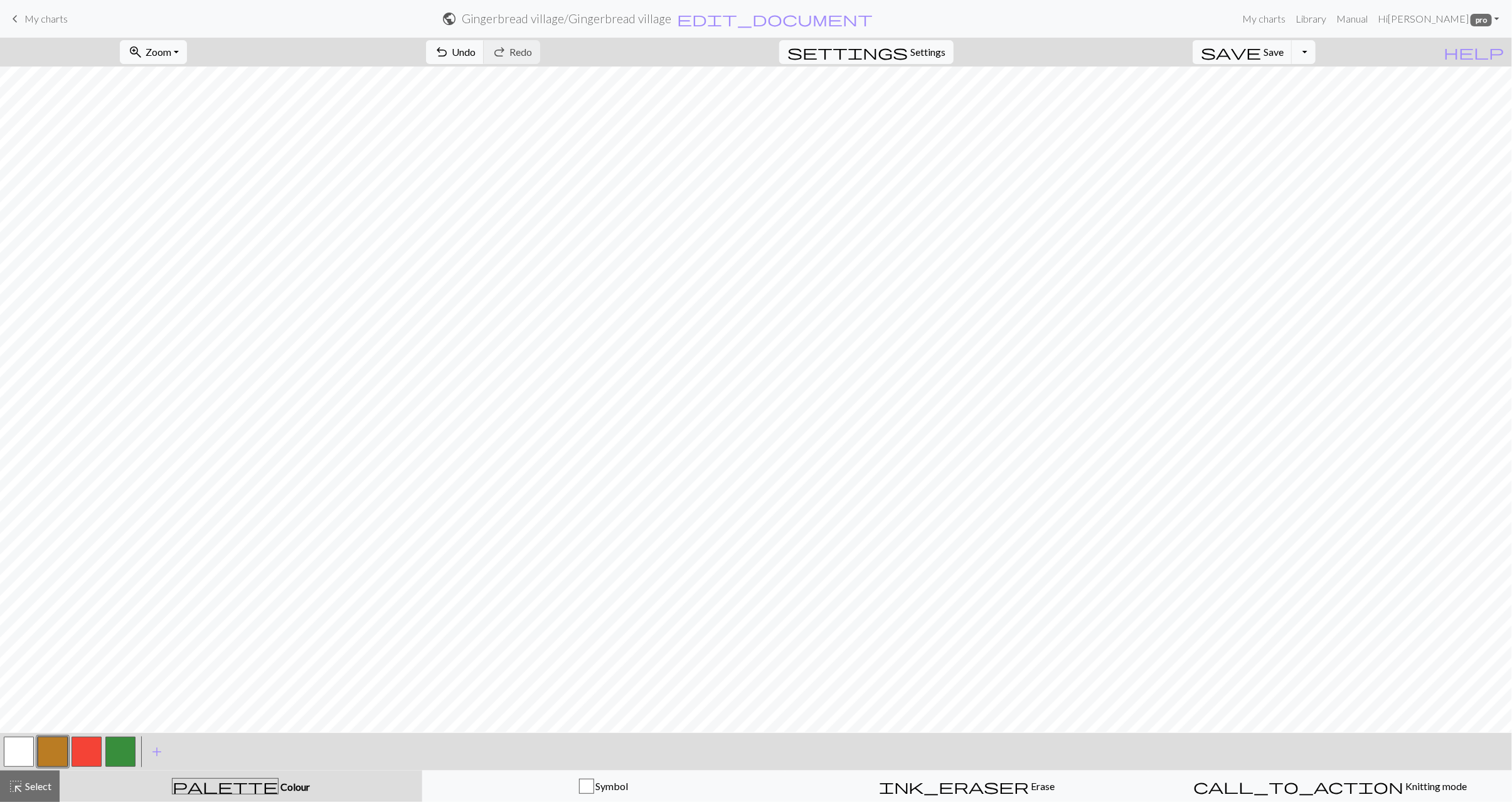
click at [16, 754] on button "button" at bounding box center [18, 752] width 30 height 30
drag, startPoint x: 46, startPoint y: 750, endPoint x: 66, endPoint y: 738, distance: 23.3
click at [49, 750] on button "button" at bounding box center [52, 752] width 30 height 30
click at [33, 789] on span "Select" at bounding box center [37, 786] width 28 height 12
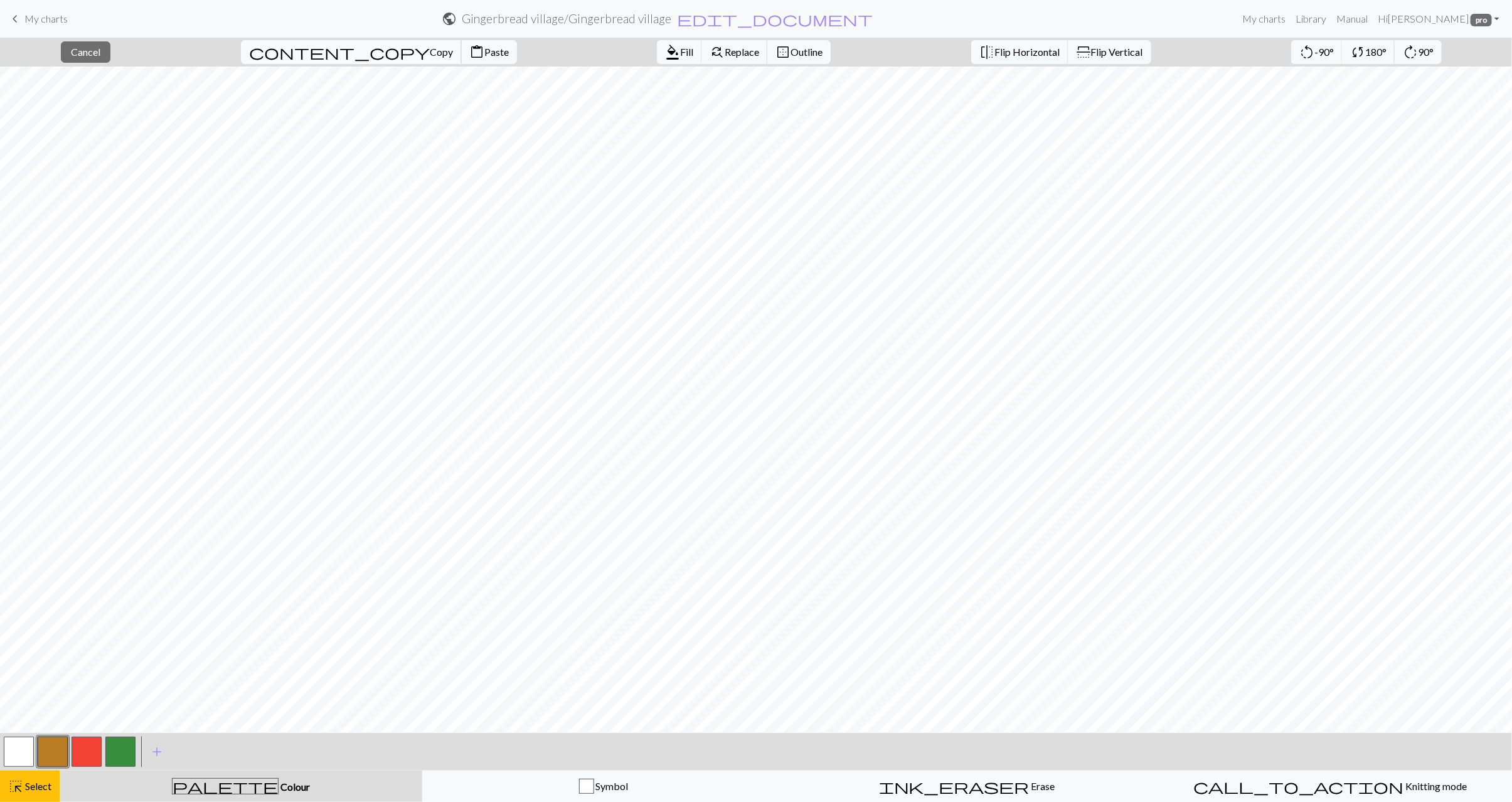
click at [430, 55] on span "Copy" at bounding box center [441, 52] width 23 height 12
click at [484, 52] on span "Paste" at bounding box center [497, 52] width 25 height 12
drag, startPoint x: 20, startPoint y: 798, endPoint x: 17, endPoint y: 763, distance: 35.1
click at [20, 796] on button "highlight_alt Select Select" at bounding box center [30, 786] width 60 height 31
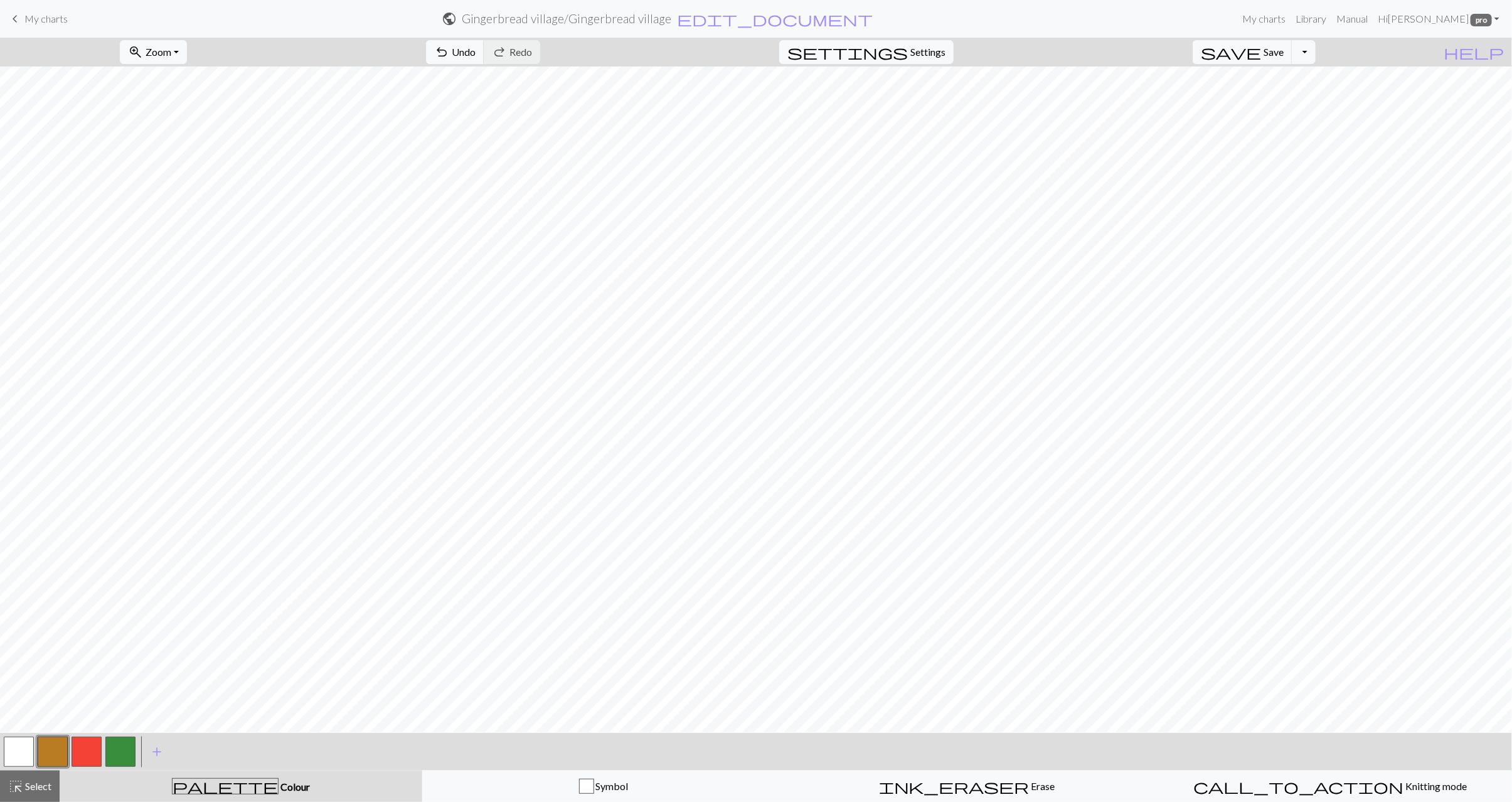
click at [20, 750] on button "button" at bounding box center [18, 752] width 30 height 30
click at [65, 755] on button "button" at bounding box center [52, 752] width 30 height 30
click at [30, 749] on button "button" at bounding box center [18, 752] width 30 height 30
click at [52, 747] on button "button" at bounding box center [52, 752] width 30 height 30
click at [9, 754] on button "button" at bounding box center [18, 752] width 30 height 30
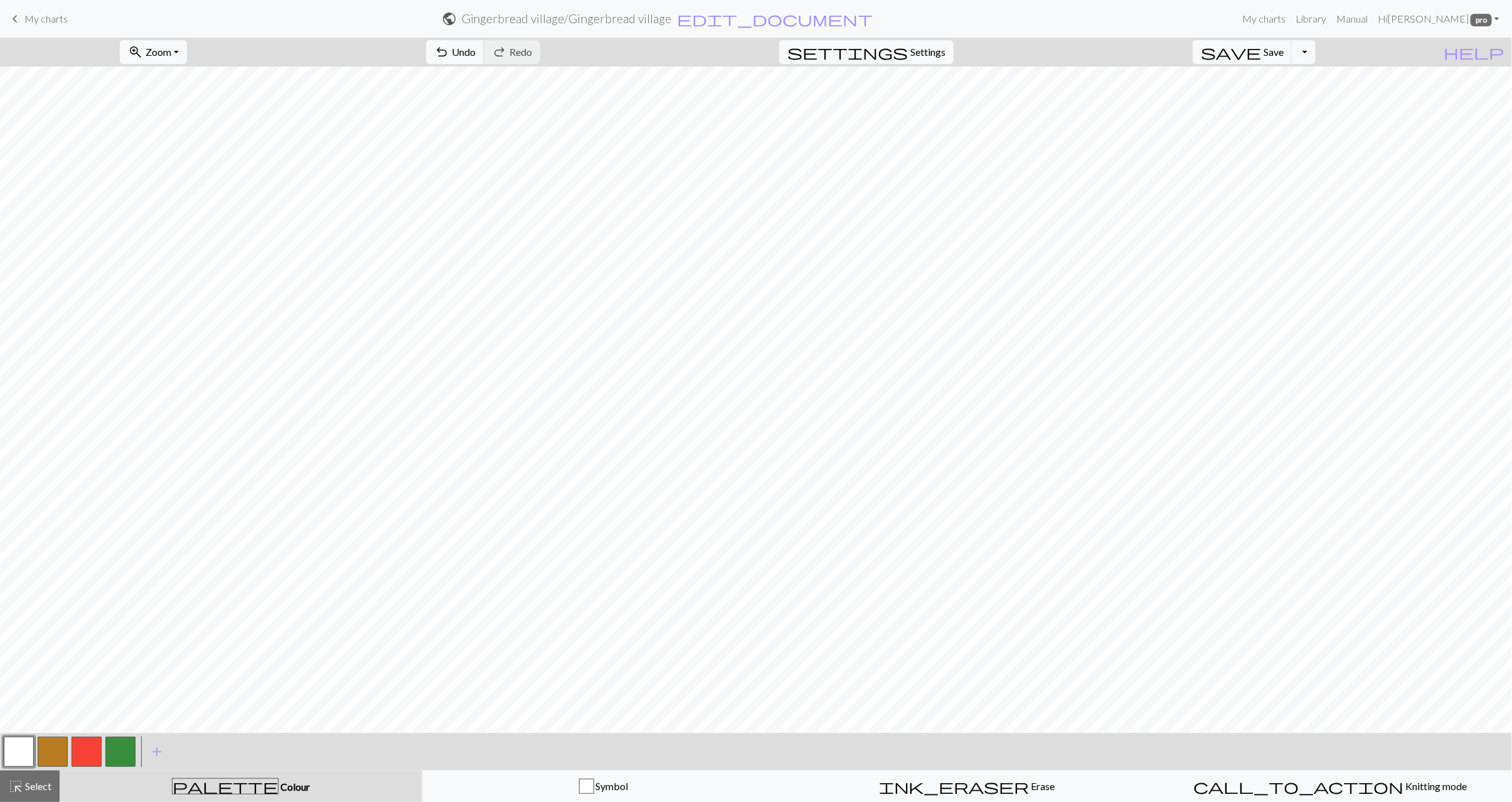
click at [55, 747] on button "button" at bounding box center [52, 752] width 30 height 30
click at [12, 755] on button "button" at bounding box center [18, 752] width 30 height 30
click at [44, 763] on button "button" at bounding box center [52, 752] width 30 height 30
click at [37, 788] on span "Select" at bounding box center [37, 786] width 28 height 12
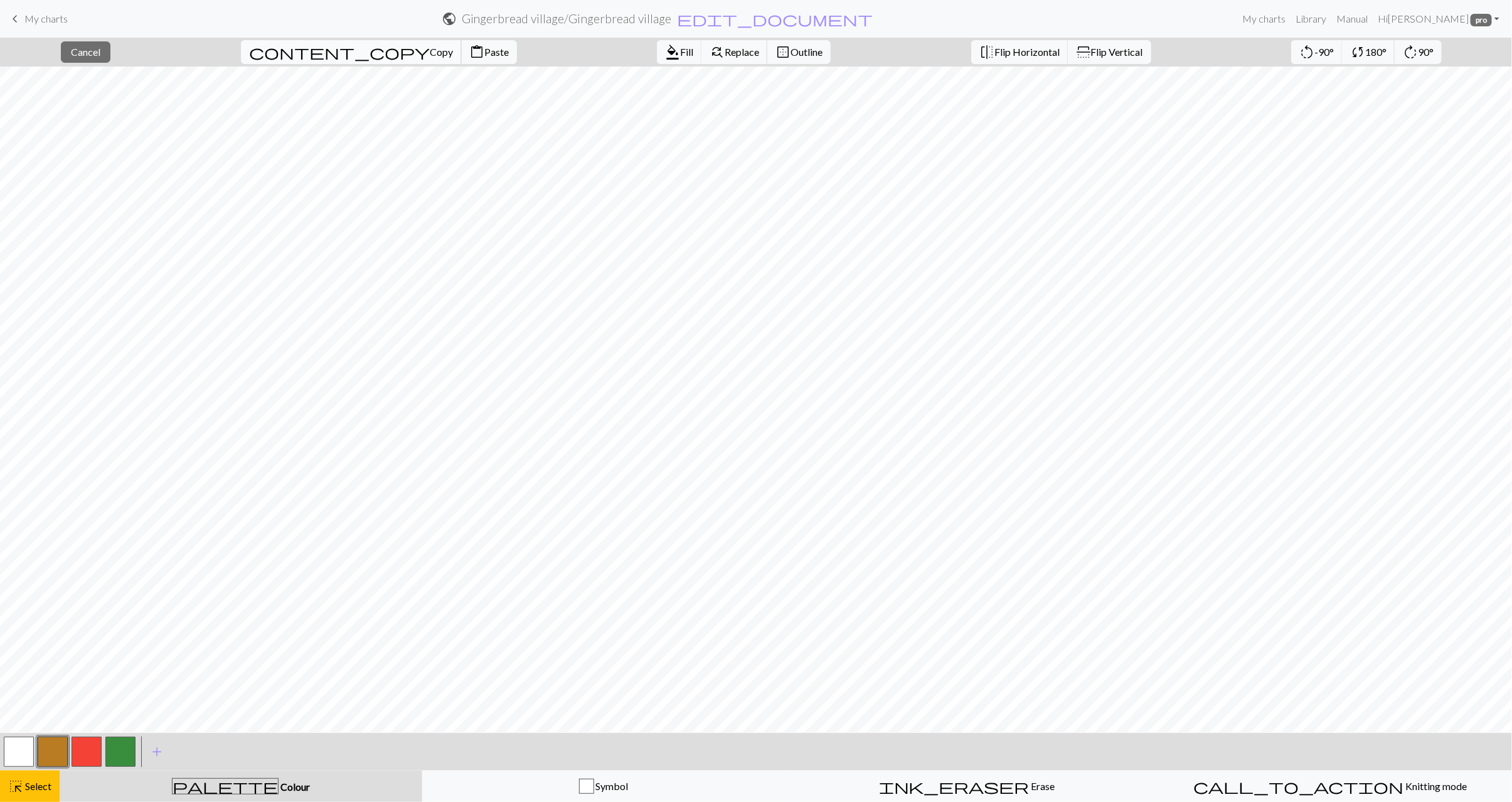
click at [430, 57] on span "Copy" at bounding box center [441, 52] width 23 height 12
click at [484, 58] on span "Paste" at bounding box center [497, 52] width 25 height 12
click at [35, 787] on span "Select" at bounding box center [37, 786] width 28 height 12
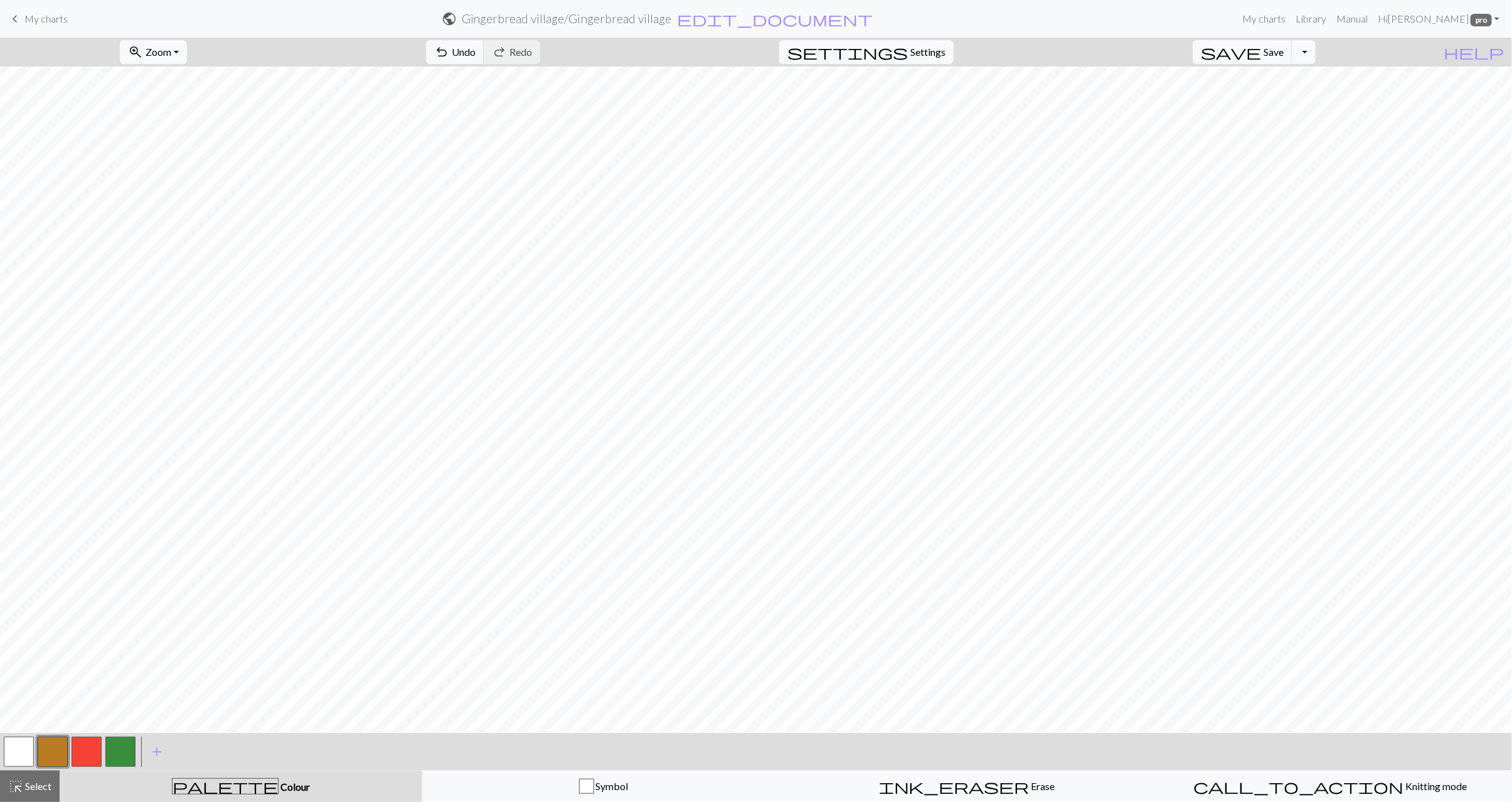
click at [31, 752] on button "button" at bounding box center [18, 752] width 30 height 30
click at [25, 788] on span "Select" at bounding box center [37, 786] width 28 height 12
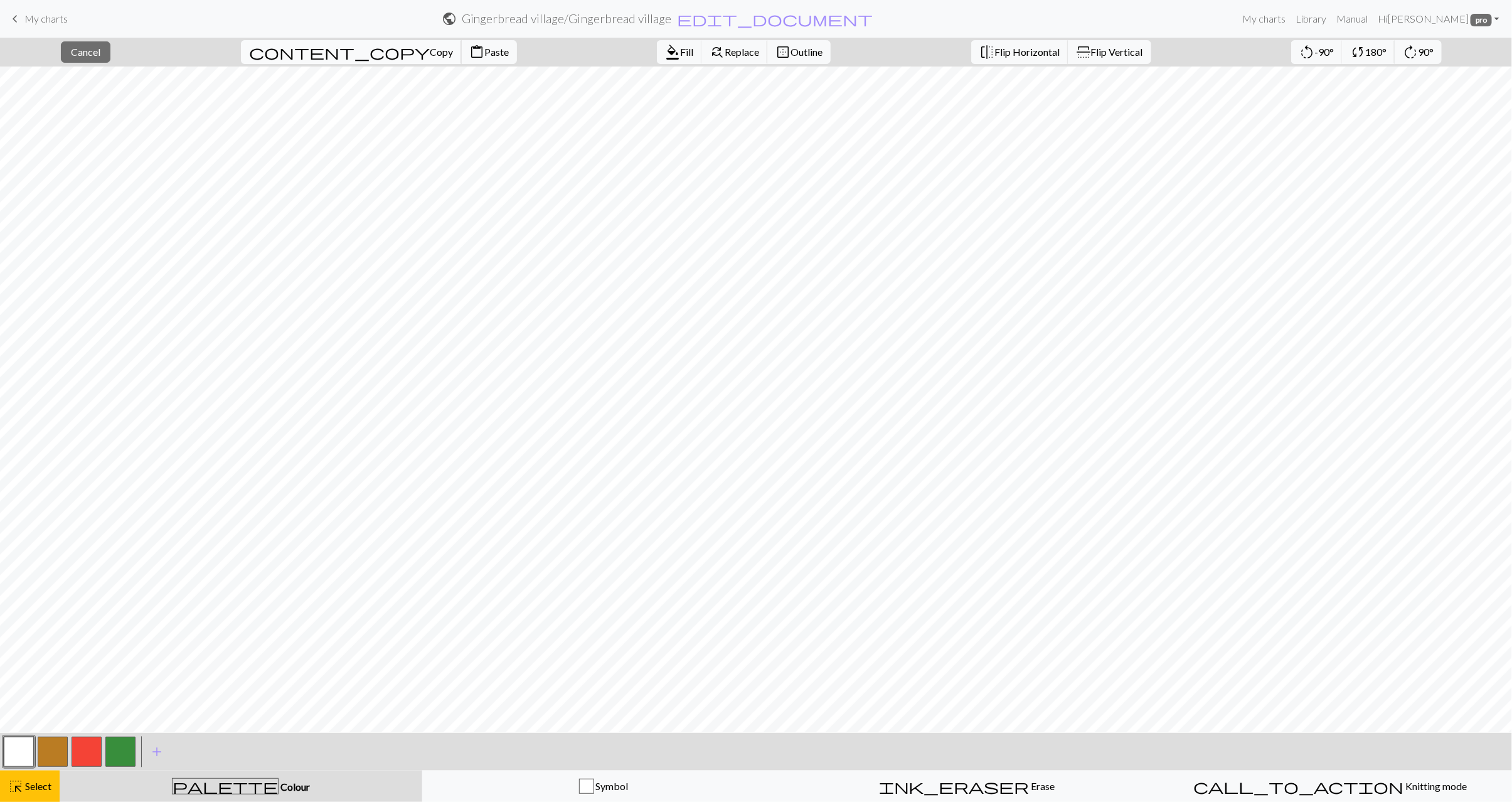
drag, startPoint x: 312, startPoint y: 52, endPoint x: 318, endPoint y: 61, distance: 10.8
click at [430, 52] on span "Copy" at bounding box center [441, 52] width 23 height 12
click at [484, 50] on span "Paste" at bounding box center [497, 52] width 25 height 12
click at [24, 791] on span "Select" at bounding box center [37, 786] width 28 height 12
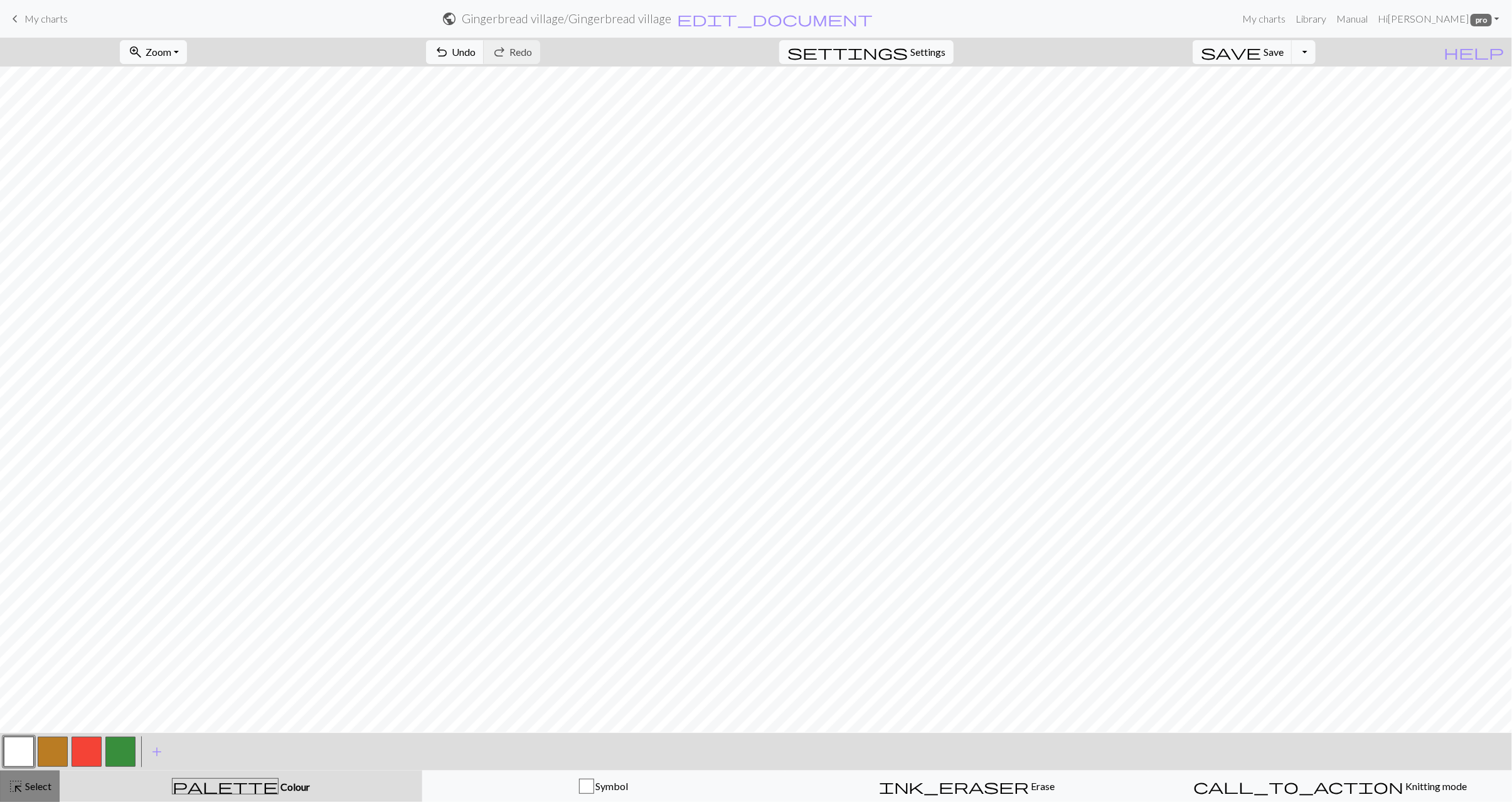
click at [46, 790] on span "Select" at bounding box center [37, 786] width 28 height 12
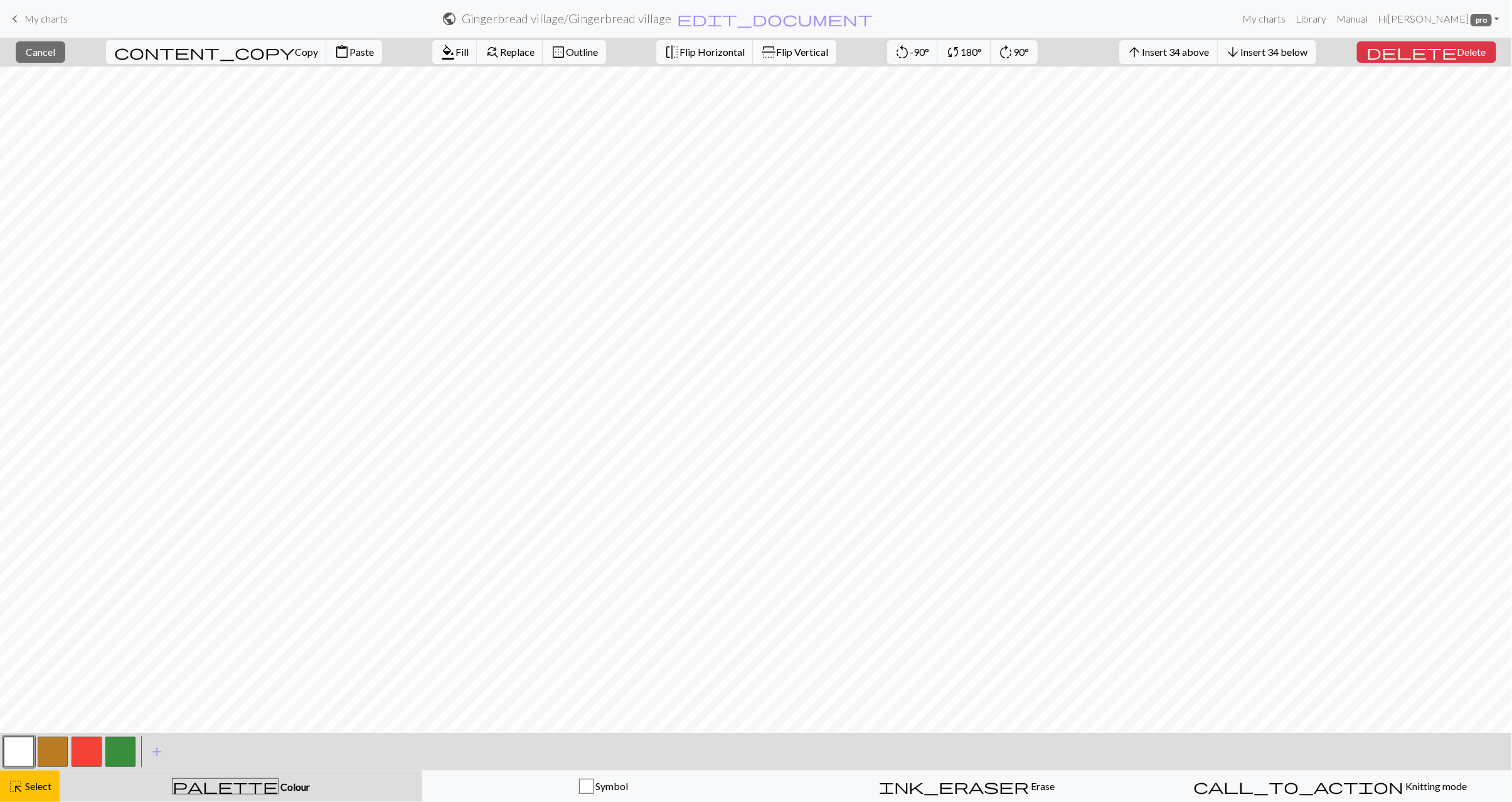
click at [776, 57] on span "Flip Vertical" at bounding box center [803, 52] width 52 height 12
click at [37, 789] on span "Select" at bounding box center [37, 786] width 28 height 12
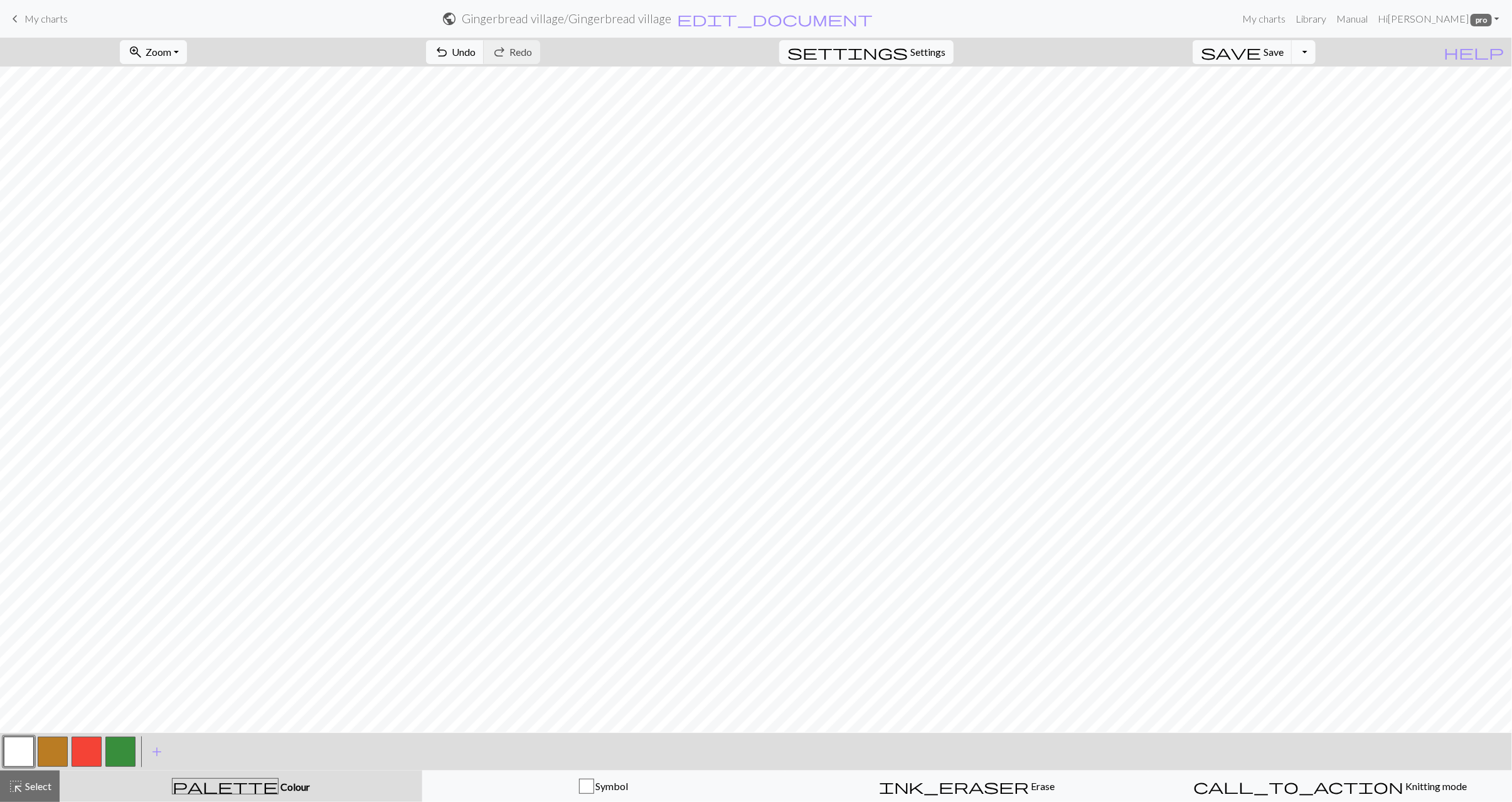
click at [1316, 47] on button "Toggle Dropdown" at bounding box center [1304, 52] width 24 height 24
click at [1279, 104] on button "save_alt Download" at bounding box center [1212, 101] width 207 height 20
click at [723, 40] on button "Download" at bounding box center [726, 41] width 61 height 24
click at [35, 784] on span "Select" at bounding box center [37, 786] width 28 height 12
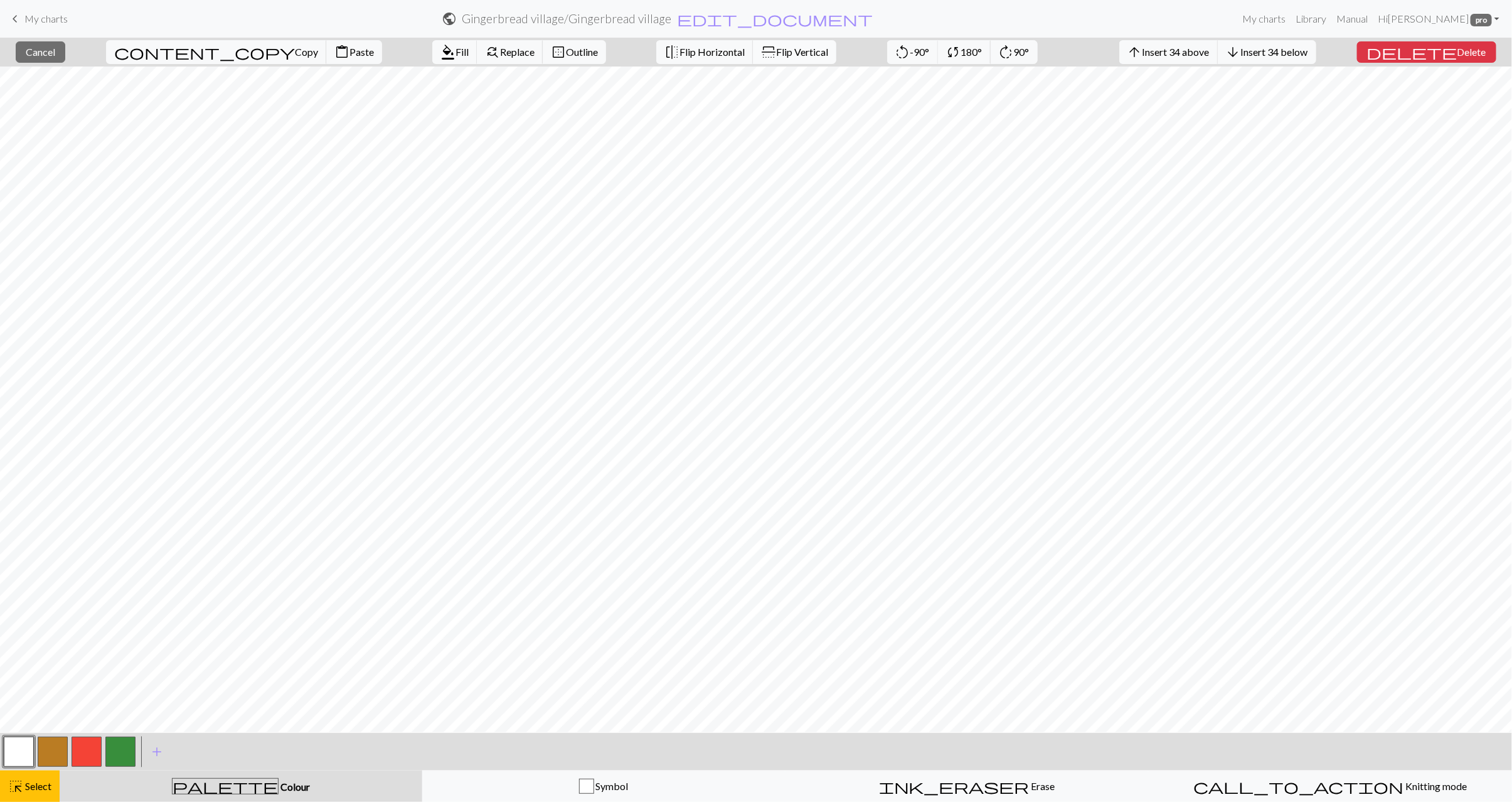
click at [776, 56] on span "Flip Vertical" at bounding box center [803, 52] width 52 height 12
click at [47, 793] on div "highlight_alt Select Select" at bounding box center [29, 786] width 43 height 15
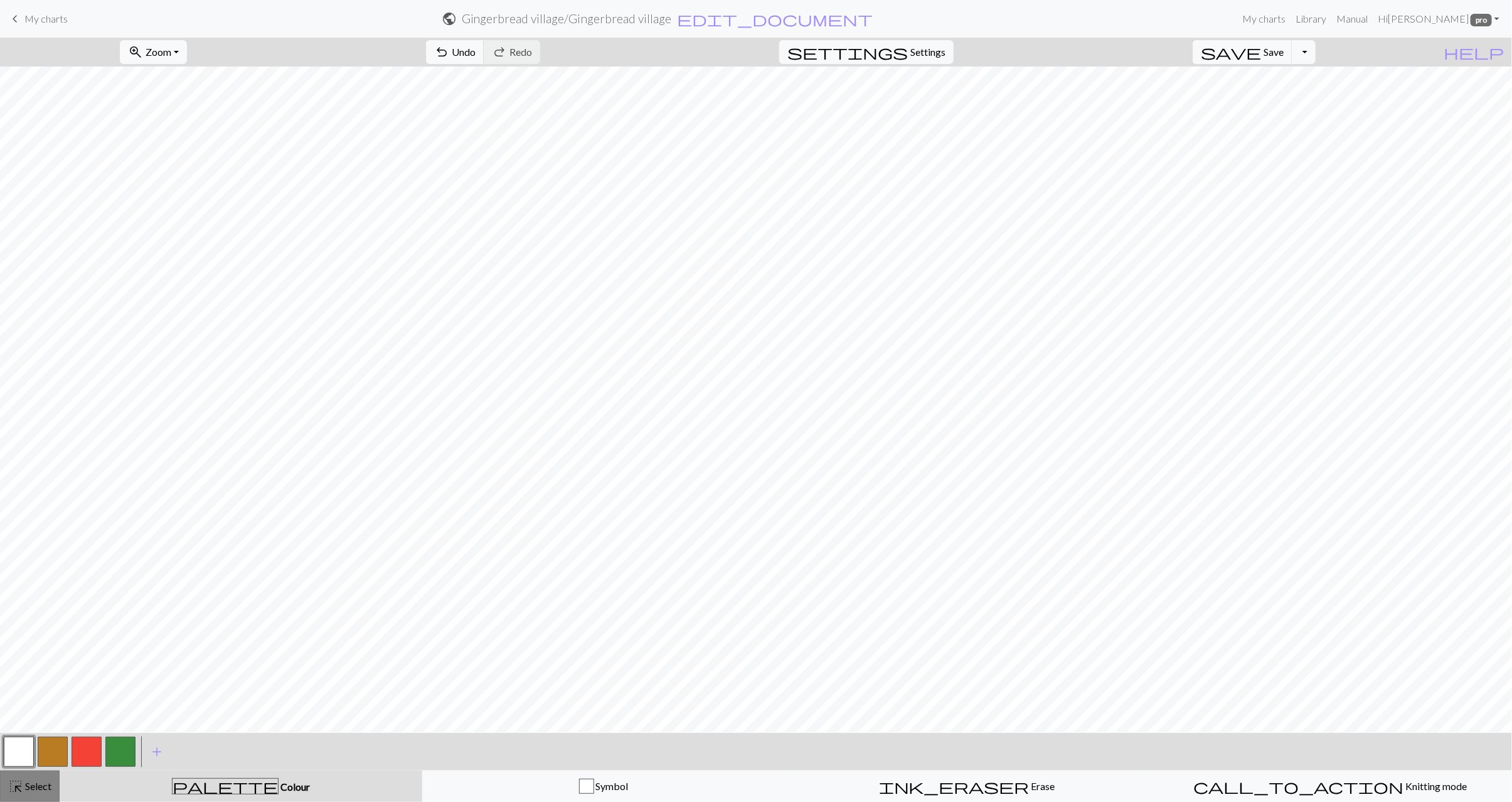
click at [42, 783] on span "Select" at bounding box center [37, 786] width 28 height 12
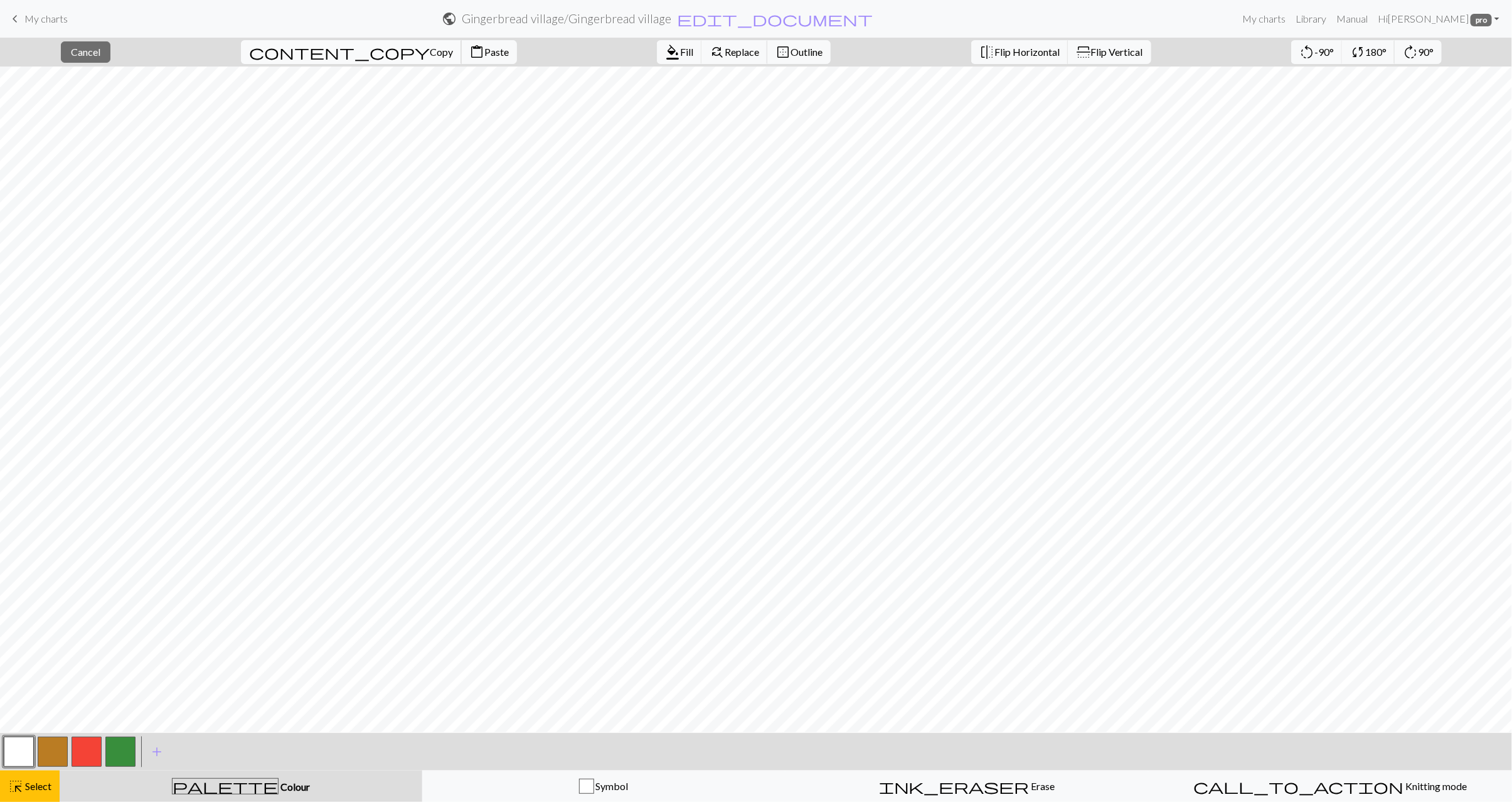
drag, startPoint x: 329, startPoint y: 55, endPoint x: 338, endPoint y: 60, distance: 10.3
click at [430, 54] on span "Copy" at bounding box center [441, 52] width 23 height 12
click at [484, 57] on span "Paste" at bounding box center [497, 52] width 25 height 12
click at [52, 792] on div "highlight_alt Select Select" at bounding box center [29, 786] width 43 height 15
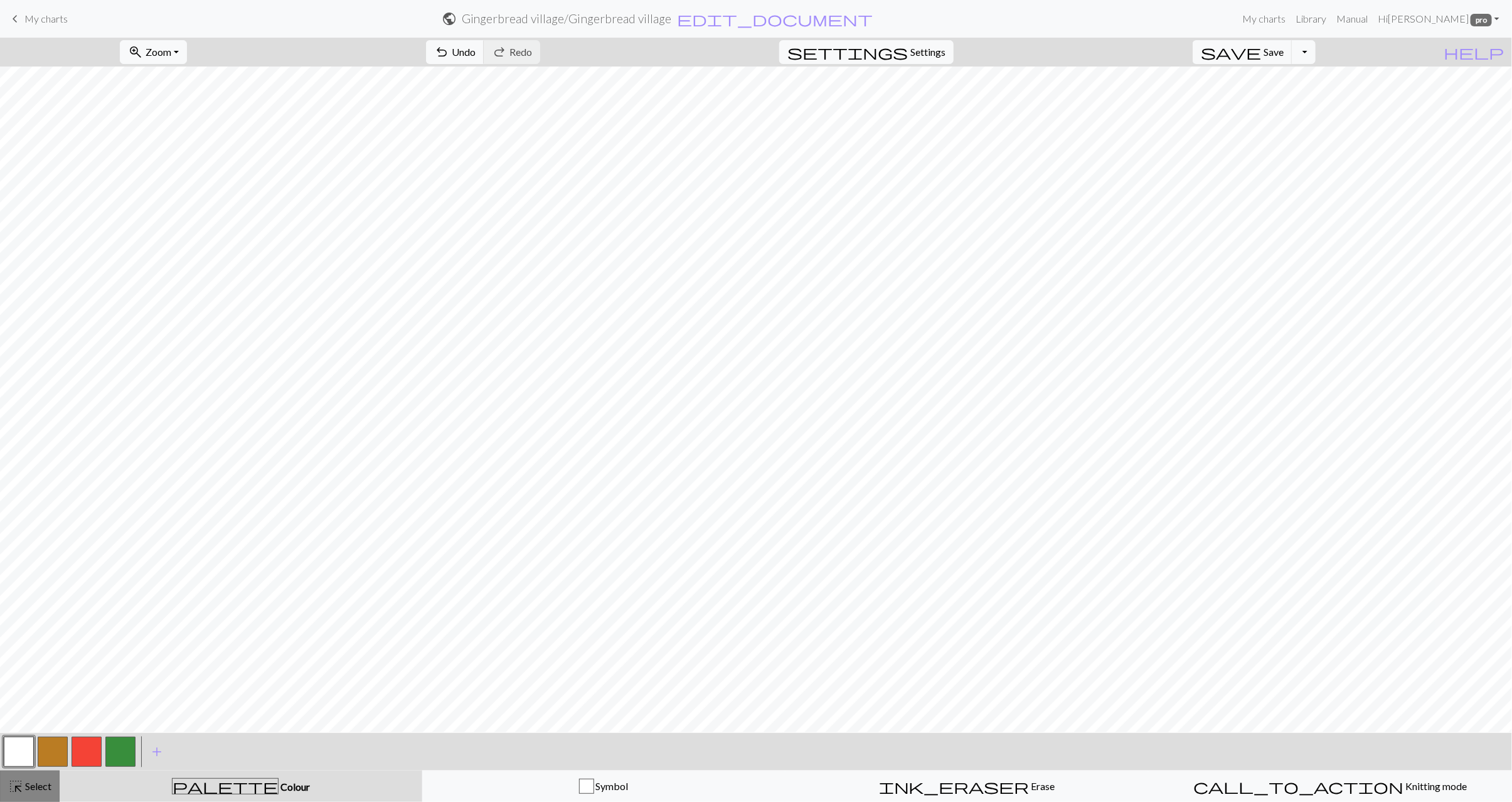
click at [32, 789] on span "Select" at bounding box center [37, 786] width 28 height 12
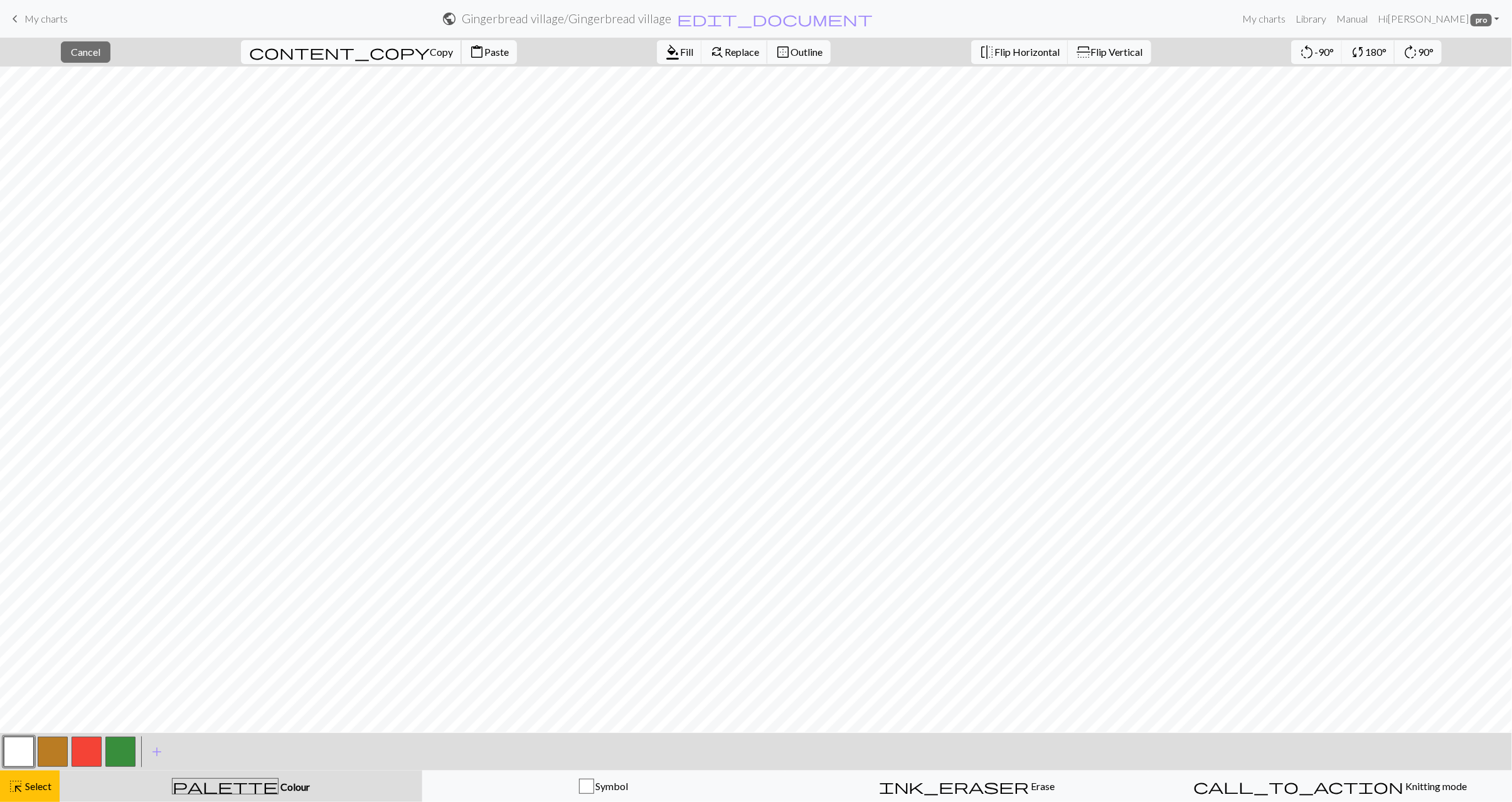
click at [430, 52] on span "Copy" at bounding box center [441, 52] width 23 height 12
click at [484, 54] on span "Paste" at bounding box center [497, 52] width 25 height 12
click at [39, 784] on span "Select" at bounding box center [37, 786] width 28 height 12
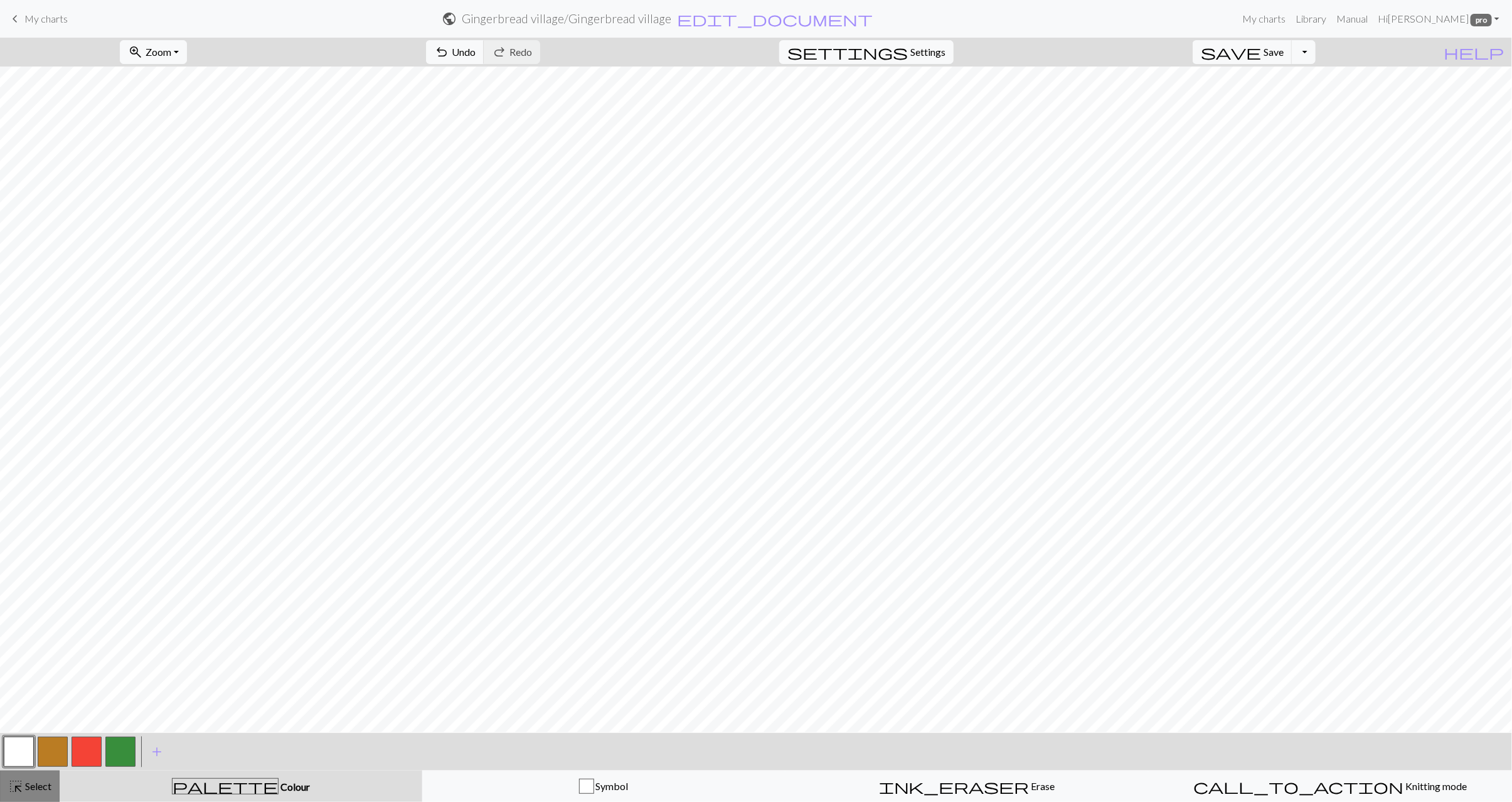
click at [39, 788] on span "Select" at bounding box center [37, 786] width 28 height 12
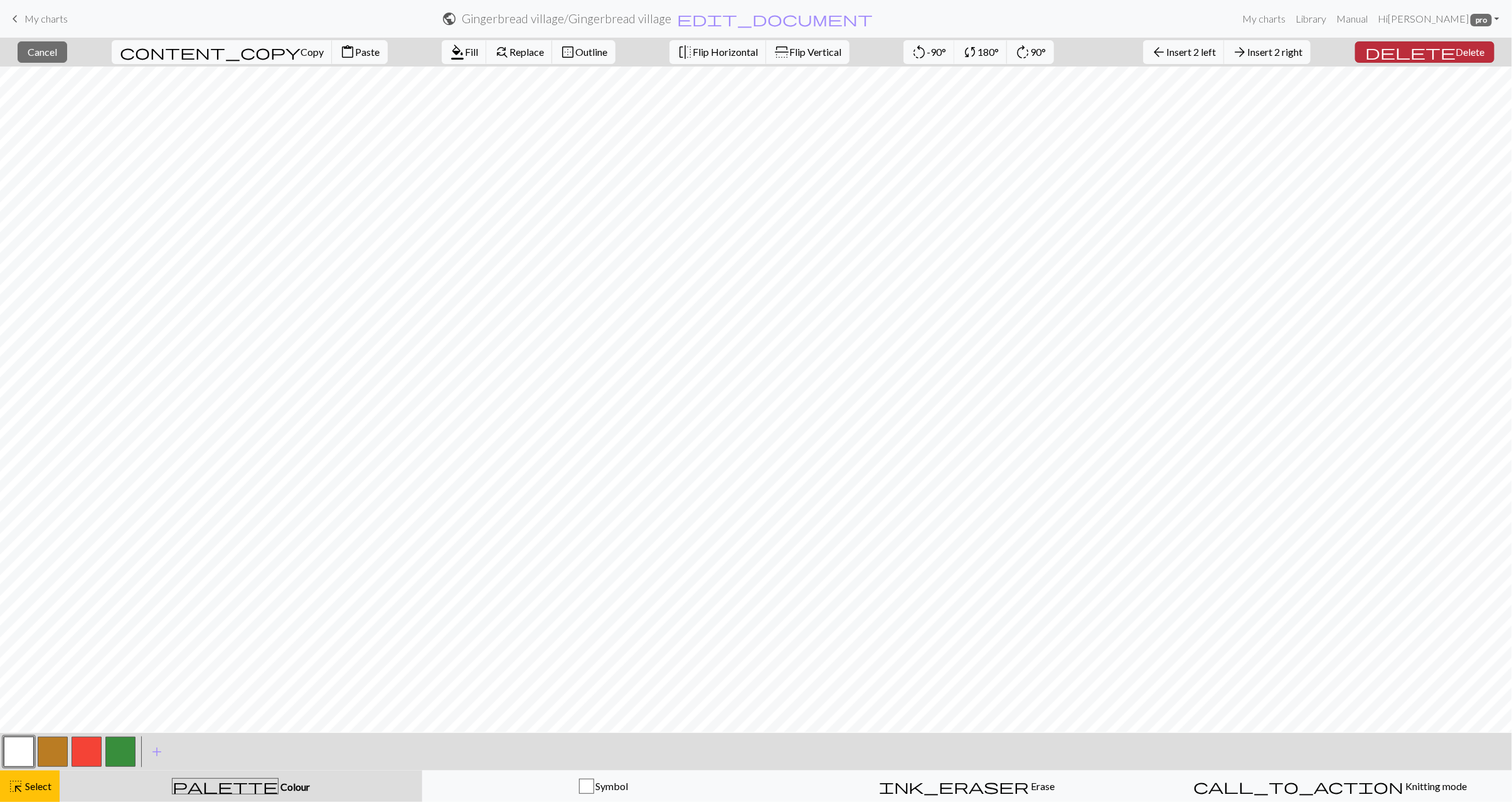
click at [1437, 56] on span "delete" at bounding box center [1411, 52] width 90 height 17
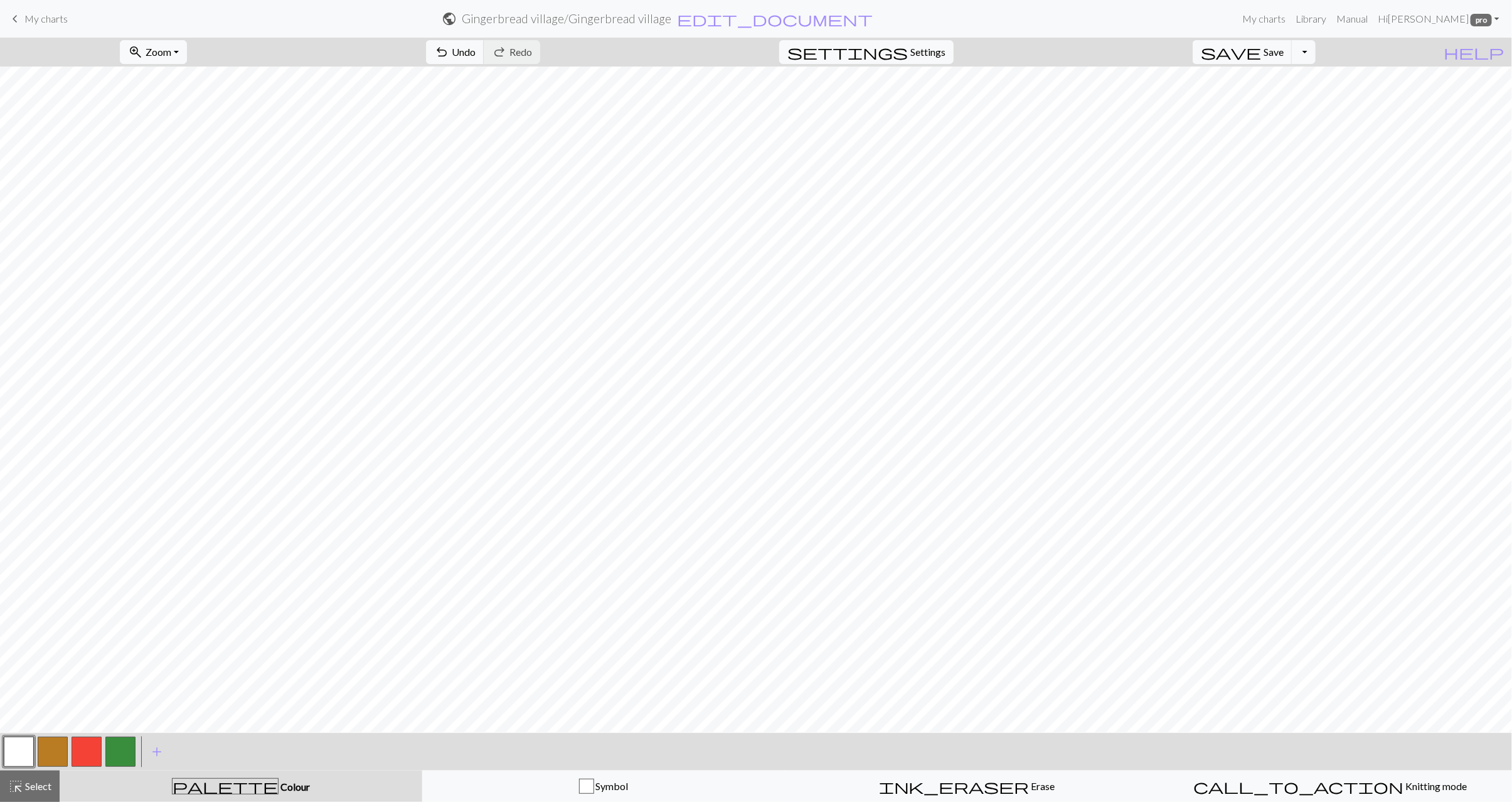
click at [87, 751] on button "button" at bounding box center [86, 752] width 30 height 30
click at [27, 746] on button "button" at bounding box center [18, 752] width 30 height 30
click at [82, 745] on button "button" at bounding box center [86, 752] width 30 height 30
click at [20, 758] on button "button" at bounding box center [18, 752] width 30 height 30
click at [42, 782] on span "Select" at bounding box center [37, 786] width 28 height 12
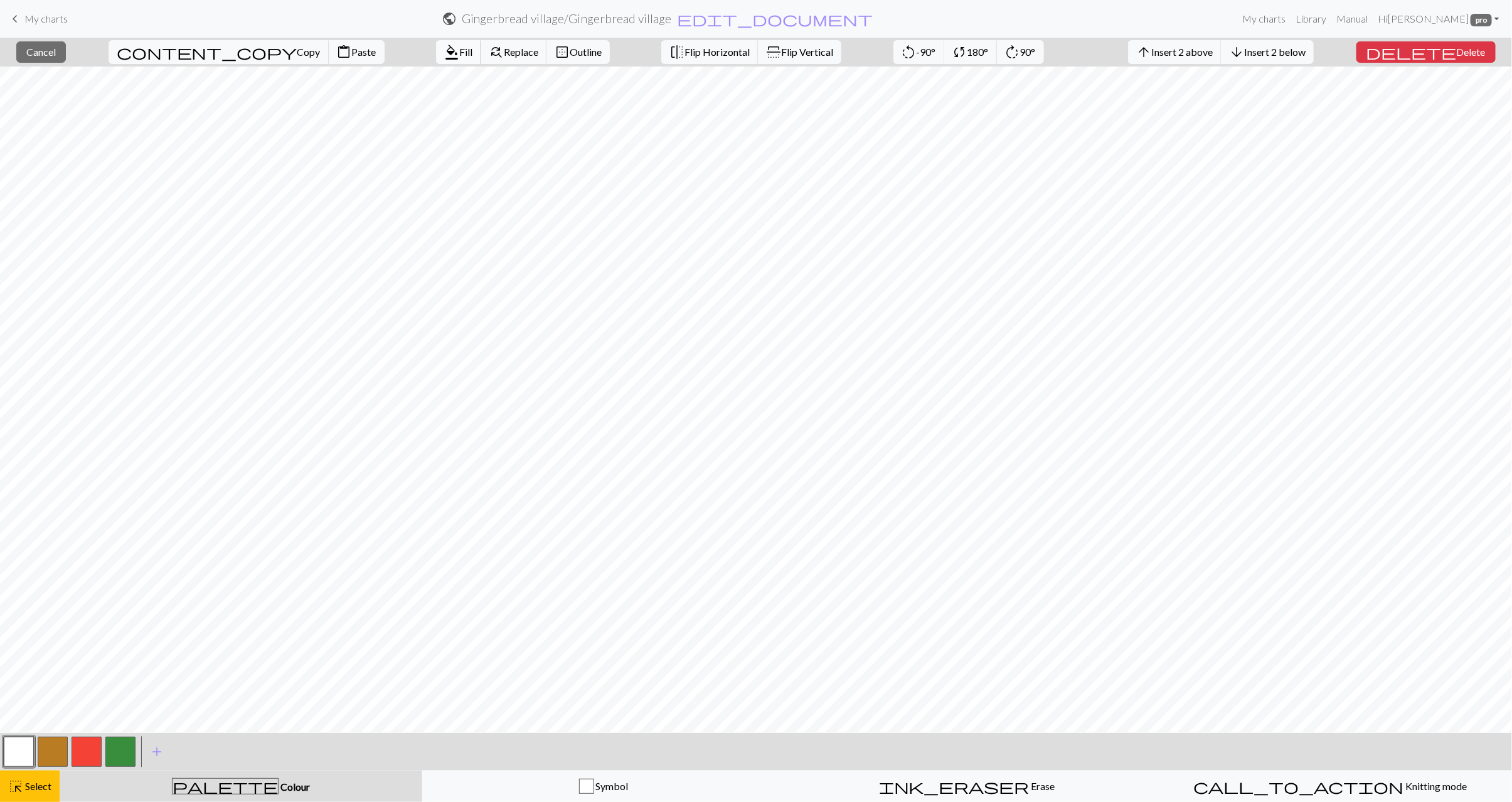
click at [444, 52] on span "format_color_fill" at bounding box center [452, 52] width 15 height 17
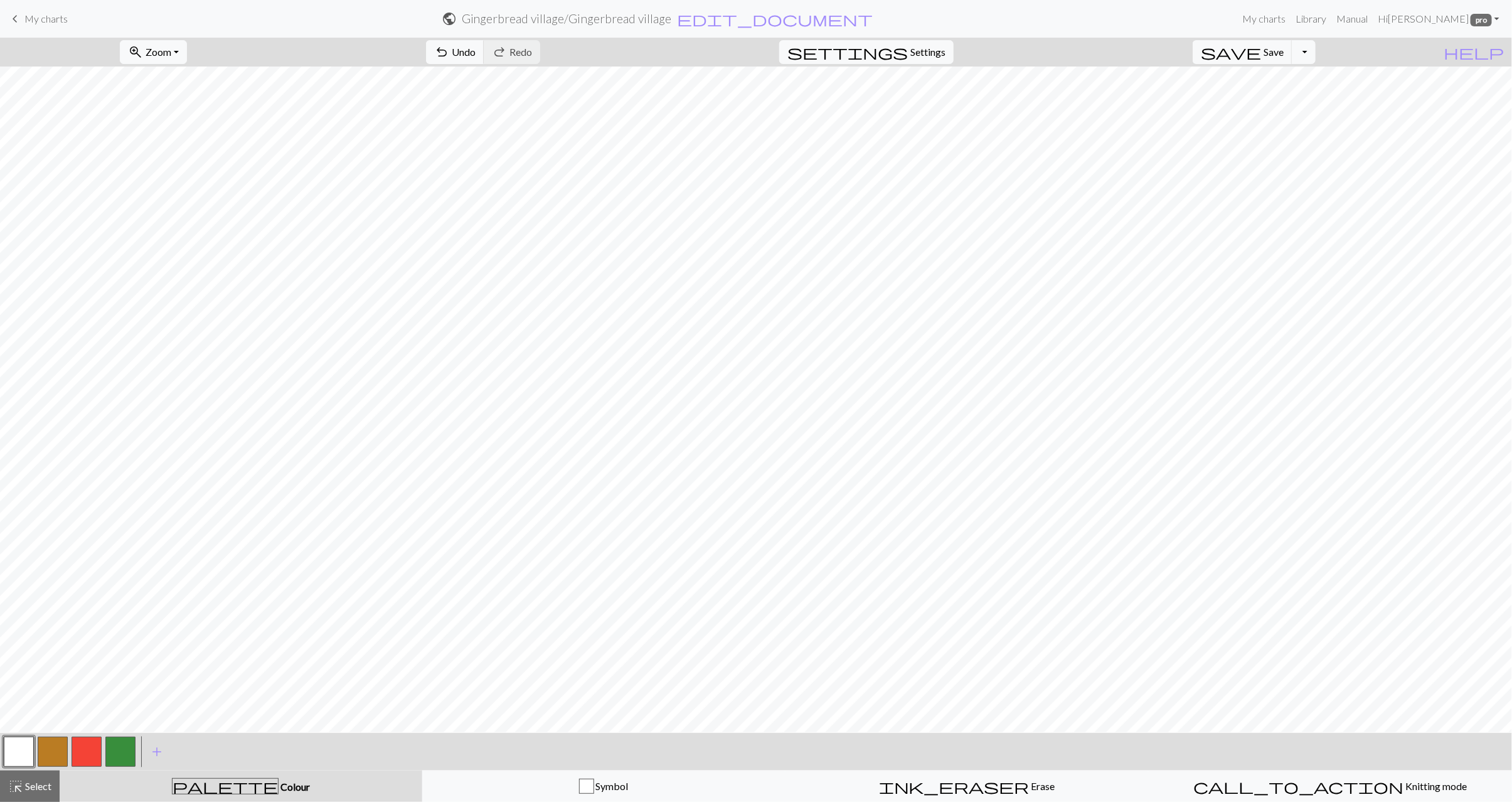
click at [122, 754] on button "button" at bounding box center [120, 752] width 30 height 30
click at [476, 50] on span "Undo" at bounding box center [463, 52] width 24 height 12
click at [476, 52] on span "Undo" at bounding box center [463, 52] width 24 height 12
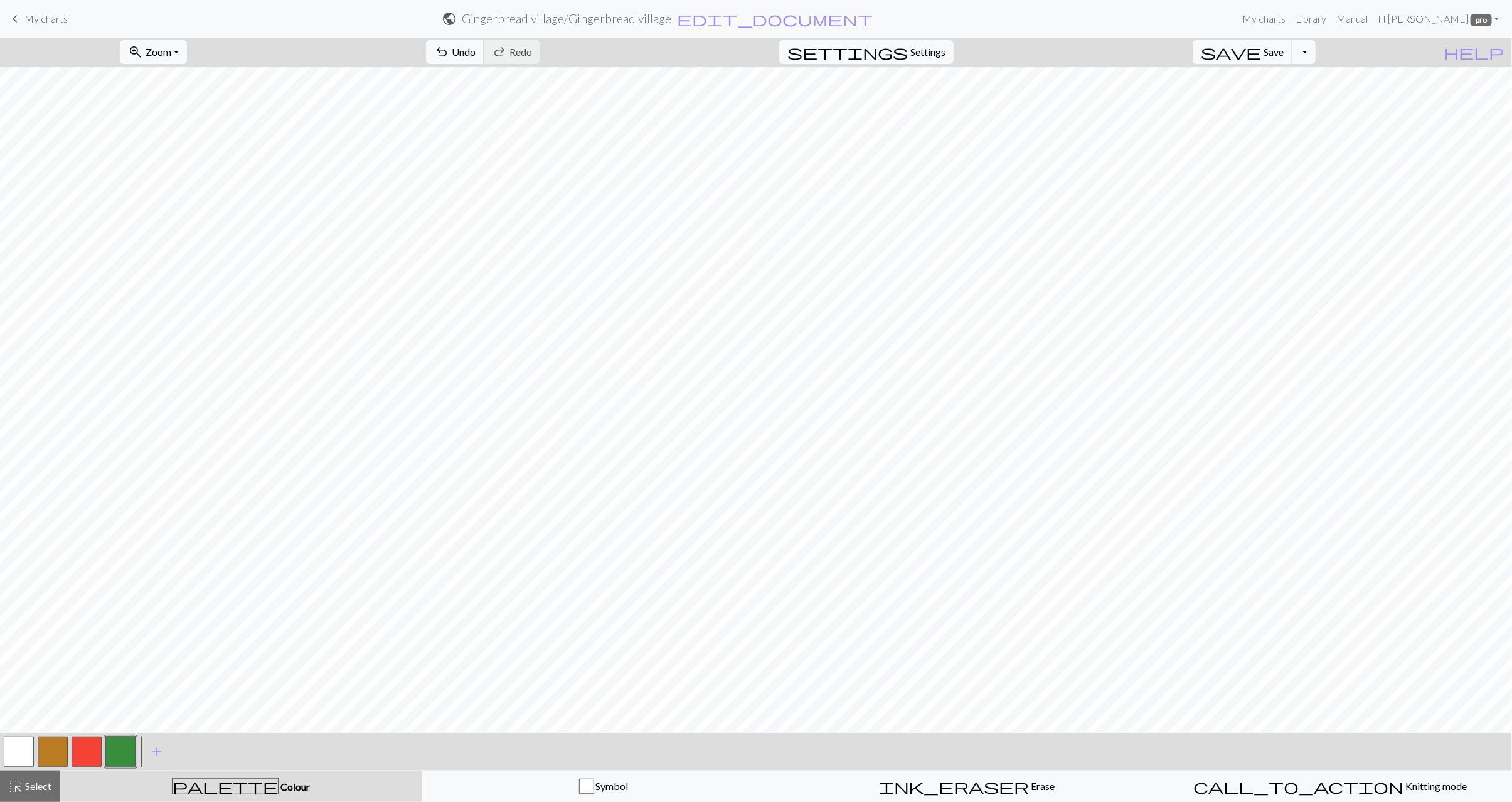
click at [20, 759] on button "button" at bounding box center [18, 752] width 30 height 30
click at [119, 755] on button "button" at bounding box center [120, 752] width 30 height 30
click at [34, 789] on span "Select" at bounding box center [37, 786] width 28 height 12
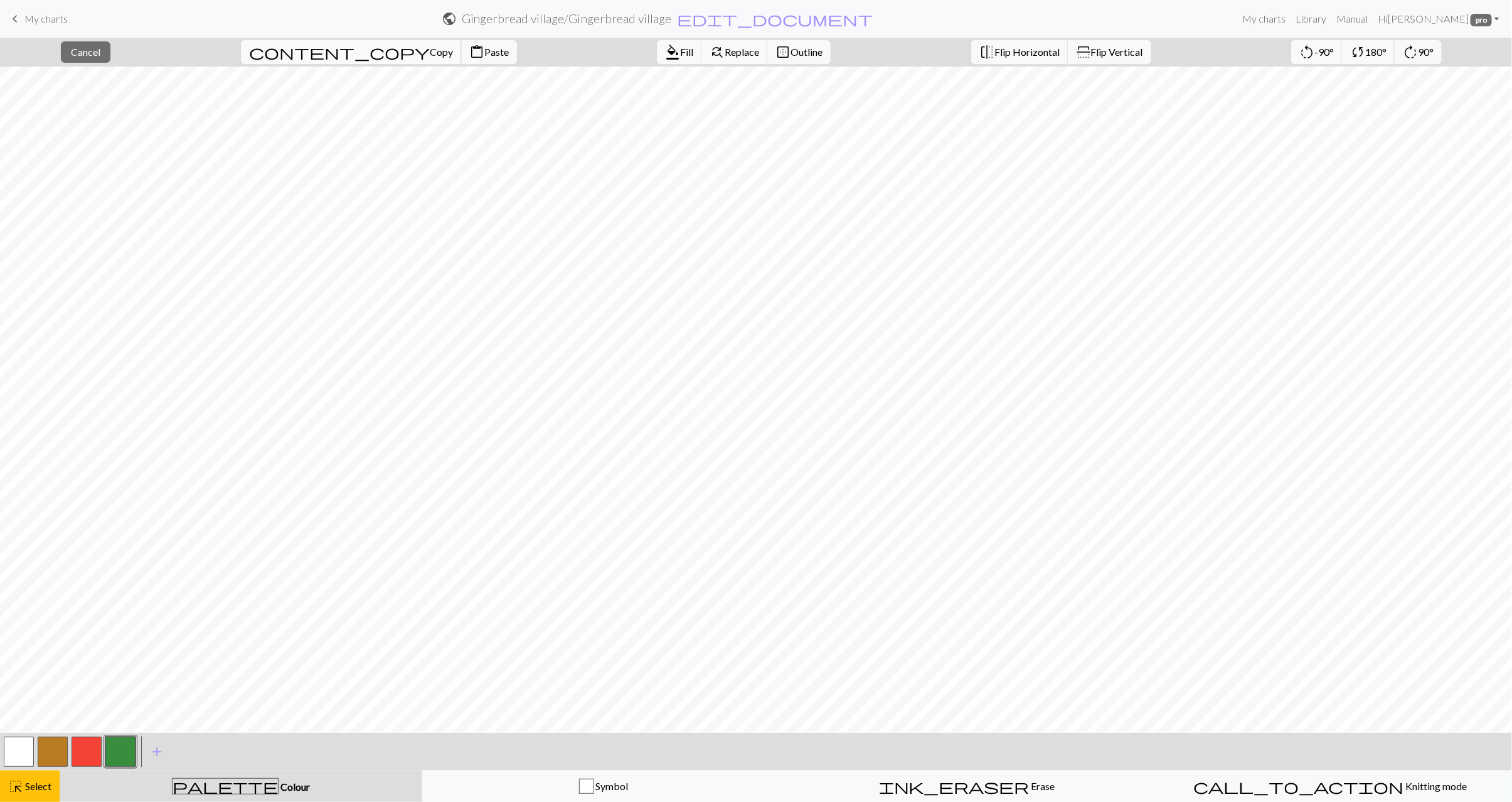
click at [430, 50] on span "Copy" at bounding box center [441, 52] width 23 height 12
click at [484, 52] on span "Paste" at bounding box center [497, 52] width 25 height 12
click at [1091, 55] on span "Flip Vertical" at bounding box center [1117, 52] width 52 height 12
click at [47, 788] on span "Select" at bounding box center [37, 786] width 28 height 12
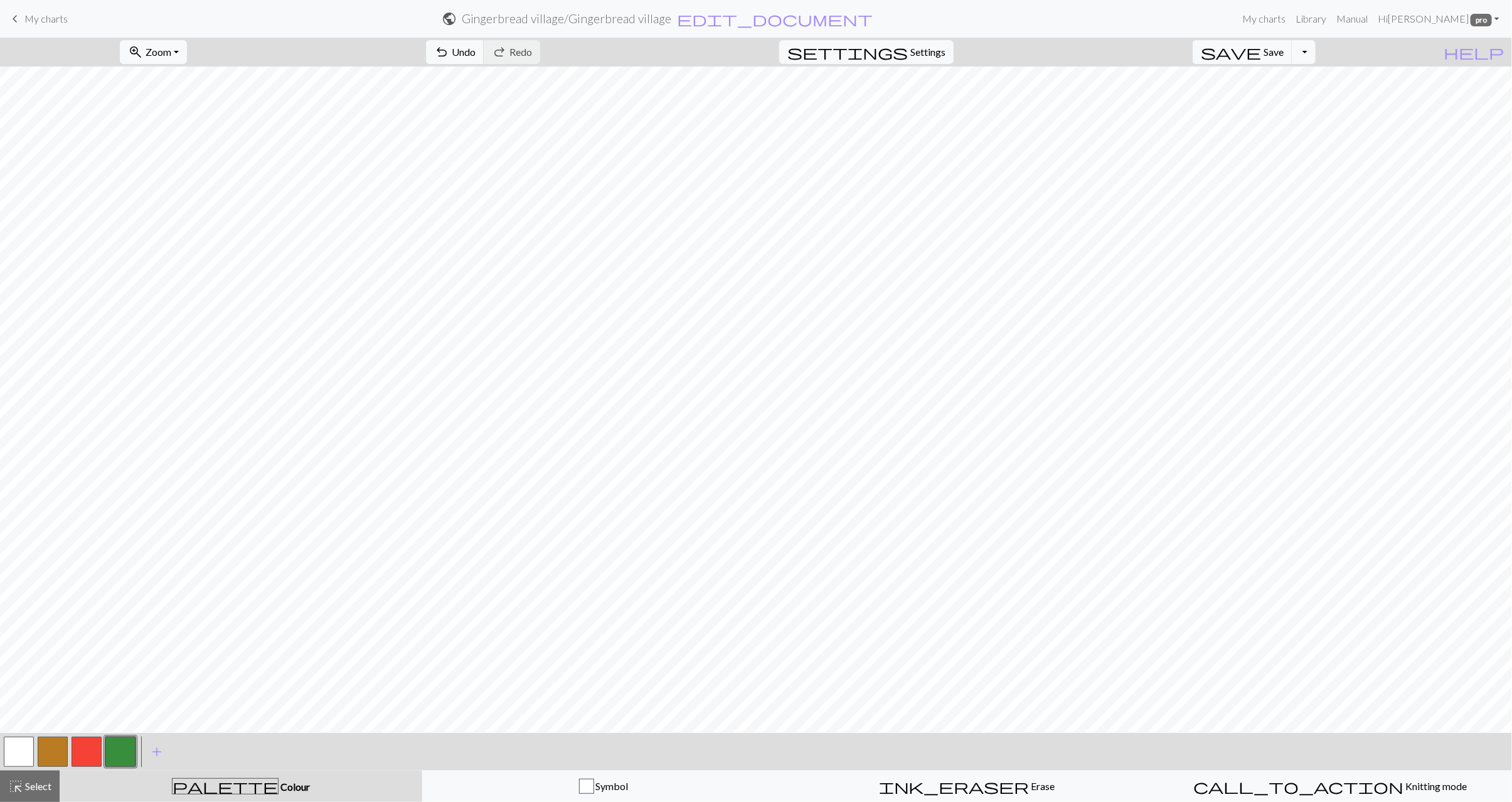
click at [23, 750] on button "button" at bounding box center [18, 752] width 30 height 30
click at [125, 750] on button "button" at bounding box center [120, 752] width 30 height 30
click at [36, 780] on span "Select" at bounding box center [37, 786] width 28 height 12
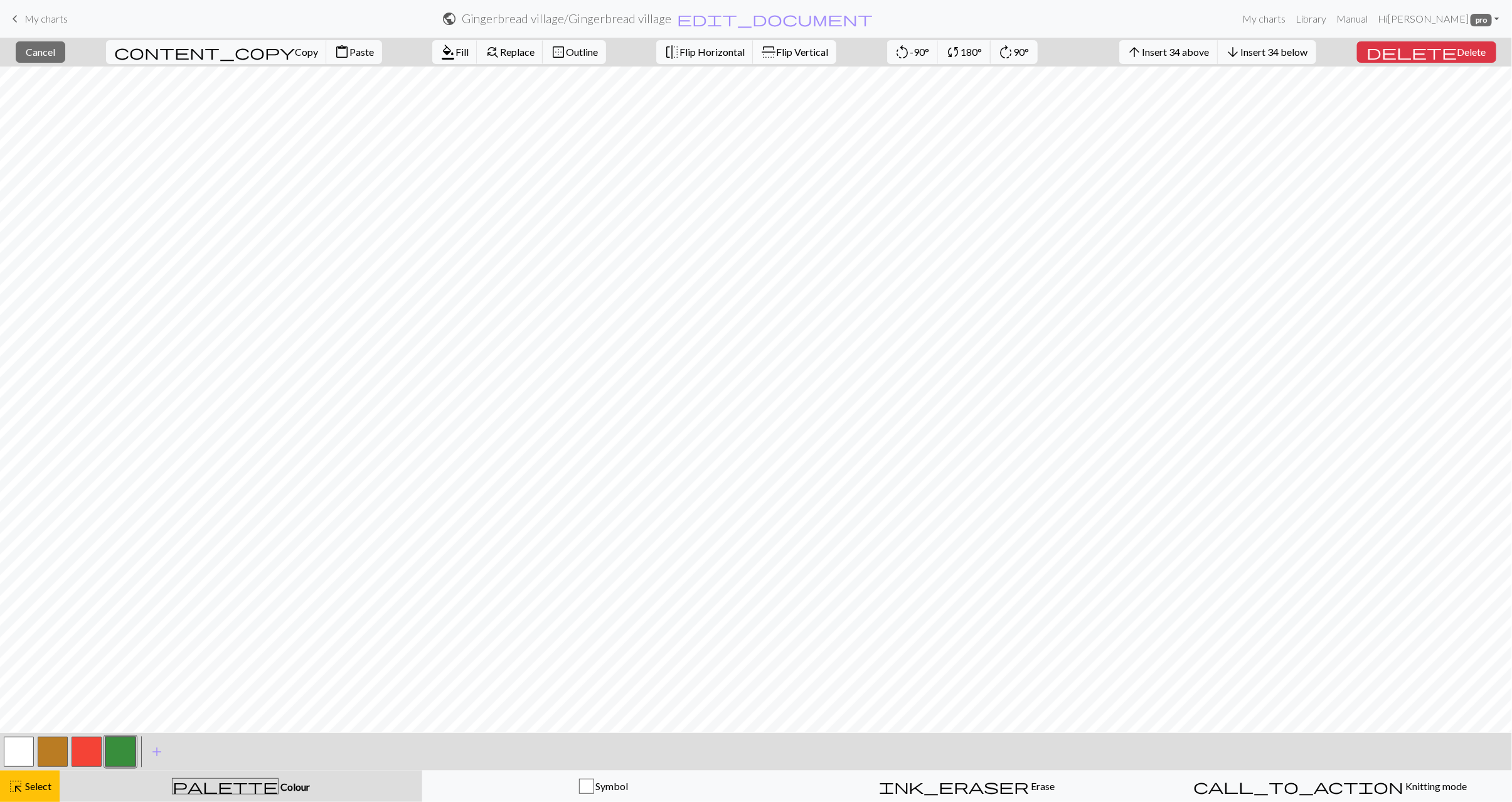
click at [776, 52] on span "Flip Vertical" at bounding box center [803, 52] width 52 height 12
drag, startPoint x: 52, startPoint y: 788, endPoint x: 112, endPoint y: 750, distance: 71.0
click at [52, 788] on button "highlight_alt Select Select" at bounding box center [30, 786] width 60 height 31
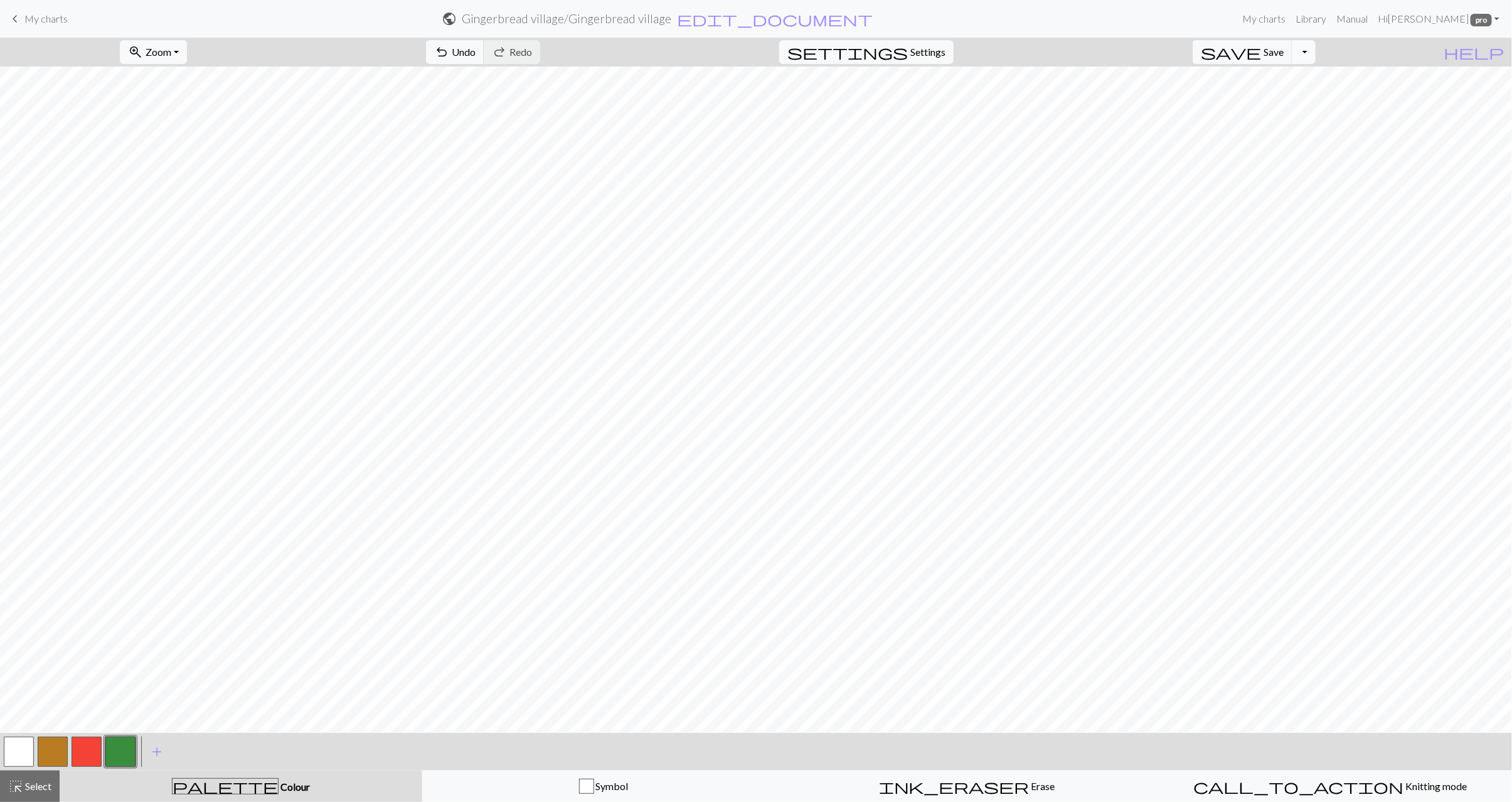
click at [1316, 51] on button "Toggle Dropdown" at bounding box center [1304, 52] width 24 height 24
click at [1270, 98] on button "save_alt Download" at bounding box center [1212, 101] width 207 height 20
click at [728, 47] on button "Download" at bounding box center [726, 41] width 61 height 24
click at [47, 25] on link "keyboard_arrow_left My charts" at bounding box center [37, 18] width 60 height 21
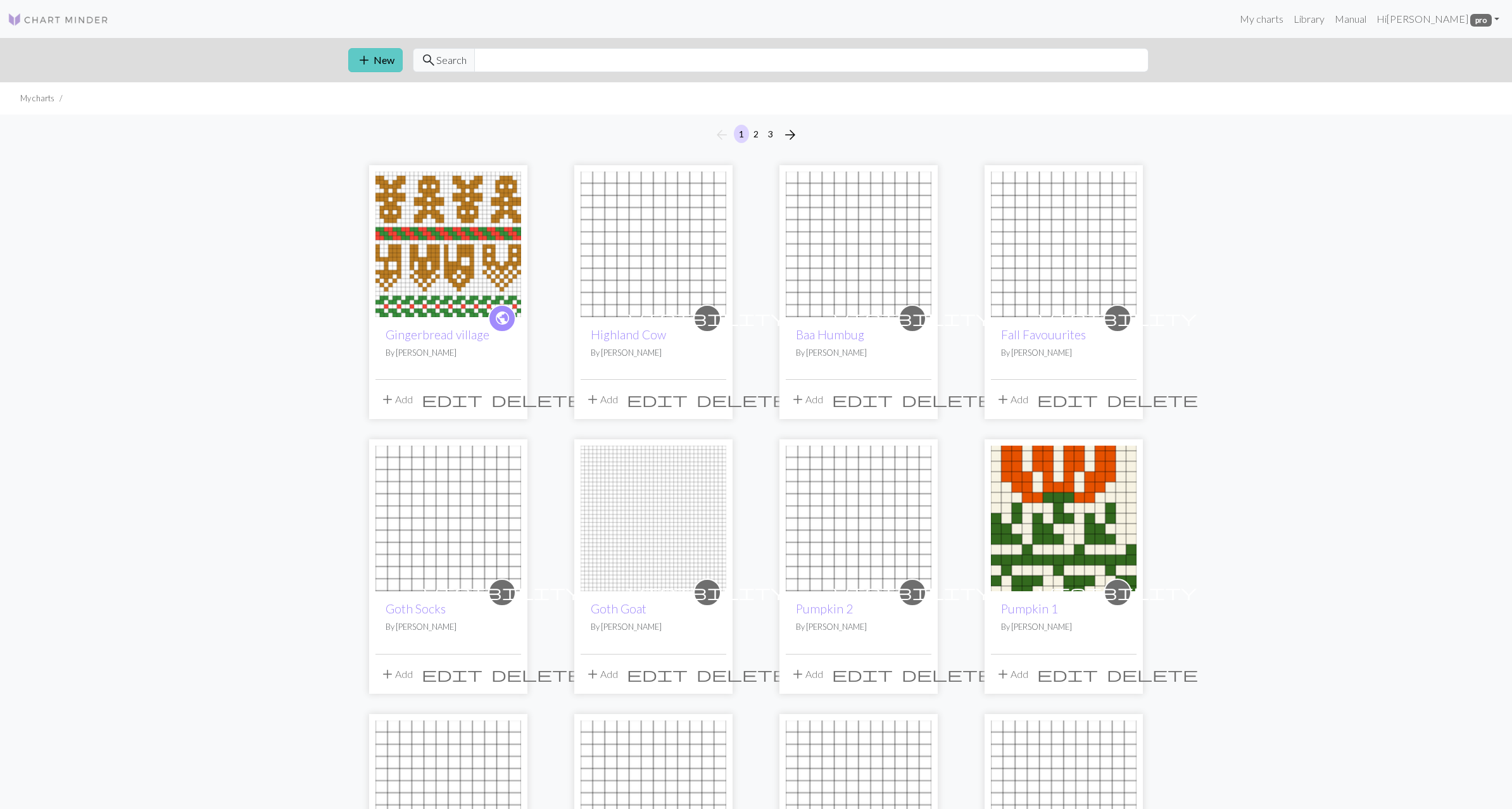
click at [370, 62] on span "add" at bounding box center [364, 60] width 15 height 18
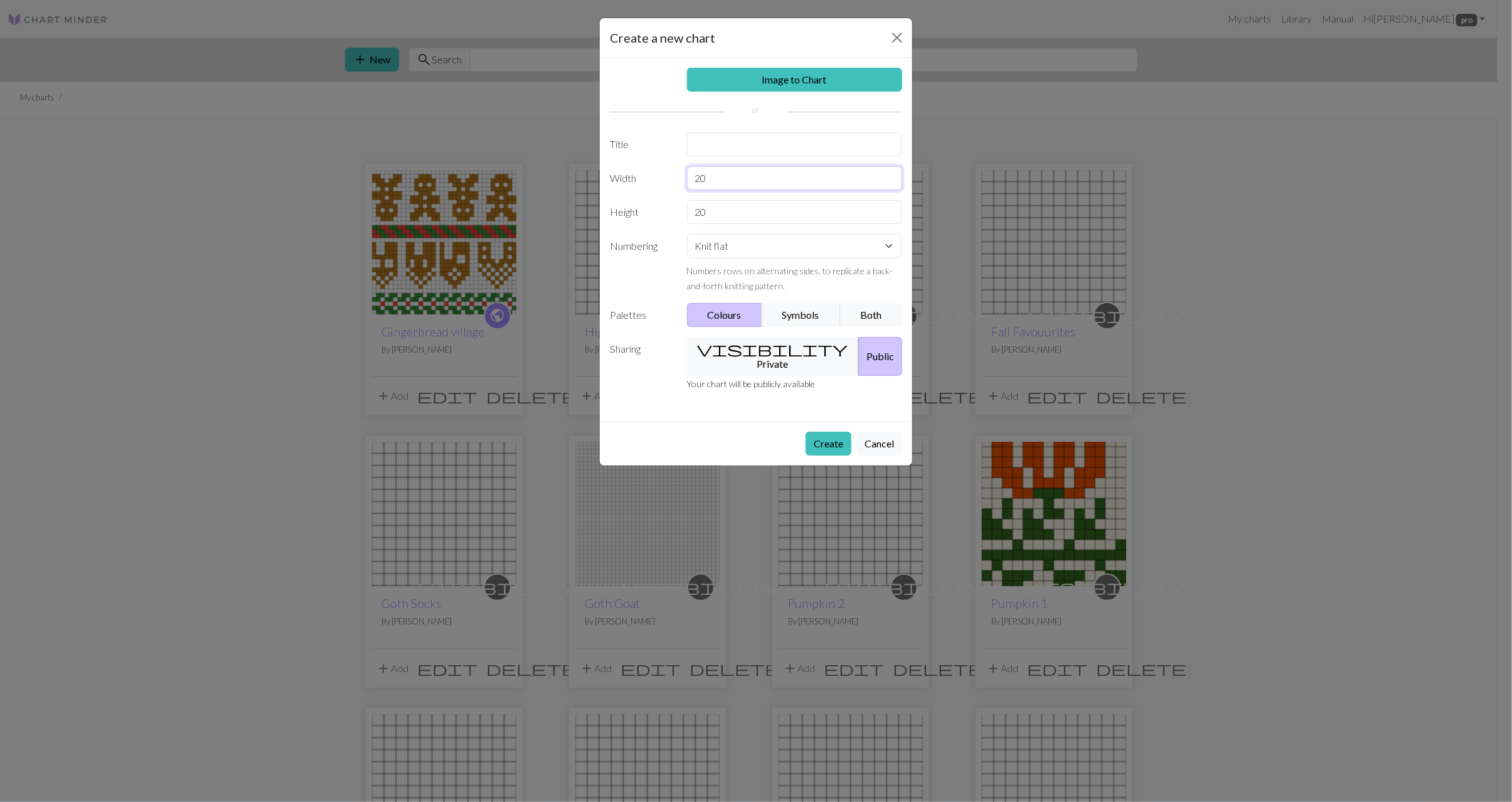
drag, startPoint x: 741, startPoint y: 181, endPoint x: 669, endPoint y: 178, distance: 72.1
click at [669, 178] on div "Width 20" at bounding box center [756, 178] width 307 height 24
type input "12"
drag, startPoint x: 750, startPoint y: 227, endPoint x: 660, endPoint y: 221, distance: 90.2
click at [660, 221] on div "Height 20" at bounding box center [756, 212] width 307 height 24
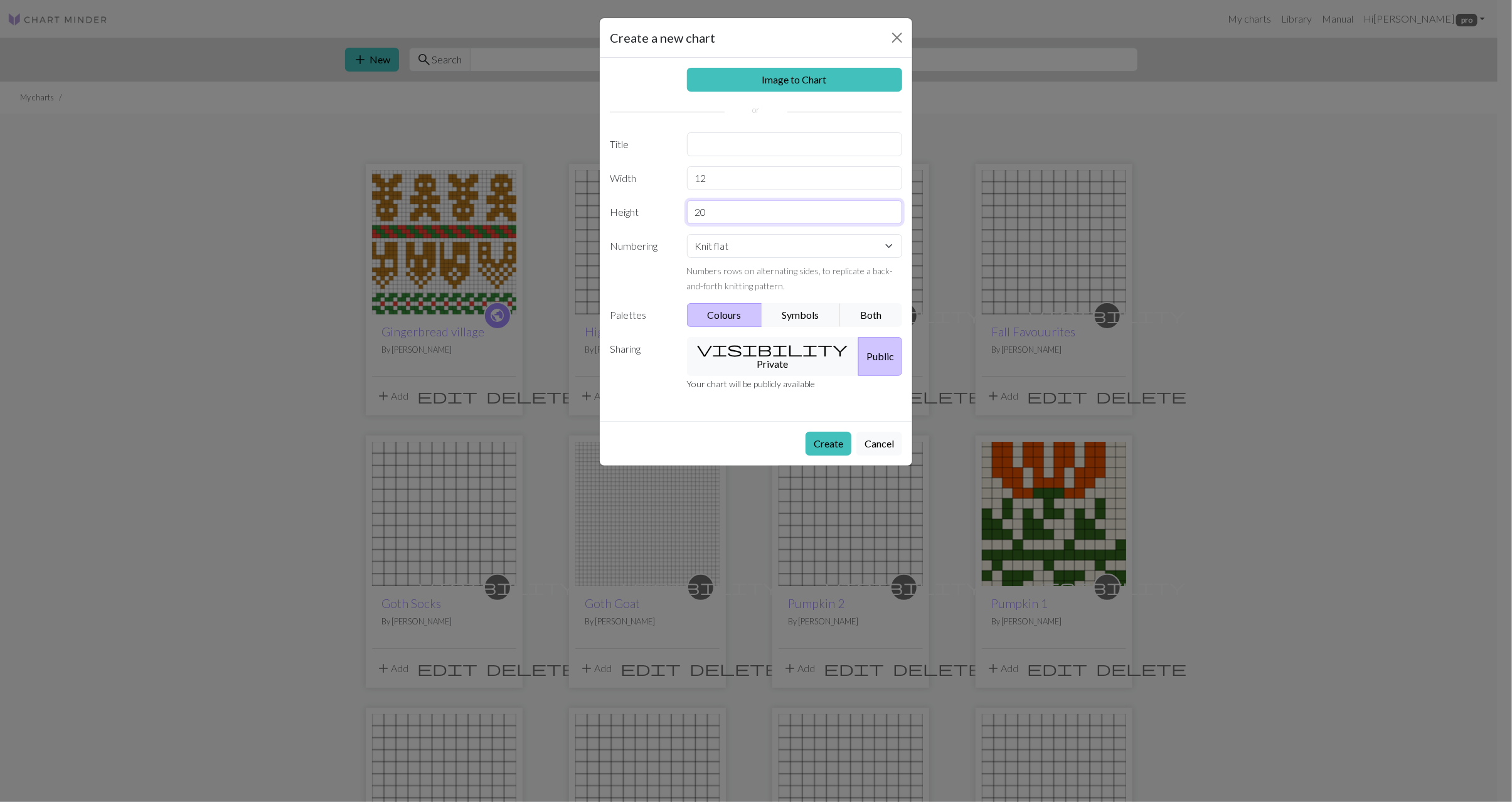
type input "1"
type input "40"
click at [755, 143] on input "text" at bounding box center [795, 144] width 216 height 24
type input "T-Rex"
click at [735, 357] on span "visibility" at bounding box center [772, 349] width 151 height 17
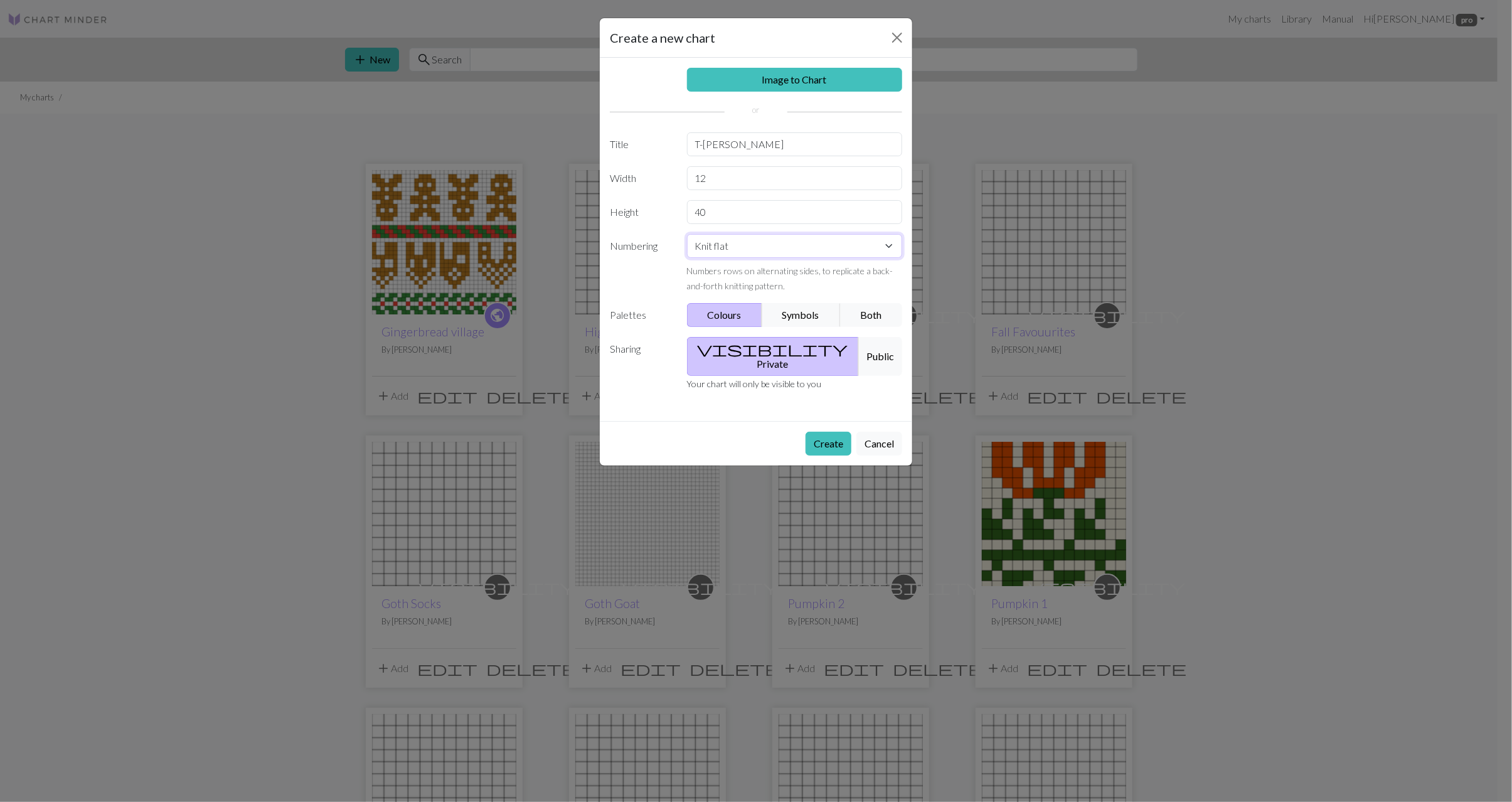
click at [731, 246] on select "Knit flat Knit in the round Lace knitting Cross stitch" at bounding box center [795, 245] width 216 height 24
select select "round"
click at [687, 237] on select "Knit flat Knit in the round Lace knitting Cross stitch" at bounding box center [795, 245] width 216 height 24
click at [823, 433] on button "Create" at bounding box center [828, 444] width 46 height 24
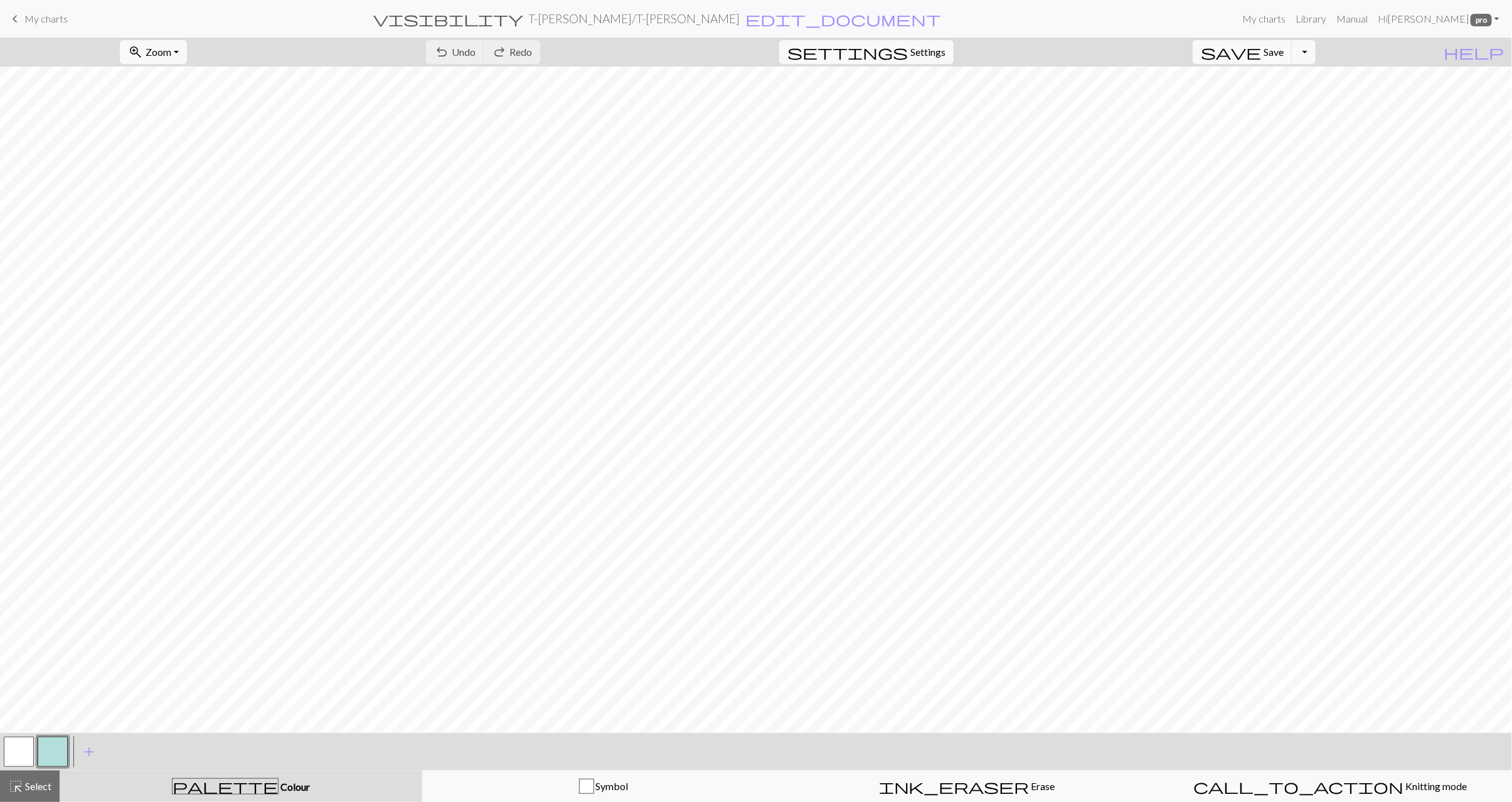
click at [52, 761] on button "button" at bounding box center [52, 752] width 30 height 30
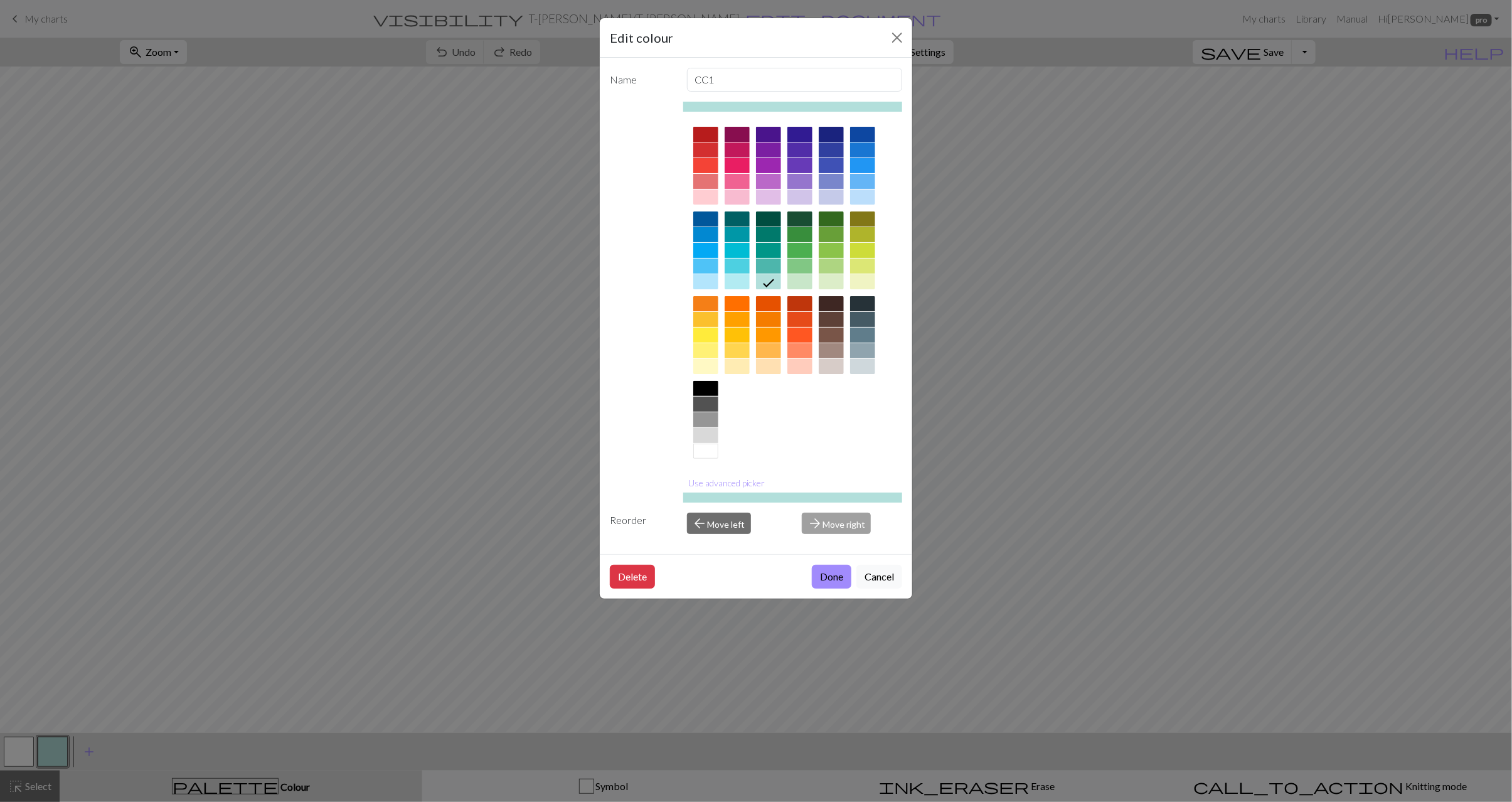
click at [704, 450] on div at bounding box center [706, 451] width 25 height 15
click at [850, 575] on div "Delete Done Cancel" at bounding box center [756, 576] width 312 height 44
click at [835, 582] on button "Done" at bounding box center [832, 576] width 39 height 24
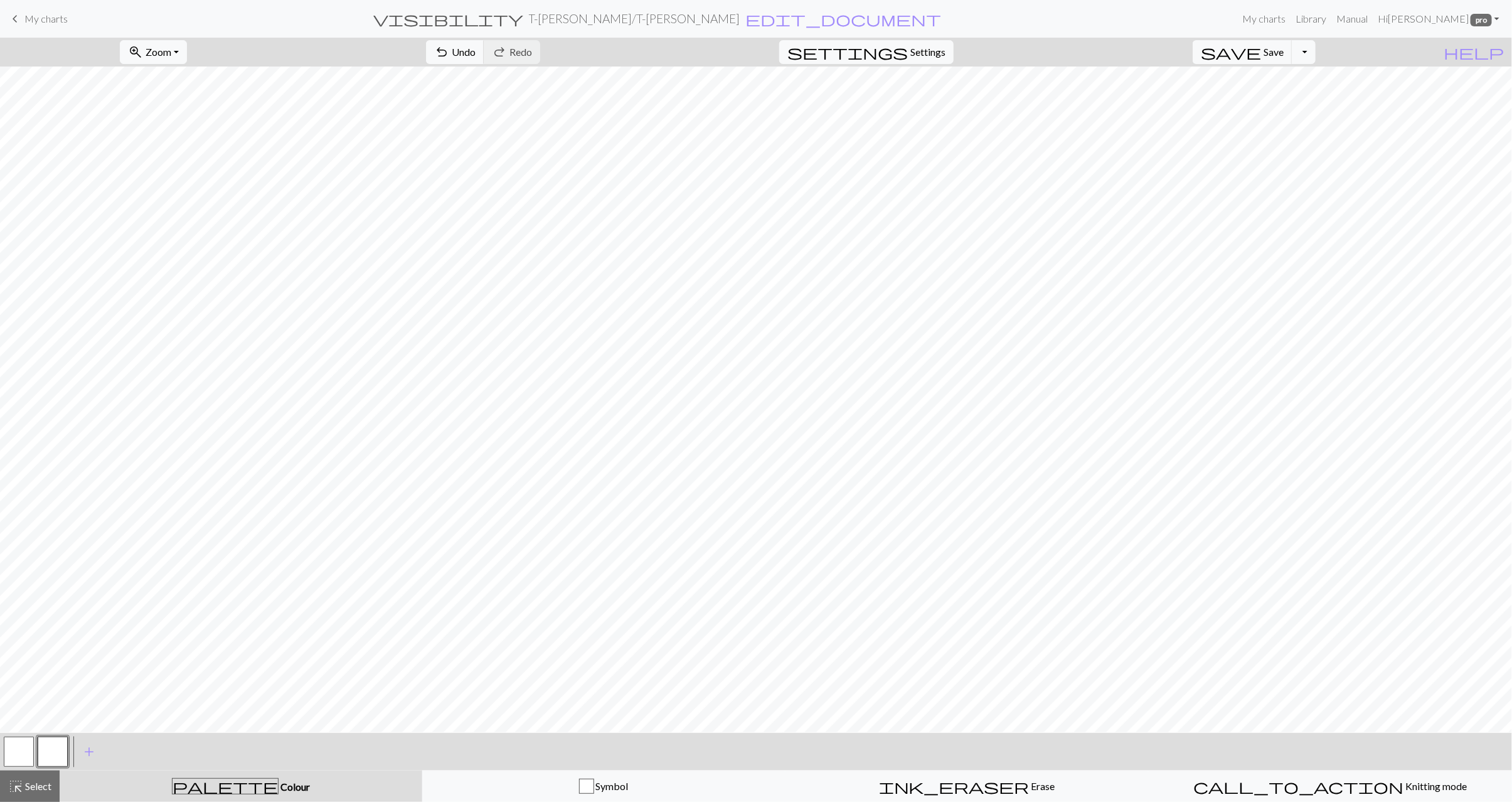
click at [22, 758] on button "button" at bounding box center [18, 752] width 30 height 30
click at [21, 756] on button "button" at bounding box center [18, 752] width 30 height 30
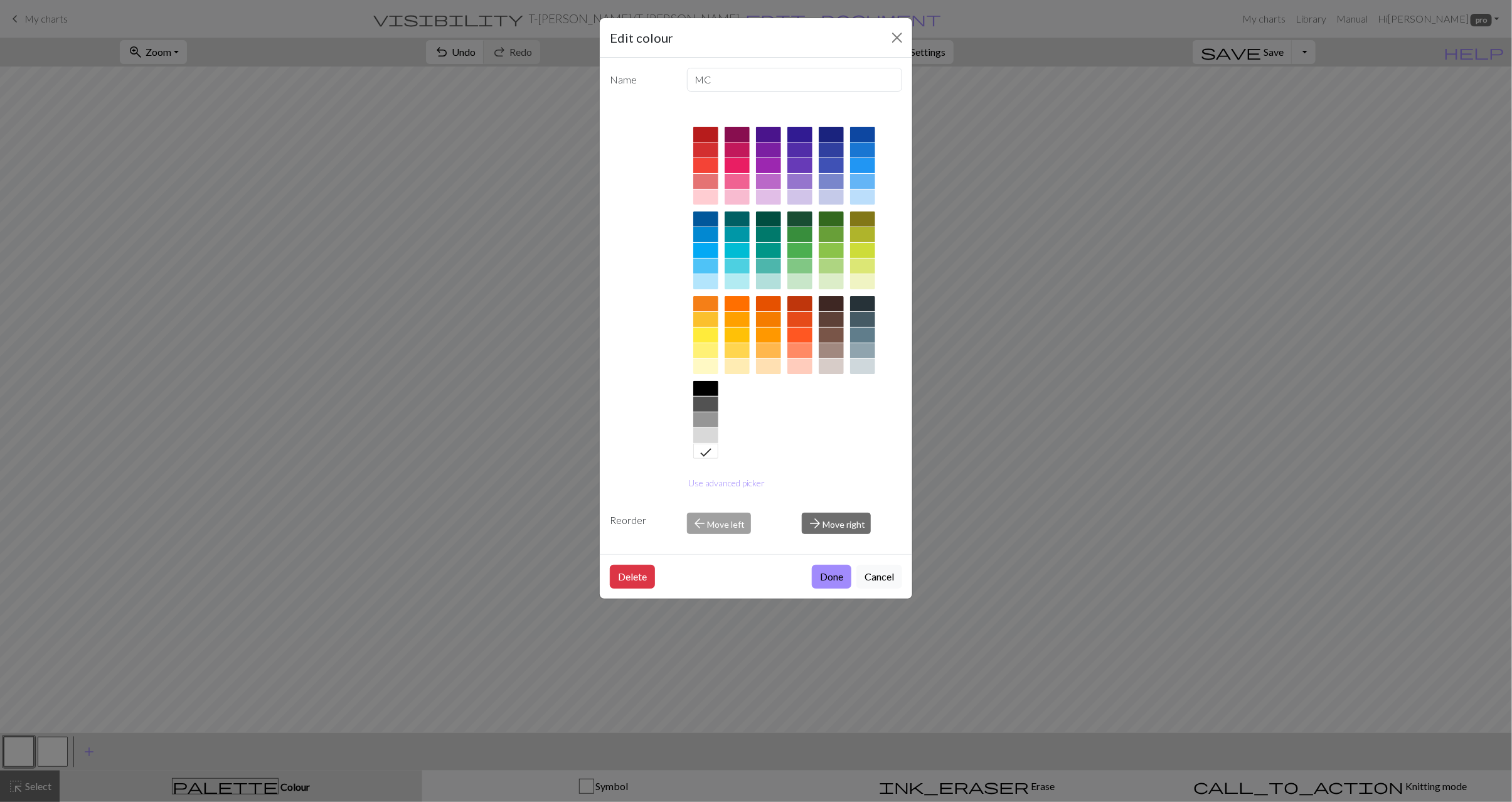
click at [838, 252] on div at bounding box center [831, 250] width 25 height 15
click at [840, 587] on button "Done" at bounding box center [832, 576] width 39 height 24
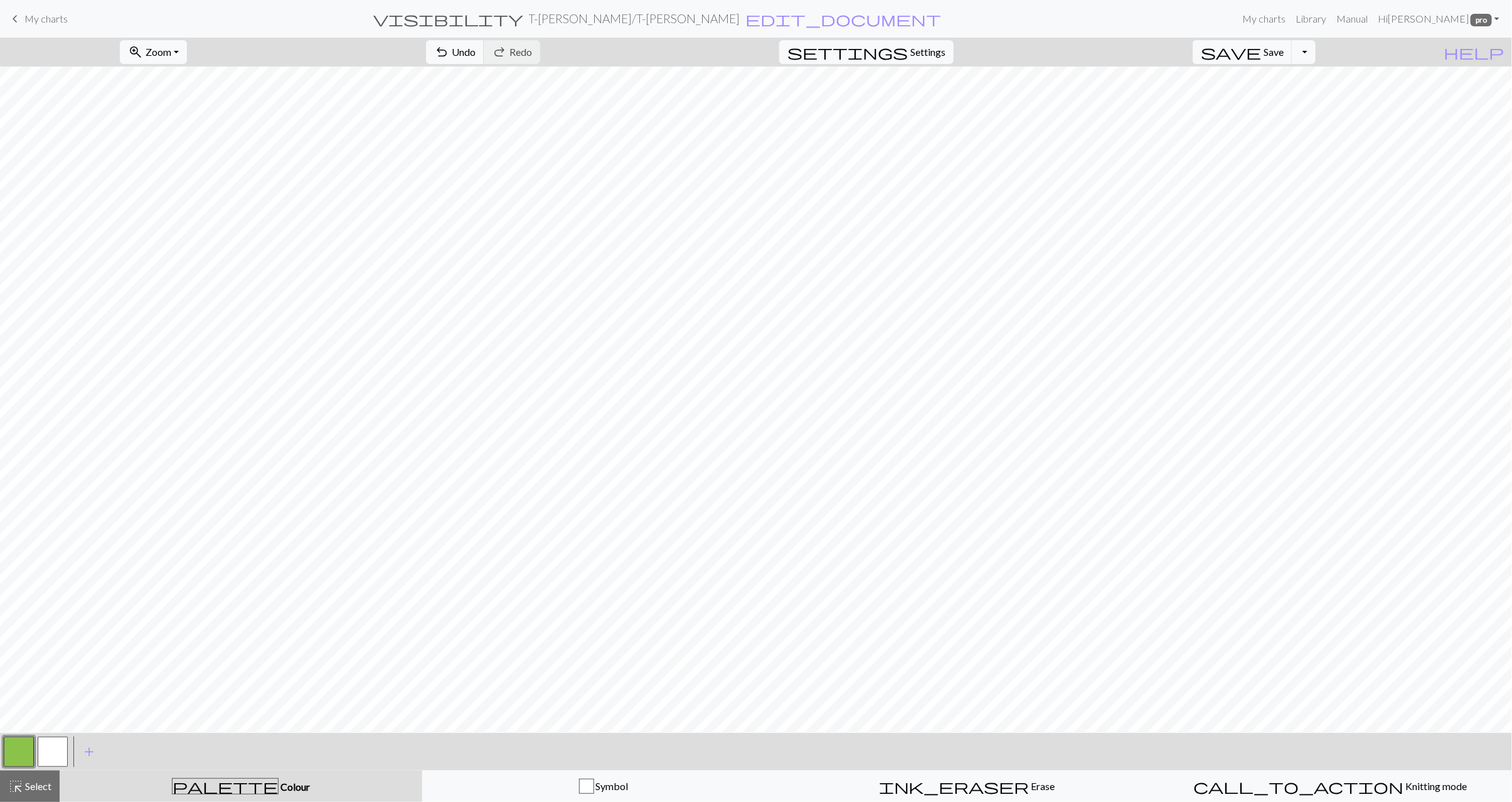
click at [65, 744] on button "button" at bounding box center [52, 752] width 30 height 30
click at [39, 785] on span "Select" at bounding box center [37, 786] width 28 height 12
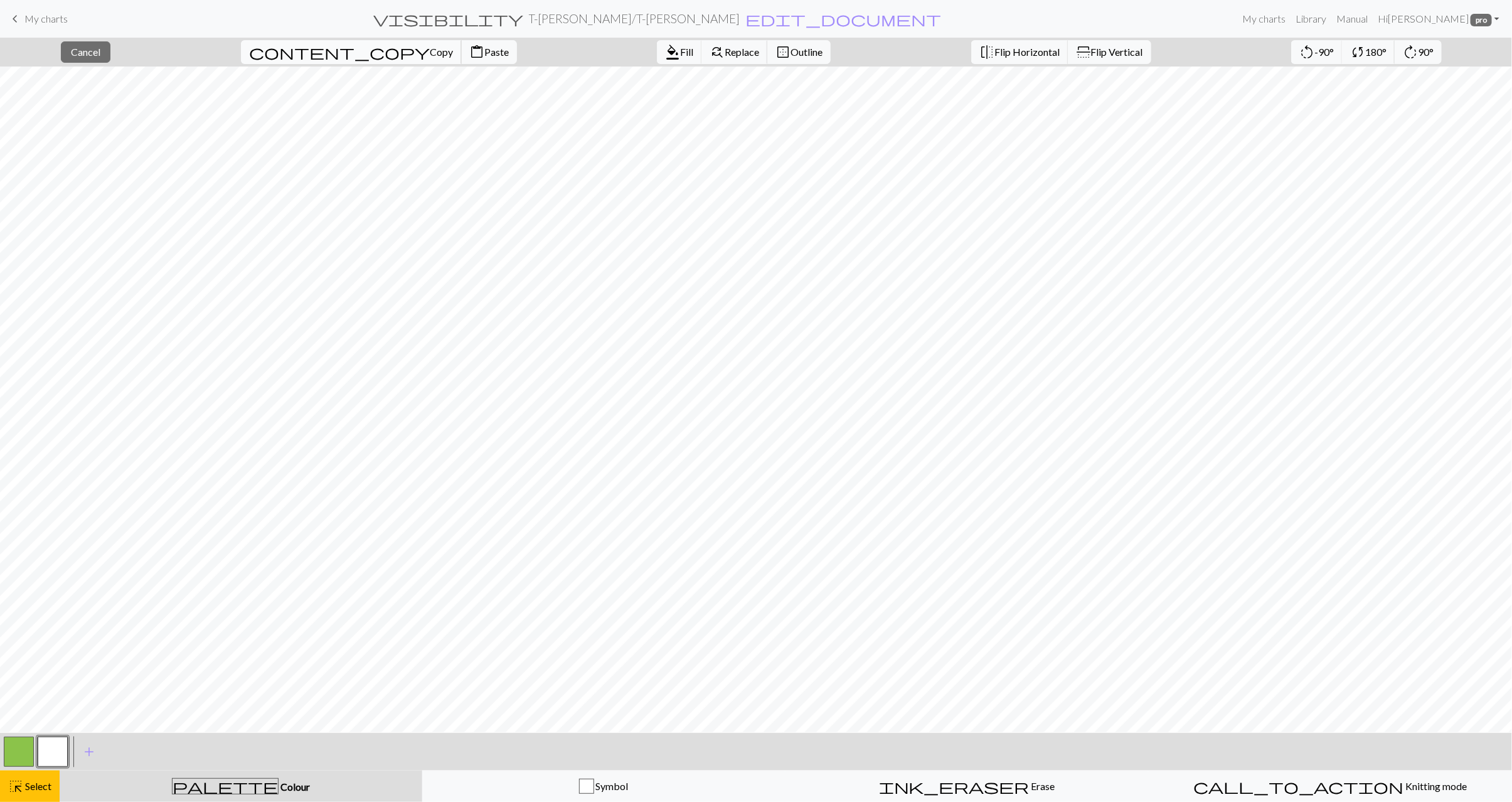
click at [315, 61] on button "content_copy Copy" at bounding box center [351, 52] width 221 height 24
click at [484, 46] on span "Paste" at bounding box center [497, 52] width 25 height 12
click at [15, 793] on span "highlight_alt" at bounding box center [15, 787] width 15 height 17
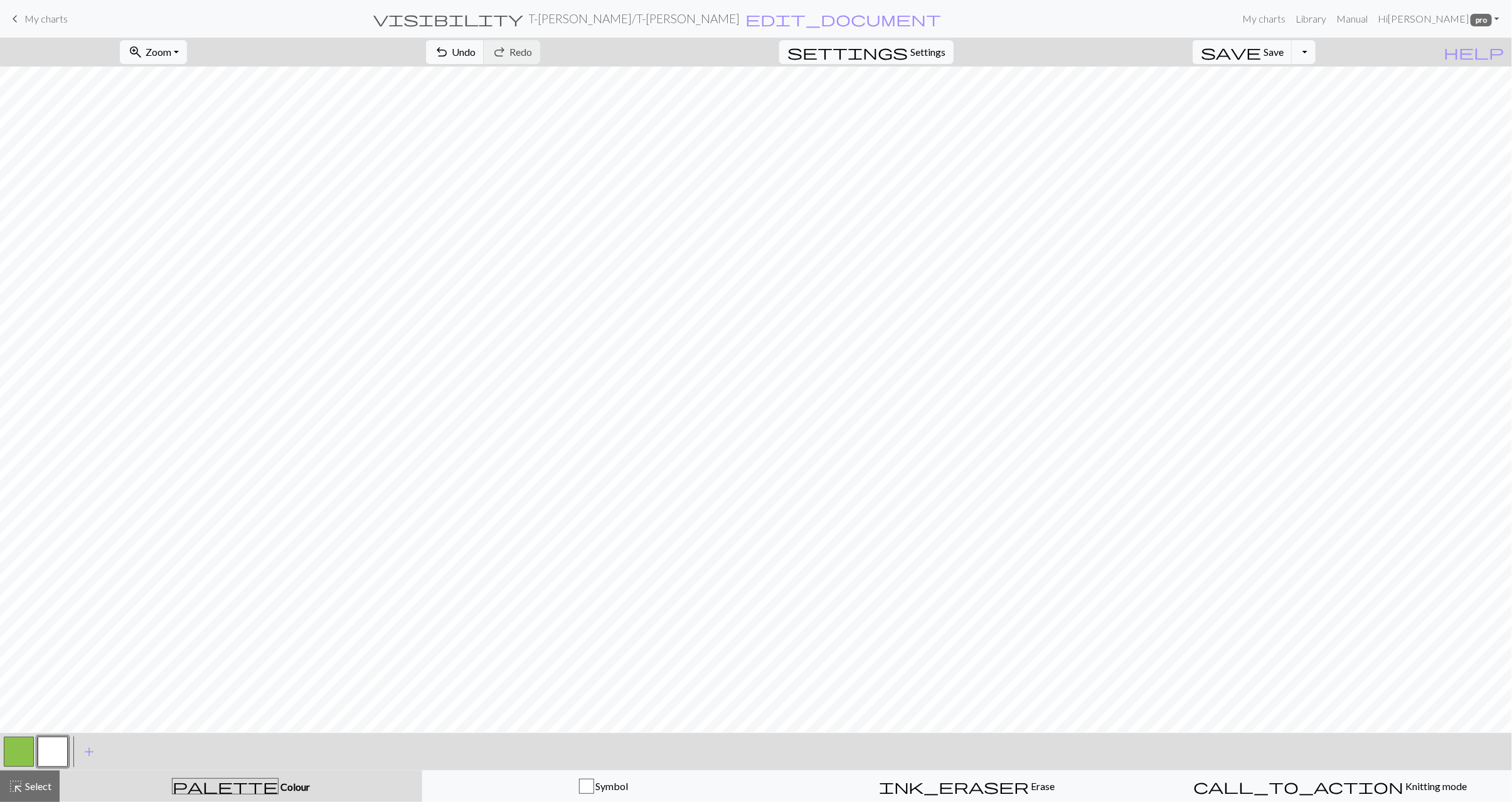
click at [20, 756] on button "button" at bounding box center [18, 752] width 30 height 30
click at [56, 752] on button "button" at bounding box center [52, 752] width 30 height 30
click at [20, 759] on button "button" at bounding box center [18, 752] width 30 height 30
click at [57, 747] on button "button" at bounding box center [52, 752] width 30 height 30
click at [18, 752] on button "button" at bounding box center [18, 752] width 30 height 30
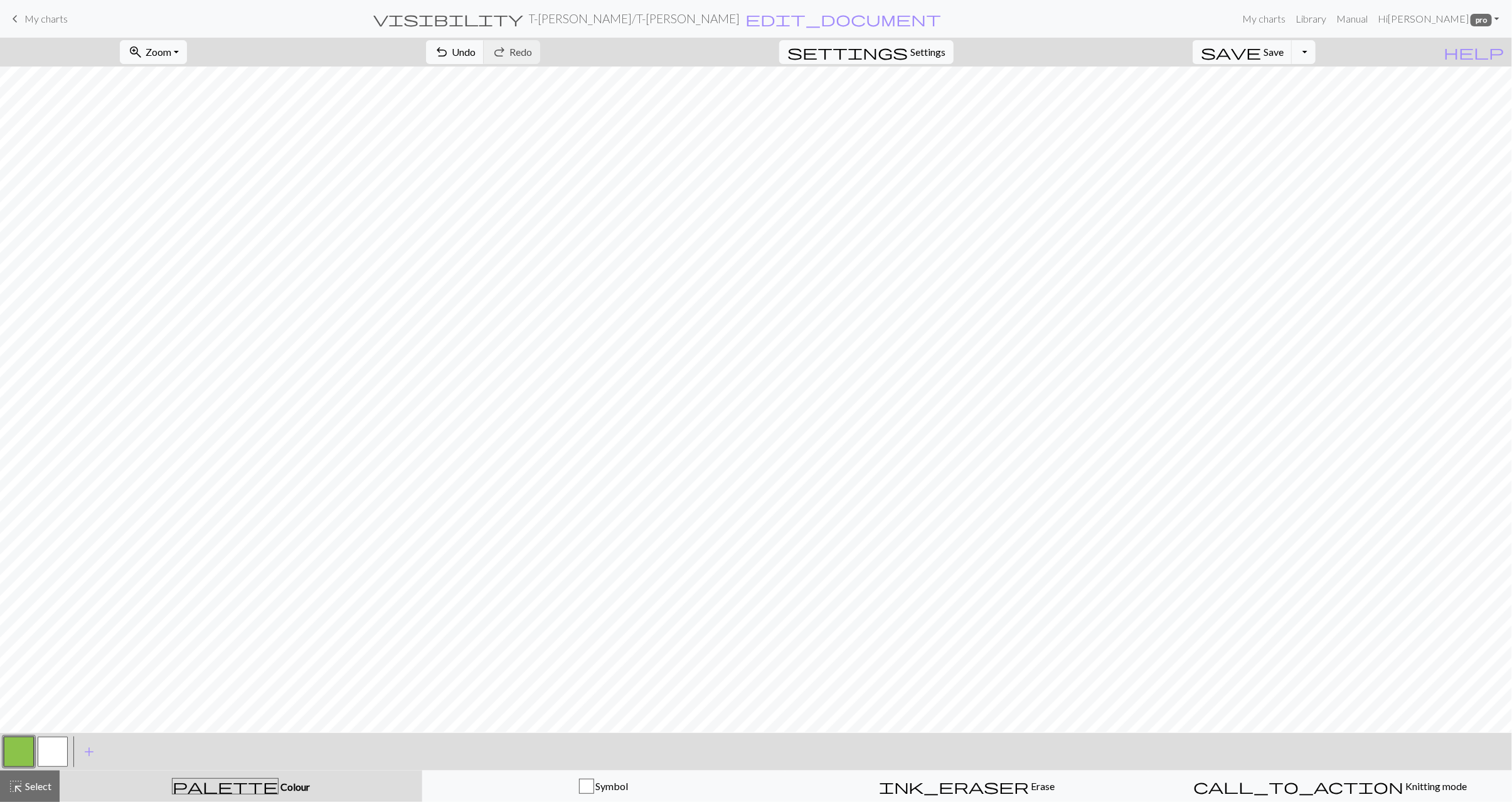
click at [63, 755] on button "button" at bounding box center [52, 752] width 30 height 30
click at [20, 791] on span "highlight_alt" at bounding box center [15, 787] width 15 height 17
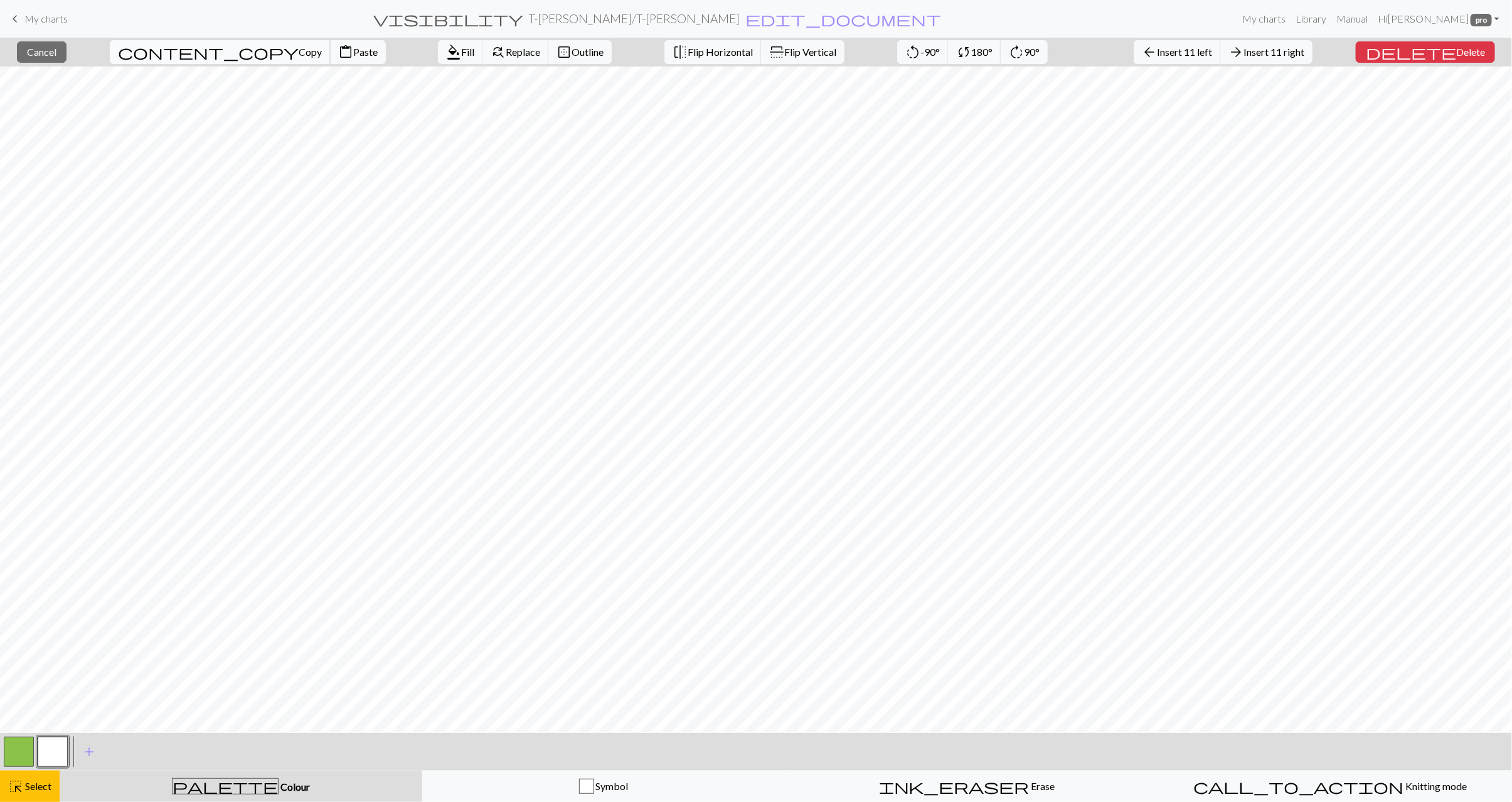
click at [299, 57] on span "Copy" at bounding box center [310, 52] width 23 height 12
click at [353, 52] on span "Paste" at bounding box center [366, 52] width 25 height 12
click at [1197, 46] on span "Insert 11 left" at bounding box center [1185, 52] width 55 height 12
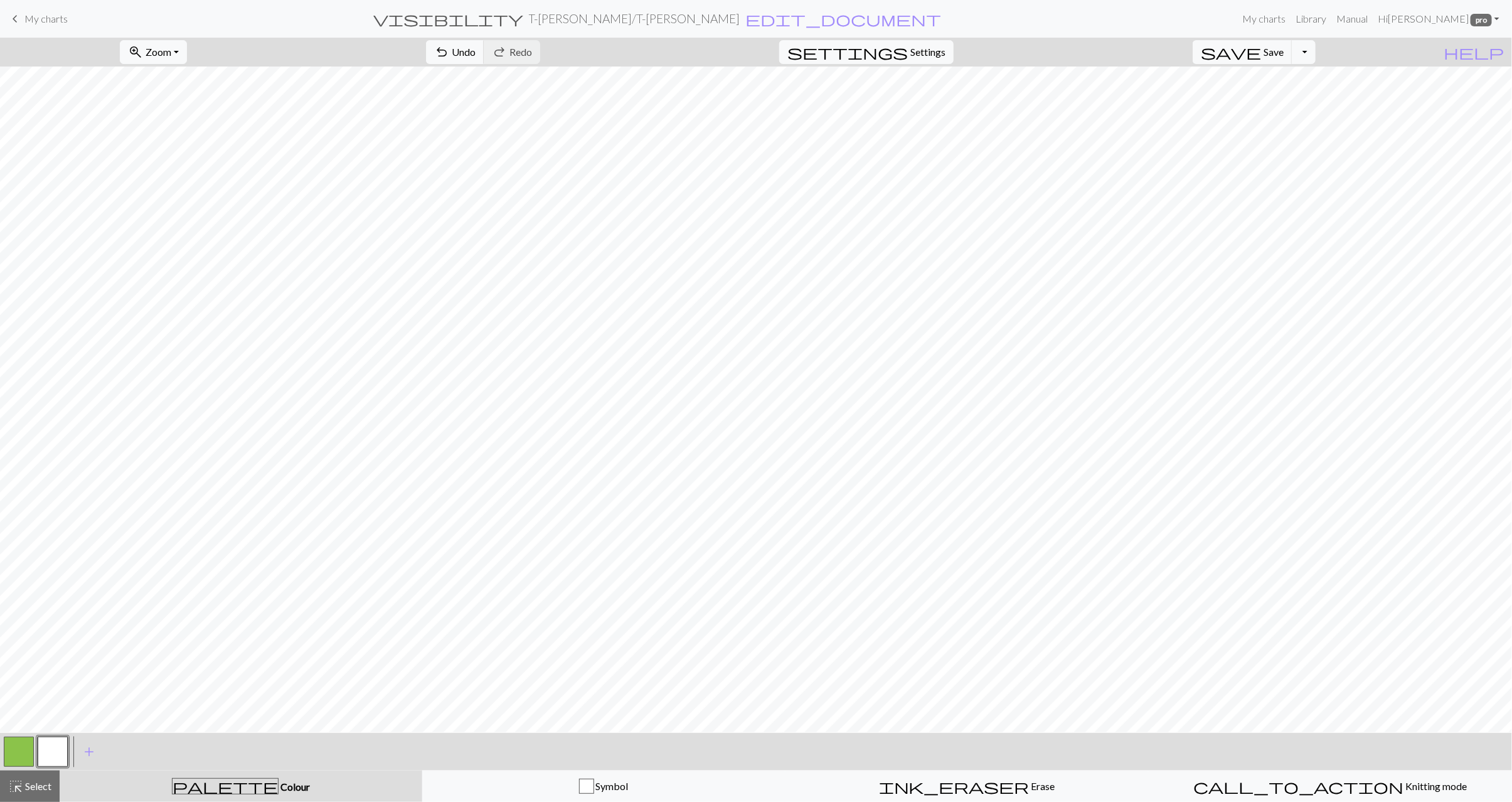
drag, startPoint x: 14, startPoint y: 756, endPoint x: 32, endPoint y: 738, distance: 25.5
click at [14, 754] on button "button" at bounding box center [18, 752] width 30 height 30
click at [45, 776] on button "highlight_alt Select Select" at bounding box center [30, 786] width 60 height 31
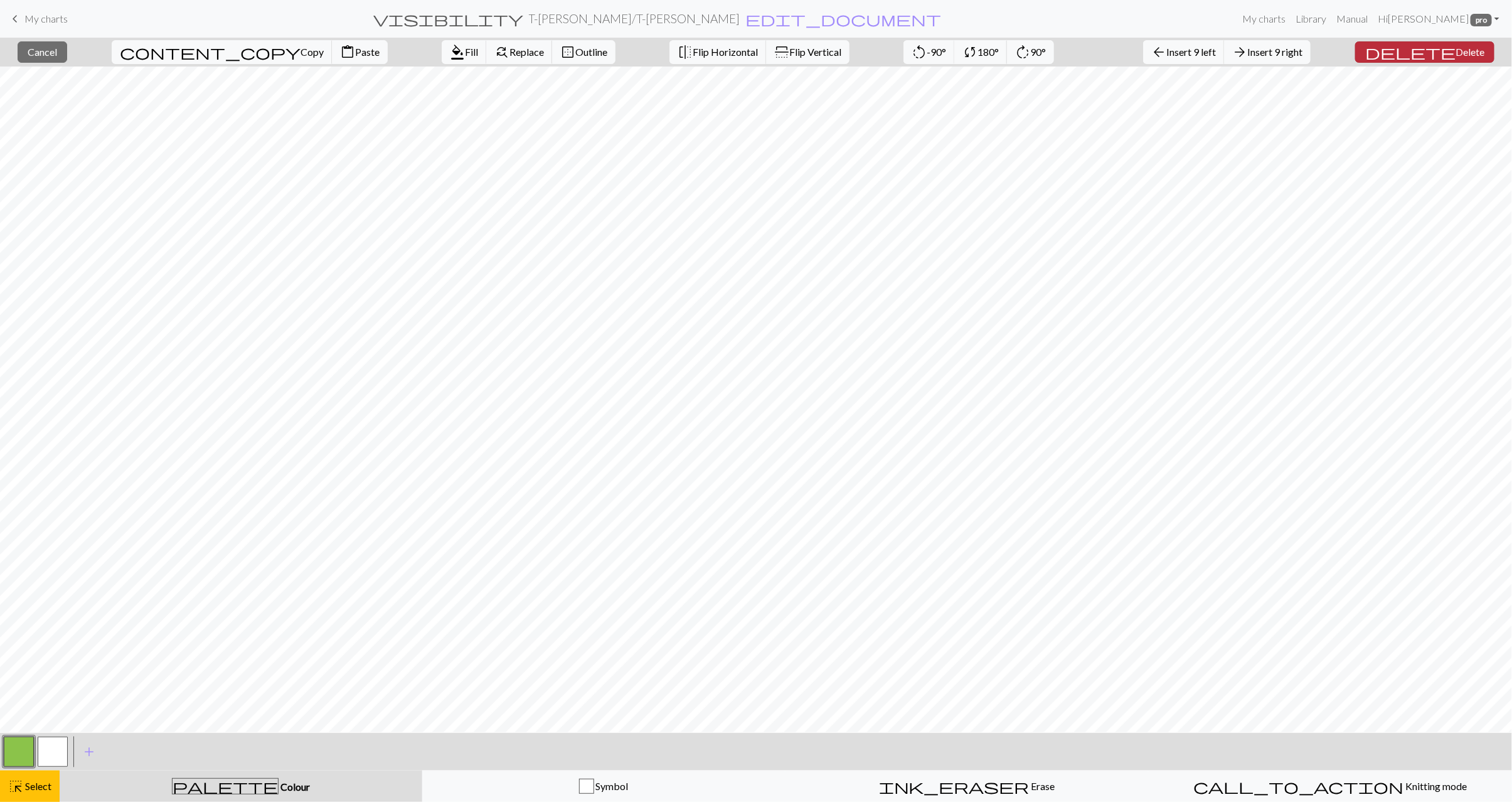
click at [1460, 48] on span "Delete" at bounding box center [1470, 52] width 29 height 12
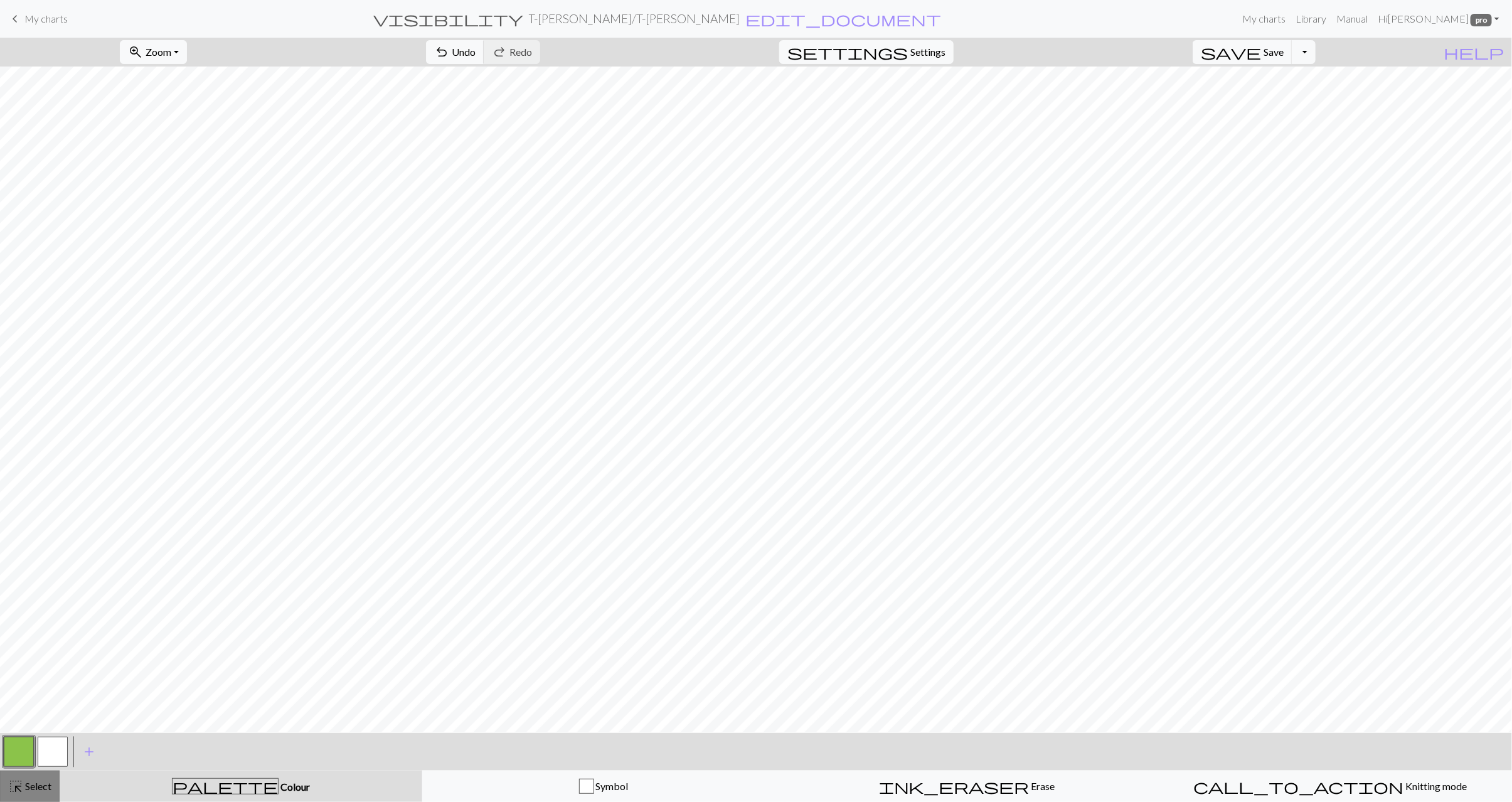
click at [33, 790] on span "Select" at bounding box center [37, 786] width 28 height 12
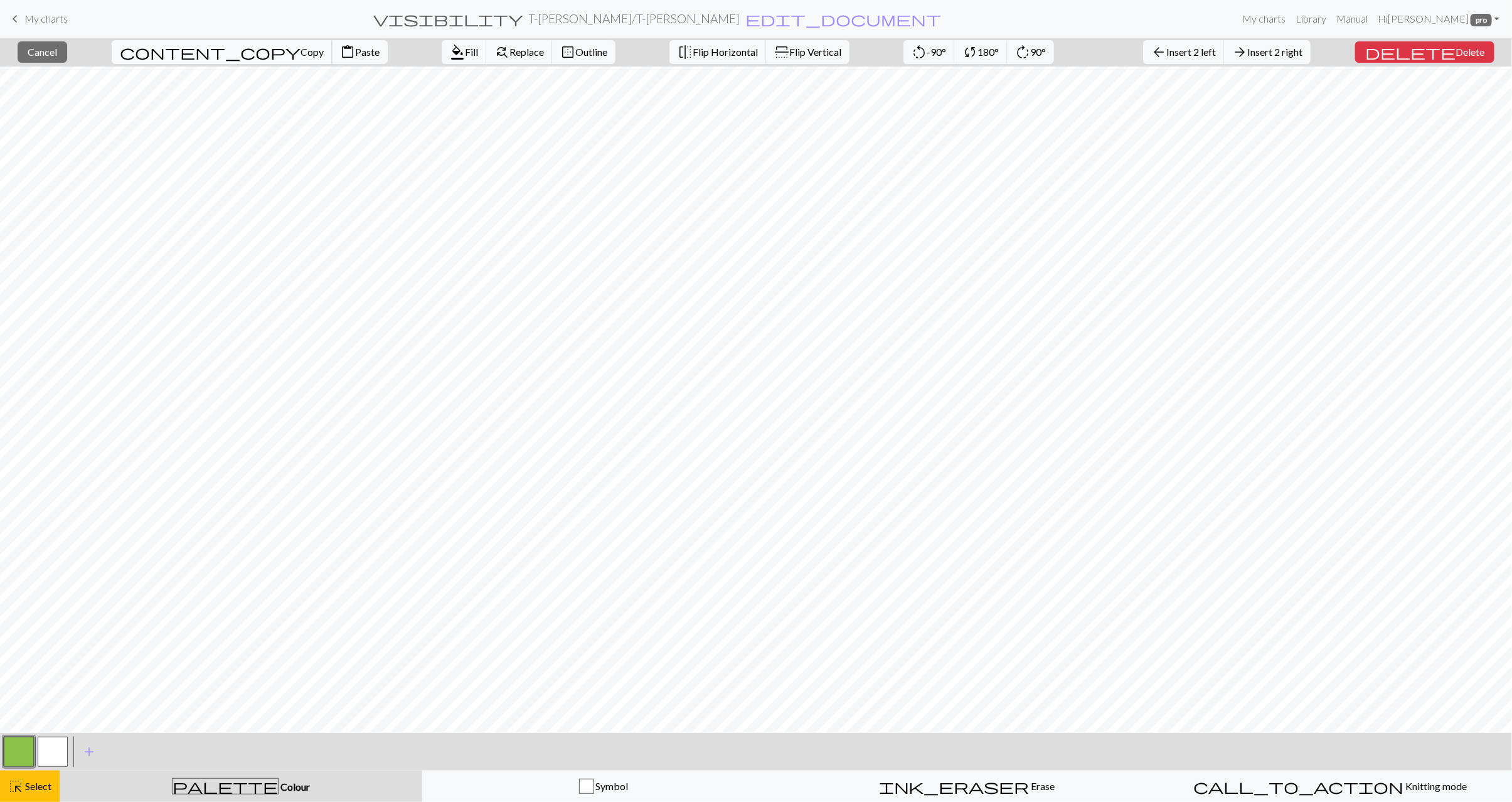
click at [301, 48] on span "Copy" at bounding box center [312, 52] width 23 height 12
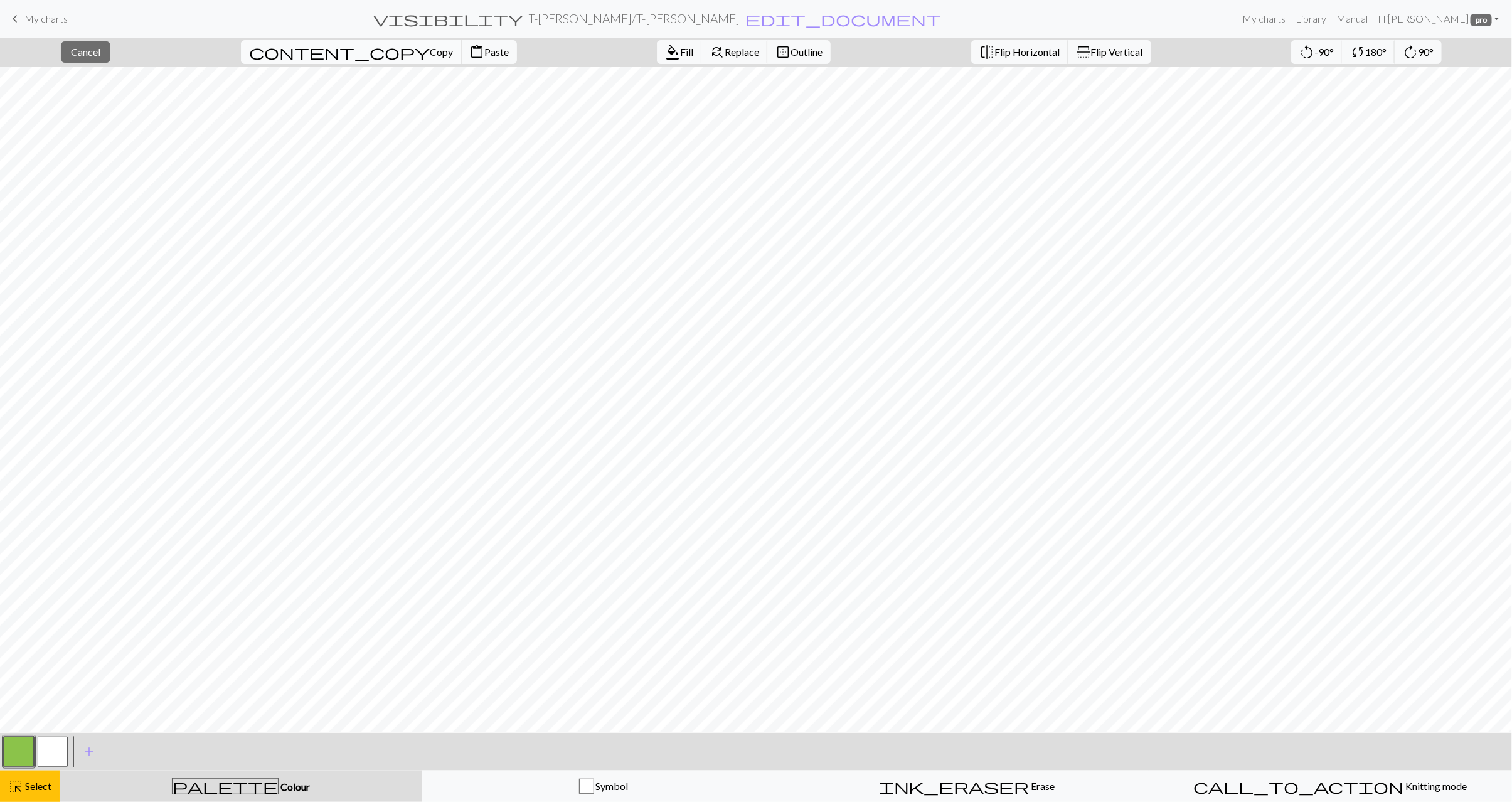
click at [430, 52] on span "Copy" at bounding box center [441, 52] width 23 height 12
click at [484, 51] on span "Paste" at bounding box center [497, 52] width 25 height 12
click at [35, 782] on span "Select" at bounding box center [37, 786] width 28 height 12
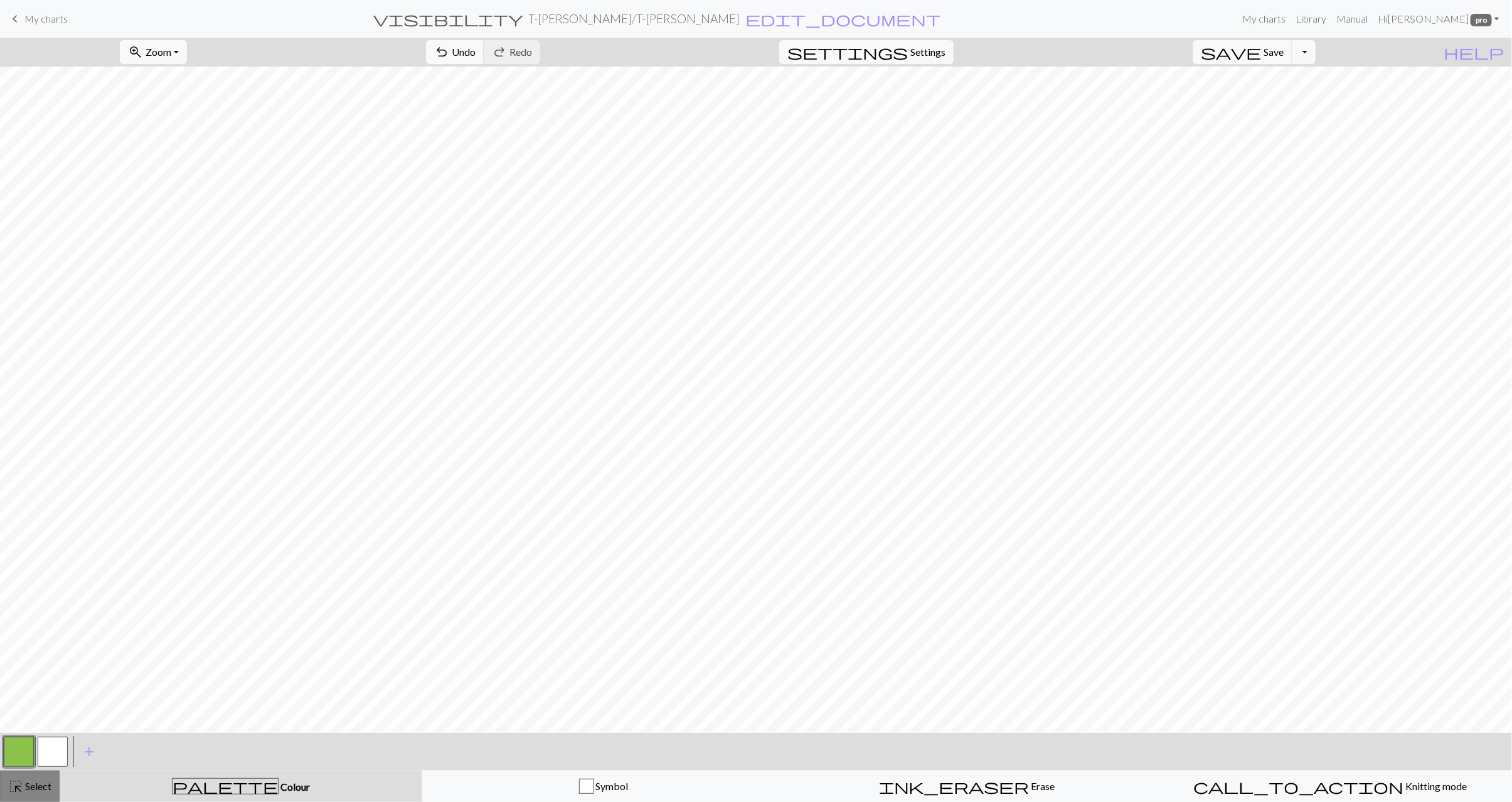
click at [20, 787] on span "highlight_alt" at bounding box center [15, 787] width 15 height 17
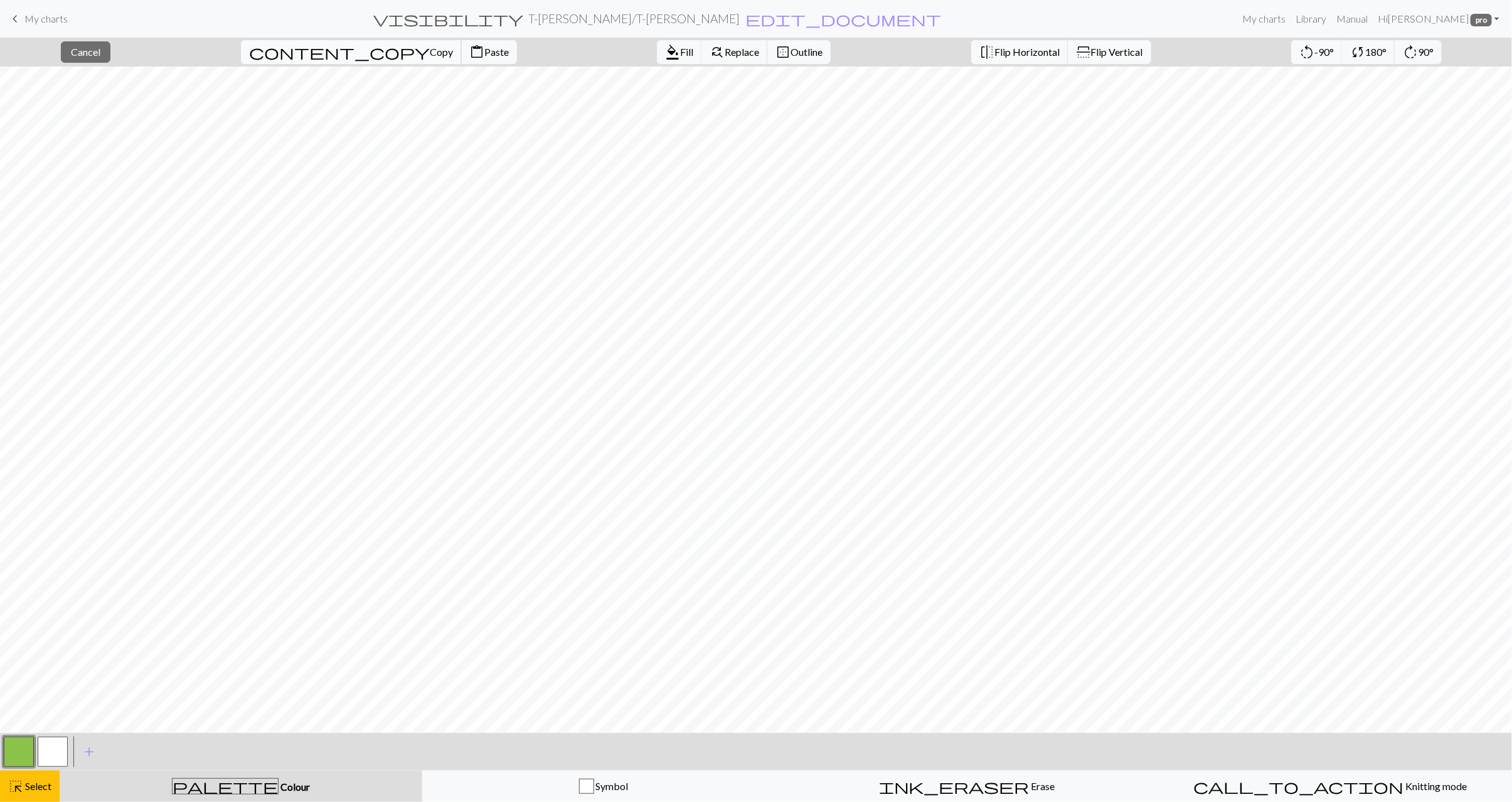
click at [326, 60] on button "content_copy Copy" at bounding box center [351, 52] width 221 height 24
click at [370, 49] on div "Copied" at bounding box center [756, 25] width 1512 height 50
click at [484, 52] on span "Paste" at bounding box center [497, 52] width 25 height 12
click at [34, 784] on span "Select" at bounding box center [37, 786] width 28 height 12
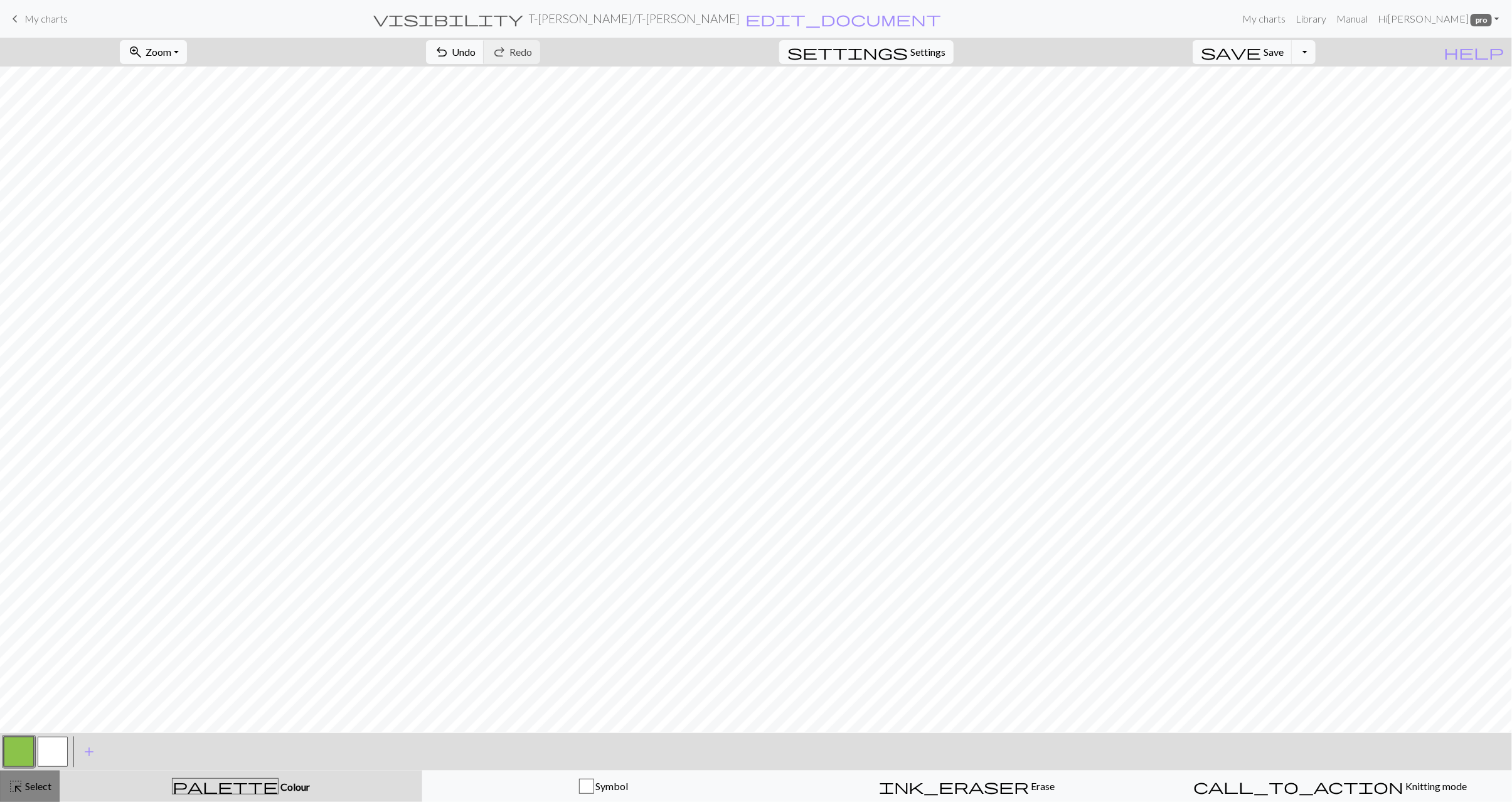
click at [25, 794] on button "highlight_alt Select Select" at bounding box center [30, 786] width 60 height 31
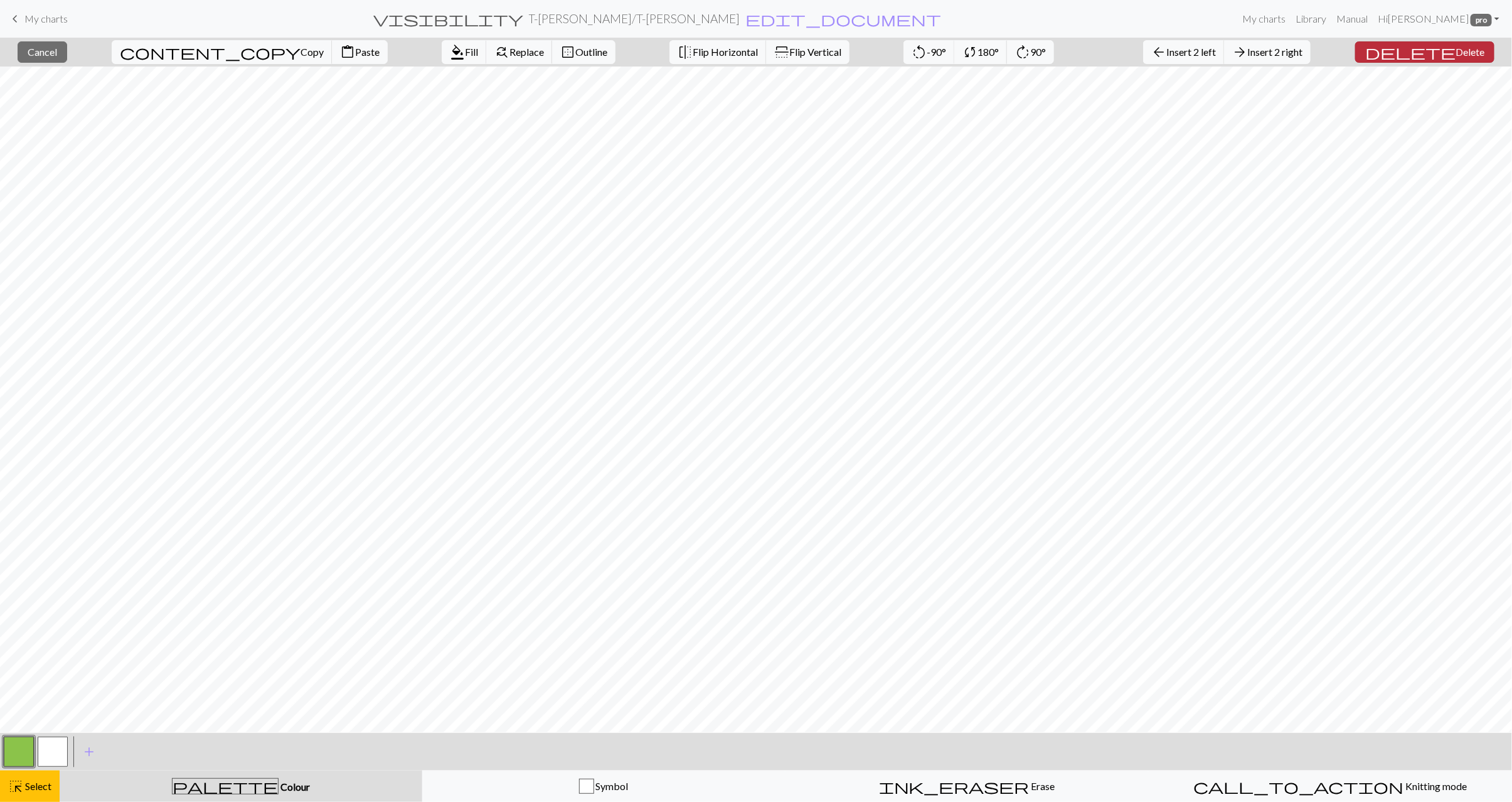
click at [1456, 53] on span "Delete" at bounding box center [1470, 52] width 29 height 12
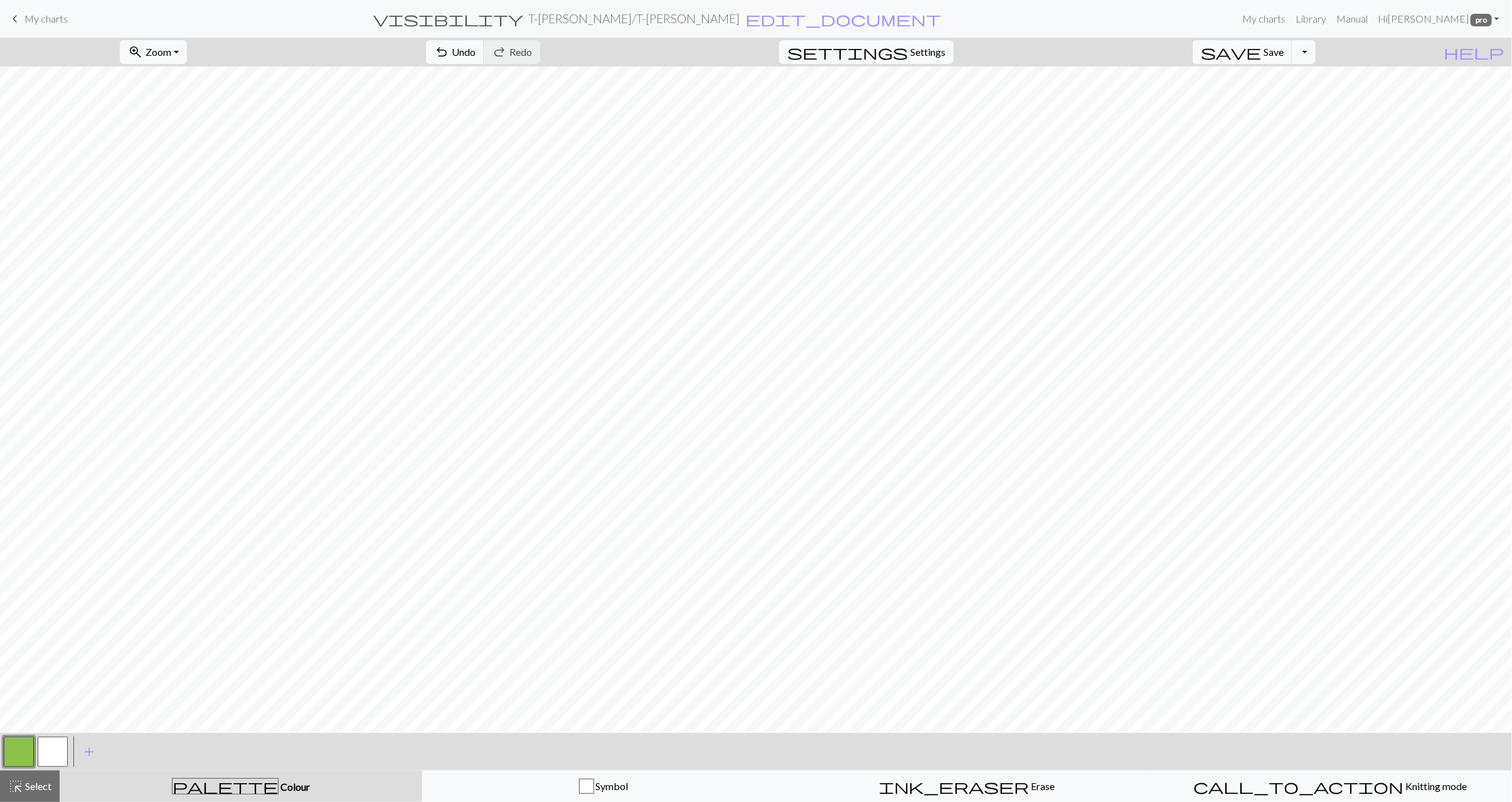
click at [55, 749] on button "button" at bounding box center [52, 752] width 30 height 30
click at [25, 752] on button "button" at bounding box center [18, 752] width 30 height 30
drag, startPoint x: 28, startPoint y: 791, endPoint x: 41, endPoint y: 787, distance: 13.6
click at [29, 791] on span "Select" at bounding box center [37, 786] width 28 height 12
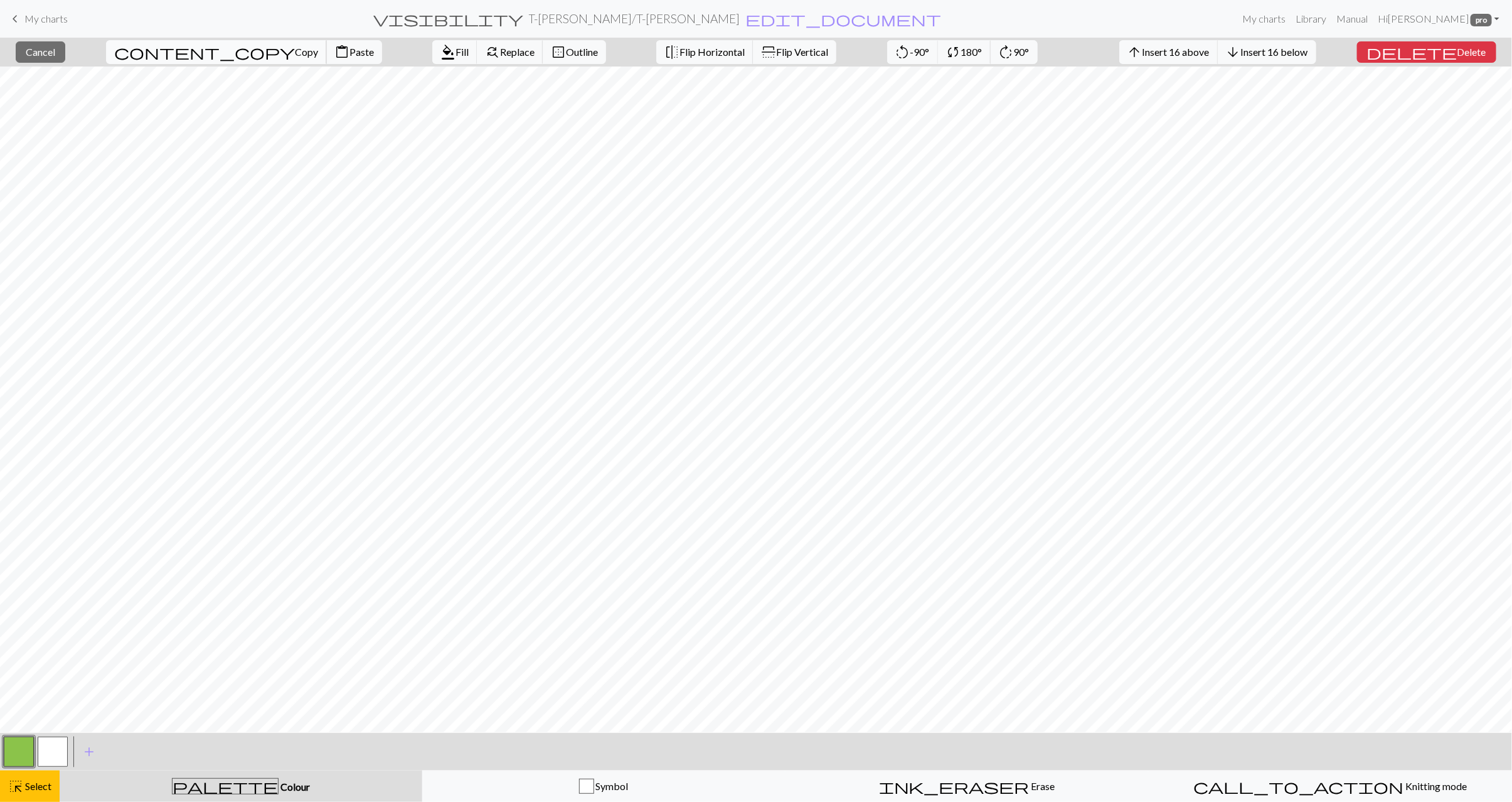
click at [295, 48] on span "Copy" at bounding box center [307, 52] width 23 height 12
click at [350, 50] on span "Paste" at bounding box center [362, 52] width 25 height 12
click at [46, 800] on button "highlight_alt Select Select" at bounding box center [30, 786] width 60 height 31
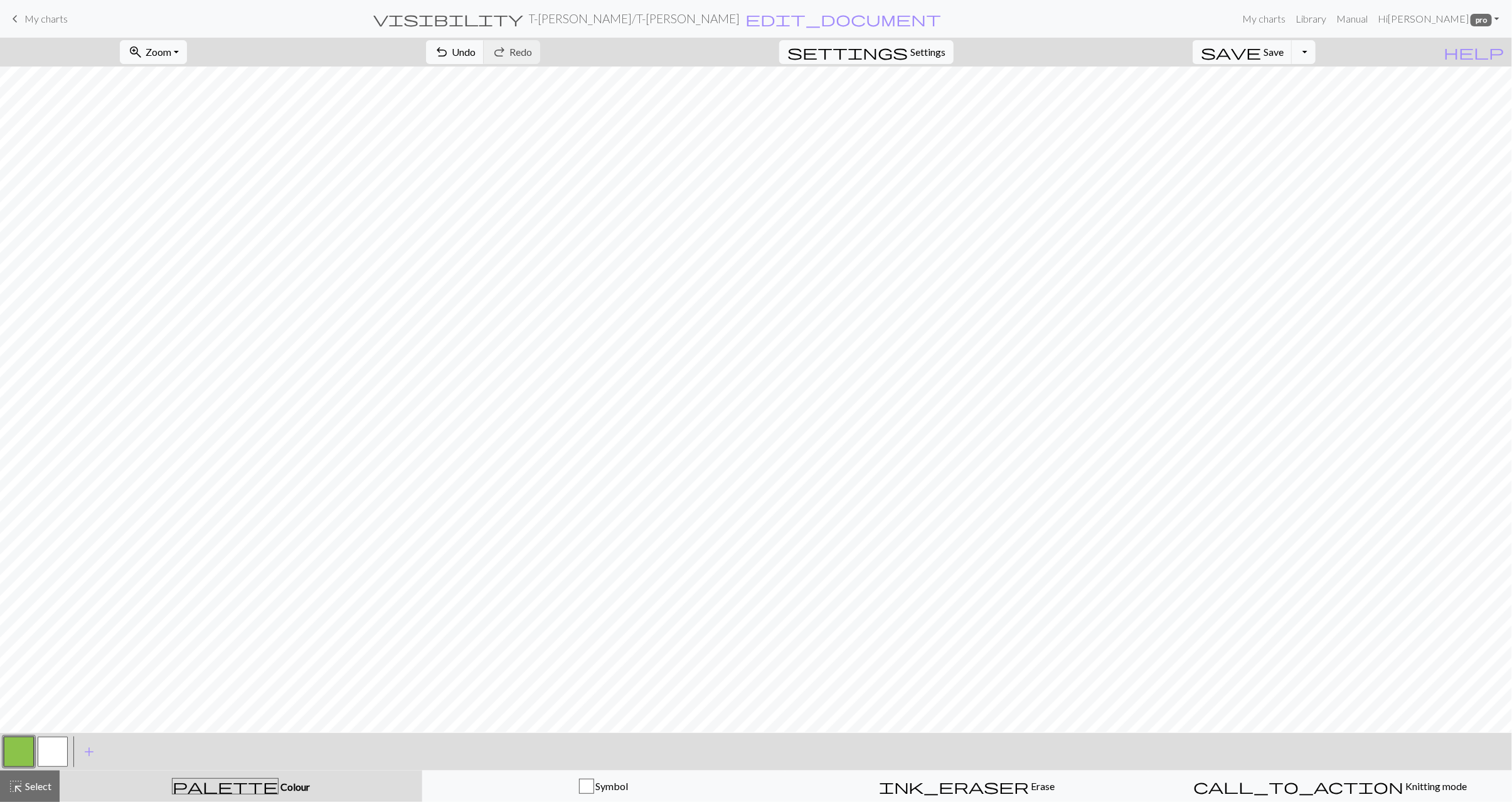
click at [43, 758] on button "button" at bounding box center [52, 752] width 30 height 30
click at [28, 764] on button "button" at bounding box center [18, 752] width 30 height 30
click at [449, 48] on span "undo" at bounding box center [441, 52] width 15 height 17
click at [52, 763] on button "button" at bounding box center [52, 752] width 30 height 30
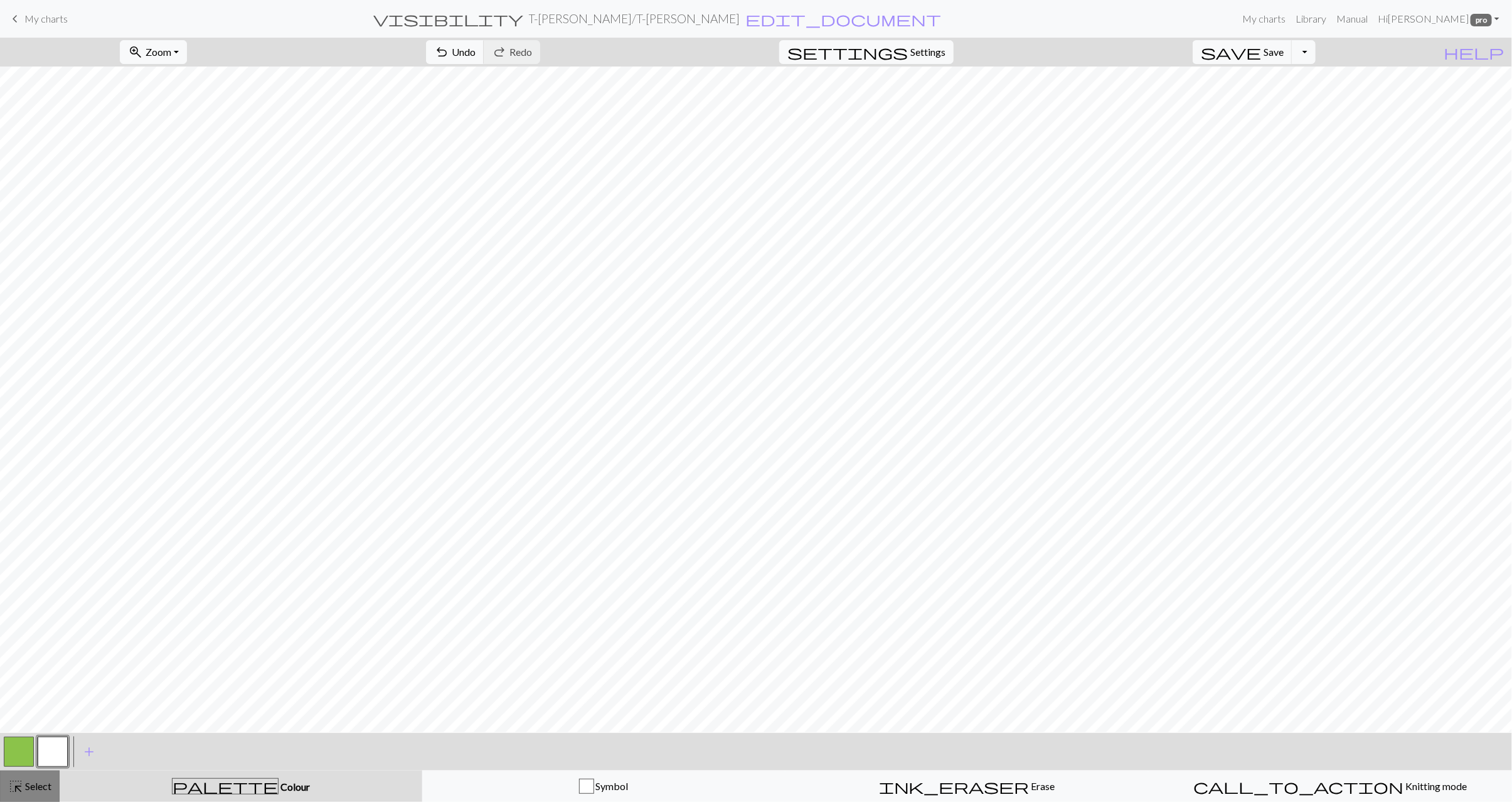
click at [20, 786] on span "highlight_alt" at bounding box center [15, 787] width 15 height 17
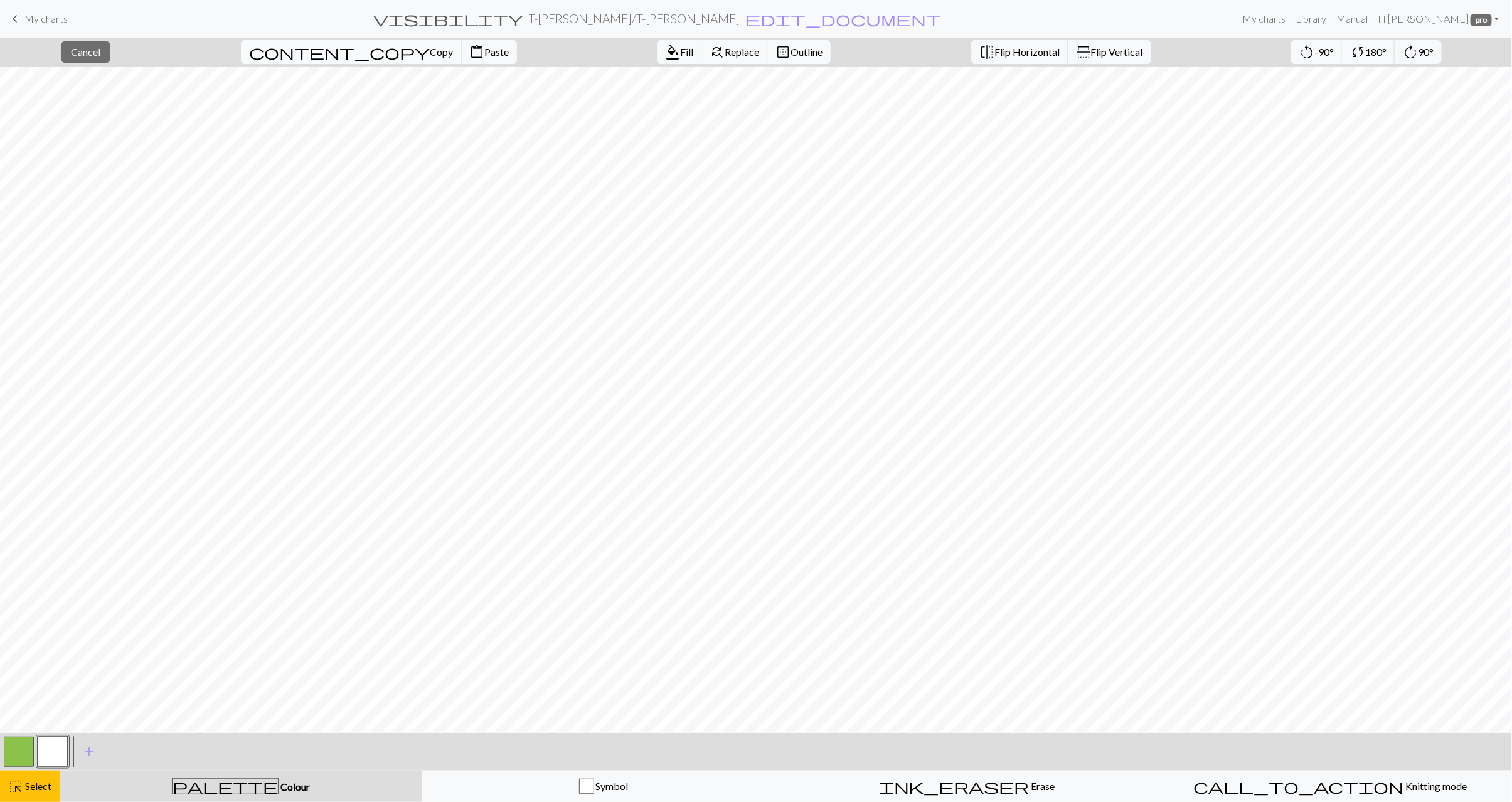
click at [430, 55] on span "Copy" at bounding box center [441, 52] width 23 height 12
click at [484, 51] on span "Paste" at bounding box center [497, 52] width 25 height 12
click at [50, 785] on span "Select" at bounding box center [37, 786] width 28 height 12
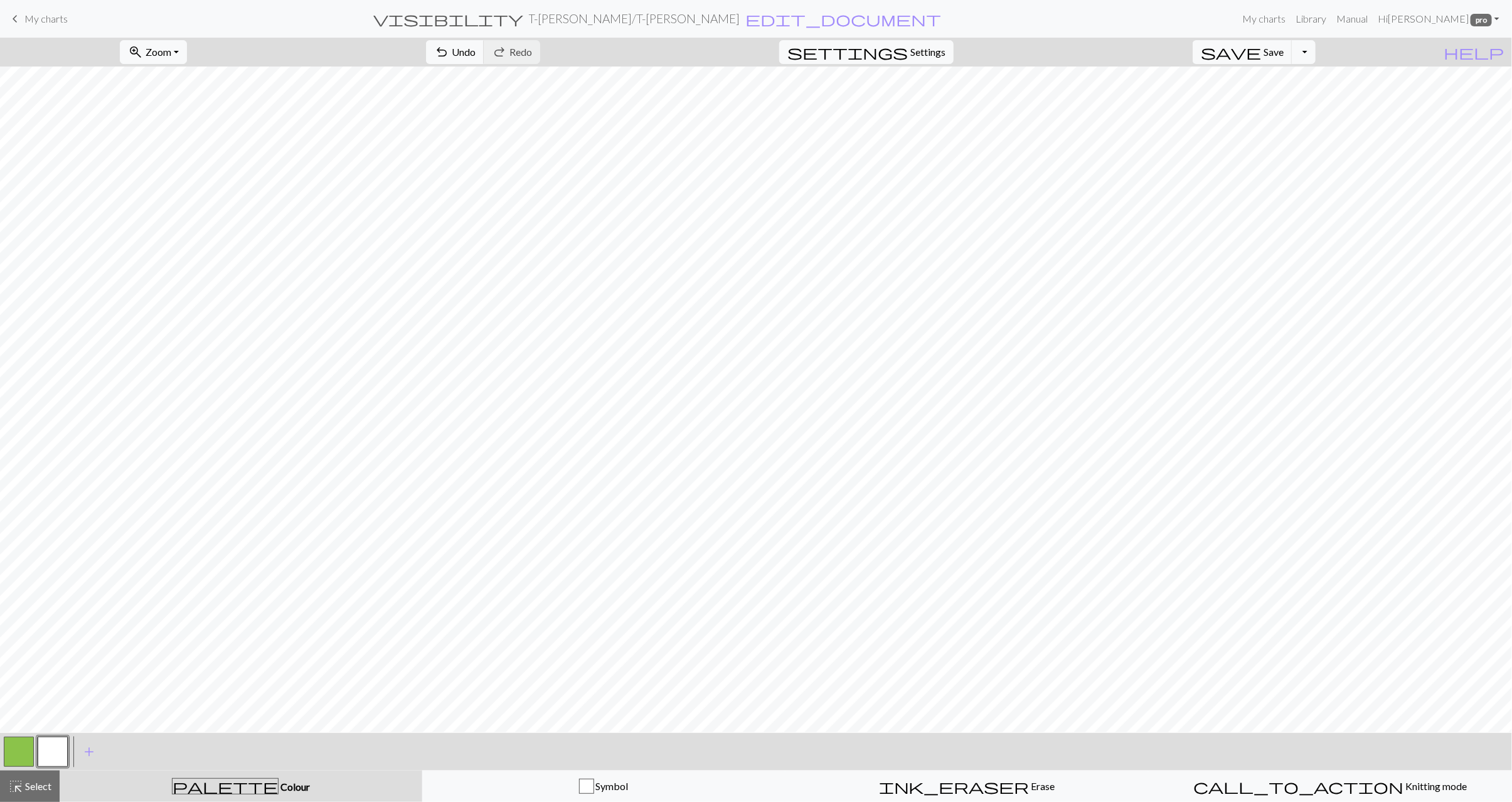
click at [25, 742] on button "button" at bounding box center [18, 752] width 30 height 30
click at [56, 752] on button "button" at bounding box center [52, 752] width 30 height 30
click at [35, 792] on div "highlight_alt Select Select" at bounding box center [29, 786] width 43 height 15
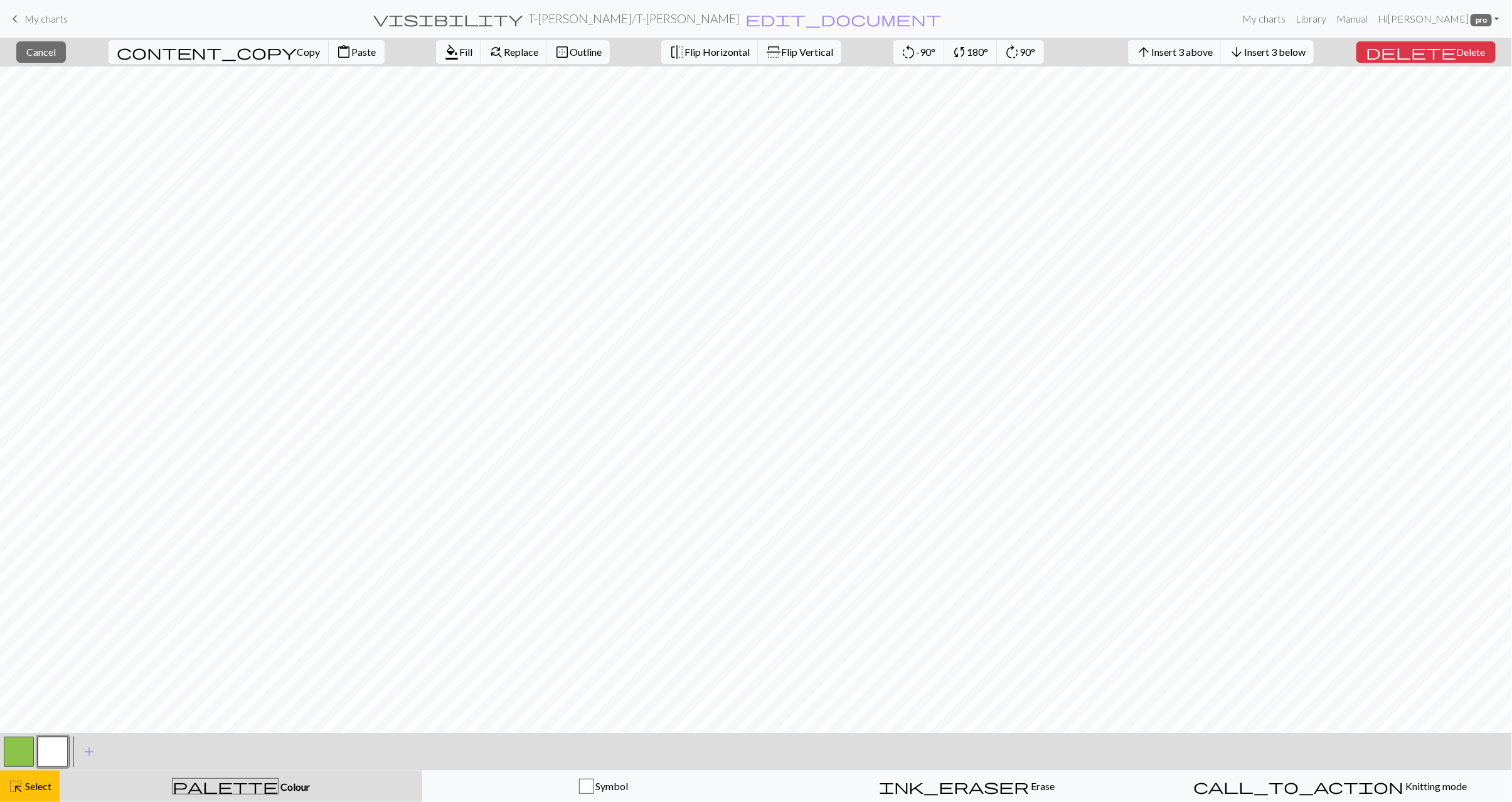
click at [1303, 55] on span "Insert 3 below" at bounding box center [1275, 52] width 61 height 12
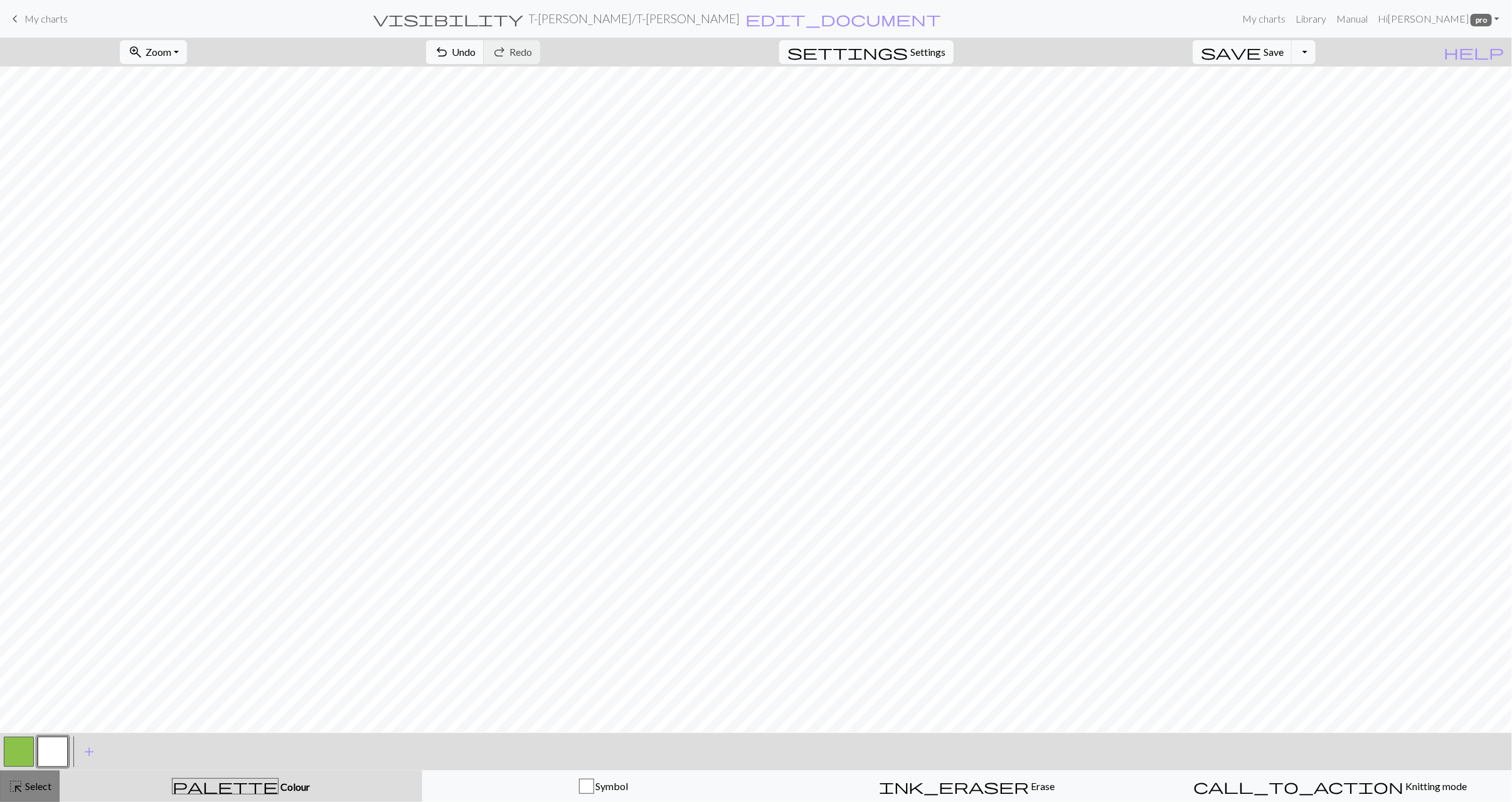
click at [57, 782] on button "highlight_alt Select Select" at bounding box center [30, 786] width 60 height 31
drag, startPoint x: 17, startPoint y: 750, endPoint x: 33, endPoint y: 739, distance: 19.4
click at [18, 750] on button "button" at bounding box center [18, 752] width 30 height 30
click at [47, 774] on button "highlight_alt Select Select" at bounding box center [30, 786] width 60 height 31
click at [55, 754] on button "button" at bounding box center [52, 752] width 30 height 30
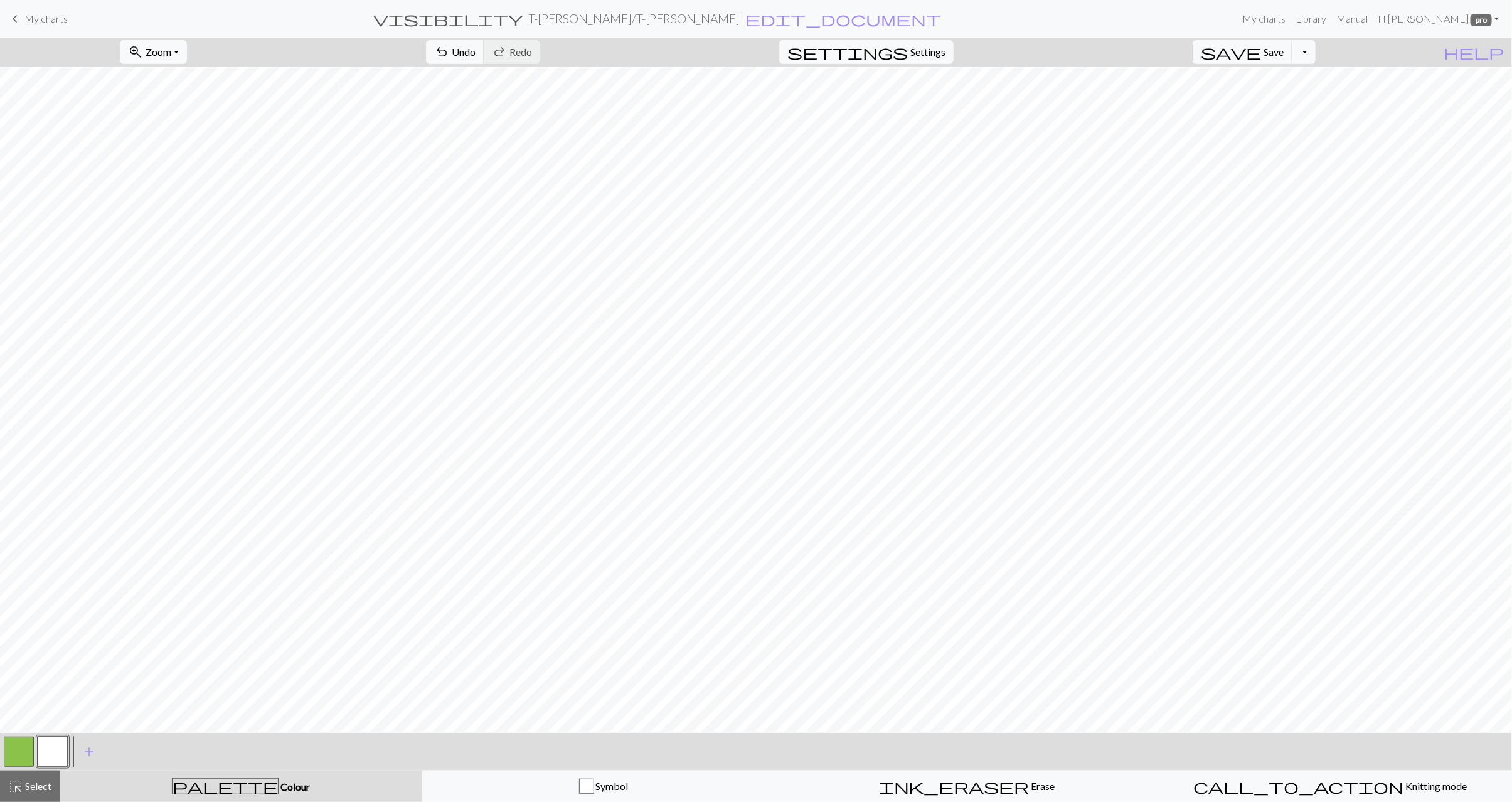
click at [20, 753] on button "button" at bounding box center [18, 752] width 30 height 30
click at [60, 750] on button "button" at bounding box center [52, 752] width 30 height 30
click at [20, 785] on span "highlight_alt" at bounding box center [15, 787] width 15 height 17
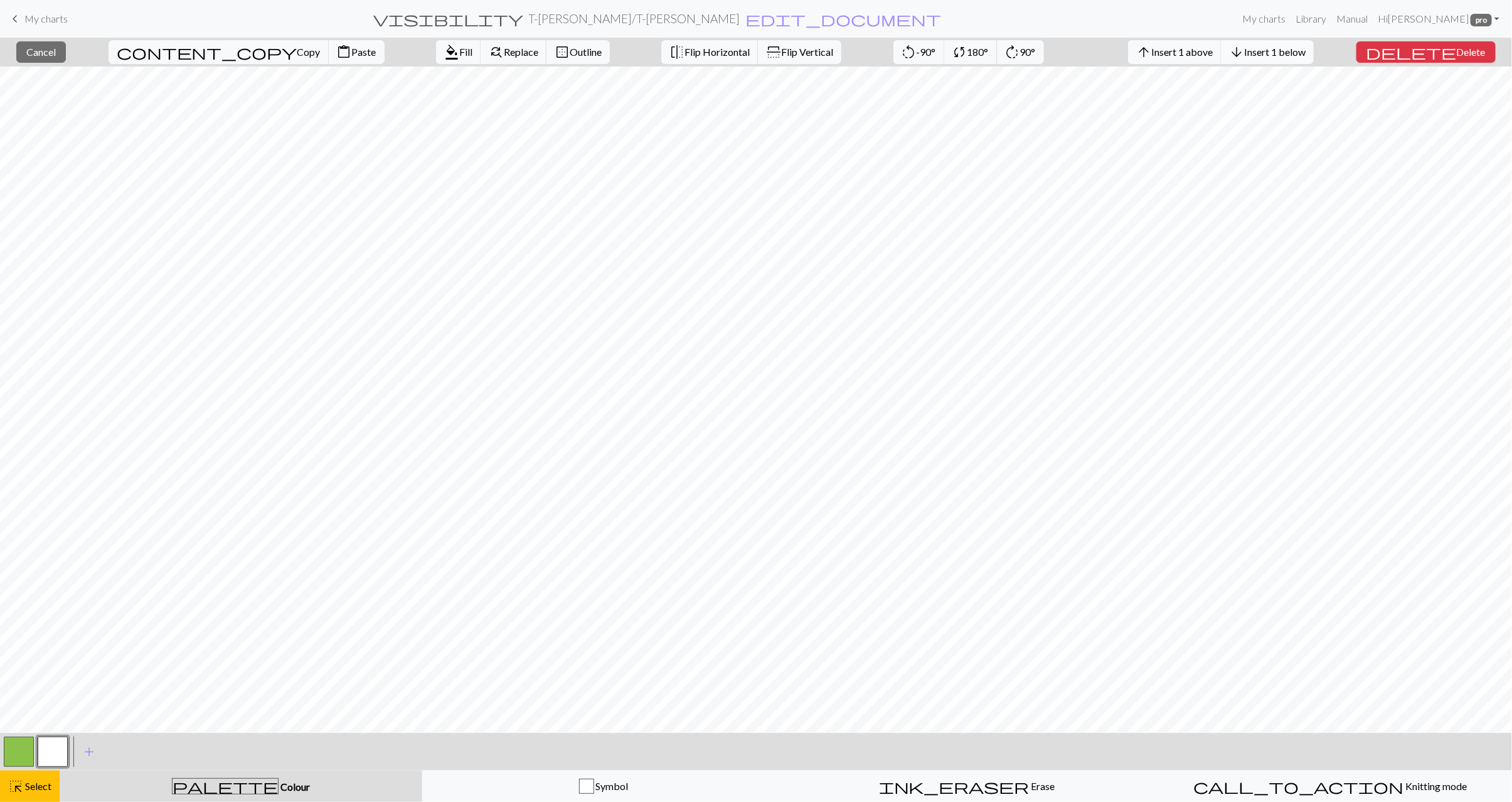
click at [1299, 61] on button "arrow_downward Insert 1 below" at bounding box center [1268, 52] width 93 height 24
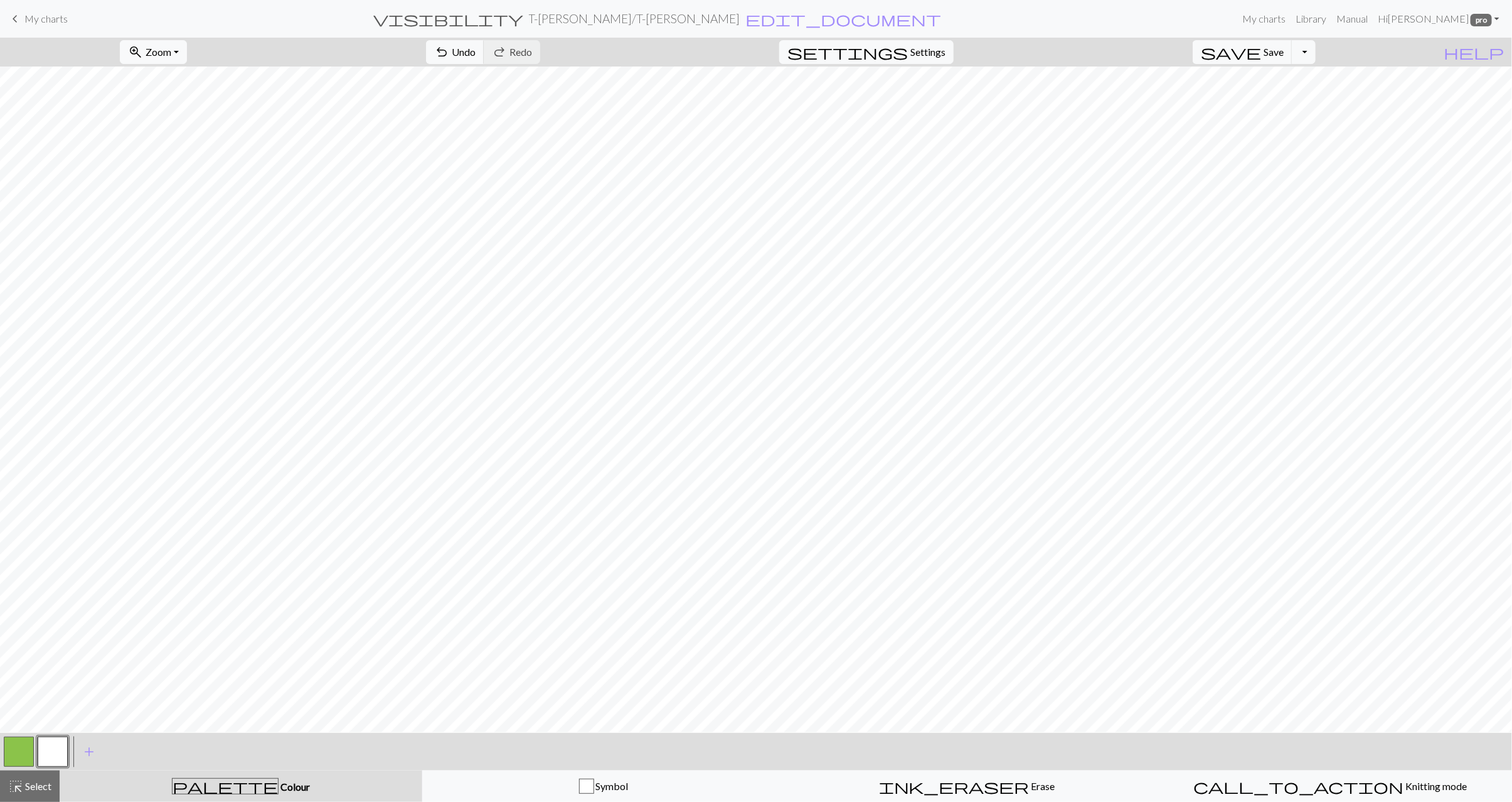
click at [23, 749] on button "button" at bounding box center [18, 752] width 30 height 30
click at [18, 783] on span "highlight_alt" at bounding box center [15, 787] width 15 height 17
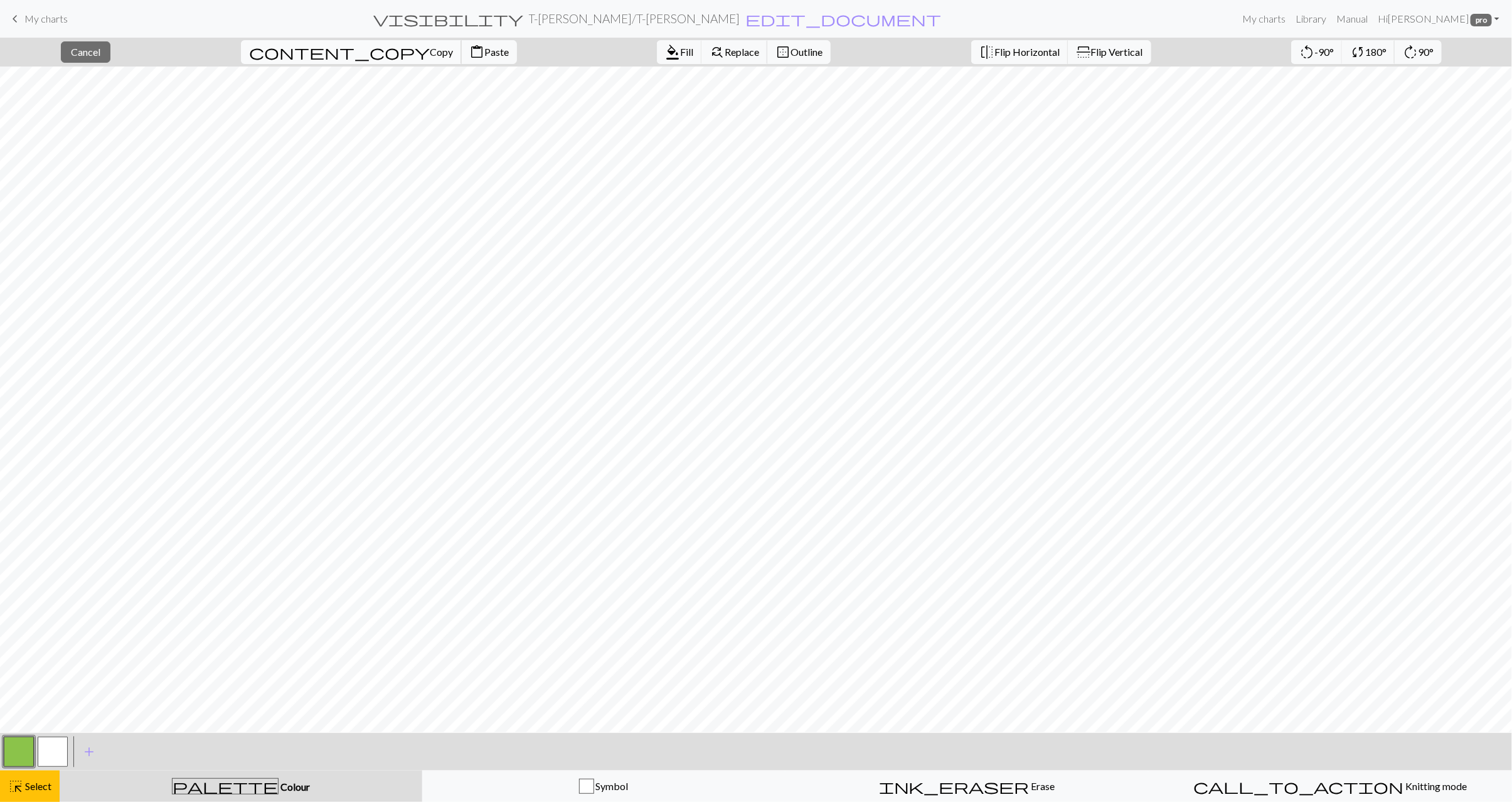
click at [430, 55] on span "Copy" at bounding box center [441, 52] width 23 height 12
click at [484, 54] on span "Paste" at bounding box center [497, 52] width 25 height 12
click at [50, 756] on button "button" at bounding box center [52, 752] width 30 height 30
click at [680, 49] on span "Fill" at bounding box center [687, 52] width 13 height 12
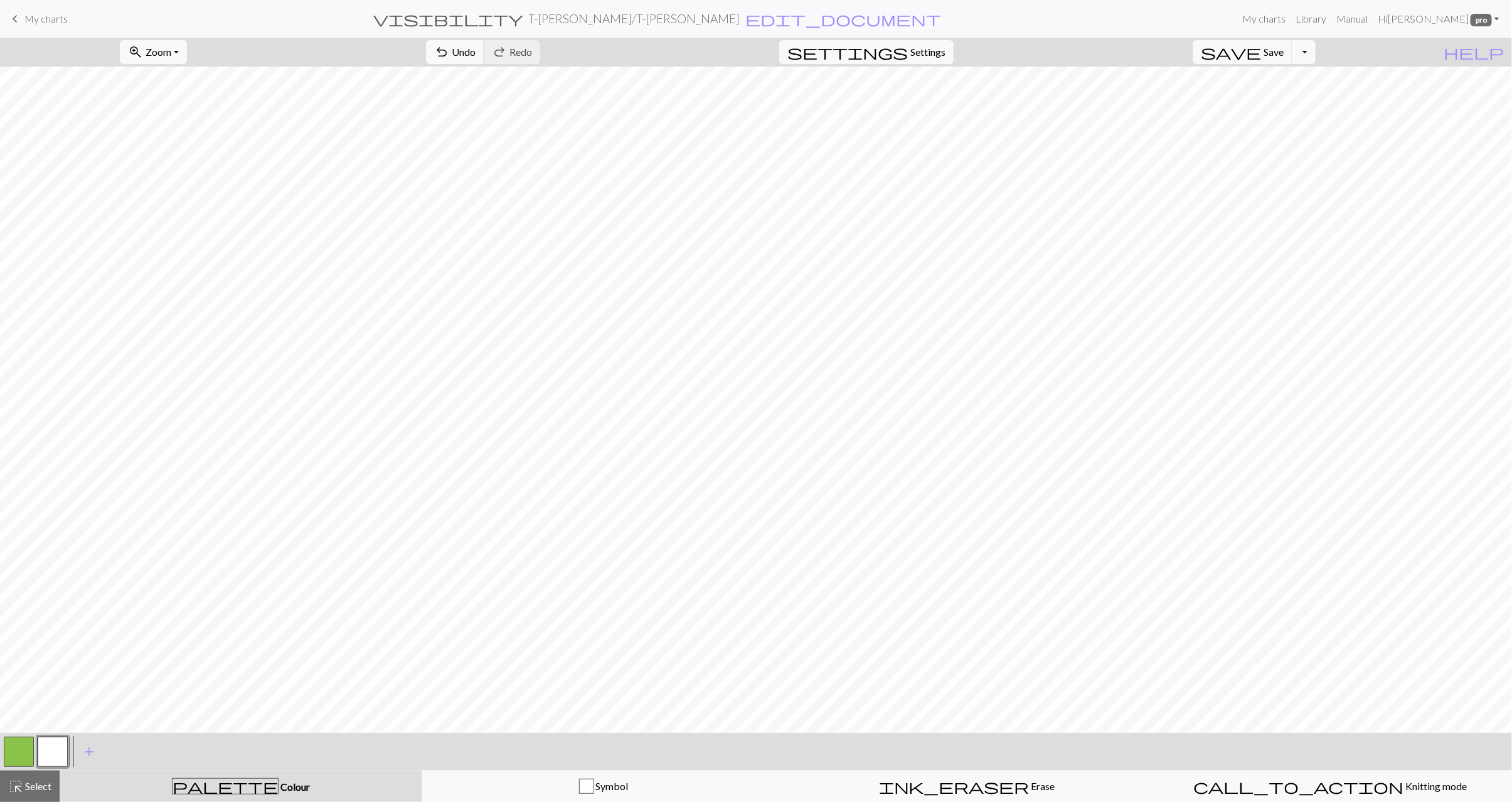
click at [17, 756] on button "button" at bounding box center [18, 752] width 30 height 30
click at [53, 746] on button "button" at bounding box center [52, 752] width 30 height 30
drag, startPoint x: 30, startPoint y: 745, endPoint x: 44, endPoint y: 746, distance: 14.0
click at [30, 745] on button "button" at bounding box center [18, 752] width 30 height 30
click at [63, 752] on button "button" at bounding box center [52, 752] width 30 height 30
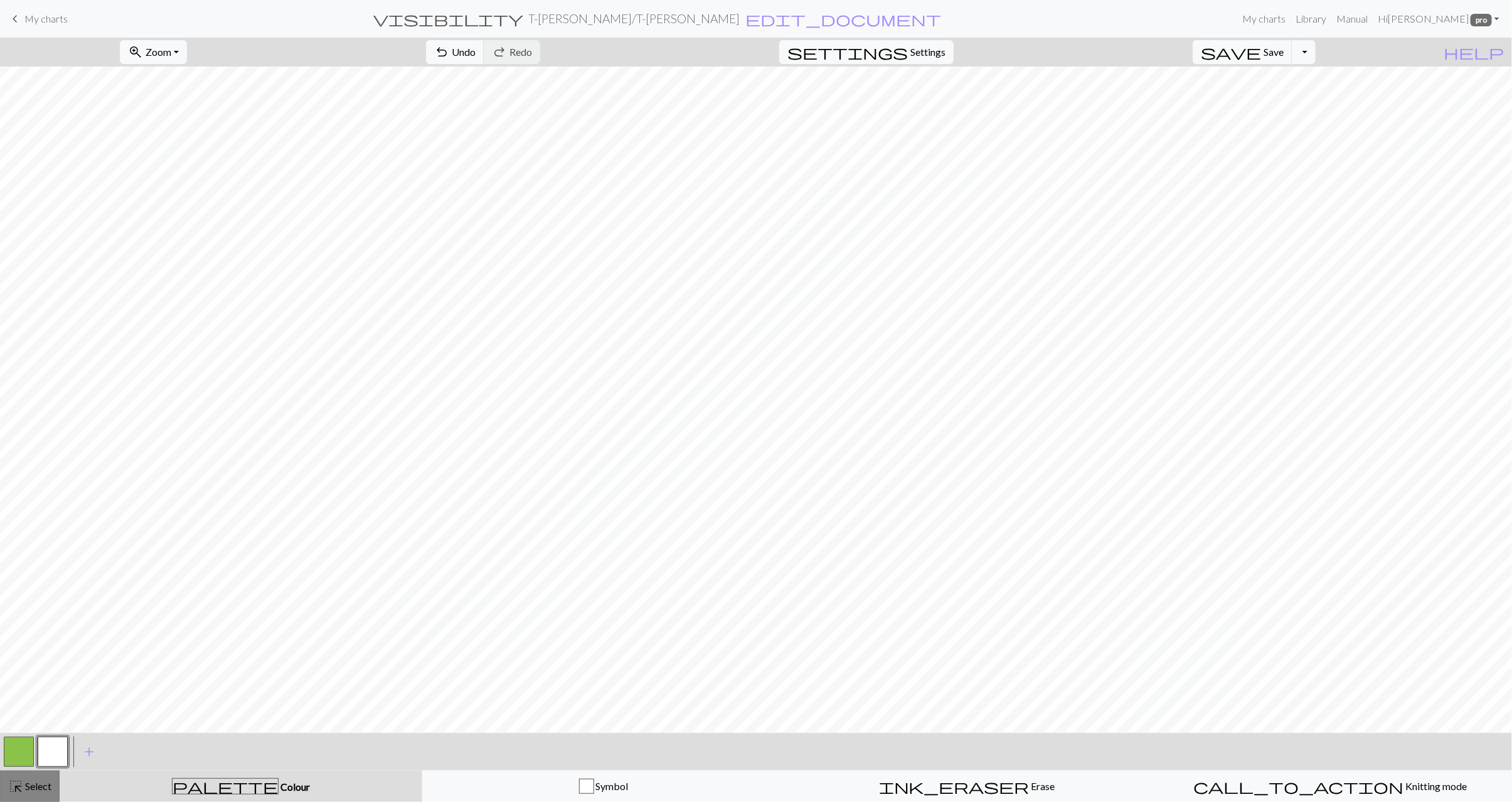
click at [29, 791] on span "Select" at bounding box center [37, 786] width 28 height 12
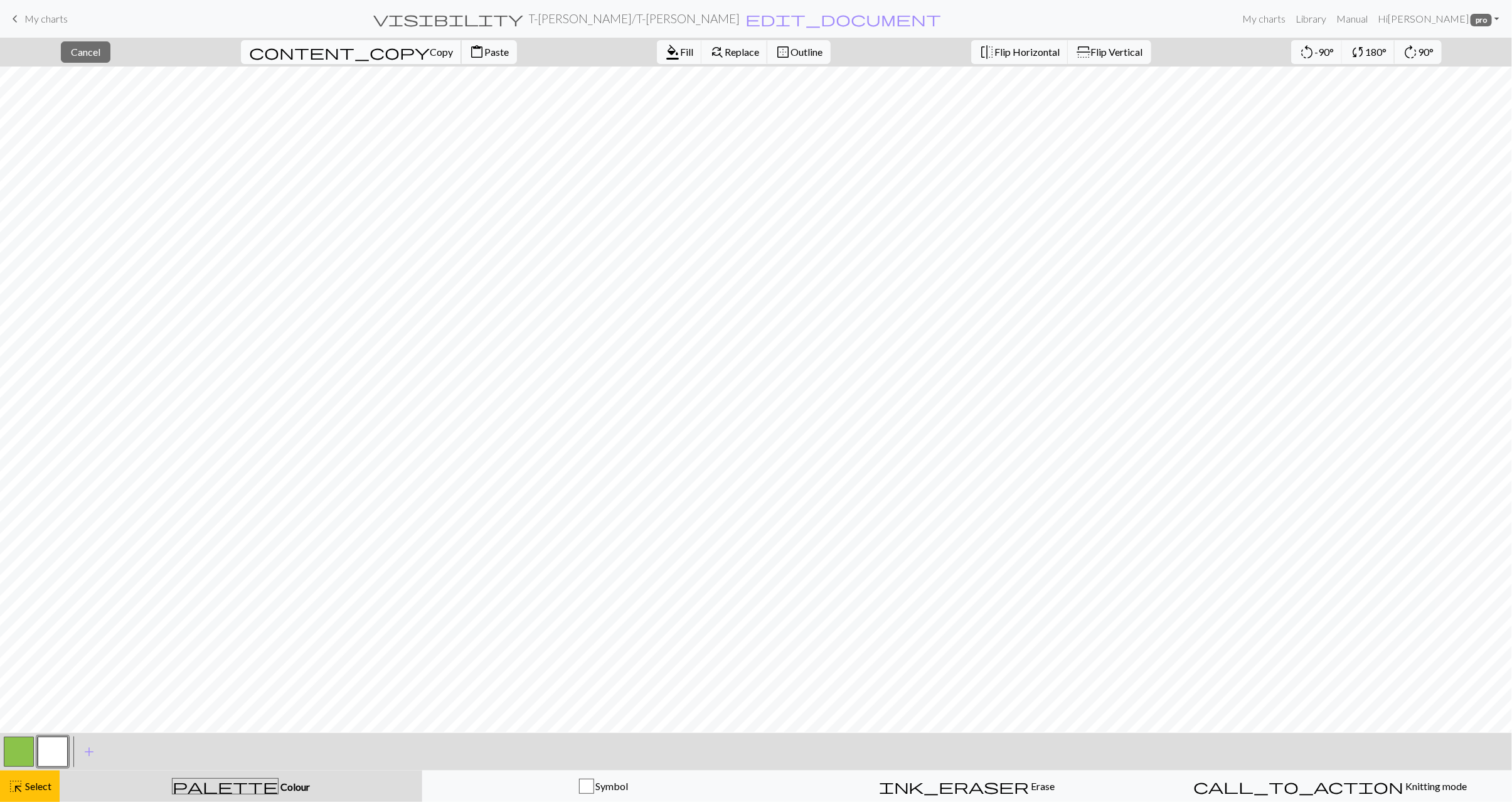
click at [430, 52] on span "Copy" at bounding box center [441, 52] width 23 height 12
click at [484, 49] on span "Paste" at bounding box center [497, 52] width 25 height 12
click at [16, 782] on span "highlight_alt" at bounding box center [15, 787] width 15 height 17
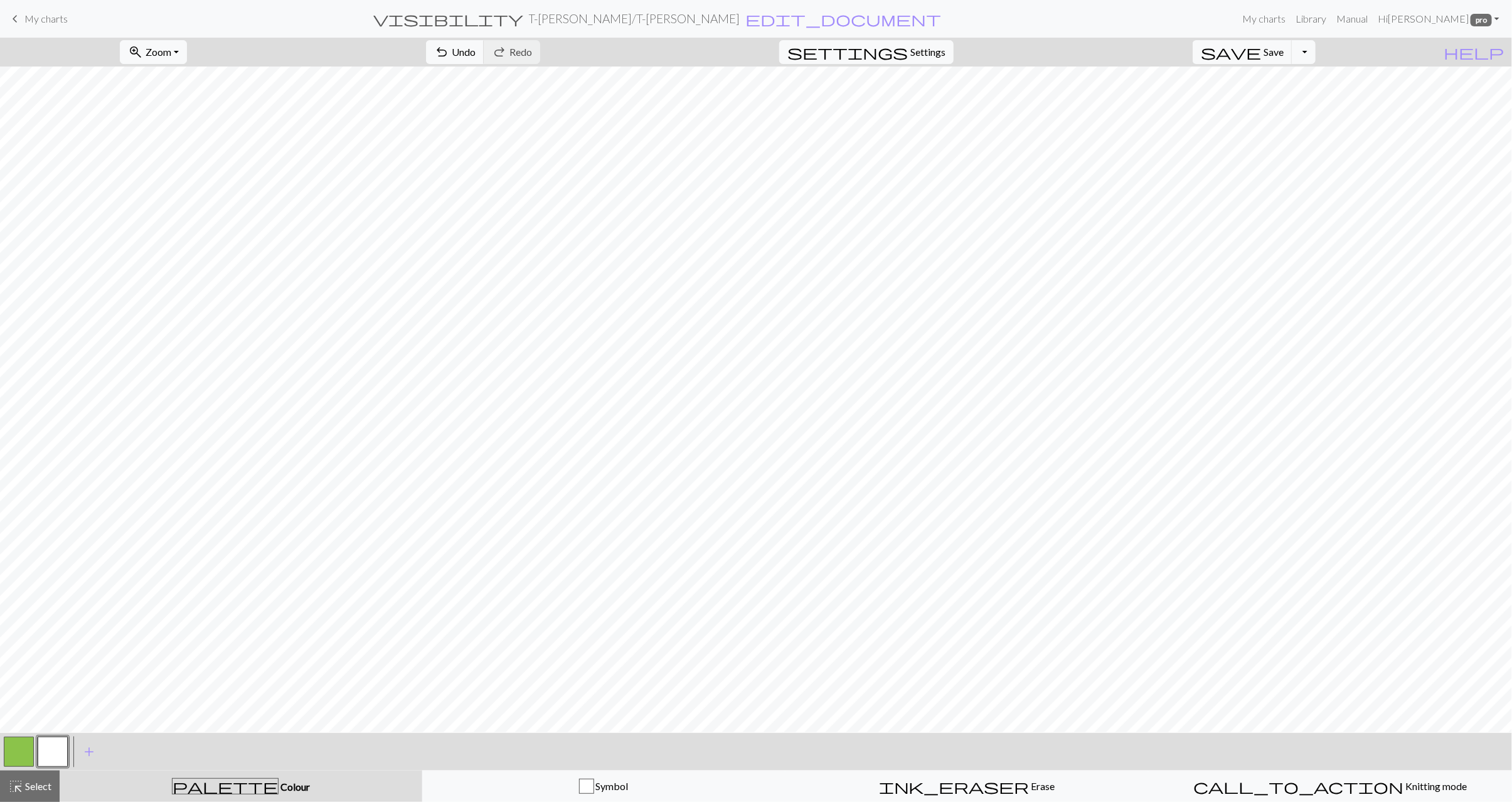
click at [16, 748] on button "button" at bounding box center [18, 752] width 30 height 30
click at [57, 751] on button "button" at bounding box center [52, 752] width 30 height 30
click at [13, 752] on button "button" at bounding box center [18, 752] width 30 height 30
click at [59, 744] on button "button" at bounding box center [52, 752] width 30 height 30
click at [12, 754] on button "button" at bounding box center [18, 752] width 30 height 30
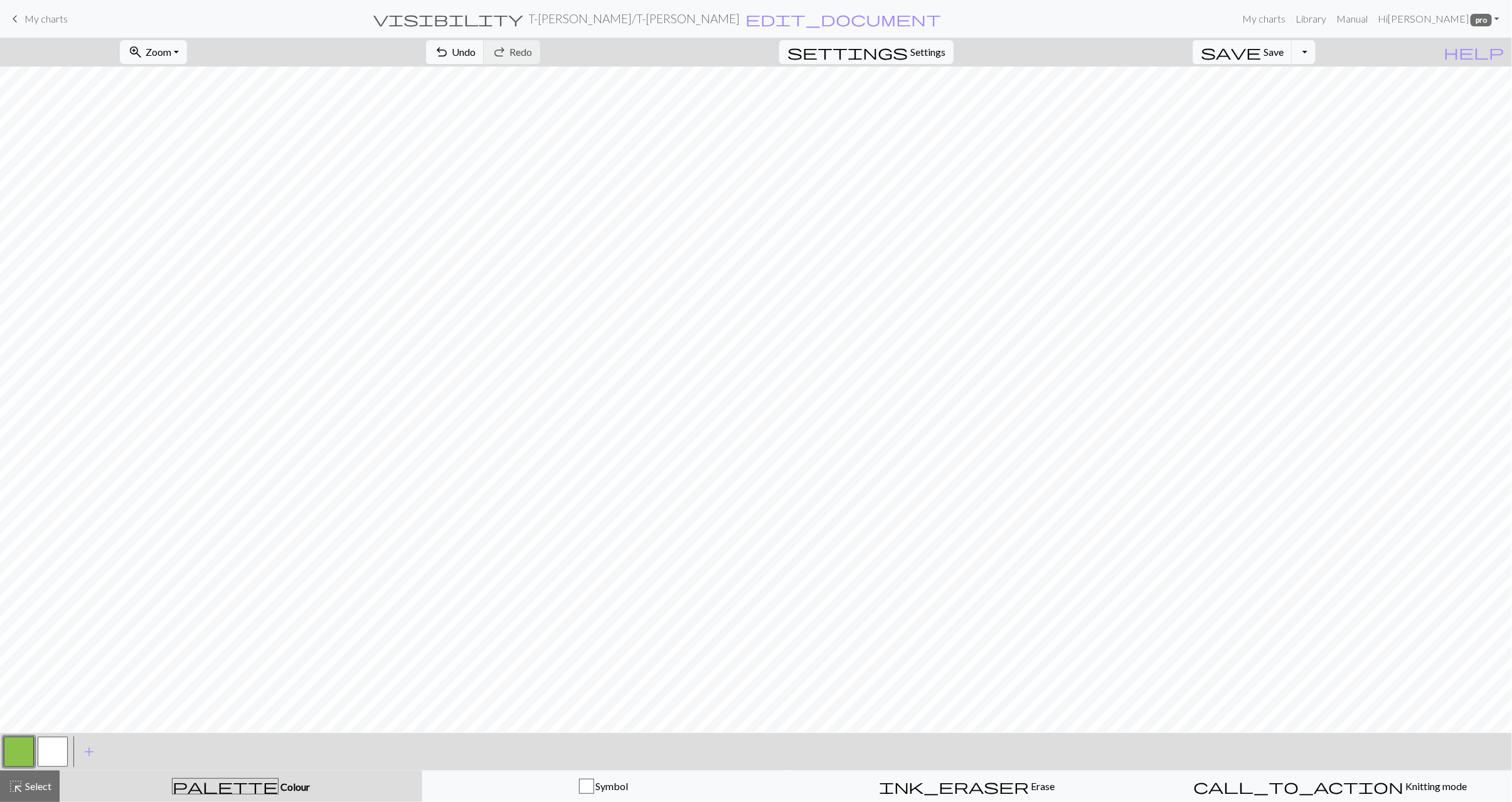
click at [56, 752] on button "button" at bounding box center [52, 752] width 30 height 30
click at [484, 57] on button "undo Undo Undo" at bounding box center [455, 52] width 58 height 24
click at [25, 755] on button "button" at bounding box center [18, 752] width 30 height 30
click at [9, 750] on button "button" at bounding box center [18, 752] width 30 height 30
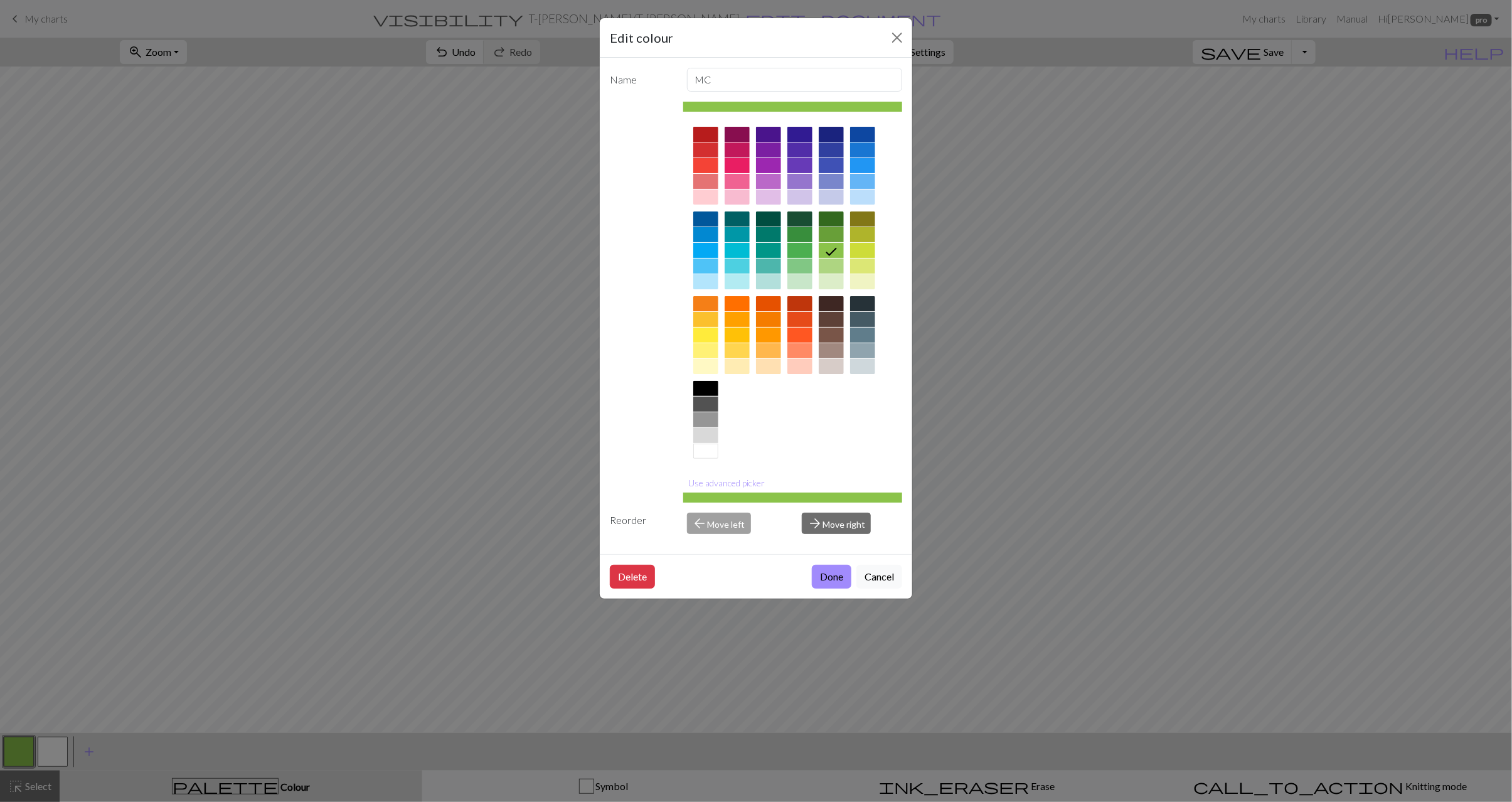
click at [838, 240] on div at bounding box center [831, 235] width 25 height 15
click at [826, 587] on button "Done" at bounding box center [832, 576] width 39 height 24
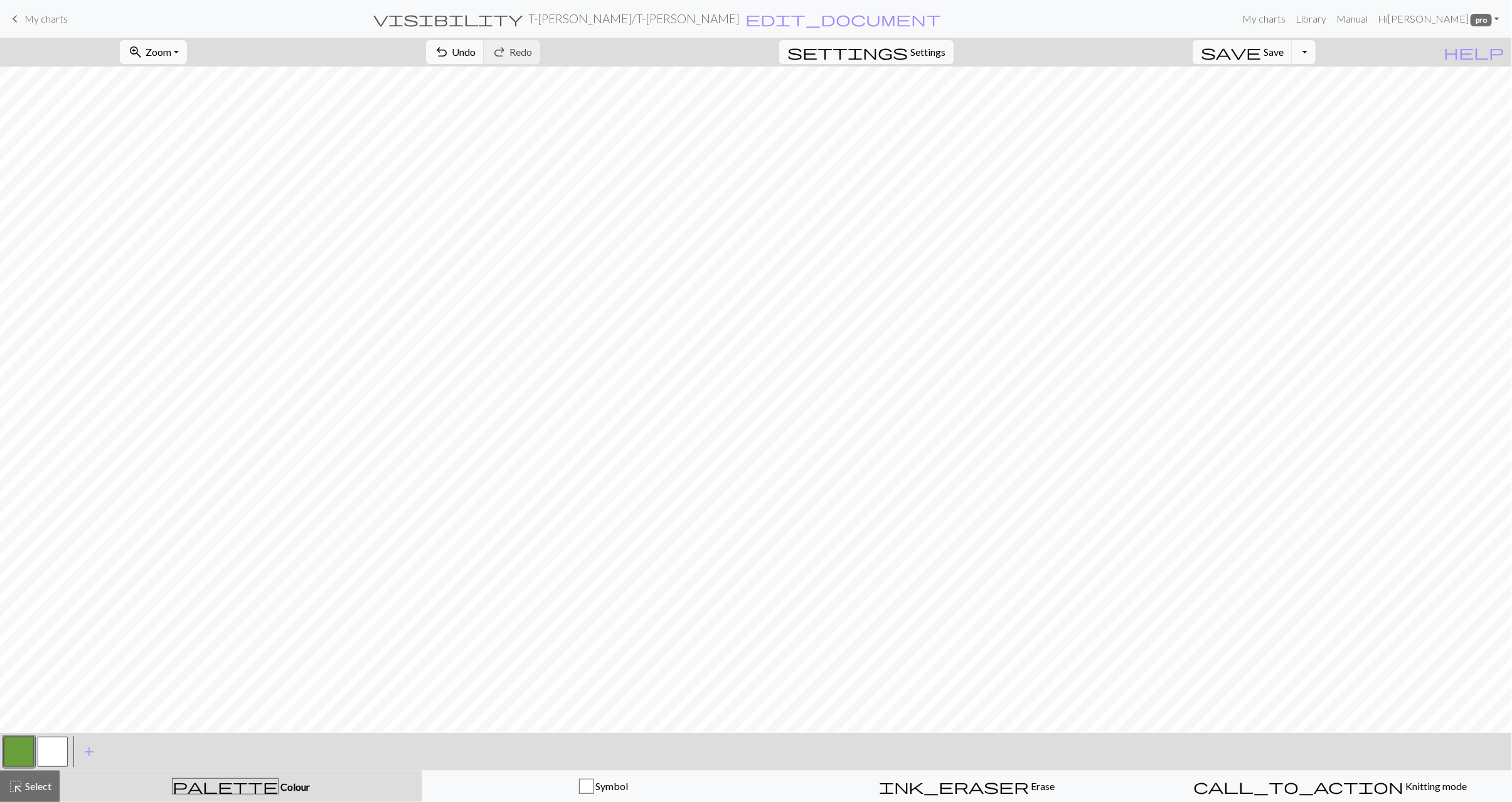
click at [44, 750] on button "button" at bounding box center [52, 752] width 30 height 30
drag, startPoint x: 24, startPoint y: 753, endPoint x: 35, endPoint y: 744, distance: 14.2
click at [25, 752] on button "button" at bounding box center [18, 752] width 30 height 30
drag, startPoint x: 56, startPoint y: 752, endPoint x: 87, endPoint y: 739, distance: 33.6
click at [57, 752] on button "button" at bounding box center [52, 752] width 30 height 30
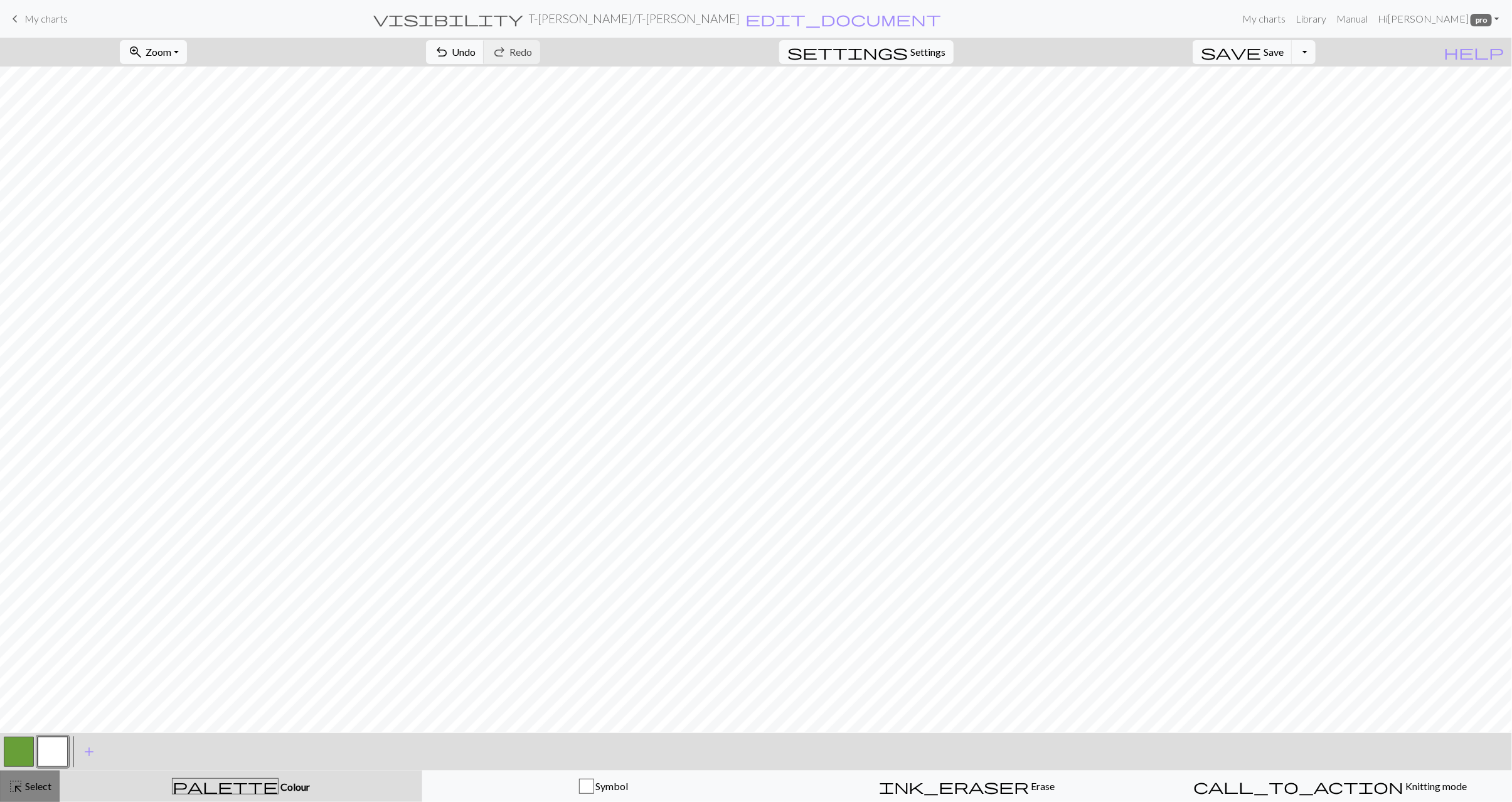
click at [29, 790] on span "Select" at bounding box center [37, 786] width 28 height 12
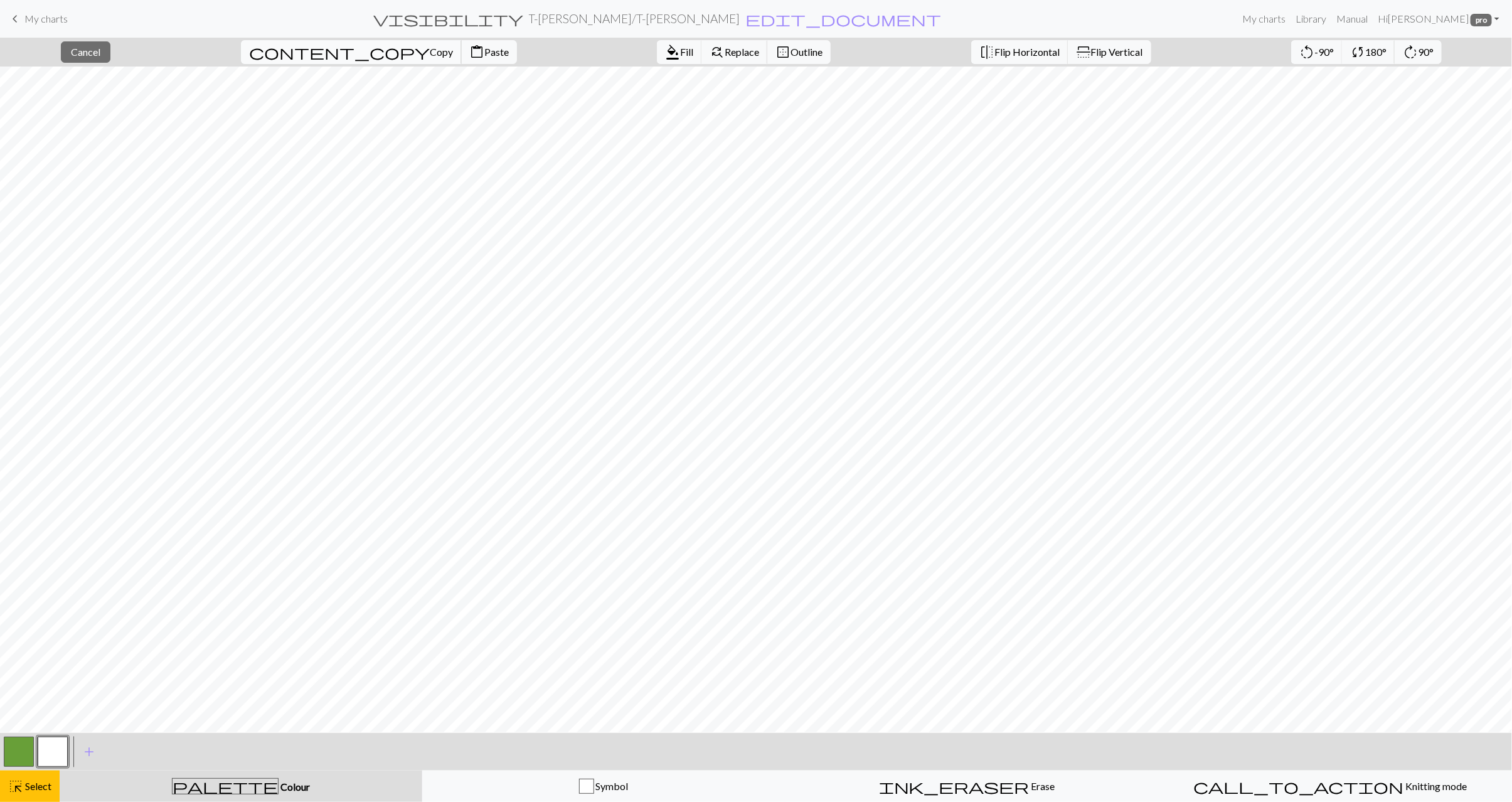
click at [304, 55] on span "content_copy" at bounding box center [339, 52] width 181 height 17
click at [484, 52] on span "Paste" at bounding box center [497, 52] width 25 height 12
click at [47, 791] on span "Select" at bounding box center [37, 786] width 28 height 12
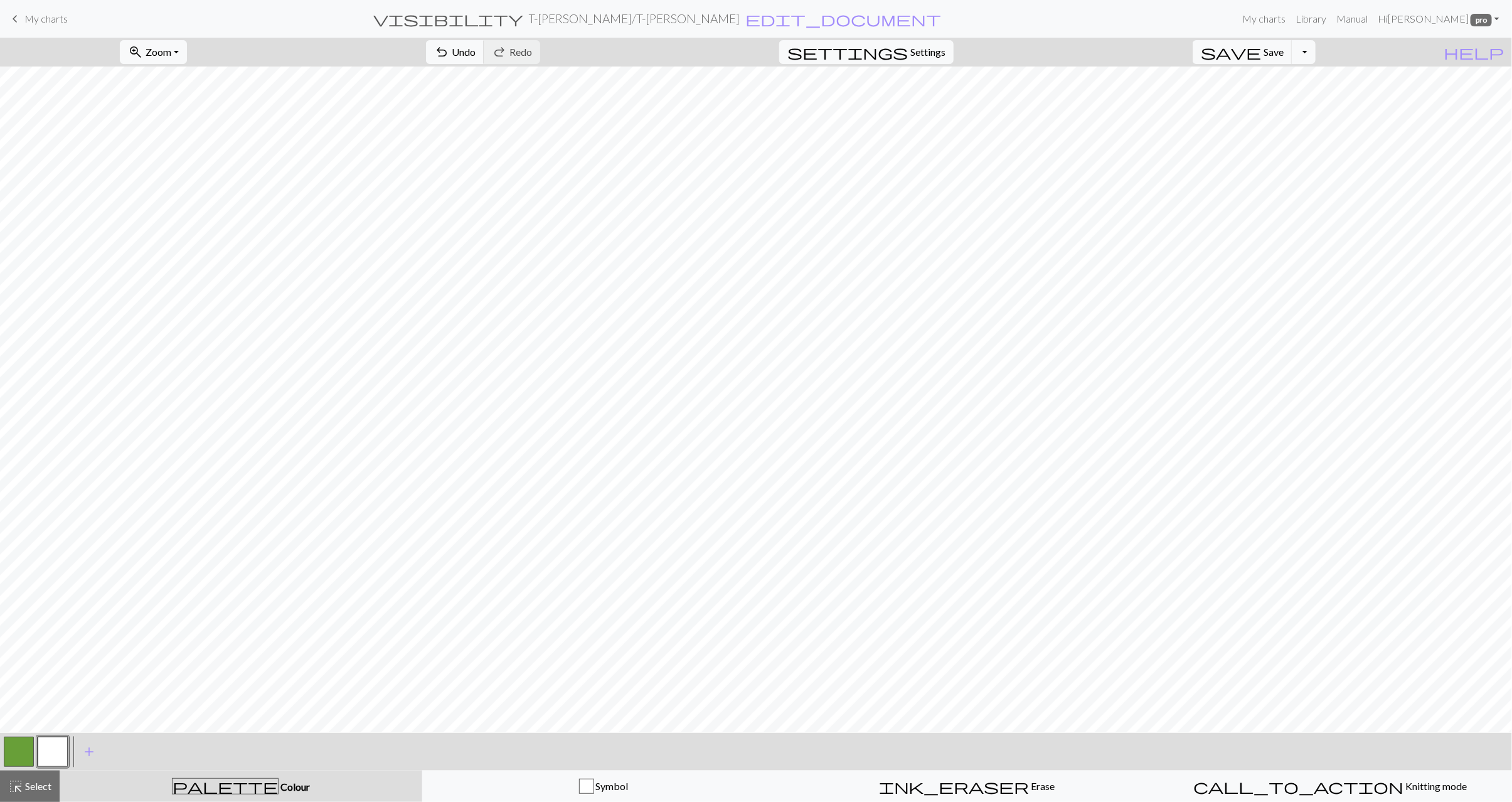
click at [20, 750] on button "button" at bounding box center [18, 752] width 30 height 30
click at [43, 749] on button "button" at bounding box center [52, 752] width 30 height 30
click at [11, 755] on button "button" at bounding box center [18, 752] width 30 height 30
click at [16, 778] on span "highlight_alt" at bounding box center [15, 787] width 15 height 17
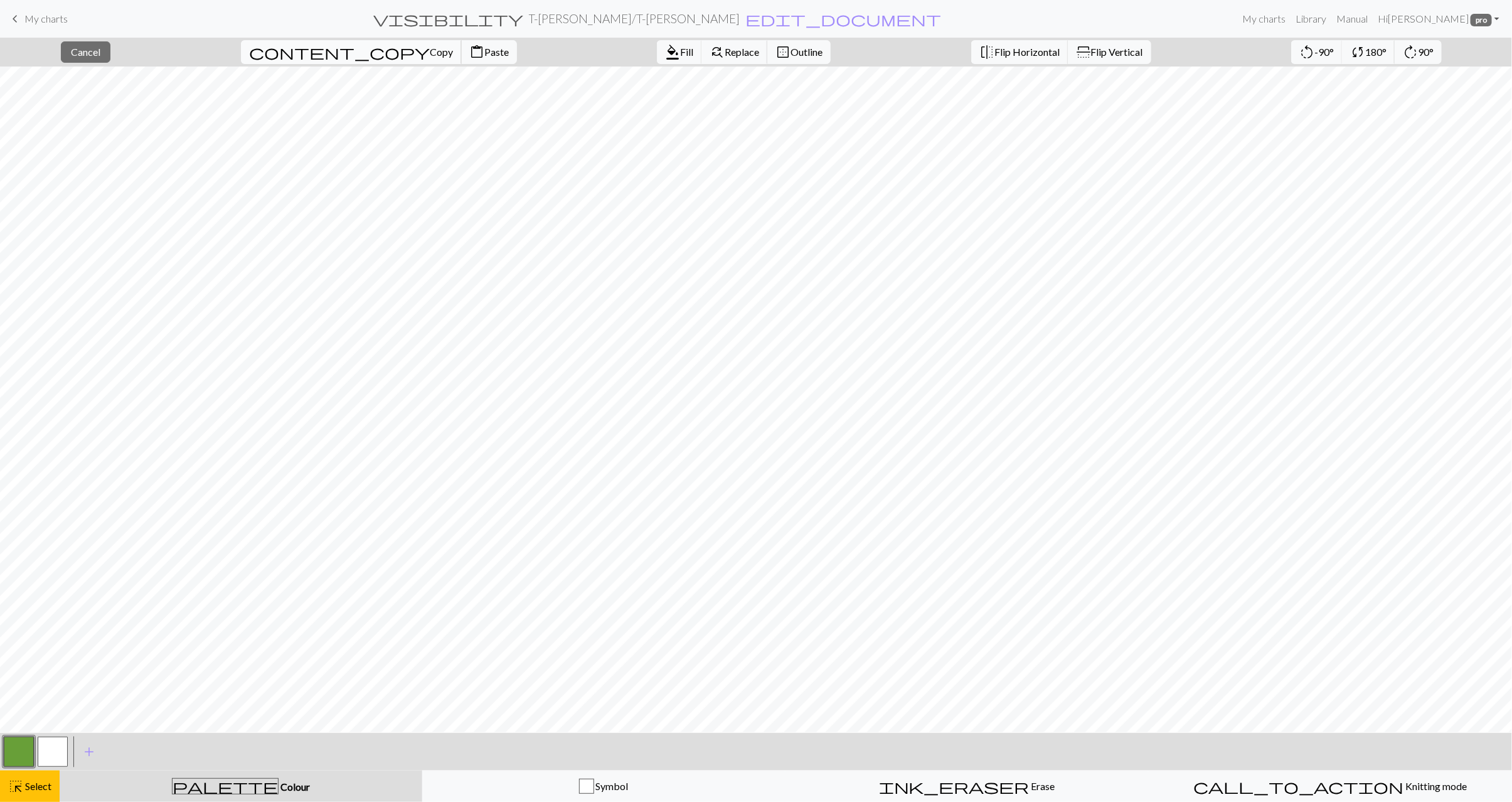
click at [304, 55] on span "content_copy" at bounding box center [339, 52] width 181 height 17
click at [484, 52] on span "Paste" at bounding box center [497, 52] width 25 height 12
click at [430, 52] on span "Copy" at bounding box center [441, 52] width 23 height 12
click at [484, 52] on span "Paste" at bounding box center [497, 52] width 25 height 12
click at [995, 52] on span "Flip Horizontal" at bounding box center [1028, 52] width 66 height 12
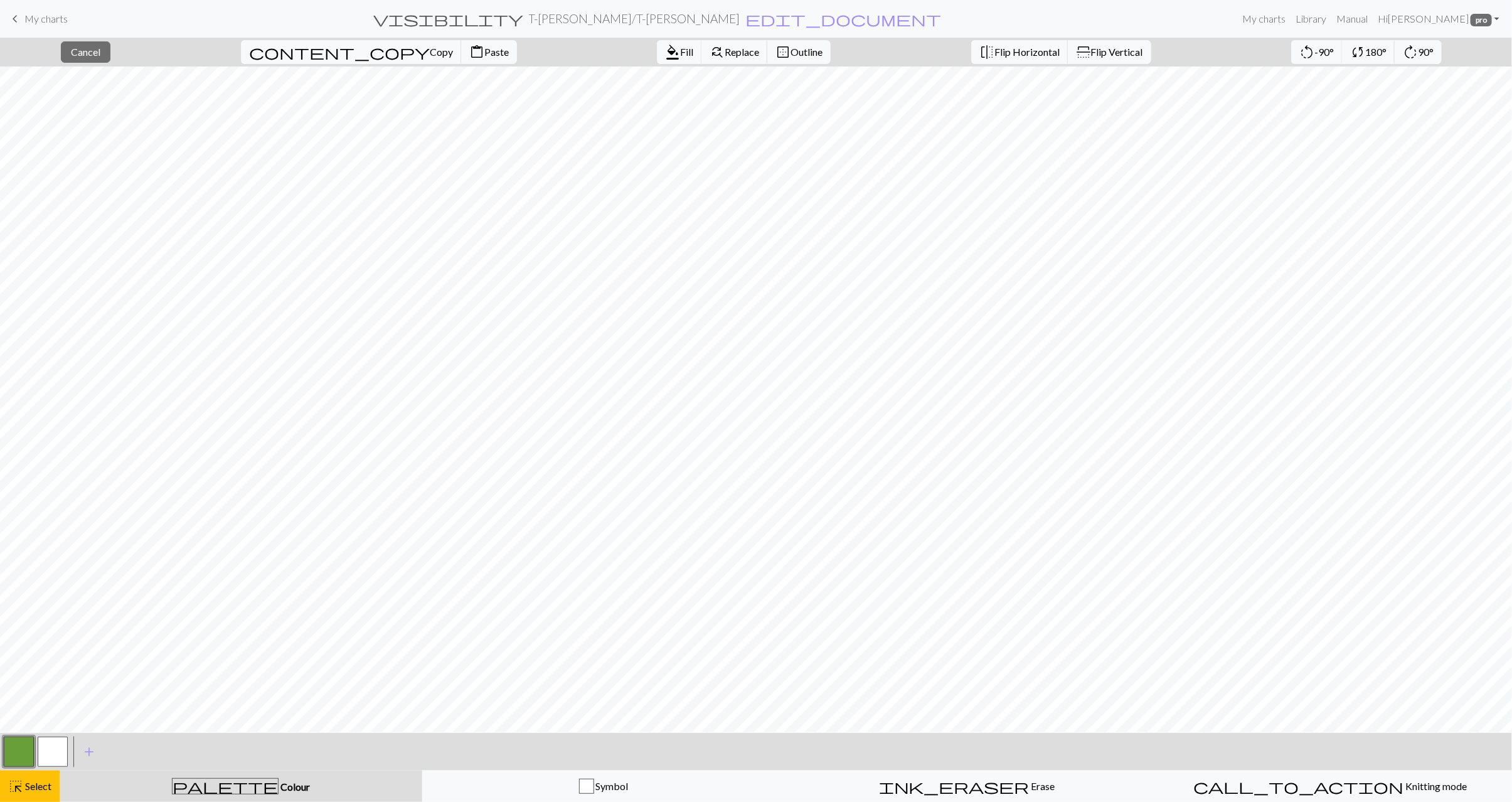
drag, startPoint x: 36, startPoint y: 788, endPoint x: 58, endPoint y: 758, distance: 37.2
click at [37, 787] on span "Select" at bounding box center [37, 786] width 28 height 12
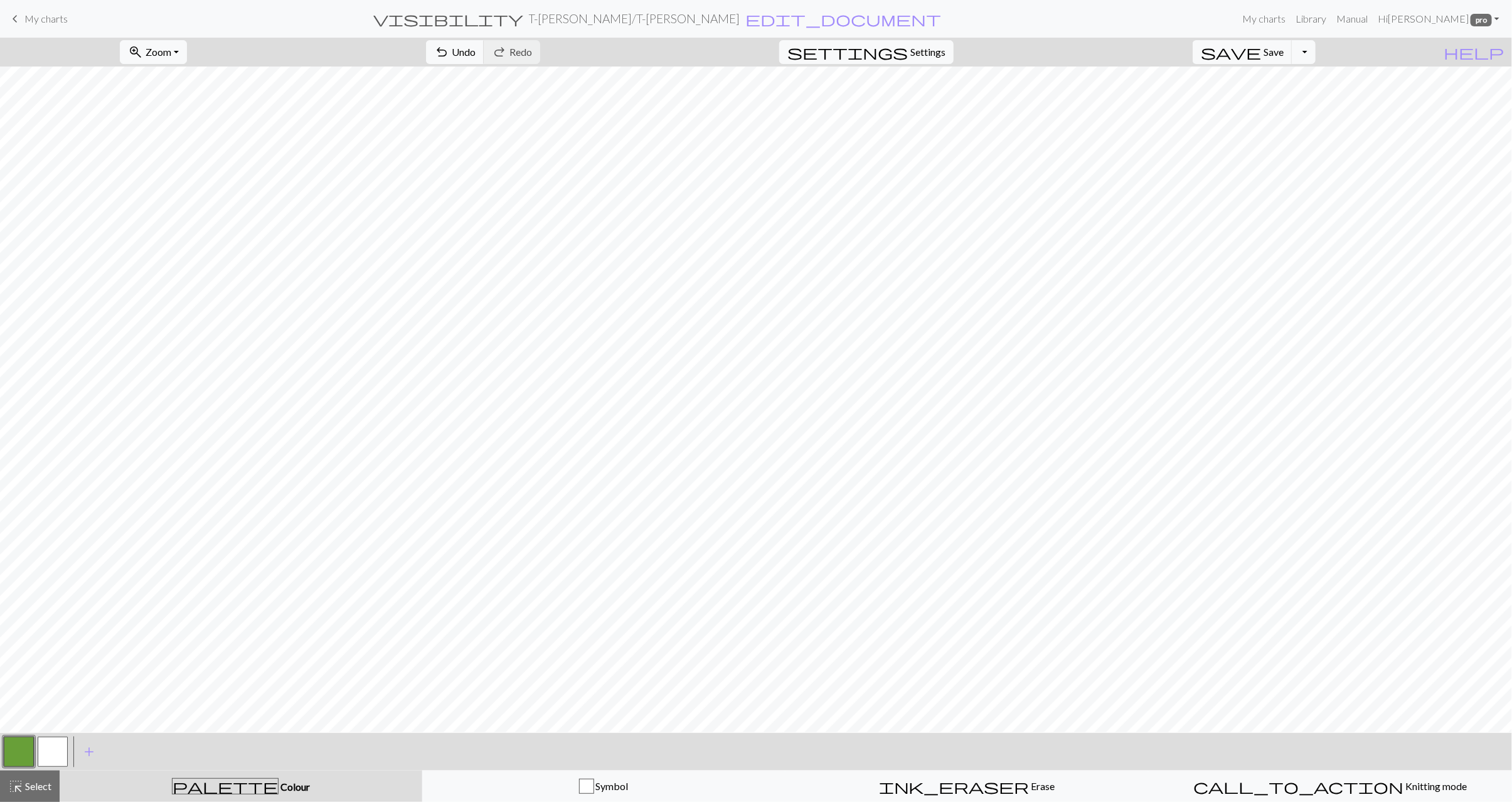
click at [63, 742] on button "button" at bounding box center [52, 752] width 30 height 30
drag, startPoint x: 17, startPoint y: 745, endPoint x: 49, endPoint y: 741, distance: 32.2
click at [18, 745] on button "button" at bounding box center [18, 752] width 30 height 30
click at [46, 755] on button "button" at bounding box center [52, 752] width 30 height 30
click at [24, 757] on button "button" at bounding box center [18, 752] width 30 height 30
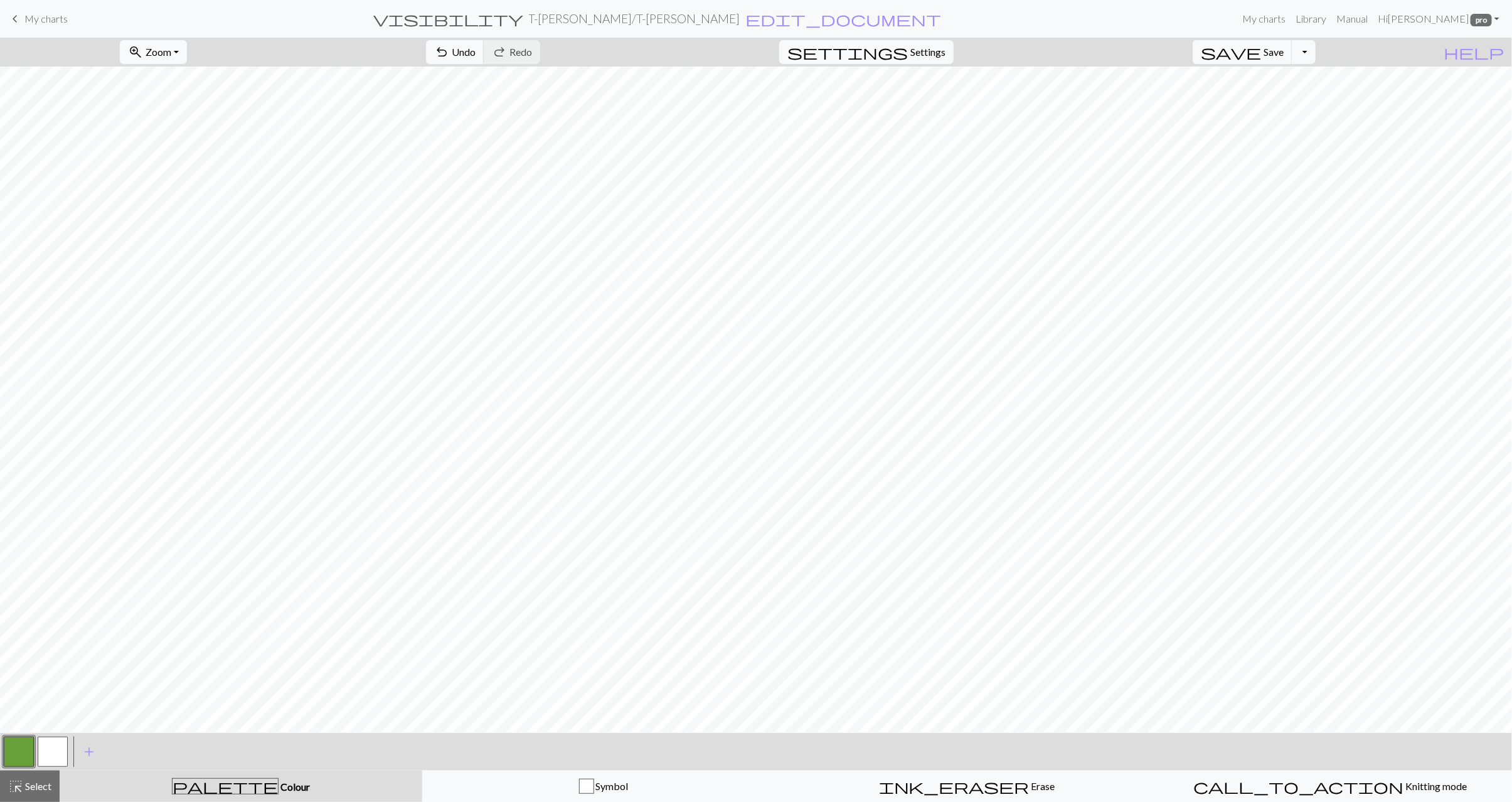
click at [17, 753] on button "button" at bounding box center [18, 752] width 30 height 30
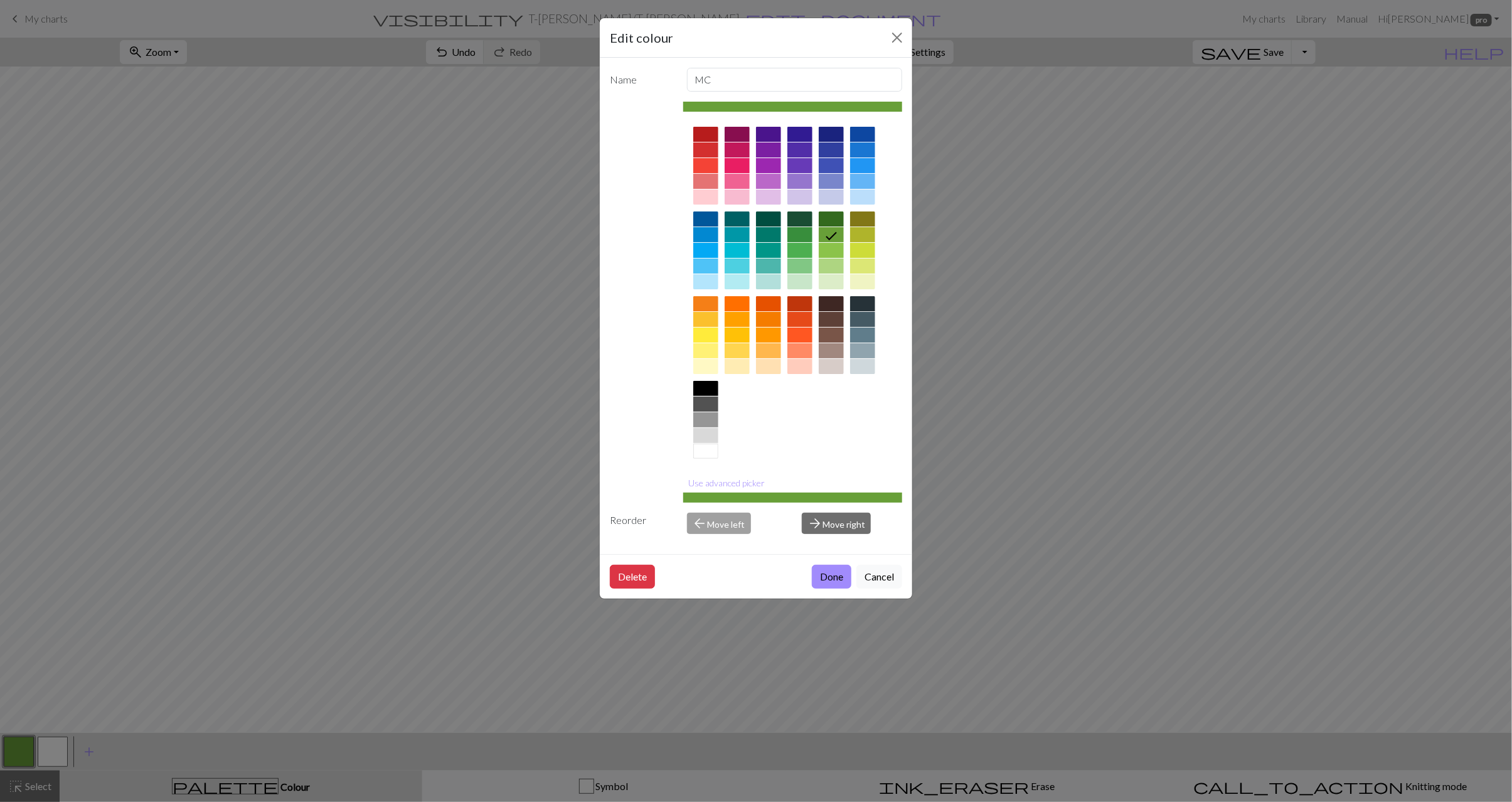
click at [827, 216] on div at bounding box center [831, 219] width 25 height 15
click at [822, 572] on button "Done" at bounding box center [832, 576] width 39 height 24
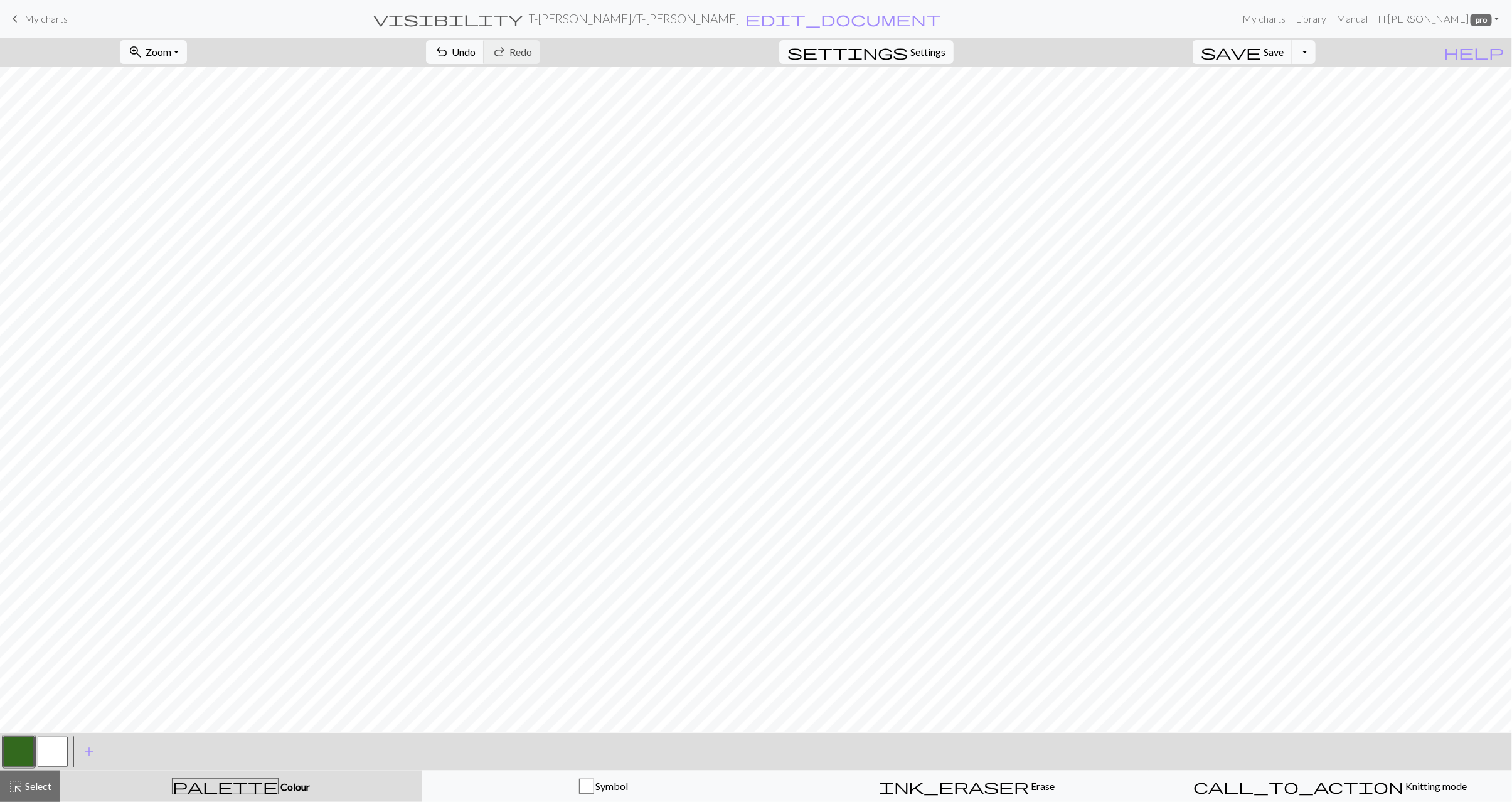
click at [20, 752] on button "button" at bounding box center [18, 752] width 30 height 30
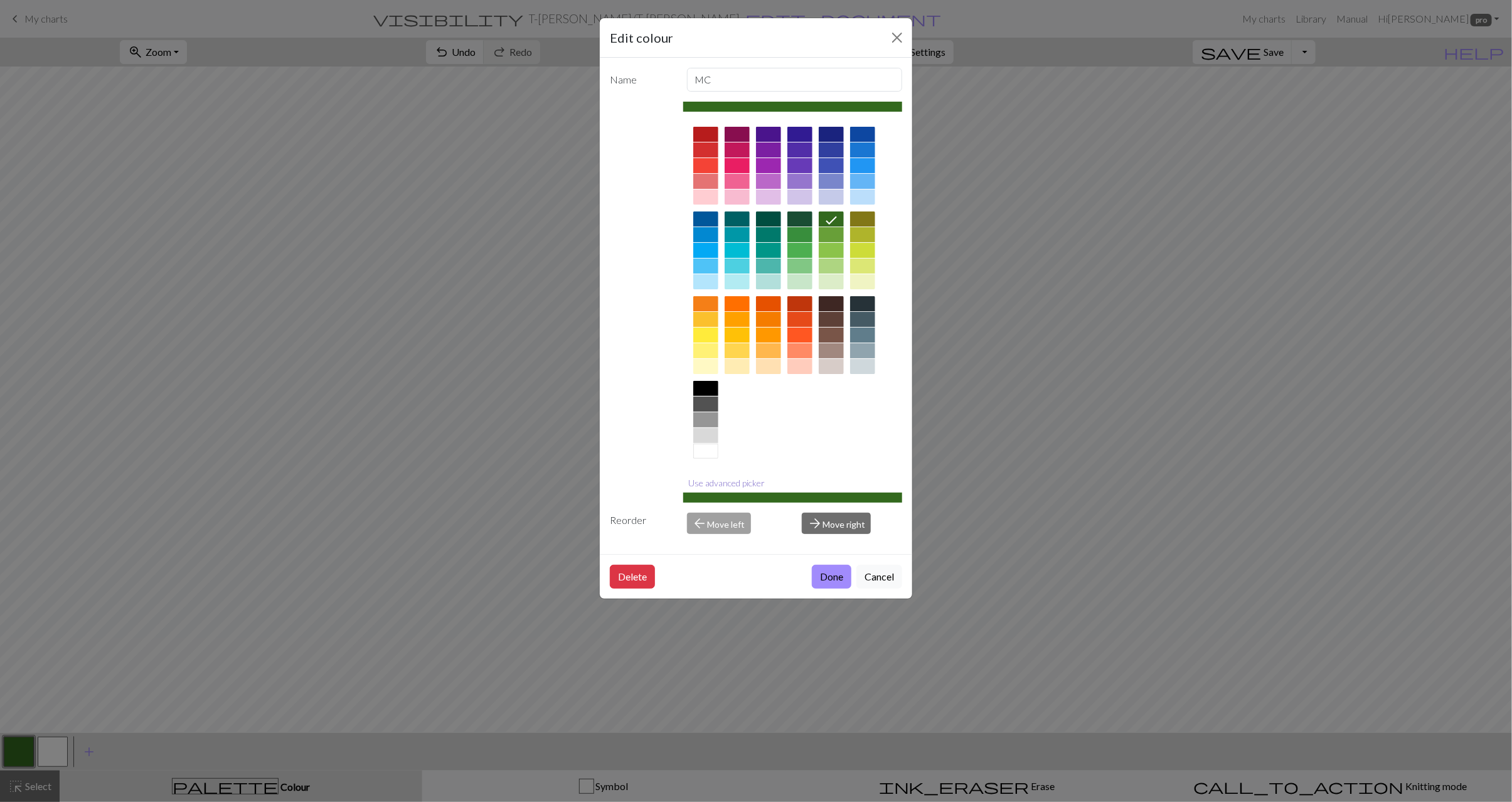
click at [741, 484] on button "Use advanced picker" at bounding box center [727, 483] width 88 height 20
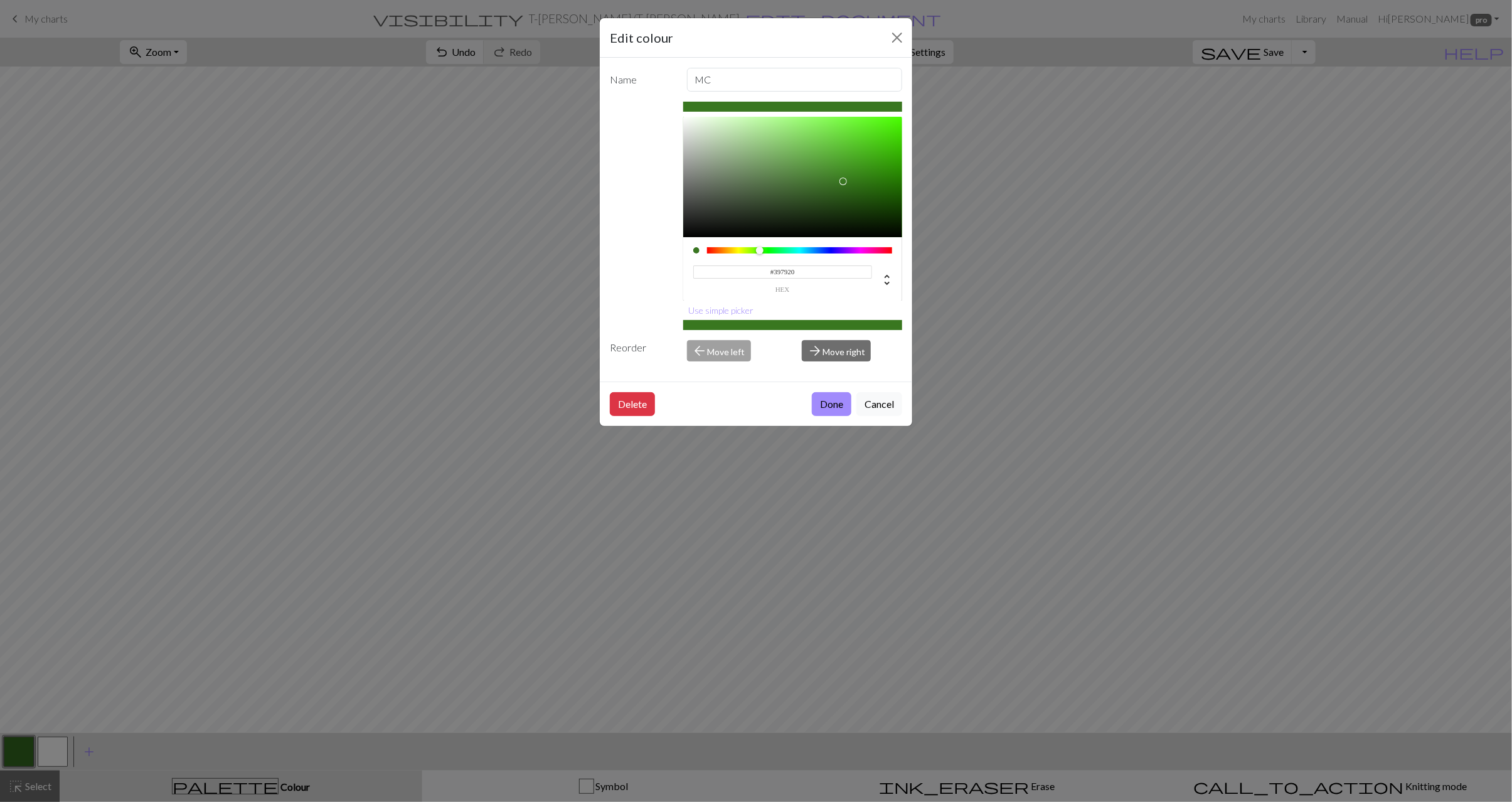
type input "#397A20"
drag, startPoint x: 838, startPoint y: 188, endPoint x: 845, endPoint y: 181, distance: 9.9
click at [845, 181] on div at bounding box center [845, 179] width 7 height 7
click at [825, 409] on button "Done" at bounding box center [832, 404] width 39 height 24
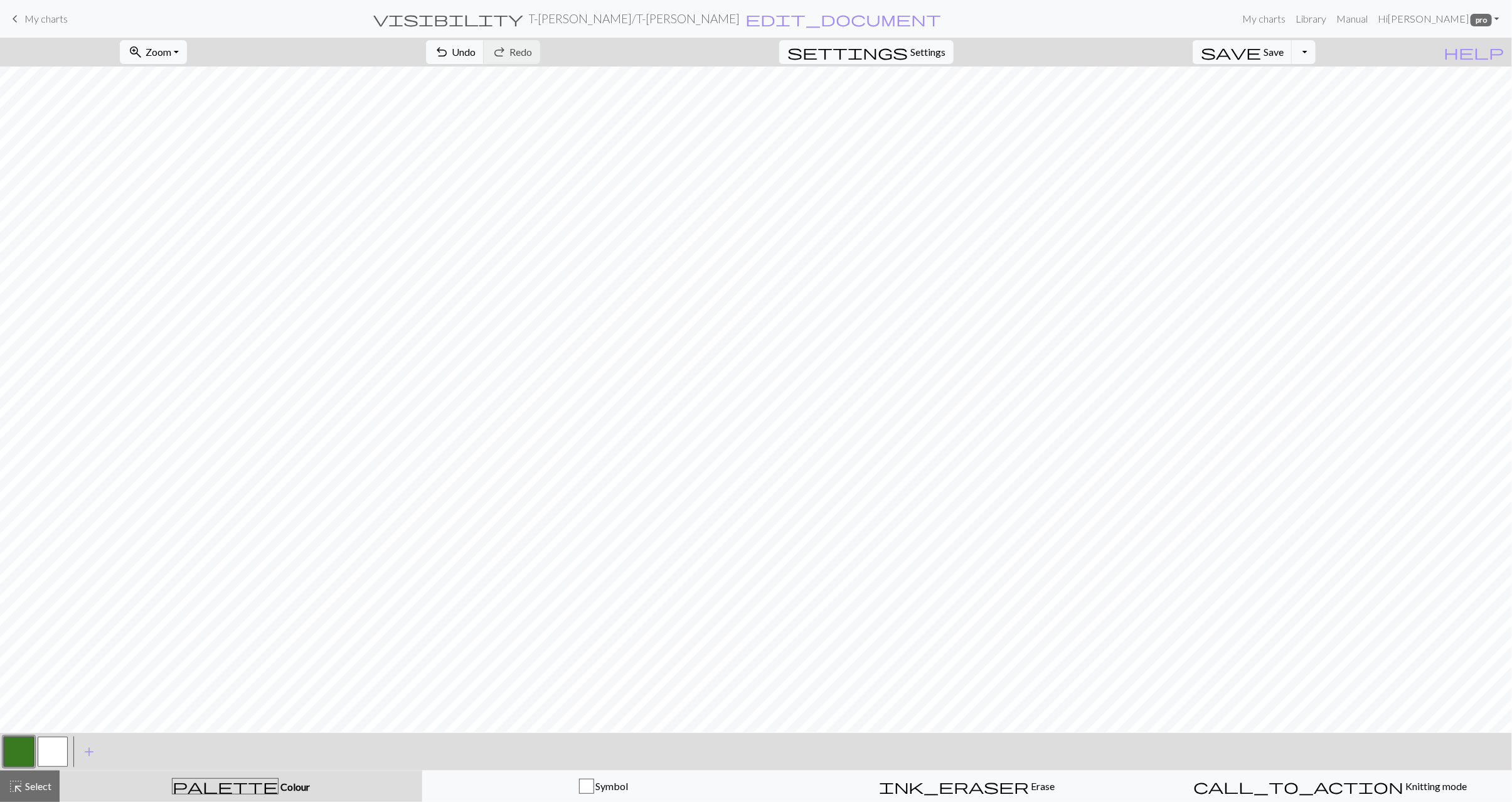
drag, startPoint x: 56, startPoint y: 747, endPoint x: 58, endPoint y: 742, distance: 5.4
click at [56, 747] on button "button" at bounding box center [52, 752] width 30 height 30
click at [41, 788] on span "Select" at bounding box center [37, 786] width 28 height 12
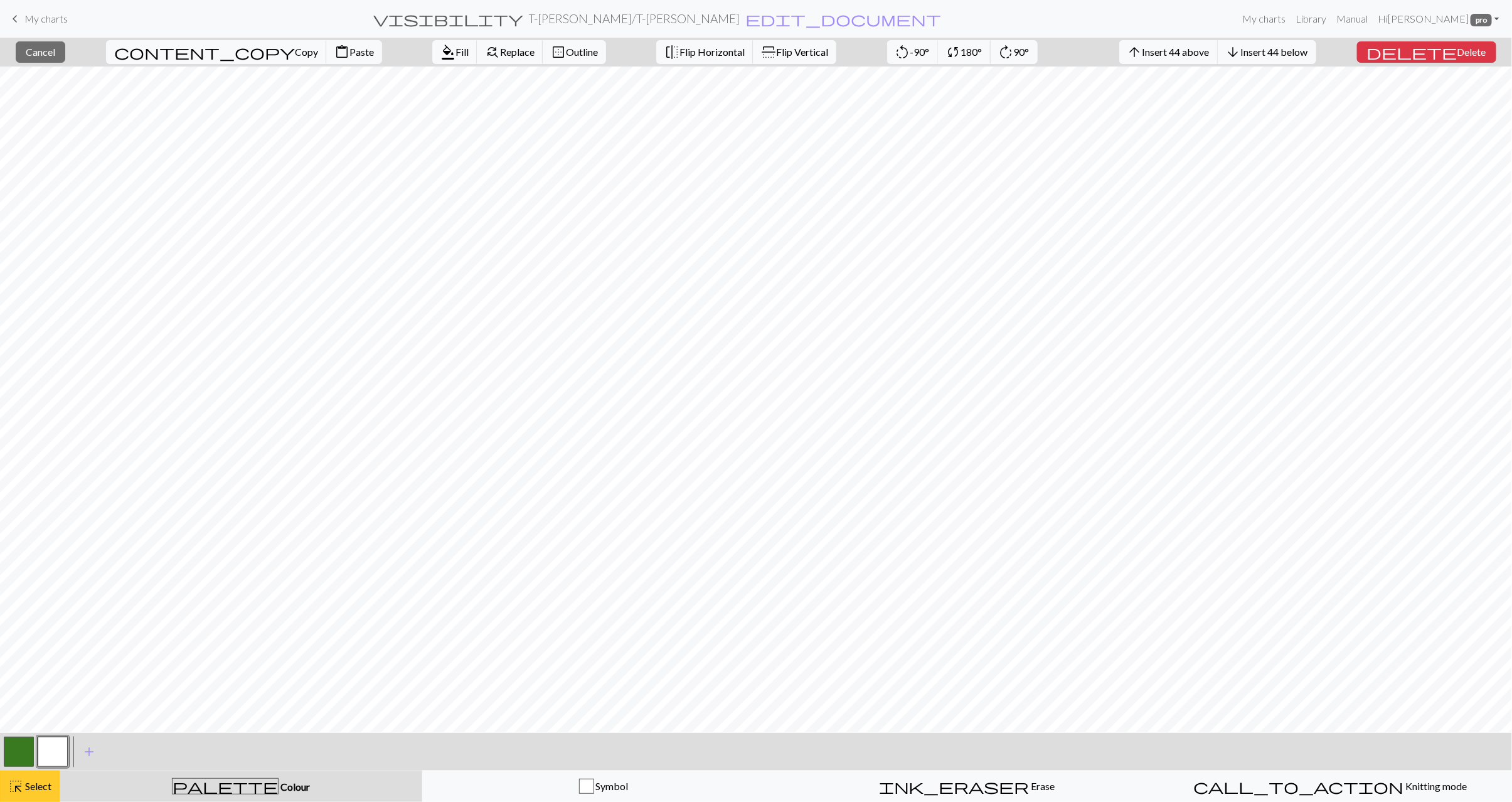
click at [45, 785] on span "Select" at bounding box center [37, 786] width 28 height 12
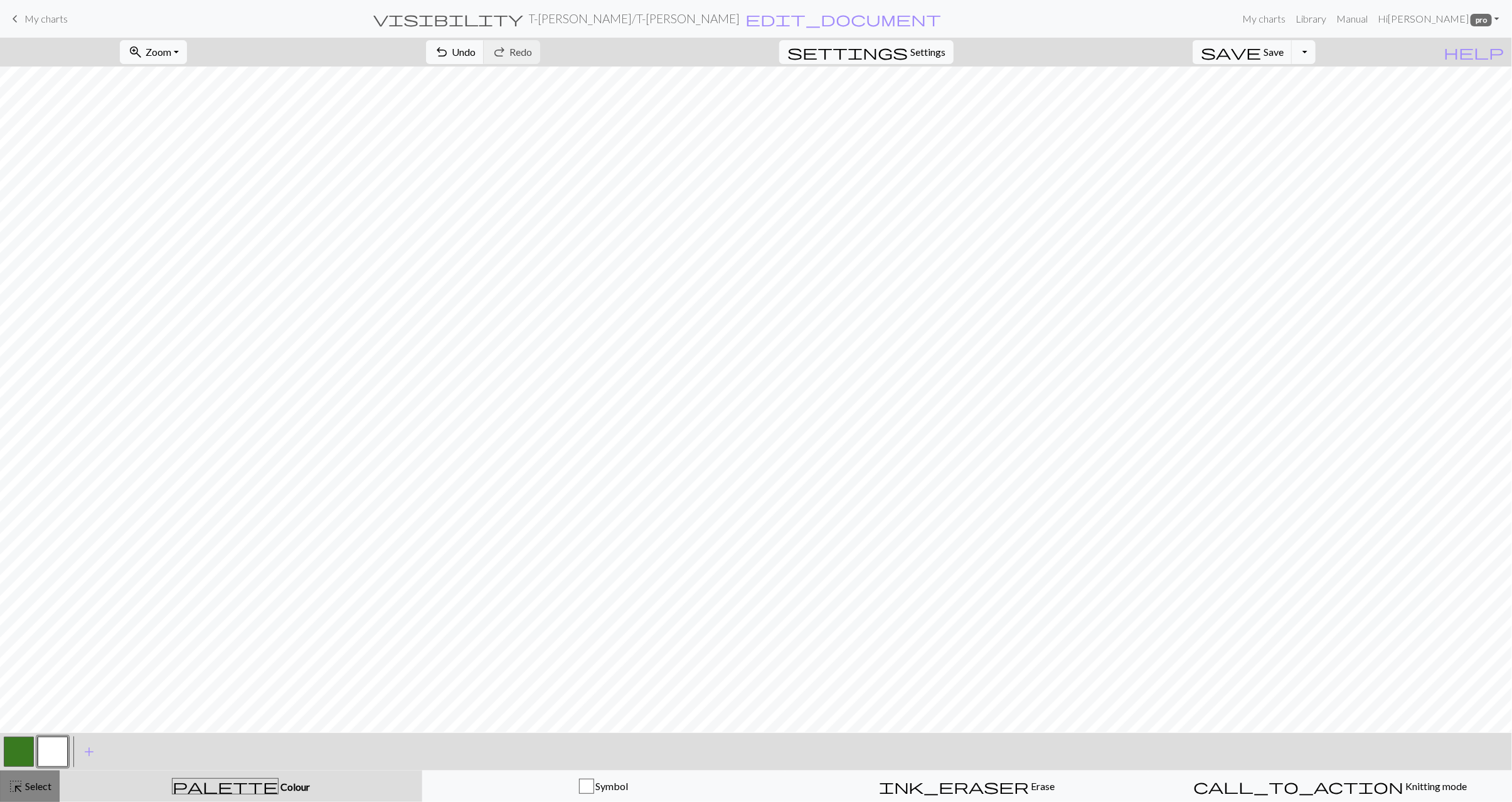
click at [17, 778] on span "highlight_alt" at bounding box center [15, 787] width 15 height 17
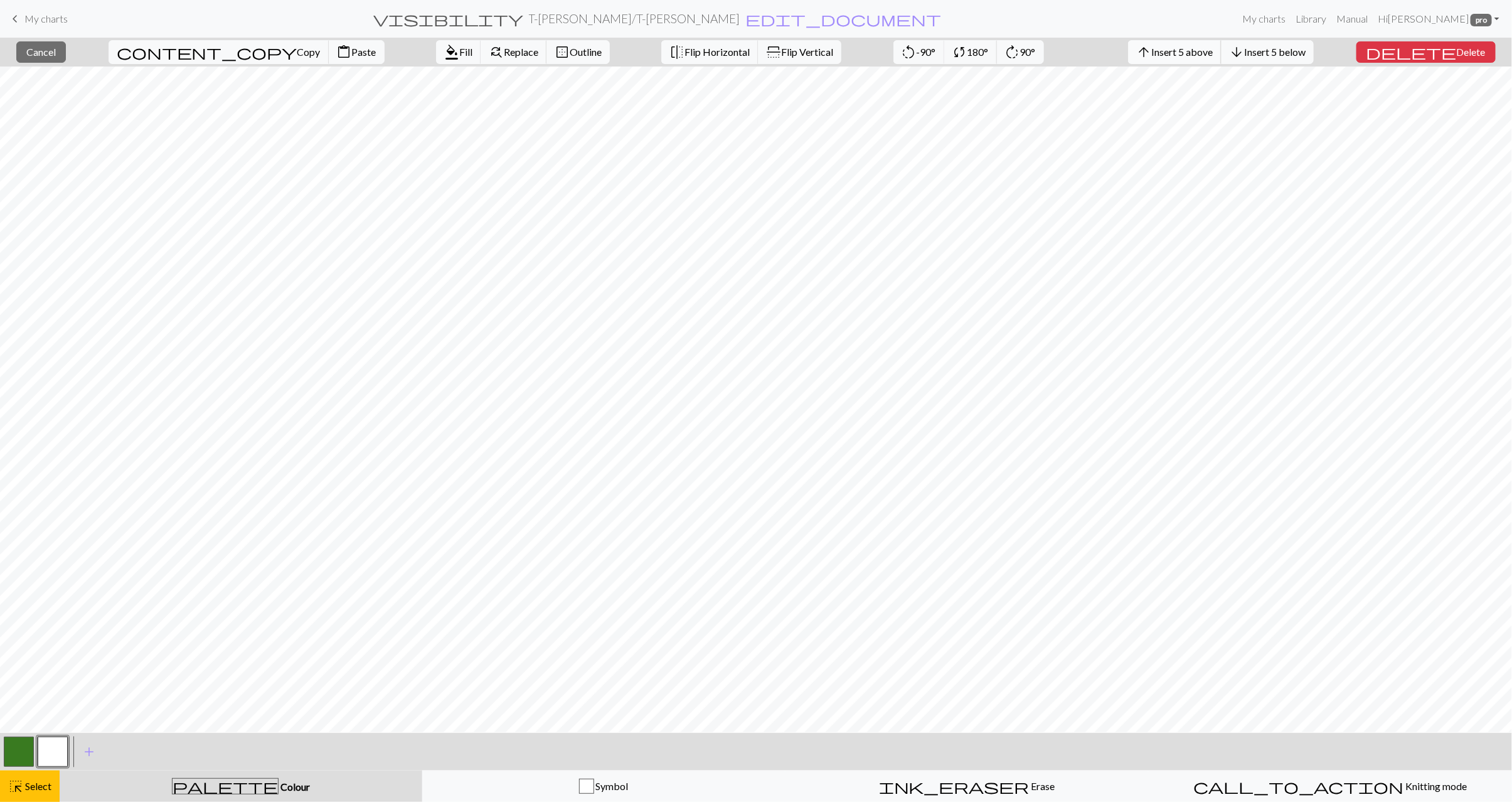
click at [1208, 48] on span "Insert 5 above" at bounding box center [1182, 52] width 61 height 12
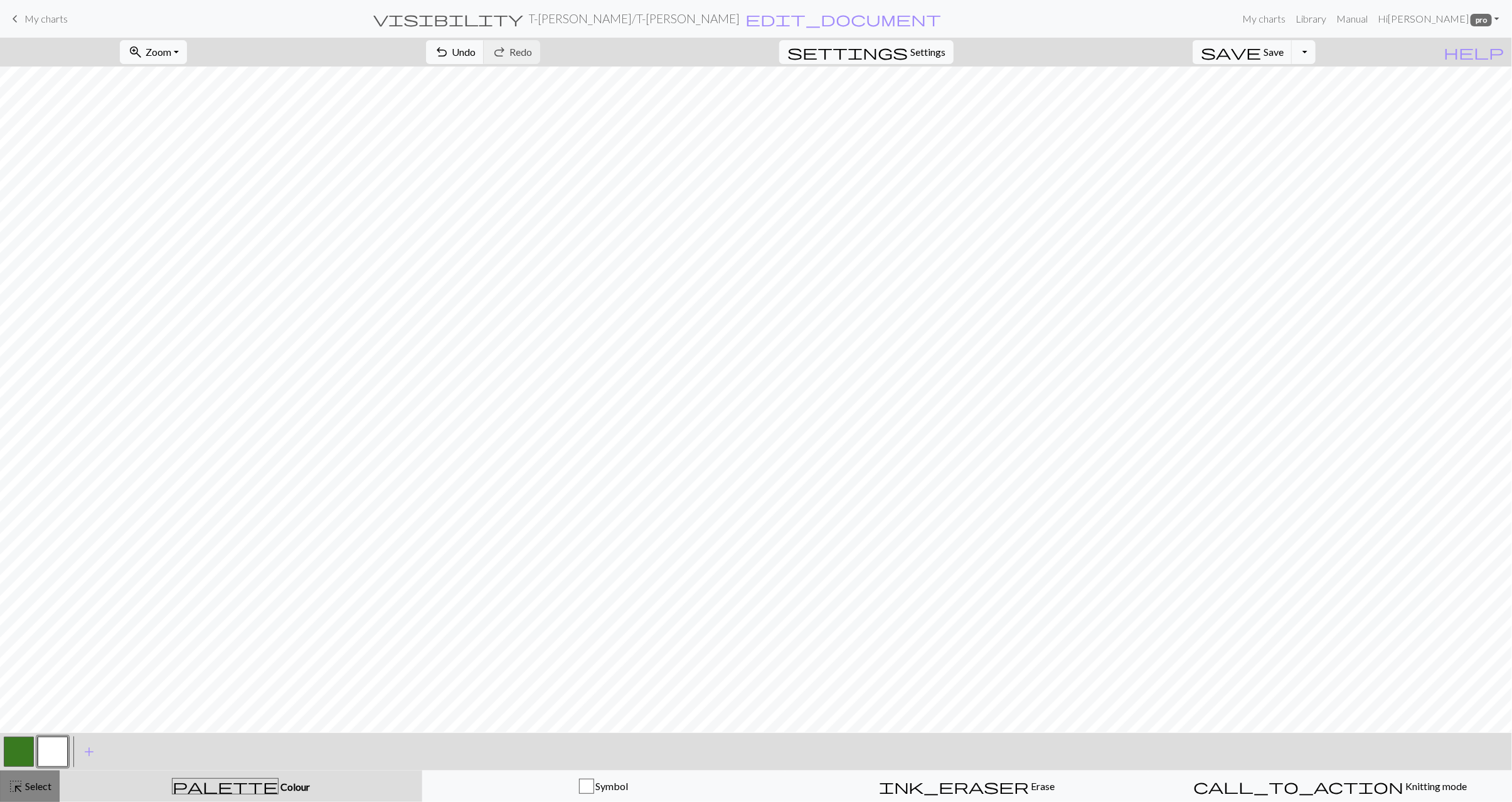
click at [51, 790] on span "Select" at bounding box center [37, 786] width 28 height 12
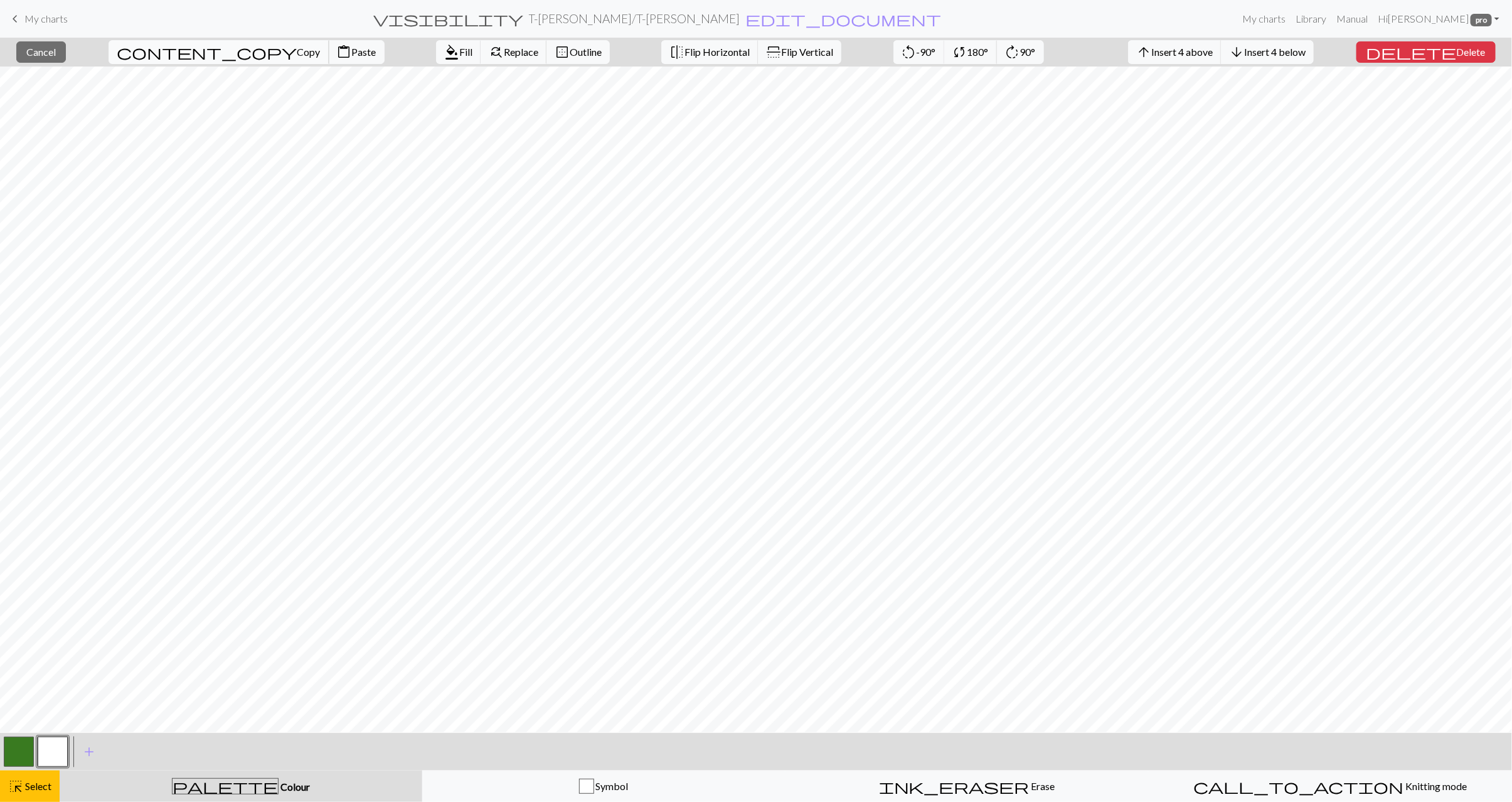
click at [178, 43] on button "content_copy Copy" at bounding box center [218, 52] width 221 height 24
click at [352, 55] on span "Paste" at bounding box center [364, 52] width 25 height 12
click at [28, 755] on button "button" at bounding box center [18, 752] width 30 height 30
click at [460, 52] on span "Fill" at bounding box center [466, 52] width 13 height 12
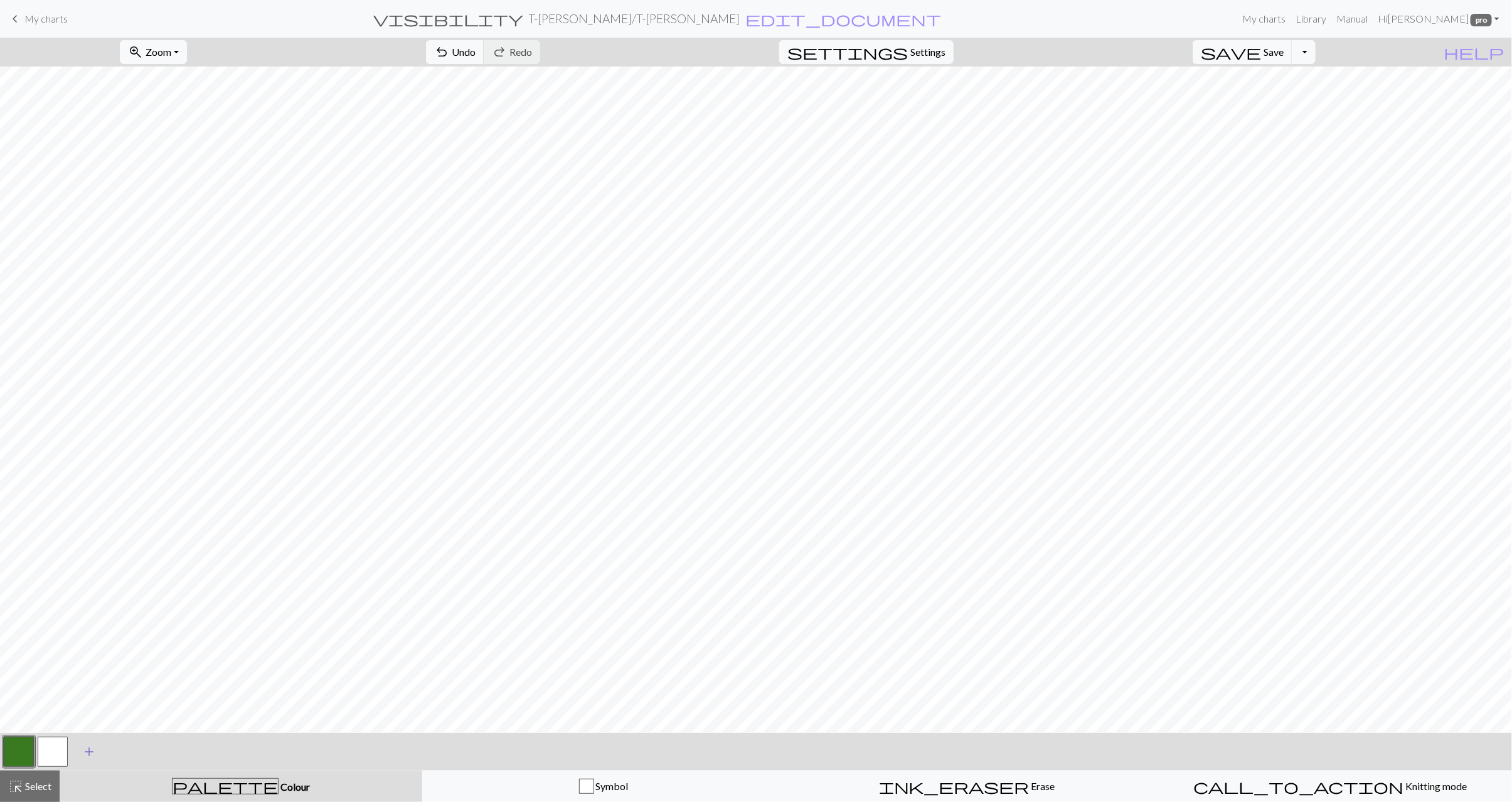
click at [90, 755] on span "add" at bounding box center [89, 752] width 15 height 17
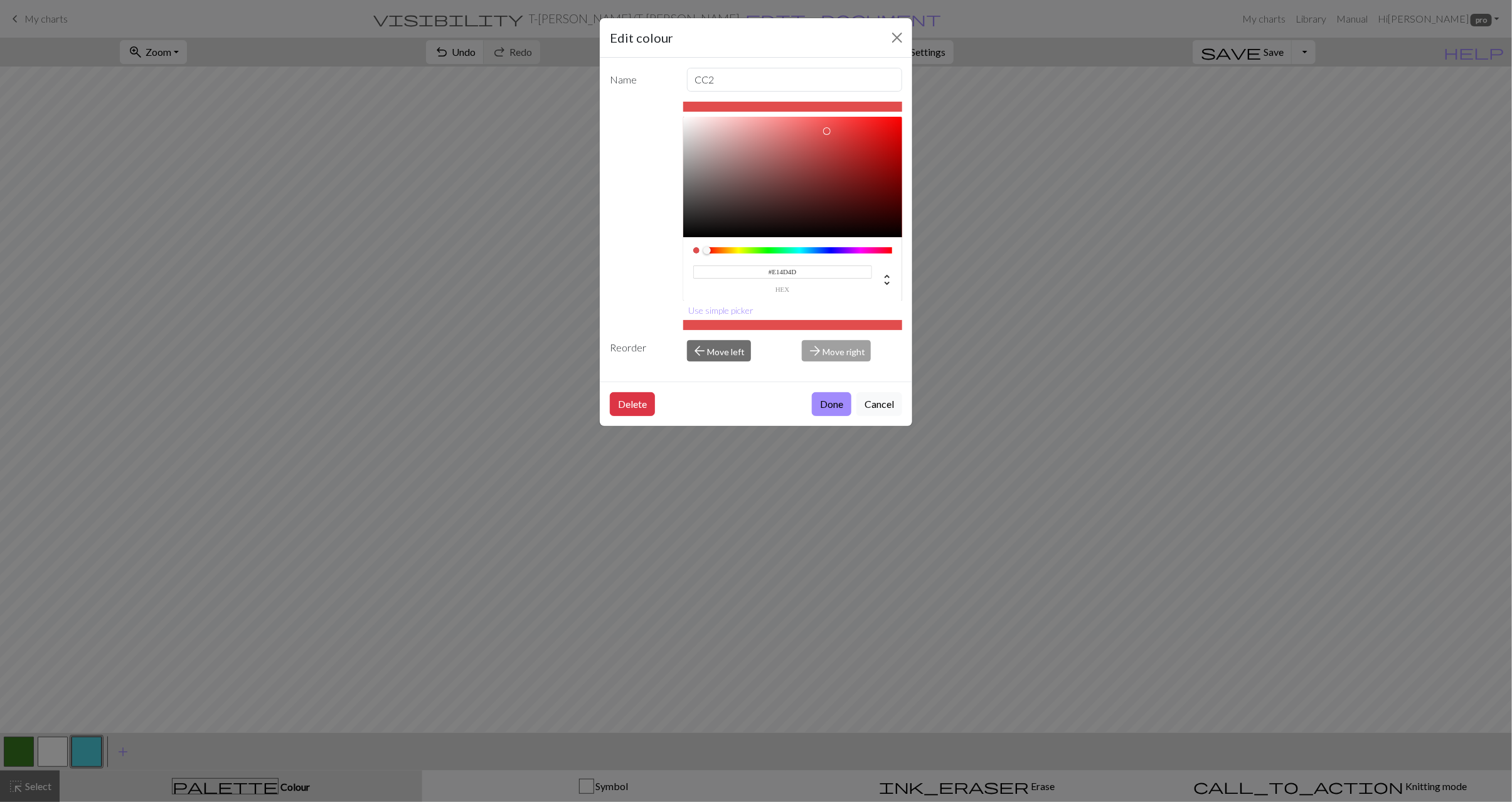
drag, startPoint x: 720, startPoint y: 250, endPoint x: 655, endPoint y: 259, distance: 65.6
click at [655, 259] on div "#E14D4D hex Use simple picker" at bounding box center [756, 216] width 293 height 229
type input "#FF0000"
drag, startPoint x: 873, startPoint y: 137, endPoint x: 906, endPoint y: 110, distance: 42.6
click at [906, 110] on div "Name CC2 #FF0000 hex Use simple picker Reorder arrow_back Move left arrow_forwa…" at bounding box center [756, 219] width 312 height 324
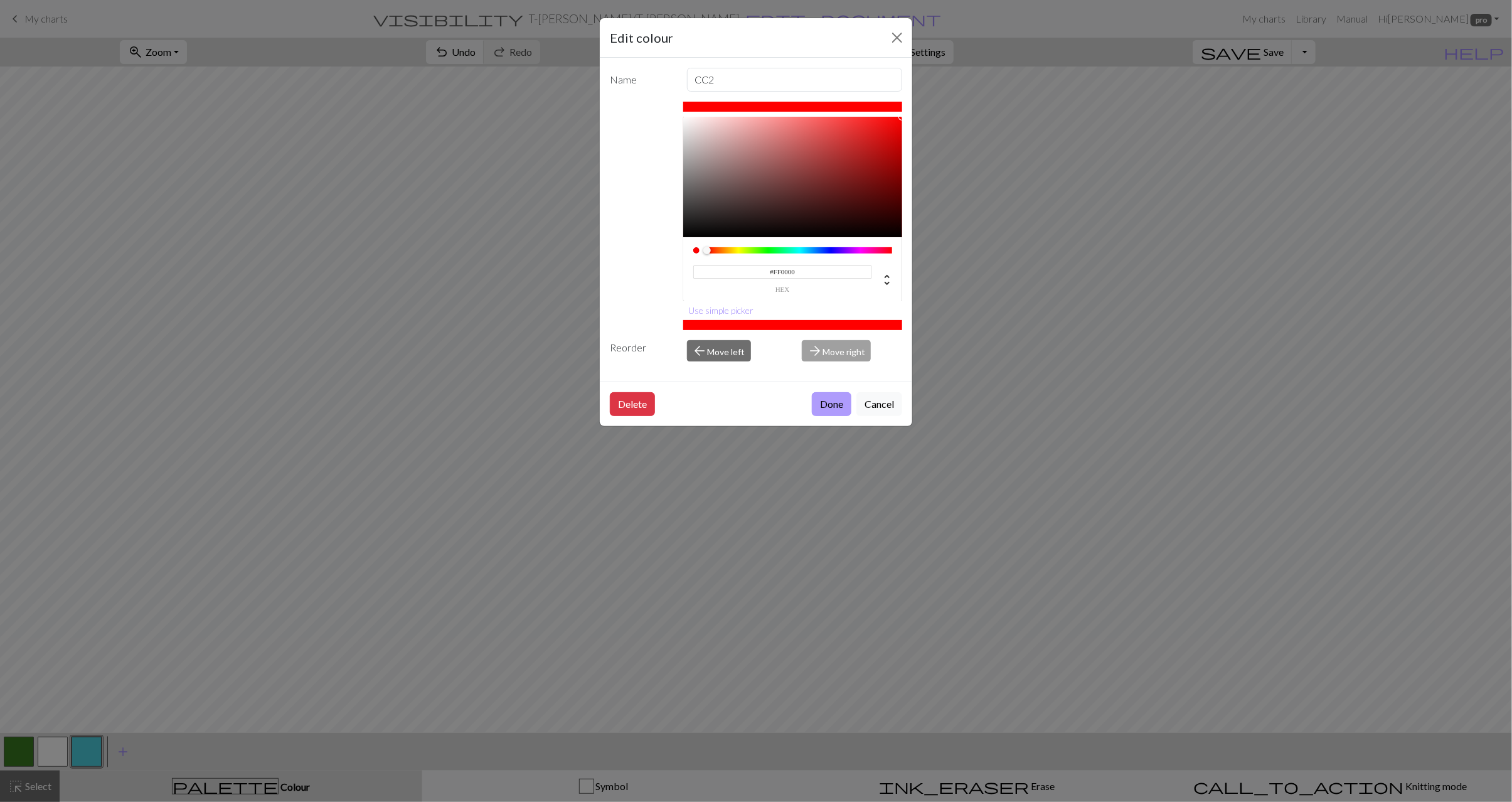
click at [843, 414] on button "Done" at bounding box center [832, 404] width 39 height 24
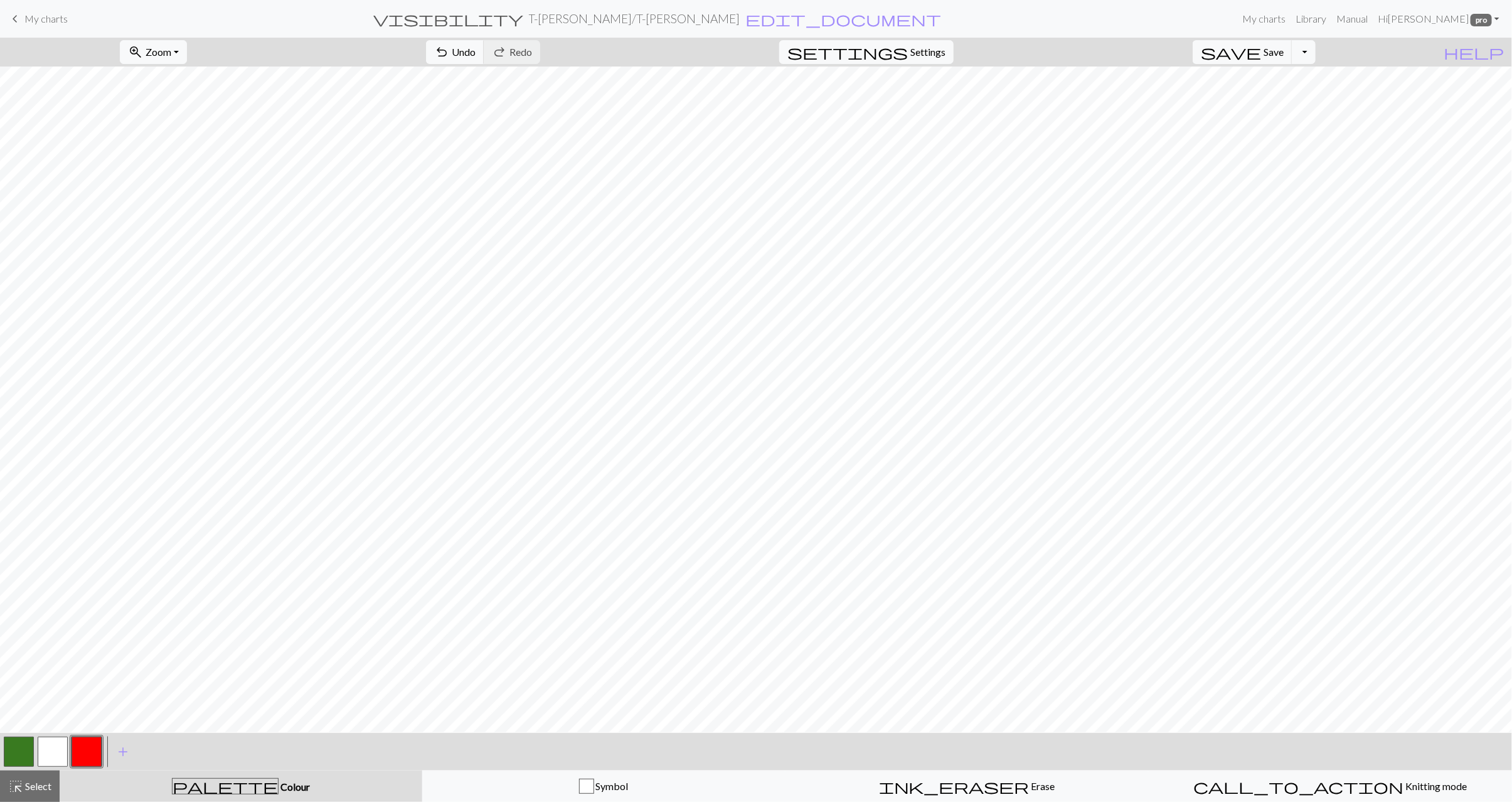
drag, startPoint x: 57, startPoint y: 745, endPoint x: 89, endPoint y: 729, distance: 35.8
click at [57, 745] on button "button" at bounding box center [52, 752] width 30 height 30
click at [51, 750] on button "button" at bounding box center [52, 752] width 30 height 30
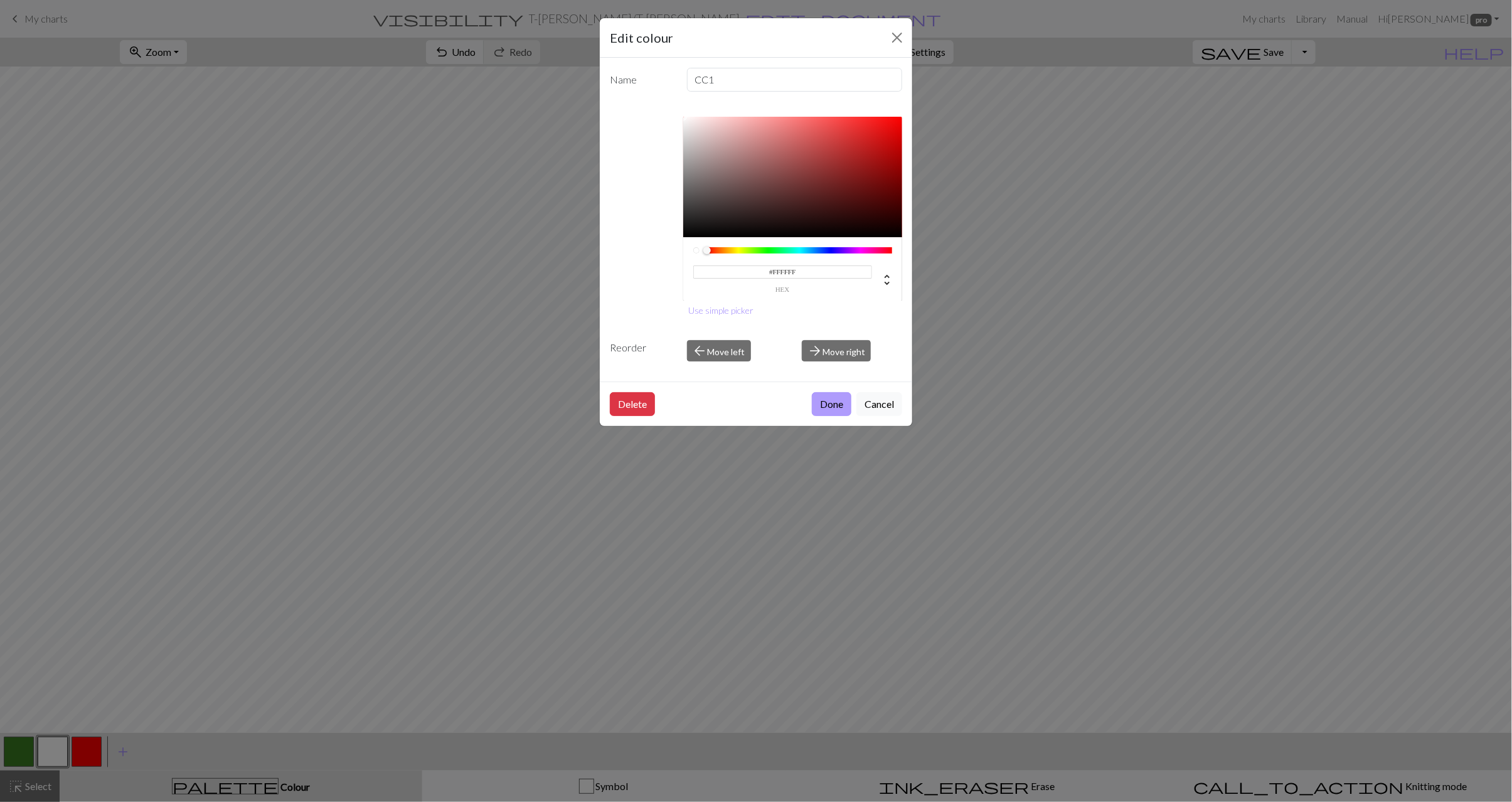
click at [830, 408] on button "Done" at bounding box center [832, 404] width 39 height 24
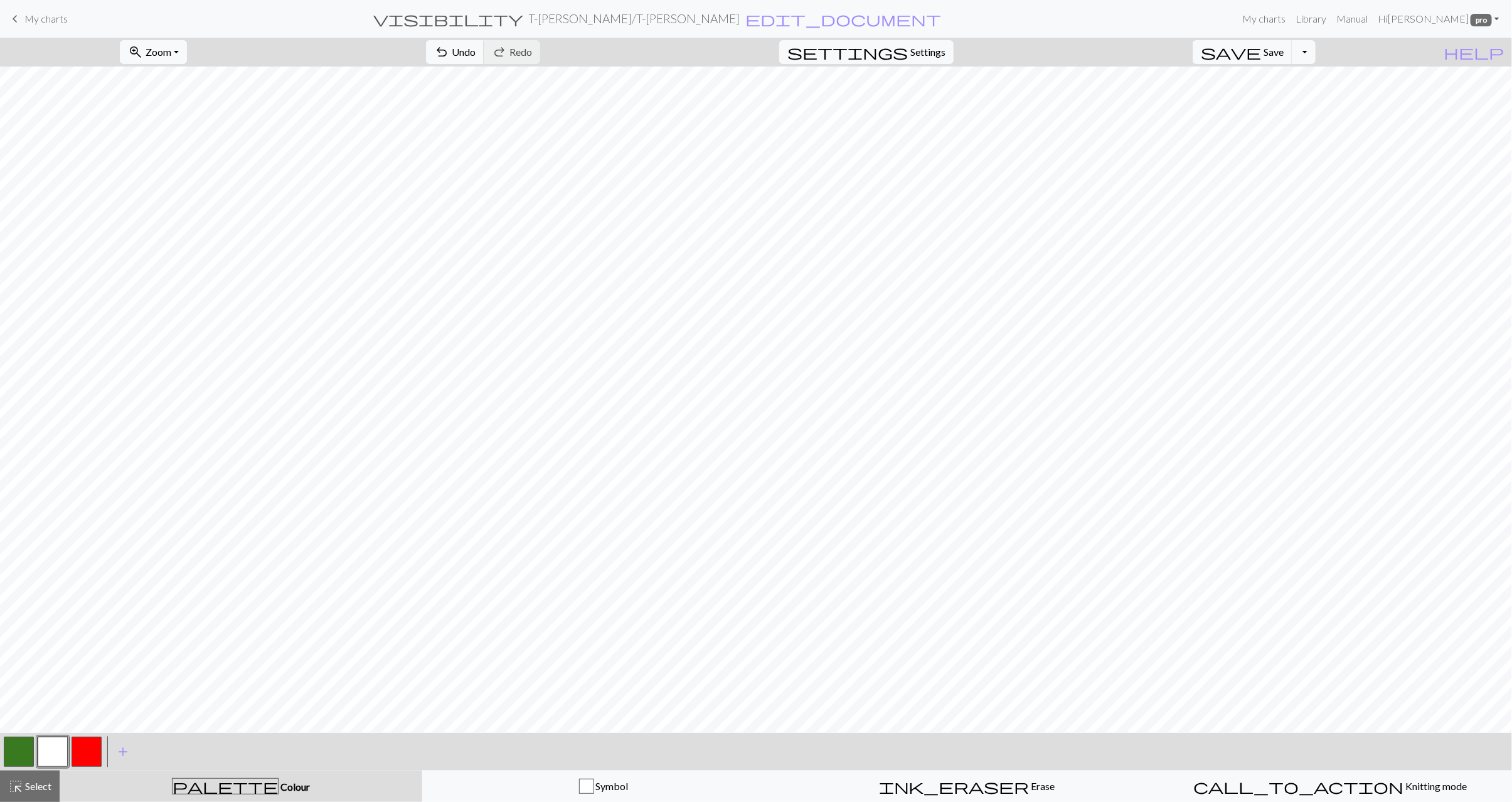
click at [9, 758] on button "button" at bounding box center [18, 752] width 30 height 30
click at [46, 756] on button "button" at bounding box center [52, 752] width 30 height 30
click at [84, 752] on button "button" at bounding box center [86, 752] width 30 height 30
click at [5, 755] on button "button" at bounding box center [18, 752] width 30 height 30
drag, startPoint x: 50, startPoint y: 753, endPoint x: 61, endPoint y: 745, distance: 13.6
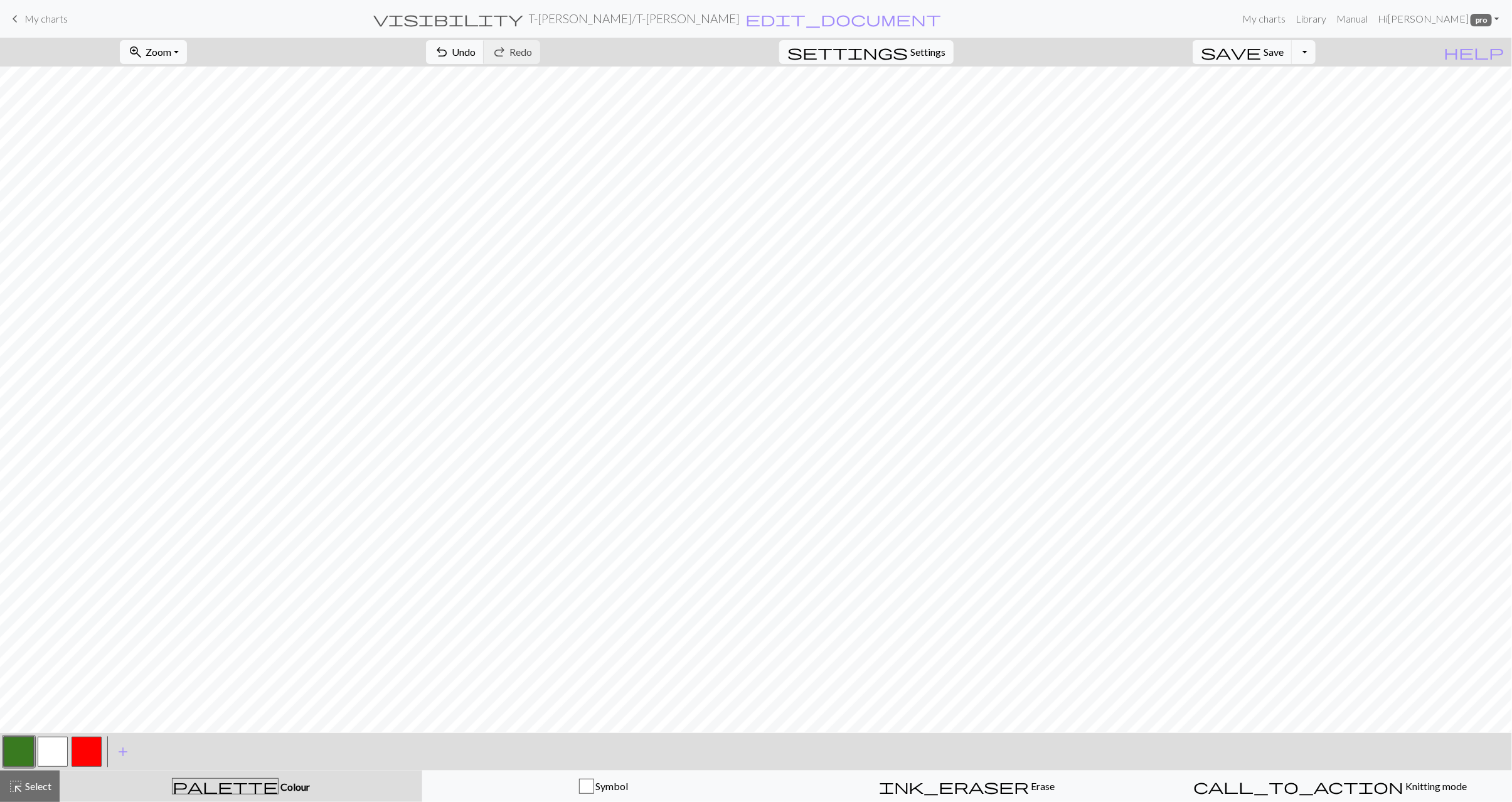
click at [50, 753] on button "button" at bounding box center [52, 752] width 30 height 30
click at [28, 781] on span "Select" at bounding box center [37, 786] width 28 height 12
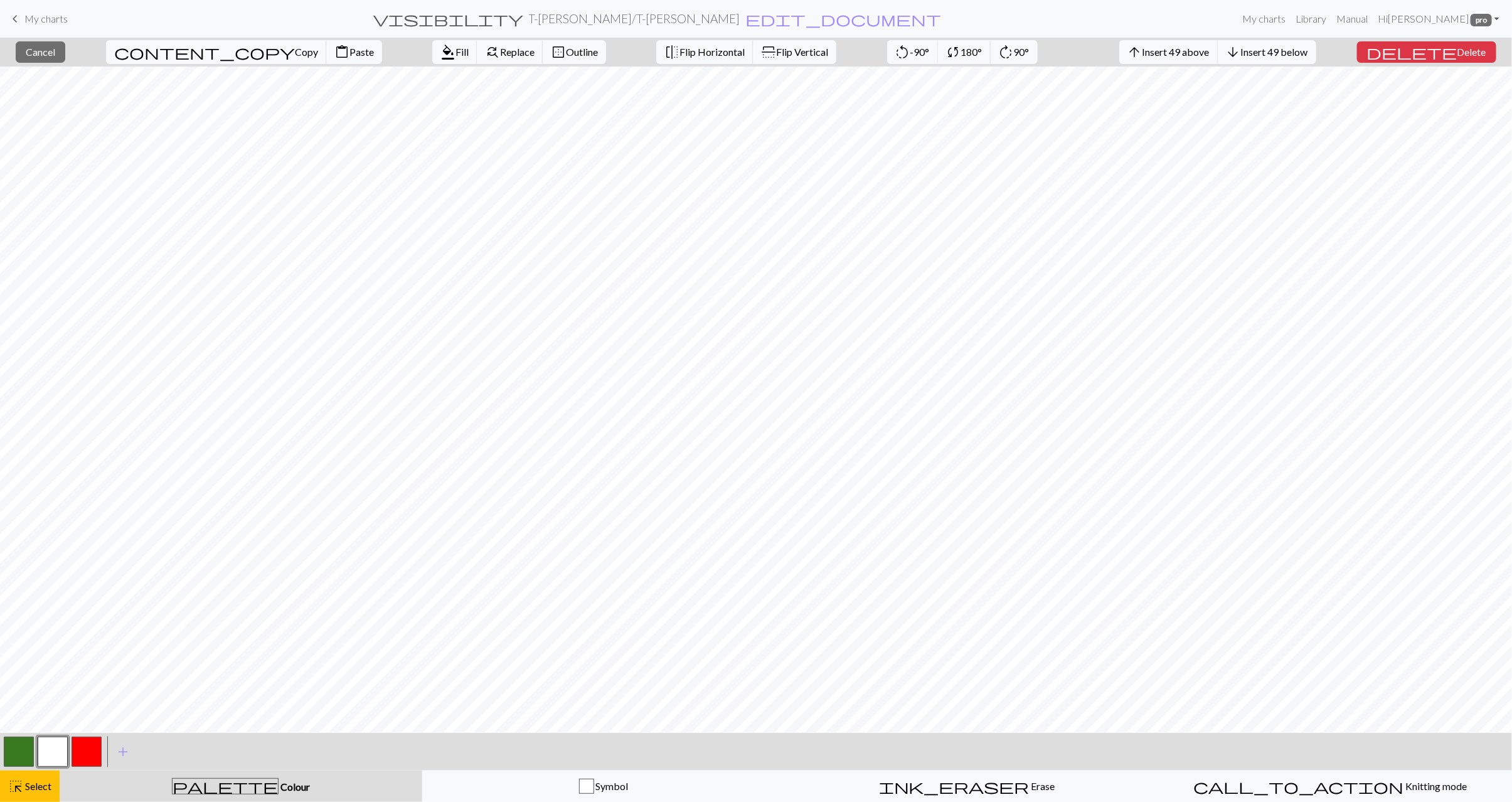
click at [1290, 58] on button "arrow_downward Insert 49 below" at bounding box center [1267, 52] width 98 height 24
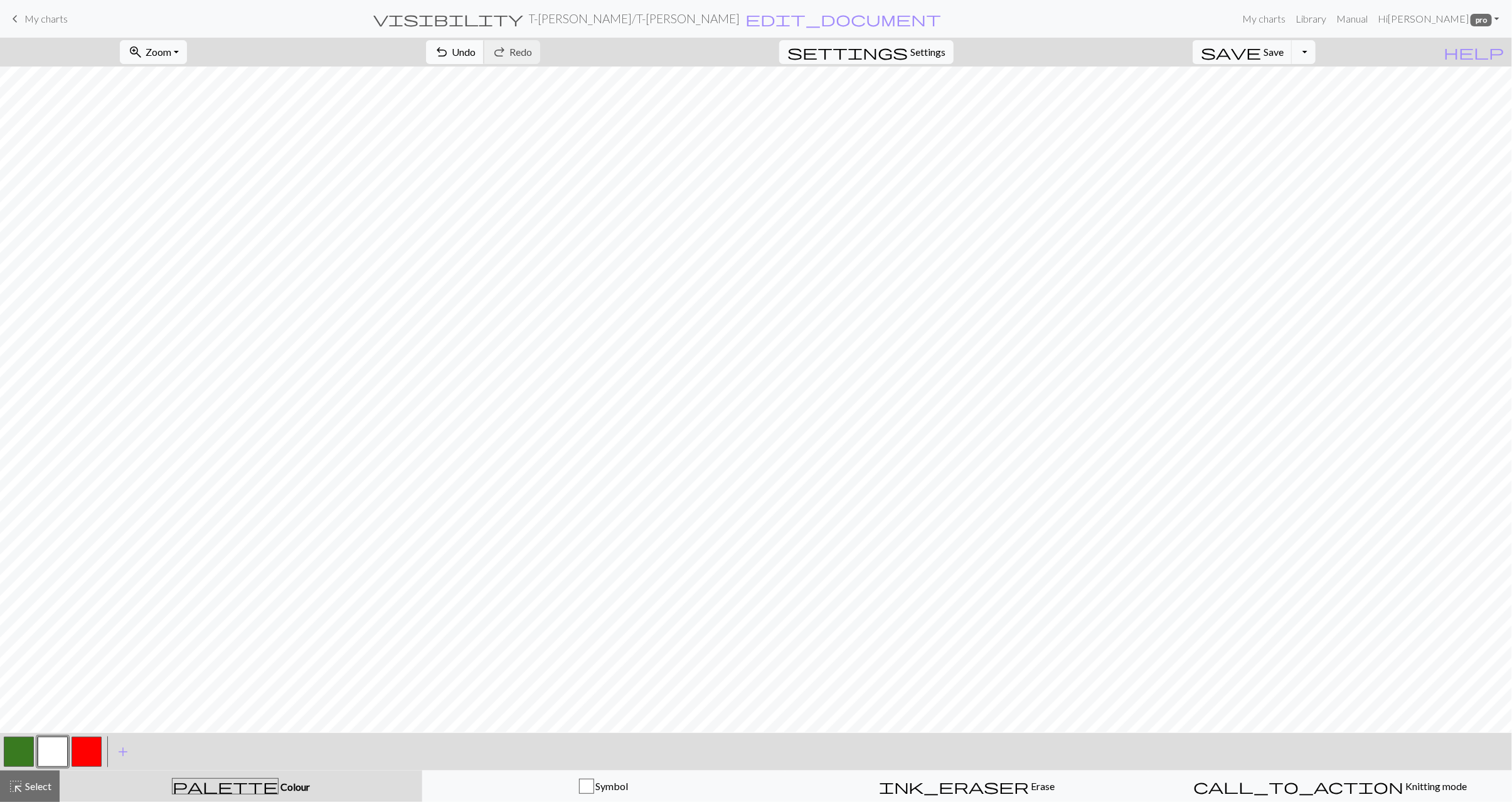
drag, startPoint x: 513, startPoint y: 55, endPoint x: 520, endPoint y: 62, distance: 9.9
click at [449, 54] on span "undo" at bounding box center [441, 52] width 15 height 17
click at [39, 791] on span "Select" at bounding box center [37, 786] width 28 height 12
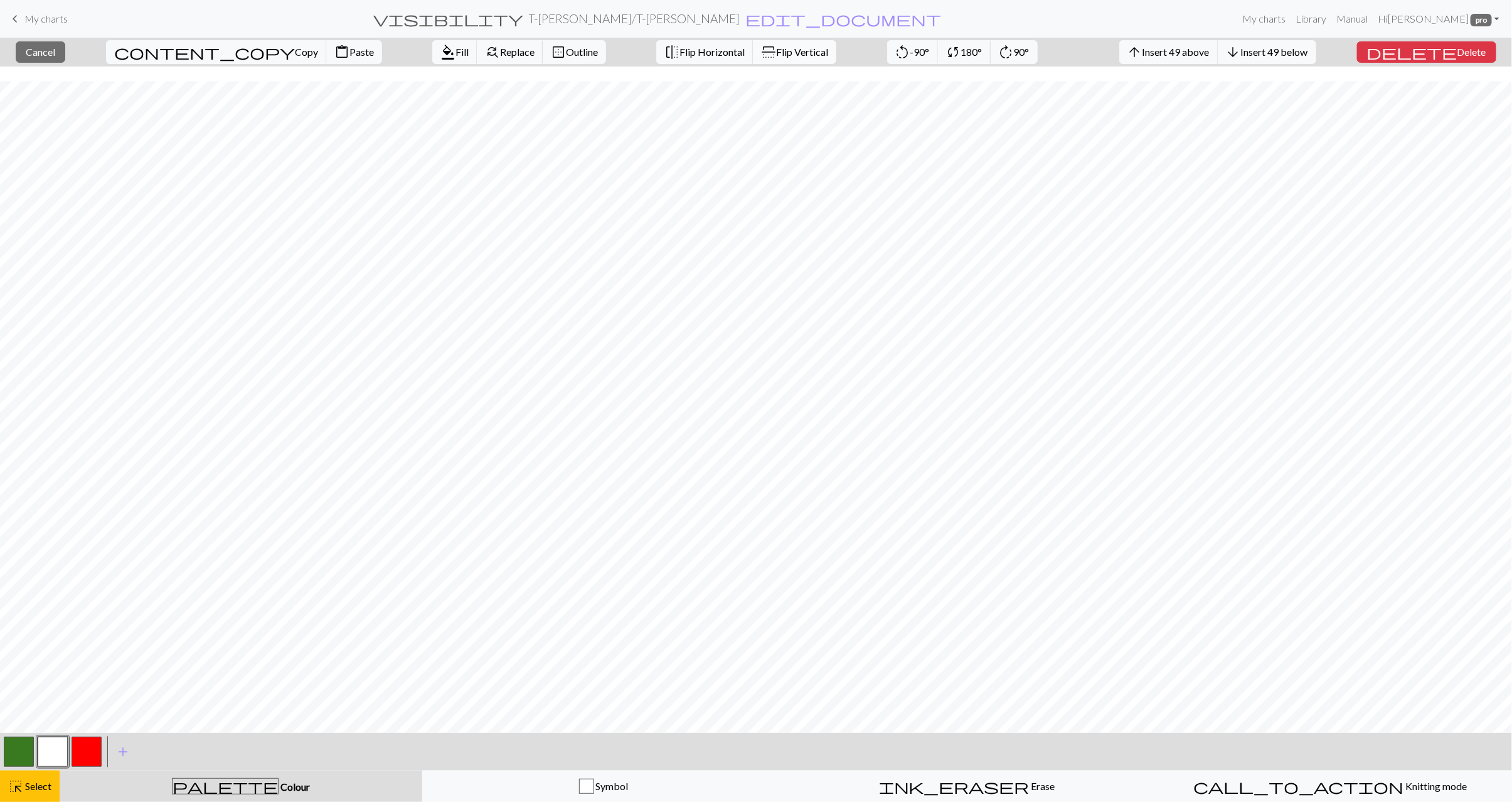
click at [776, 52] on span "Flip Vertical" at bounding box center [803, 52] width 52 height 12
click at [29, 784] on span "Select" at bounding box center [37, 786] width 28 height 12
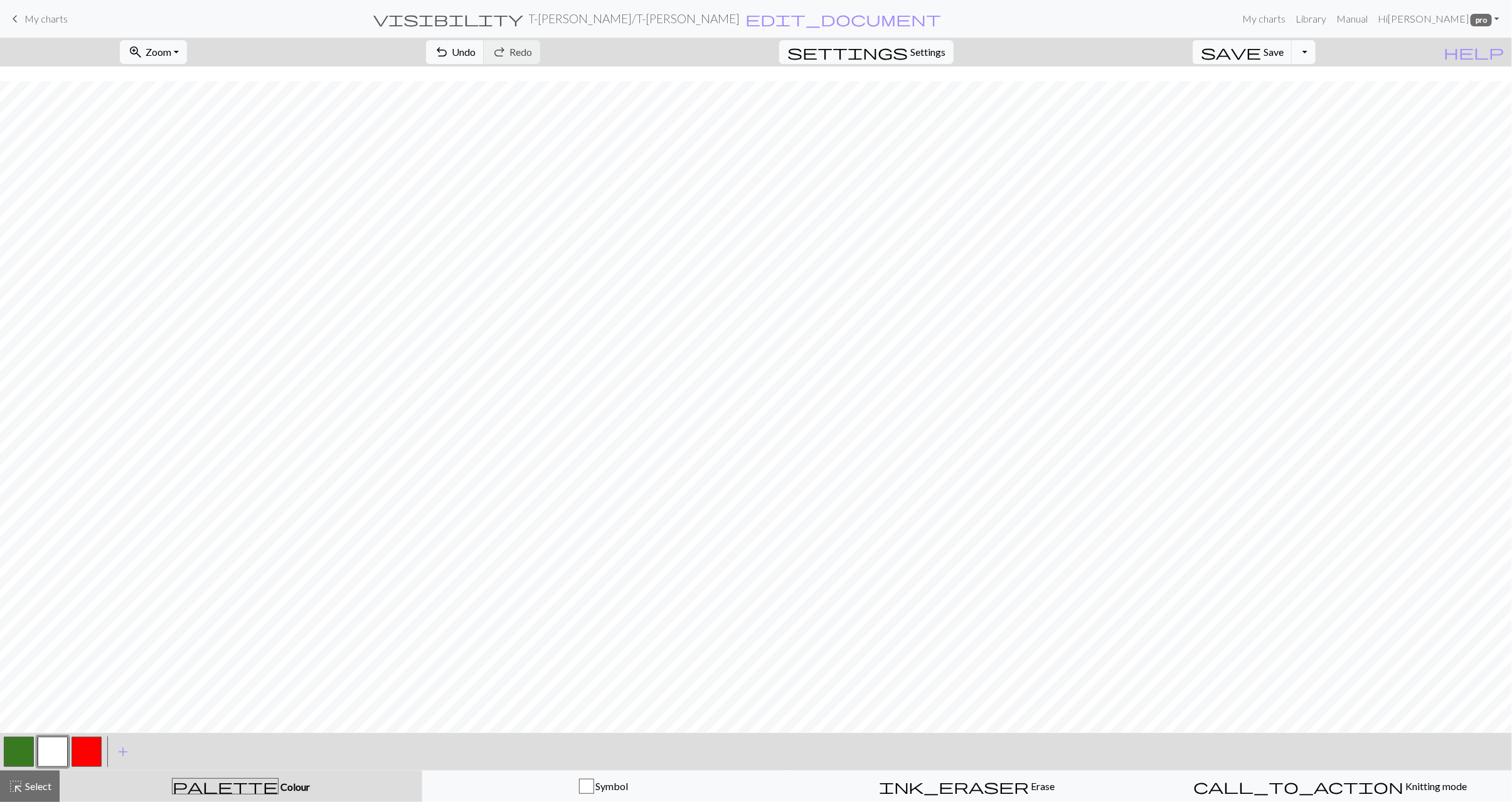
click at [1316, 53] on button "Toggle Dropdown" at bounding box center [1304, 52] width 24 height 24
click at [1275, 104] on button "save_alt Download" at bounding box center [1212, 101] width 207 height 20
click at [747, 43] on button "Download" at bounding box center [726, 41] width 61 height 24
click at [39, 782] on span "Select" at bounding box center [37, 786] width 28 height 12
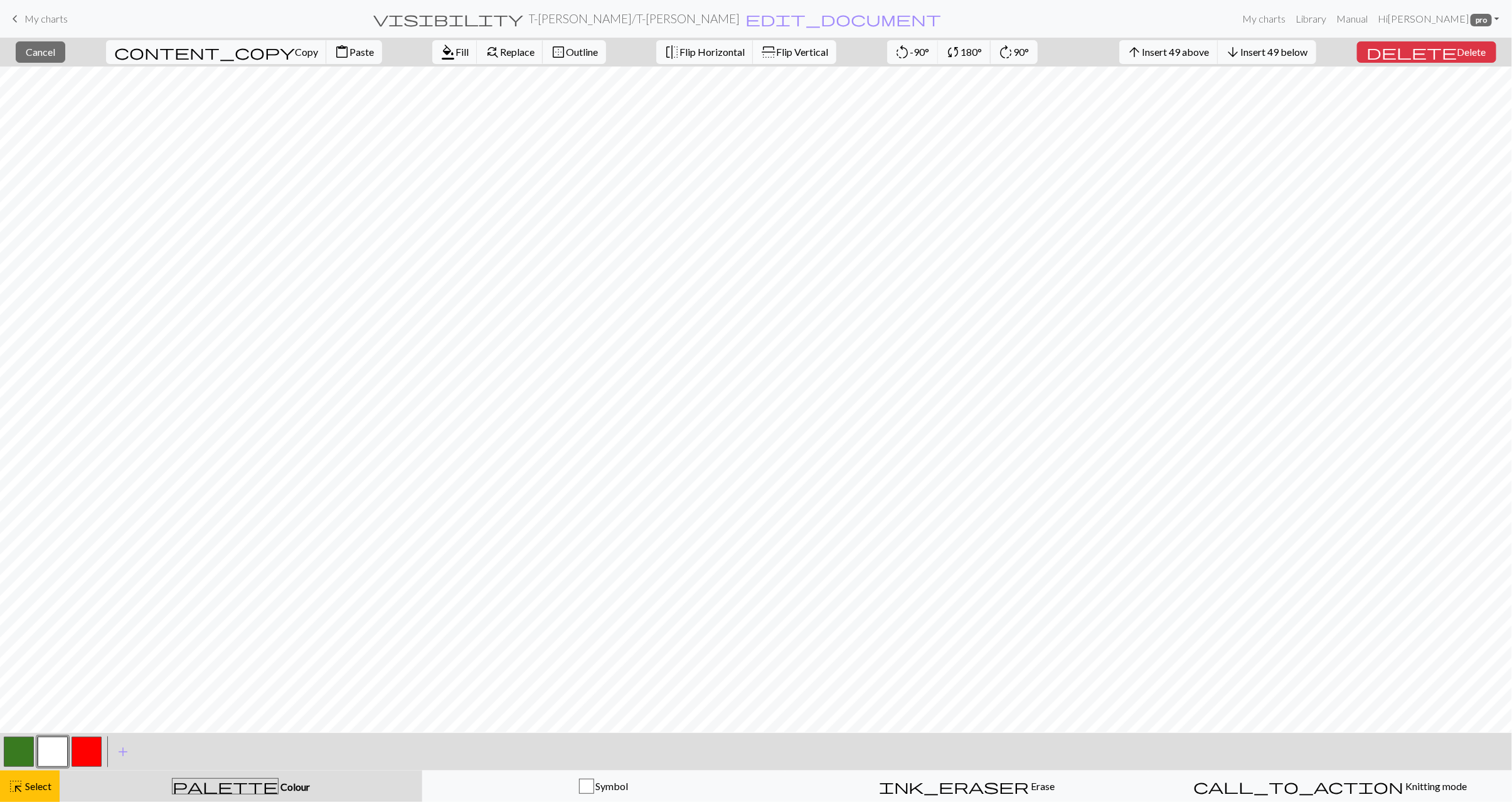
click at [776, 56] on span "Flip Vertical" at bounding box center [803, 52] width 52 height 12
click at [47, 792] on div "highlight_alt Select Select" at bounding box center [29, 786] width 43 height 15
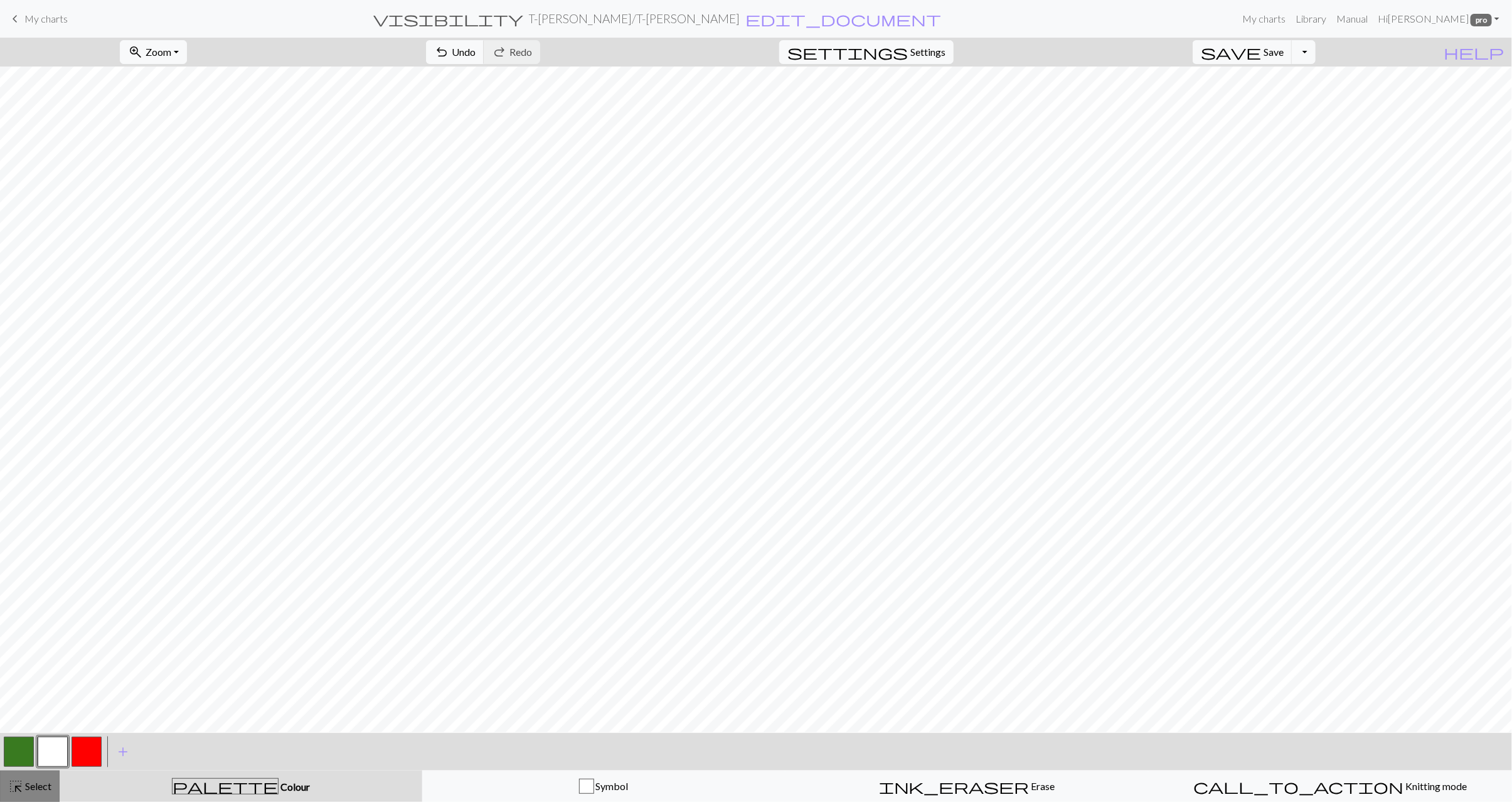
click at [23, 793] on span "highlight_alt" at bounding box center [15, 787] width 15 height 17
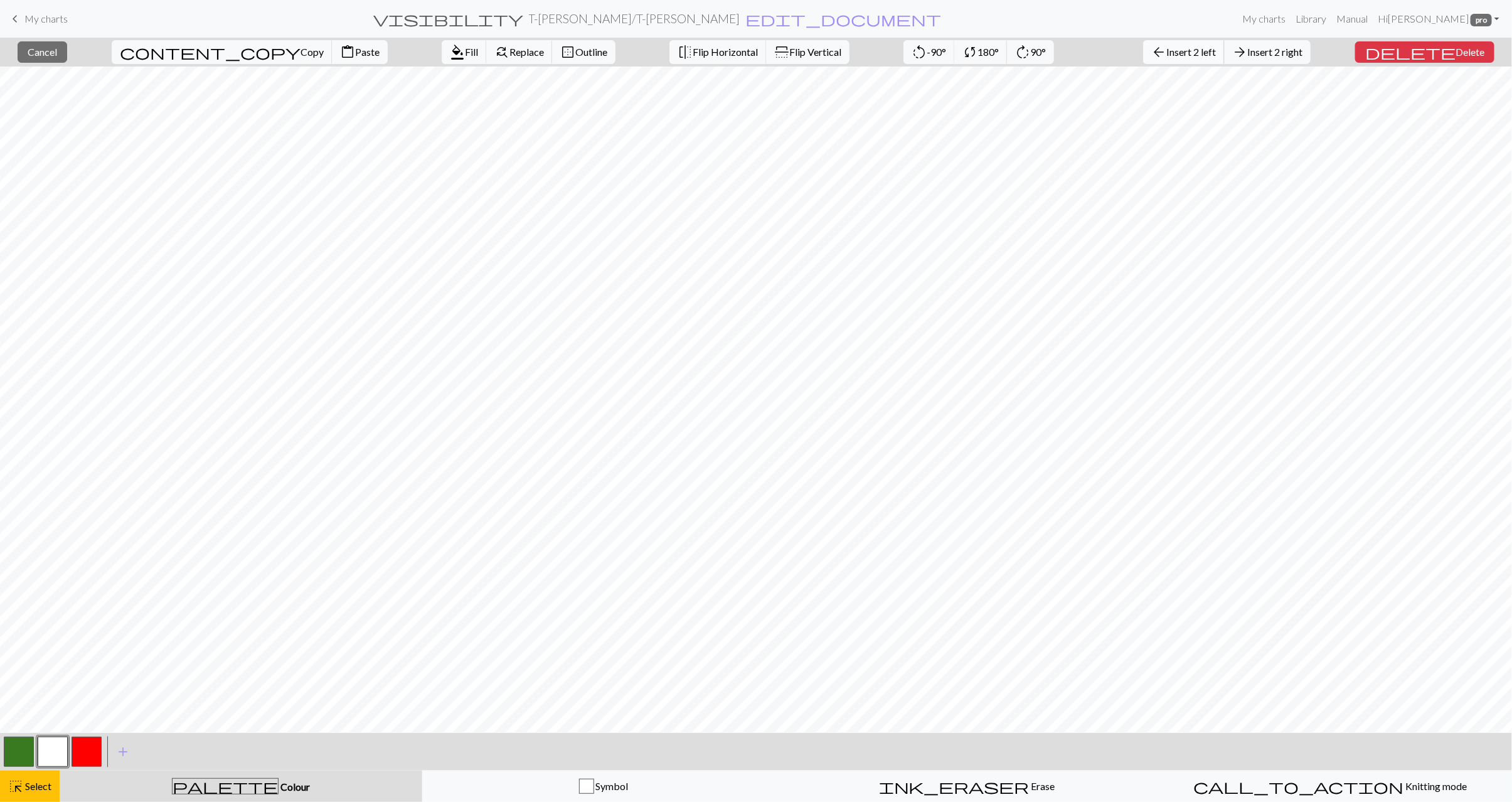
click at [1216, 53] on span "Insert 2 left" at bounding box center [1192, 52] width 50 height 12
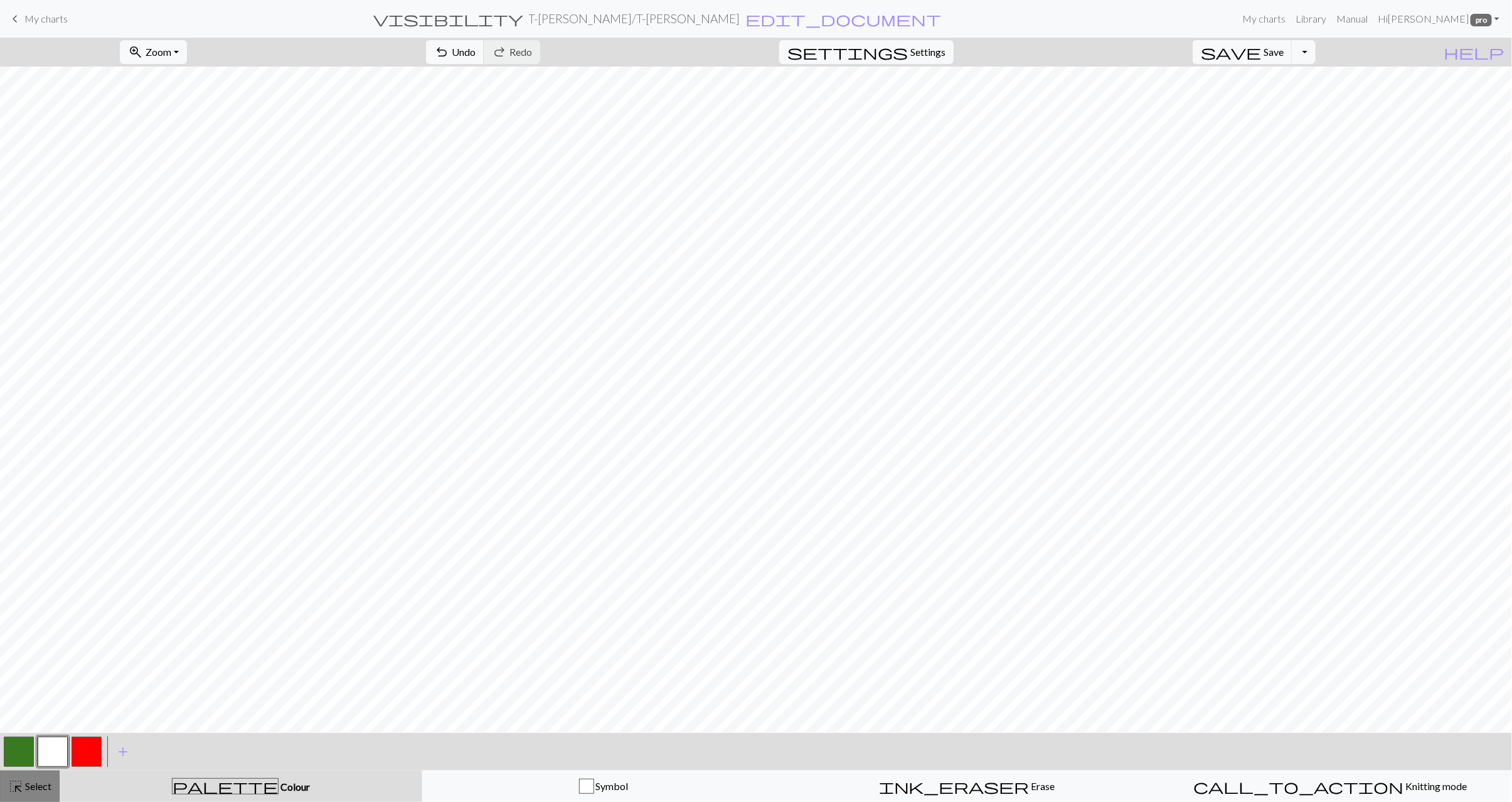
click at [34, 782] on span "Select" at bounding box center [37, 786] width 28 height 12
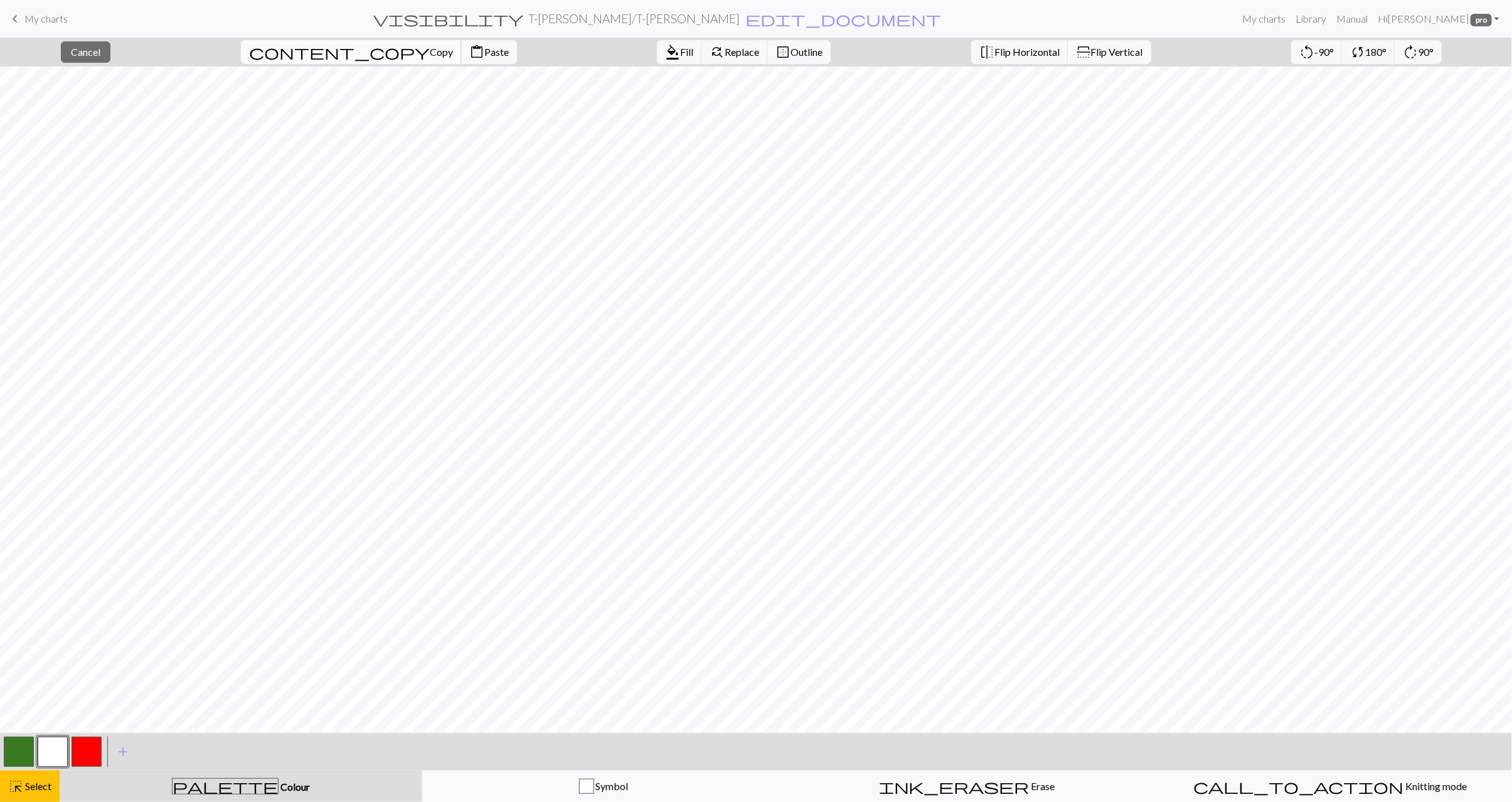
click at [430, 48] on span "Copy" at bounding box center [441, 52] width 23 height 12
click at [484, 47] on span "Paste" at bounding box center [497, 52] width 25 height 12
click at [9, 797] on button "highlight_alt Select Select" at bounding box center [30, 786] width 60 height 31
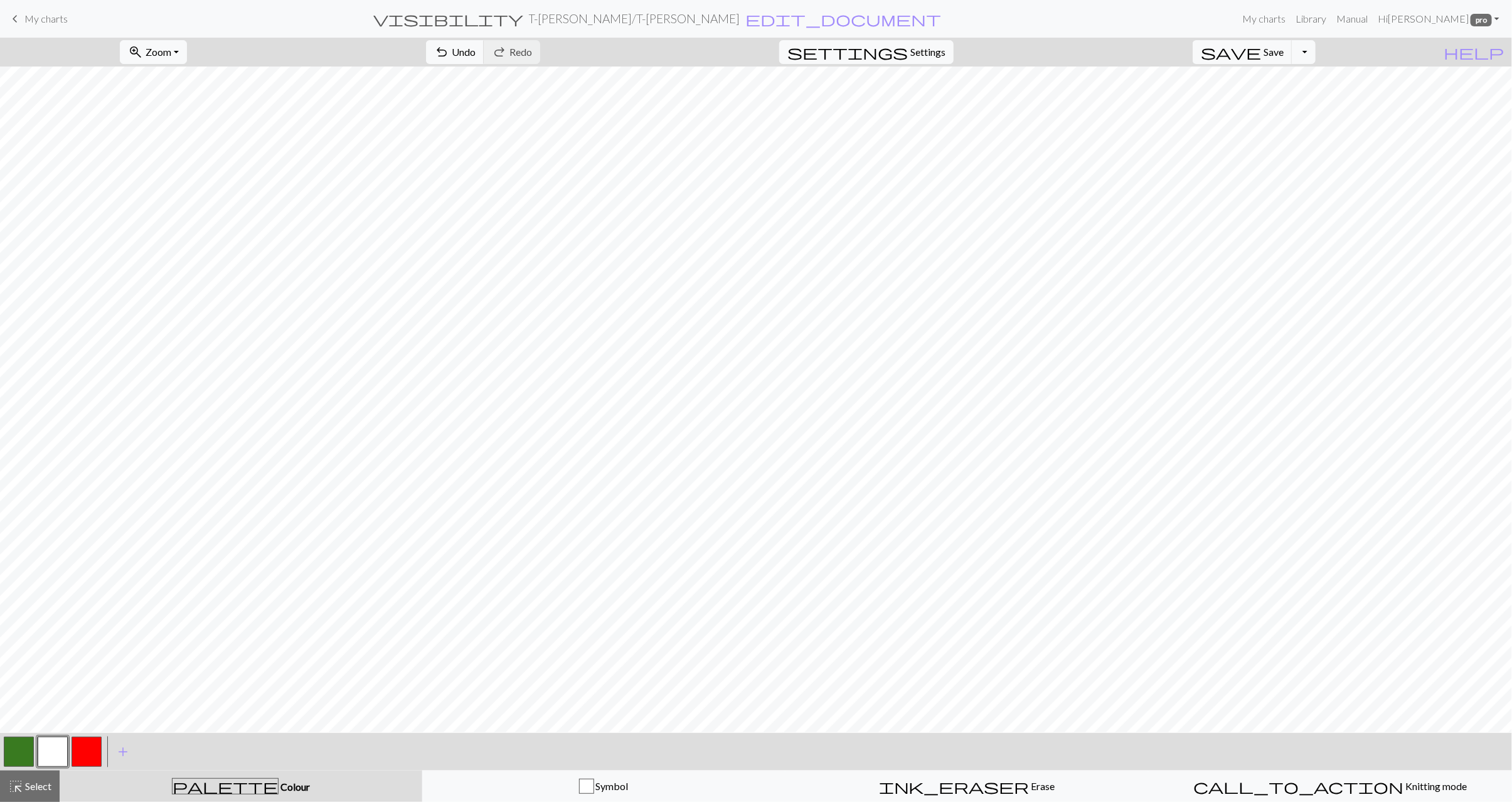
click at [20, 754] on button "button" at bounding box center [18, 752] width 30 height 30
drag, startPoint x: 30, startPoint y: 790, endPoint x: 99, endPoint y: 756, distance: 76.9
click at [30, 790] on span "Select" at bounding box center [37, 786] width 28 height 12
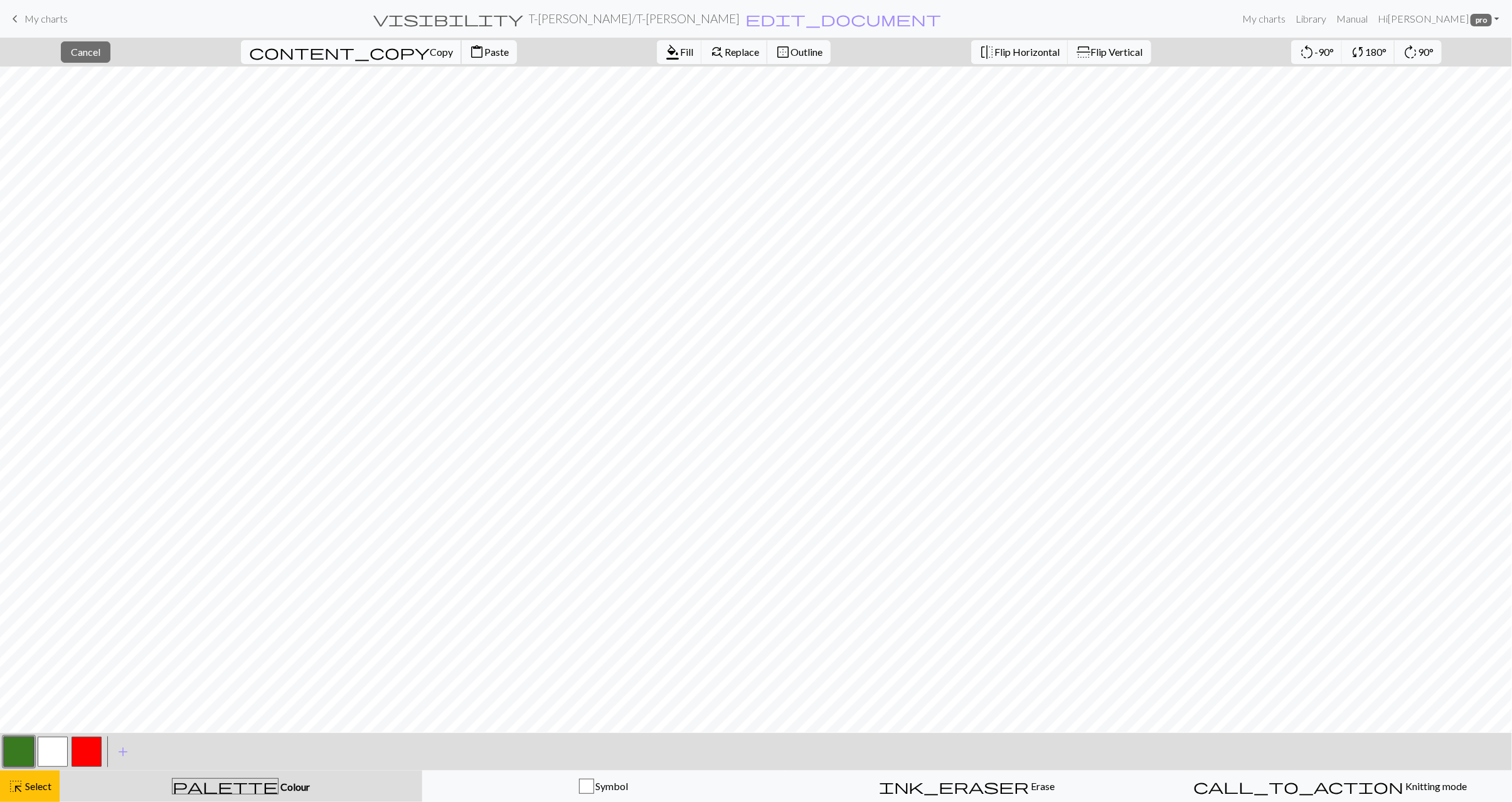
click at [430, 51] on span "Copy" at bounding box center [441, 52] width 23 height 12
click at [484, 57] on span "Paste" at bounding box center [497, 52] width 25 height 12
click at [25, 785] on span "Select" at bounding box center [37, 786] width 28 height 12
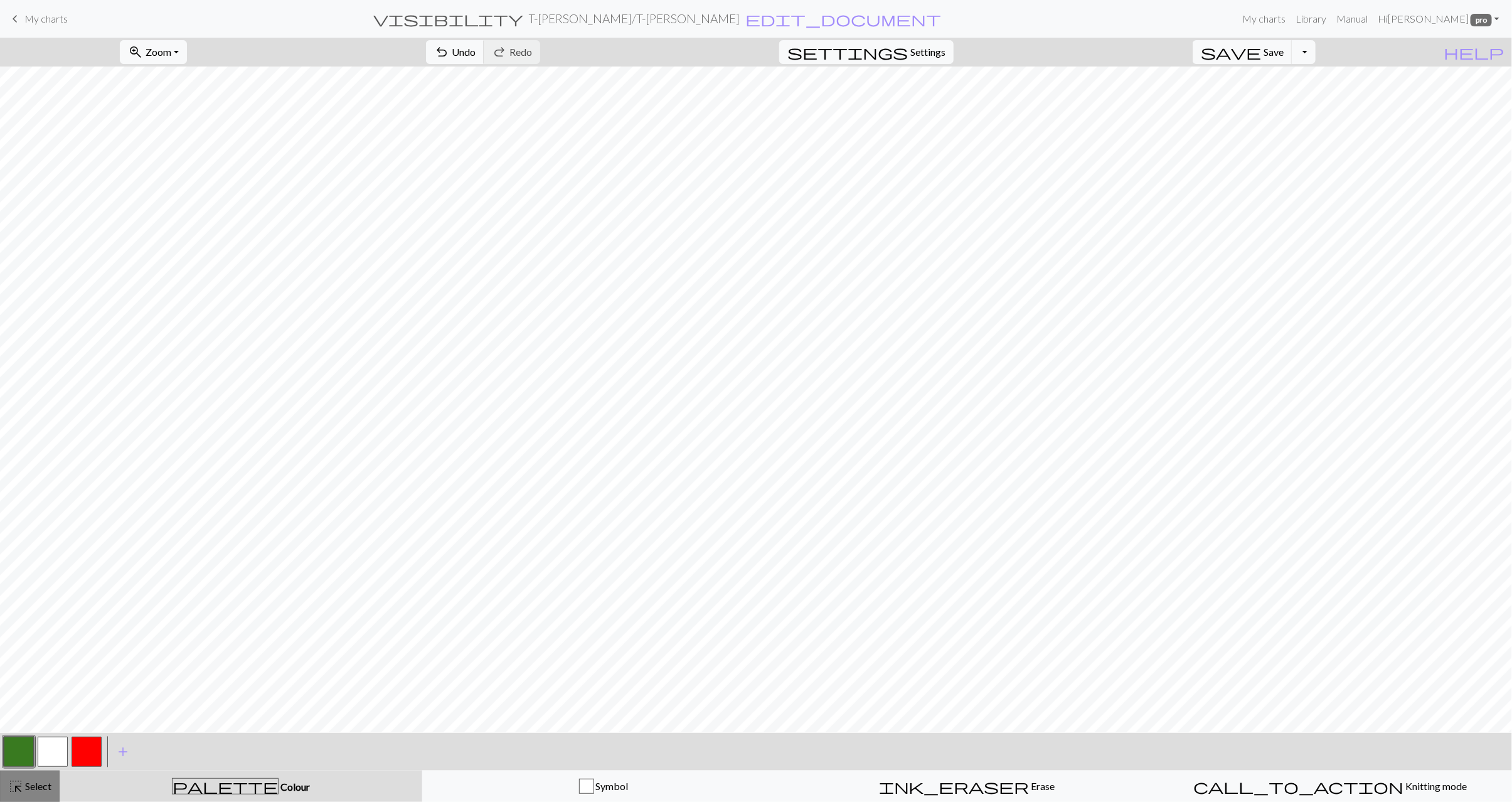
click at [28, 785] on span "Select" at bounding box center [37, 786] width 28 height 12
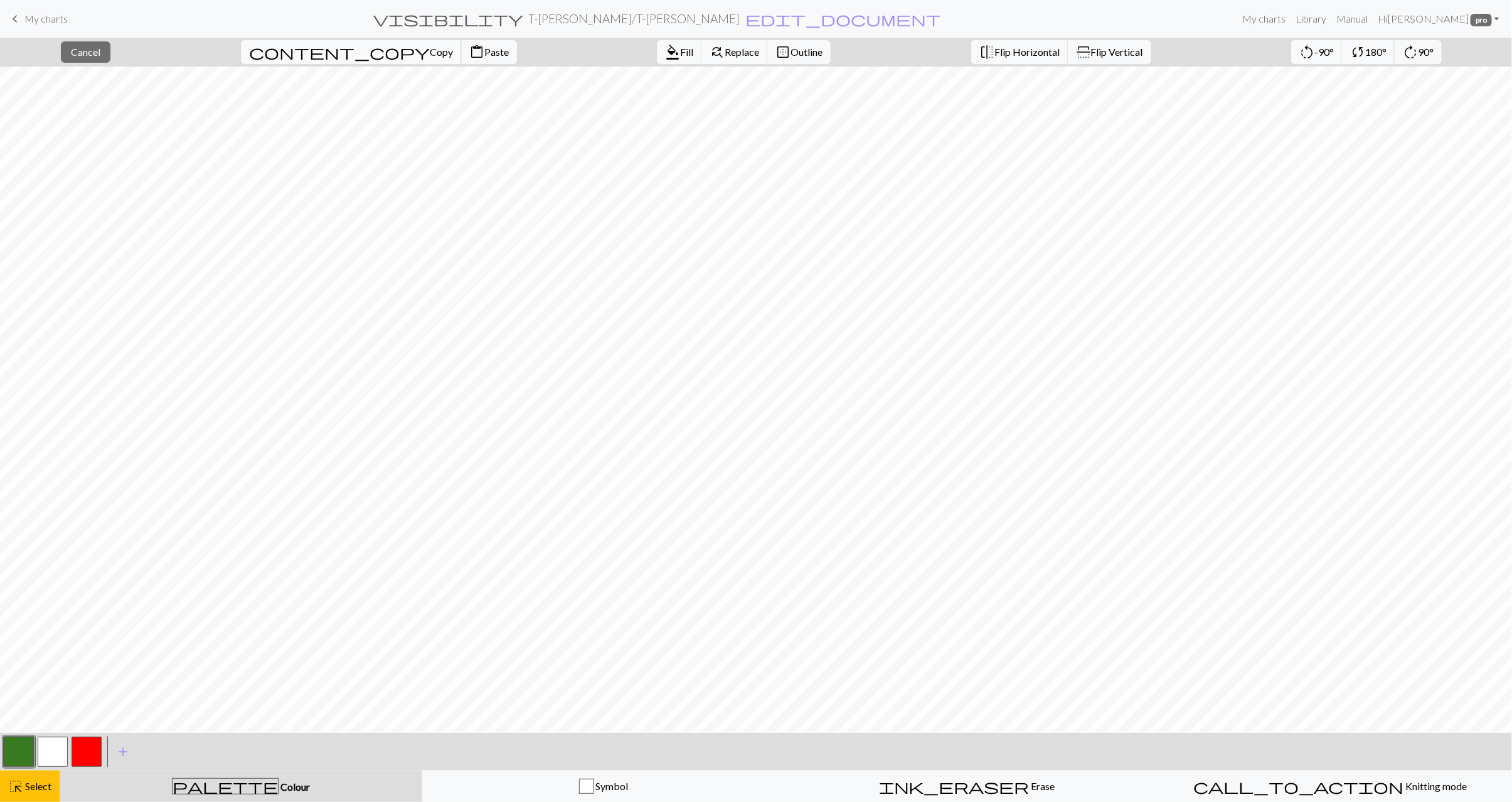
click at [300, 54] on span "content_copy" at bounding box center [339, 52] width 181 height 17
drag, startPoint x: 383, startPoint y: 51, endPoint x: 383, endPoint y: 63, distance: 12.0
click at [484, 51] on span "Paste" at bounding box center [497, 52] width 25 height 12
click at [34, 784] on span "Select" at bounding box center [37, 786] width 28 height 12
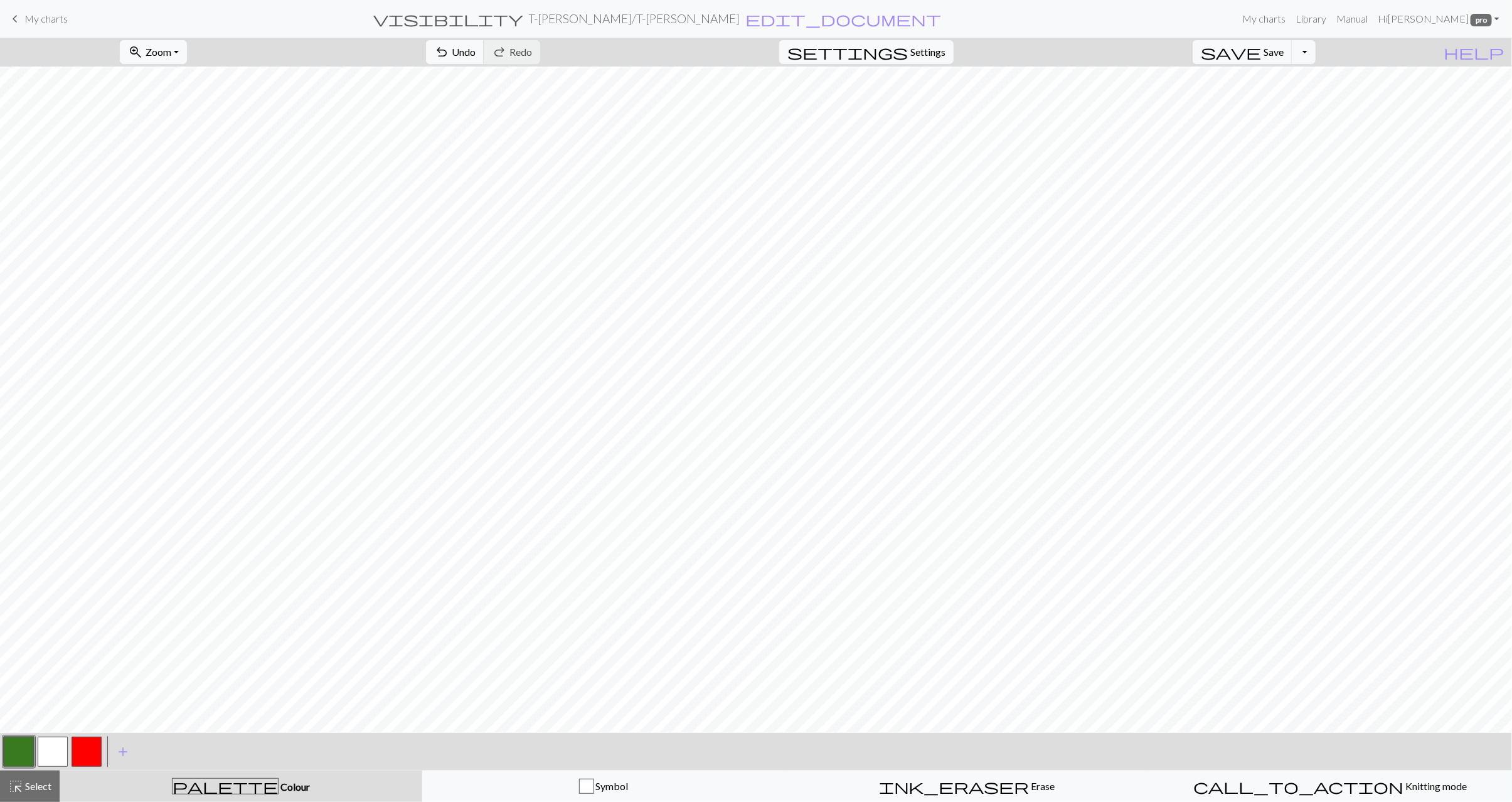
drag, startPoint x: 63, startPoint y: 753, endPoint x: 93, endPoint y: 736, distance: 34.5
click at [63, 753] on button "button" at bounding box center [52, 752] width 30 height 30
drag, startPoint x: 537, startPoint y: 52, endPoint x: 541, endPoint y: 63, distance: 11.7
click at [476, 52] on span "Undo" at bounding box center [463, 52] width 24 height 12
click at [81, 741] on button "button" at bounding box center [86, 752] width 30 height 30
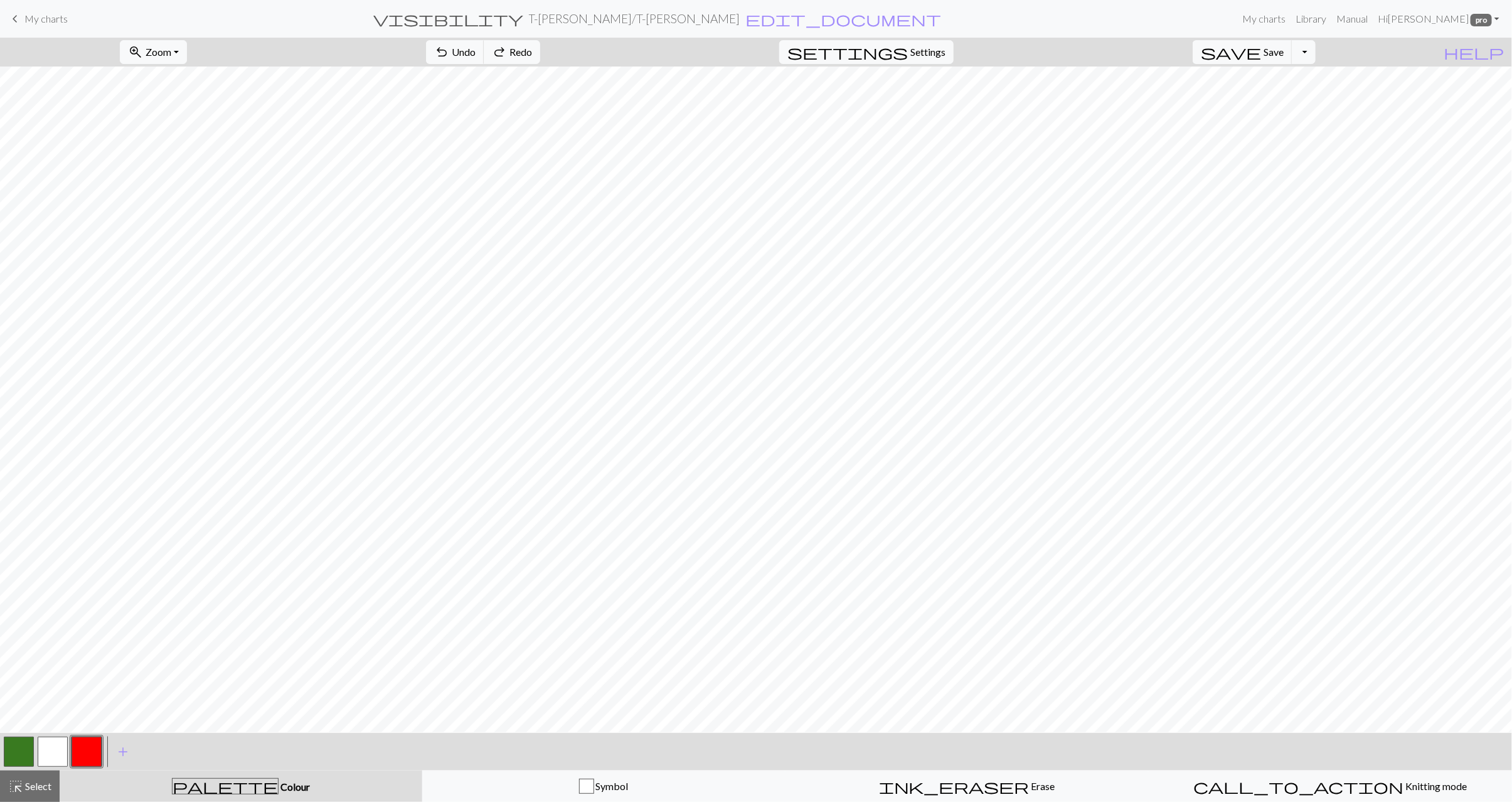
click at [42, 759] on button "button" at bounding box center [52, 752] width 30 height 30
click at [28, 759] on button "button" at bounding box center [18, 752] width 30 height 30
drag, startPoint x: 52, startPoint y: 753, endPoint x: 95, endPoint y: 722, distance: 53.0
click at [52, 753] on button "button" at bounding box center [52, 752] width 30 height 30
click at [87, 750] on button "button" at bounding box center [86, 752] width 30 height 30
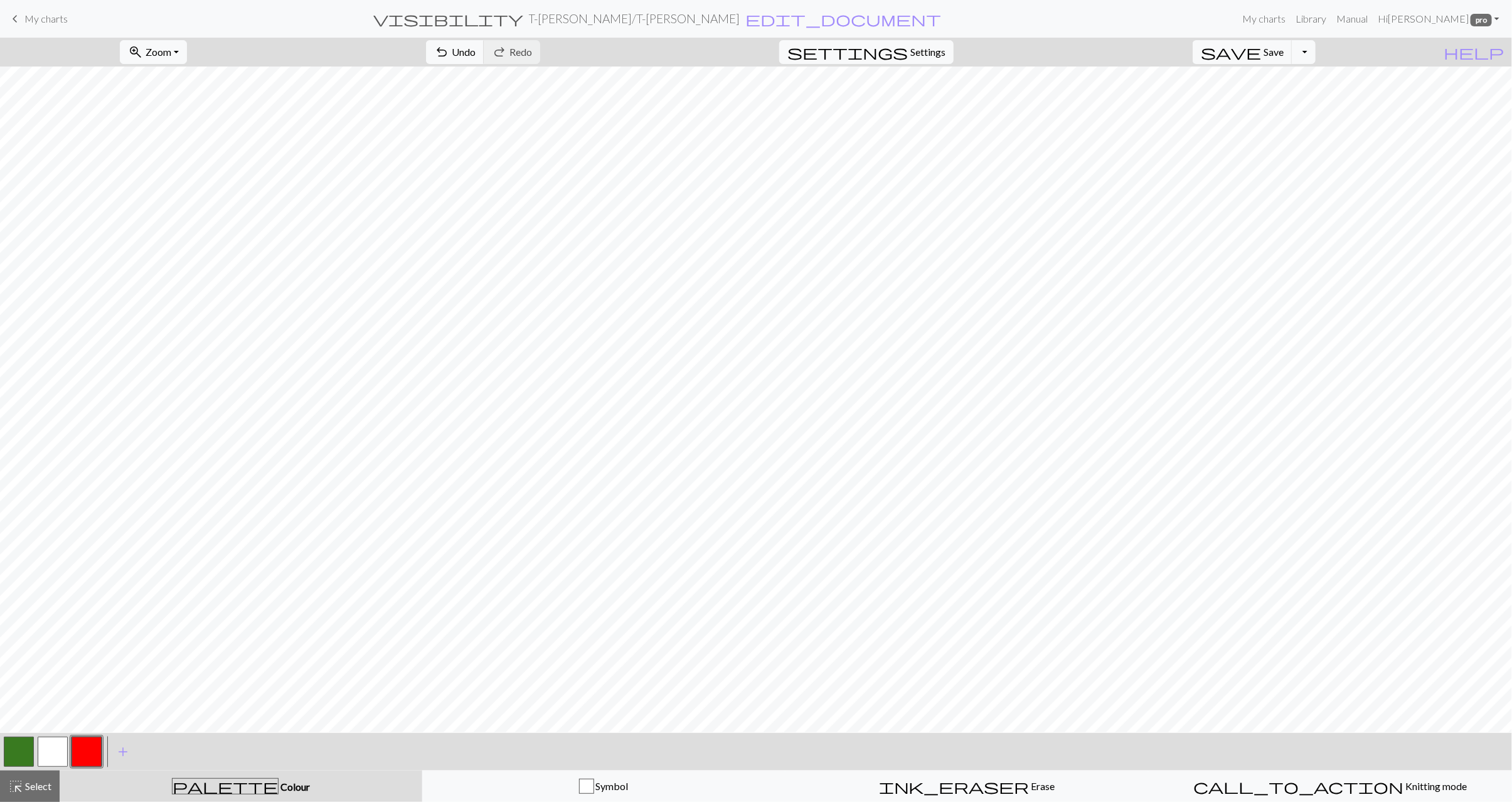
click at [47, 747] on button "button" at bounding box center [52, 752] width 30 height 30
click at [79, 752] on button "button" at bounding box center [86, 752] width 30 height 30
click at [60, 750] on button "button" at bounding box center [52, 752] width 30 height 30
click at [79, 757] on button "button" at bounding box center [86, 752] width 30 height 30
click at [61, 747] on button "button" at bounding box center [52, 752] width 30 height 30
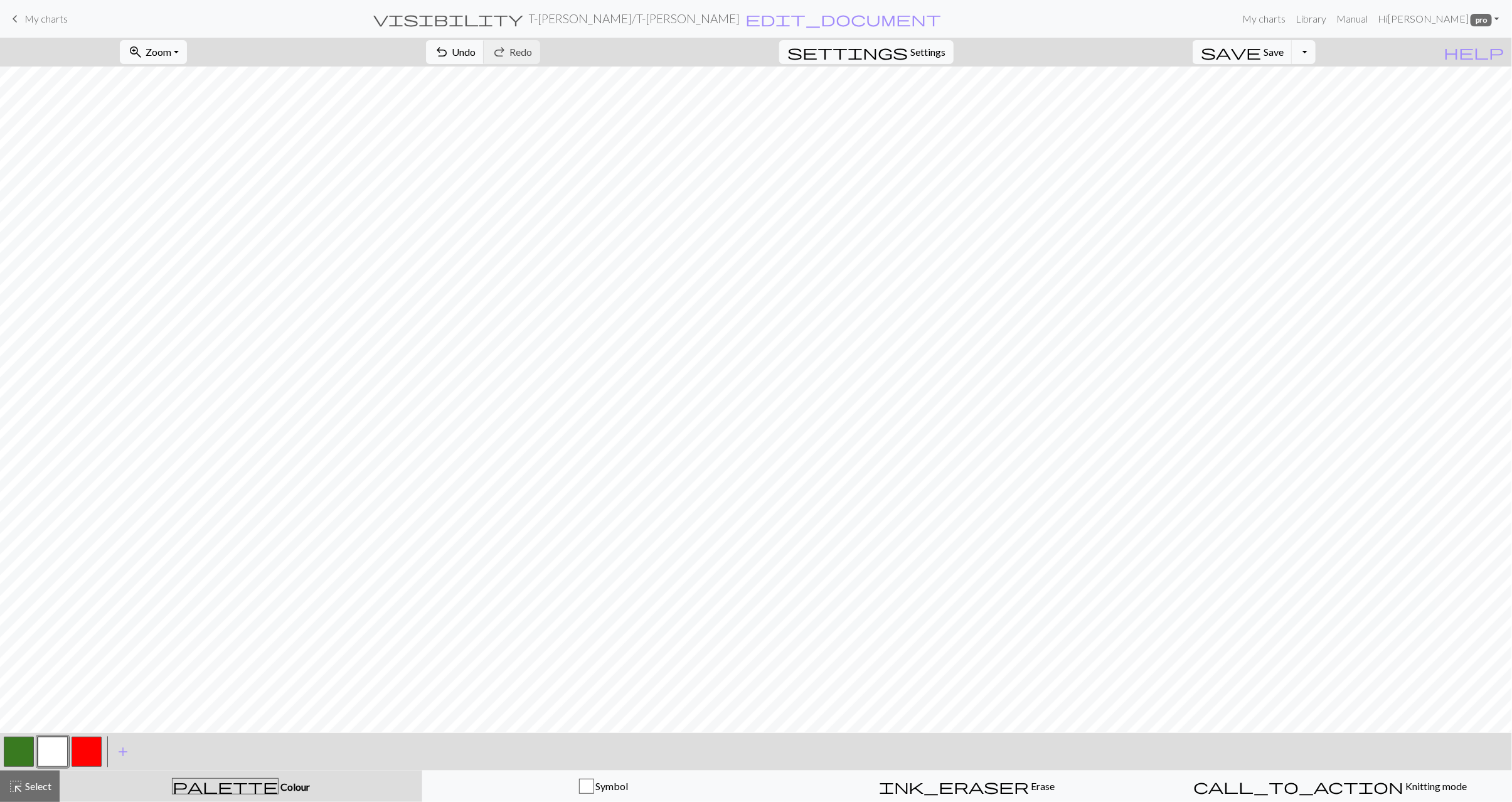
click at [23, 755] on button "button" at bounding box center [18, 752] width 30 height 30
click at [82, 752] on button "button" at bounding box center [86, 752] width 30 height 30
click at [52, 762] on button "button" at bounding box center [52, 752] width 30 height 30
click at [41, 793] on div "highlight_alt Select Select" at bounding box center [29, 786] width 43 height 15
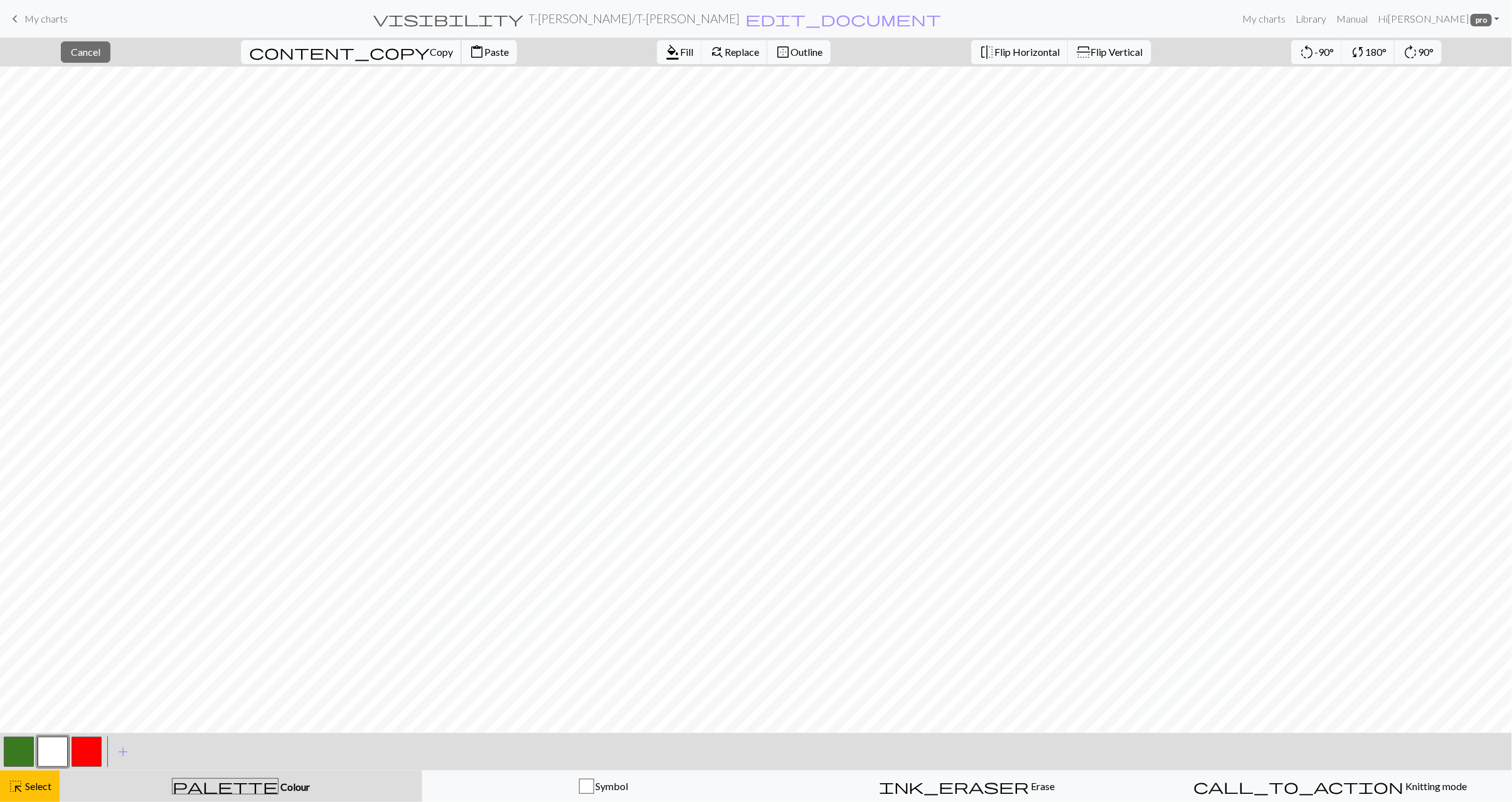
click at [312, 59] on button "content_copy Copy" at bounding box center [351, 52] width 221 height 24
click at [484, 48] on span "Paste" at bounding box center [497, 52] width 25 height 12
click at [35, 788] on span "Select" at bounding box center [37, 786] width 28 height 12
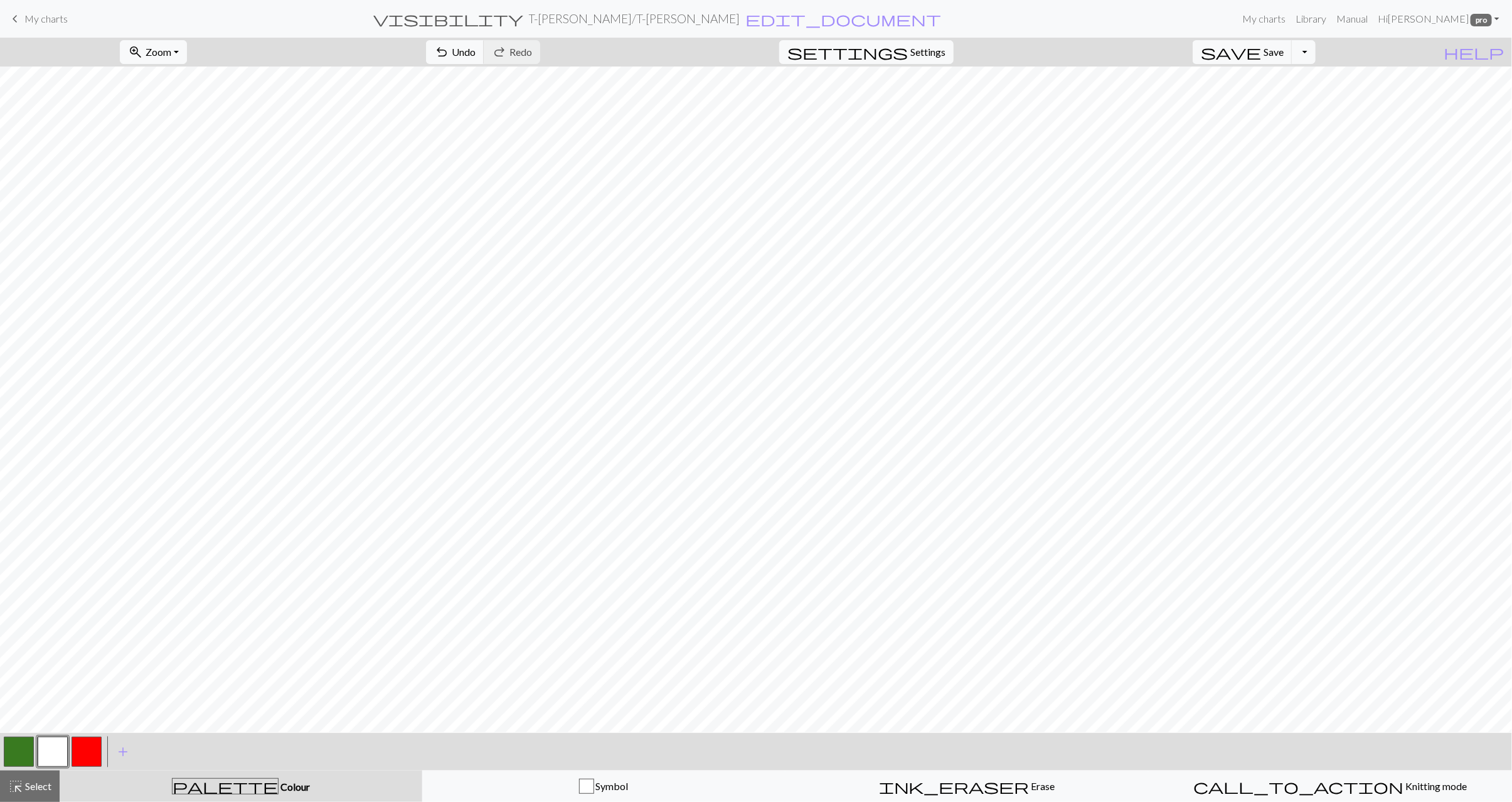
click at [20, 755] on button "button" at bounding box center [18, 752] width 30 height 30
click at [28, 784] on span "Select" at bounding box center [37, 786] width 28 height 12
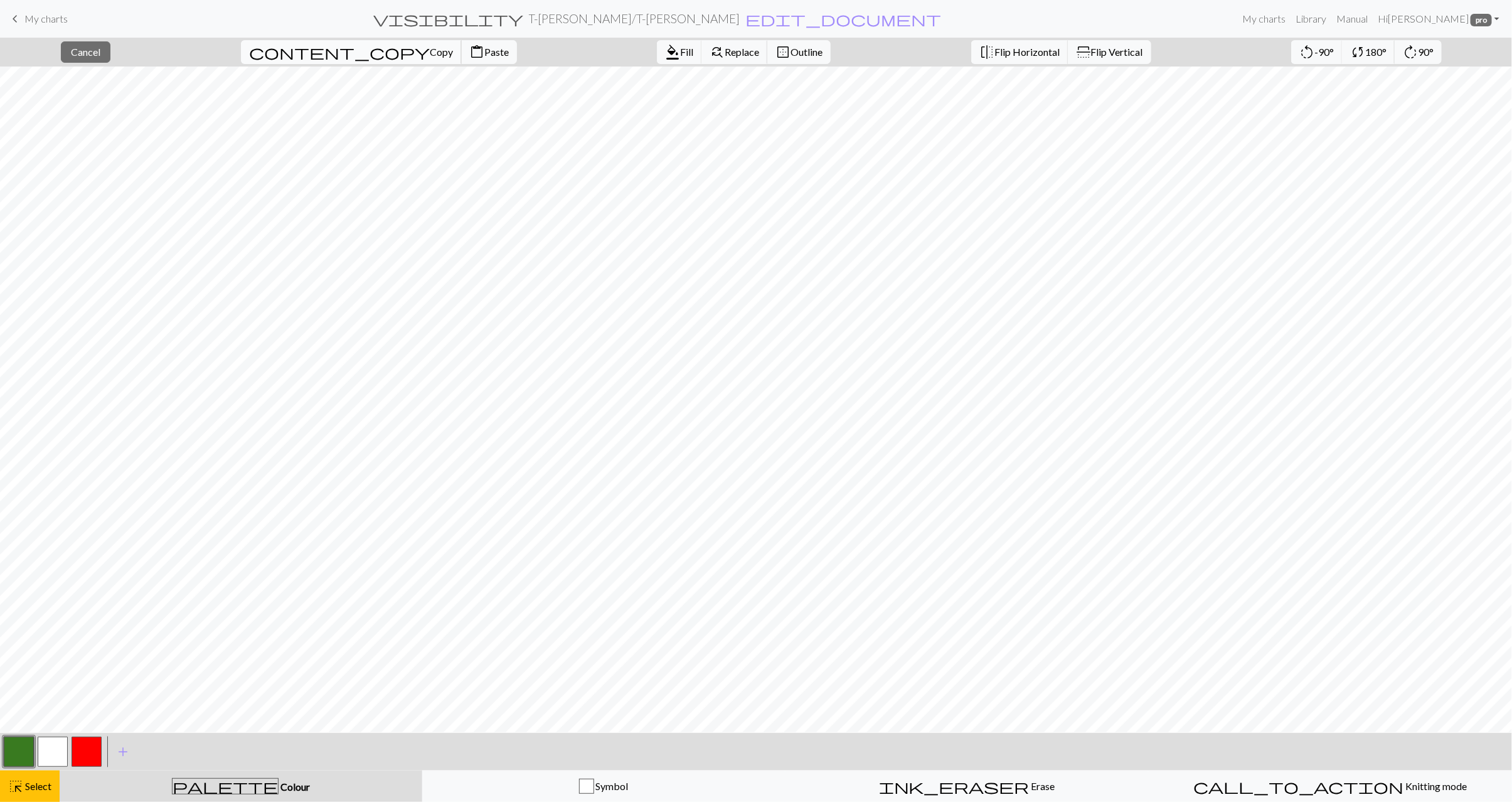
click at [430, 47] on span "Copy" at bounding box center [441, 52] width 23 height 12
click at [484, 55] on span "Paste" at bounding box center [497, 52] width 25 height 12
click at [42, 795] on button "highlight_alt Select Select" at bounding box center [30, 786] width 60 height 31
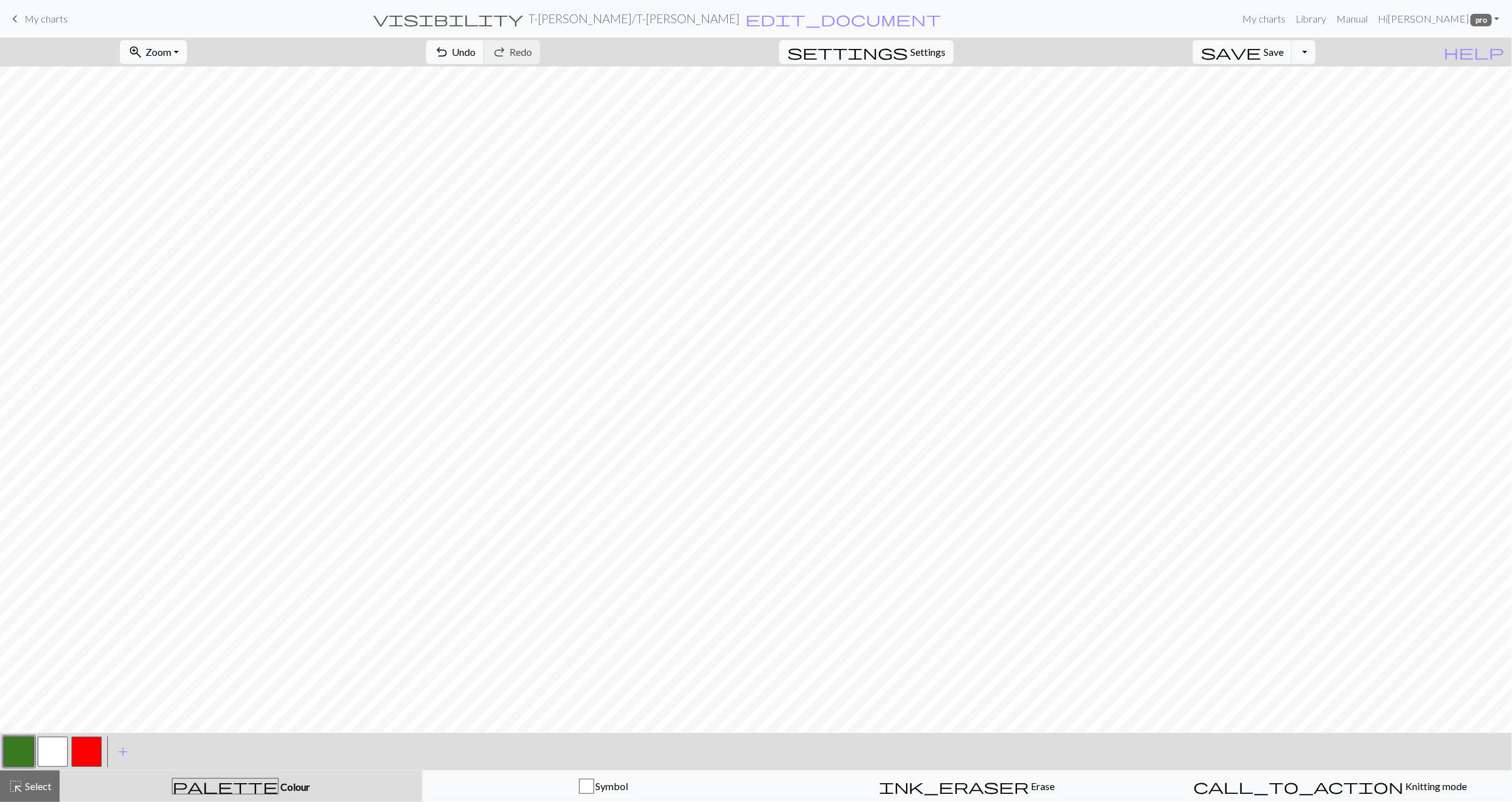
click at [54, 747] on button "button" at bounding box center [52, 752] width 30 height 30
click at [39, 789] on span "Select" at bounding box center [37, 786] width 28 height 12
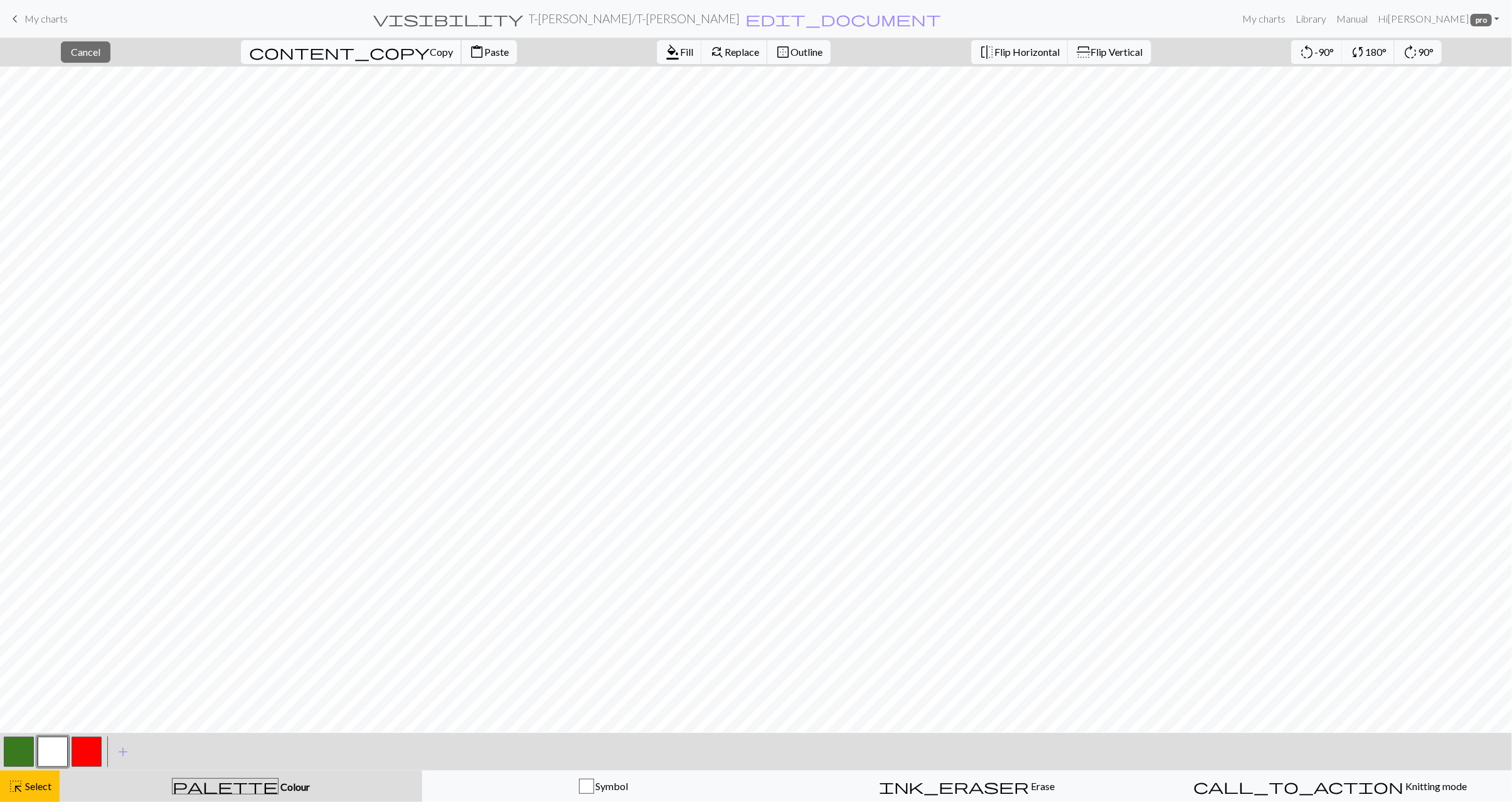
click at [301, 50] on span "content_copy" at bounding box center [339, 52] width 181 height 17
drag, startPoint x: 374, startPoint y: 55, endPoint x: 374, endPoint y: 62, distance: 7.0
click at [484, 55] on span "Paste" at bounding box center [497, 52] width 25 height 12
click at [41, 787] on span "Select" at bounding box center [37, 786] width 28 height 12
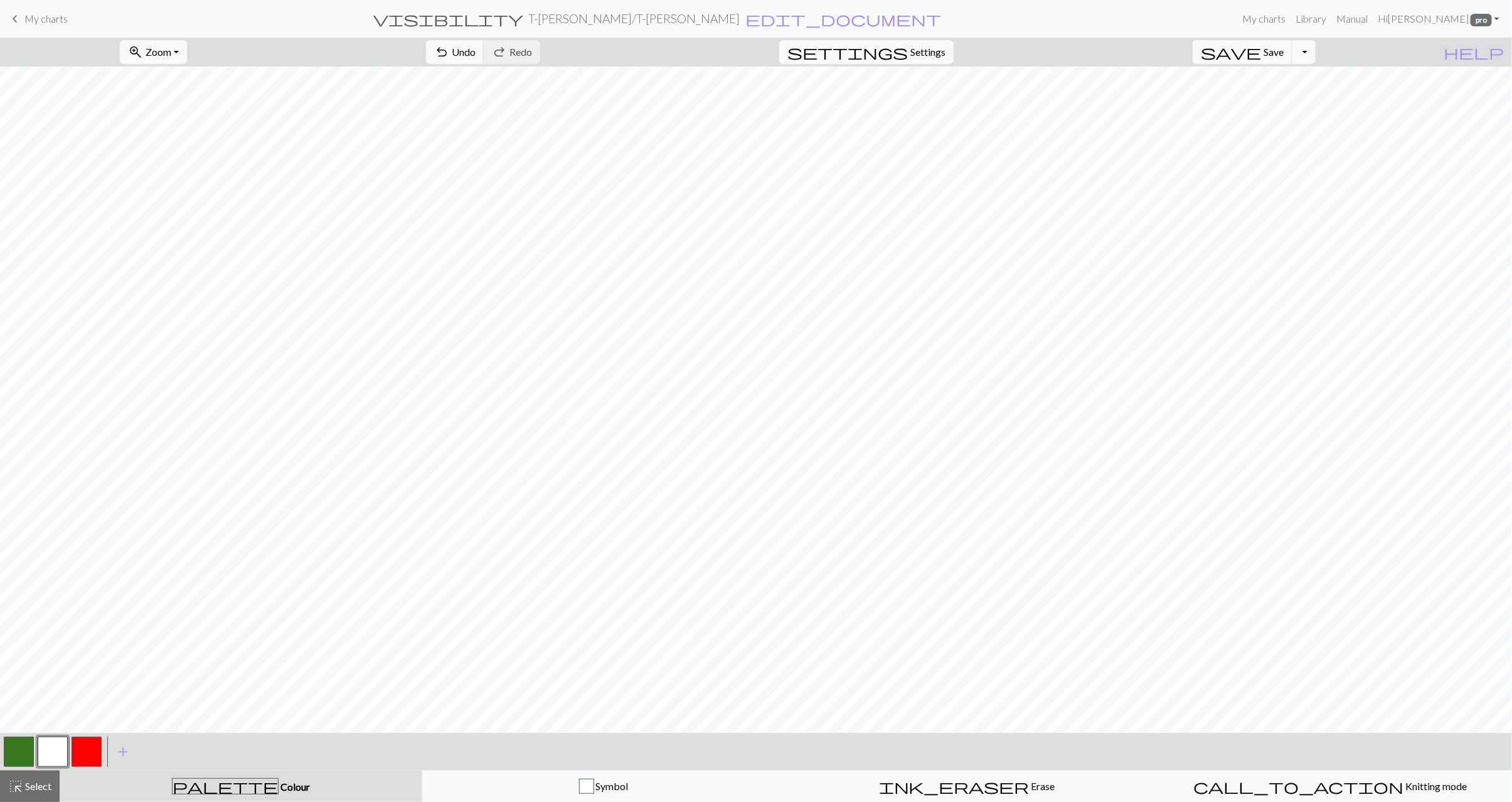
click at [20, 758] on button "button" at bounding box center [18, 752] width 30 height 30
click at [60, 750] on button "button" at bounding box center [52, 752] width 30 height 30
click at [25, 749] on button "button" at bounding box center [18, 752] width 30 height 30
click at [46, 758] on button "button" at bounding box center [52, 752] width 30 height 30
drag, startPoint x: 52, startPoint y: 787, endPoint x: 142, endPoint y: 736, distance: 103.4
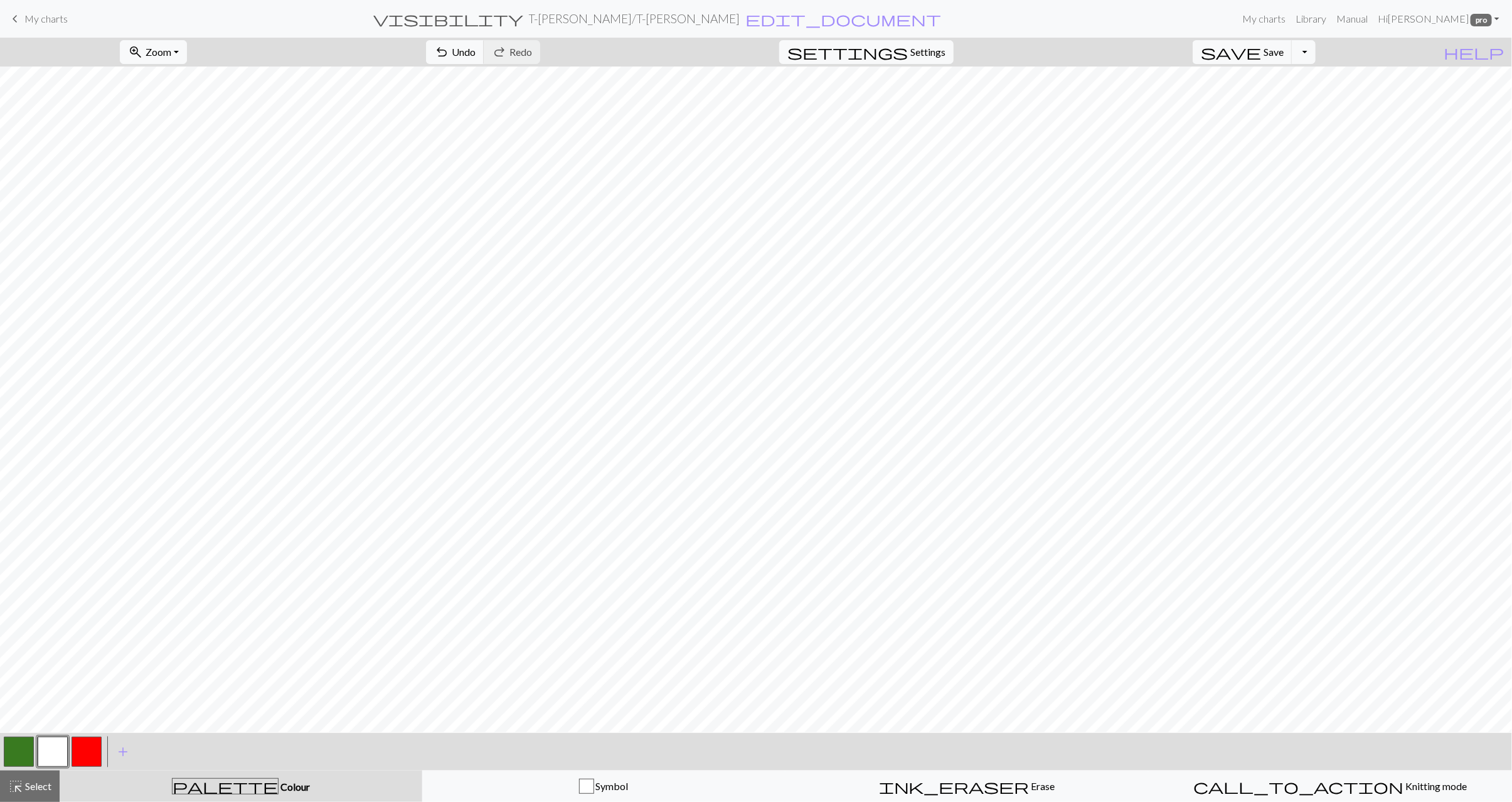
click at [52, 787] on button "highlight_alt Select Select" at bounding box center [30, 786] width 60 height 31
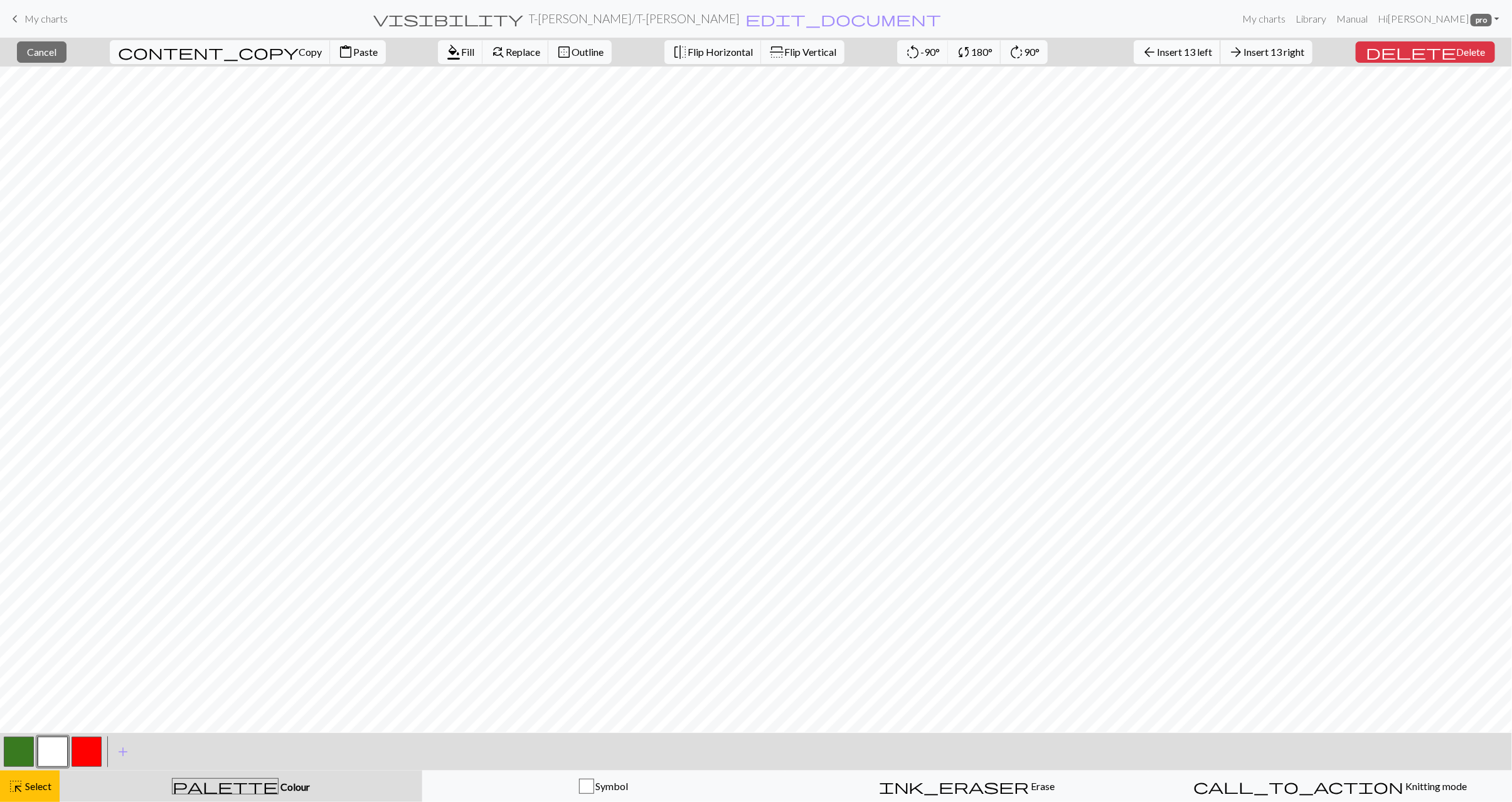
click at [1213, 58] on button "arrow_back Insert 13 left" at bounding box center [1178, 52] width 87 height 24
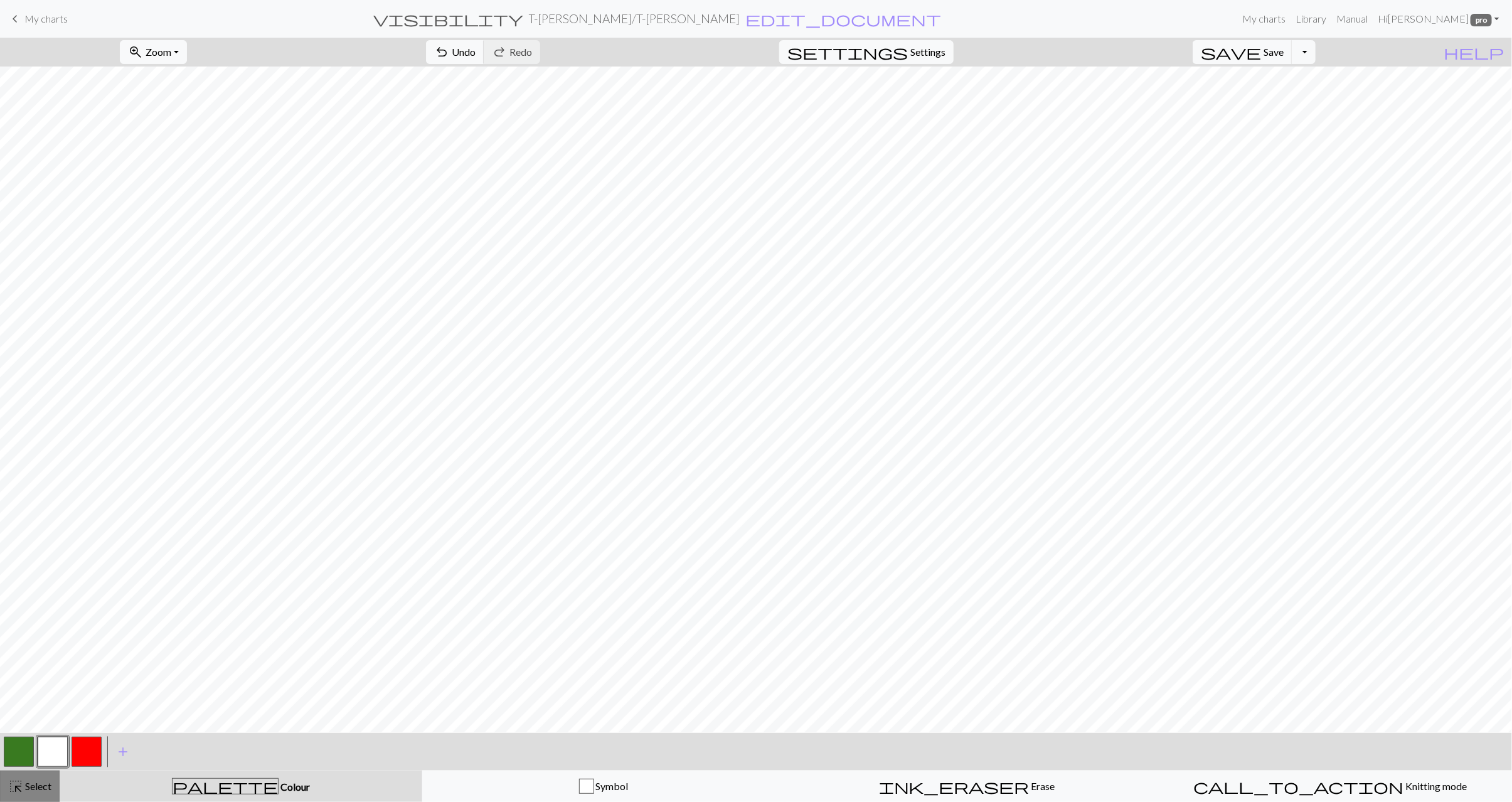
click at [23, 786] on span "Select" at bounding box center [37, 786] width 28 height 12
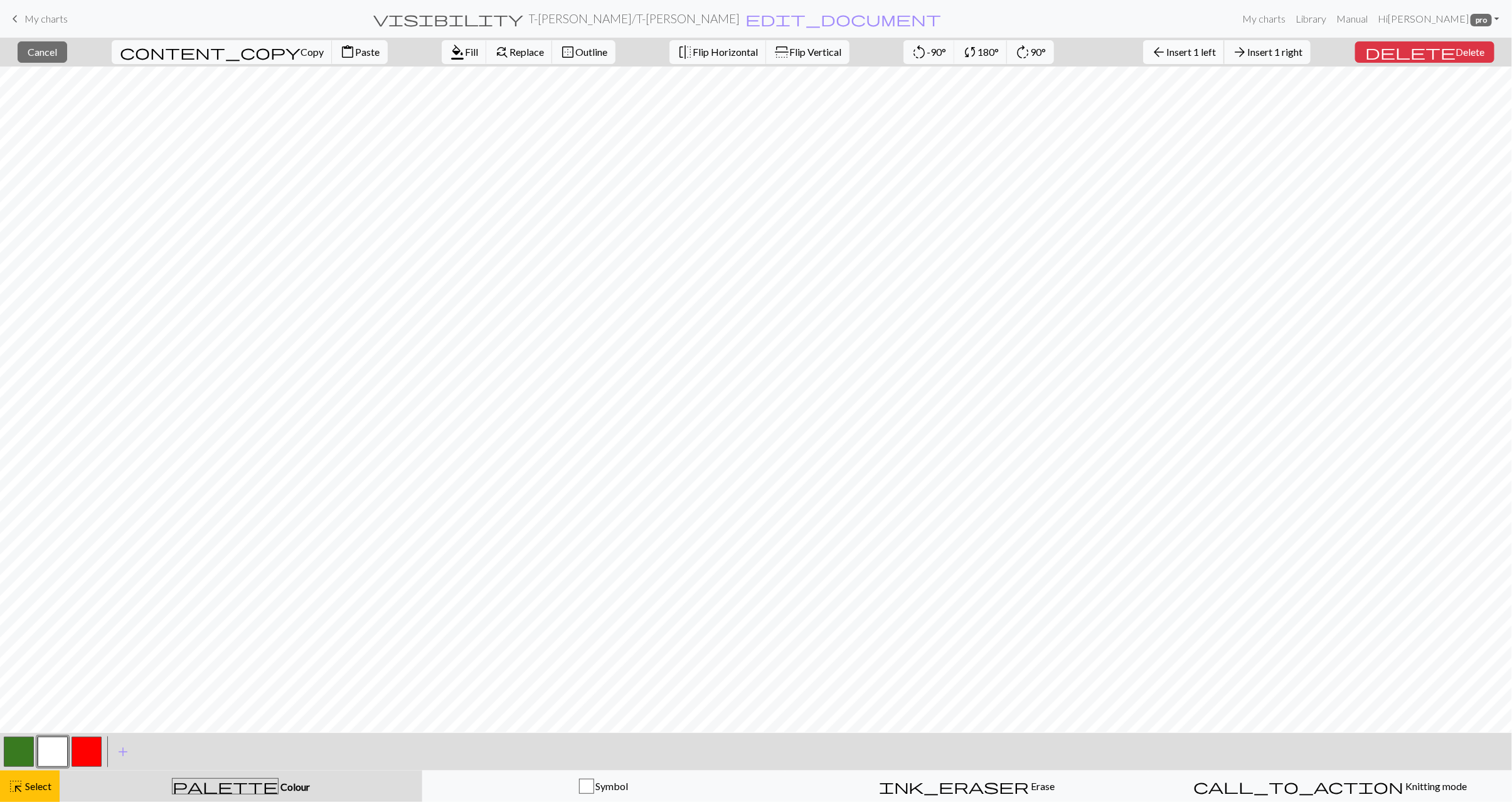
click at [1222, 44] on button "arrow_back Insert 1 left" at bounding box center [1184, 52] width 82 height 24
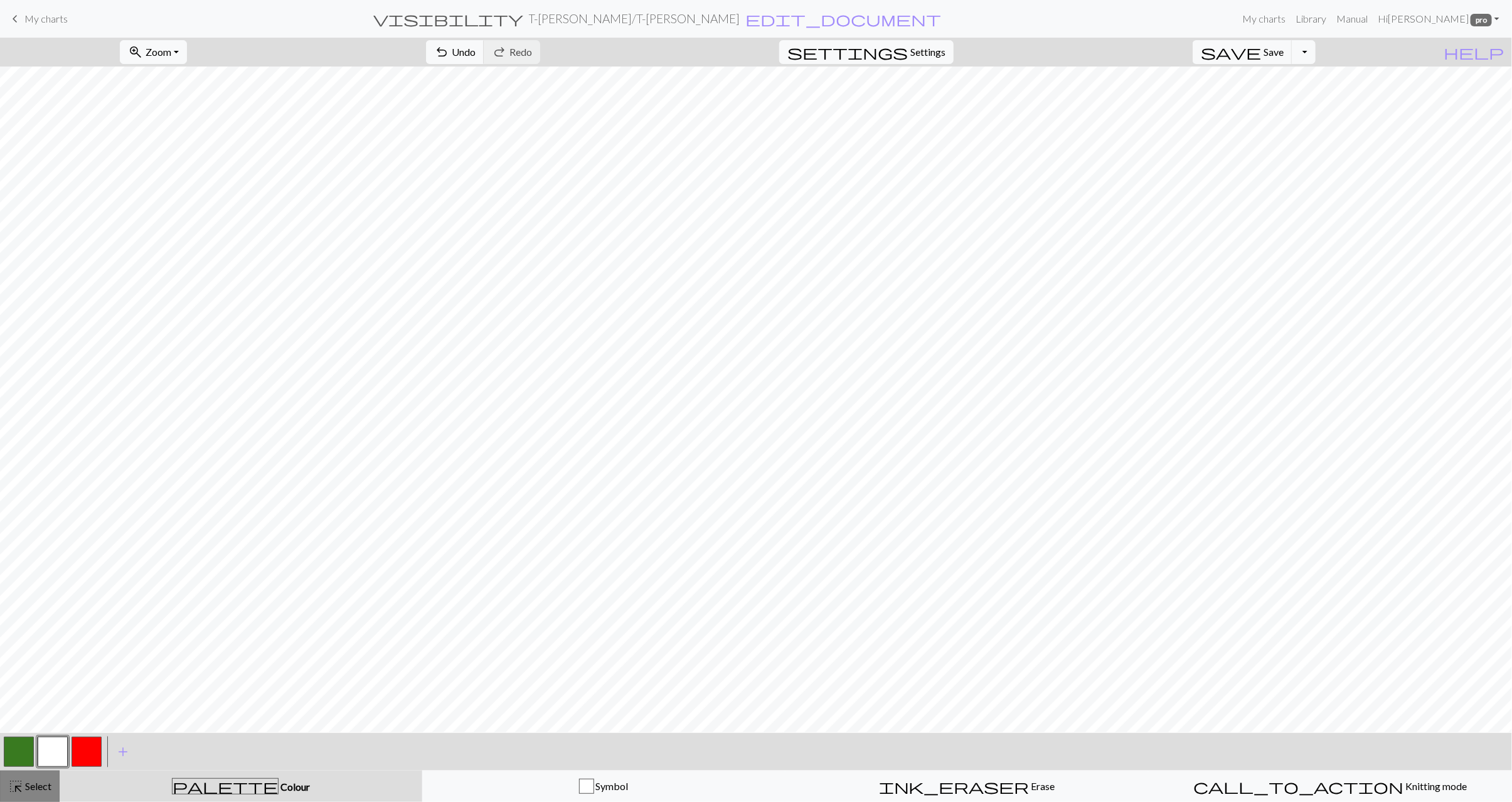
click at [17, 781] on span "highlight_alt" at bounding box center [15, 787] width 15 height 17
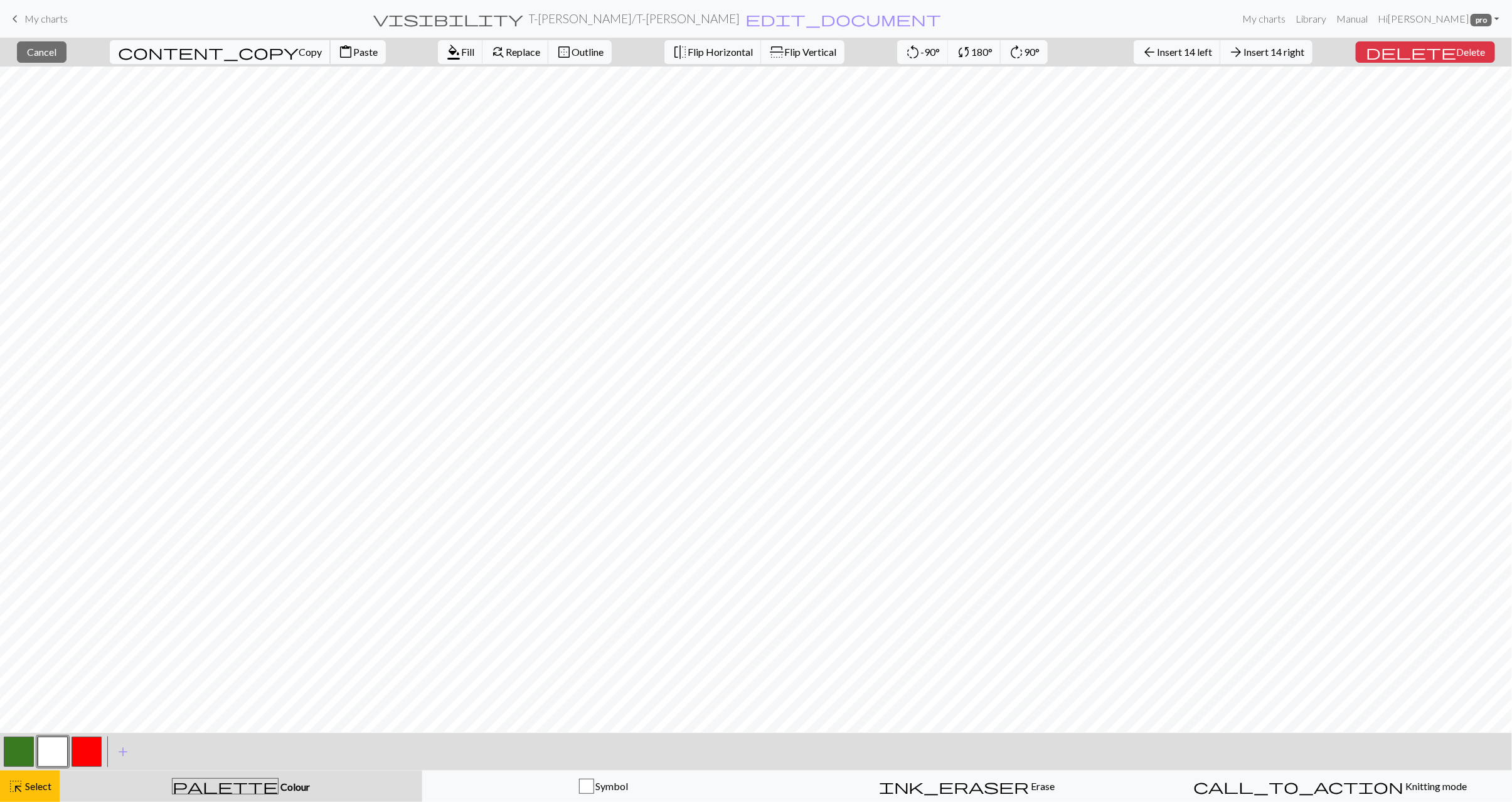
click at [170, 54] on span "content_copy" at bounding box center [208, 52] width 181 height 17
click at [353, 50] on span "Paste" at bounding box center [366, 52] width 25 height 12
click at [35, 782] on span "Select" at bounding box center [37, 786] width 28 height 12
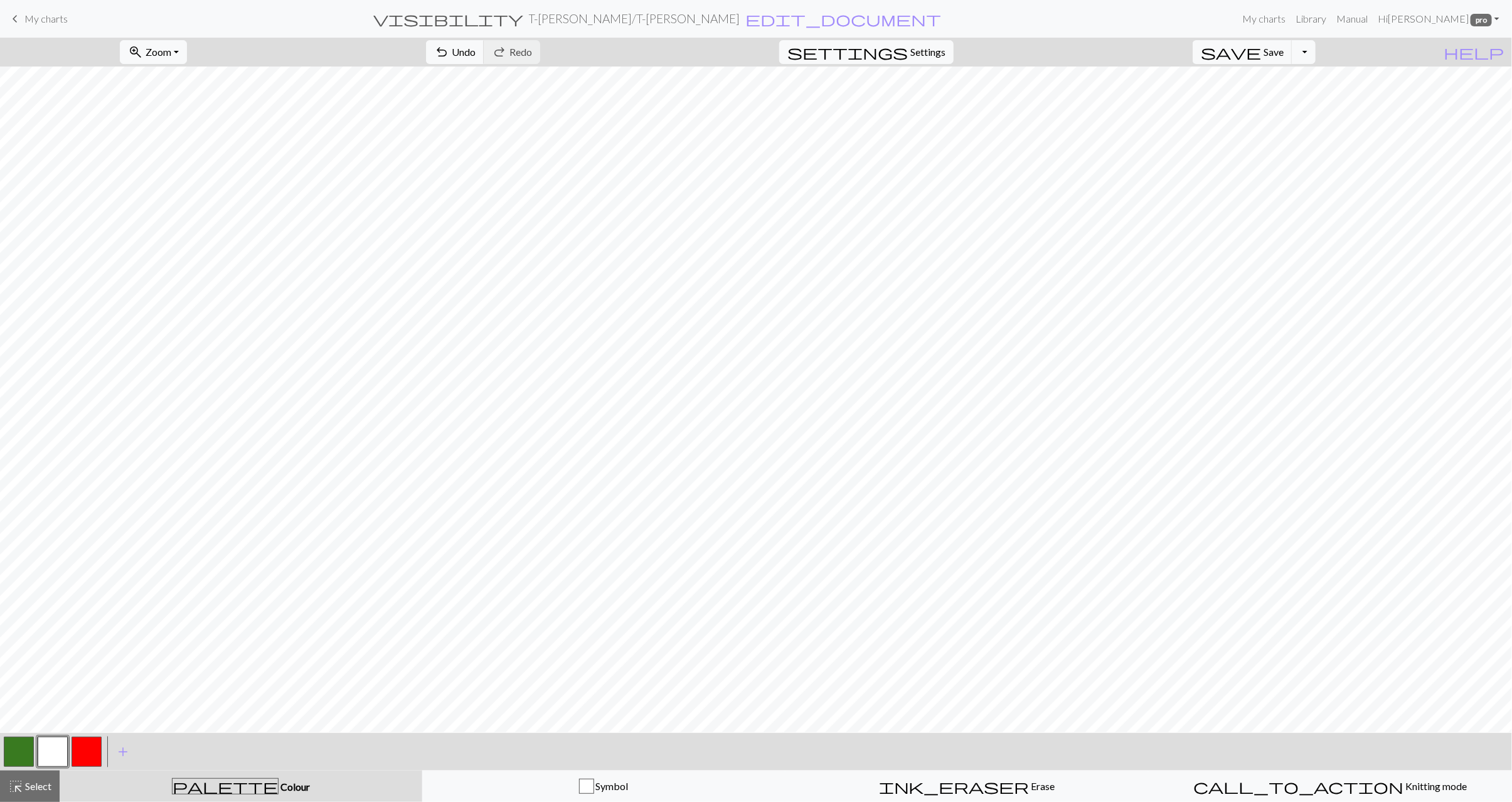
click at [12, 758] on button "button" at bounding box center [18, 752] width 30 height 30
click at [21, 787] on span "highlight_alt" at bounding box center [15, 787] width 15 height 17
click at [17, 751] on button "button" at bounding box center [18, 752] width 30 height 30
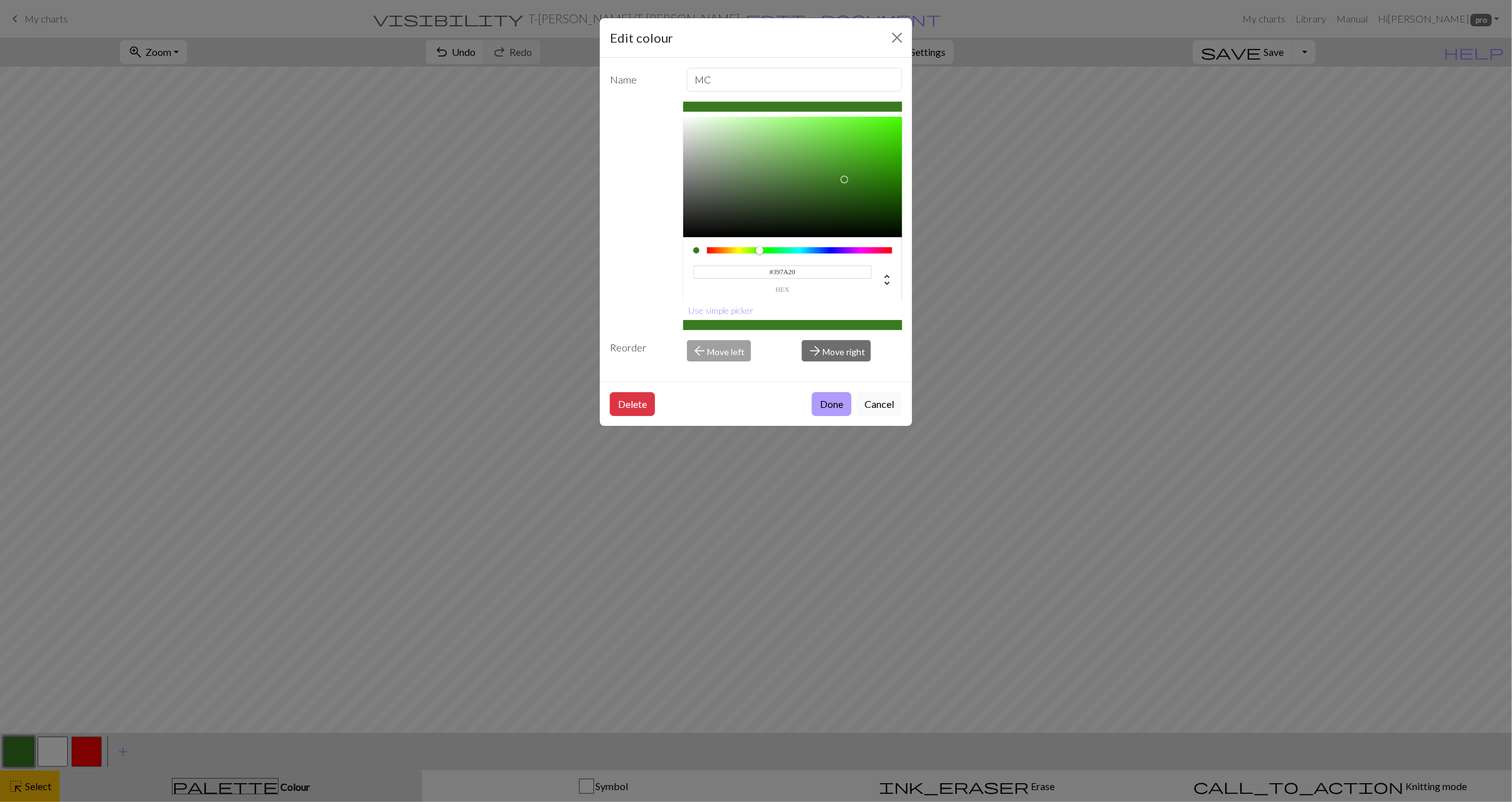
click at [829, 412] on button "Done" at bounding box center [832, 404] width 39 height 24
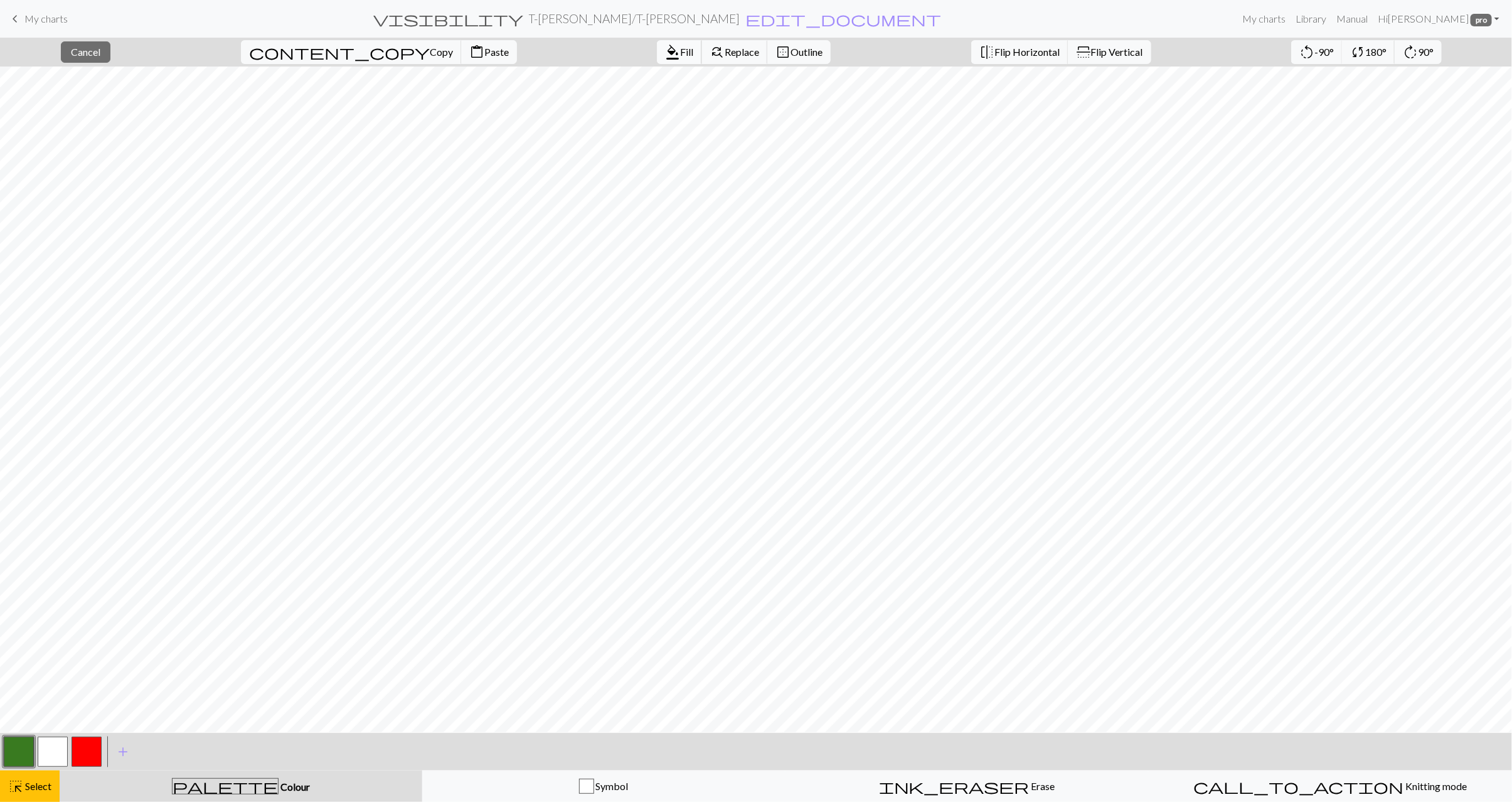
click at [680, 55] on span "Fill" at bounding box center [687, 52] width 13 height 12
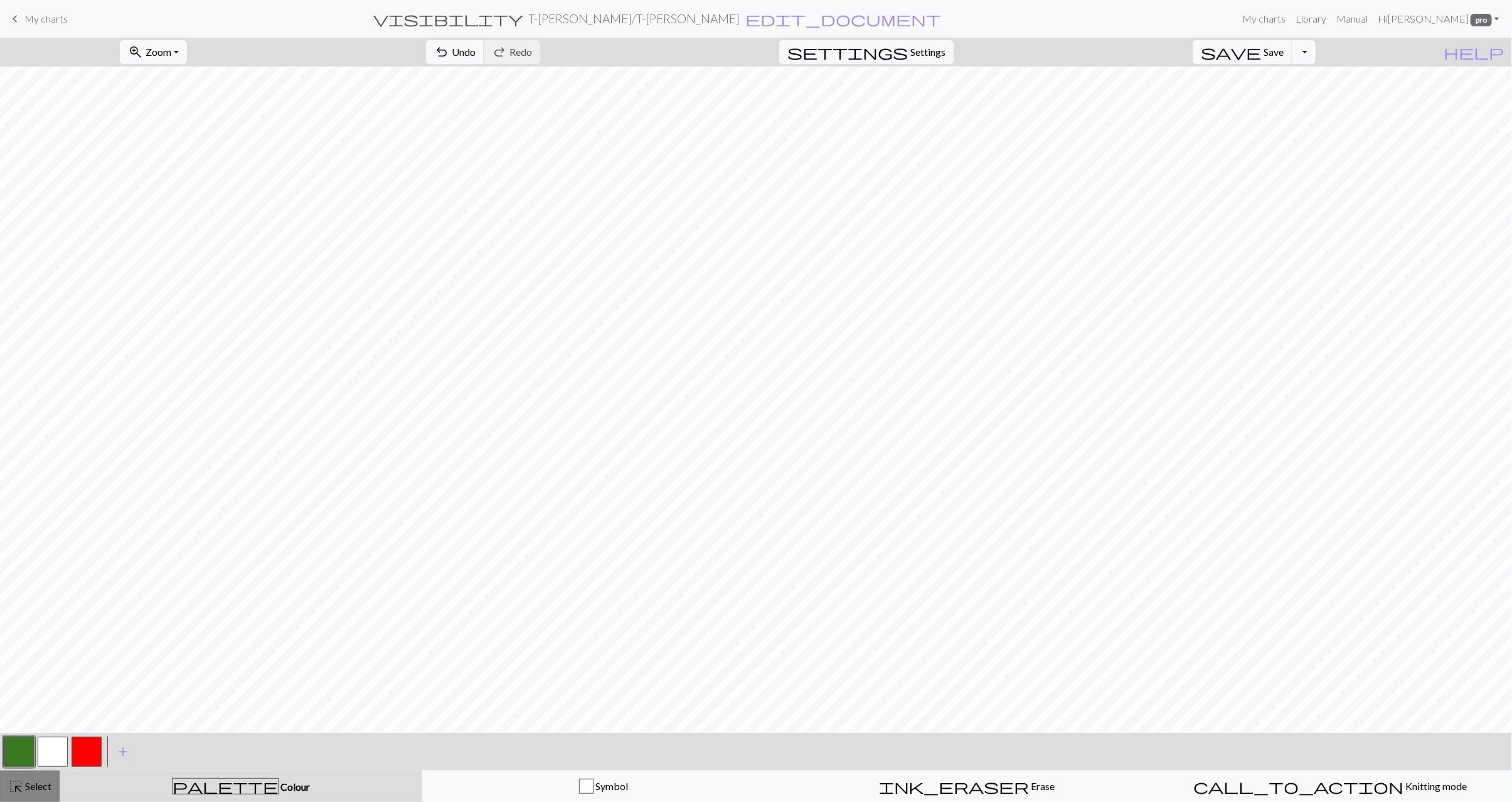
click at [32, 785] on span "Select" at bounding box center [37, 786] width 28 height 12
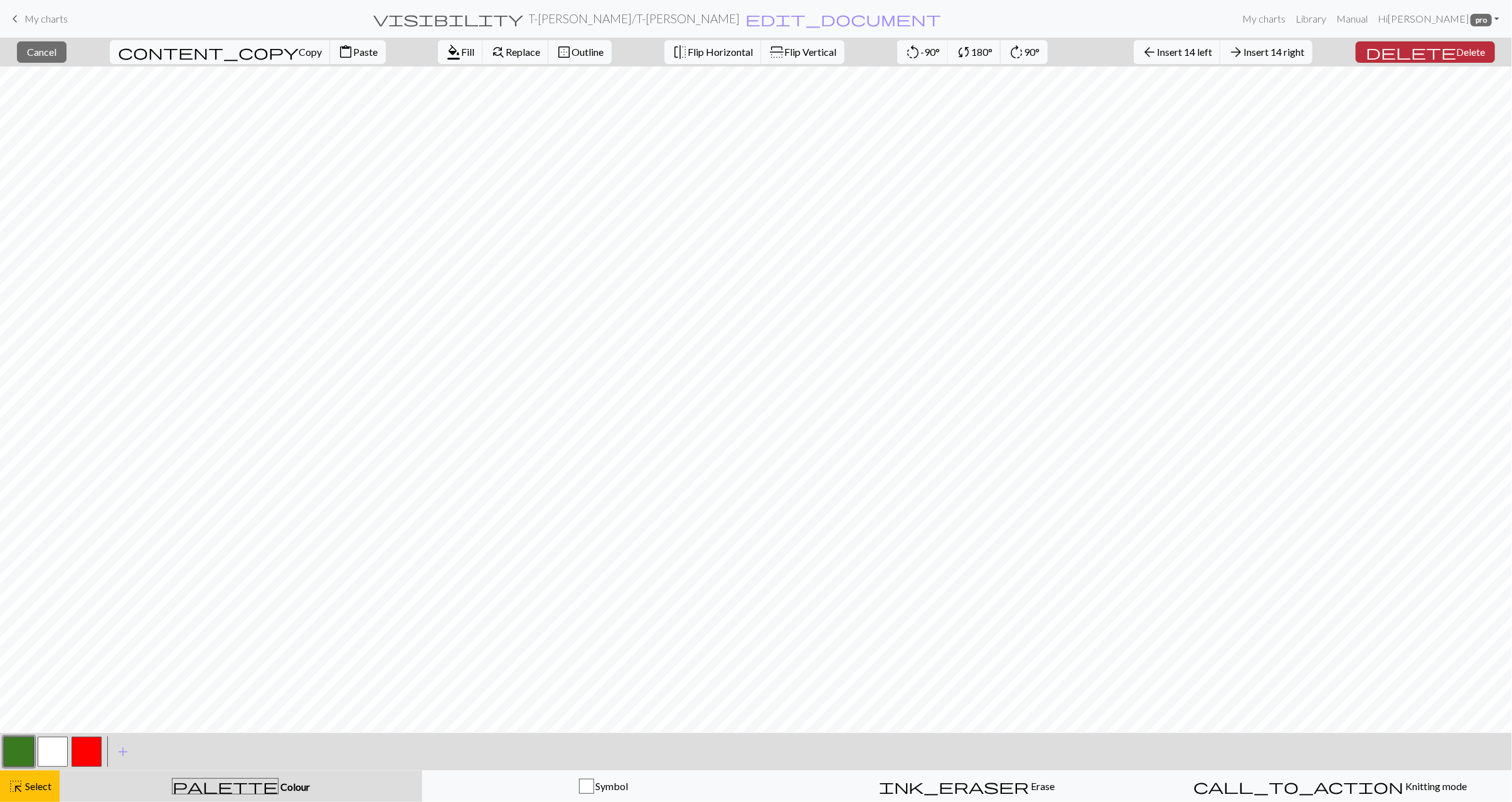
click at [1462, 55] on span "Delete" at bounding box center [1471, 52] width 29 height 12
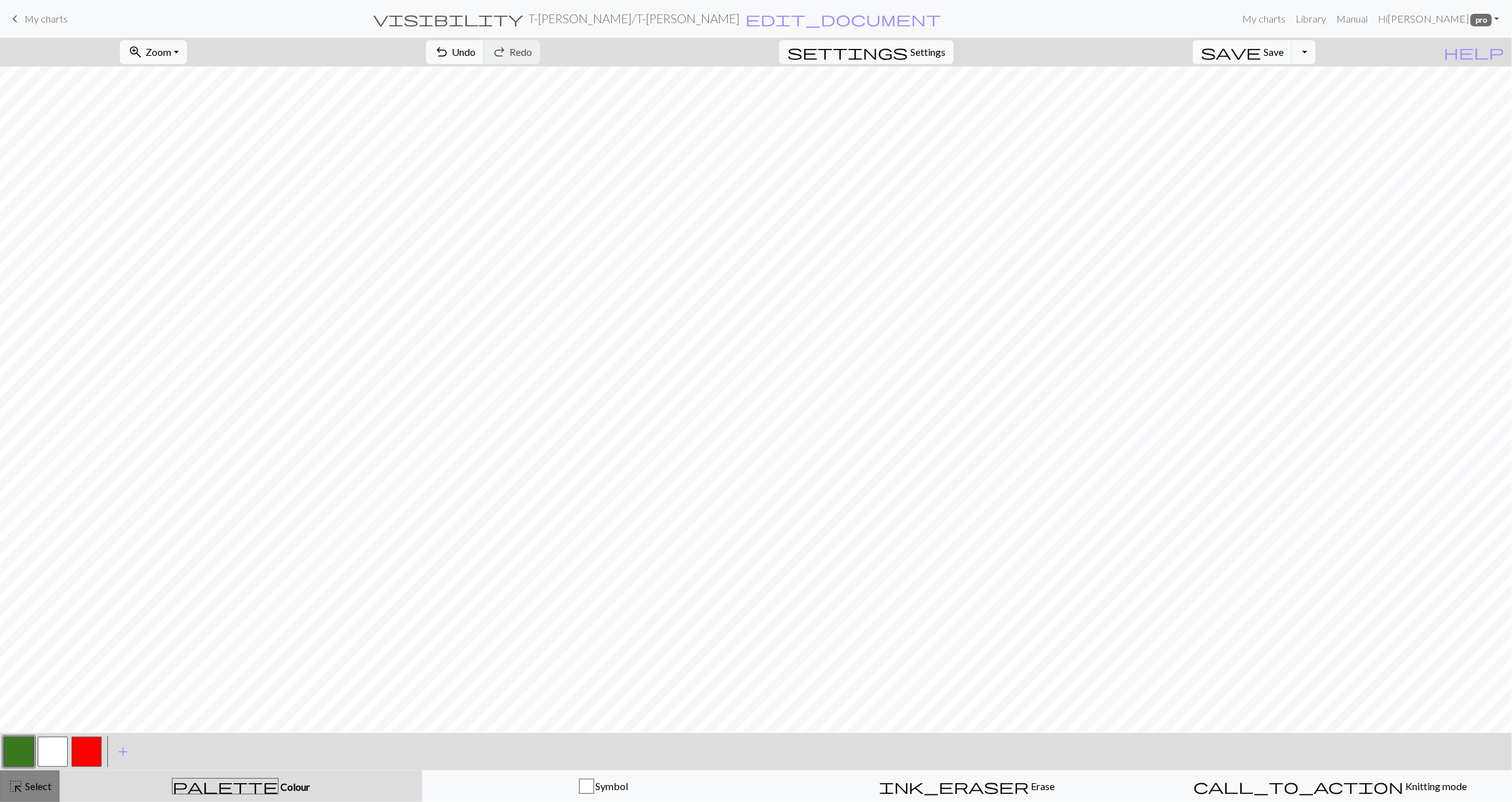
click at [27, 782] on span "Select" at bounding box center [37, 786] width 28 height 12
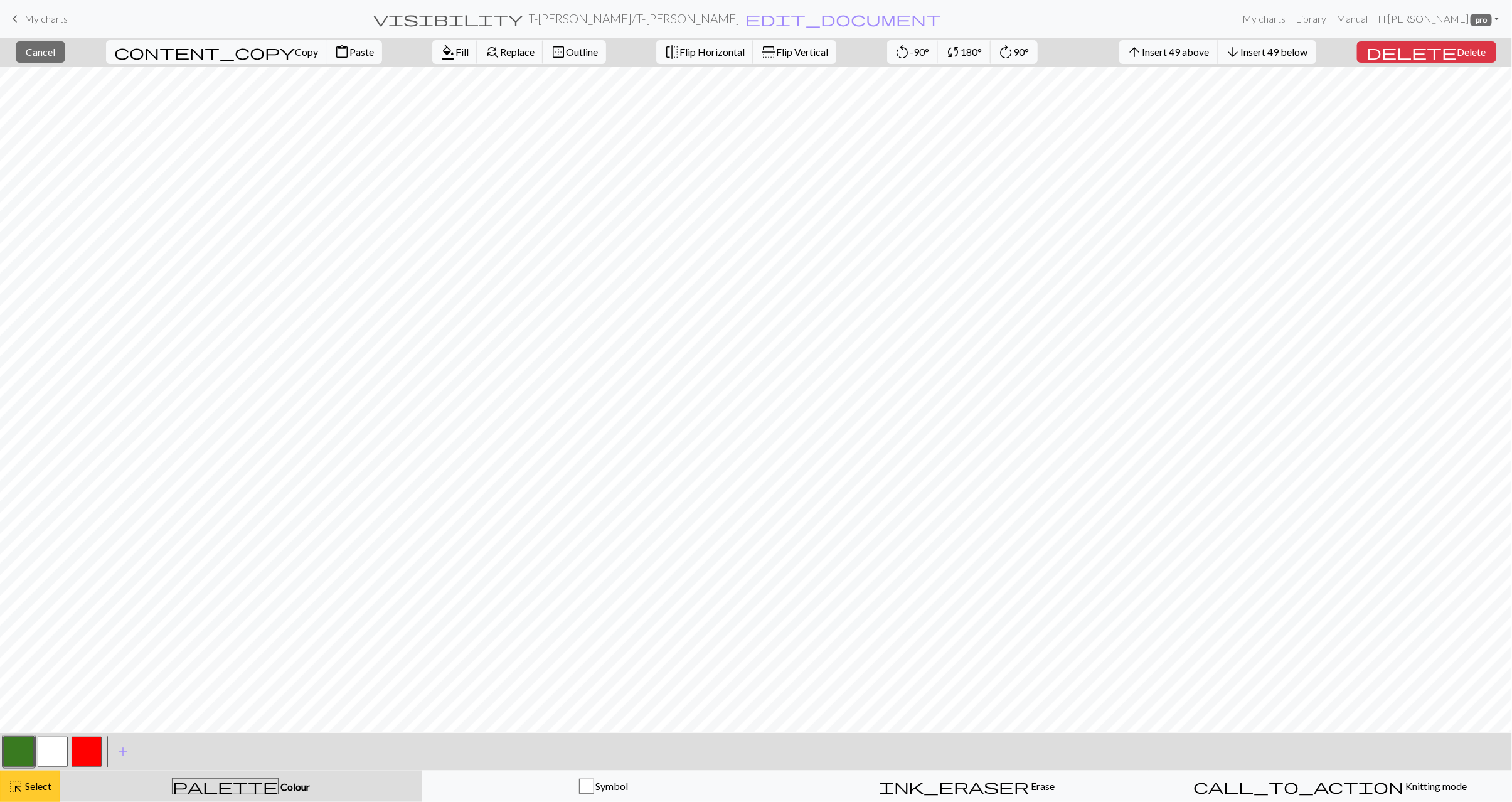
click at [55, 781] on button "highlight_alt Select Select" at bounding box center [30, 786] width 60 height 31
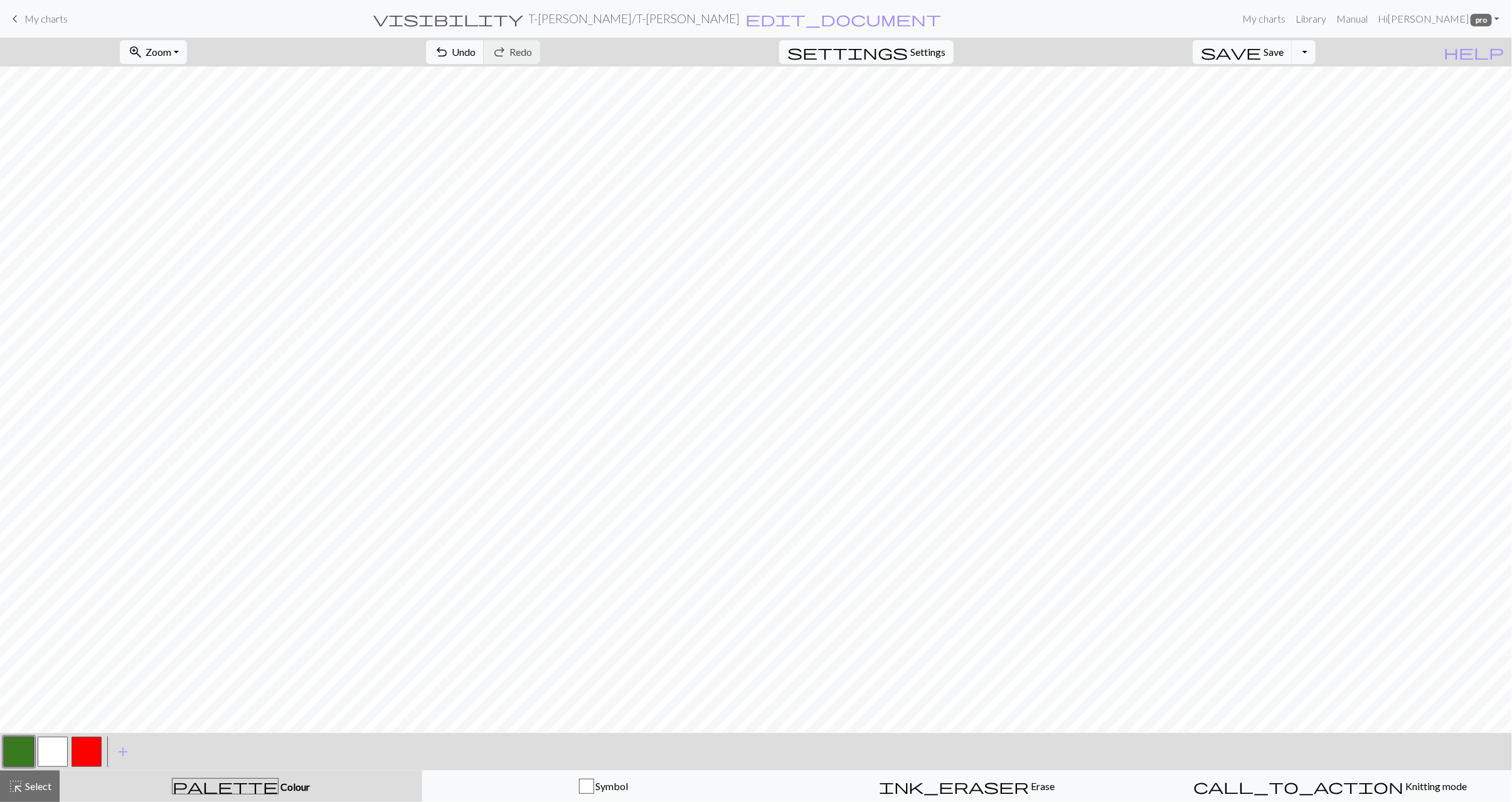
click at [56, 747] on button "button" at bounding box center [52, 752] width 30 height 30
click at [80, 758] on button "button" at bounding box center [86, 752] width 30 height 30
click at [26, 751] on button "button" at bounding box center [18, 752] width 30 height 30
click at [17, 782] on span "highlight_alt" at bounding box center [15, 787] width 15 height 17
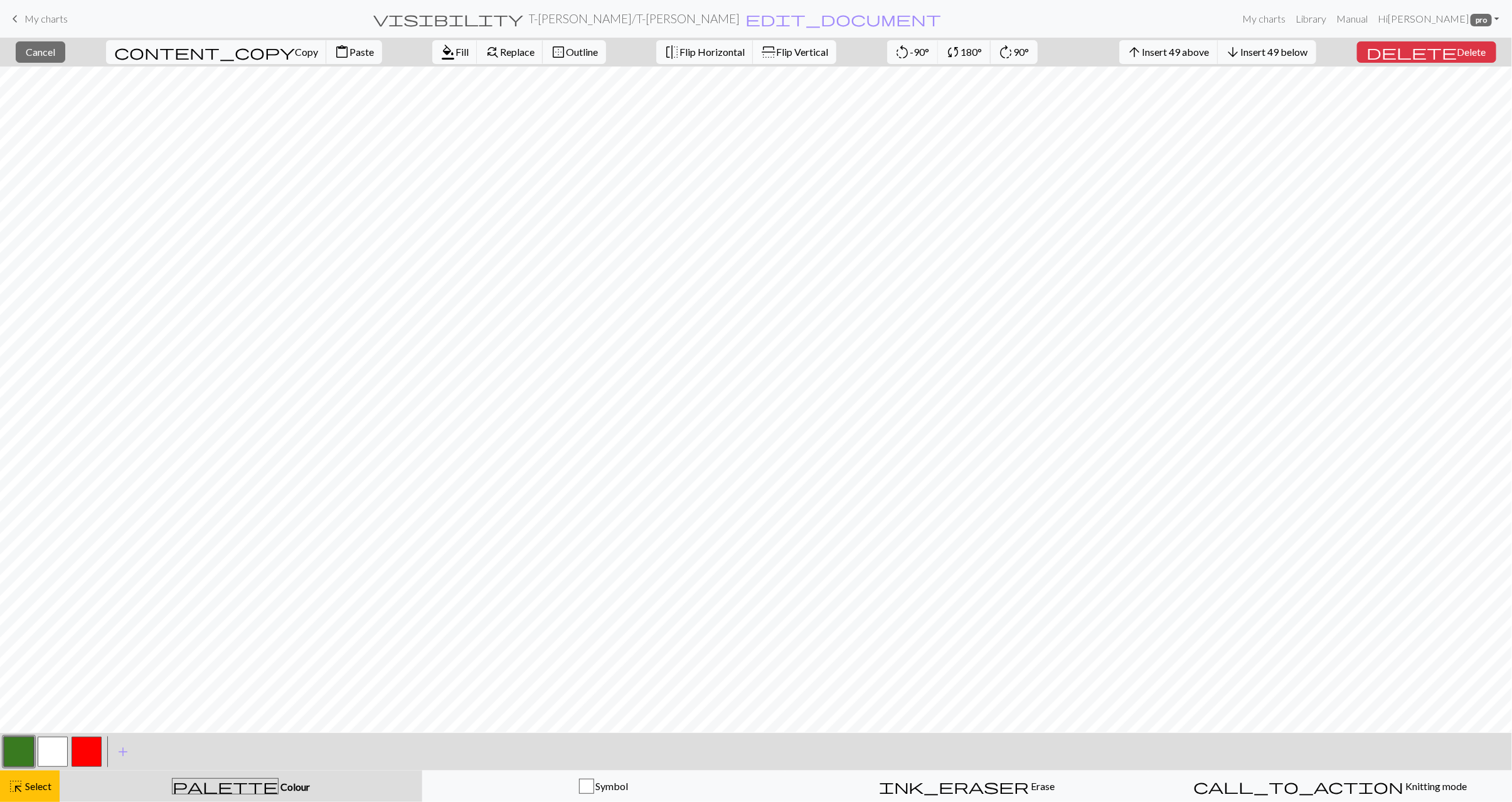
click at [776, 50] on span "Flip Vertical" at bounding box center [803, 52] width 52 height 12
click at [31, 780] on span "Select" at bounding box center [37, 786] width 28 height 12
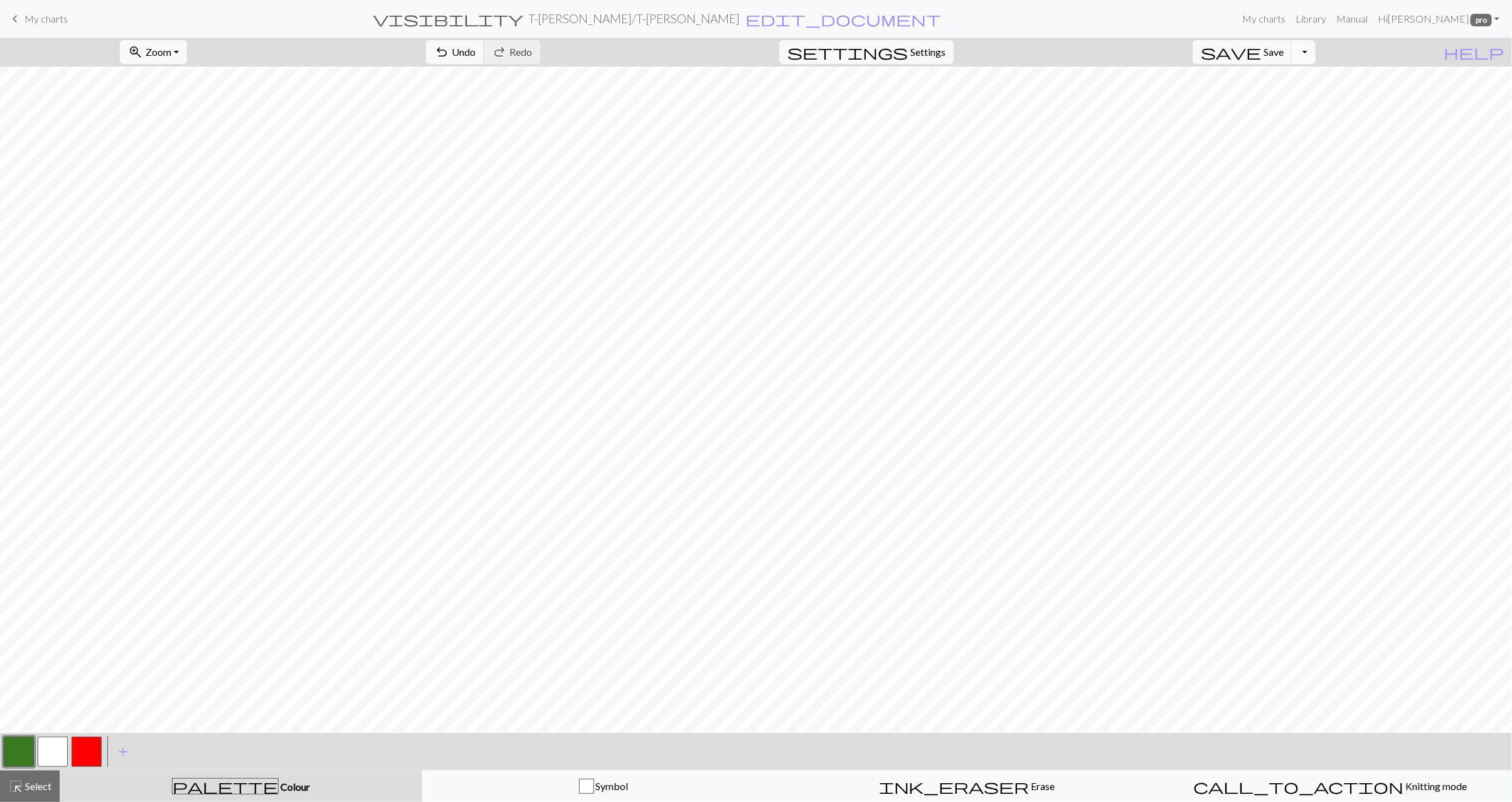
click at [1316, 54] on button "Toggle Dropdown" at bounding box center [1304, 52] width 24 height 24
click at [1291, 103] on button "save_alt Download" at bounding box center [1212, 101] width 207 height 20
click at [723, 41] on button "Download" at bounding box center [726, 41] width 61 height 24
click at [52, 787] on span "Select" at bounding box center [37, 786] width 28 height 12
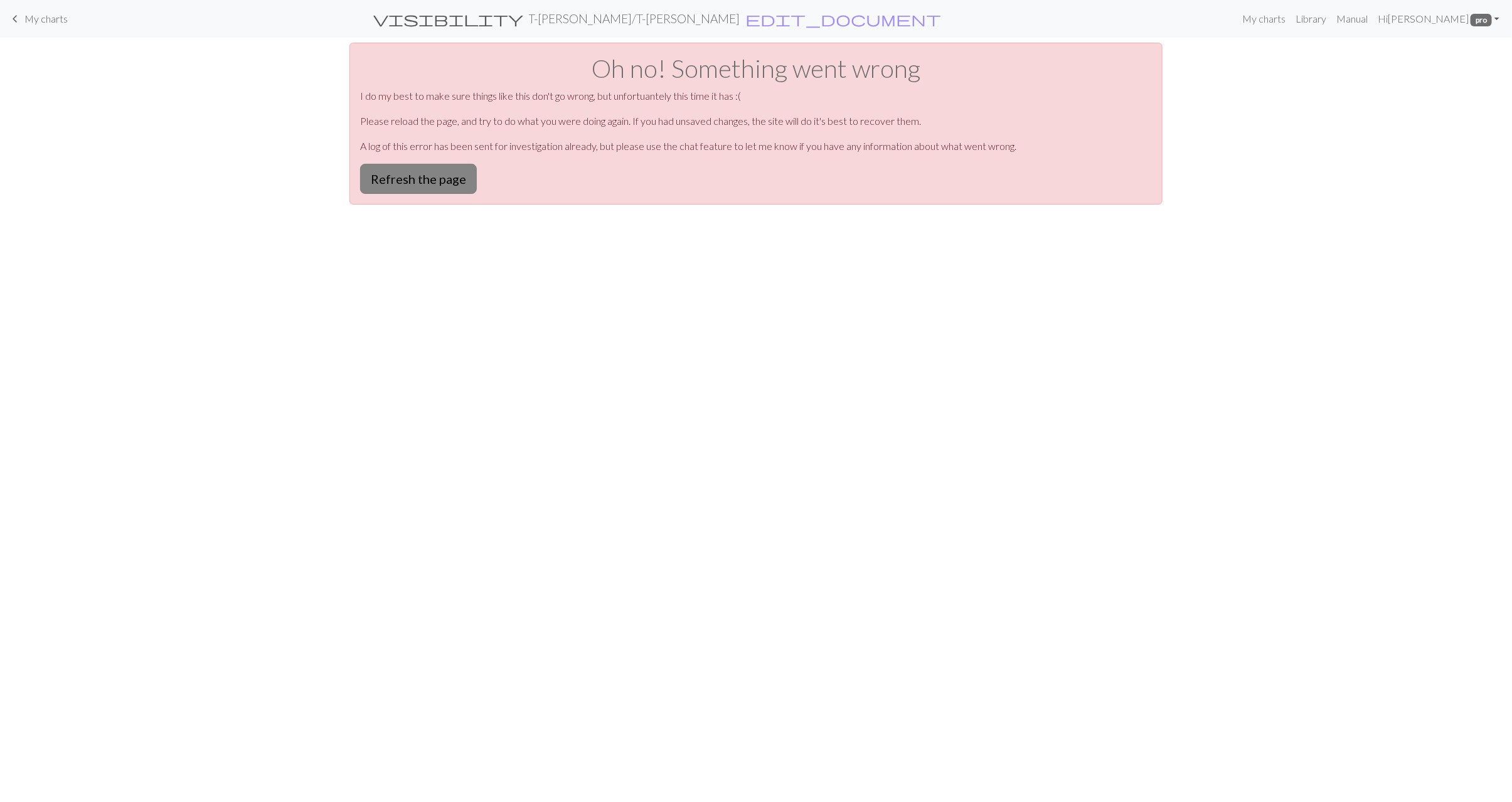
click at [432, 179] on button "Refresh the page" at bounding box center [419, 178] width 117 height 30
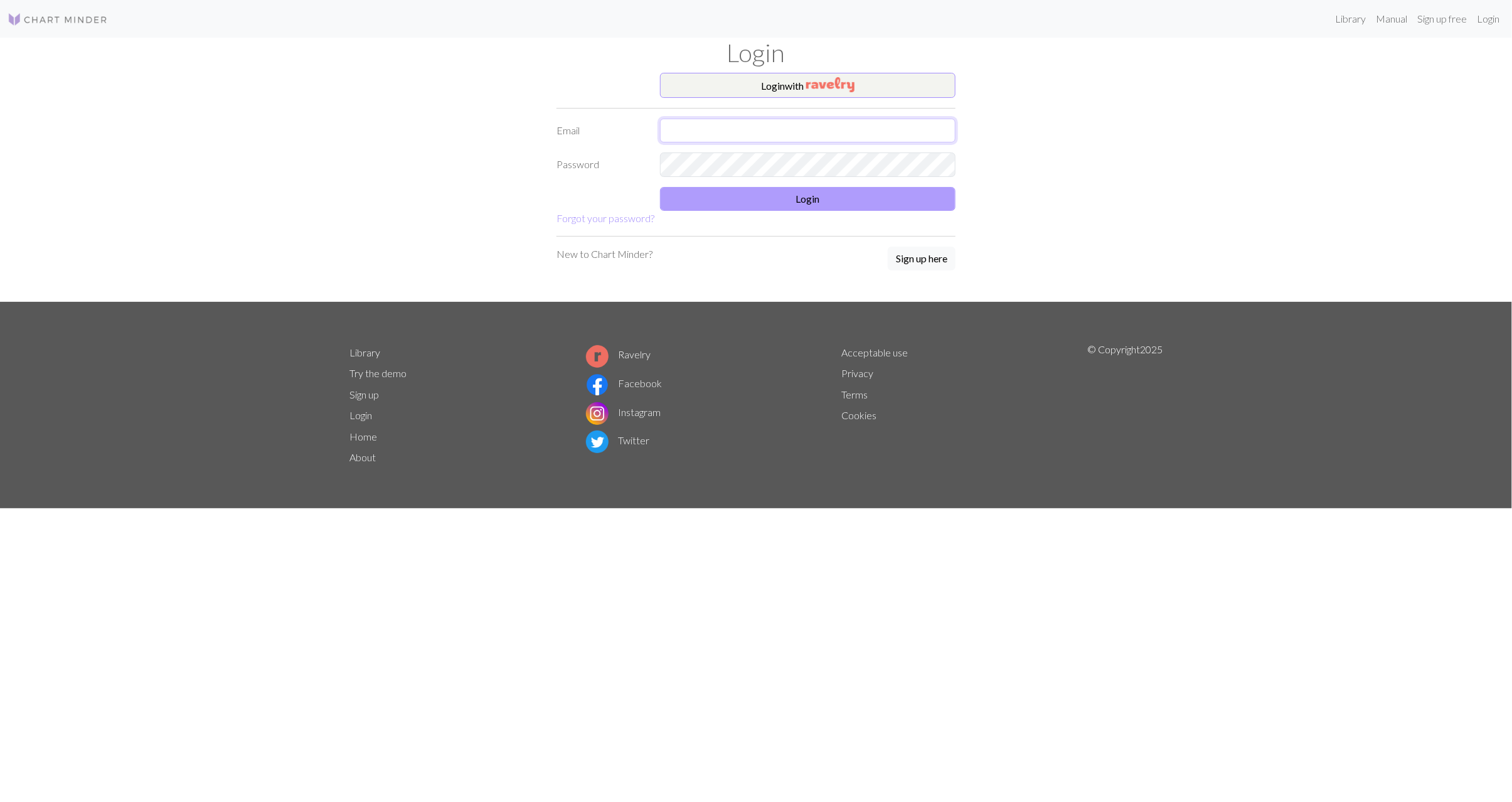
type input "[EMAIL_ADDRESS][DOMAIN_NAME]"
click at [781, 197] on button "Login" at bounding box center [808, 199] width 296 height 24
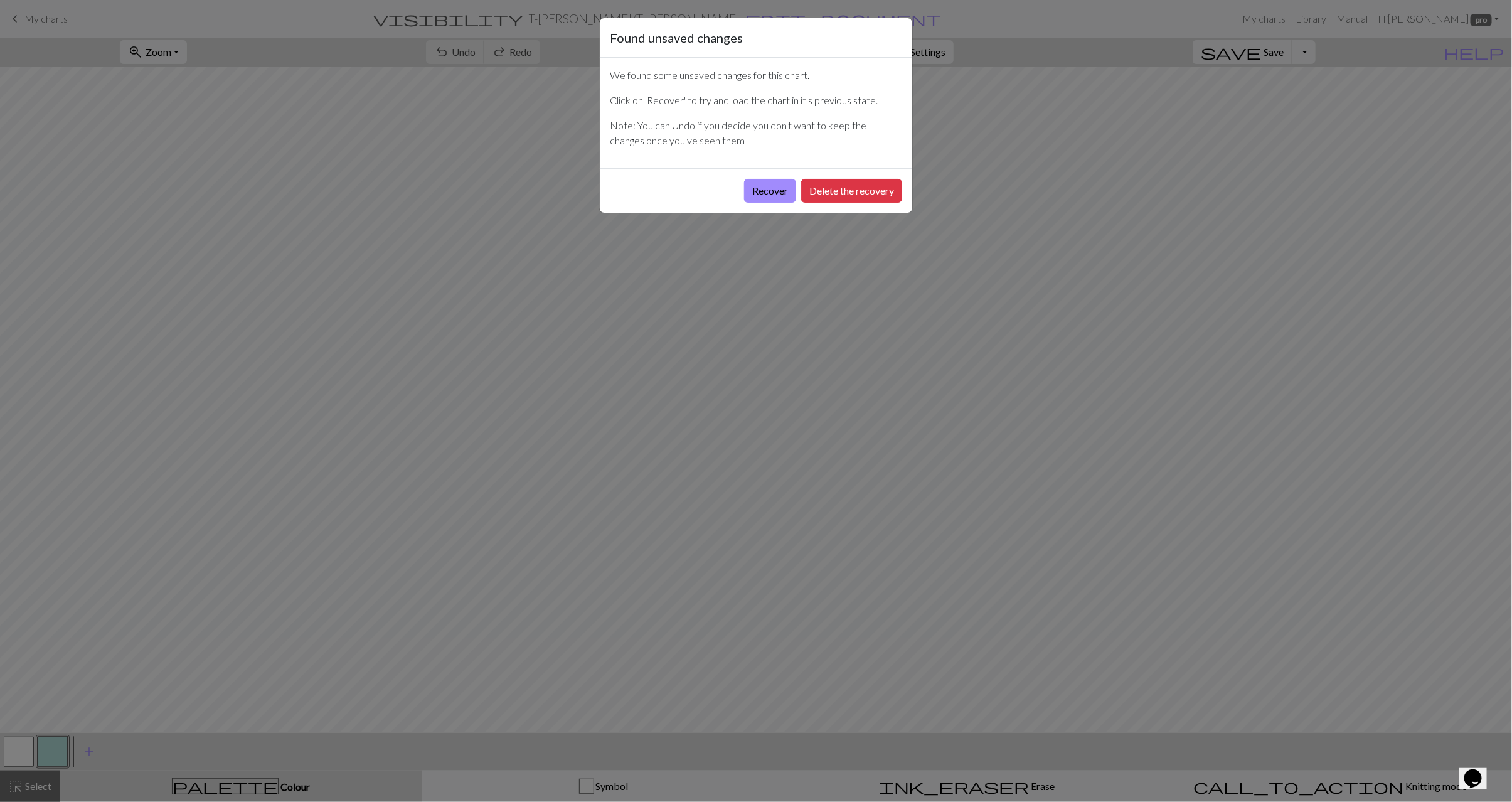
click at [781, 197] on button "Recover" at bounding box center [771, 191] width 52 height 24
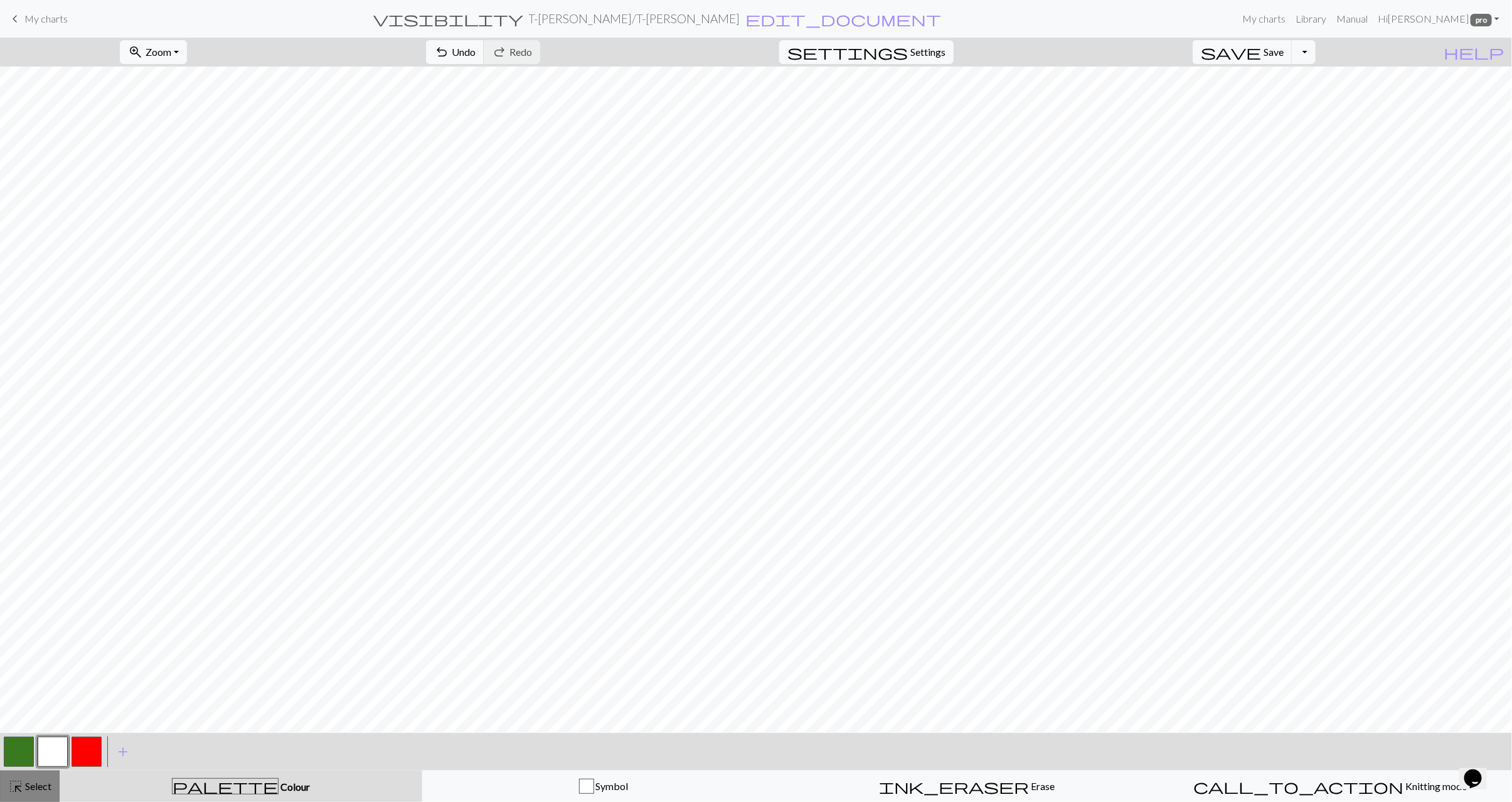
click at [34, 777] on button "highlight_alt Select Select" at bounding box center [30, 786] width 60 height 31
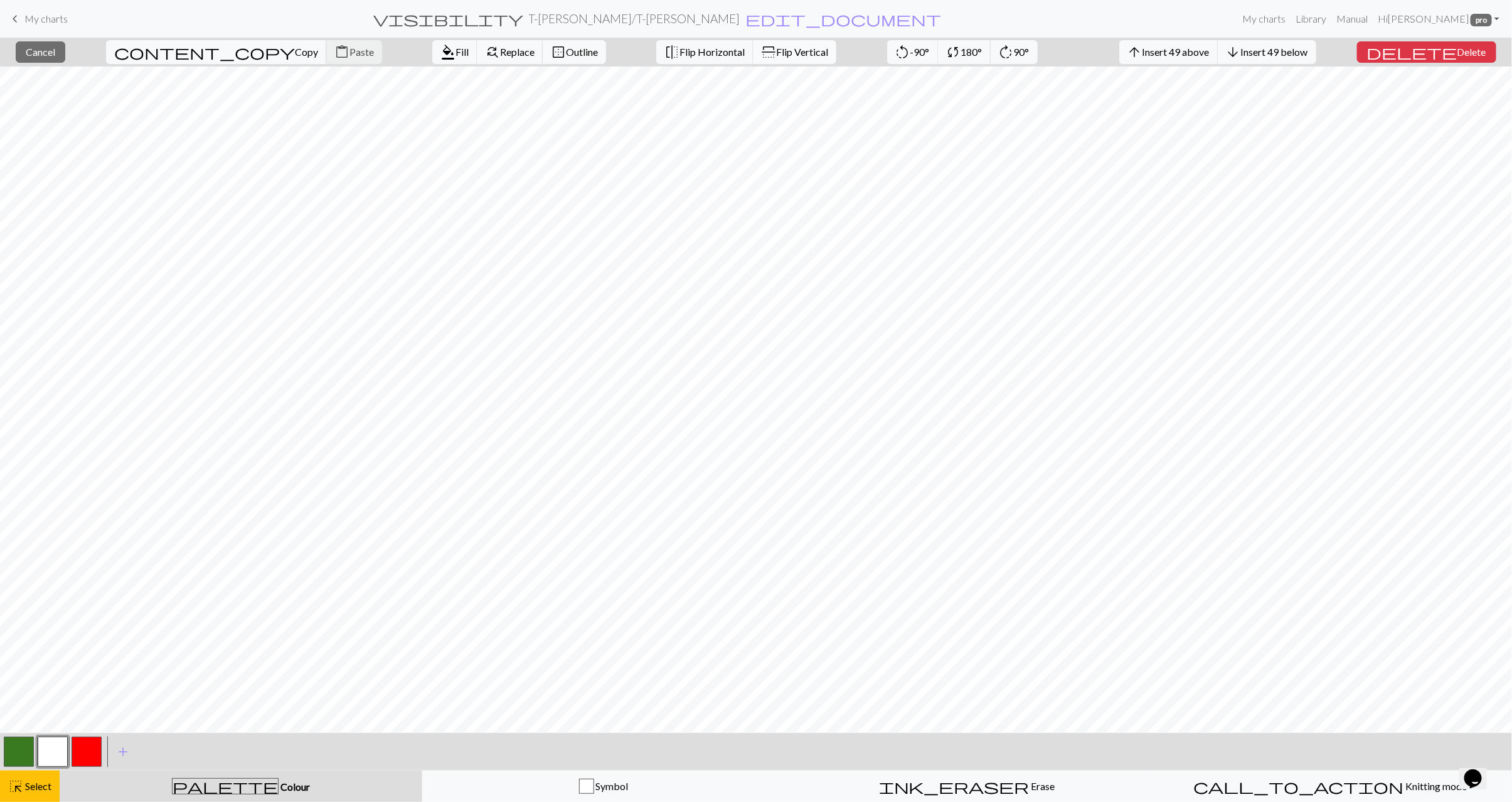
drag, startPoint x: 737, startPoint y: 52, endPoint x: 730, endPoint y: 55, distance: 7.6
click at [776, 52] on span "Flip Vertical" at bounding box center [803, 52] width 52 height 12
click at [24, 783] on span "Select" at bounding box center [37, 786] width 28 height 12
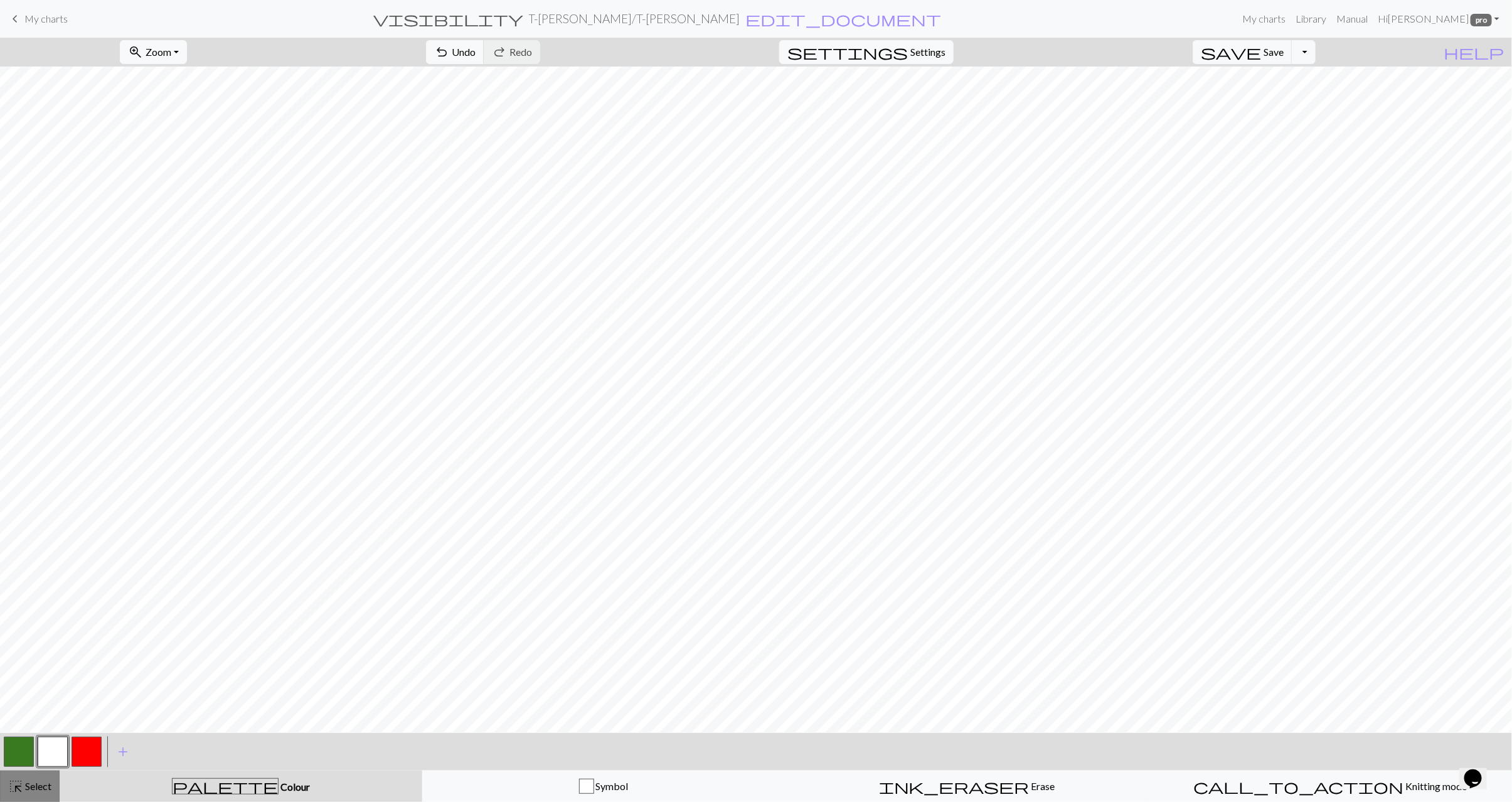
click at [39, 790] on span "Select" at bounding box center [37, 786] width 28 height 12
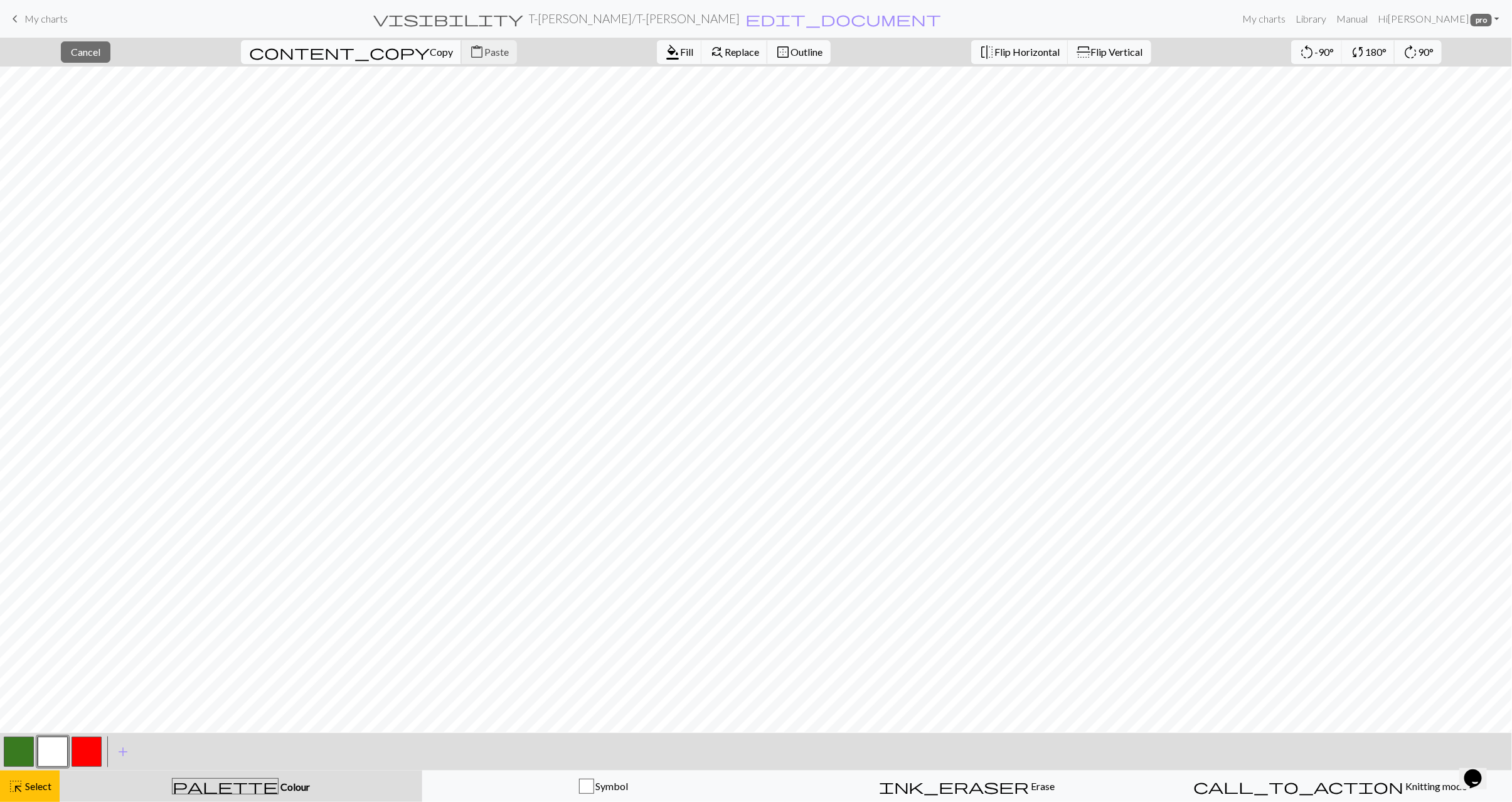
click at [430, 55] on span "Copy" at bounding box center [441, 52] width 23 height 12
click at [484, 58] on span "Paste" at bounding box center [497, 52] width 25 height 12
click at [26, 780] on span "Select" at bounding box center [37, 786] width 28 height 12
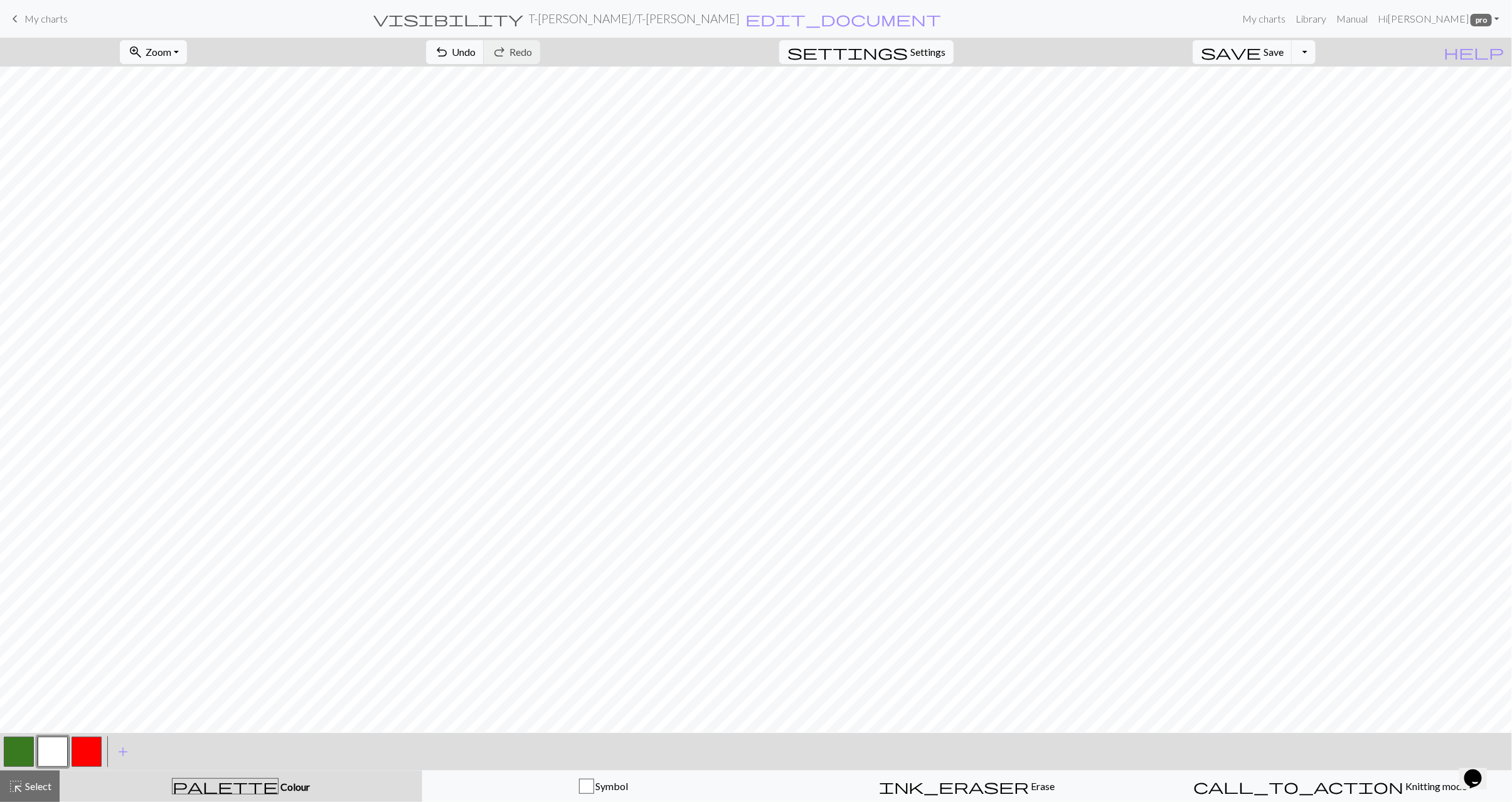
click at [24, 757] on button "button" at bounding box center [18, 752] width 30 height 30
click at [25, 780] on span "Select" at bounding box center [37, 786] width 28 height 12
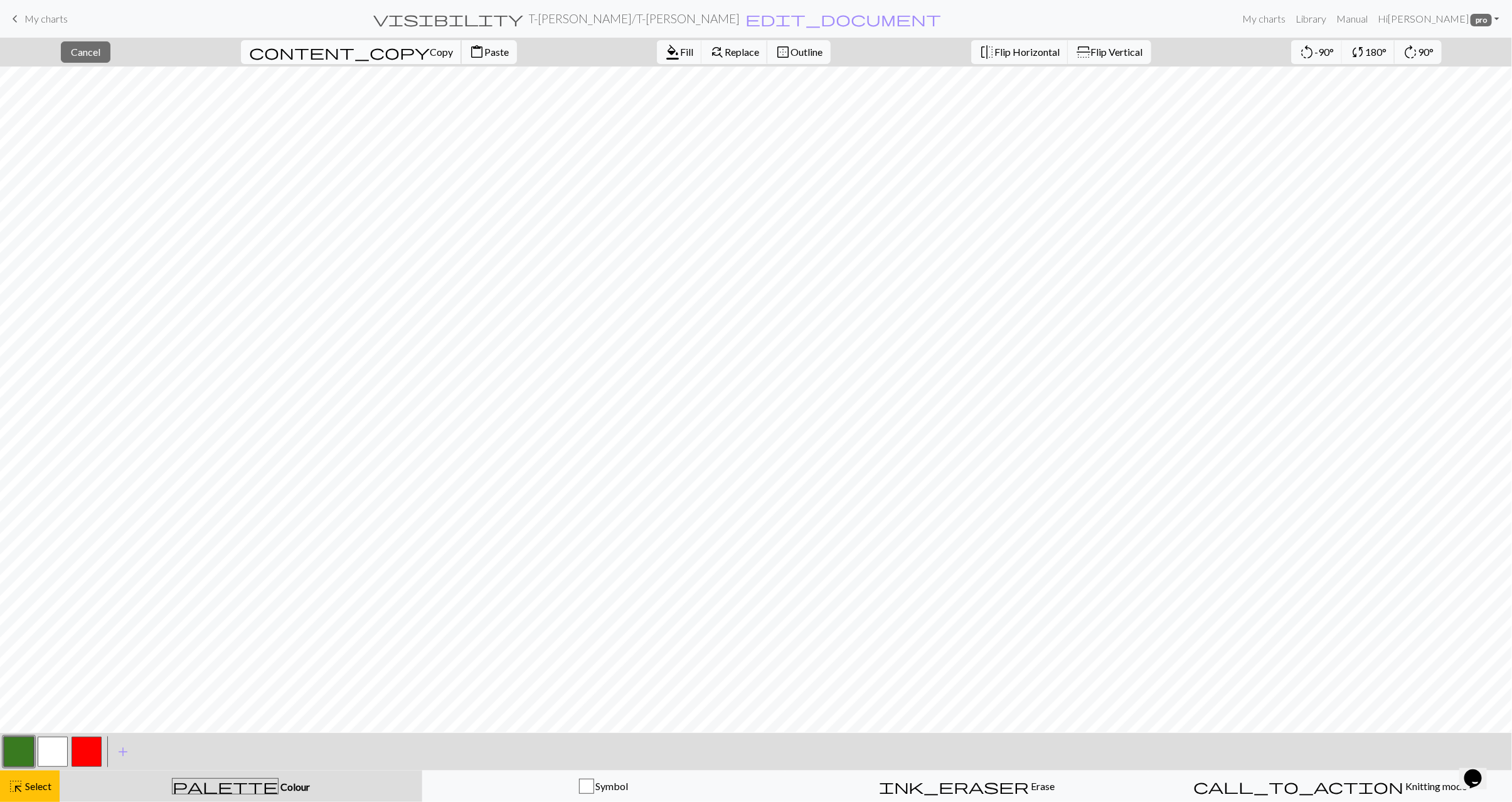
click at [430, 47] on span "Copy" at bounding box center [441, 52] width 23 height 12
click at [484, 55] on span "Paste" at bounding box center [497, 52] width 25 height 12
click at [35, 771] on button "highlight_alt Select Select" at bounding box center [30, 786] width 60 height 31
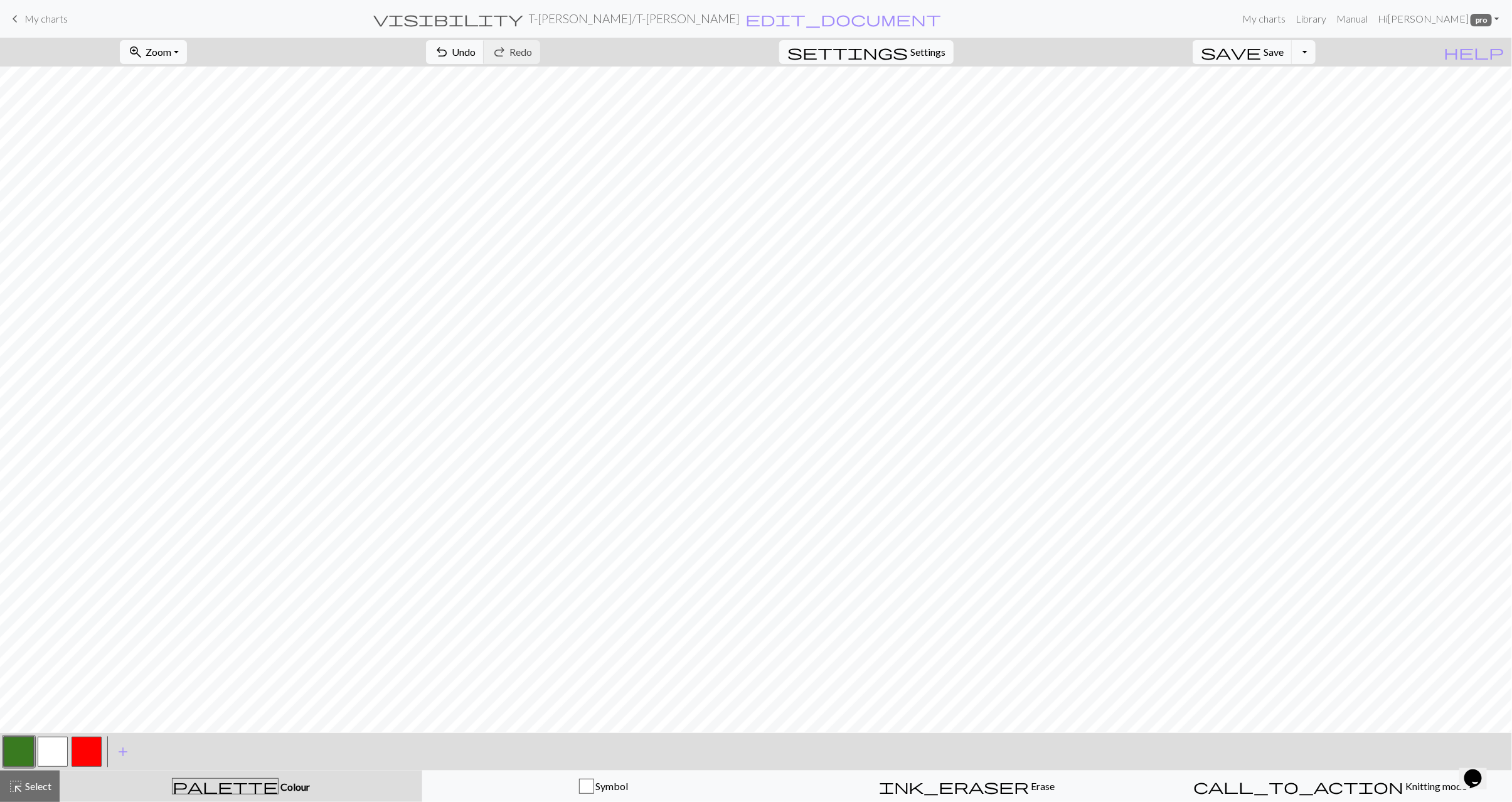
drag, startPoint x: 44, startPoint y: 760, endPoint x: 119, endPoint y: 726, distance: 82.3
click at [44, 760] on button "button" at bounding box center [52, 752] width 30 height 30
click at [17, 798] on button "highlight_alt Select Select" at bounding box center [30, 786] width 60 height 31
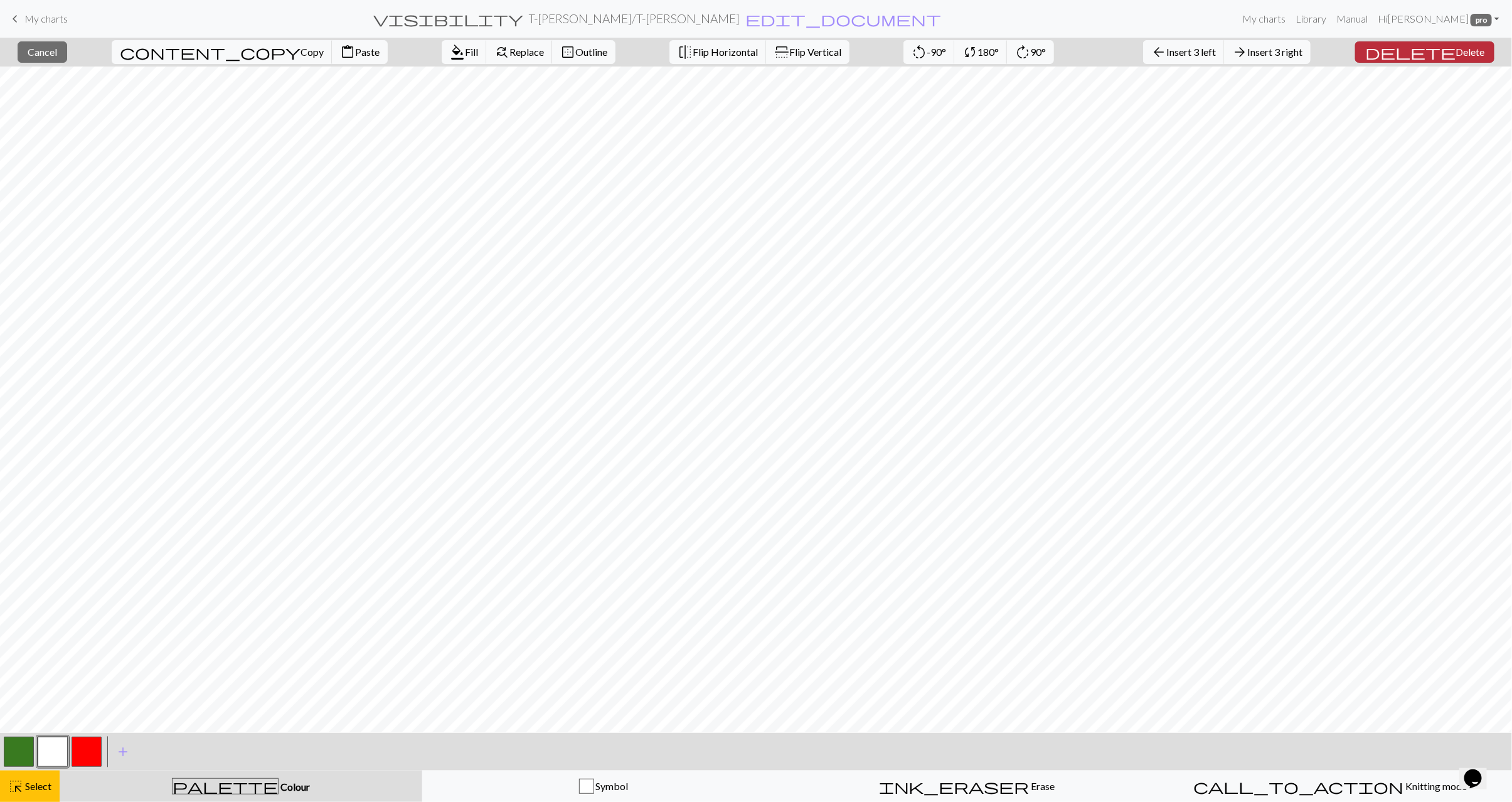
click at [1446, 60] on button "delete Delete" at bounding box center [1425, 52] width 139 height 21
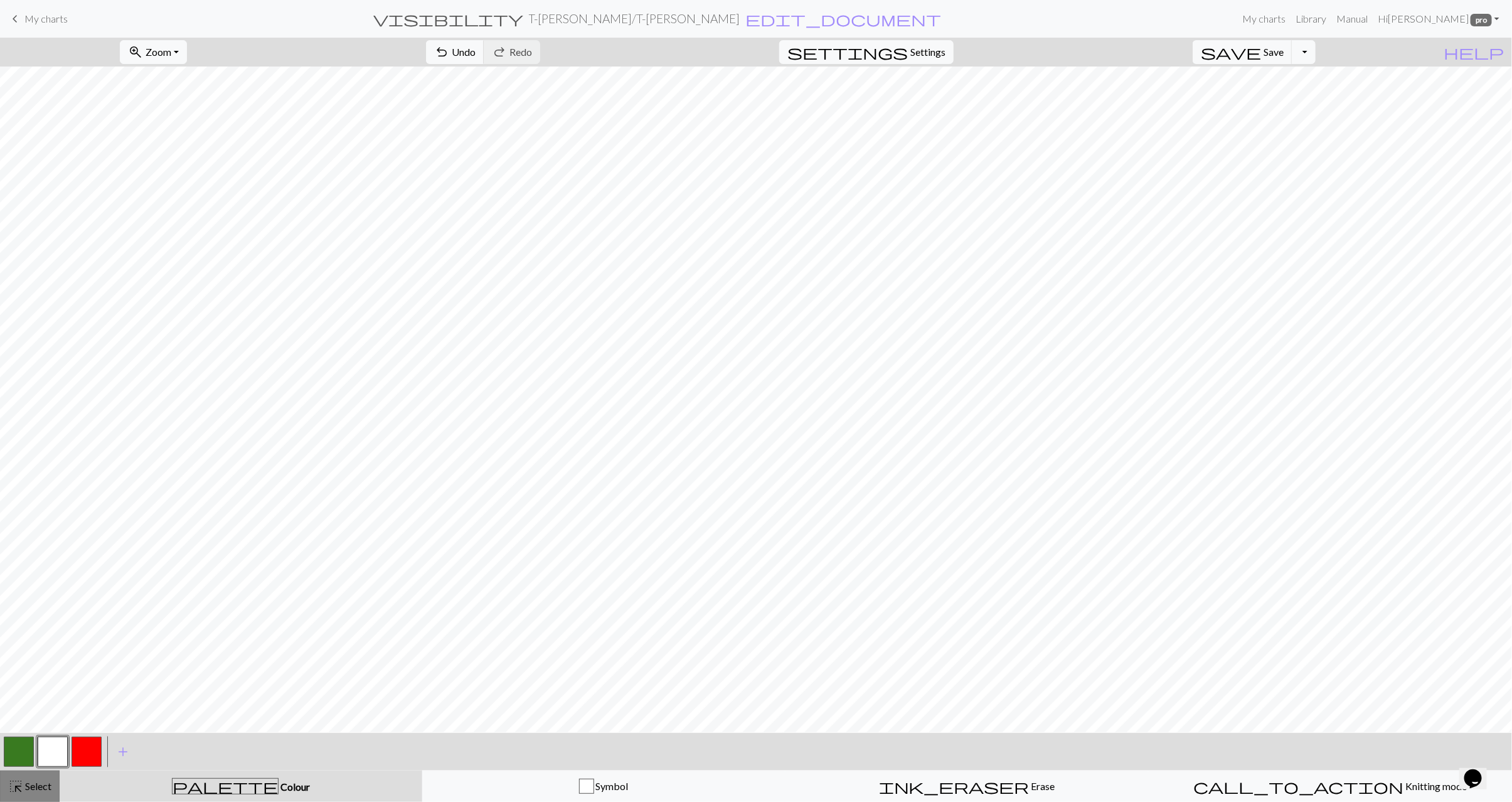
click at [15, 795] on span "highlight_alt" at bounding box center [15, 787] width 15 height 17
click at [20, 747] on button "button" at bounding box center [18, 752] width 30 height 30
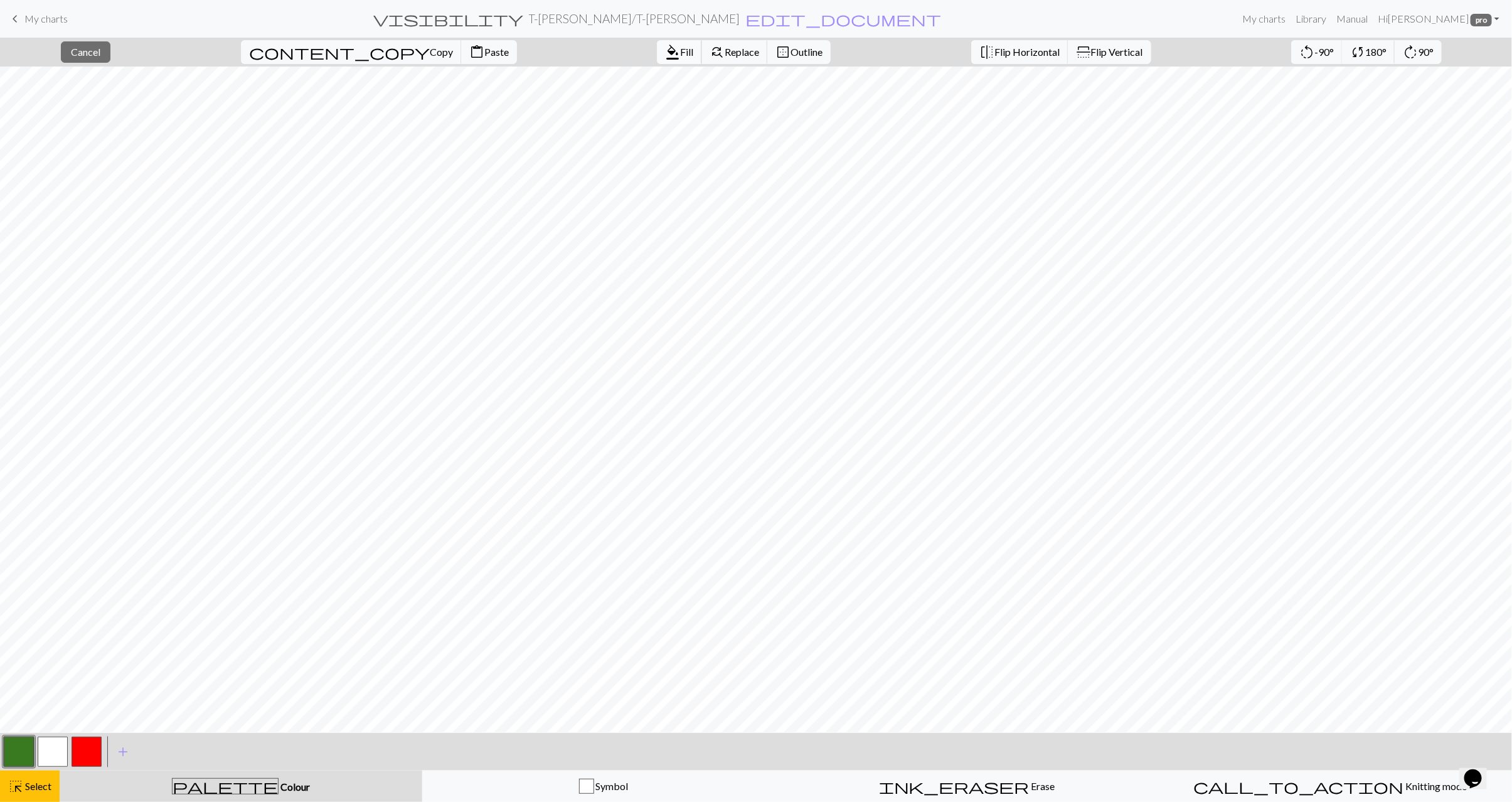
click at [680, 50] on span "Fill" at bounding box center [687, 52] width 13 height 12
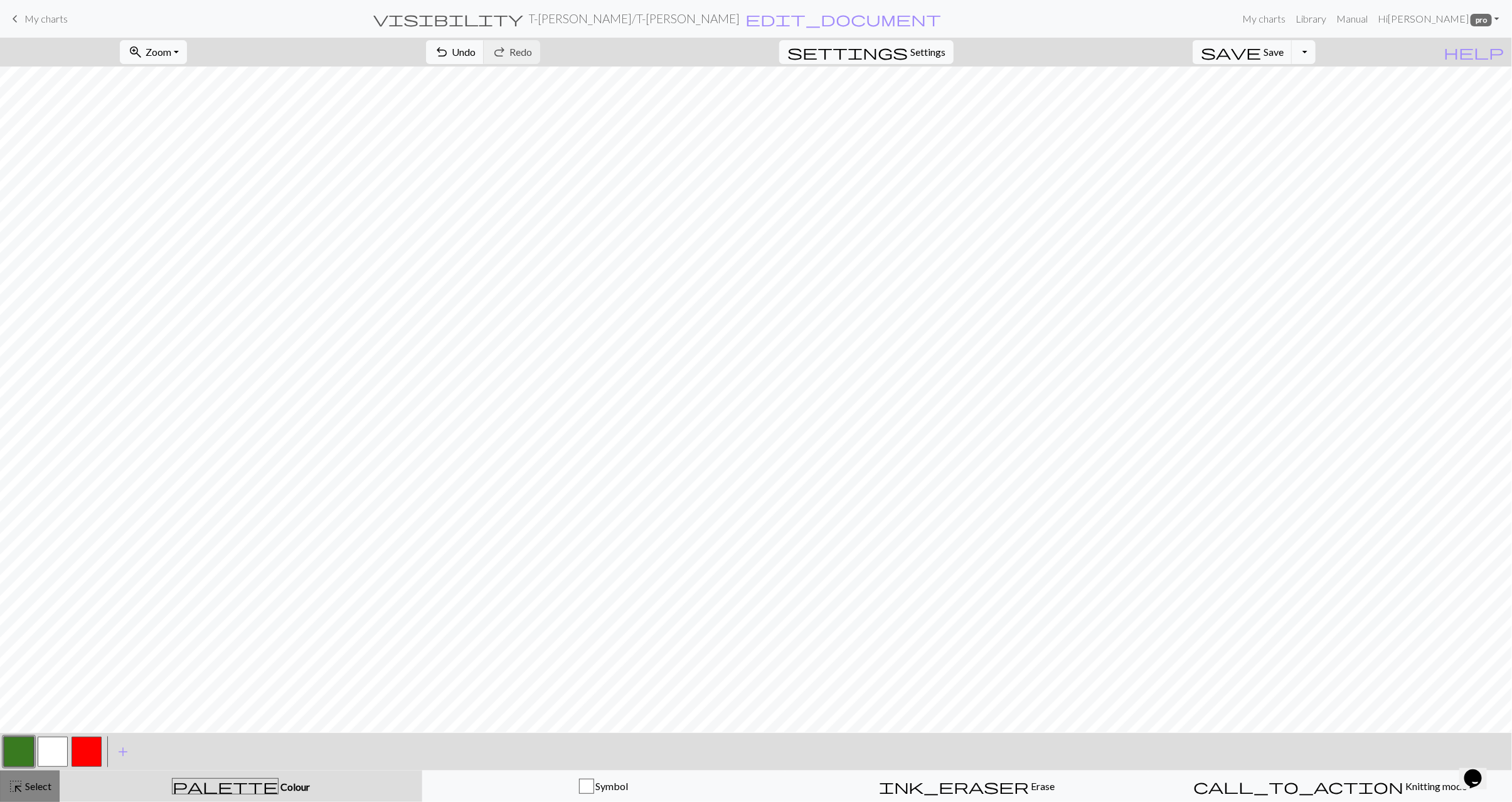
click at [44, 790] on span "Select" at bounding box center [37, 786] width 28 height 12
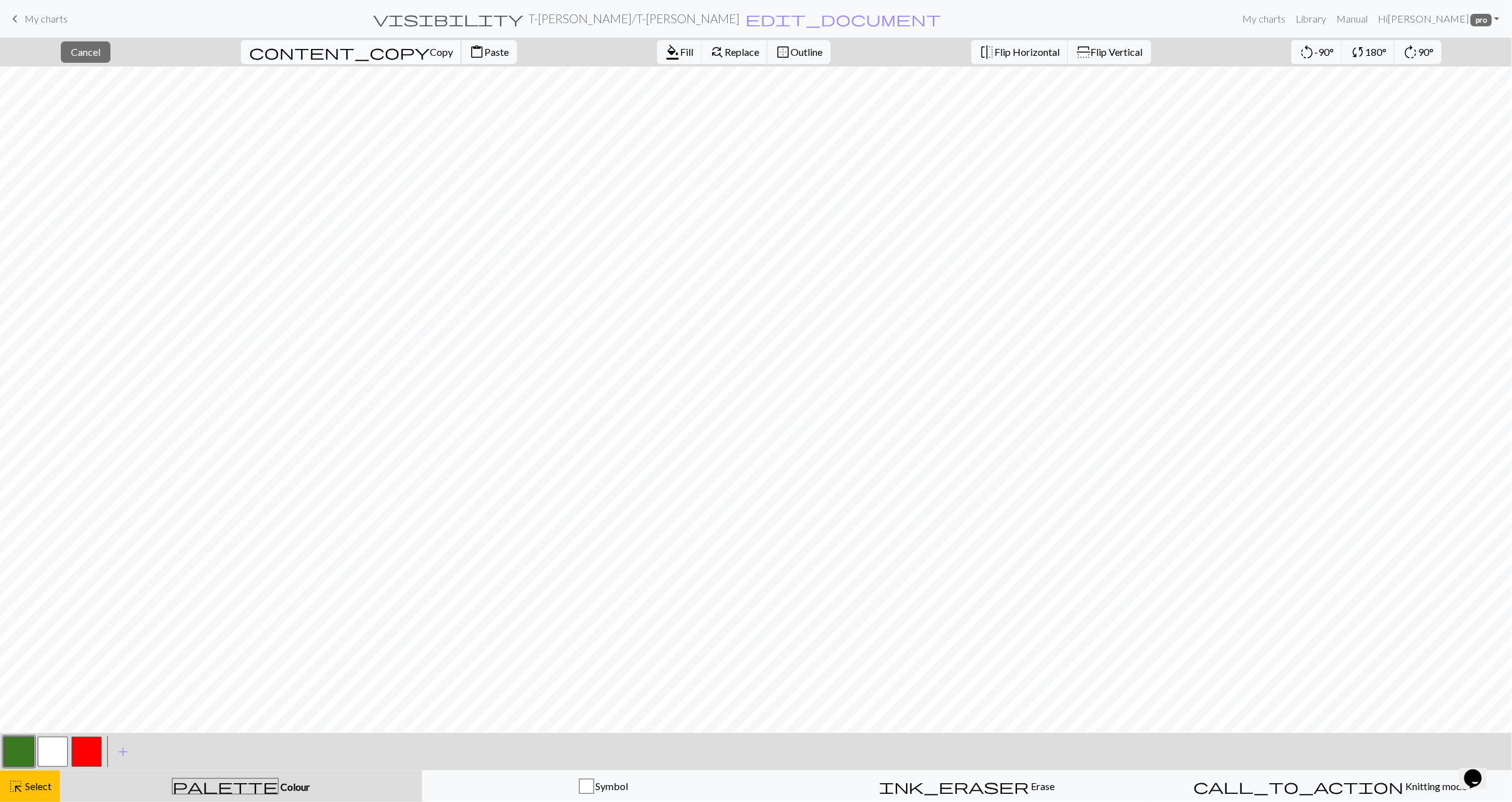
click at [430, 52] on span "Copy" at bounding box center [441, 52] width 23 height 12
click at [680, 52] on span "Fill" at bounding box center [687, 52] width 13 height 12
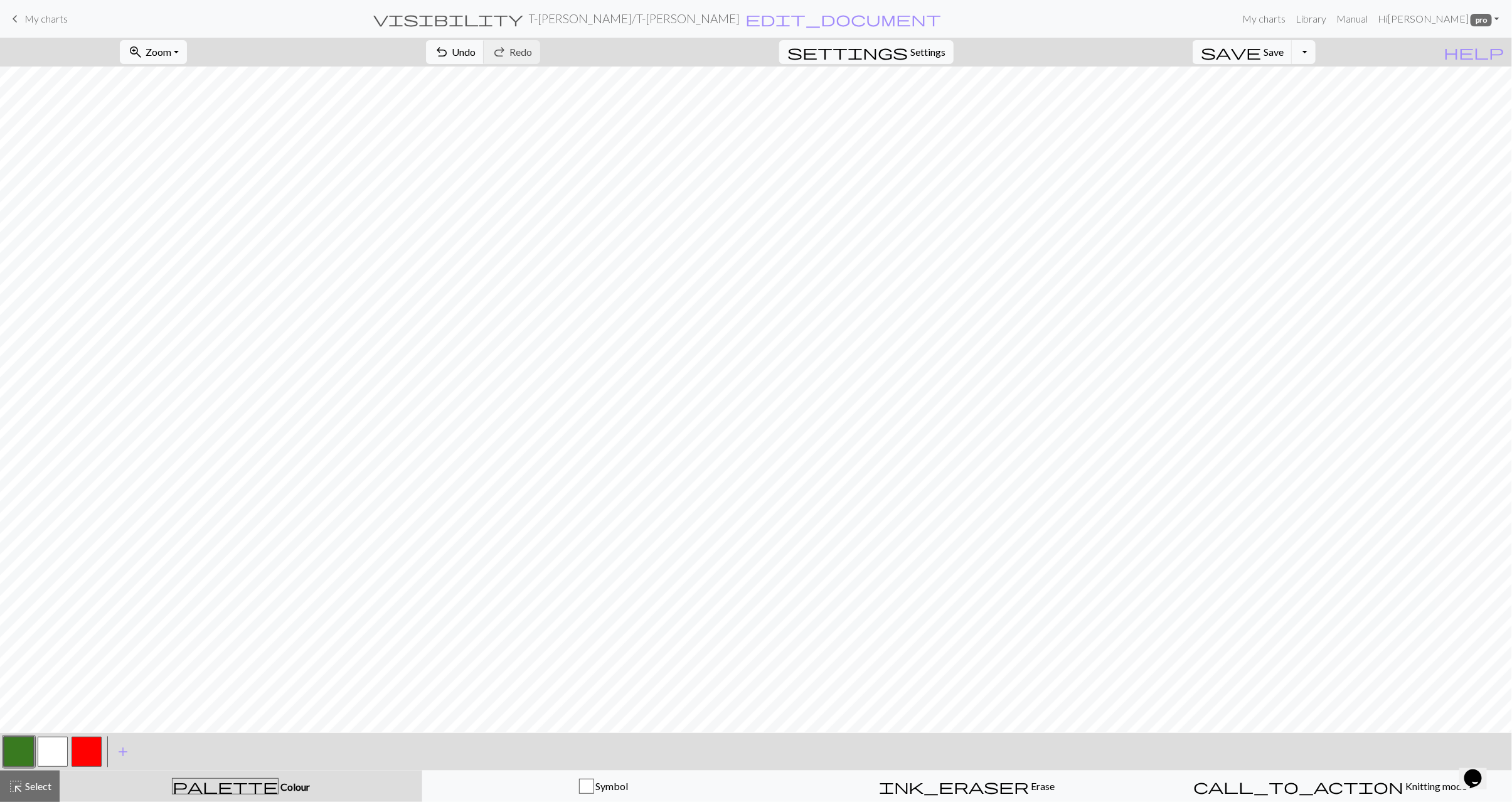
click at [45, 746] on button "button" at bounding box center [52, 752] width 30 height 30
click at [21, 752] on button "button" at bounding box center [18, 752] width 30 height 30
click at [46, 751] on button "button" at bounding box center [52, 752] width 30 height 30
click at [20, 750] on button "button" at bounding box center [18, 752] width 30 height 30
click at [52, 759] on button "button" at bounding box center [52, 752] width 30 height 30
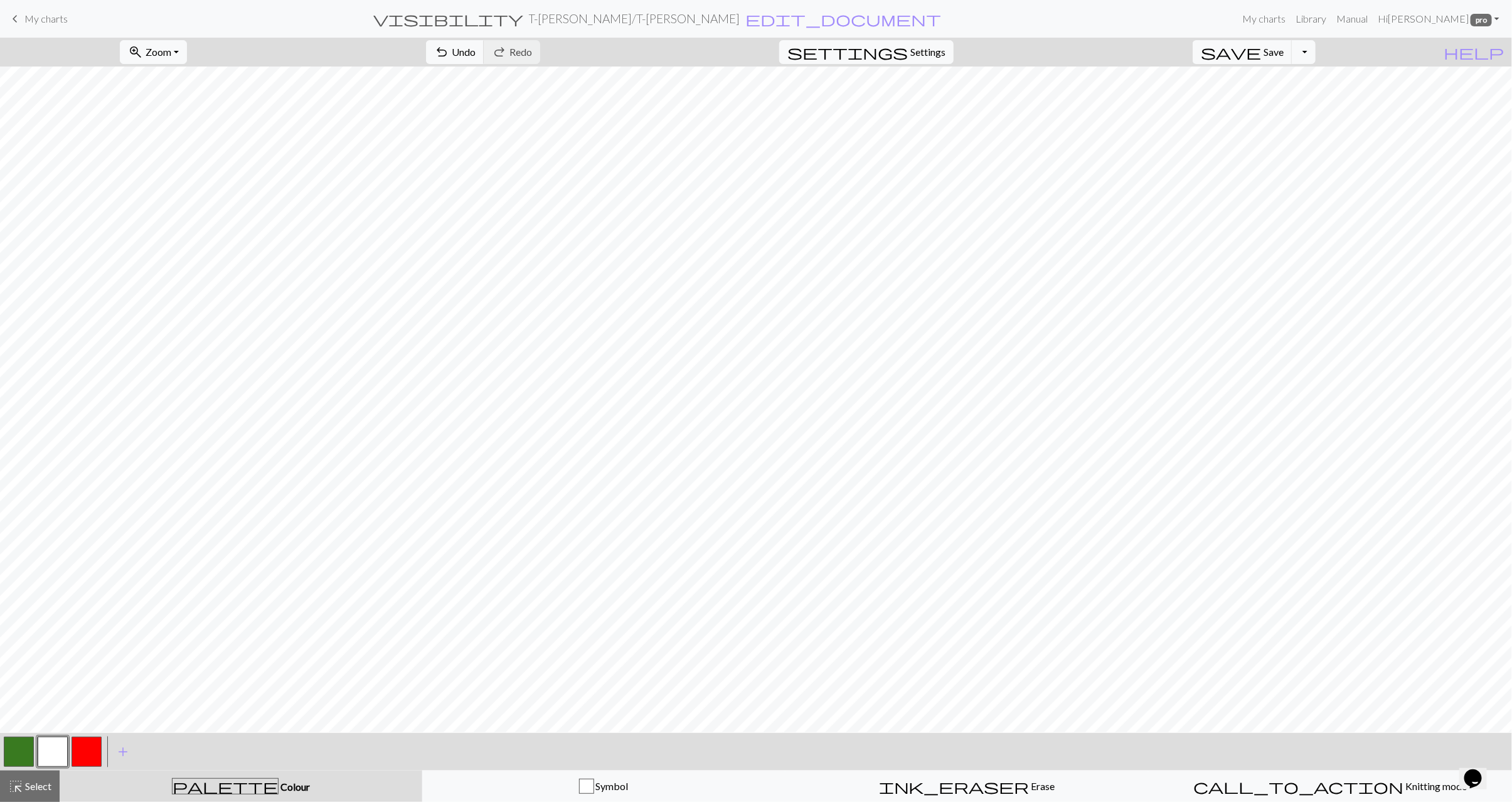
click at [17, 755] on button "button" at bounding box center [18, 752] width 30 height 30
click at [59, 748] on button "button" at bounding box center [52, 752] width 30 height 30
click at [25, 757] on button "button" at bounding box center [18, 752] width 30 height 30
click at [47, 753] on button "button" at bounding box center [52, 752] width 30 height 30
click at [15, 752] on button "button" at bounding box center [18, 752] width 30 height 30
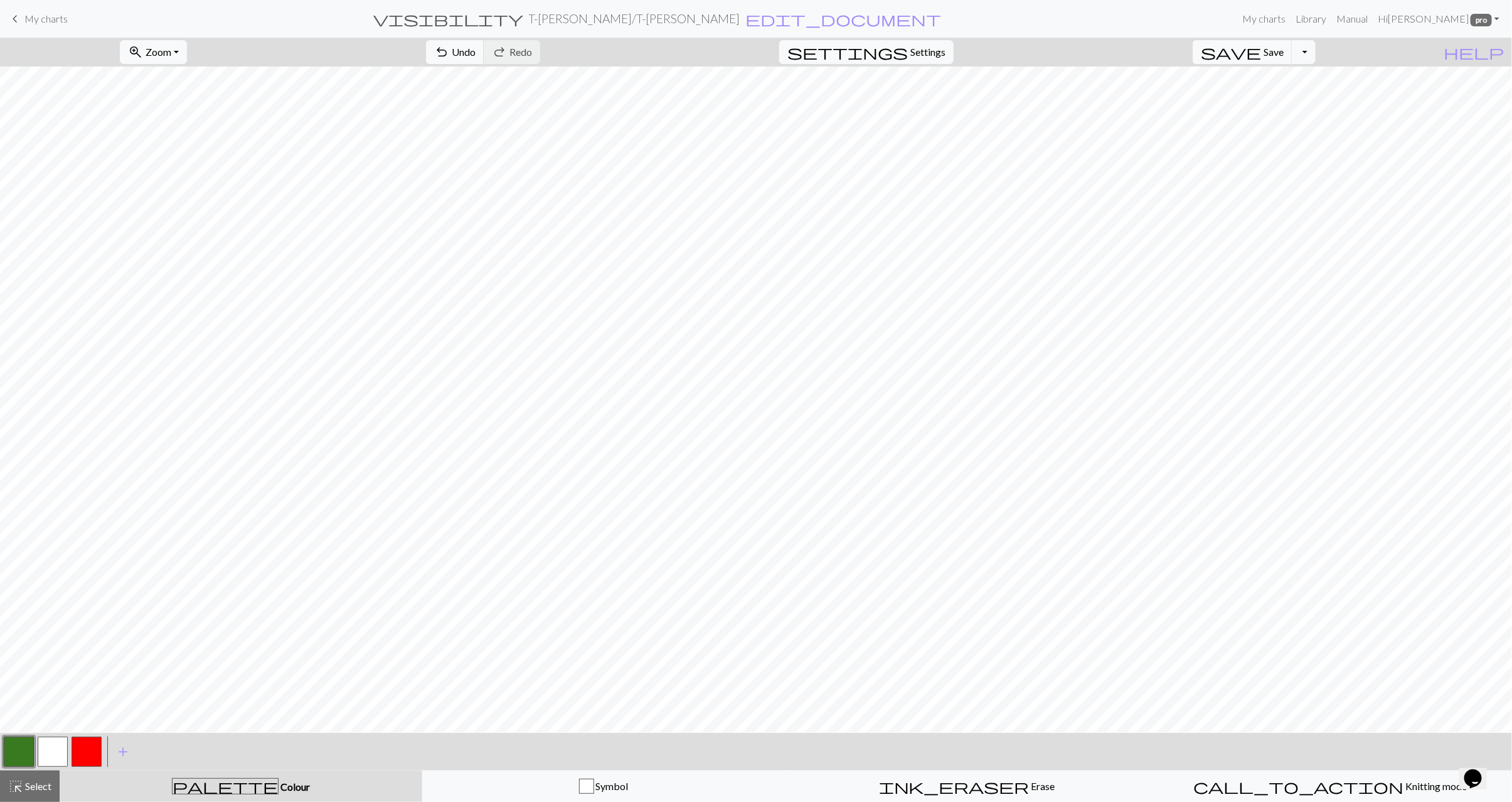
click at [52, 752] on button "button" at bounding box center [52, 752] width 30 height 30
click at [7, 753] on button "button" at bounding box center [18, 752] width 30 height 30
drag, startPoint x: 52, startPoint y: 746, endPoint x: 112, endPoint y: 730, distance: 62.1
click at [56, 746] on button "button" at bounding box center [52, 752] width 30 height 30
click at [15, 755] on button "button" at bounding box center [18, 752] width 30 height 30
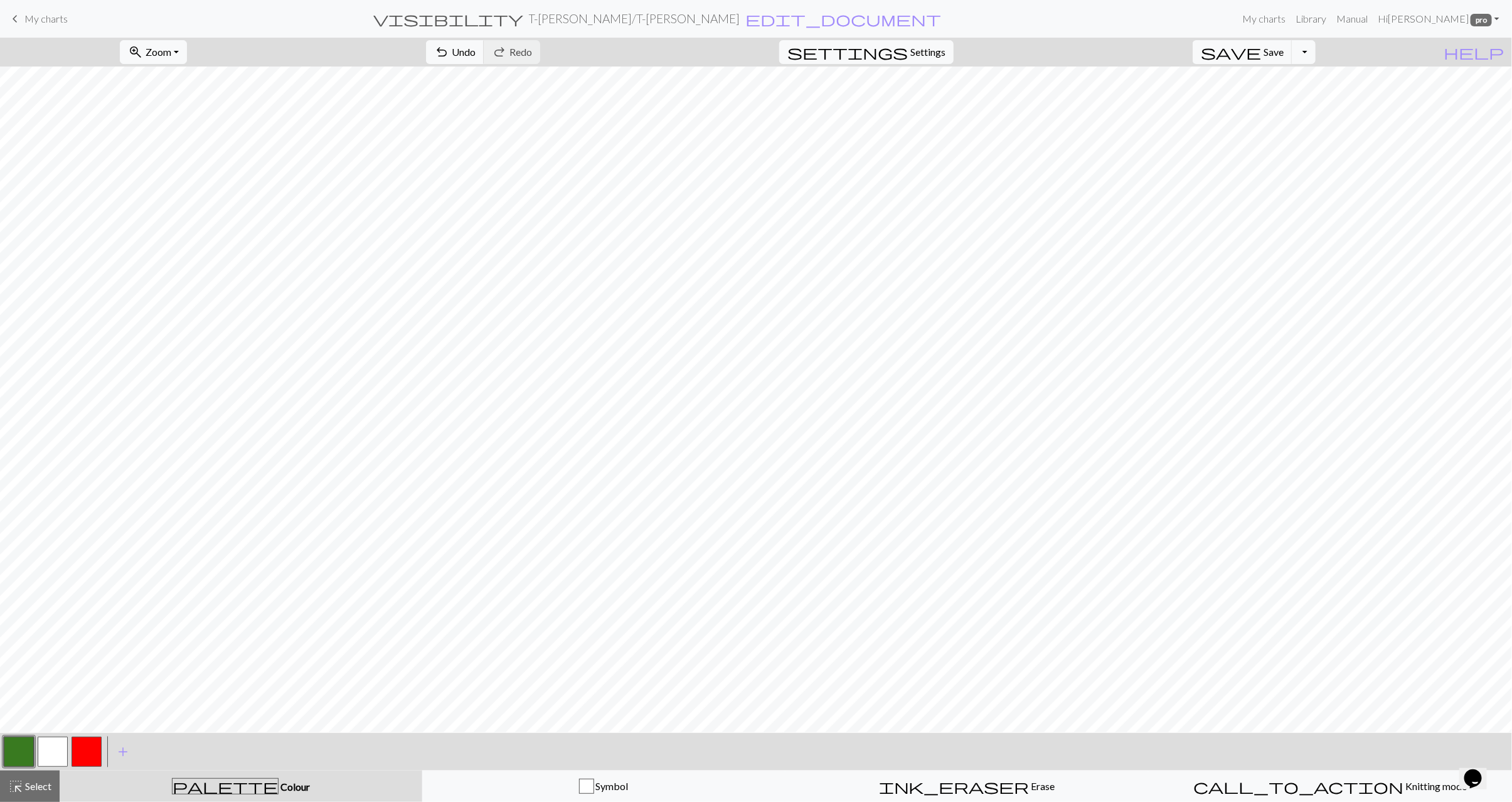
click at [53, 750] on button "button" at bounding box center [52, 752] width 30 height 30
click at [27, 785] on span "Select" at bounding box center [37, 786] width 28 height 12
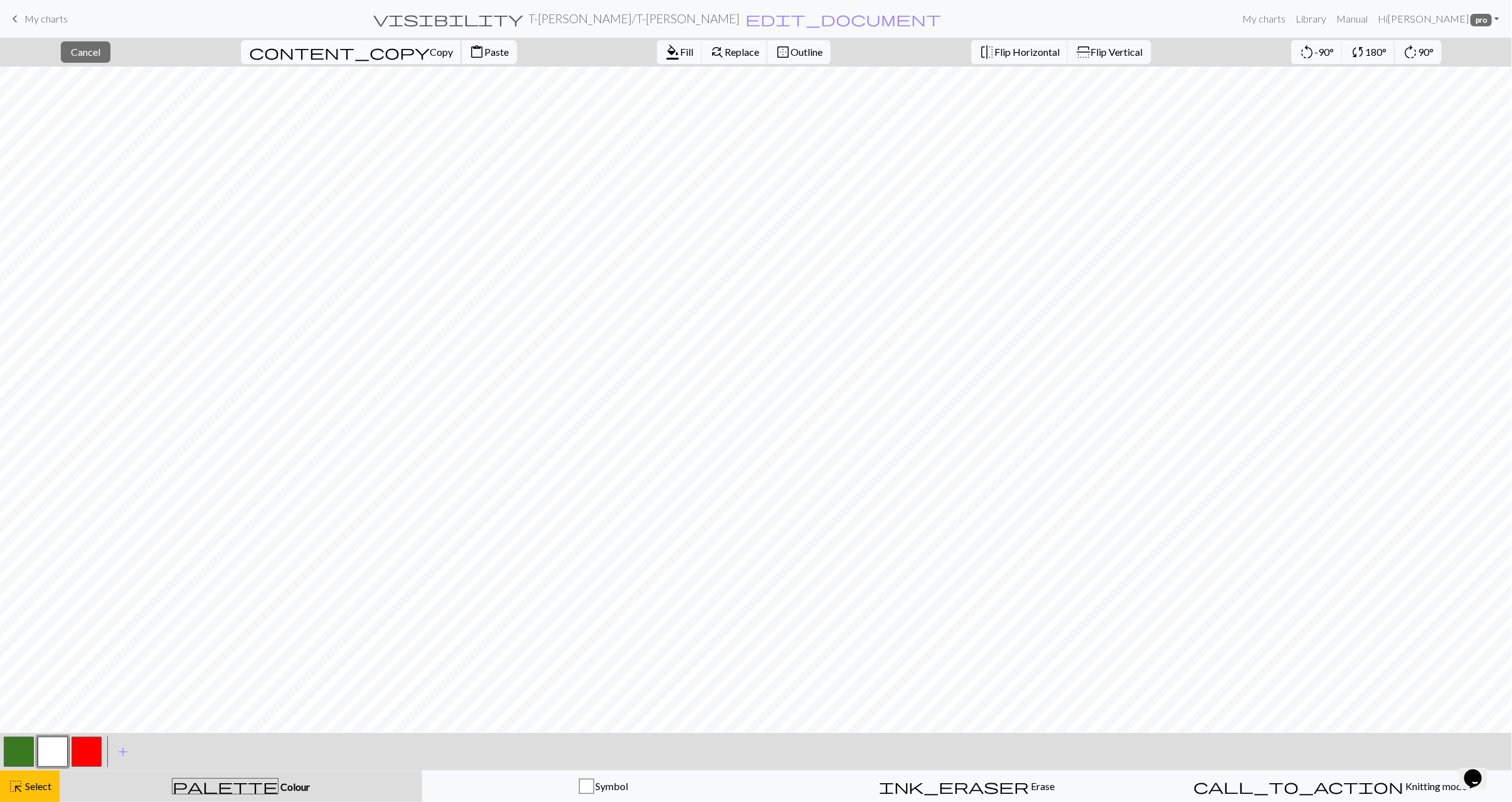
drag, startPoint x: 318, startPoint y: 52, endPoint x: 325, endPoint y: 61, distance: 11.4
click at [430, 52] on span "Copy" at bounding box center [441, 52] width 23 height 12
click at [484, 46] on span "Paste" at bounding box center [497, 52] width 25 height 12
click at [47, 798] on button "highlight_alt Select Select" at bounding box center [30, 786] width 60 height 31
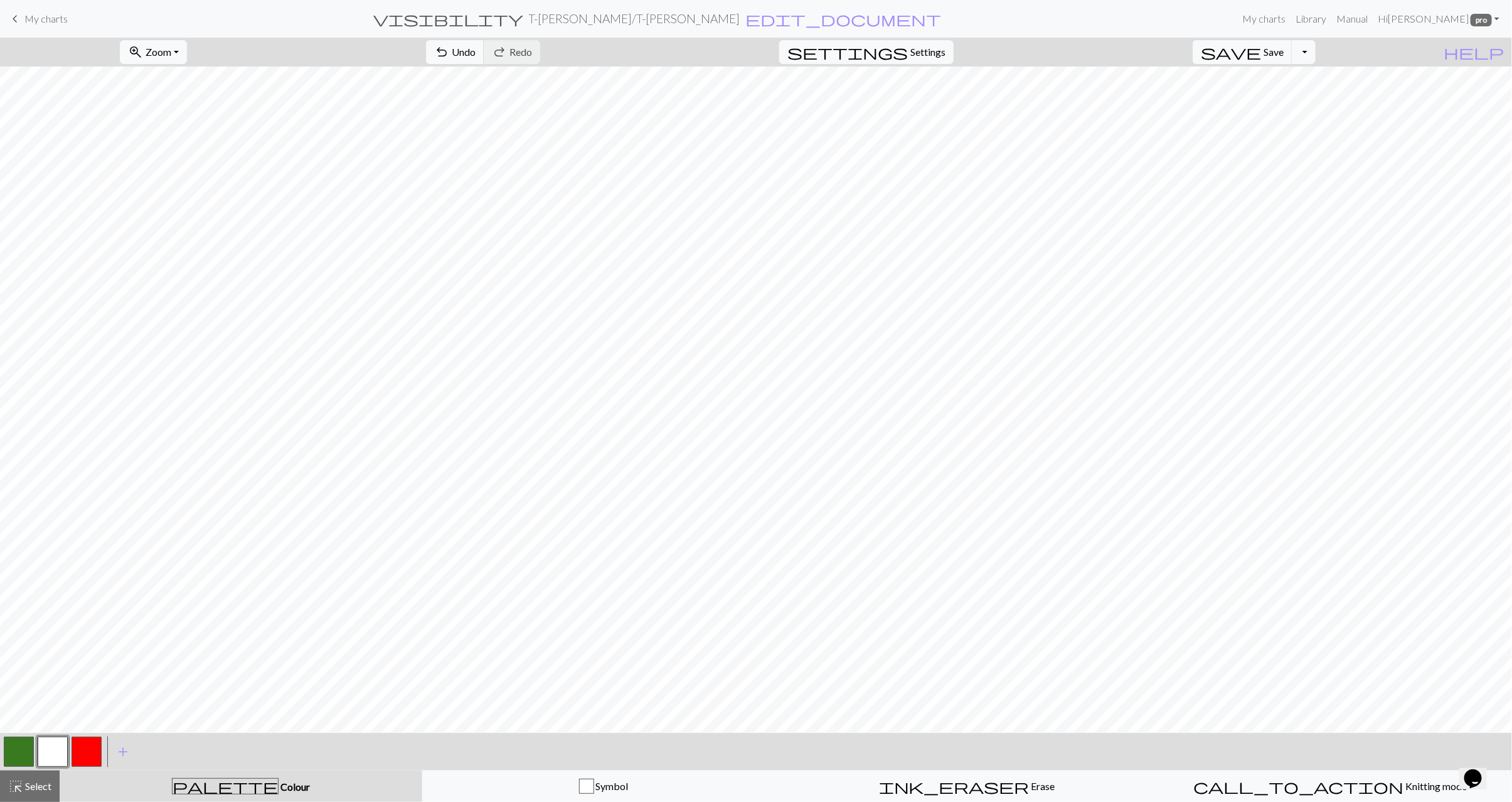
drag, startPoint x: 10, startPoint y: 754, endPoint x: 58, endPoint y: 723, distance: 57.1
click at [10, 753] on button "button" at bounding box center [18, 752] width 30 height 30
click at [55, 756] on button "button" at bounding box center [52, 752] width 30 height 30
click at [39, 792] on div "highlight_alt Select Select" at bounding box center [29, 786] width 43 height 15
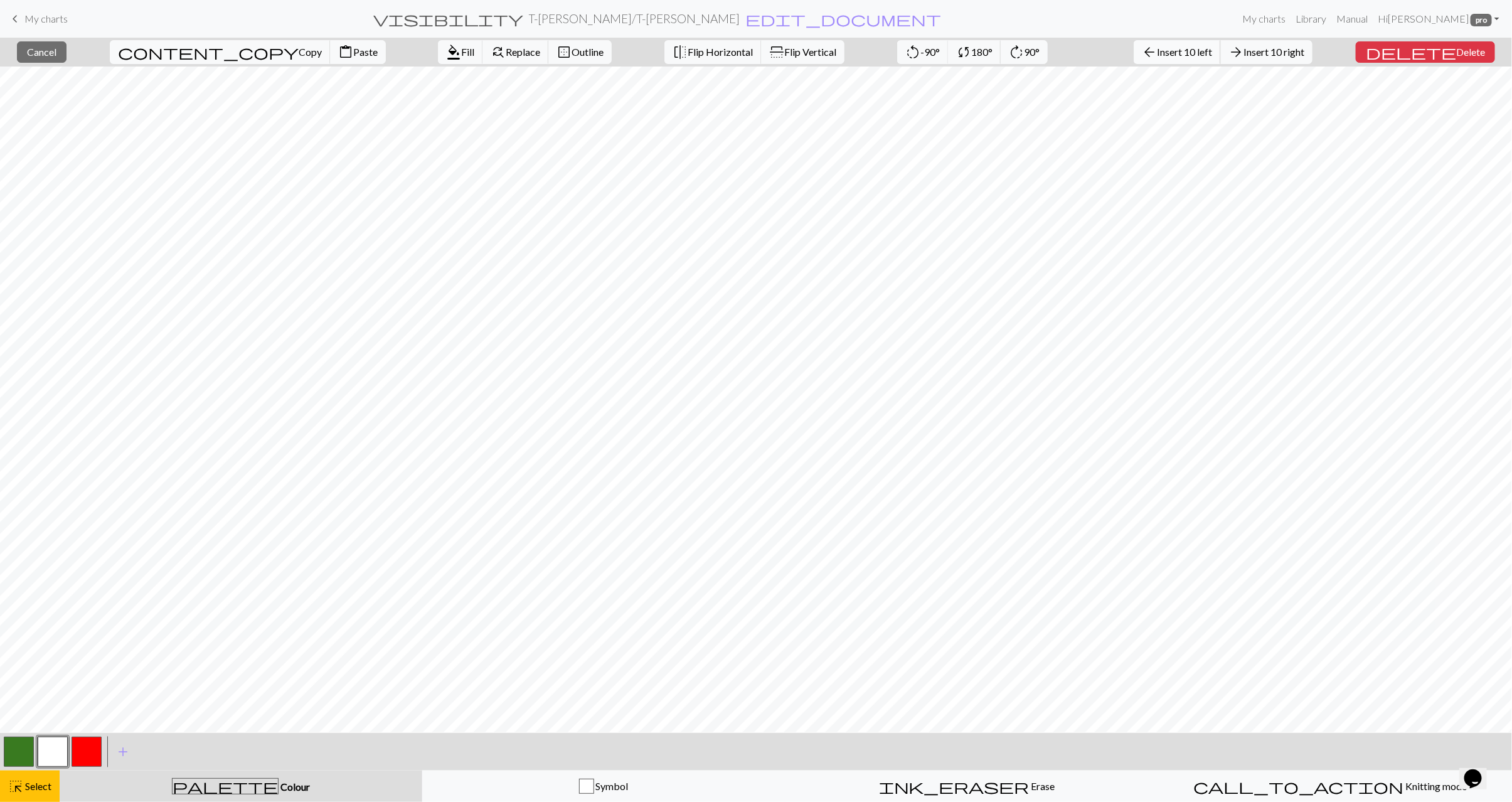
click at [1202, 46] on span "Insert 10 left" at bounding box center [1185, 52] width 55 height 12
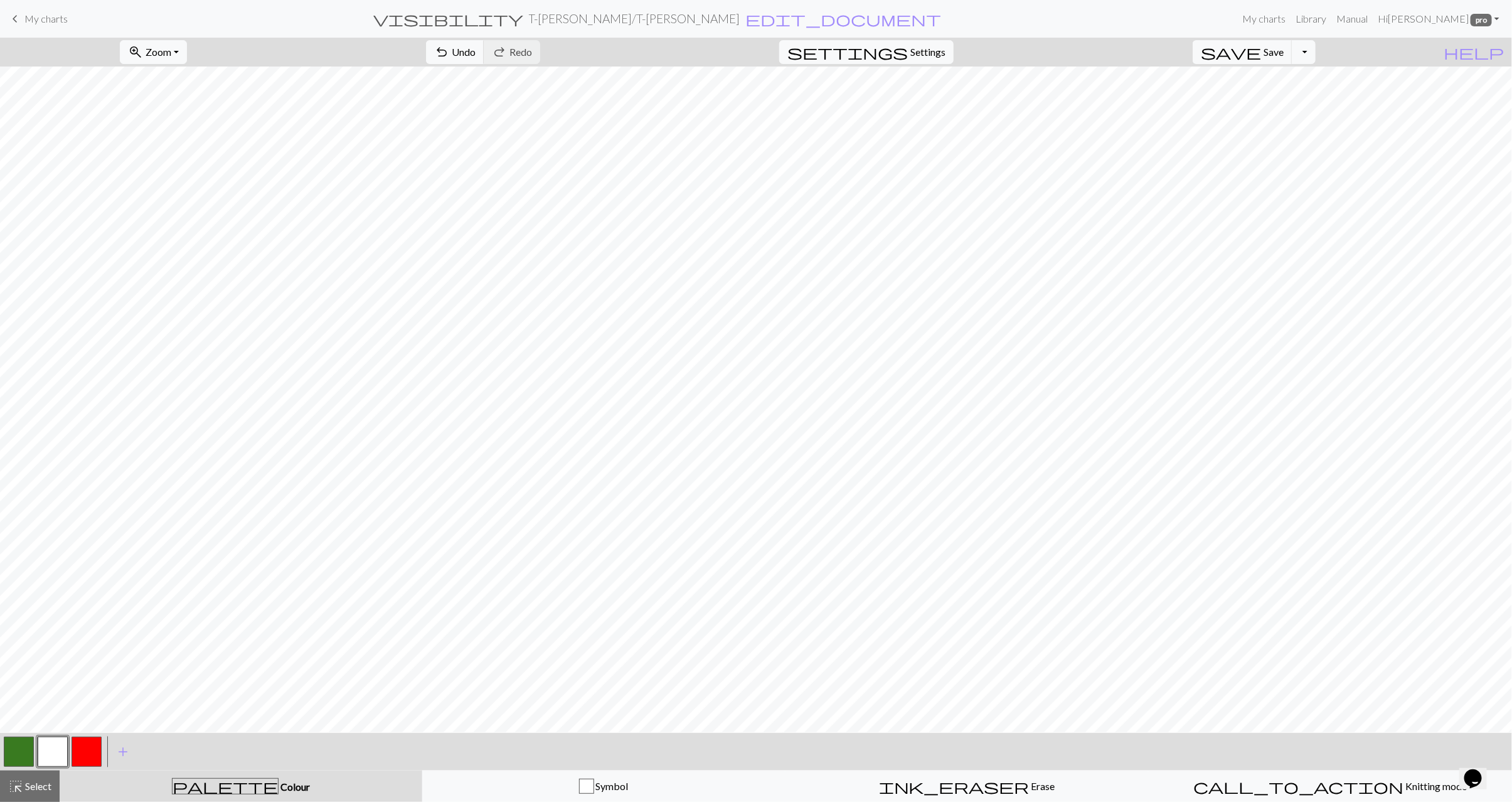
drag, startPoint x: 36, startPoint y: 782, endPoint x: 82, endPoint y: 746, distance: 58.4
click at [36, 782] on span "Select" at bounding box center [37, 786] width 28 height 12
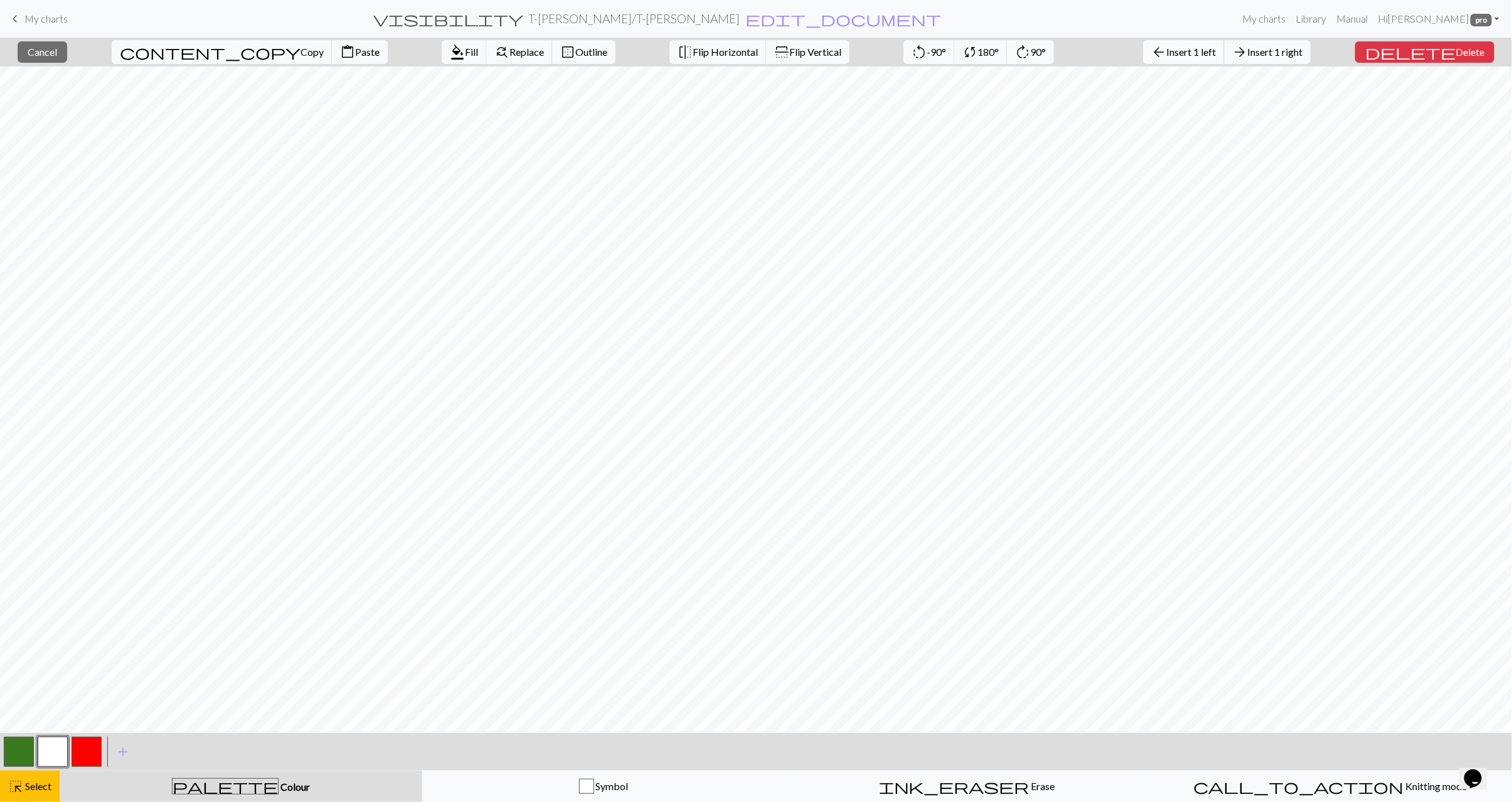
click at [1209, 60] on button "arrow_back Insert 1 left" at bounding box center [1184, 52] width 82 height 24
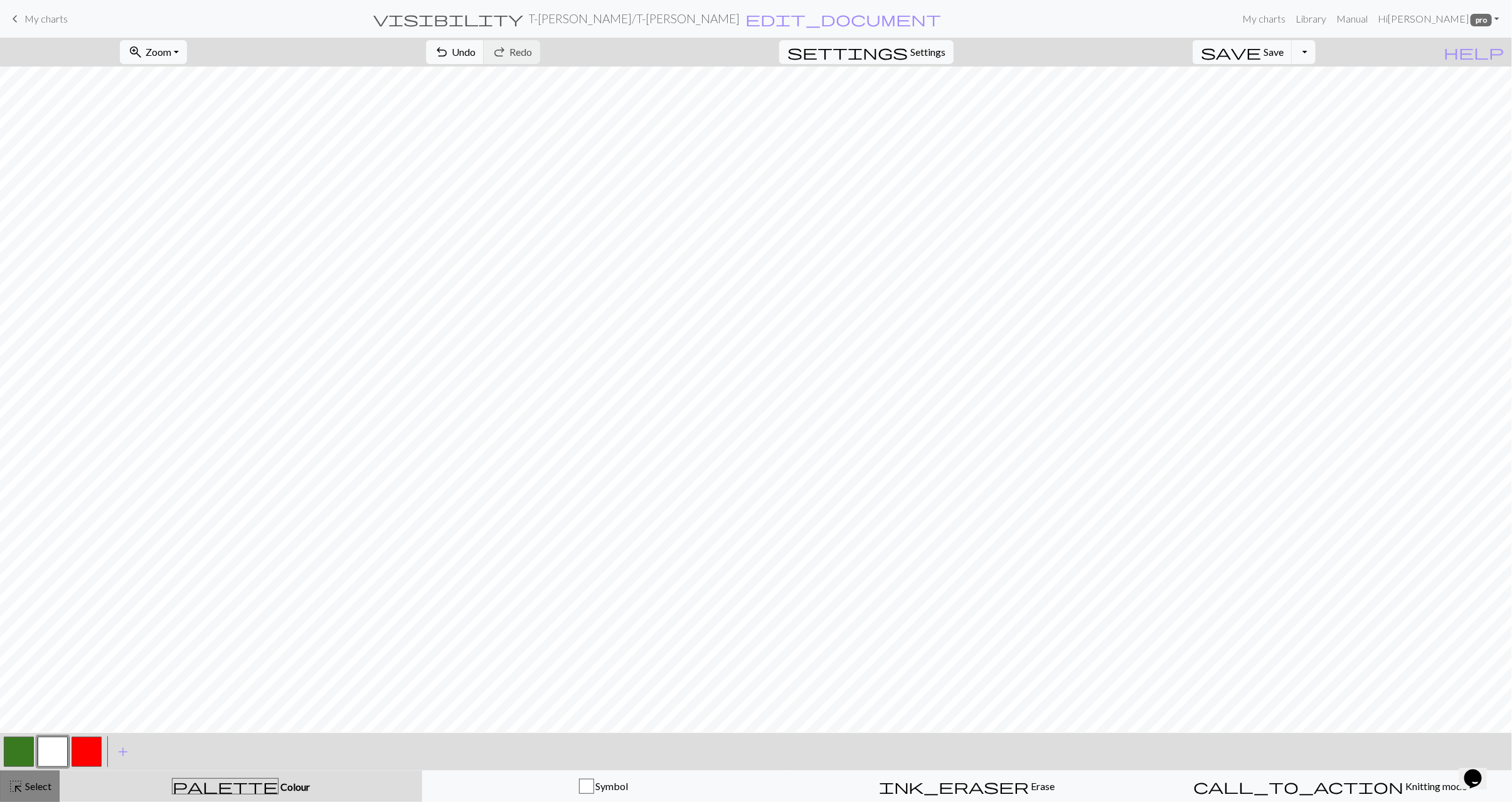
click at [27, 780] on span "Select" at bounding box center [37, 786] width 28 height 12
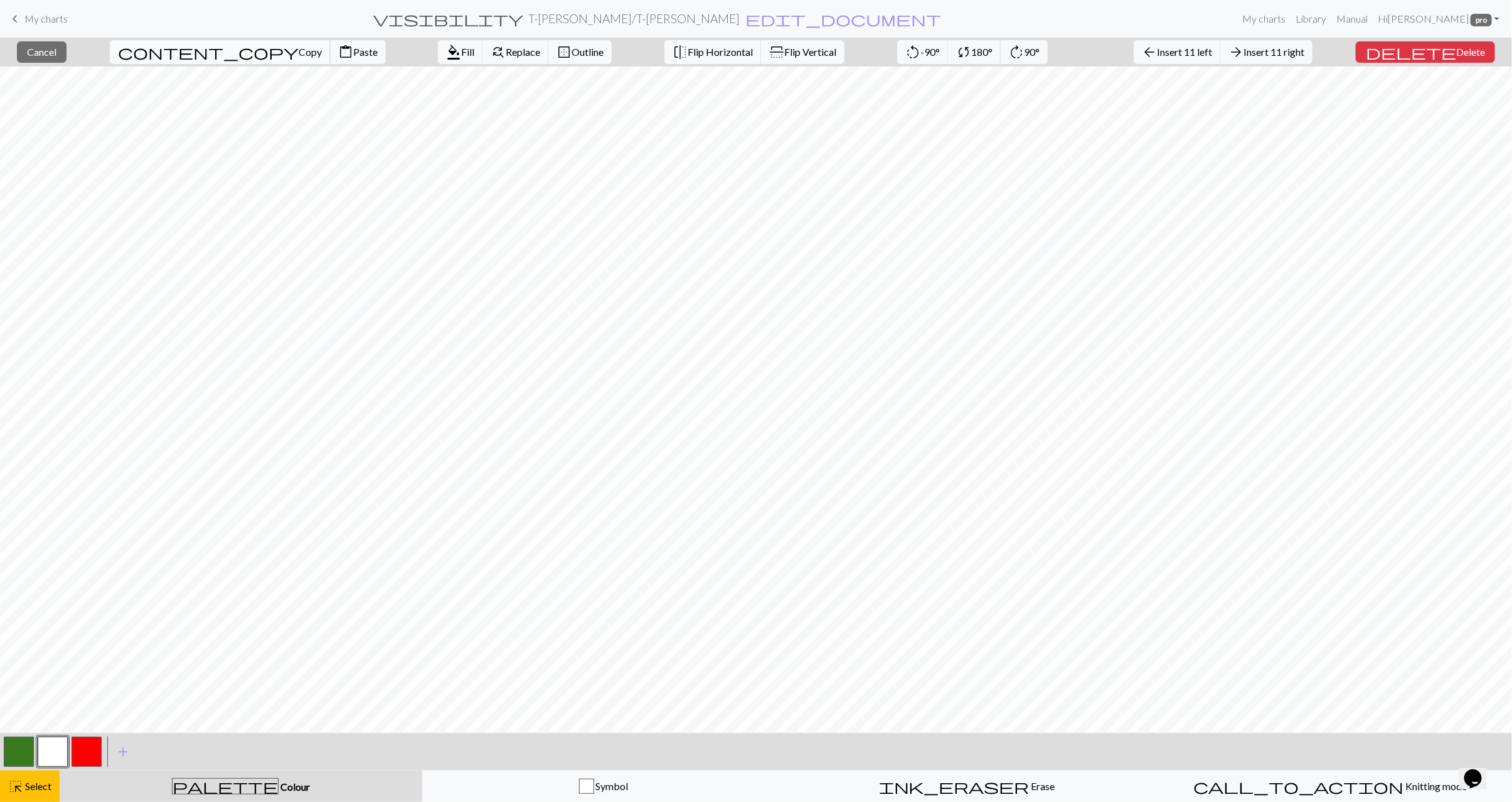
click at [299, 52] on span "Copy" at bounding box center [310, 52] width 23 height 12
click at [353, 46] on span "Paste" at bounding box center [366, 52] width 25 height 12
click at [33, 793] on div "highlight_alt Select Select" at bounding box center [29, 786] width 43 height 15
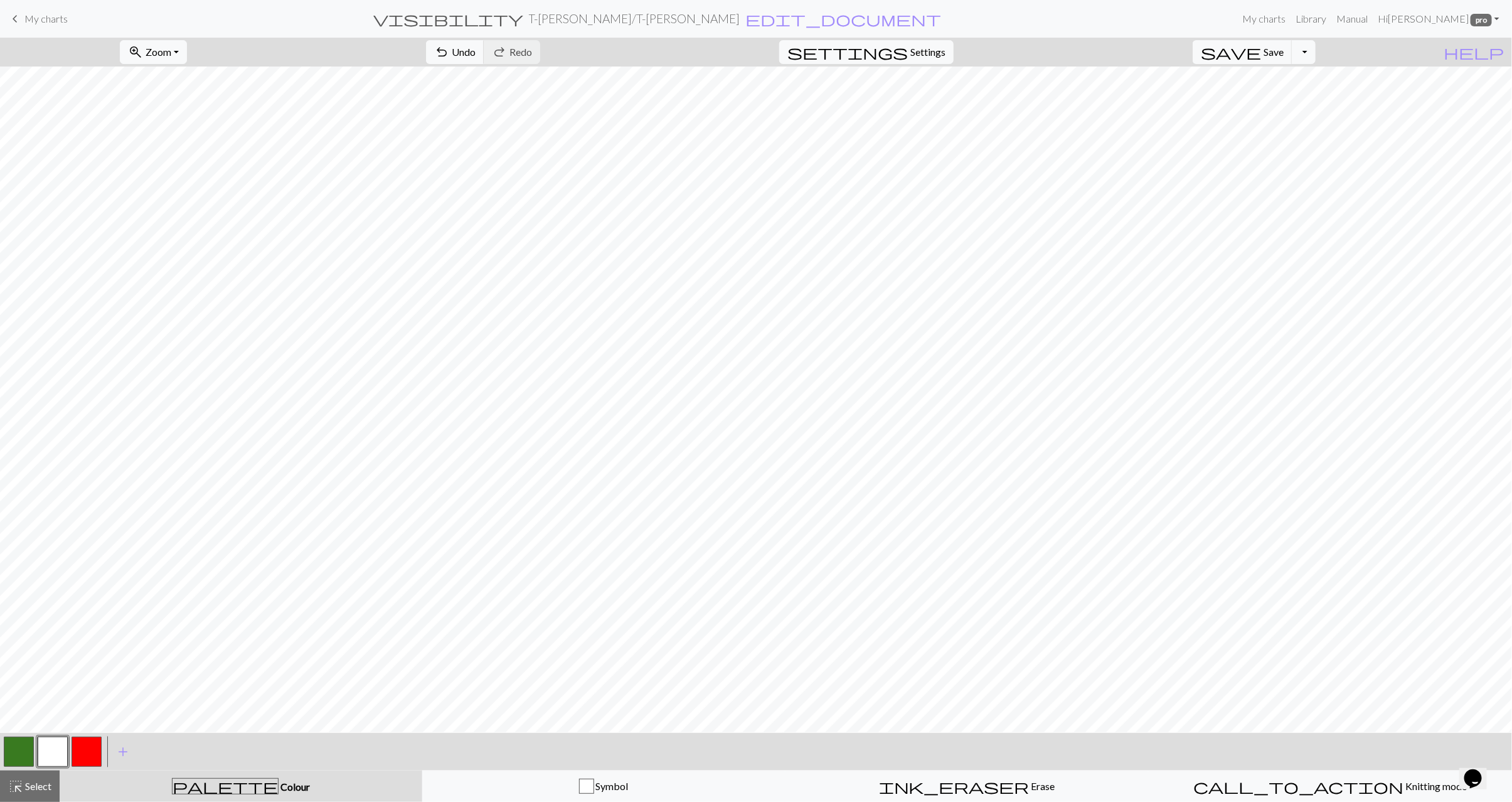
click at [31, 744] on button "button" at bounding box center [18, 752] width 30 height 30
click at [60, 744] on button "button" at bounding box center [52, 752] width 30 height 30
click at [25, 743] on button "button" at bounding box center [18, 752] width 30 height 30
click at [44, 760] on button "button" at bounding box center [52, 752] width 30 height 30
click at [25, 758] on button "button" at bounding box center [18, 752] width 30 height 30
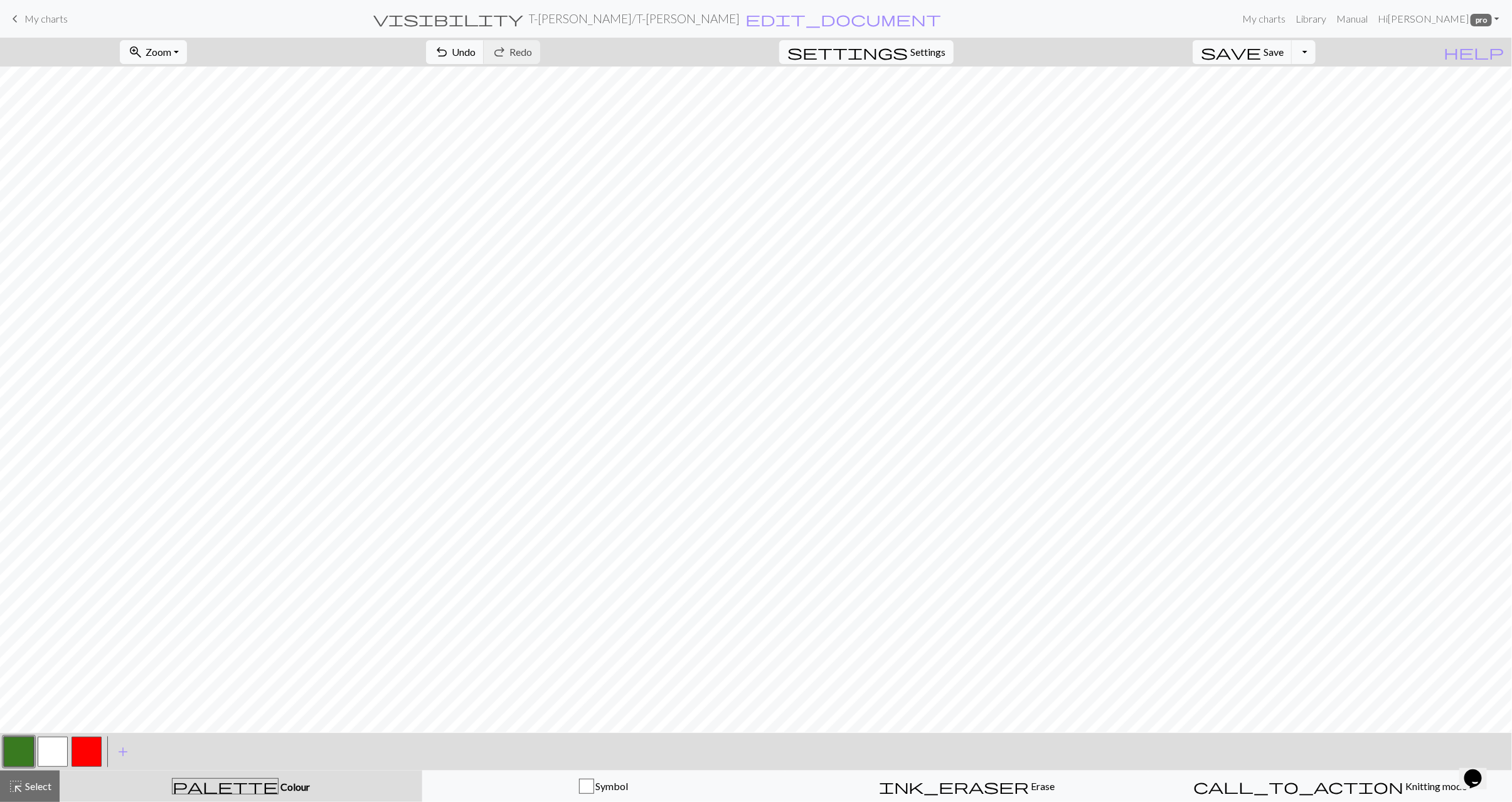
drag, startPoint x: 63, startPoint y: 751, endPoint x: 70, endPoint y: 744, distance: 9.9
click at [63, 751] on button "button" at bounding box center [52, 752] width 30 height 30
click at [476, 53] on span "Undo" at bounding box center [463, 52] width 24 height 12
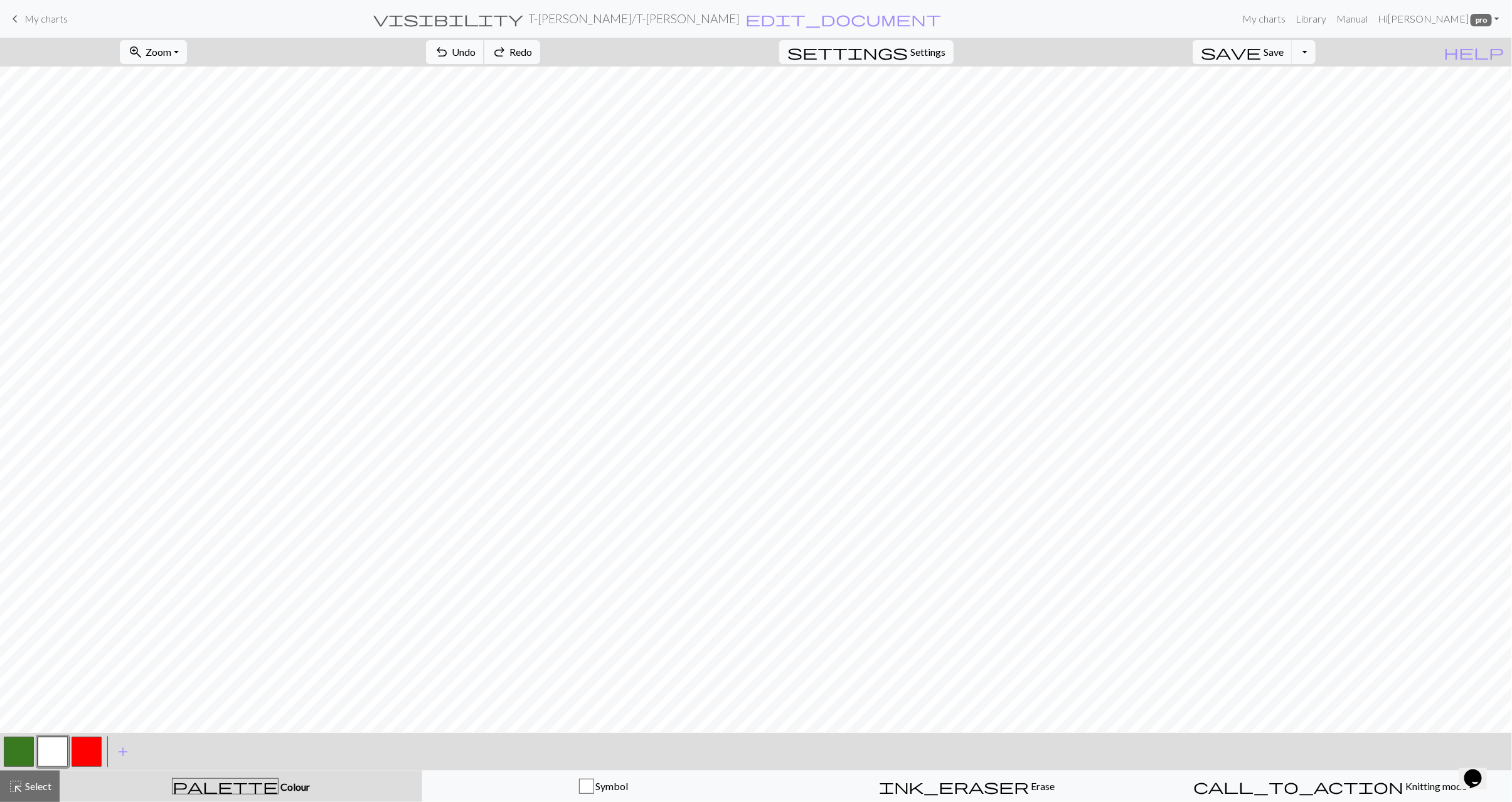
click at [476, 53] on span "Undo" at bounding box center [463, 52] width 24 height 12
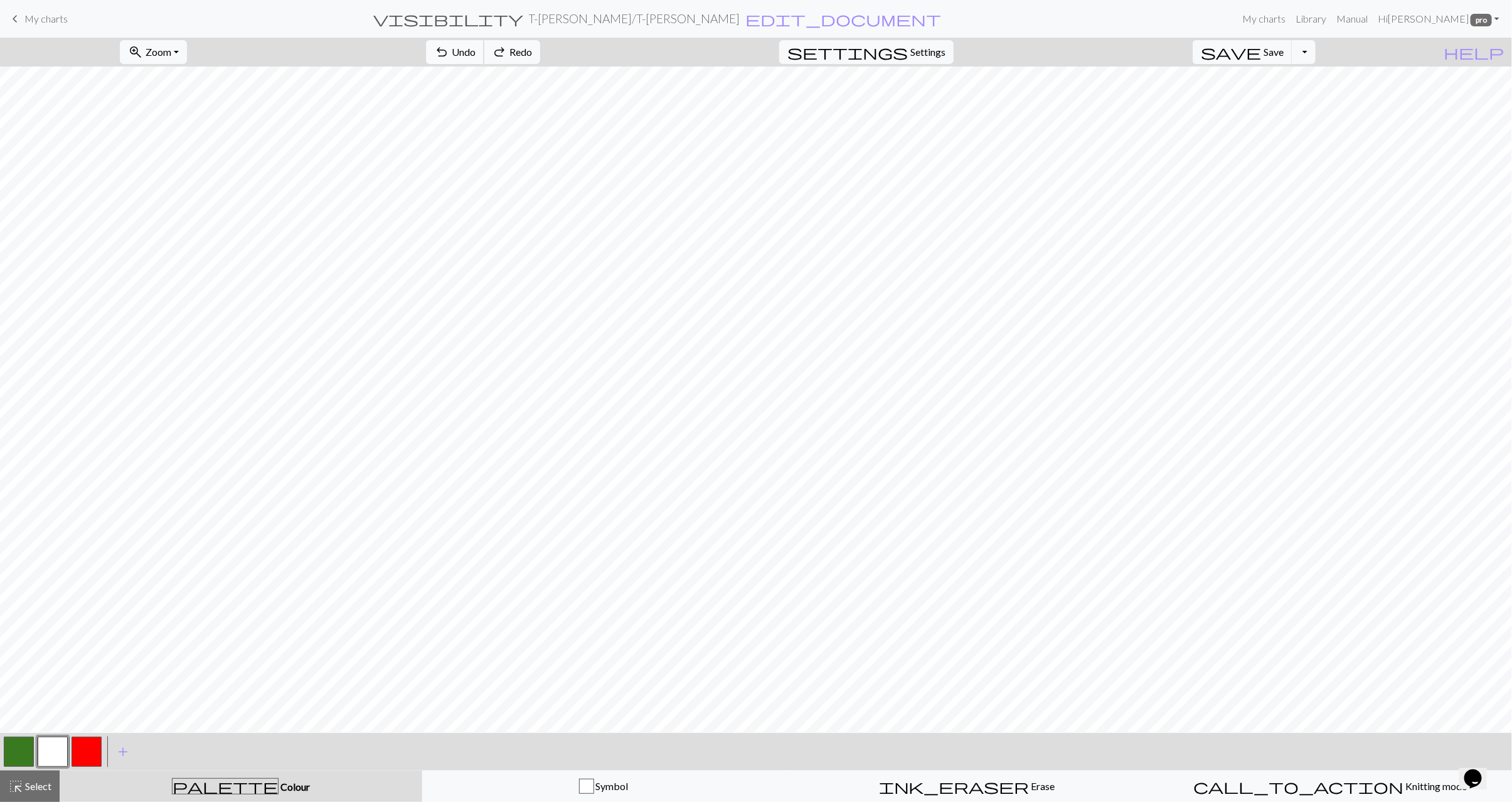
click at [476, 53] on span "Undo" at bounding box center [463, 52] width 24 height 12
click at [45, 790] on span "Select" at bounding box center [37, 786] width 28 height 12
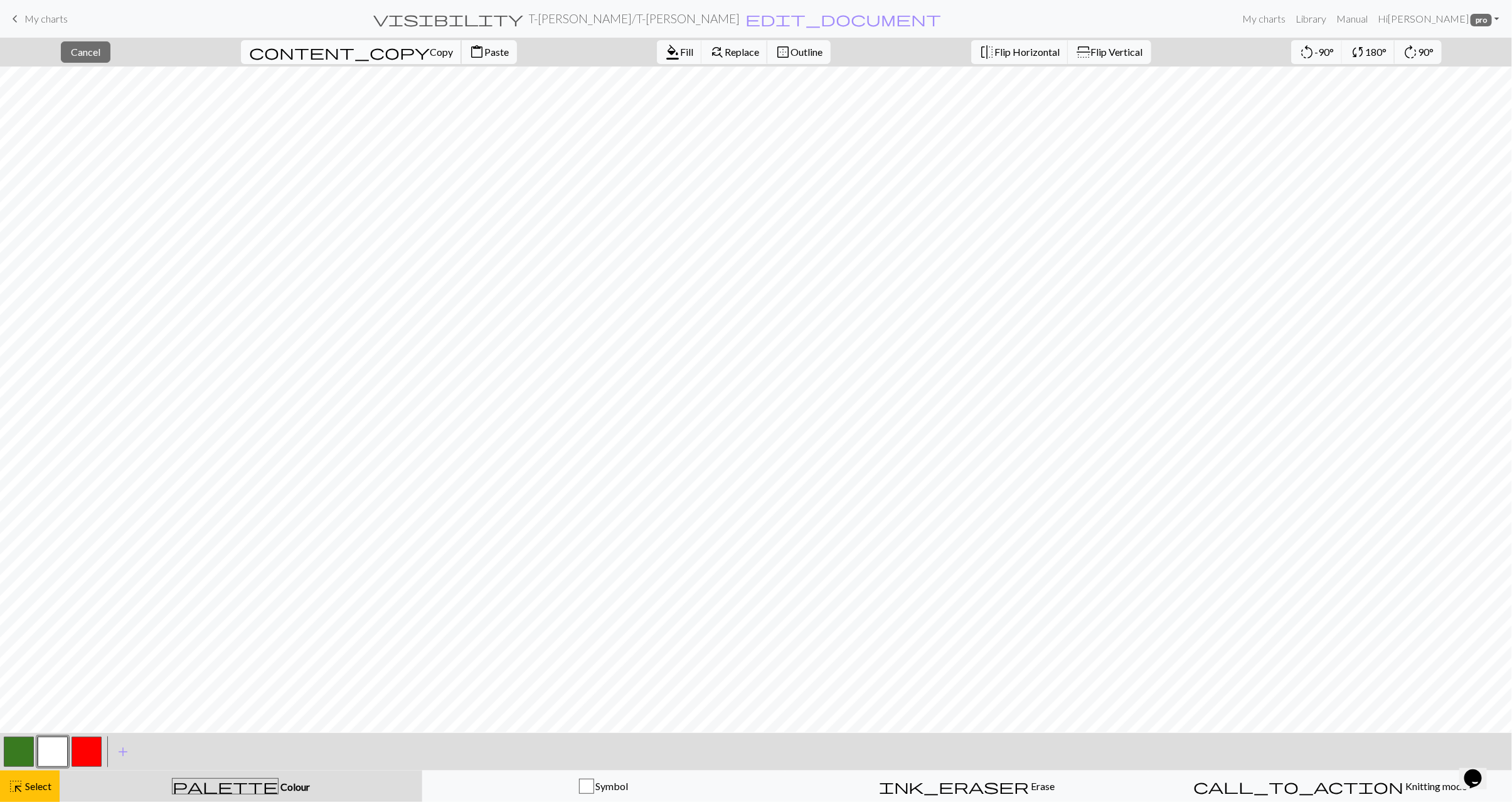
click at [430, 56] on span "Copy" at bounding box center [441, 52] width 23 height 12
click at [430, 52] on span "Copy" at bounding box center [441, 52] width 23 height 12
click at [484, 48] on span "Paste" at bounding box center [497, 52] width 25 height 12
click at [25, 752] on button "button" at bounding box center [18, 752] width 30 height 30
click at [43, 781] on span "Select" at bounding box center [37, 786] width 28 height 12
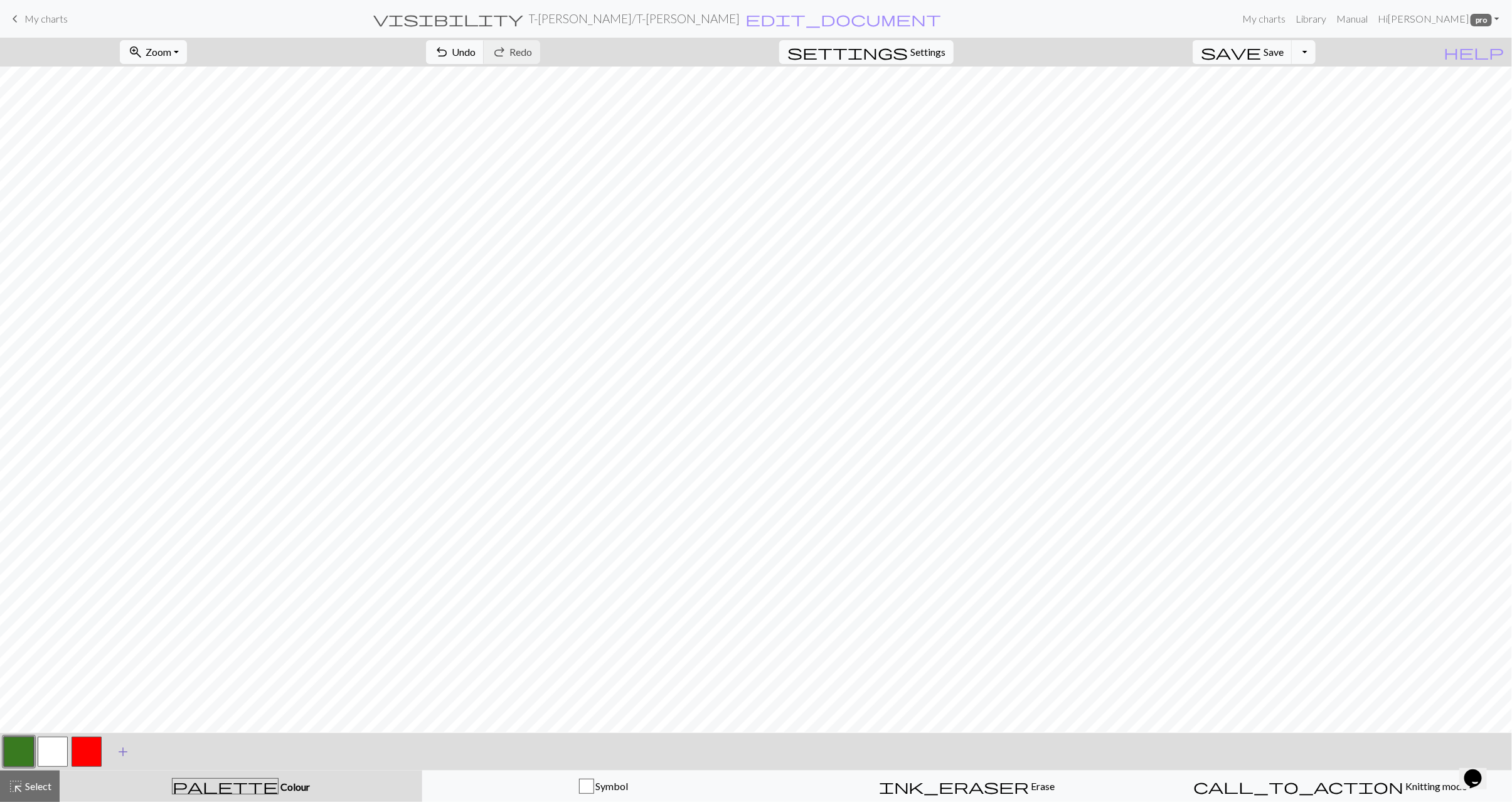
click at [20, 787] on span "highlight_alt" at bounding box center [15, 787] width 15 height 17
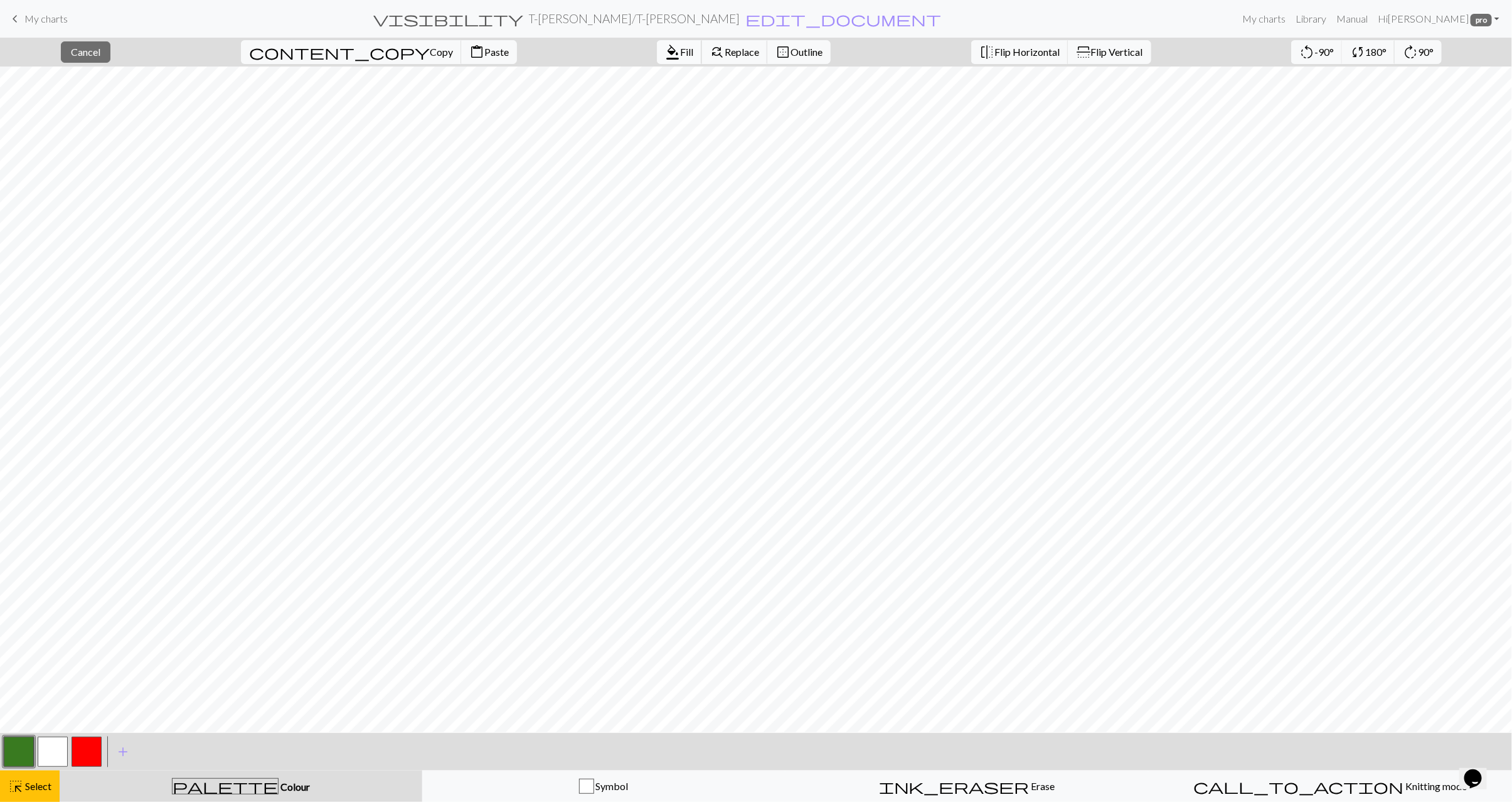
click at [680, 58] on span "Fill" at bounding box center [687, 52] width 13 height 12
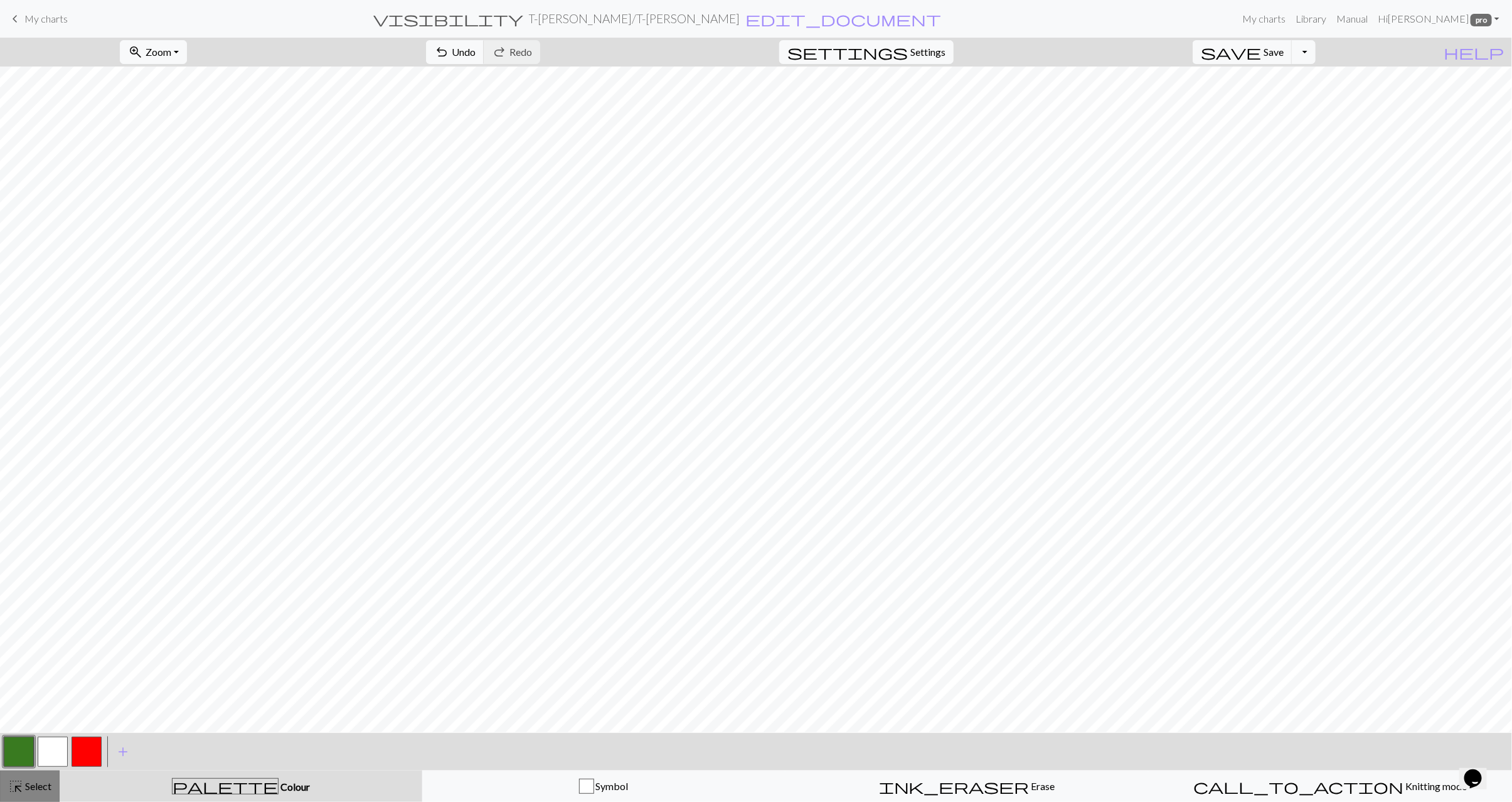
click at [29, 792] on div "highlight_alt Select Select" at bounding box center [29, 786] width 43 height 15
click at [36, 745] on div at bounding box center [52, 752] width 34 height 34
click at [53, 752] on button "button" at bounding box center [52, 752] width 30 height 30
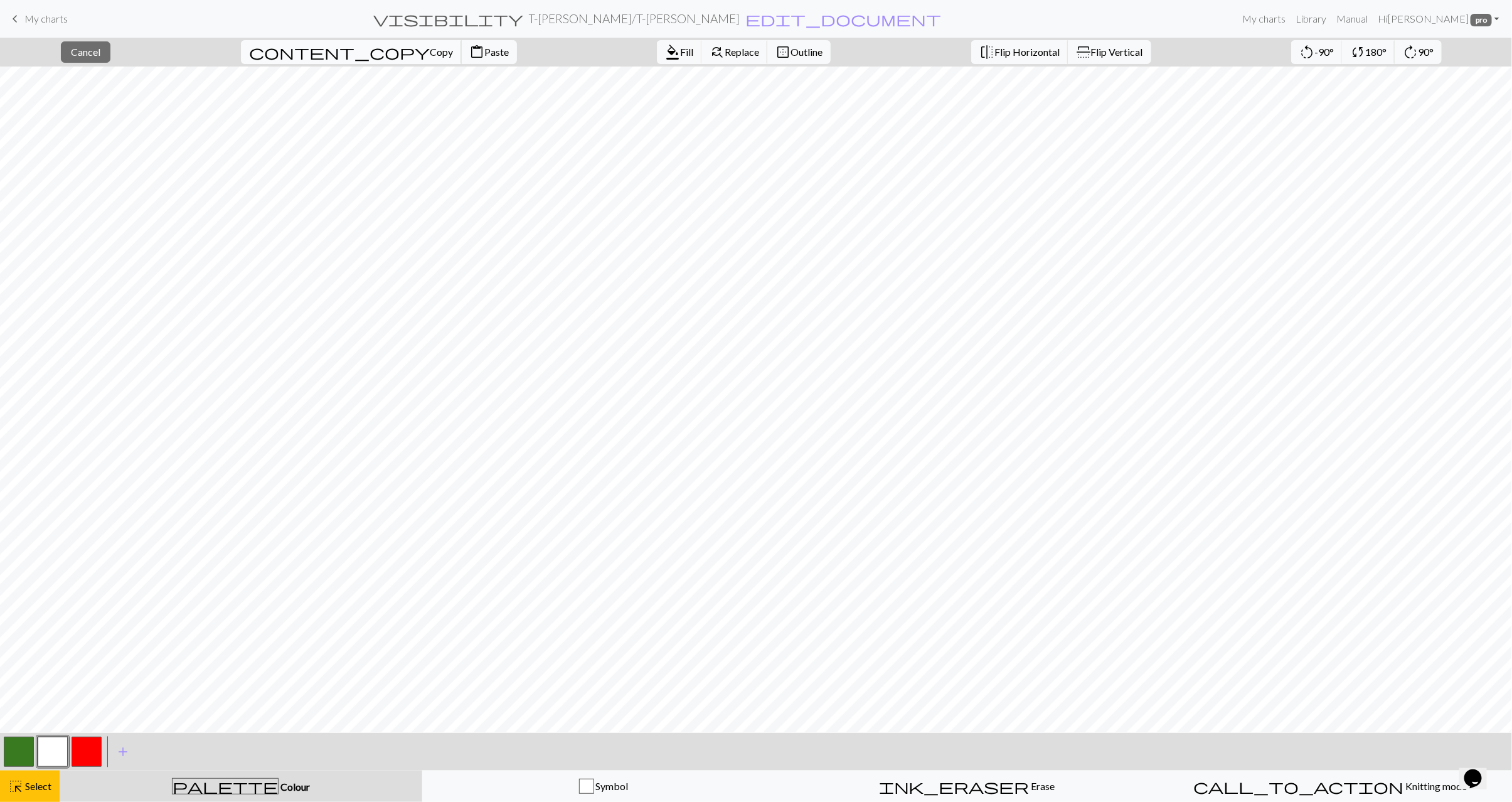
click at [319, 60] on button "content_copy Copy" at bounding box center [351, 52] width 221 height 24
click at [484, 47] on span "Paste" at bounding box center [497, 52] width 25 height 12
click at [995, 51] on span "Flip Horizontal" at bounding box center [1028, 52] width 66 height 12
click at [42, 791] on span "Select" at bounding box center [37, 786] width 28 height 12
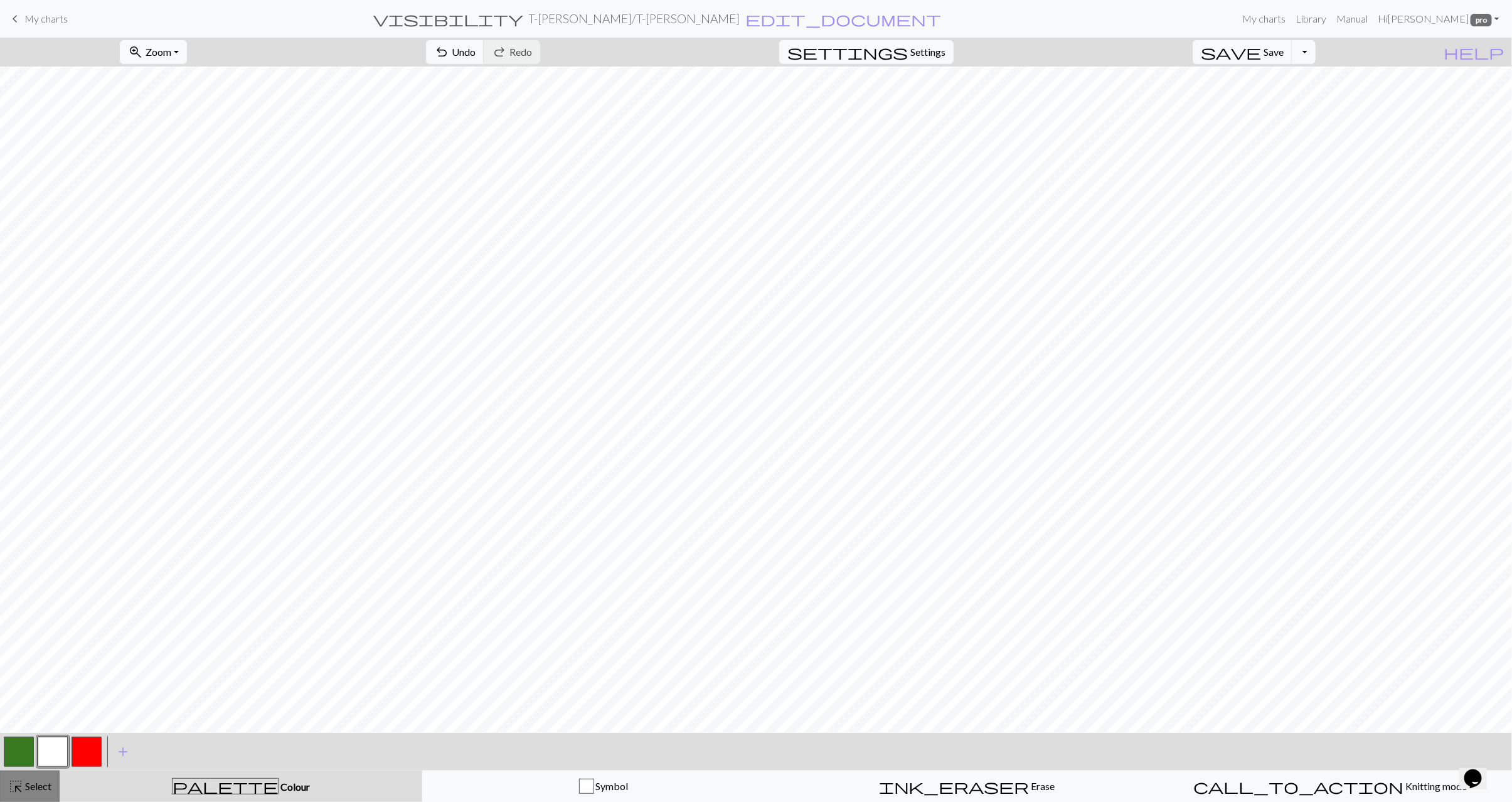
click at [49, 777] on button "highlight_alt Select Select" at bounding box center [30, 786] width 60 height 31
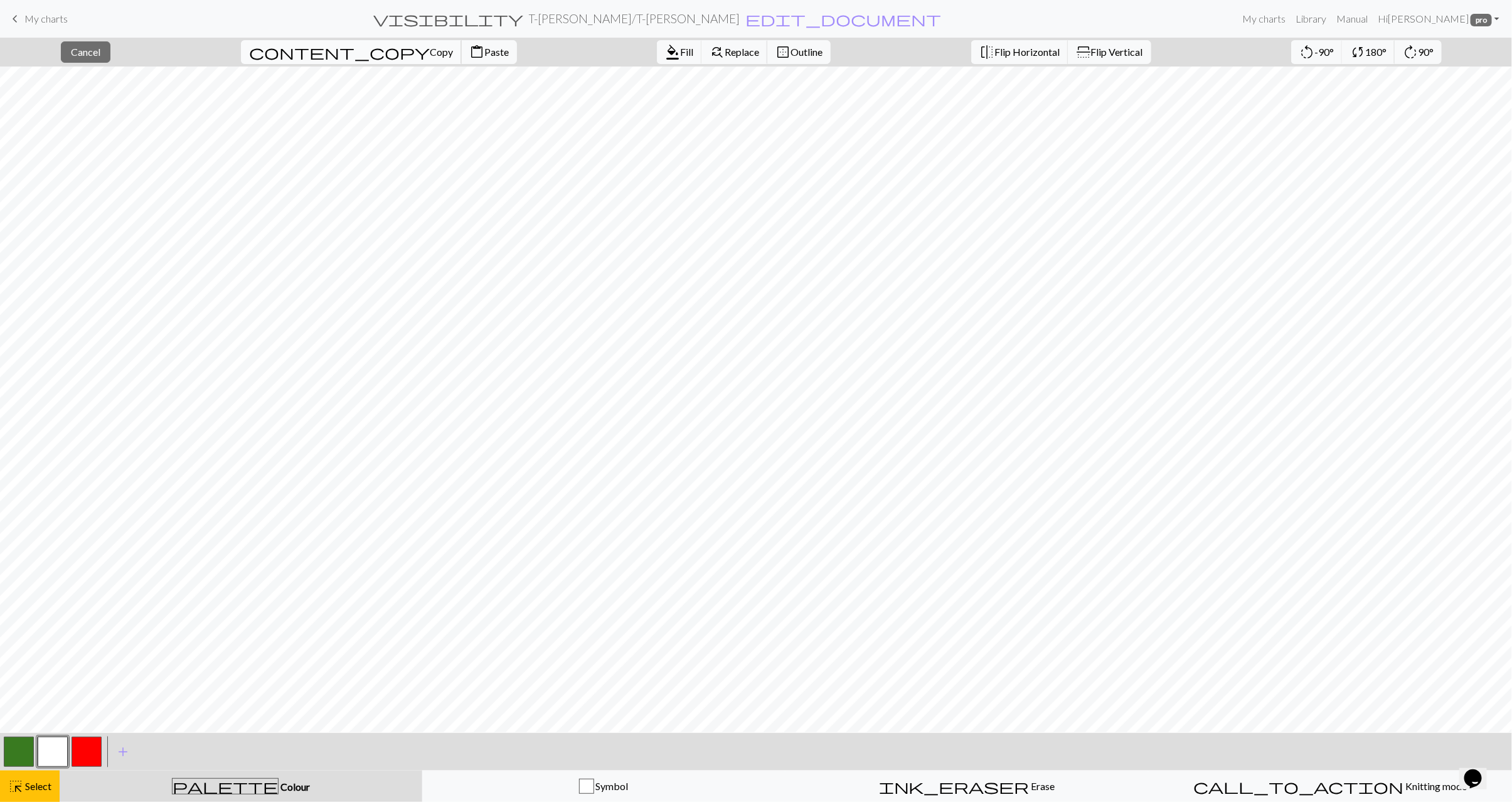
click at [430, 53] on span "Copy" at bounding box center [441, 52] width 23 height 12
click at [28, 787] on span "Select" at bounding box center [37, 786] width 28 height 12
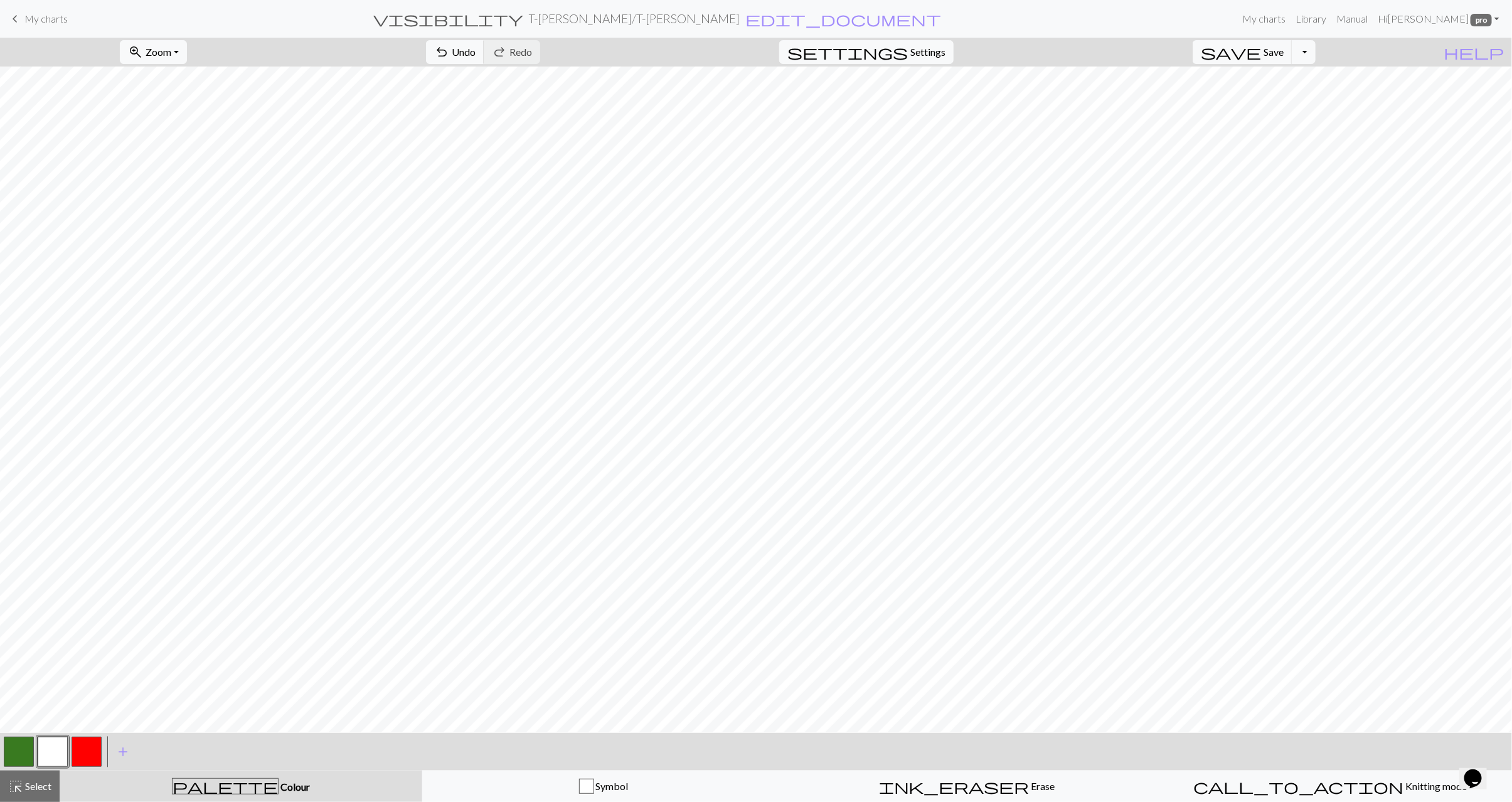
click at [22, 750] on button "button" at bounding box center [18, 752] width 30 height 30
drag, startPoint x: 63, startPoint y: 784, endPoint x: 48, endPoint y: 787, distance: 15.3
click at [62, 785] on button "palette Colour Colour" at bounding box center [241, 786] width 363 height 31
click at [25, 790] on span "Select" at bounding box center [37, 786] width 28 height 12
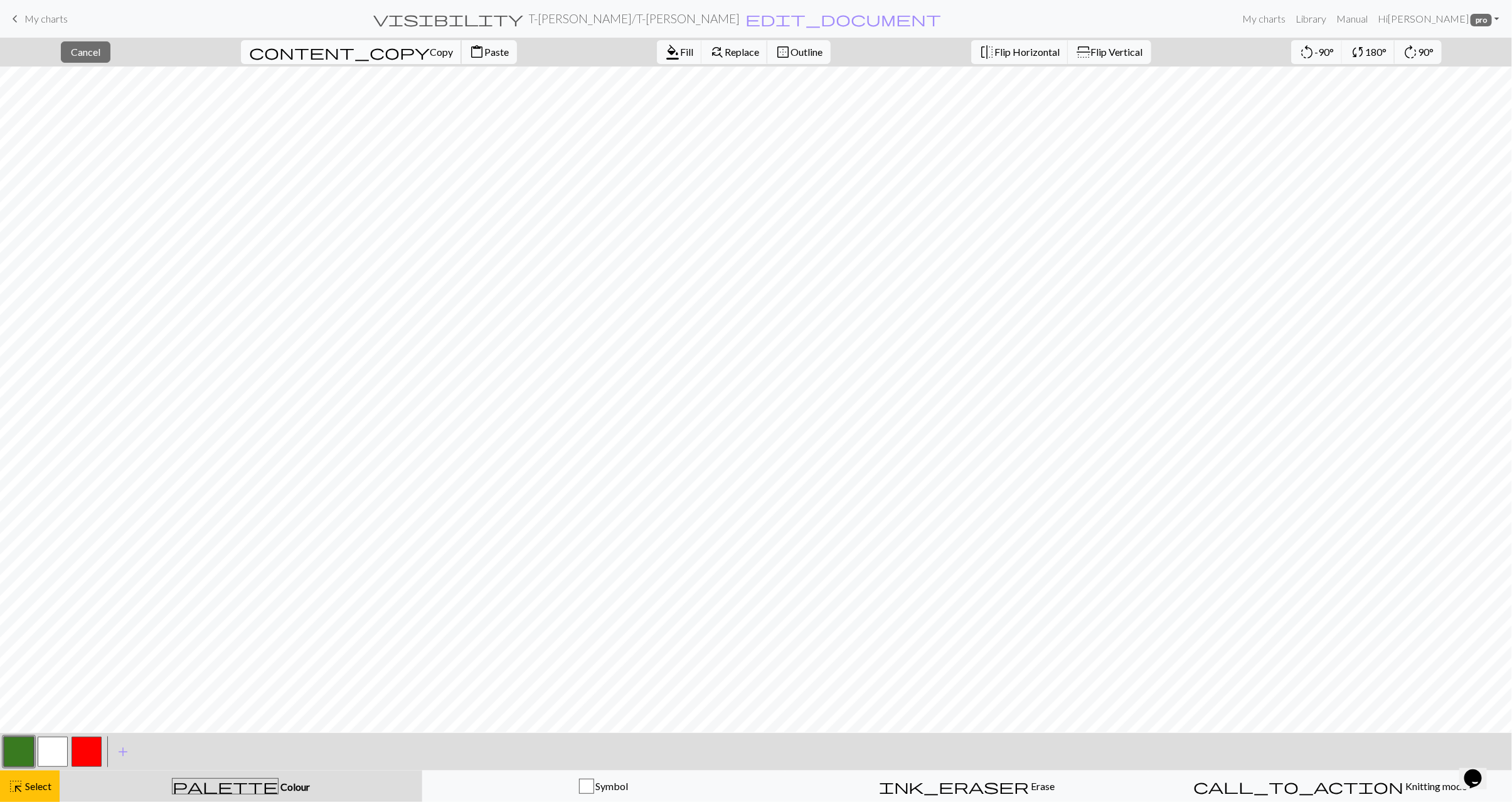
click at [430, 54] on span "Copy" at bounding box center [441, 52] width 23 height 12
click at [484, 57] on span "Paste" at bounding box center [497, 52] width 25 height 12
click at [26, 782] on span "Select" at bounding box center [37, 786] width 28 height 12
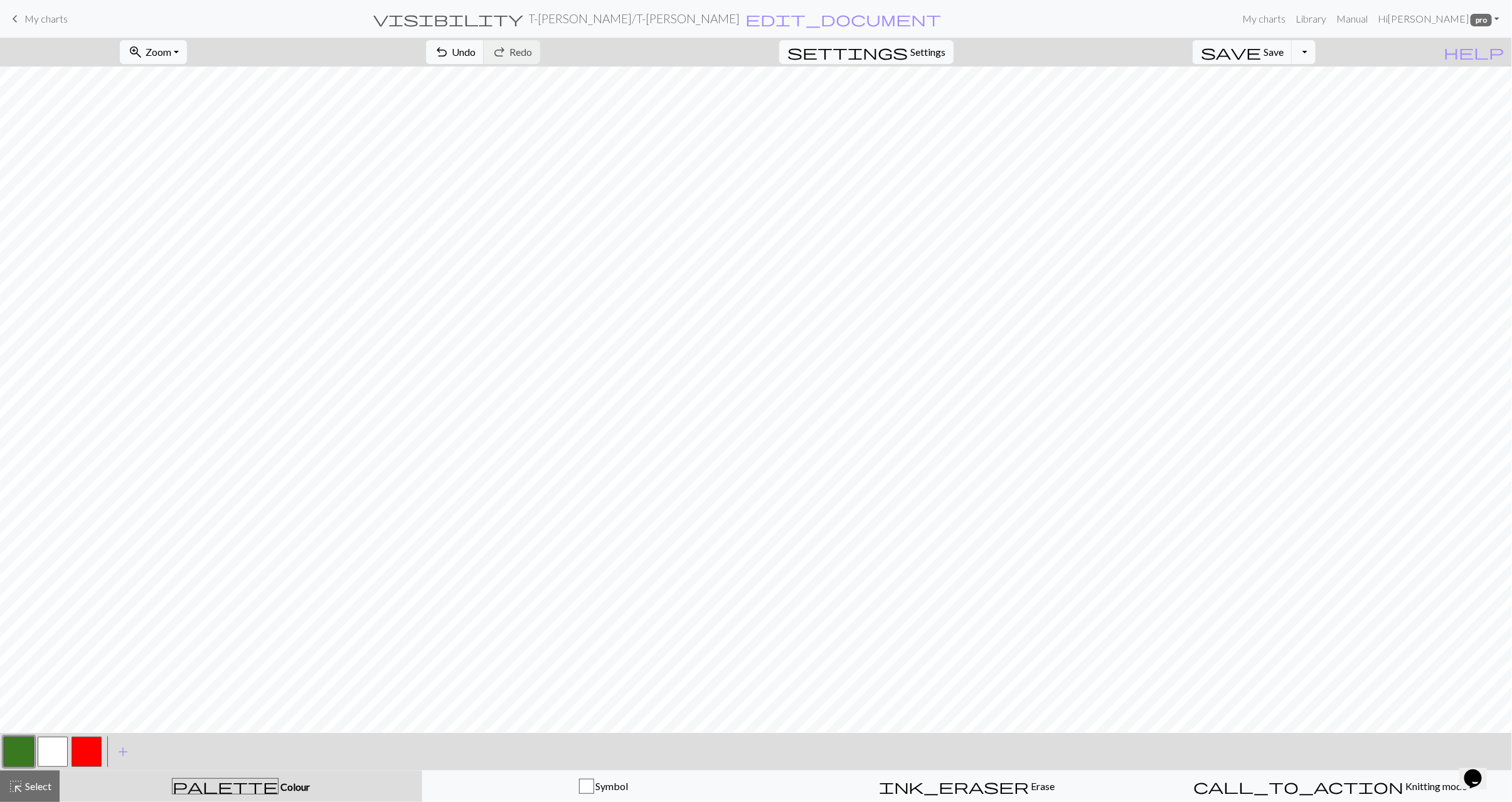
click at [52, 756] on button "button" at bounding box center [52, 752] width 30 height 30
click at [41, 780] on span "Select" at bounding box center [37, 786] width 28 height 12
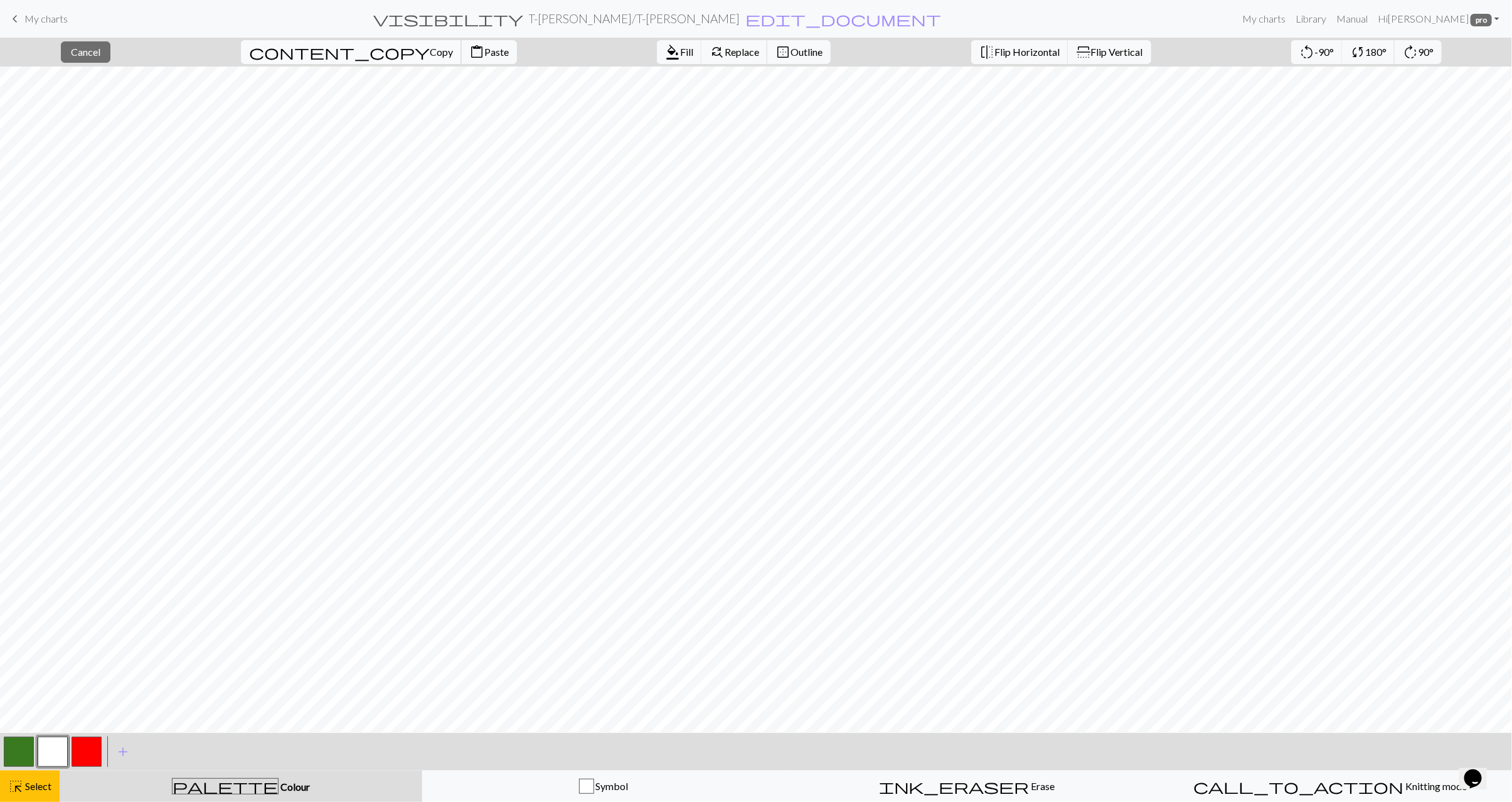
click at [296, 47] on span "content_copy" at bounding box center [339, 52] width 181 height 17
click at [484, 52] on span "Paste" at bounding box center [497, 52] width 25 height 12
click at [38, 791] on span "Select" at bounding box center [37, 786] width 28 height 12
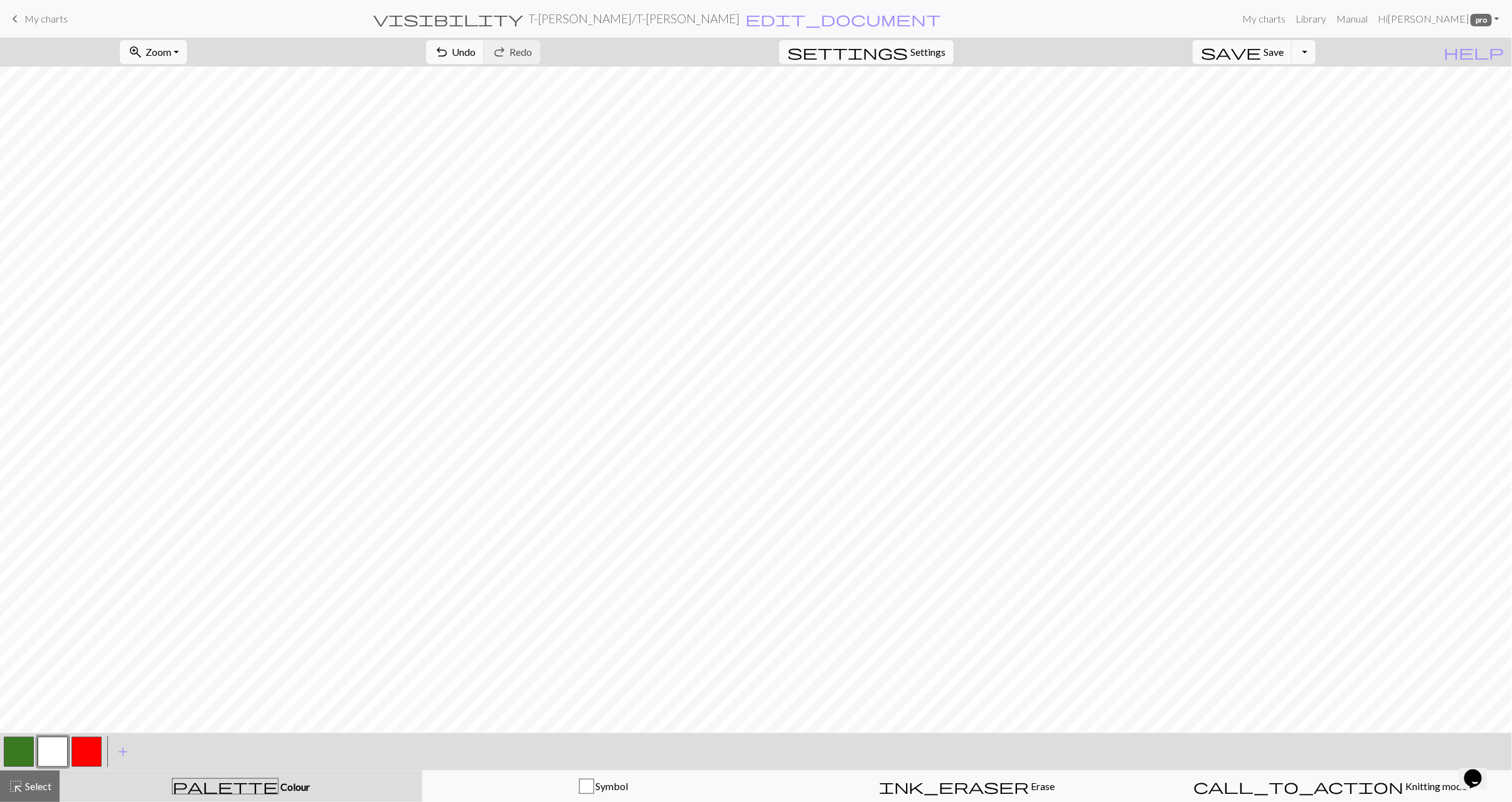
click at [15, 751] on button "button" at bounding box center [18, 752] width 30 height 30
click at [47, 758] on button "button" at bounding box center [52, 752] width 30 height 30
click at [16, 752] on button "button" at bounding box center [18, 752] width 30 height 30
click at [58, 753] on button "button" at bounding box center [52, 752] width 30 height 30
drag, startPoint x: 17, startPoint y: 755, endPoint x: 127, endPoint y: 728, distance: 113.3
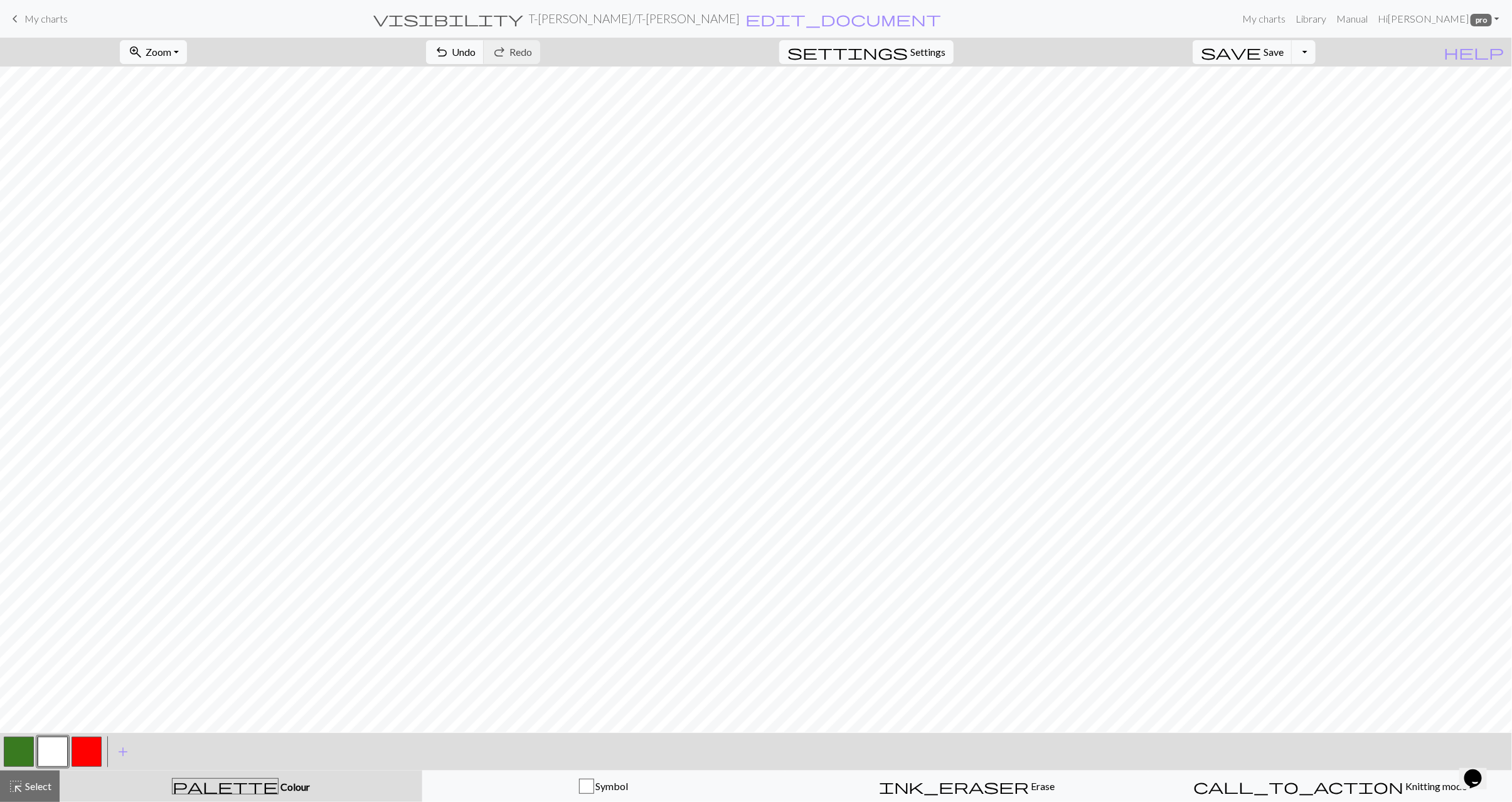
click at [17, 755] on button "button" at bounding box center [18, 752] width 30 height 30
click at [52, 750] on button "button" at bounding box center [52, 752] width 30 height 30
click at [20, 787] on span "highlight_alt" at bounding box center [15, 787] width 15 height 17
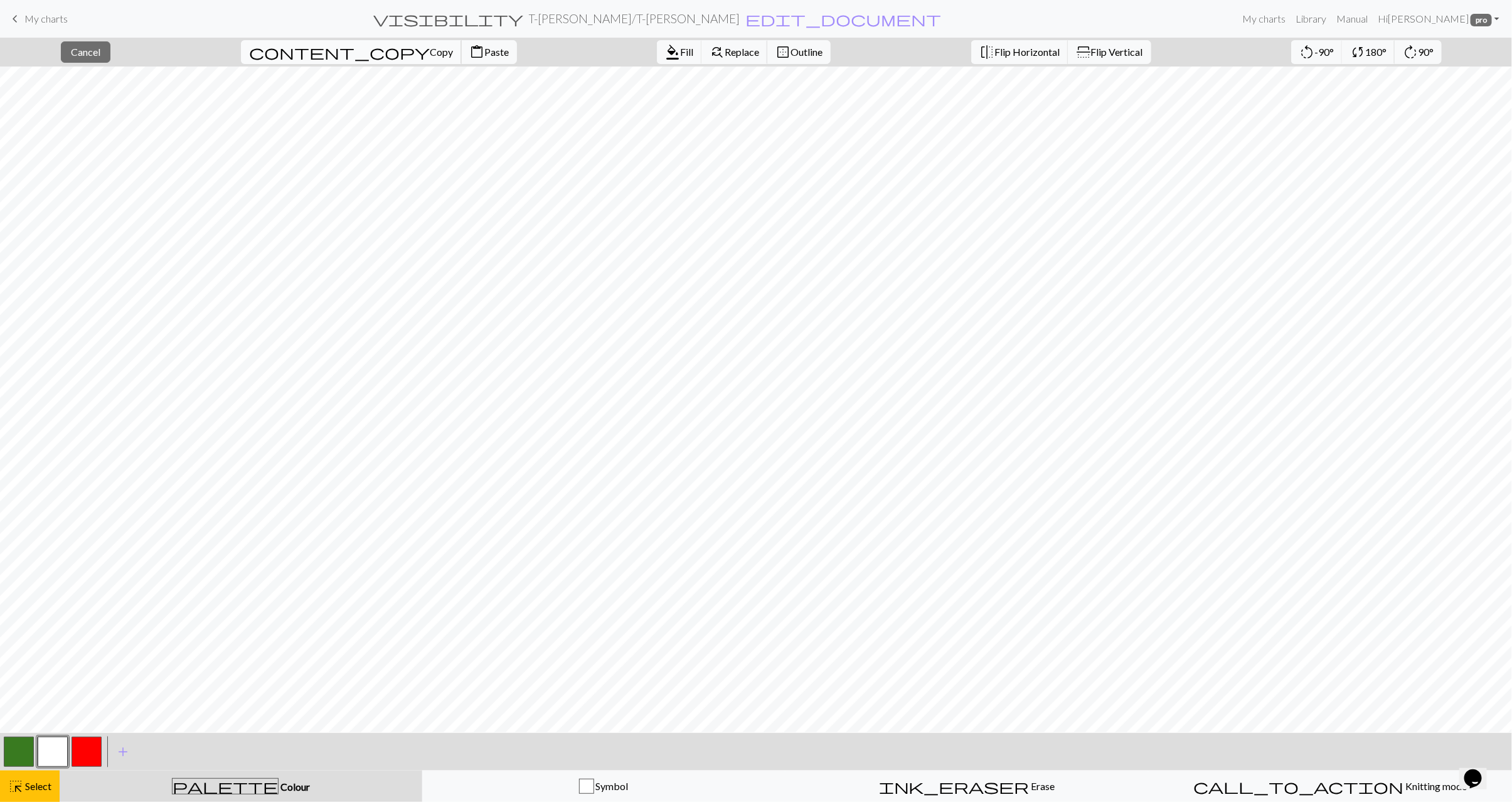
click at [430, 52] on span "Copy" at bounding box center [441, 52] width 23 height 12
click at [484, 52] on span "Paste" at bounding box center [497, 52] width 25 height 12
click at [31, 791] on span "Select" at bounding box center [37, 786] width 28 height 12
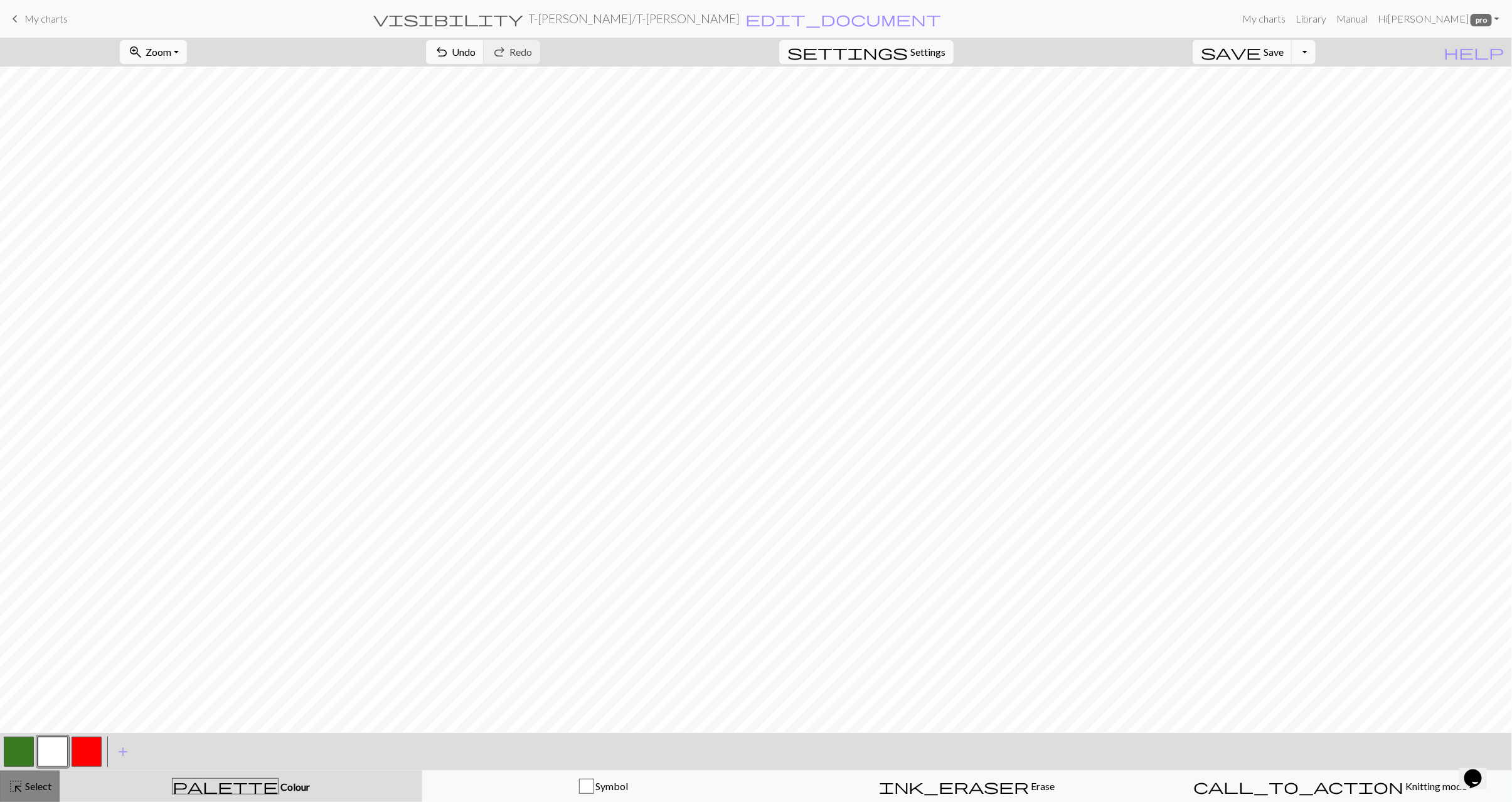
click at [34, 790] on span "Select" at bounding box center [37, 786] width 28 height 12
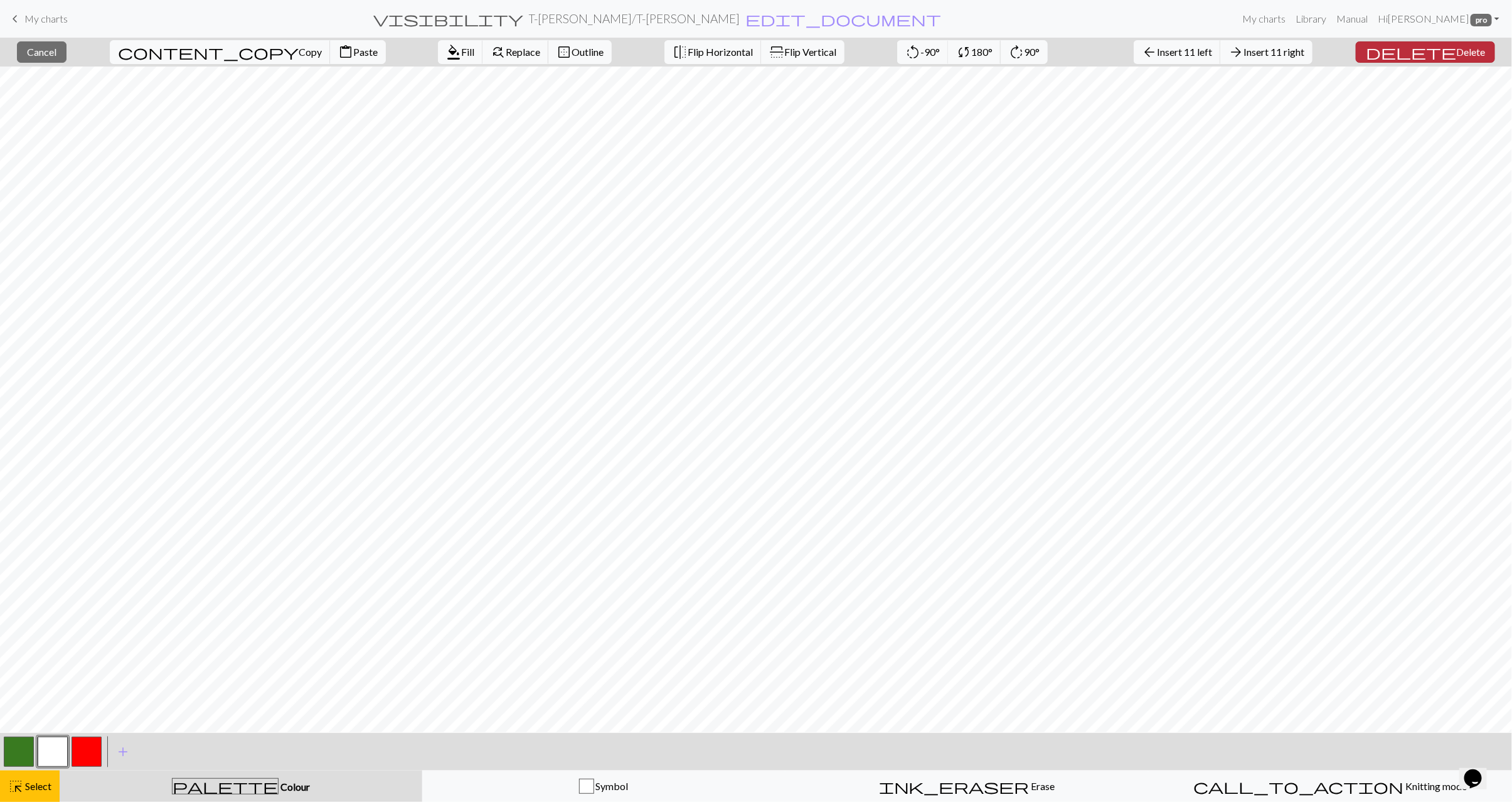
click at [1457, 51] on span "Delete" at bounding box center [1471, 52] width 29 height 12
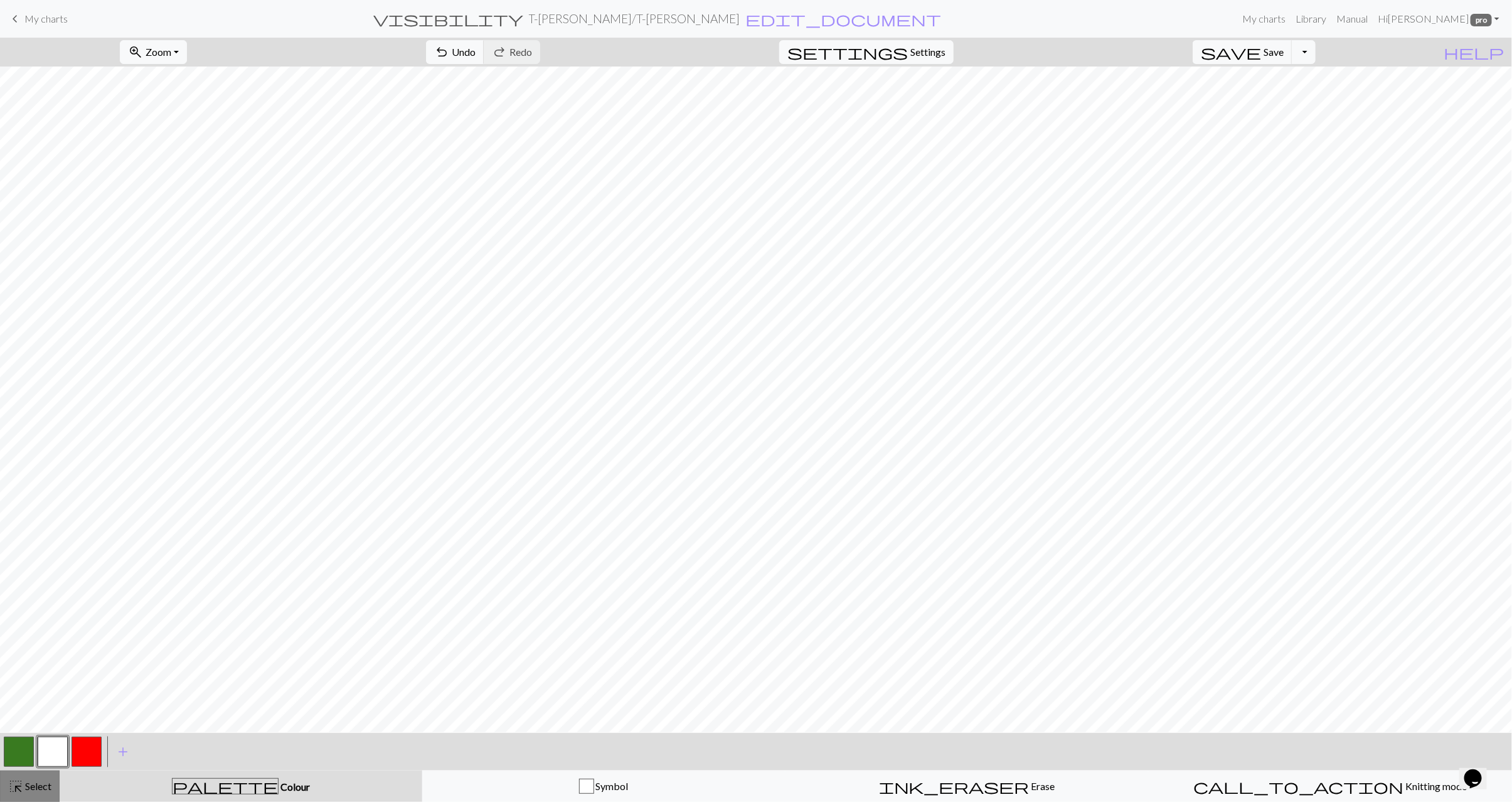
click at [24, 784] on span "Select" at bounding box center [37, 786] width 28 height 12
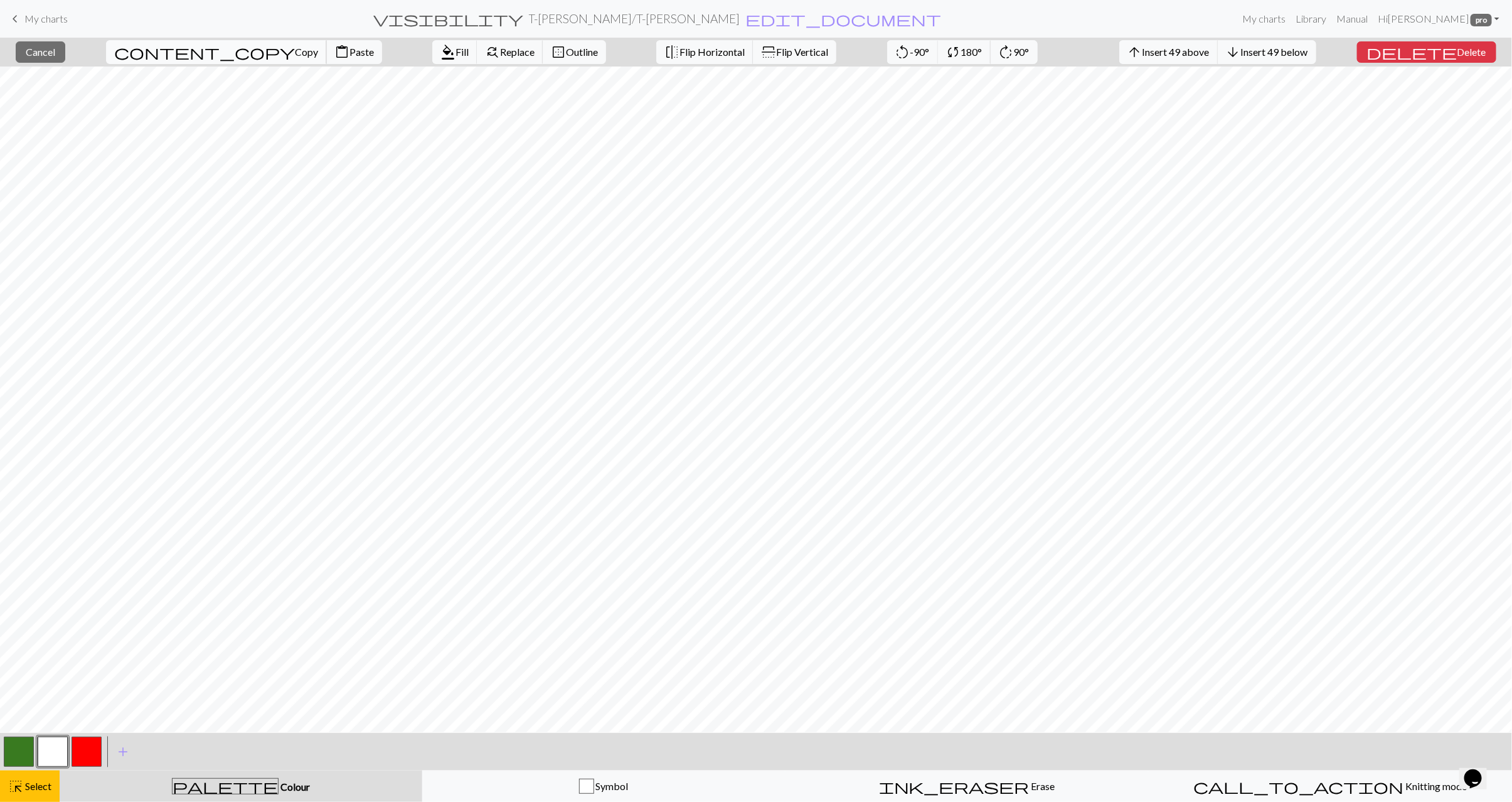
click at [295, 53] on span "Copy" at bounding box center [307, 52] width 23 height 12
click at [776, 55] on span "Flip Vertical" at bounding box center [803, 52] width 52 height 12
click at [44, 782] on span "Select" at bounding box center [37, 786] width 28 height 12
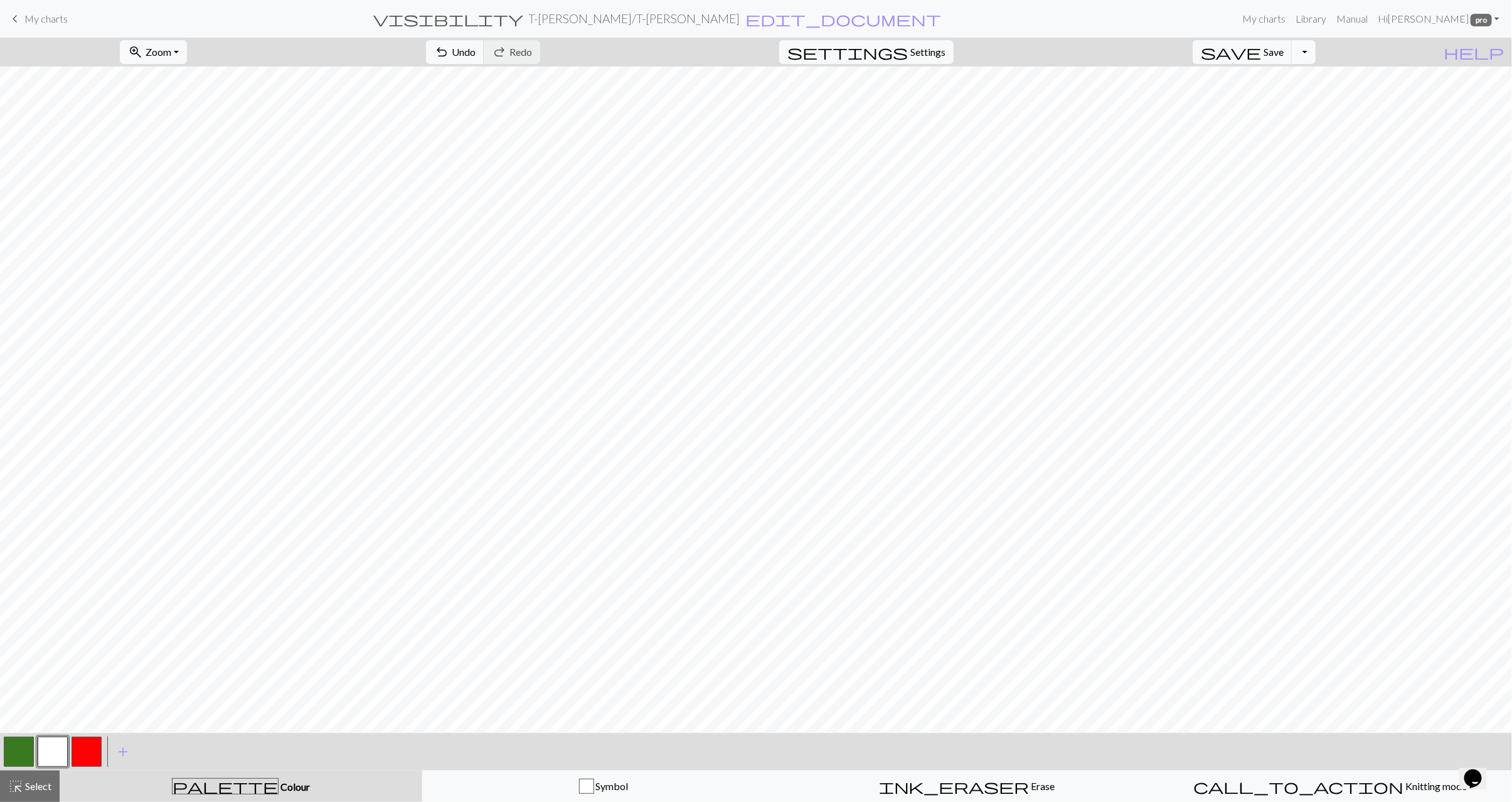
click at [1316, 49] on button "Toggle Dropdown" at bounding box center [1304, 52] width 24 height 24
click at [1133, 102] on span "save_alt" at bounding box center [1125, 101] width 15 height 17
click at [709, 41] on button "Download" at bounding box center [726, 41] width 61 height 24
